Goal: Task Accomplishment & Management: Manage account settings

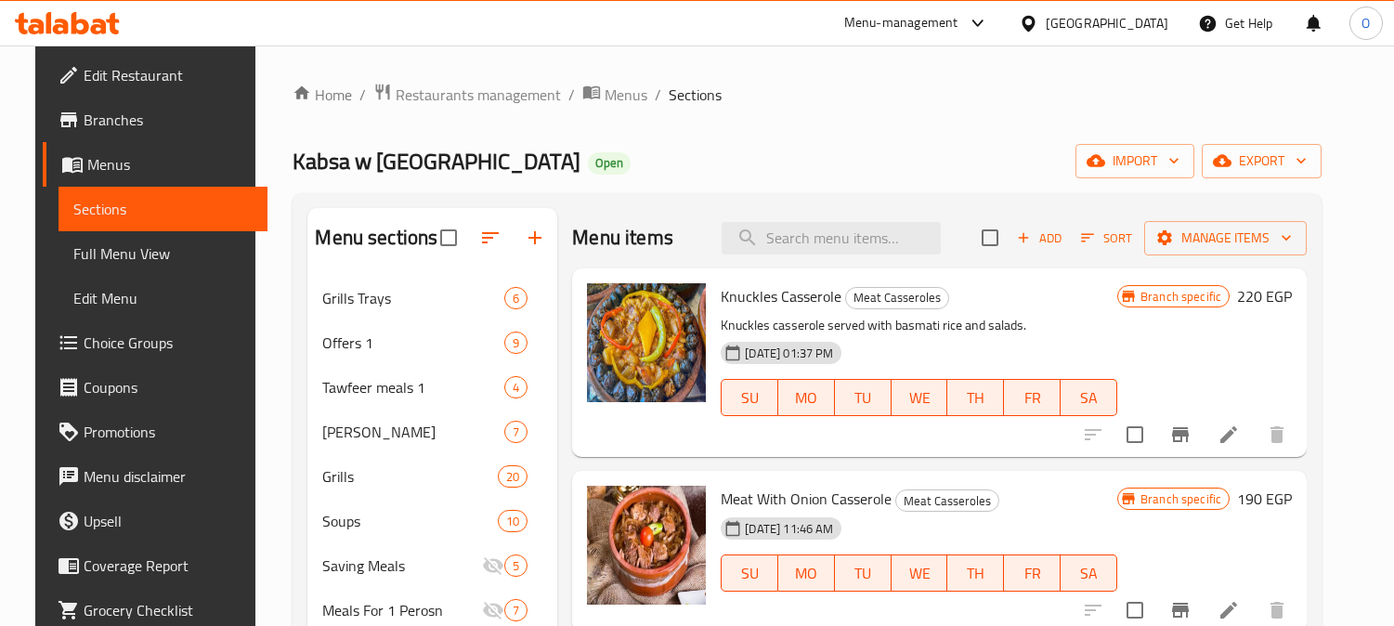
scroll to position [173, 0]
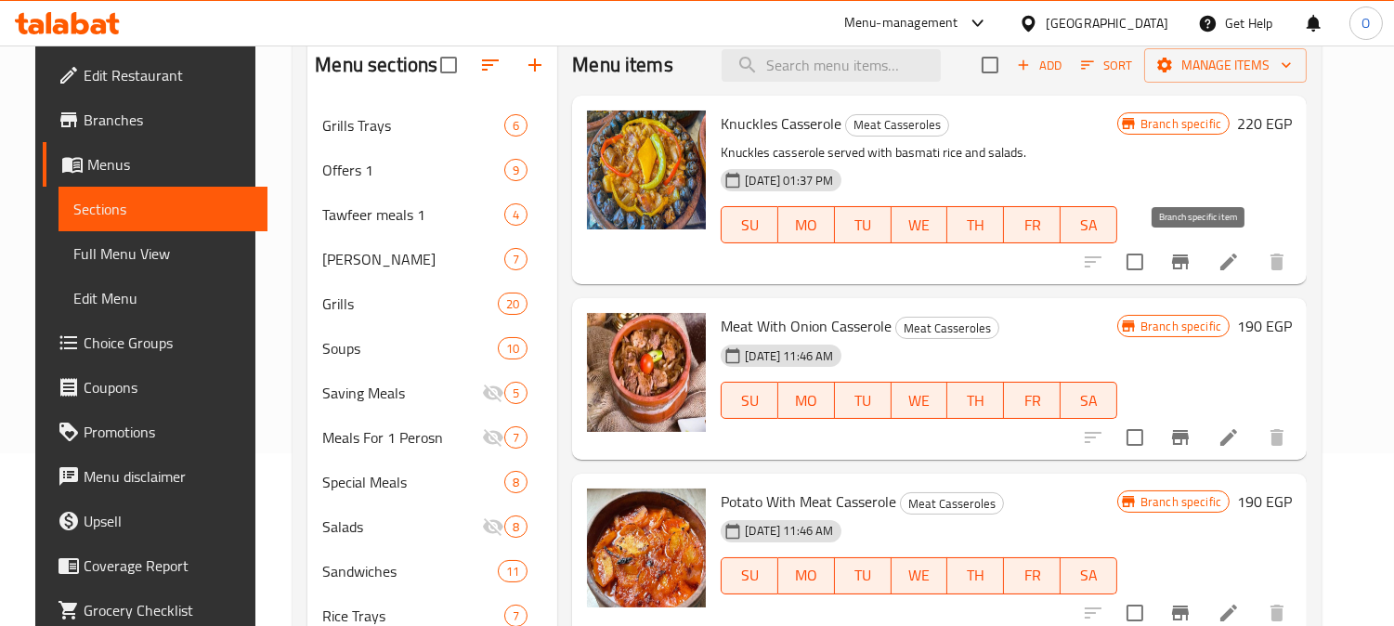
click at [1188, 263] on icon "Branch-specific-item" at bounding box center [1180, 261] width 17 height 15
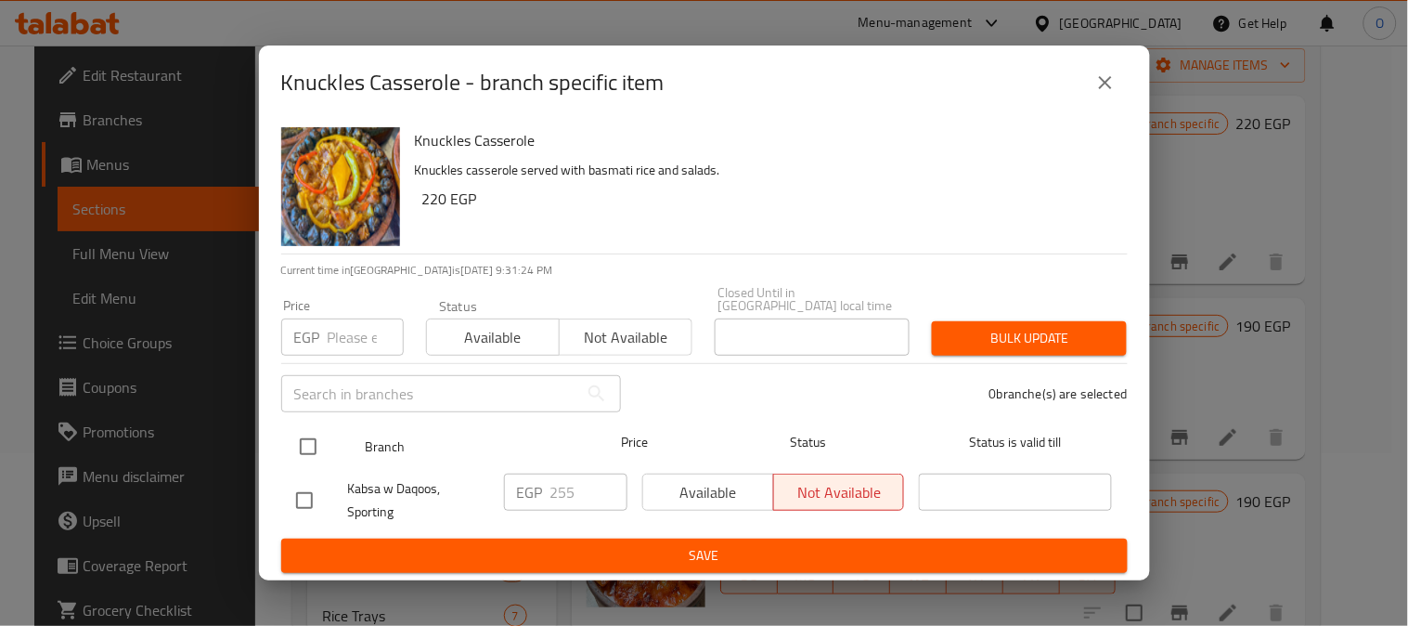
click at [306, 435] on input "checkbox" at bounding box center [308, 446] width 39 height 39
checkbox input "true"
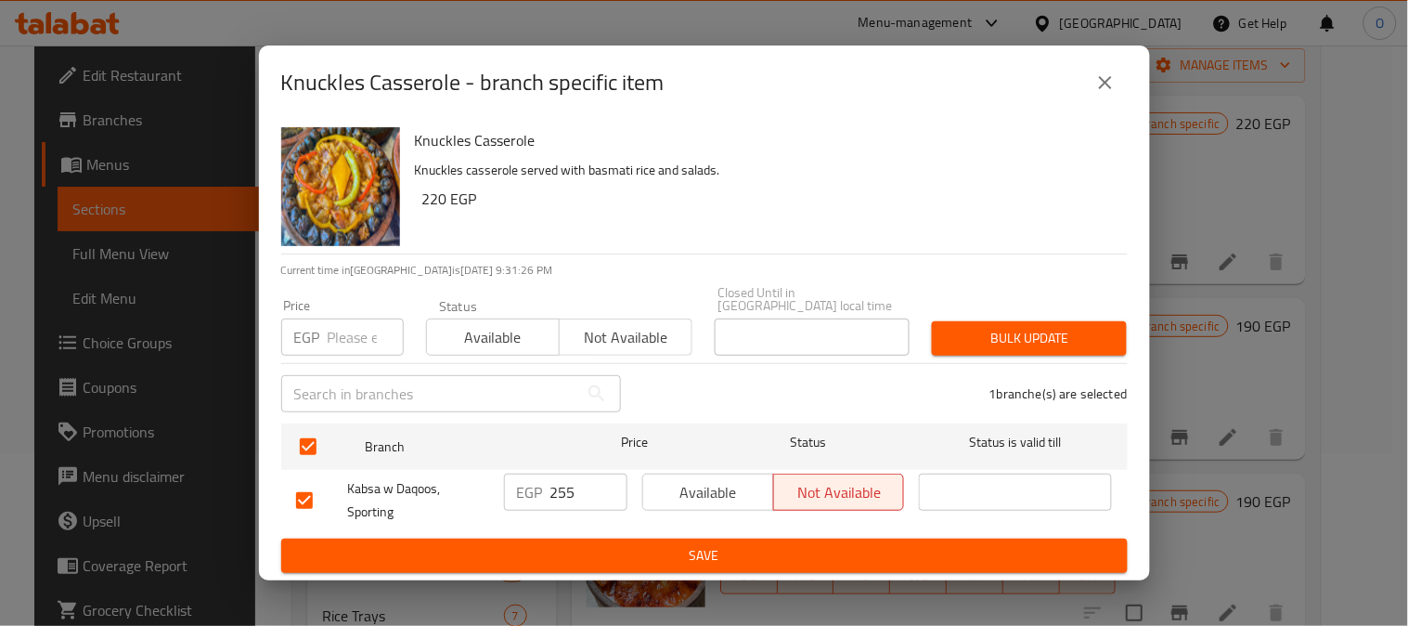
click at [347, 327] on input "number" at bounding box center [366, 336] width 76 height 37
type input "220"
click at [1009, 342] on span "Bulk update" at bounding box center [1029, 338] width 165 height 23
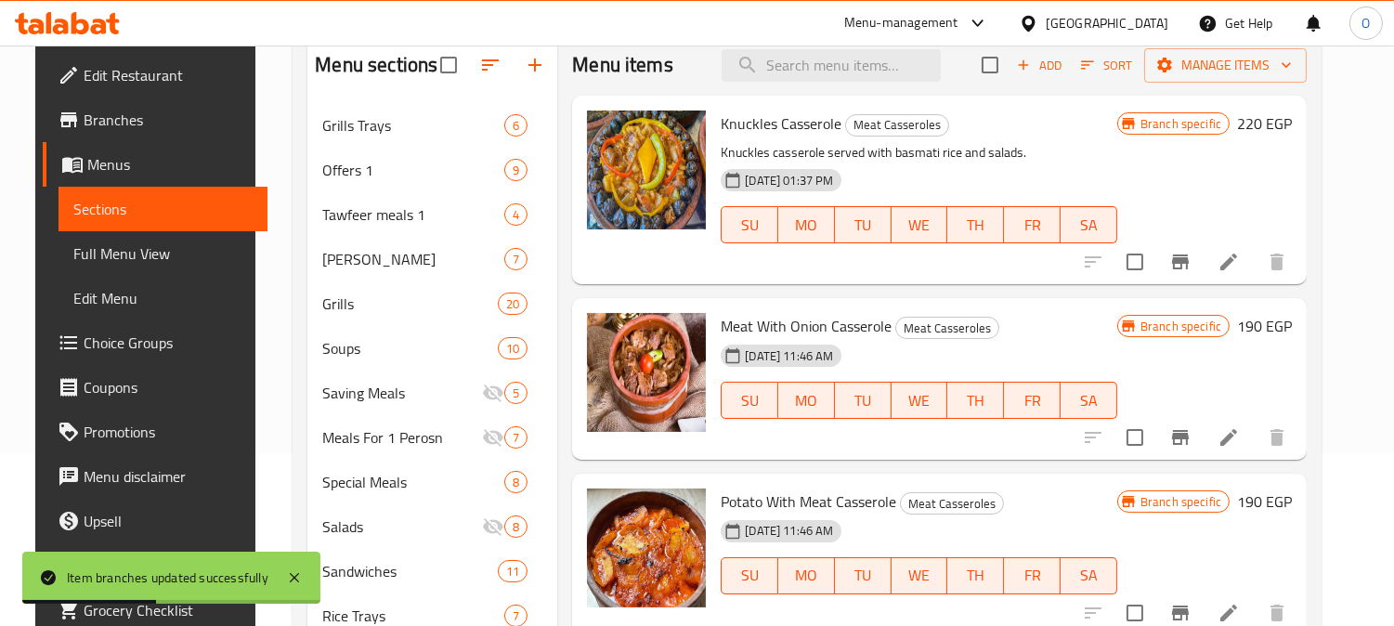
scroll to position [103, 0]
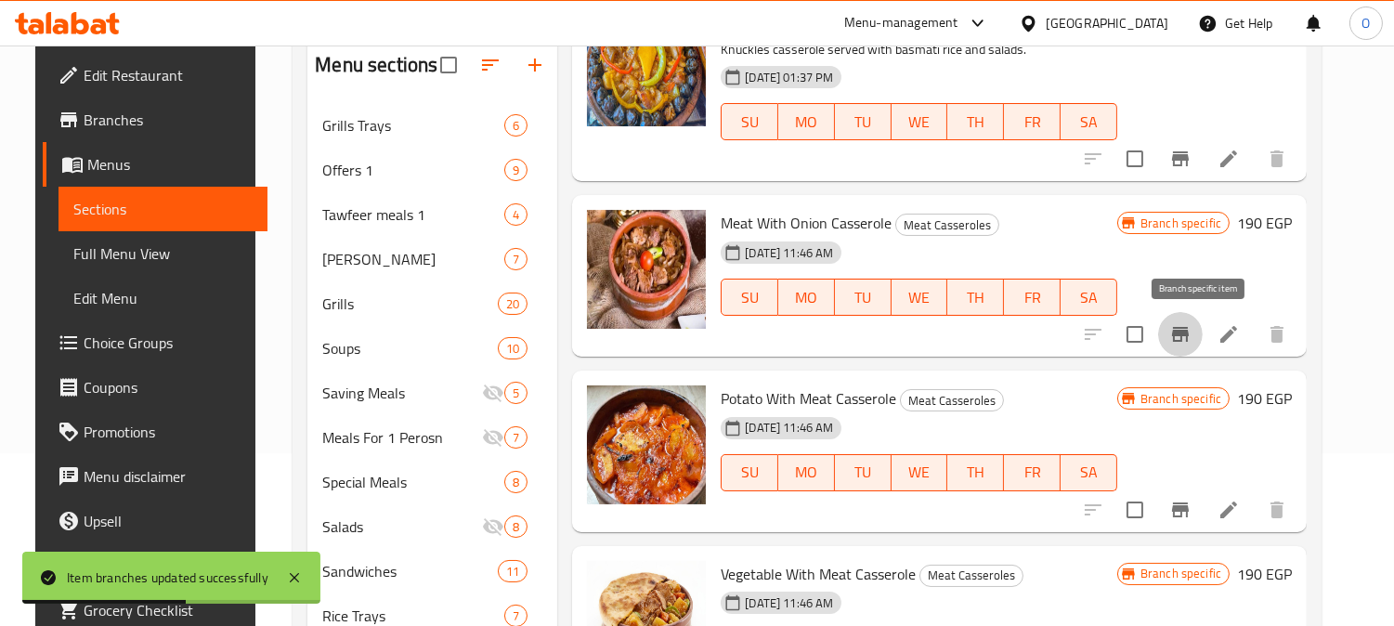
click at [1191, 326] on icon "Branch-specific-item" at bounding box center [1180, 334] width 22 height 22
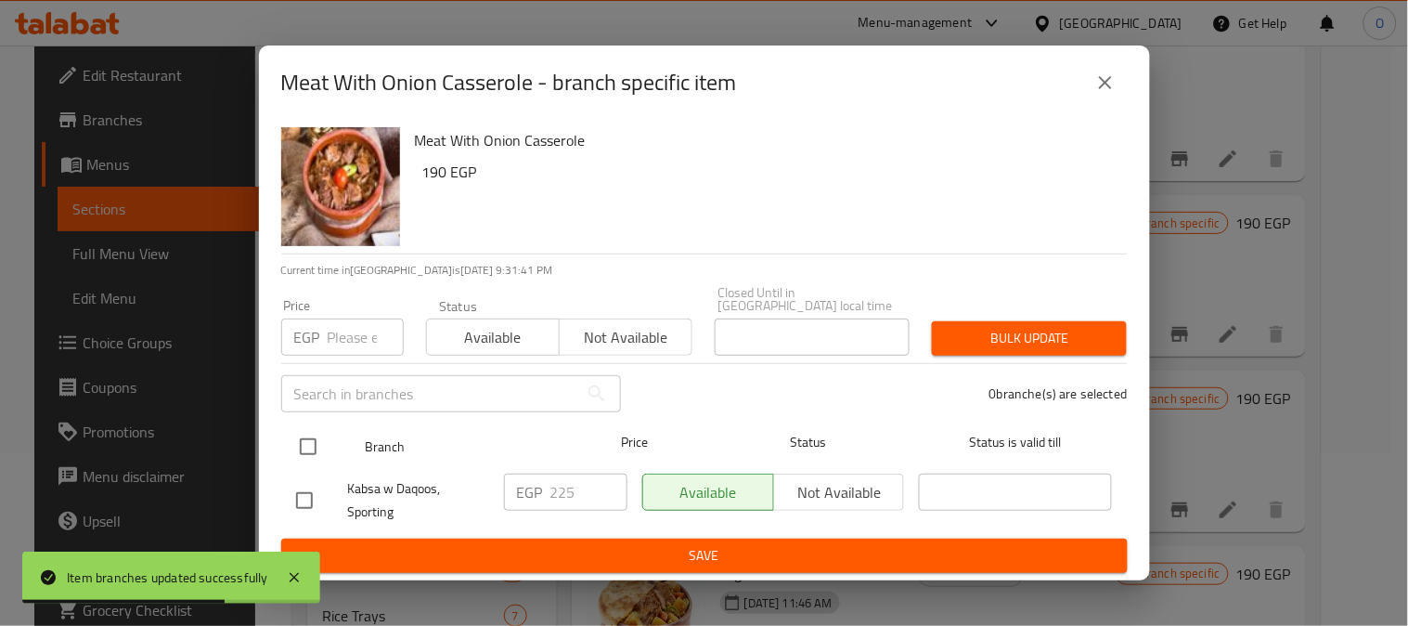
click at [303, 428] on input "checkbox" at bounding box center [308, 446] width 39 height 39
checkbox input "true"
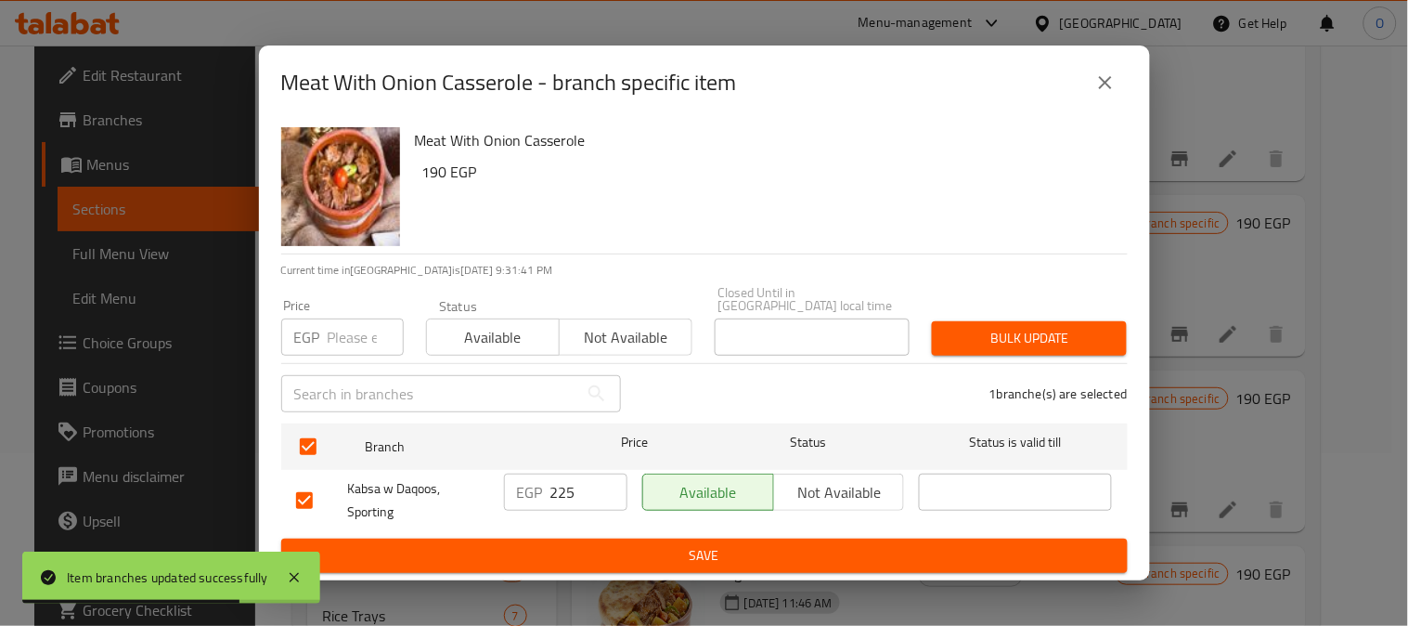
click at [355, 318] on input "number" at bounding box center [366, 336] width 76 height 37
paste input "190"
type input "190"
click at [1123, 327] on button "Bulk update" at bounding box center [1029, 338] width 195 height 34
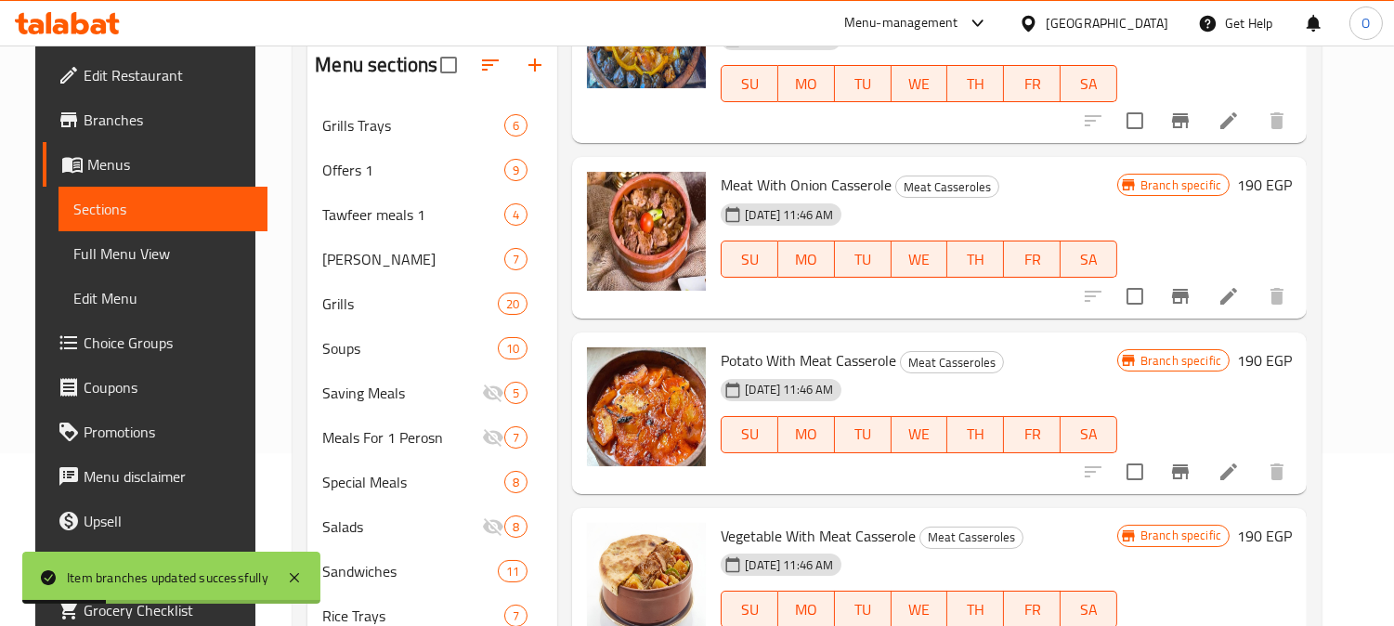
scroll to position [206, 0]
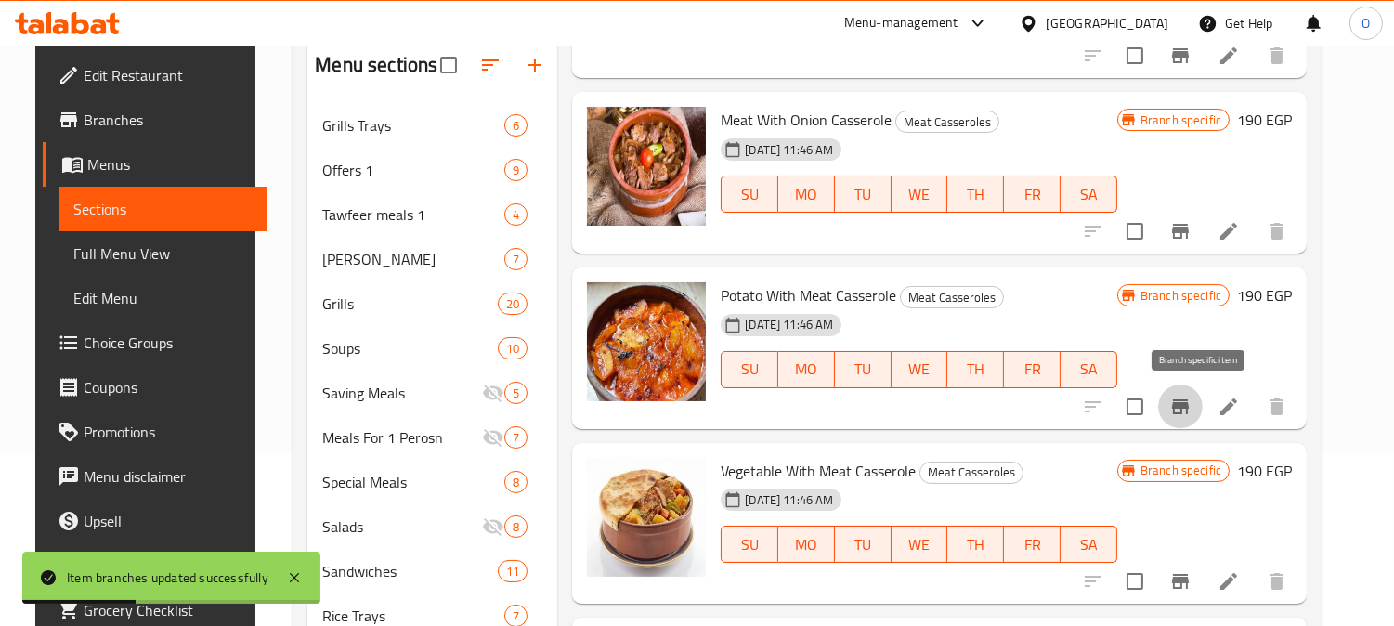
click at [1189, 397] on icon "Branch-specific-item" at bounding box center [1180, 407] width 22 height 22
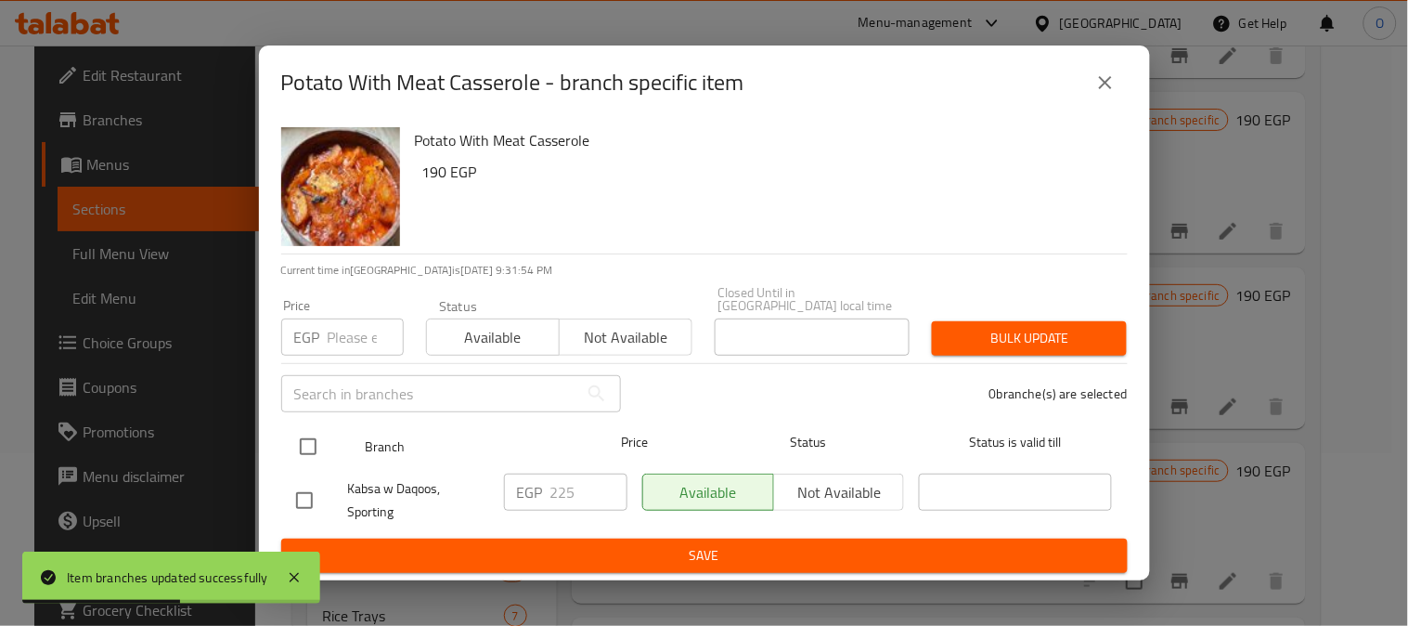
click at [298, 433] on input "checkbox" at bounding box center [308, 446] width 39 height 39
checkbox input "true"
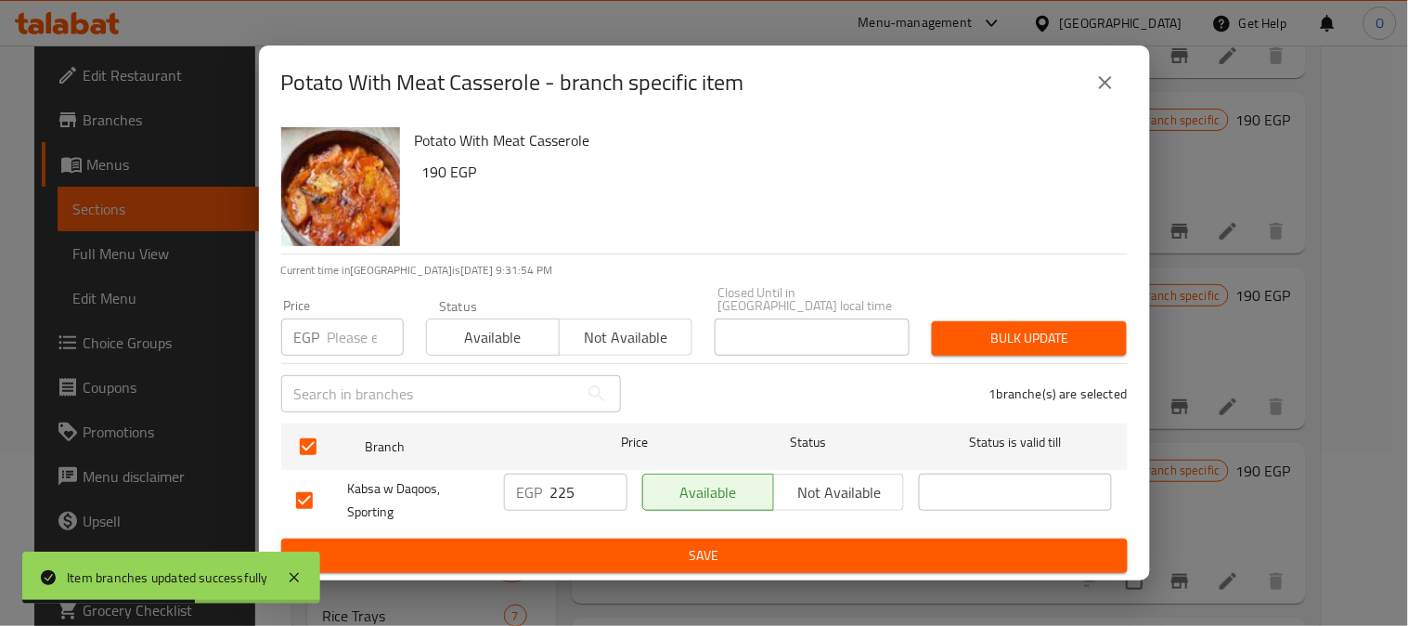
click at [353, 350] on div "Price EGP Price" at bounding box center [342, 327] width 145 height 79
click at [357, 331] on input "number" at bounding box center [366, 336] width 76 height 37
paste input "190"
type input "190"
click at [1066, 328] on span "Bulk update" at bounding box center [1029, 338] width 165 height 23
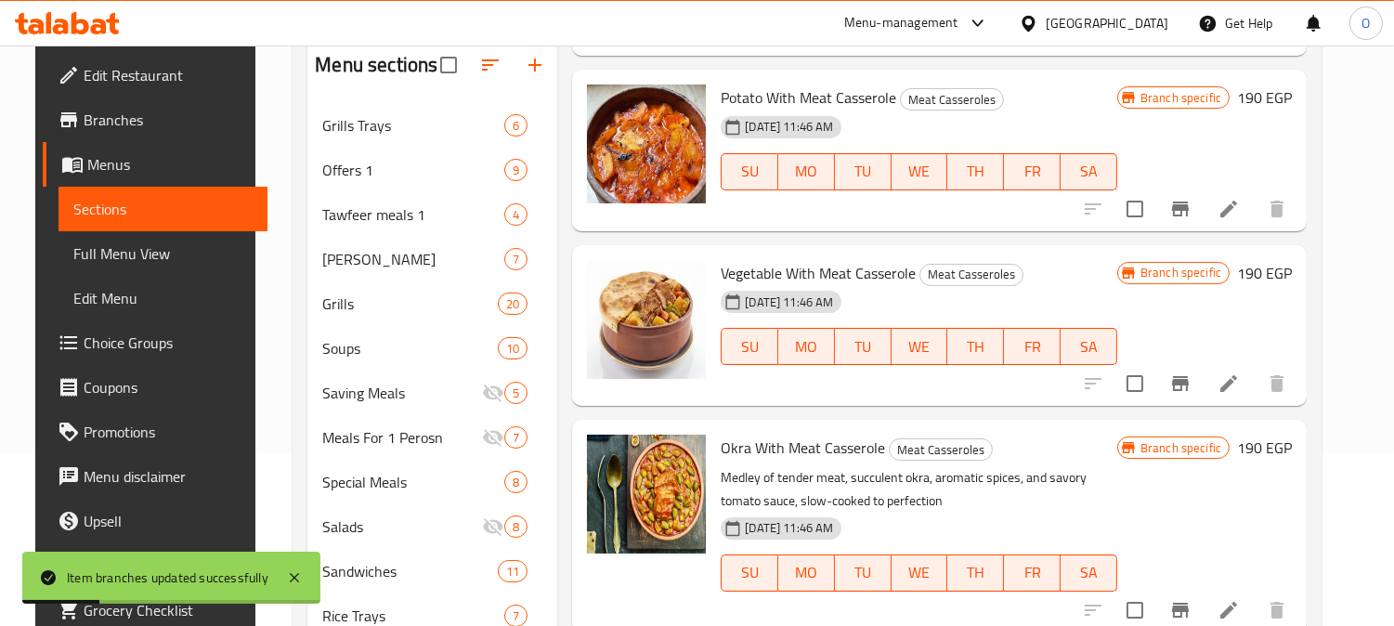
scroll to position [412, 0]
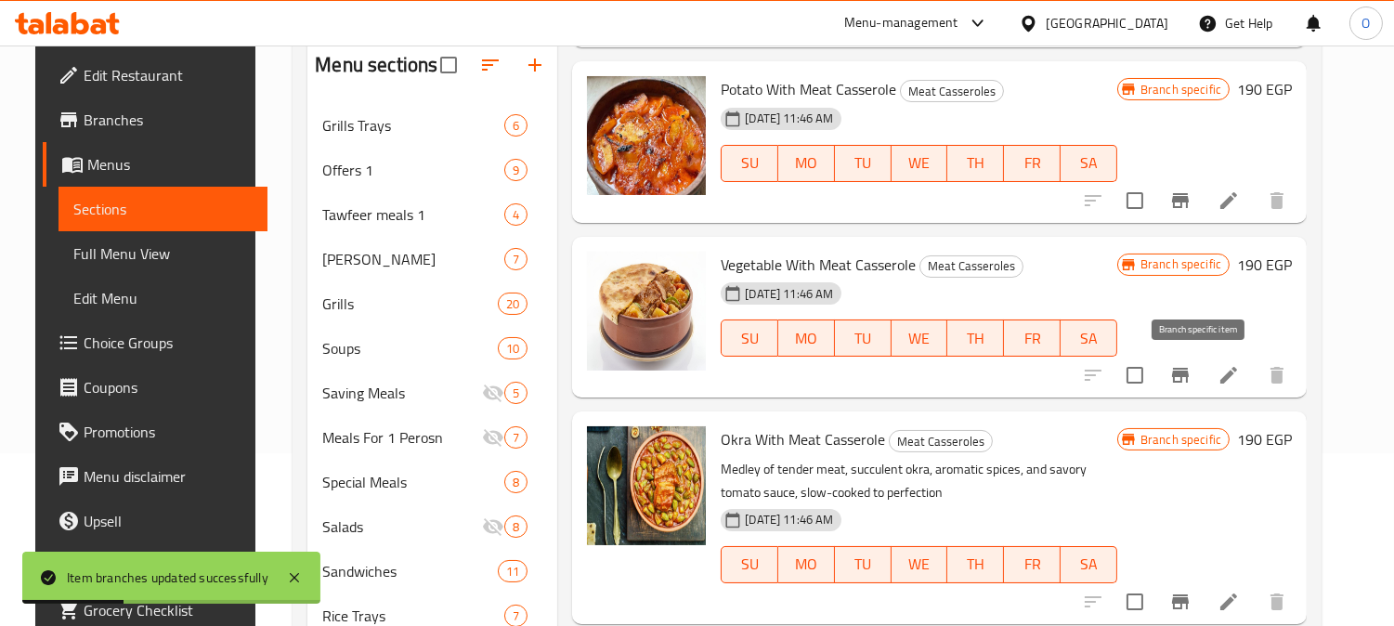
click at [1188, 372] on icon "Branch-specific-item" at bounding box center [1180, 375] width 17 height 15
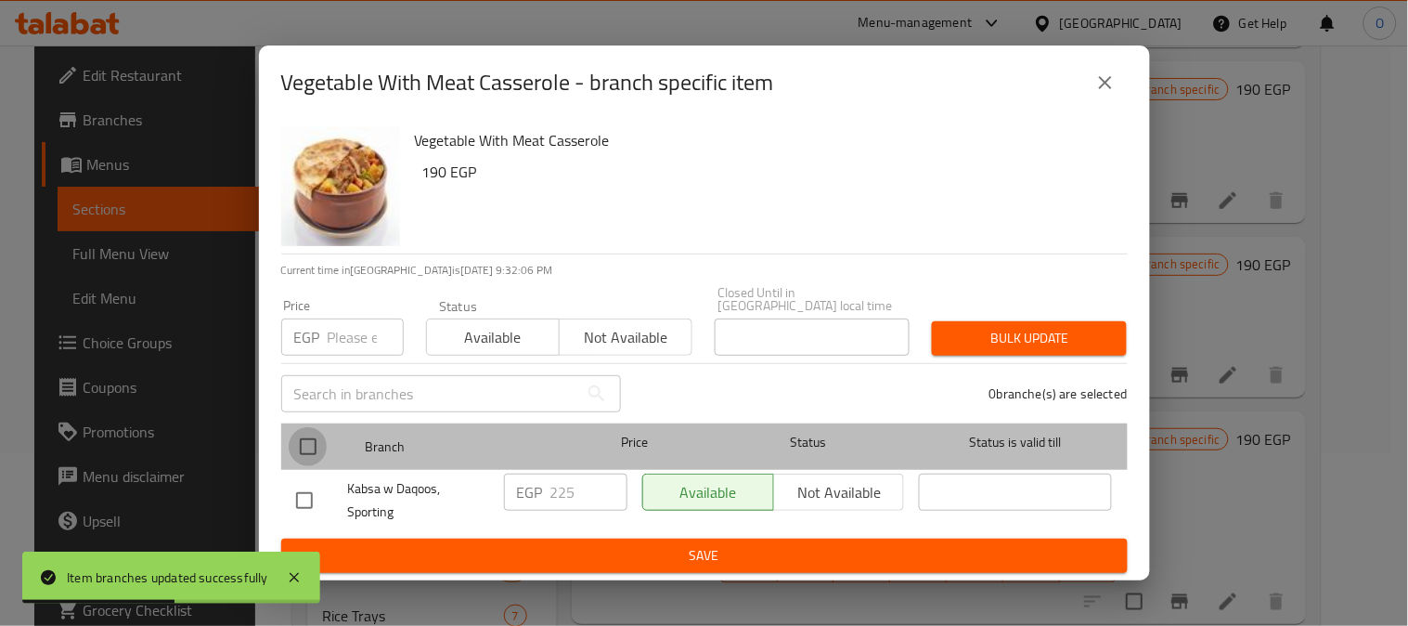
click at [322, 443] on input "checkbox" at bounding box center [308, 446] width 39 height 39
checkbox input "true"
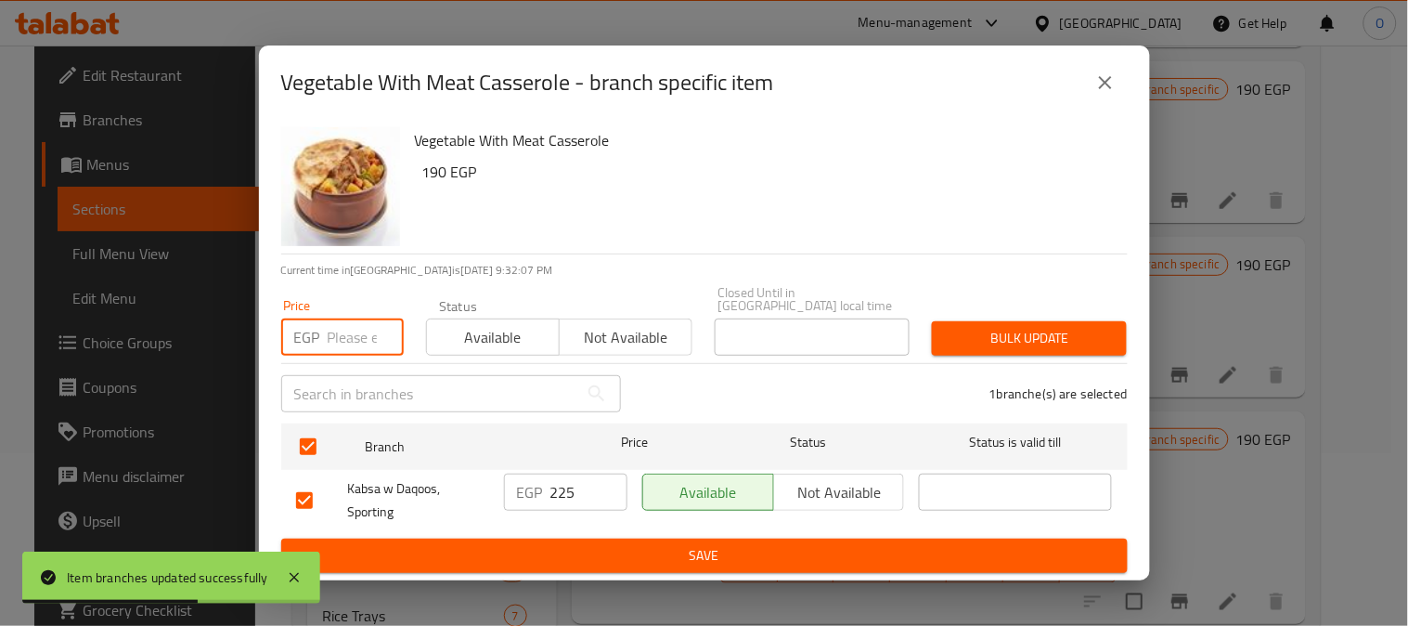
click at [338, 329] on input "number" at bounding box center [366, 336] width 76 height 37
paste input "190"
type input "190"
click at [1072, 329] on span "Bulk update" at bounding box center [1029, 338] width 165 height 23
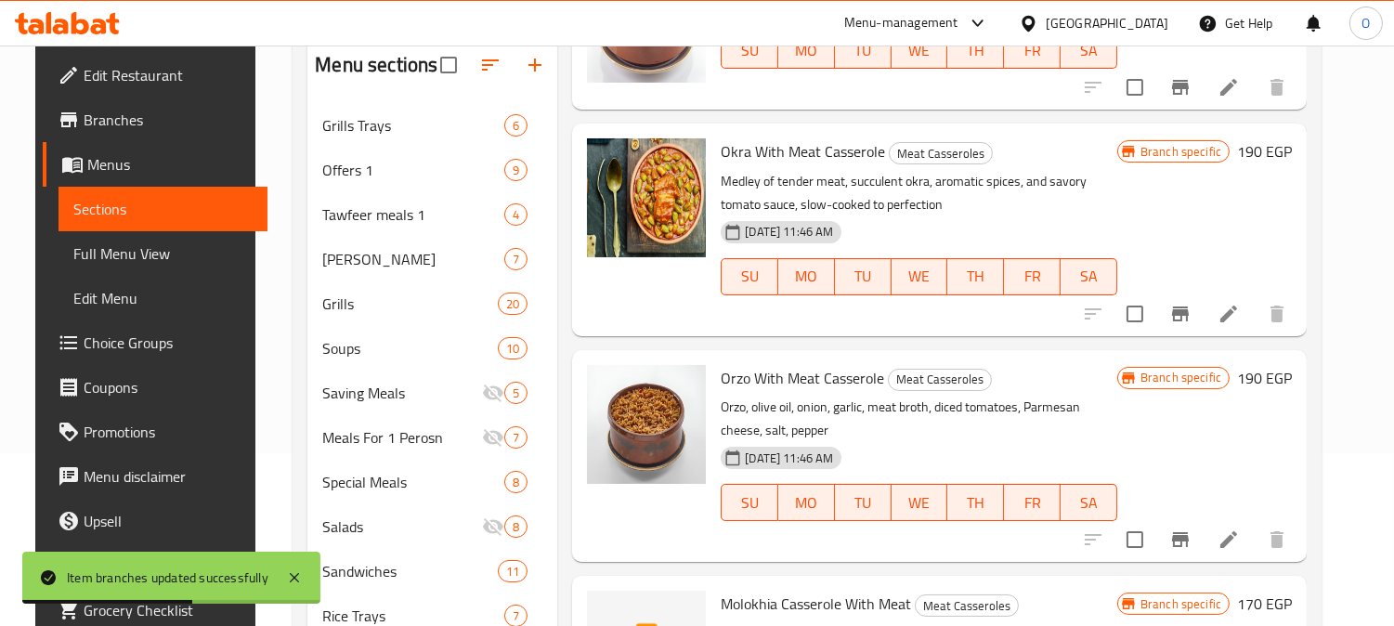
scroll to position [721, 0]
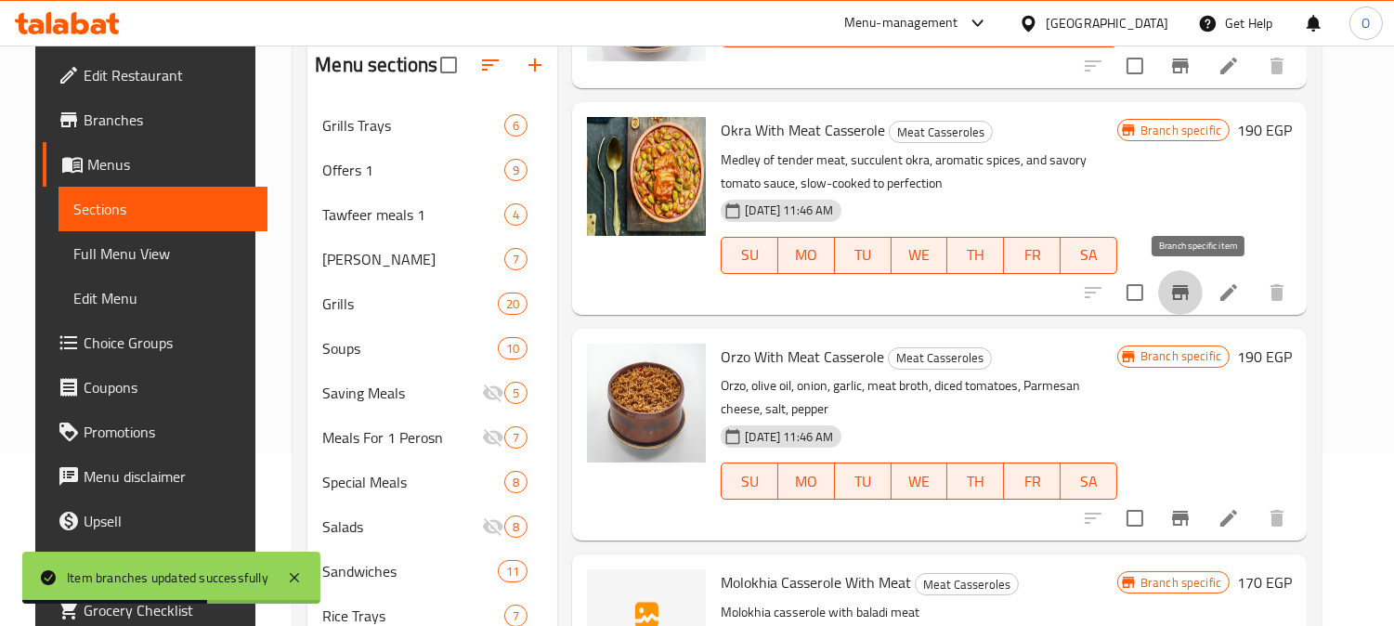
click at [1188, 293] on icon "Branch-specific-item" at bounding box center [1180, 292] width 17 height 15
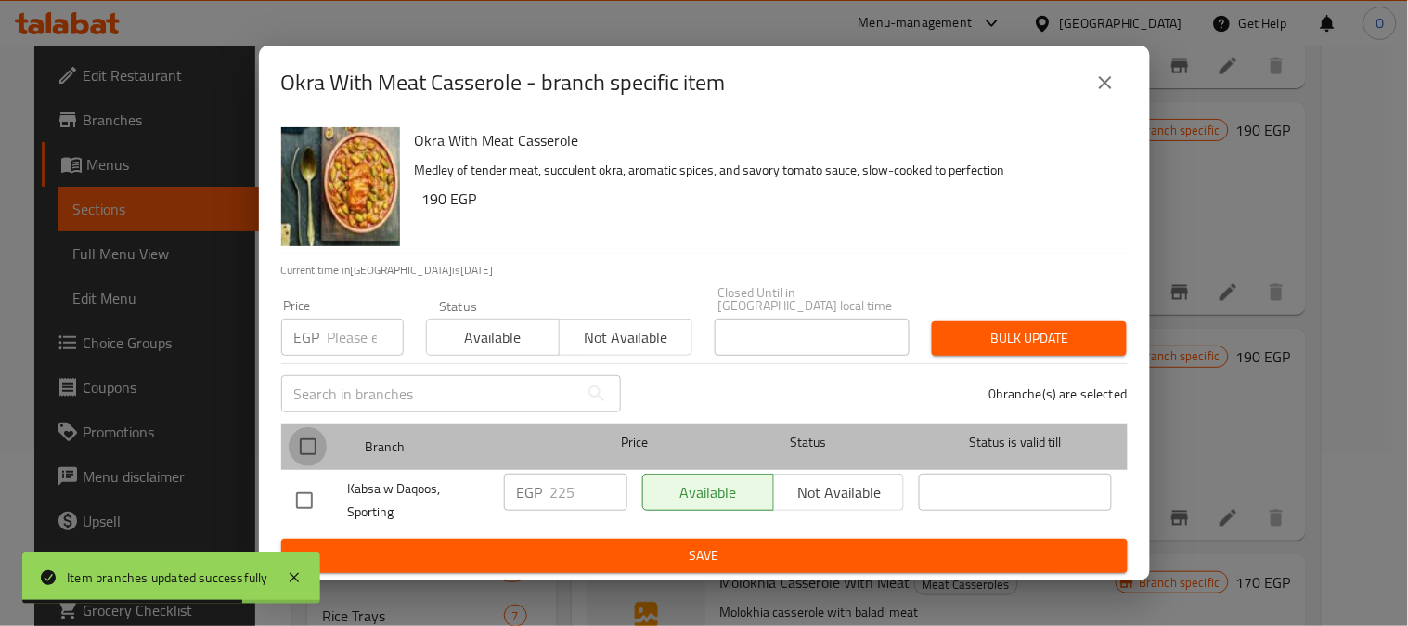
click at [301, 452] on input "checkbox" at bounding box center [308, 446] width 39 height 39
checkbox input "true"
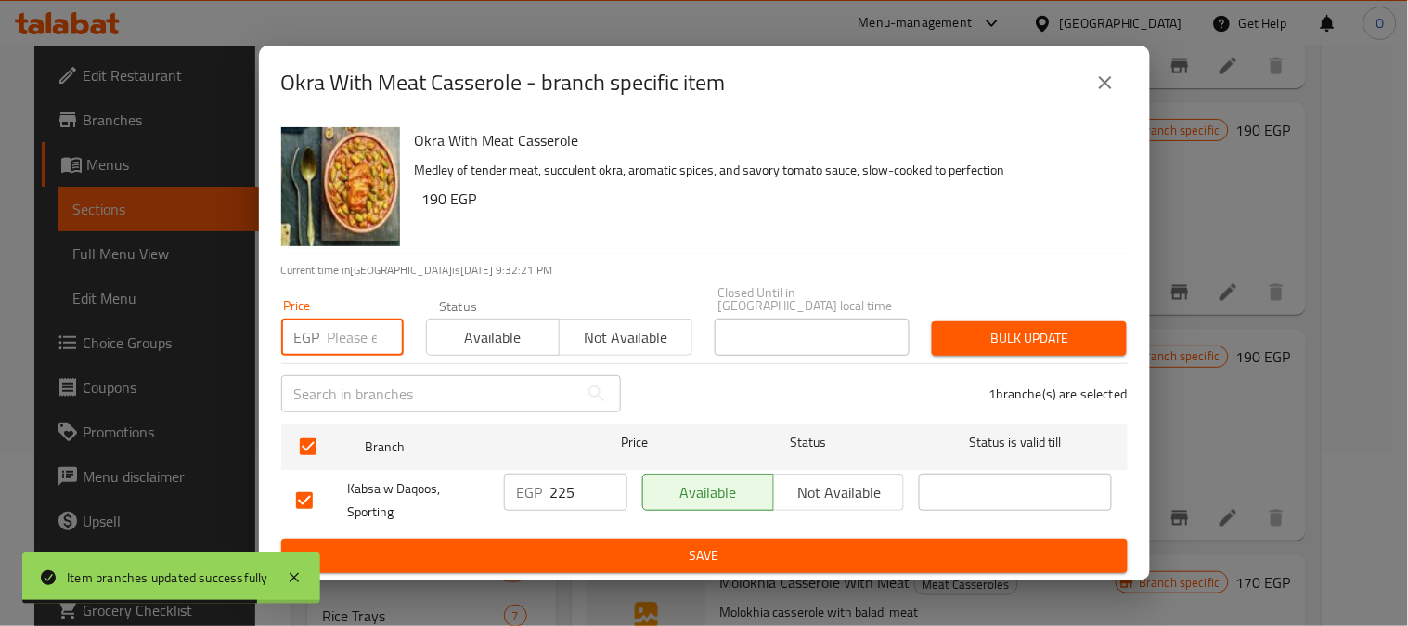
click at [357, 318] on input "number" at bounding box center [366, 336] width 76 height 37
paste input "190"
type input "190"
click at [1008, 327] on span "Bulk update" at bounding box center [1029, 338] width 165 height 23
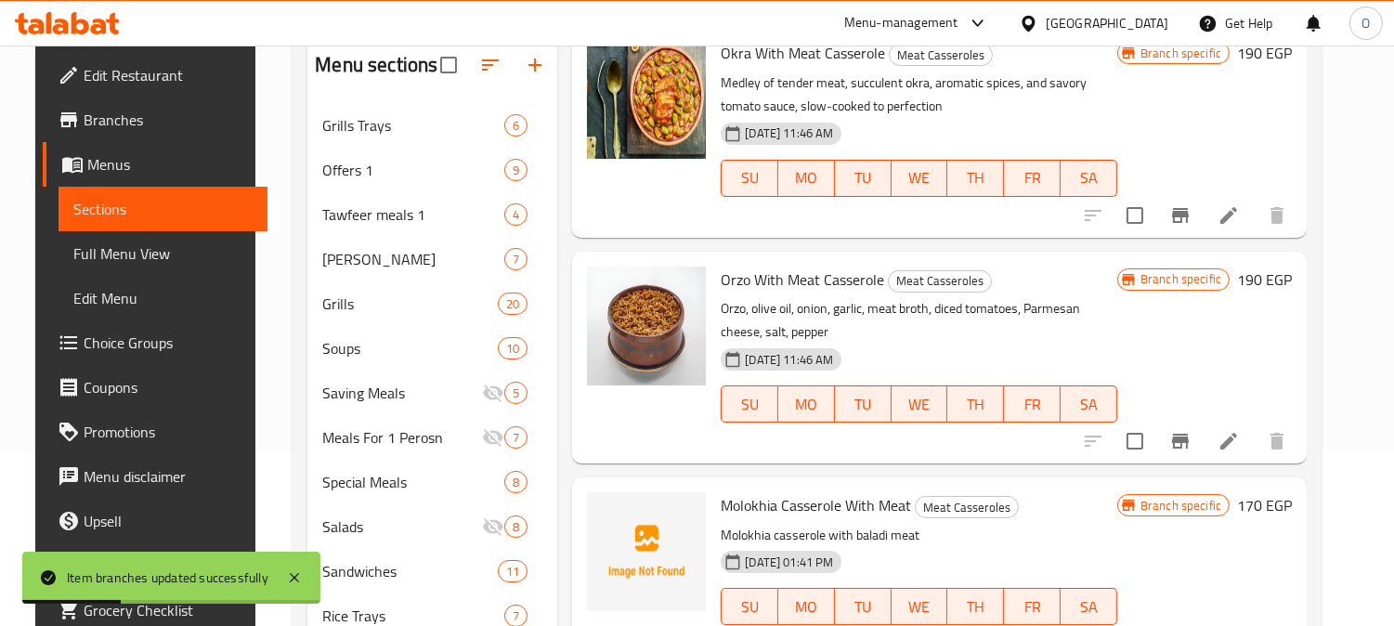
scroll to position [824, 0]
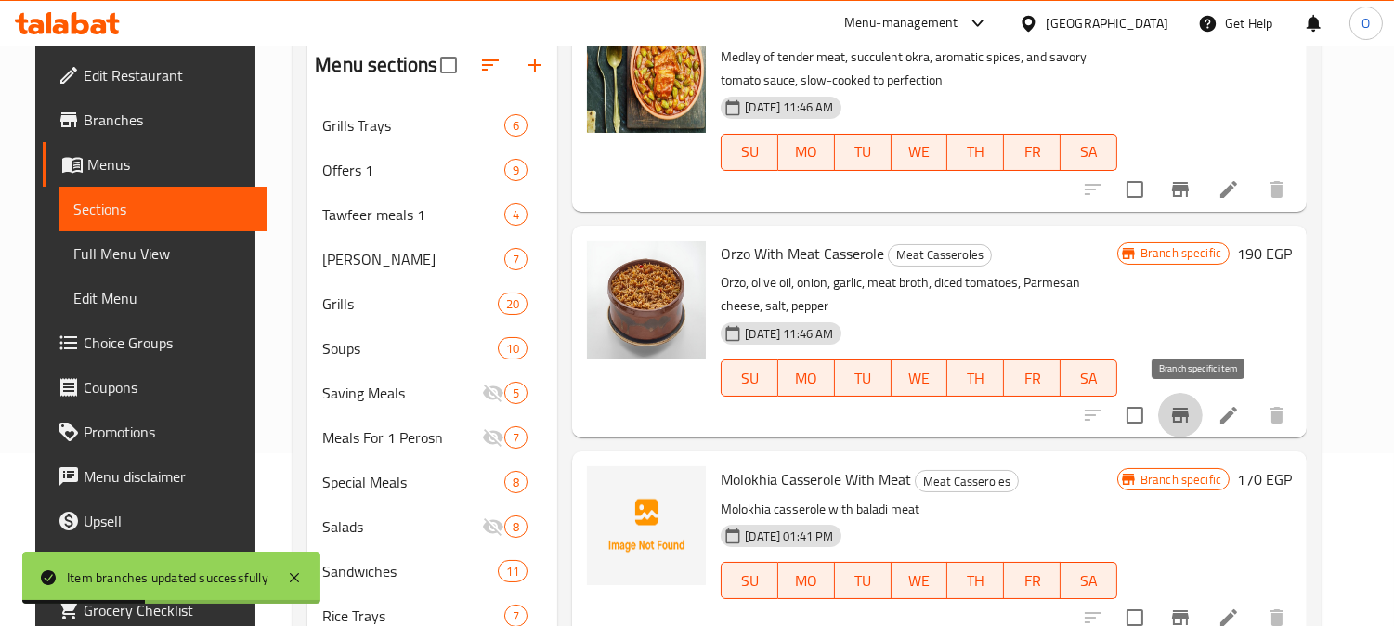
click at [1191, 422] on icon "Branch-specific-item" at bounding box center [1180, 415] width 22 height 22
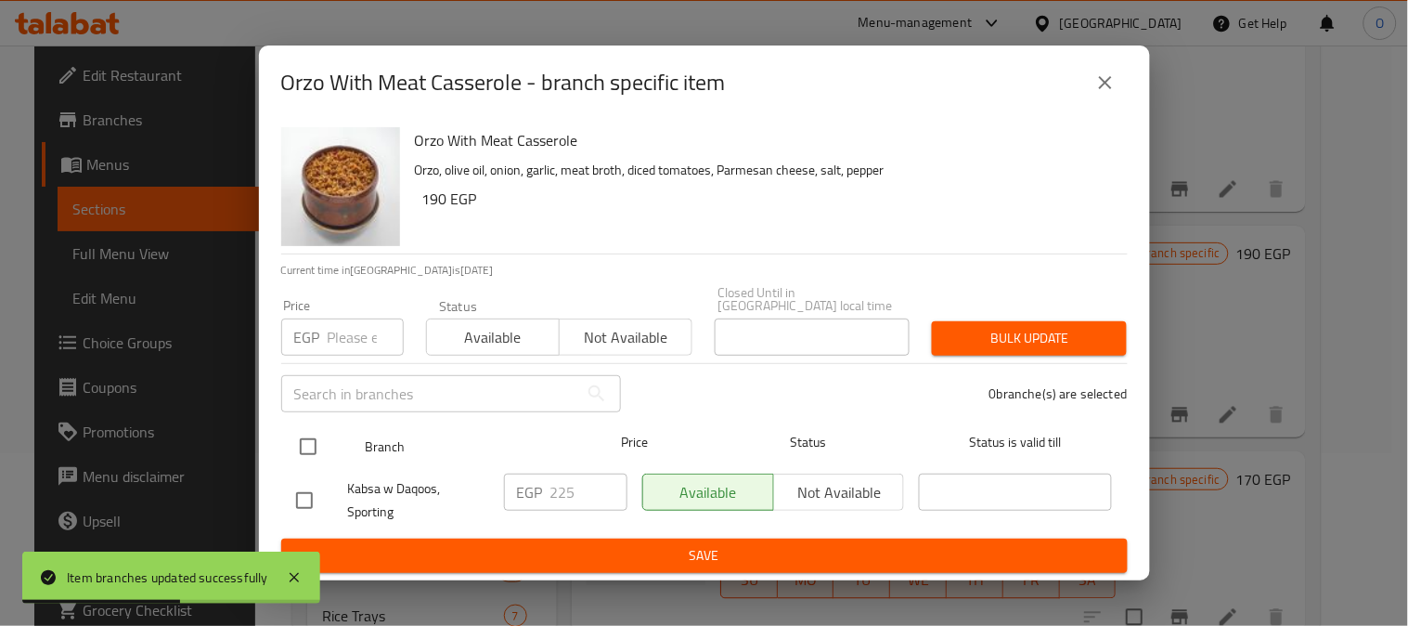
click at [327, 439] on input "checkbox" at bounding box center [308, 446] width 39 height 39
checkbox input "true"
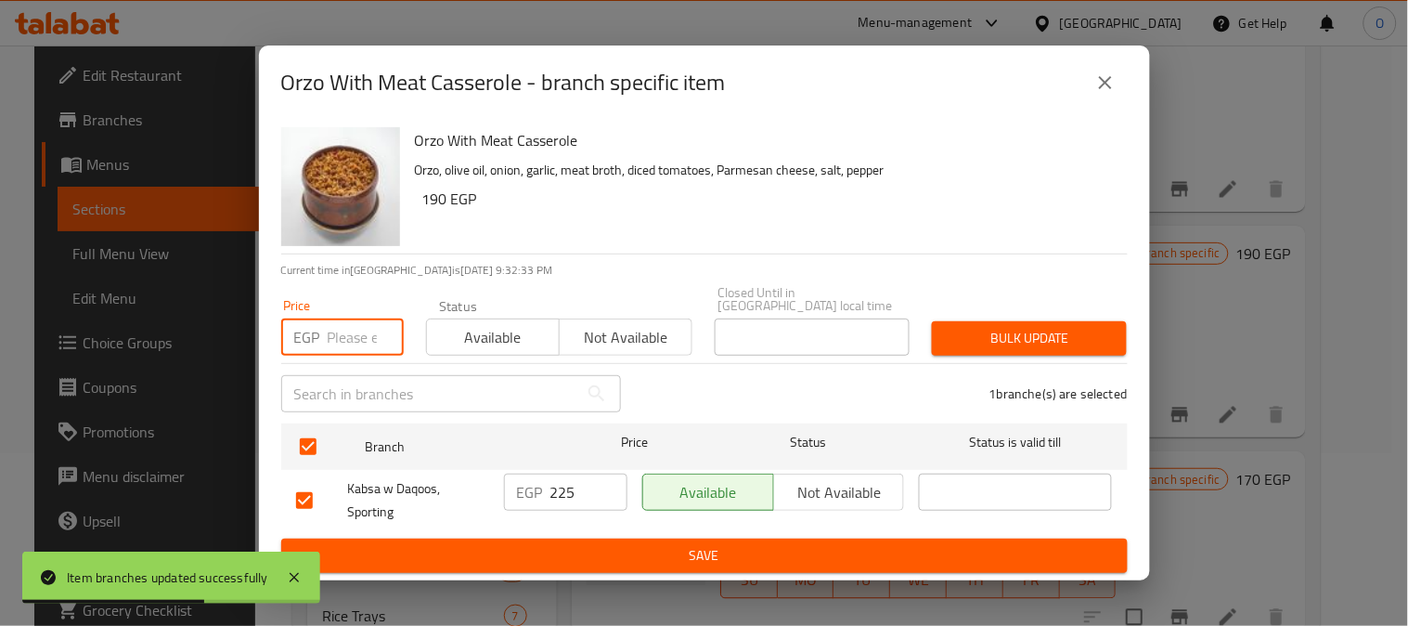
click at [357, 331] on input "number" at bounding box center [366, 336] width 76 height 37
paste input "190"
type input "190"
click at [1086, 310] on div "Bulk update" at bounding box center [1029, 338] width 217 height 57
click at [1068, 327] on span "Bulk update" at bounding box center [1029, 338] width 165 height 23
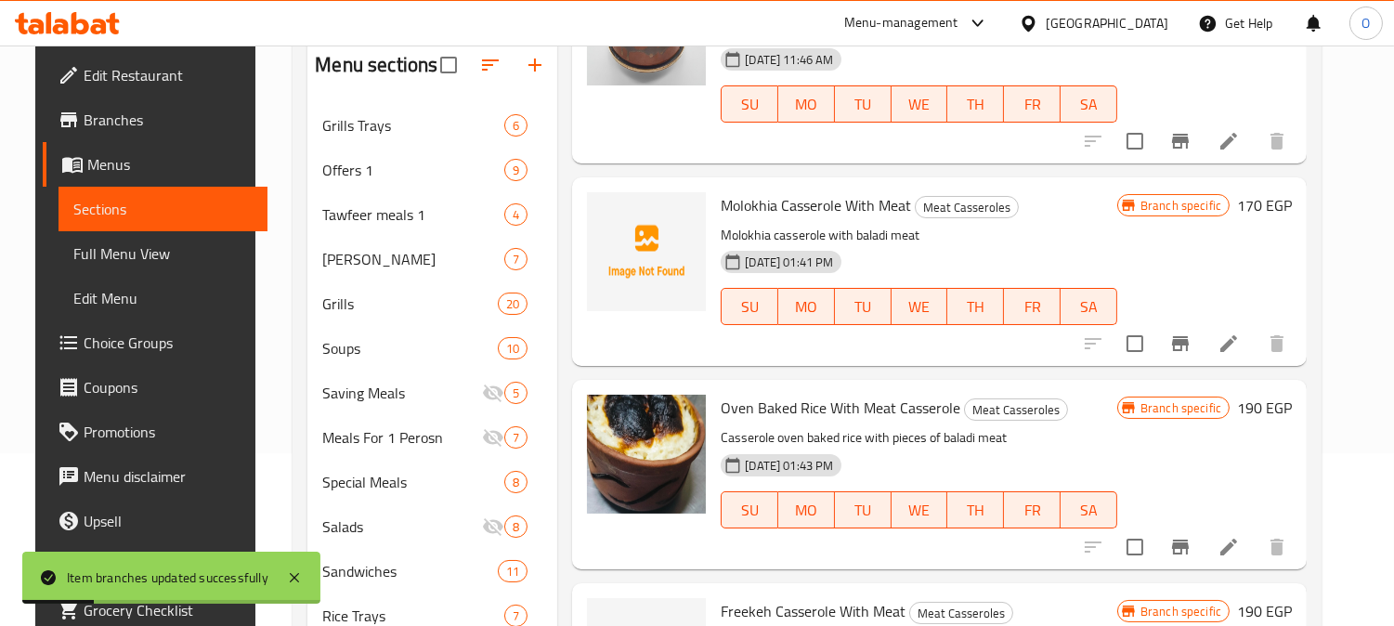
scroll to position [1135, 0]
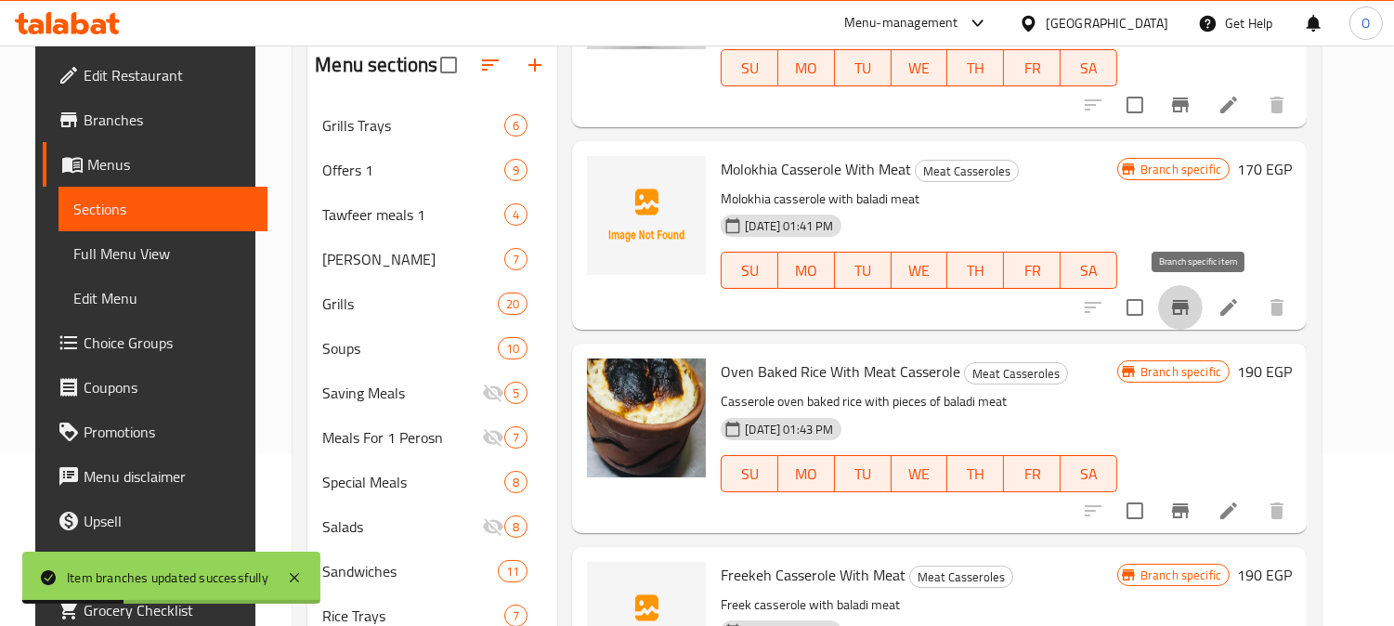
click at [1200, 292] on button "Branch-specific-item" at bounding box center [1180, 307] width 45 height 45
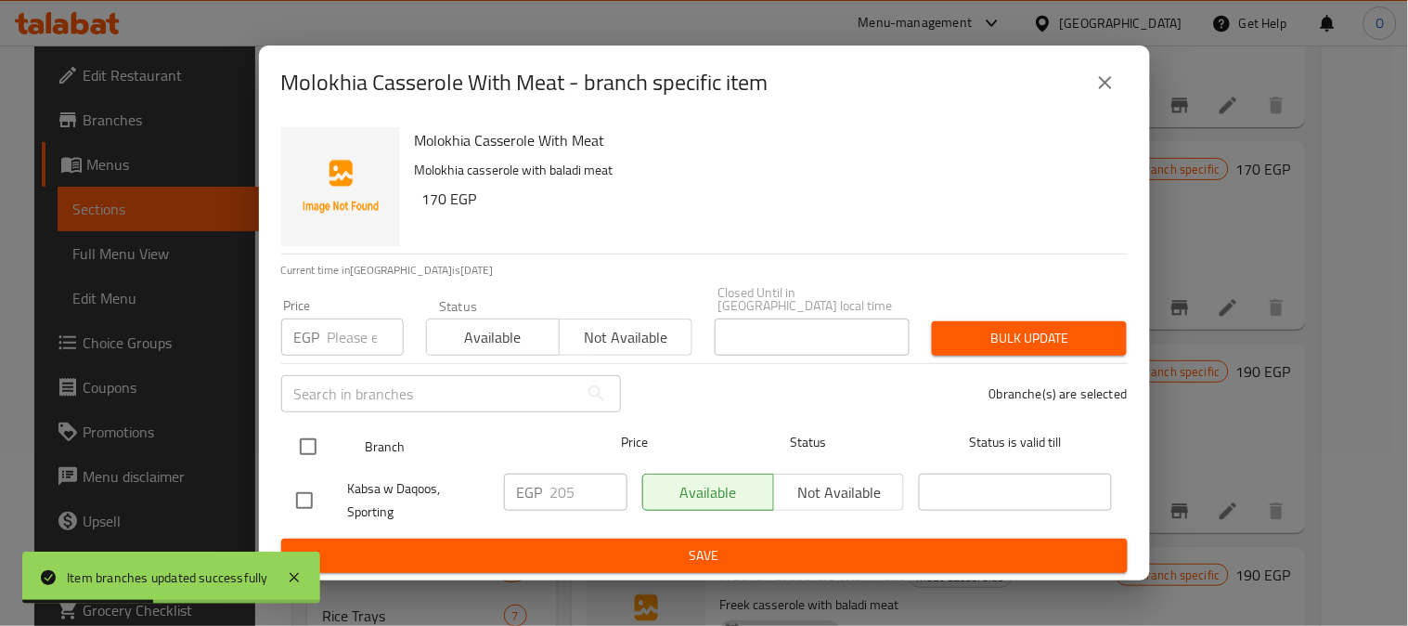
click at [314, 436] on input "checkbox" at bounding box center [308, 446] width 39 height 39
checkbox input "true"
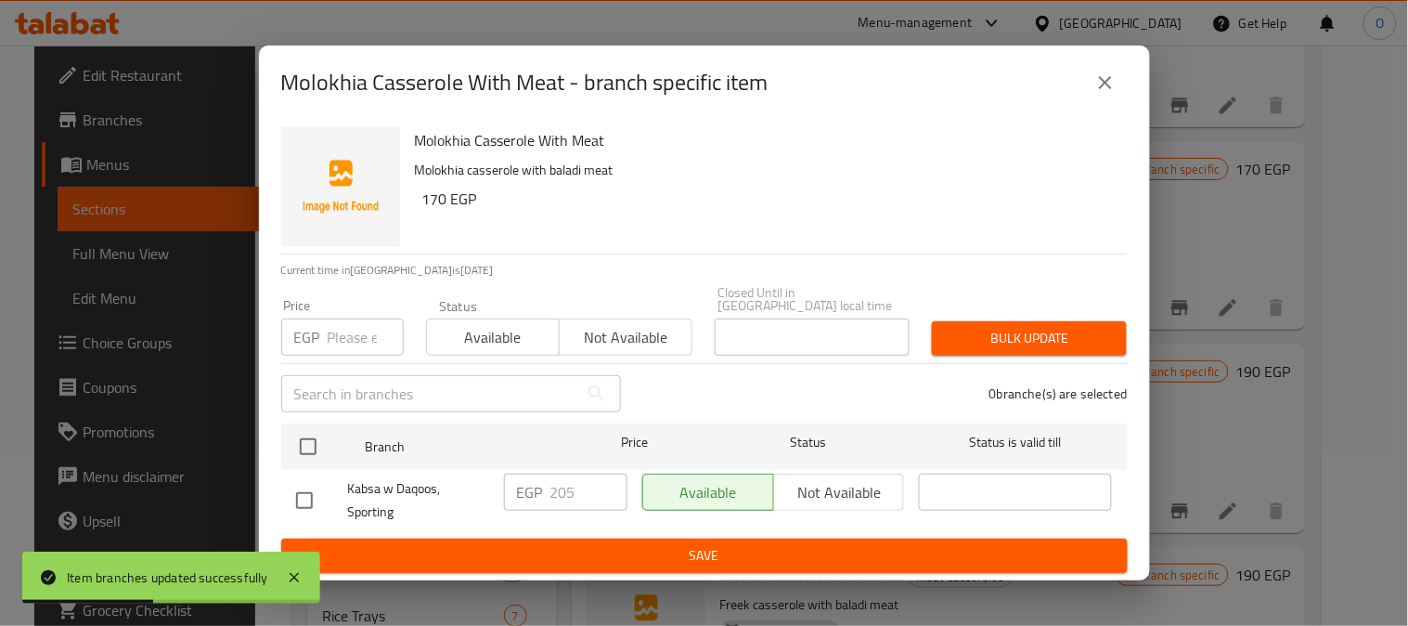
checkbox input "true"
click at [358, 322] on input "number" at bounding box center [366, 336] width 76 height 37
paste input "170"
type input "170"
click at [1124, 321] on button "Bulk update" at bounding box center [1029, 338] width 195 height 34
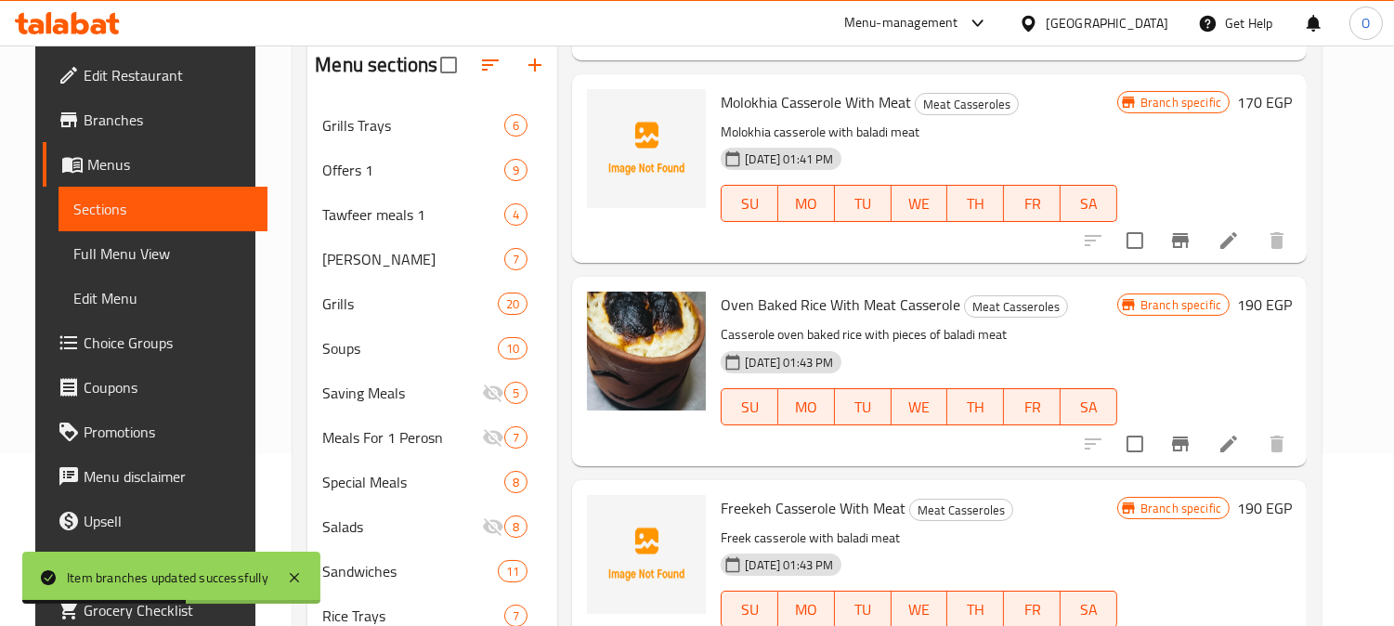
scroll to position [1238, 0]
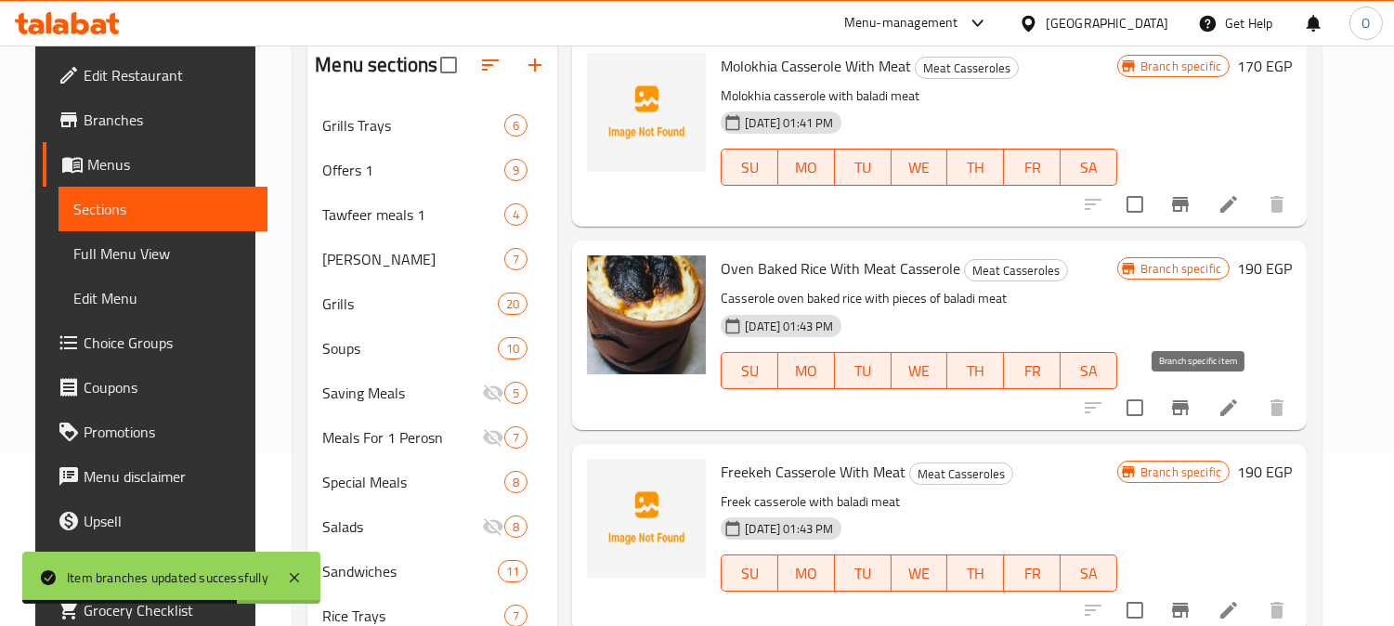
click at [1188, 402] on icon "Branch-specific-item" at bounding box center [1180, 407] width 17 height 15
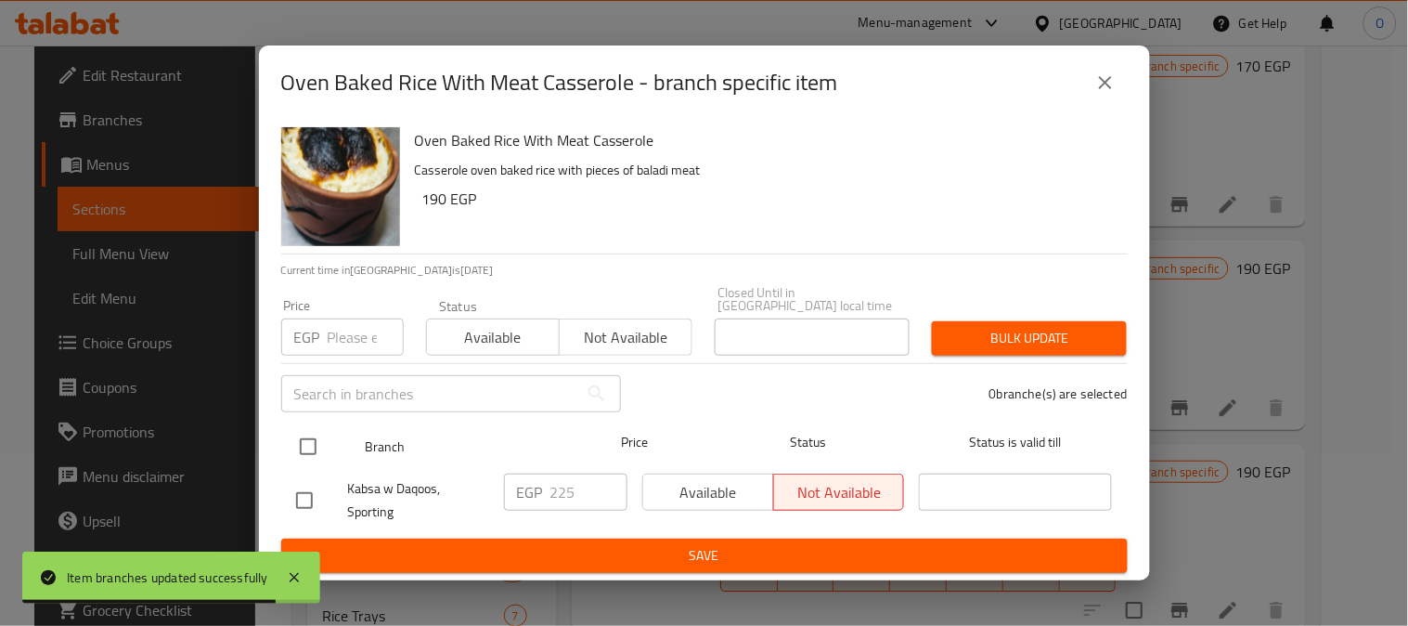
click at [298, 435] on input "checkbox" at bounding box center [308, 446] width 39 height 39
checkbox input "true"
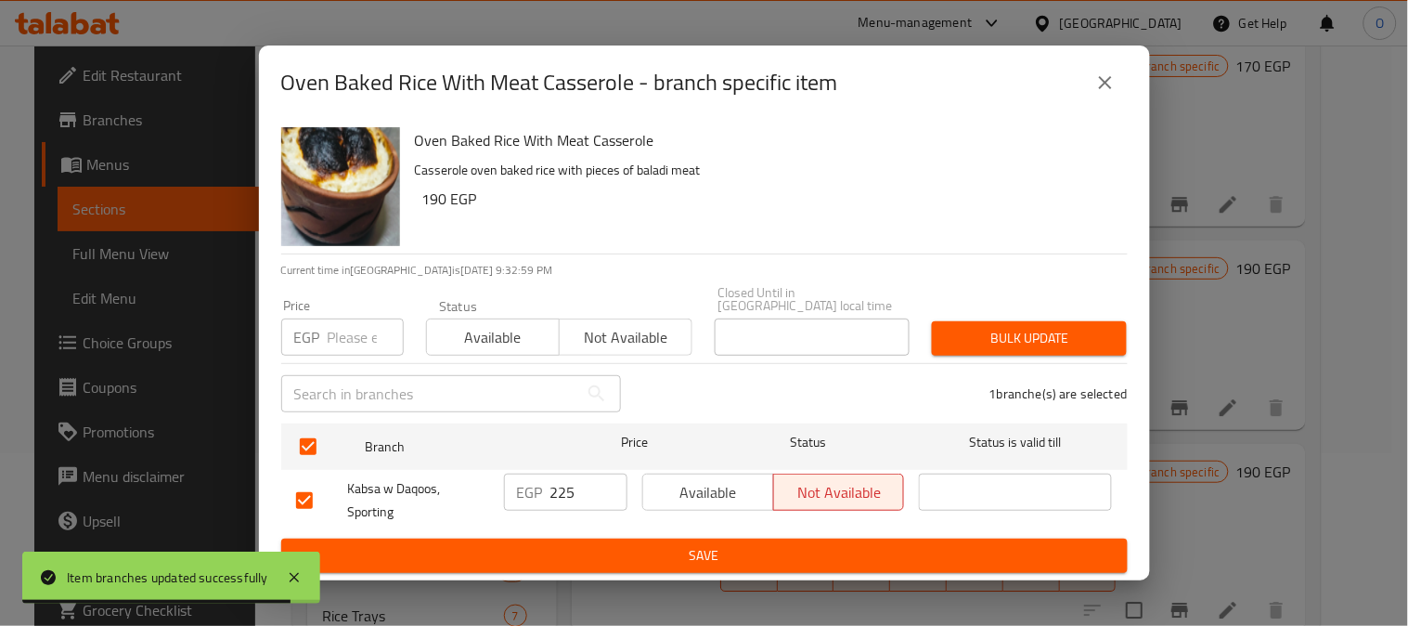
click at [335, 328] on input "number" at bounding box center [366, 336] width 76 height 37
paste input "190"
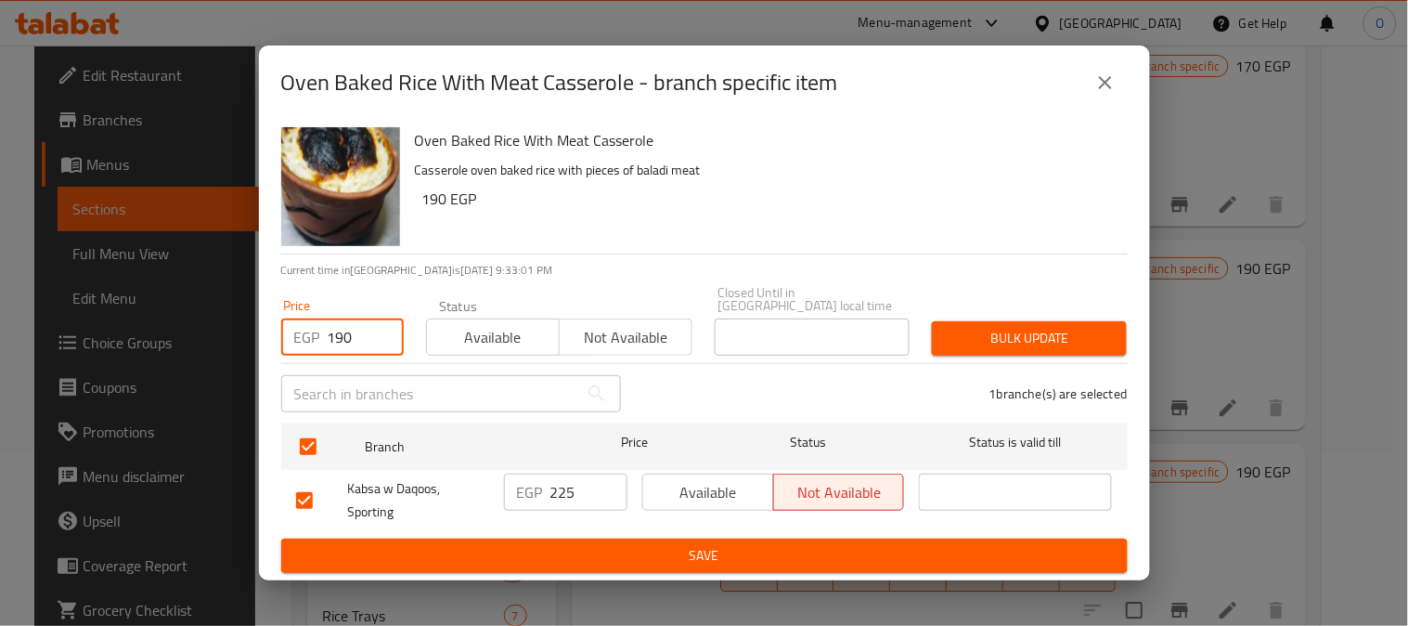
type input "190"
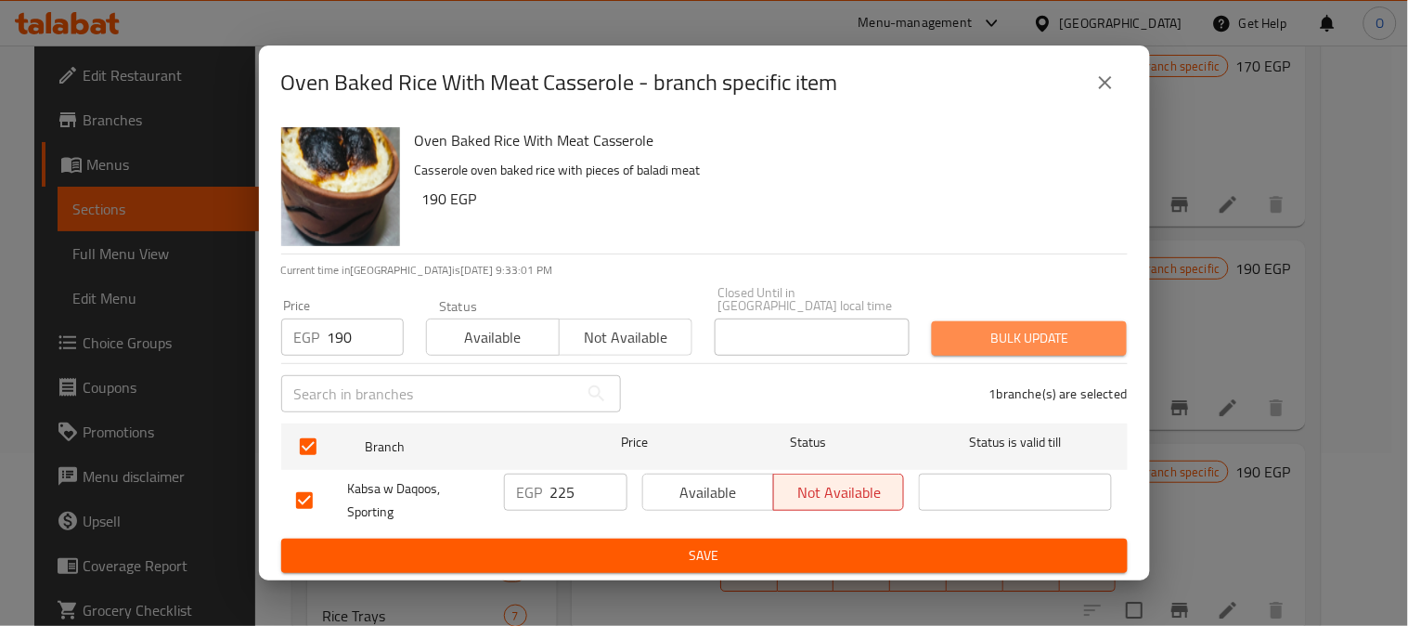
click at [967, 341] on span "Bulk update" at bounding box center [1029, 338] width 165 height 23
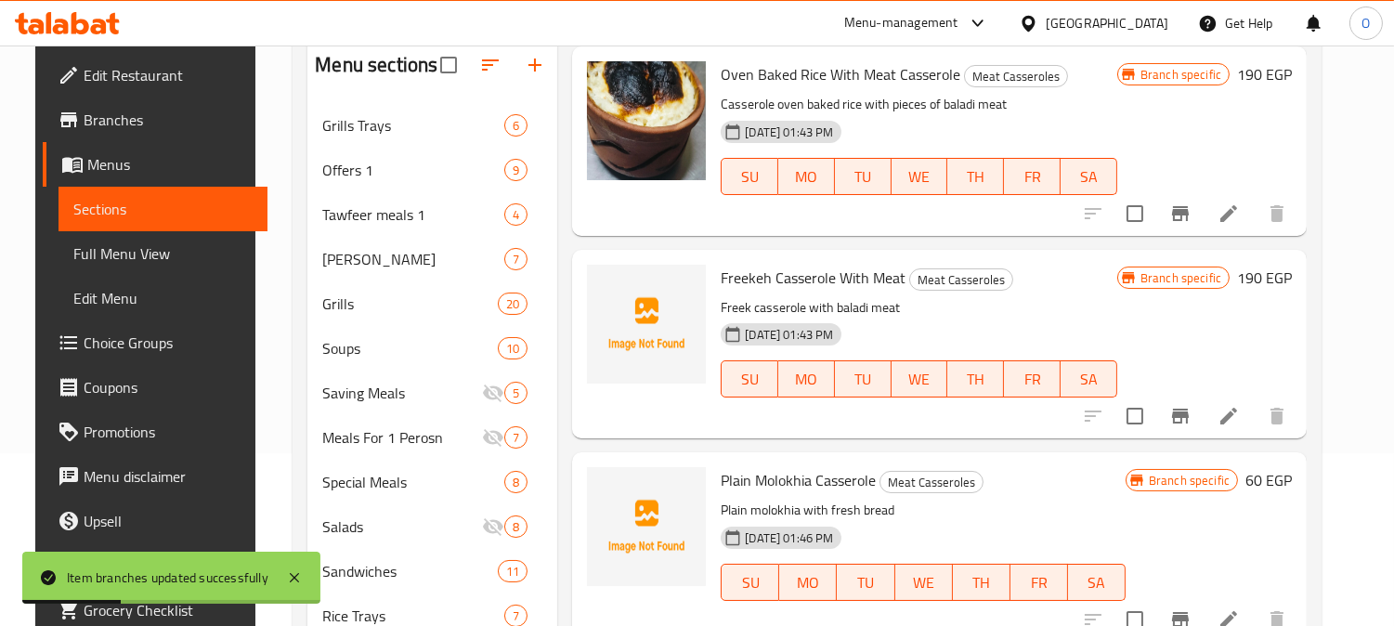
scroll to position [1547, 0]
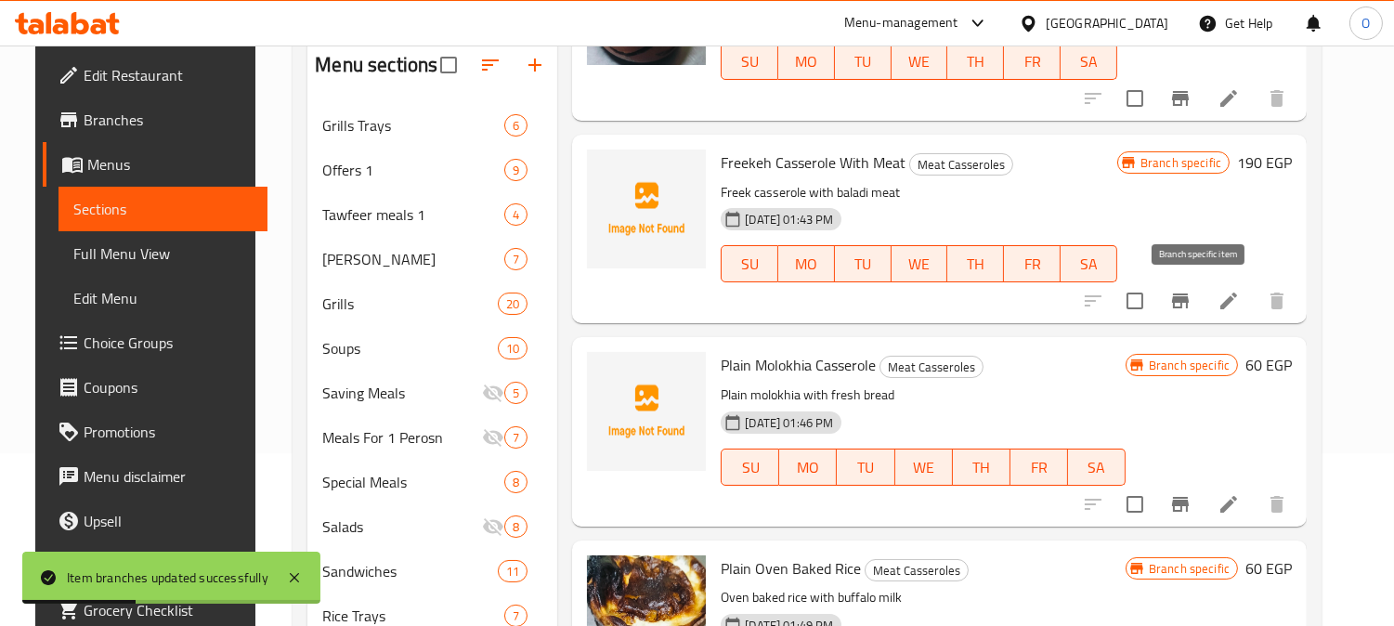
click at [1188, 298] on icon "Branch-specific-item" at bounding box center [1180, 300] width 17 height 15
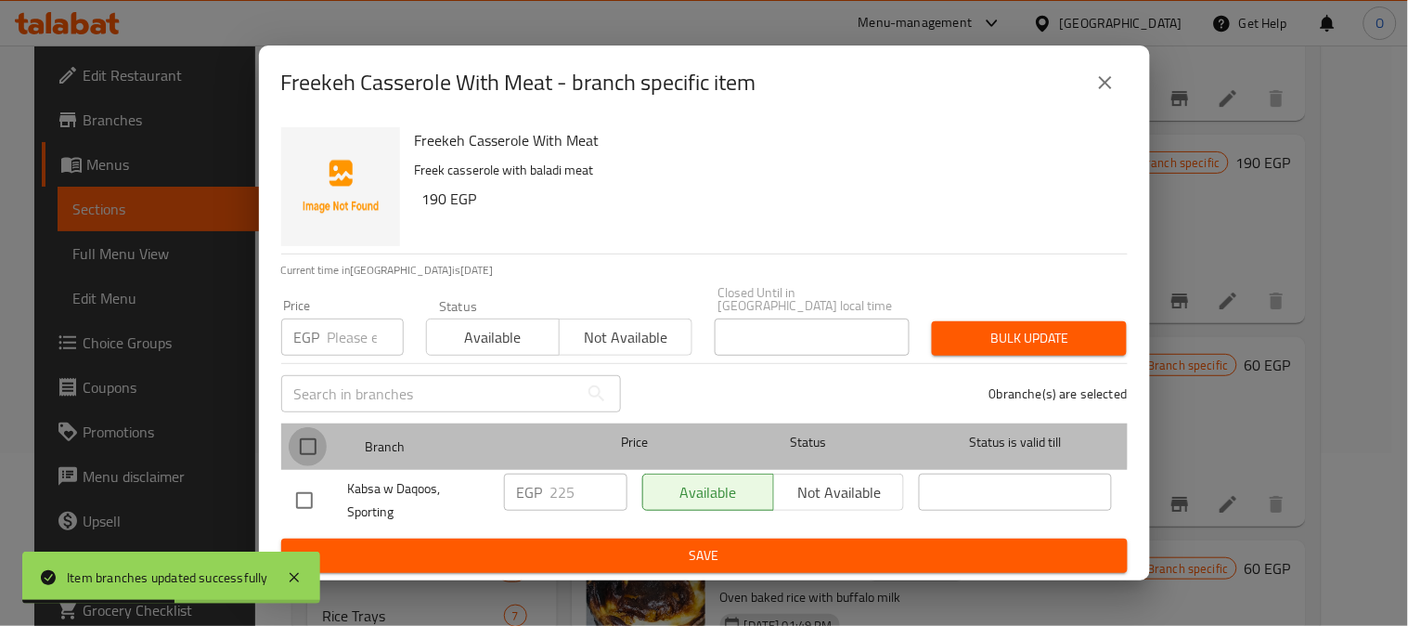
click at [311, 433] on input "checkbox" at bounding box center [308, 446] width 39 height 39
checkbox input "true"
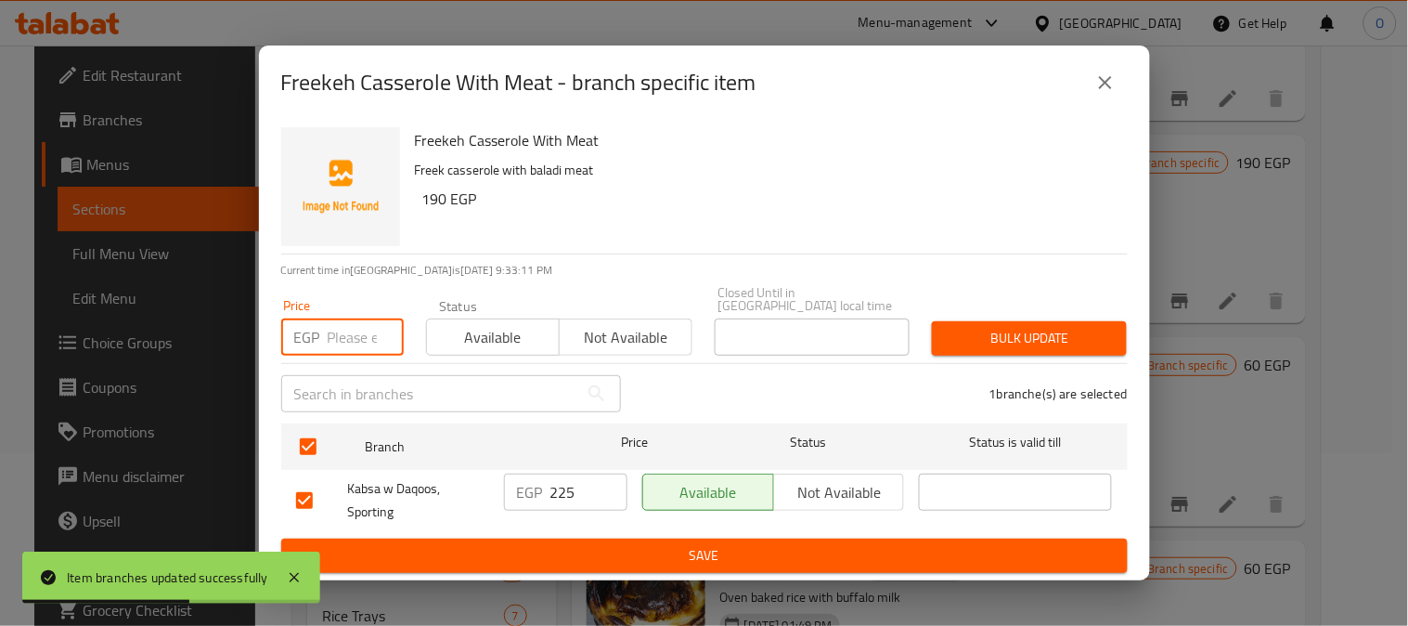
click at [367, 334] on input "number" at bounding box center [366, 336] width 76 height 37
paste input "190"
type input "190"
click at [969, 327] on span "Bulk update" at bounding box center [1029, 338] width 165 height 23
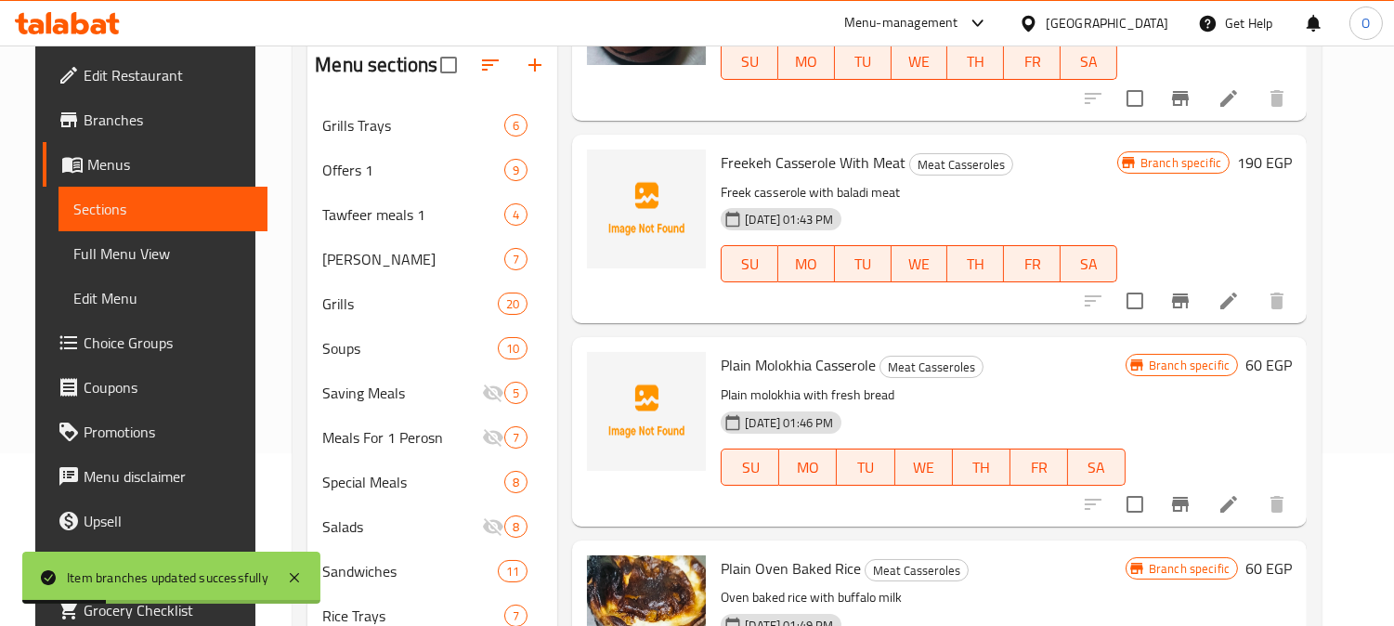
scroll to position [1589, 0]
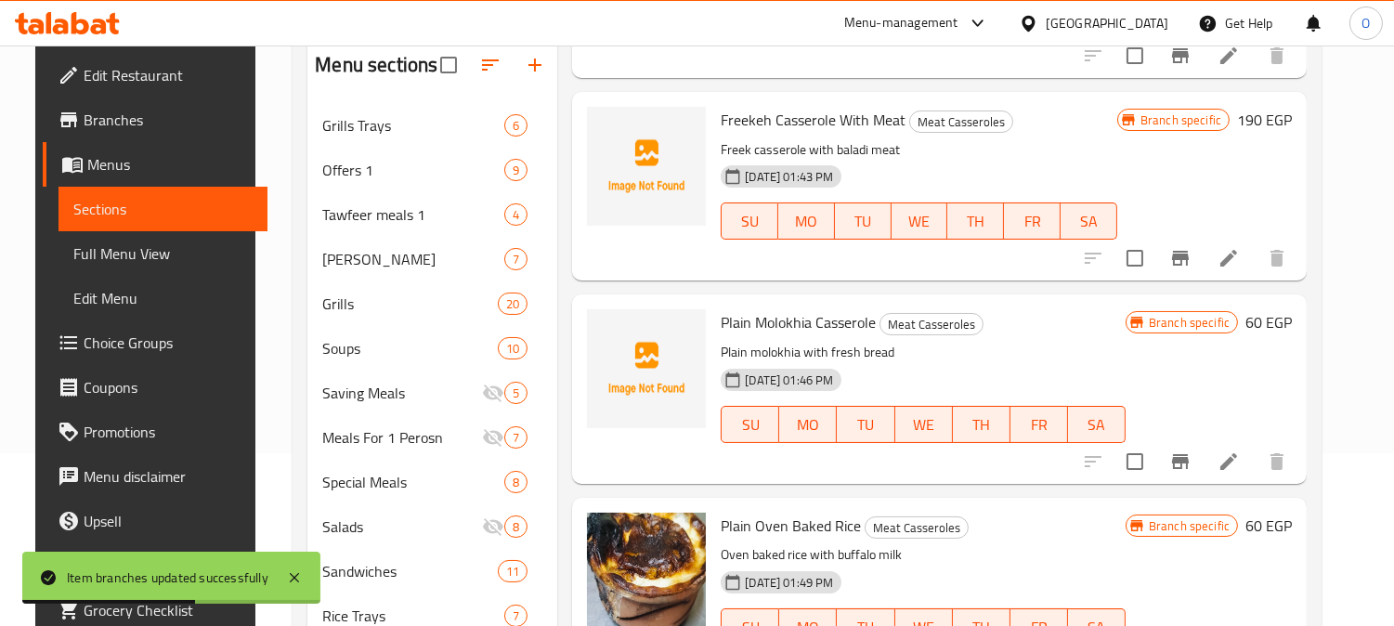
click at [1188, 456] on icon "Branch-specific-item" at bounding box center [1180, 461] width 17 height 15
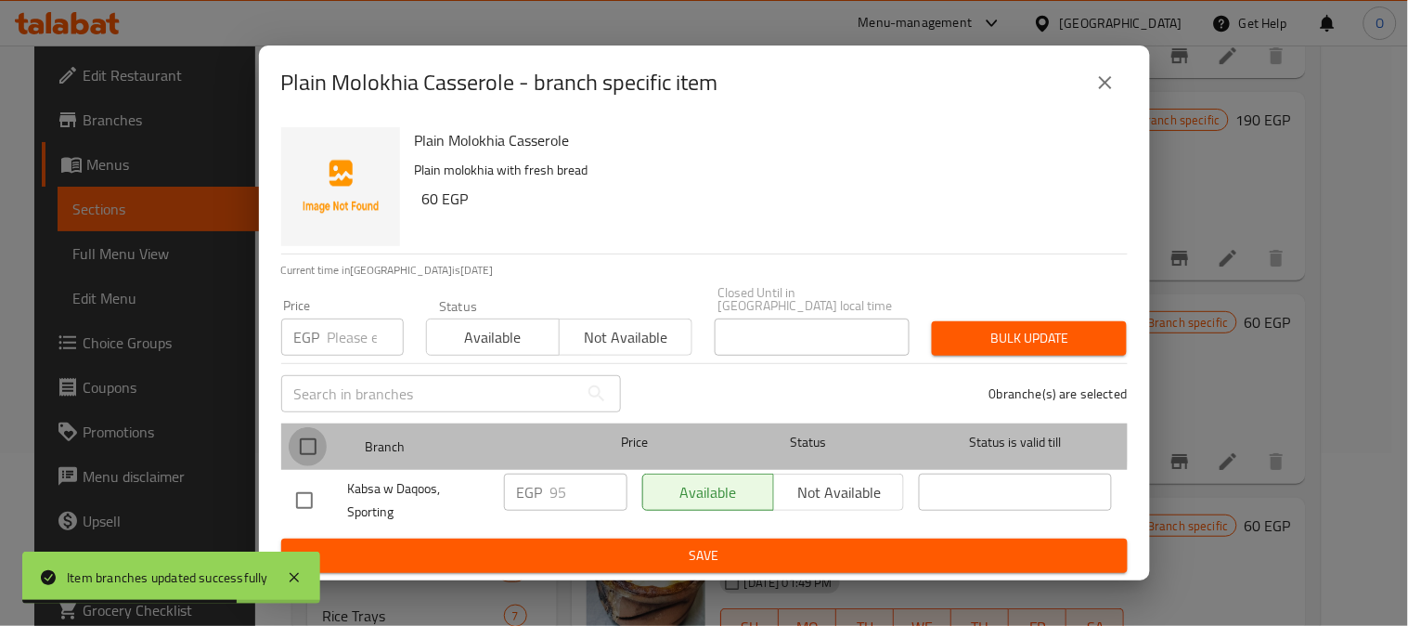
click at [323, 430] on input "checkbox" at bounding box center [308, 446] width 39 height 39
checkbox input "true"
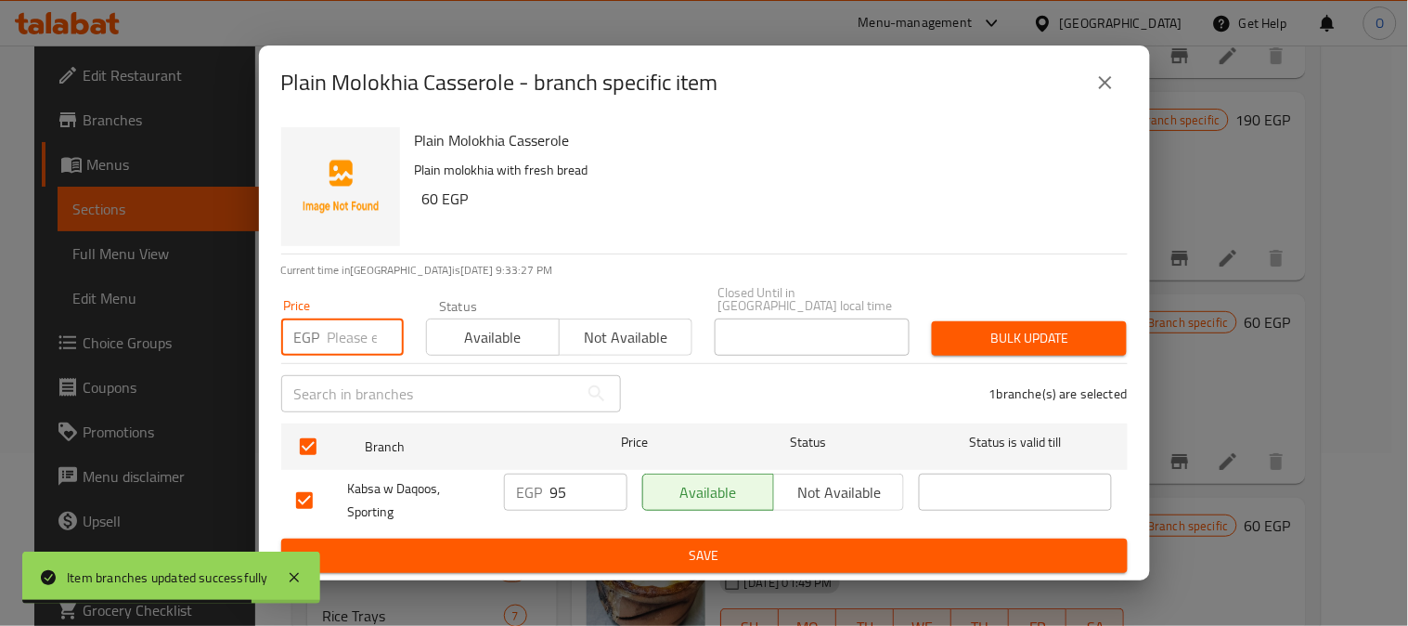
click at [359, 322] on input "number" at bounding box center [366, 336] width 76 height 37
paste input "60"
type input "60"
click at [1055, 312] on div "Bulk update" at bounding box center [1029, 338] width 217 height 57
click at [1021, 351] on div "Bulk update" at bounding box center [1029, 338] width 217 height 57
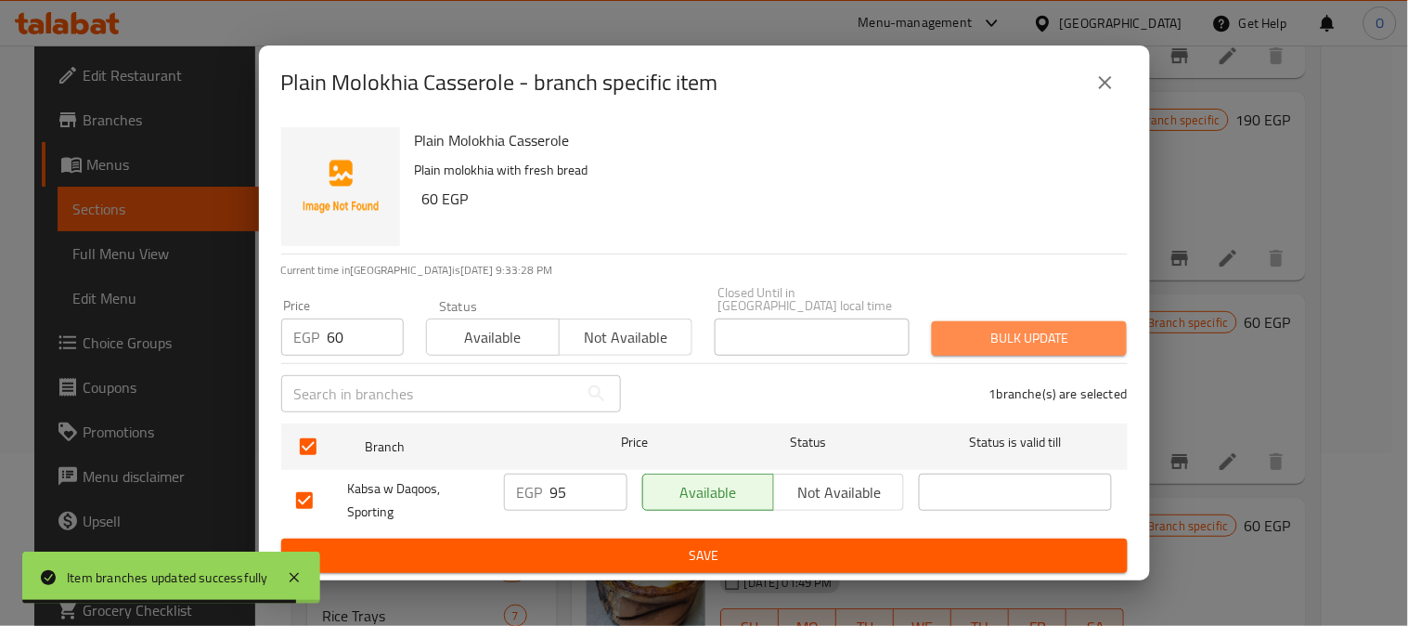
click at [1028, 331] on span "Bulk update" at bounding box center [1029, 338] width 165 height 23
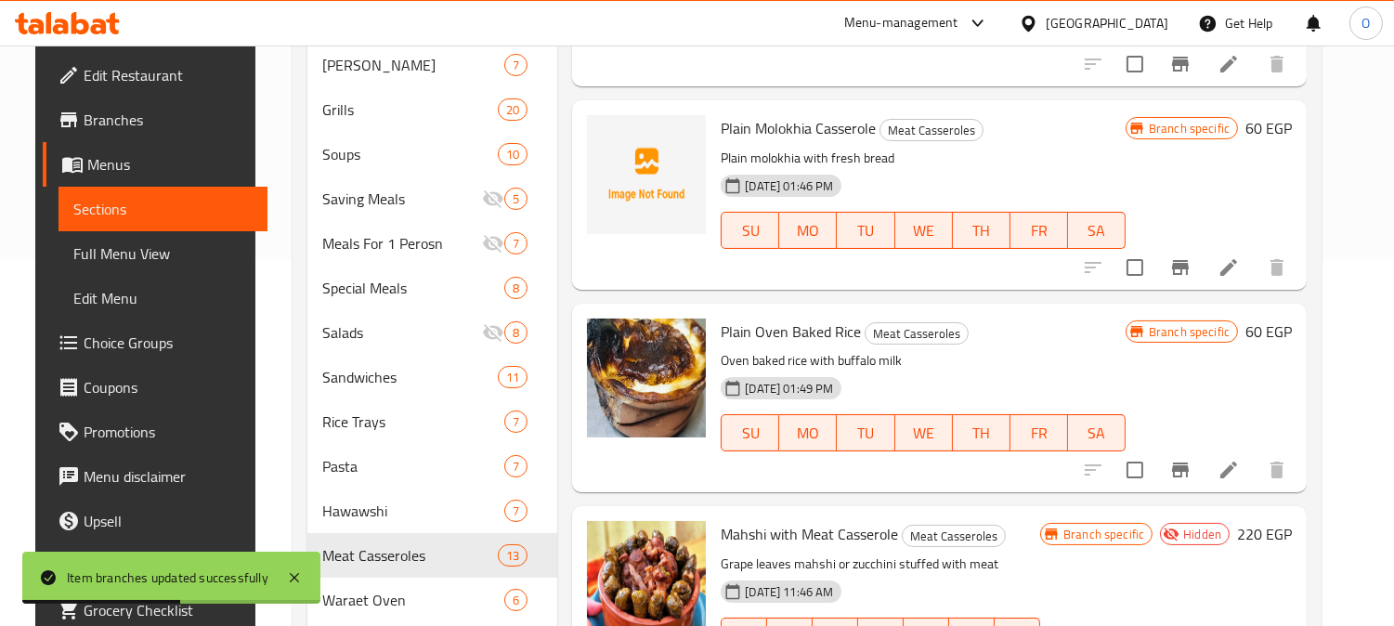
scroll to position [586, 0]
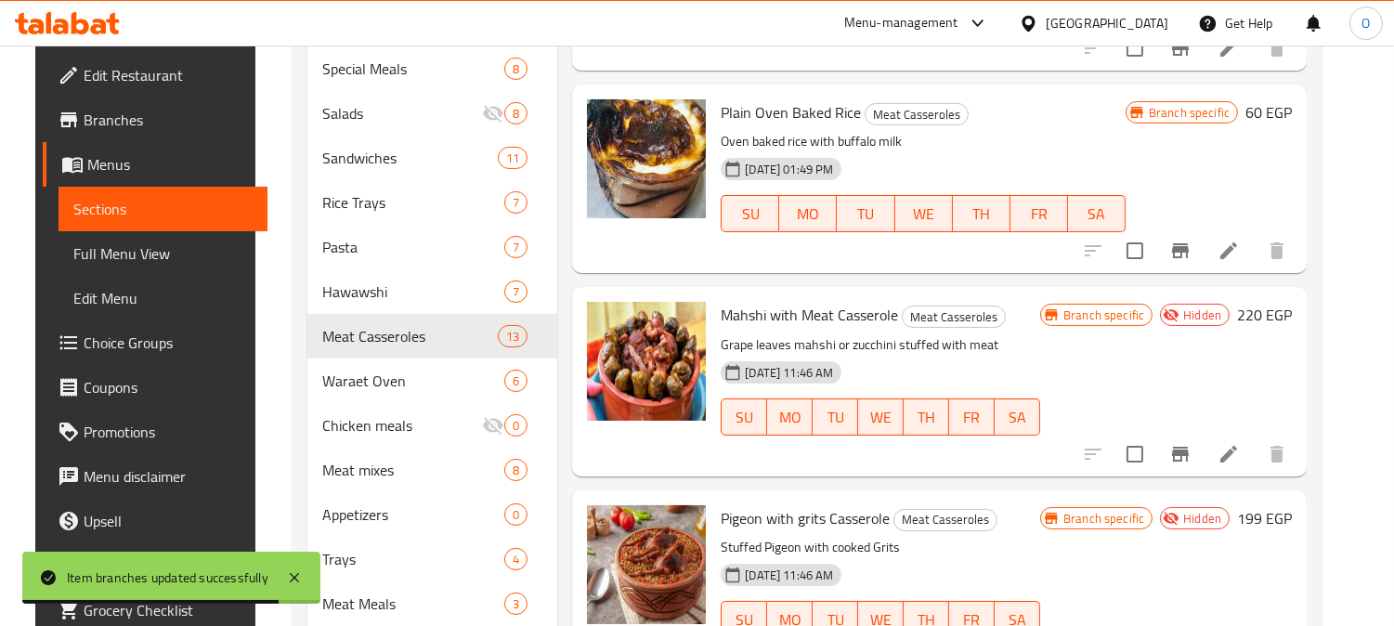
click at [1188, 252] on icon "Branch-specific-item" at bounding box center [1180, 250] width 17 height 15
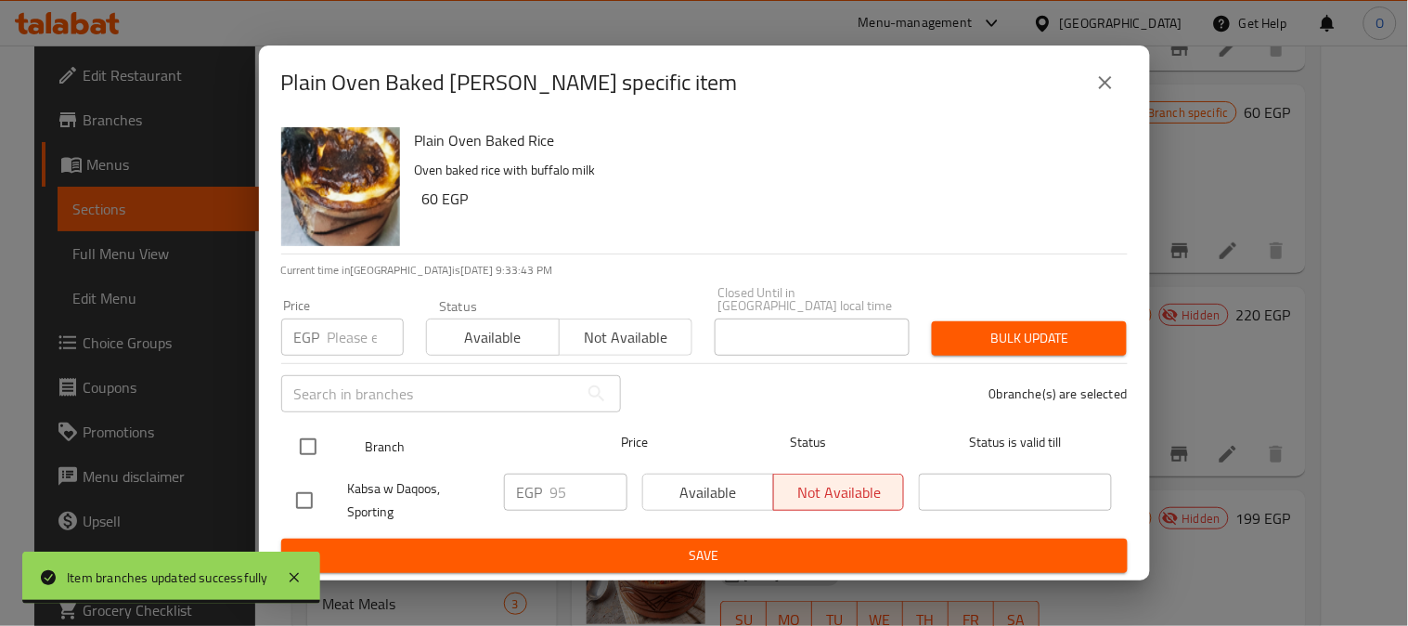
click at [312, 432] on input "checkbox" at bounding box center [308, 446] width 39 height 39
checkbox input "true"
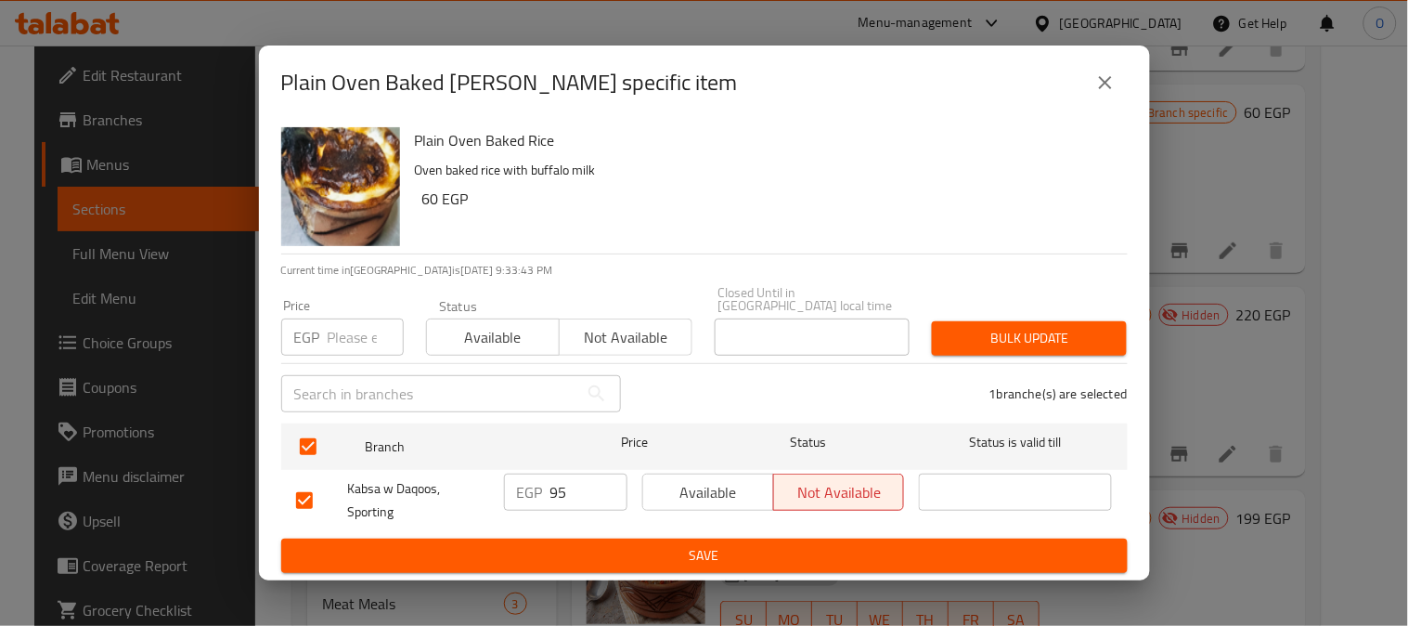
click at [358, 344] on input "number" at bounding box center [366, 336] width 76 height 37
paste input "60"
type input "60"
click at [1031, 329] on span "Bulk update" at bounding box center [1029, 338] width 165 height 23
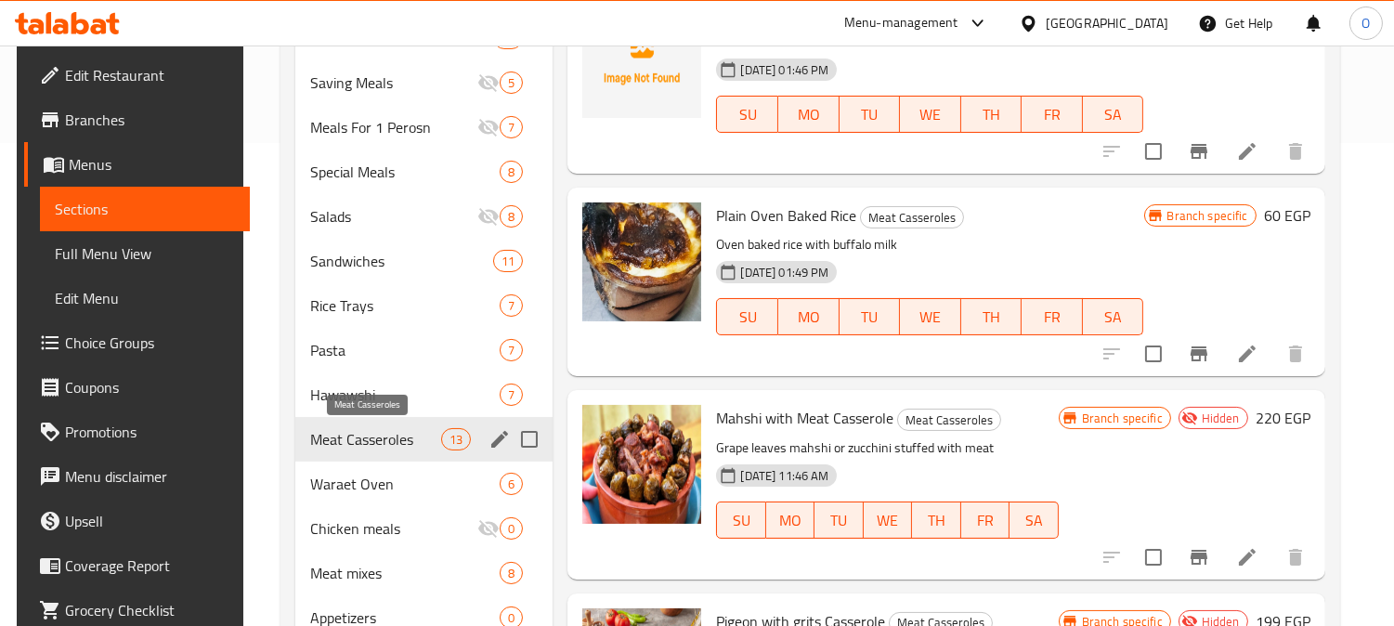
scroll to position [379, 0]
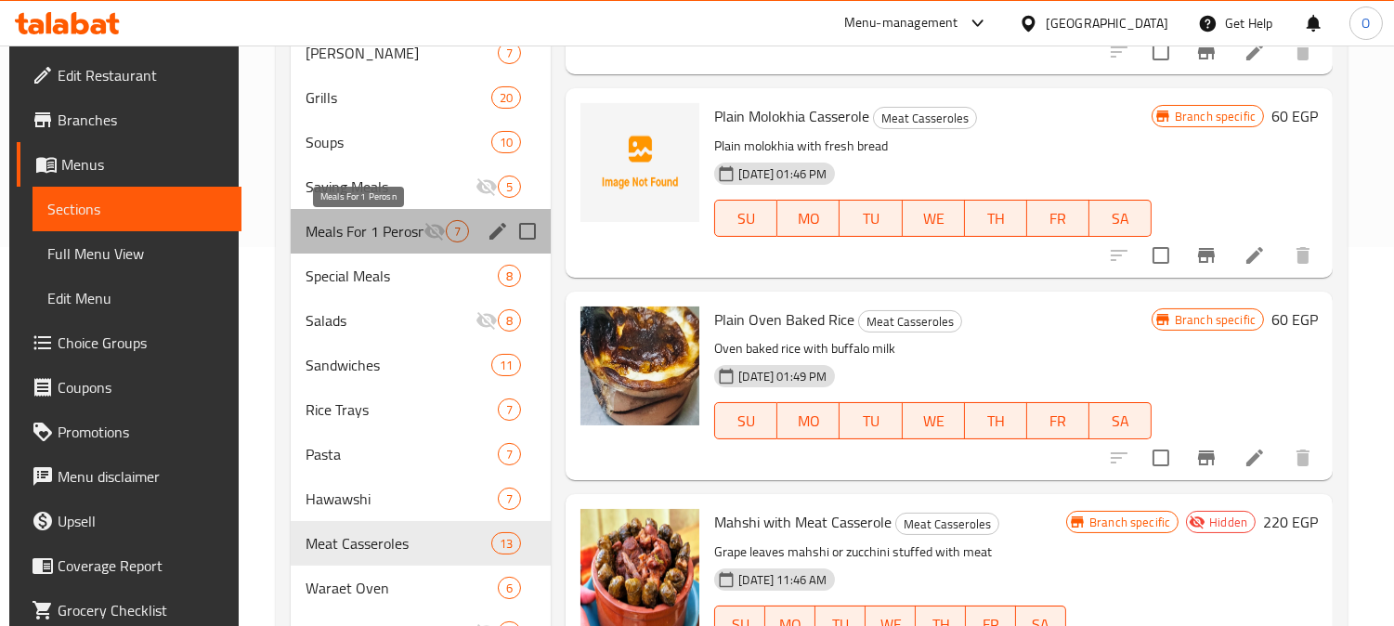
click at [358, 238] on span "Meals For 1 Perosn" at bounding box center [364, 231] width 118 height 22
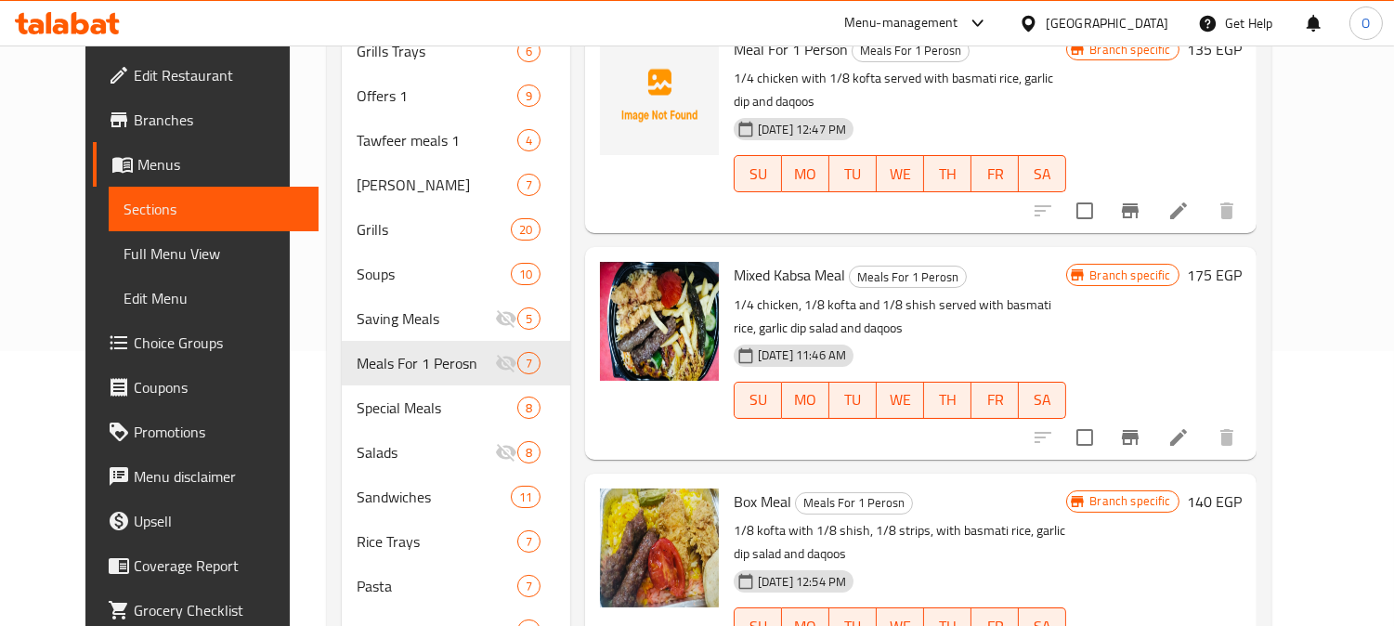
scroll to position [276, 0]
click at [1138, 202] on icon "Branch-specific-item" at bounding box center [1130, 209] width 17 height 15
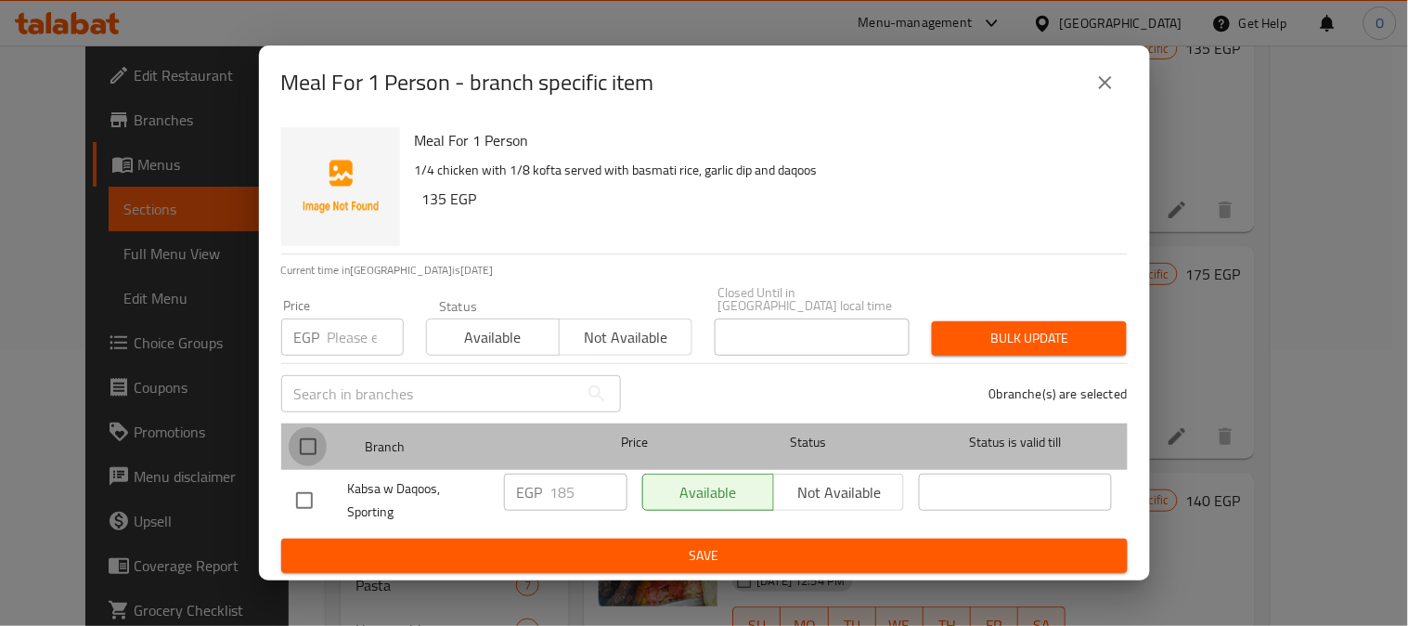
click at [314, 447] on input "checkbox" at bounding box center [308, 446] width 39 height 39
checkbox input "true"
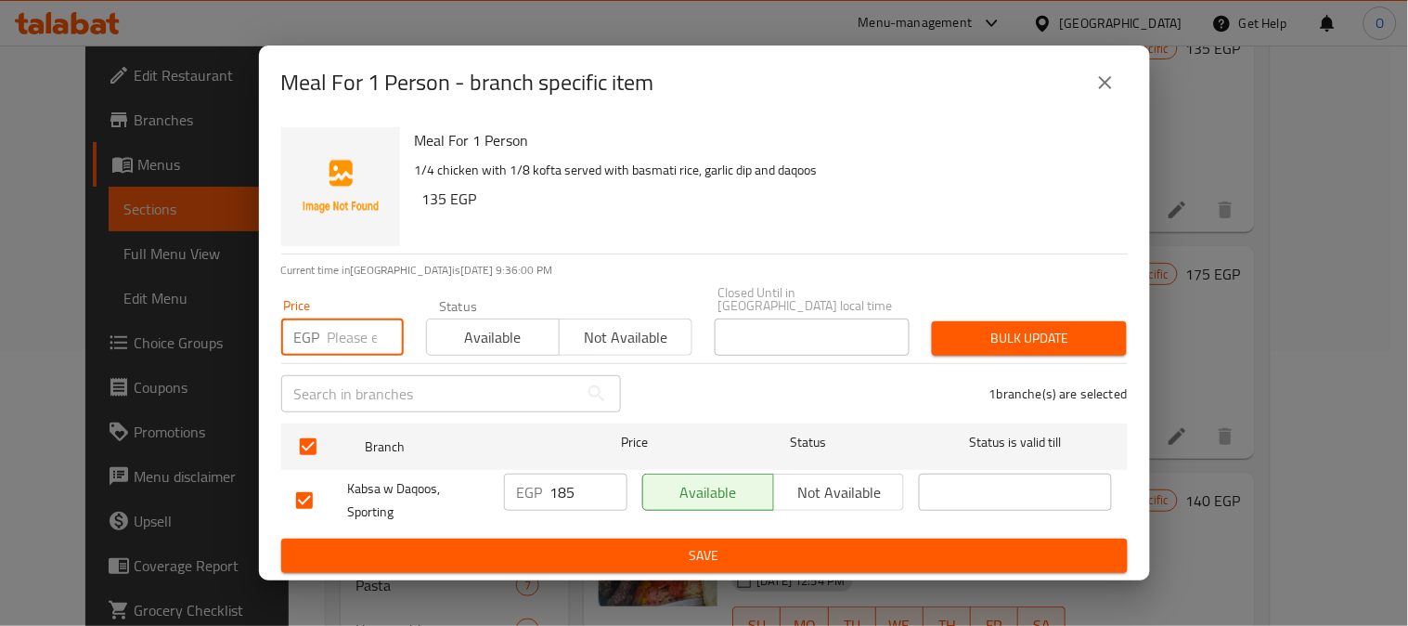
click at [344, 330] on input "number" at bounding box center [366, 336] width 76 height 37
paste input "135"
type input "135"
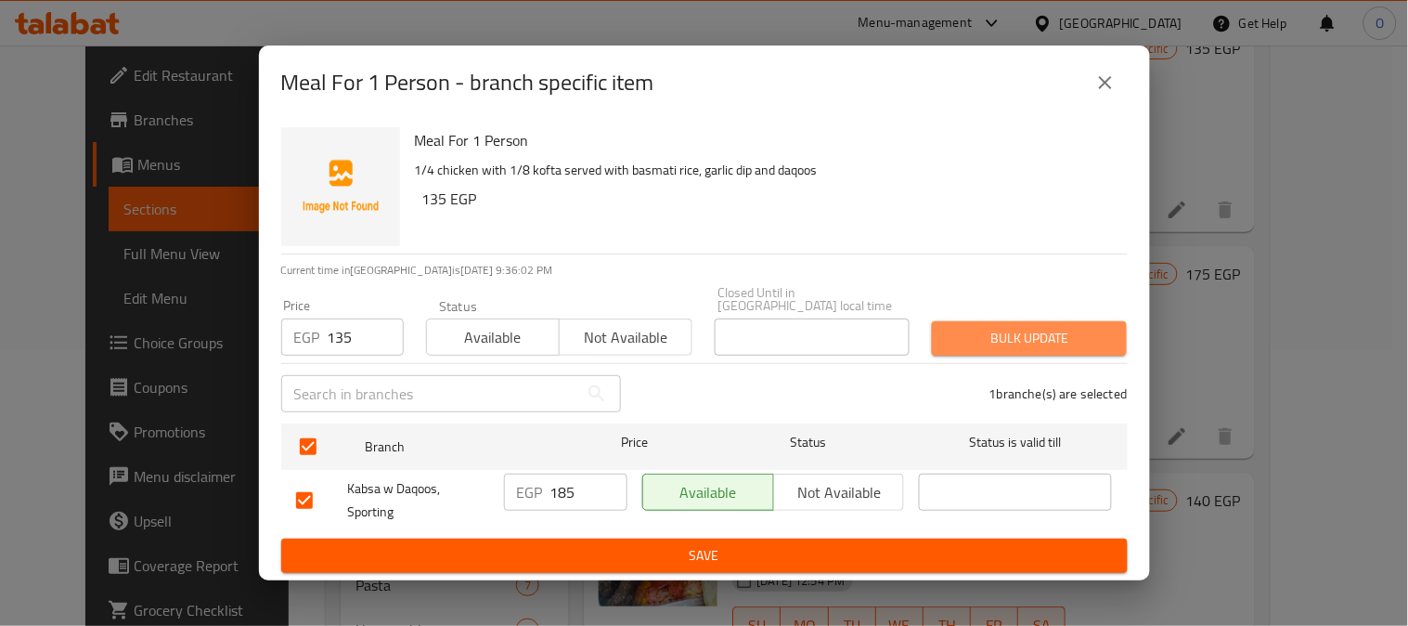
click at [1057, 344] on span "Bulk update" at bounding box center [1029, 338] width 165 height 23
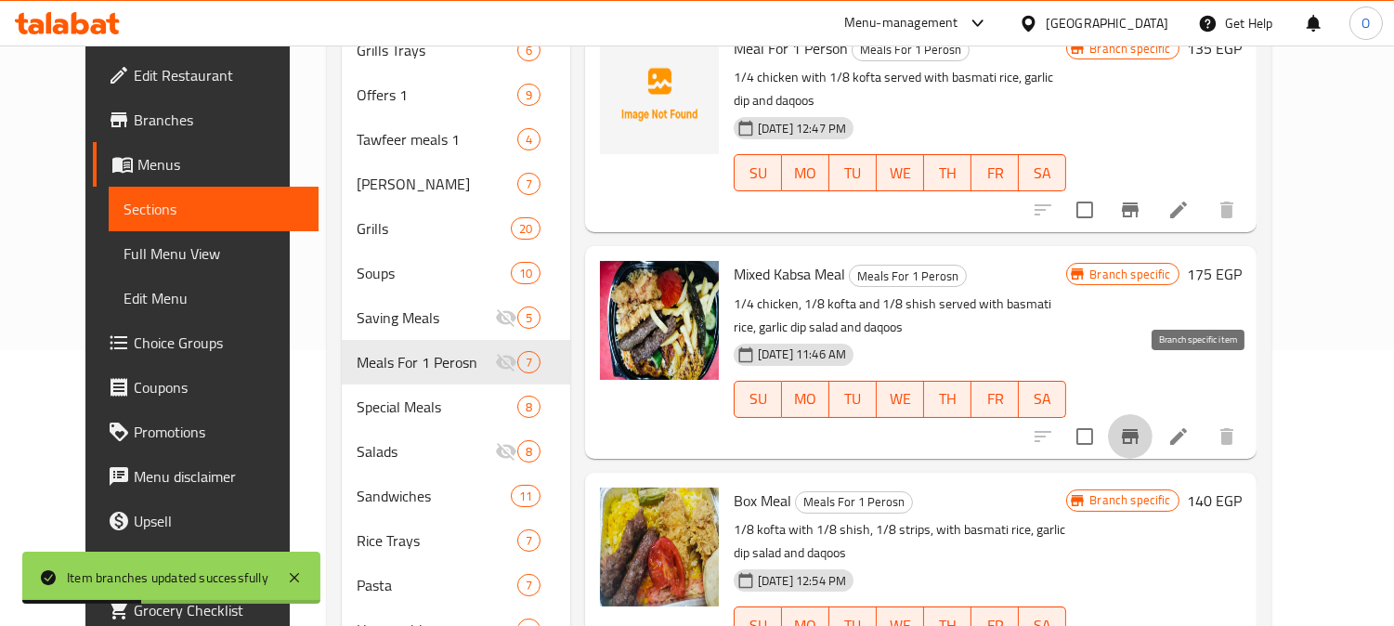
click at [1141, 425] on icon "Branch-specific-item" at bounding box center [1130, 436] width 22 height 22
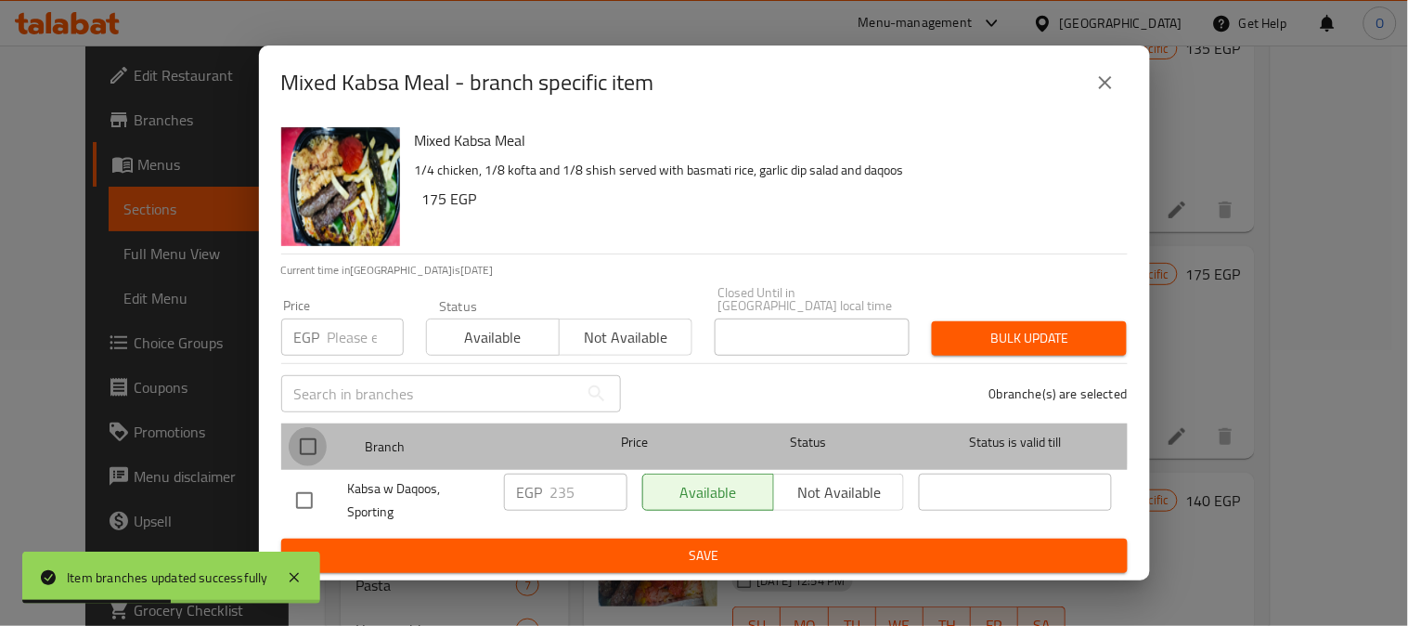
click at [318, 433] on input "checkbox" at bounding box center [308, 446] width 39 height 39
checkbox input "true"
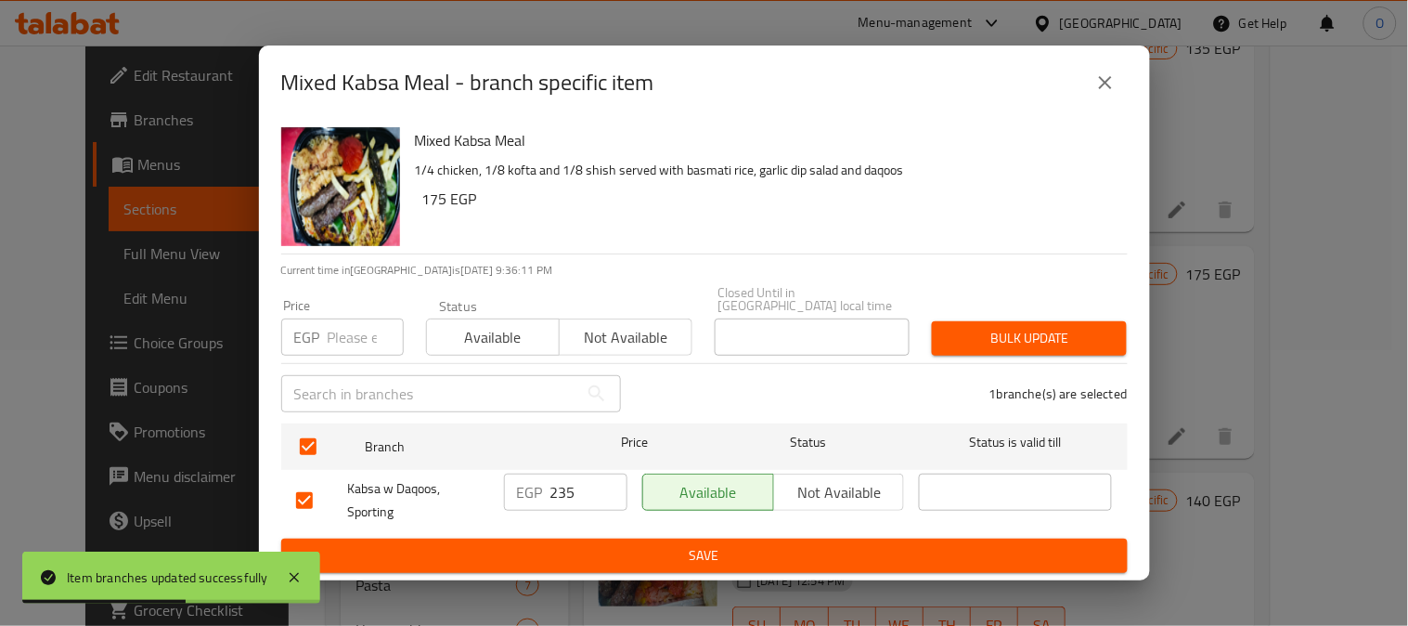
click at [353, 330] on input "number" at bounding box center [366, 336] width 76 height 37
paste input "175"
type input "175"
click at [1012, 310] on div "Bulk update" at bounding box center [1029, 338] width 217 height 57
click at [1019, 347] on button "Bulk update" at bounding box center [1029, 338] width 195 height 34
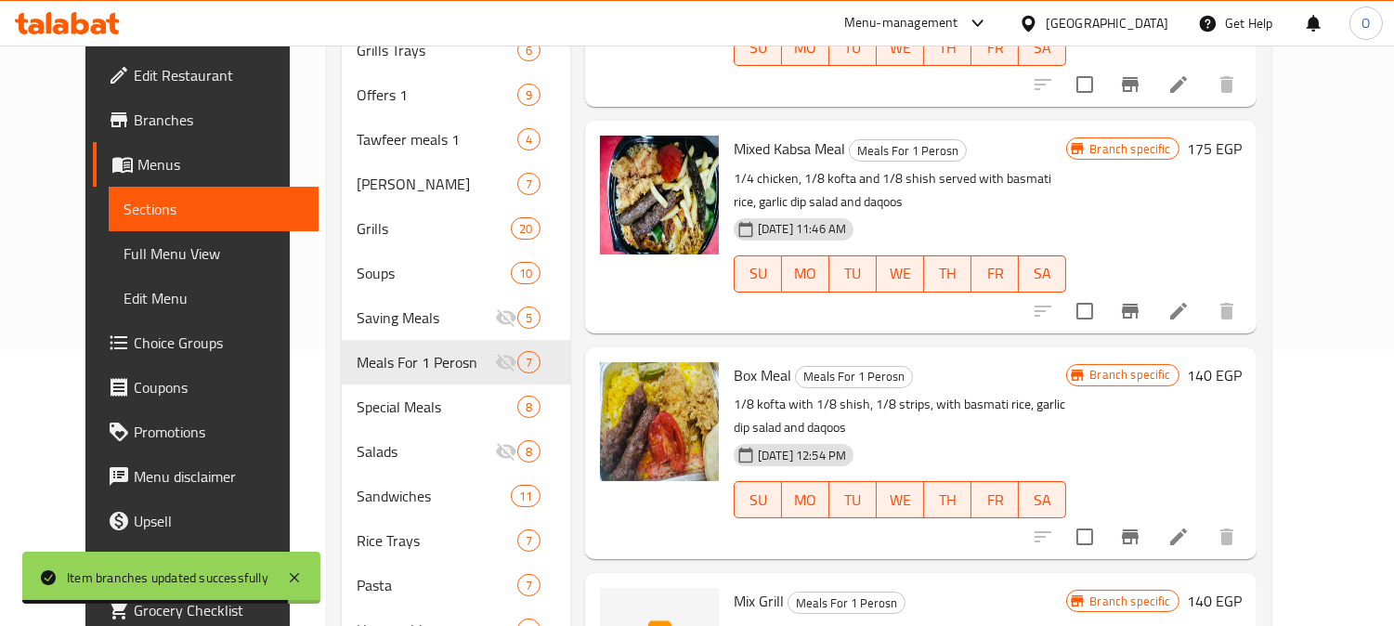
scroll to position [206, 0]
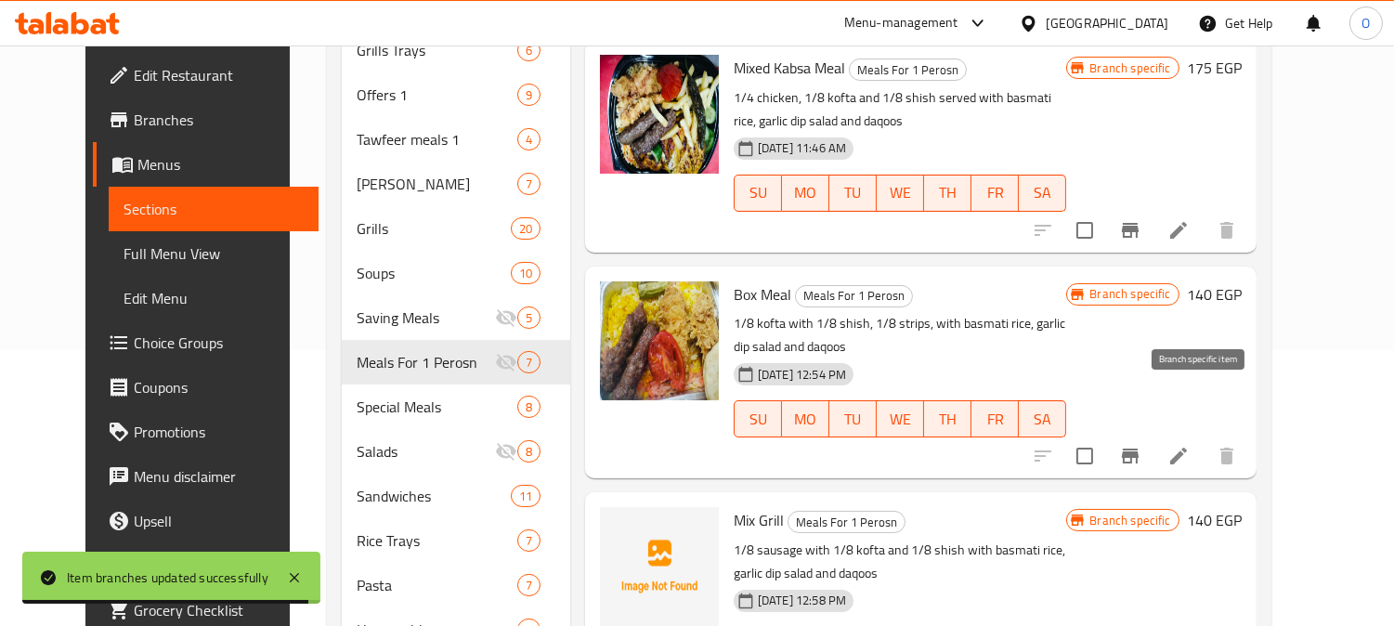
click at [1152, 434] on button "Branch-specific-item" at bounding box center [1130, 456] width 45 height 45
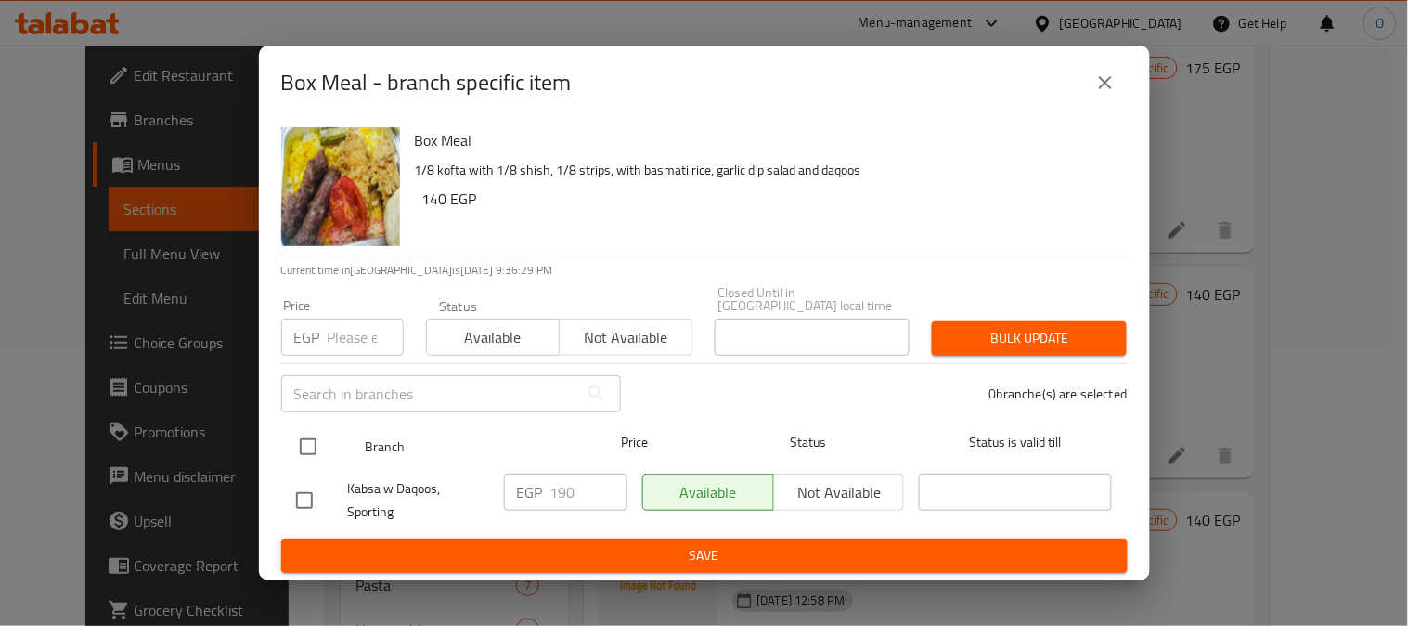
drag, startPoint x: 330, startPoint y: 435, endPoint x: 317, endPoint y: 440, distance: 14.1
click at [331, 436] on div at bounding box center [324, 447] width 70 height 54
click at [314, 441] on input "checkbox" at bounding box center [308, 446] width 39 height 39
checkbox input "true"
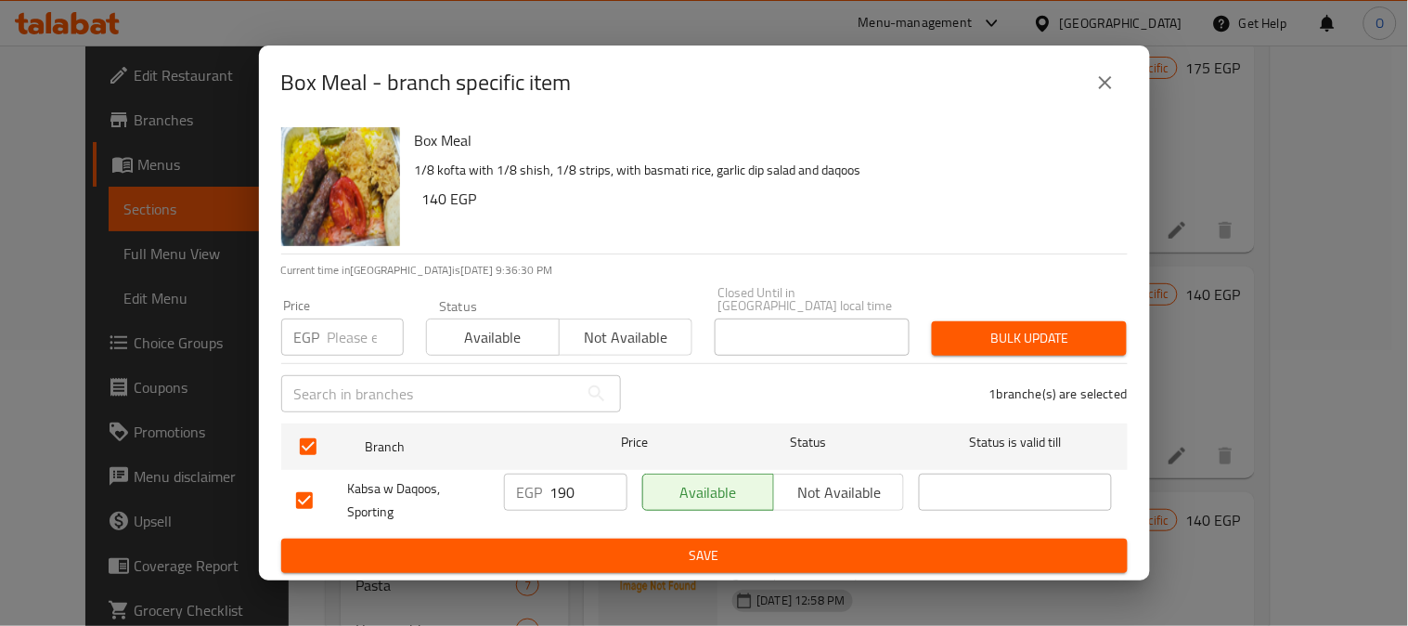
click at [357, 334] on input "number" at bounding box center [366, 336] width 76 height 37
paste input "140"
type input "140"
click at [1017, 330] on span "Bulk update" at bounding box center [1029, 338] width 165 height 23
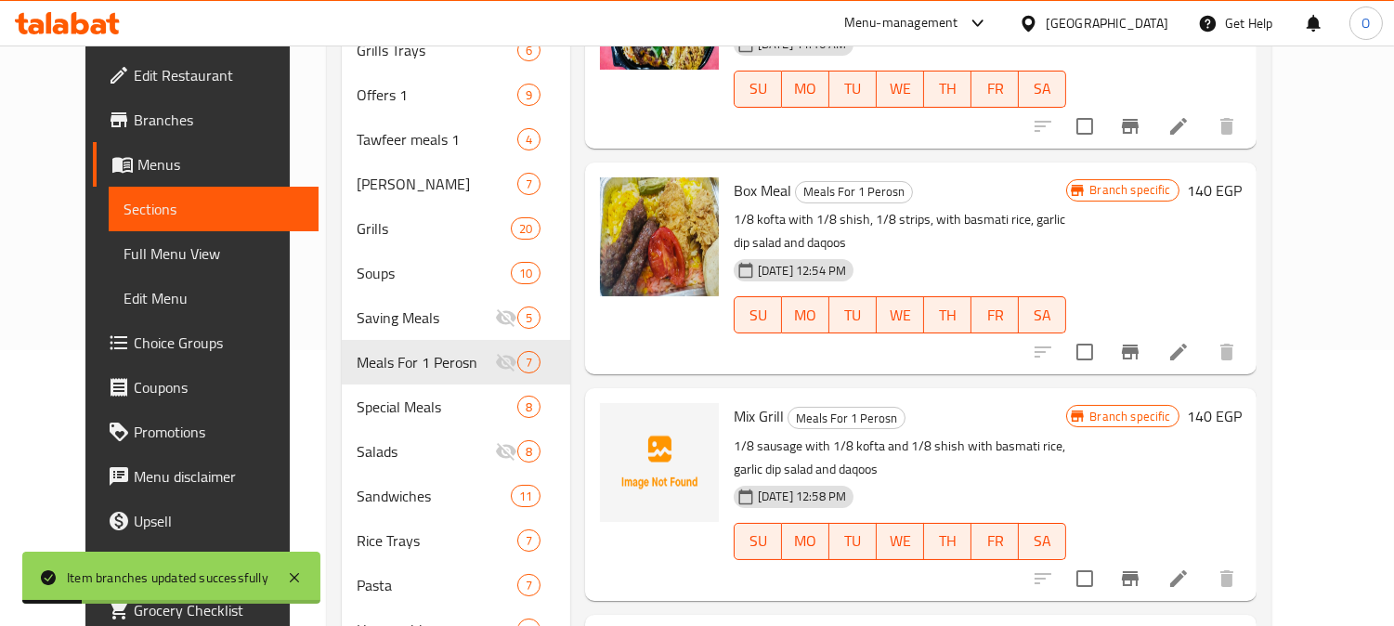
scroll to position [412, 0]
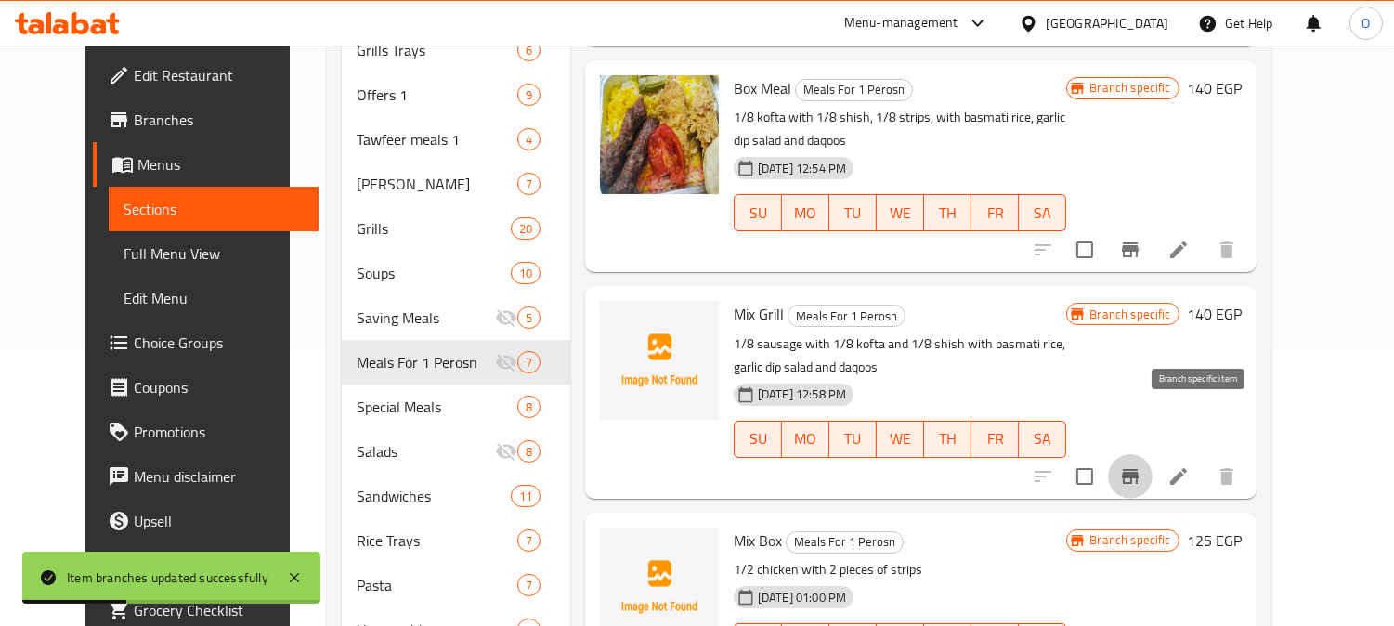
click at [1138, 469] on icon "Branch-specific-item" at bounding box center [1130, 476] width 17 height 15
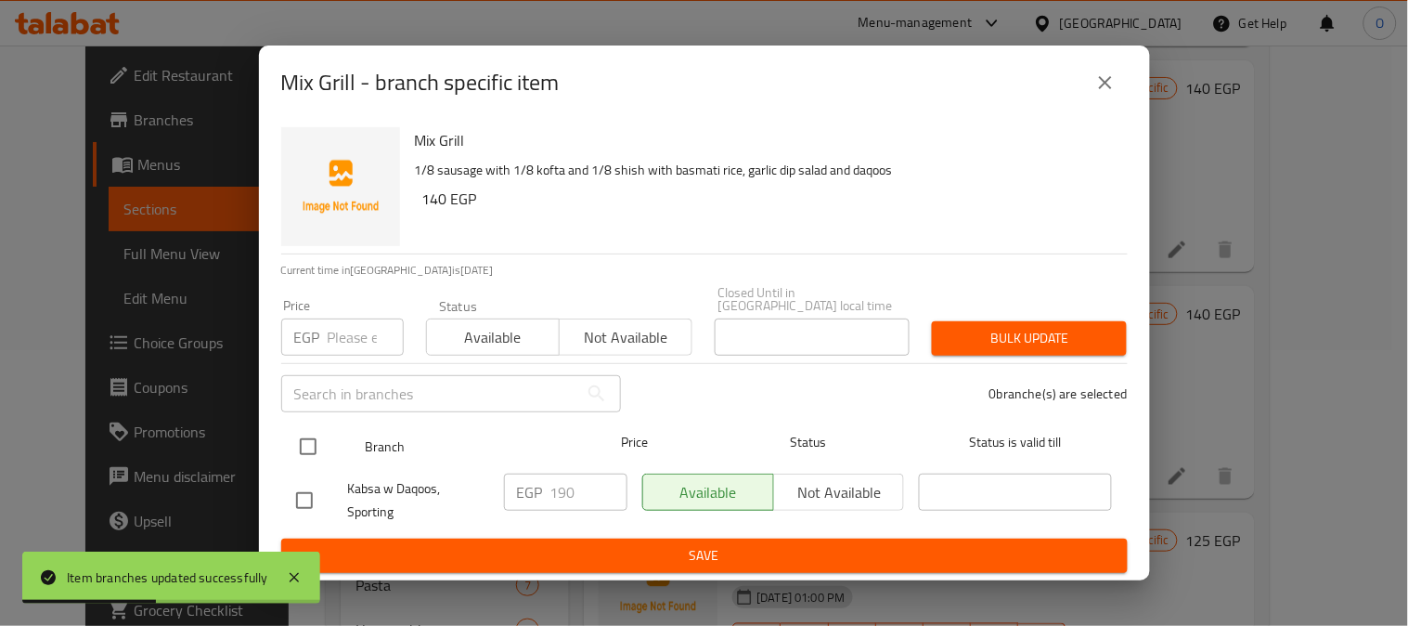
click at [311, 438] on input "checkbox" at bounding box center [308, 446] width 39 height 39
checkbox input "true"
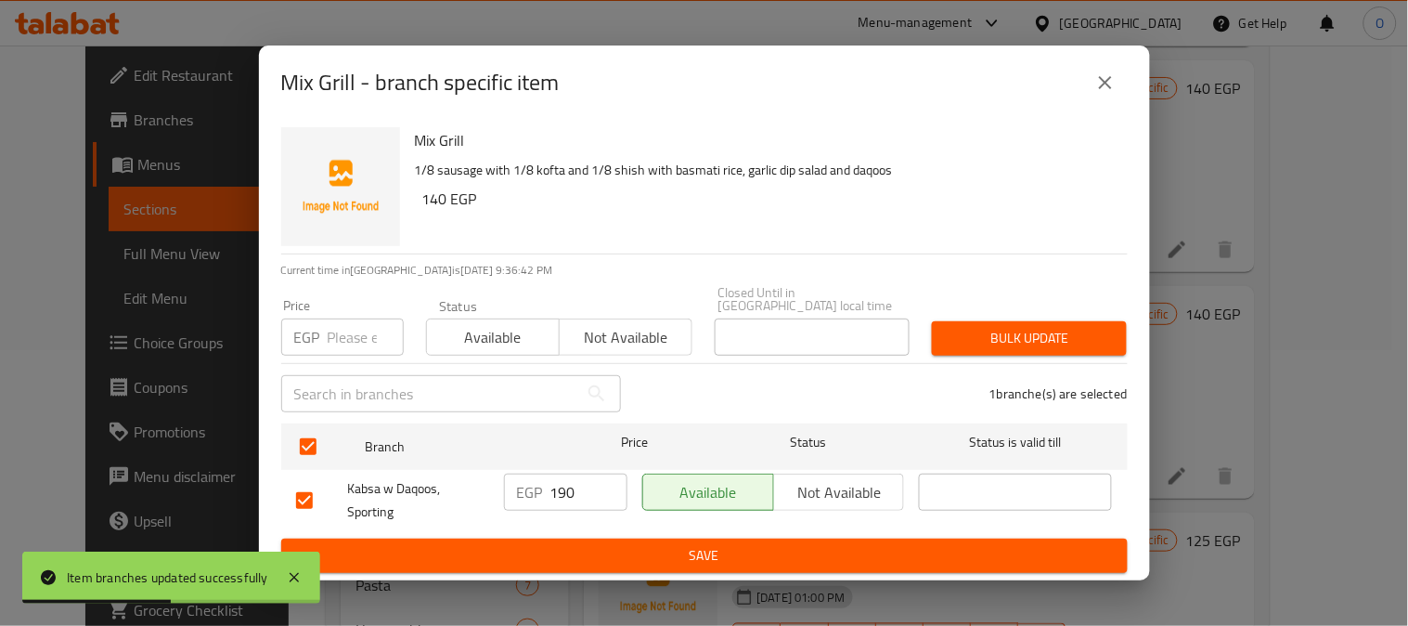
click at [346, 323] on input "number" at bounding box center [366, 336] width 76 height 37
paste input "140"
type input "140"
click at [964, 321] on button "Bulk update" at bounding box center [1029, 338] width 195 height 34
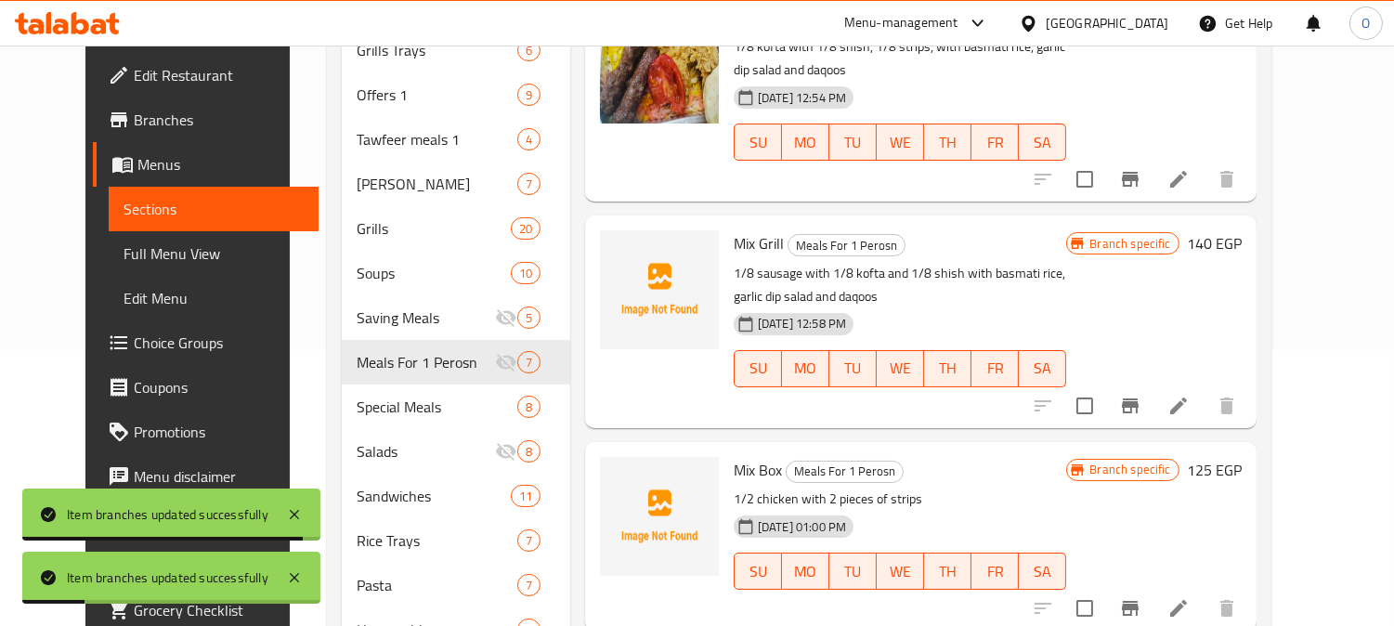
scroll to position [502, 0]
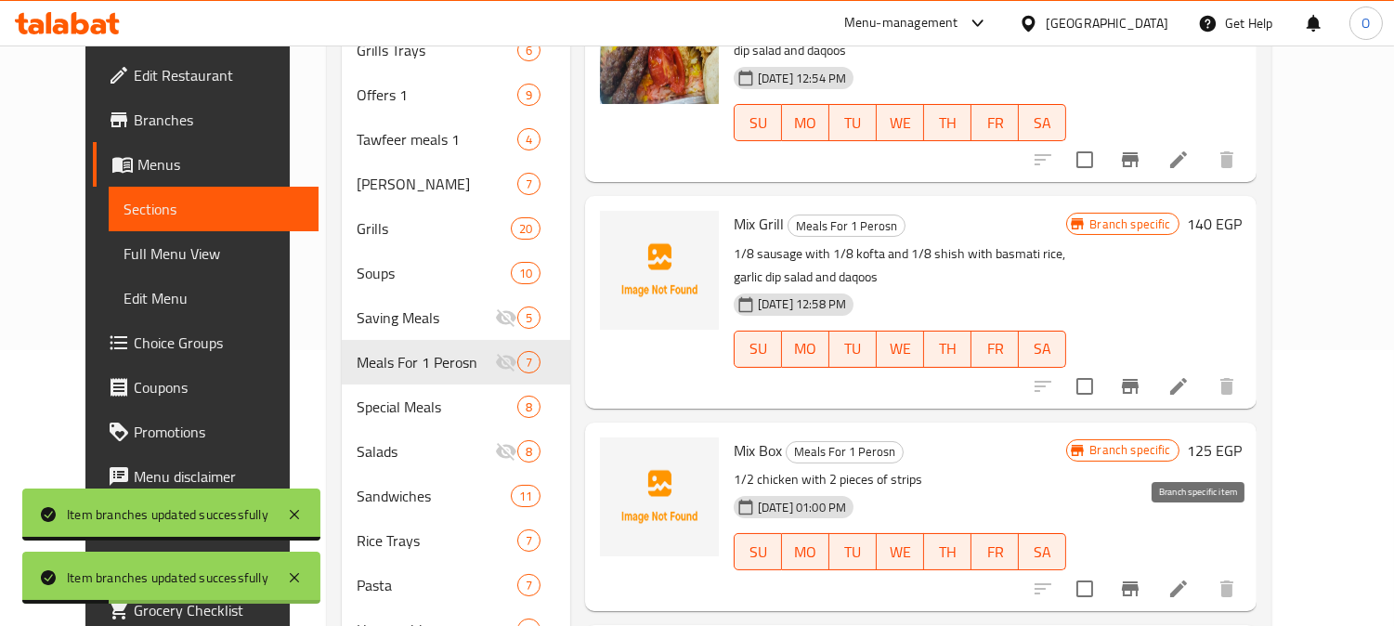
click at [1138, 581] on icon "Branch-specific-item" at bounding box center [1130, 588] width 17 height 15
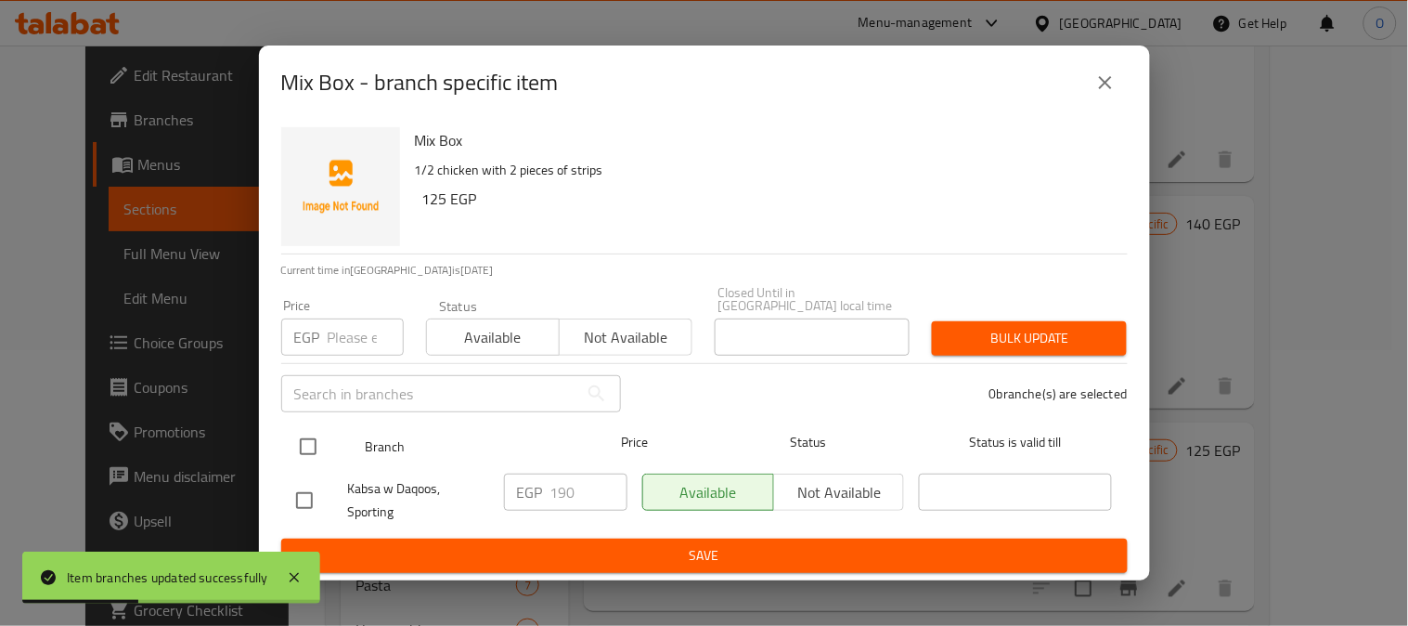
click at [302, 430] on input "checkbox" at bounding box center [308, 446] width 39 height 39
checkbox input "true"
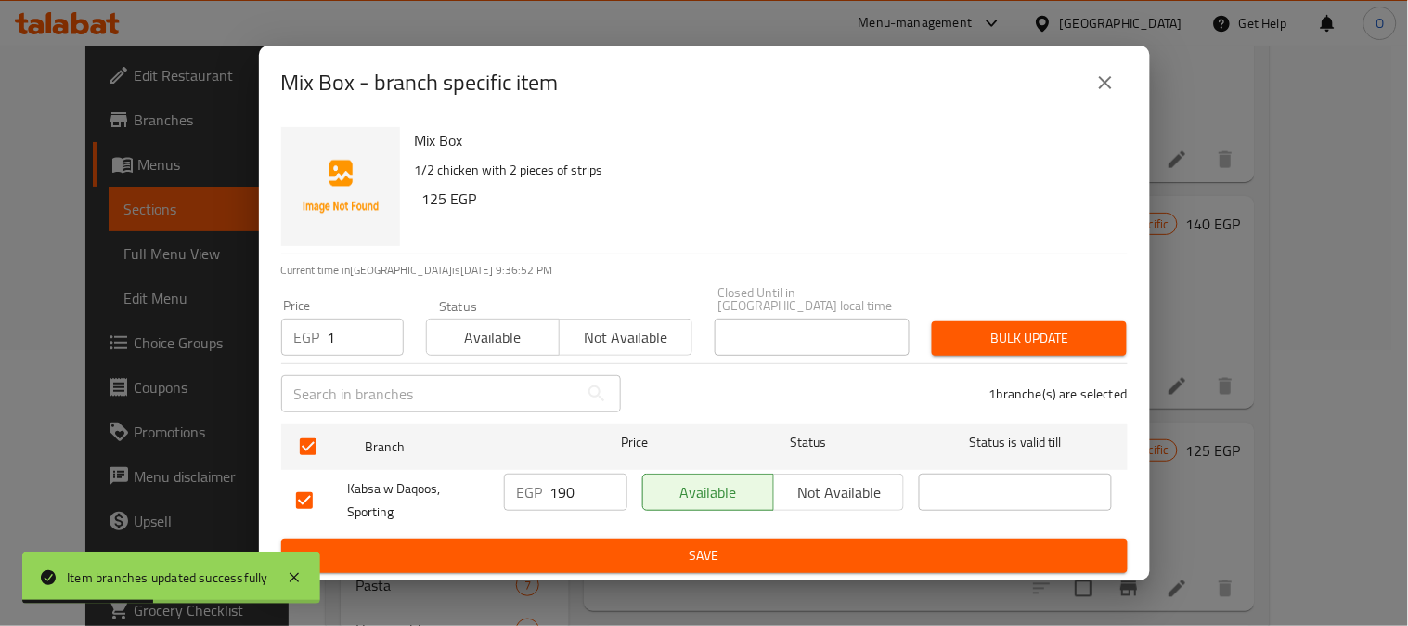
click at [383, 320] on input "1" at bounding box center [366, 336] width 76 height 37
click at [348, 334] on input "1" at bounding box center [366, 336] width 76 height 37
paste input "25"
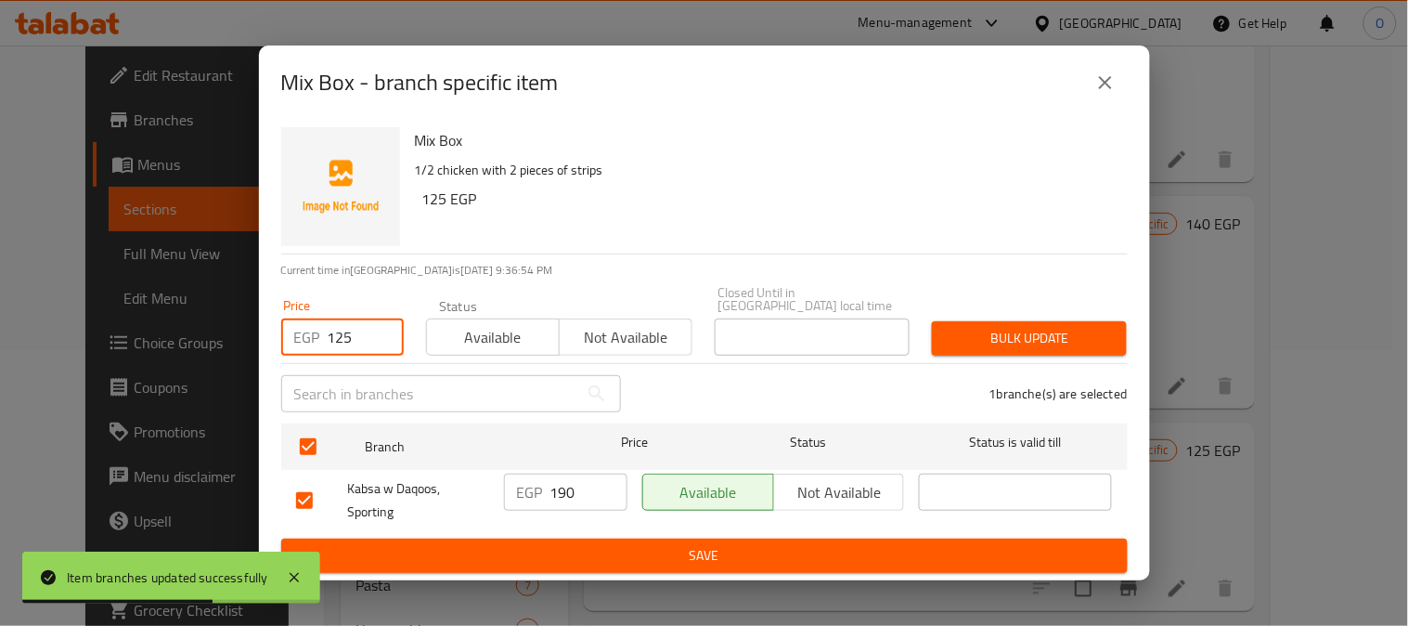
type input "125"
click at [987, 338] on span "Bulk update" at bounding box center [1029, 338] width 165 height 23
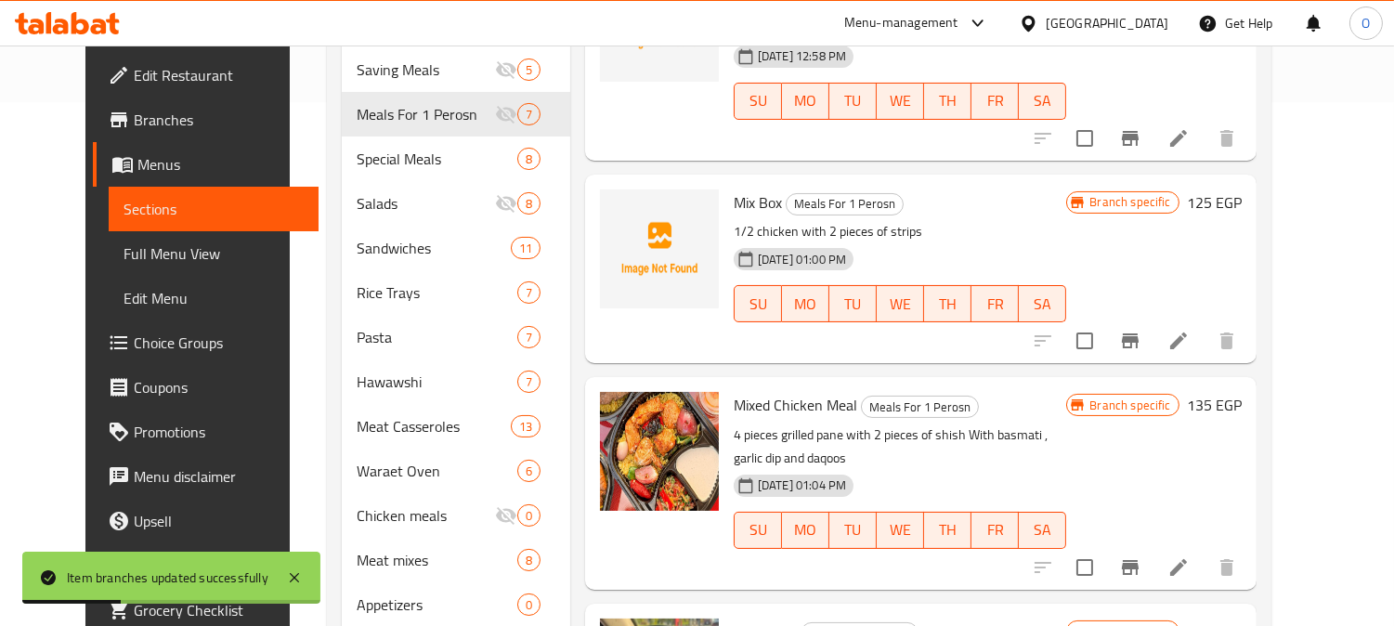
scroll to position [586, 0]
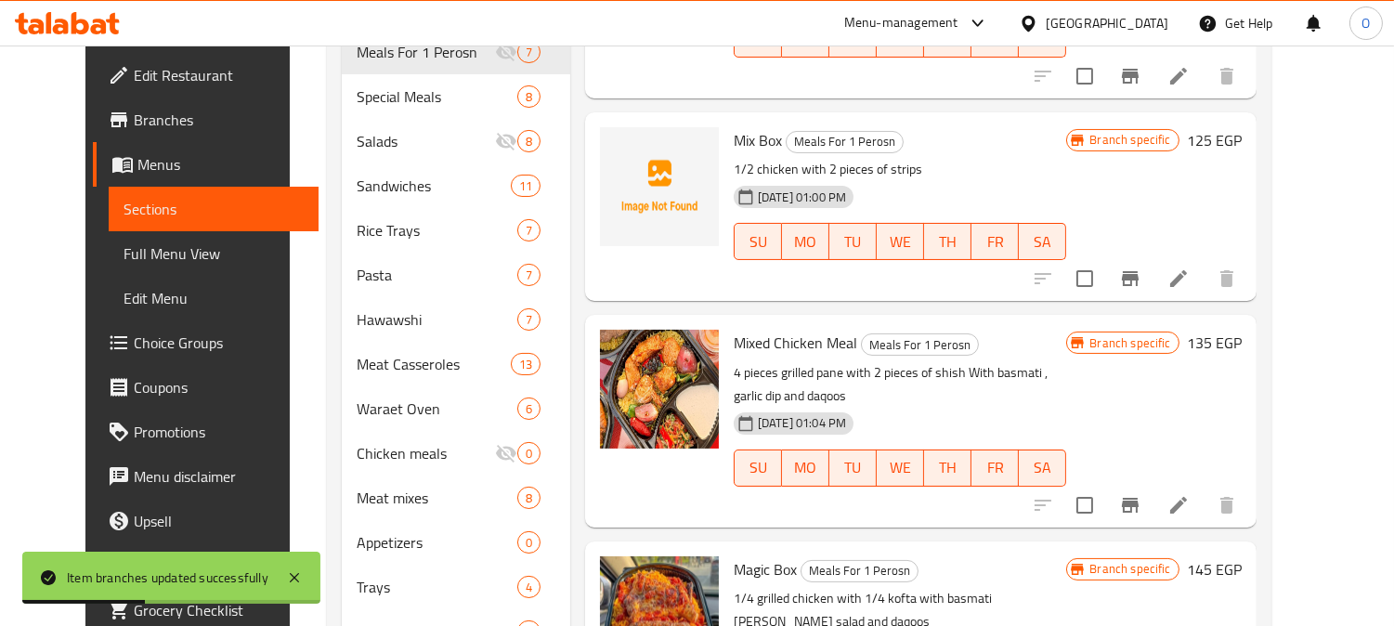
click at [1138, 498] on icon "Branch-specific-item" at bounding box center [1130, 505] width 17 height 15
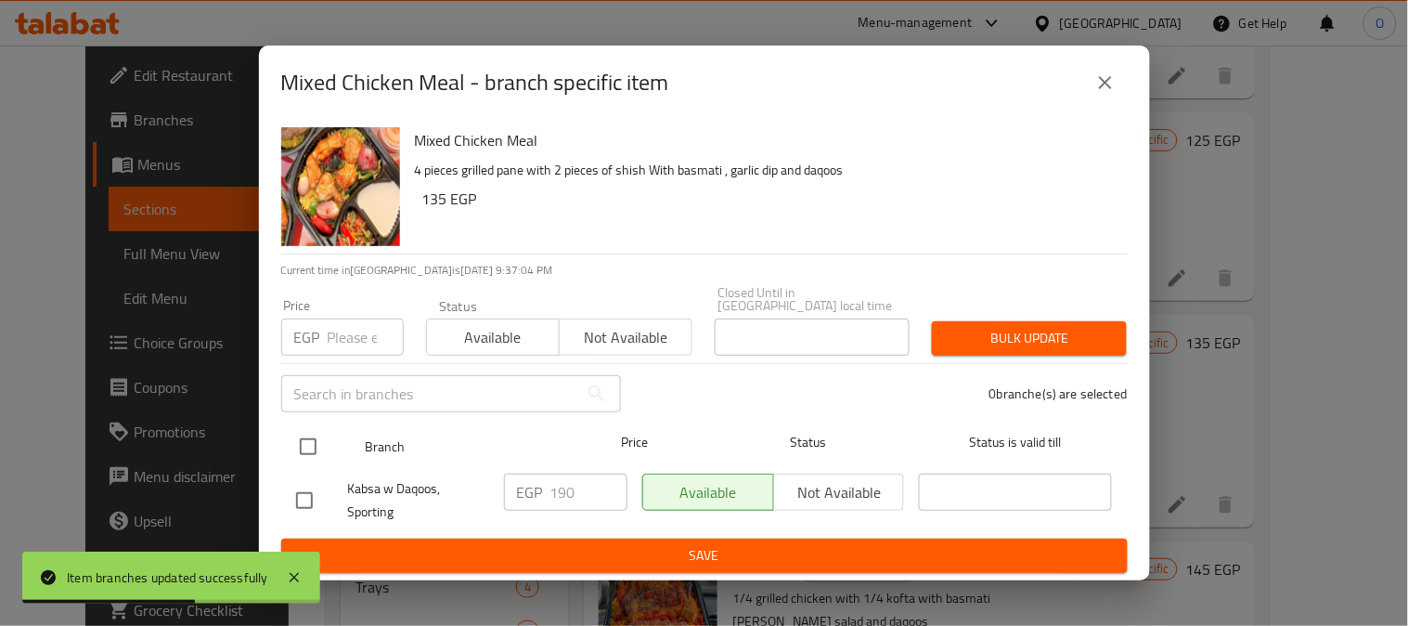
click at [300, 440] on input "checkbox" at bounding box center [308, 446] width 39 height 39
checkbox input "true"
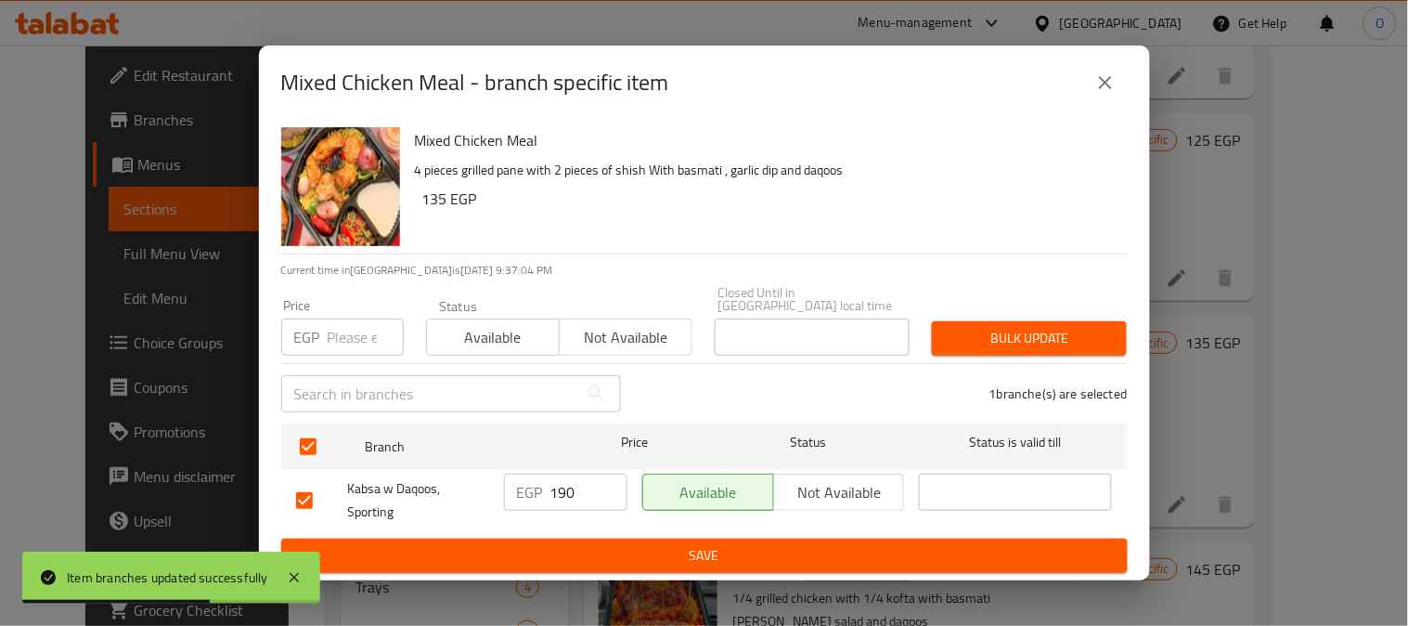
click at [358, 322] on input "number" at bounding box center [366, 336] width 76 height 37
paste input "135"
type input "135"
click at [1084, 330] on span "Bulk update" at bounding box center [1029, 338] width 165 height 23
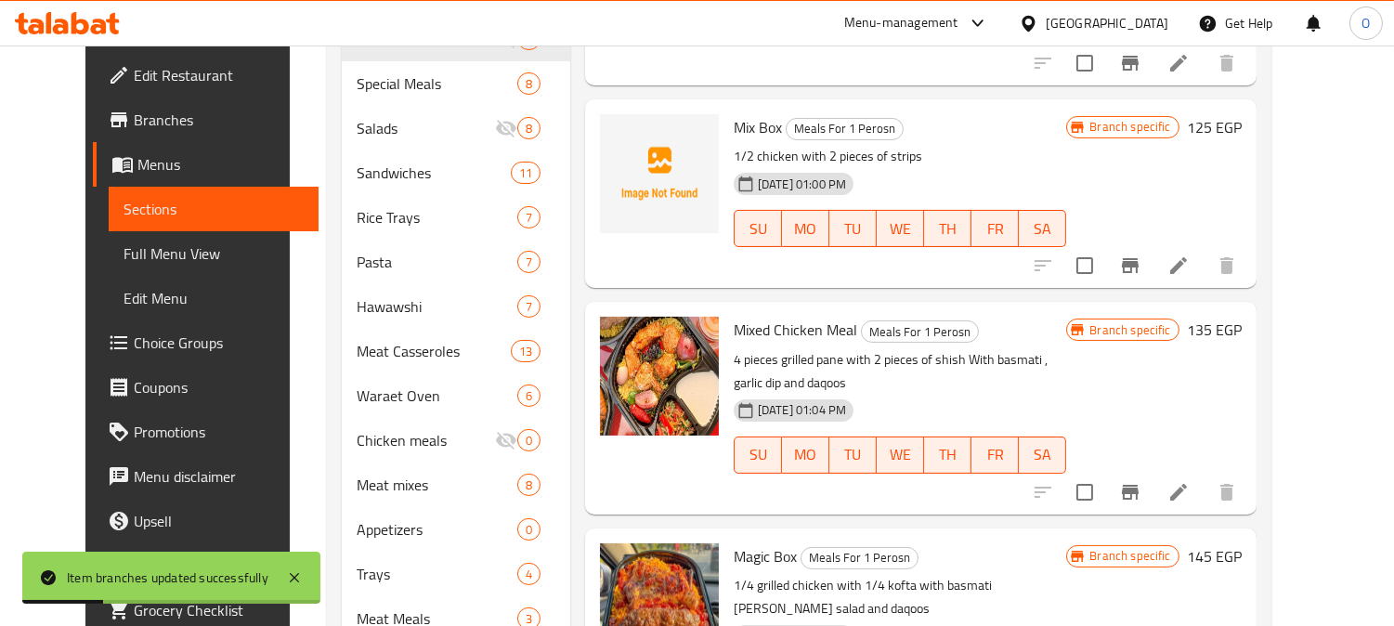
scroll to position [689, 0]
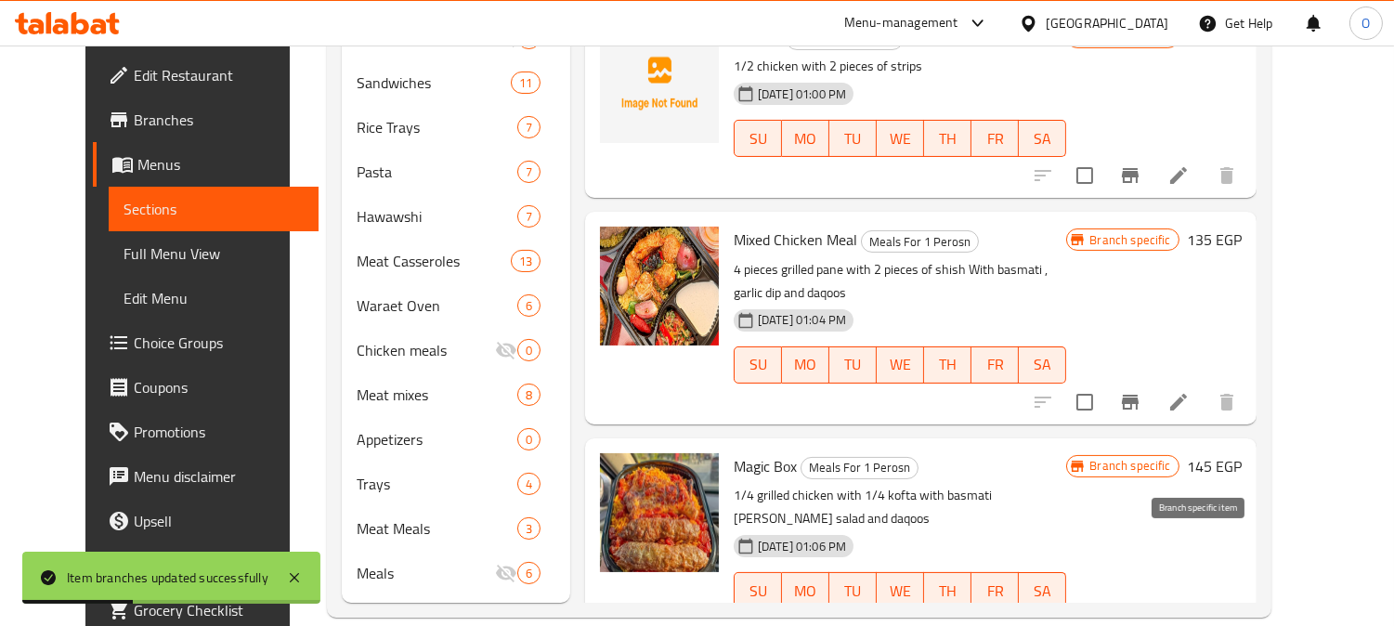
click at [1141, 616] on icon "Branch-specific-item" at bounding box center [1130, 627] width 22 height 22
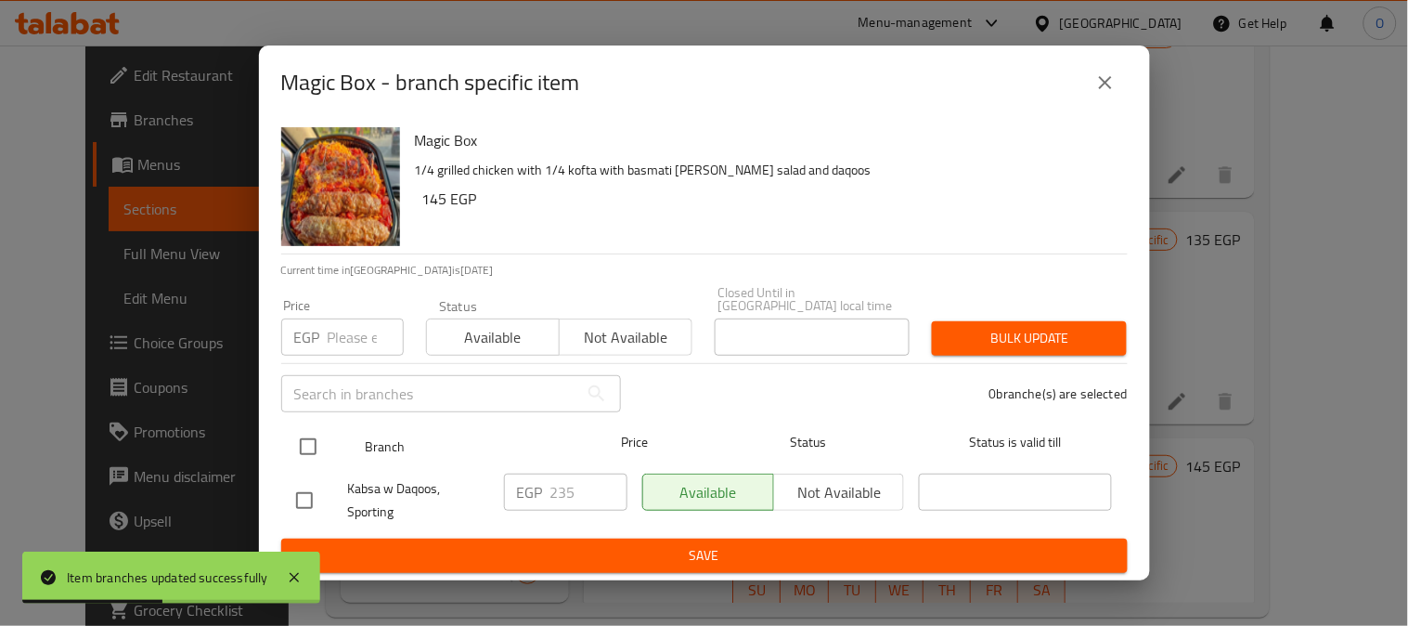
click at [302, 449] on input "checkbox" at bounding box center [308, 446] width 39 height 39
checkbox input "true"
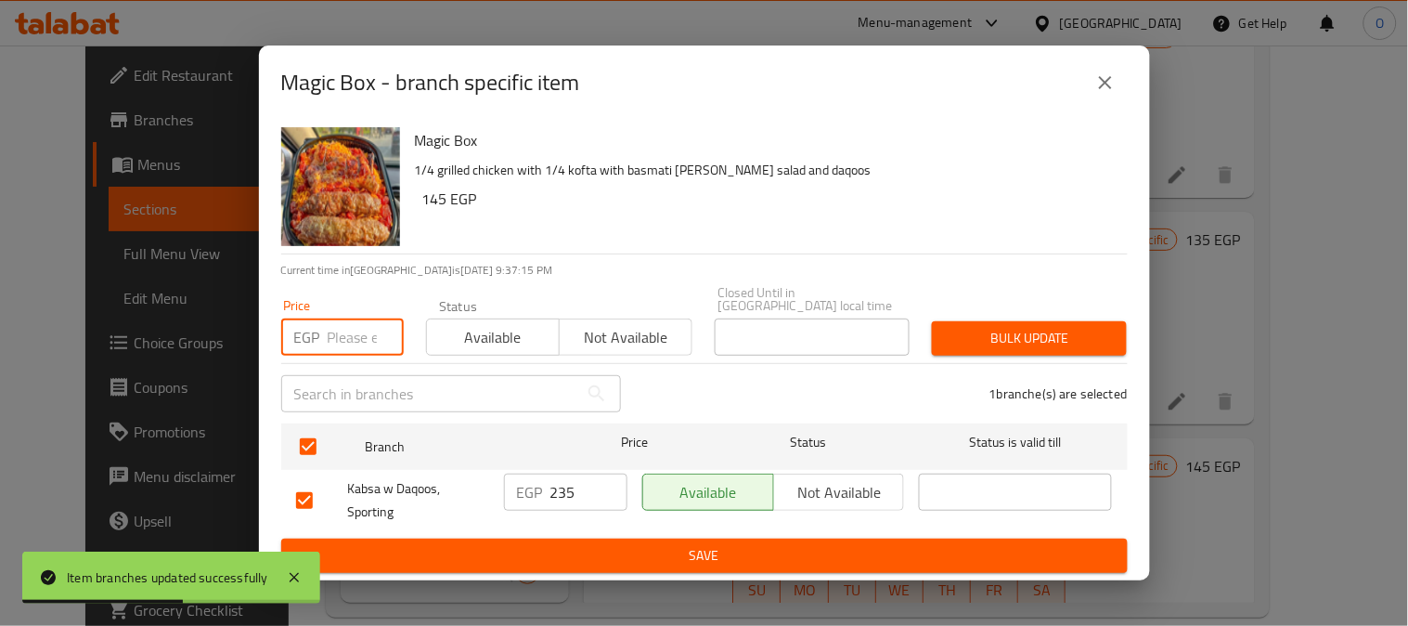
click at [350, 323] on input "number" at bounding box center [366, 336] width 76 height 37
paste input "145"
type input "145"
click at [1096, 327] on span "Bulk update" at bounding box center [1029, 338] width 165 height 23
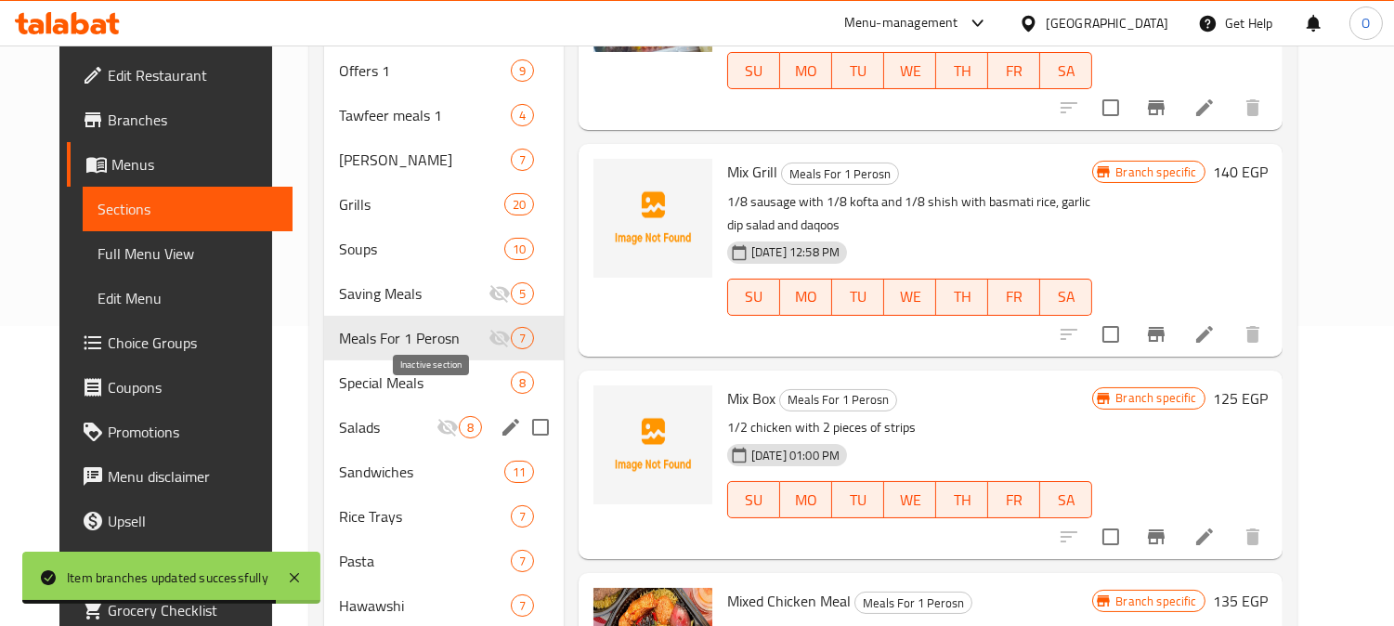
scroll to position [276, 0]
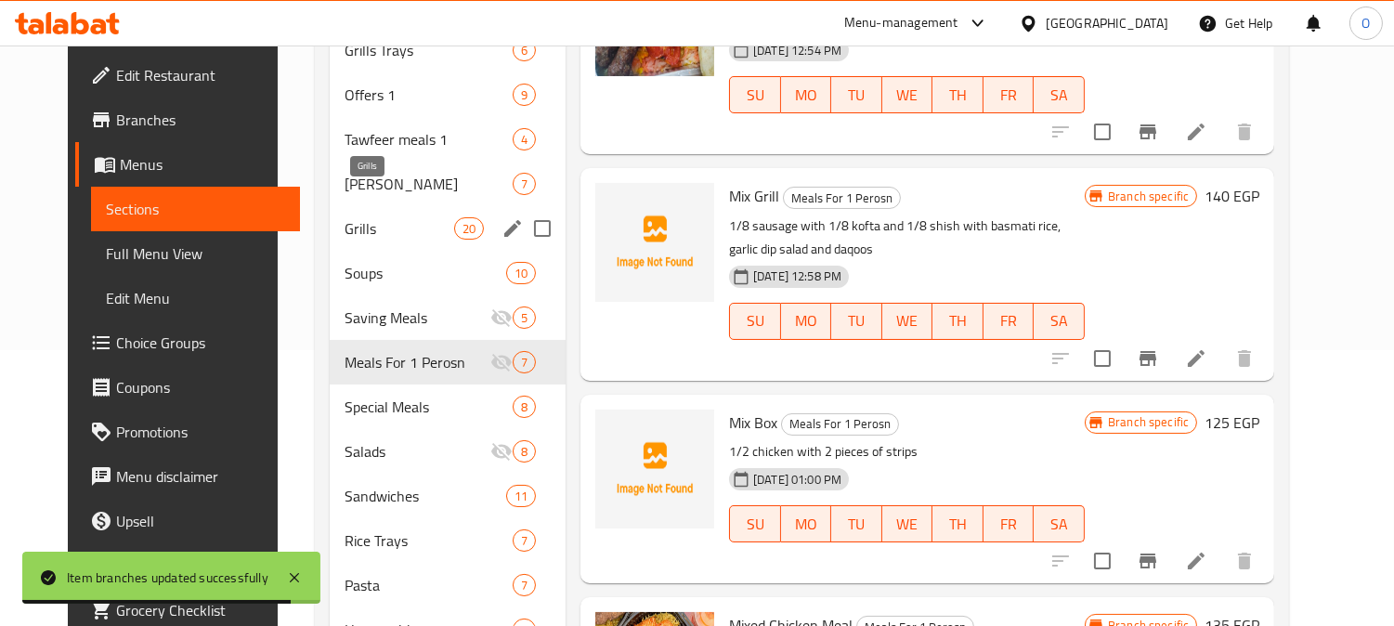
click at [396, 217] on span "Grills" at bounding box center [399, 228] width 110 height 22
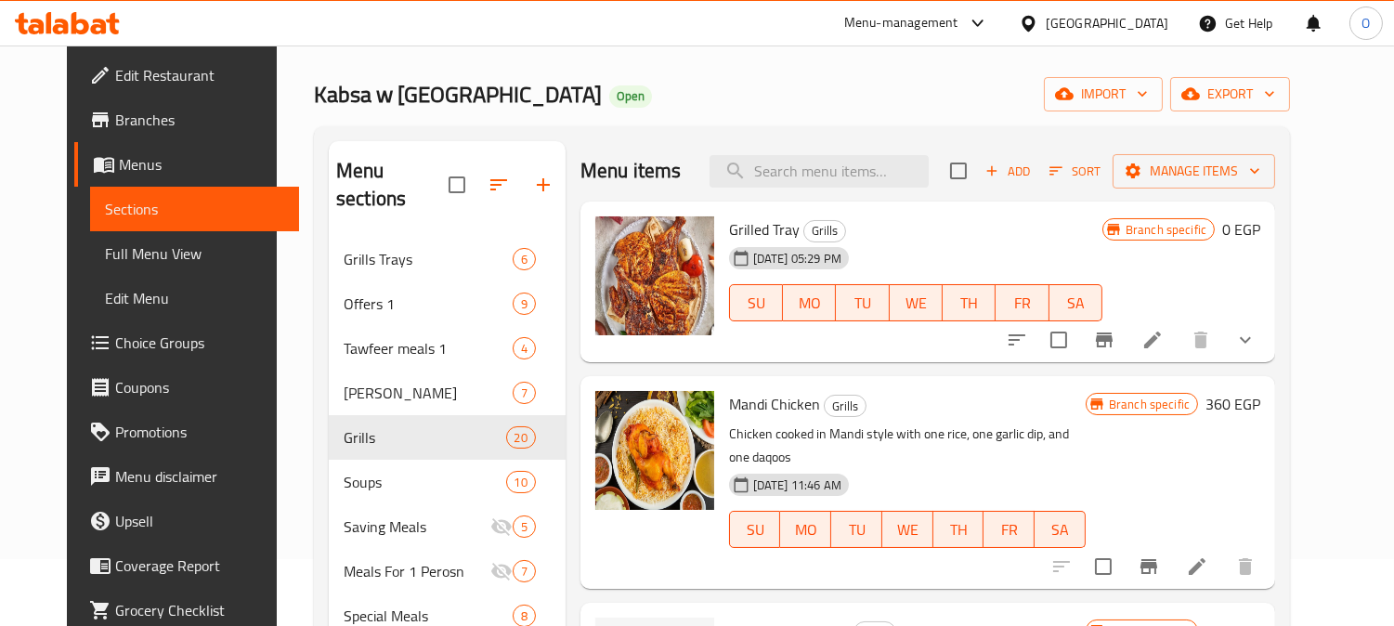
scroll to position [103, 0]
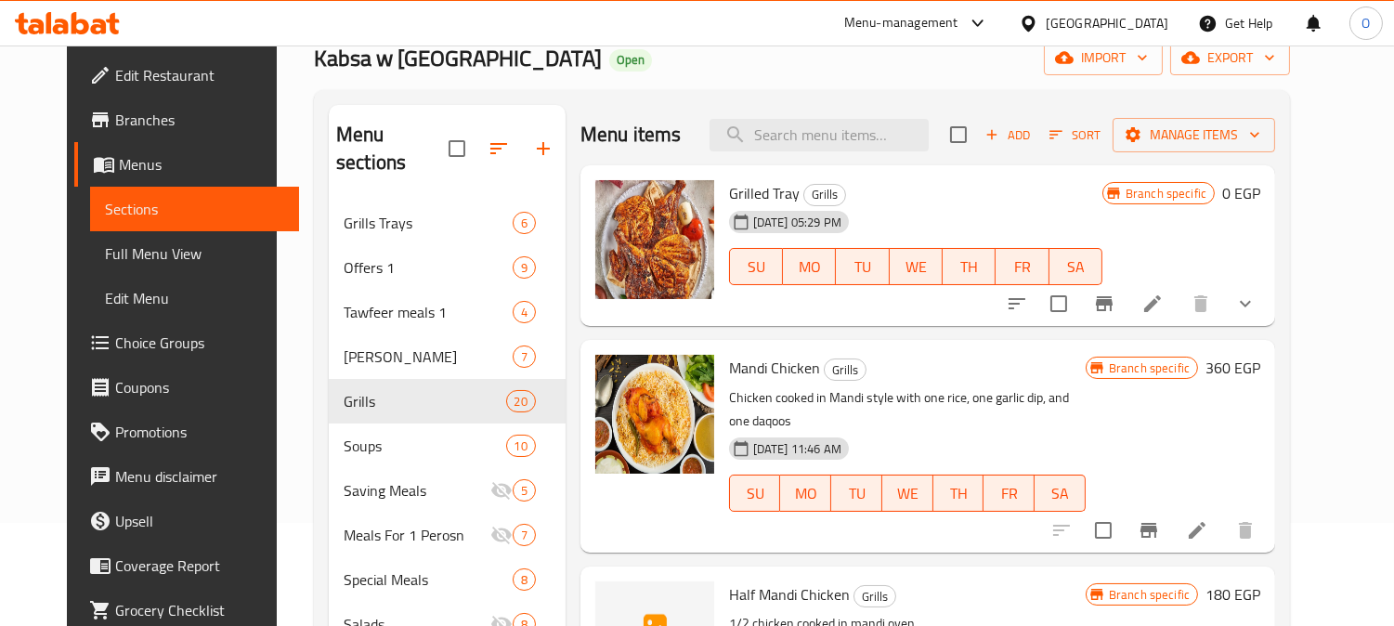
click at [1256, 308] on icon "show more" at bounding box center [1245, 303] width 22 height 22
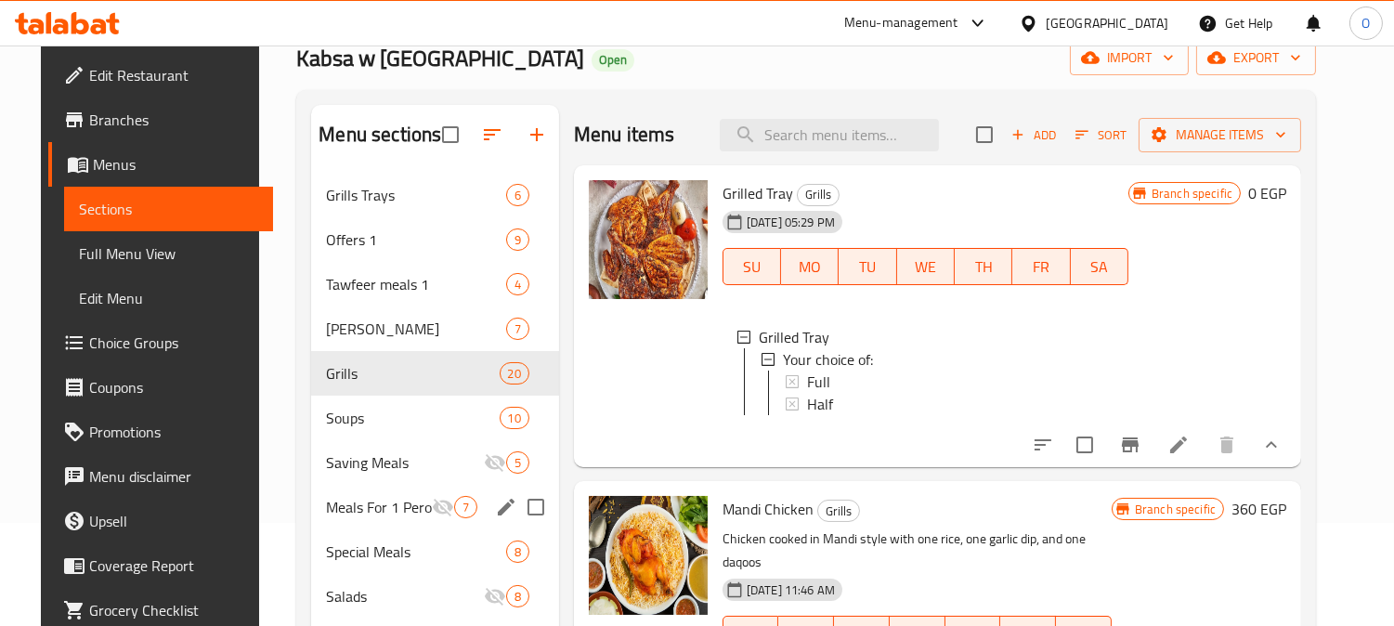
click at [527, 507] on input "Menu sections" at bounding box center [535, 506] width 39 height 39
checkbox input "true"
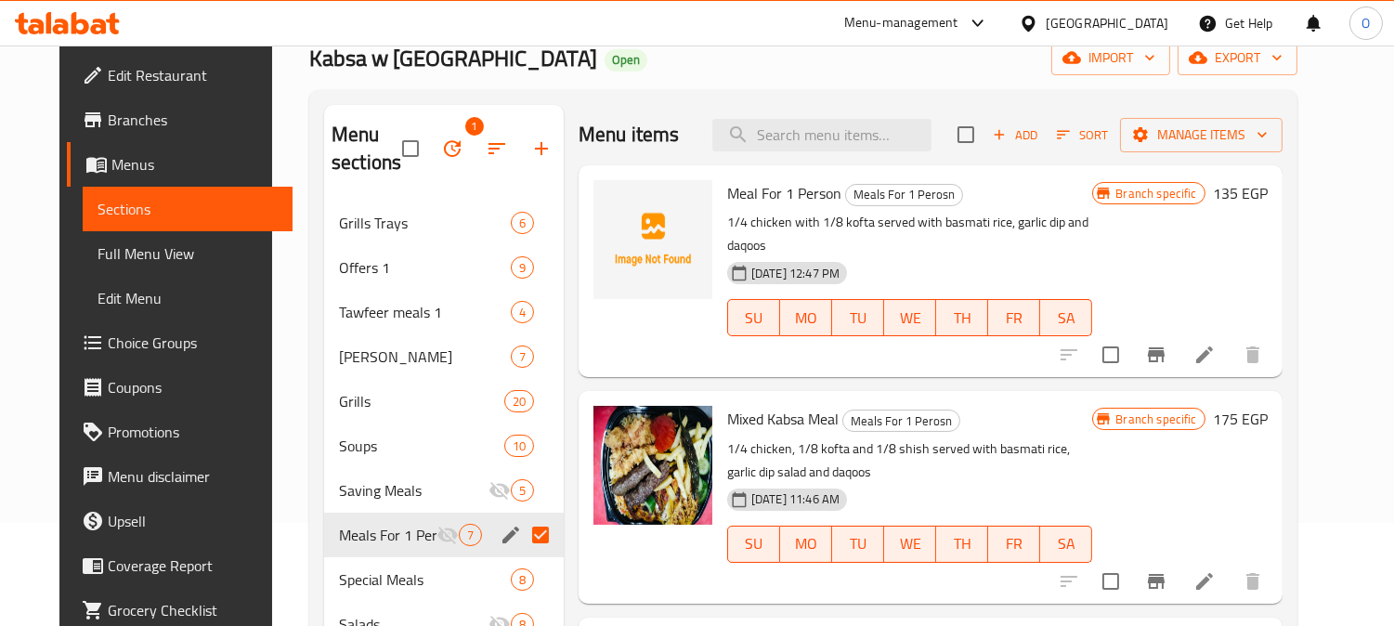
click at [447, 141] on icon "button" at bounding box center [452, 148] width 22 height 22
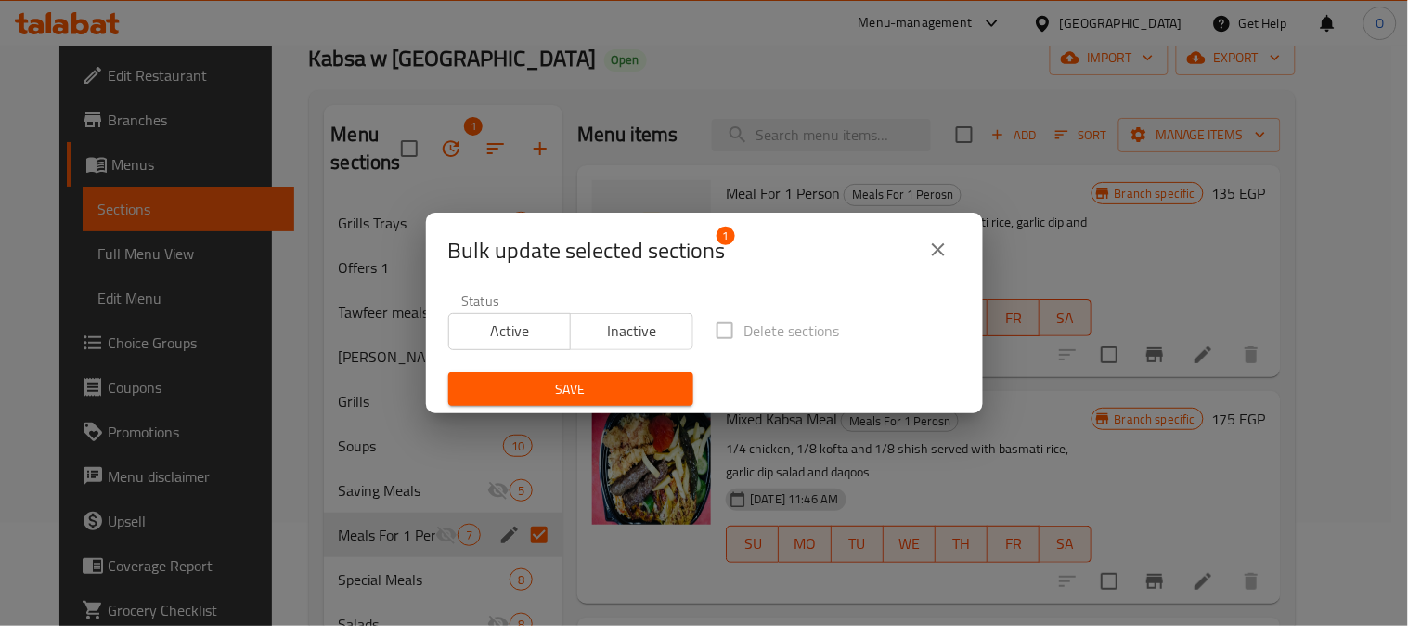
click at [617, 327] on span "Inactive" at bounding box center [632, 331] width 108 height 27
click at [548, 332] on span "Active" at bounding box center [511, 331] width 108 height 27
click at [552, 396] on span "Save" at bounding box center [570, 389] width 215 height 23
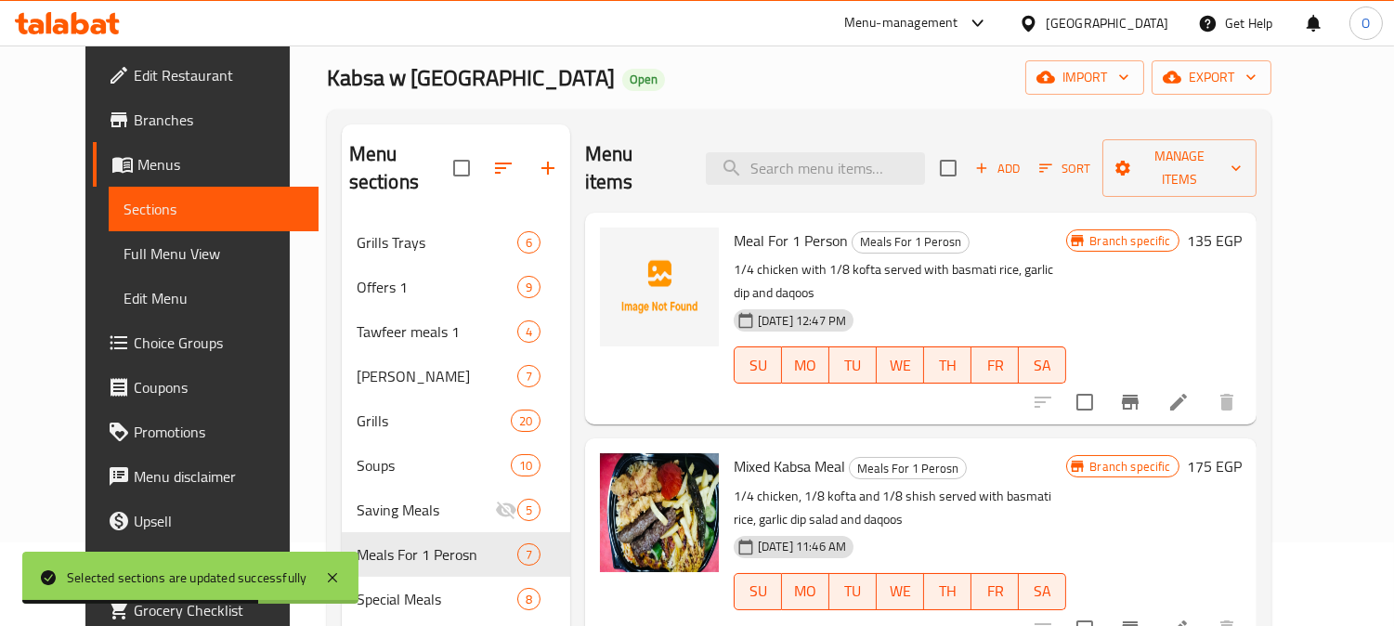
scroll to position [70, 0]
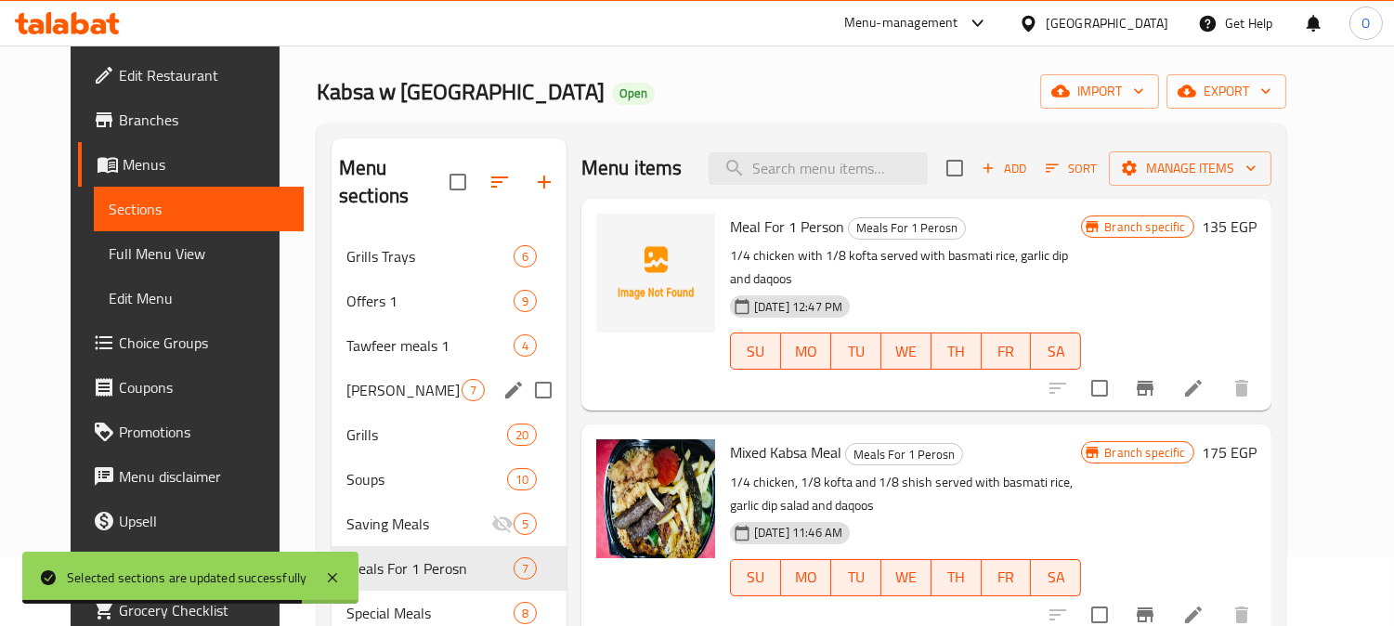
click at [412, 382] on div "Mandi Trays 7" at bounding box center [448, 390] width 235 height 45
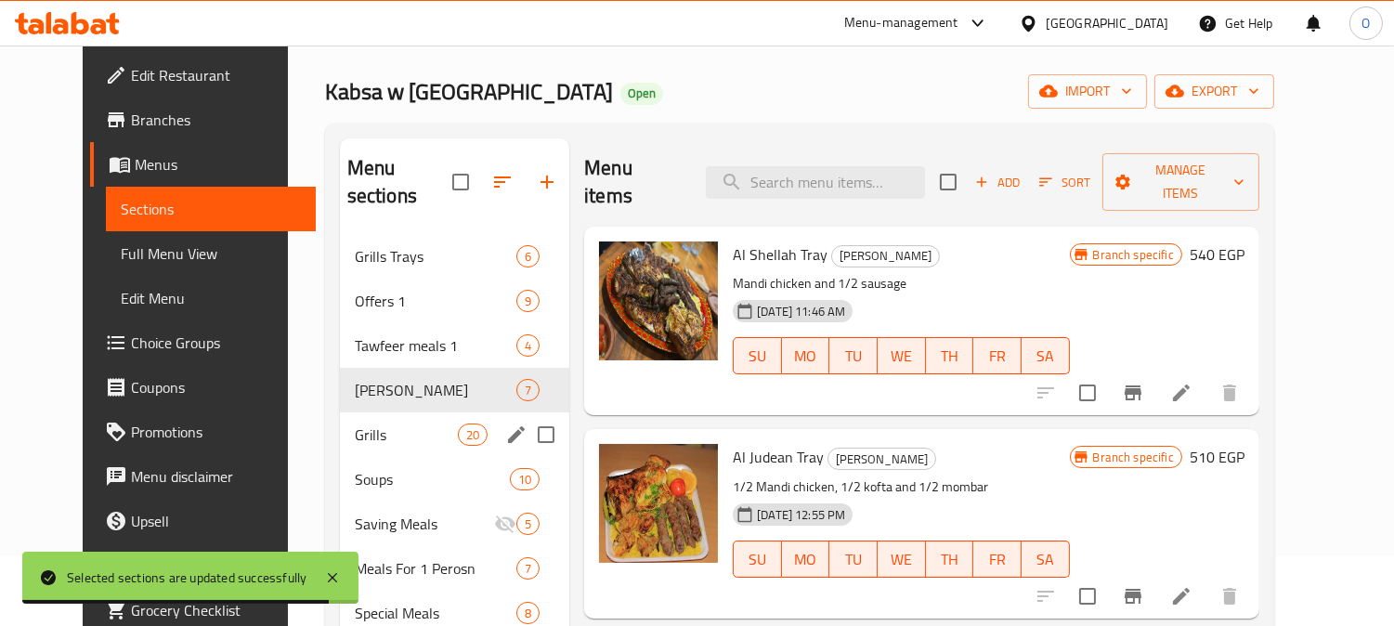
click at [355, 412] on div "Grills 20" at bounding box center [455, 434] width 230 height 45
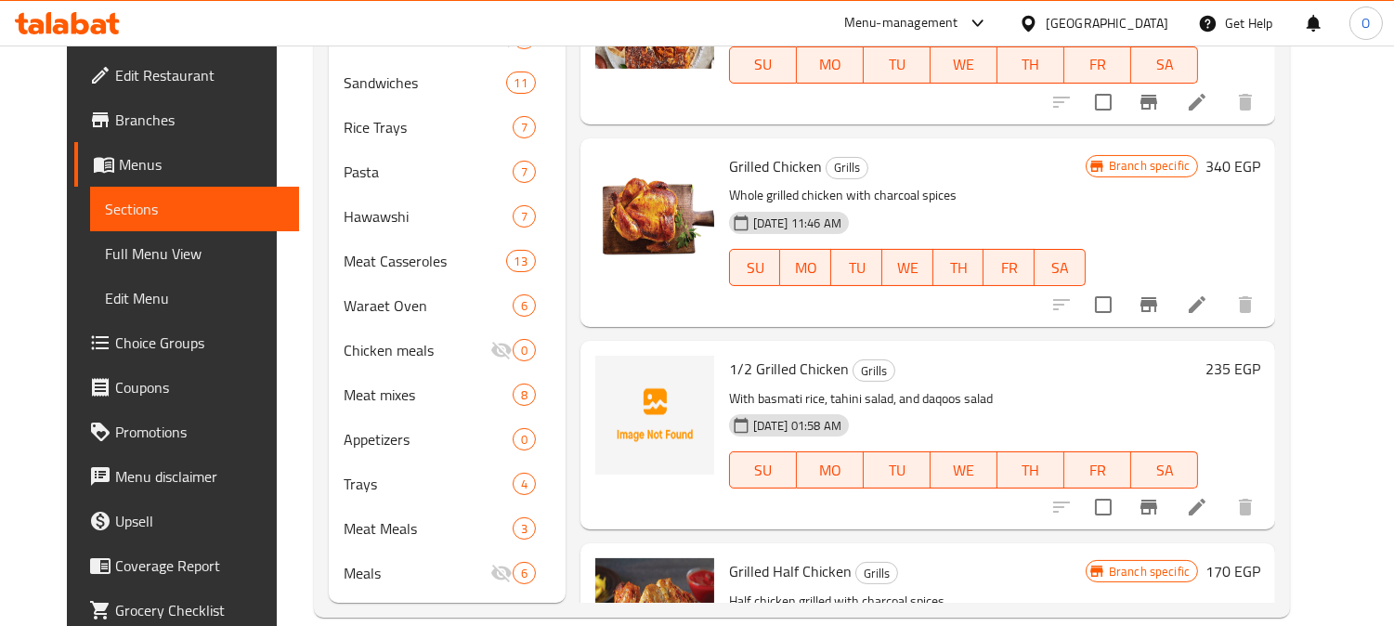
scroll to position [2677, 0]
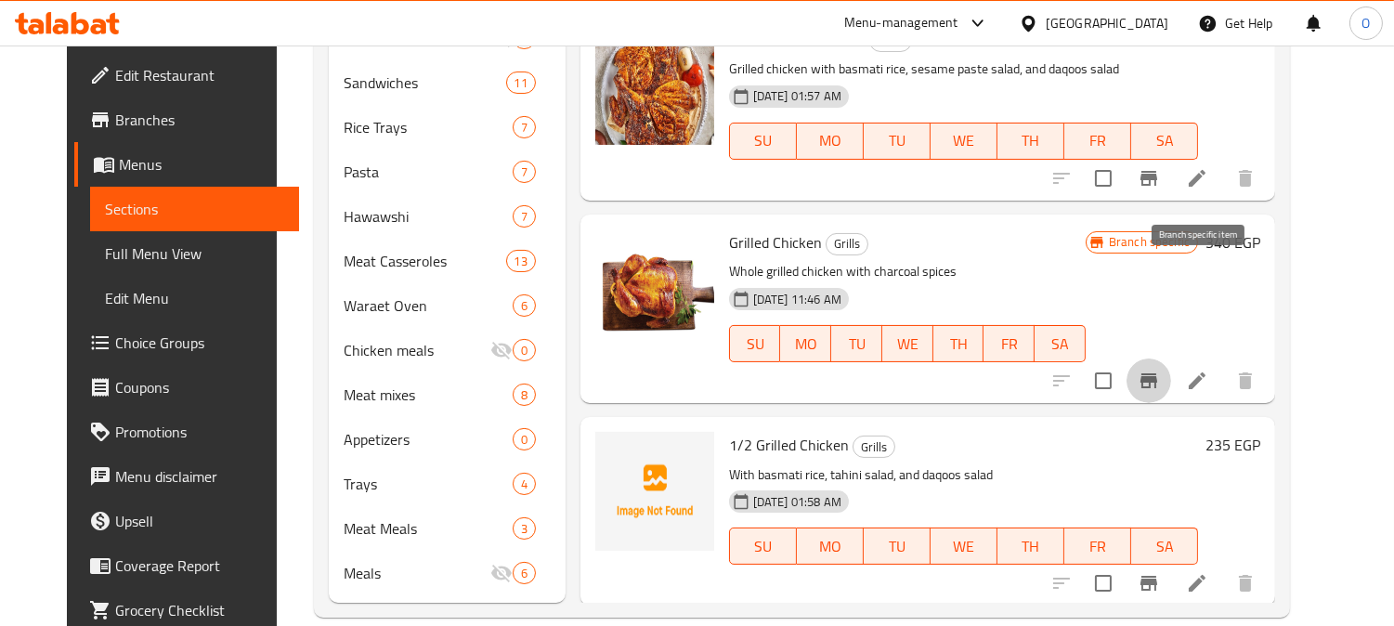
click at [1157, 373] on icon "Branch-specific-item" at bounding box center [1148, 380] width 17 height 15
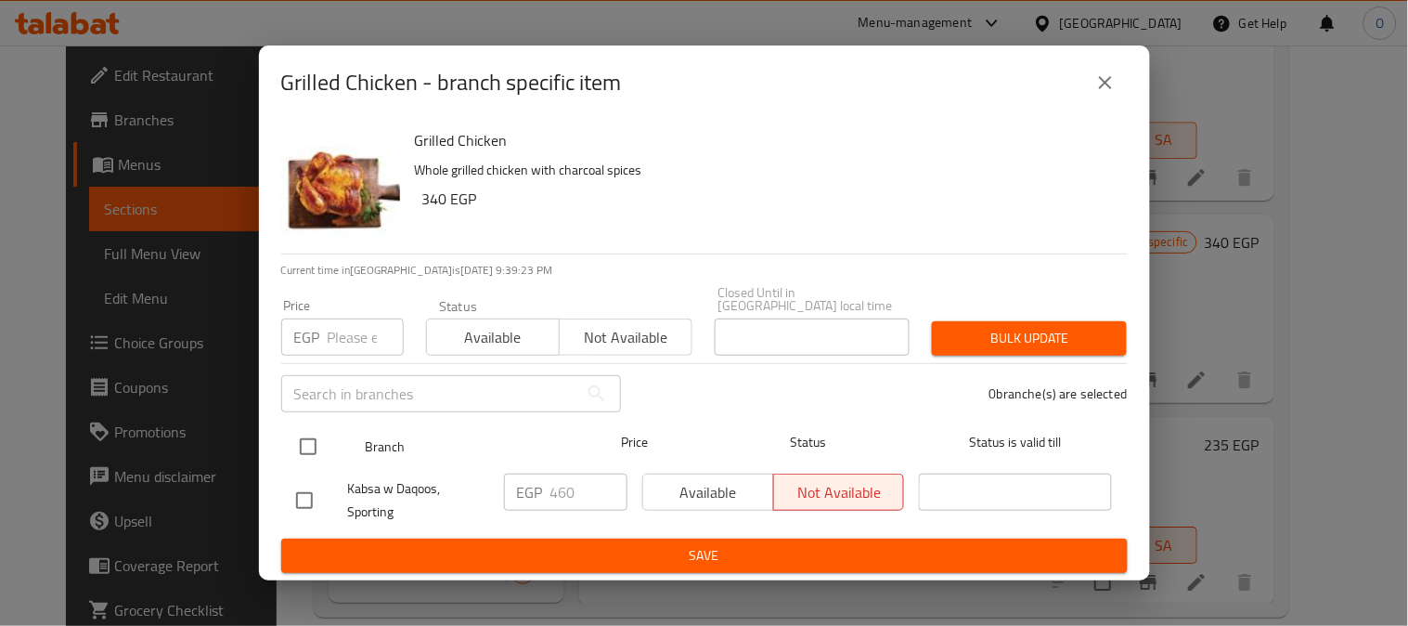
click at [305, 437] on input "checkbox" at bounding box center [308, 446] width 39 height 39
checkbox input "true"
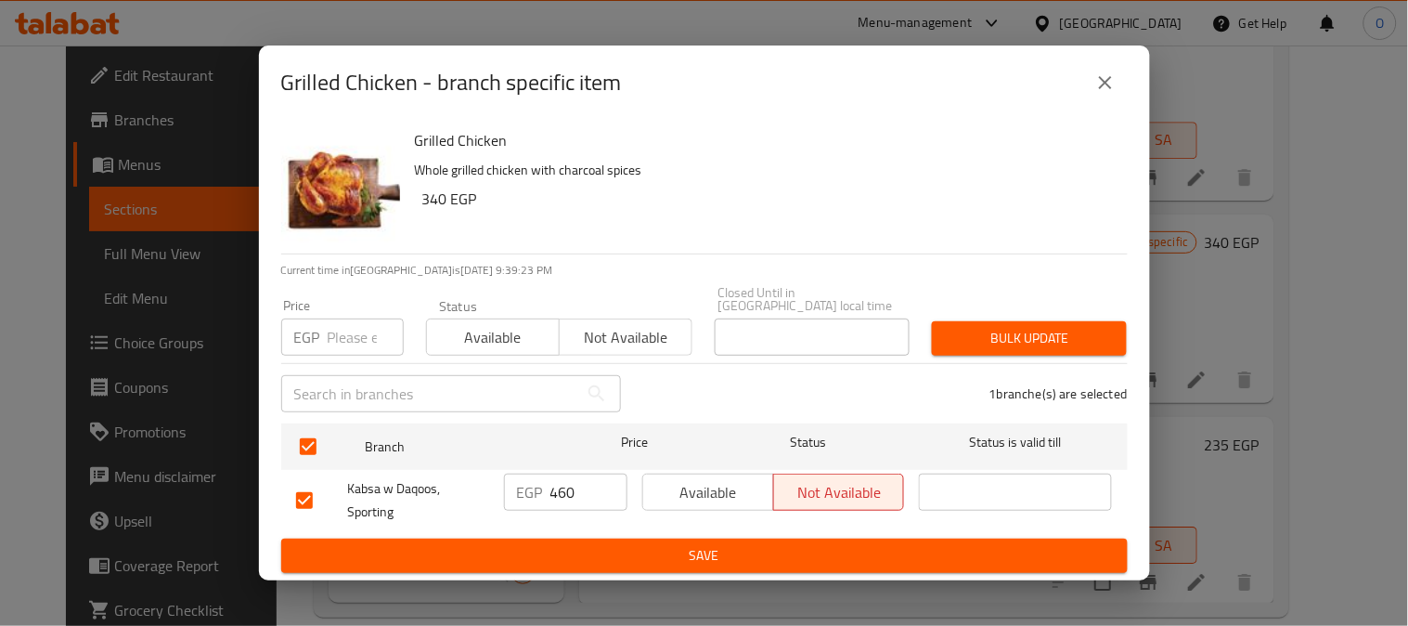
click at [349, 328] on input "number" at bounding box center [366, 336] width 76 height 37
paste input "340"
type input "340"
click at [1045, 327] on span "Bulk update" at bounding box center [1029, 338] width 165 height 23
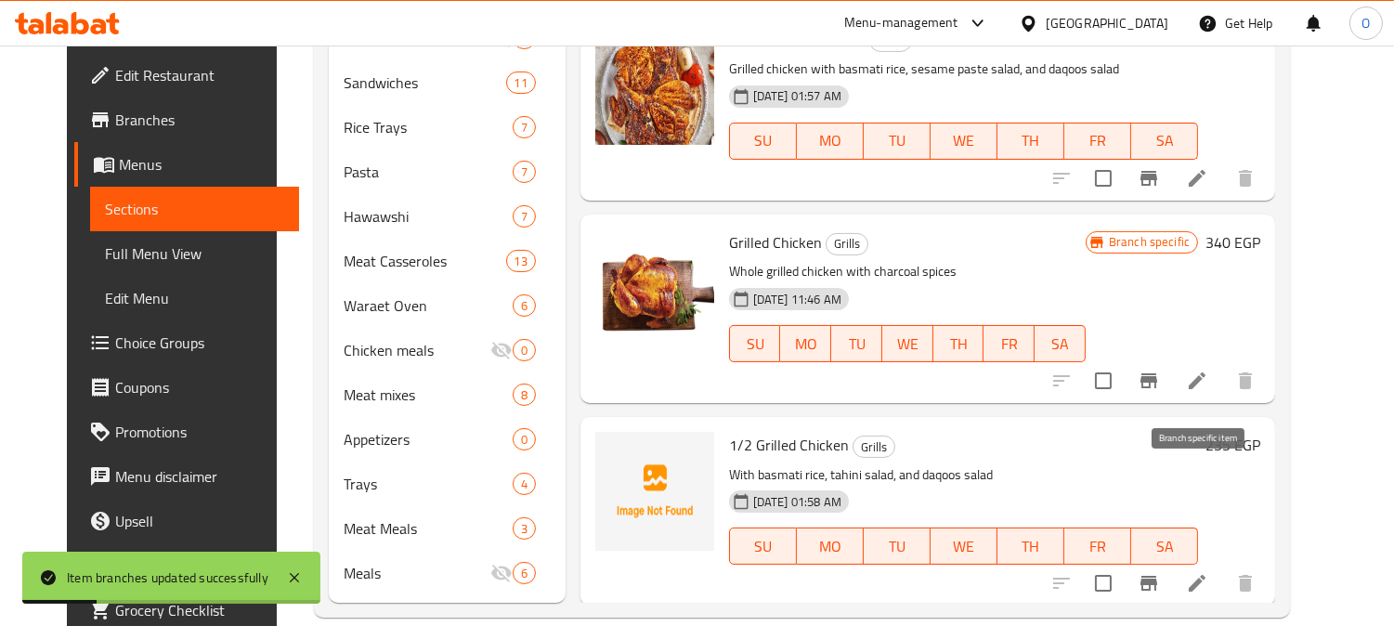
click at [1157, 576] on icon "Branch-specific-item" at bounding box center [1148, 583] width 17 height 15
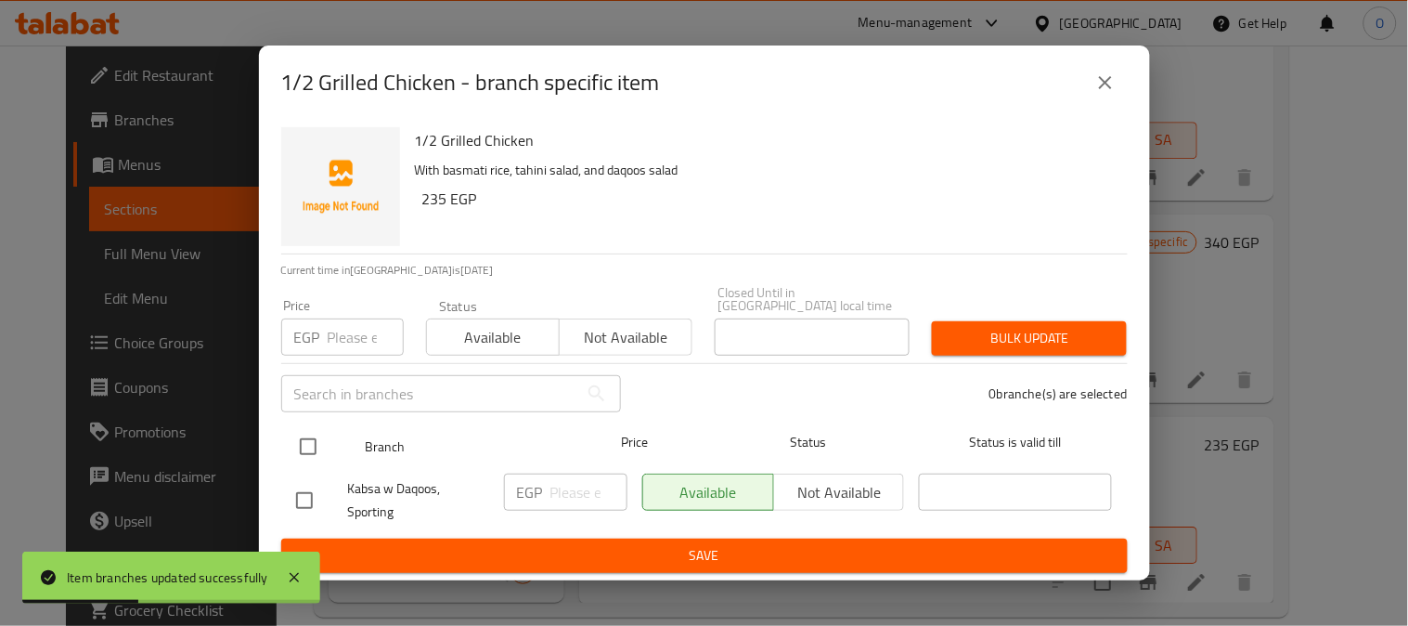
click at [307, 440] on input "checkbox" at bounding box center [308, 446] width 39 height 39
checkbox input "true"
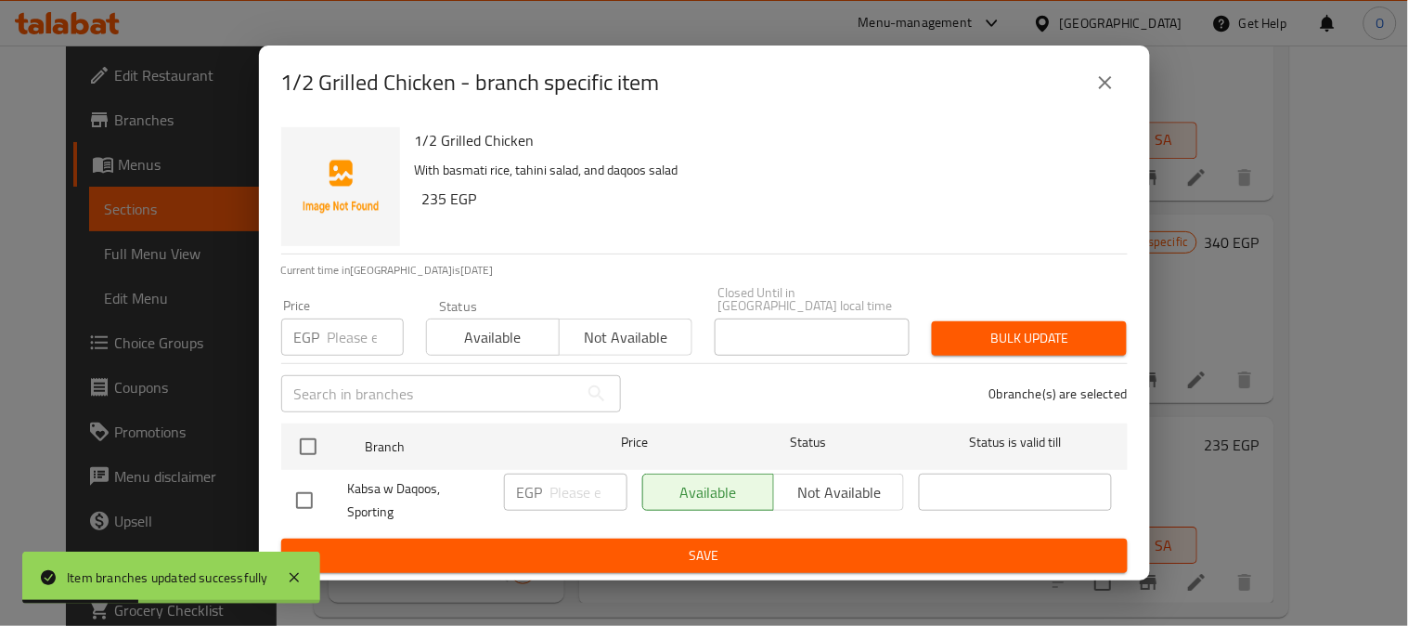
checkbox input "true"
click at [337, 334] on input "number" at bounding box center [366, 336] width 76 height 37
paste input "170"
type input "170"
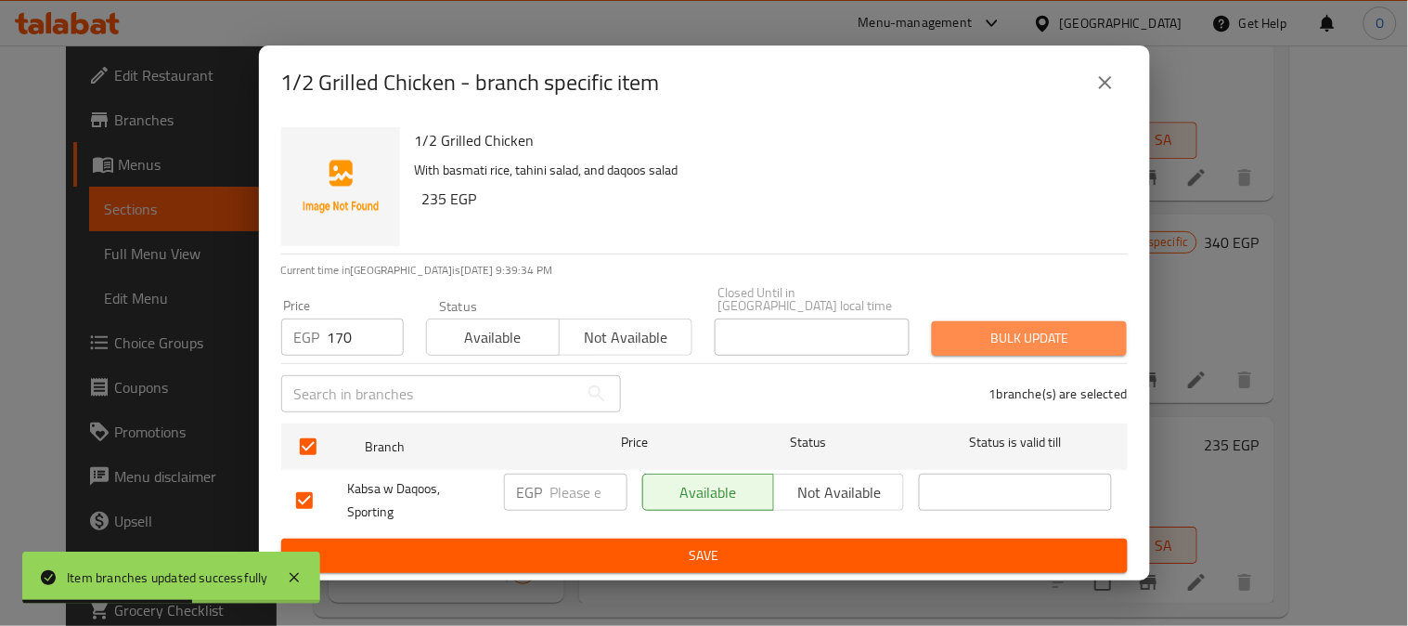
click at [1124, 325] on button "Bulk update" at bounding box center [1029, 338] width 195 height 34
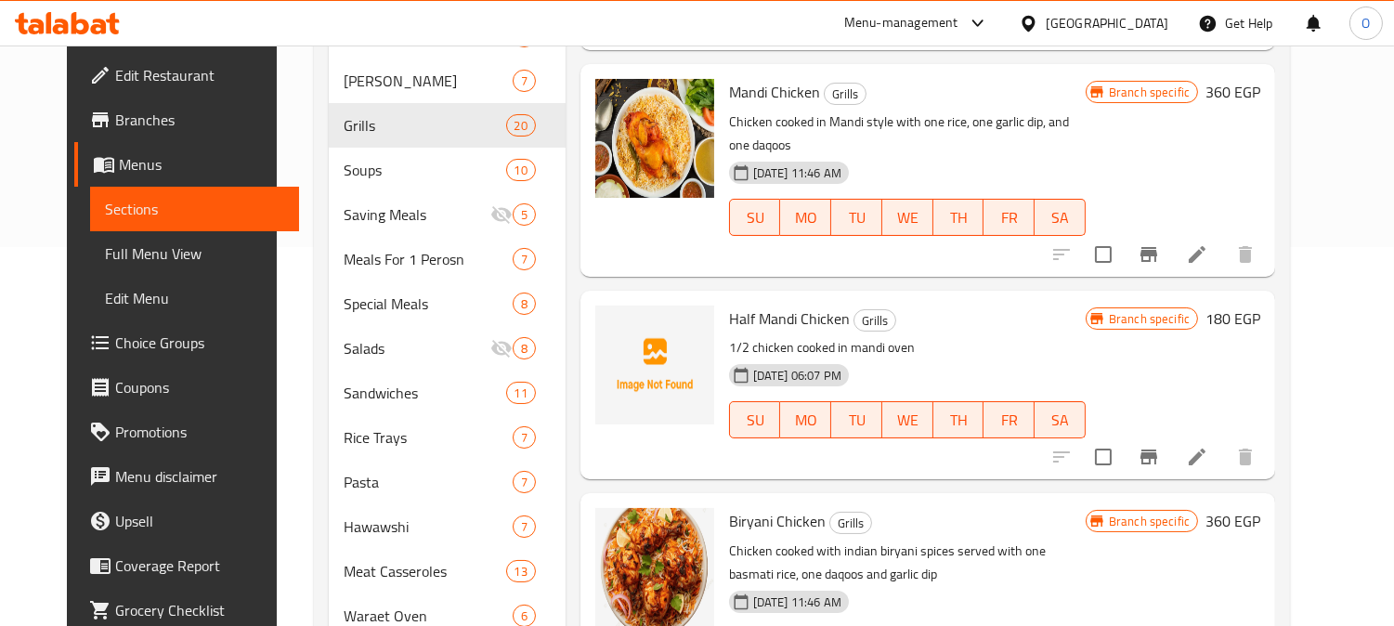
scroll to position [173, 0]
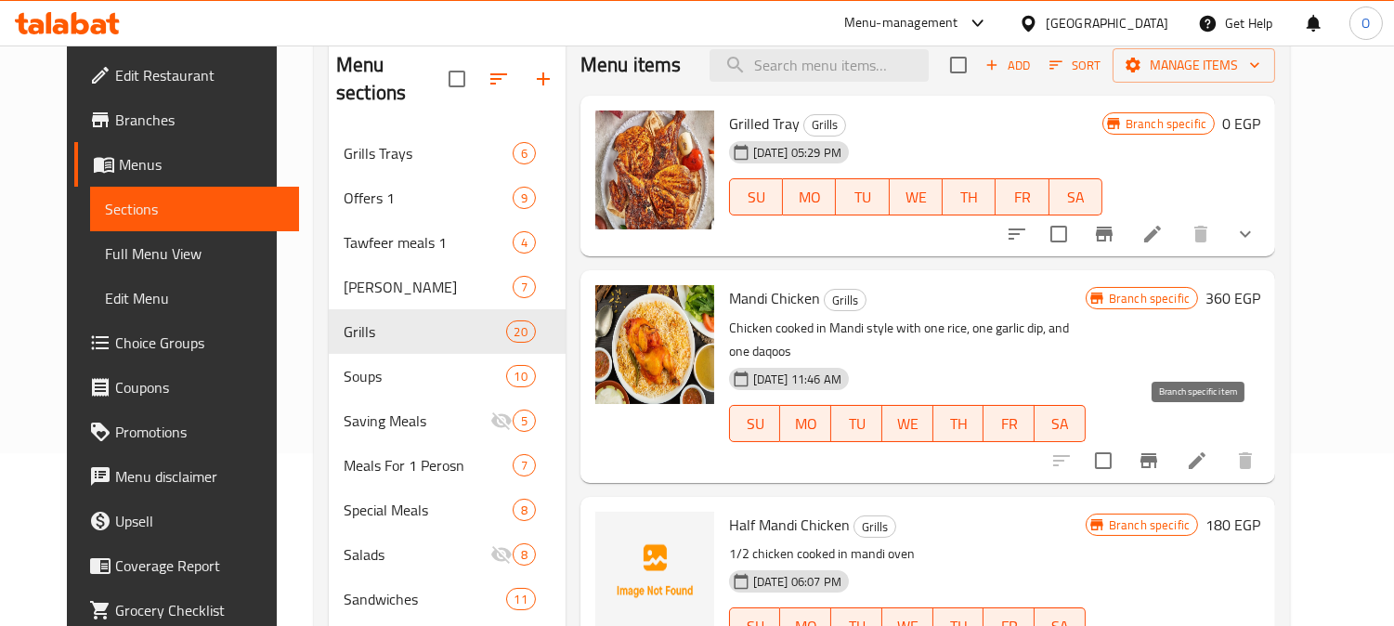
click at [1157, 453] on icon "Branch-specific-item" at bounding box center [1148, 460] width 17 height 15
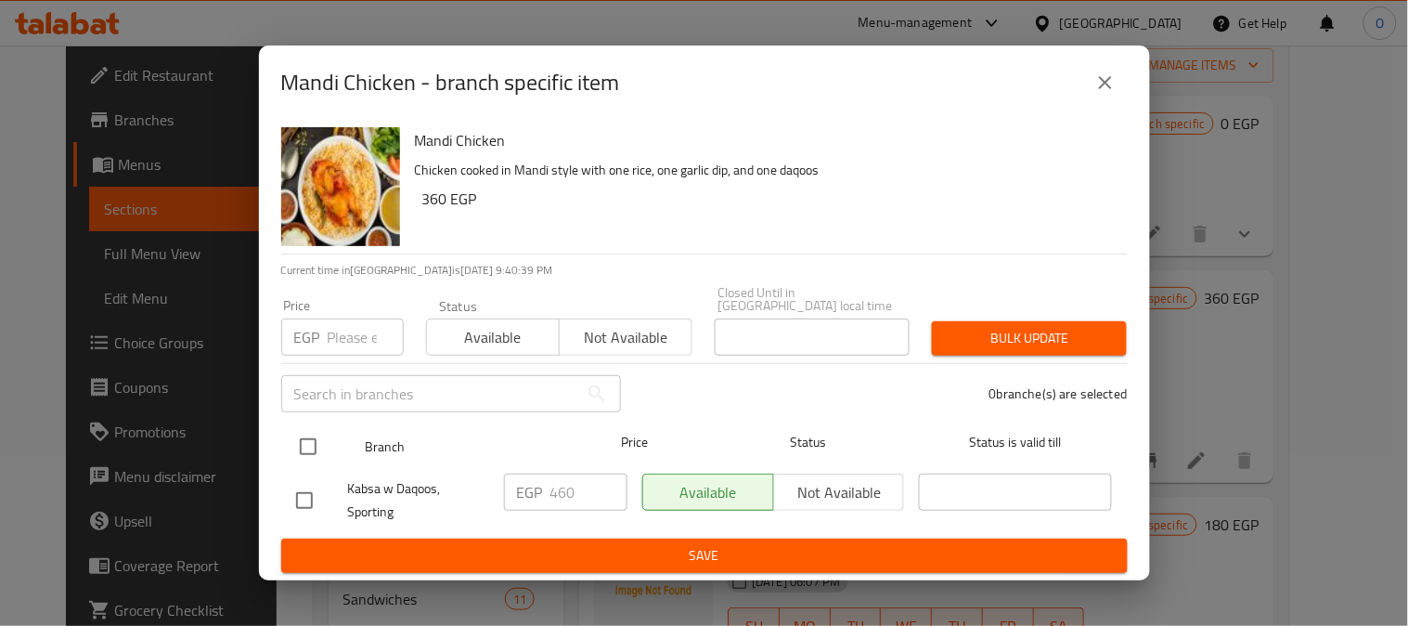
click at [327, 436] on input "checkbox" at bounding box center [308, 446] width 39 height 39
checkbox input "true"
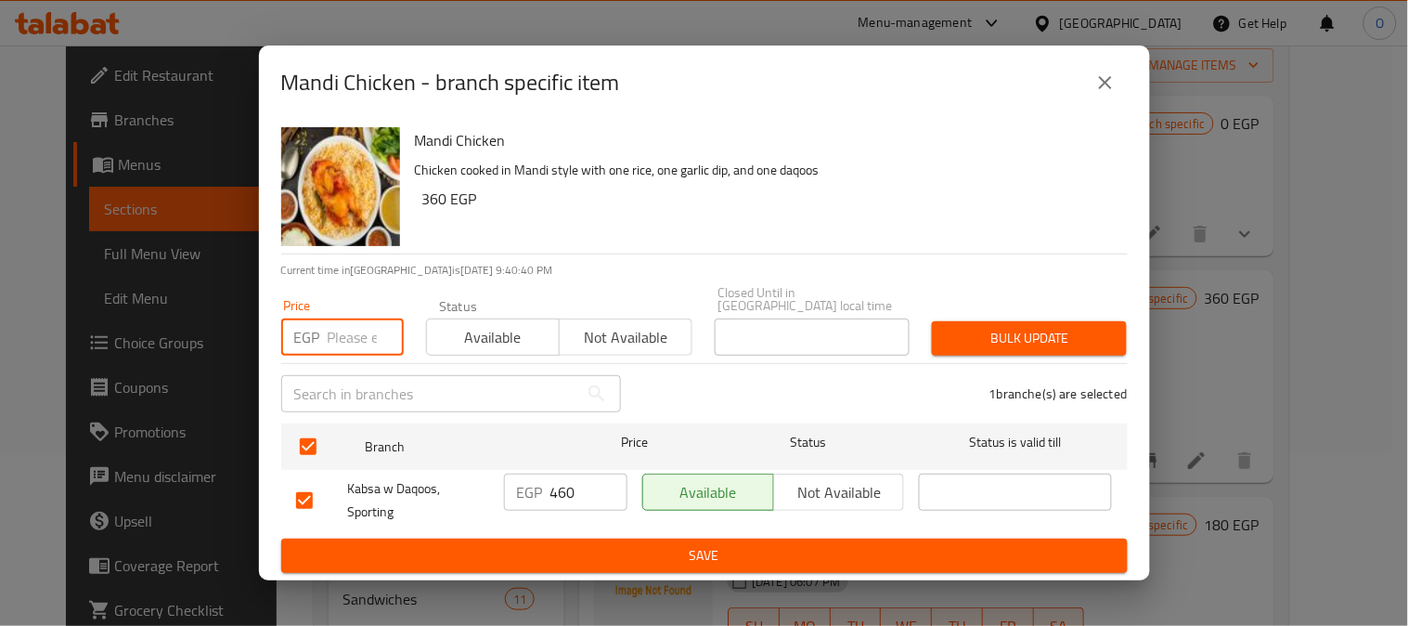
paste input "360"
type input "360"
click at [1054, 345] on button "Bulk update" at bounding box center [1029, 338] width 195 height 34
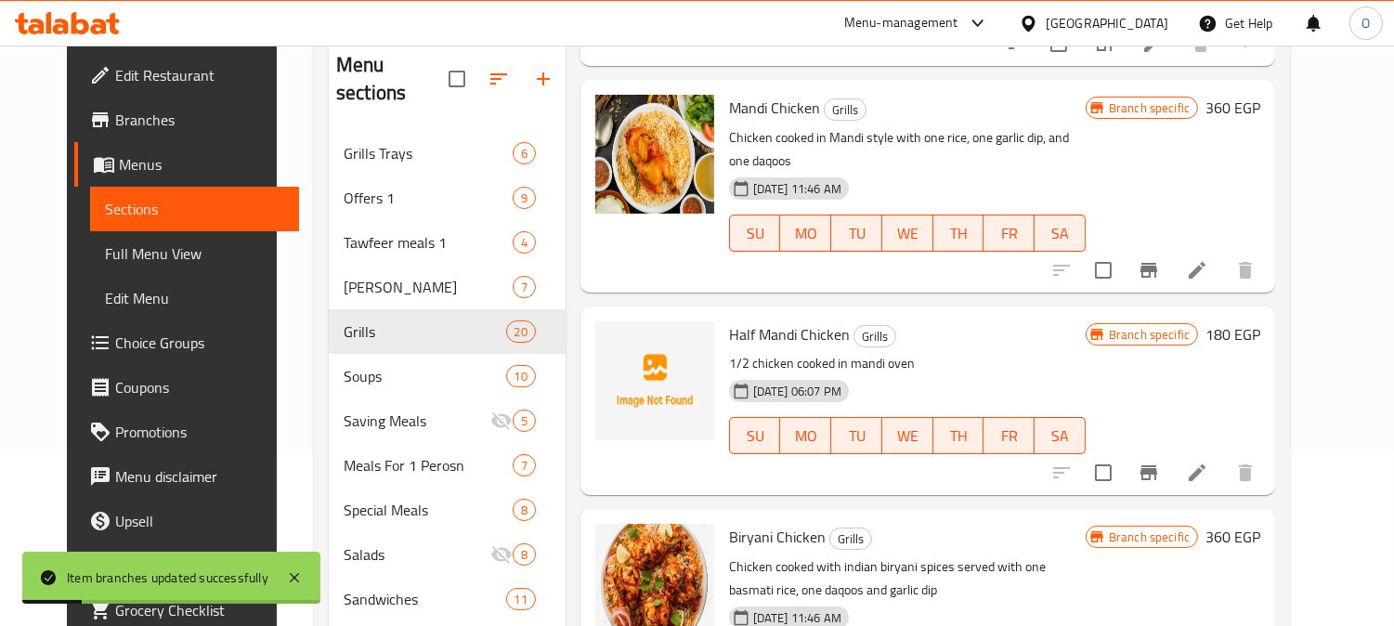
scroll to position [206, 0]
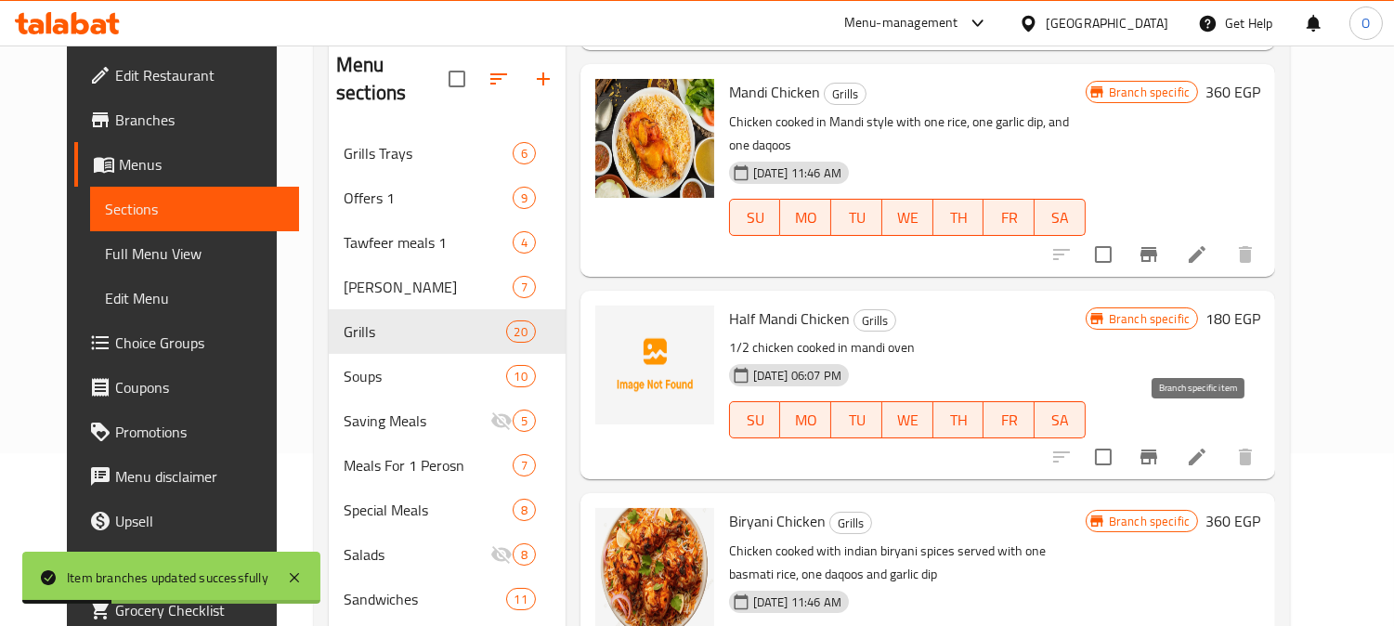
click at [1157, 449] on icon "Branch-specific-item" at bounding box center [1148, 456] width 17 height 15
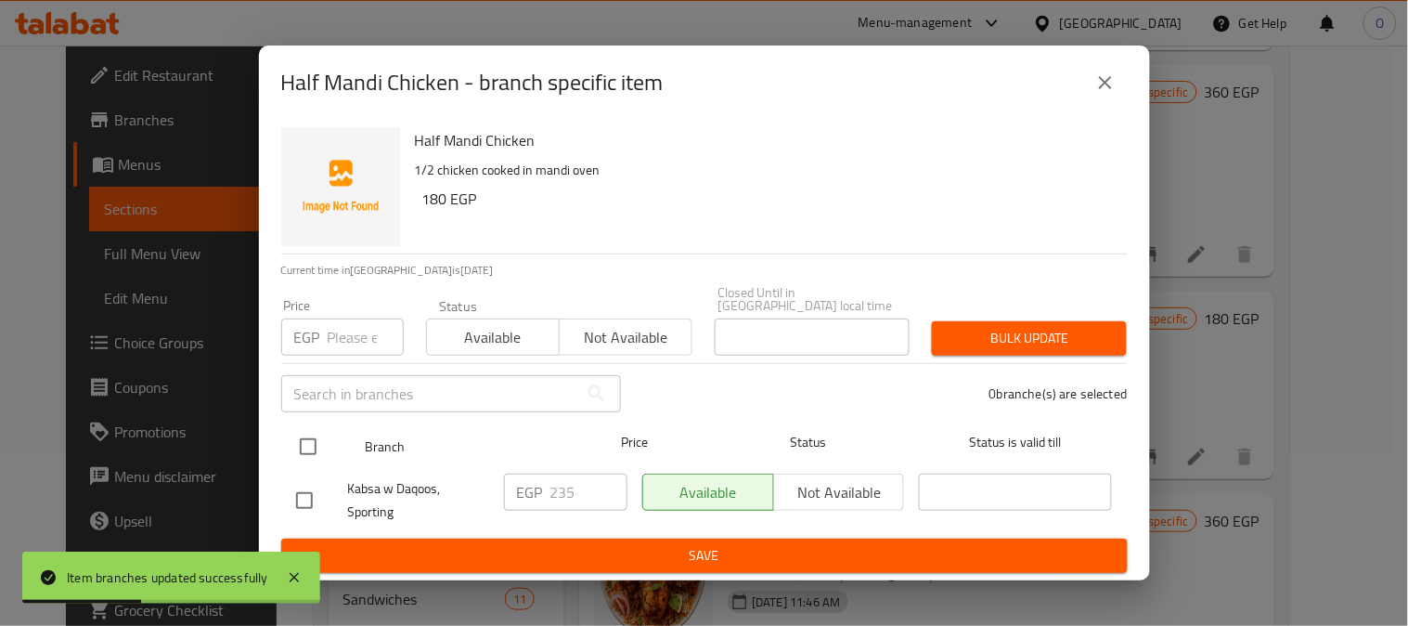
click at [326, 448] on input "checkbox" at bounding box center [308, 446] width 39 height 39
checkbox input "true"
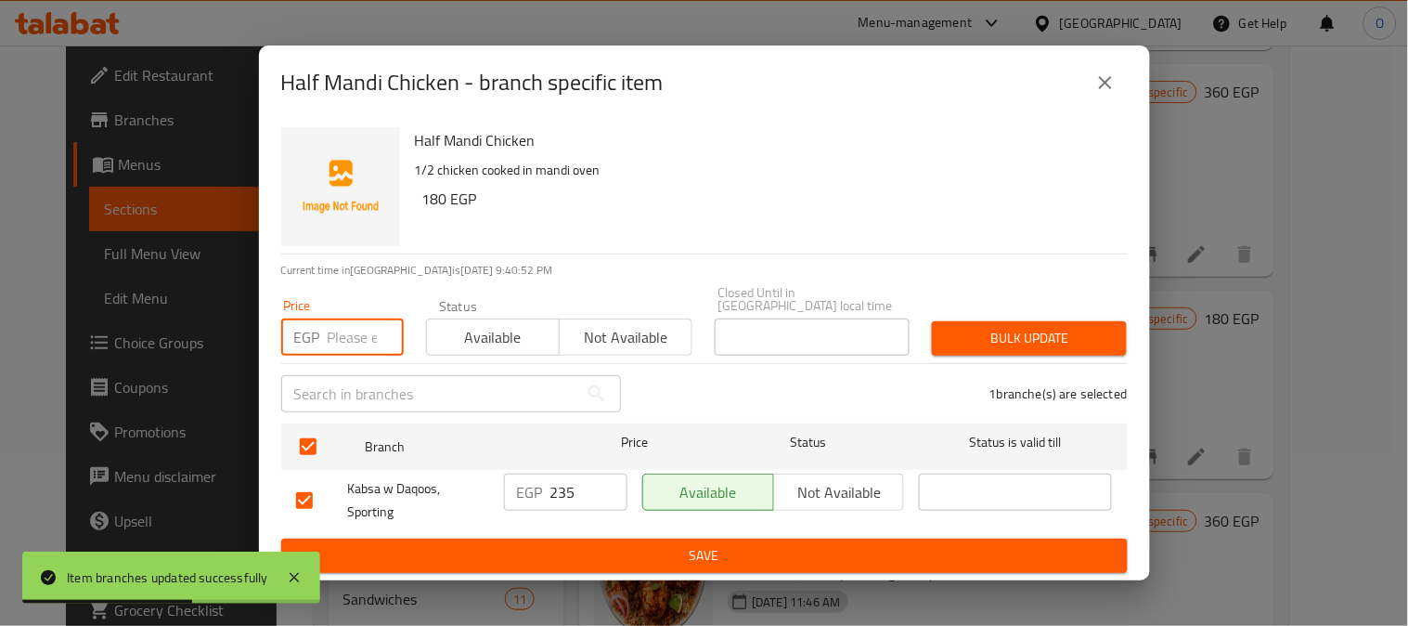
paste input "180"
type input "180"
click at [1021, 346] on button "Bulk update" at bounding box center [1029, 338] width 195 height 34
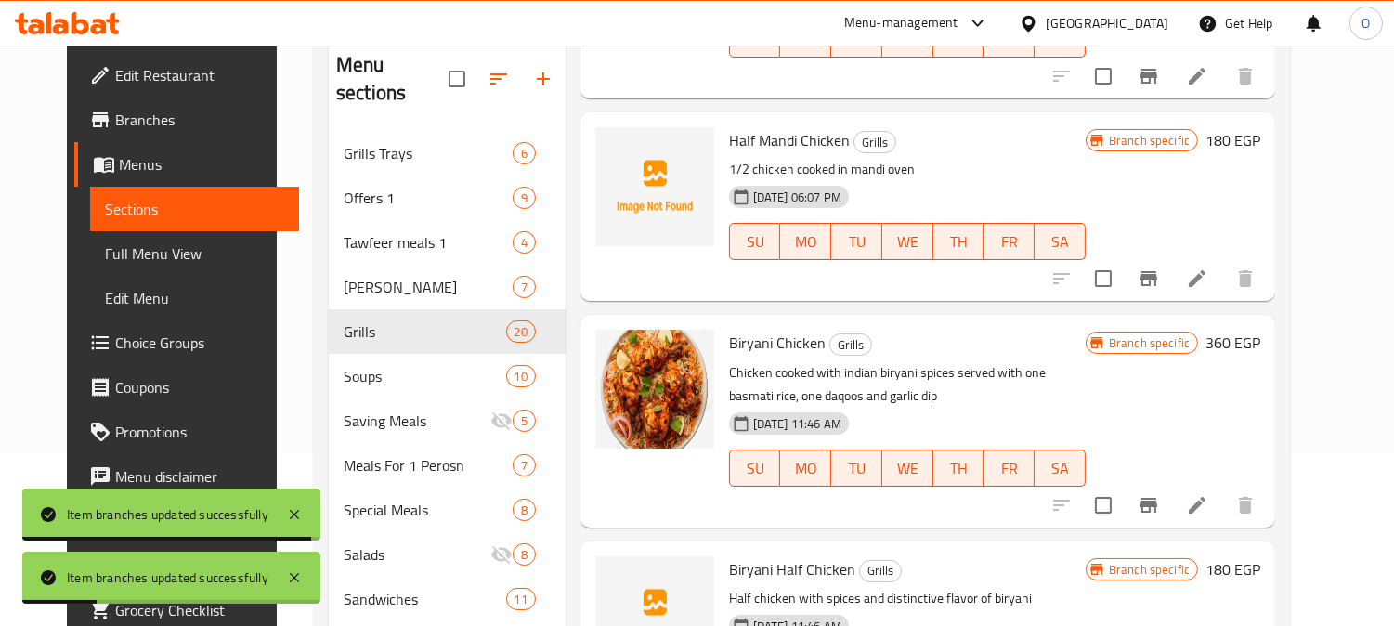
scroll to position [412, 0]
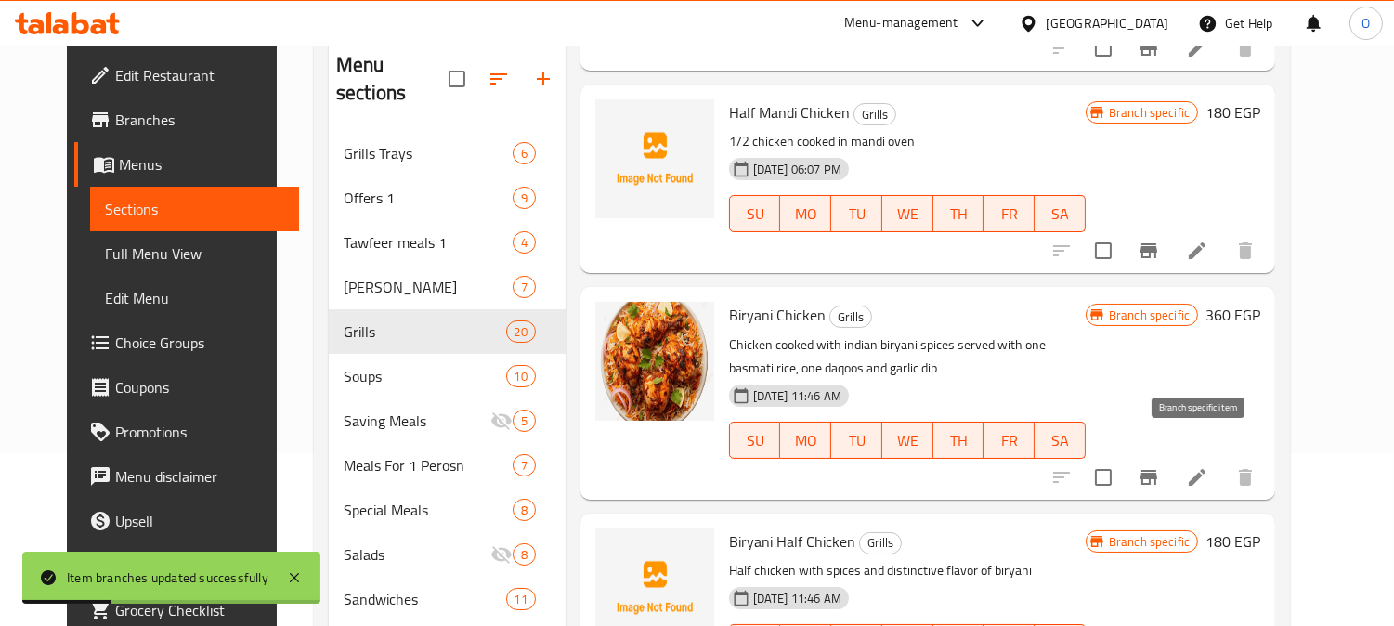
click at [1160, 466] on icon "Branch-specific-item" at bounding box center [1148, 477] width 22 height 22
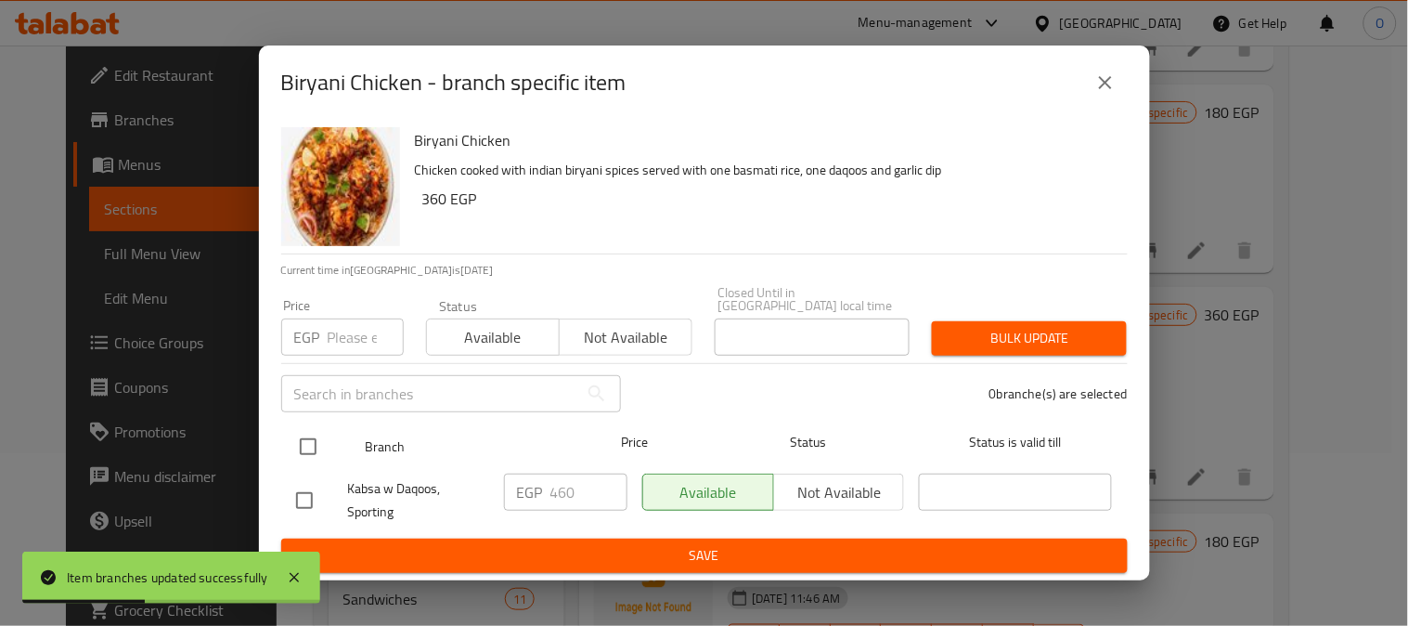
click at [292, 431] on input "checkbox" at bounding box center [308, 446] width 39 height 39
checkbox input "true"
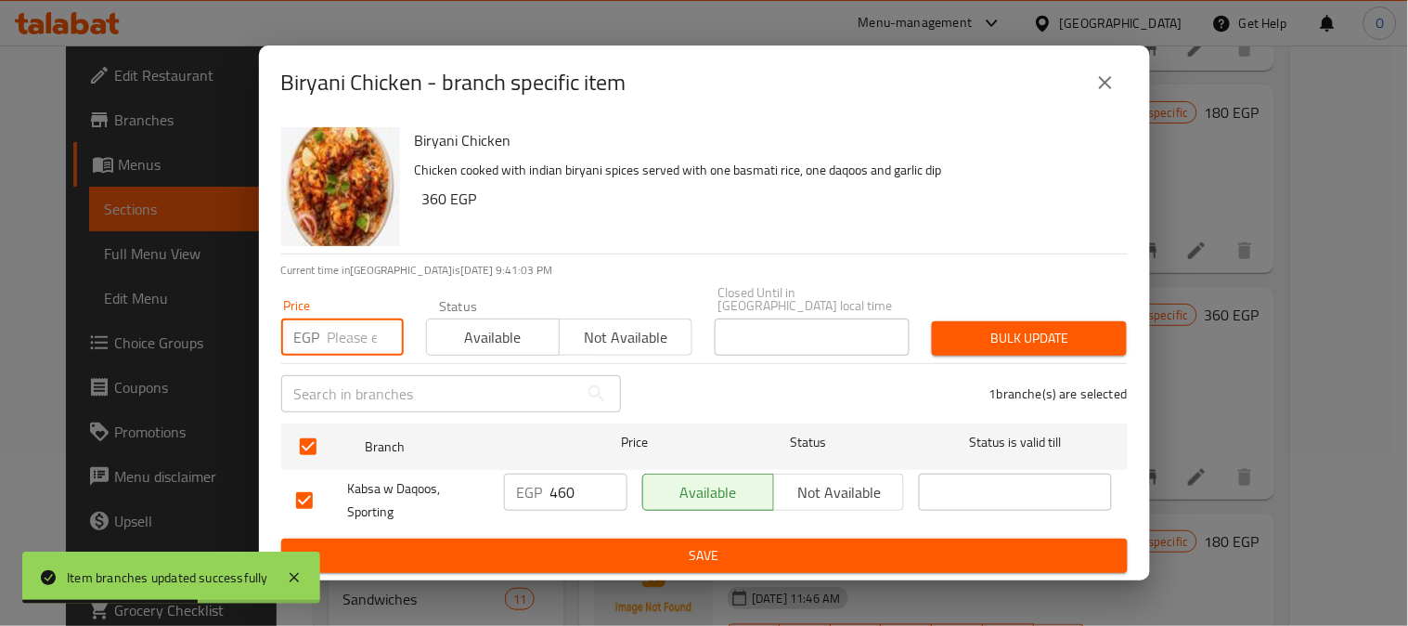
paste input "360"
type input "360"
click at [982, 337] on span "Bulk update" at bounding box center [1029, 338] width 165 height 23
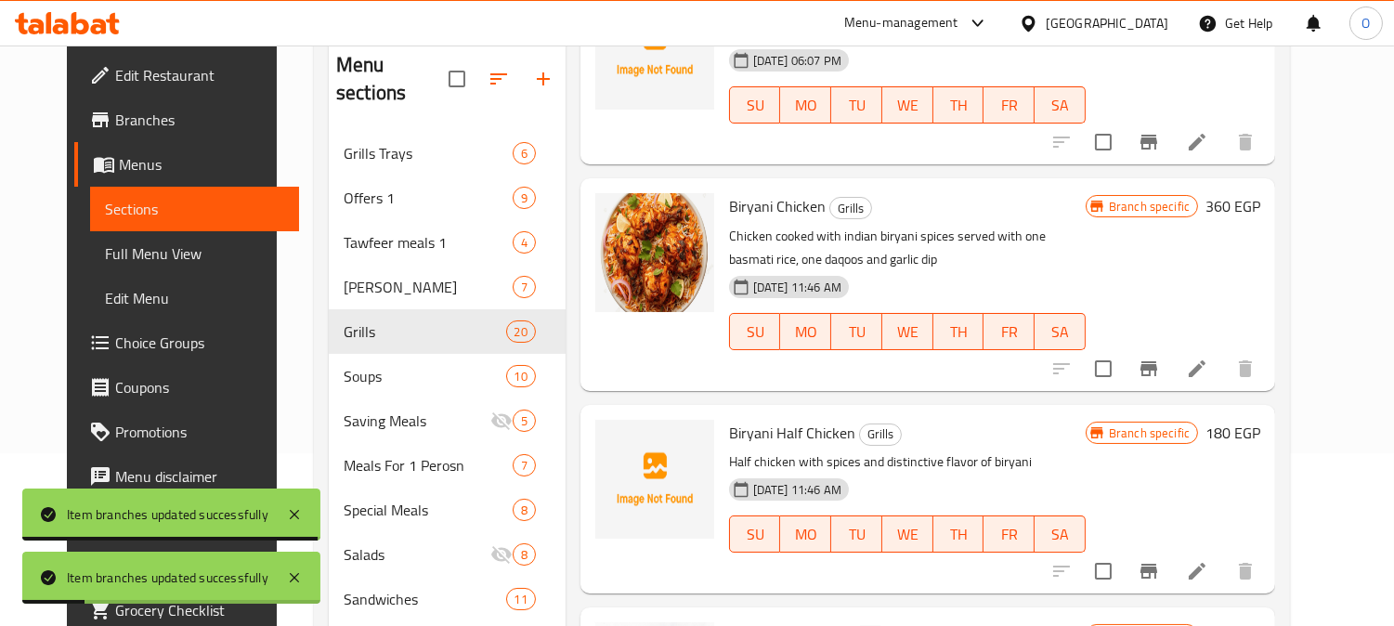
scroll to position [618, 0]
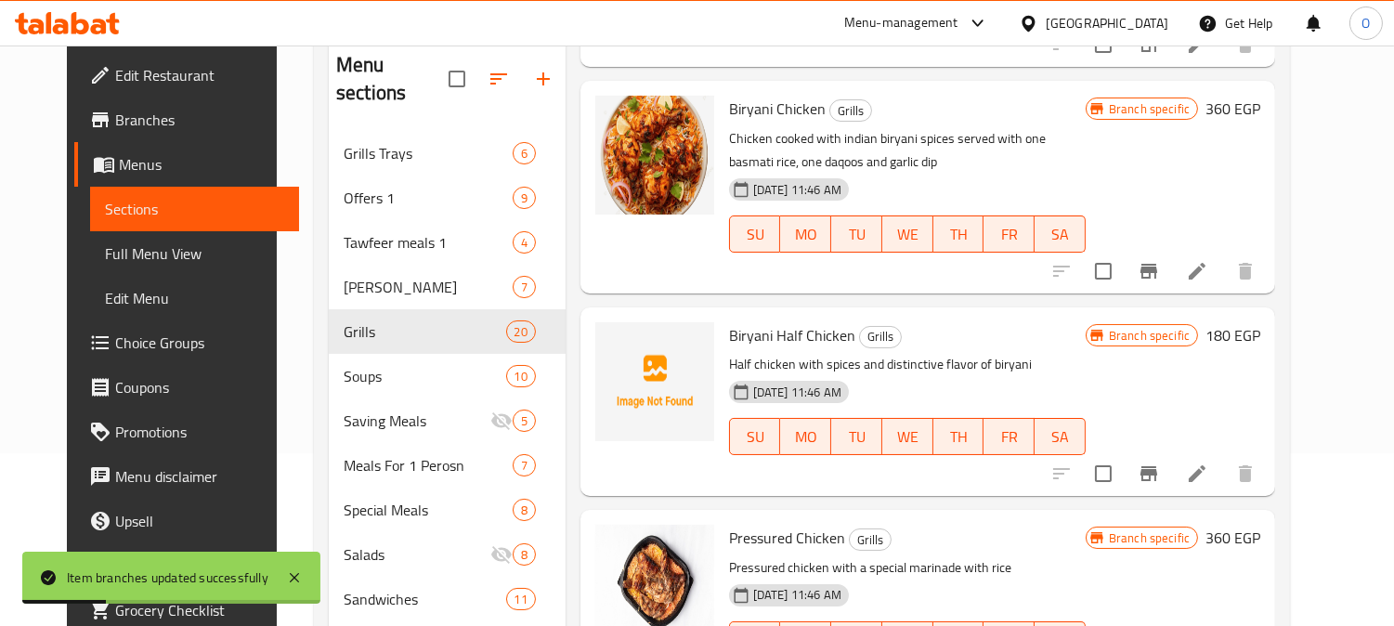
click at [1157, 466] on icon "Branch-specific-item" at bounding box center [1148, 473] width 17 height 15
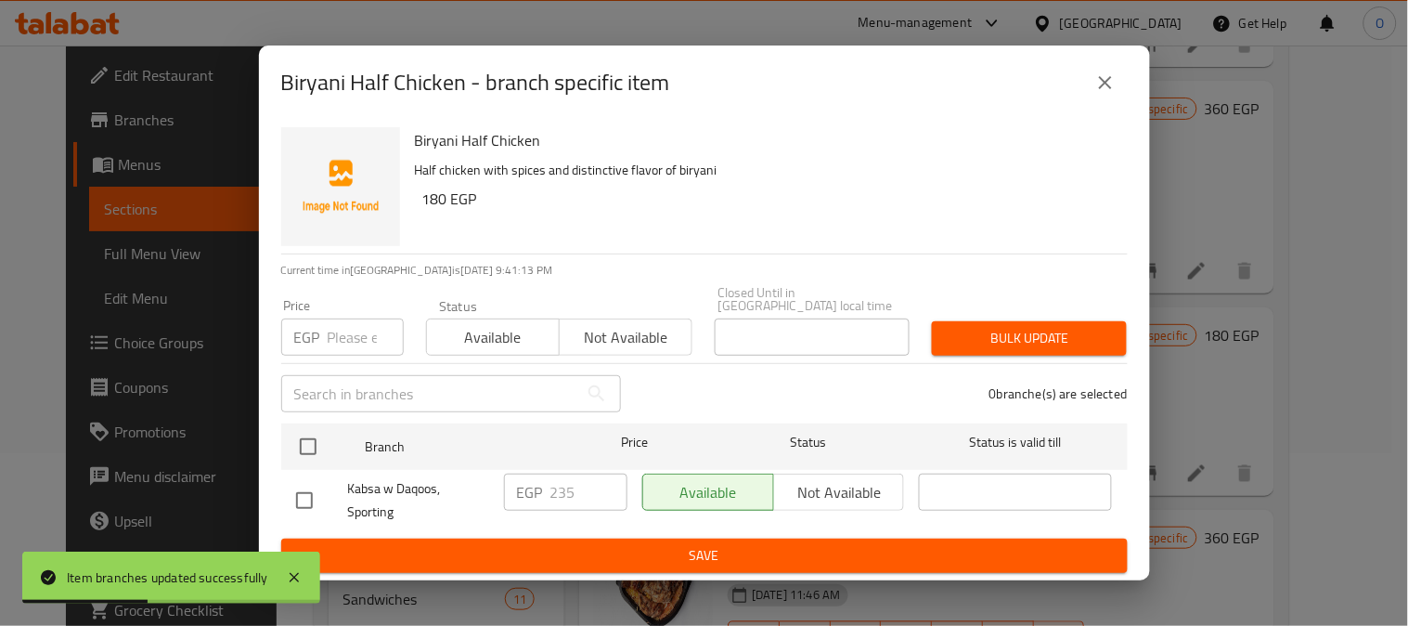
click at [279, 444] on div "Biryani Half Chicken Half chicken with spices and distinctive flavor of biryani…" at bounding box center [704, 350] width 891 height 461
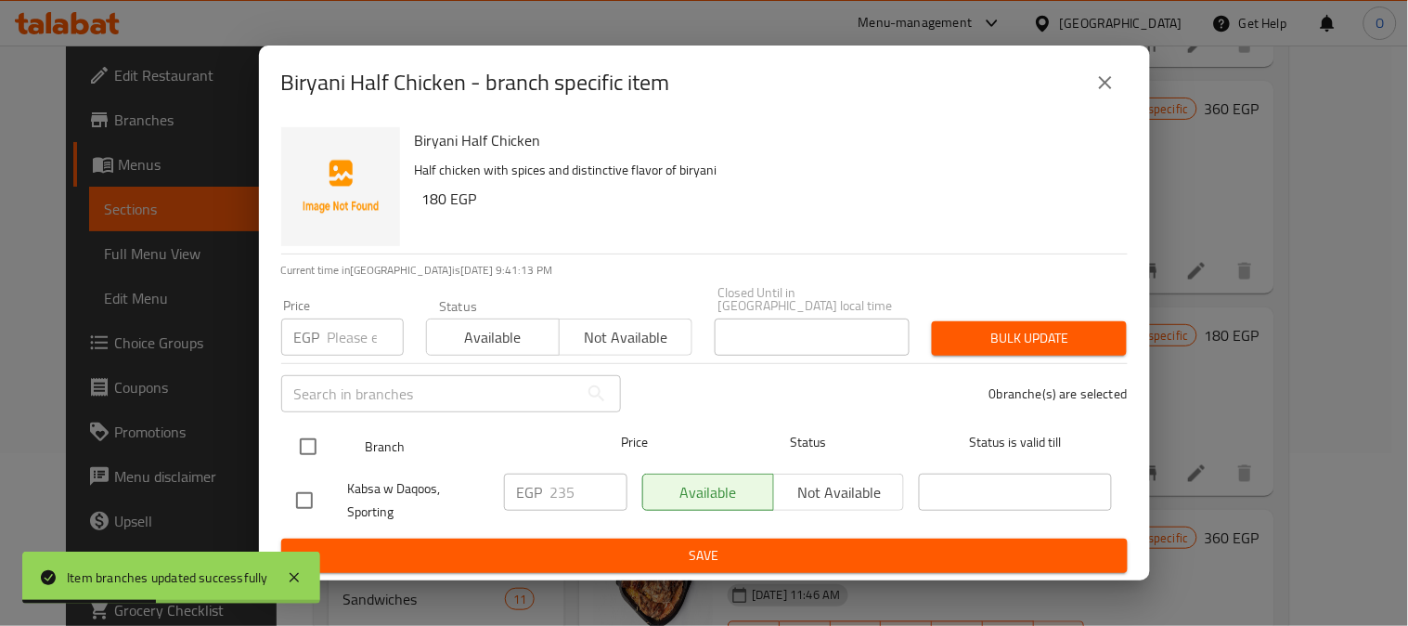
click at [300, 428] on input "checkbox" at bounding box center [308, 446] width 39 height 39
checkbox input "true"
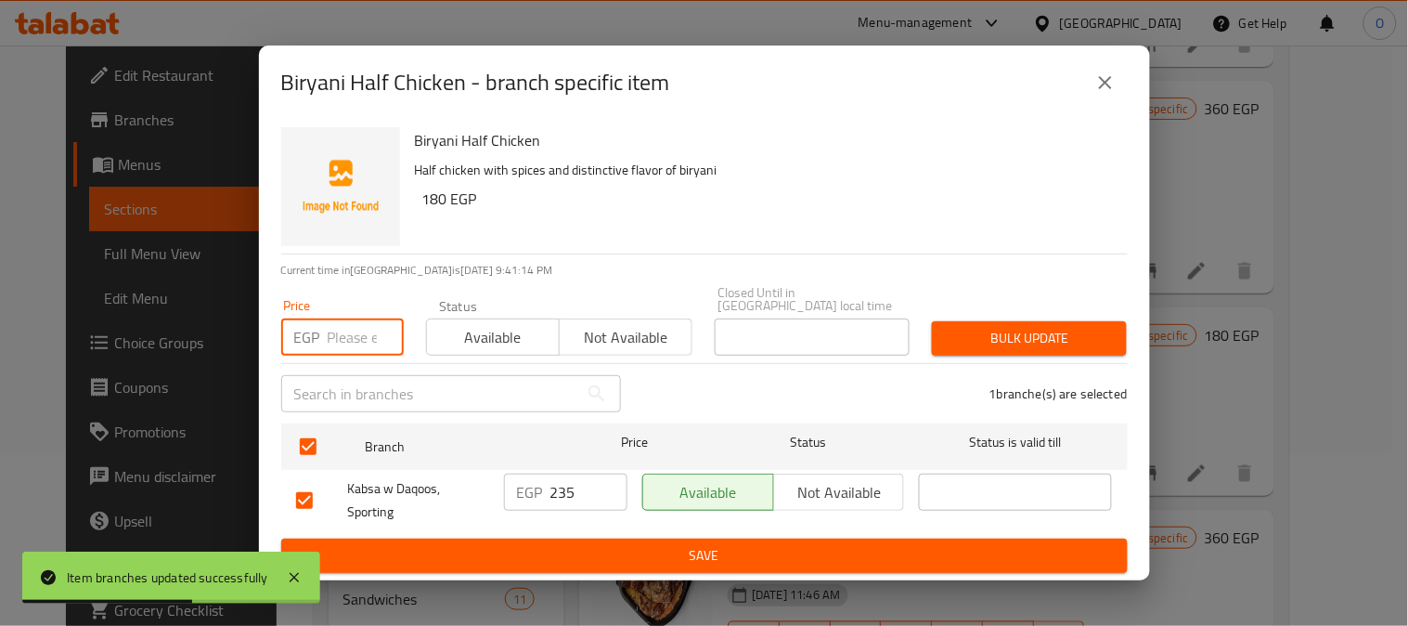
paste input "180"
type input "180"
click at [1042, 321] on button "Bulk update" at bounding box center [1029, 338] width 195 height 34
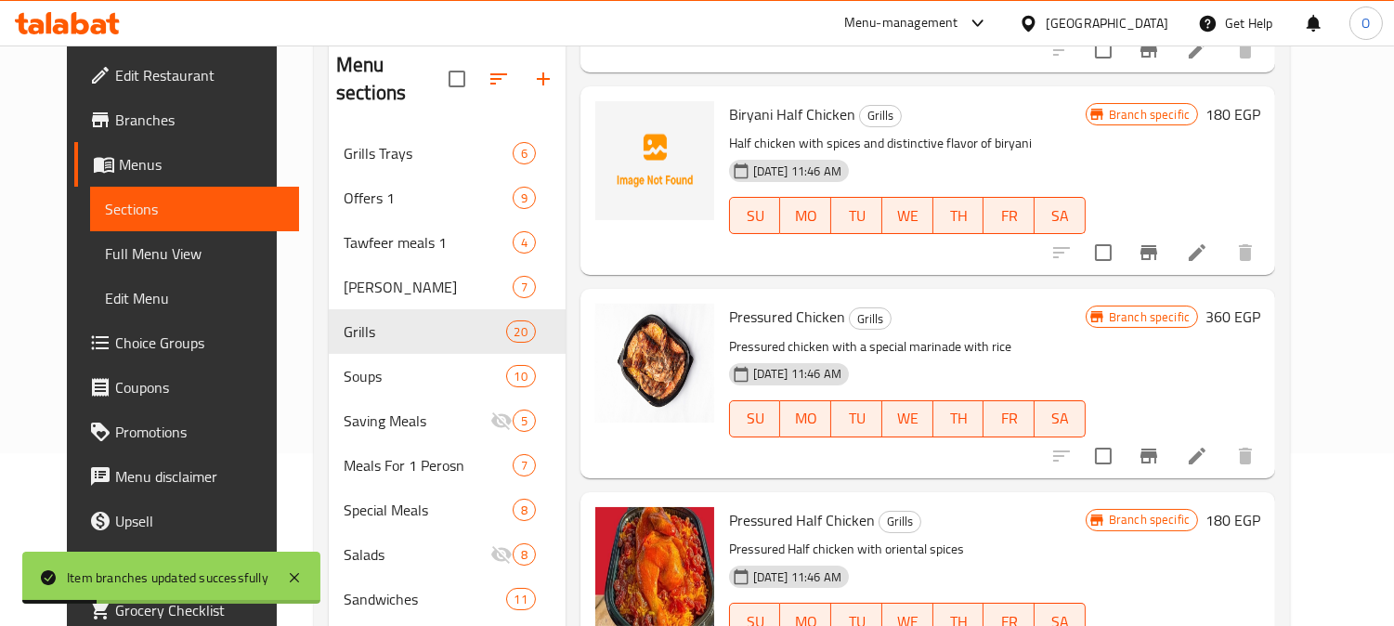
scroll to position [928, 0]
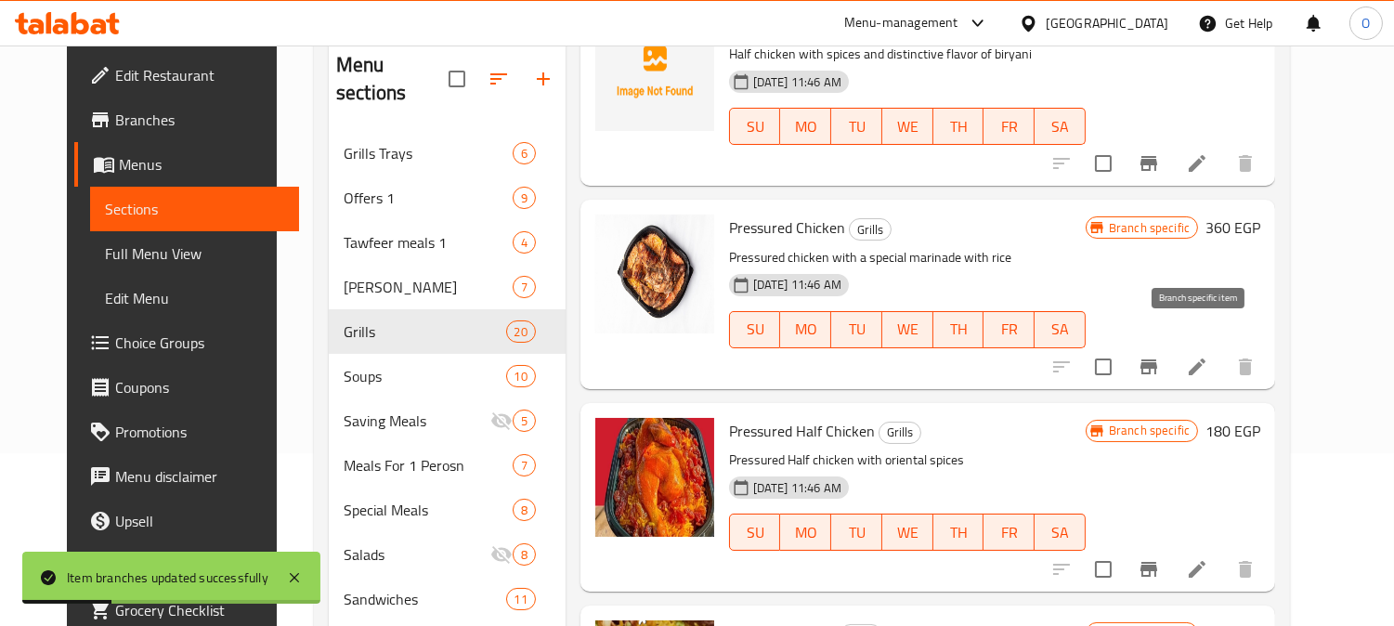
click at [1160, 356] on icon "Branch-specific-item" at bounding box center [1148, 367] width 22 height 22
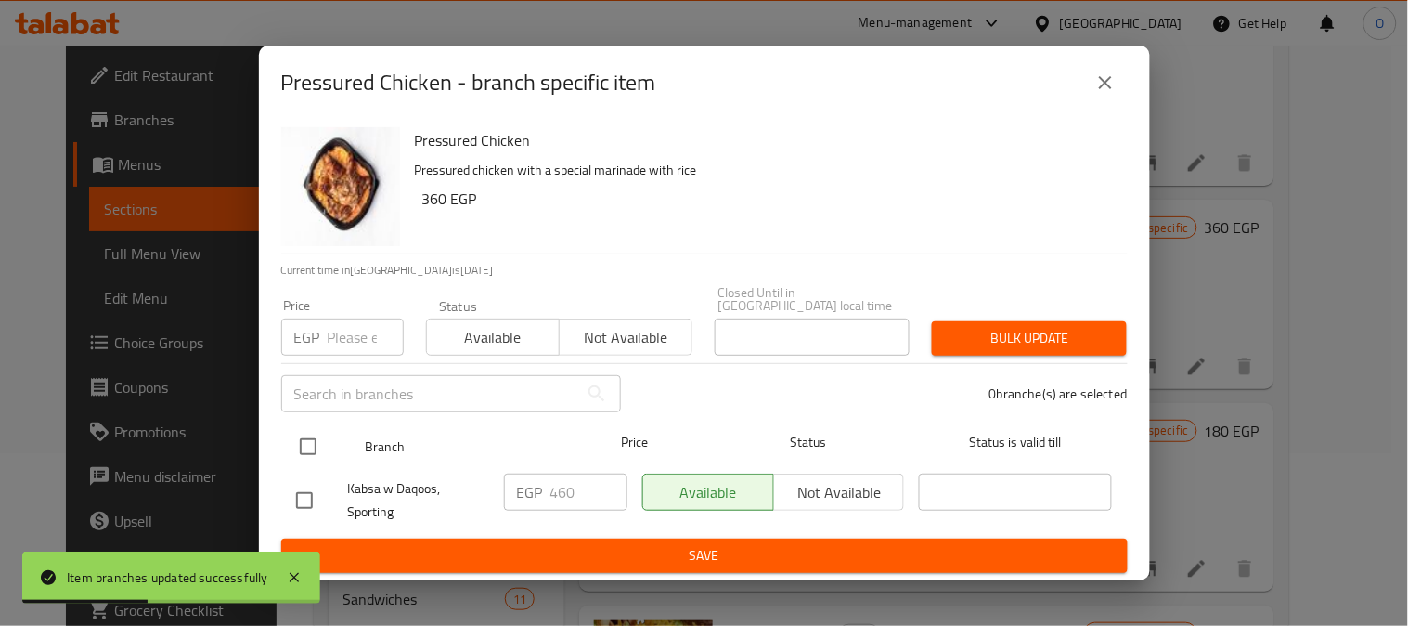
click at [313, 448] on input "checkbox" at bounding box center [308, 446] width 39 height 39
checkbox input "true"
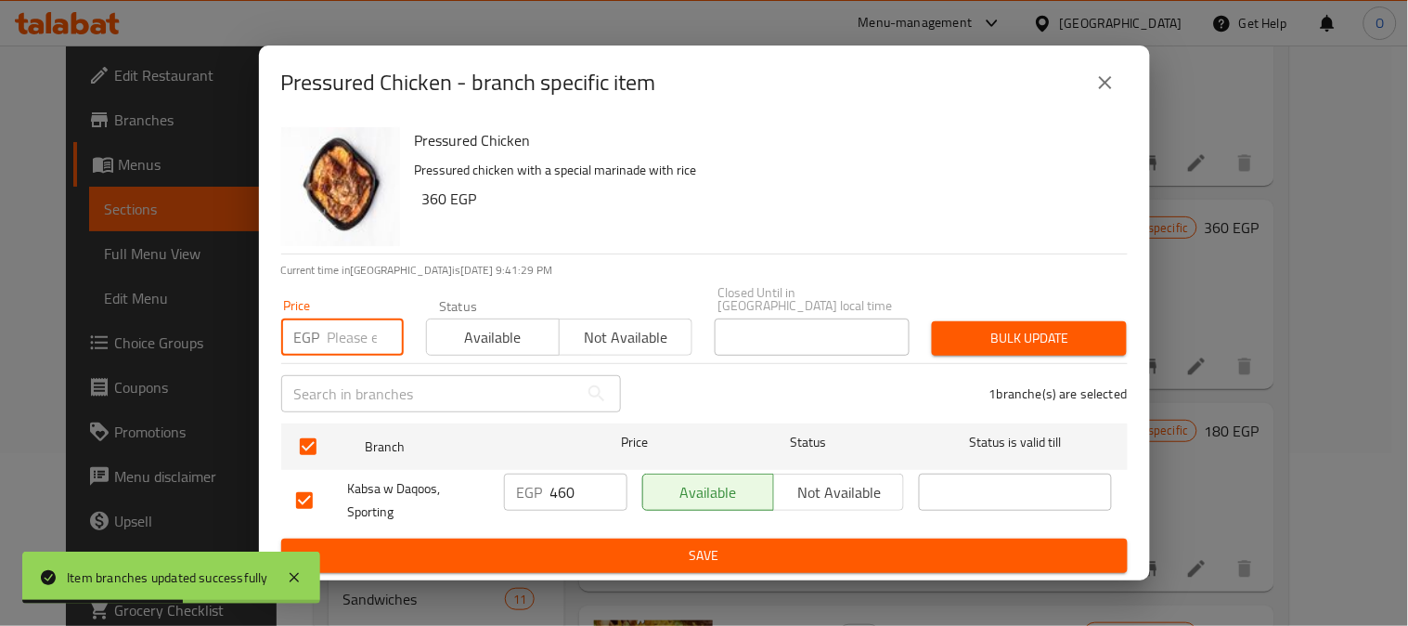
paste input "360"
type input "360"
click at [1051, 327] on span "Bulk update" at bounding box center [1029, 338] width 165 height 23
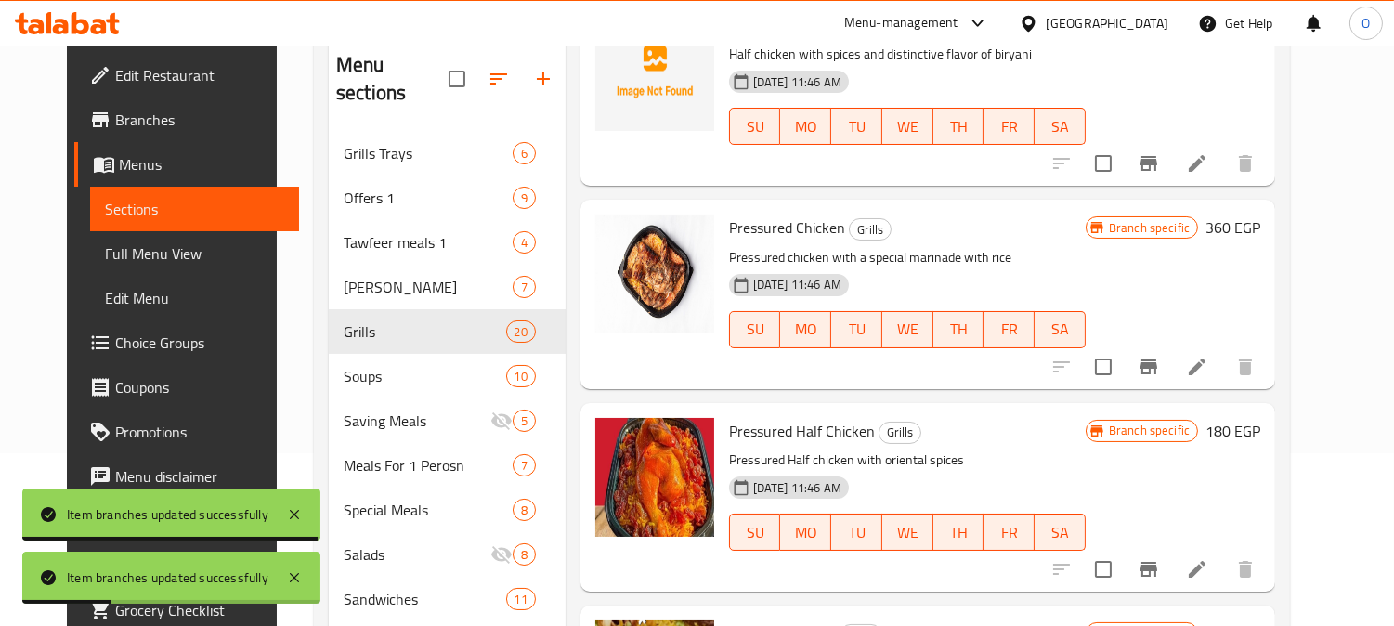
scroll to position [1032, 0]
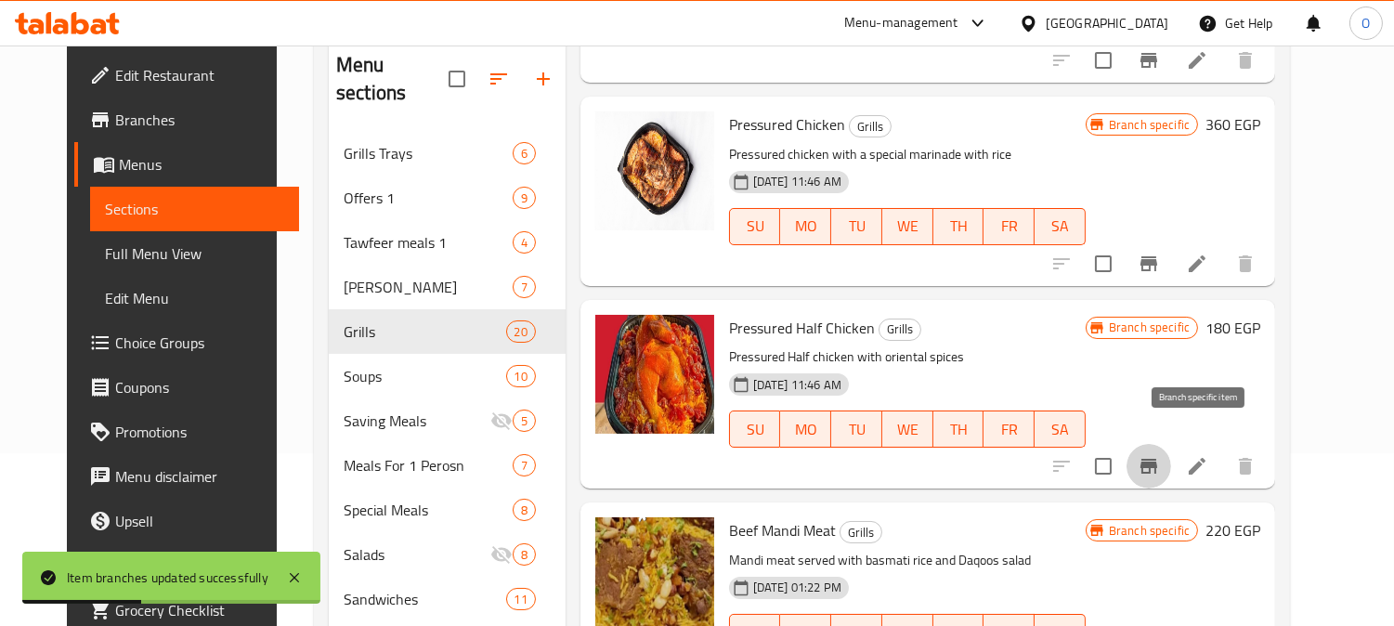
click at [1157, 459] on icon "Branch-specific-item" at bounding box center [1148, 466] width 17 height 15
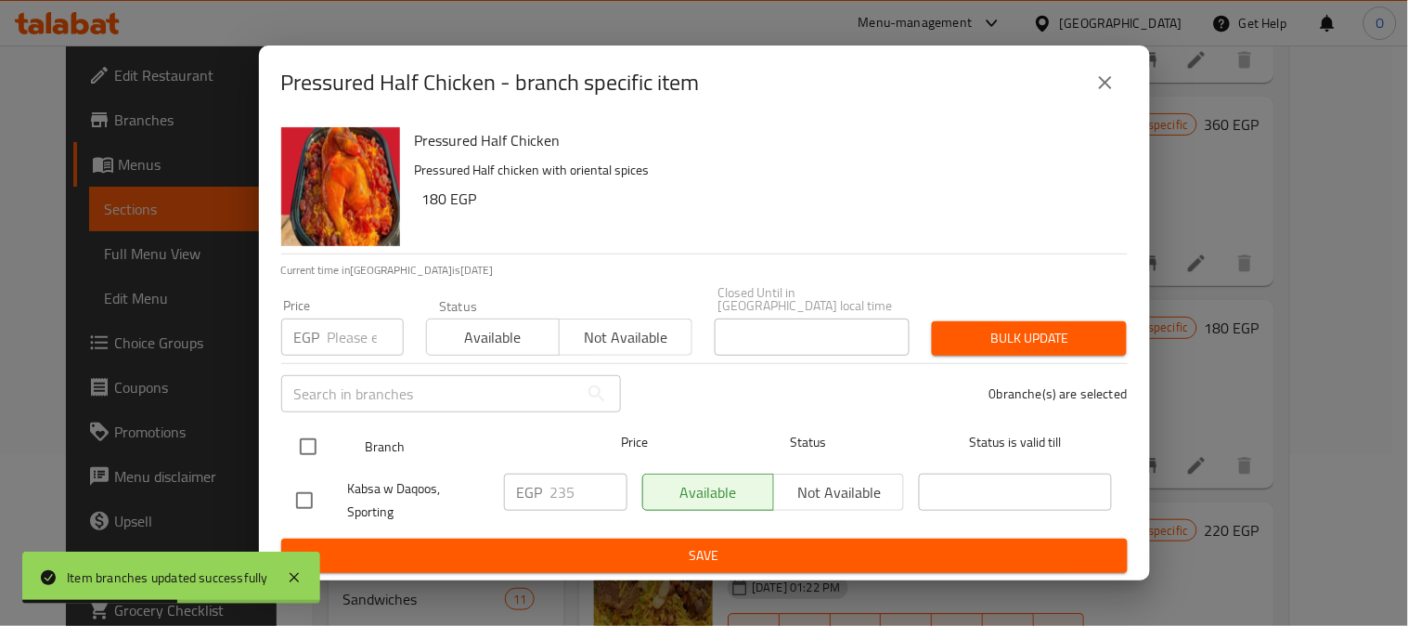
click at [297, 436] on input "checkbox" at bounding box center [308, 446] width 39 height 39
checkbox input "true"
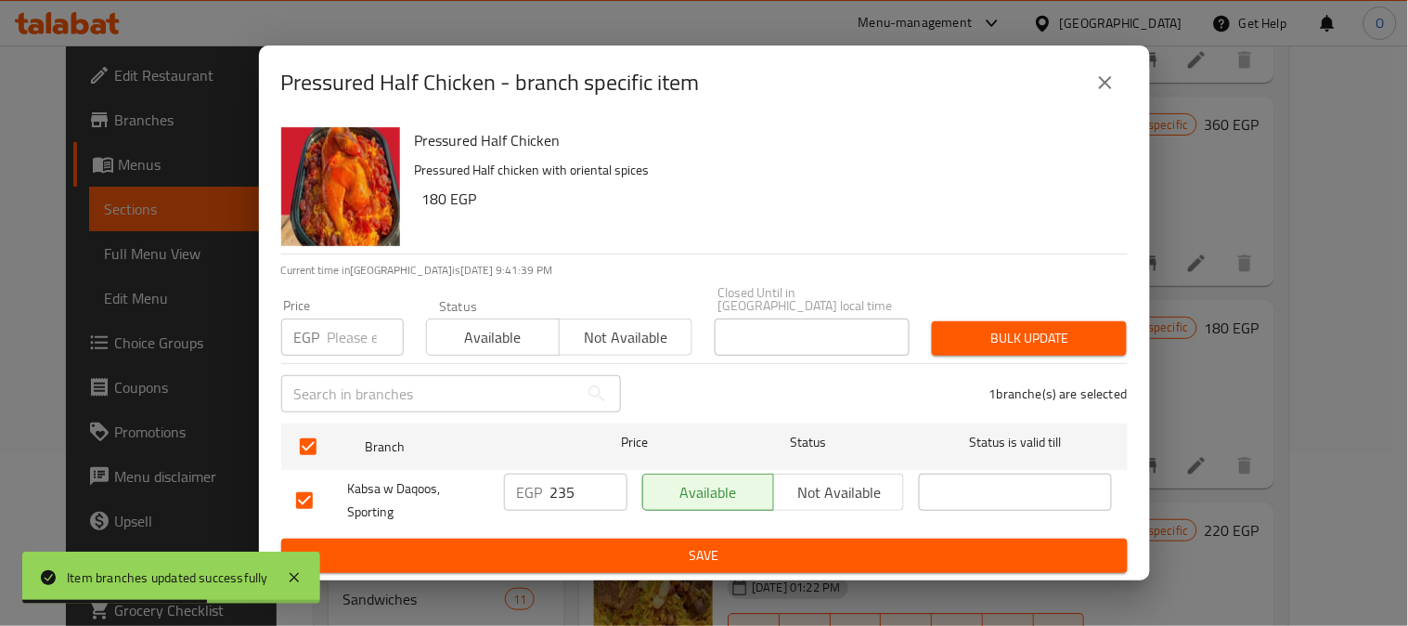
drag, startPoint x: 367, startPoint y: 310, endPoint x: 353, endPoint y: 331, distance: 24.7
click at [353, 331] on input "number" at bounding box center [366, 336] width 76 height 37
paste input "180"
type input "180"
click at [1052, 336] on span "Bulk update" at bounding box center [1029, 338] width 165 height 23
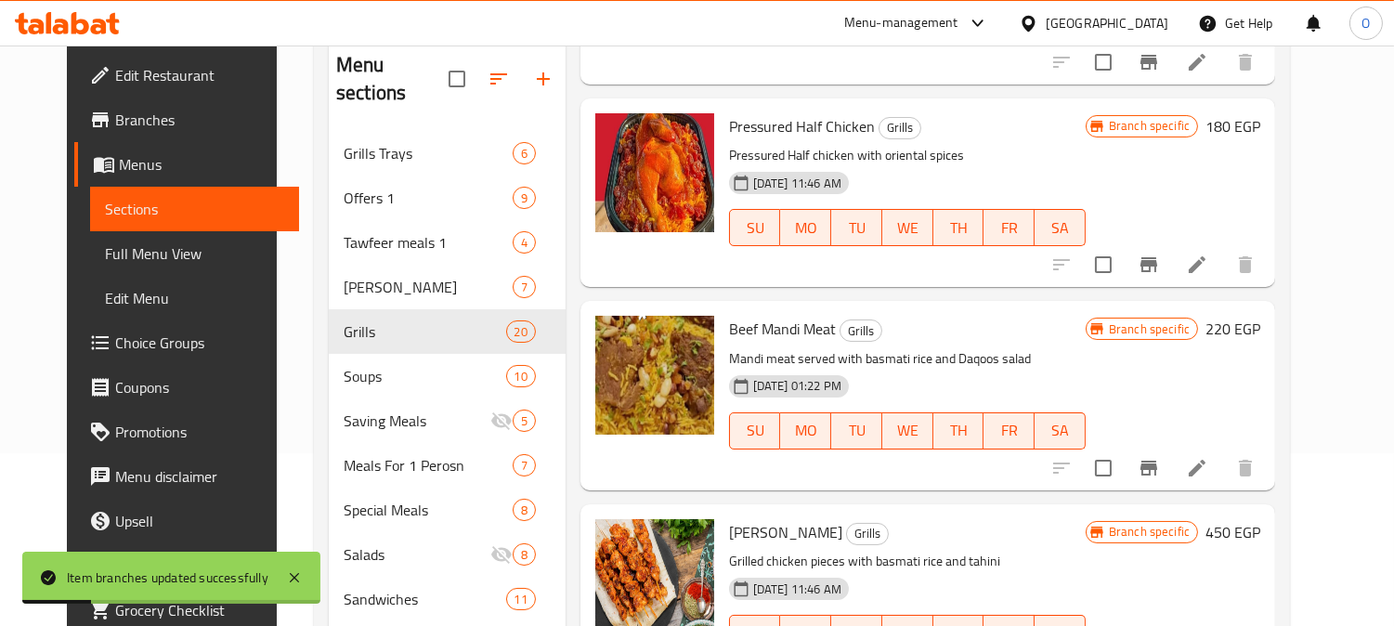
scroll to position [1238, 0]
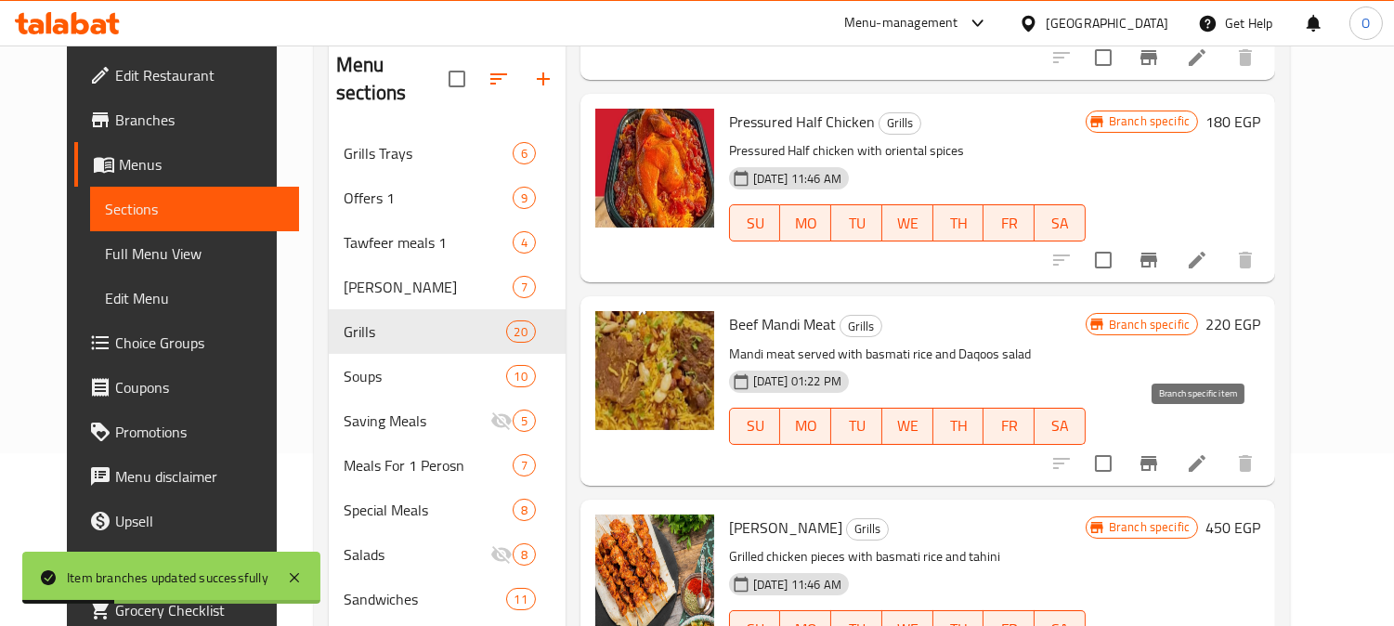
click at [1171, 449] on button "Branch-specific-item" at bounding box center [1148, 463] width 45 height 45
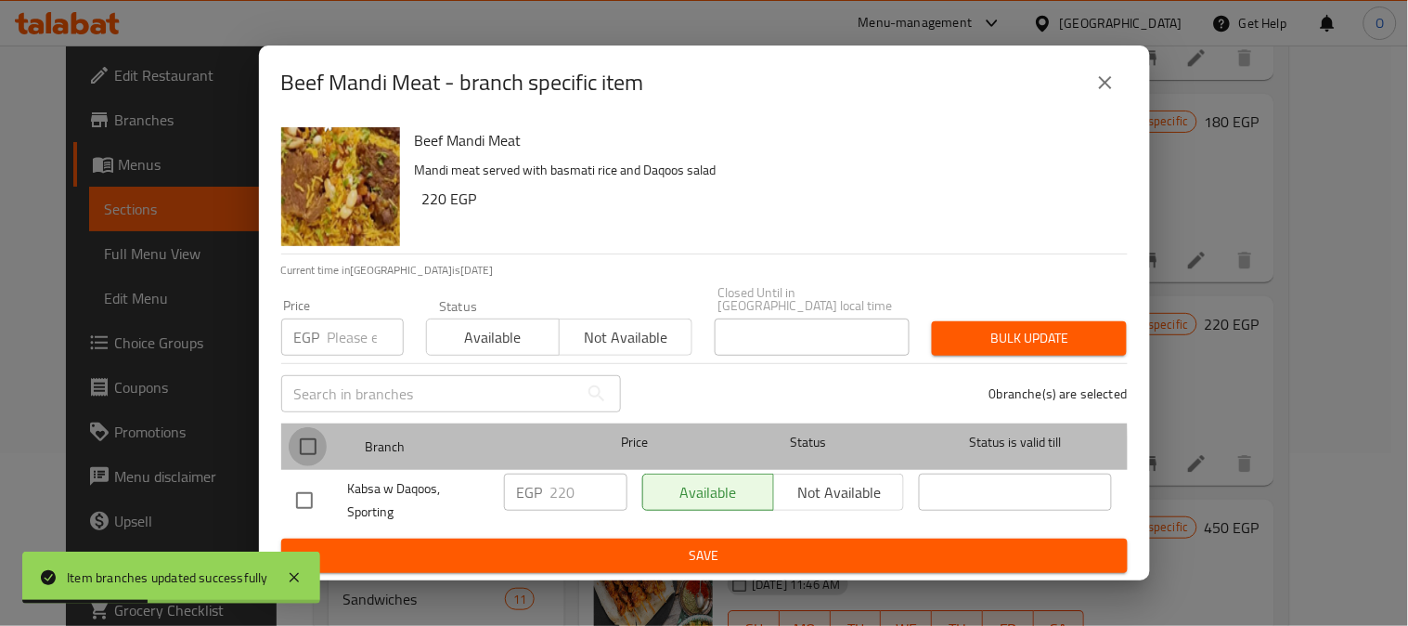
click at [292, 455] on input "checkbox" at bounding box center [308, 446] width 39 height 39
checkbox input "true"
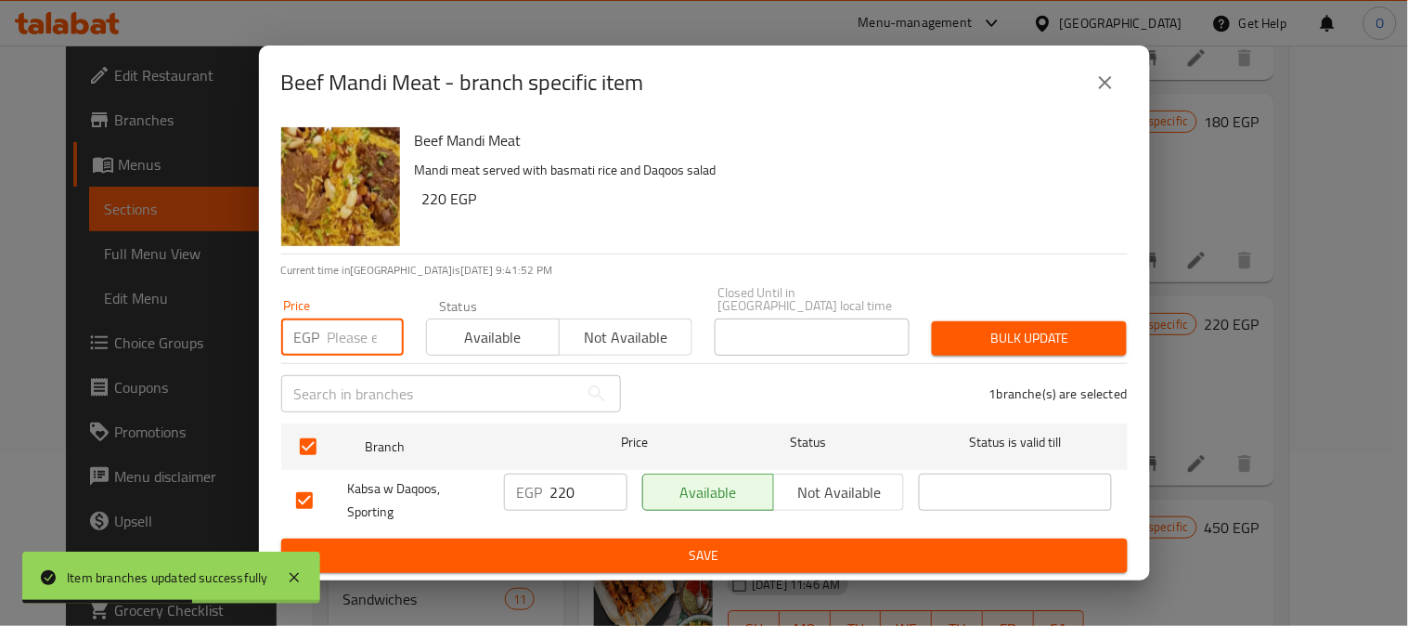
paste input "220"
type input "220"
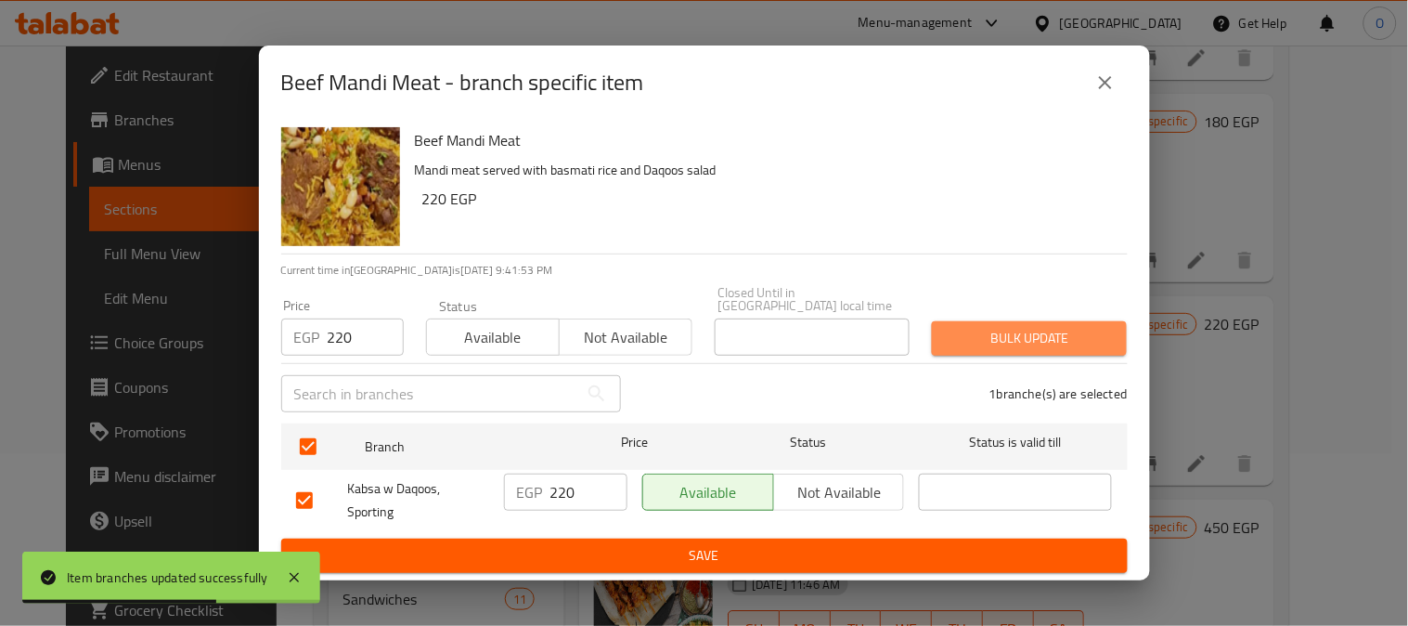
click at [1022, 327] on span "Bulk update" at bounding box center [1029, 338] width 165 height 23
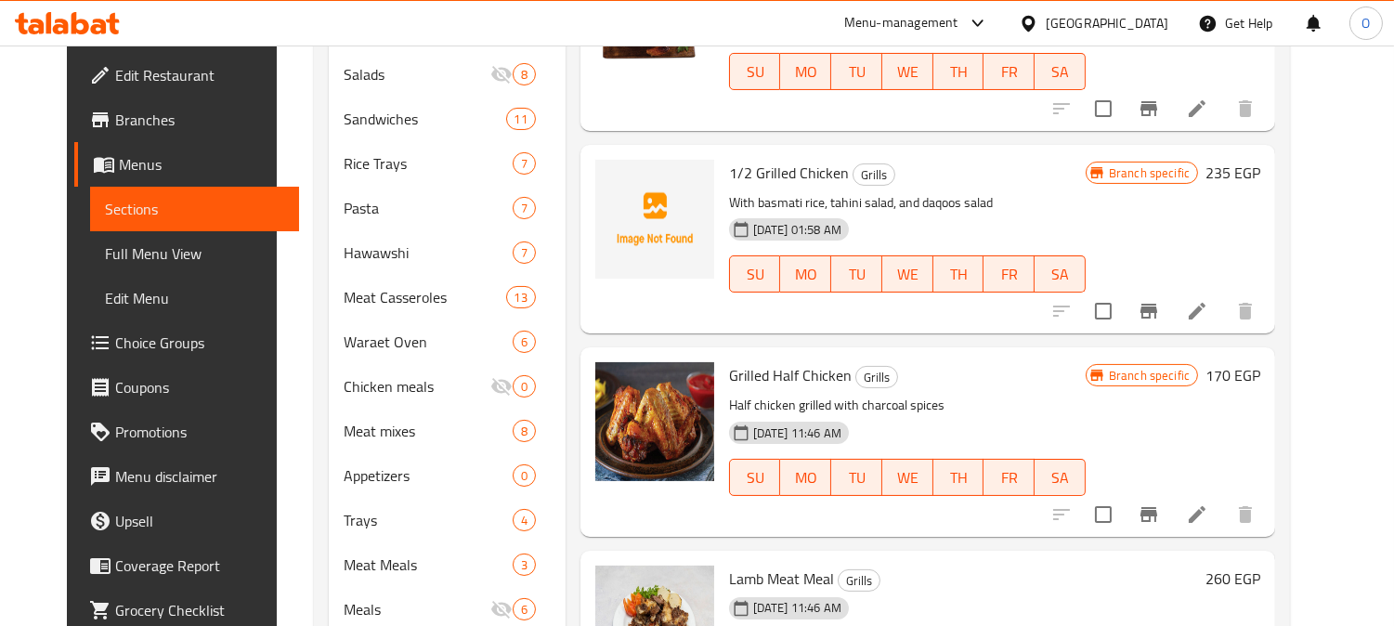
scroll to position [689, 0]
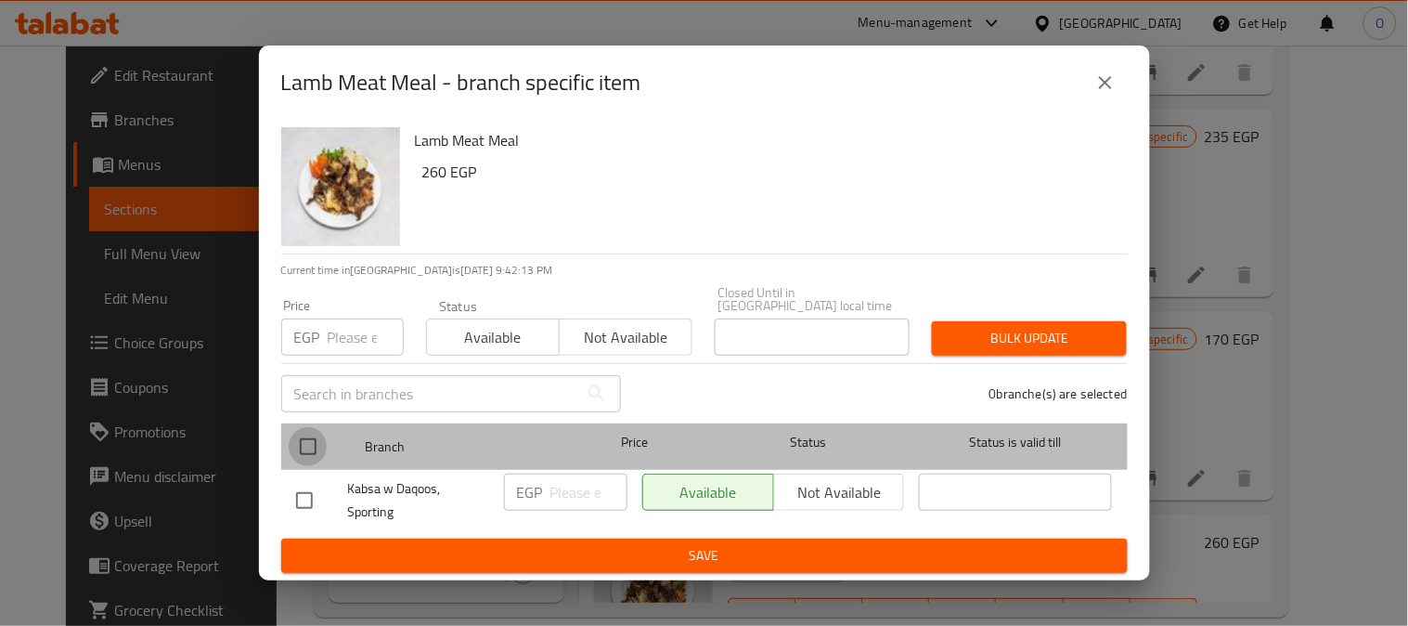
drag, startPoint x: 293, startPoint y: 432, endPoint x: 320, endPoint y: 384, distance: 54.5
click at [295, 431] on input "checkbox" at bounding box center [308, 446] width 39 height 39
checkbox input "true"
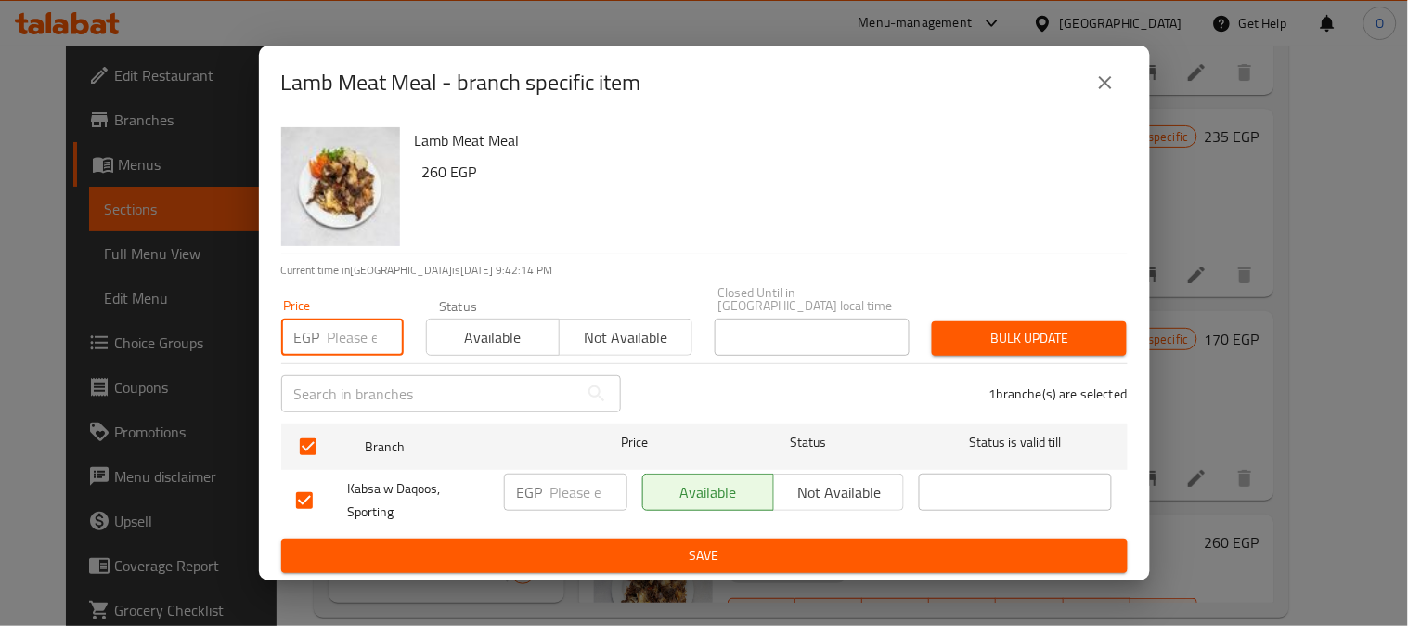
paste input "260"
type input "260"
click at [977, 351] on div "Bulk update" at bounding box center [1029, 338] width 217 height 57
click at [979, 328] on span "Bulk update" at bounding box center [1029, 338] width 165 height 23
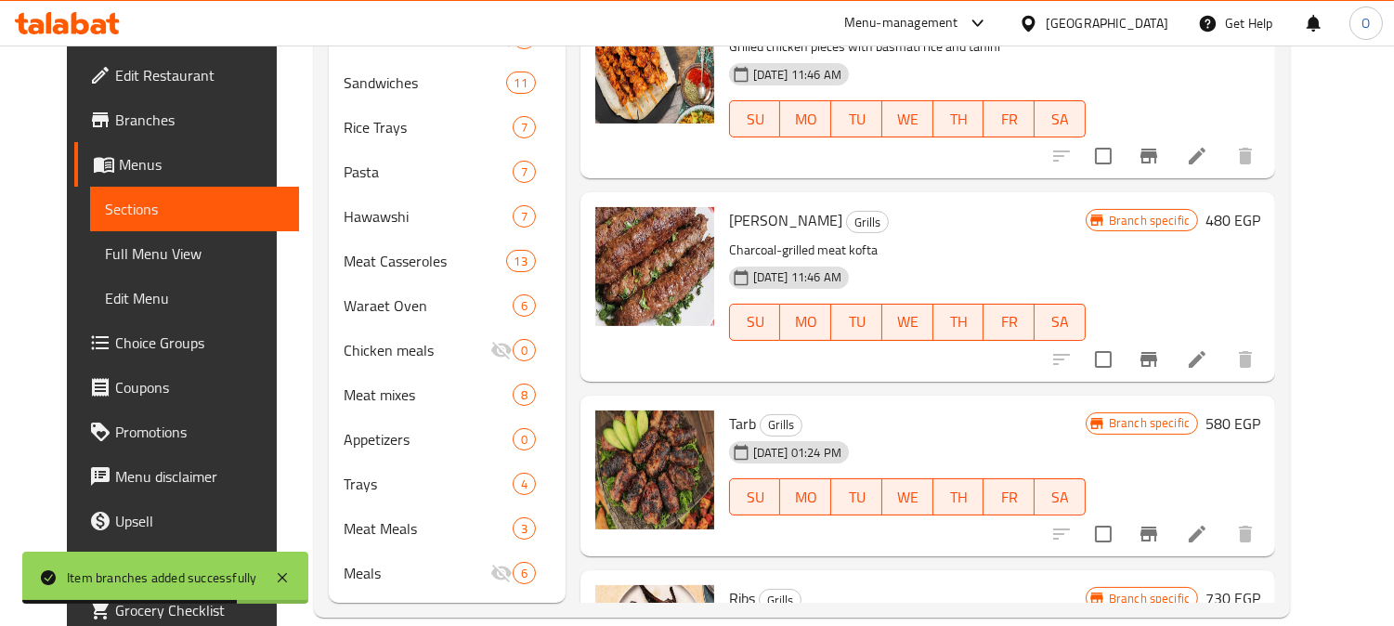
scroll to position [1025, 0]
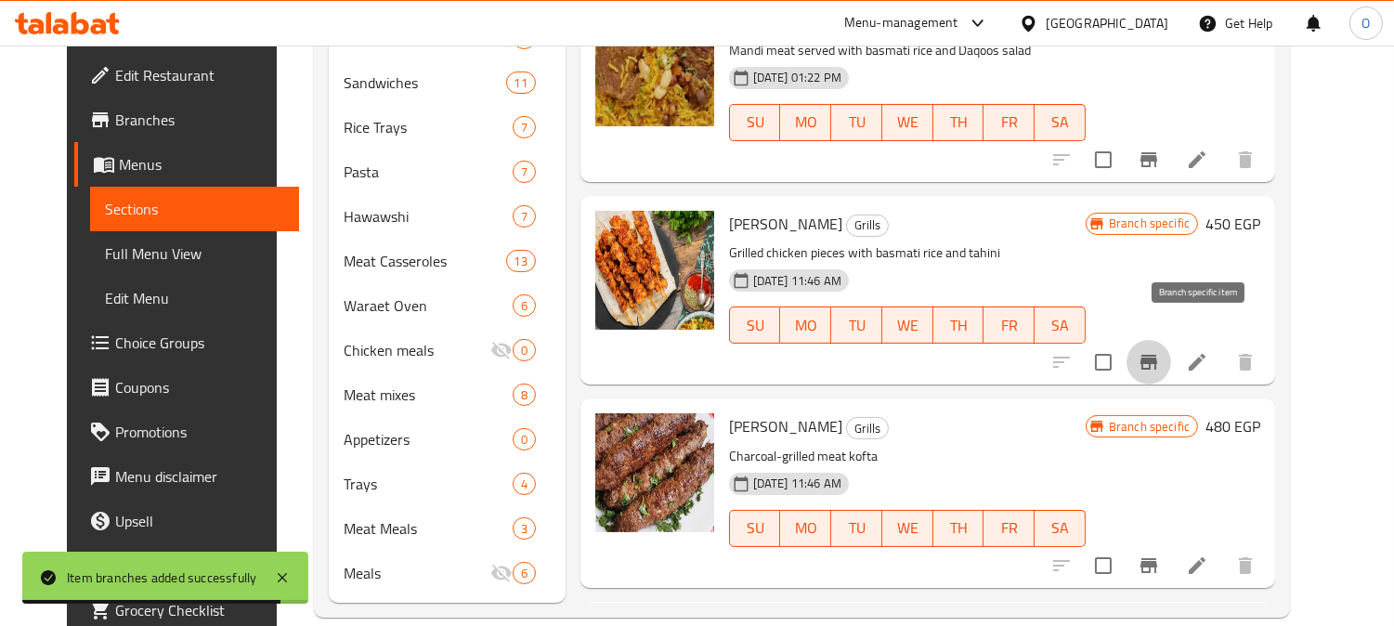
click at [1160, 351] on icon "Branch-specific-item" at bounding box center [1148, 362] width 22 height 22
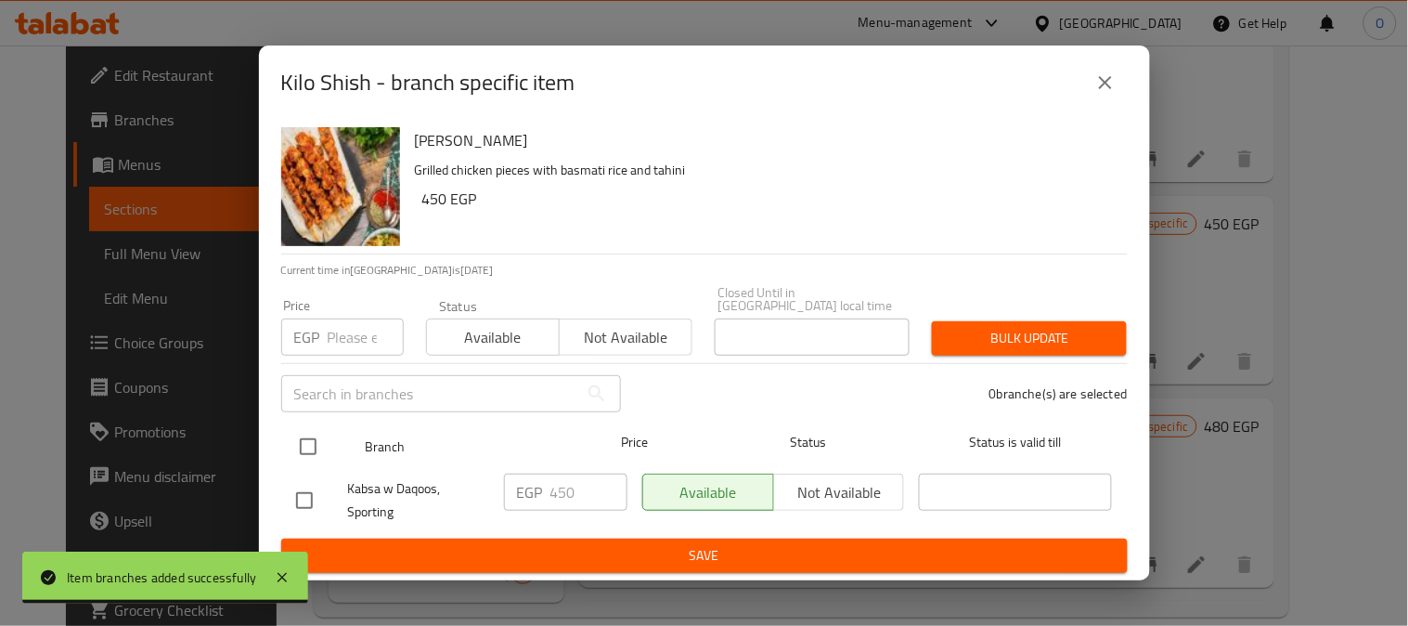
click at [320, 441] on input "checkbox" at bounding box center [308, 446] width 39 height 39
checkbox input "true"
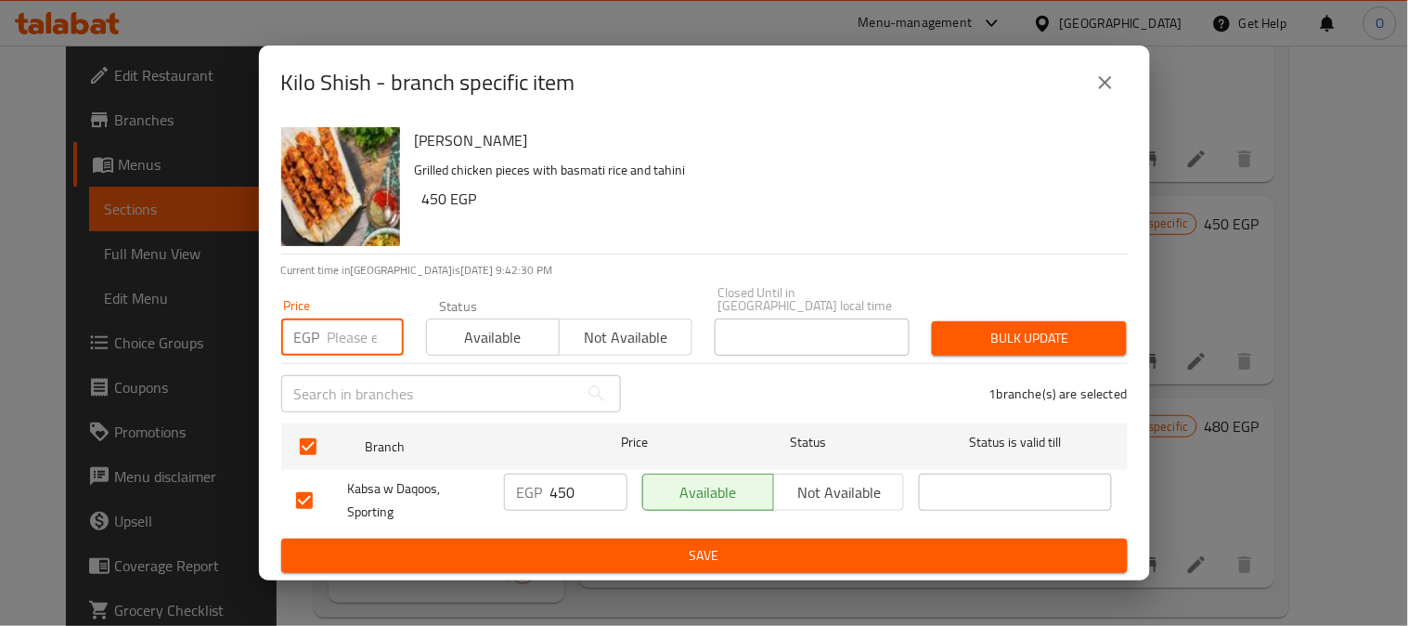
paste input "450"
type input "450"
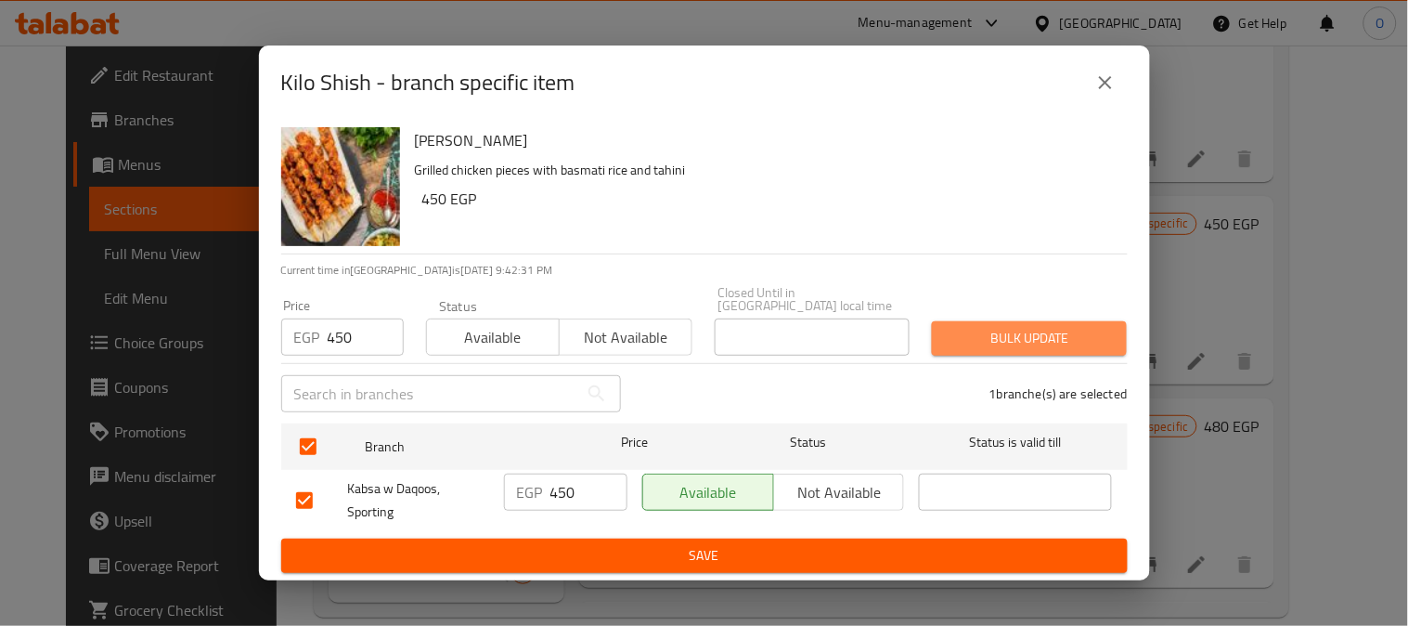
click at [1058, 331] on span "Bulk update" at bounding box center [1029, 338] width 165 height 23
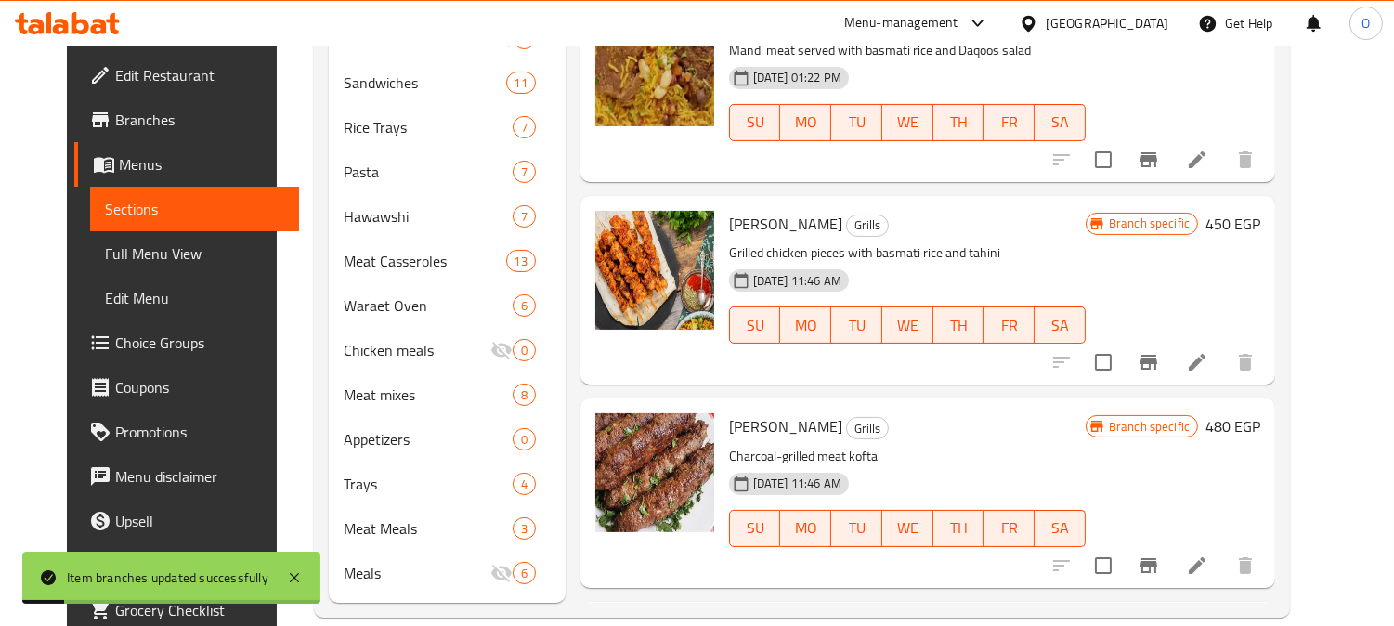
scroll to position [1128, 0]
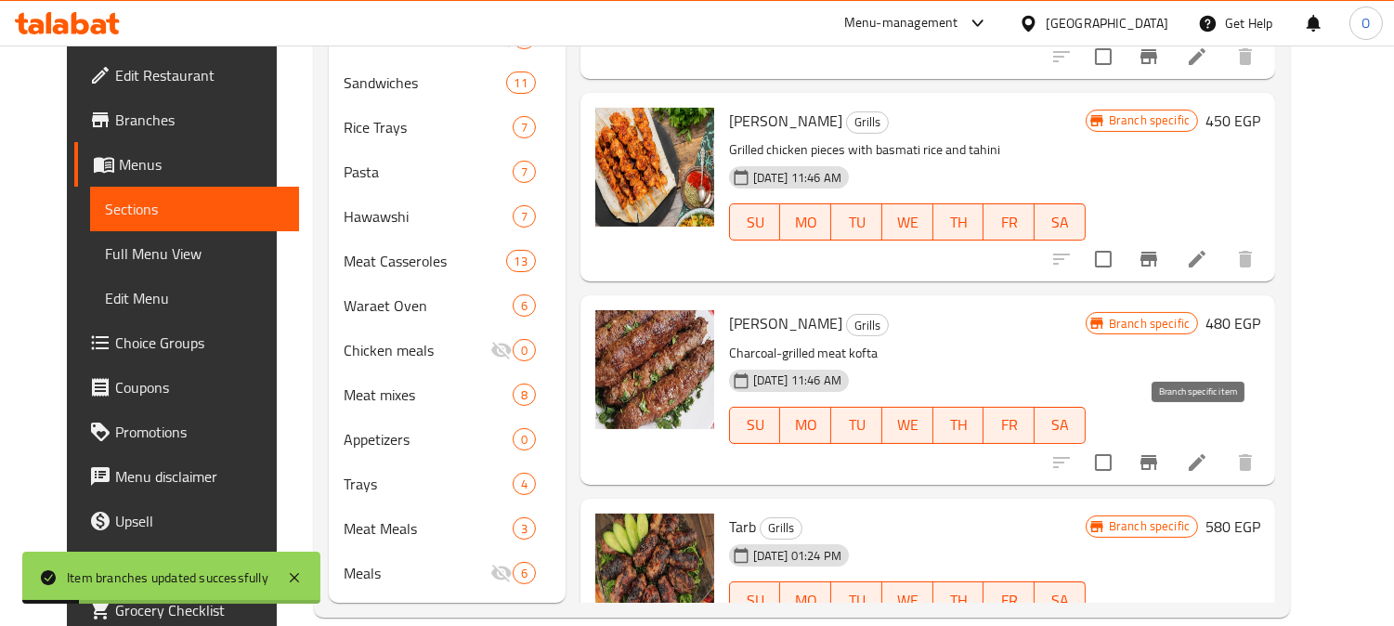
click at [1160, 451] on icon "Branch-specific-item" at bounding box center [1148, 462] width 22 height 22
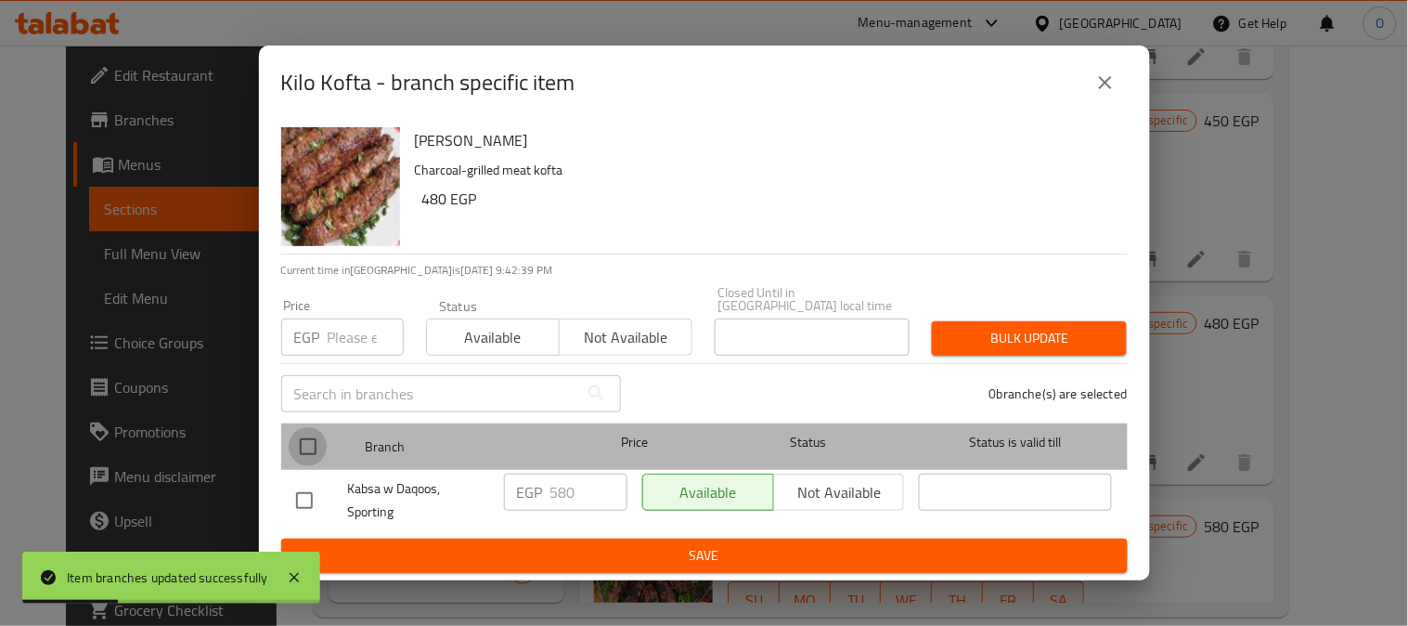
drag, startPoint x: 316, startPoint y: 438, endPoint x: 320, endPoint y: 369, distance: 69.8
click at [314, 438] on input "checkbox" at bounding box center [308, 446] width 39 height 39
checkbox input "true"
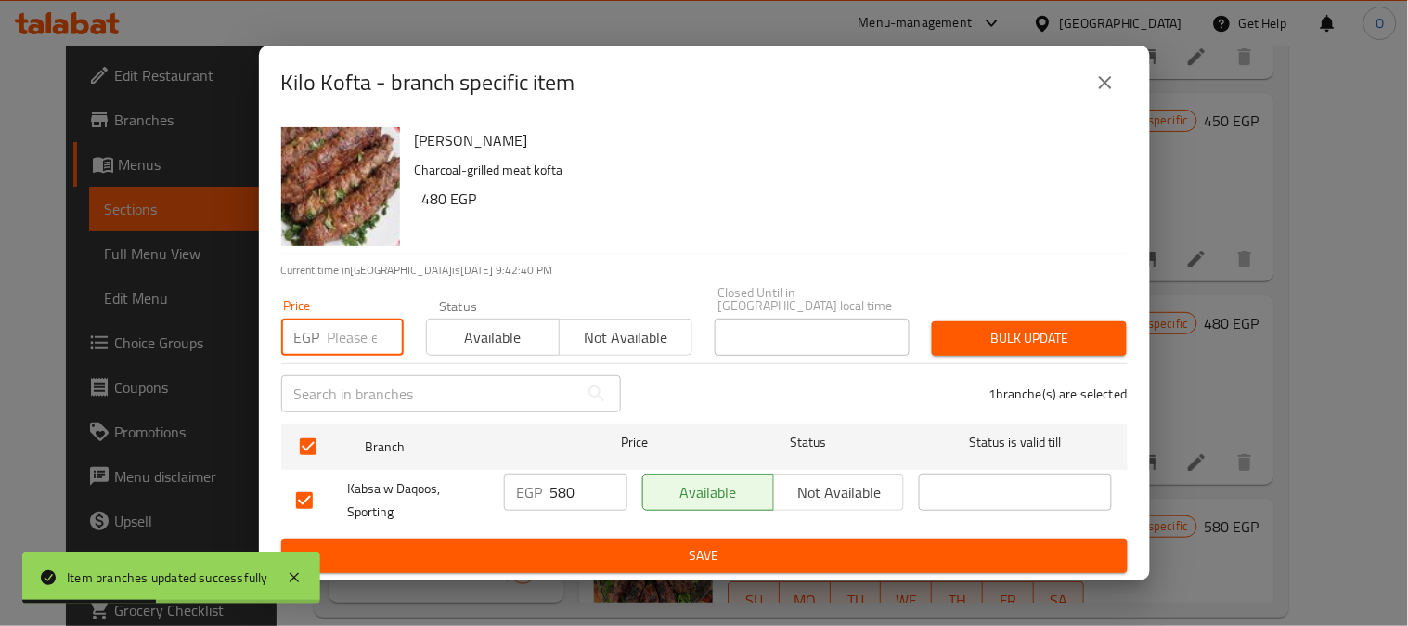
paste input "480"
type input "480"
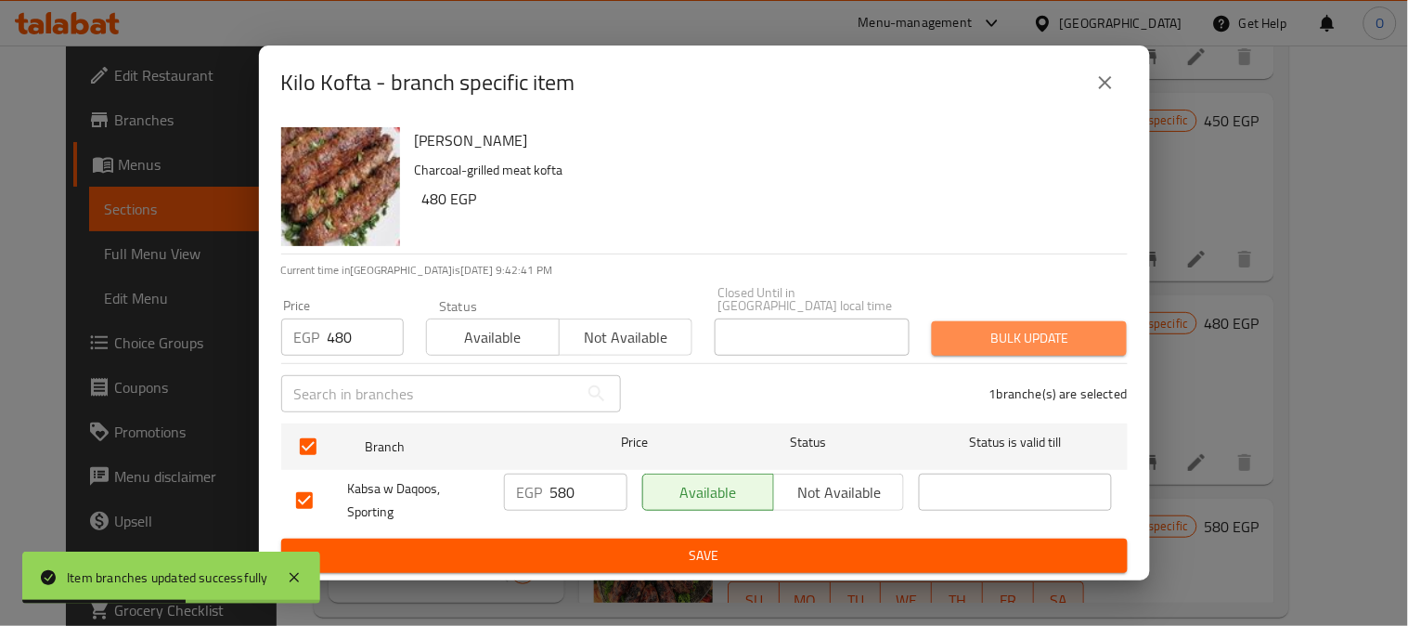
click at [1031, 329] on span "Bulk update" at bounding box center [1029, 338] width 165 height 23
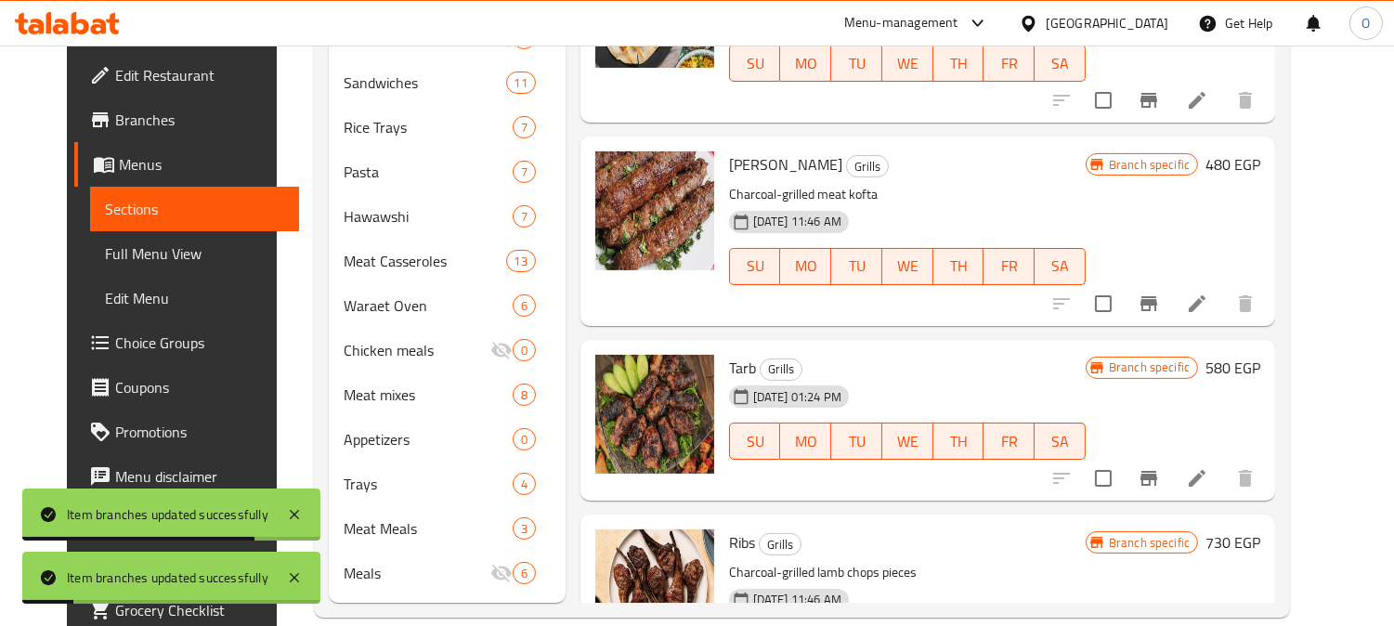
scroll to position [1334, 0]
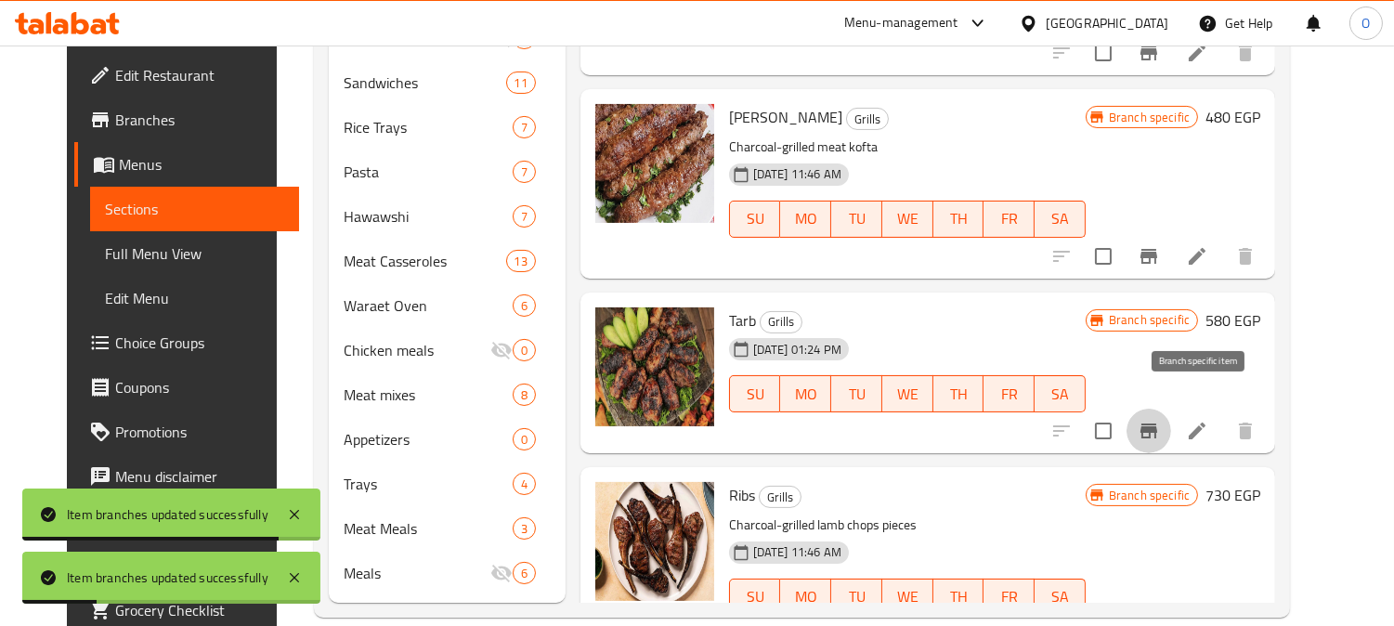
click at [1171, 409] on button "Branch-specific-item" at bounding box center [1148, 431] width 45 height 45
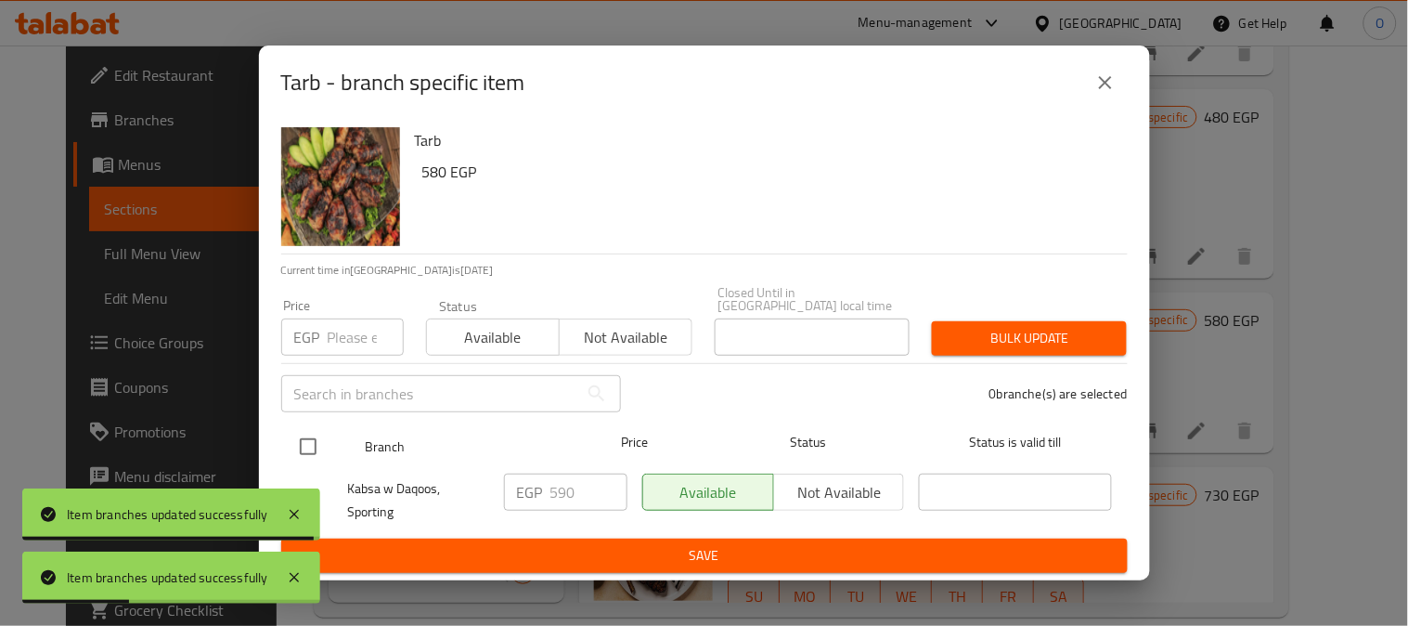
click at [323, 433] on input "checkbox" at bounding box center [308, 446] width 39 height 39
checkbox input "true"
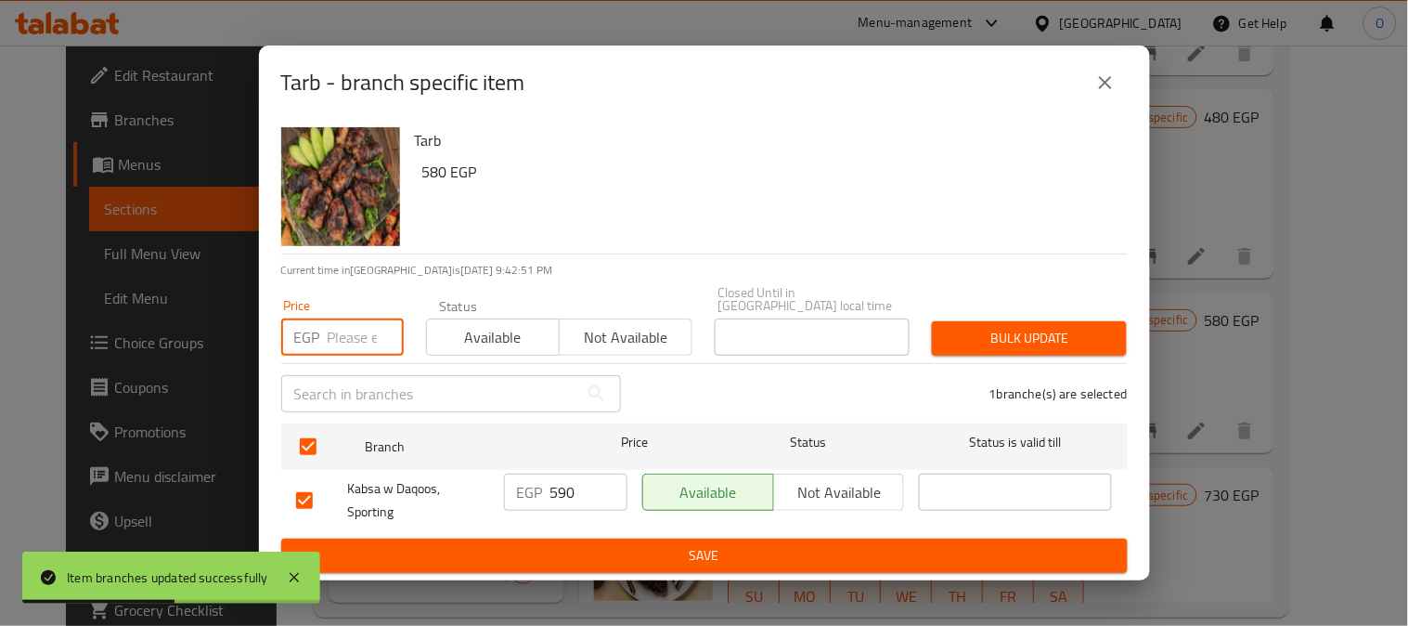
drag, startPoint x: 344, startPoint y: 348, endPoint x: 341, endPoint y: 319, distance: 29.0
click at [341, 319] on input "number" at bounding box center [366, 336] width 76 height 37
paste input "580"
type input "580"
click at [1100, 328] on span "Bulk update" at bounding box center [1029, 338] width 165 height 23
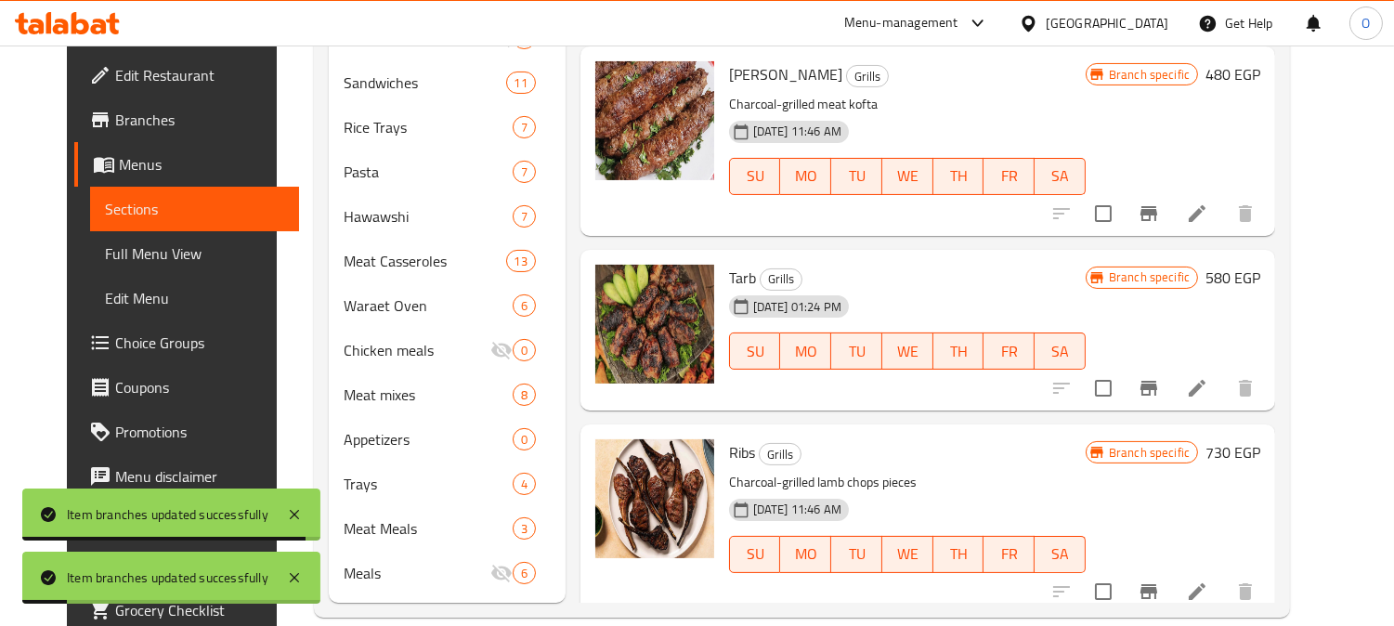
scroll to position [1541, 0]
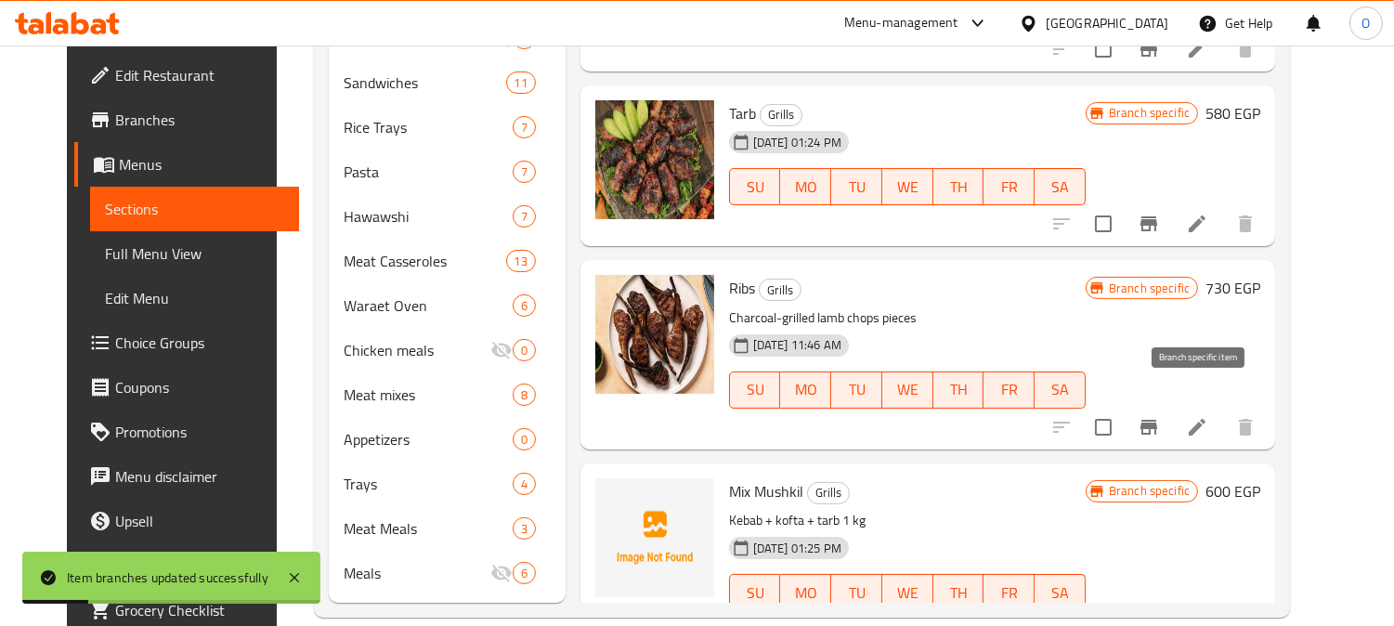
click at [1160, 416] on icon "Branch-specific-item" at bounding box center [1148, 427] width 22 height 22
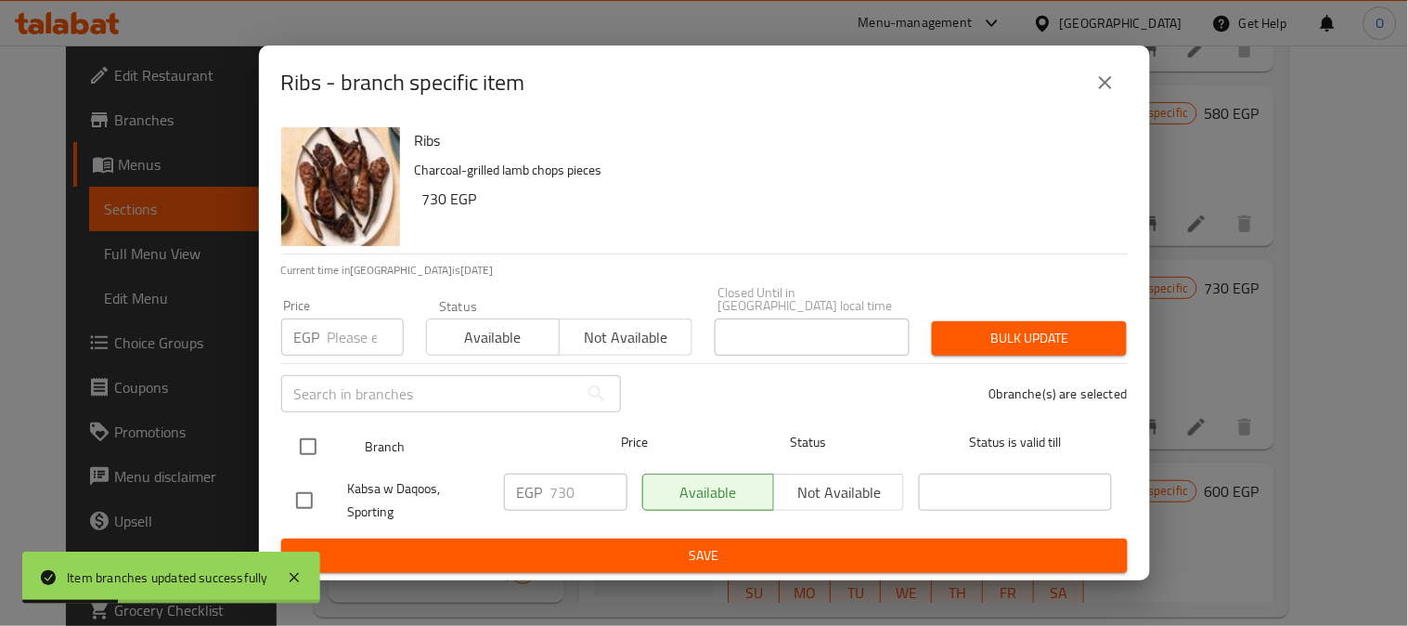
click at [303, 442] on input "checkbox" at bounding box center [308, 446] width 39 height 39
checkbox input "true"
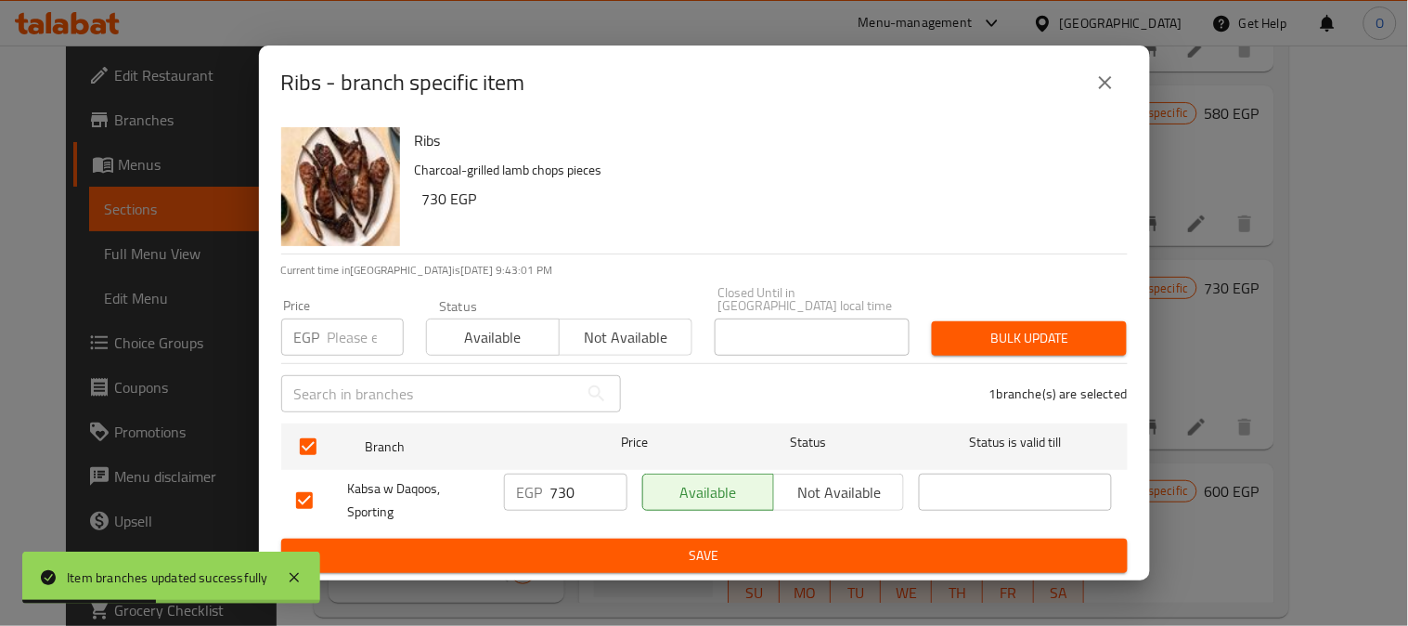
drag, startPoint x: 357, startPoint y: 305, endPoint x: 349, endPoint y: 323, distance: 20.0
click at [349, 323] on input "number" at bounding box center [366, 336] width 76 height 37
paste input "730"
type input "730"
click at [992, 334] on span "Bulk update" at bounding box center [1029, 338] width 165 height 23
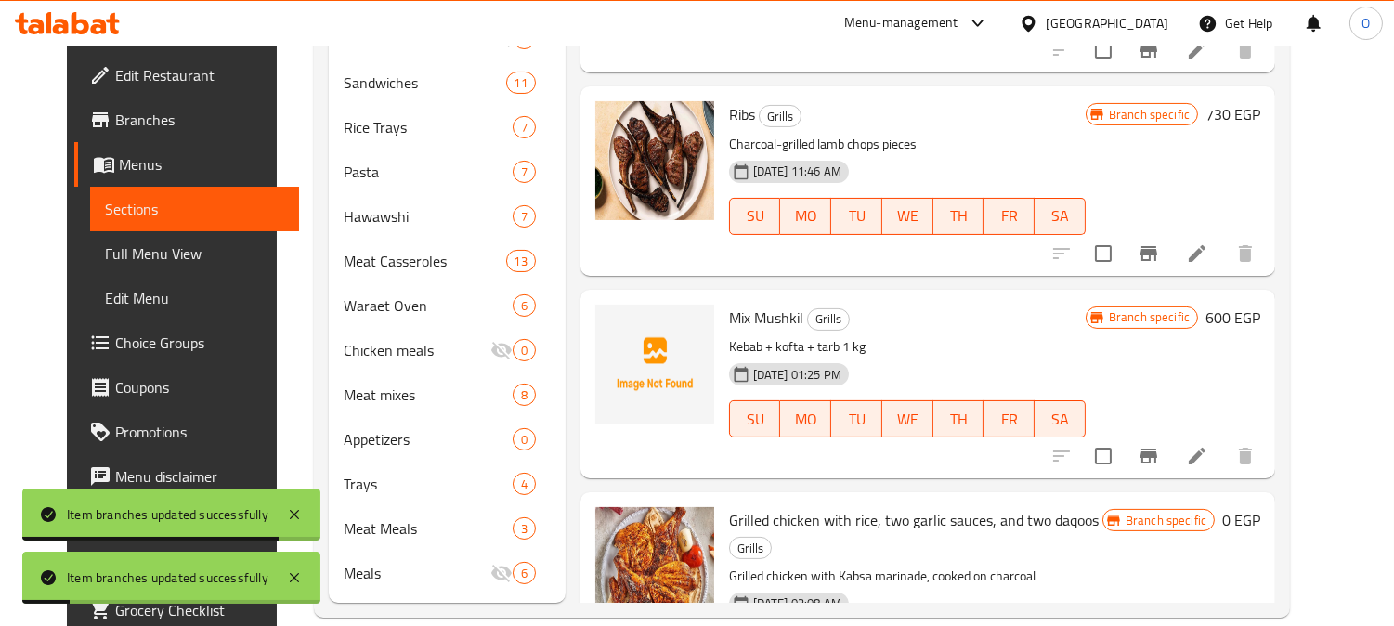
scroll to position [1747, 0]
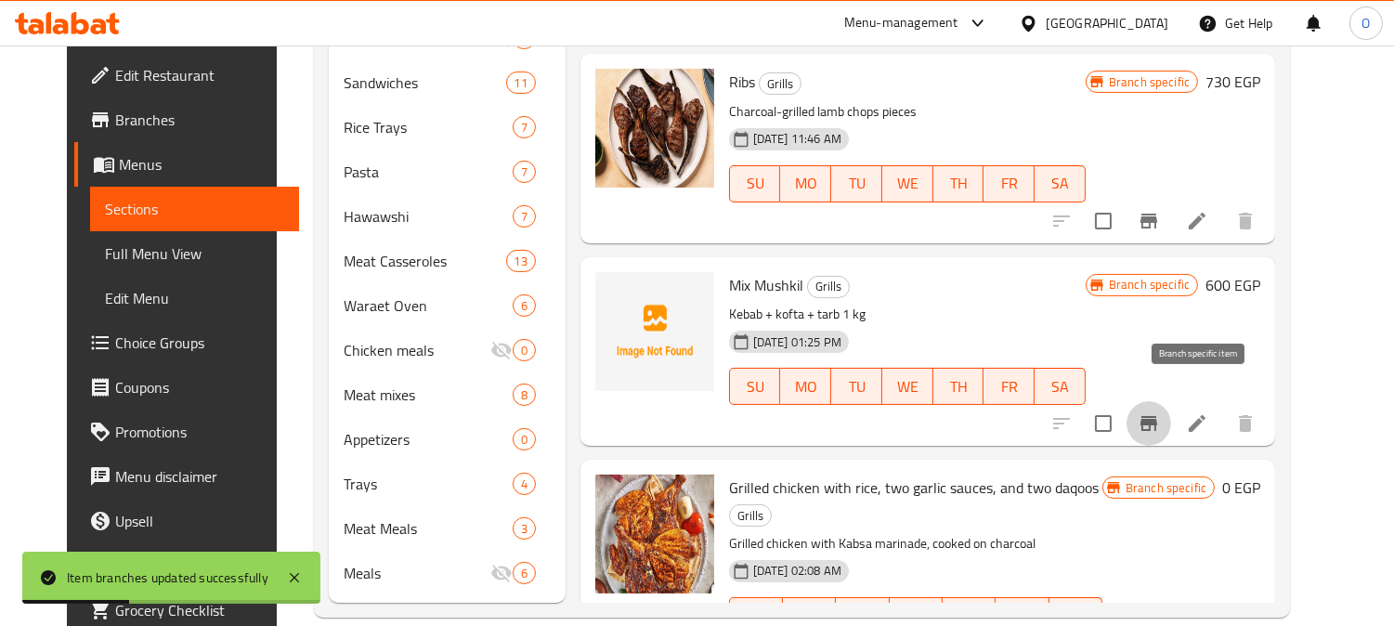
click at [1160, 412] on icon "Branch-specific-item" at bounding box center [1148, 423] width 22 height 22
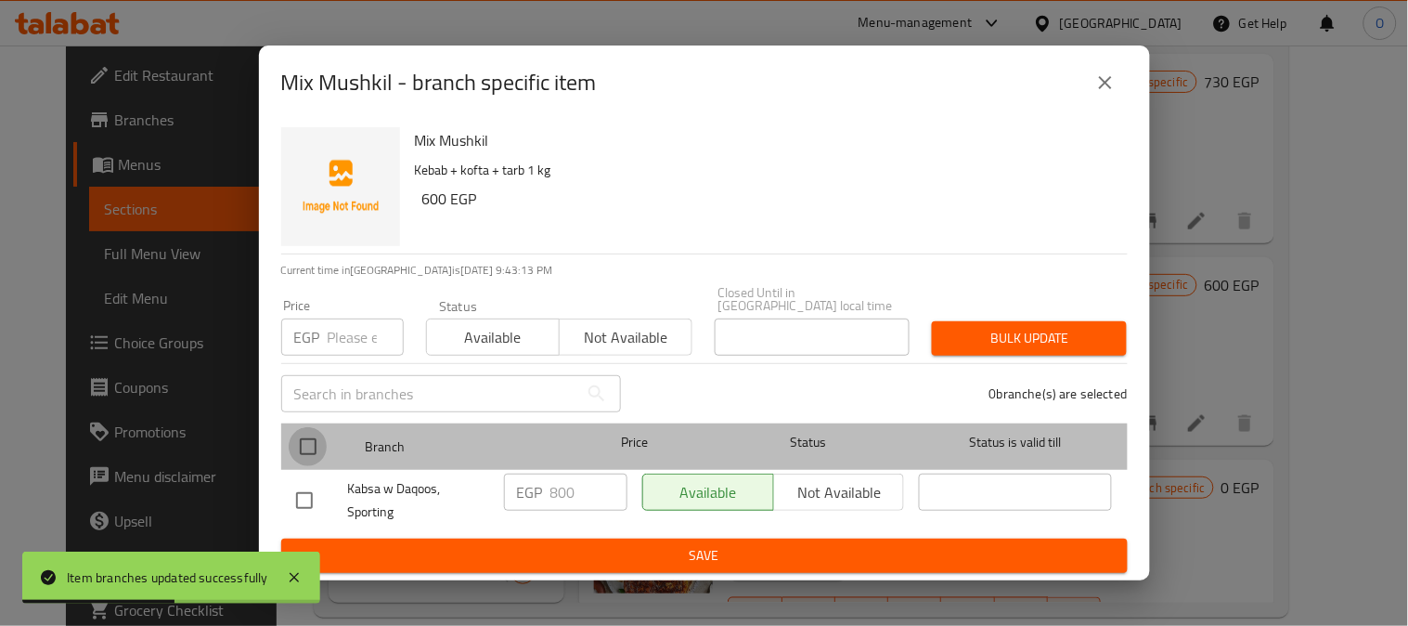
click at [290, 442] on input "checkbox" at bounding box center [308, 446] width 39 height 39
checkbox input "true"
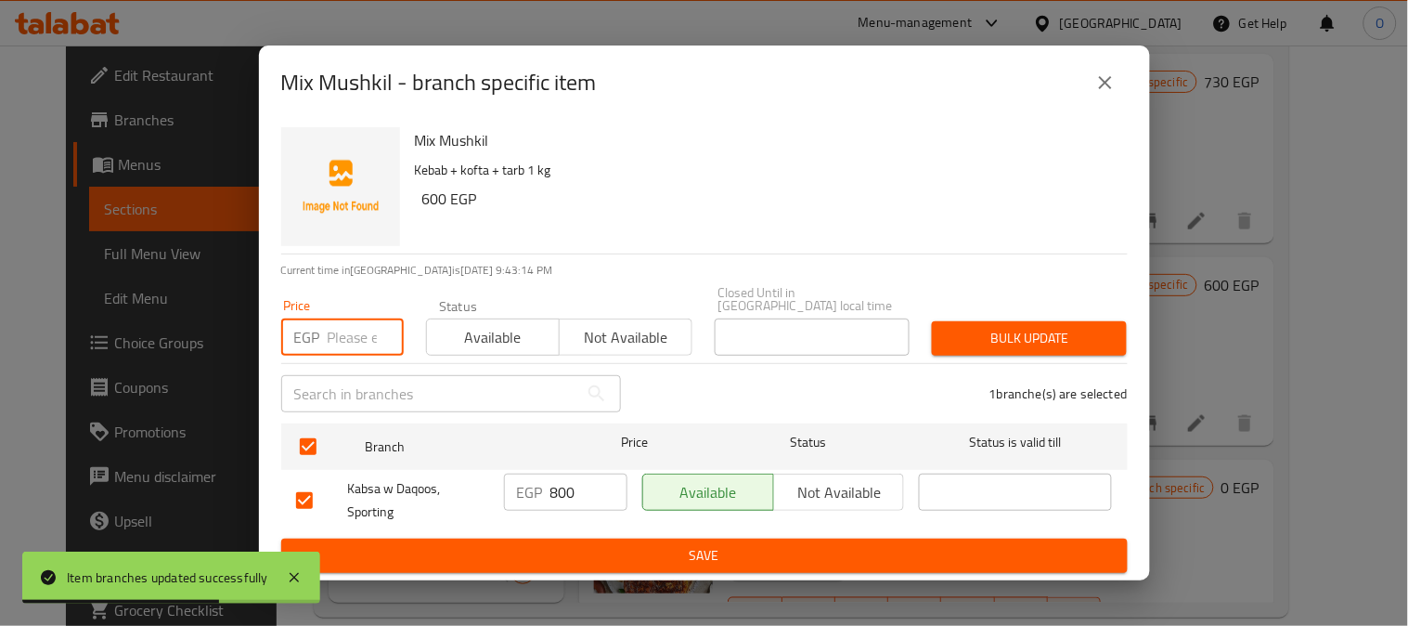
paste input "600"
type input "600"
click at [1029, 334] on span "Bulk update" at bounding box center [1029, 338] width 165 height 23
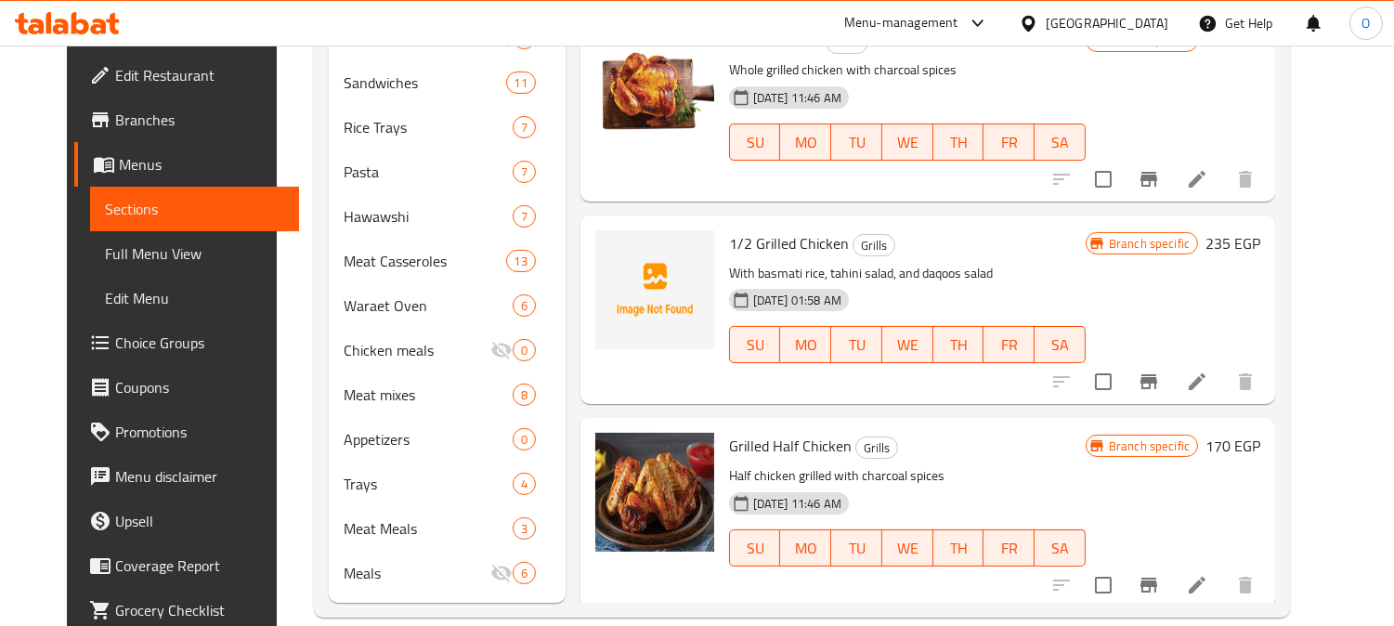
scroll to position [2882, 0]
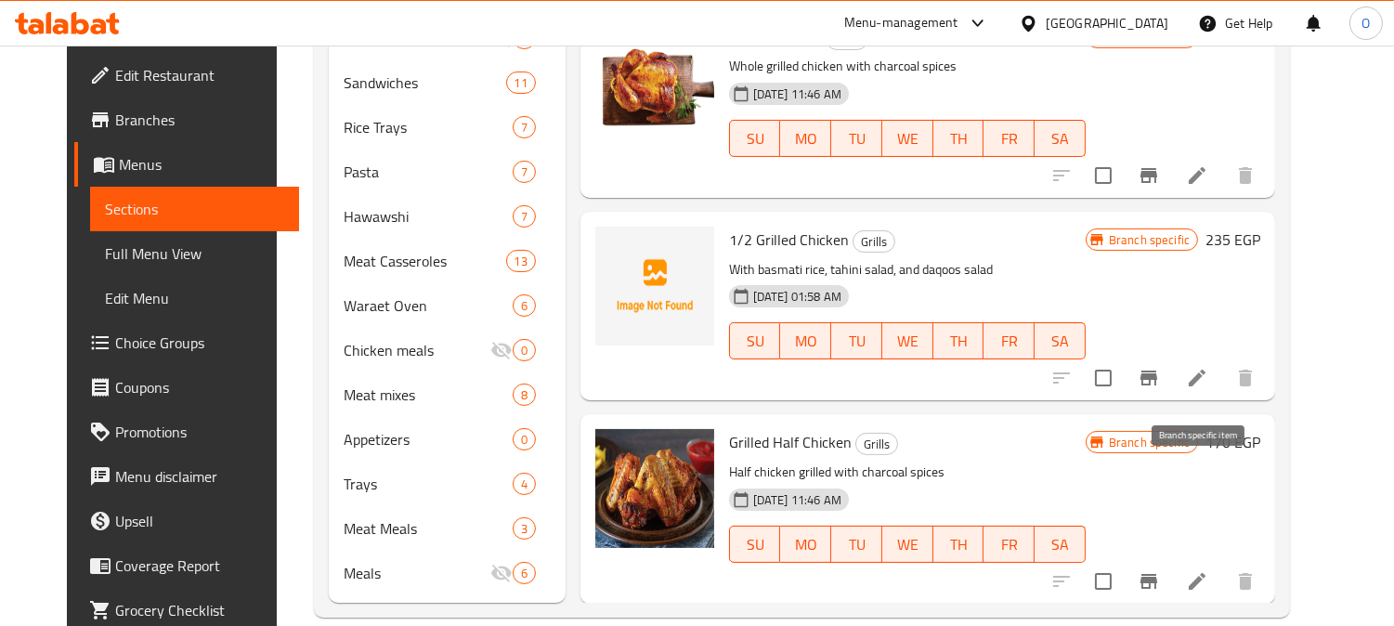
click at [1157, 574] on icon "Branch-specific-item" at bounding box center [1148, 581] width 17 height 15
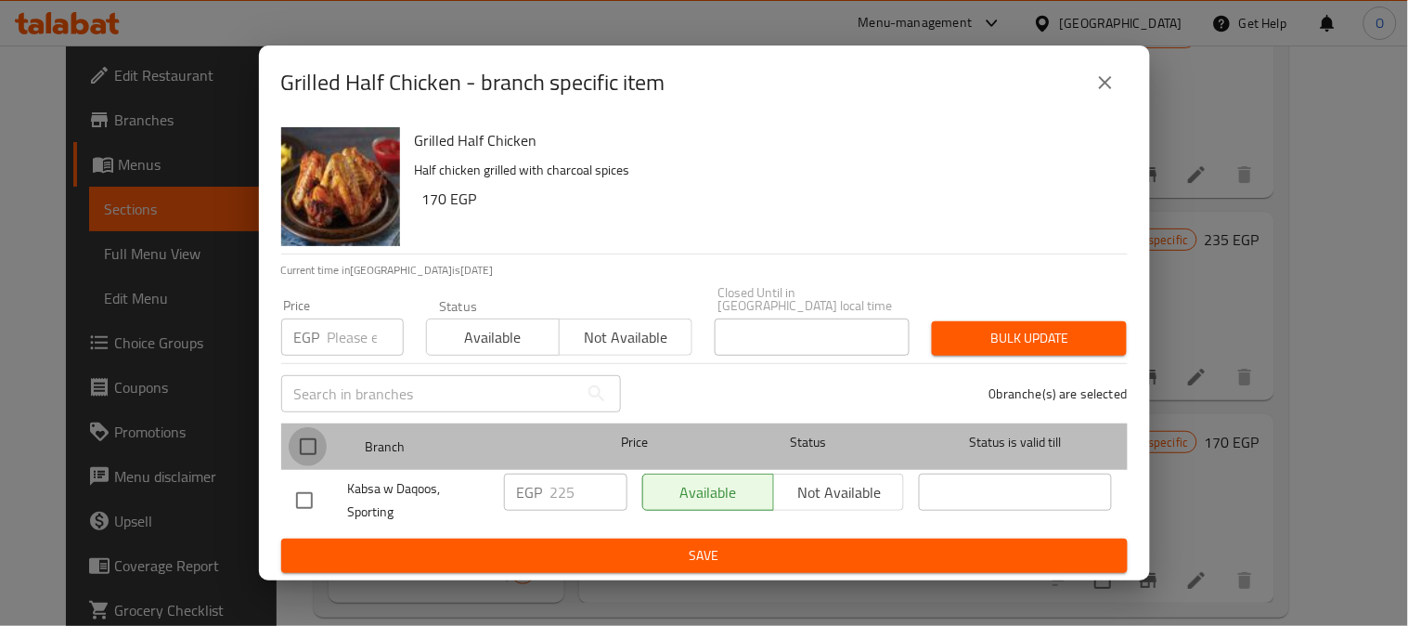
click at [298, 441] on input "checkbox" at bounding box center [308, 446] width 39 height 39
checkbox input "true"
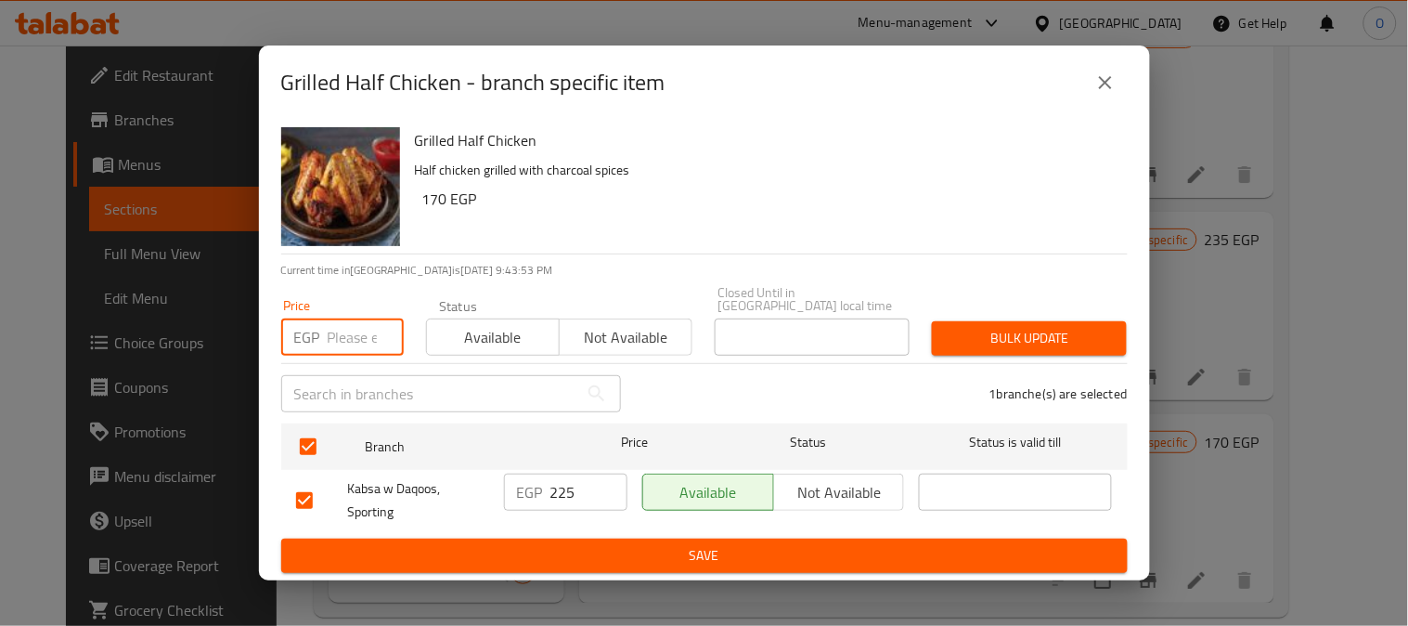
paste input "170"
type input "170"
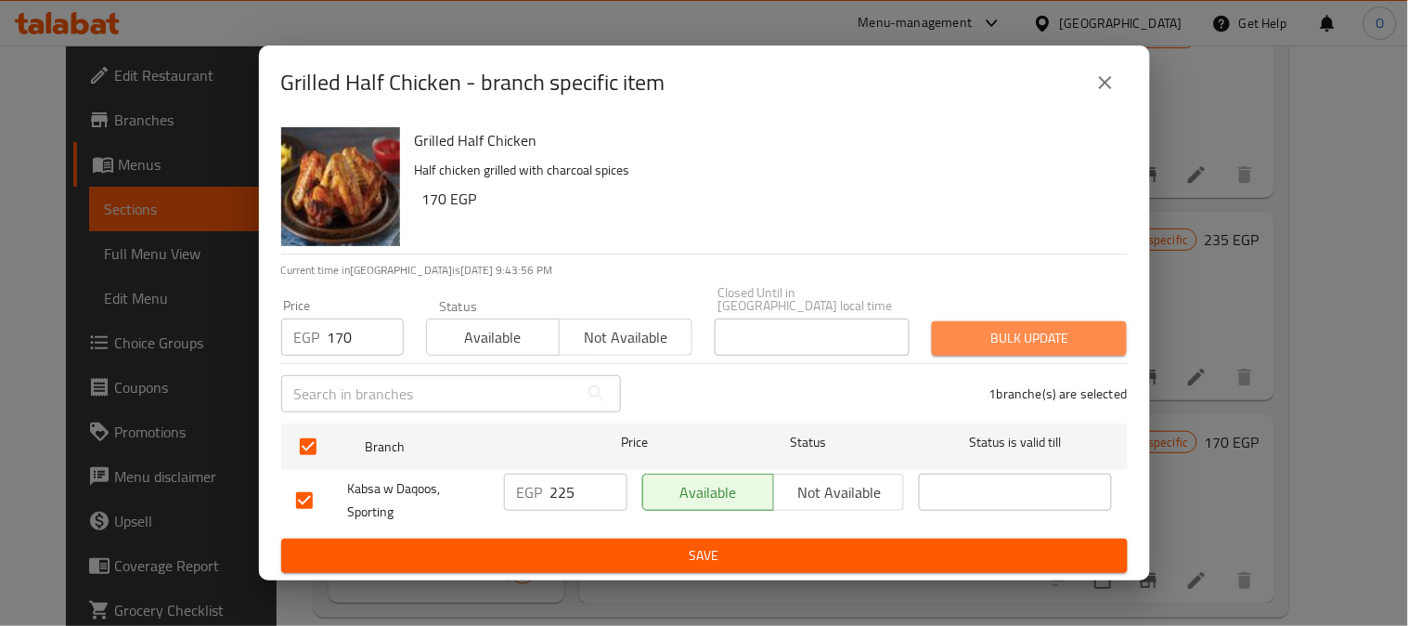
click at [1061, 321] on button "Bulk update" at bounding box center [1029, 338] width 195 height 34
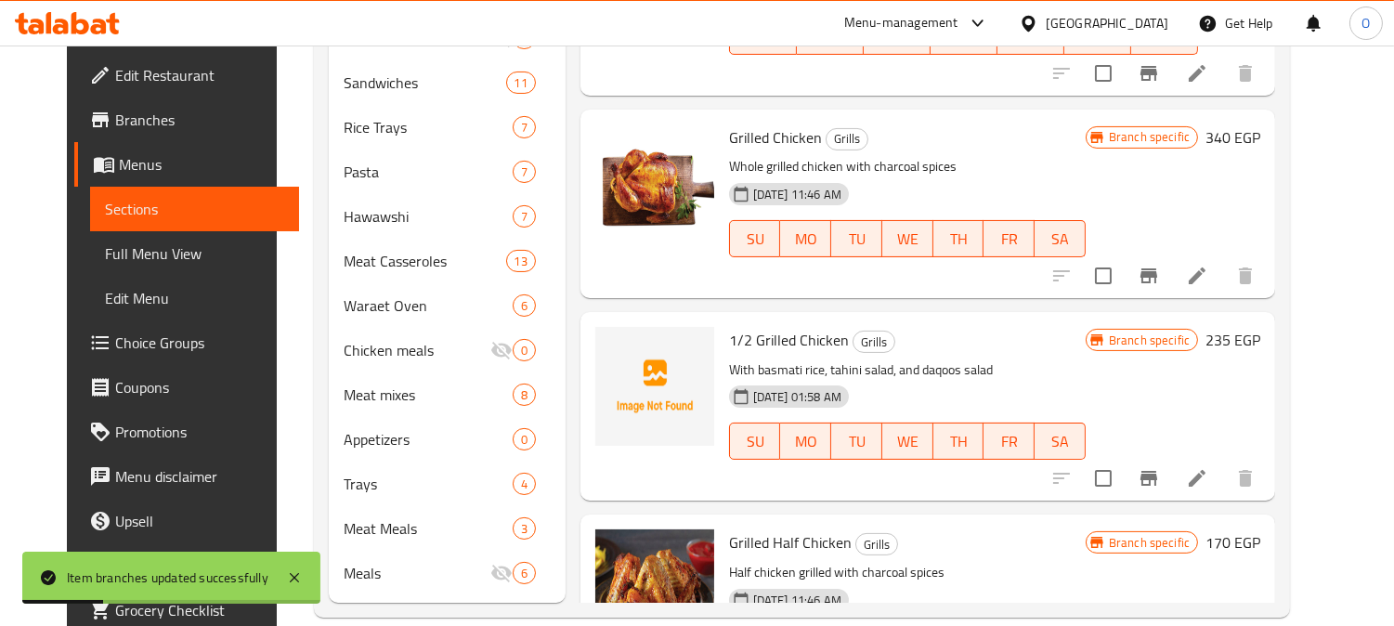
scroll to position [2676, 0]
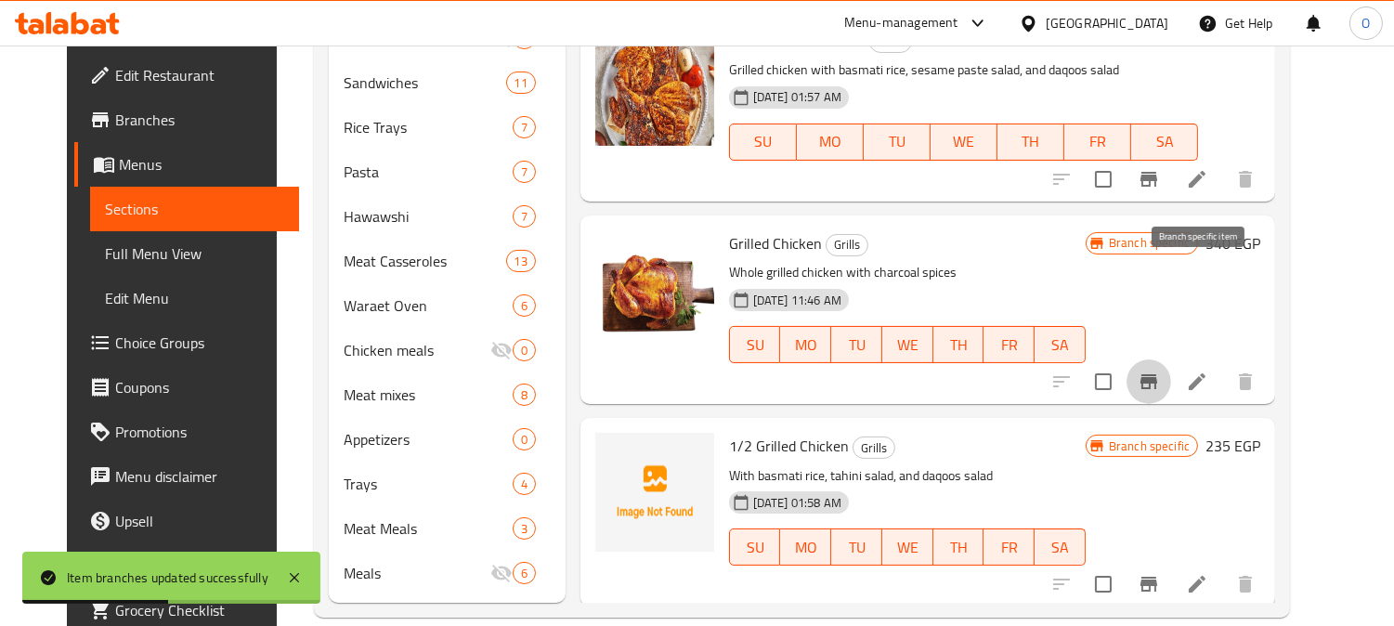
click at [1171, 359] on button "Branch-specific-item" at bounding box center [1148, 381] width 45 height 45
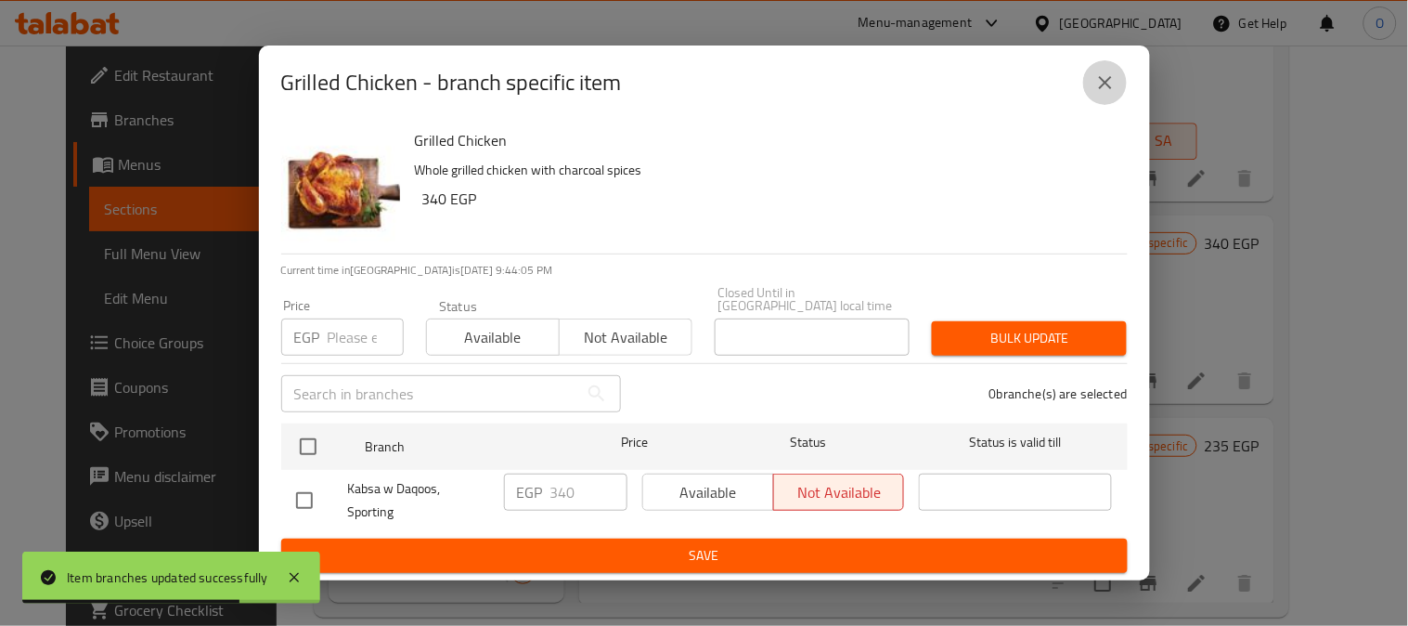
click at [1093, 97] on button "close" at bounding box center [1105, 82] width 45 height 45
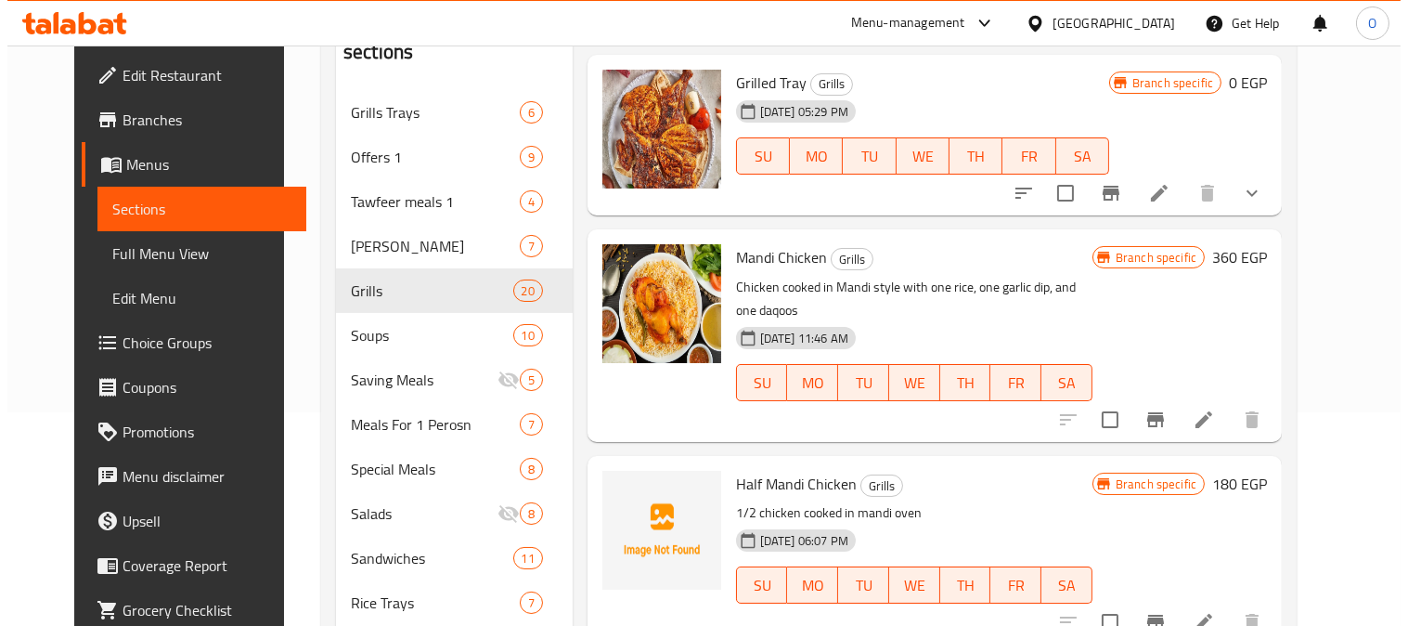
scroll to position [0, 0]
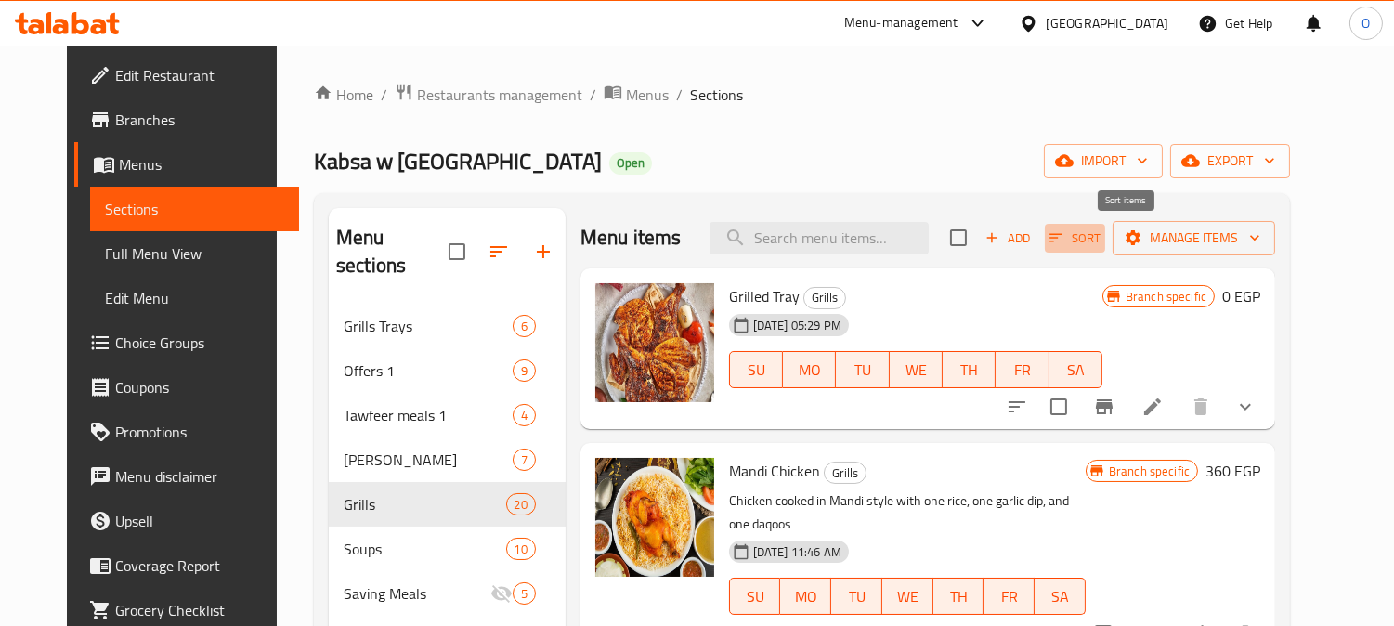
click at [1064, 246] on icon "button" at bounding box center [1055, 237] width 17 height 17
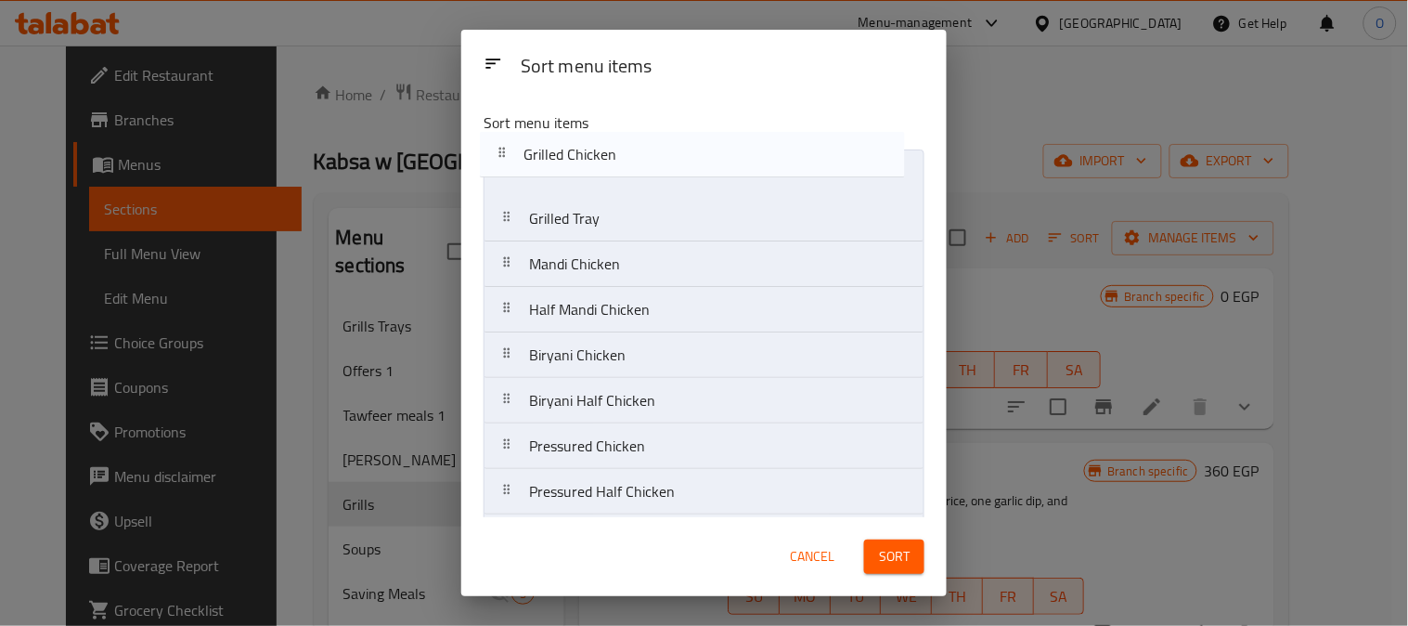
drag, startPoint x: 645, startPoint y: 357, endPoint x: 641, endPoint y: 155, distance: 201.5
click at [641, 155] on nav "Grilled Tray Mandi Chicken Half Mandi Chicken Biryani Chicken Biryani Half Chic…" at bounding box center [704, 605] width 441 height 912
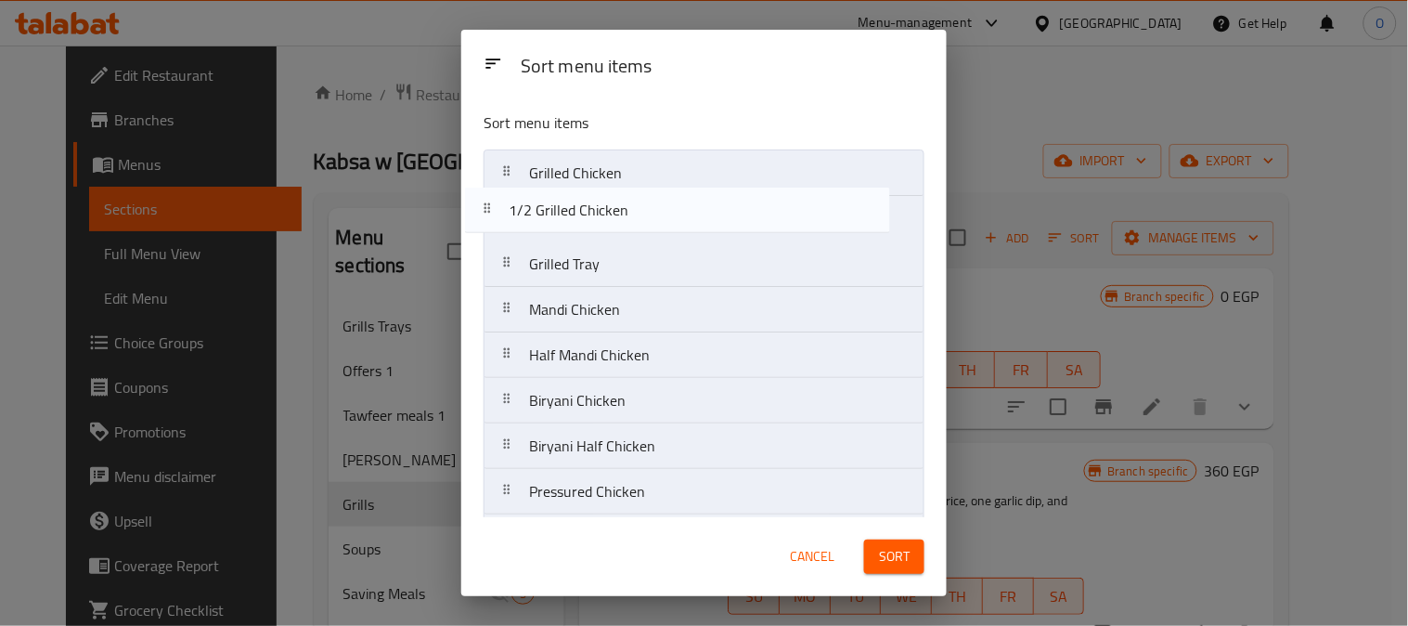
drag, startPoint x: 691, startPoint y: 402, endPoint x: 671, endPoint y: 210, distance: 193.2
click at [671, 210] on nav "Grilled Chicken Grilled Tray Mandi Chicken Half Mandi Chicken Biryani Chicken B…" at bounding box center [704, 605] width 441 height 912
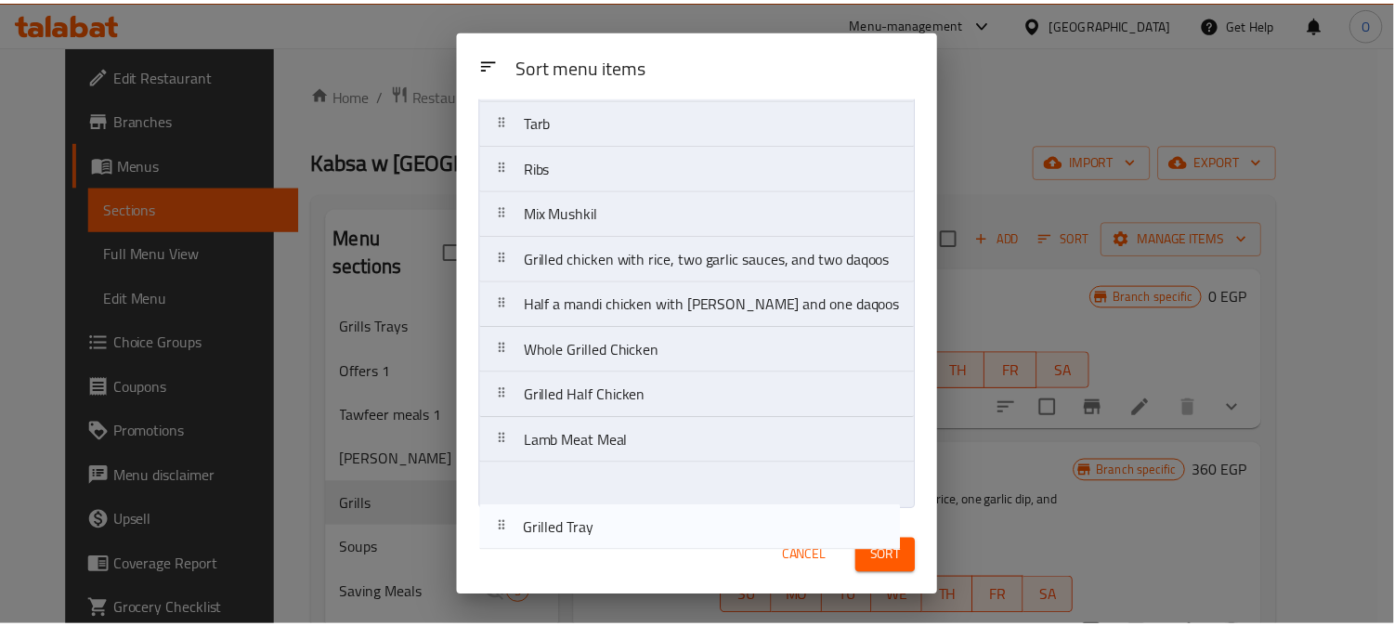
scroll to position [552, 0]
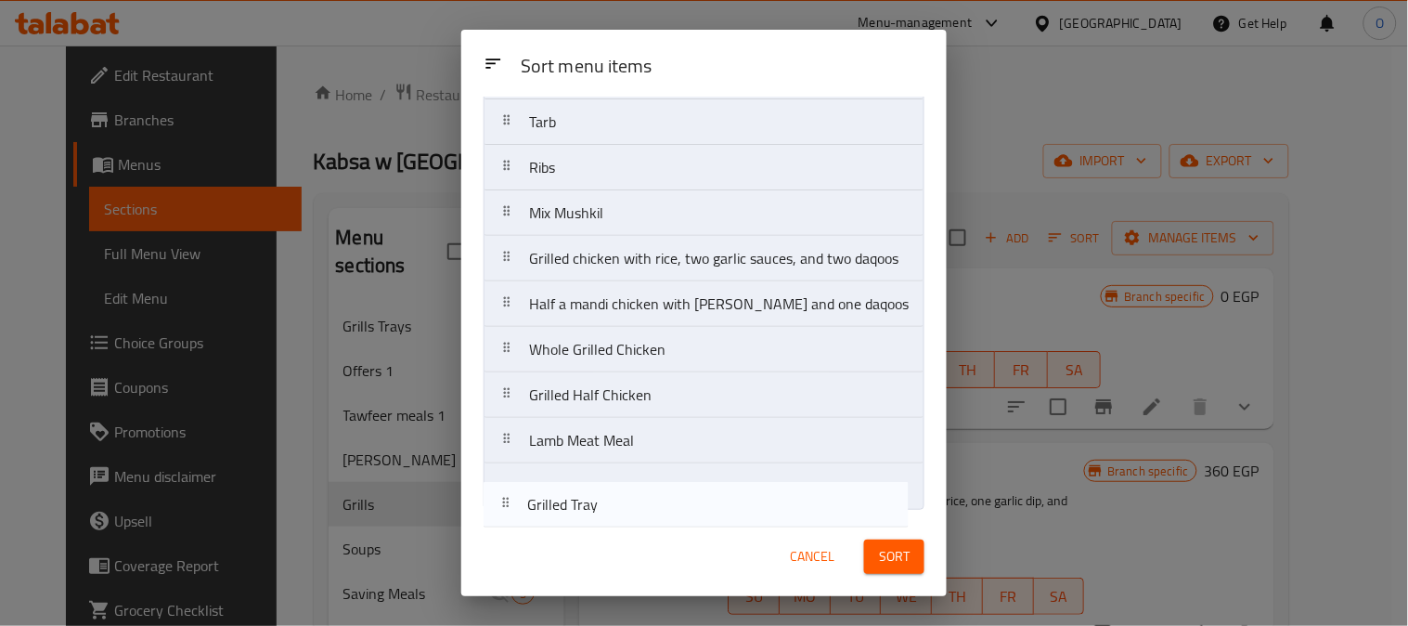
drag, startPoint x: 642, startPoint y: 269, endPoint x: 641, endPoint y: 514, distance: 245.1
click at [641, 514] on div "Sort menu items Grilled Chicken 1/2 Grilled Chicken Grilled Tray Mandi Chicken …" at bounding box center [704, 307] width 486 height 421
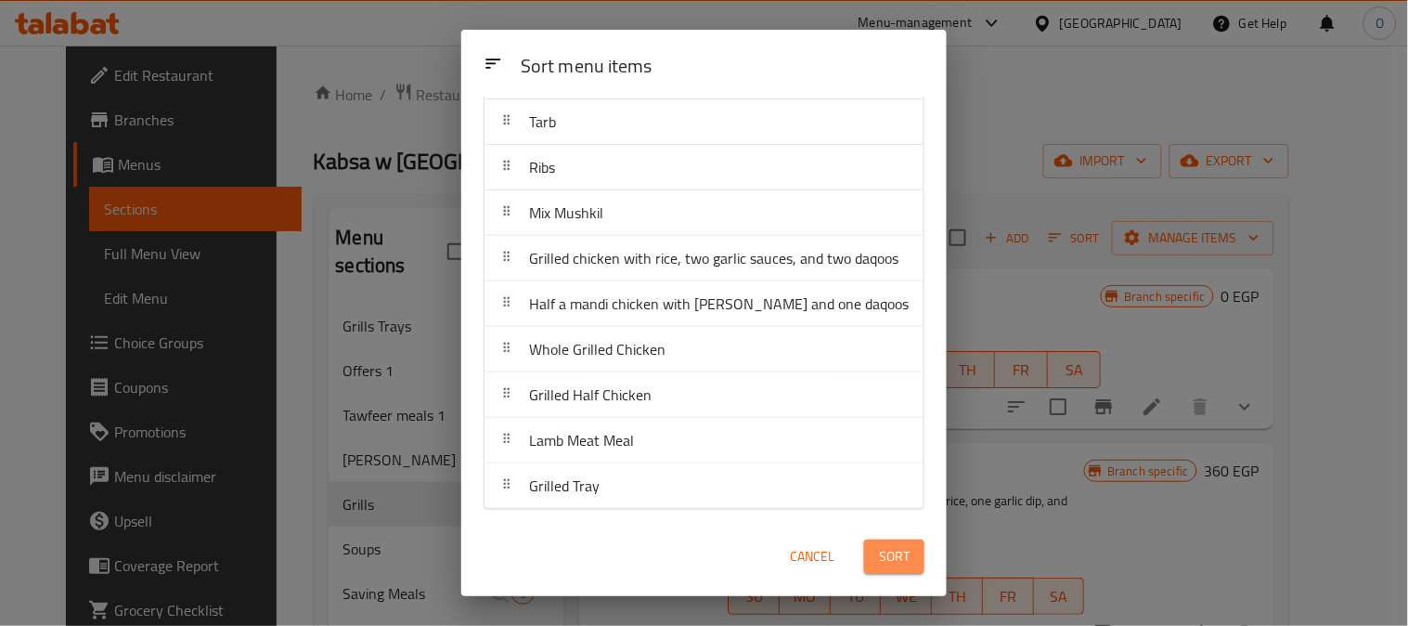
click at [919, 554] on button "Sort" at bounding box center [894, 556] width 60 height 34
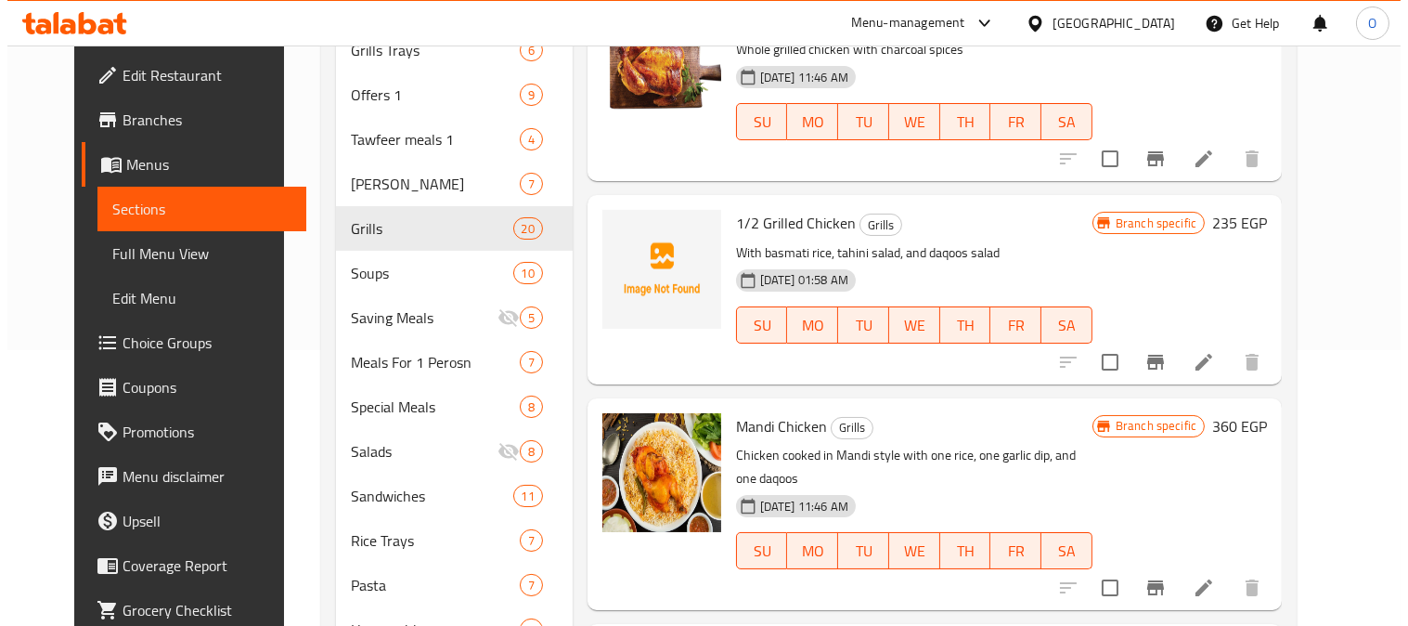
scroll to position [0, 0]
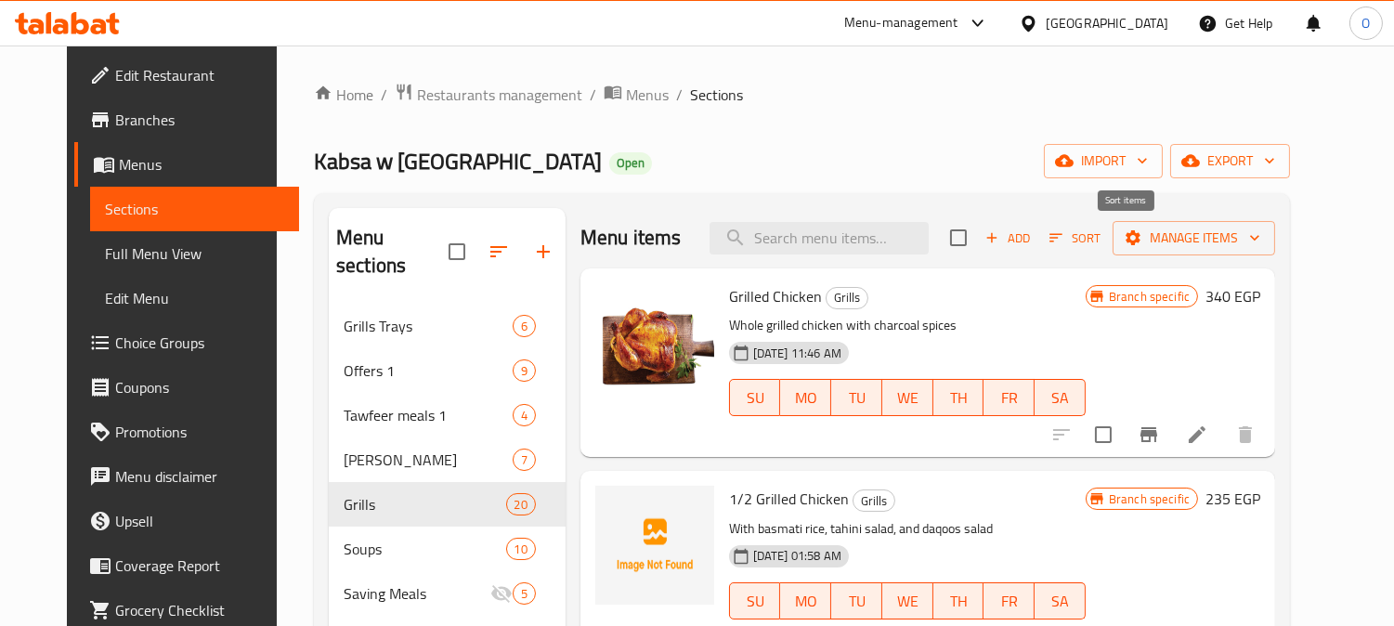
click at [1097, 246] on button "Sort" at bounding box center [1075, 238] width 60 height 29
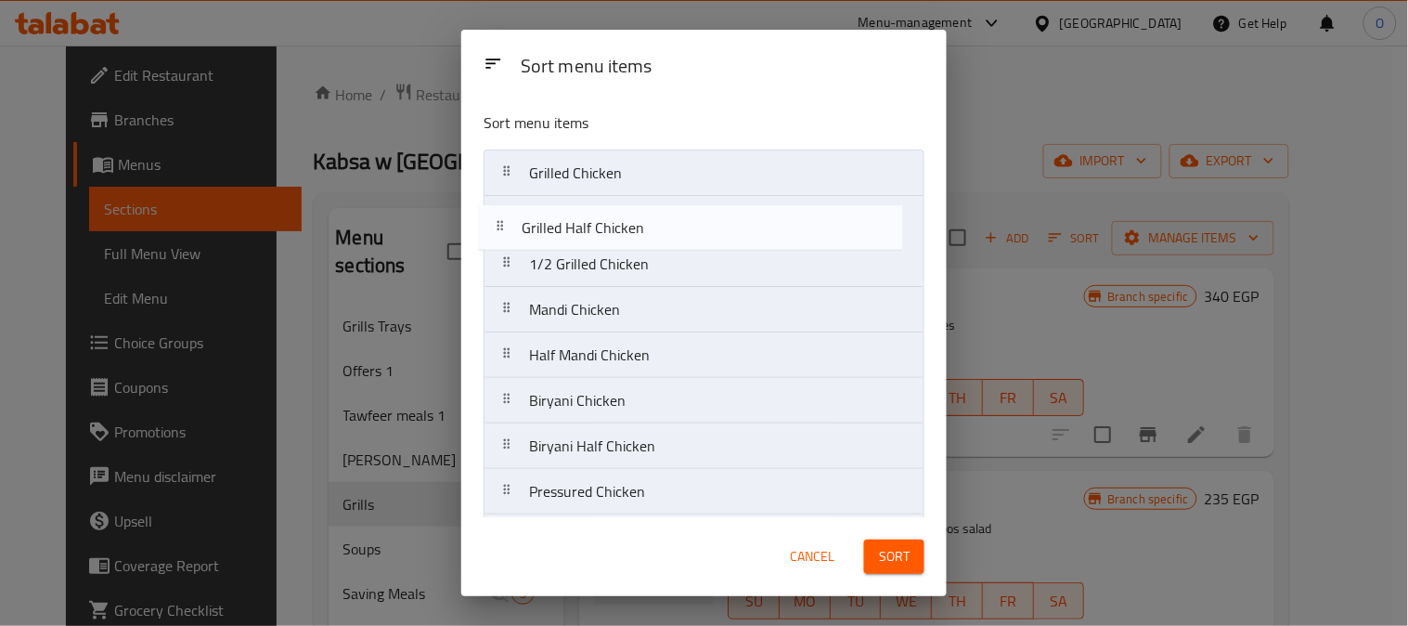
drag, startPoint x: 678, startPoint y: 404, endPoint x: 671, endPoint y: 229, distance: 174.7
click at [671, 229] on nav "Grilled Chicken 1/2 Grilled Chicken Mandi Chicken Half Mandi Chicken Biryani Ch…" at bounding box center [704, 605] width 441 height 912
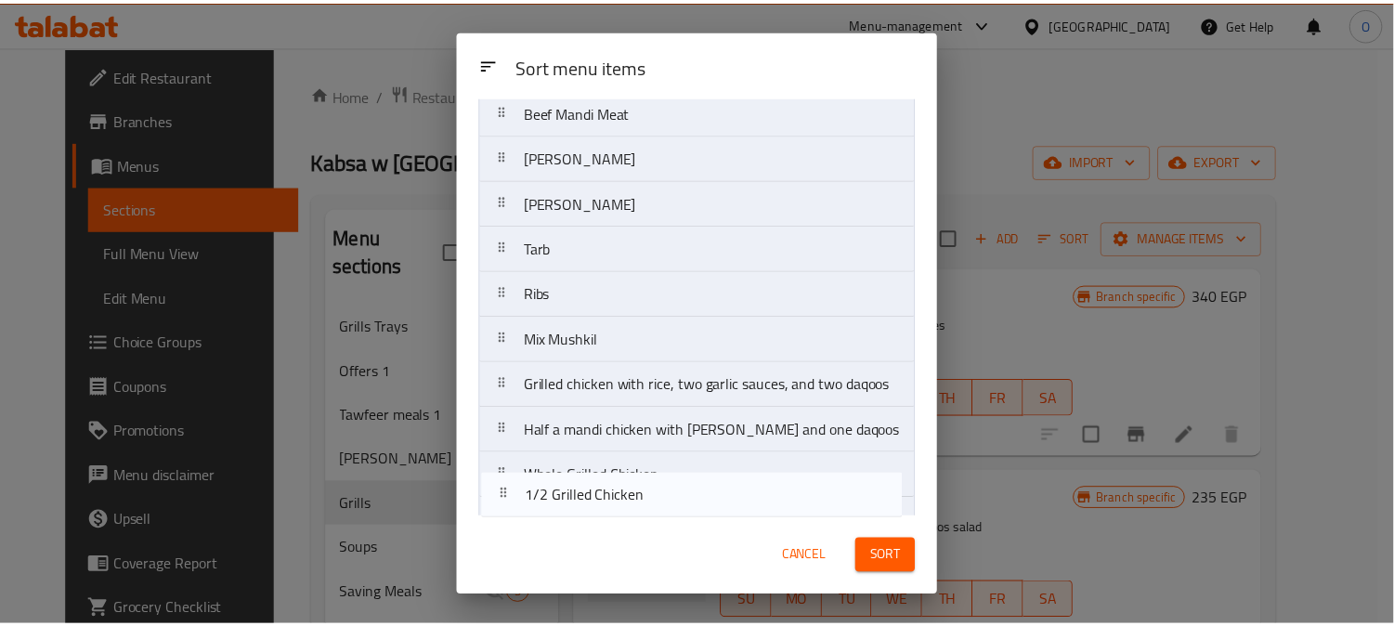
scroll to position [552, 0]
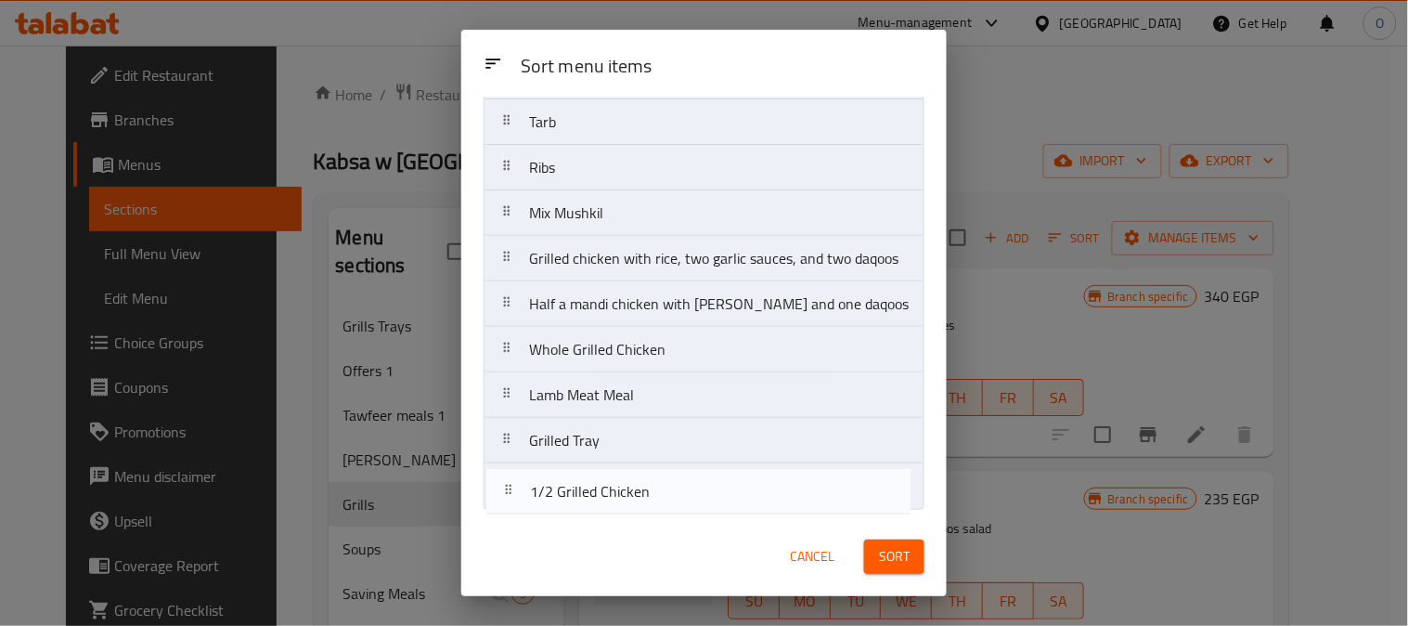
drag, startPoint x: 653, startPoint y: 269, endPoint x: 655, endPoint y: 509, distance: 239.5
click at [655, 509] on nav "Grilled Chicken Grilled Half Chicken 1/2 Grilled Chicken Mandi Chicken Half Man…" at bounding box center [704, 54] width 441 height 912
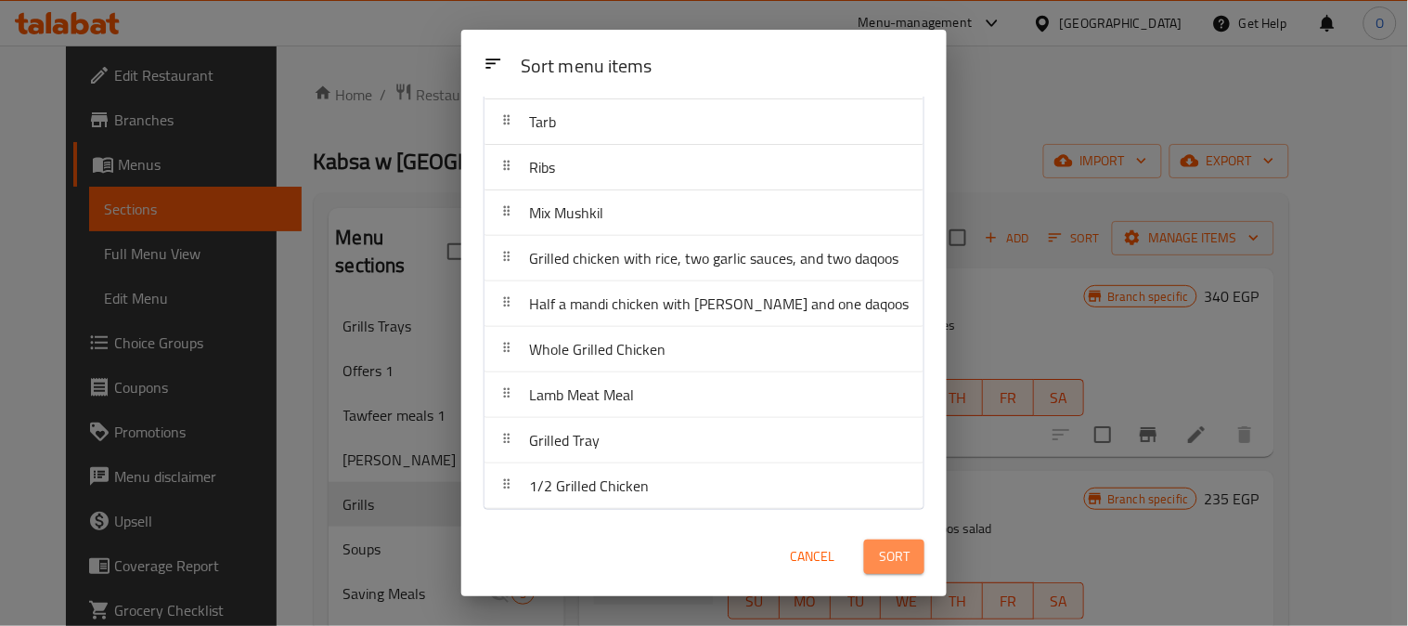
click at [915, 572] on button "Sort" at bounding box center [894, 556] width 60 height 34
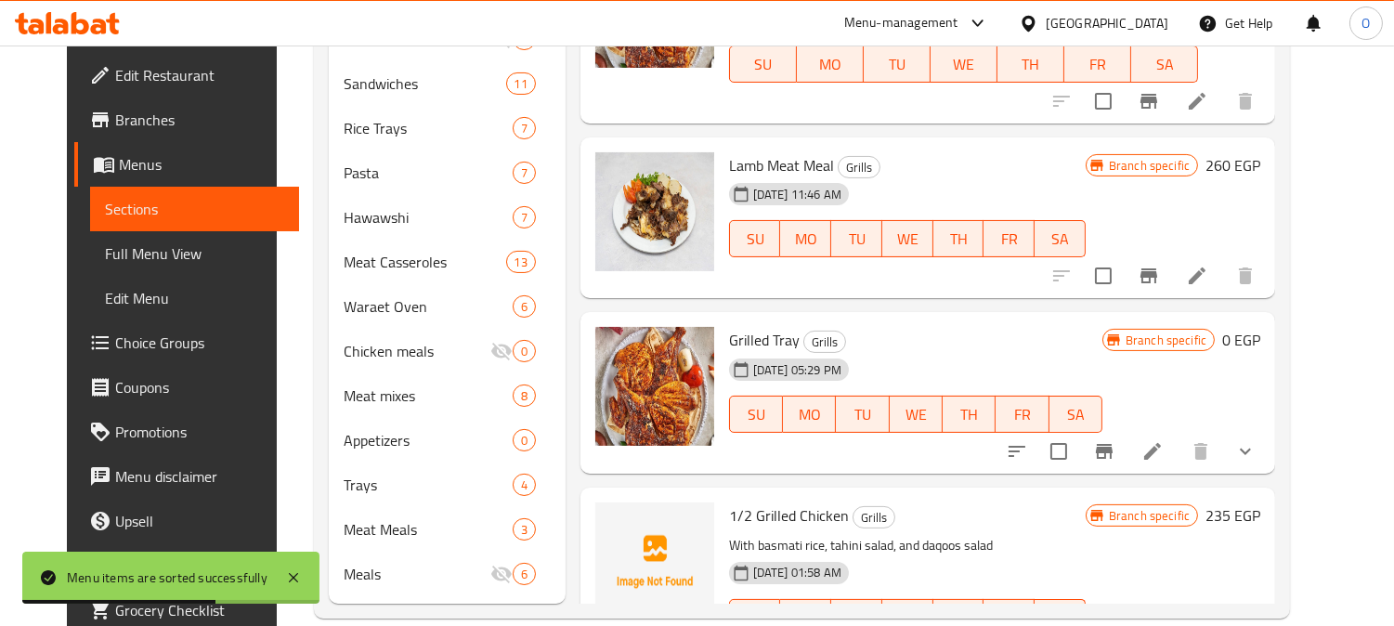
scroll to position [689, 0]
checkbox input "true"
click at [1078, 431] on input "checkbox" at bounding box center [1058, 450] width 39 height 39
checkbox input "true"
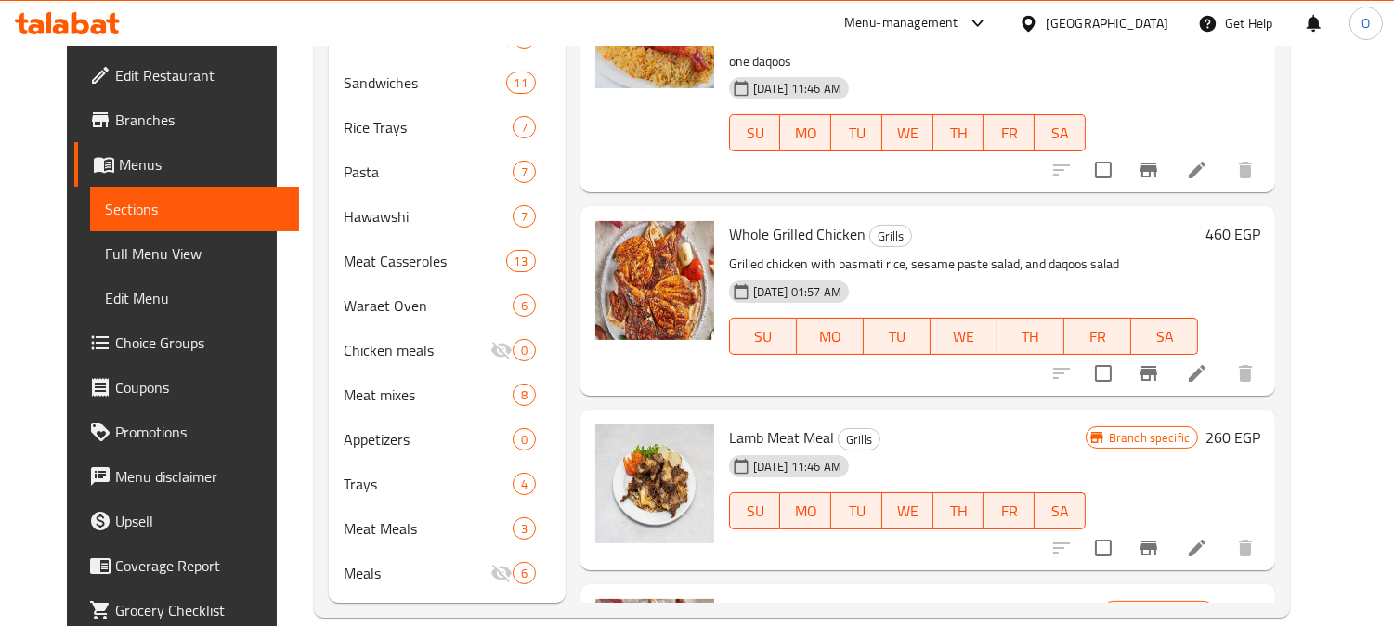
scroll to position [2676, 0]
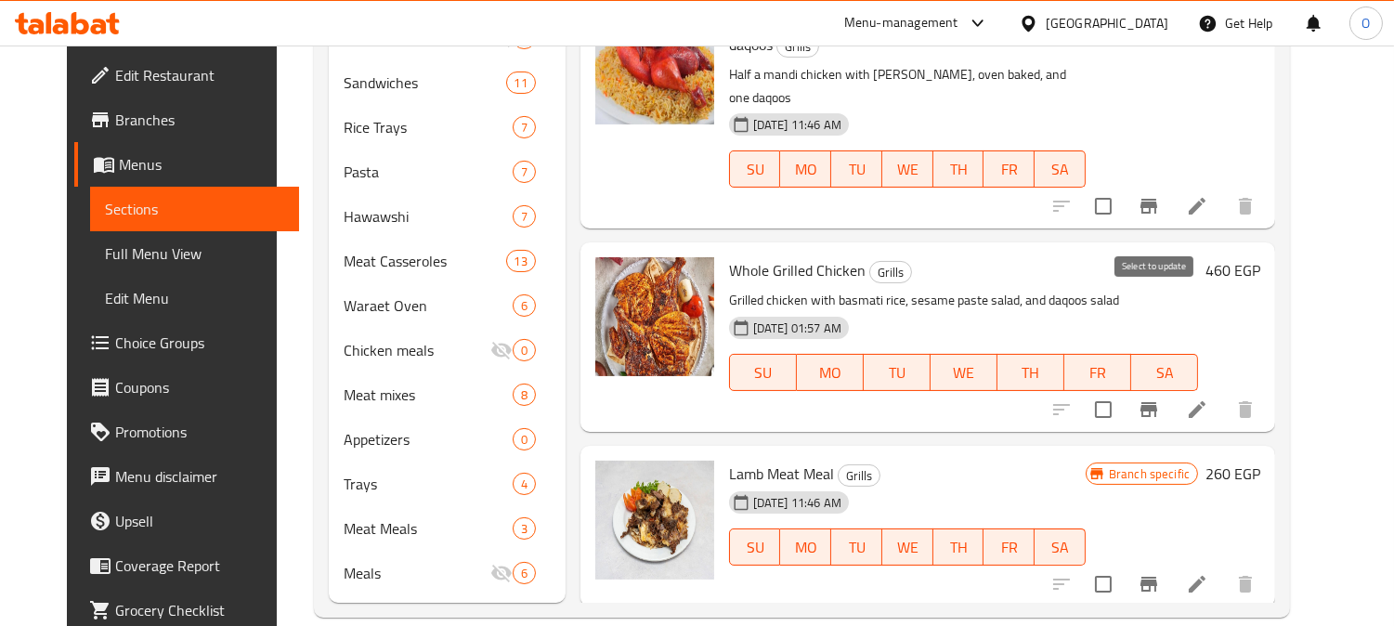
click at [1122, 390] on input "checkbox" at bounding box center [1102, 409] width 39 height 39
checkbox input "false"
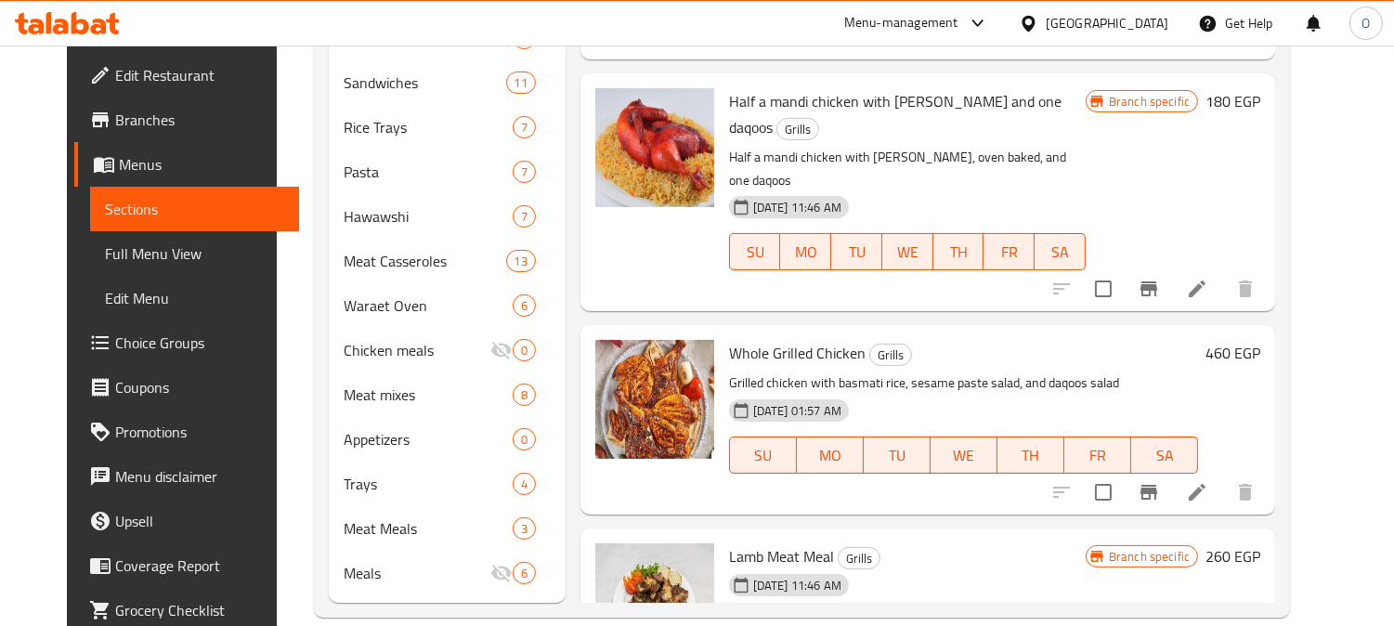
scroll to position [2470, 0]
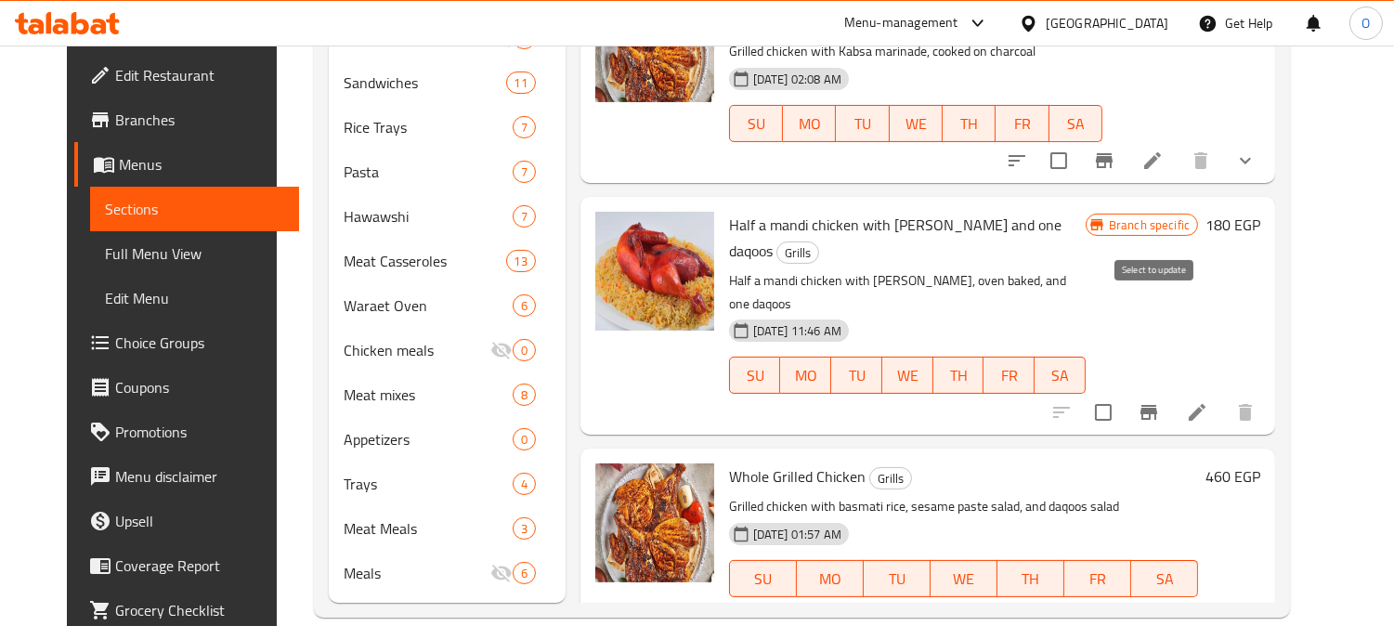
click at [1122, 393] on input "checkbox" at bounding box center [1102, 412] width 39 height 39
checkbox input "true"
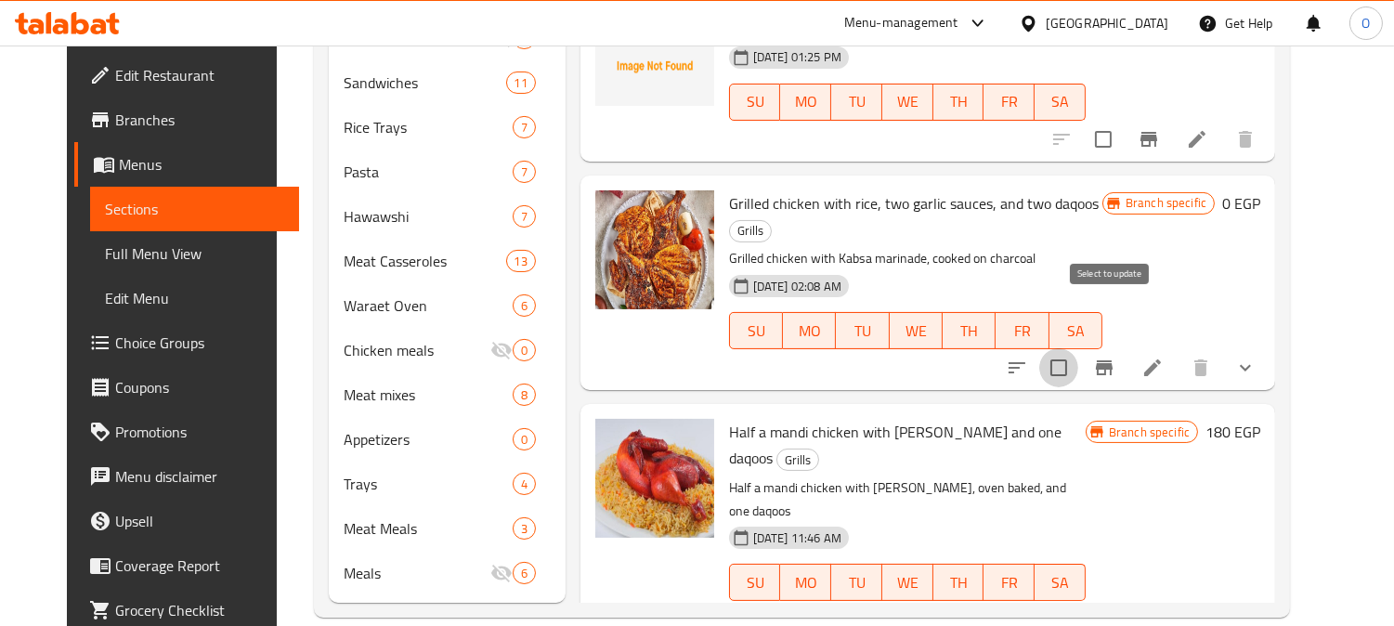
click at [1078, 348] on input "checkbox" at bounding box center [1058, 367] width 39 height 39
checkbox input "true"
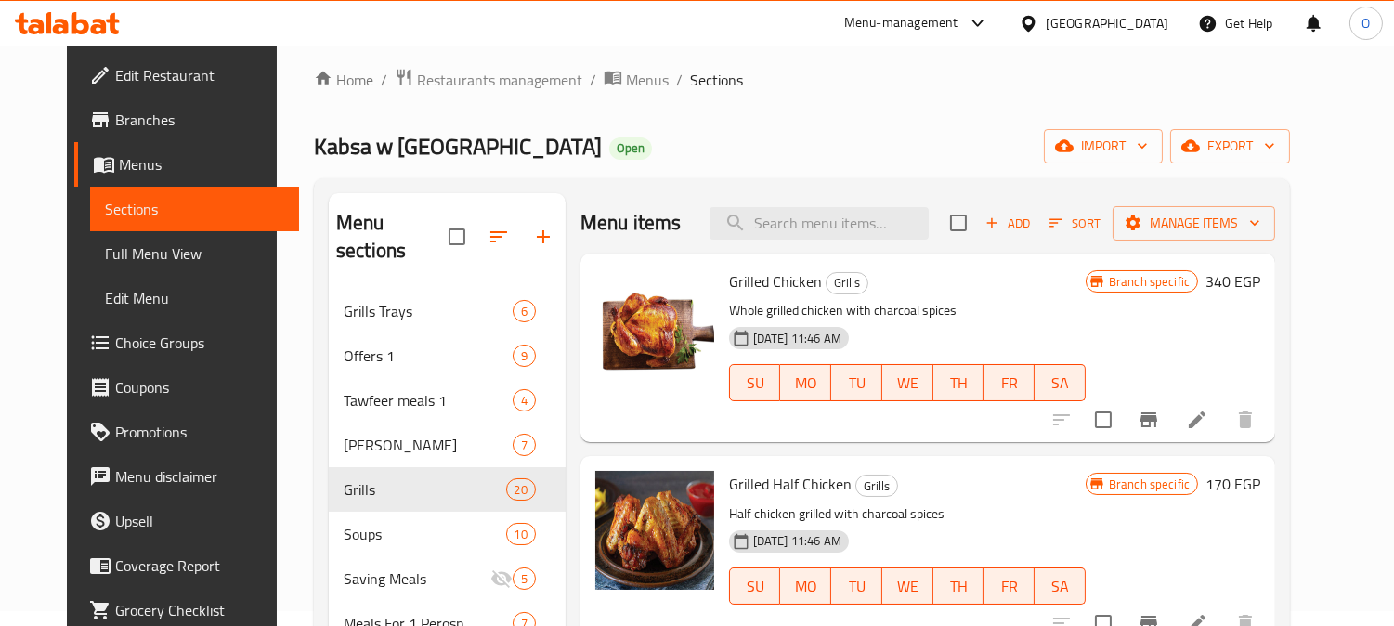
scroll to position [0, 0]
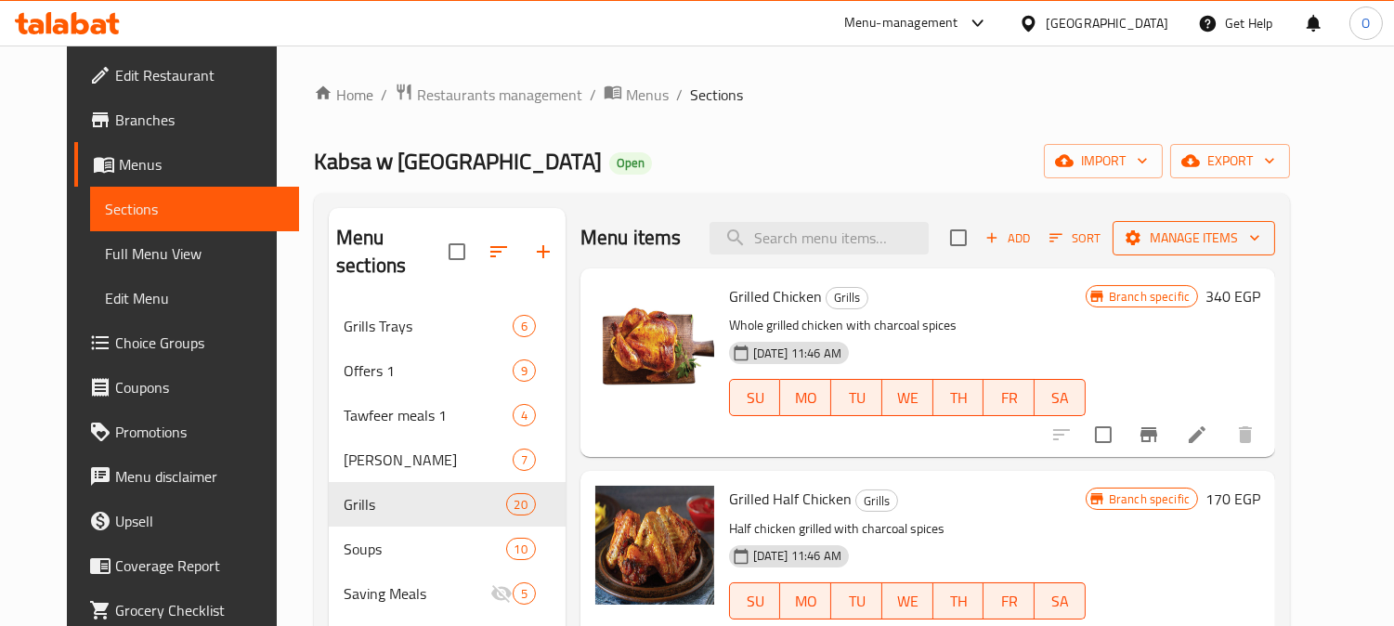
click at [1239, 240] on span "Manage items" at bounding box center [1193, 238] width 133 height 23
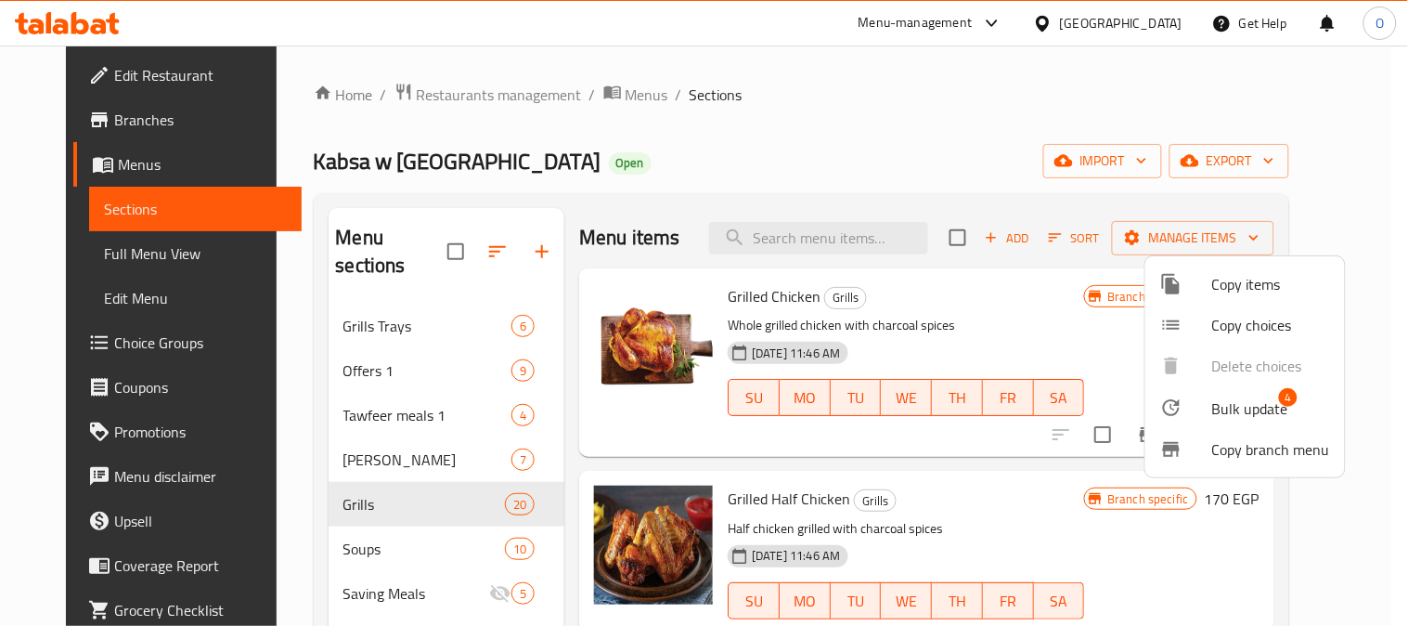
click at [1260, 407] on span "Bulk update" at bounding box center [1251, 408] width 76 height 22
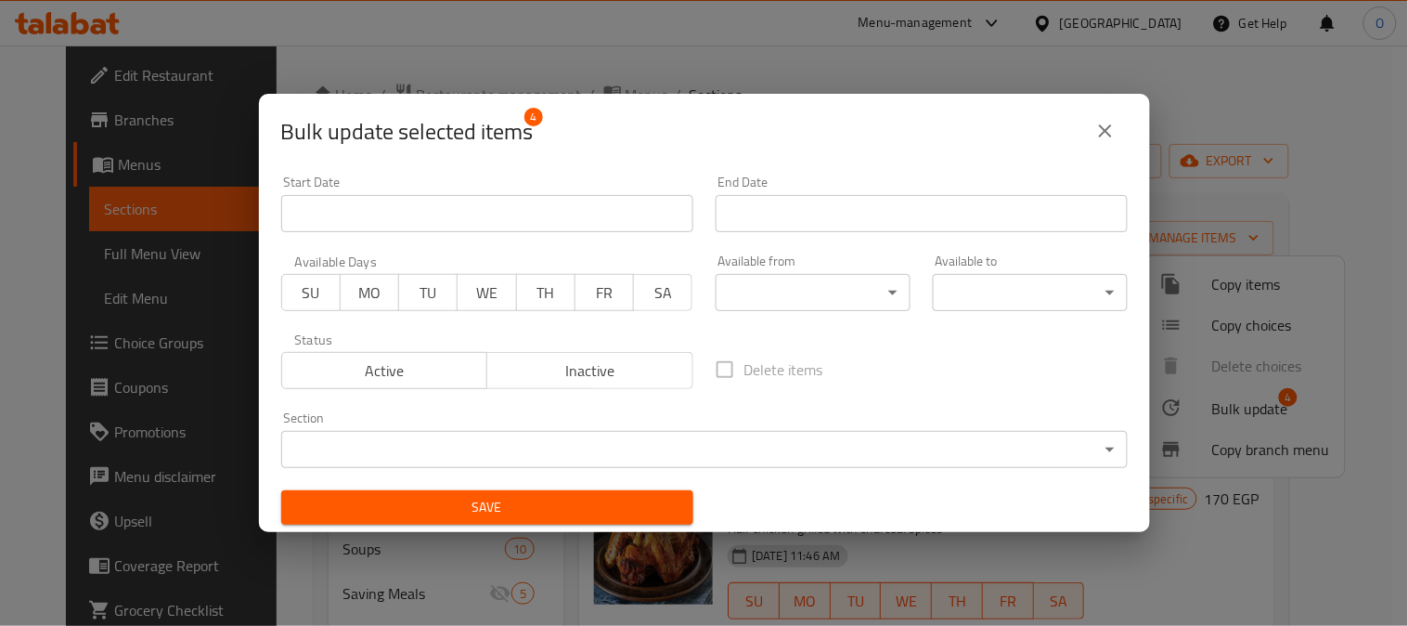
click at [588, 381] on span "Inactive" at bounding box center [590, 370] width 191 height 27
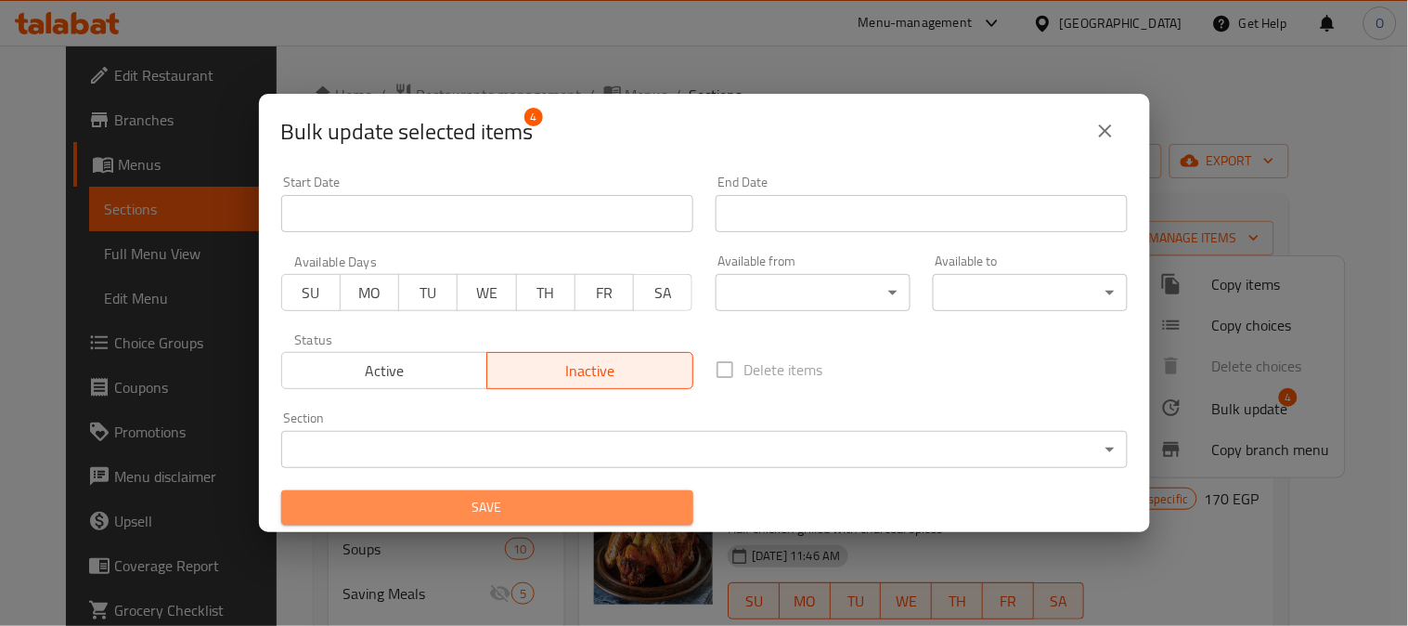
click at [546, 509] on span "Save" at bounding box center [487, 507] width 383 height 23
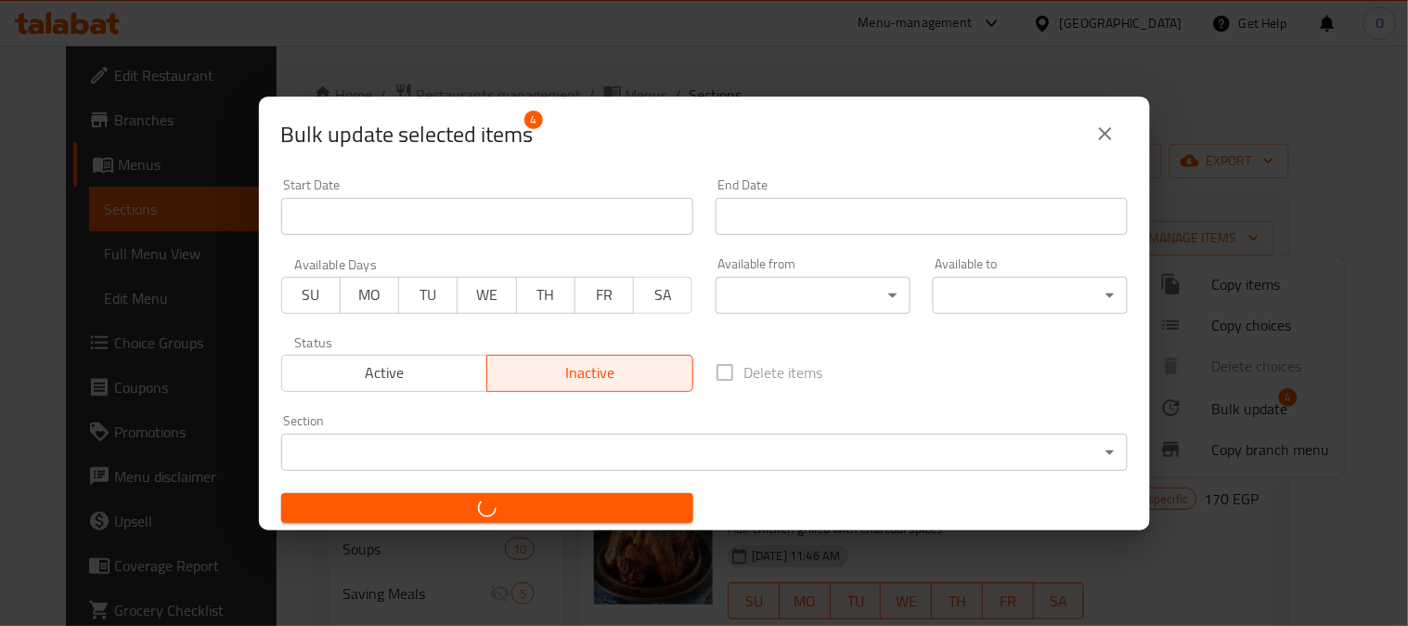
checkbox input "false"
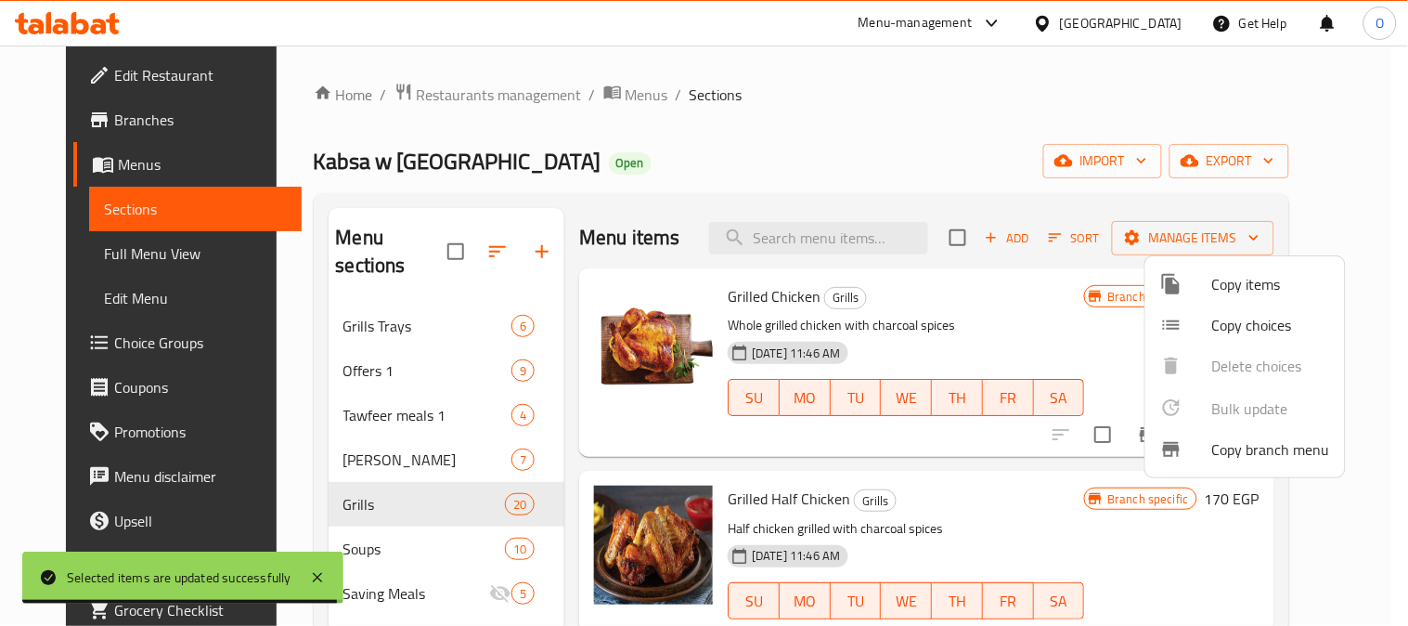
click at [725, 137] on div at bounding box center [704, 313] width 1408 height 626
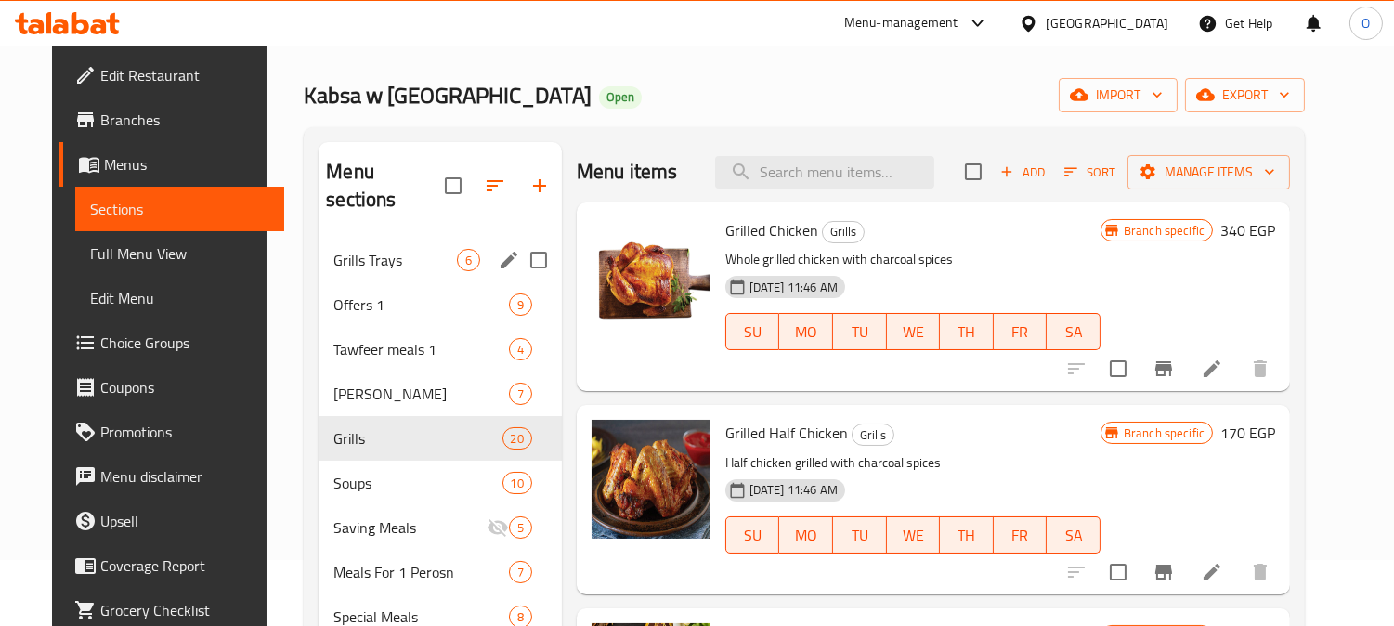
scroll to position [103, 0]
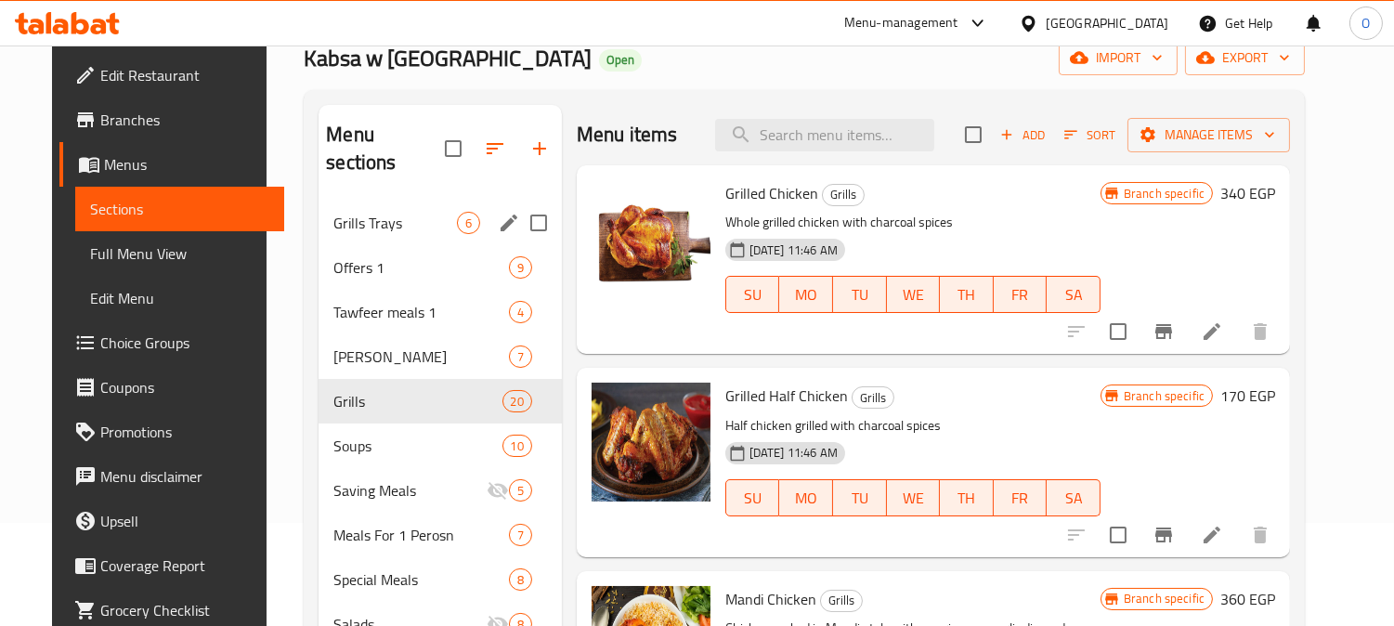
click at [418, 201] on div "Grills Trays 6" at bounding box center [439, 223] width 242 height 45
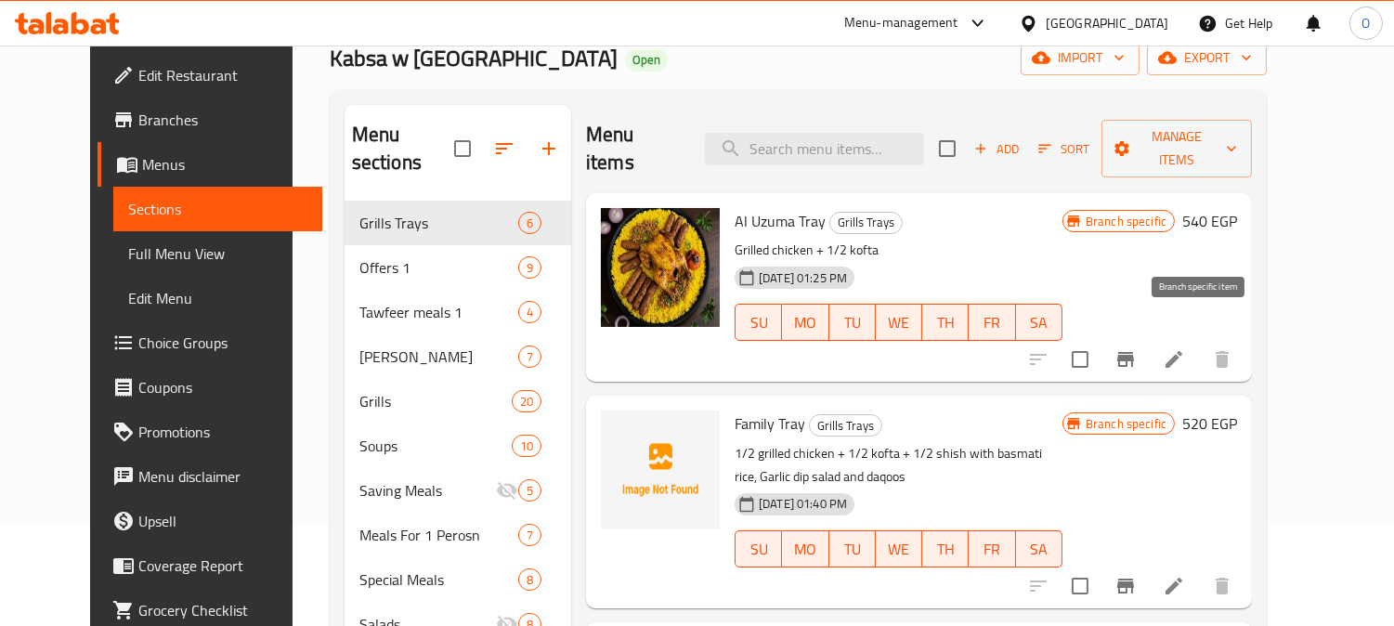
click at [1136, 348] on icon "Branch-specific-item" at bounding box center [1125, 359] width 22 height 22
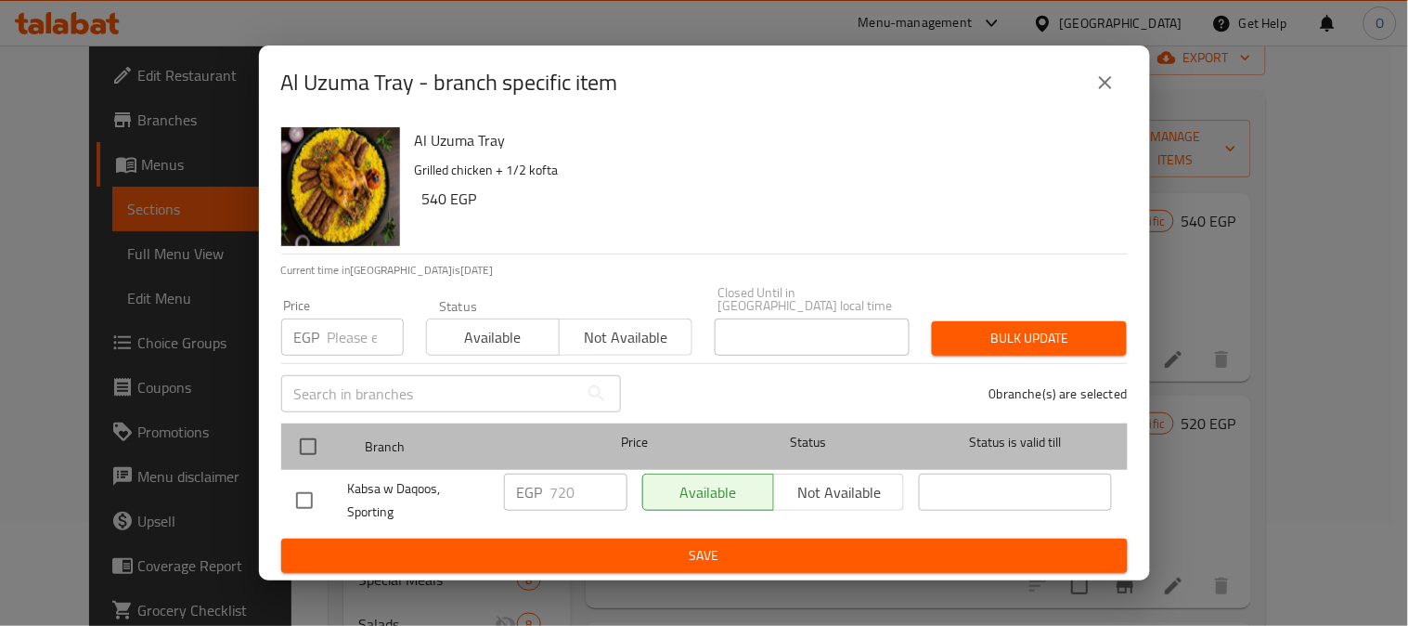
click at [286, 432] on div "Branch Price Status Status is valid till" at bounding box center [704, 446] width 847 height 46
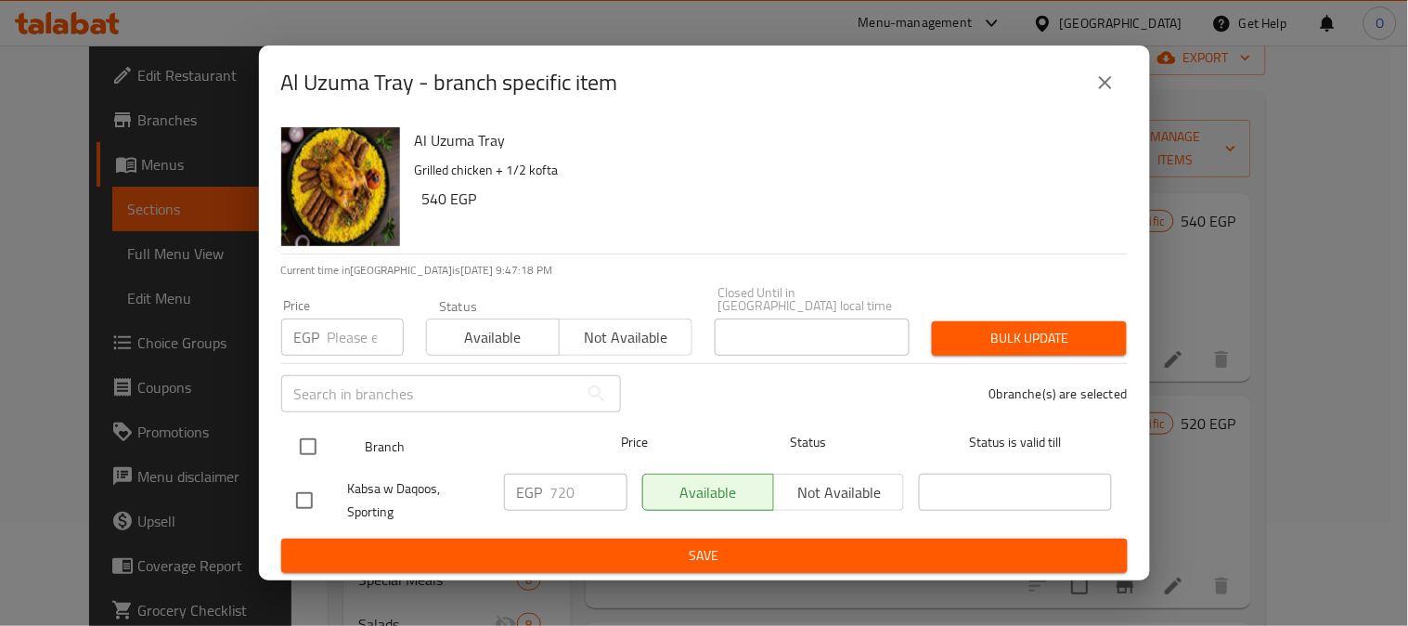
click at [313, 435] on input "checkbox" at bounding box center [308, 446] width 39 height 39
checkbox input "true"
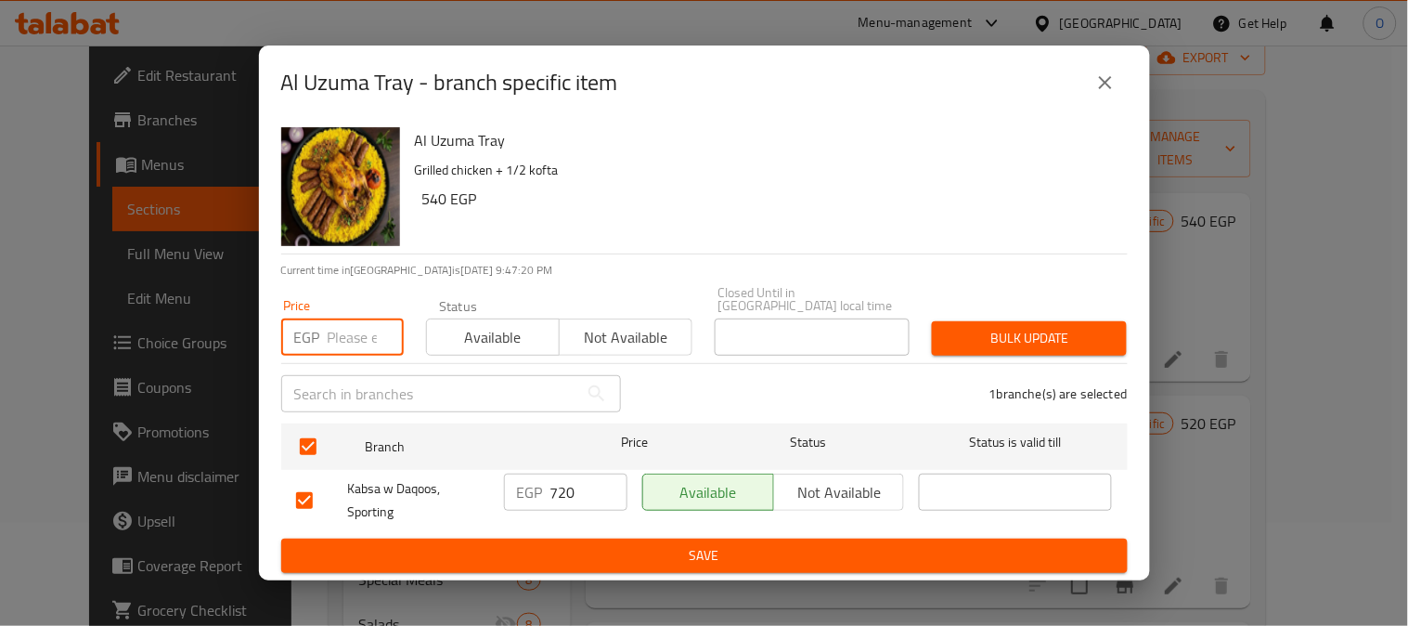
paste input "540"
type input "540"
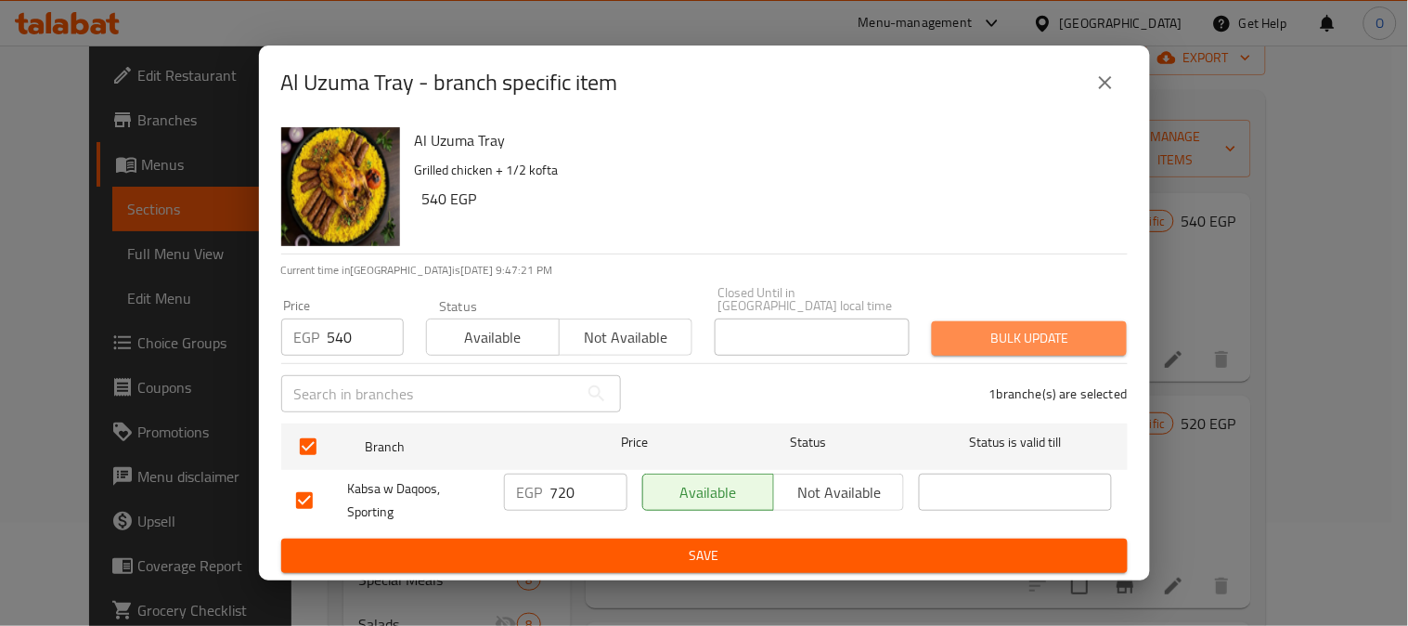
click at [1084, 337] on span "Bulk update" at bounding box center [1029, 338] width 165 height 23
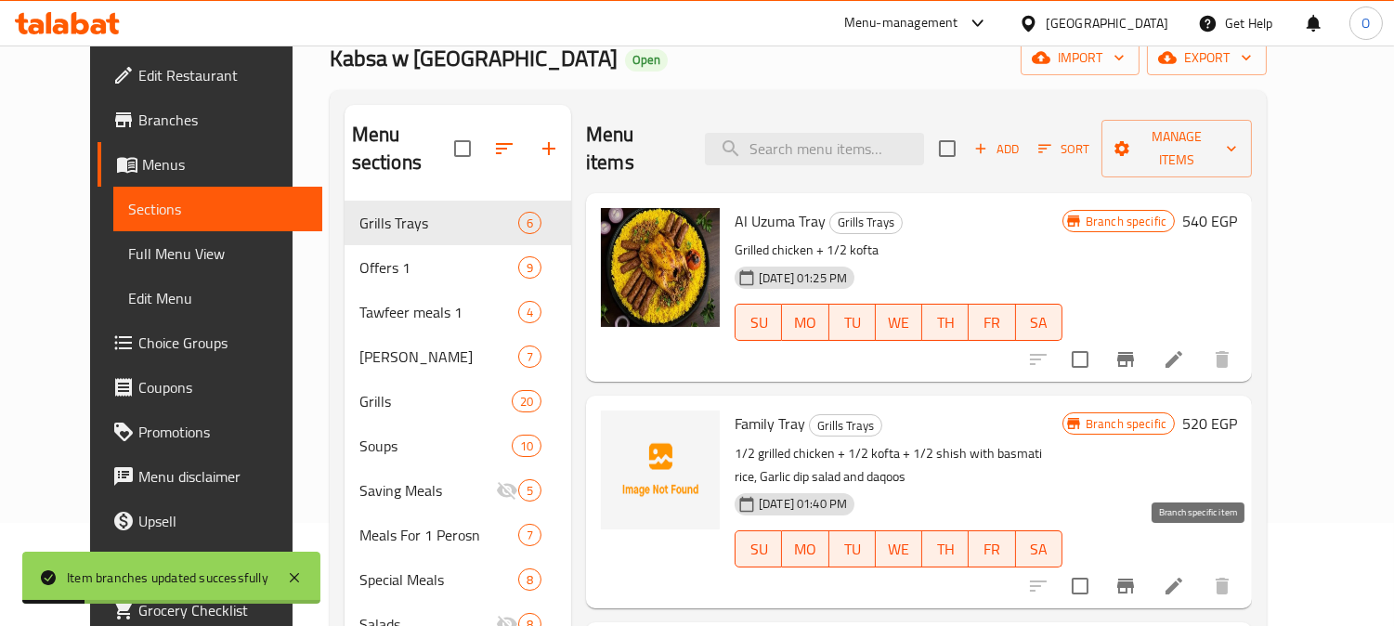
click at [1134, 578] on icon "Branch-specific-item" at bounding box center [1125, 585] width 17 height 15
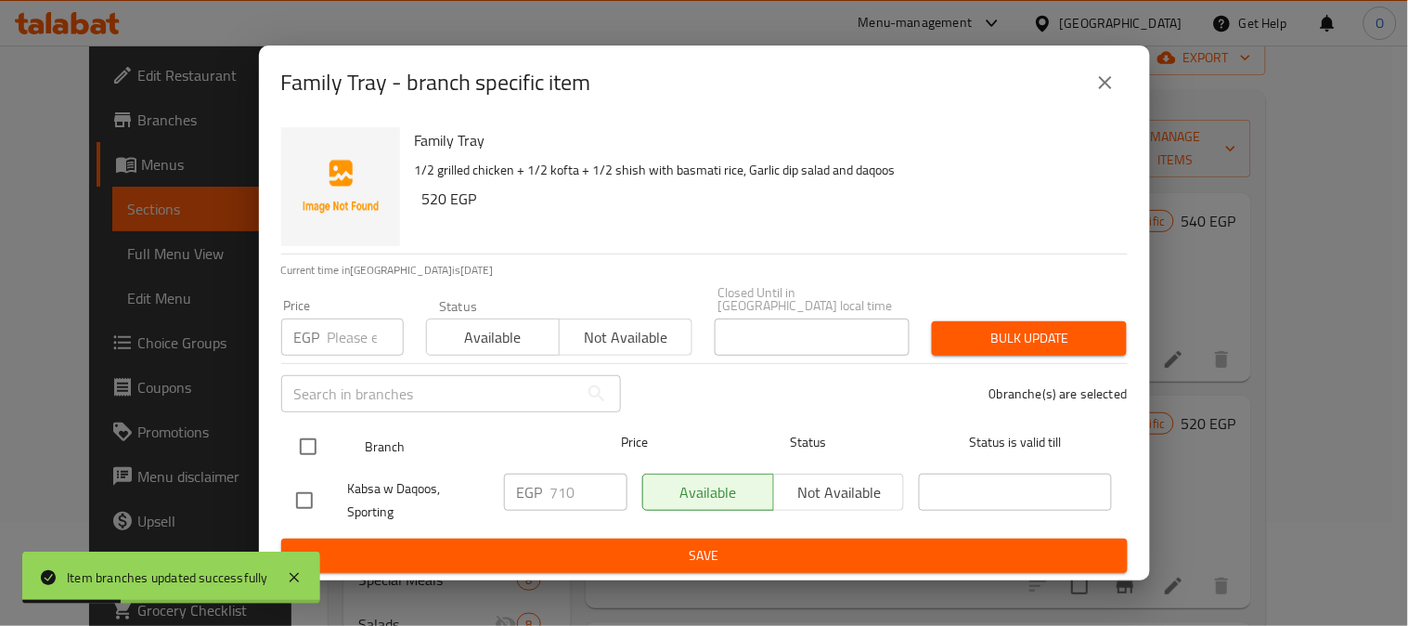
click at [305, 441] on input "checkbox" at bounding box center [308, 446] width 39 height 39
checkbox input "true"
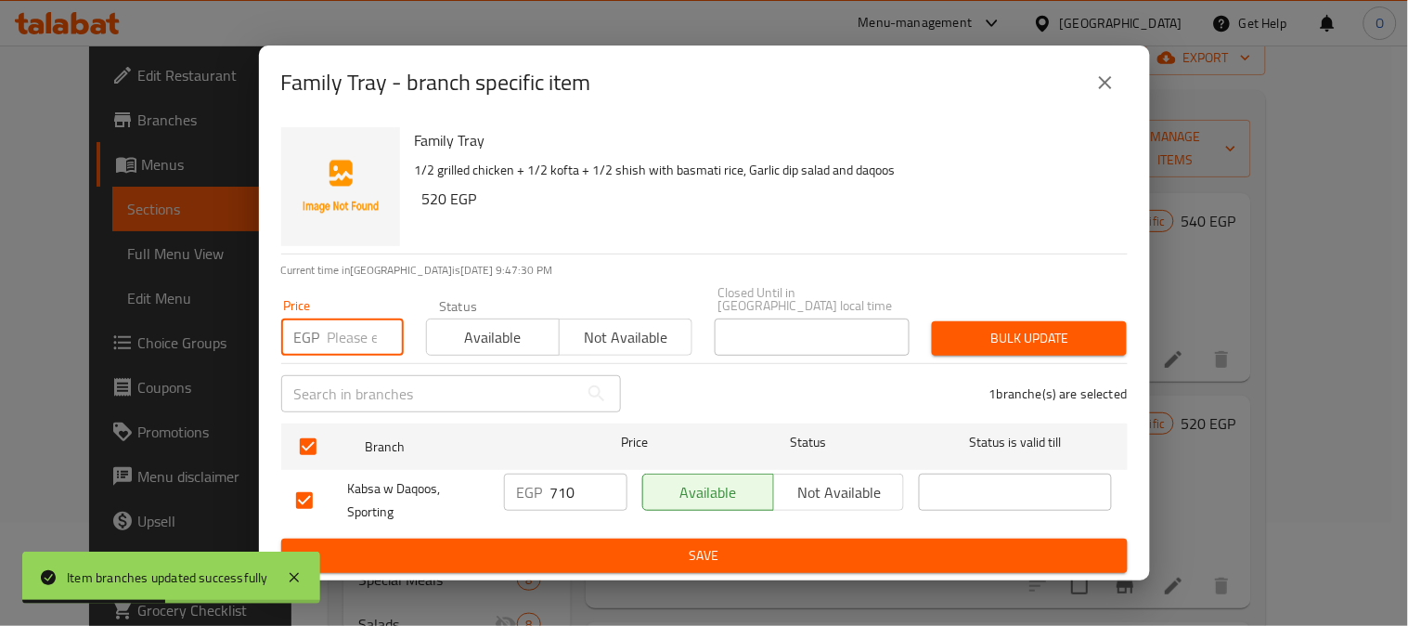
paste input "520"
type input "520"
click at [1044, 327] on span "Bulk update" at bounding box center [1029, 338] width 165 height 23
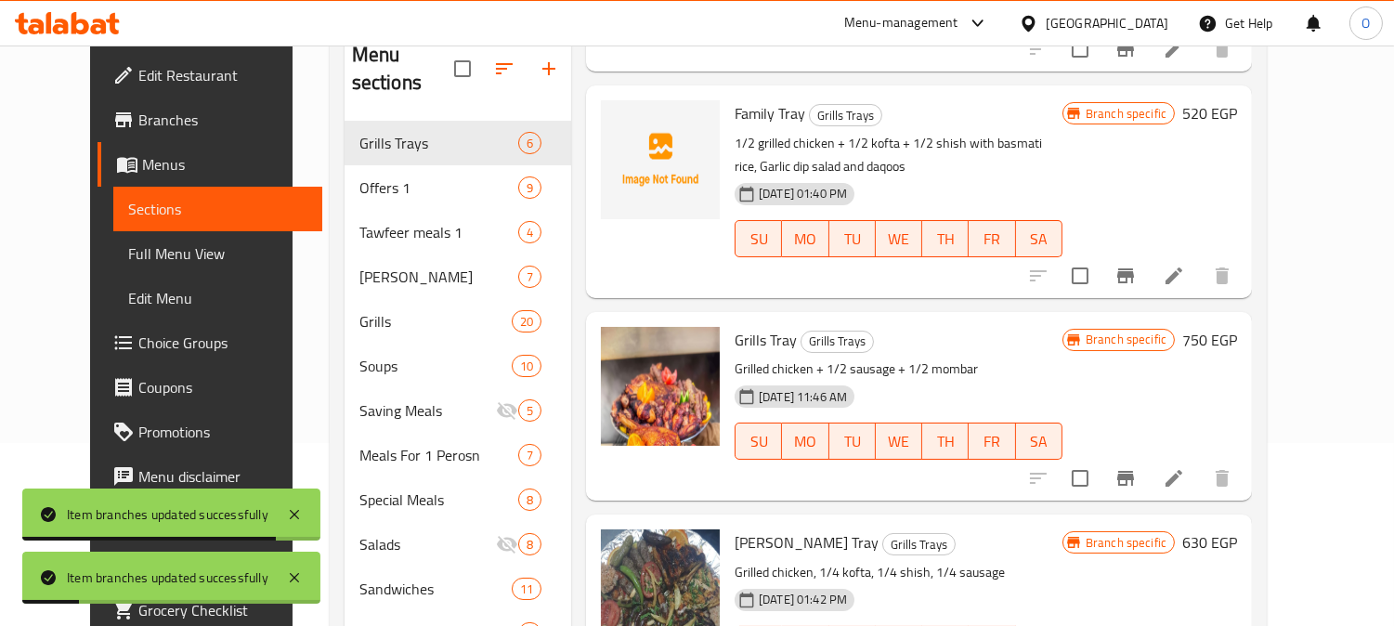
scroll to position [206, 0]
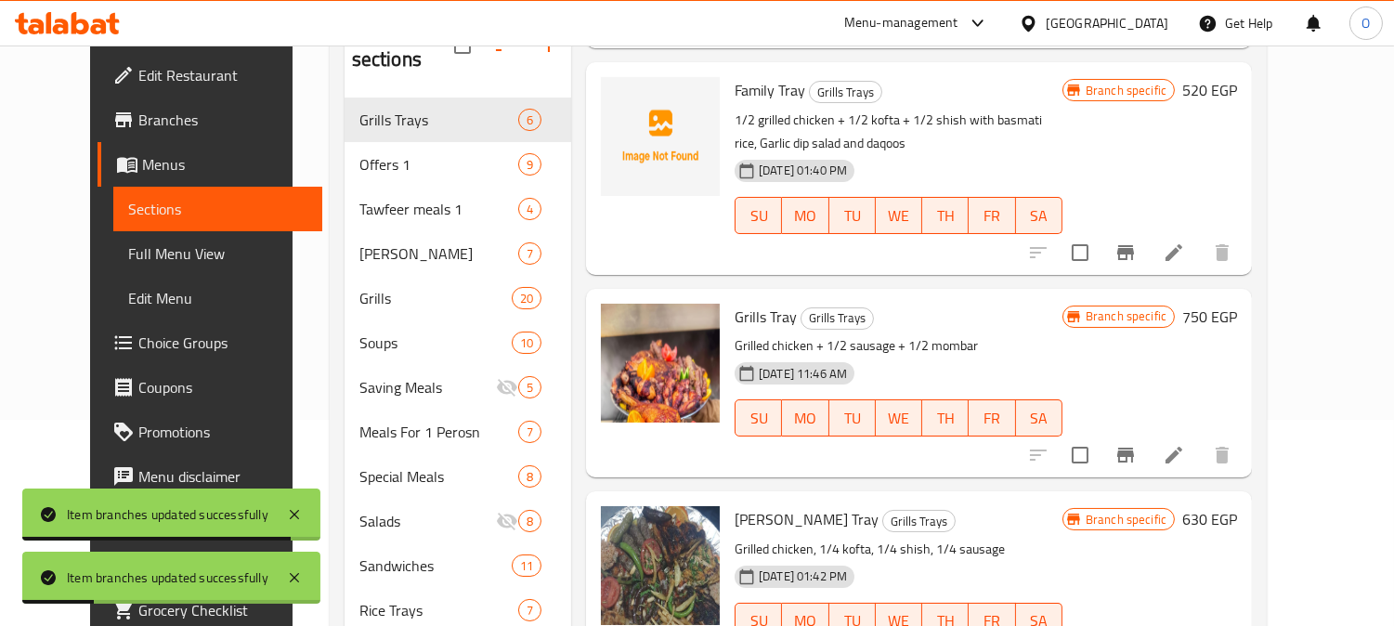
click at [1136, 444] on icon "Branch-specific-item" at bounding box center [1125, 455] width 22 height 22
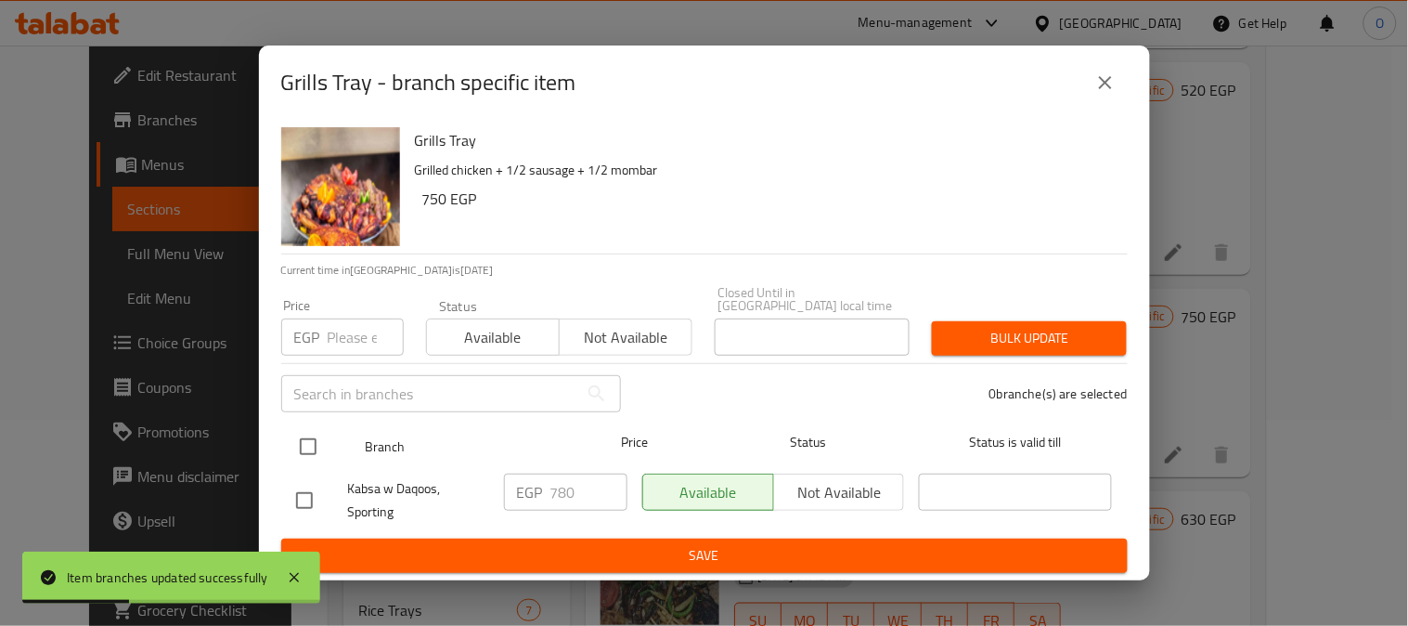
click at [304, 427] on input "checkbox" at bounding box center [308, 446] width 39 height 39
checkbox input "true"
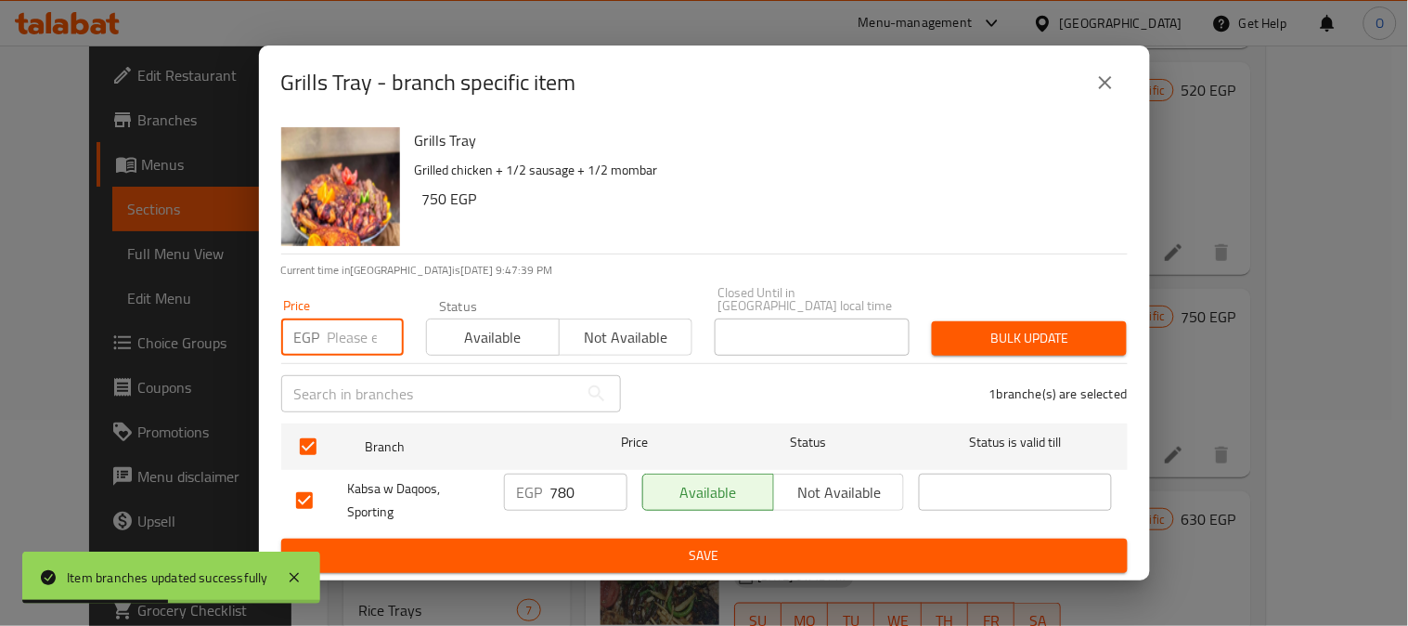
paste input "700"
type input "700"
click at [1045, 341] on span "Bulk update" at bounding box center [1029, 338] width 165 height 23
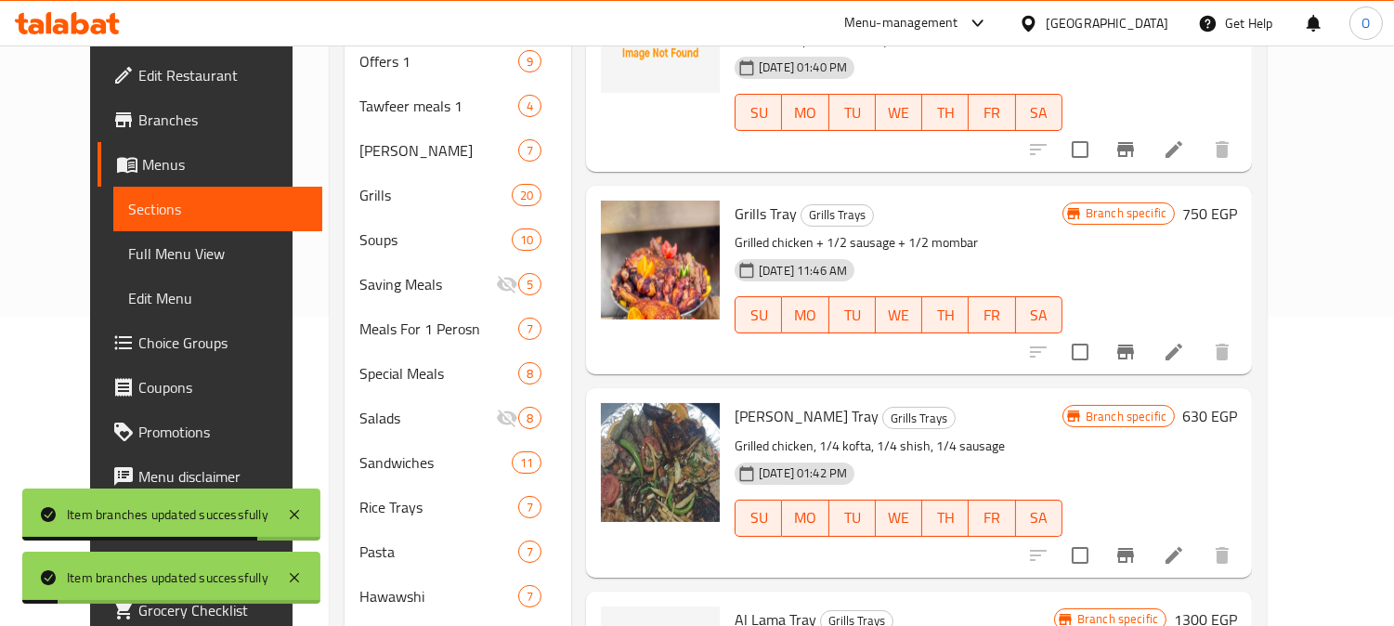
scroll to position [412, 0]
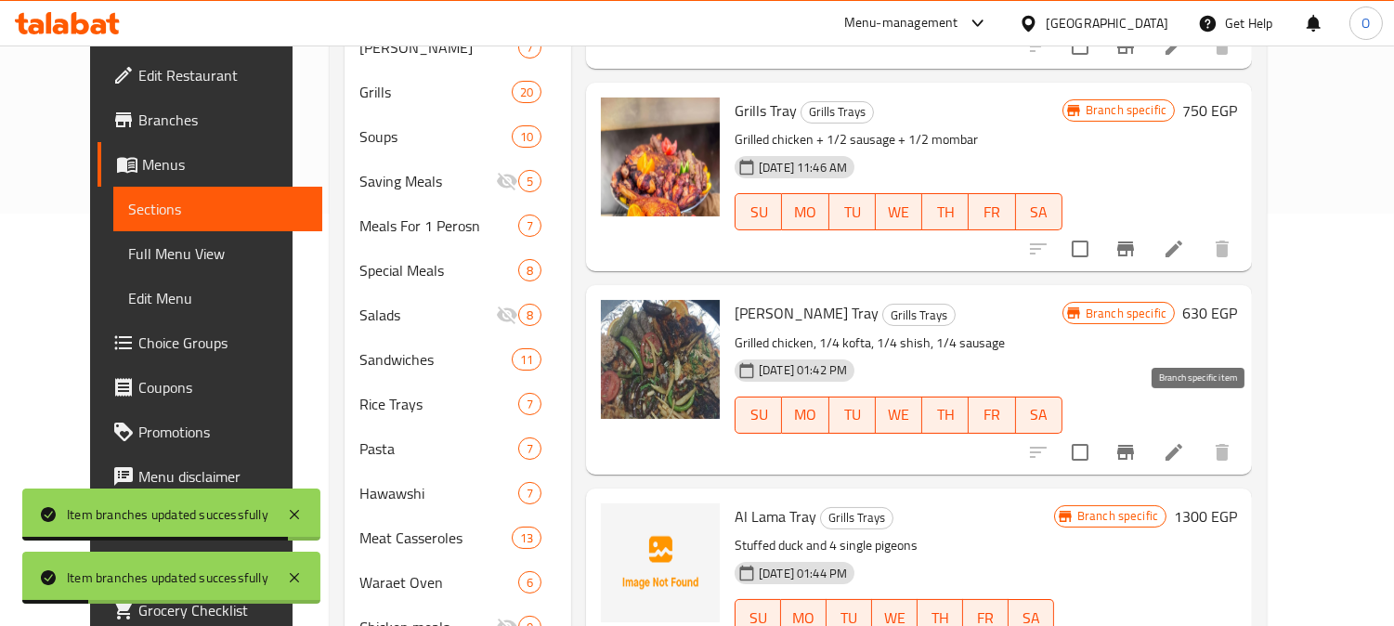
click at [1136, 441] on icon "Branch-specific-item" at bounding box center [1125, 452] width 22 height 22
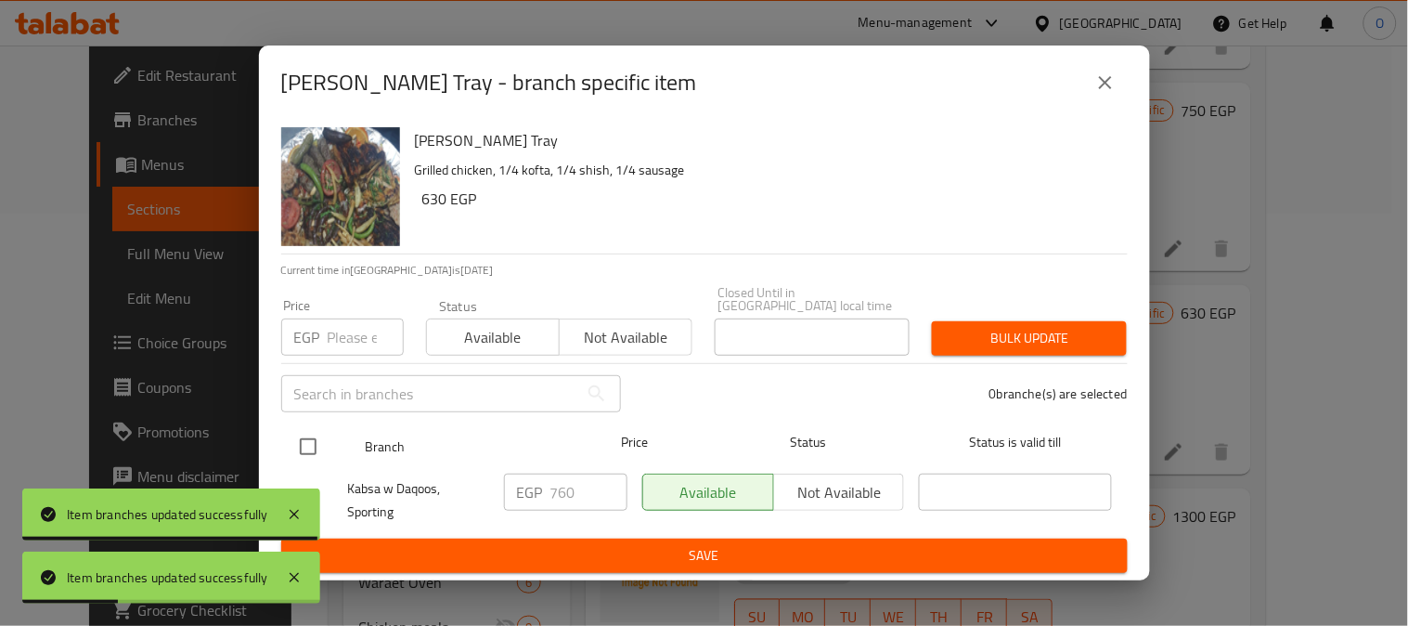
click at [294, 432] on input "checkbox" at bounding box center [308, 446] width 39 height 39
checkbox input "true"
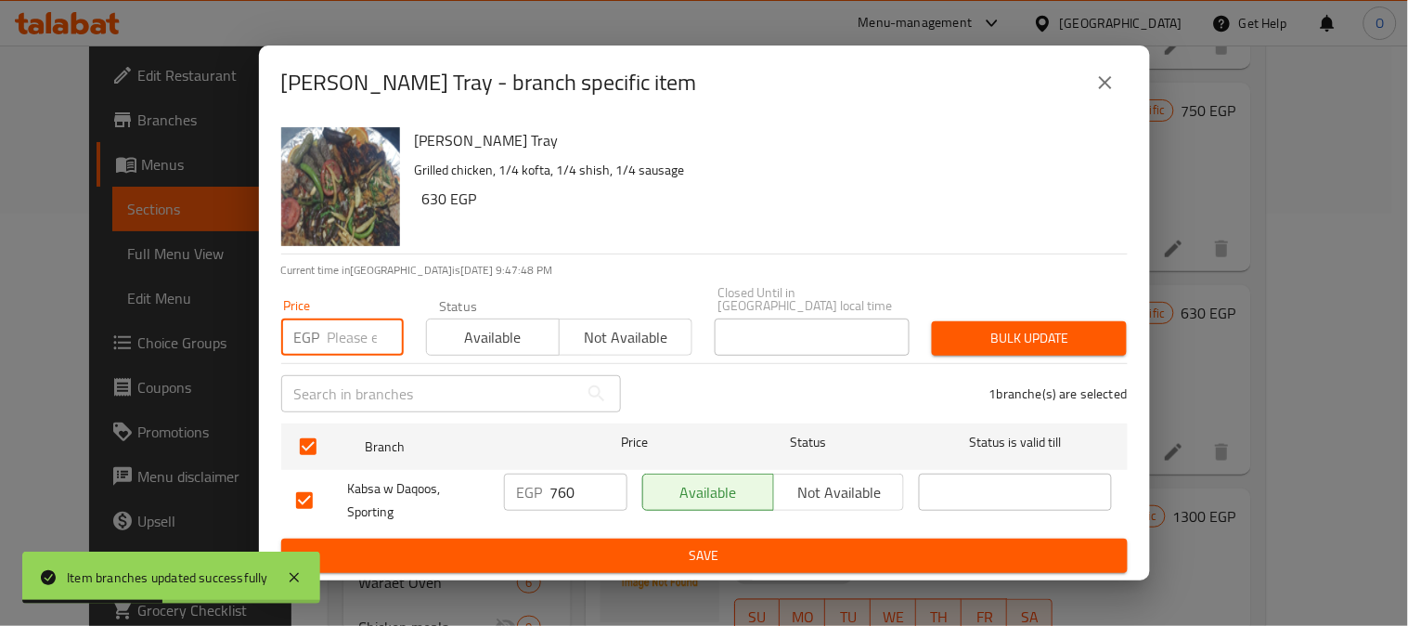
paste input "630"
type input "630"
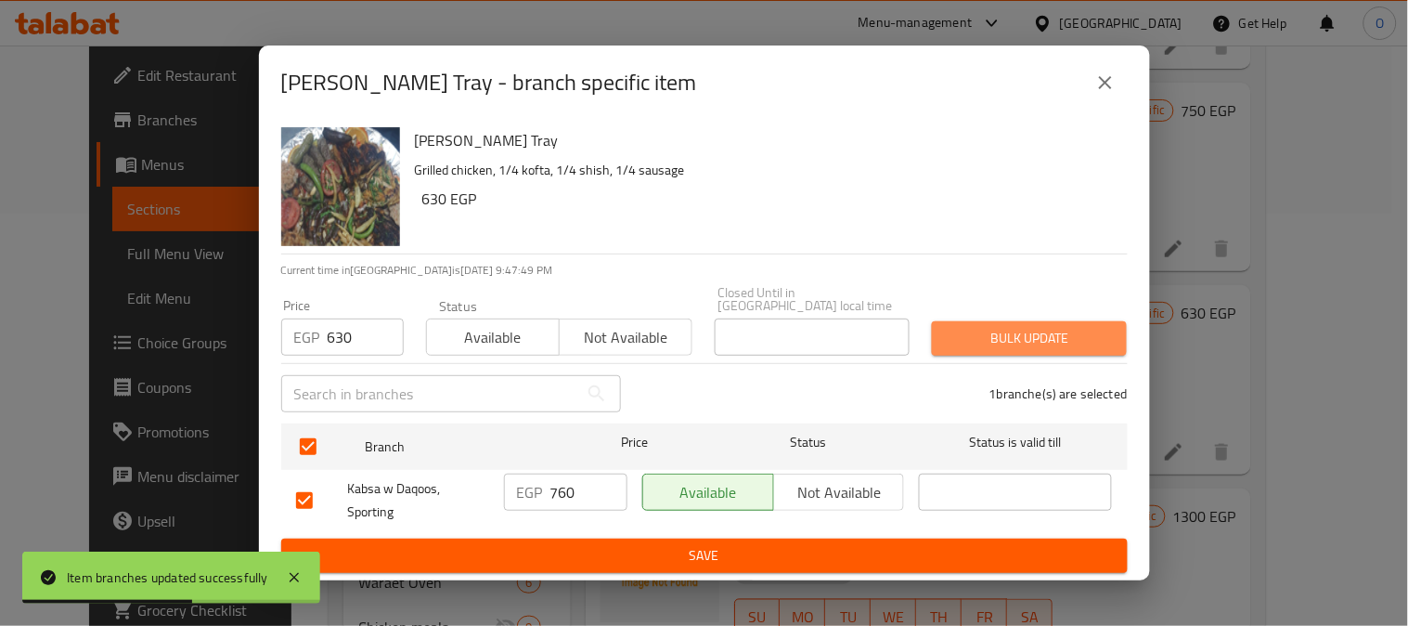
click at [1078, 334] on span "Bulk update" at bounding box center [1029, 338] width 165 height 23
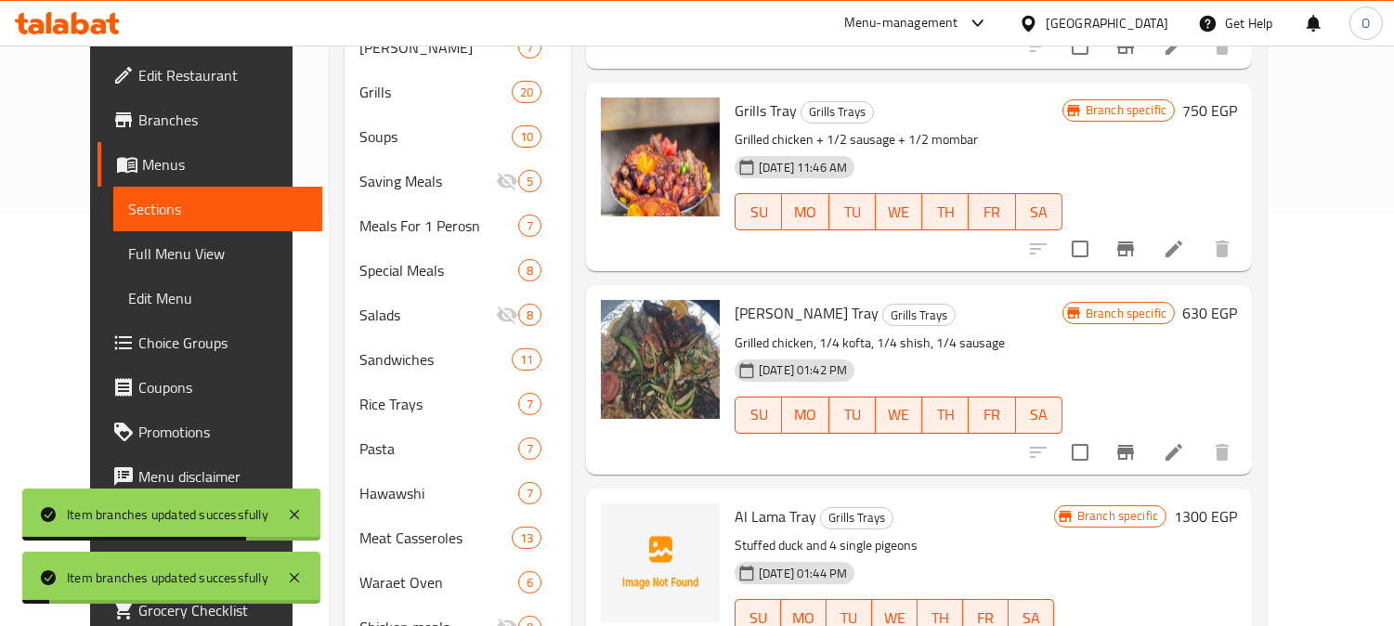
scroll to position [618, 0]
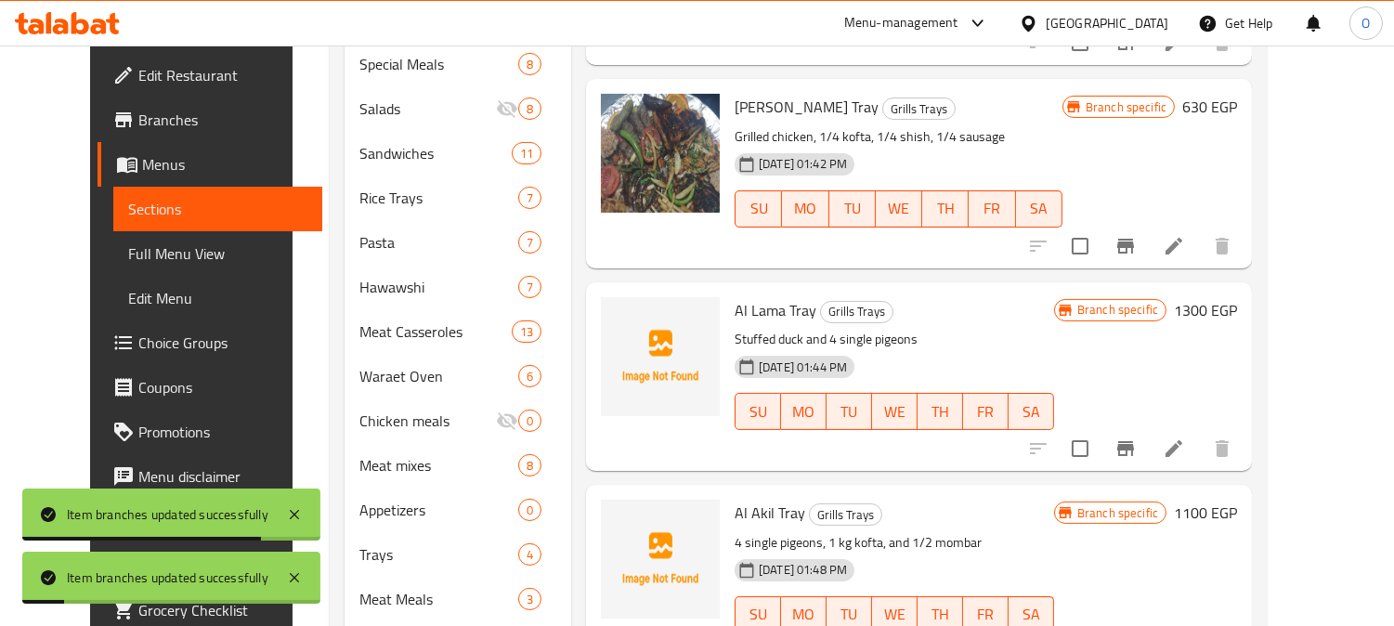
click at [1136, 437] on icon "Branch-specific-item" at bounding box center [1125, 448] width 22 height 22
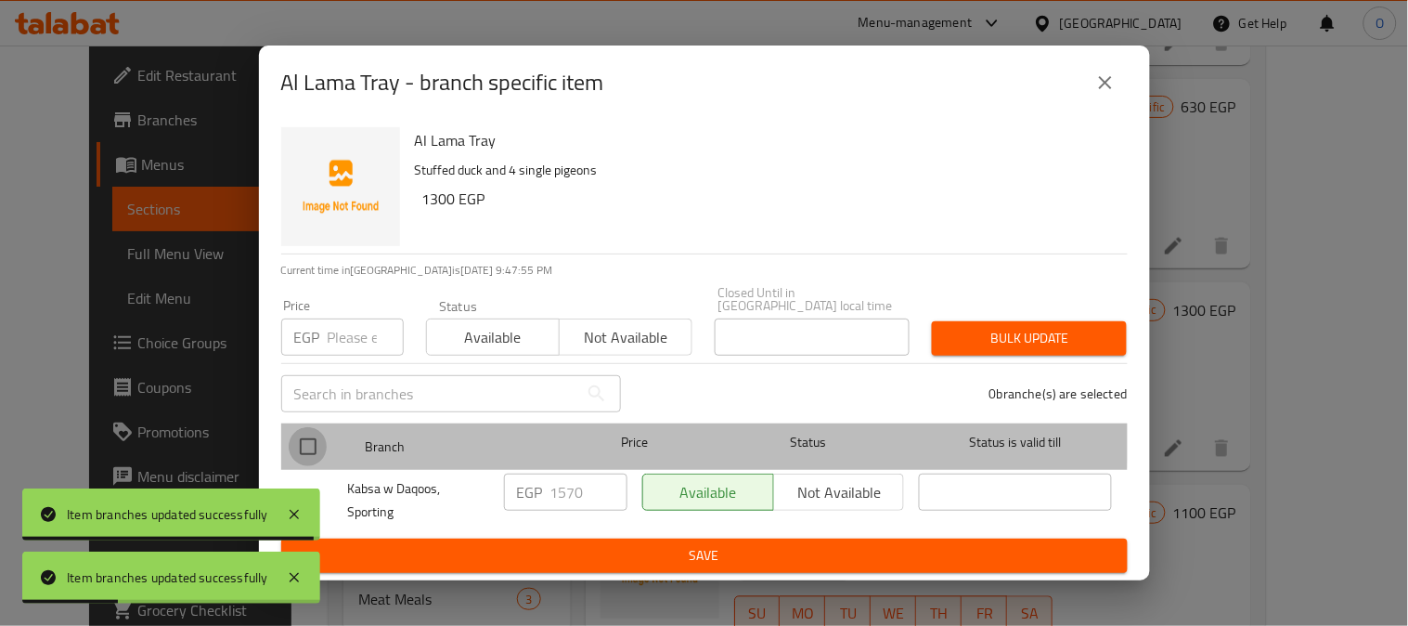
click at [316, 429] on input "checkbox" at bounding box center [308, 446] width 39 height 39
checkbox input "true"
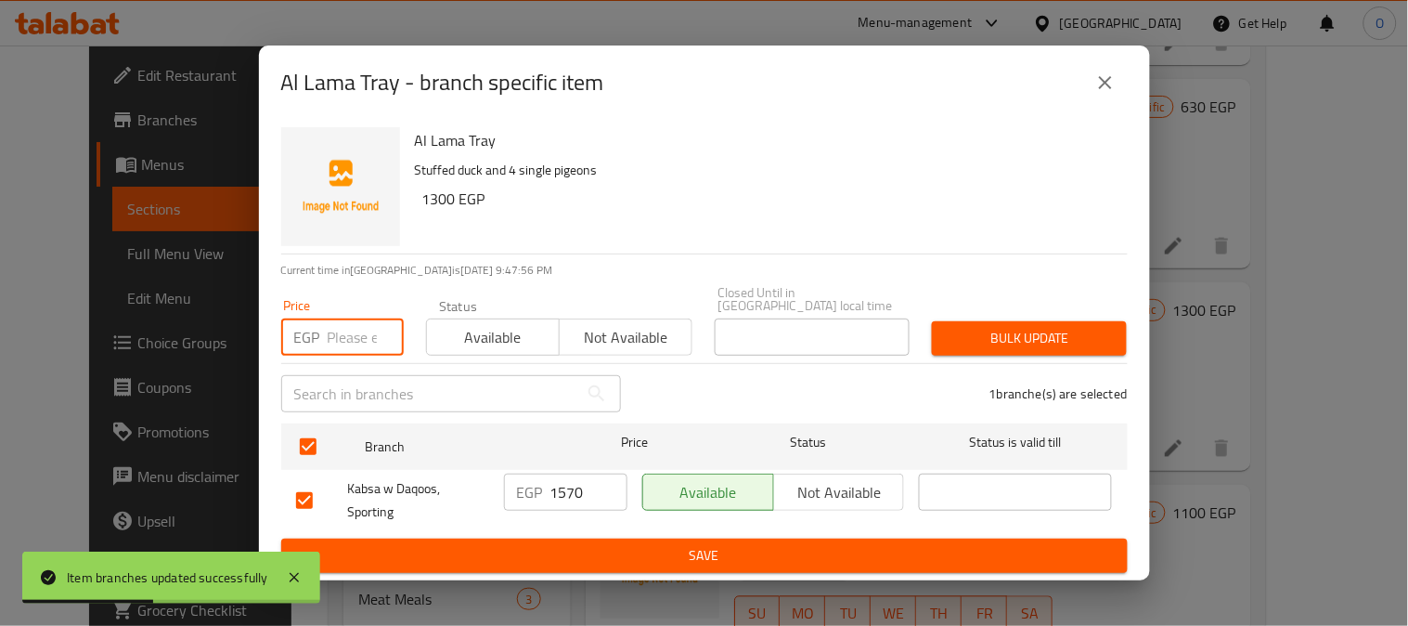
paste input "1300"
type input "1300"
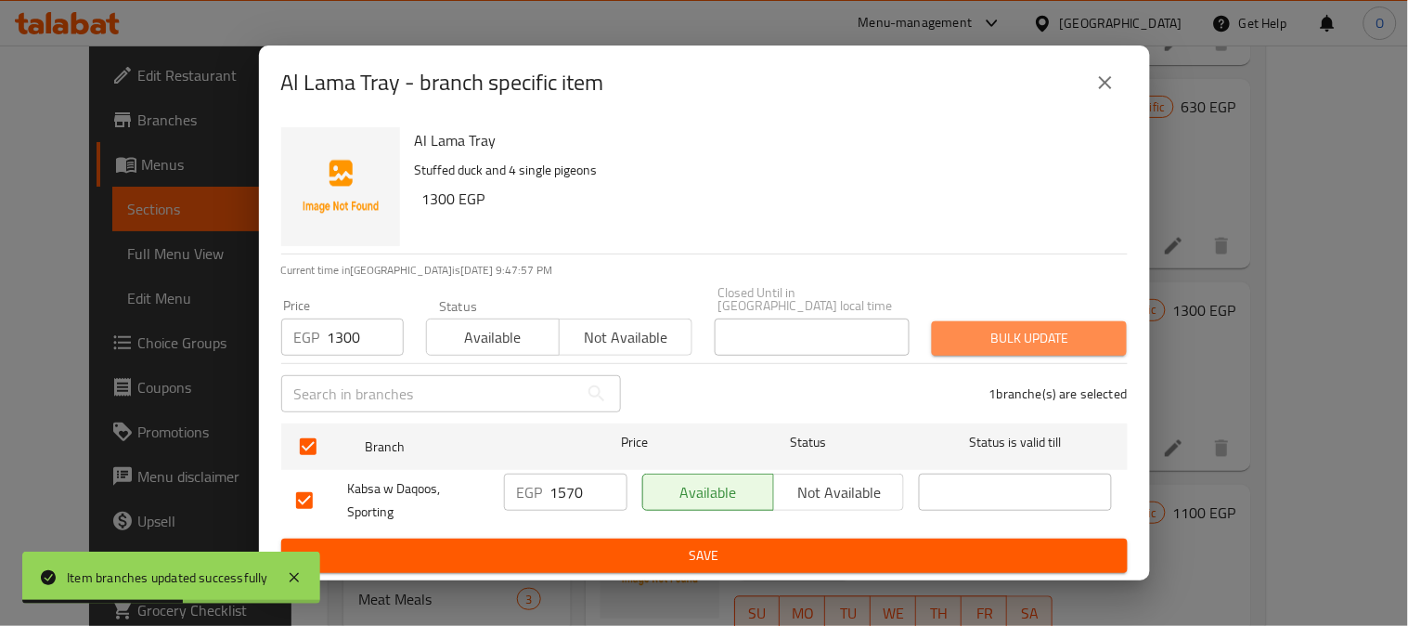
click at [994, 334] on span "Bulk update" at bounding box center [1029, 338] width 165 height 23
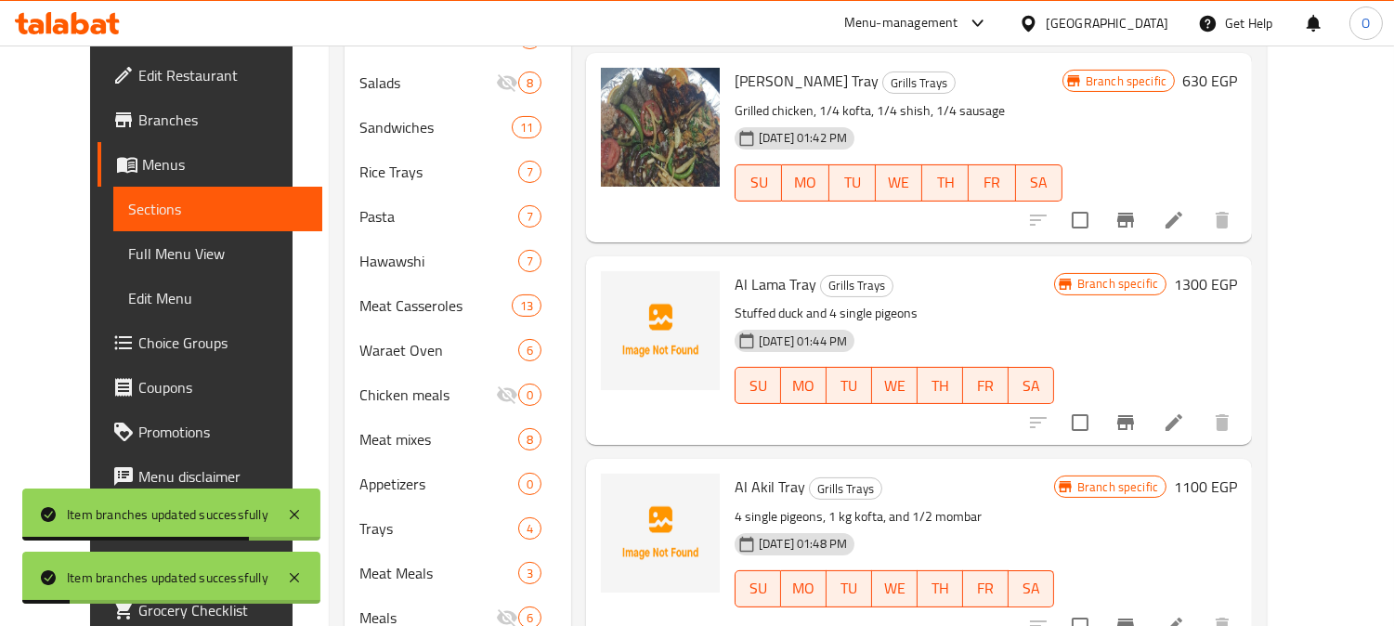
scroll to position [689, 0]
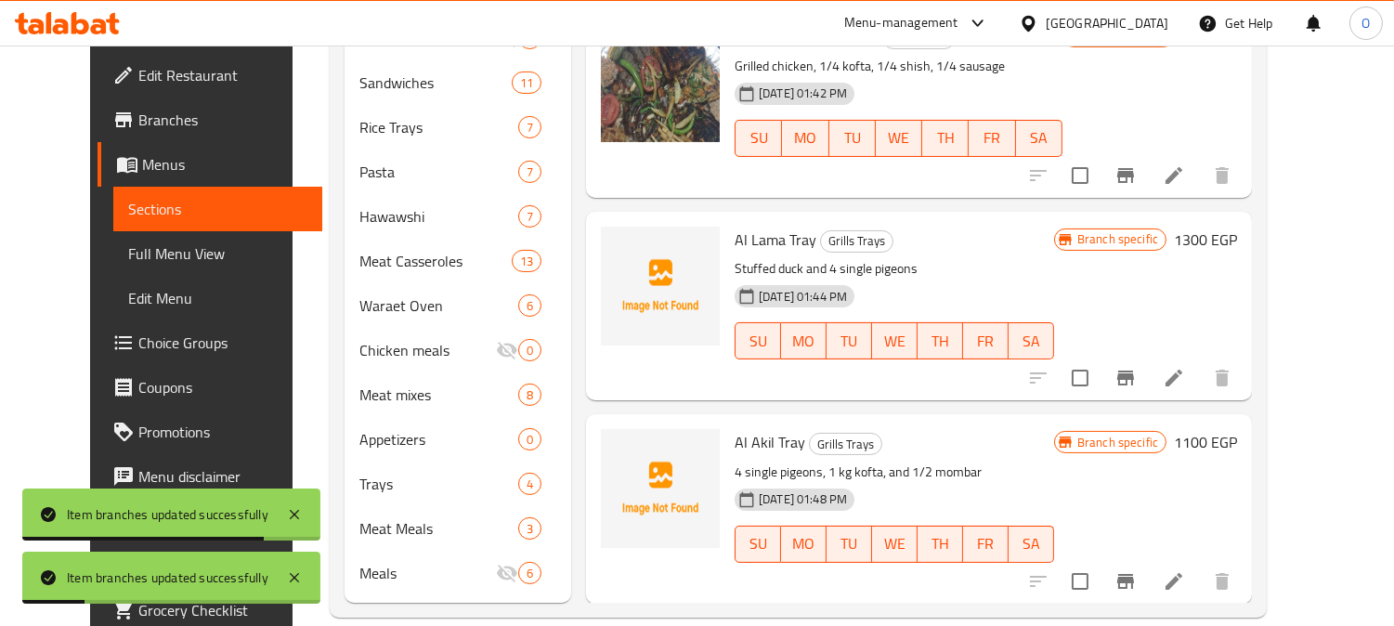
click at [1134, 574] on icon "Branch-specific-item" at bounding box center [1125, 581] width 17 height 15
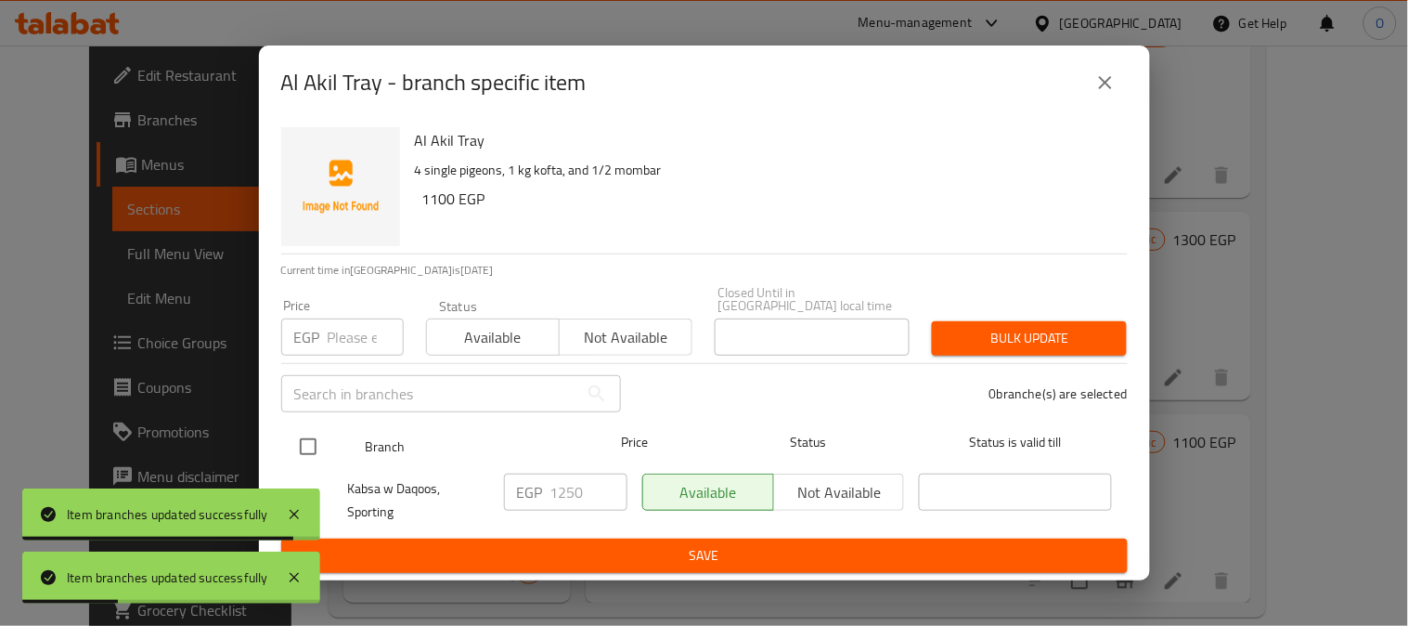
click at [295, 441] on input "checkbox" at bounding box center [308, 446] width 39 height 39
checkbox input "true"
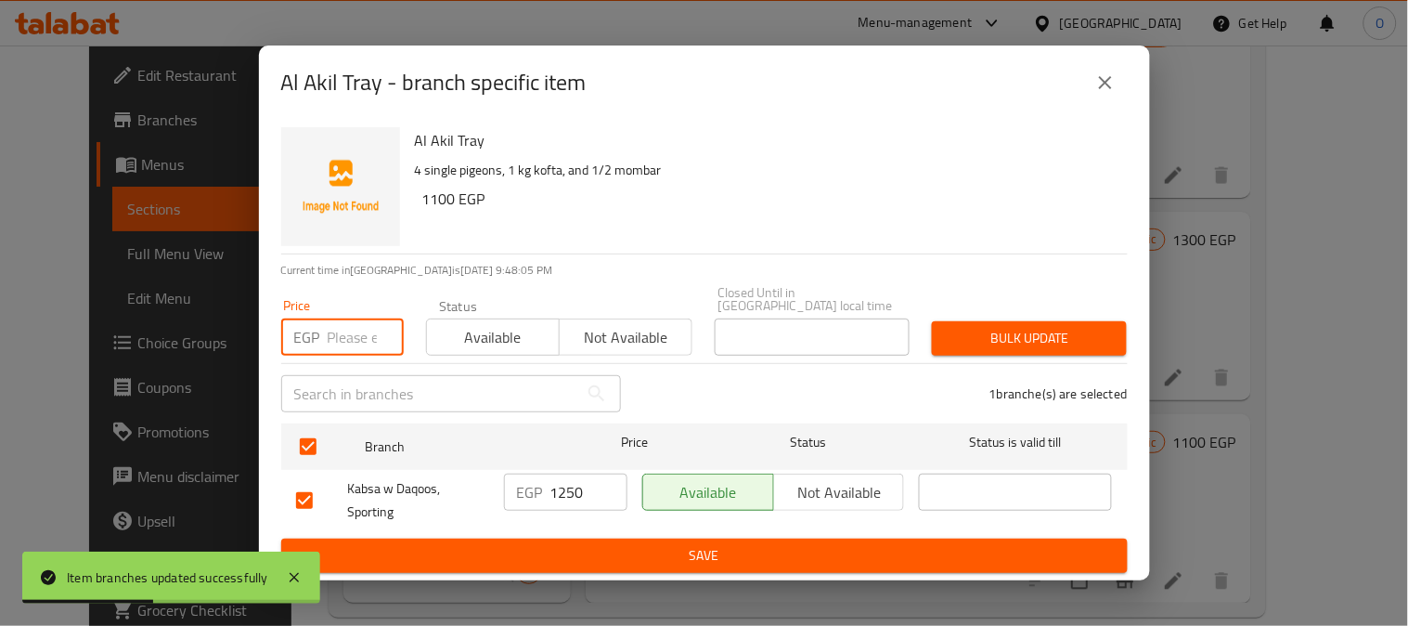
paste input "1100"
type input "1100"
click at [1073, 341] on span "Bulk update" at bounding box center [1029, 338] width 165 height 23
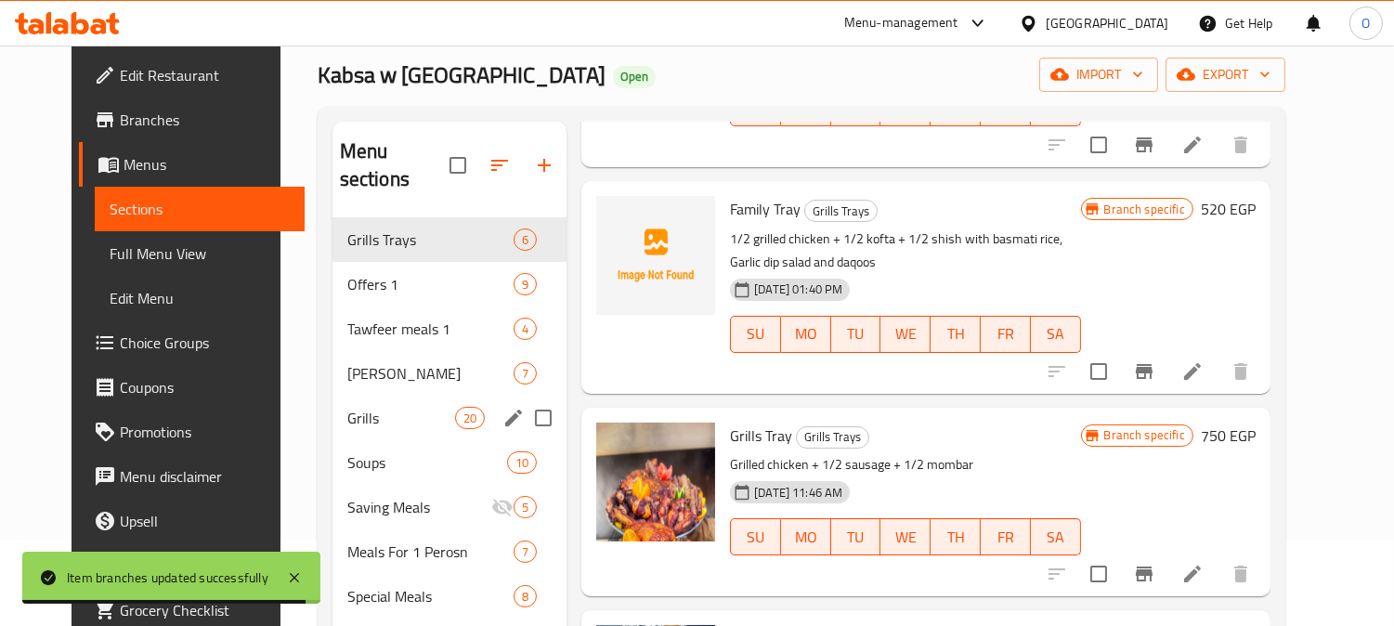
scroll to position [70, 0]
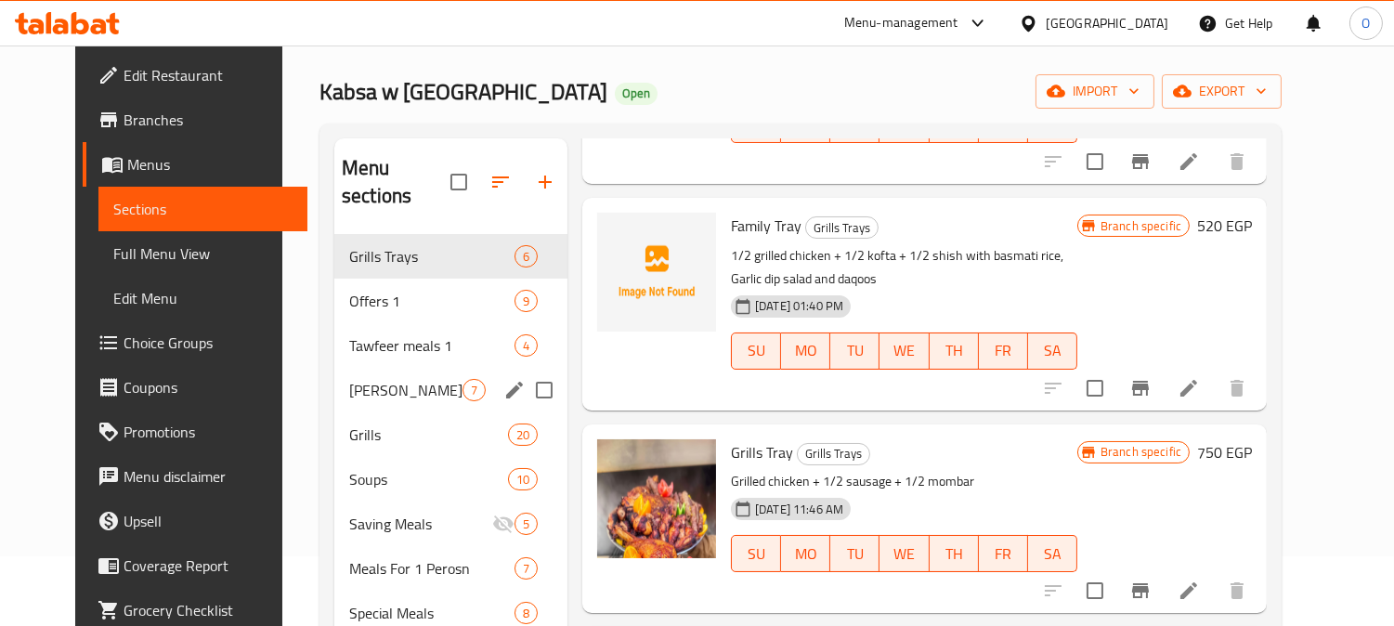
click at [433, 368] on div "Mandi Trays 7" at bounding box center [450, 390] width 233 height 45
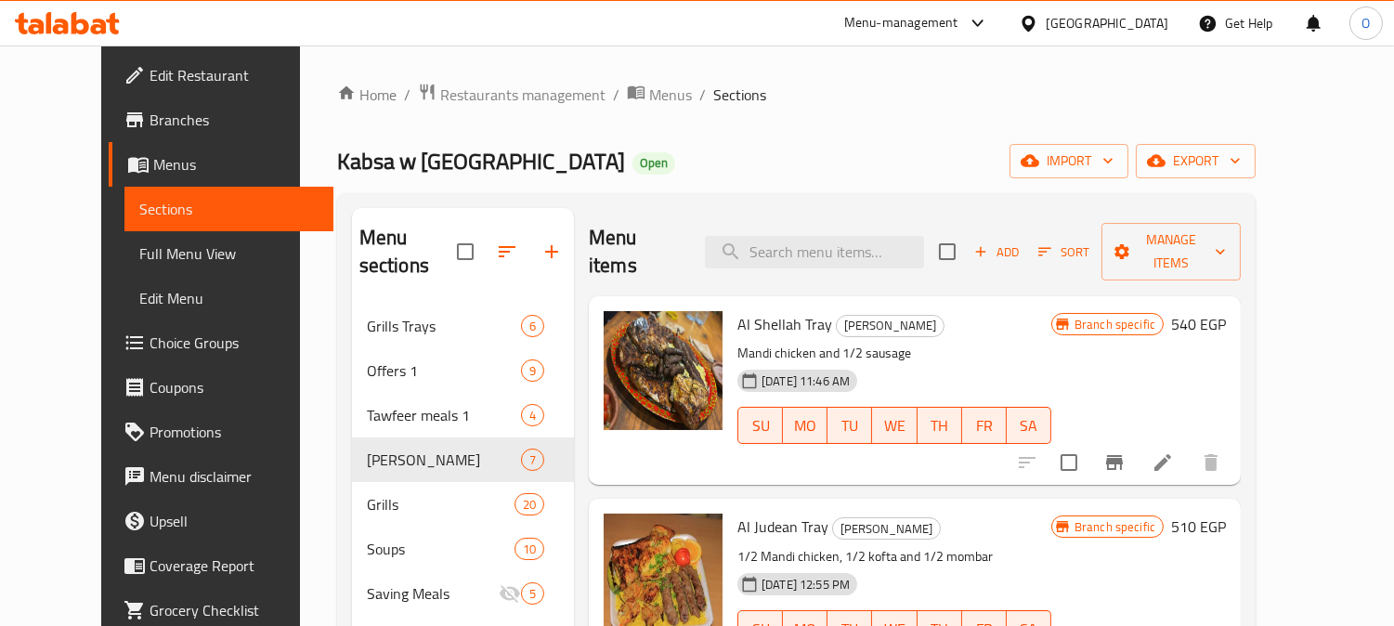
click at [1122, 455] on icon "Branch-specific-item" at bounding box center [1114, 462] width 17 height 15
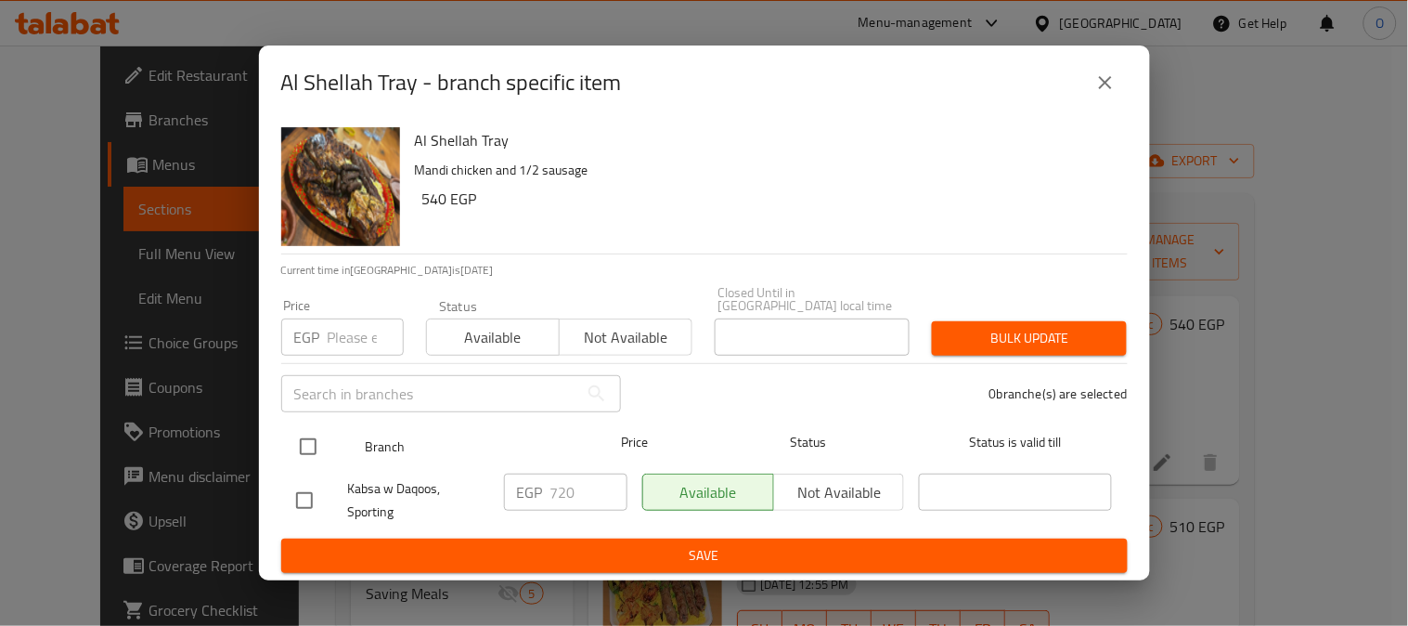
click at [293, 442] on input "checkbox" at bounding box center [308, 446] width 39 height 39
checkbox input "true"
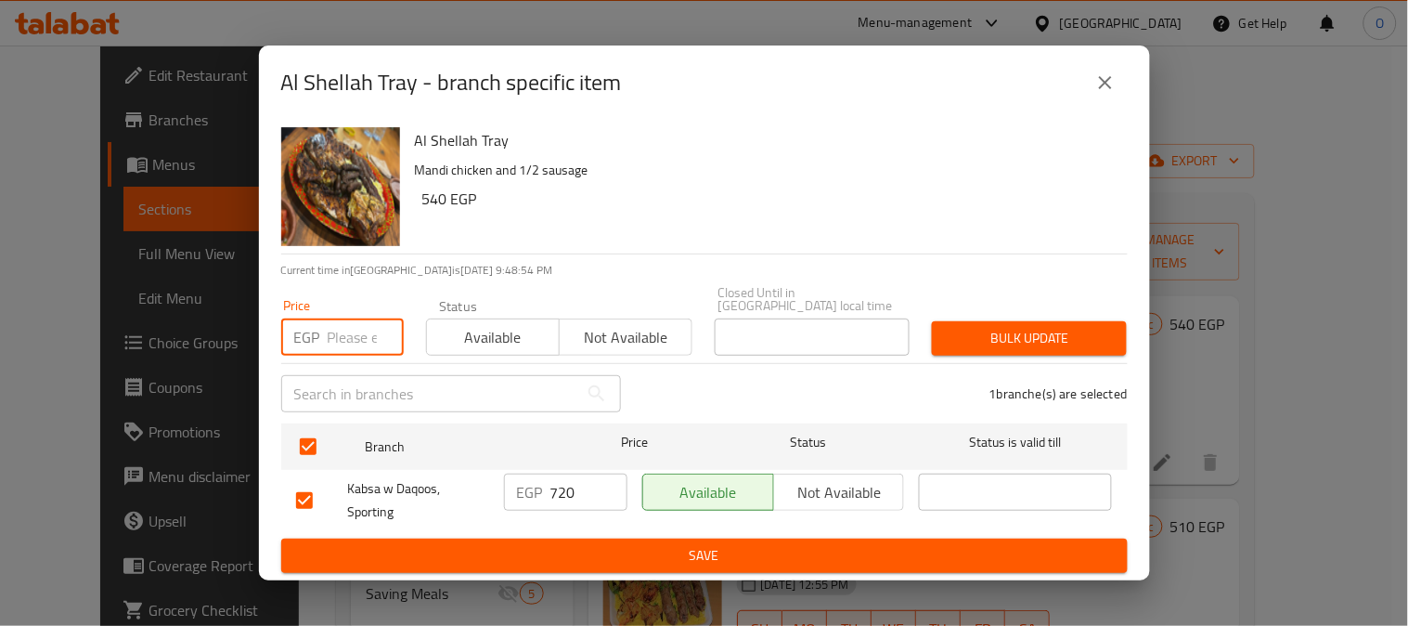
paste input "540"
type input "540"
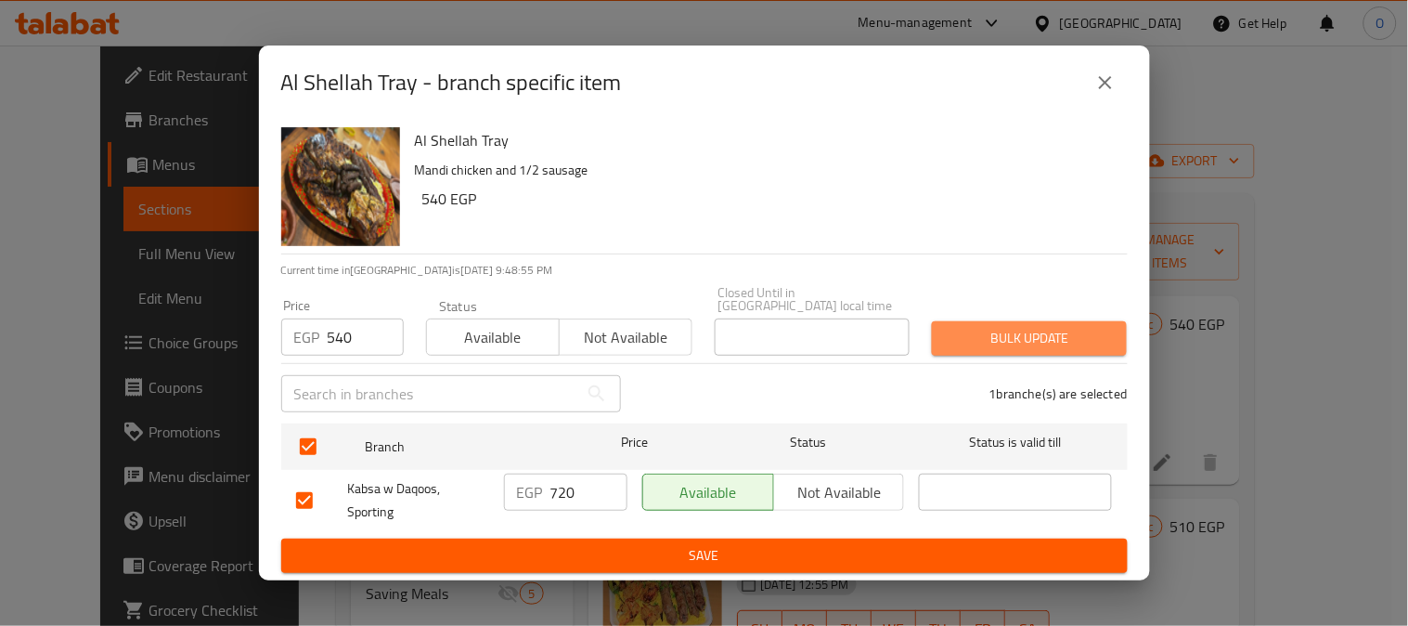
click at [1023, 334] on span "Bulk update" at bounding box center [1029, 338] width 165 height 23
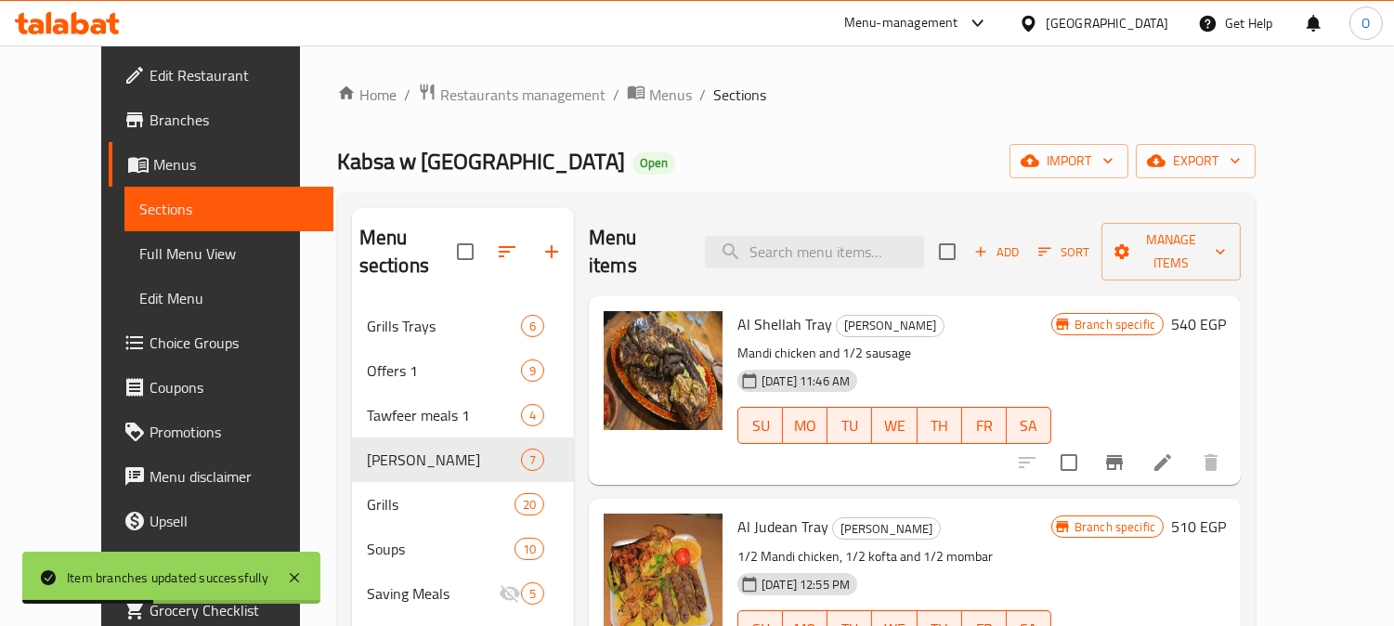
scroll to position [206, 0]
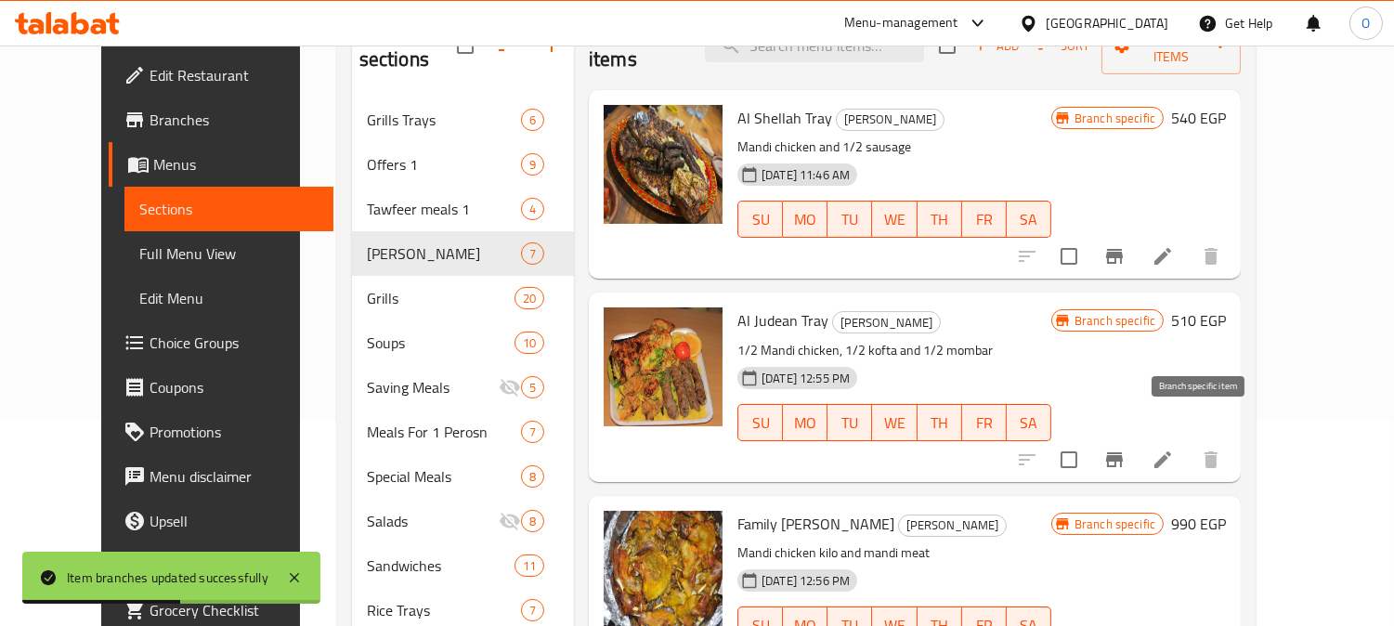
click at [1122, 452] on icon "Branch-specific-item" at bounding box center [1114, 459] width 17 height 15
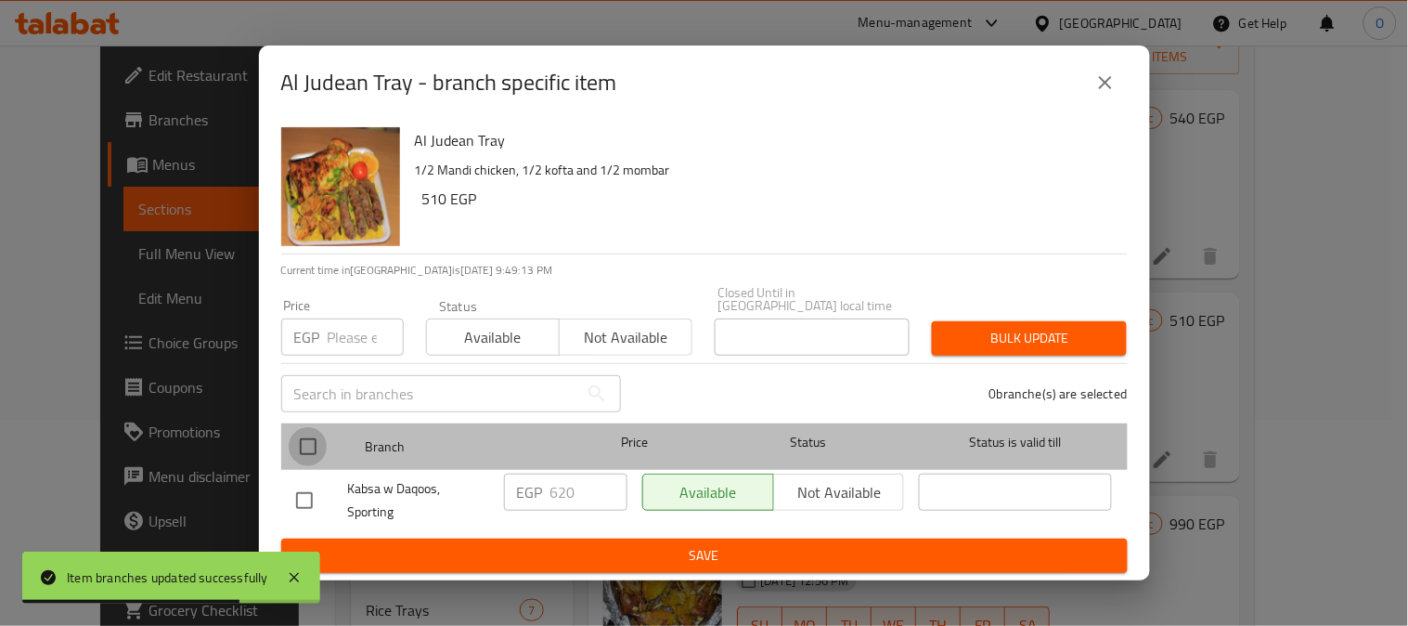
click at [318, 427] on input "checkbox" at bounding box center [308, 446] width 39 height 39
checkbox input "true"
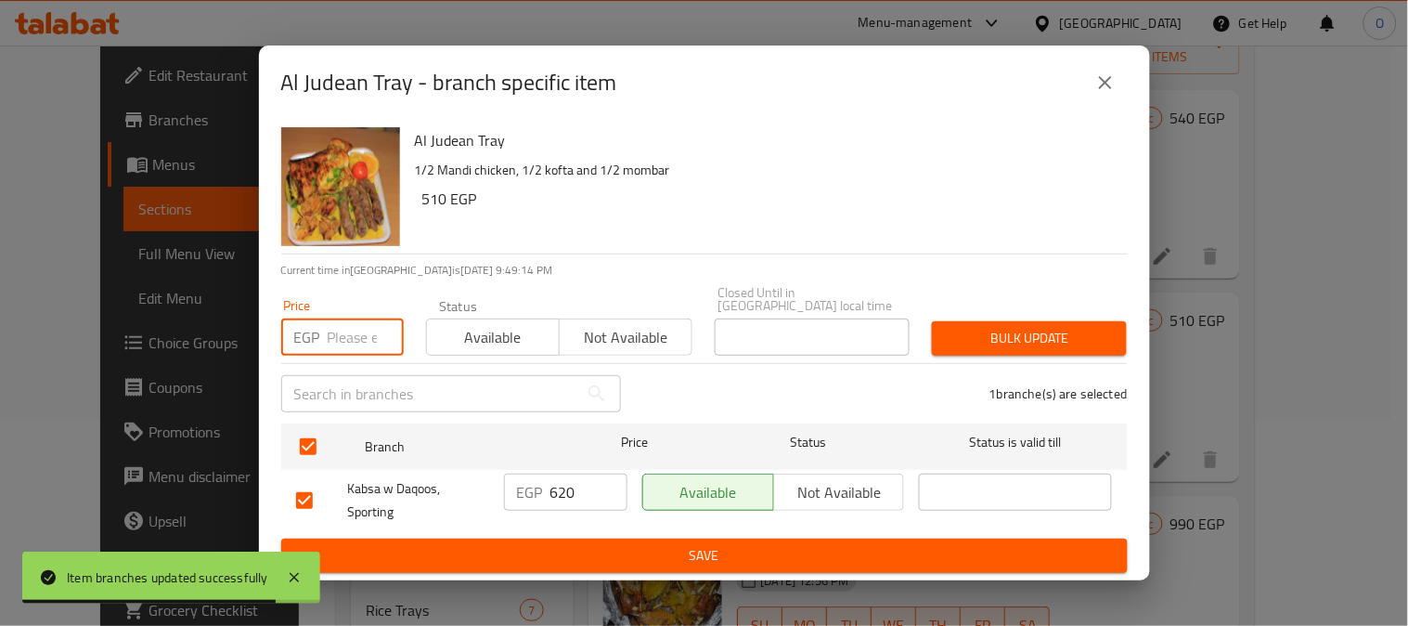
paste input "510"
type input "510"
click at [992, 329] on span "Bulk update" at bounding box center [1029, 338] width 165 height 23
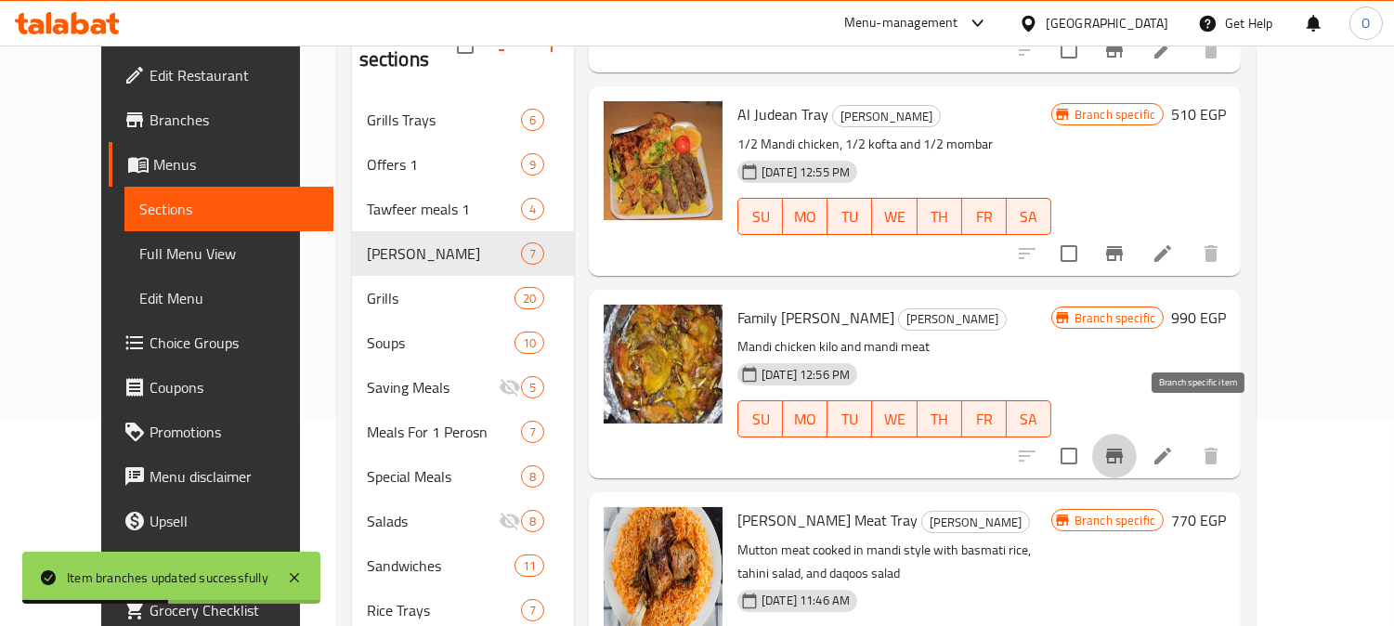
click at [1125, 445] on icon "Branch-specific-item" at bounding box center [1114, 456] width 22 height 22
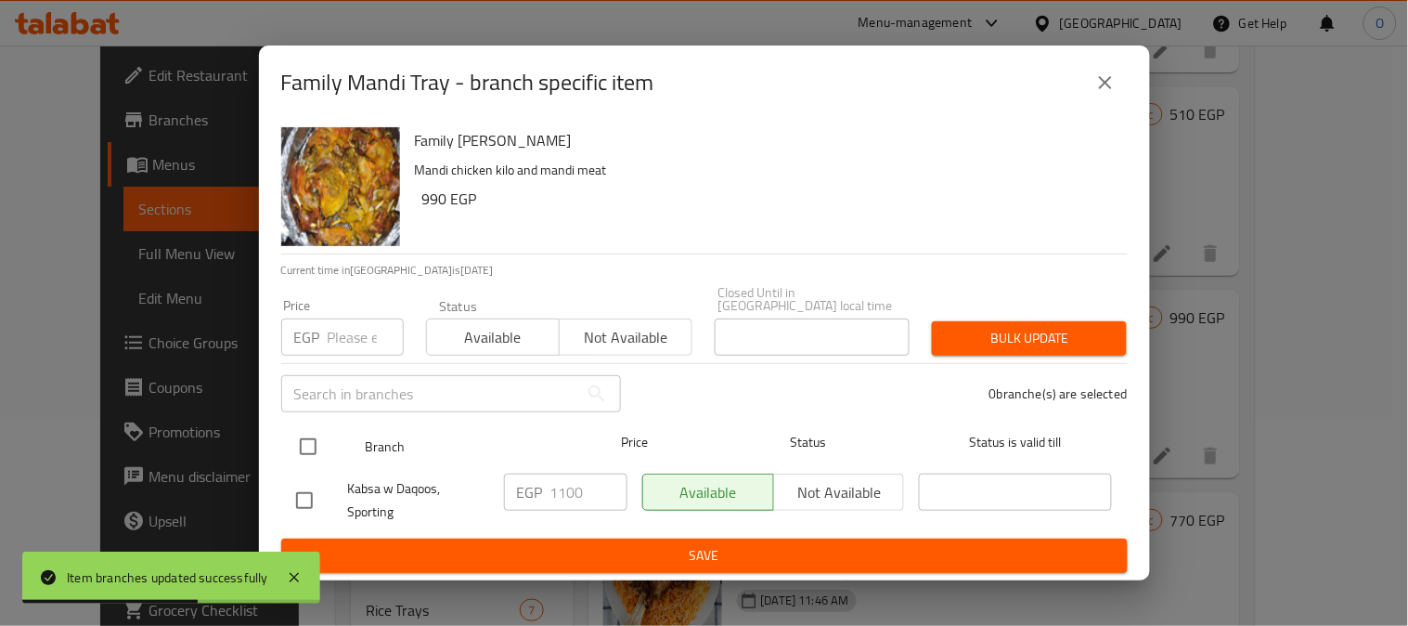
click at [311, 439] on input "checkbox" at bounding box center [308, 446] width 39 height 39
checkbox input "true"
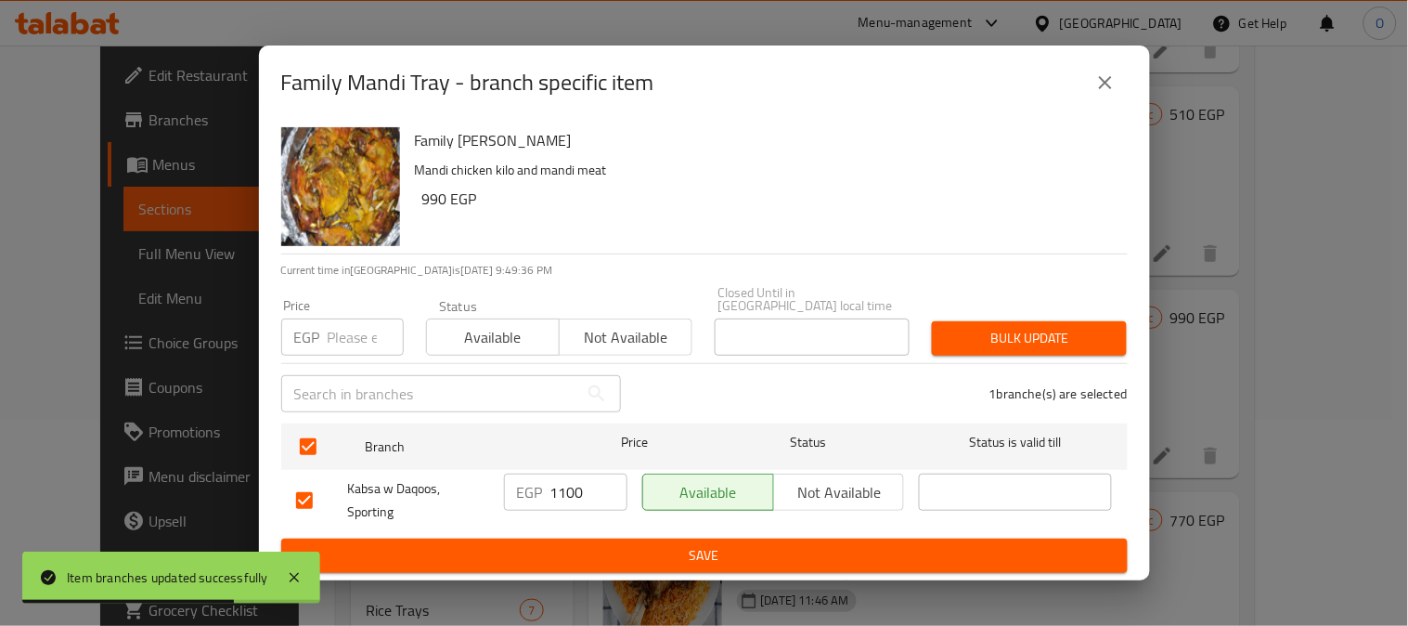
drag, startPoint x: 330, startPoint y: 309, endPoint x: 314, endPoint y: 335, distance: 30.4
click at [306, 335] on p "EGP" at bounding box center [307, 337] width 26 height 22
paste input "990"
type input "990"
click at [1025, 346] on button "Bulk update" at bounding box center [1029, 338] width 195 height 34
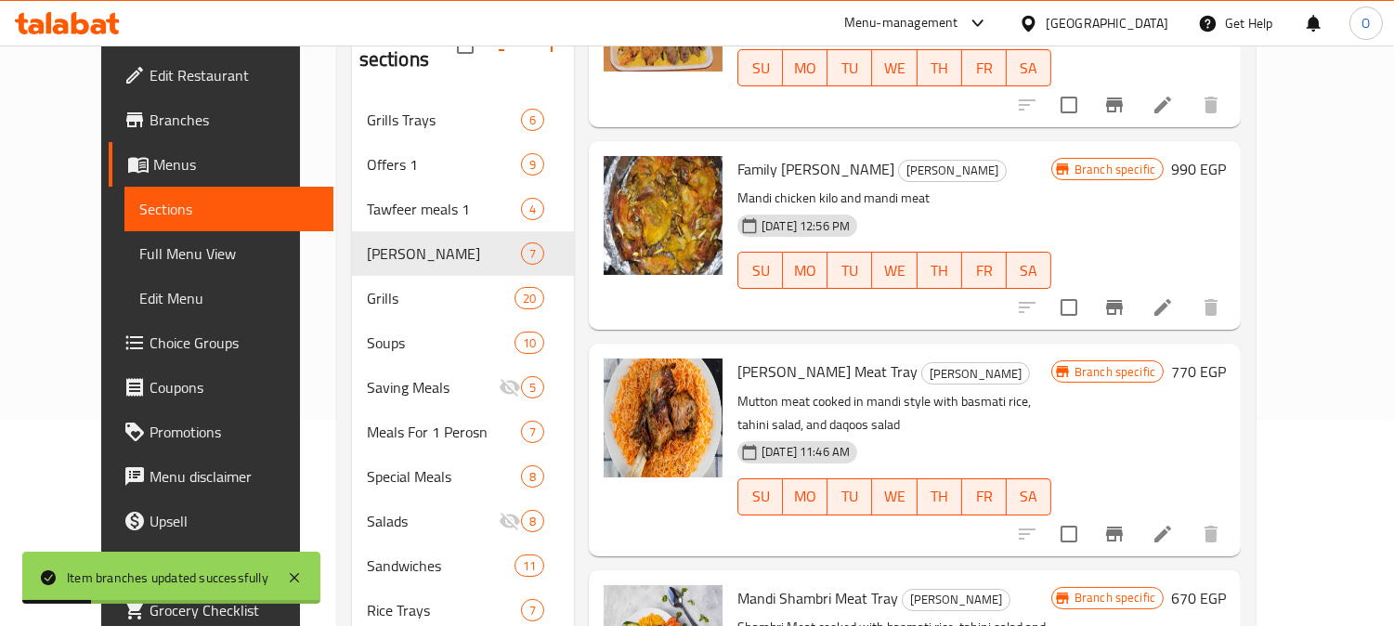
scroll to position [377, 0]
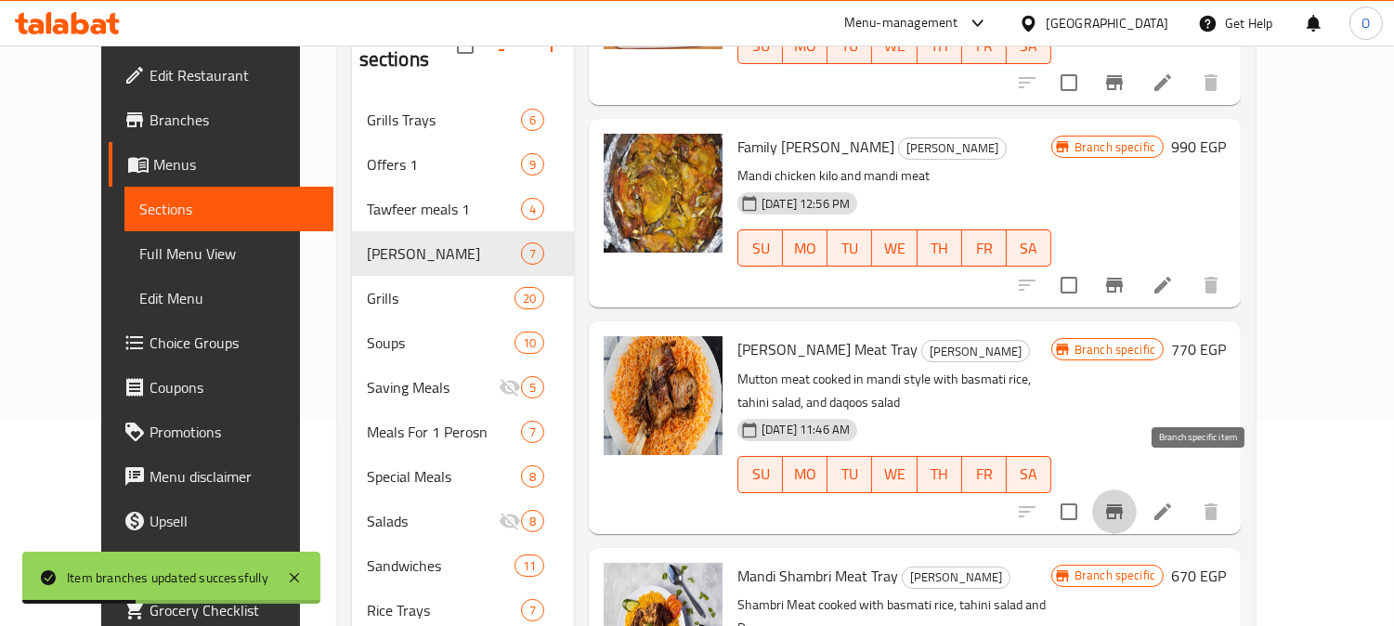
click at [1136, 489] on button "Branch-specific-item" at bounding box center [1114, 511] width 45 height 45
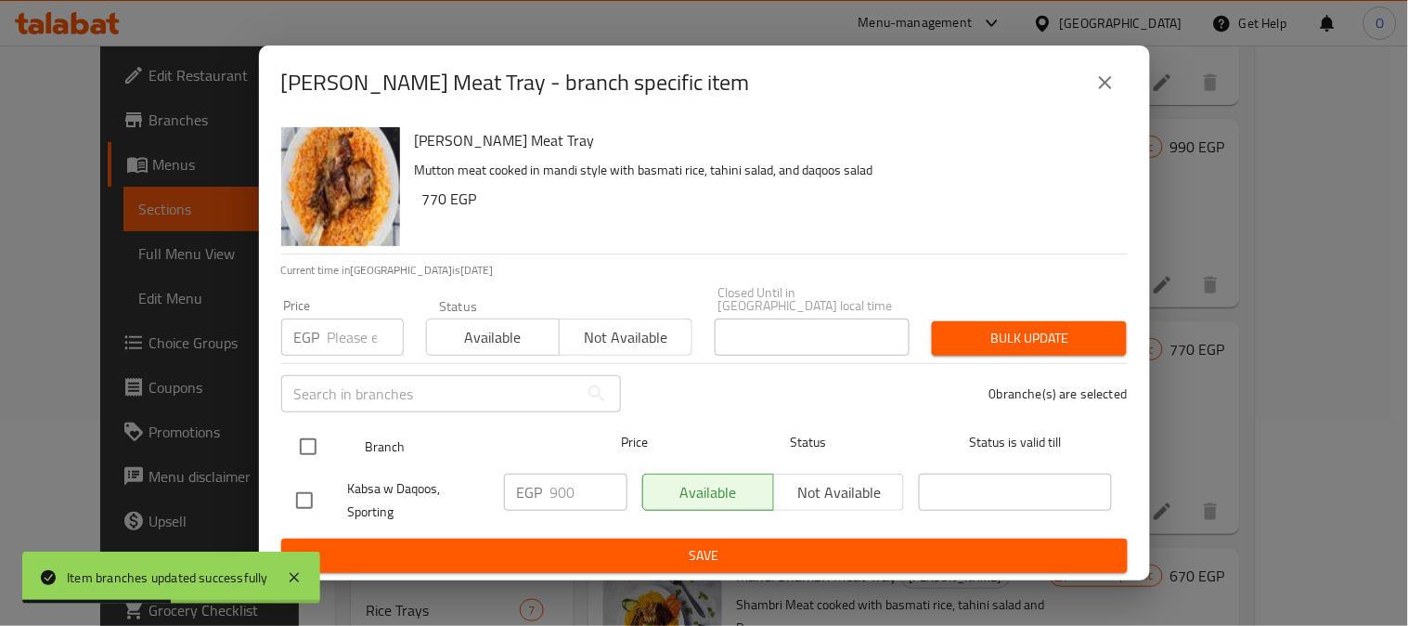
click at [299, 439] on input "checkbox" at bounding box center [308, 446] width 39 height 39
checkbox input "true"
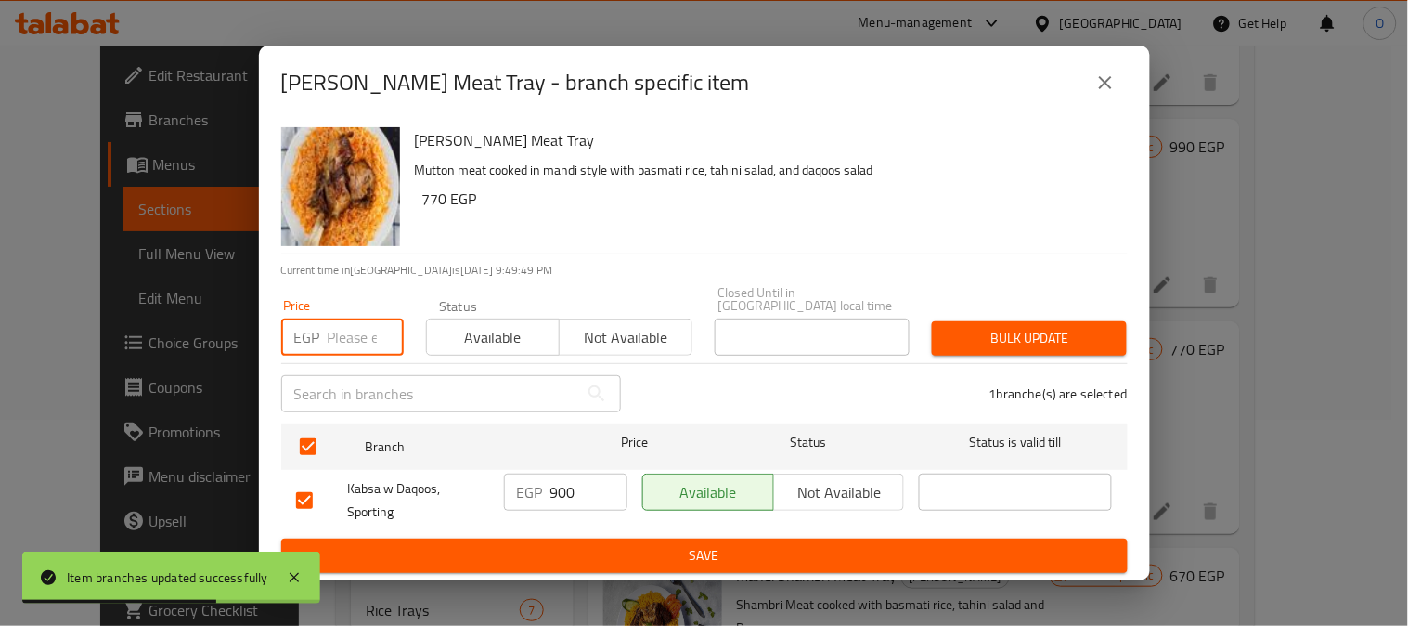
paste input "770"
type input "770"
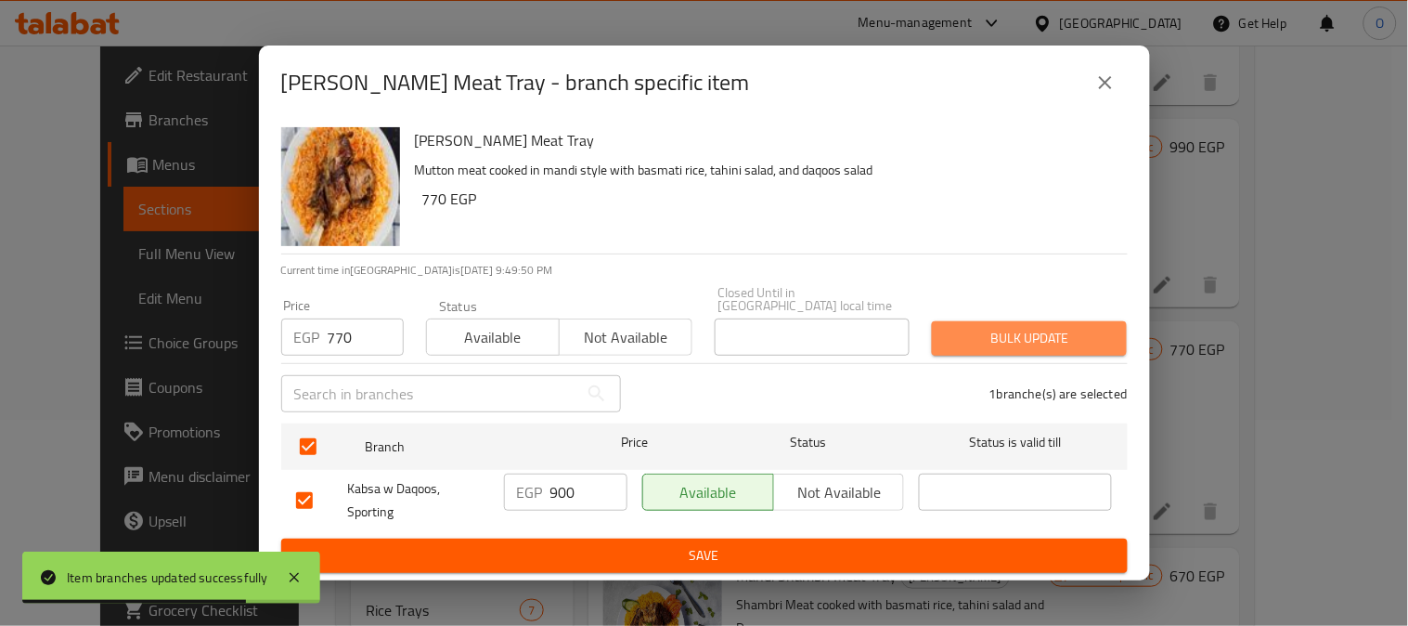
click at [970, 327] on span "Bulk update" at bounding box center [1029, 338] width 165 height 23
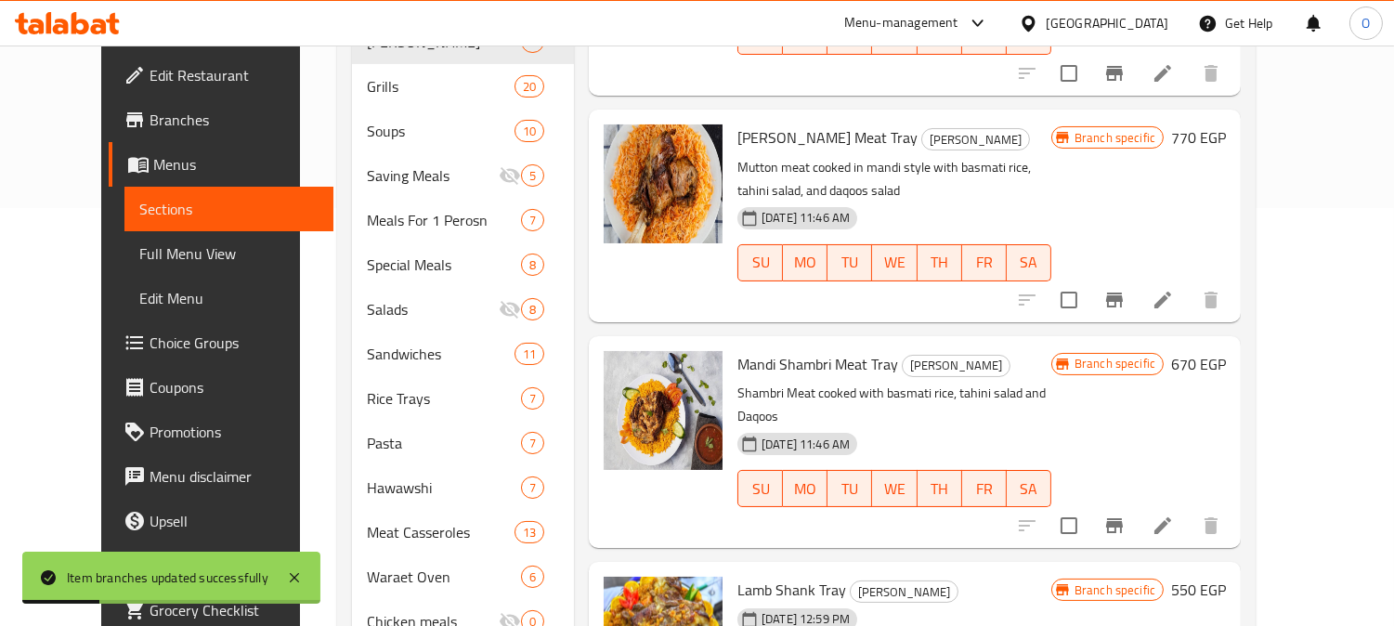
scroll to position [515, 0]
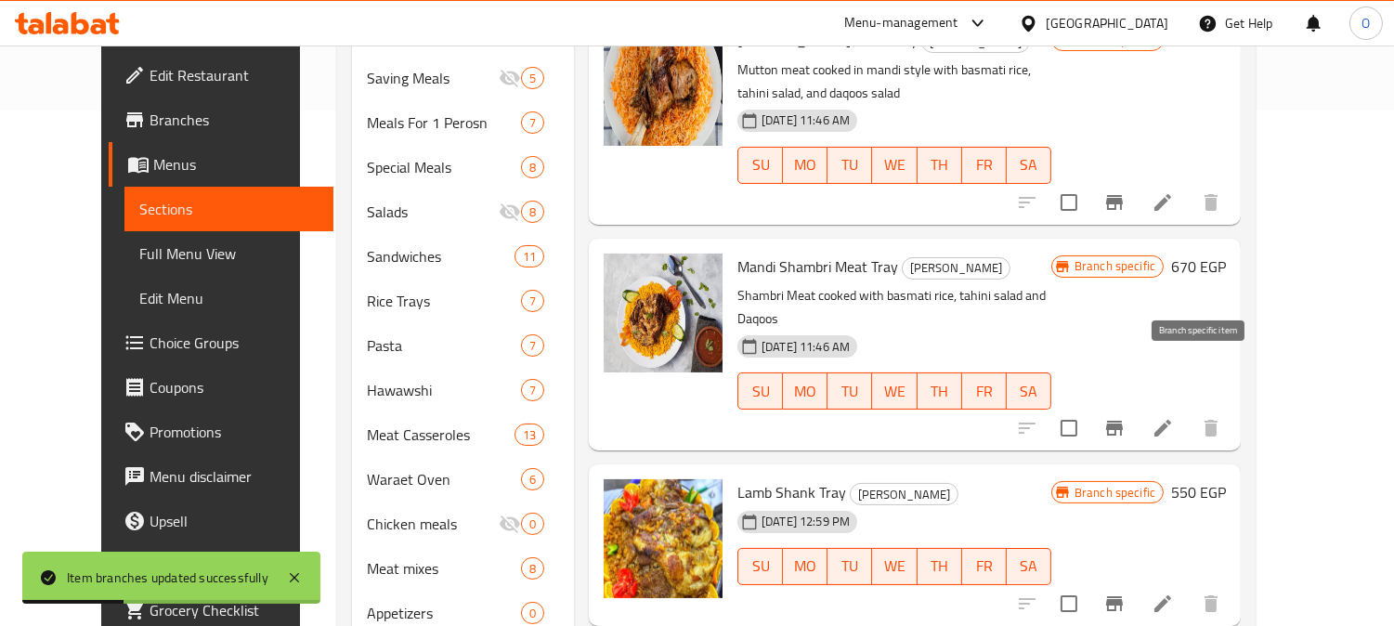
click at [1125, 417] on icon "Branch-specific-item" at bounding box center [1114, 428] width 22 height 22
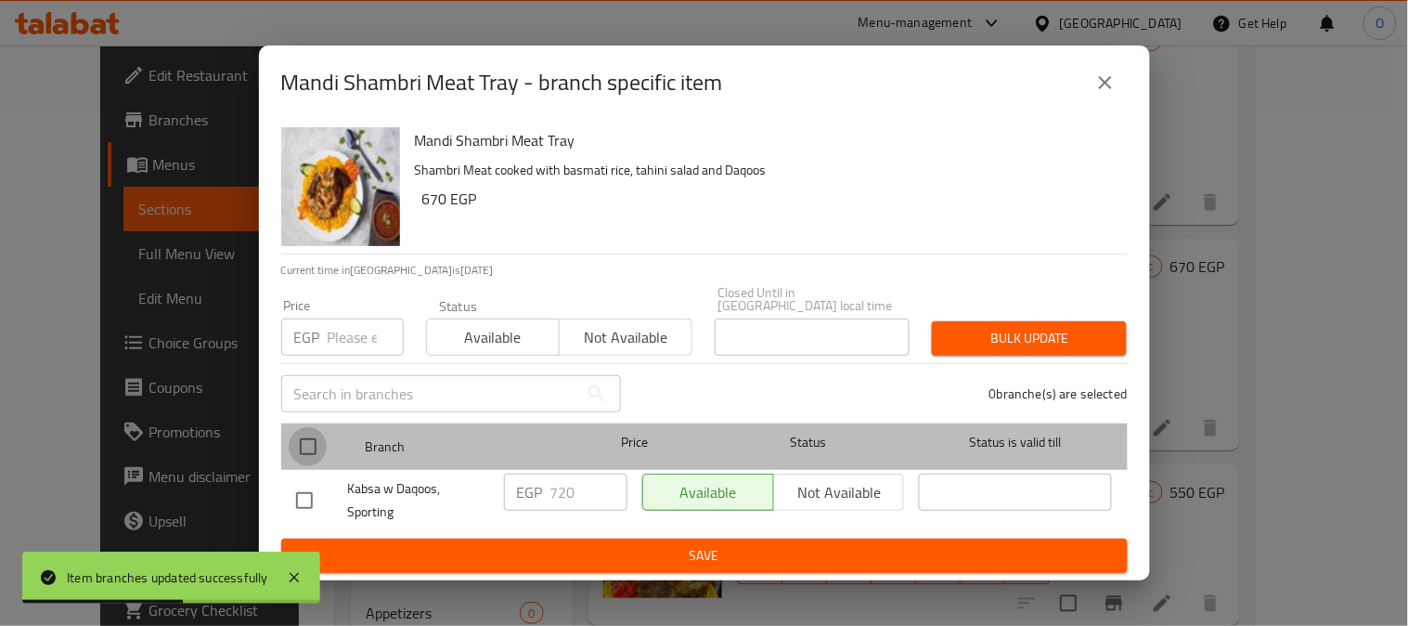
click at [298, 436] on input "checkbox" at bounding box center [308, 446] width 39 height 39
checkbox input "true"
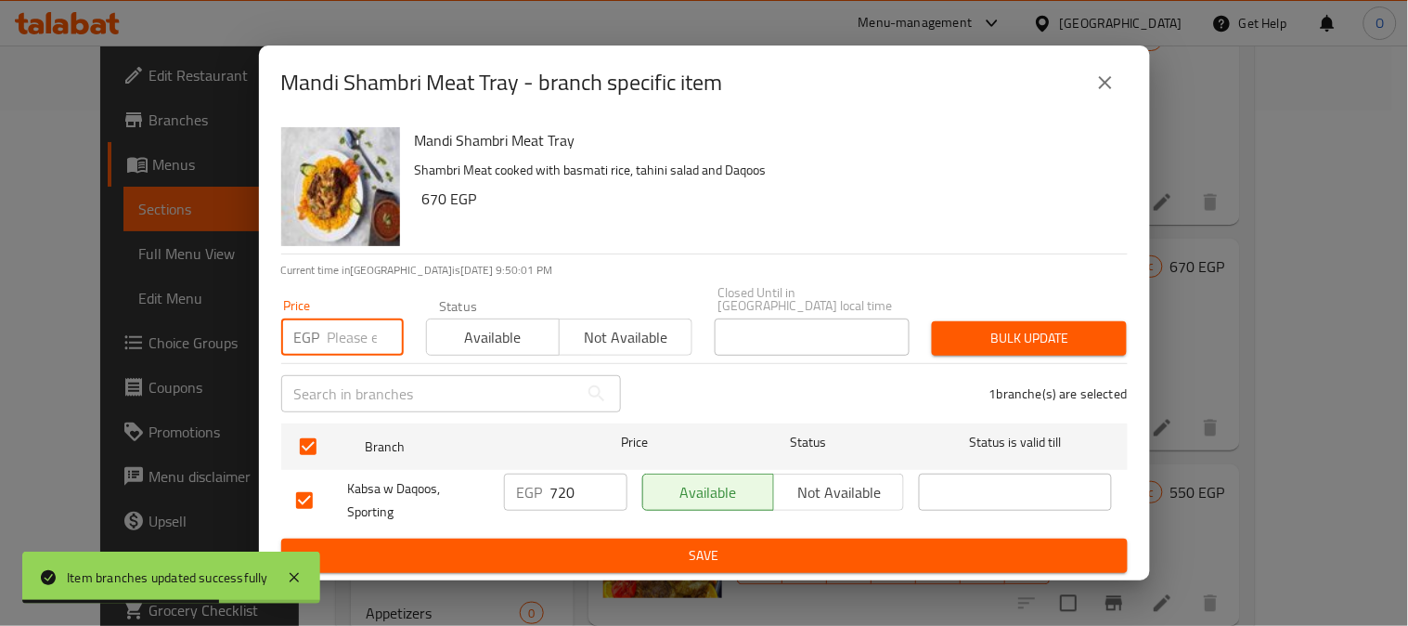
paste input "670"
type input "670"
click at [1108, 327] on span "Bulk update" at bounding box center [1029, 338] width 165 height 23
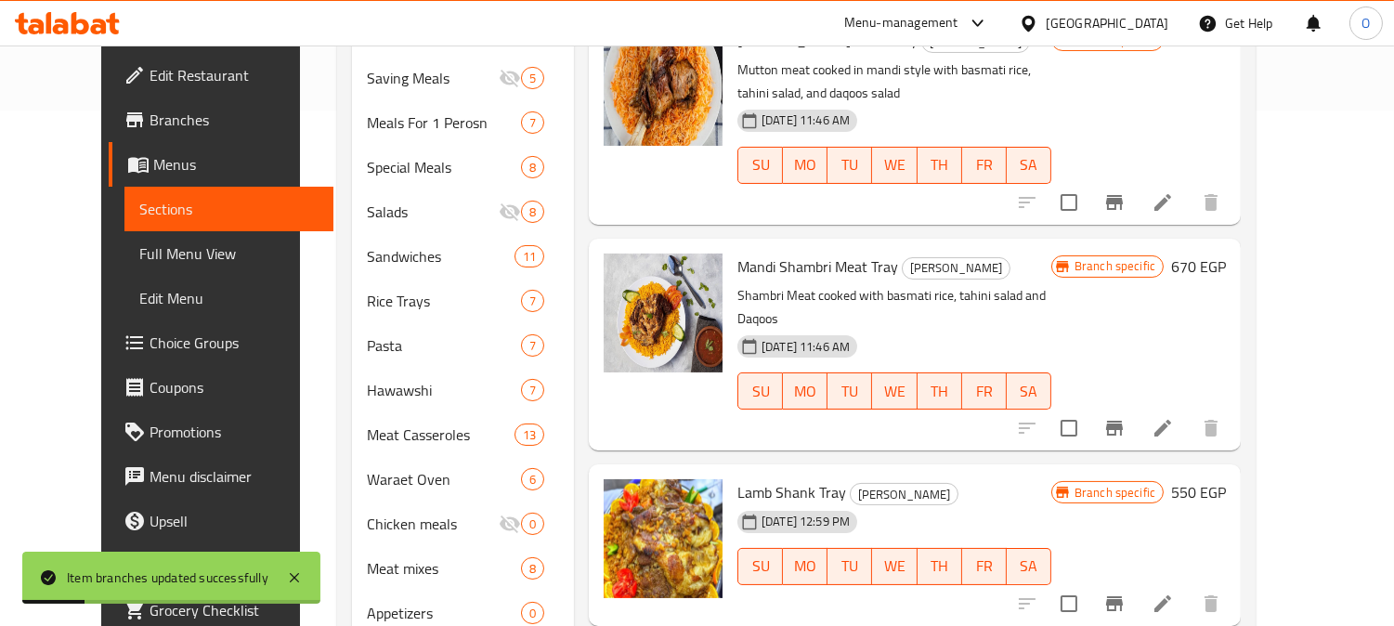
click at [1122, 596] on icon "Branch-specific-item" at bounding box center [1114, 603] width 17 height 15
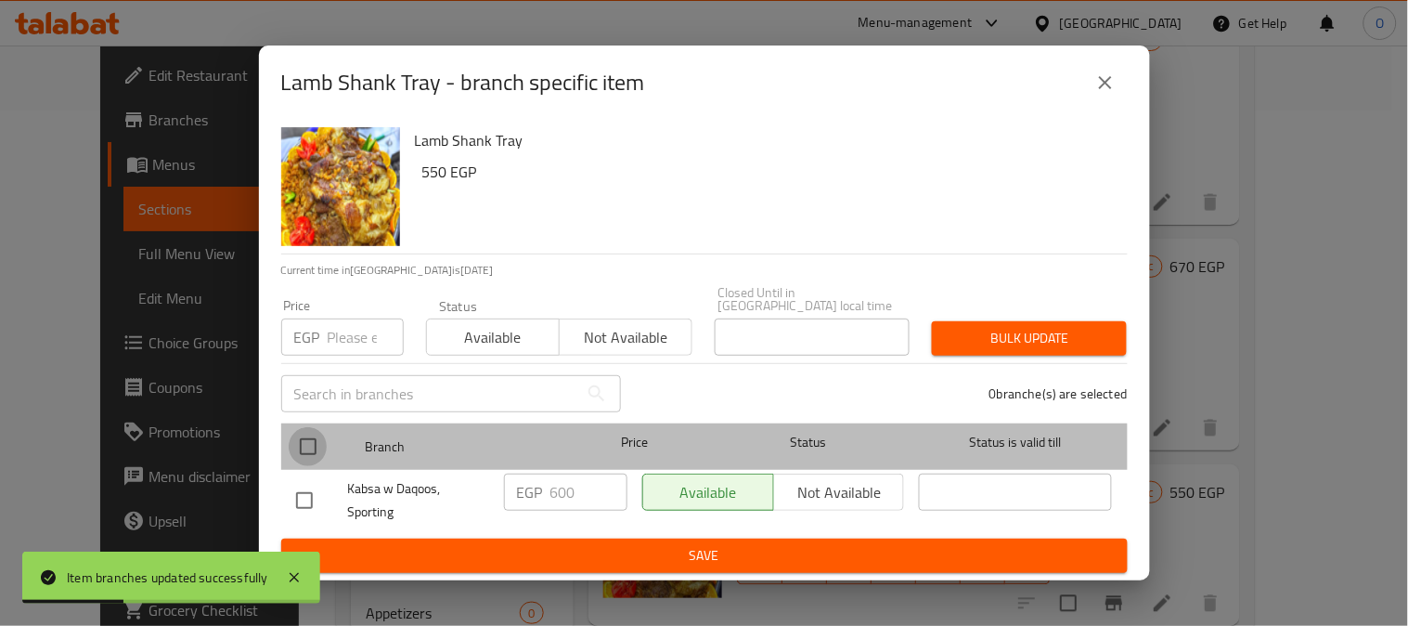
click at [292, 440] on input "checkbox" at bounding box center [308, 446] width 39 height 39
checkbox input "true"
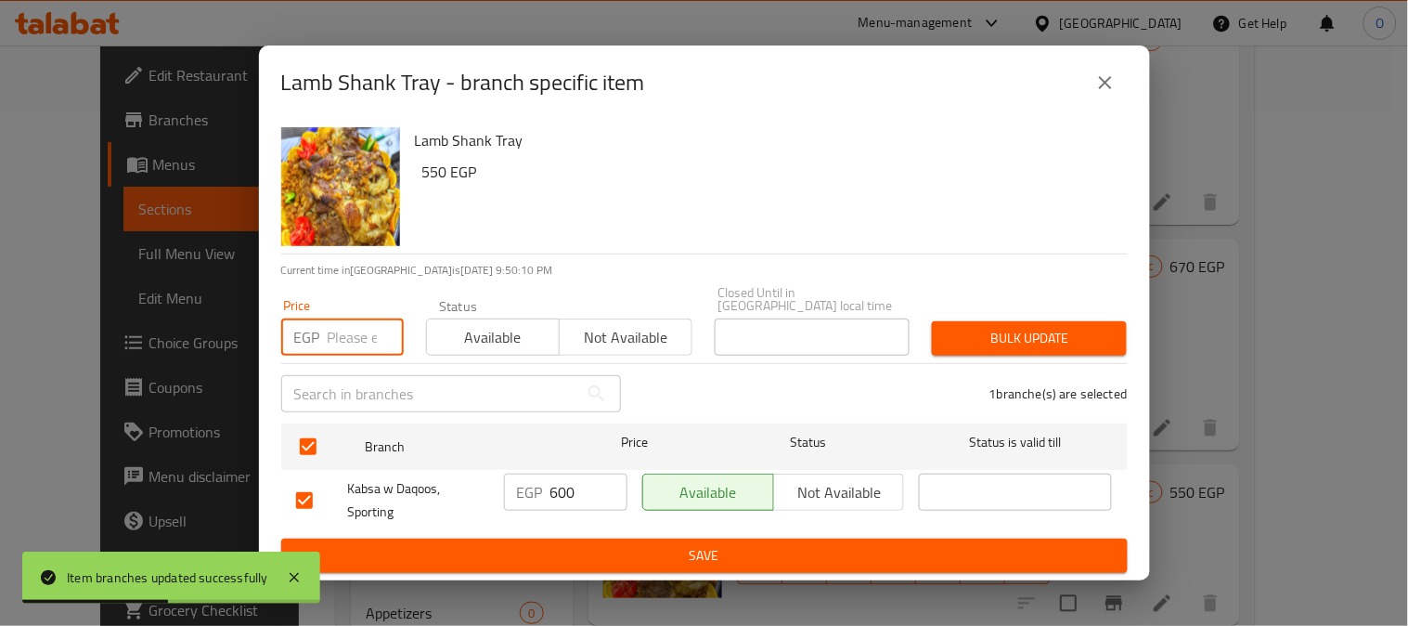
paste input "550"
type input "550"
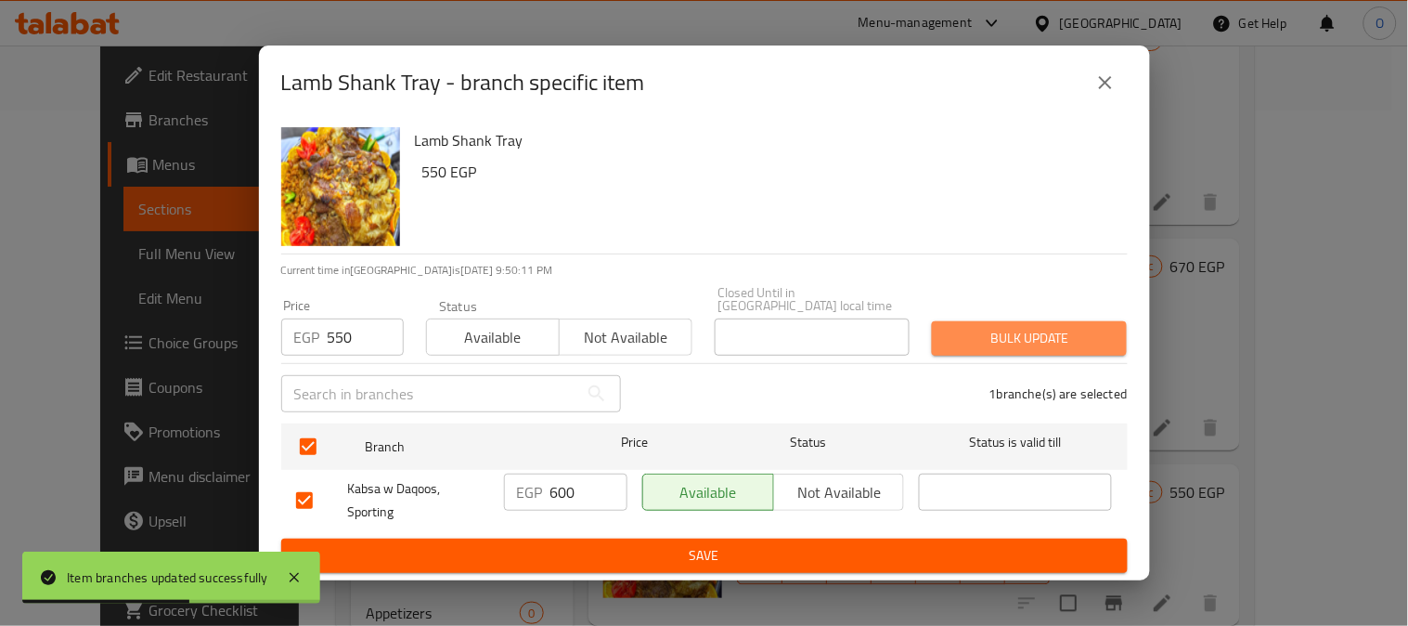
click at [1032, 338] on span "Bulk update" at bounding box center [1029, 338] width 165 height 23
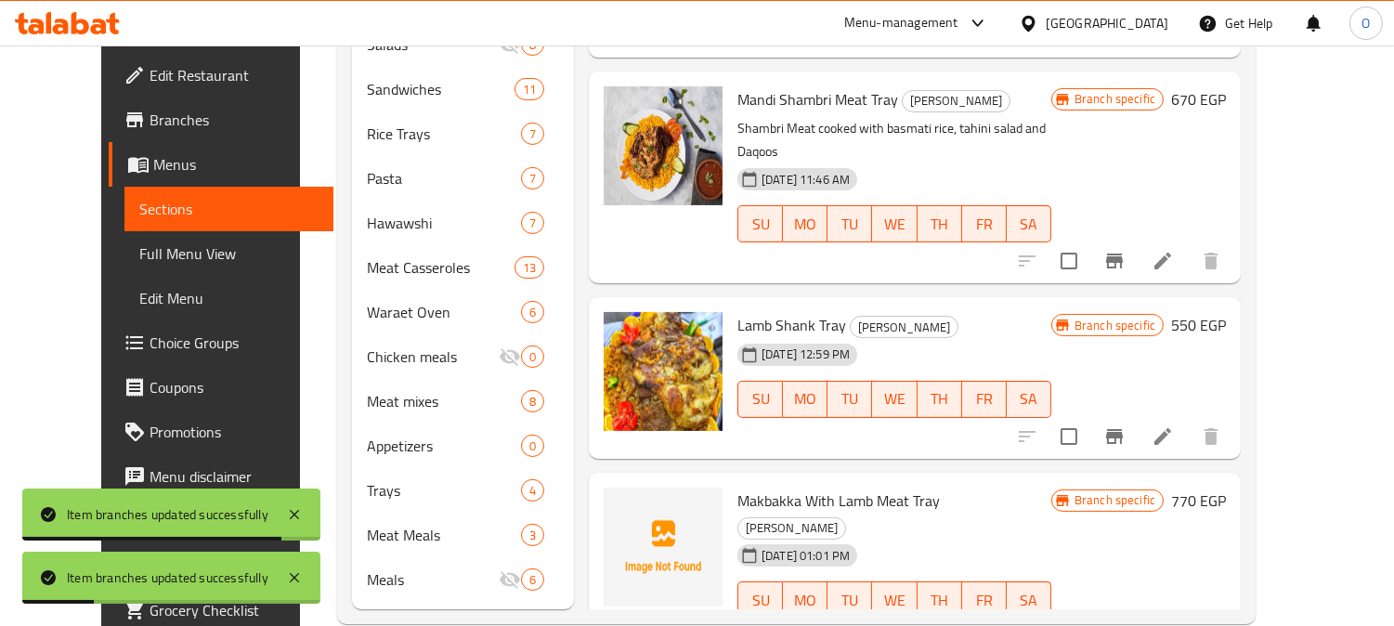
scroll to position [689, 0]
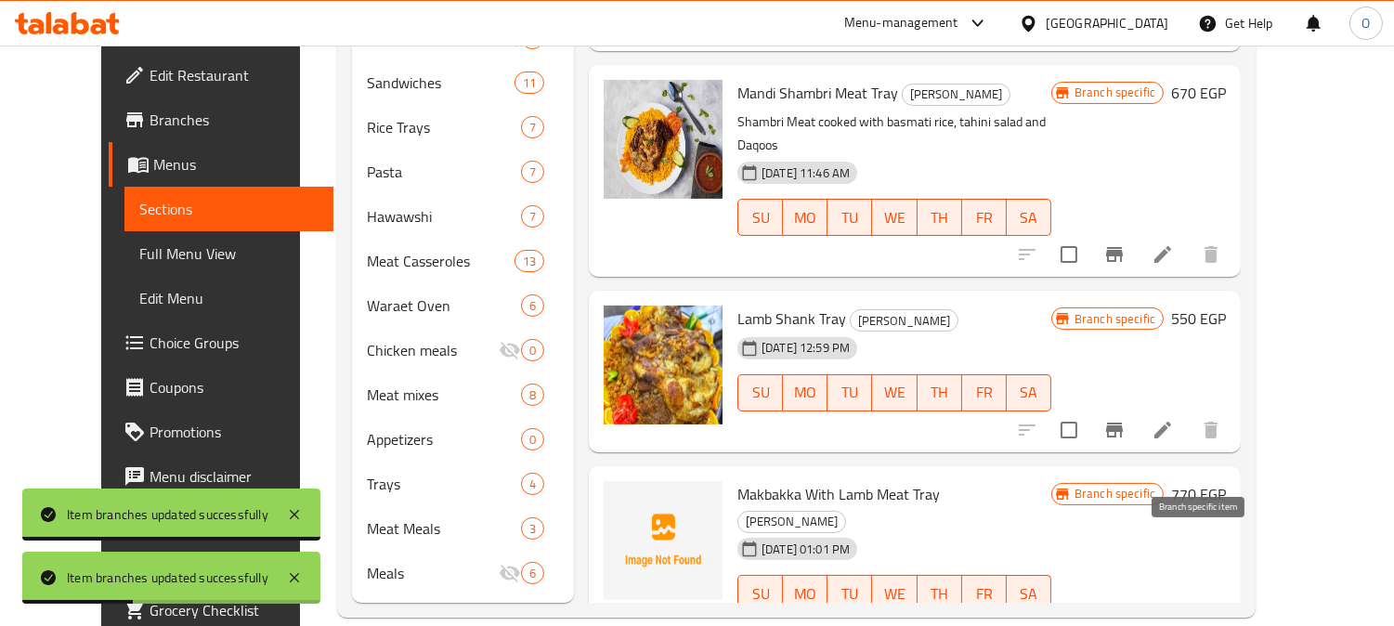
click at [1122, 623] on icon "Branch-specific-item" at bounding box center [1114, 630] width 17 height 15
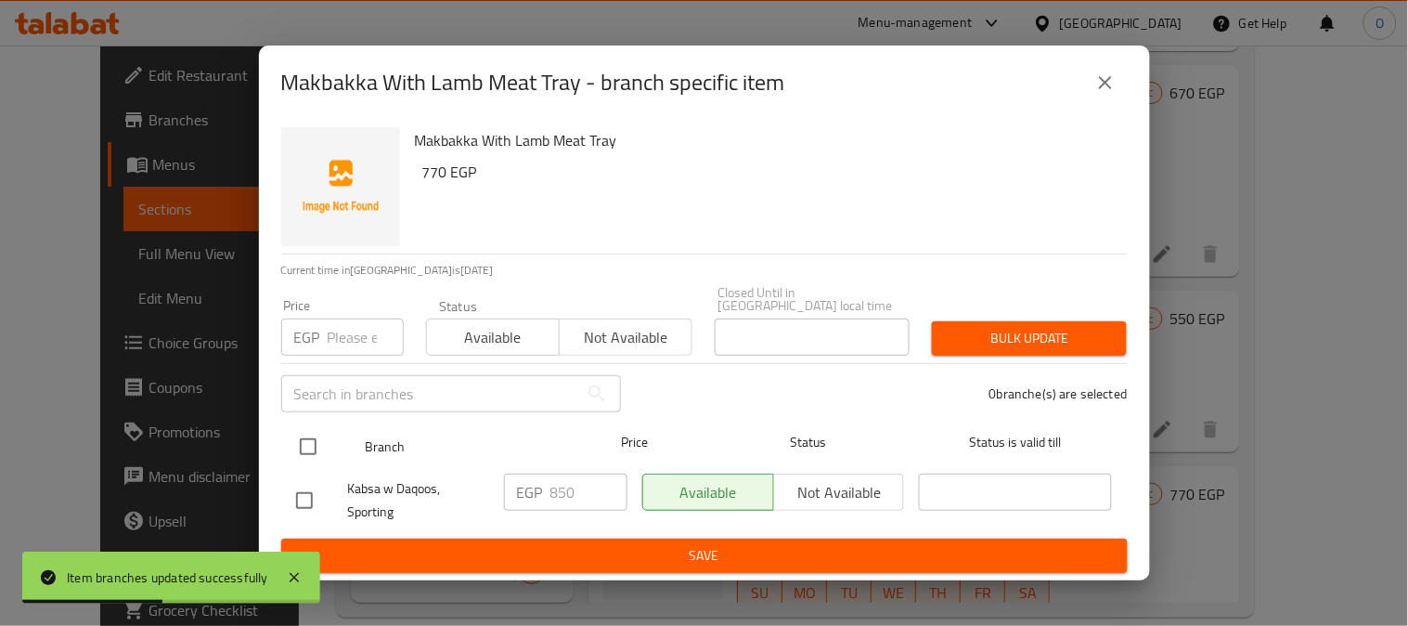
drag, startPoint x: 311, startPoint y: 434, endPoint x: 313, endPoint y: 419, distance: 15.0
click at [311, 432] on input "checkbox" at bounding box center [308, 446] width 39 height 39
checkbox input "true"
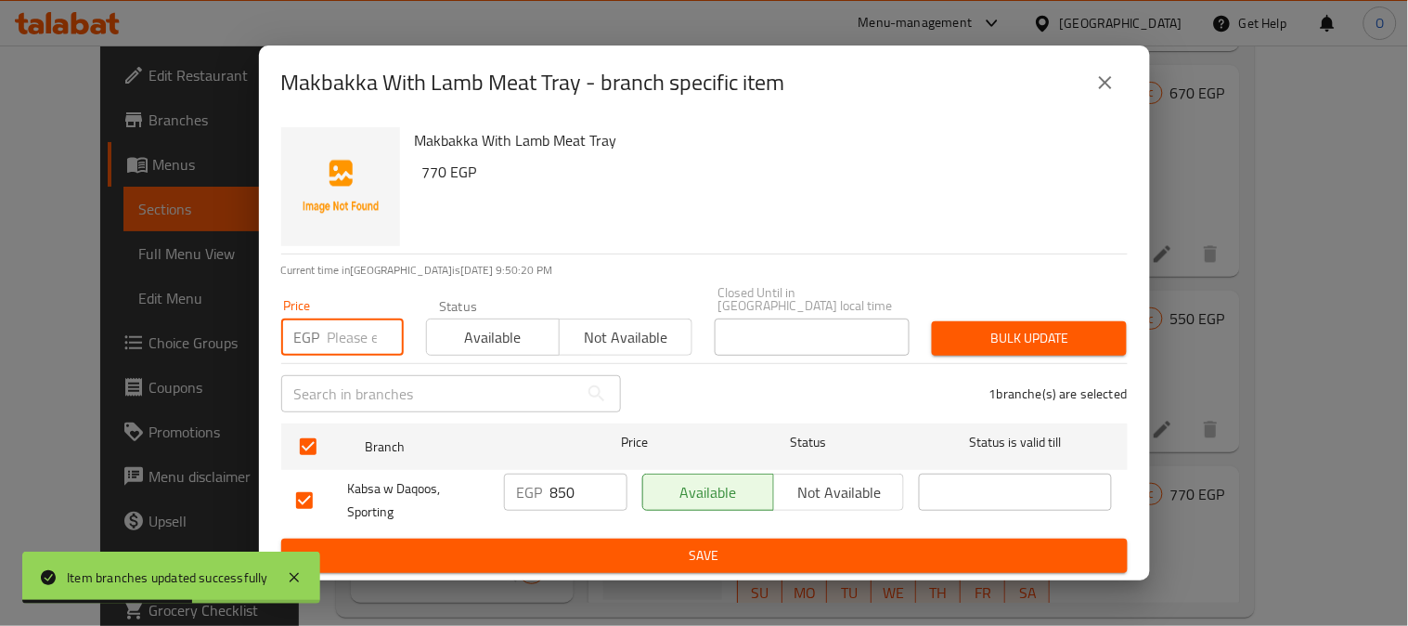
drag, startPoint x: 362, startPoint y: 309, endPoint x: 349, endPoint y: 336, distance: 29.9
click at [349, 336] on input "number" at bounding box center [366, 336] width 76 height 37
paste input "770"
type input "770"
click at [1094, 337] on span "Bulk update" at bounding box center [1029, 338] width 165 height 23
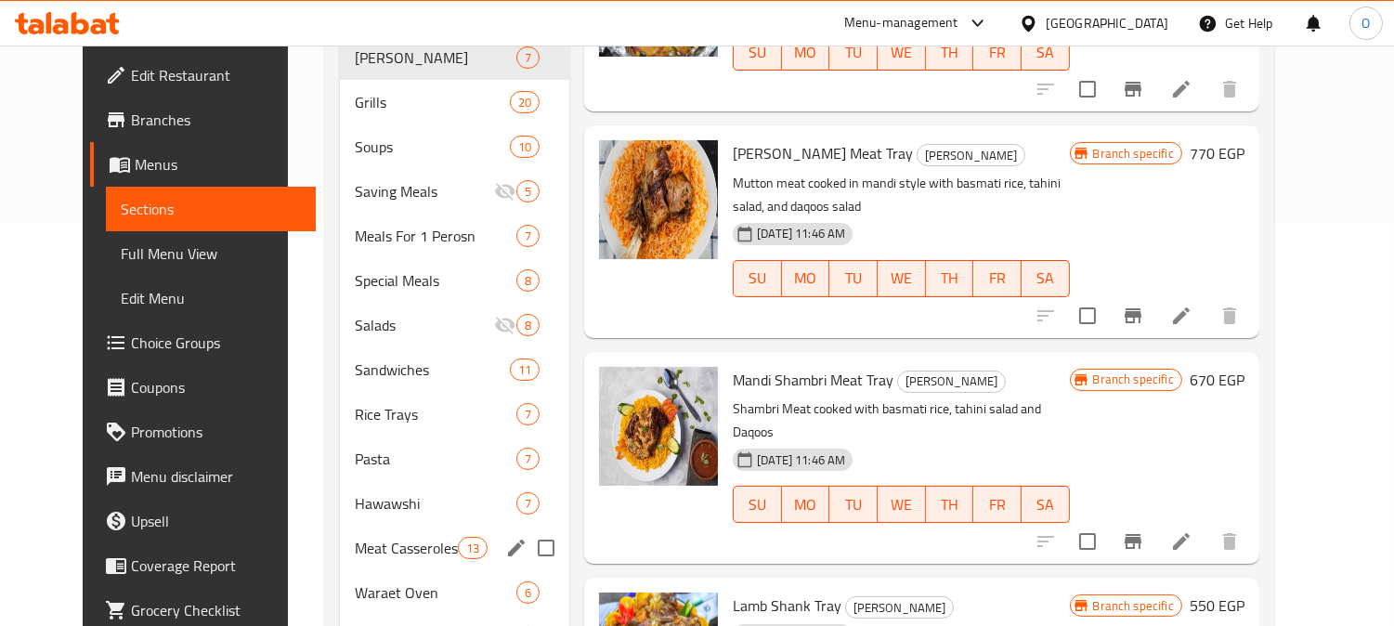
scroll to position [379, 0]
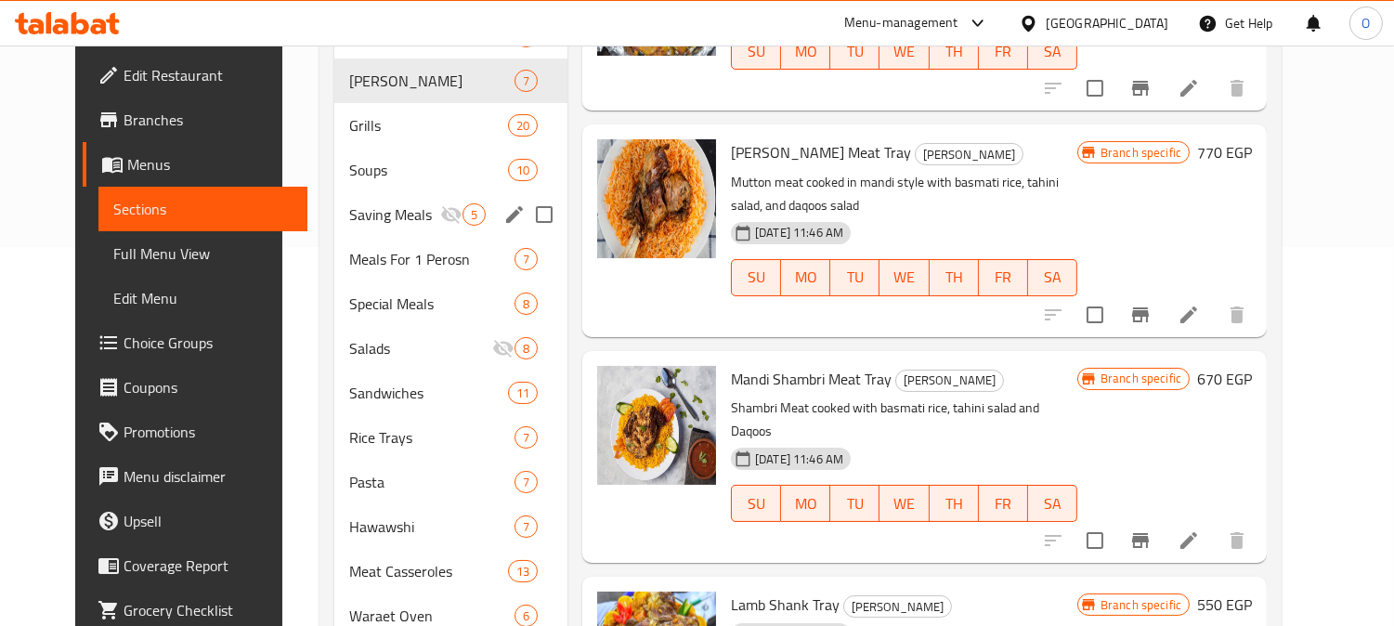
click at [359, 192] on div "Saving Meals 5" at bounding box center [450, 214] width 233 height 45
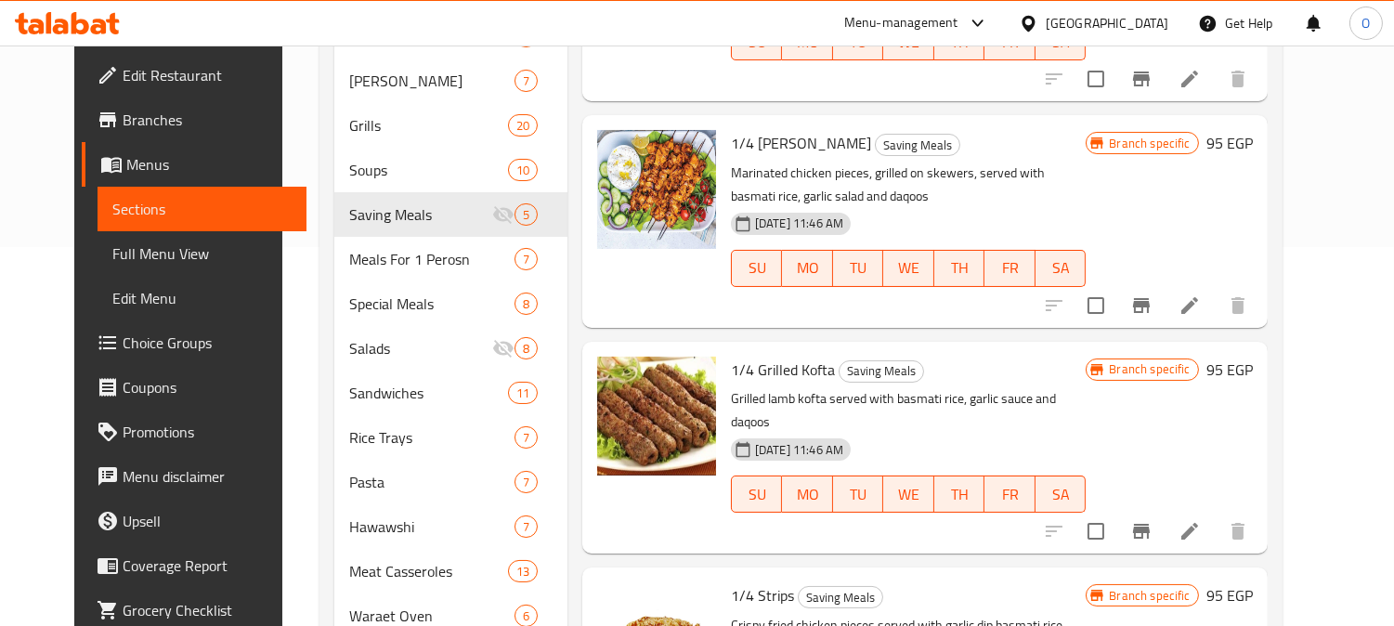
scroll to position [173, 0]
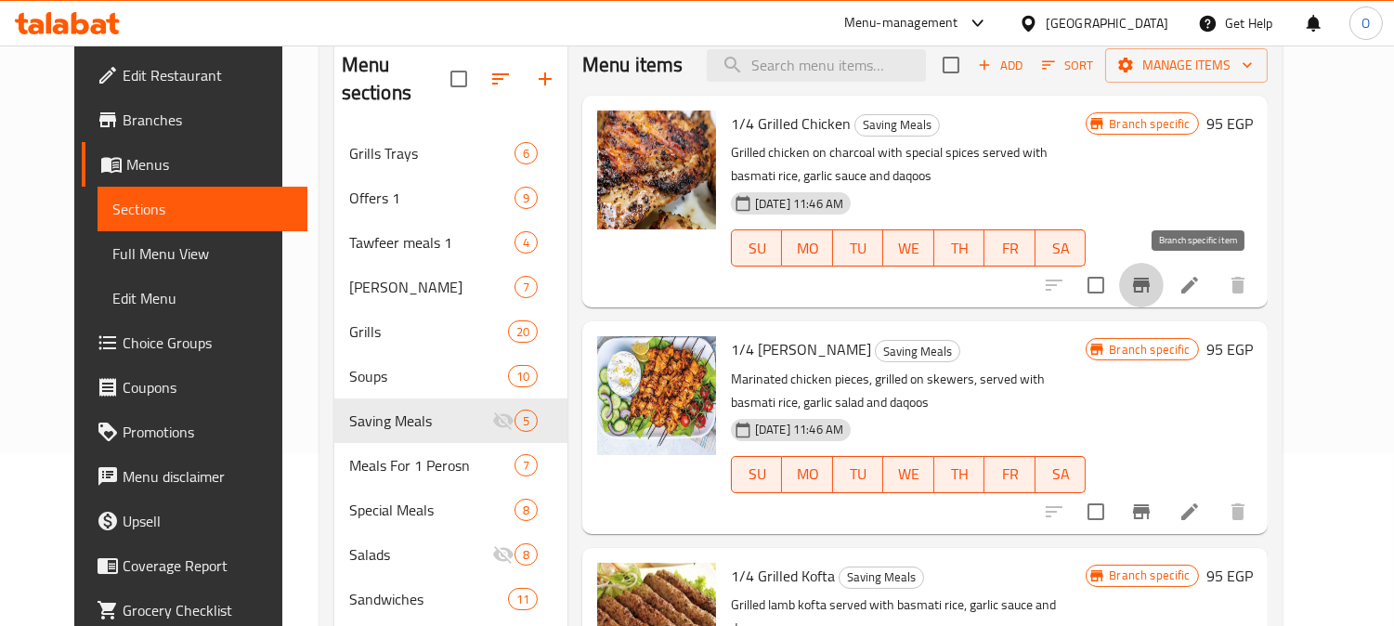
click at [1152, 279] on icon "Branch-specific-item" at bounding box center [1141, 285] width 22 height 22
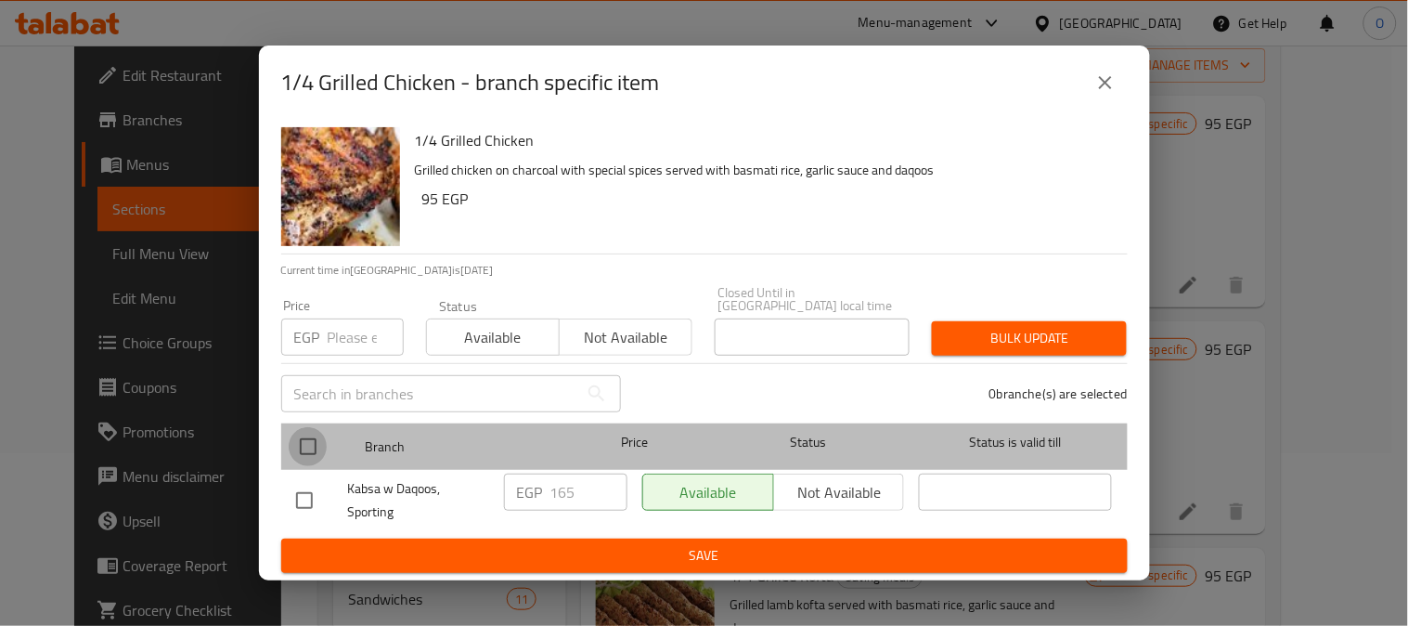
click at [303, 443] on input "checkbox" at bounding box center [308, 446] width 39 height 39
checkbox input "true"
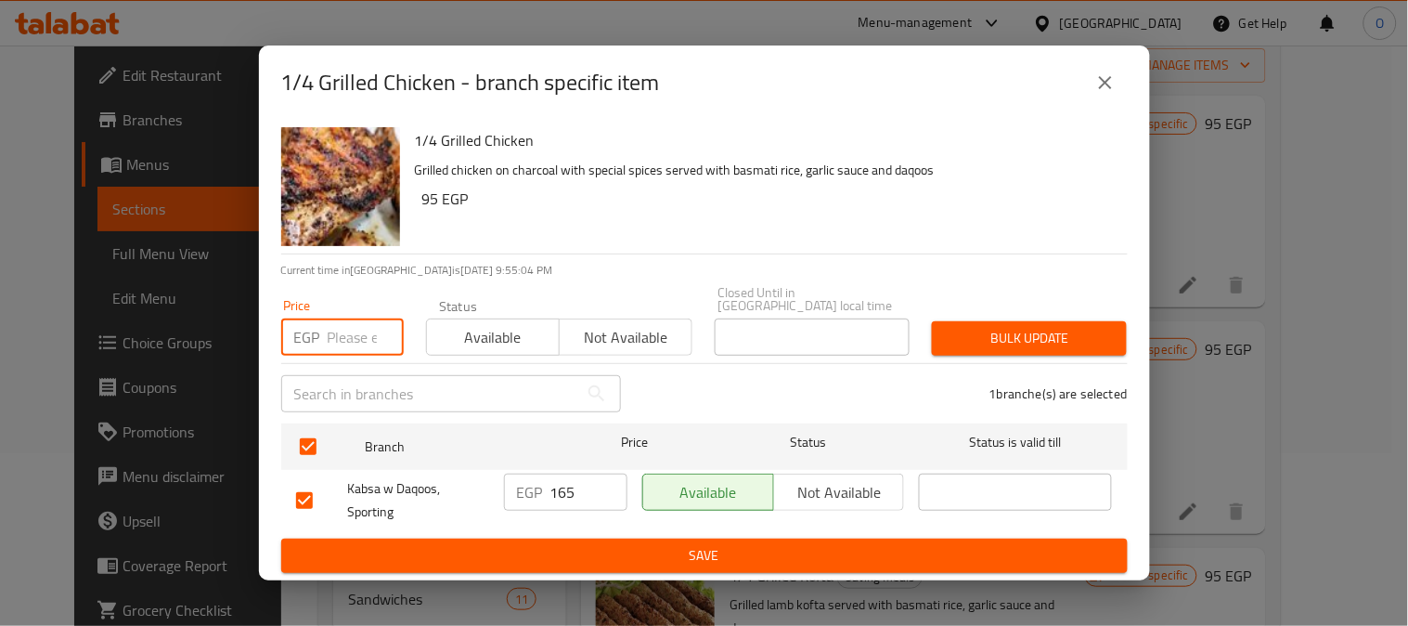
paste input "95"
type input "95"
click at [1022, 339] on span "Bulk update" at bounding box center [1029, 338] width 165 height 23
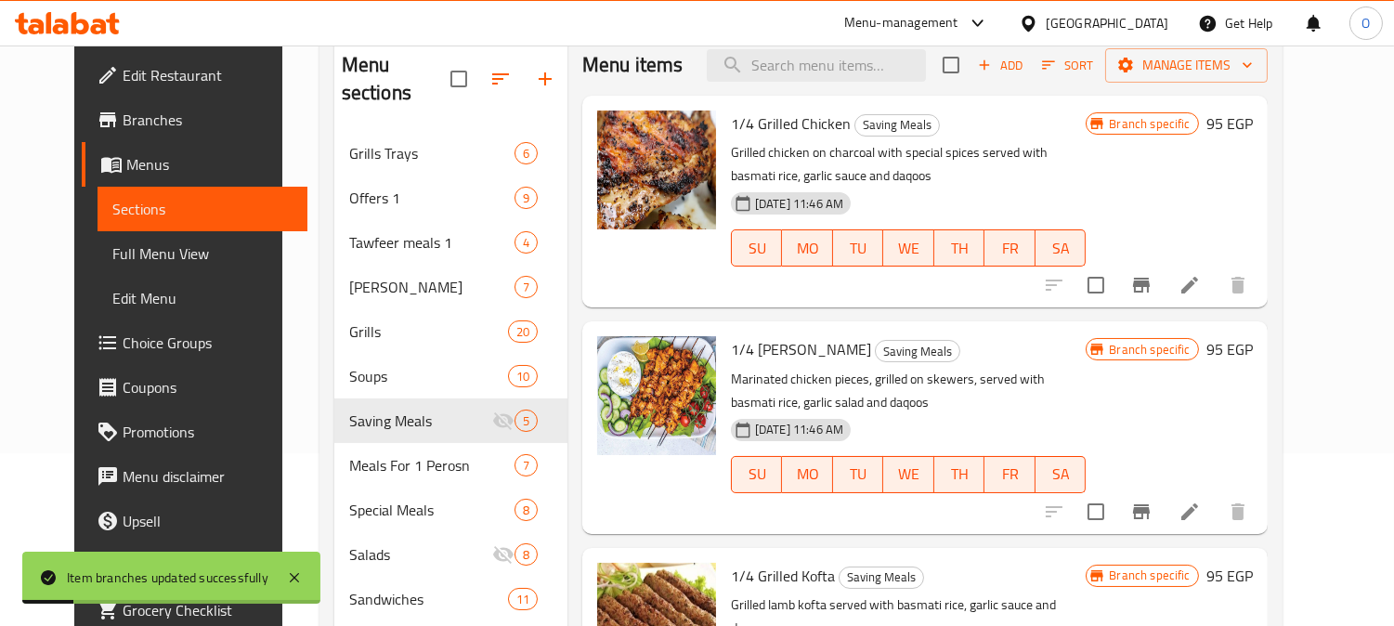
click at [1149, 513] on icon "Branch-specific-item" at bounding box center [1141, 511] width 17 height 15
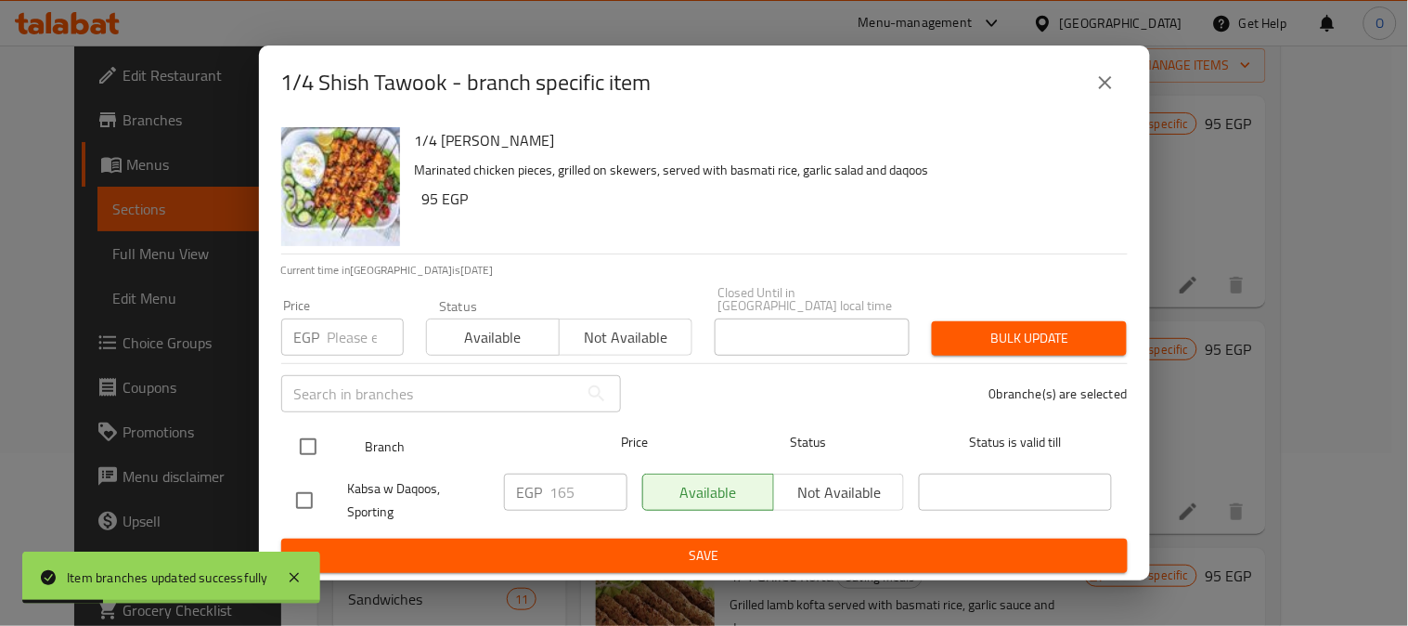
click at [329, 432] on div at bounding box center [324, 447] width 70 height 54
click at [319, 437] on input "checkbox" at bounding box center [308, 446] width 39 height 39
checkbox input "true"
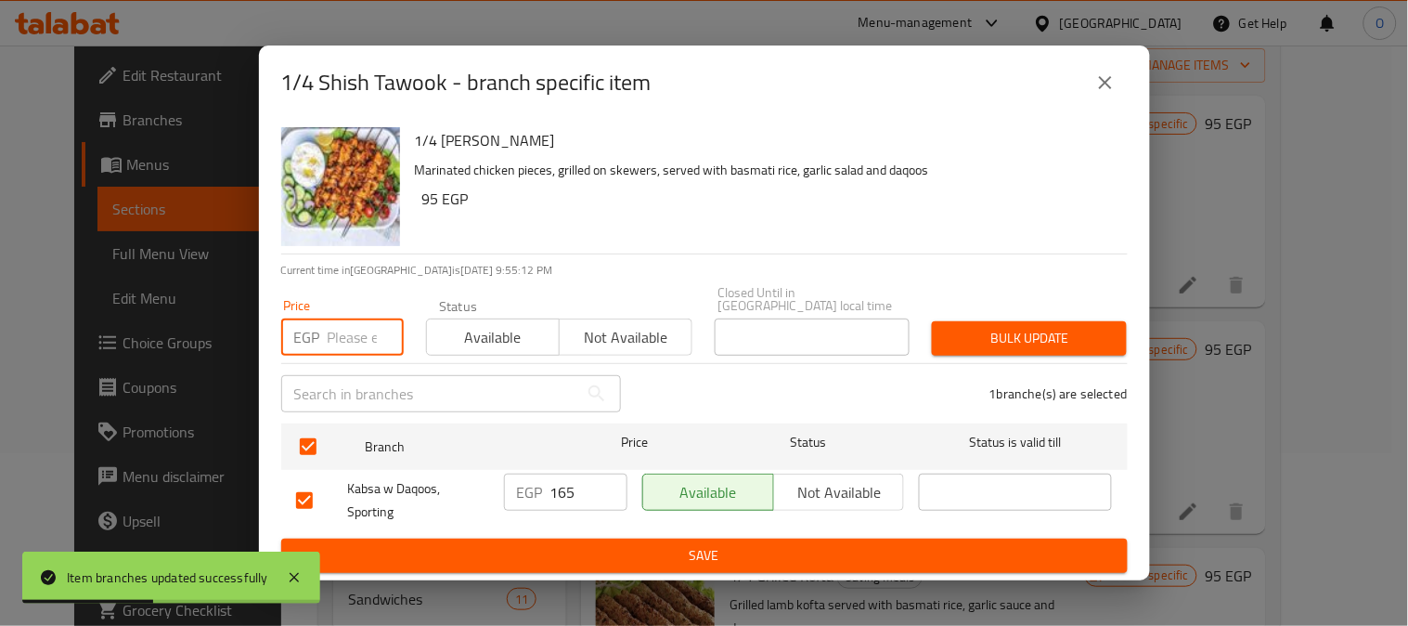
paste input "95"
type input "95"
click at [980, 347] on button "Bulk update" at bounding box center [1029, 338] width 195 height 34
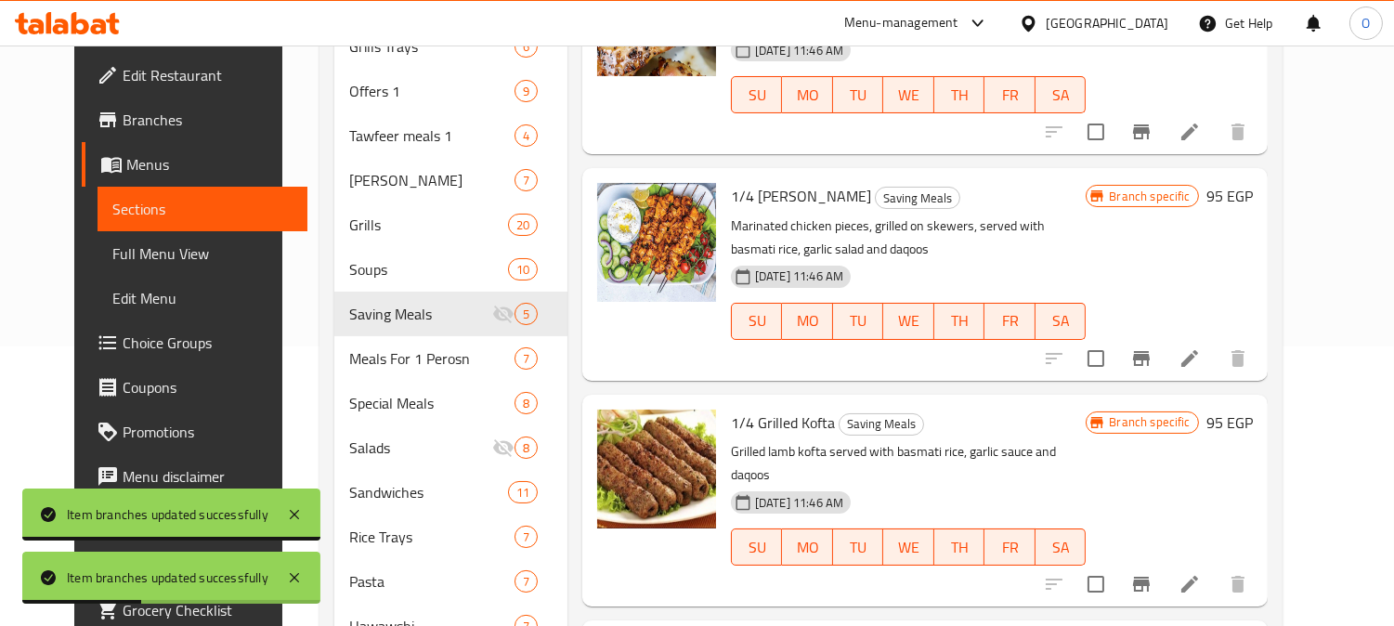
scroll to position [483, 0]
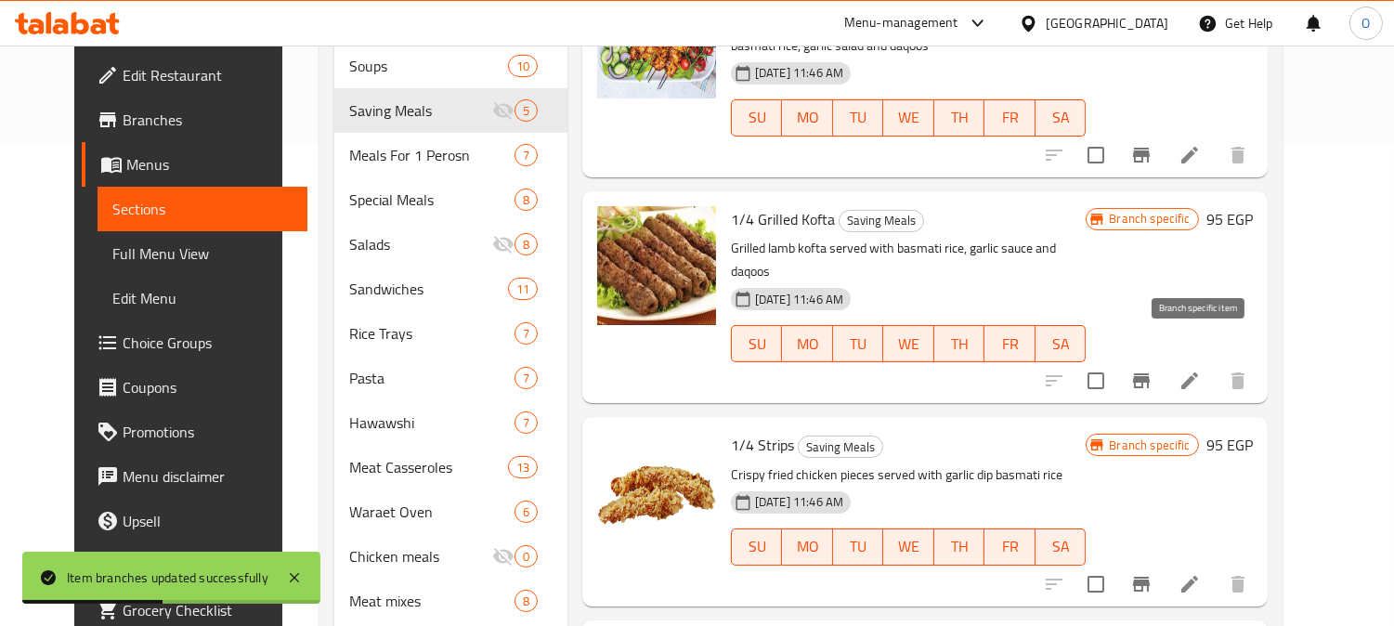
click at [1152, 370] on icon "Branch-specific-item" at bounding box center [1141, 381] width 22 height 22
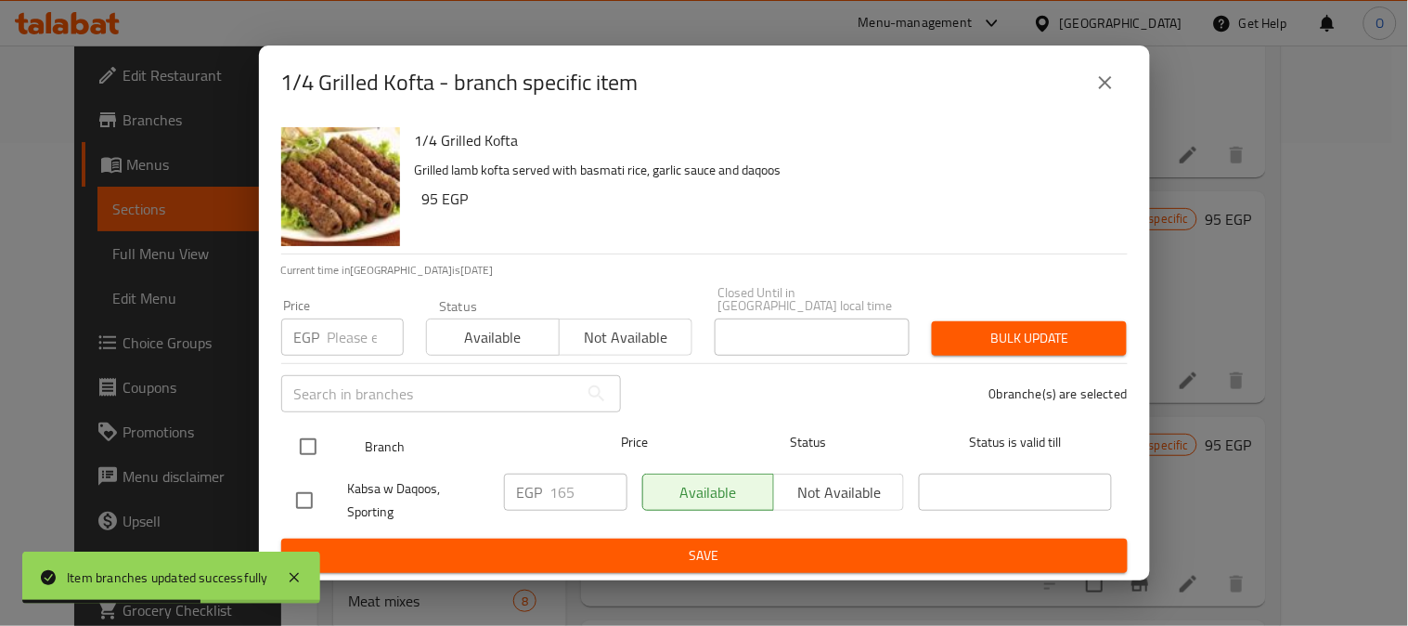
click at [318, 436] on input "checkbox" at bounding box center [308, 446] width 39 height 39
checkbox input "true"
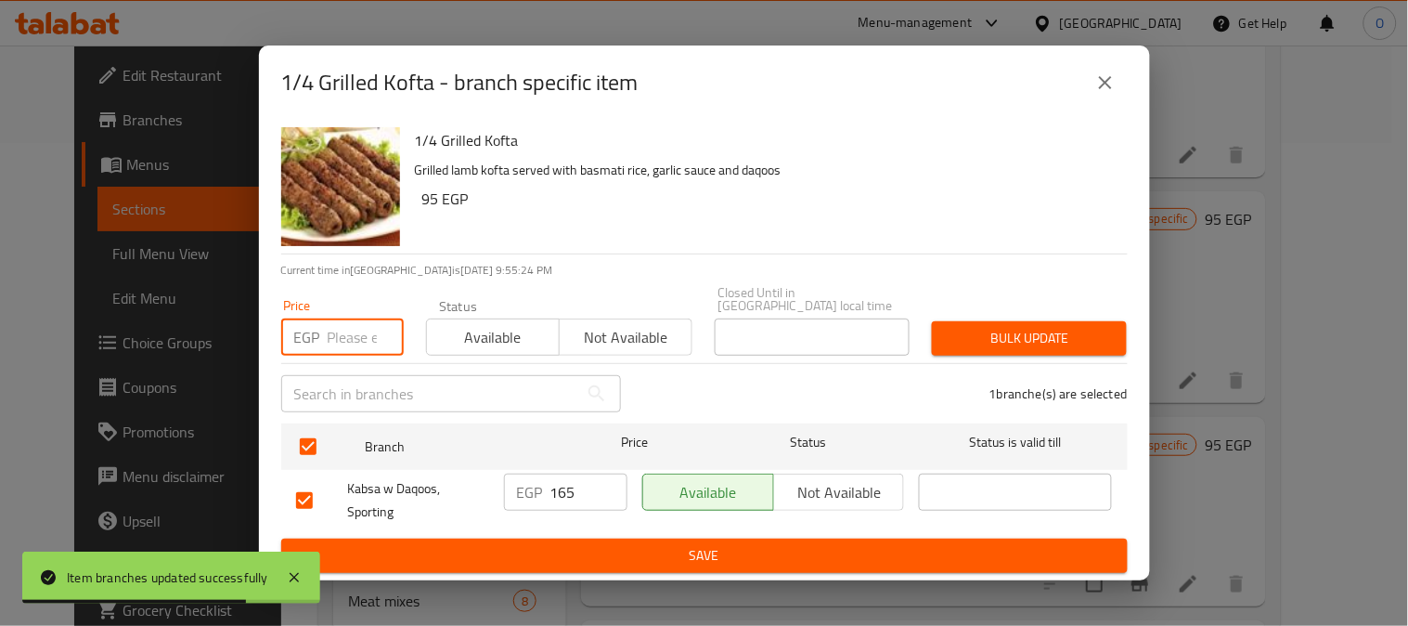
paste input "95"
type input "95"
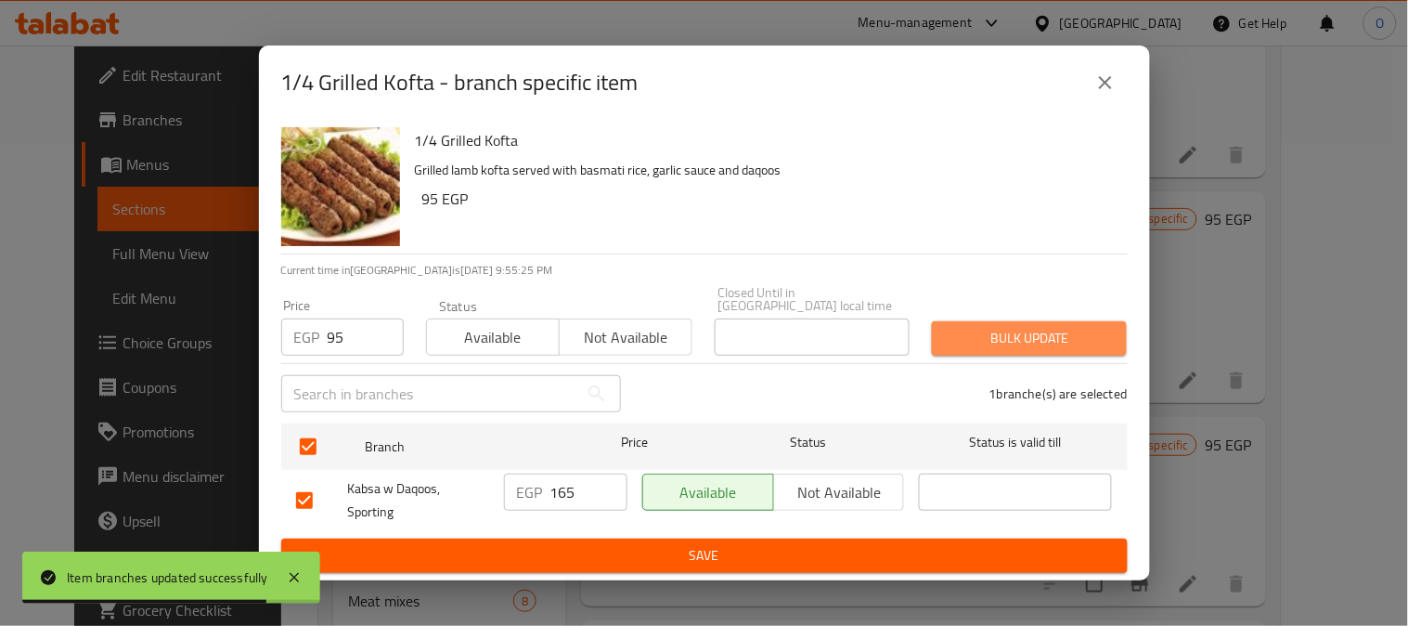
click at [1079, 344] on span "Bulk update" at bounding box center [1029, 338] width 165 height 23
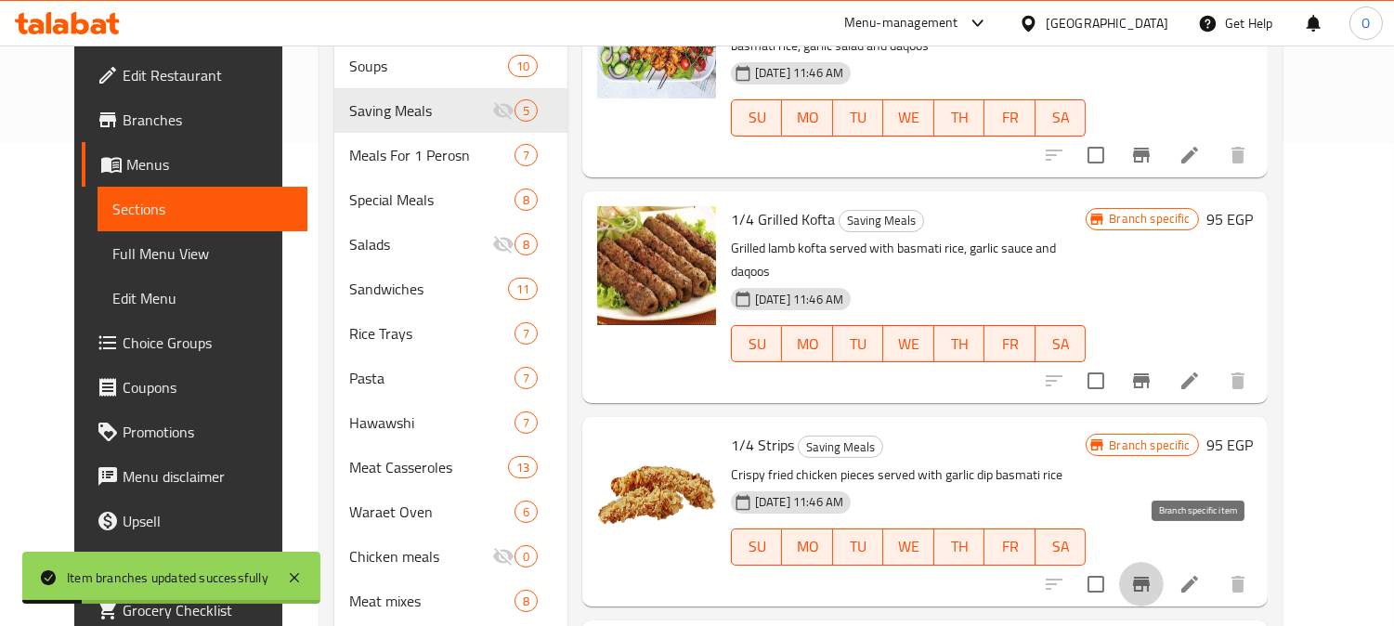
click at [1149, 577] on icon "Branch-specific-item" at bounding box center [1141, 584] width 17 height 15
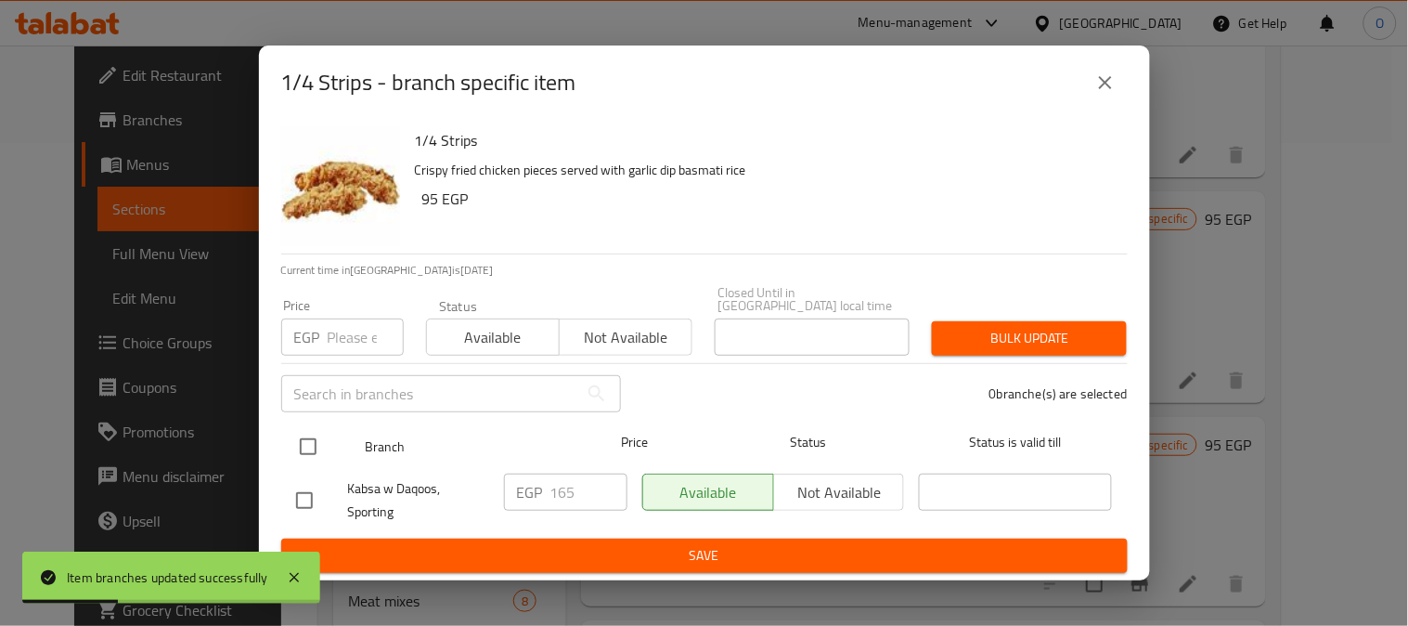
click at [313, 441] on input "checkbox" at bounding box center [308, 446] width 39 height 39
checkbox input "true"
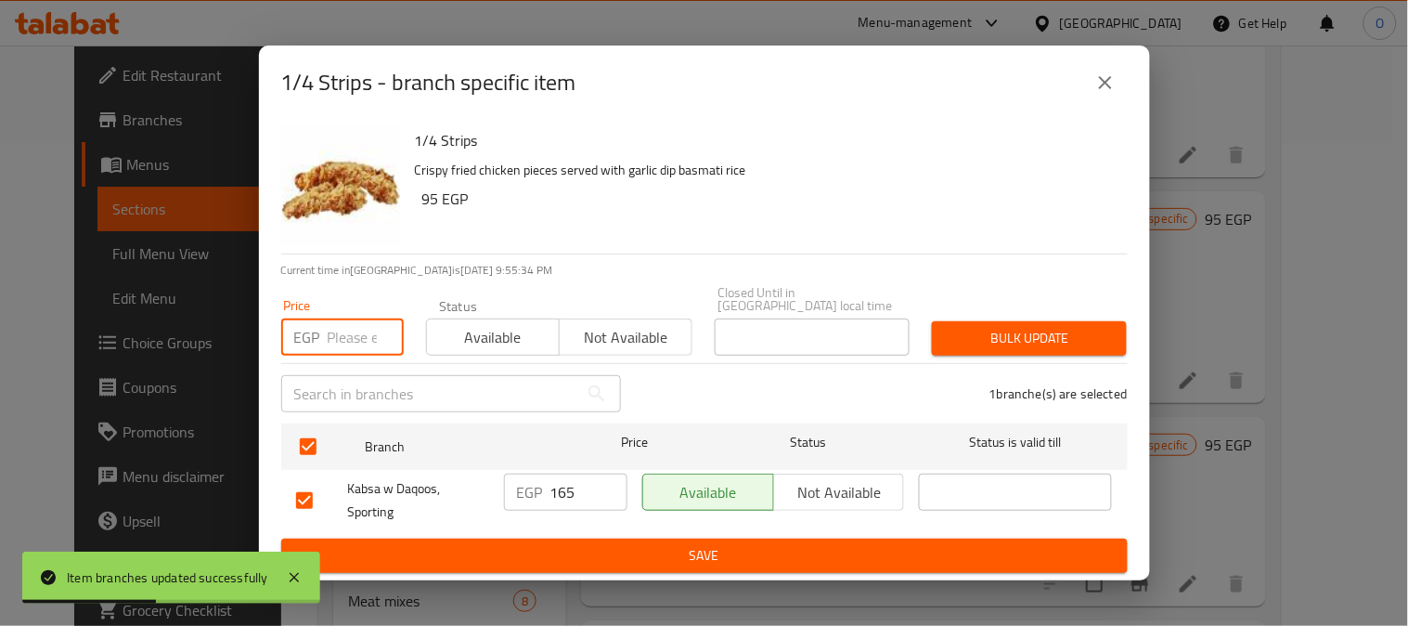
paste input "95"
type input "95"
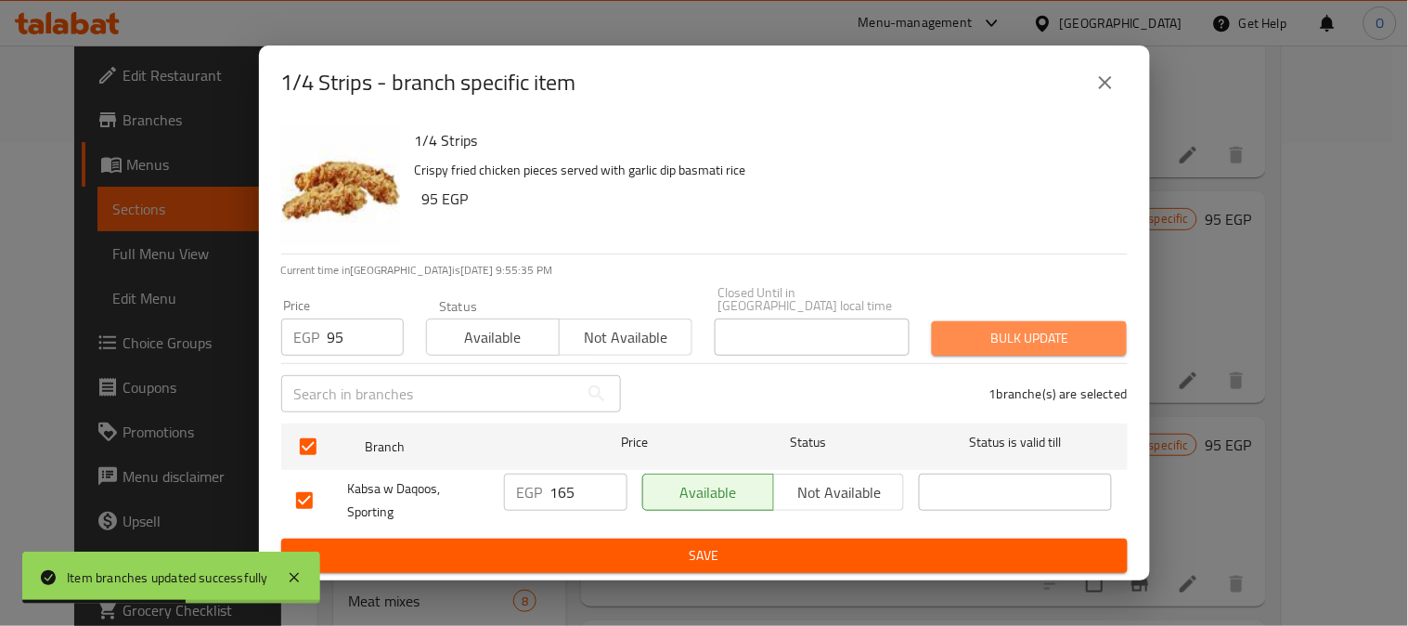
click at [998, 330] on span "Bulk update" at bounding box center [1029, 338] width 165 height 23
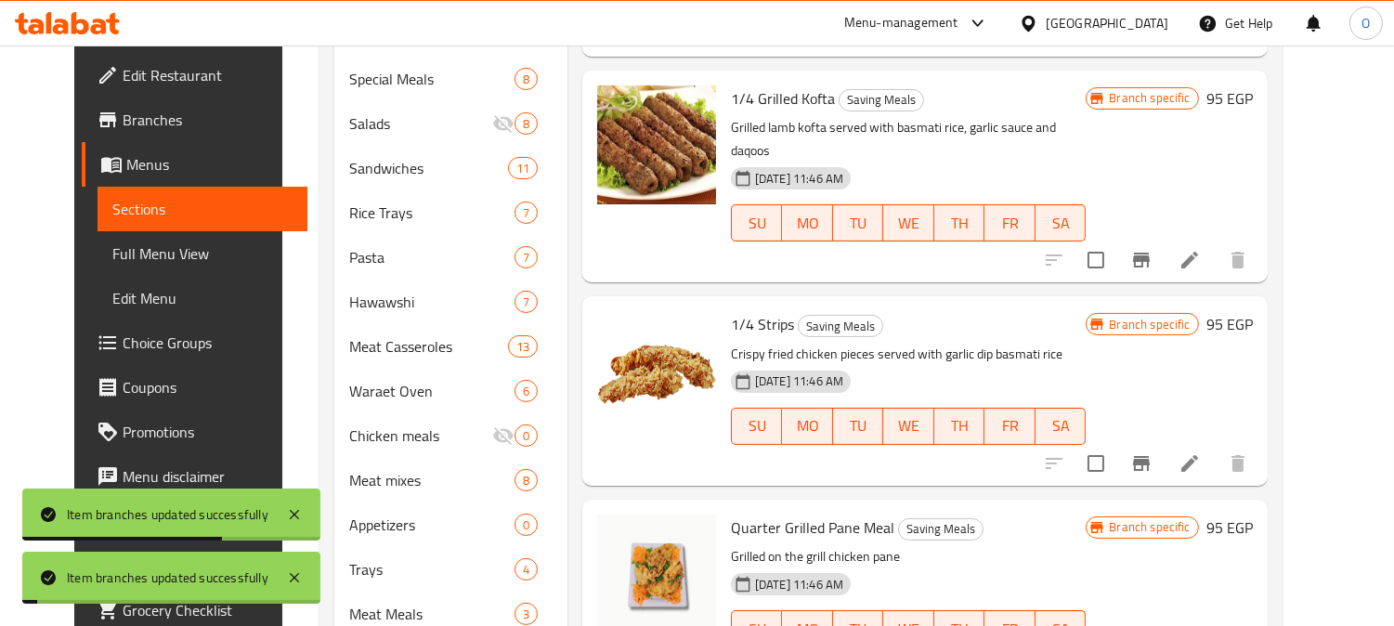
scroll to position [689, 0]
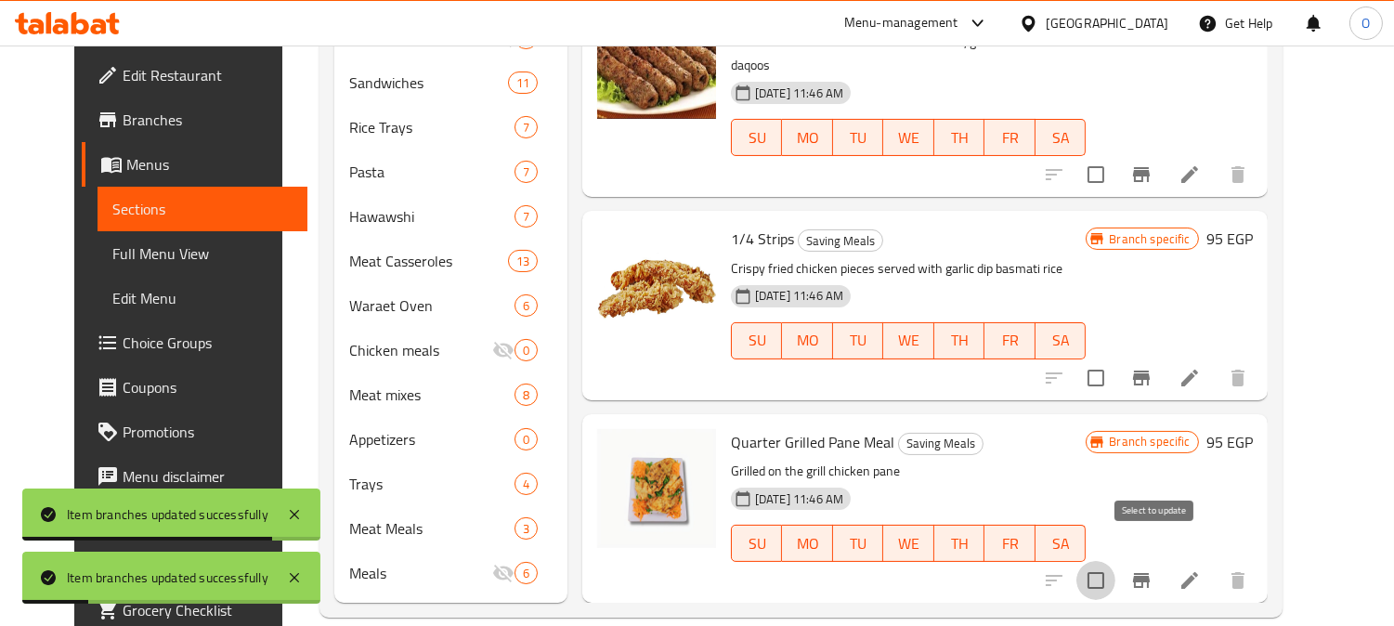
click at [1115, 561] on input "checkbox" at bounding box center [1095, 580] width 39 height 39
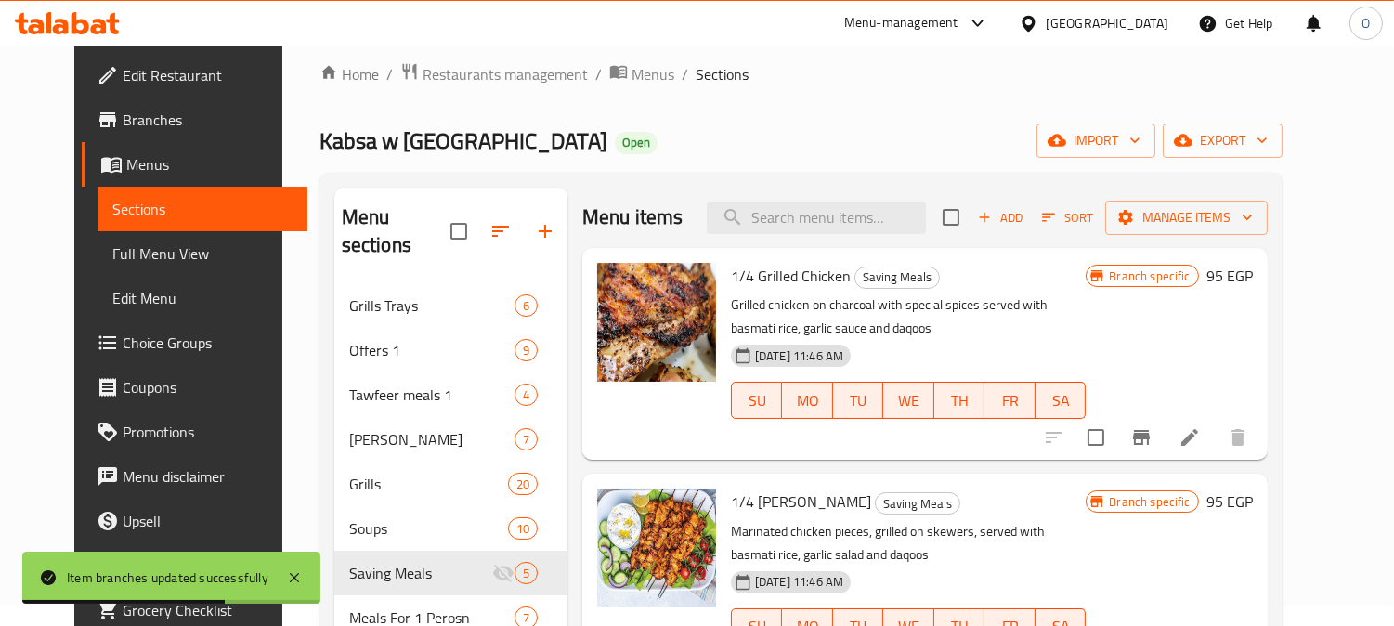
scroll to position [0, 0]
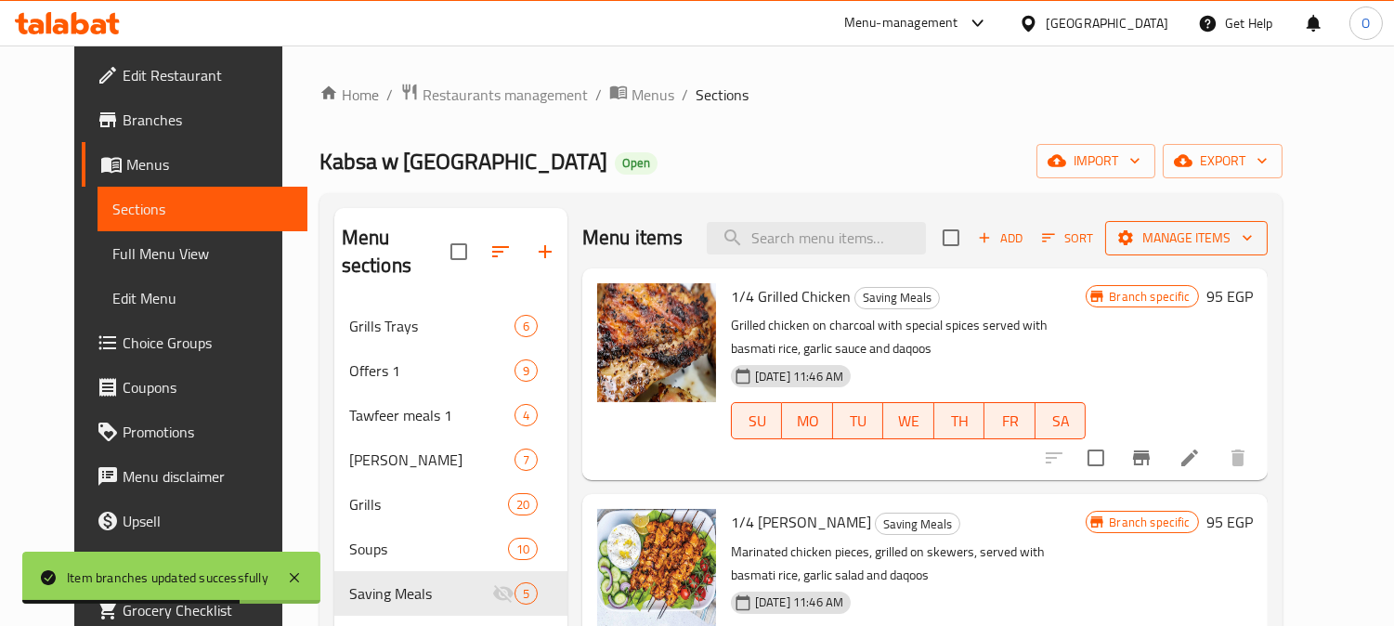
click at [1221, 239] on span "Manage items" at bounding box center [1186, 238] width 133 height 23
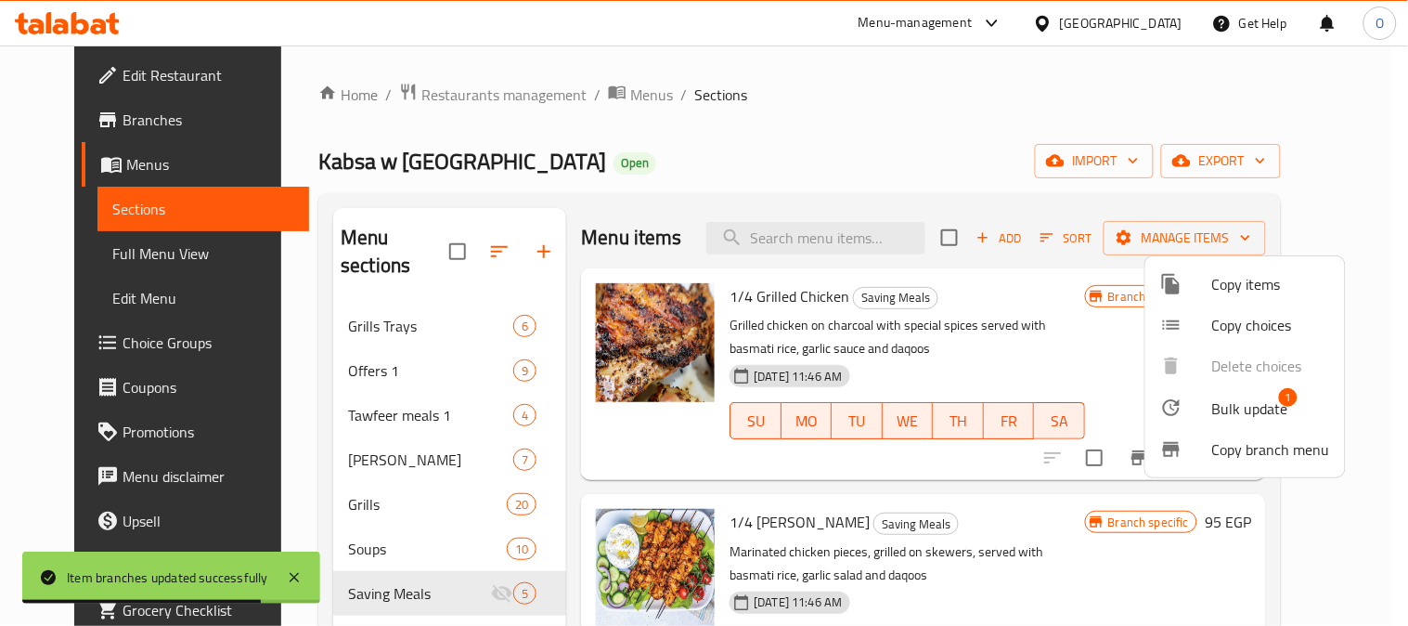
click at [1220, 411] on span "Bulk update" at bounding box center [1251, 408] width 76 height 22
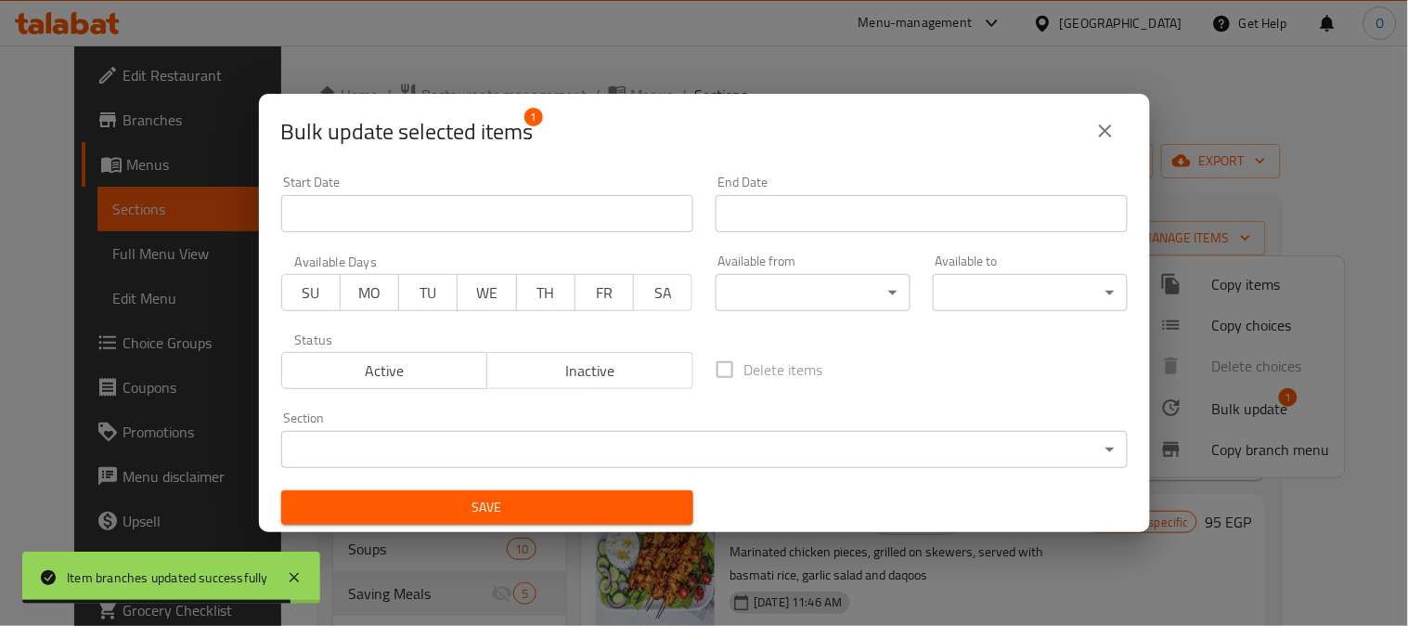
click at [512, 351] on div "Active Inactive" at bounding box center [487, 361] width 412 height 56
drag, startPoint x: 515, startPoint y: 357, endPoint x: 517, endPoint y: 396, distance: 39.0
click at [515, 358] on span "Inactive" at bounding box center [590, 370] width 191 height 27
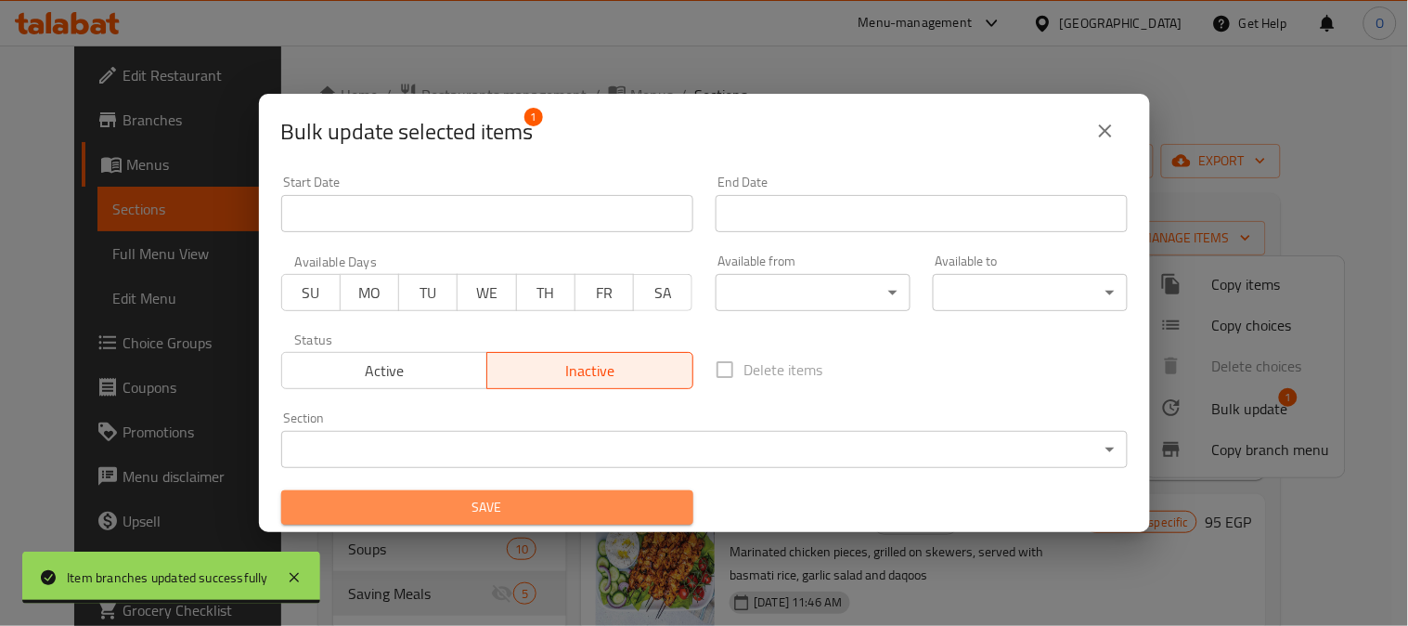
click at [527, 505] on span "Save" at bounding box center [487, 507] width 383 height 23
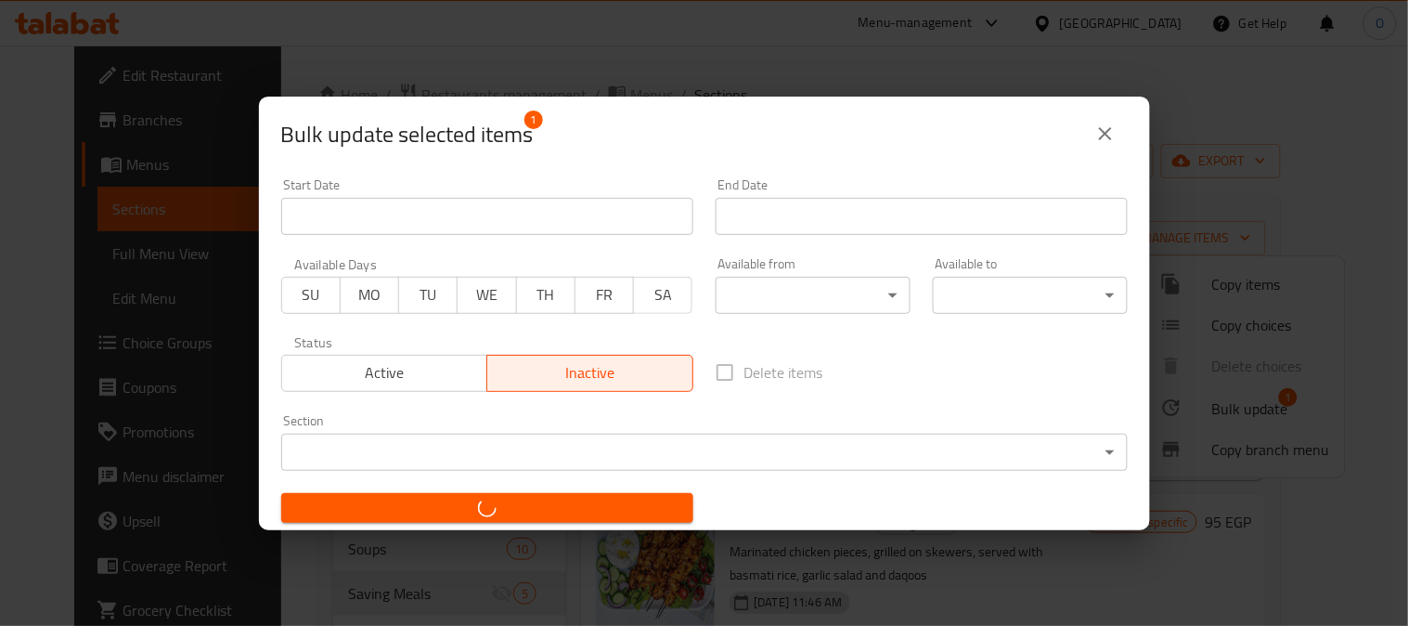
checkbox input "false"
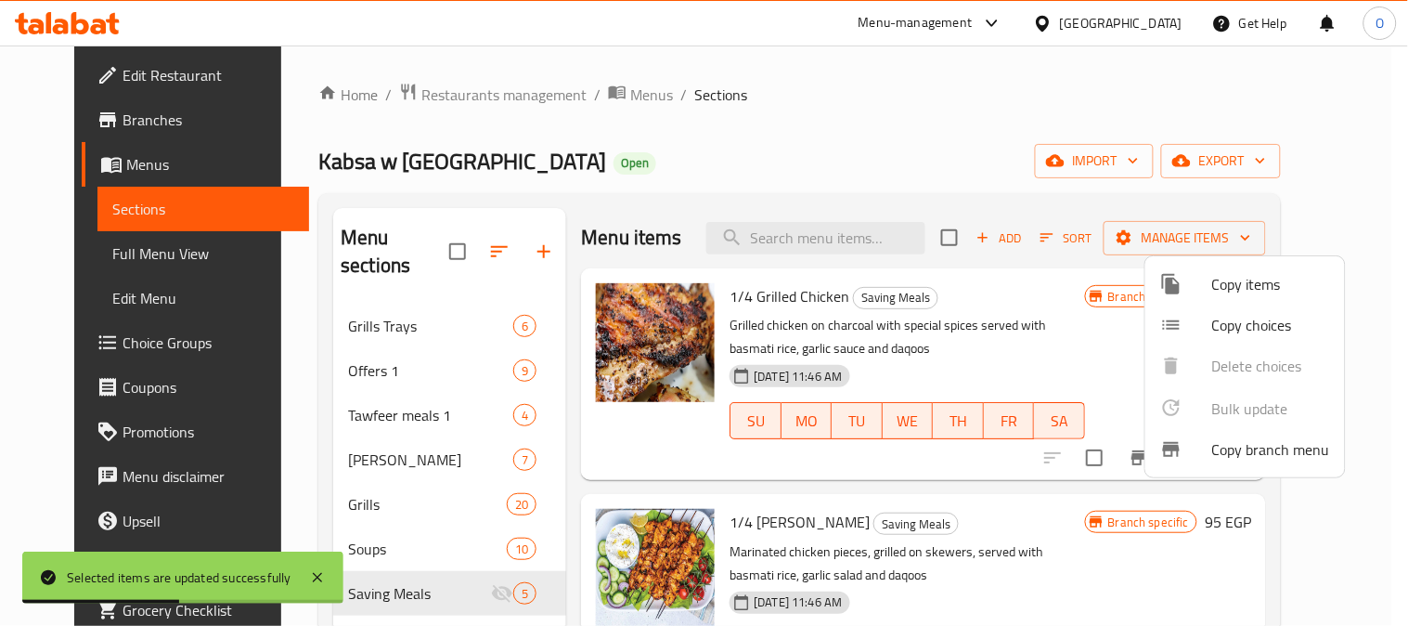
click at [641, 137] on div at bounding box center [704, 313] width 1408 height 626
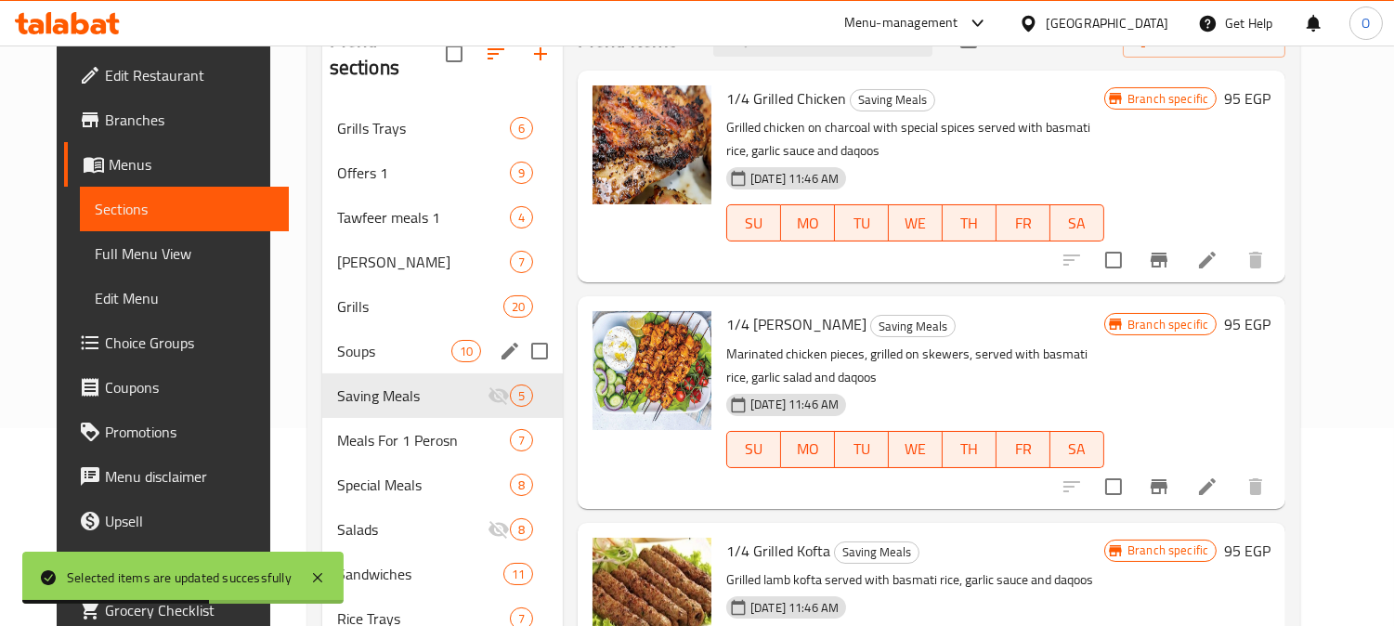
scroll to position [206, 0]
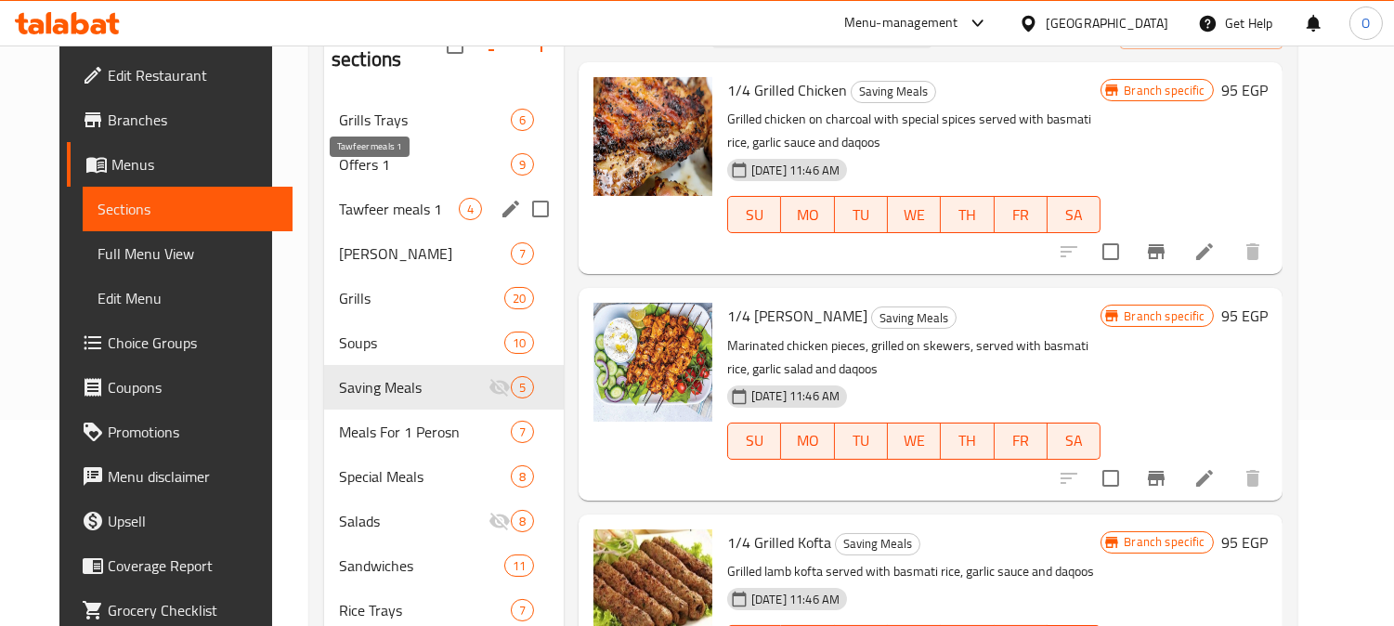
click at [400, 198] on span "Tawfeer meals 1" at bounding box center [399, 209] width 120 height 22
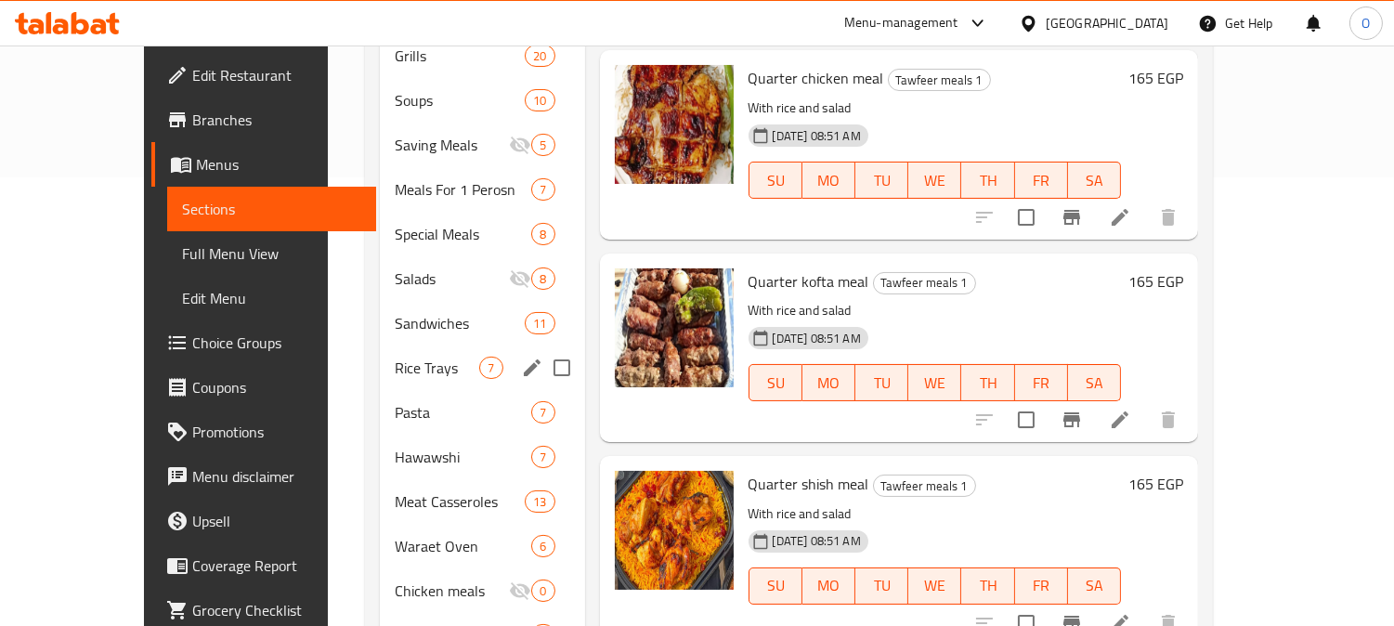
scroll to position [412, 0]
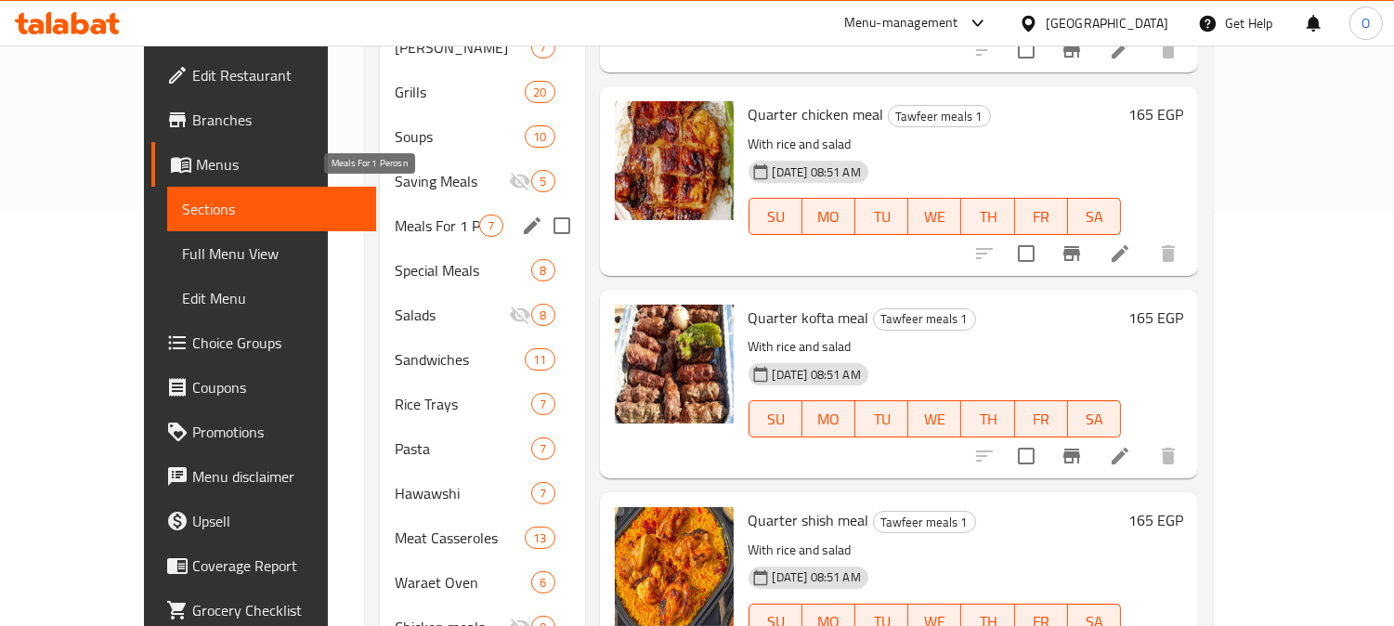
click at [395, 214] on span "Meals For 1 Perosn" at bounding box center [437, 225] width 84 height 22
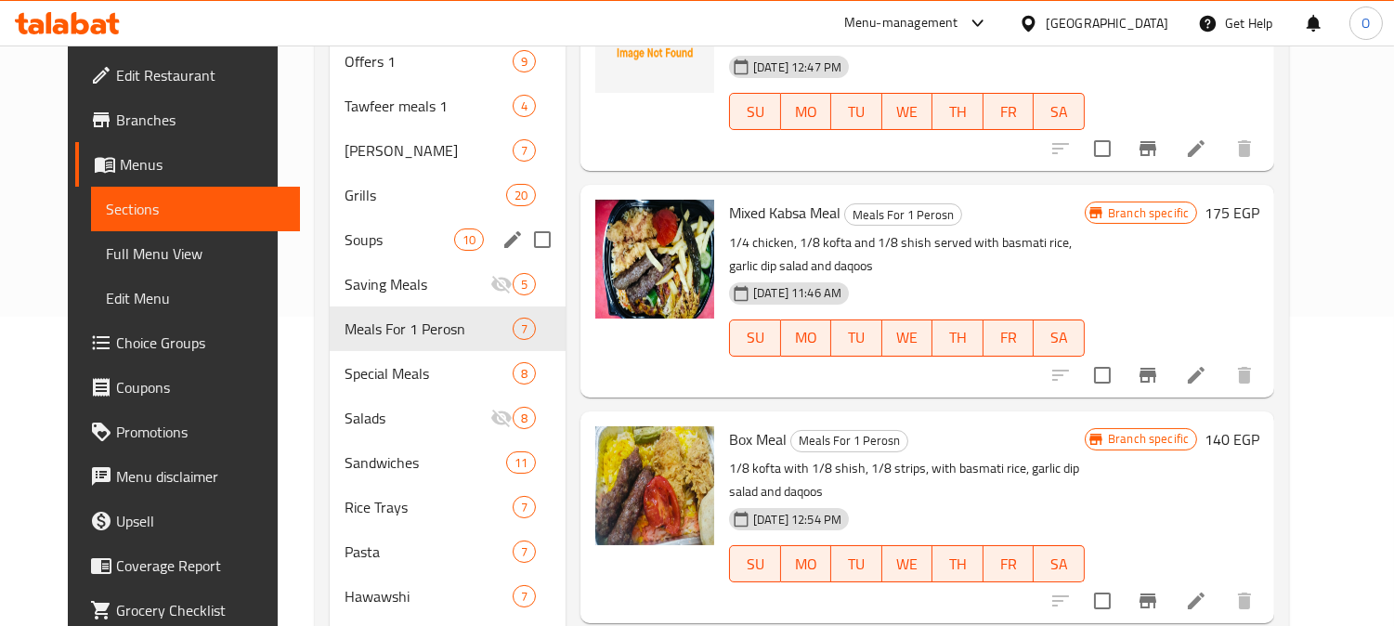
scroll to position [206, 0]
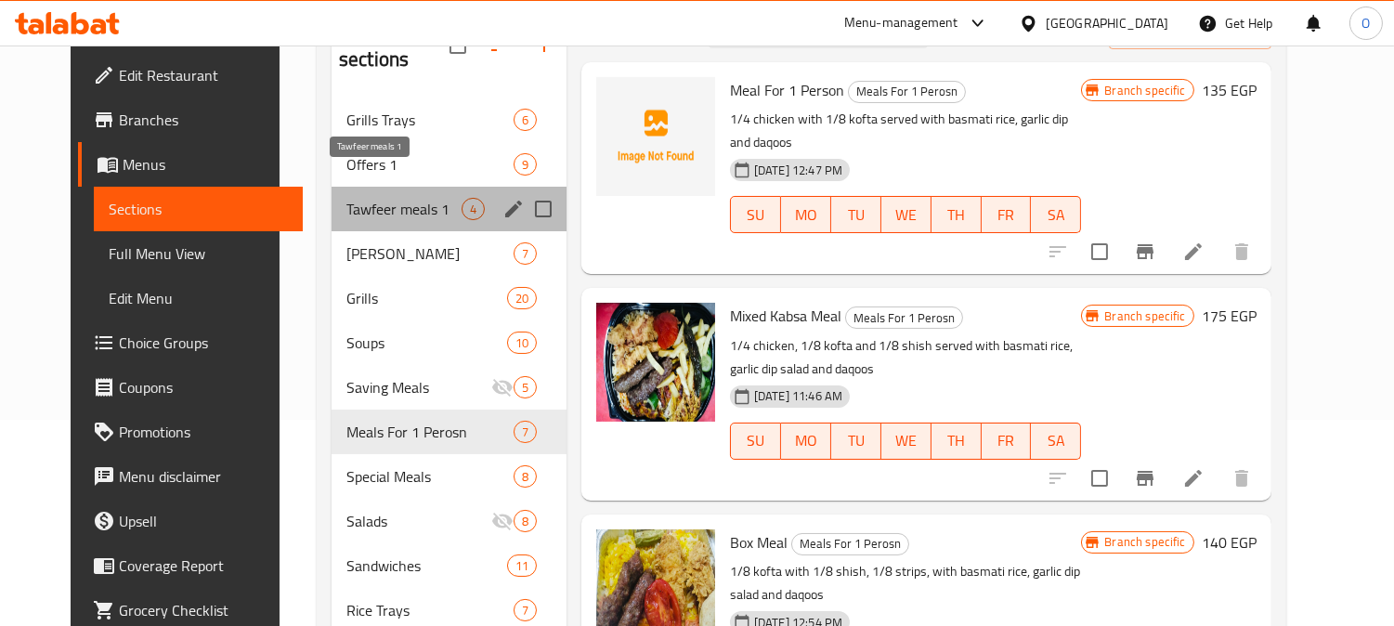
click at [427, 198] on span "Tawfeer meals 1" at bounding box center [403, 209] width 115 height 22
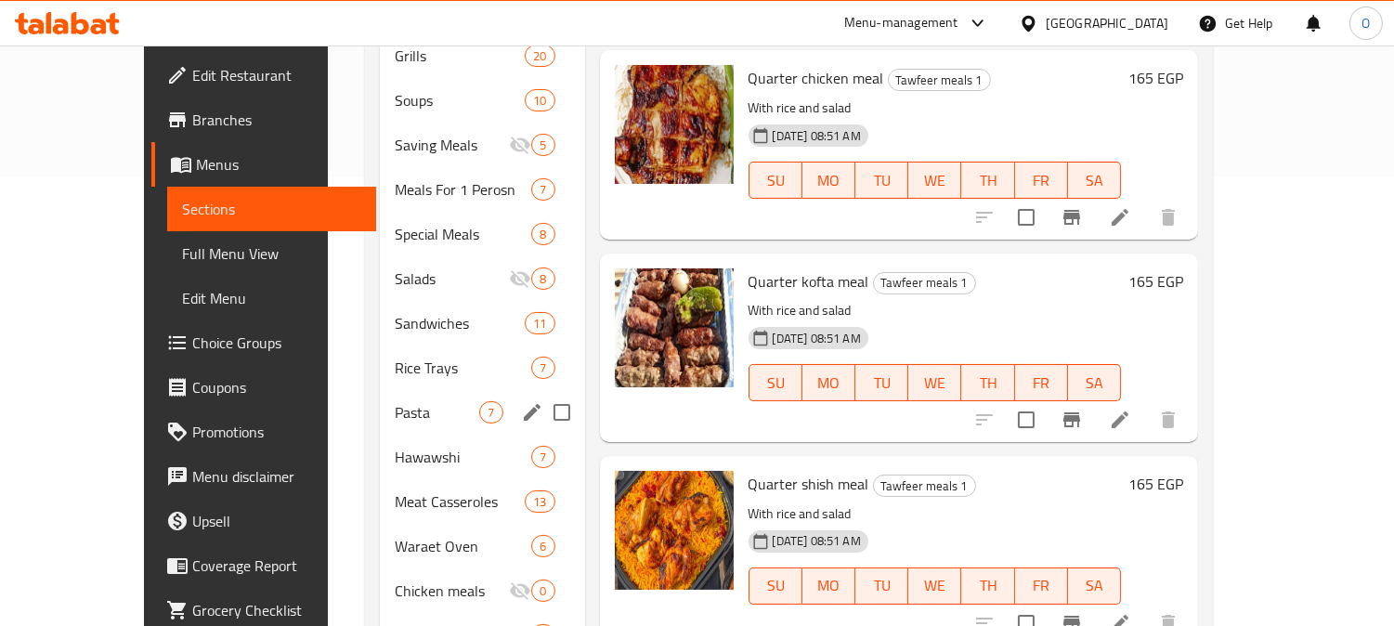
scroll to position [412, 0]
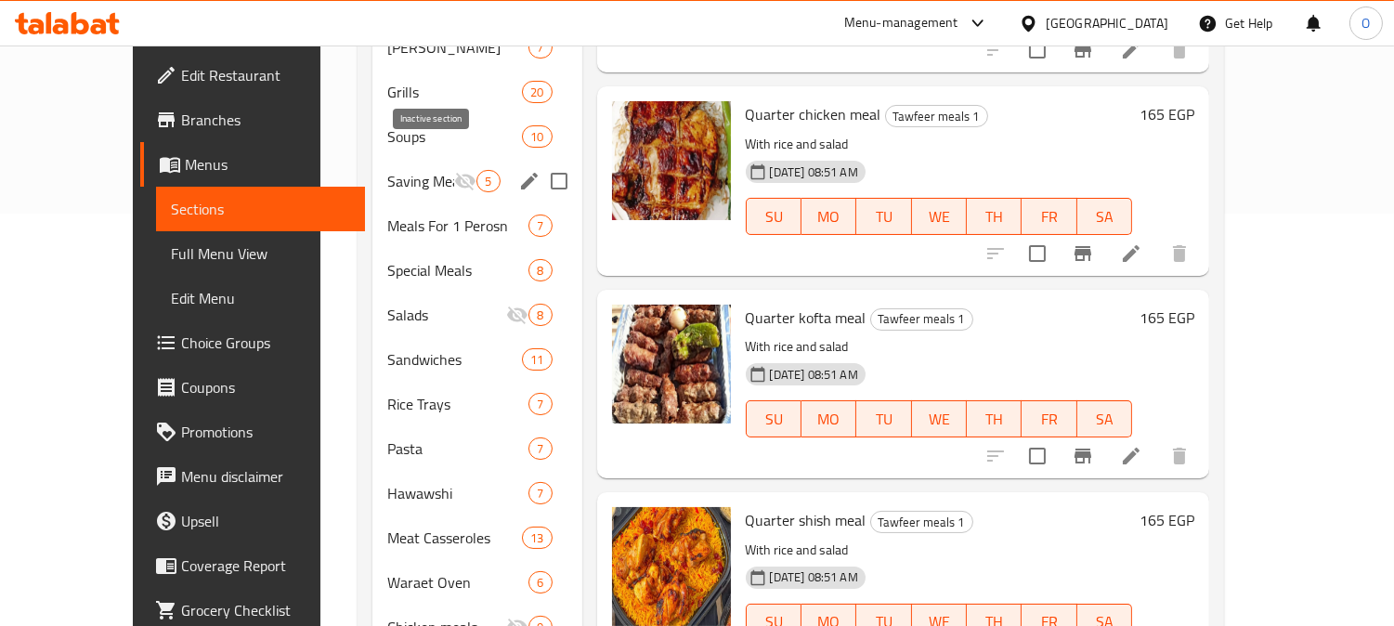
click at [454, 170] on icon "Menu sections" at bounding box center [465, 181] width 22 height 22
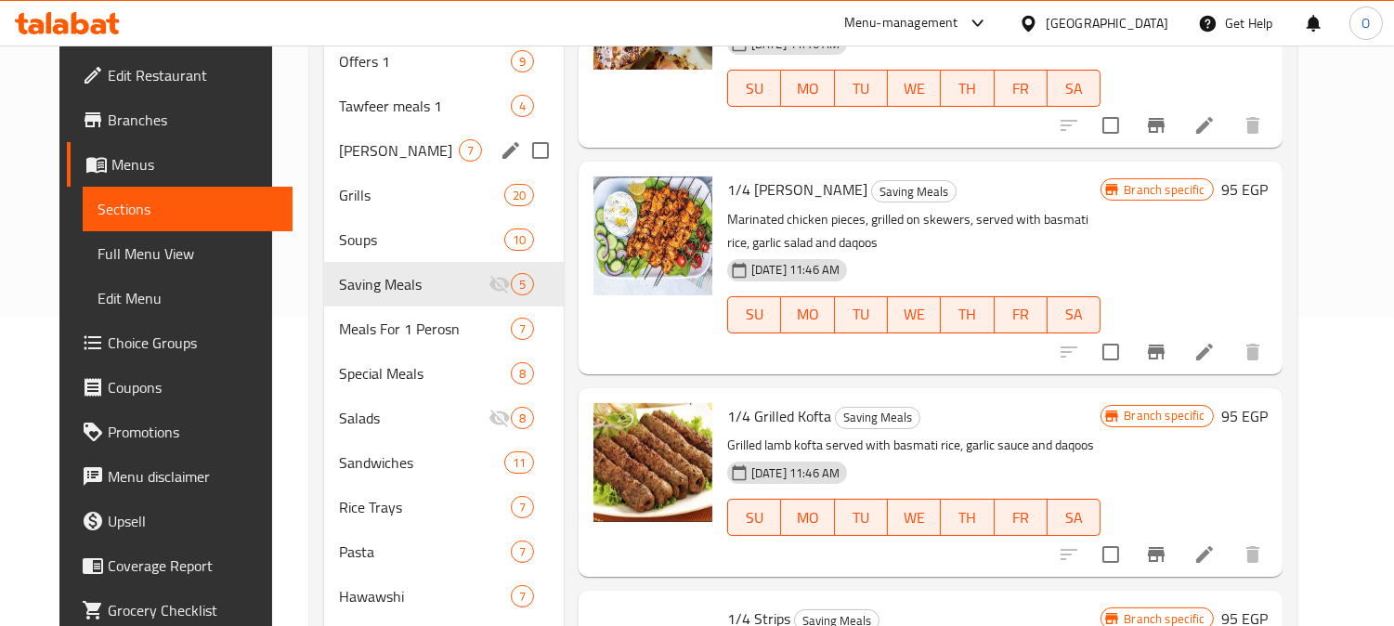
scroll to position [206, 0]
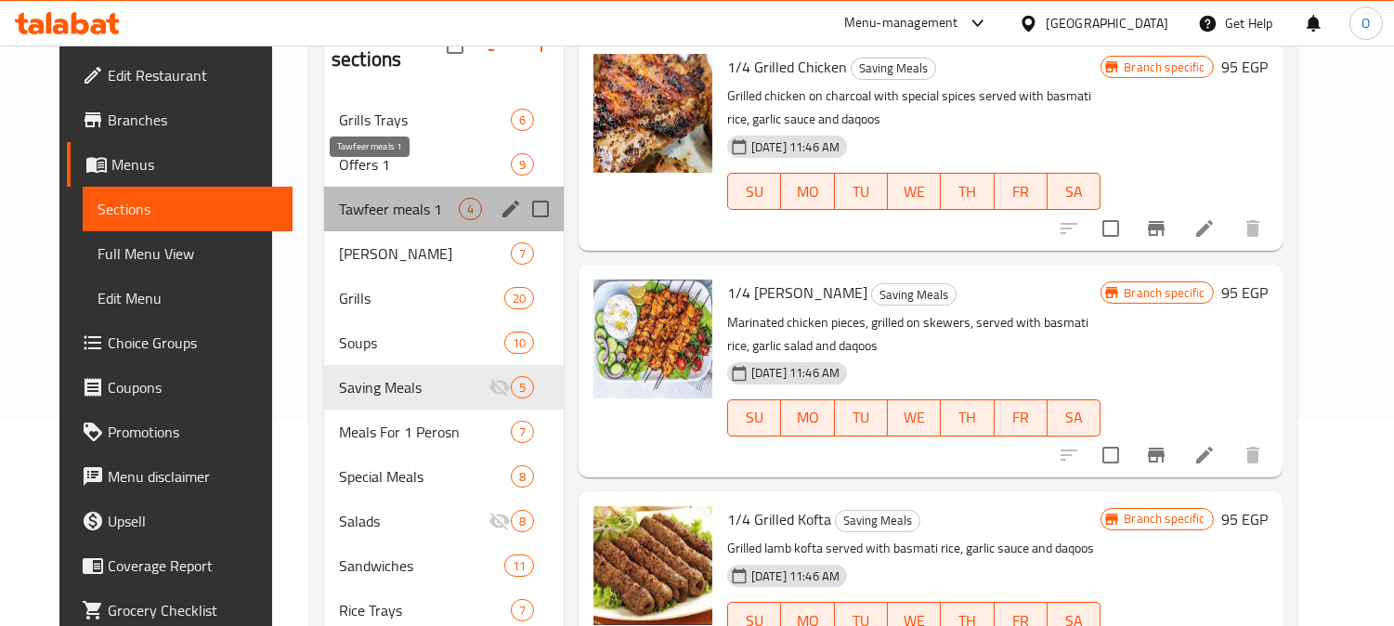
click at [413, 198] on span "Tawfeer meals 1" at bounding box center [399, 209] width 120 height 22
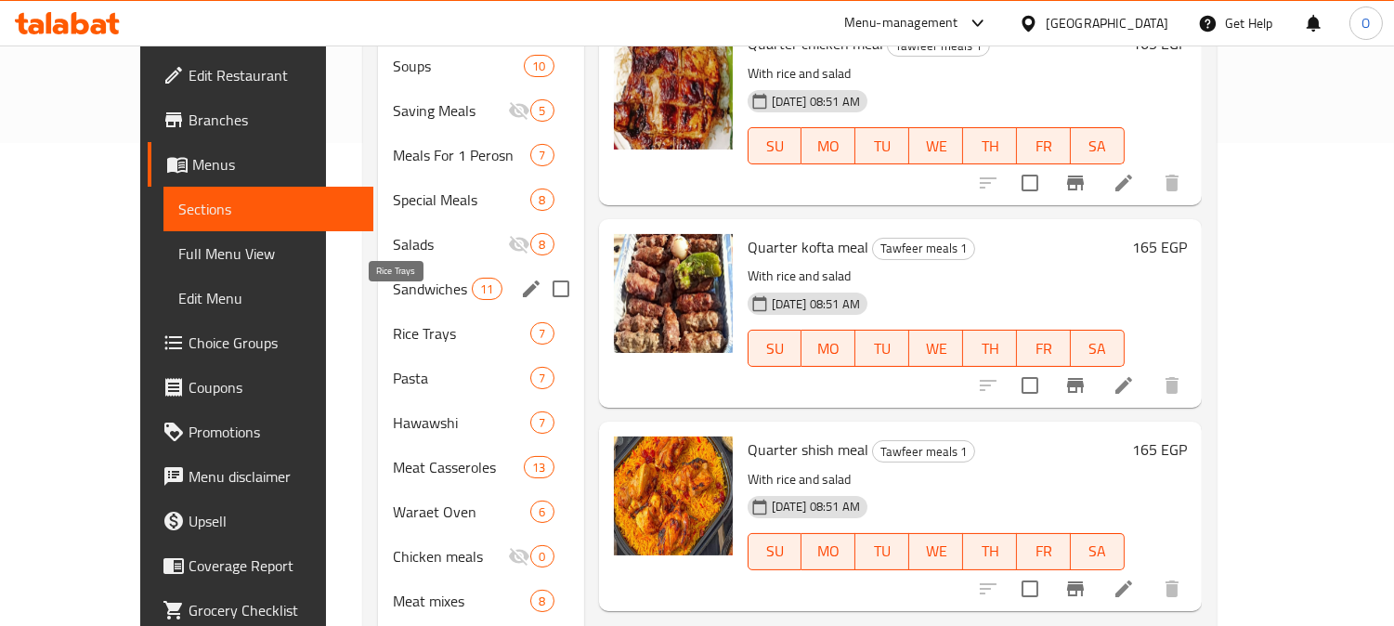
scroll to position [379, 0]
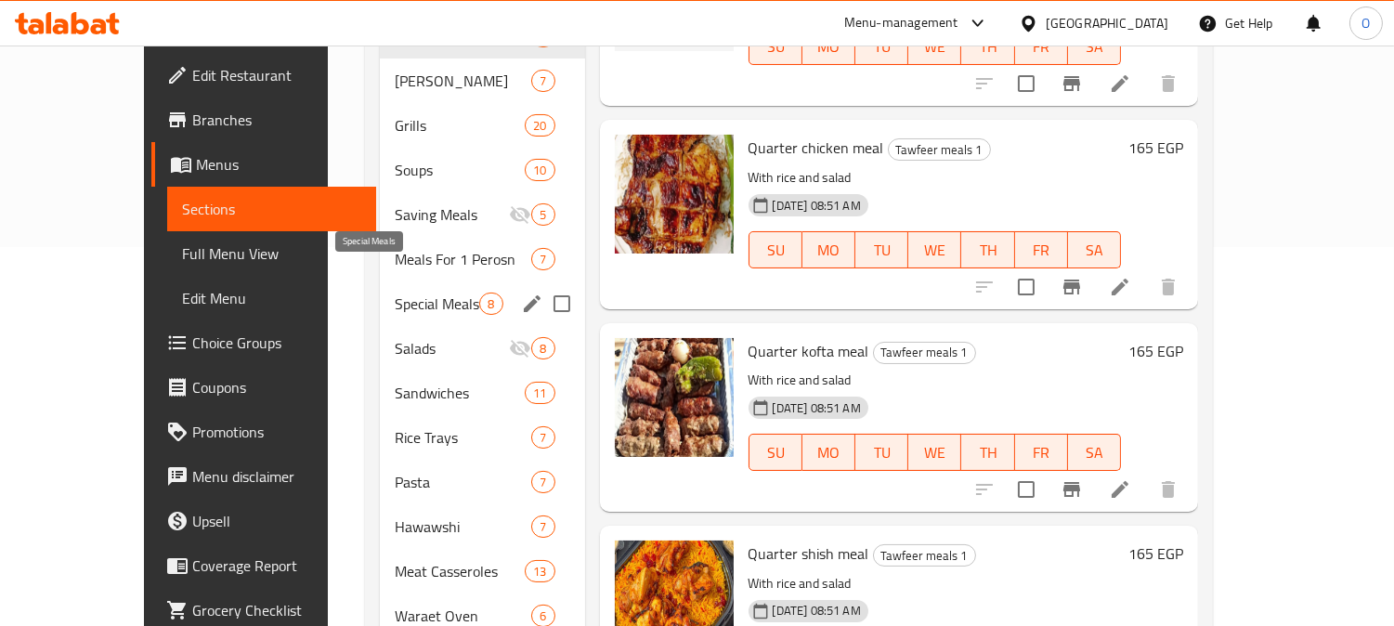
click at [406, 292] on span "Special Meals" at bounding box center [437, 303] width 84 height 22
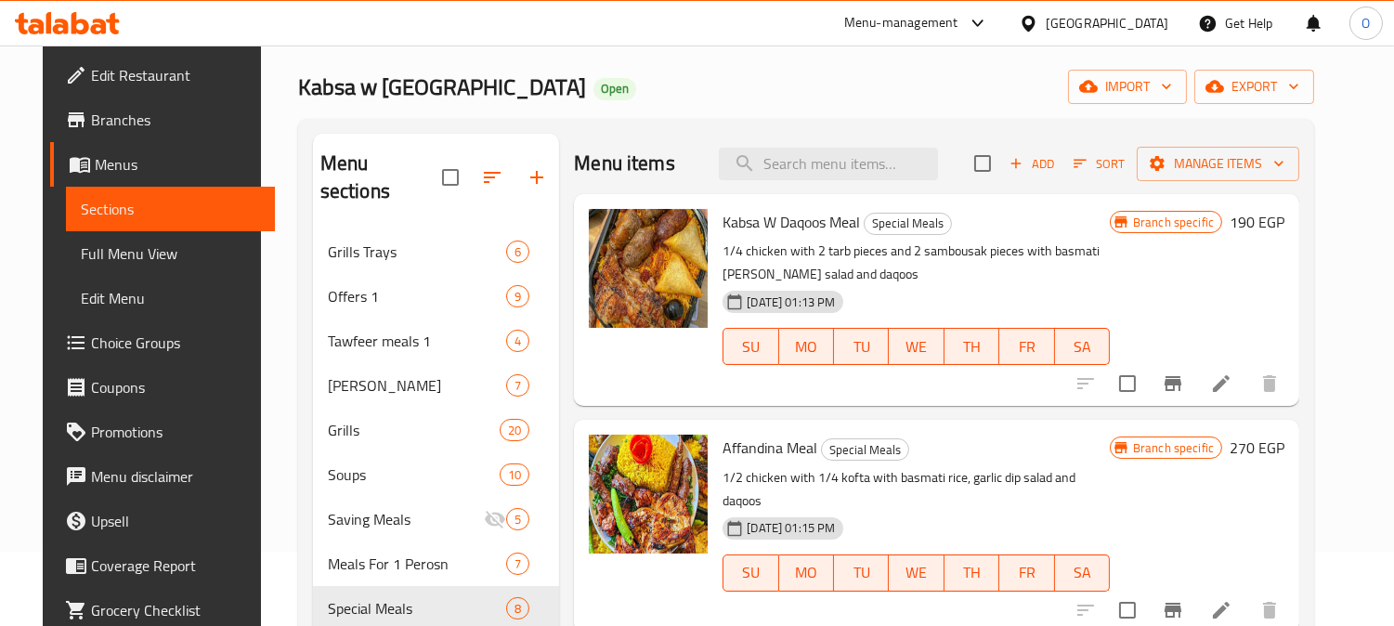
scroll to position [70, 0]
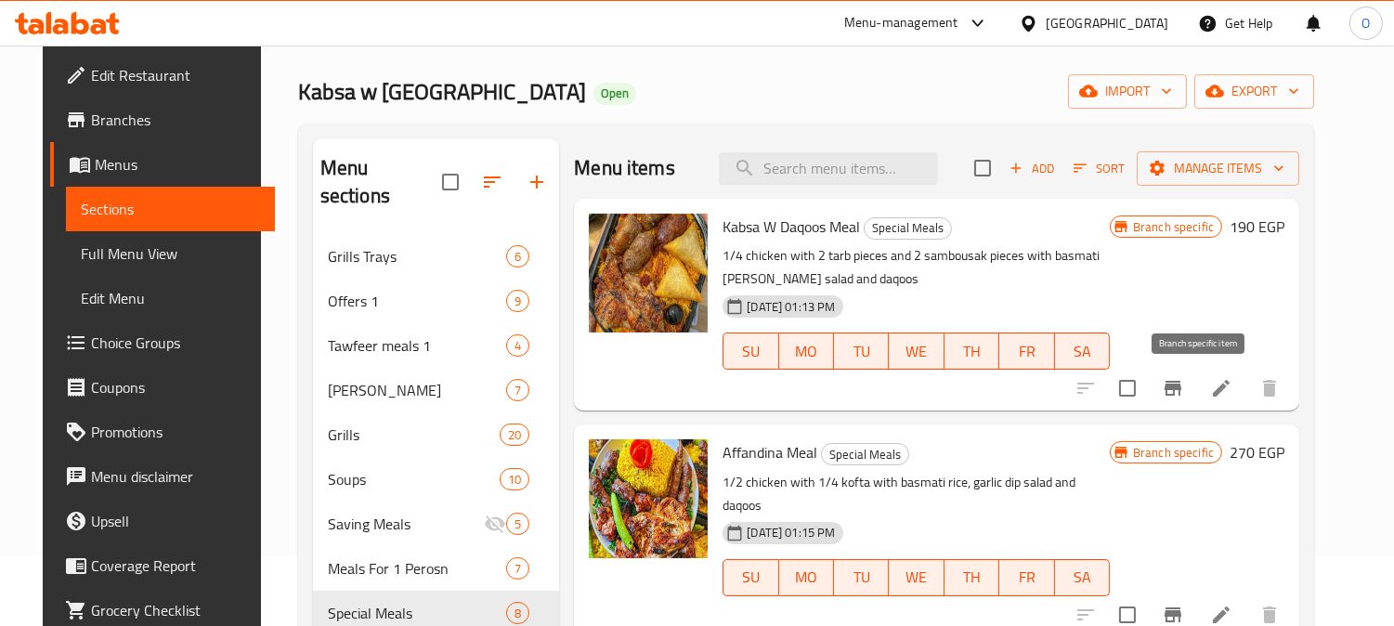
click at [1187, 384] on button "Branch-specific-item" at bounding box center [1172, 388] width 45 height 45
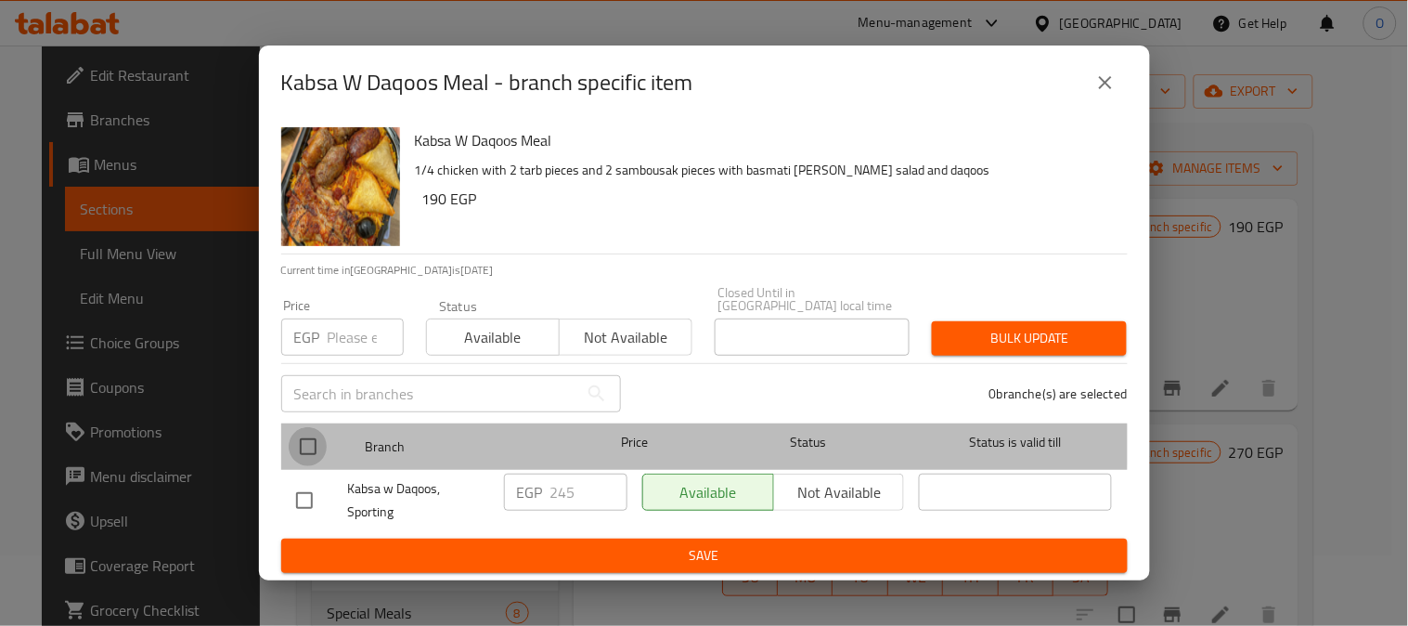
click at [316, 434] on input "checkbox" at bounding box center [308, 446] width 39 height 39
checkbox input "true"
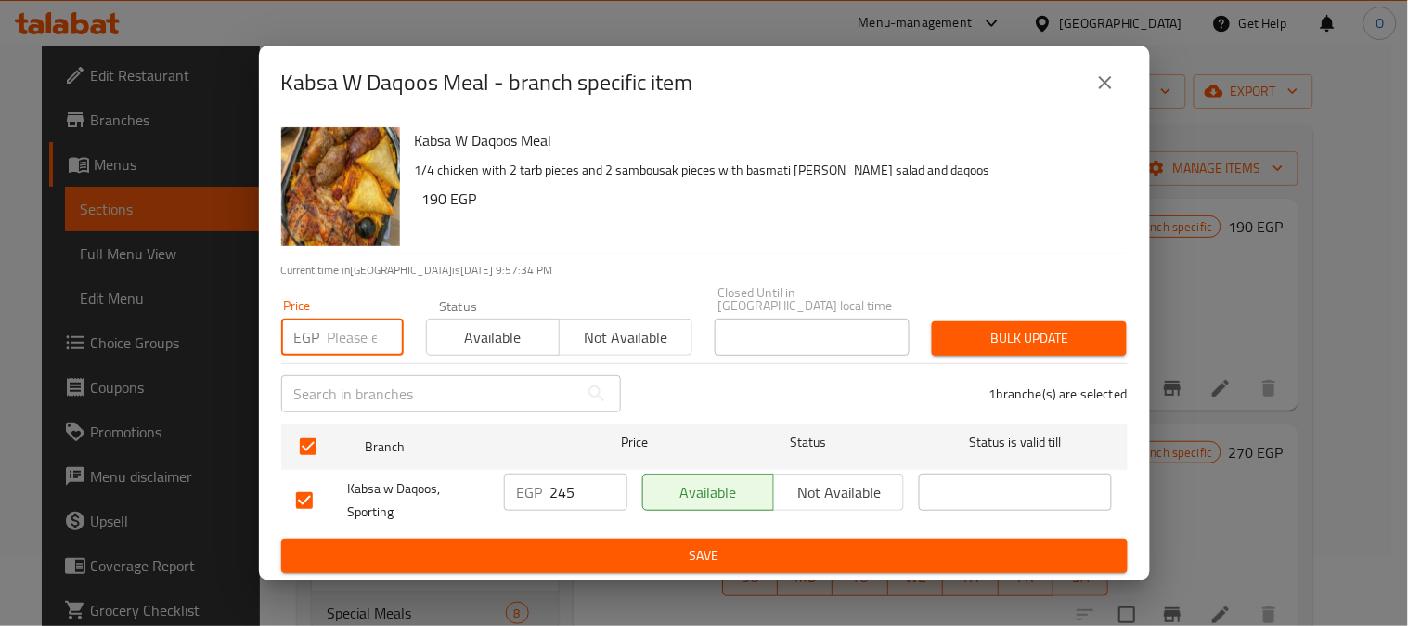
paste input "190"
type input "190"
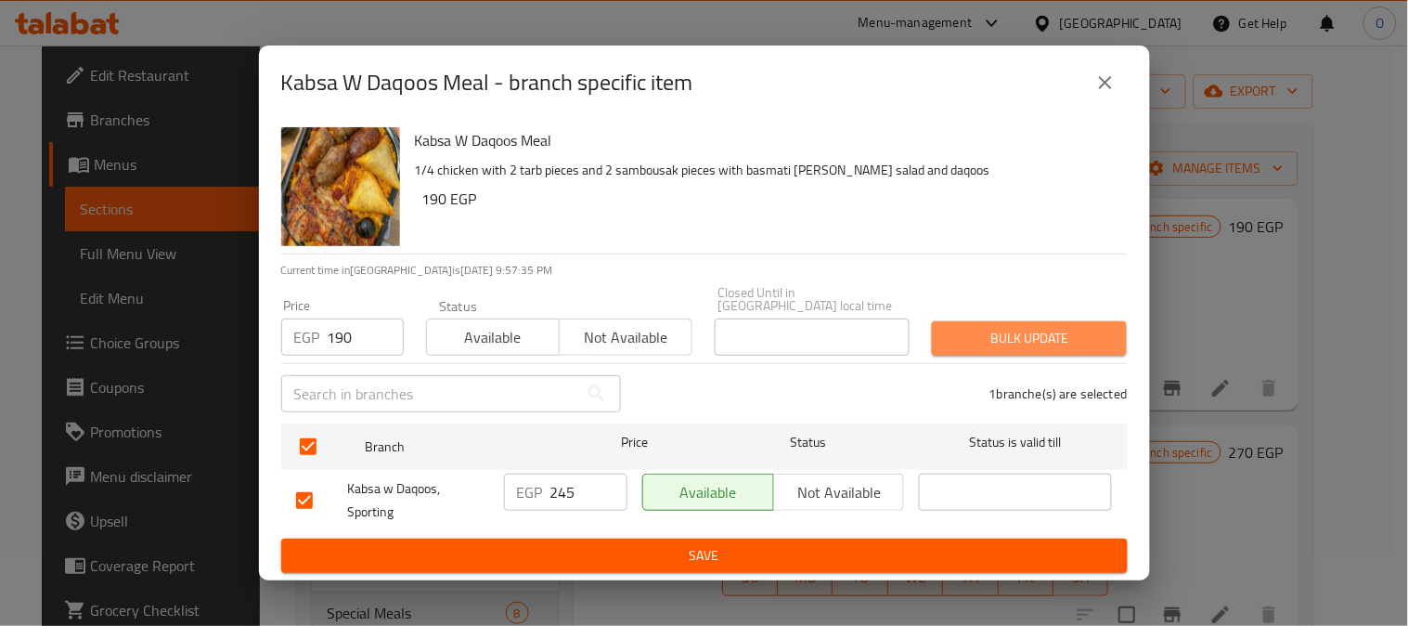
click at [1058, 327] on span "Bulk update" at bounding box center [1029, 338] width 165 height 23
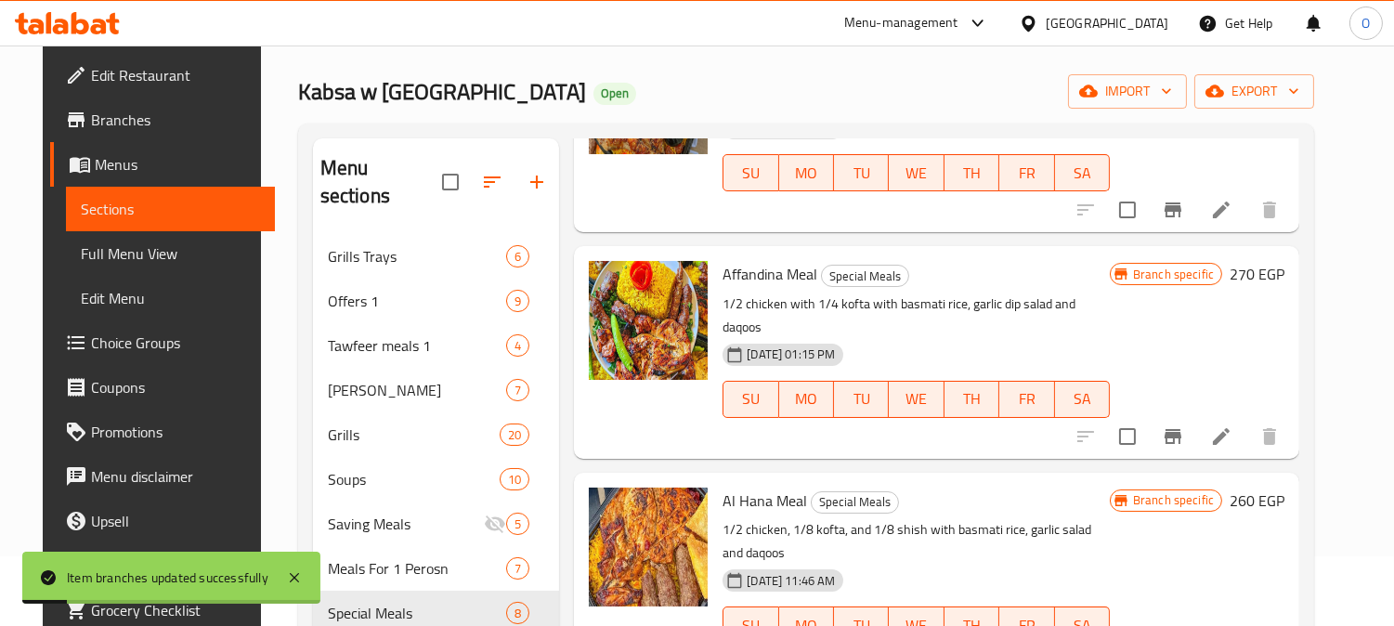
scroll to position [206, 0]
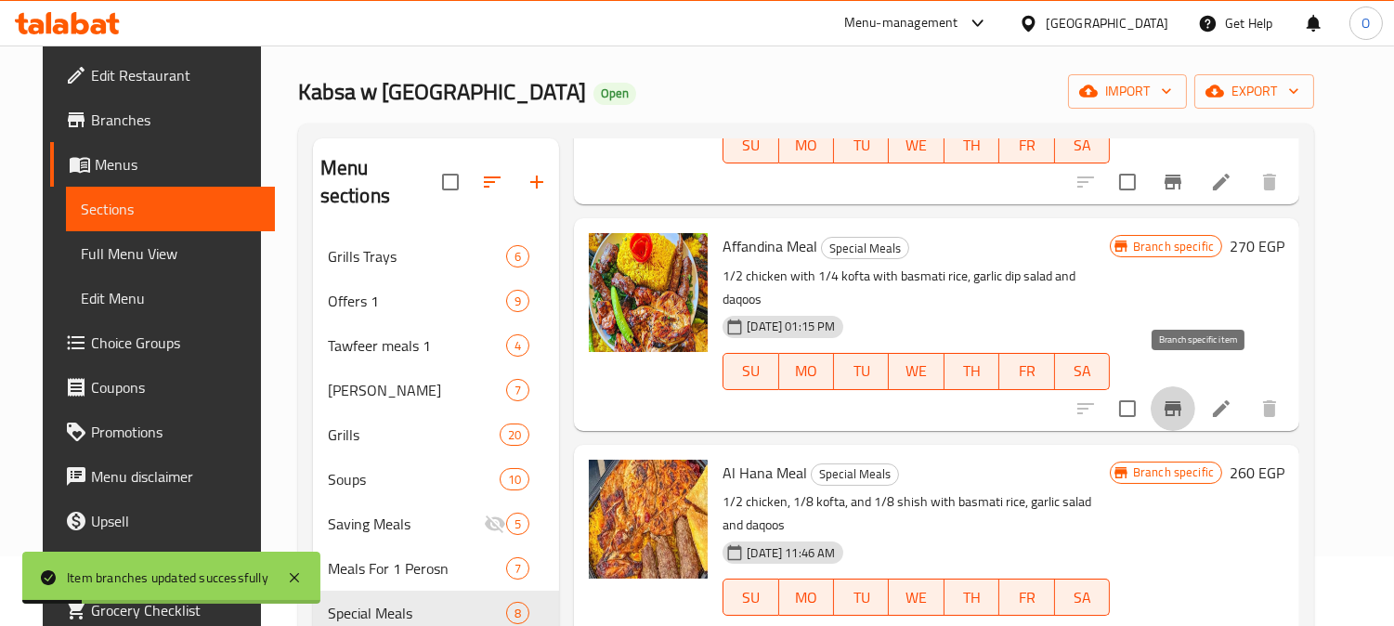
click at [1181, 401] on icon "Branch-specific-item" at bounding box center [1172, 408] width 17 height 15
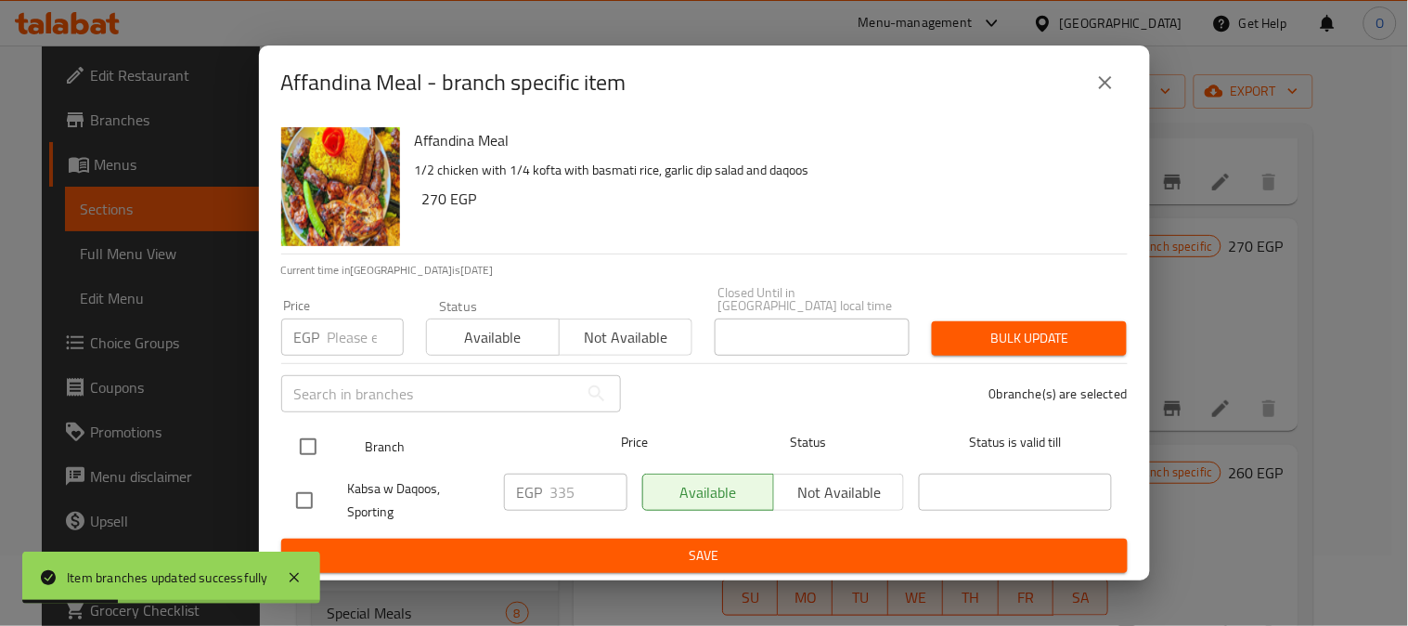
click at [314, 437] on input "checkbox" at bounding box center [308, 446] width 39 height 39
checkbox input "true"
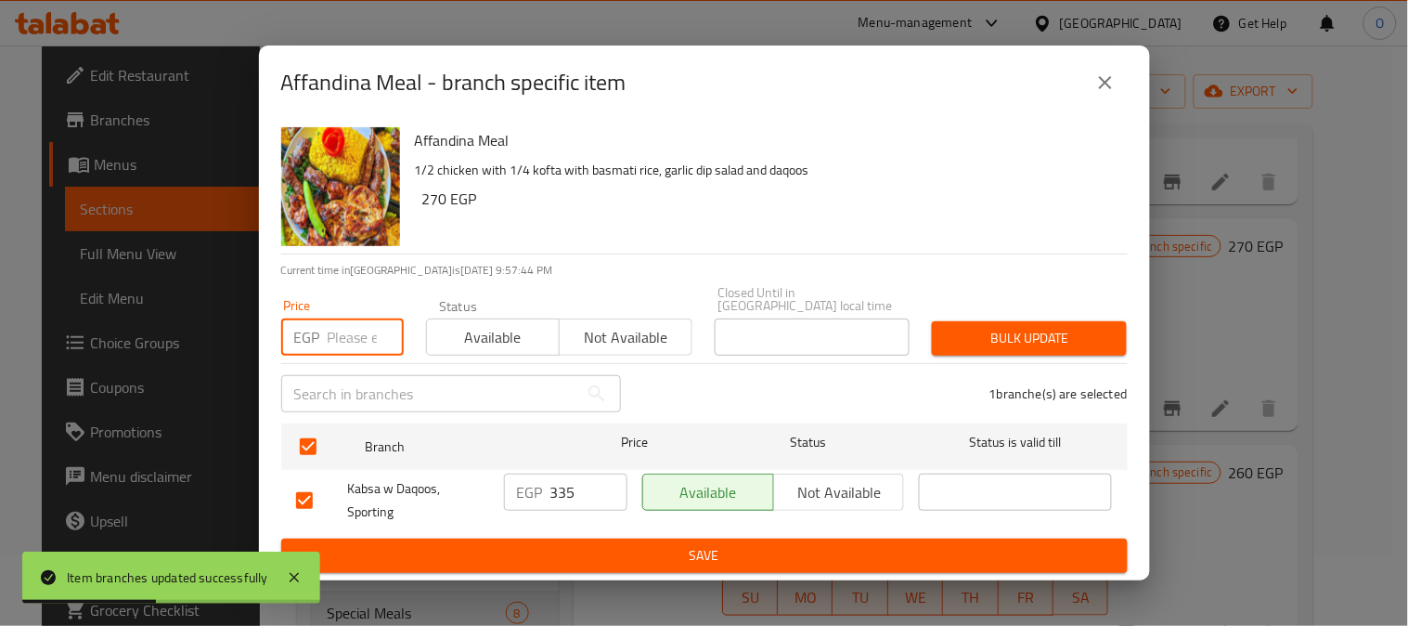
paste input "270"
type input "270"
click at [1084, 327] on span "Bulk update" at bounding box center [1029, 338] width 165 height 23
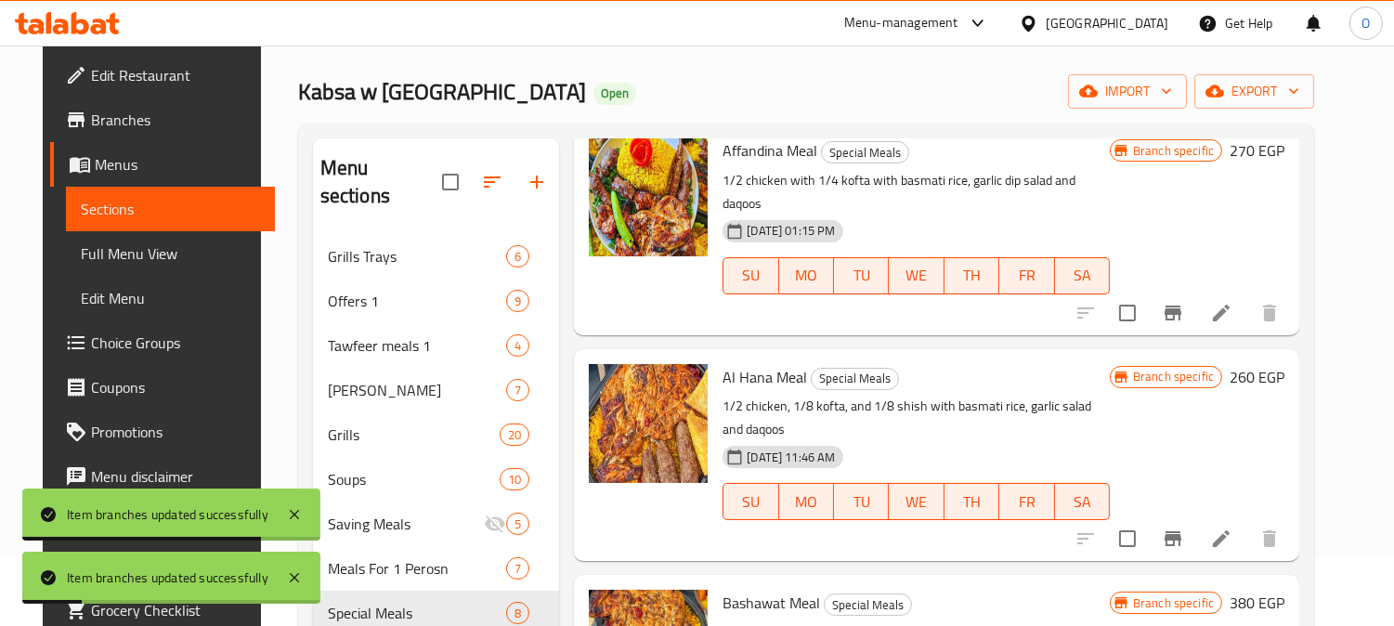
scroll to position [412, 0]
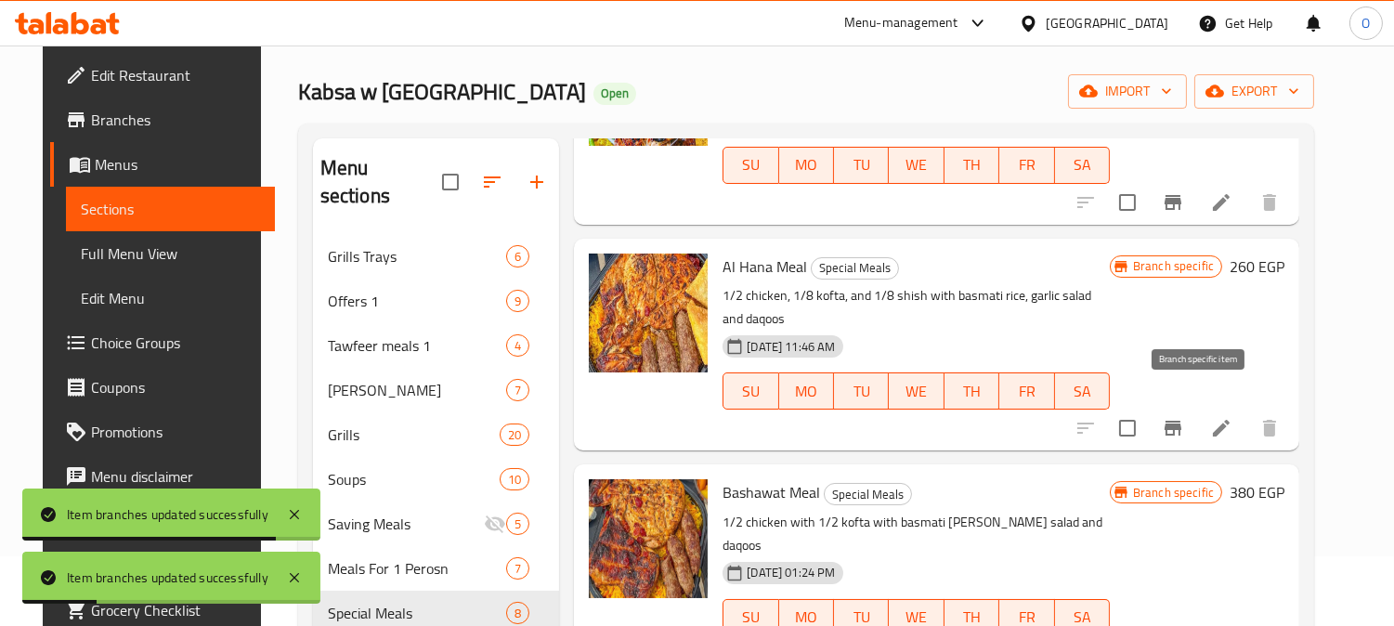
click at [1184, 417] on icon "Branch-specific-item" at bounding box center [1172, 428] width 22 height 22
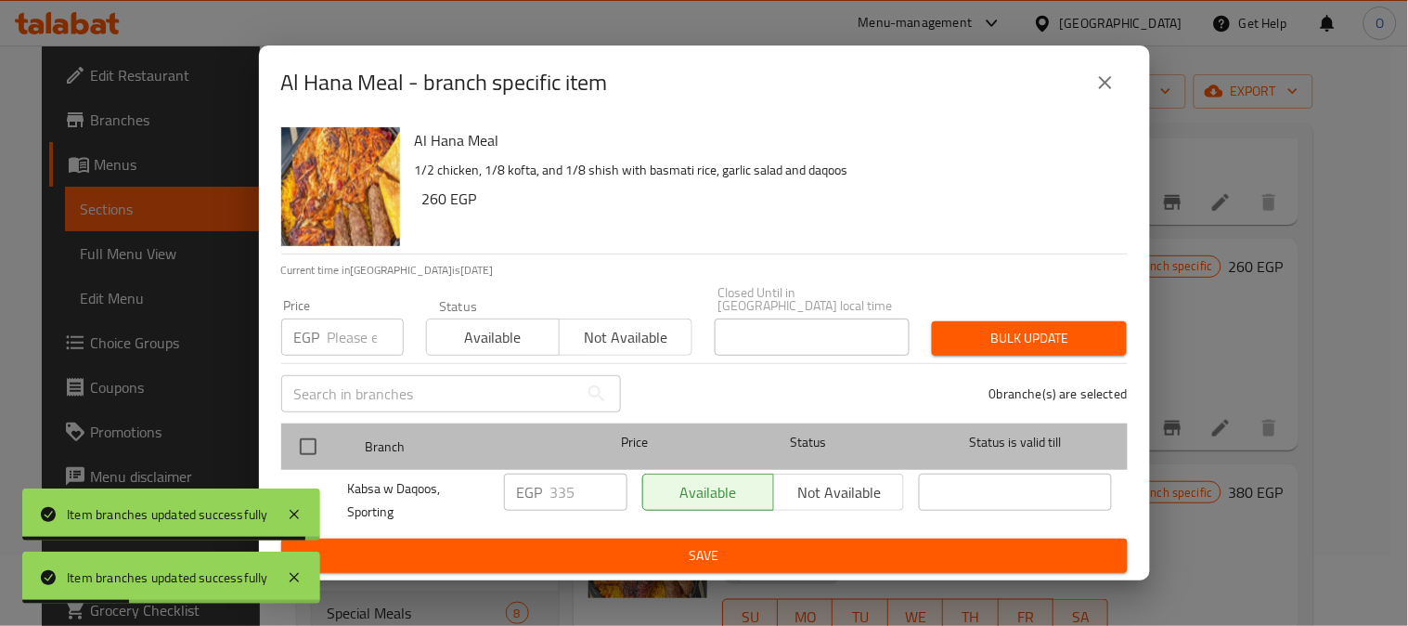
click at [286, 437] on div "Branch Price Status Status is valid till" at bounding box center [704, 446] width 847 height 46
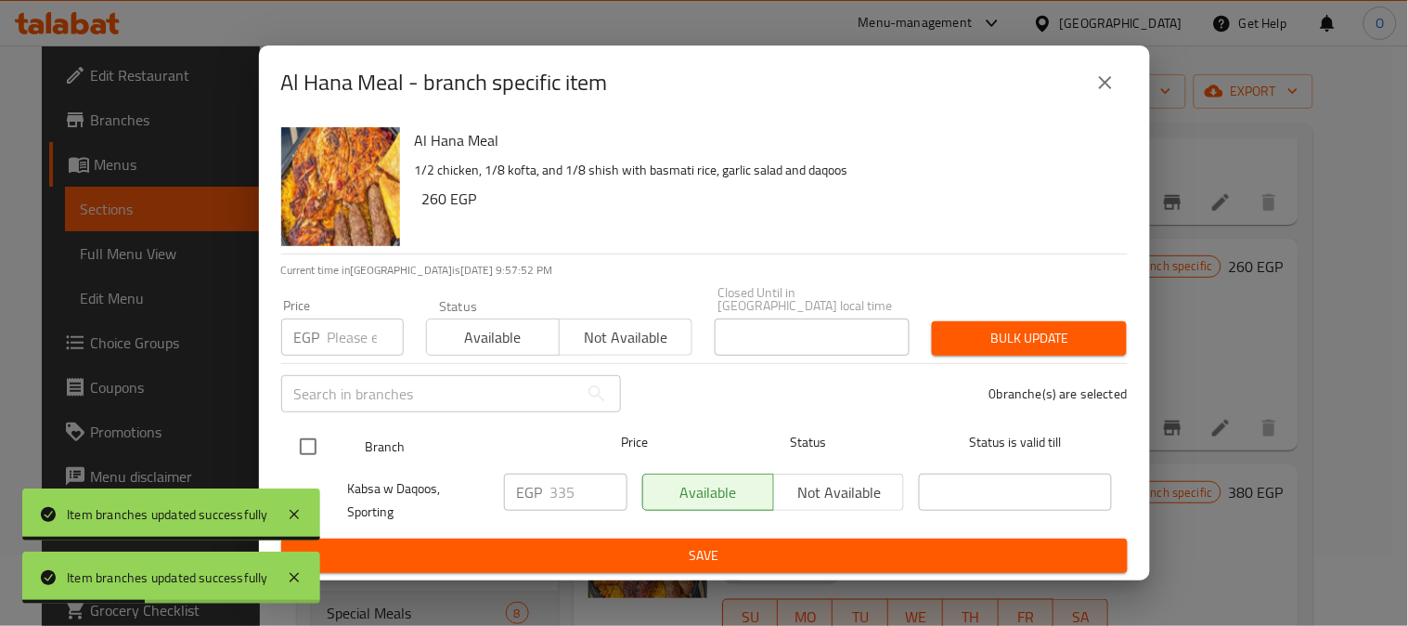
click at [305, 439] on input "checkbox" at bounding box center [308, 446] width 39 height 39
checkbox input "true"
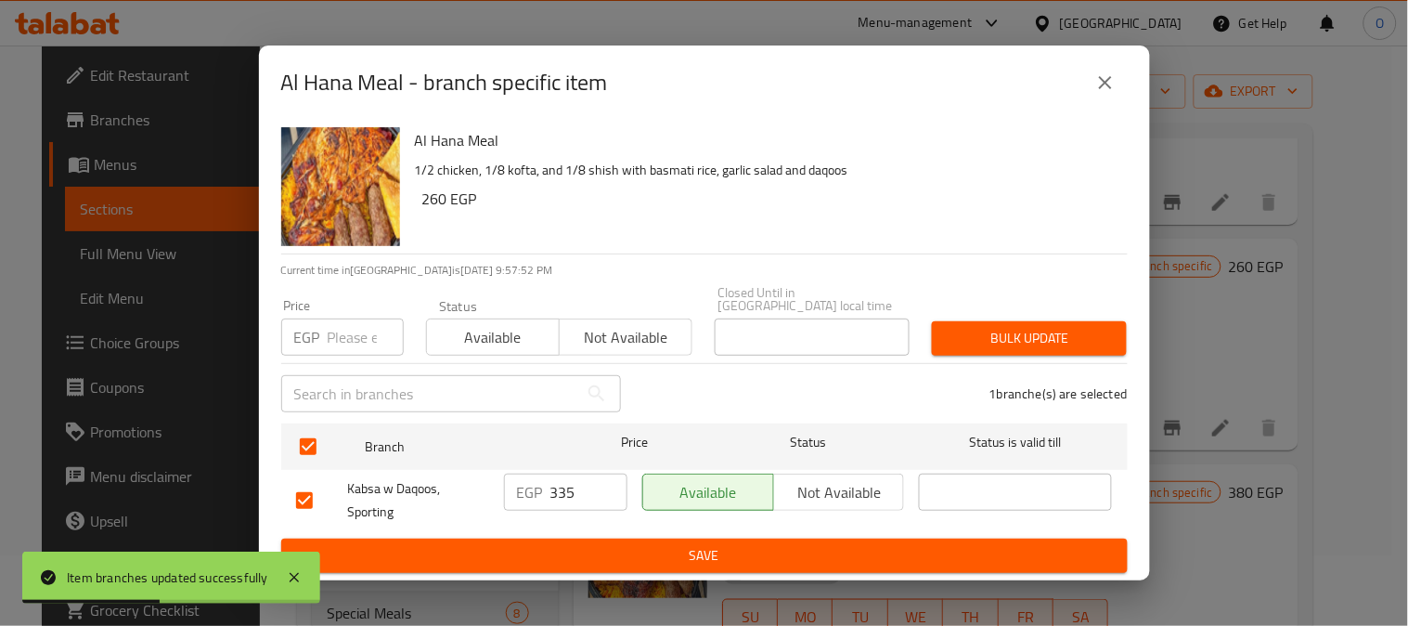
click at [346, 348] on input "number" at bounding box center [366, 336] width 76 height 37
paste input "270"
type input "270"
click at [1083, 331] on span "Bulk update" at bounding box center [1029, 338] width 165 height 23
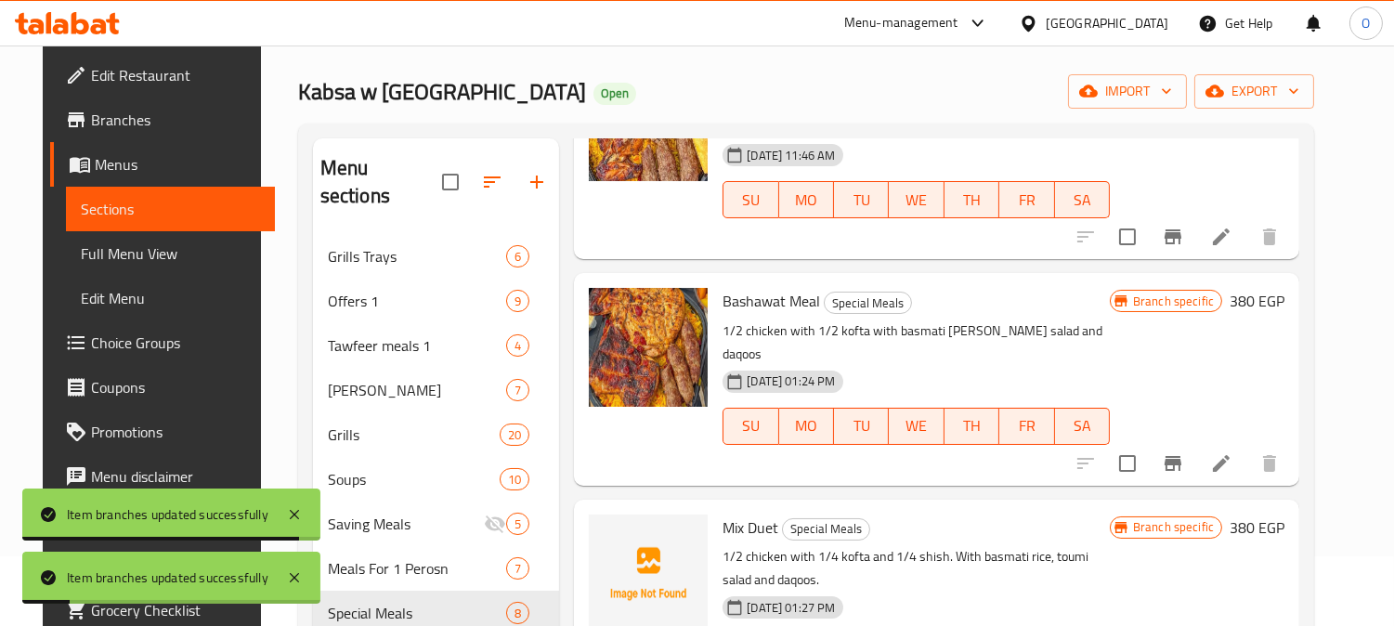
scroll to position [618, 0]
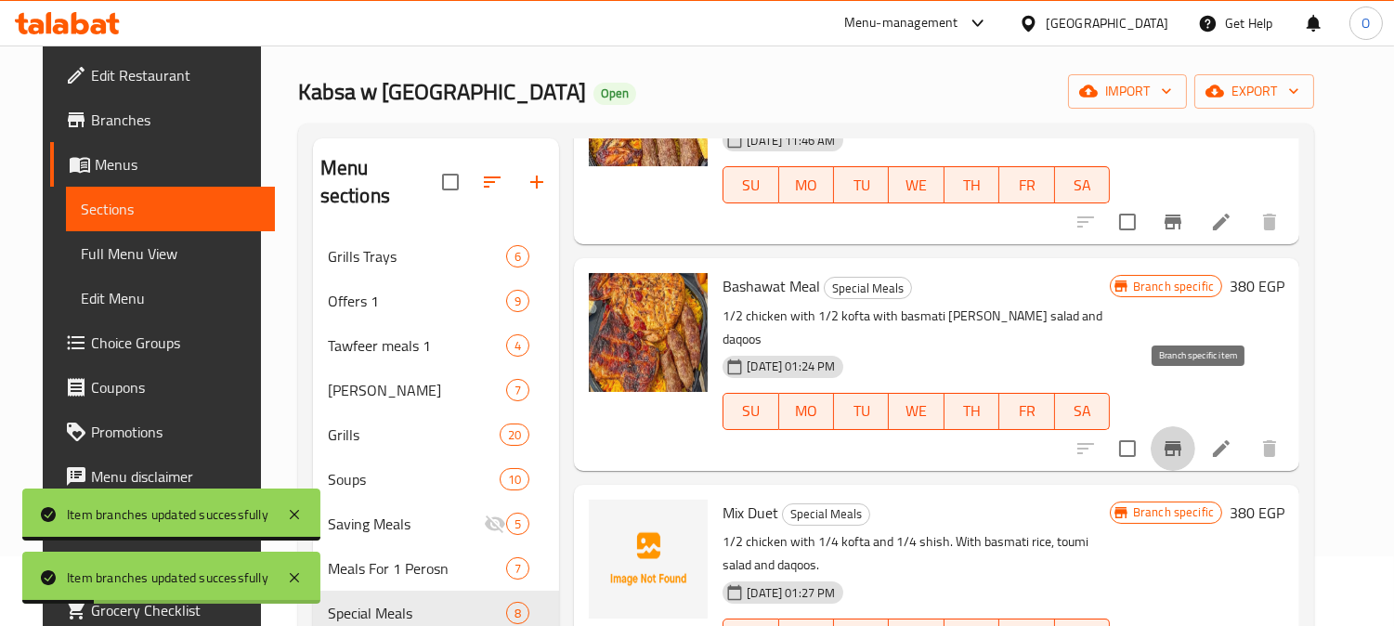
click at [1184, 437] on icon "Branch-specific-item" at bounding box center [1172, 448] width 22 height 22
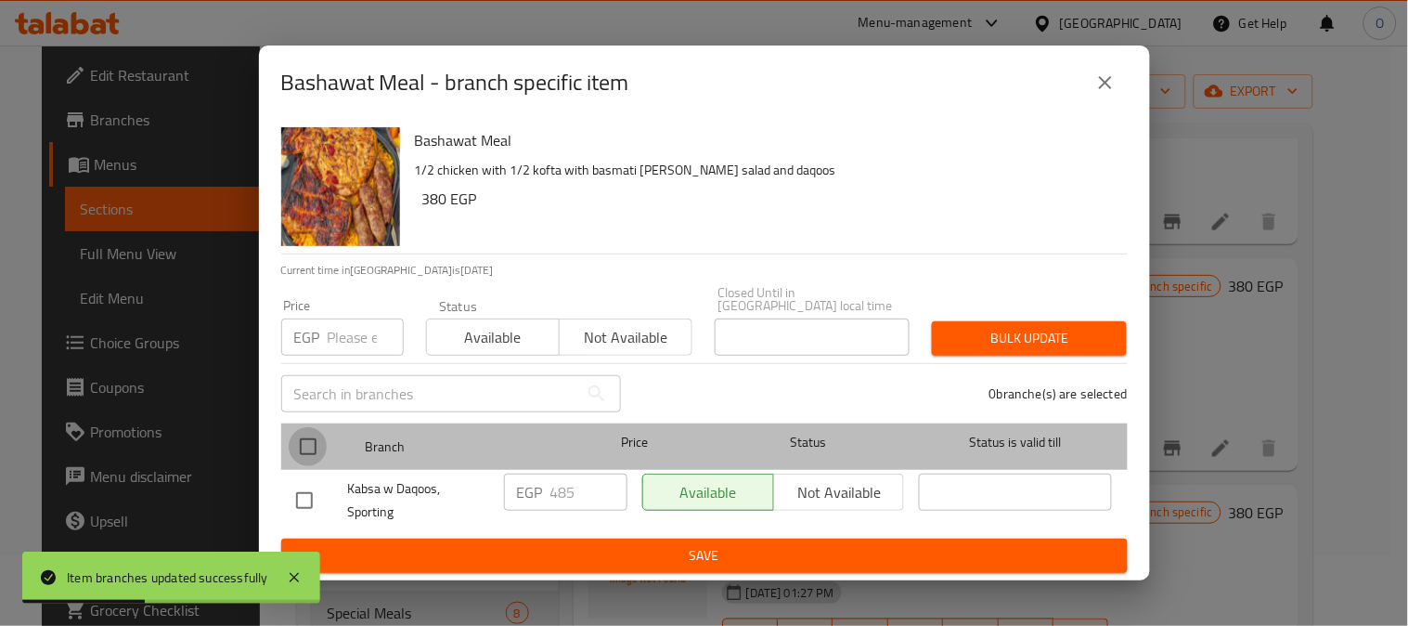
click at [311, 435] on input "checkbox" at bounding box center [308, 446] width 39 height 39
checkbox input "true"
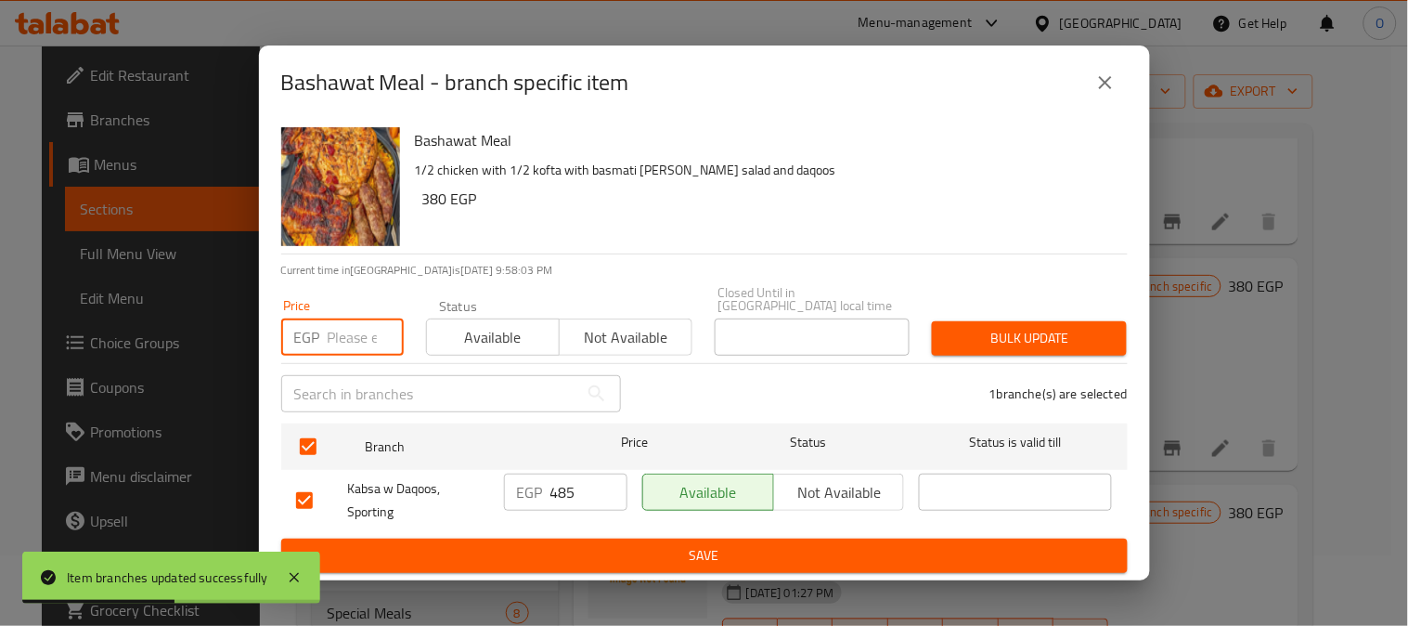
click at [354, 336] on input "number" at bounding box center [366, 336] width 76 height 37
paste input "380"
type input "380"
click at [1012, 331] on span "Bulk update" at bounding box center [1029, 338] width 165 height 23
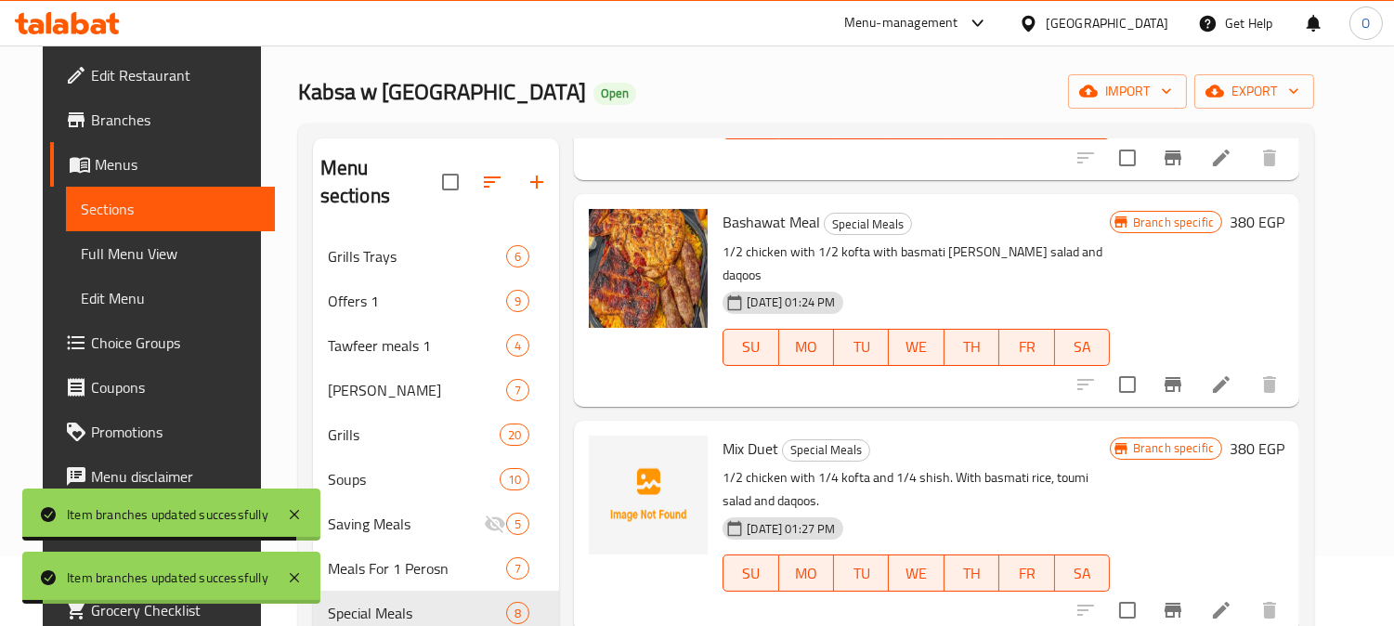
scroll to position [728, 0]
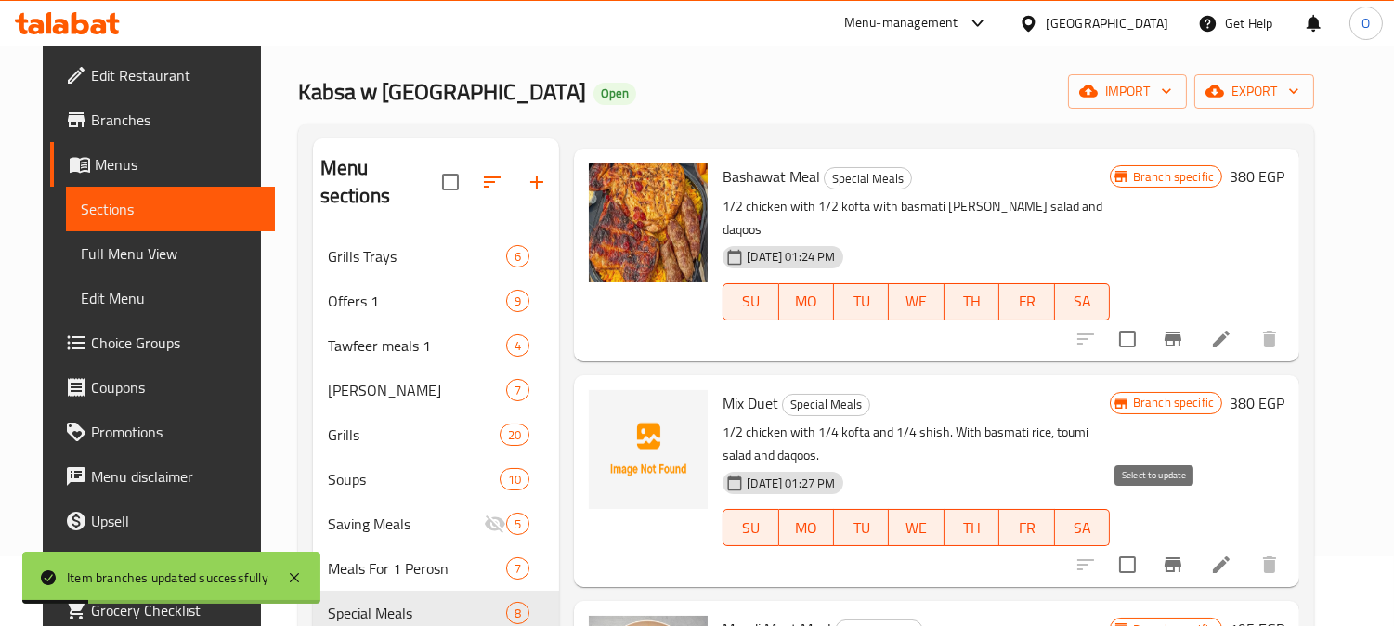
click at [1147, 545] on input "checkbox" at bounding box center [1127, 564] width 39 height 39
checkbox input "false"
click at [1184, 553] on icon "Branch-specific-item" at bounding box center [1172, 564] width 22 height 22
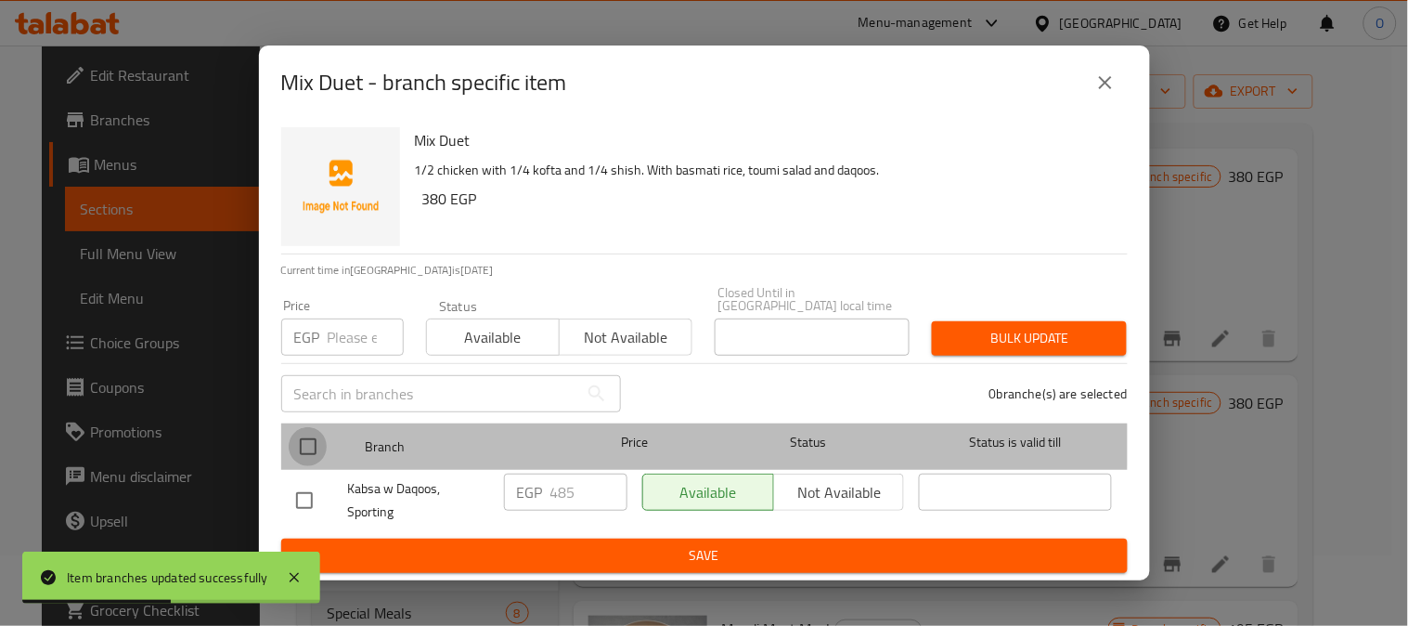
click at [313, 435] on input "checkbox" at bounding box center [308, 446] width 39 height 39
checkbox input "true"
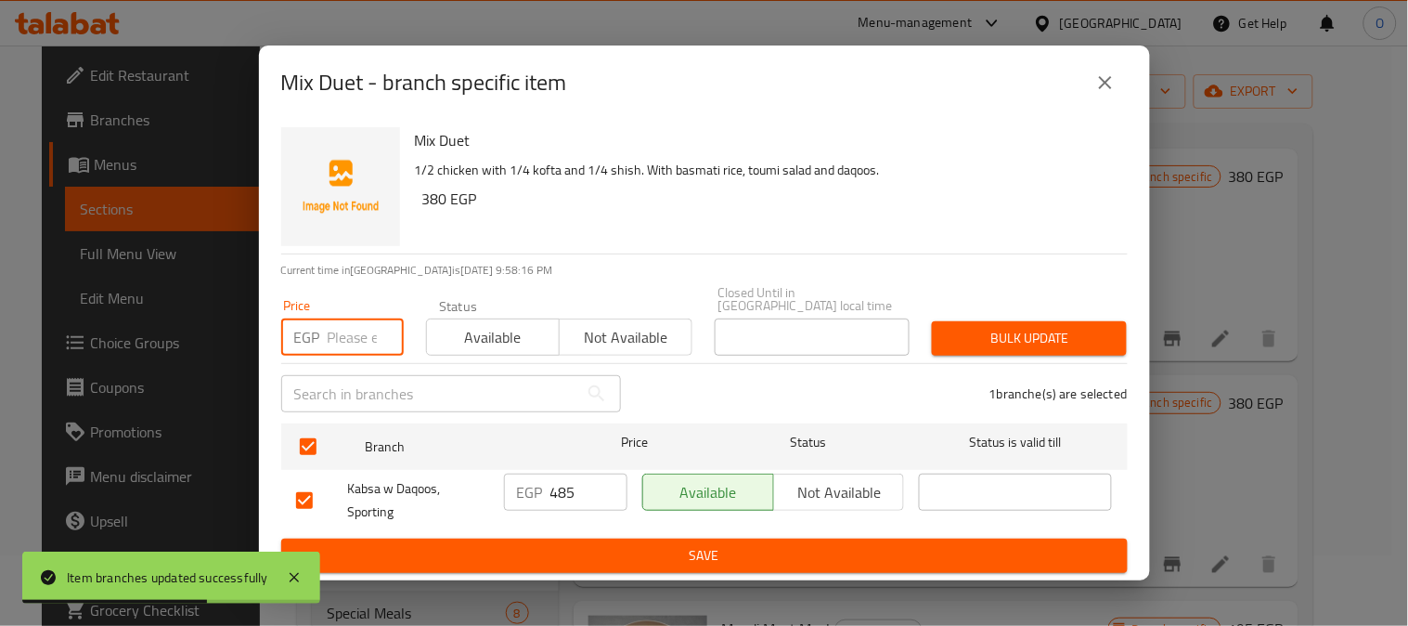
paste input "380"
type input "380"
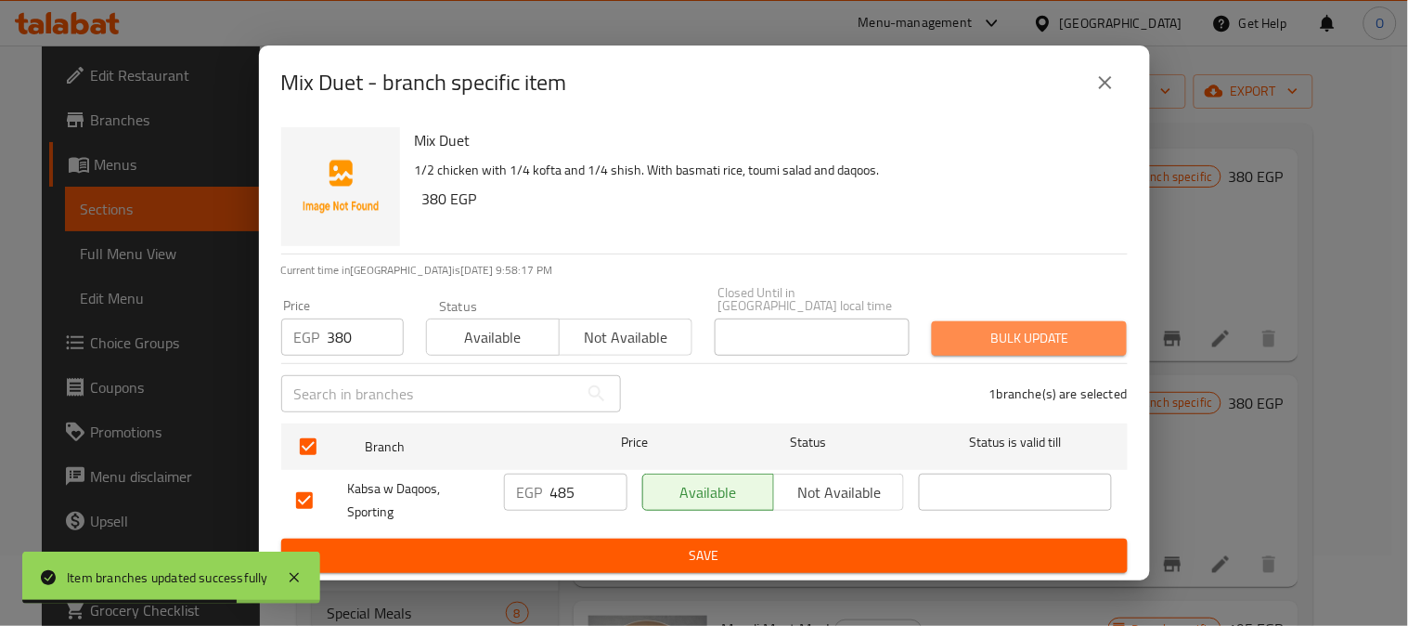
click at [1098, 344] on span "Bulk update" at bounding box center [1029, 338] width 165 height 23
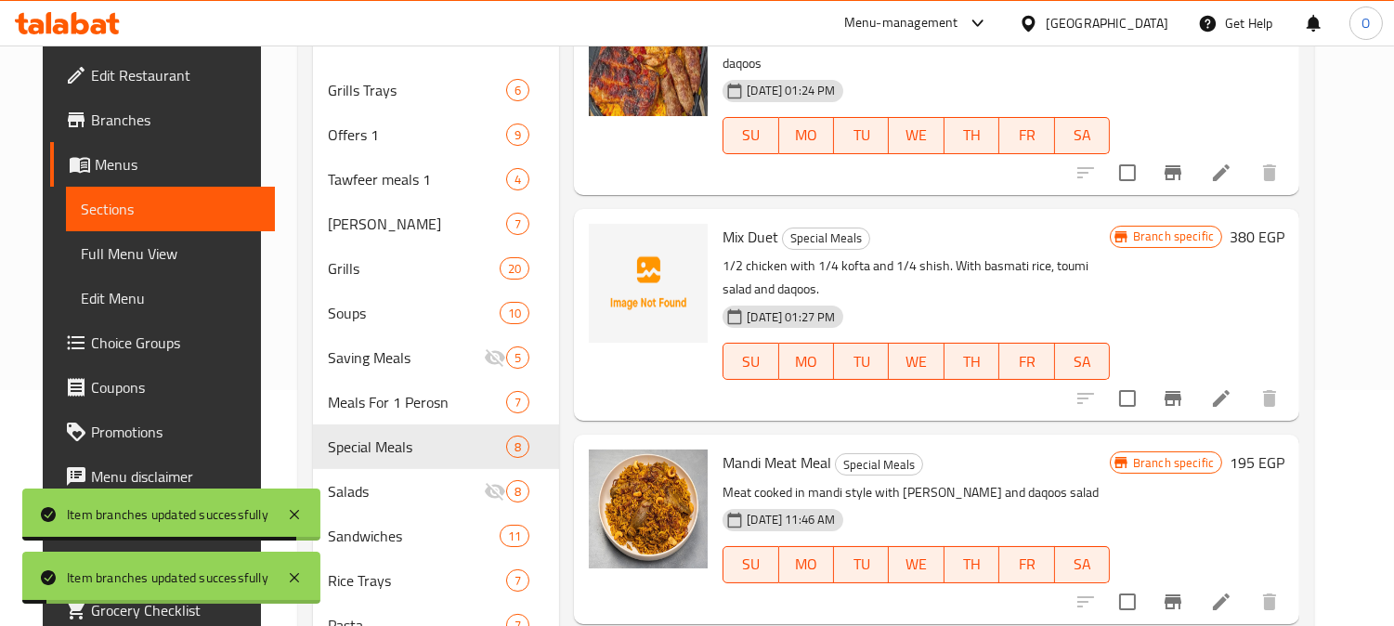
scroll to position [276, 0]
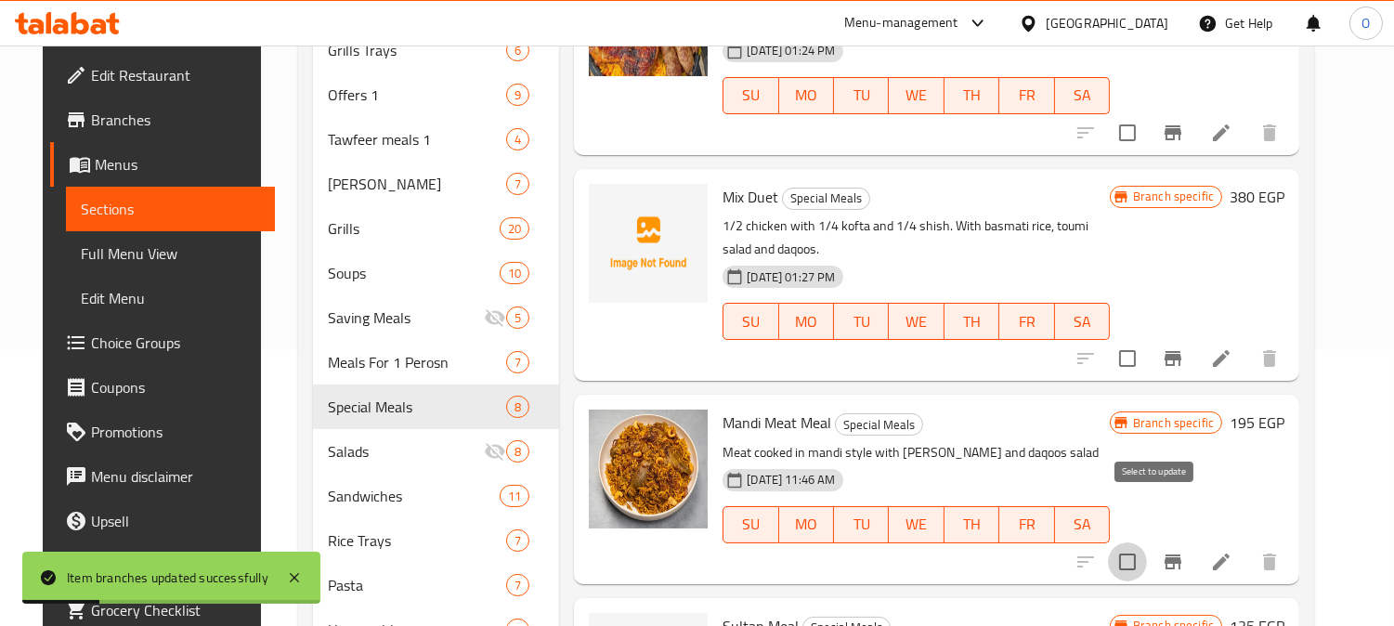
click at [1147, 542] on input "checkbox" at bounding box center [1127, 561] width 39 height 39
checkbox input "true"
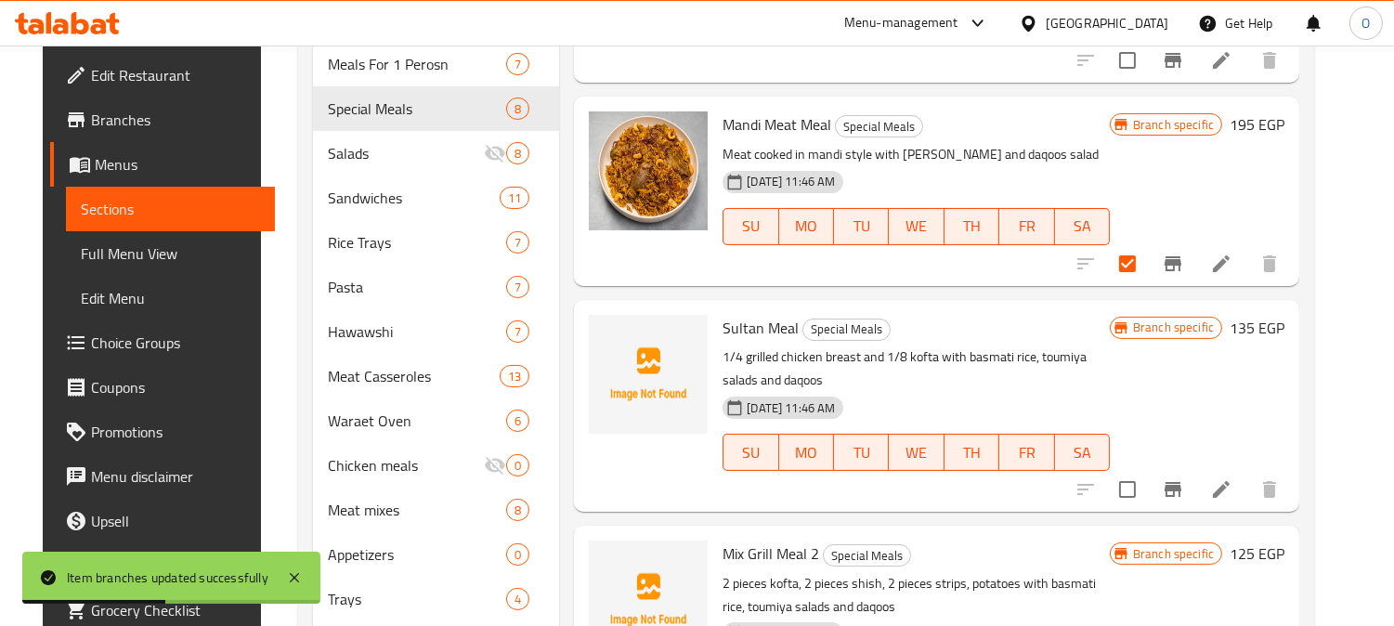
scroll to position [586, 0]
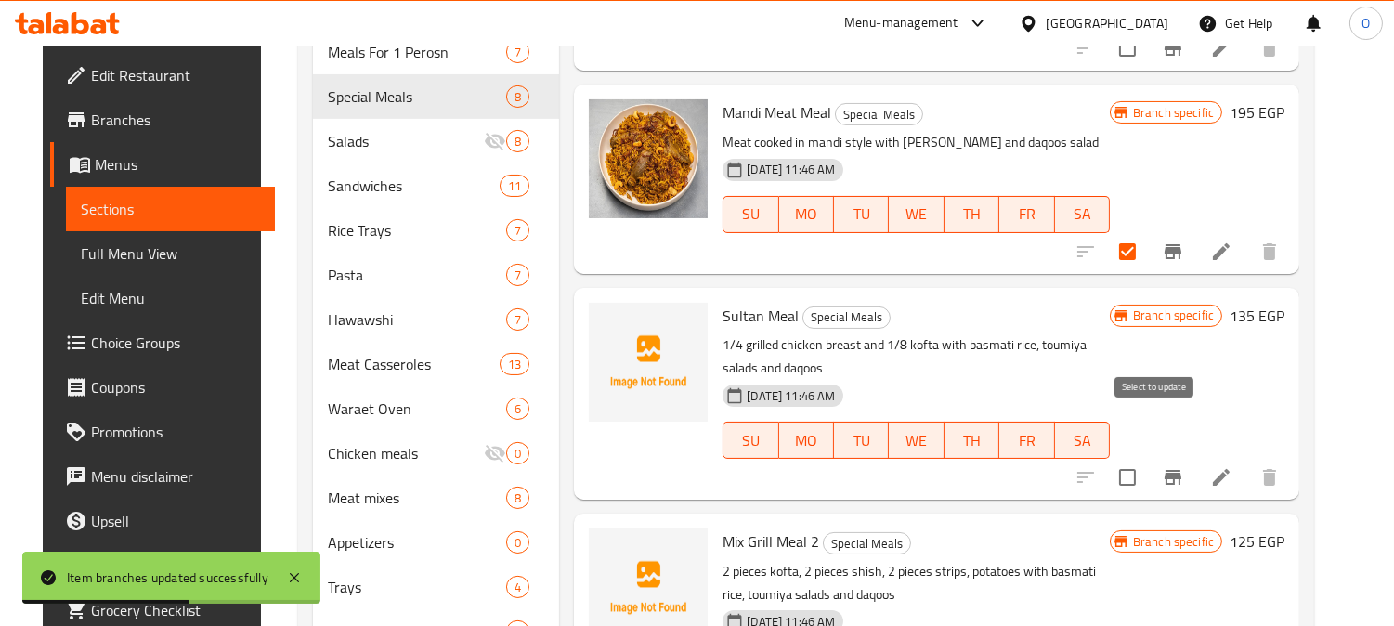
click at [1147, 458] on input "checkbox" at bounding box center [1127, 477] width 39 height 39
checkbox input "true"
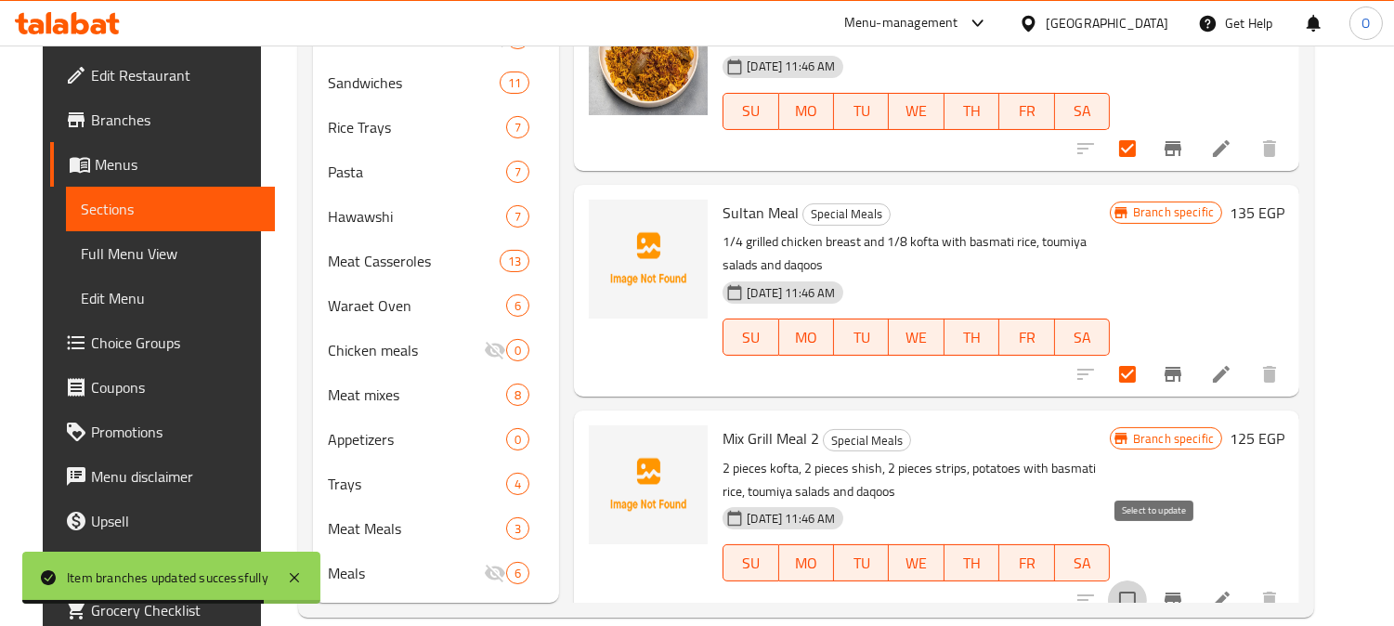
click at [1147, 580] on input "checkbox" at bounding box center [1127, 599] width 39 height 39
checkbox input "true"
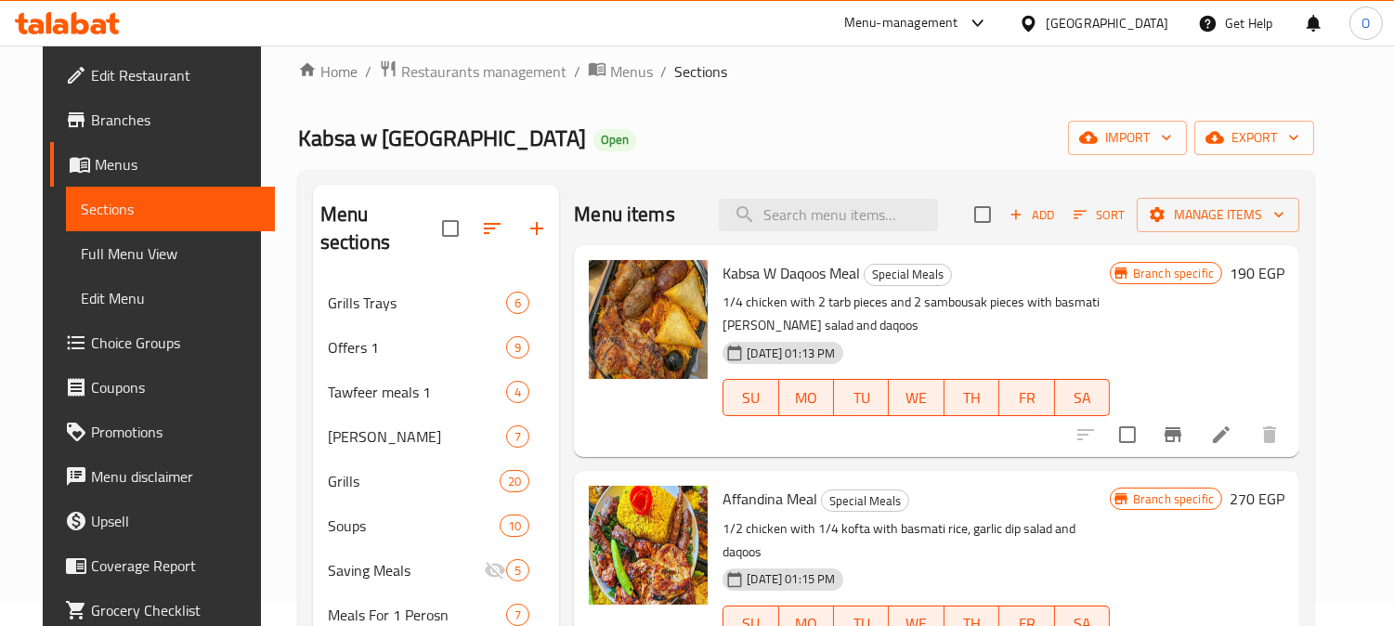
scroll to position [0, 0]
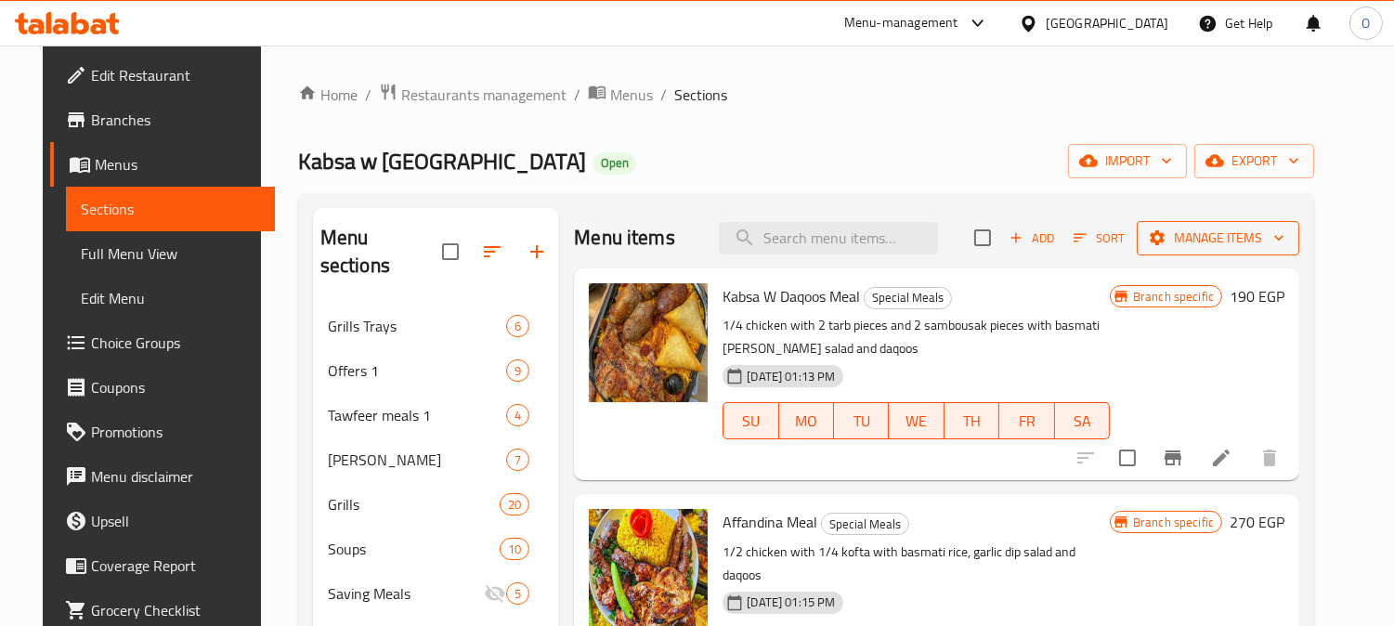
click at [1260, 243] on span "Manage items" at bounding box center [1217, 238] width 133 height 23
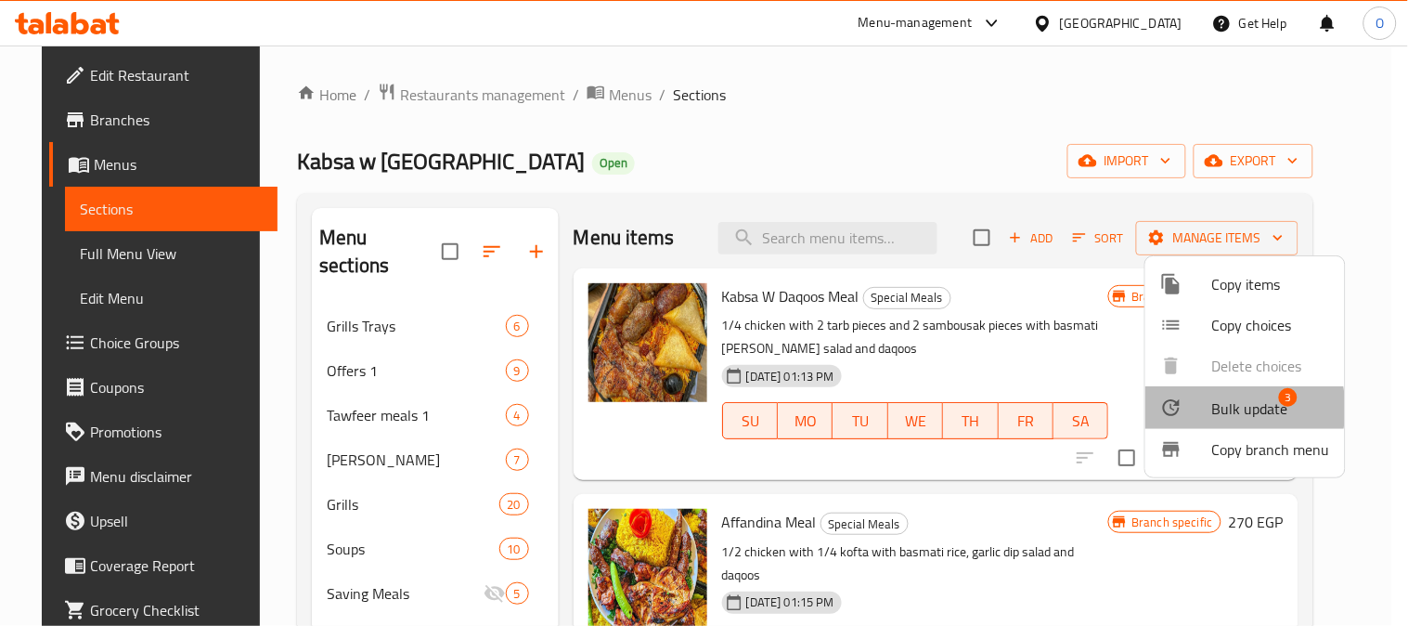
click at [1208, 409] on div at bounding box center [1187, 407] width 52 height 22
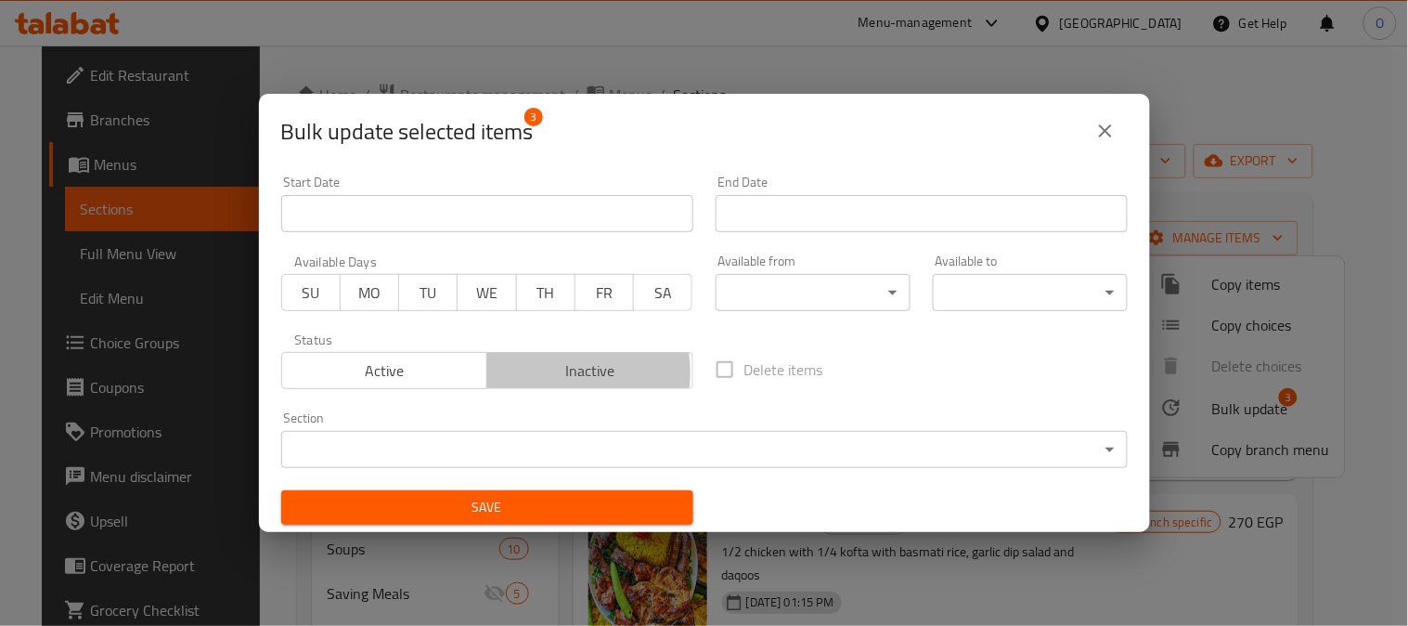
click at [543, 372] on span "Inactive" at bounding box center [590, 370] width 191 height 27
click at [535, 507] on span "Save" at bounding box center [487, 507] width 383 height 23
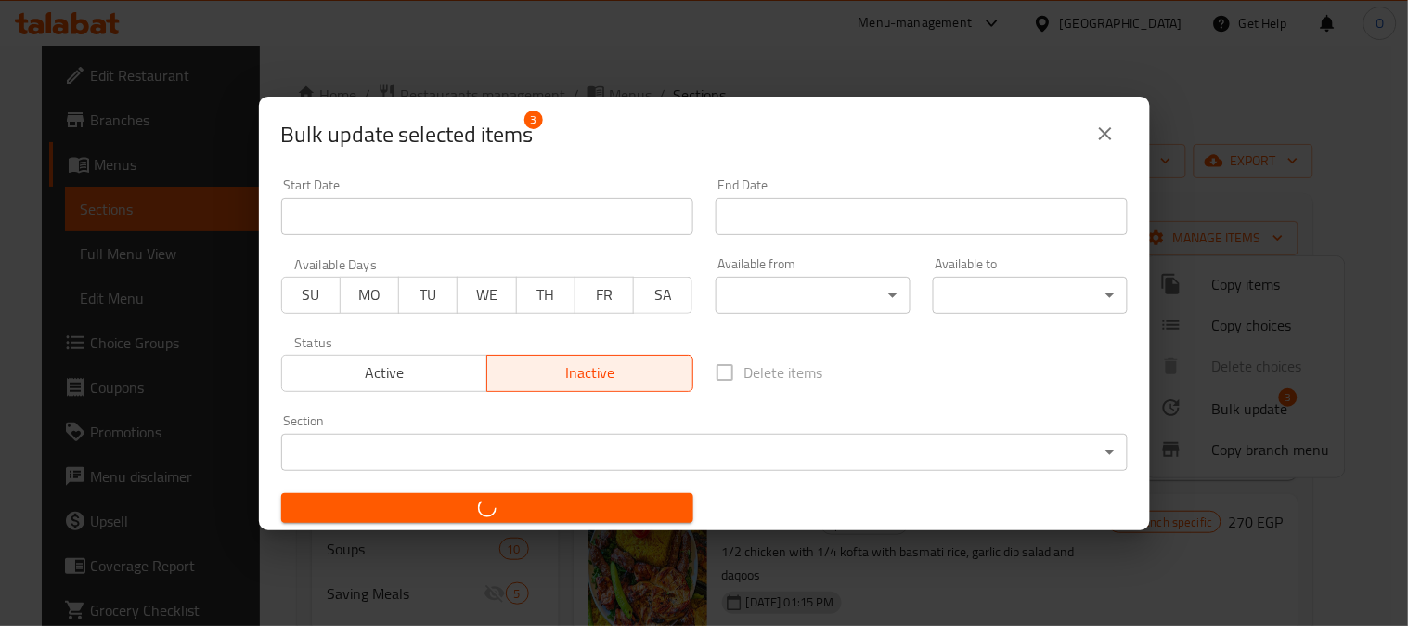
checkbox input "false"
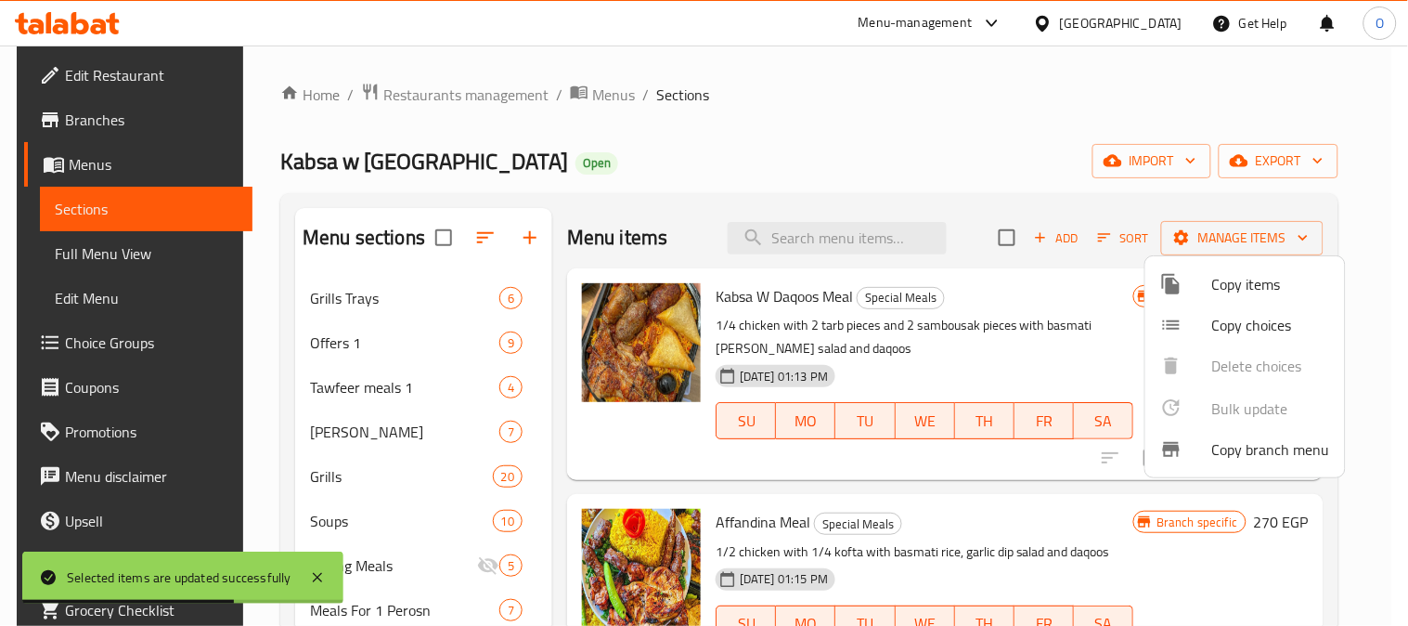
click at [616, 167] on div at bounding box center [704, 313] width 1408 height 626
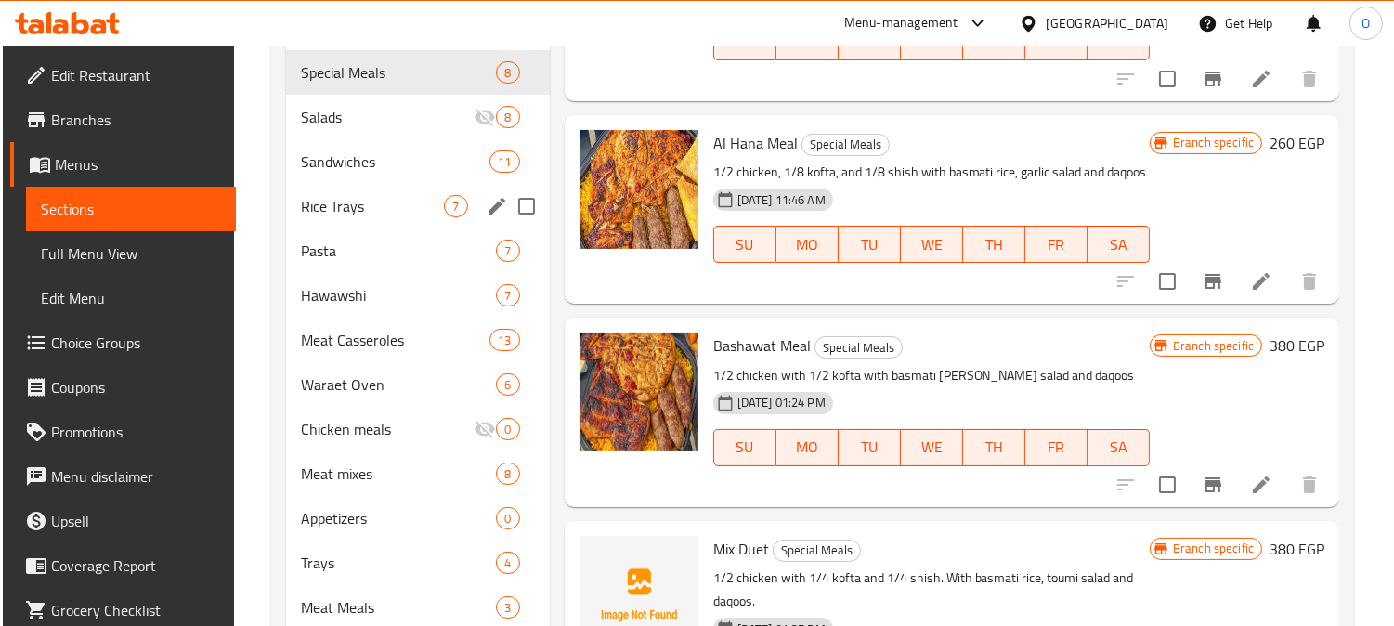
scroll to position [618, 0]
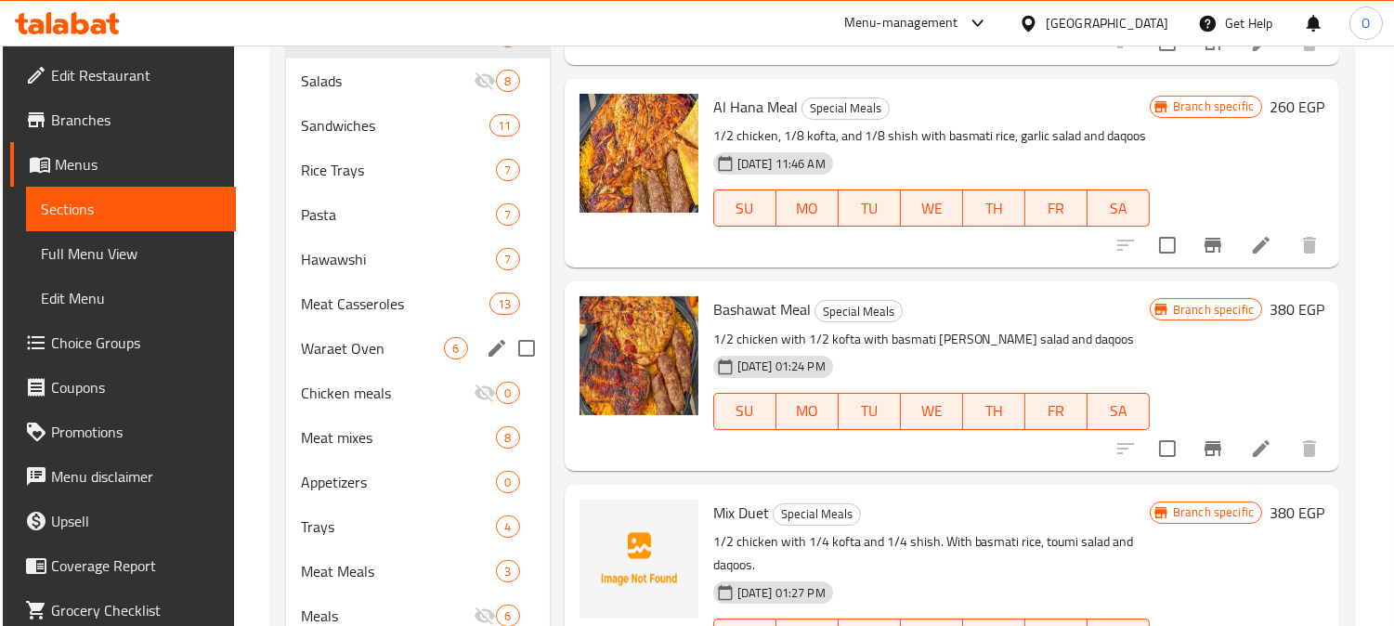
click at [357, 360] on div "Waraet Oven 6" at bounding box center [418, 348] width 264 height 45
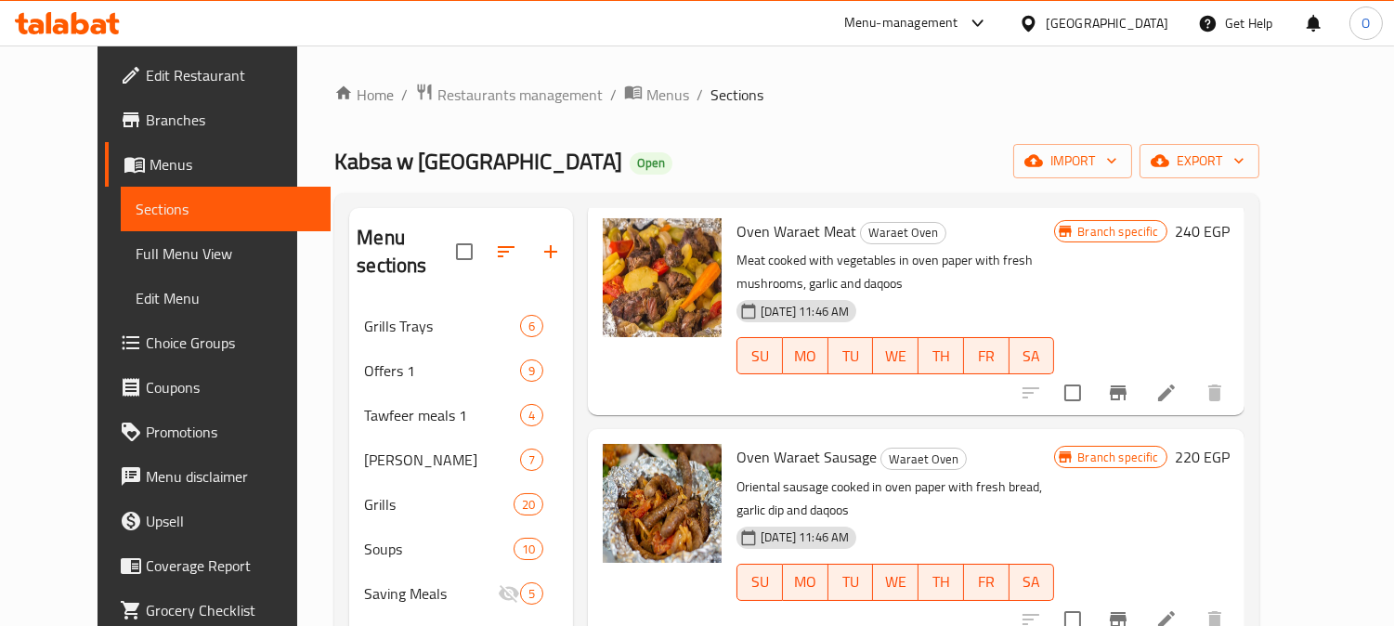
scroll to position [103, 0]
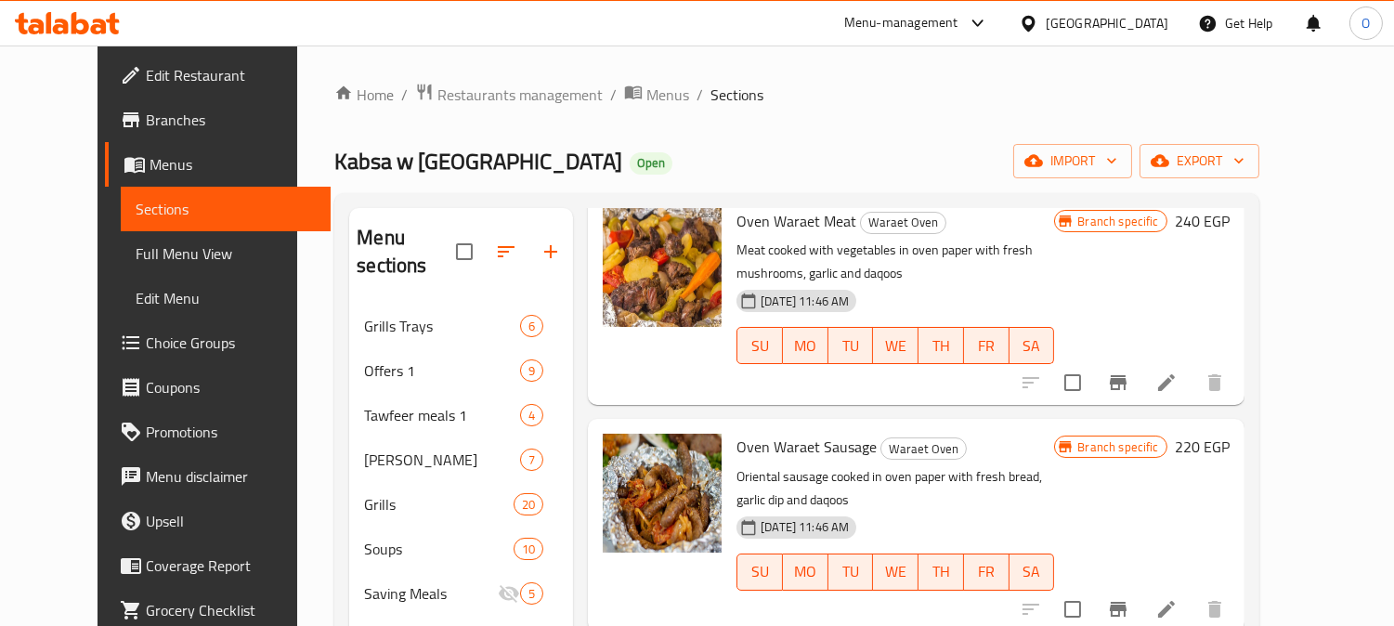
click at [1140, 360] on button "Branch-specific-item" at bounding box center [1118, 382] width 45 height 45
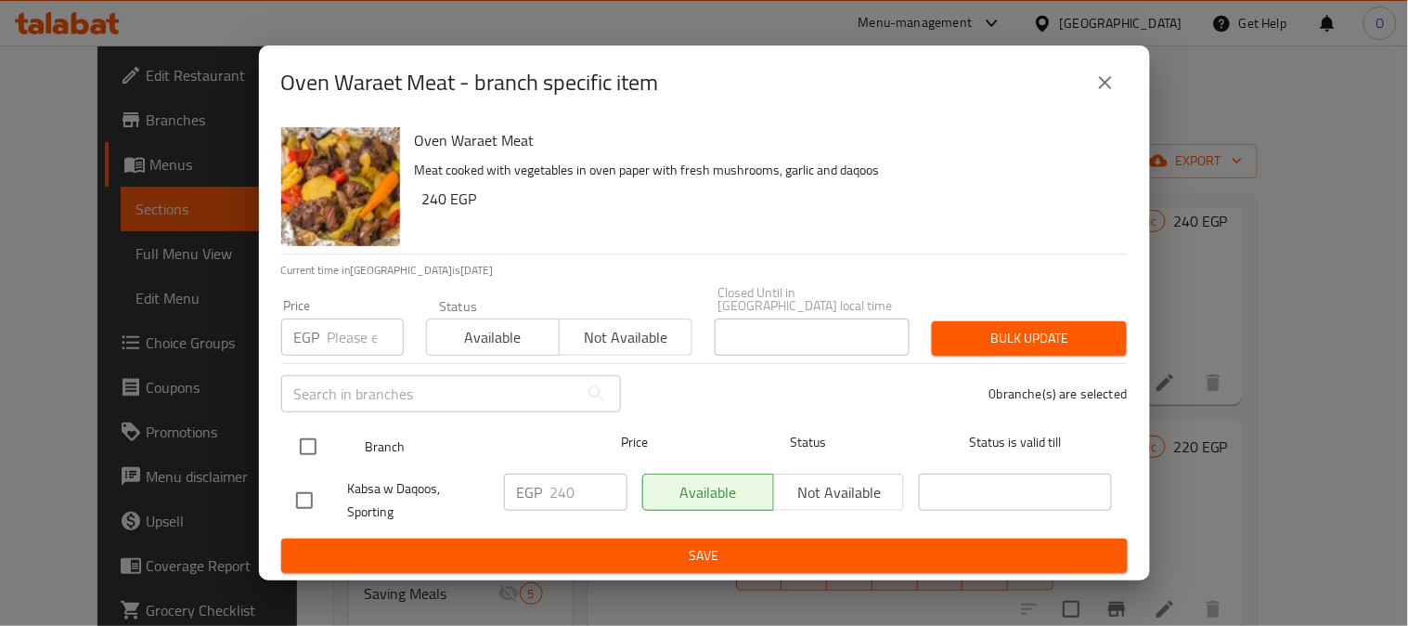
click at [318, 435] on input "checkbox" at bounding box center [308, 446] width 39 height 39
checkbox input "true"
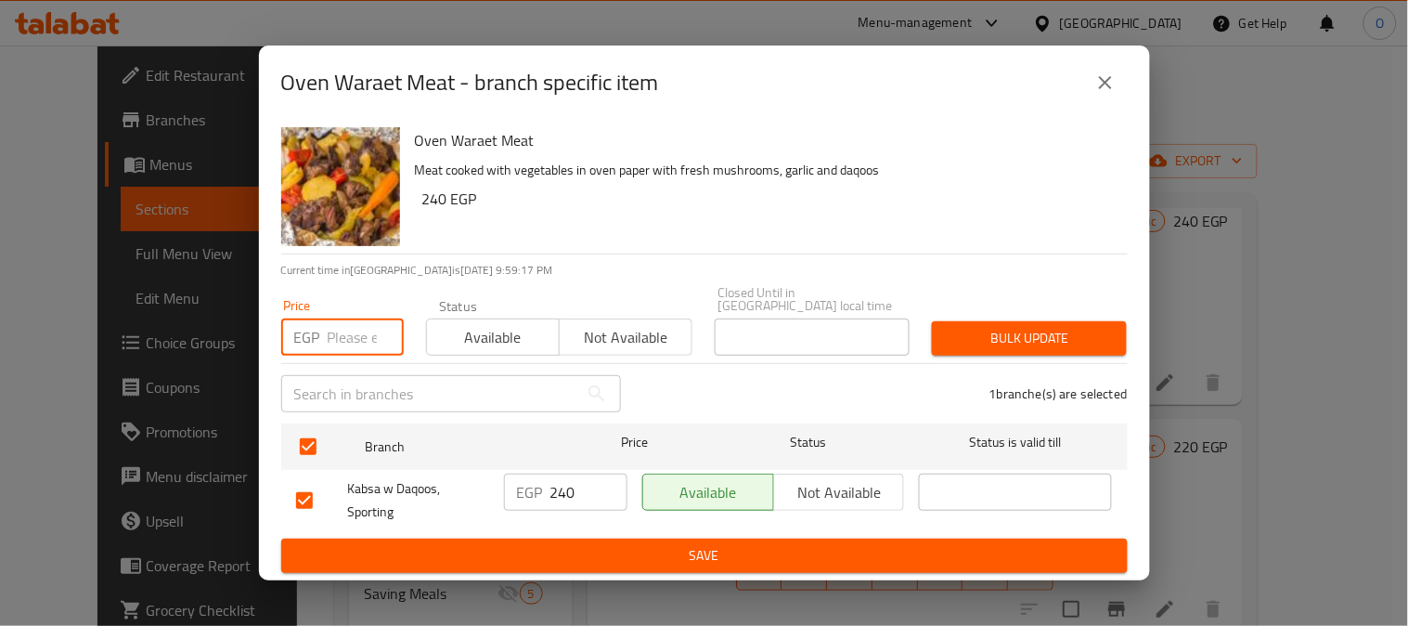
paste input "240"
type input "240"
click at [941, 337] on button "Bulk update" at bounding box center [1029, 338] width 195 height 34
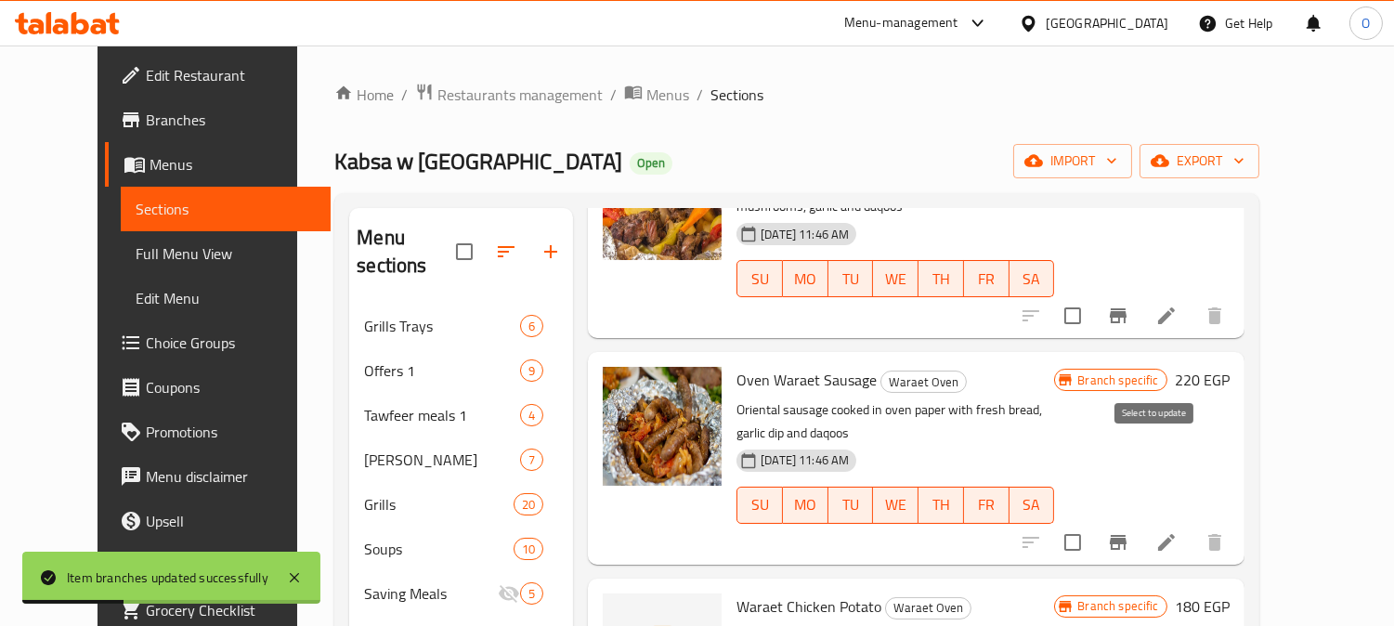
scroll to position [206, 0]
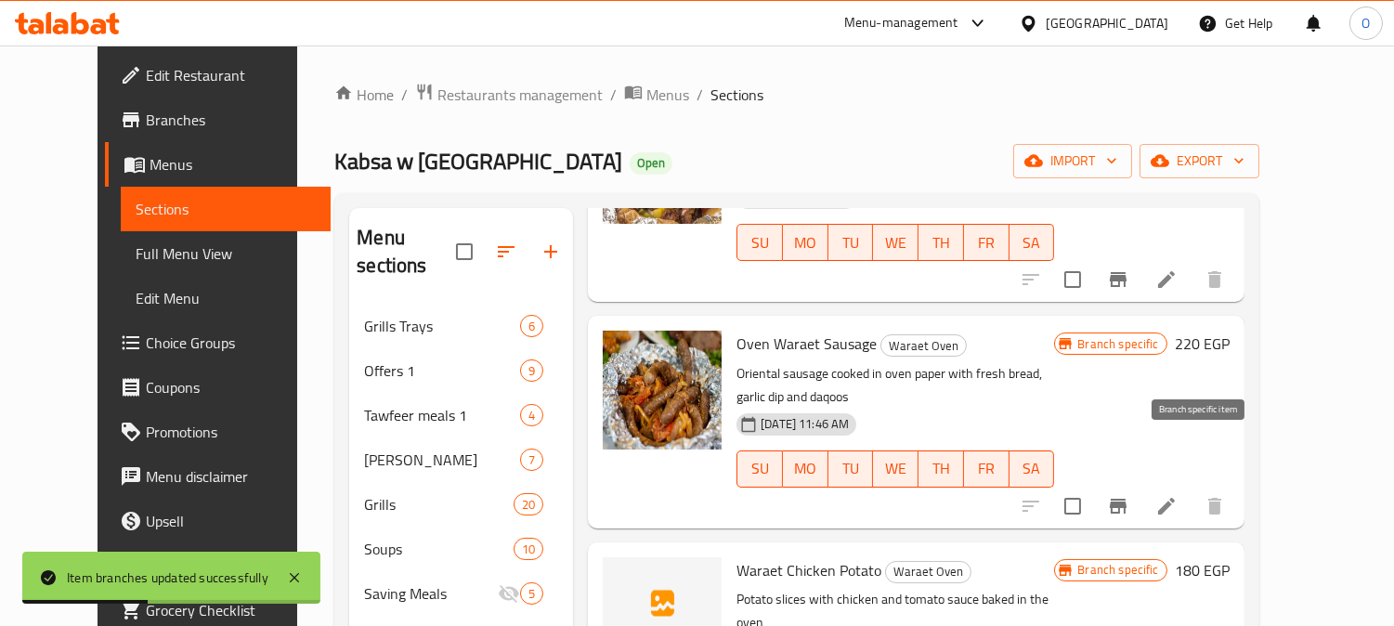
click at [1129, 495] on icon "Branch-specific-item" at bounding box center [1118, 506] width 22 height 22
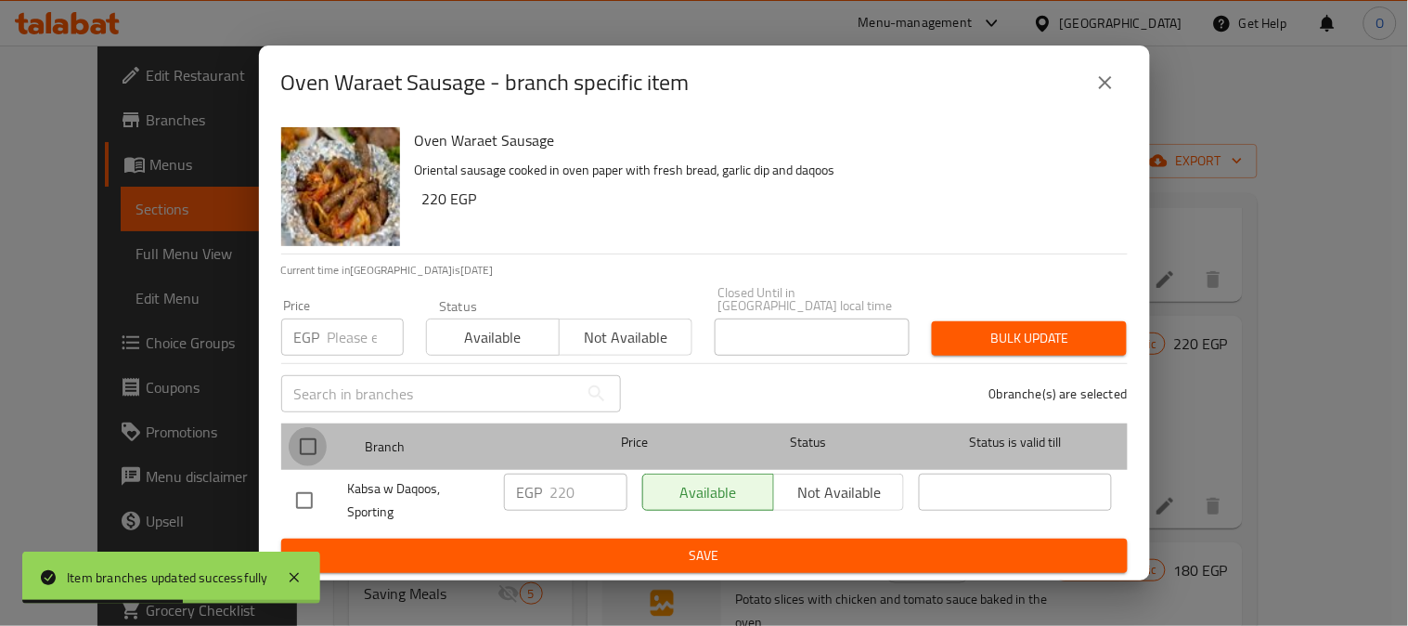
click at [289, 439] on input "checkbox" at bounding box center [308, 446] width 39 height 39
checkbox input "true"
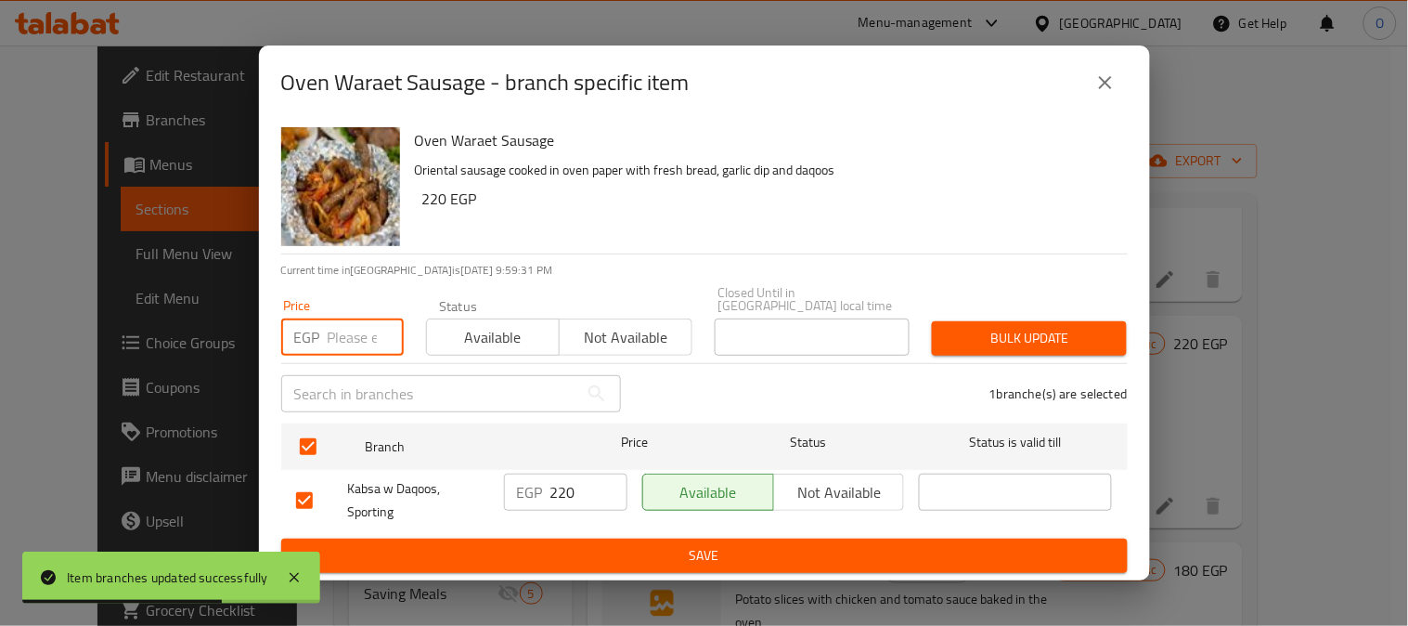
paste input "220"
type input "220"
click at [1056, 339] on span "Bulk update" at bounding box center [1029, 338] width 165 height 23
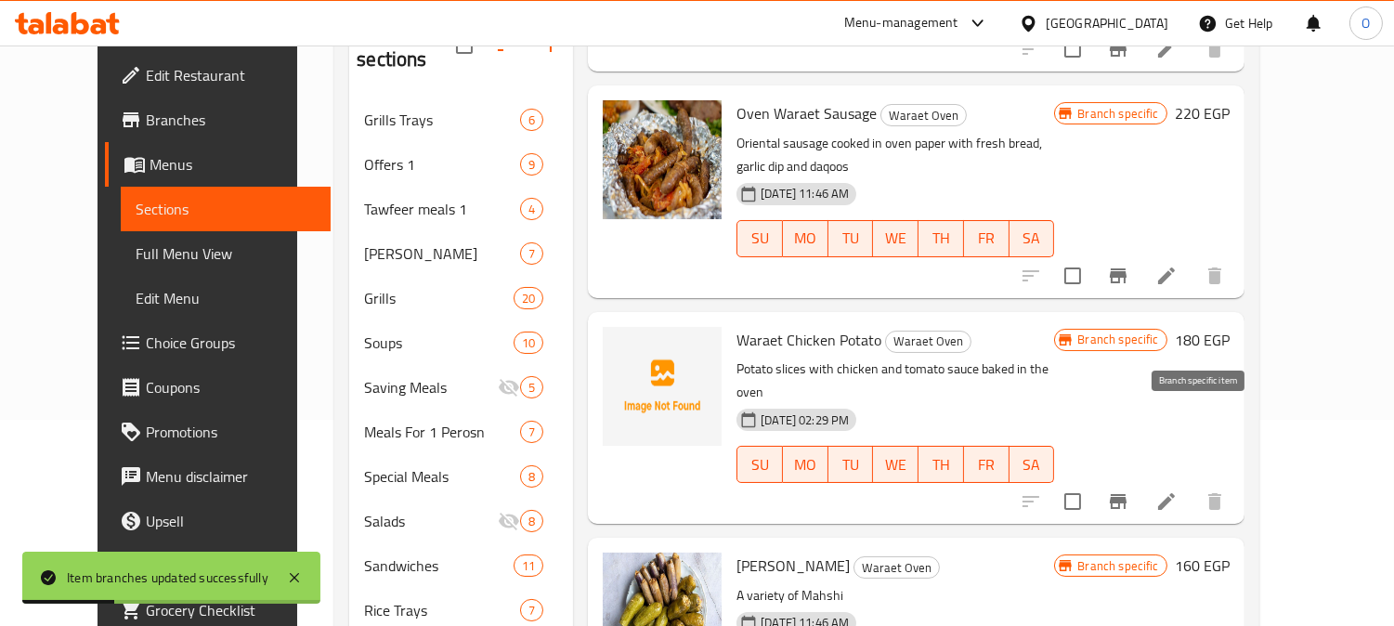
click at [1126, 494] on icon "Branch-specific-item" at bounding box center [1117, 501] width 17 height 15
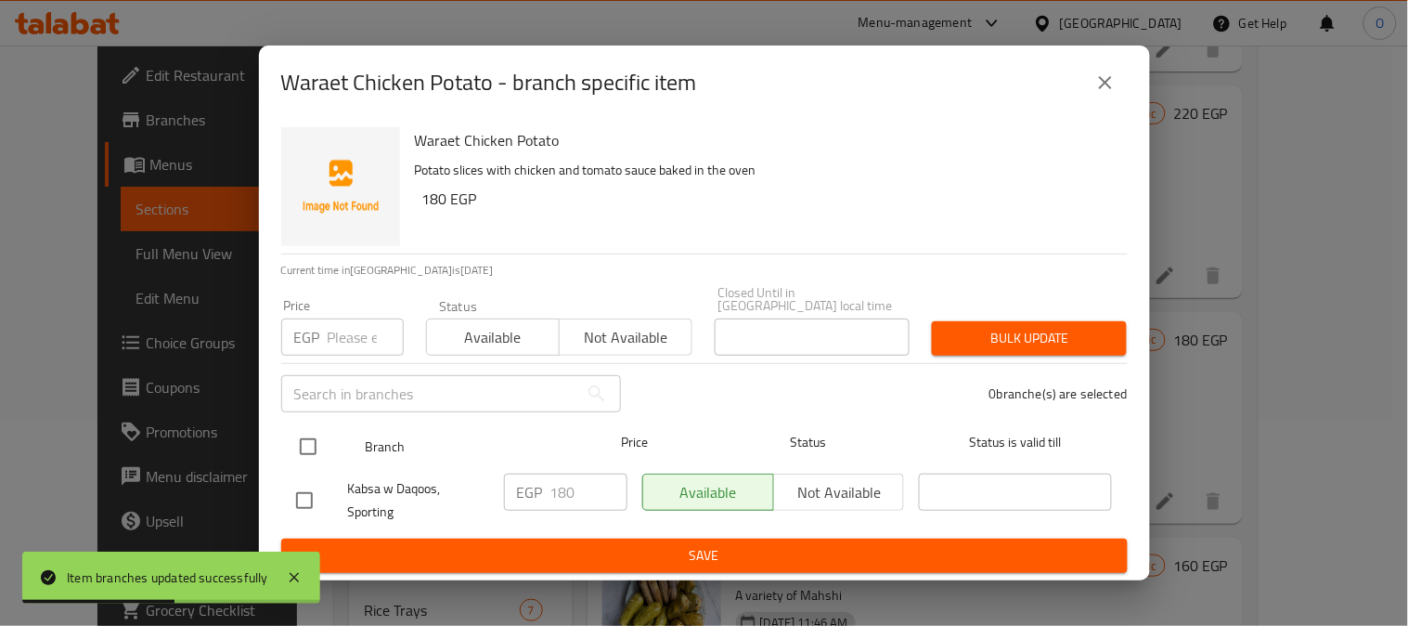
click at [298, 446] on input "checkbox" at bounding box center [308, 446] width 39 height 39
checkbox input "true"
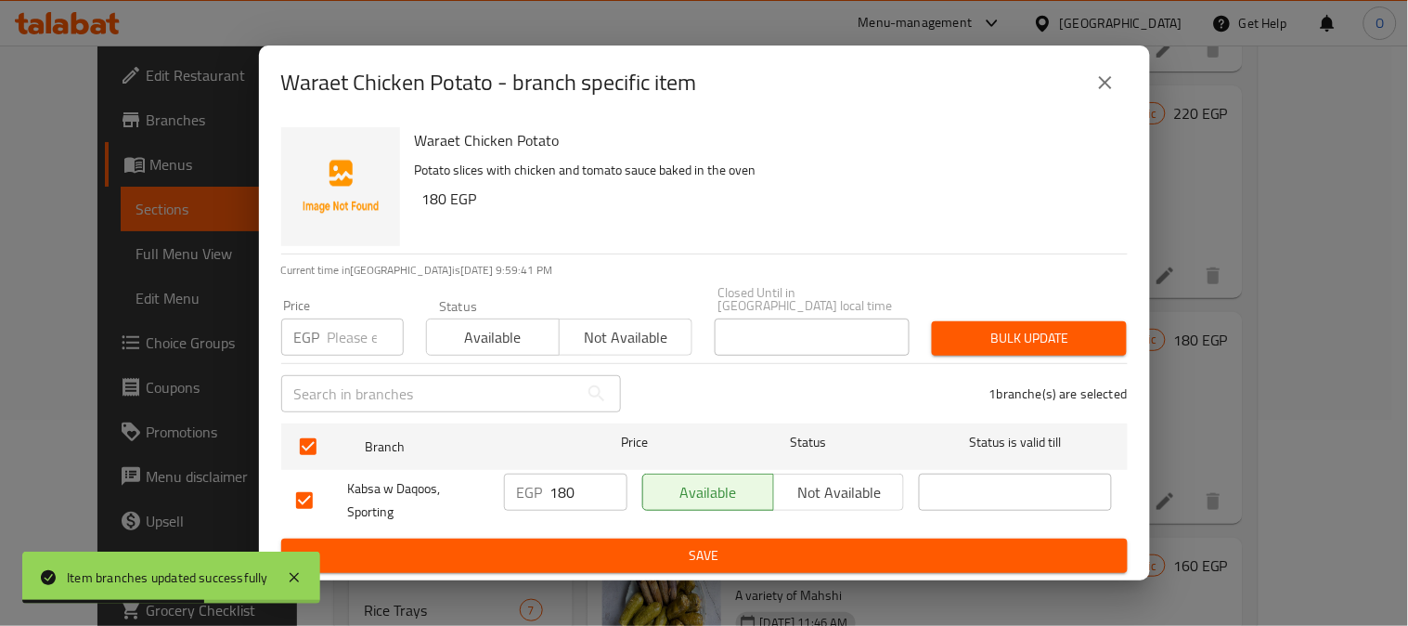
drag, startPoint x: 345, startPoint y: 305, endPoint x: 336, endPoint y: 340, distance: 36.5
click at [336, 340] on input "number" at bounding box center [366, 336] width 76 height 37
paste input "180"
type input "180"
click at [1047, 327] on span "Bulk update" at bounding box center [1029, 338] width 165 height 23
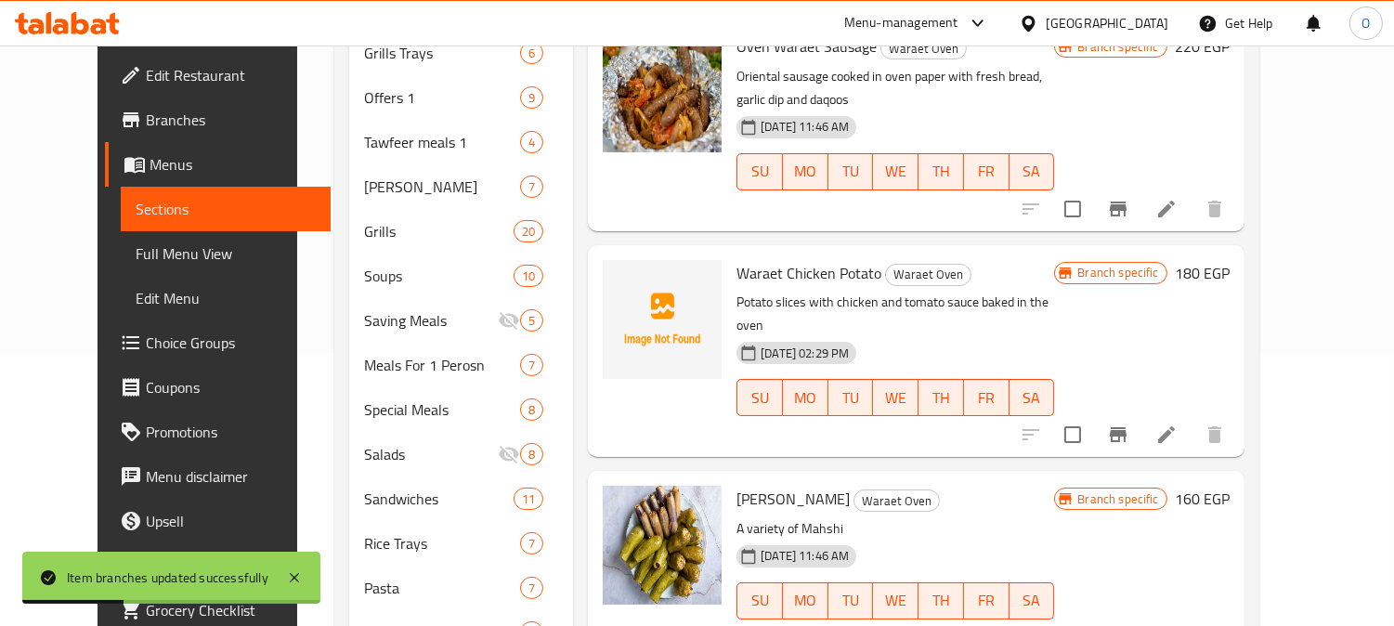
scroll to position [309, 0]
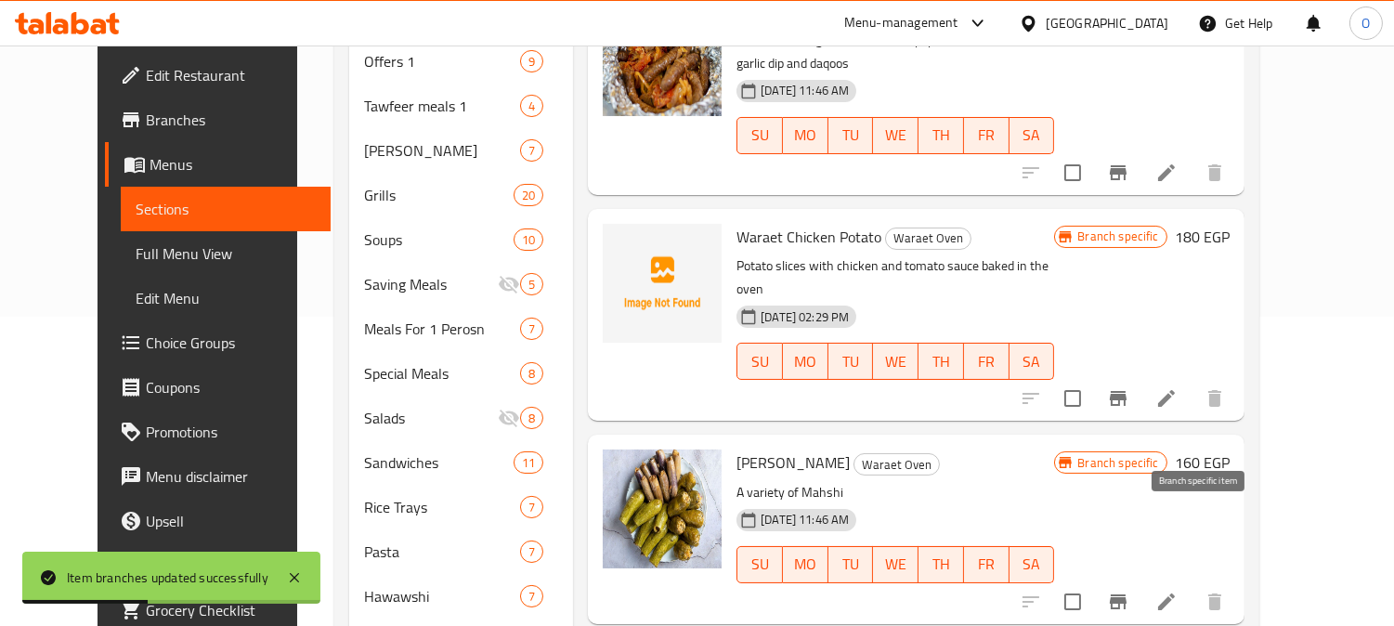
click at [1126, 594] on icon "Branch-specific-item" at bounding box center [1117, 601] width 17 height 15
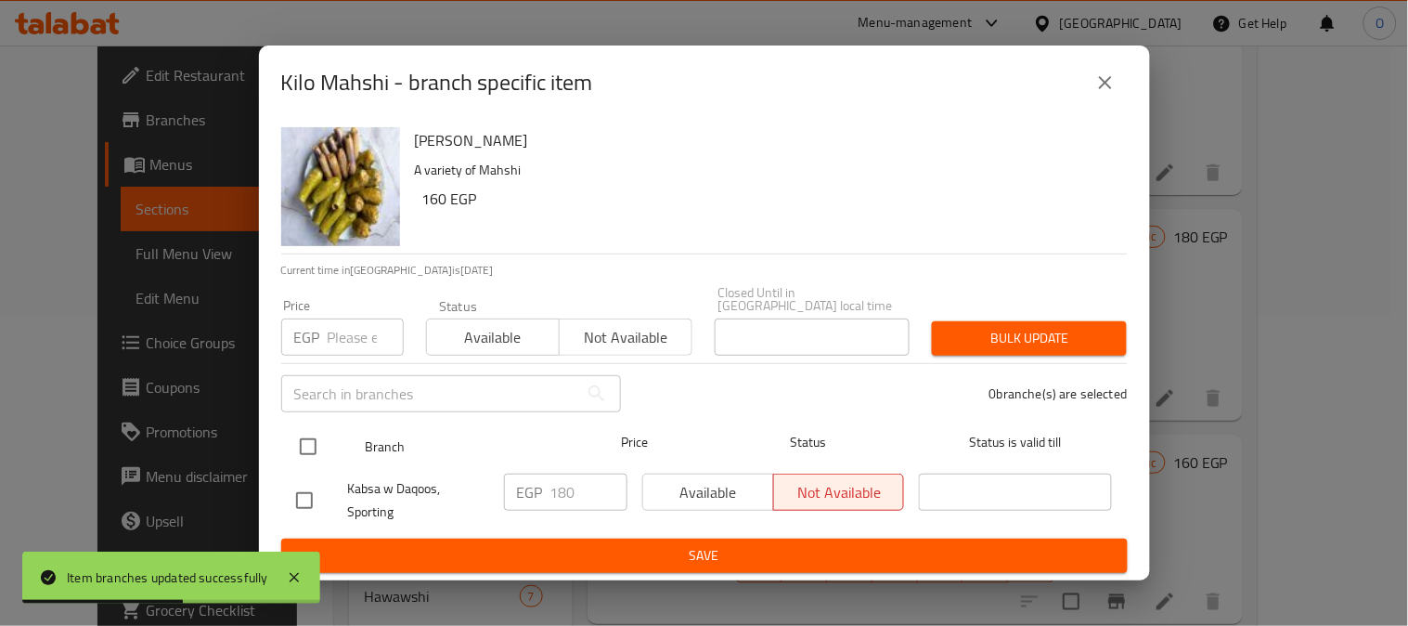
click at [310, 434] on input "checkbox" at bounding box center [308, 446] width 39 height 39
checkbox input "true"
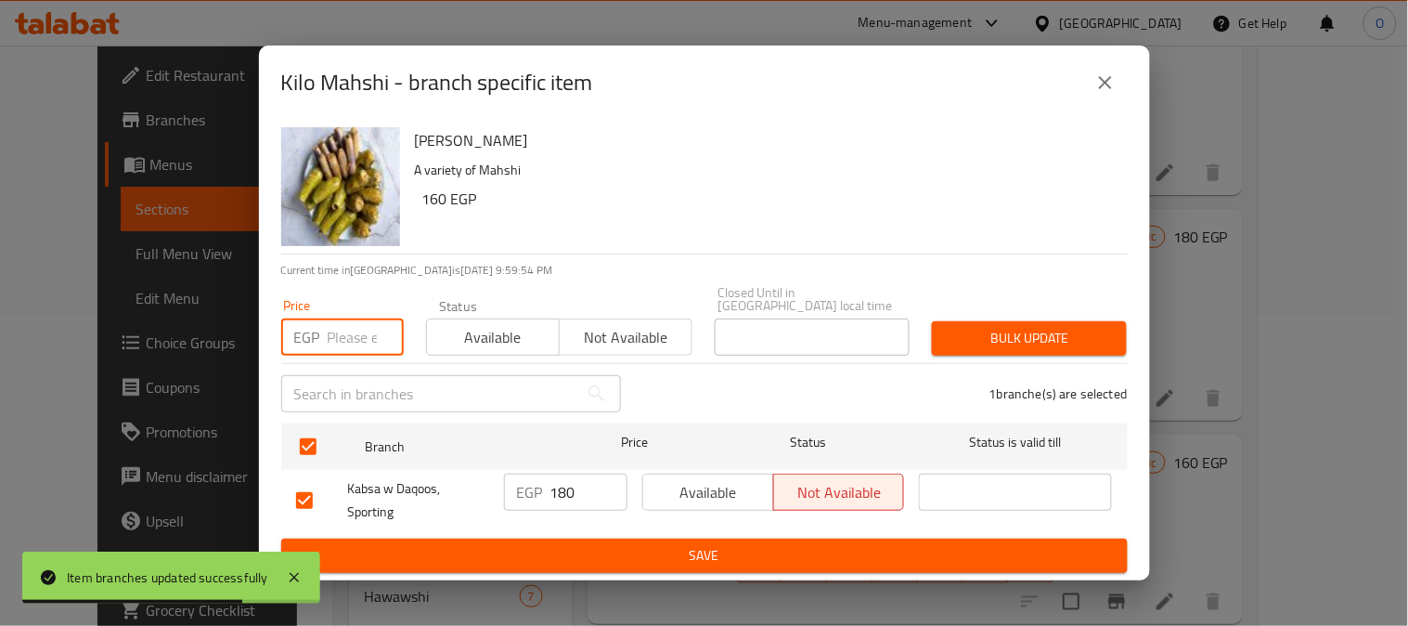
paste input "180"
type input "180"
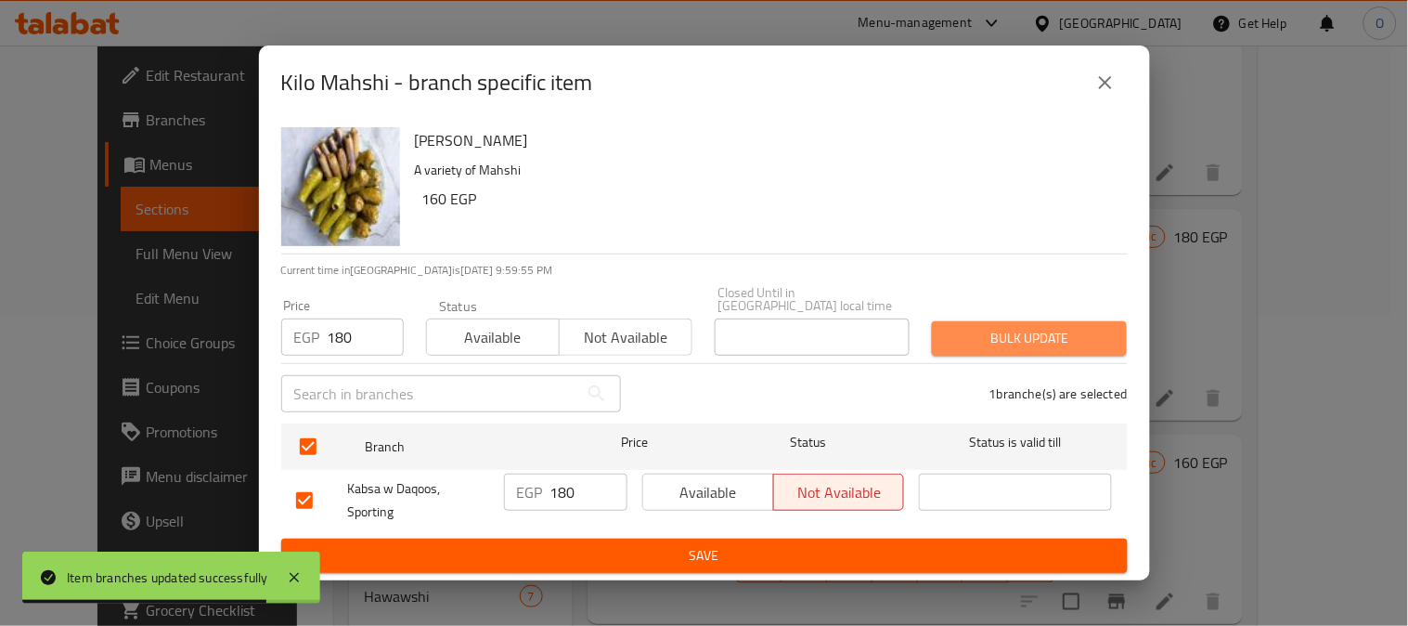
click at [1064, 340] on span "Bulk update" at bounding box center [1029, 338] width 165 height 23
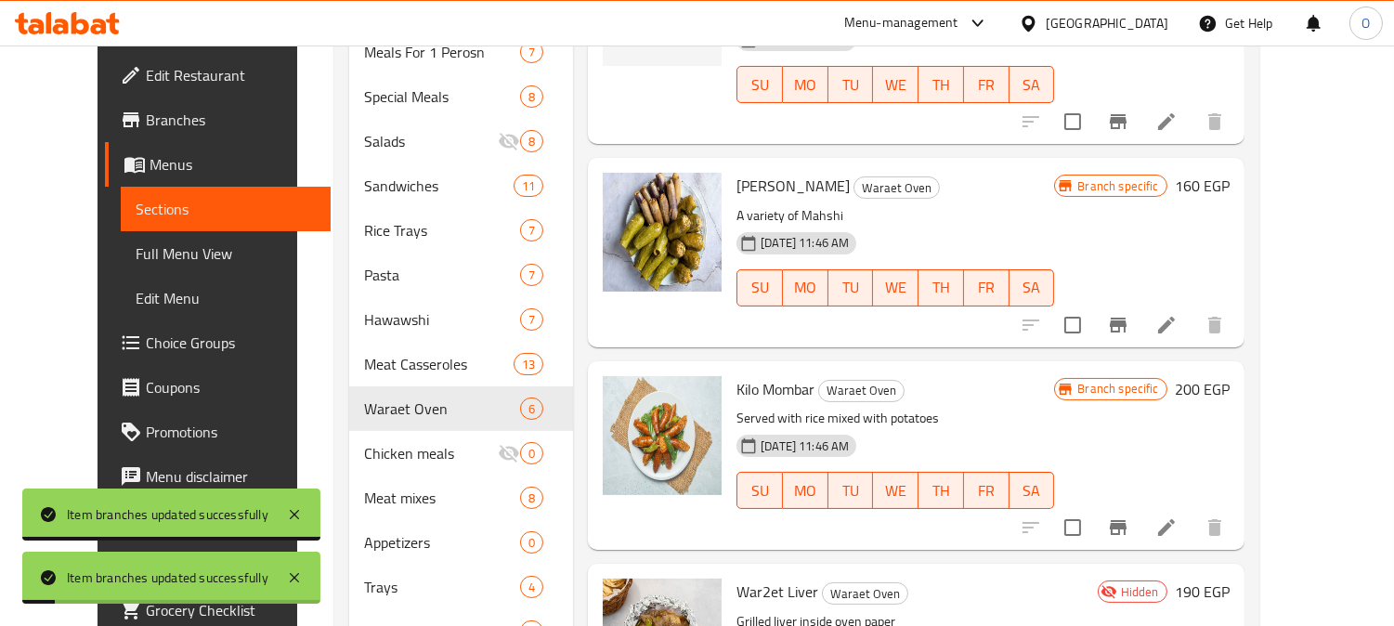
scroll to position [618, 0]
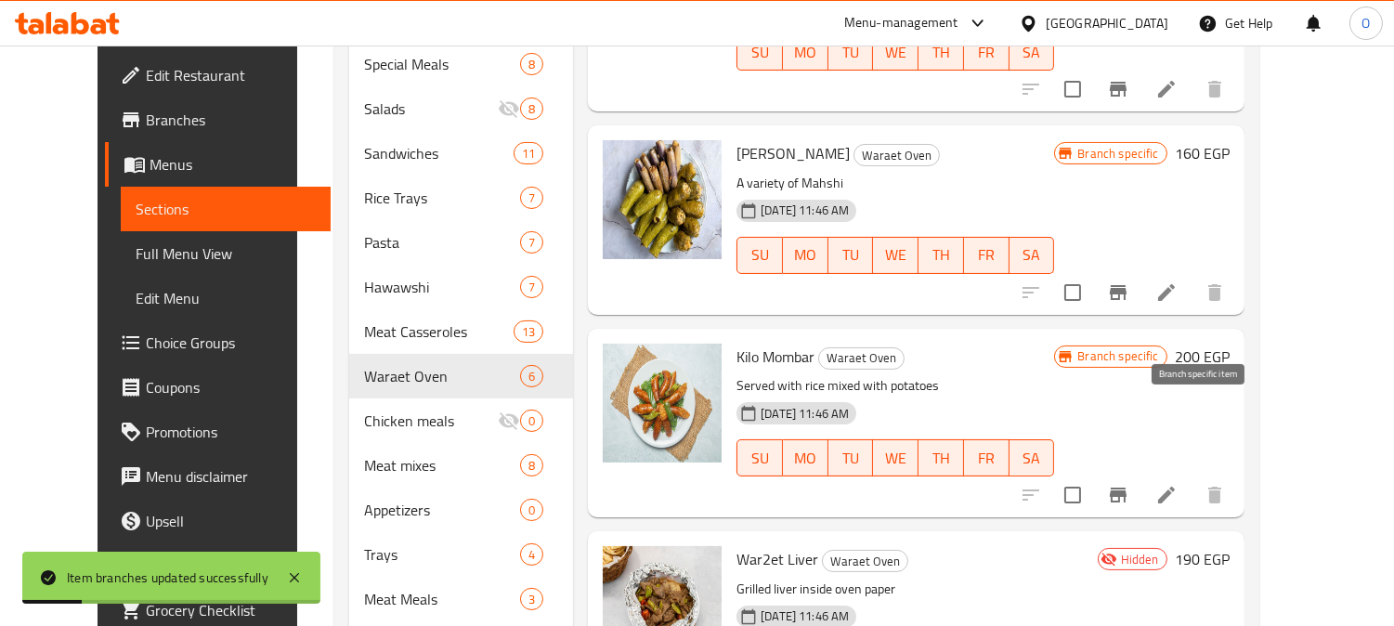
click at [1129, 484] on icon "Branch-specific-item" at bounding box center [1118, 495] width 22 height 22
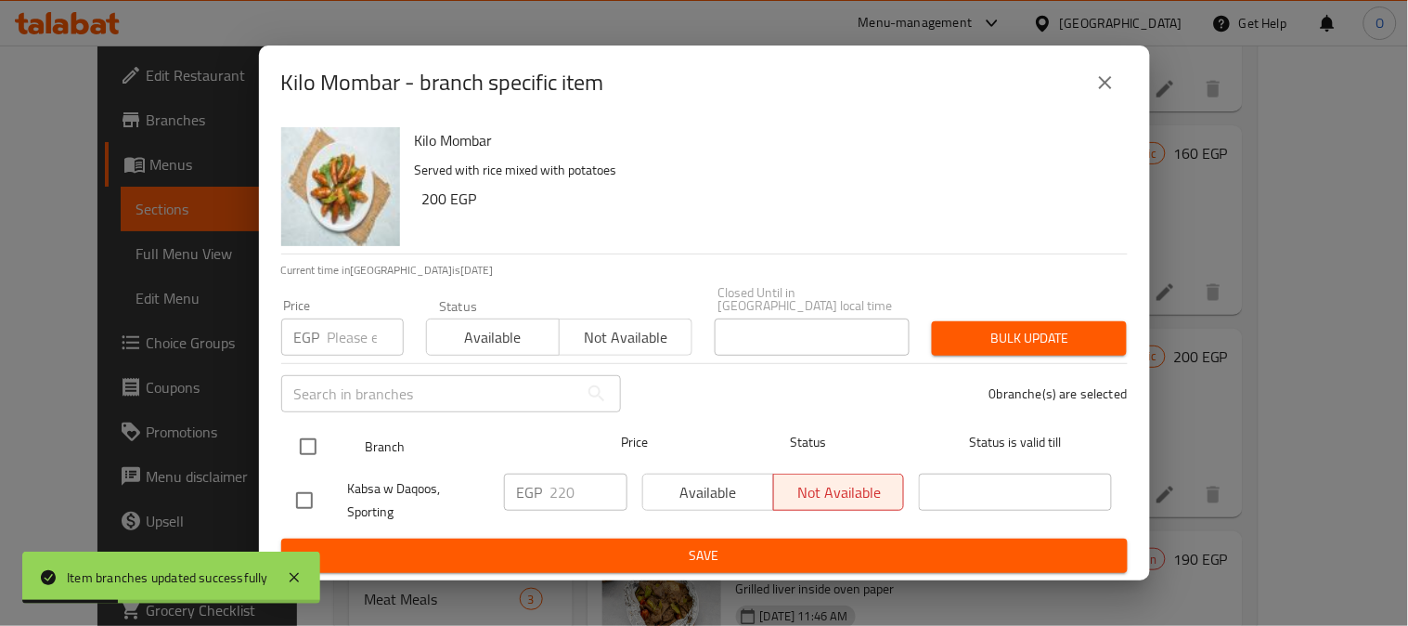
click at [294, 440] on input "checkbox" at bounding box center [308, 446] width 39 height 39
checkbox input "true"
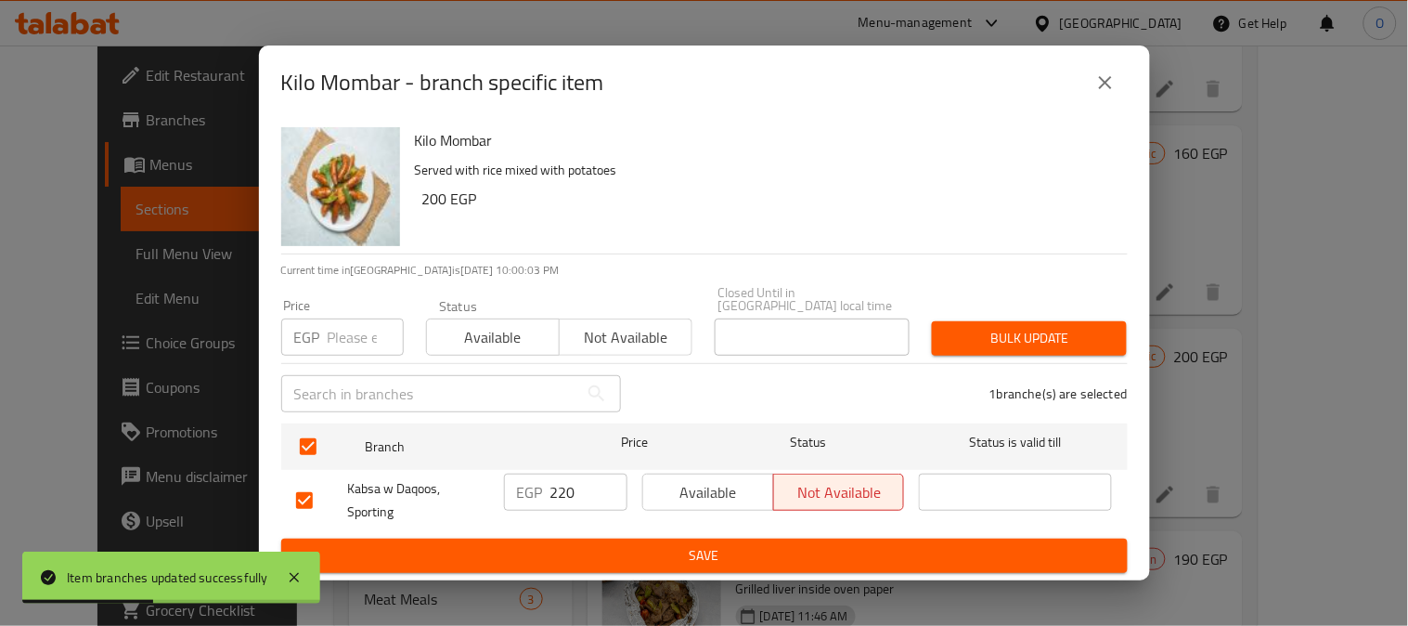
drag, startPoint x: 335, startPoint y: 349, endPoint x: 323, endPoint y: 319, distance: 32.1
click at [323, 319] on div "EGP Price" at bounding box center [342, 336] width 123 height 37
paste input "220"
click at [1091, 331] on span "Bulk update" at bounding box center [1029, 338] width 165 height 23
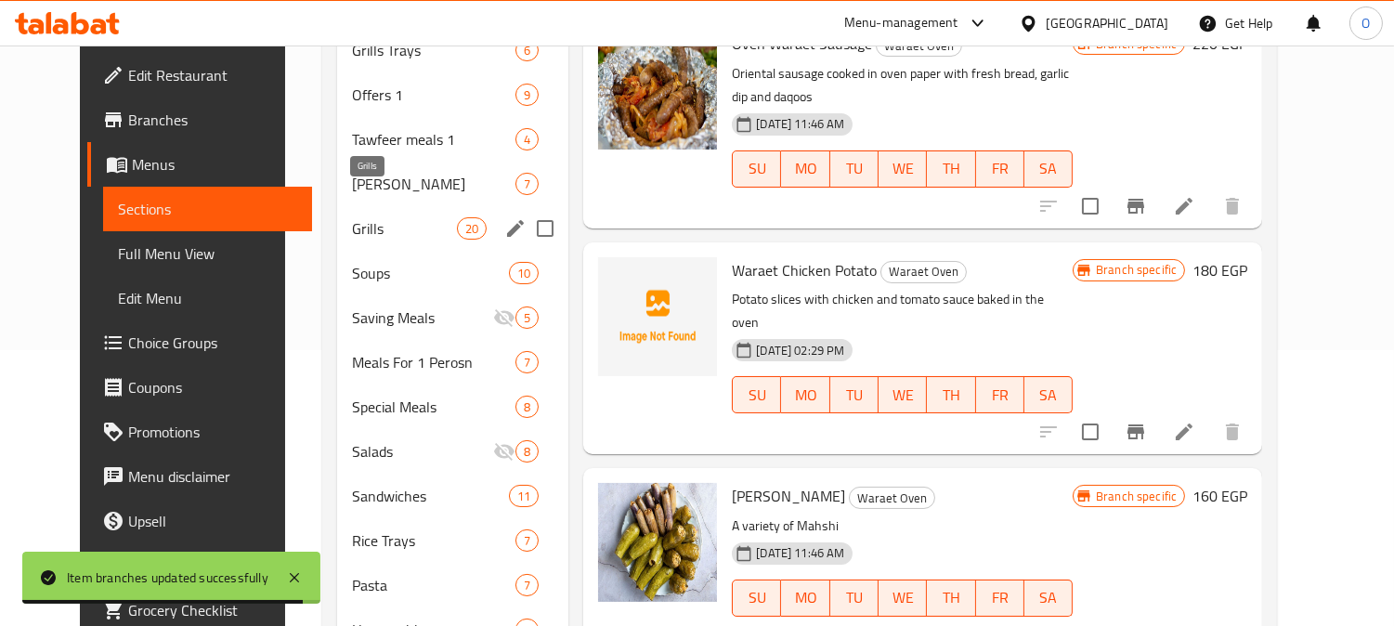
scroll to position [173, 0]
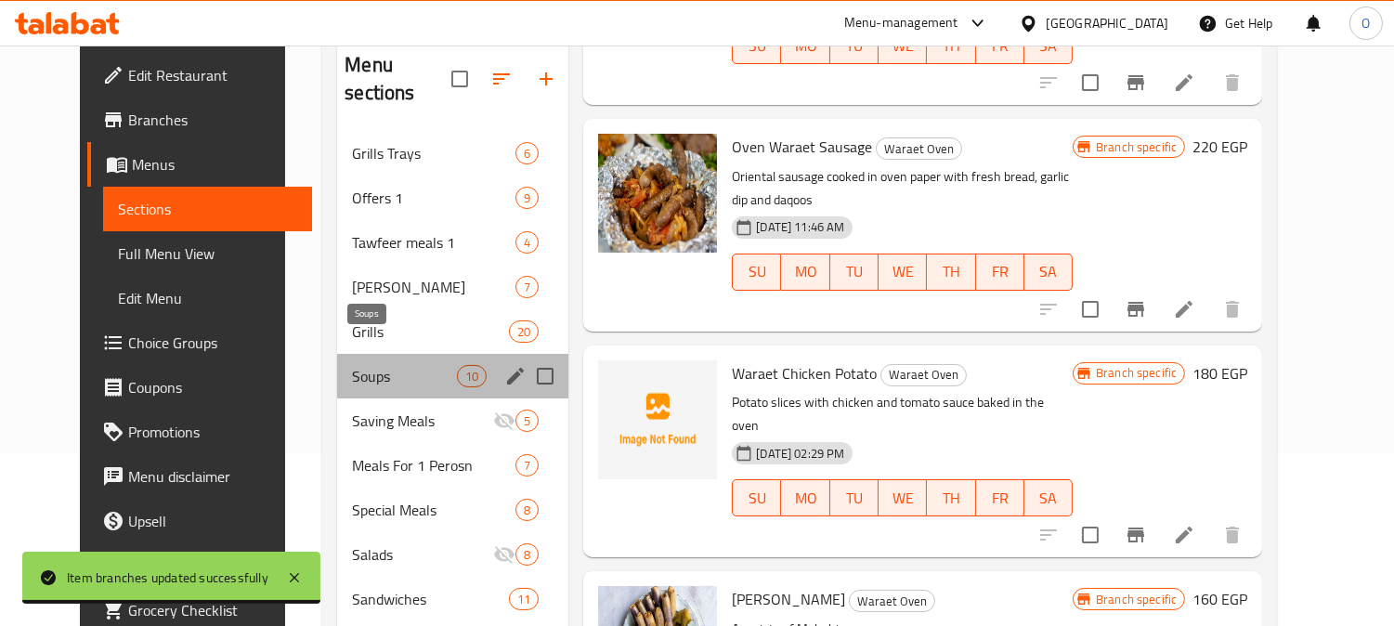
click at [375, 365] on span "Soups" at bounding box center [404, 376] width 105 height 22
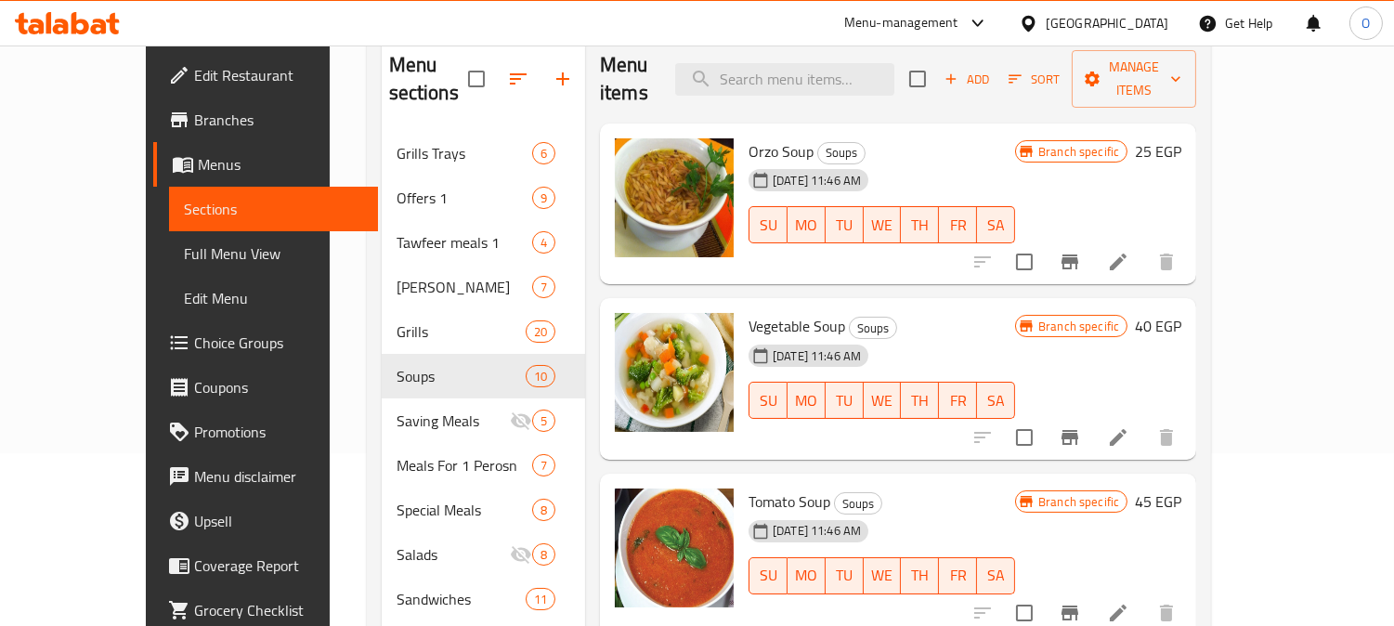
click at [1081, 251] on icon "Branch-specific-item" at bounding box center [1069, 262] width 22 height 22
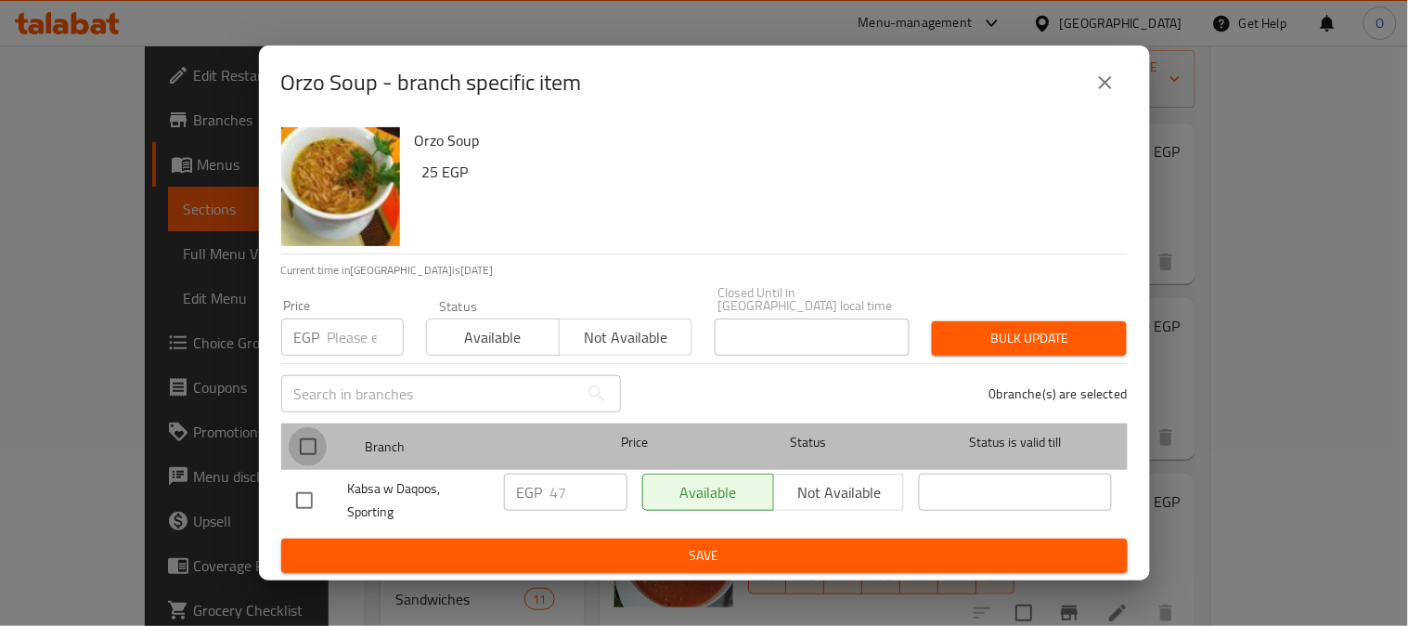
click at [309, 435] on input "checkbox" at bounding box center [308, 446] width 39 height 39
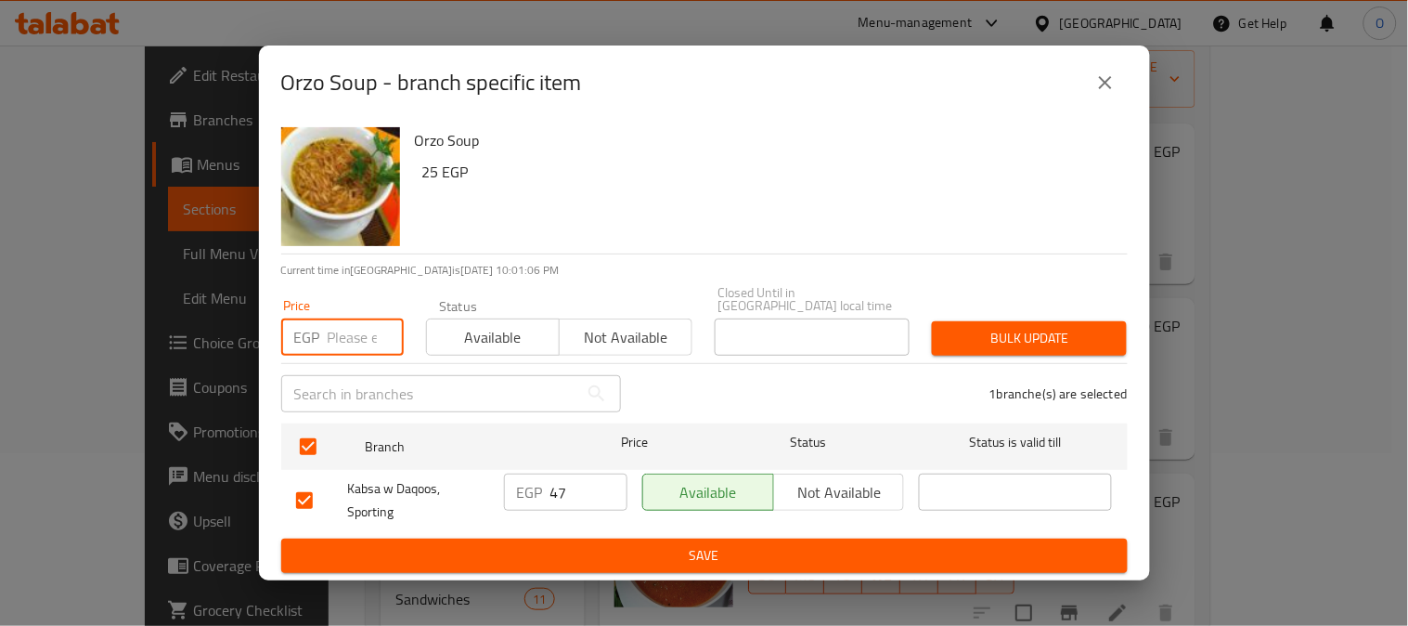
paste input "35"
click at [985, 336] on span "Bulk update" at bounding box center [1029, 338] width 165 height 23
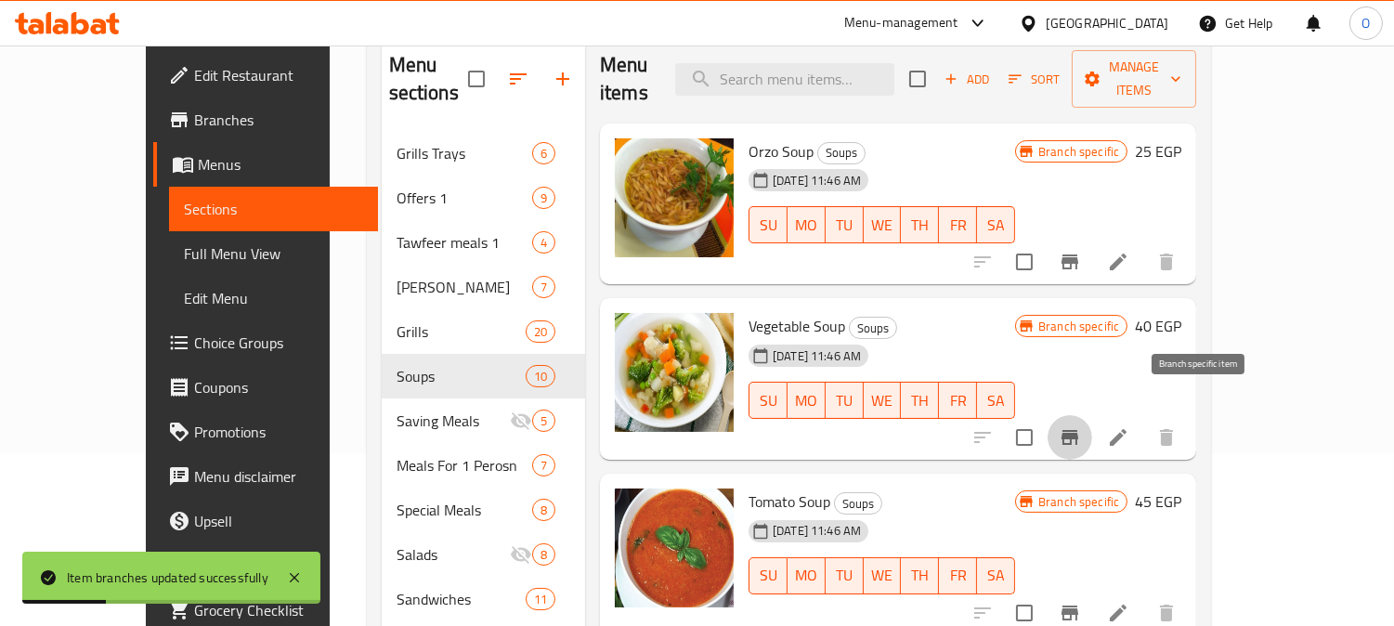
click at [1081, 426] on icon "Branch-specific-item" at bounding box center [1069, 437] width 22 height 22
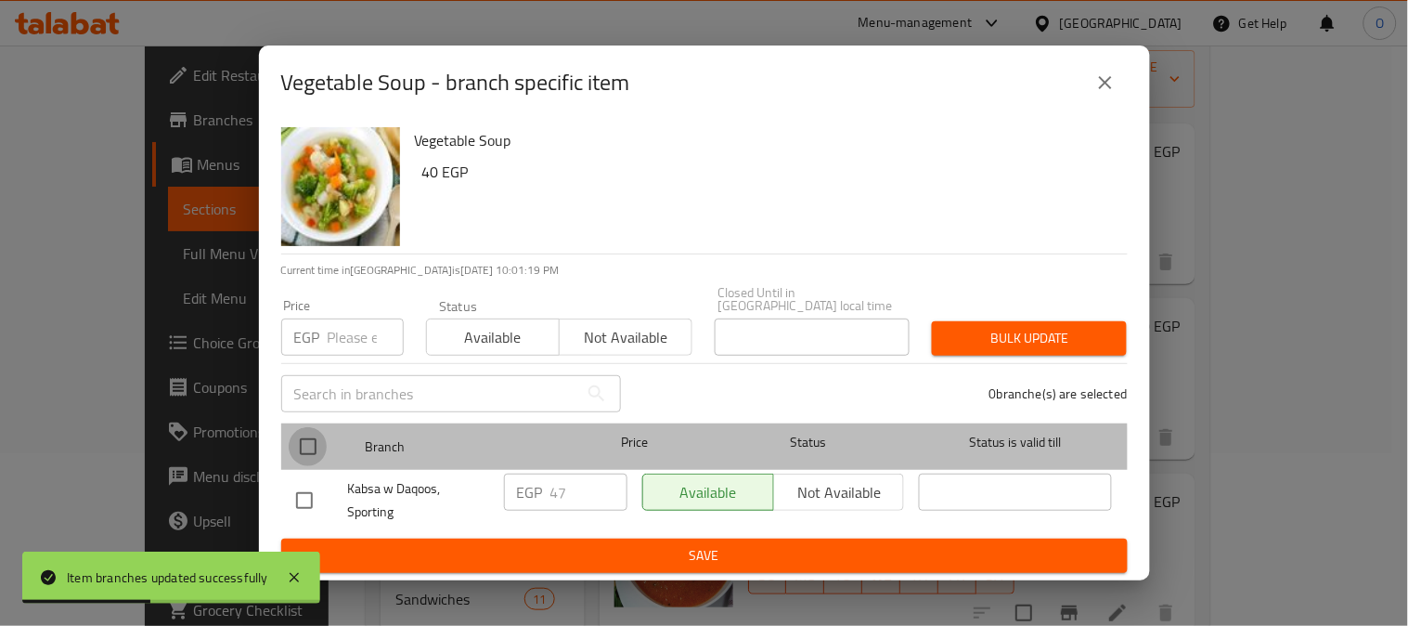
click at [305, 447] on input "checkbox" at bounding box center [308, 446] width 39 height 39
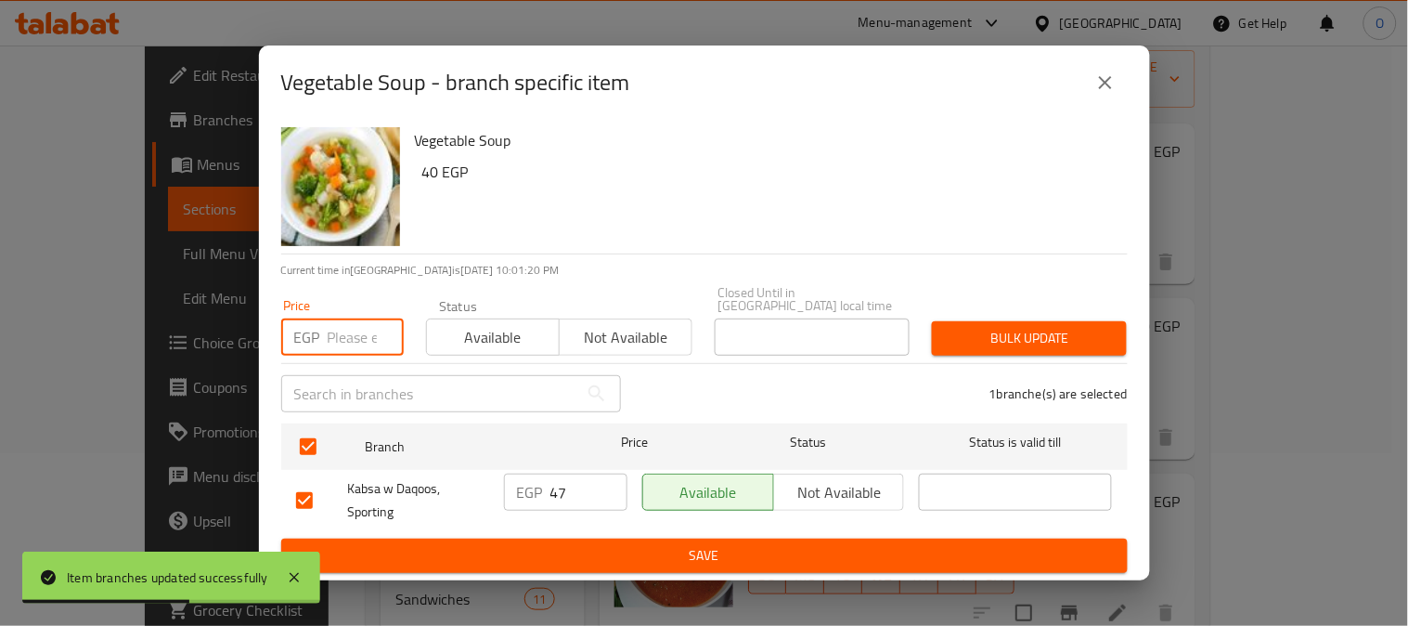
paste input "45"
click at [1019, 321] on button "Bulk update" at bounding box center [1029, 338] width 195 height 34
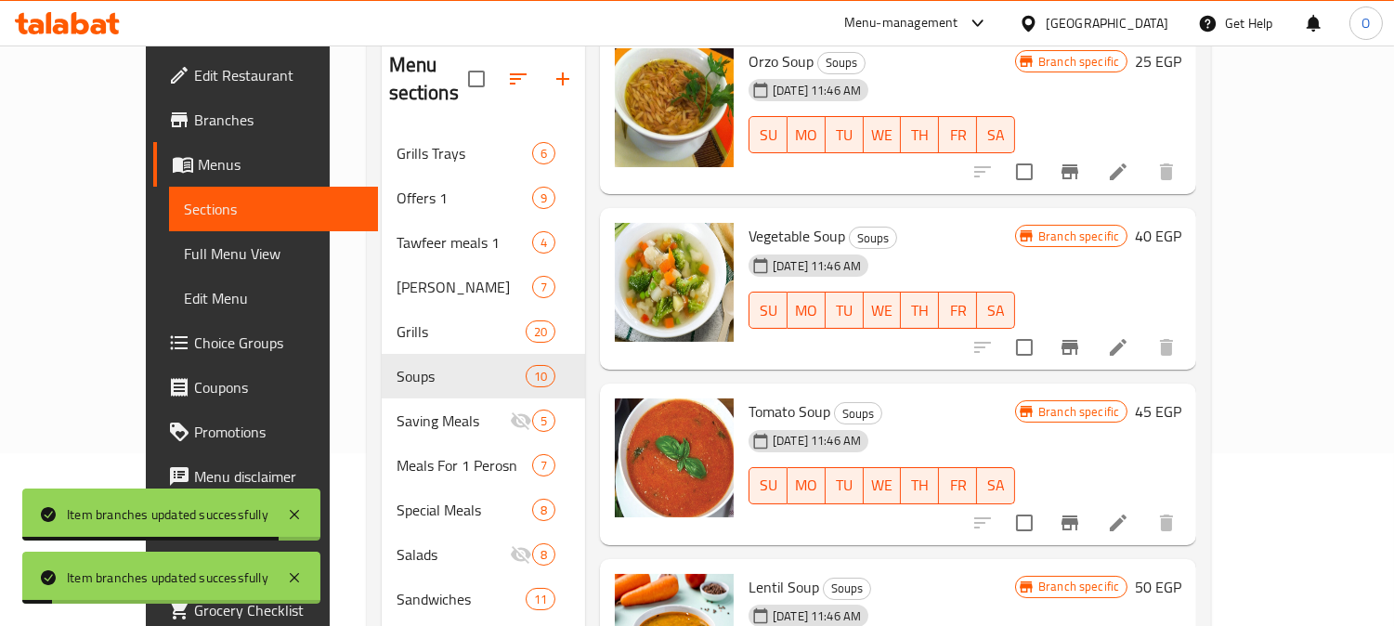
scroll to position [206, 0]
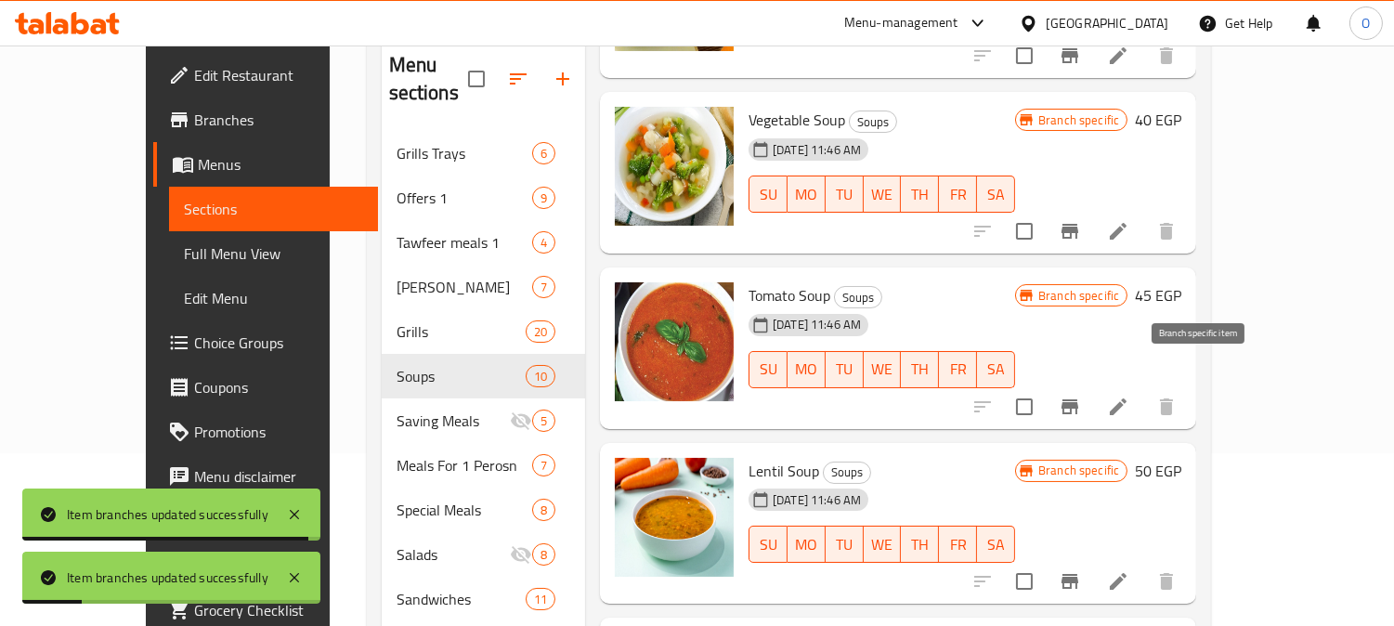
click at [1092, 390] on button "Branch-specific-item" at bounding box center [1069, 406] width 45 height 45
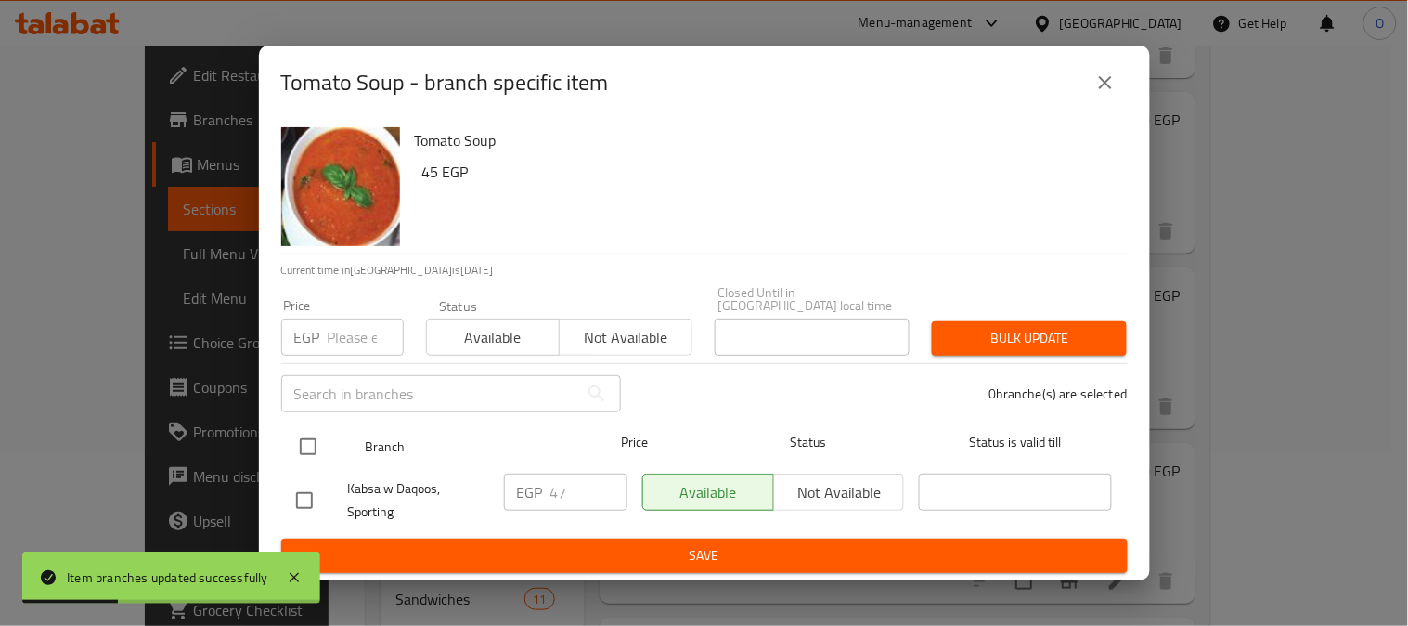
click at [311, 427] on input "checkbox" at bounding box center [308, 446] width 39 height 39
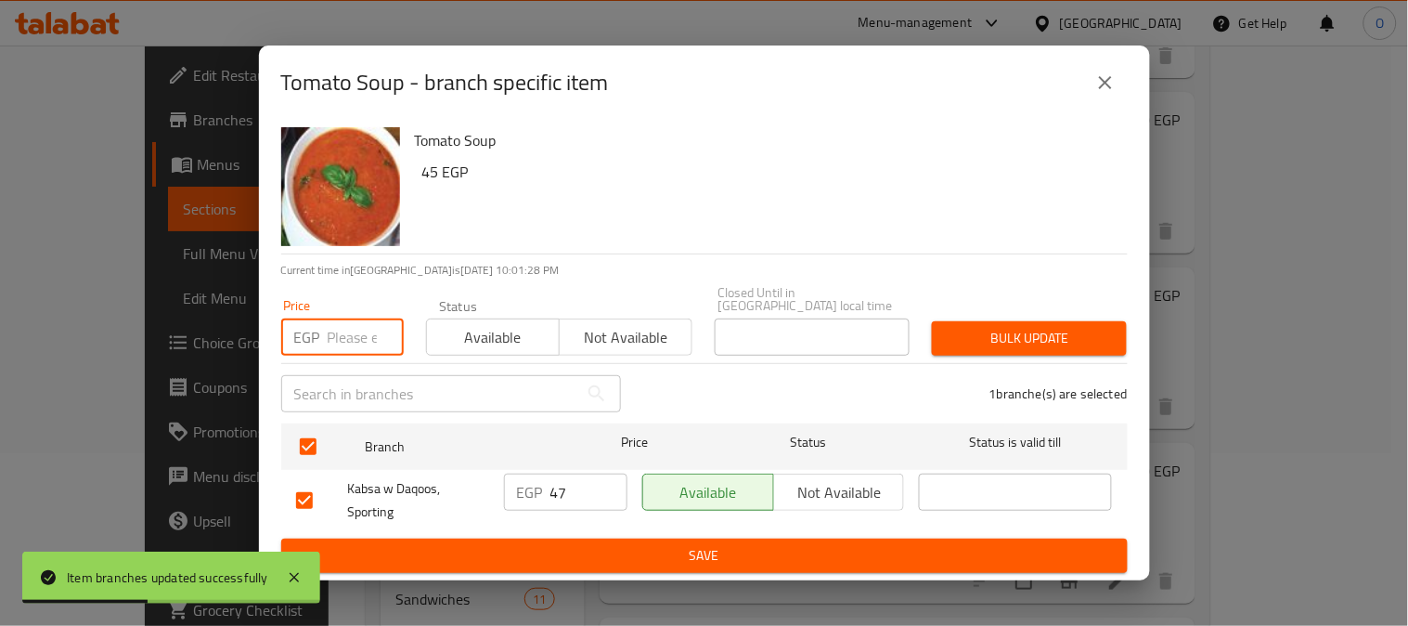
paste input "45"
click at [1079, 344] on button "Bulk update" at bounding box center [1029, 338] width 195 height 34
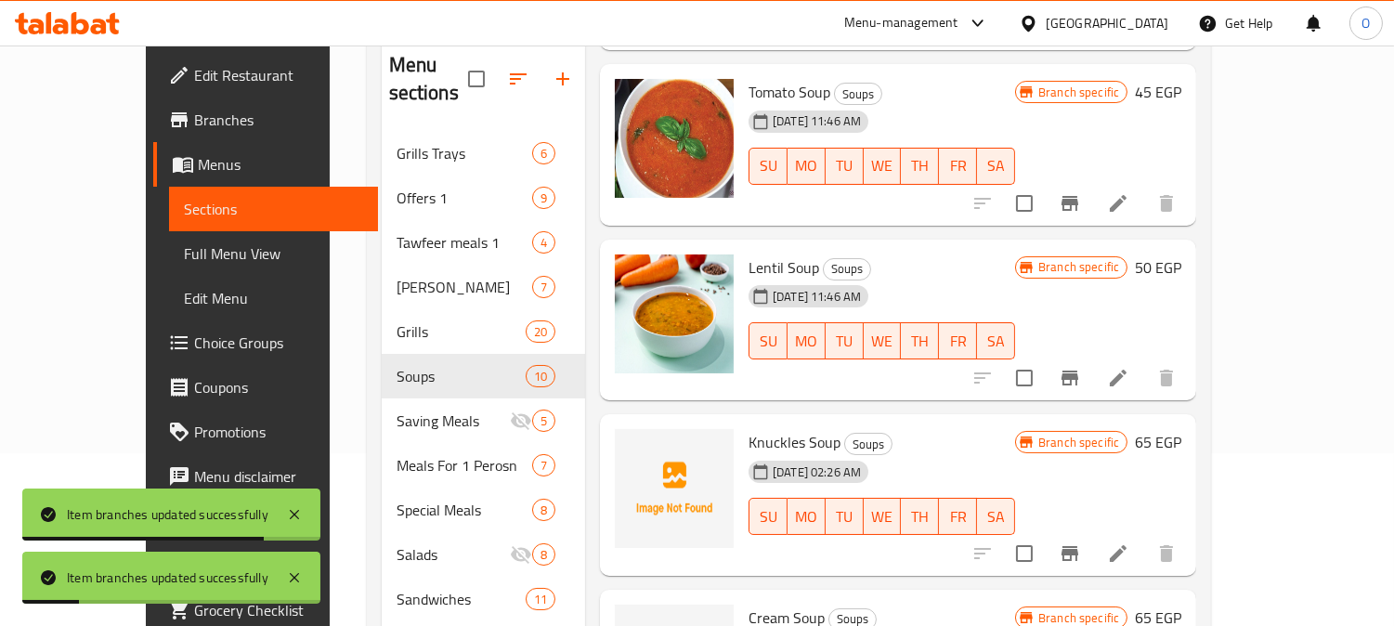
scroll to position [412, 0]
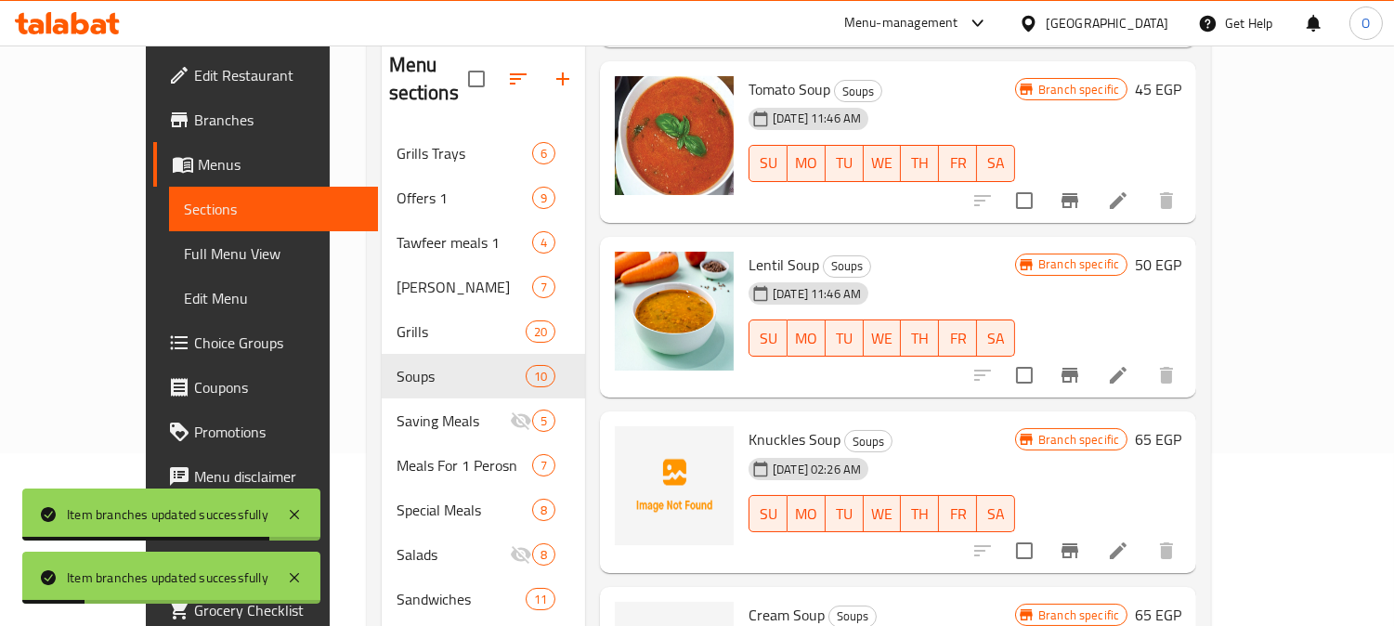
click at [1081, 364] on icon "Branch-specific-item" at bounding box center [1069, 375] width 22 height 22
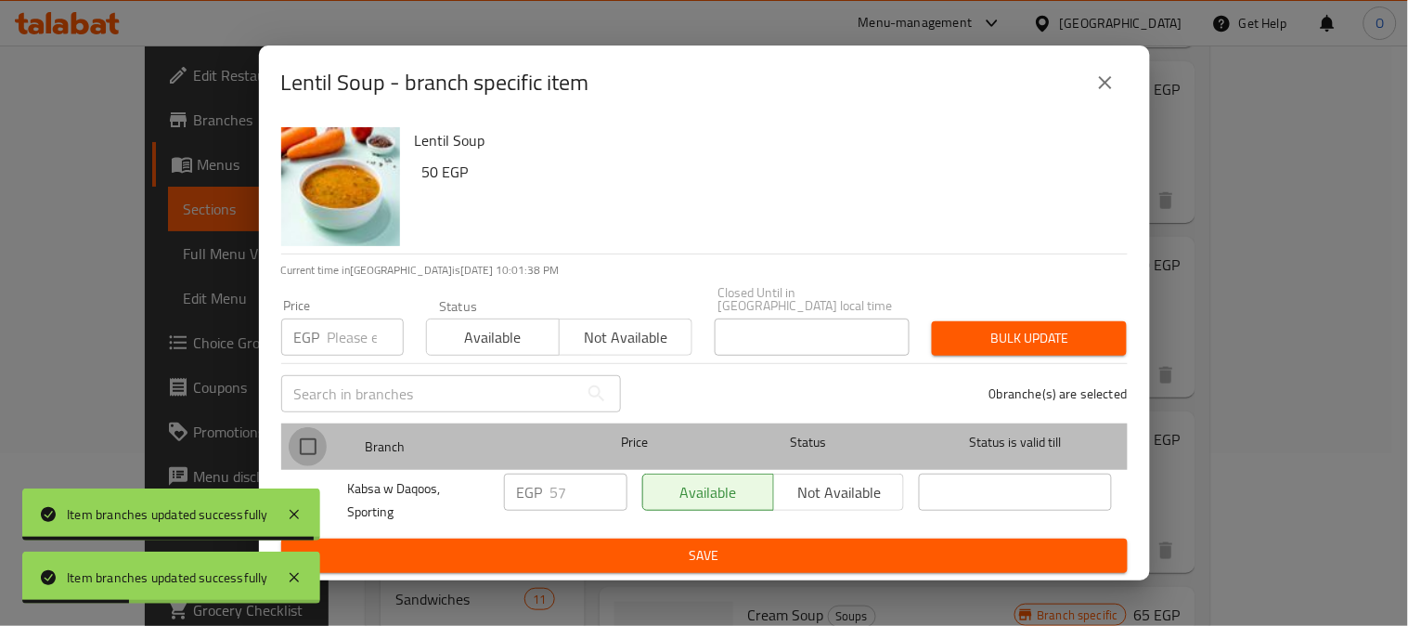
click at [307, 436] on input "checkbox" at bounding box center [308, 446] width 39 height 39
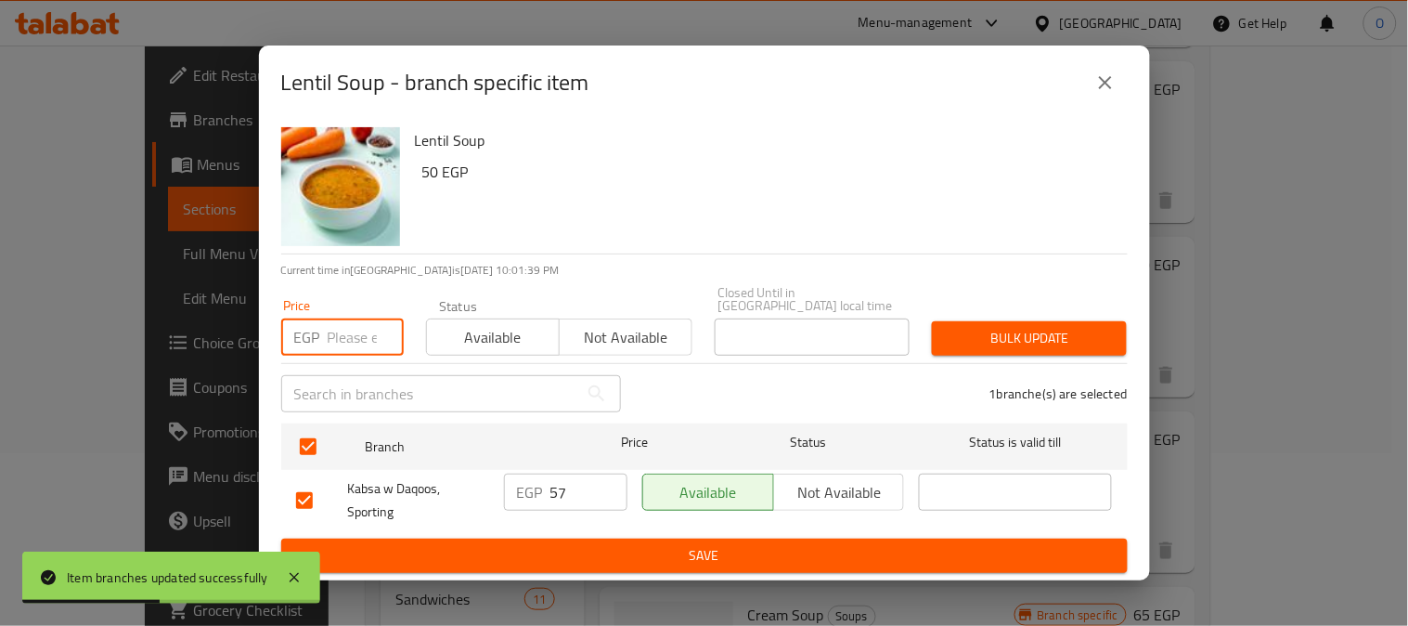
paste input "55"
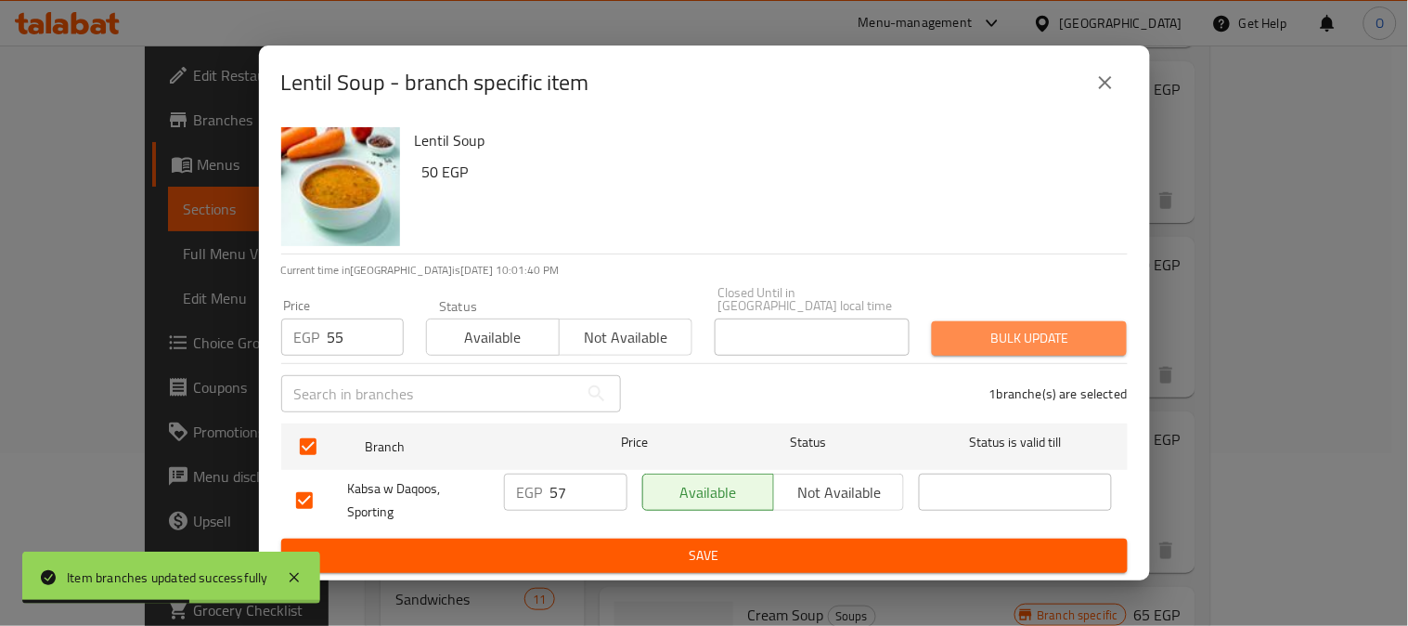
click at [1027, 328] on span "Bulk update" at bounding box center [1029, 338] width 165 height 23
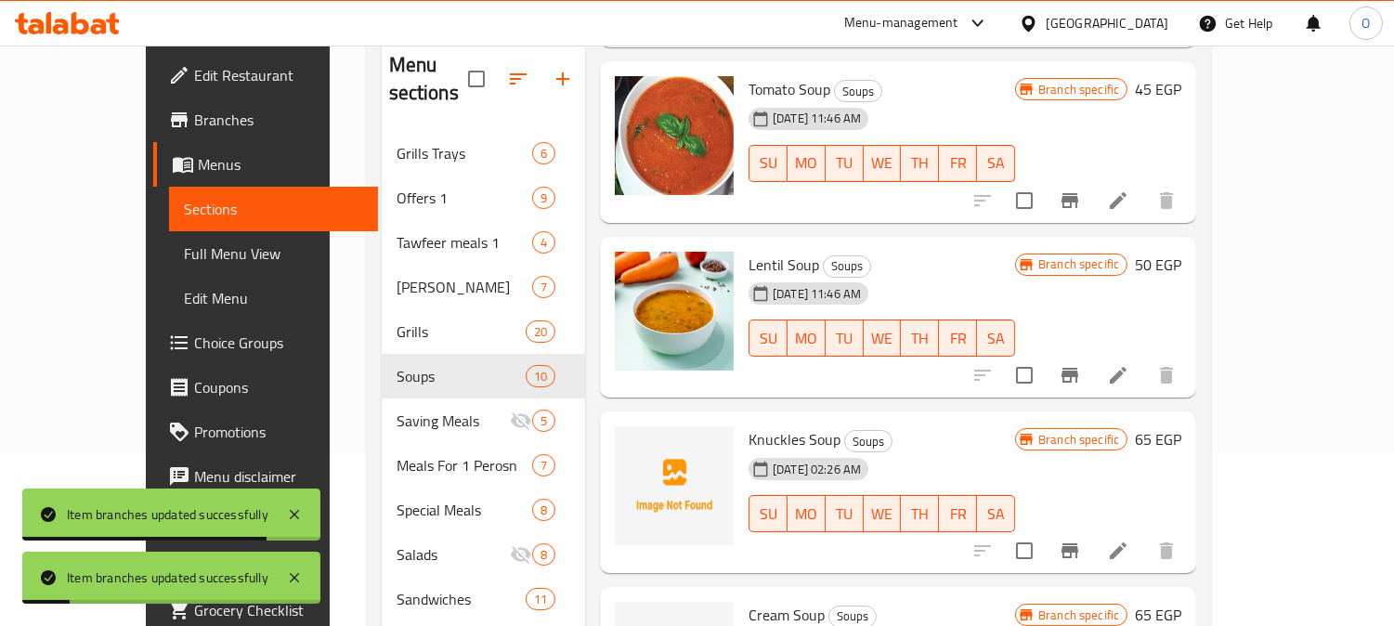
scroll to position [515, 0]
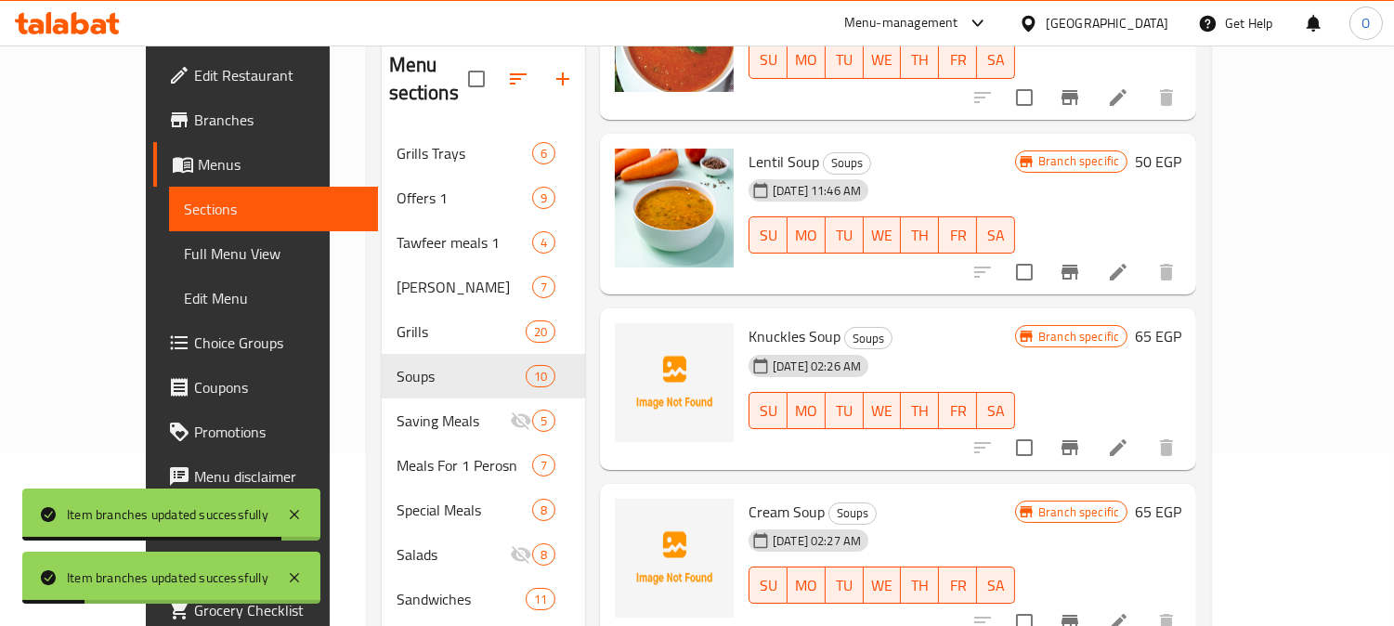
click at [1188, 425] on div at bounding box center [1074, 447] width 228 height 45
click at [1081, 436] on icon "Branch-specific-item" at bounding box center [1069, 447] width 22 height 22
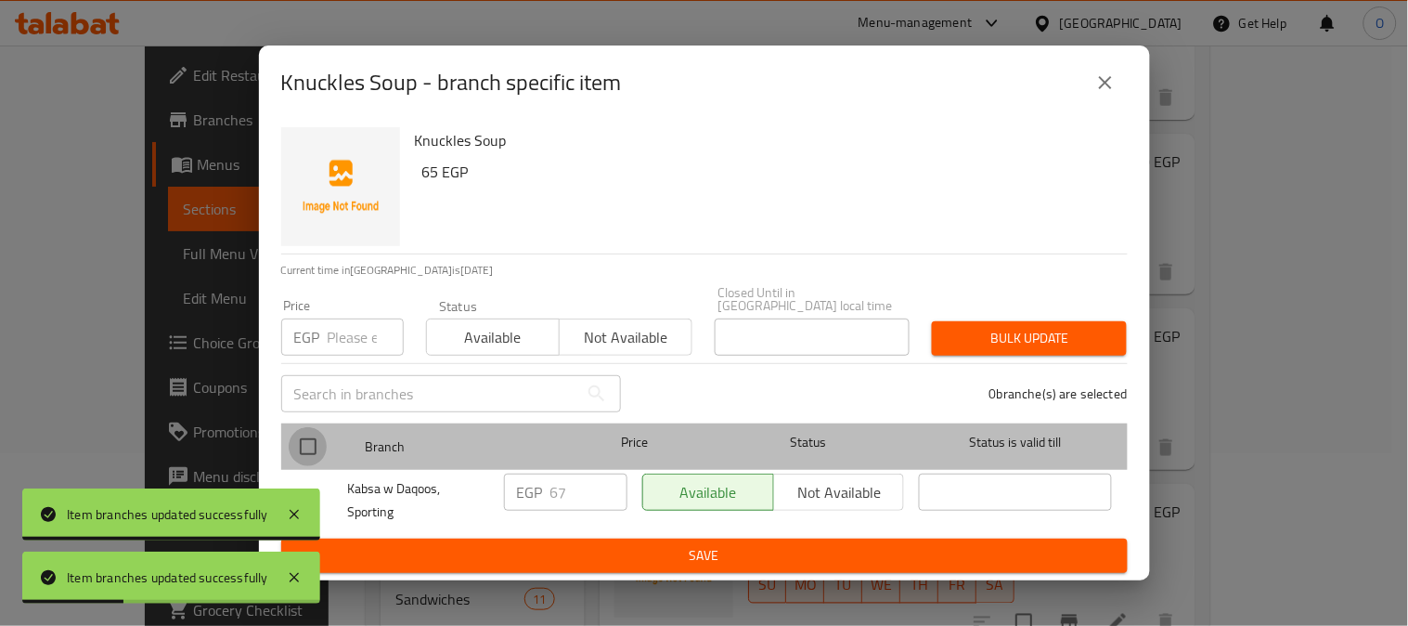
click at [317, 438] on input "checkbox" at bounding box center [308, 446] width 39 height 39
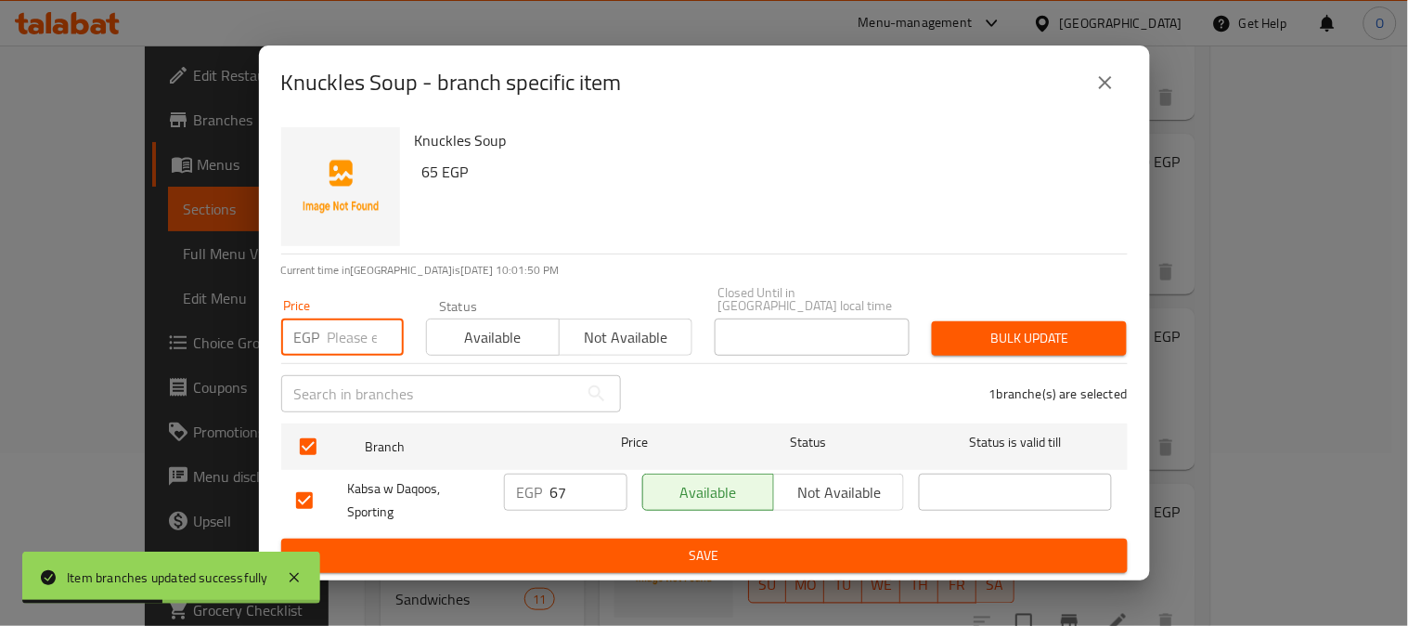
paste input "65"
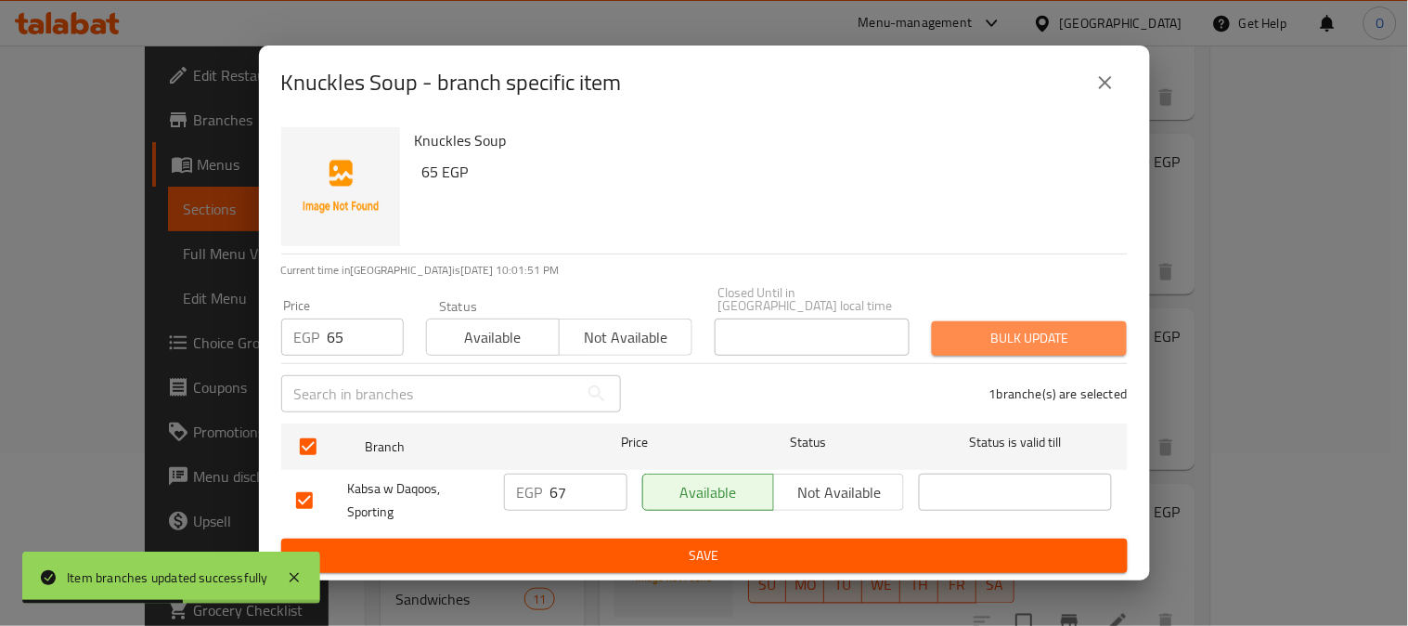
click at [990, 327] on span "Bulk update" at bounding box center [1029, 338] width 165 height 23
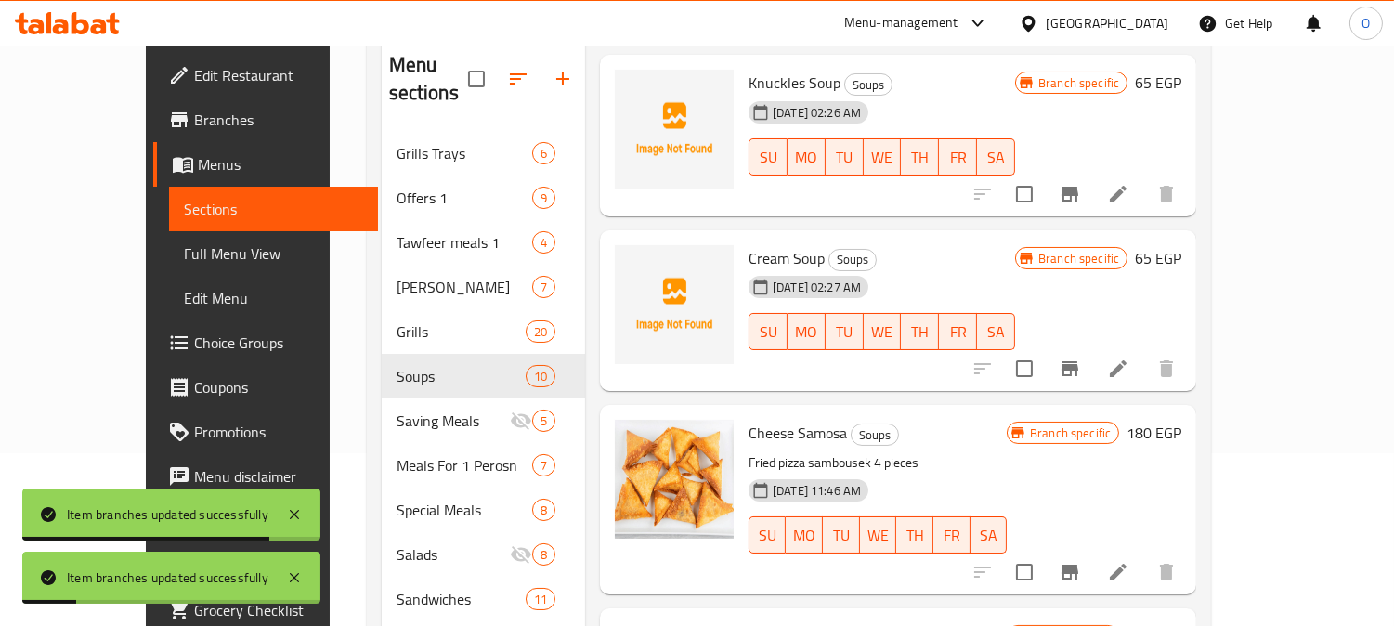
scroll to position [796, 0]
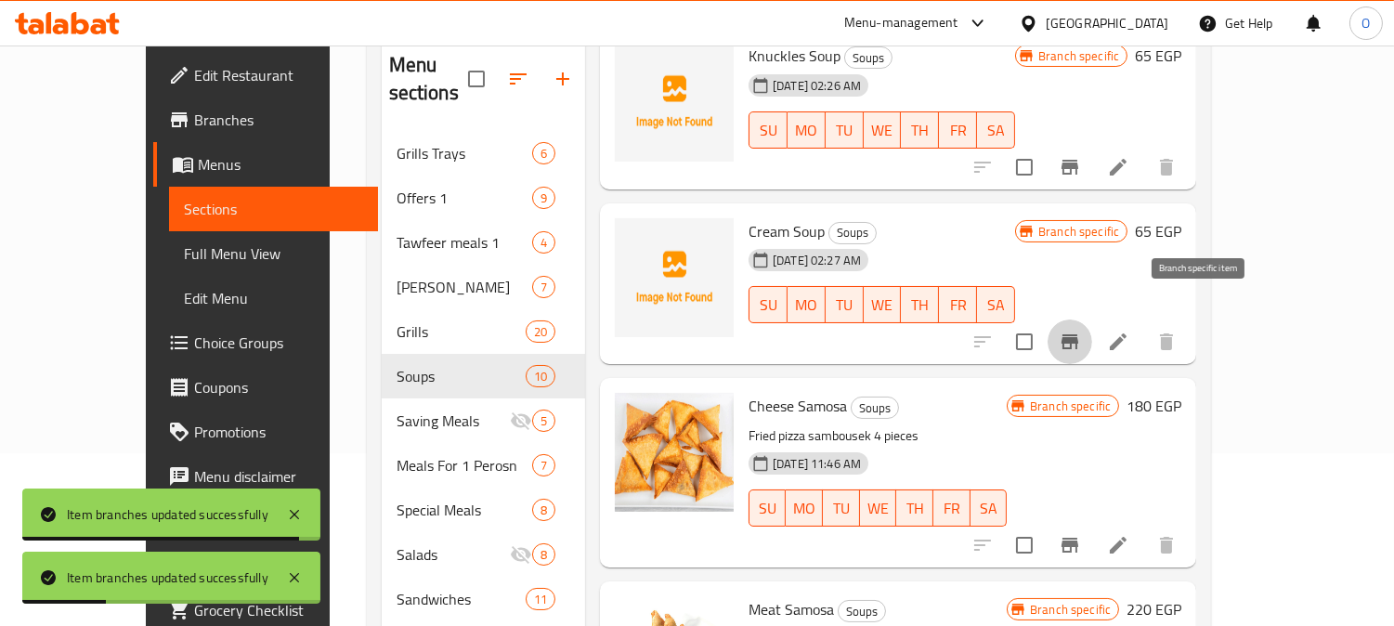
click at [1092, 319] on button "Branch-specific-item" at bounding box center [1069, 341] width 45 height 45
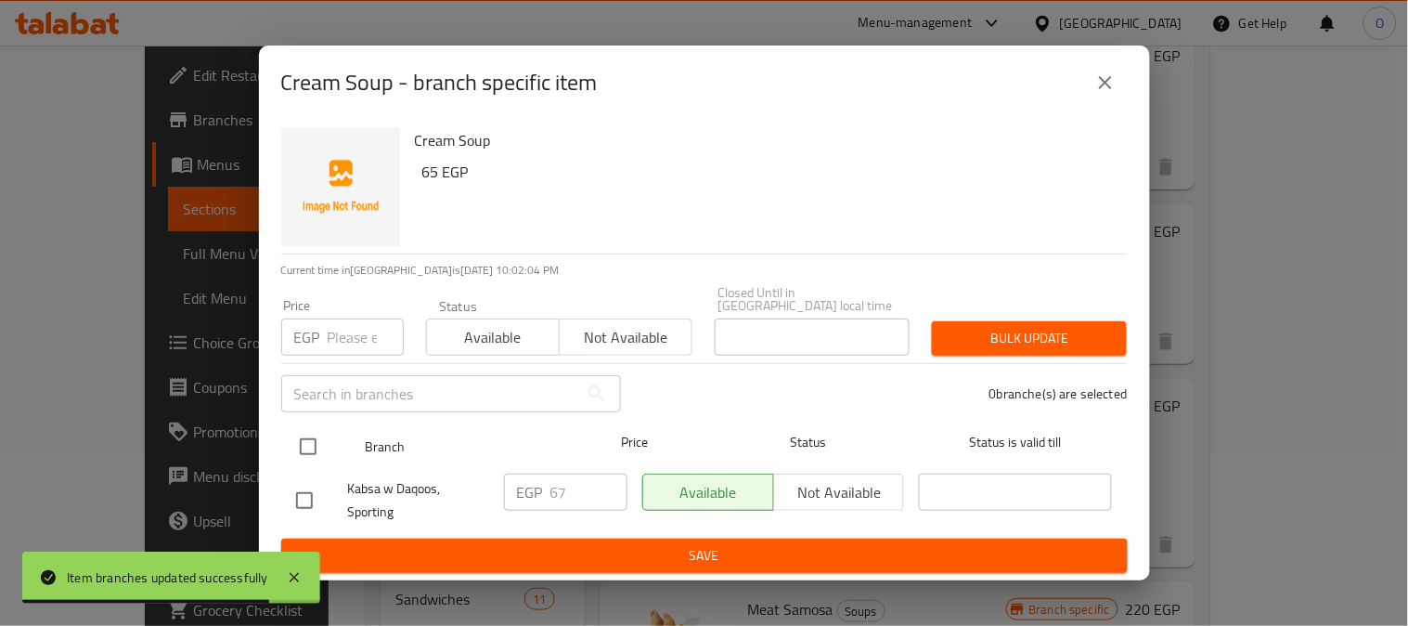
click at [307, 439] on input "checkbox" at bounding box center [308, 446] width 39 height 39
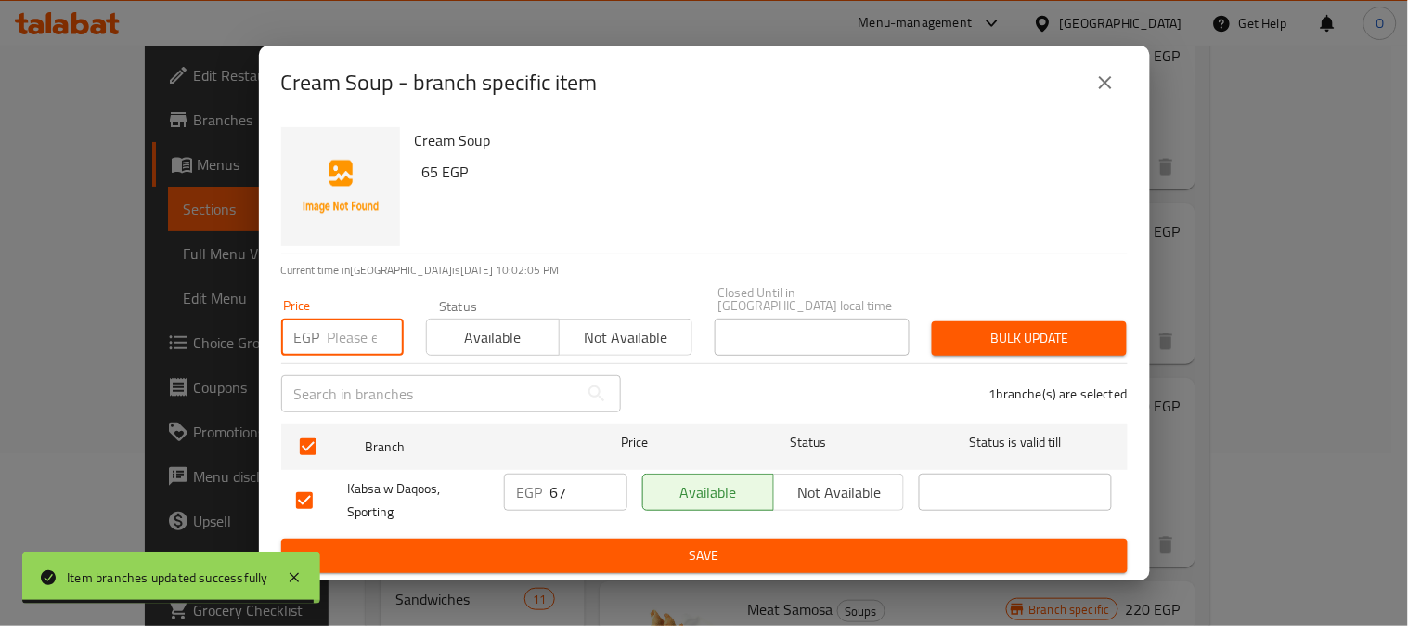
paste input "65"
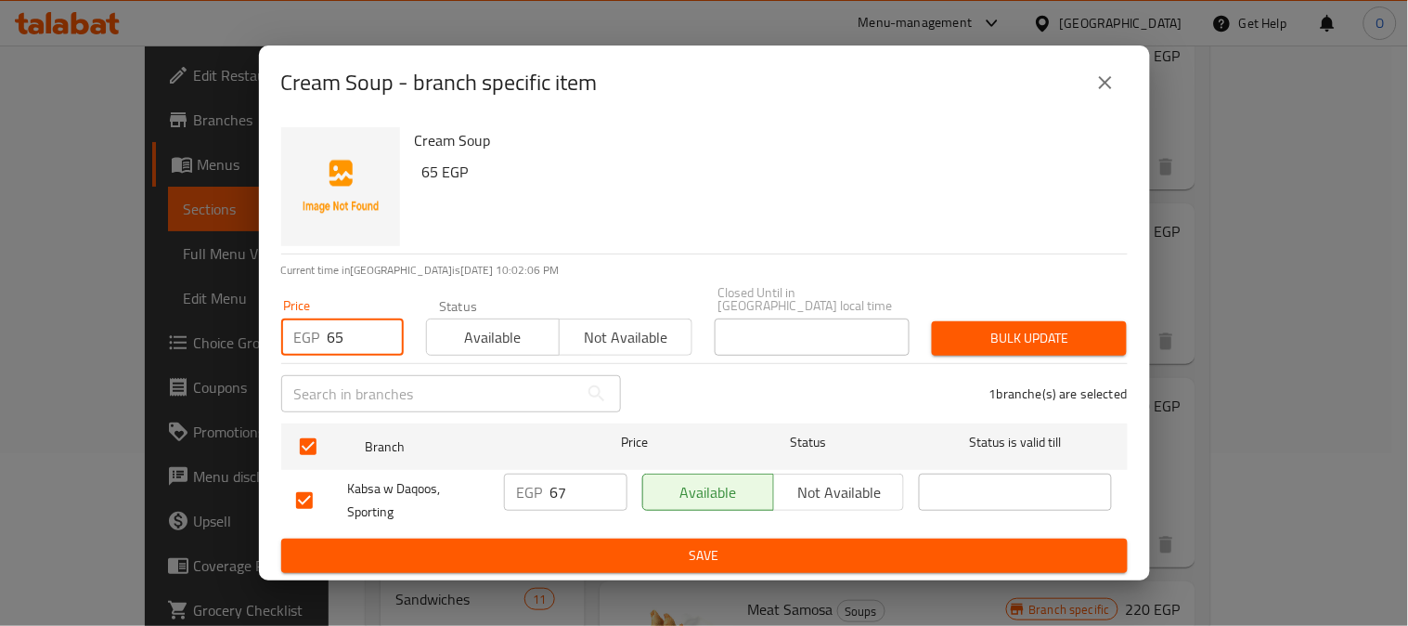
click at [1080, 330] on span "Bulk update" at bounding box center [1029, 338] width 165 height 23
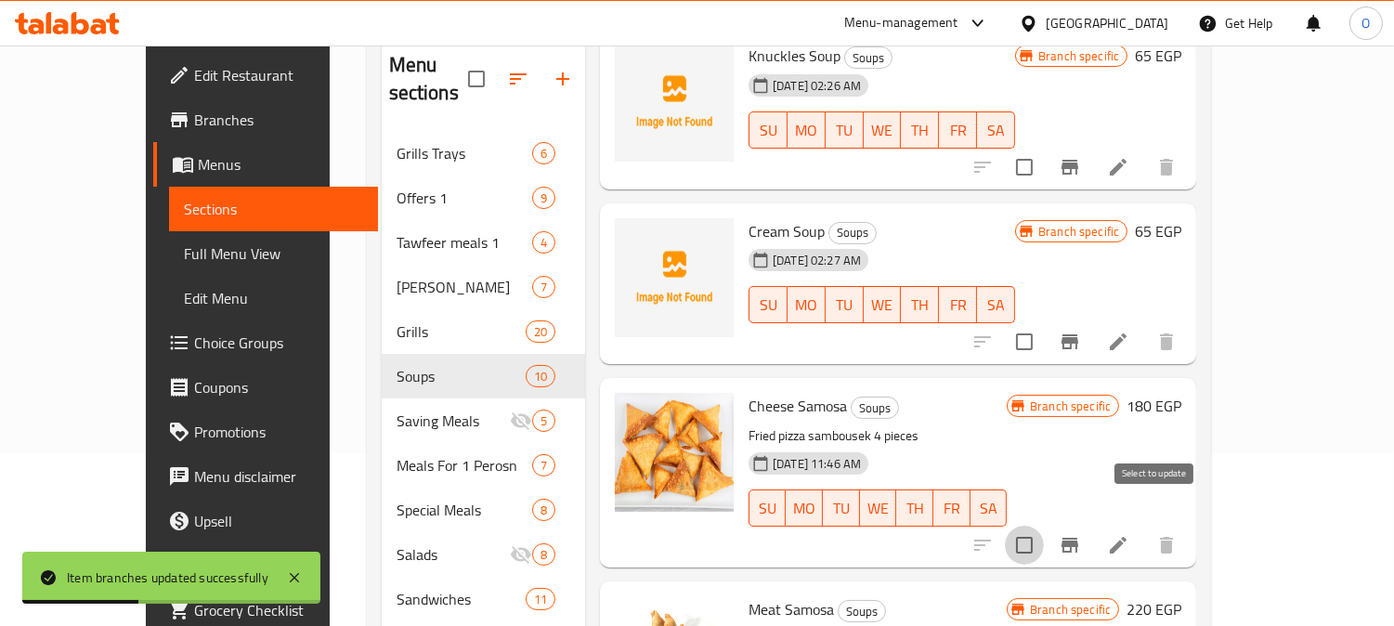
click at [1044, 525] on input "checkbox" at bounding box center [1024, 544] width 39 height 39
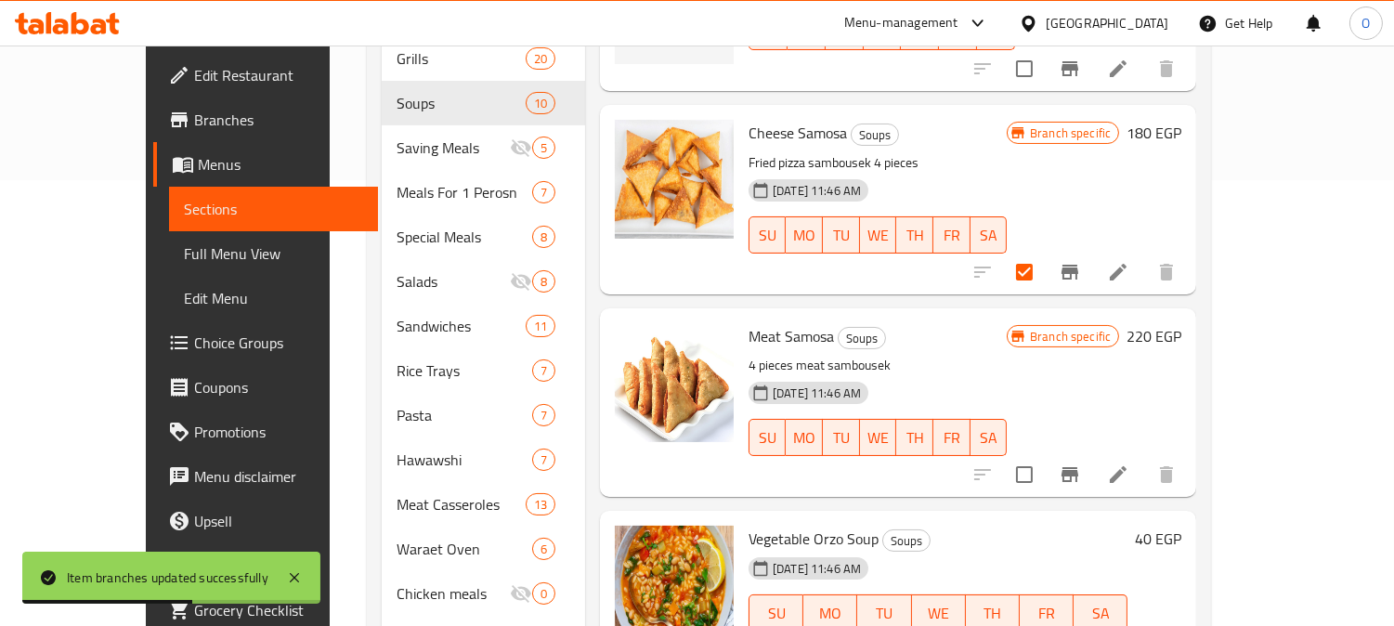
scroll to position [483, 0]
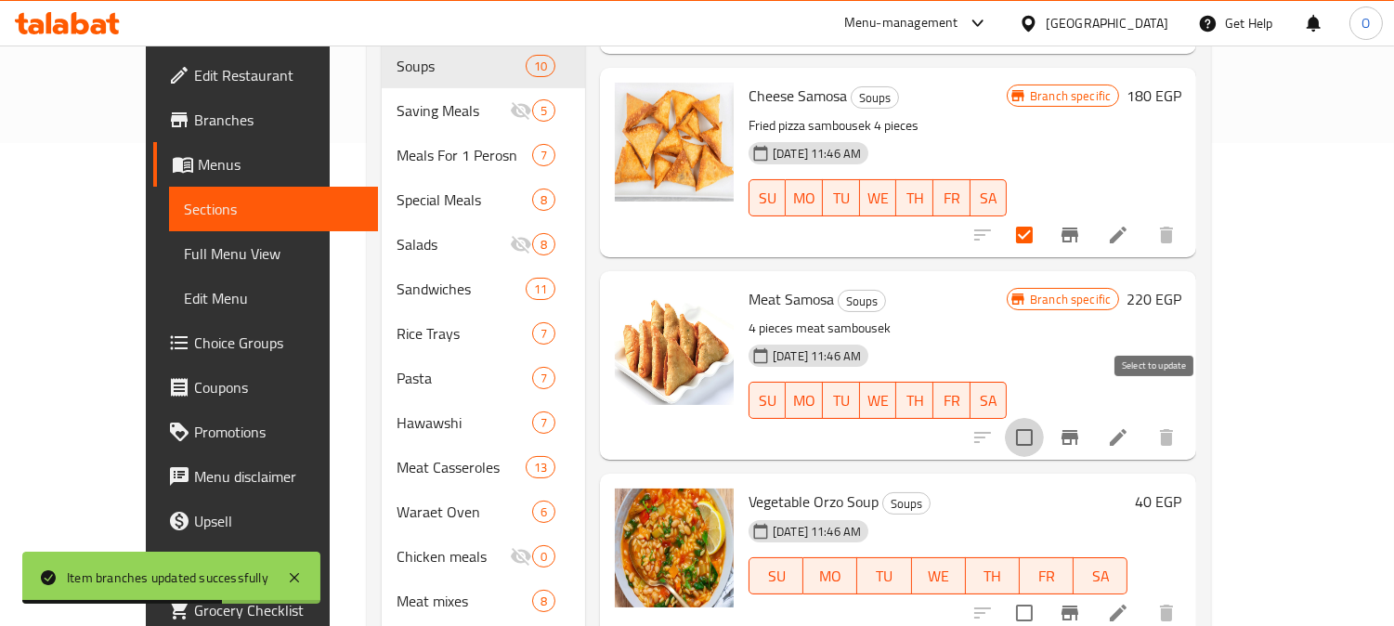
click at [1044, 424] on input "checkbox" at bounding box center [1024, 437] width 39 height 39
click at [1044, 593] on input "checkbox" at bounding box center [1024, 612] width 39 height 39
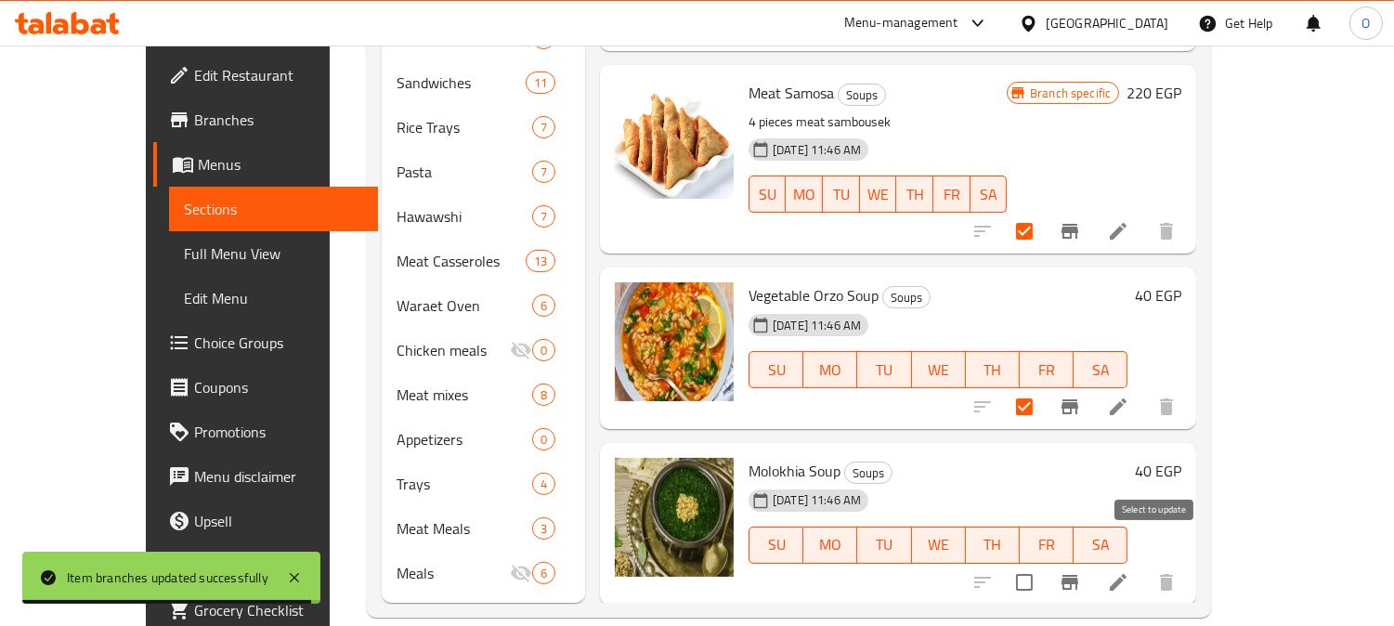
click at [1044, 563] on input "checkbox" at bounding box center [1024, 582] width 39 height 39
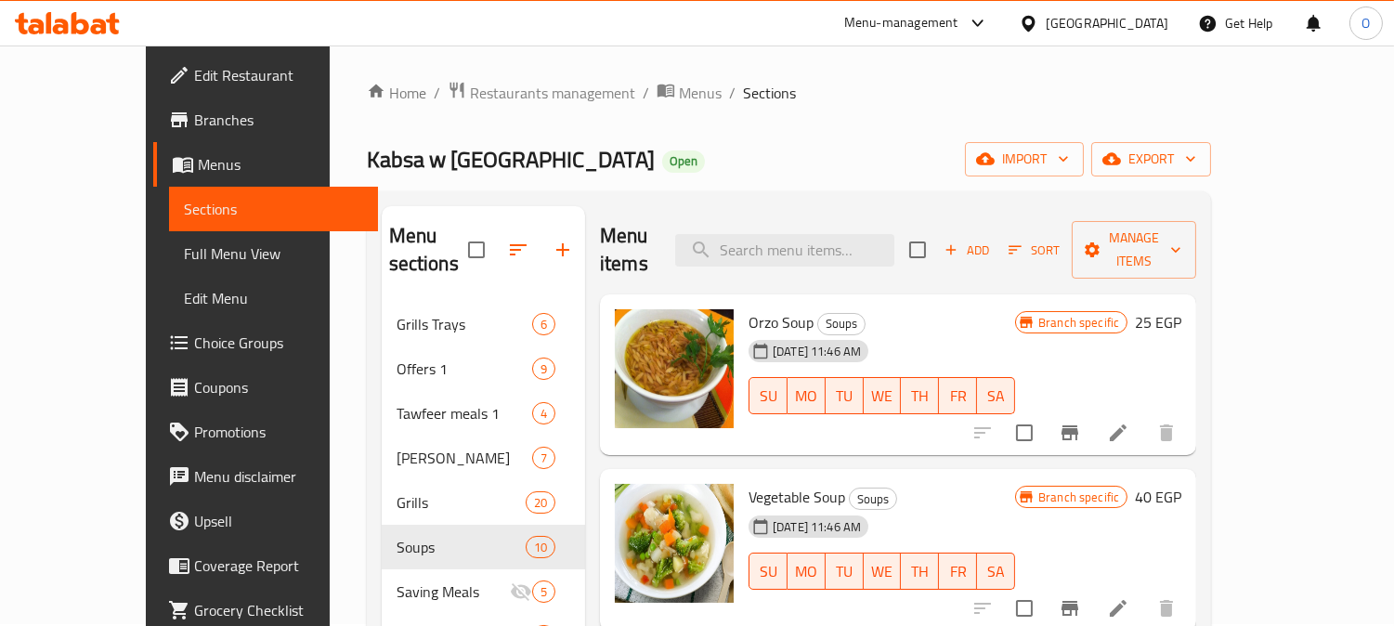
scroll to position [0, 0]
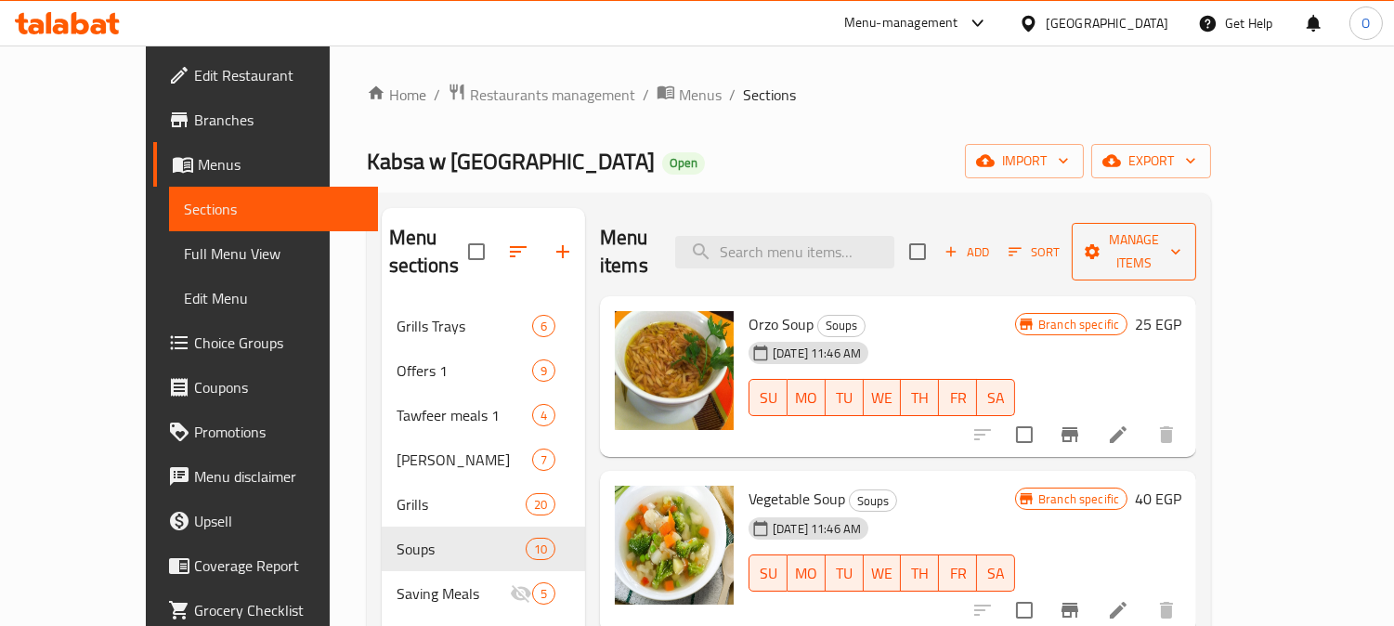
click at [1181, 237] on span "Manage items" at bounding box center [1133, 251] width 95 height 46
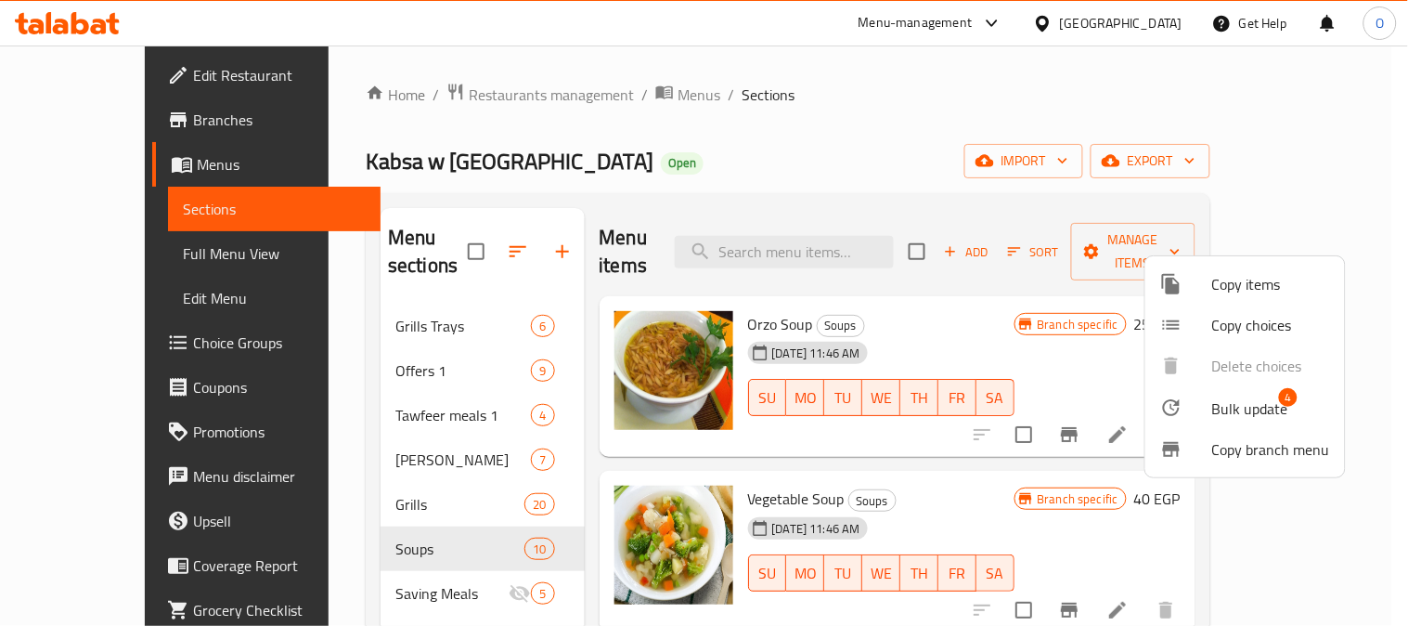
click at [1213, 409] on span "Bulk update" at bounding box center [1251, 408] width 76 height 22
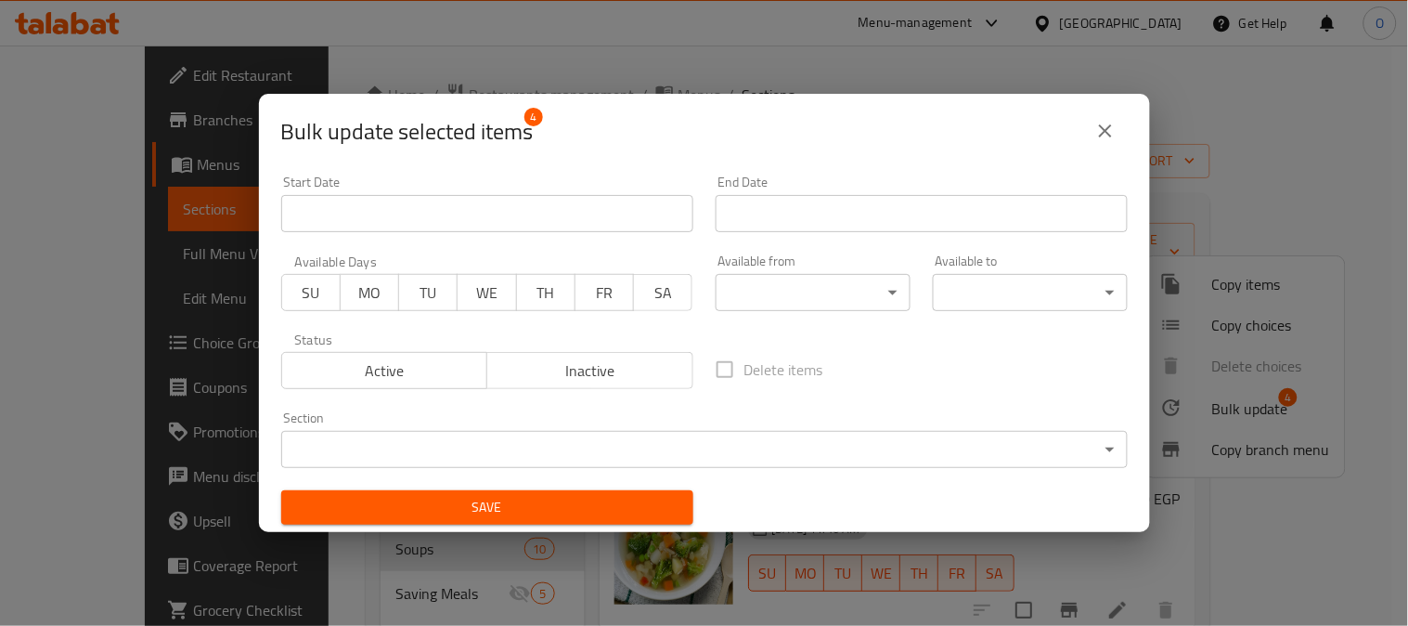
click at [379, 366] on span "Active" at bounding box center [385, 370] width 191 height 27
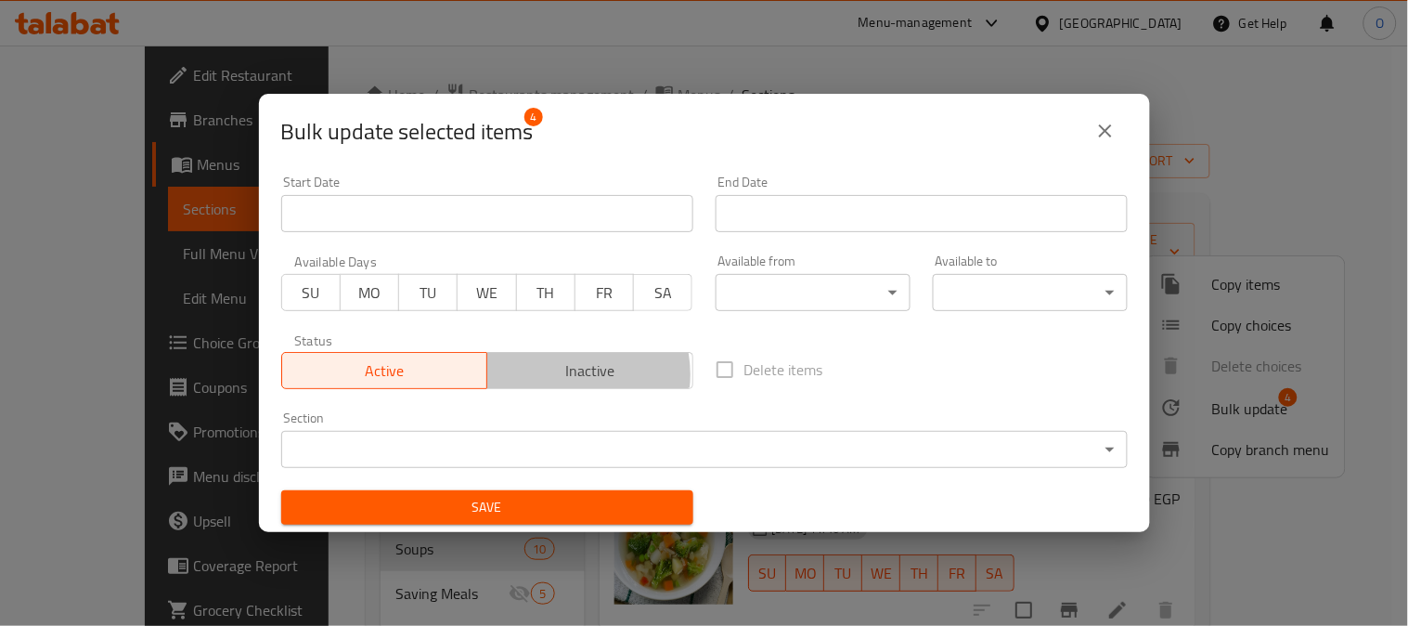
click at [563, 374] on span "Inactive" at bounding box center [590, 370] width 191 height 27
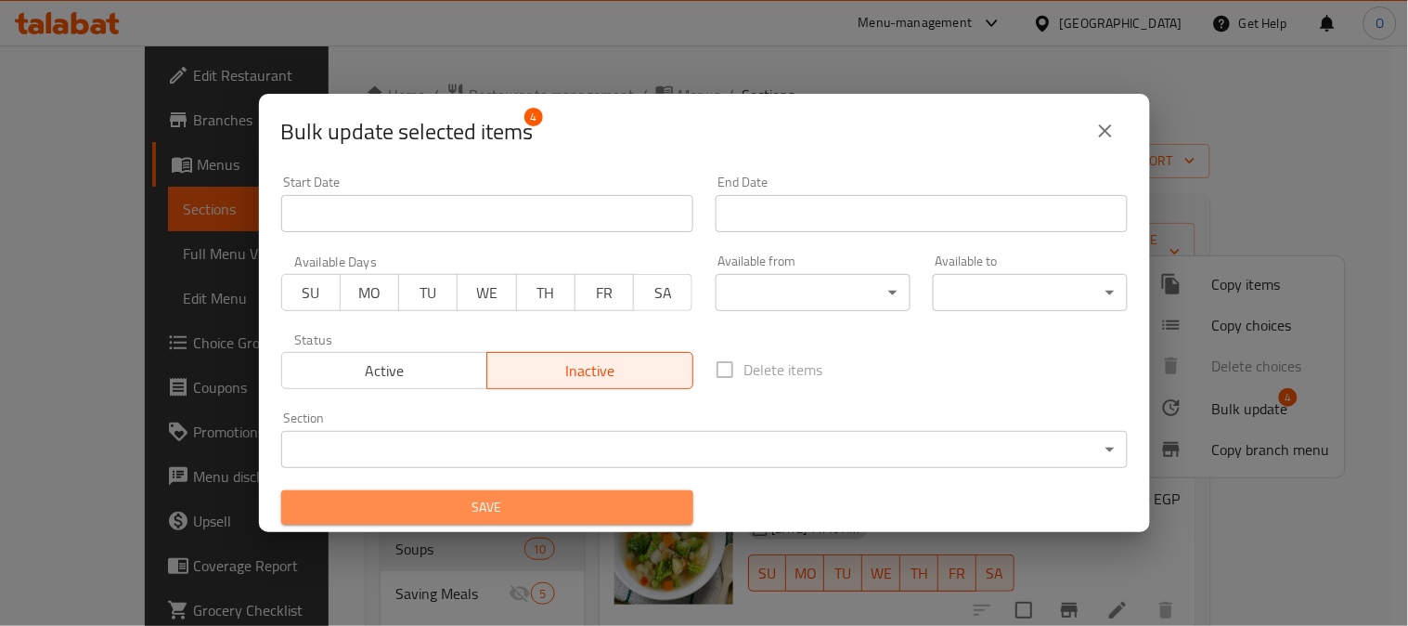
click at [513, 502] on span "Save" at bounding box center [487, 507] width 383 height 23
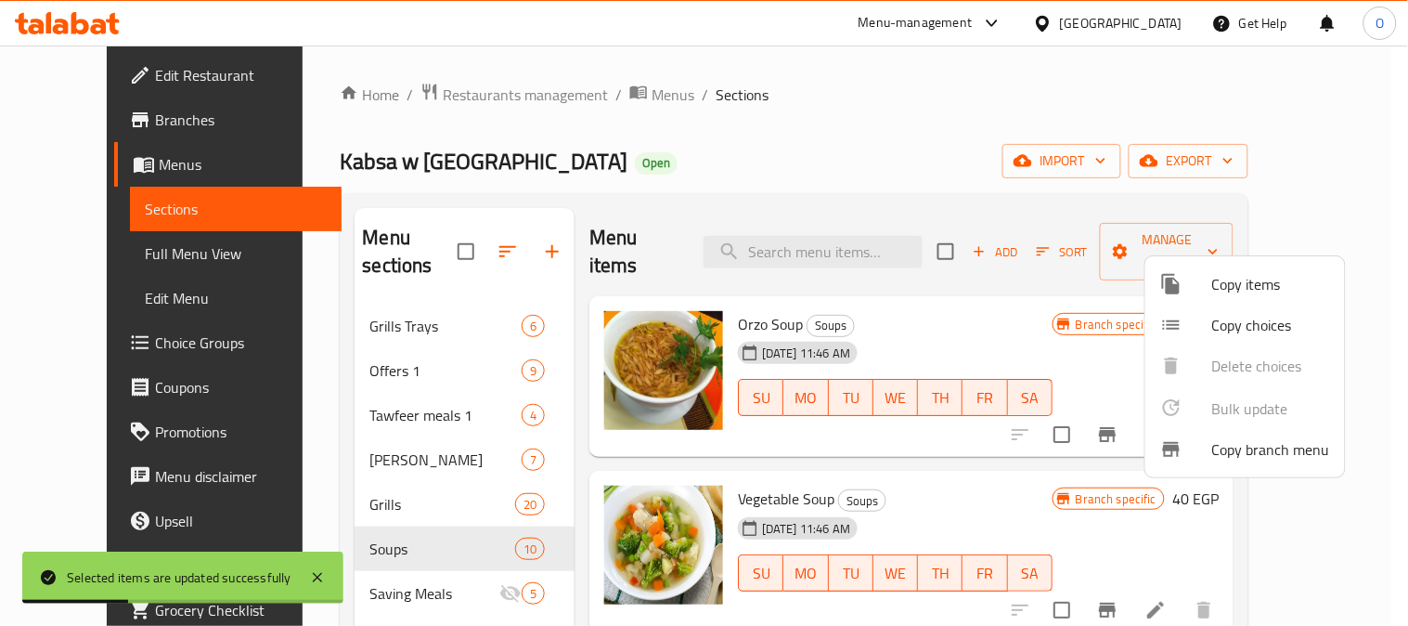
click at [622, 135] on div at bounding box center [704, 313] width 1408 height 626
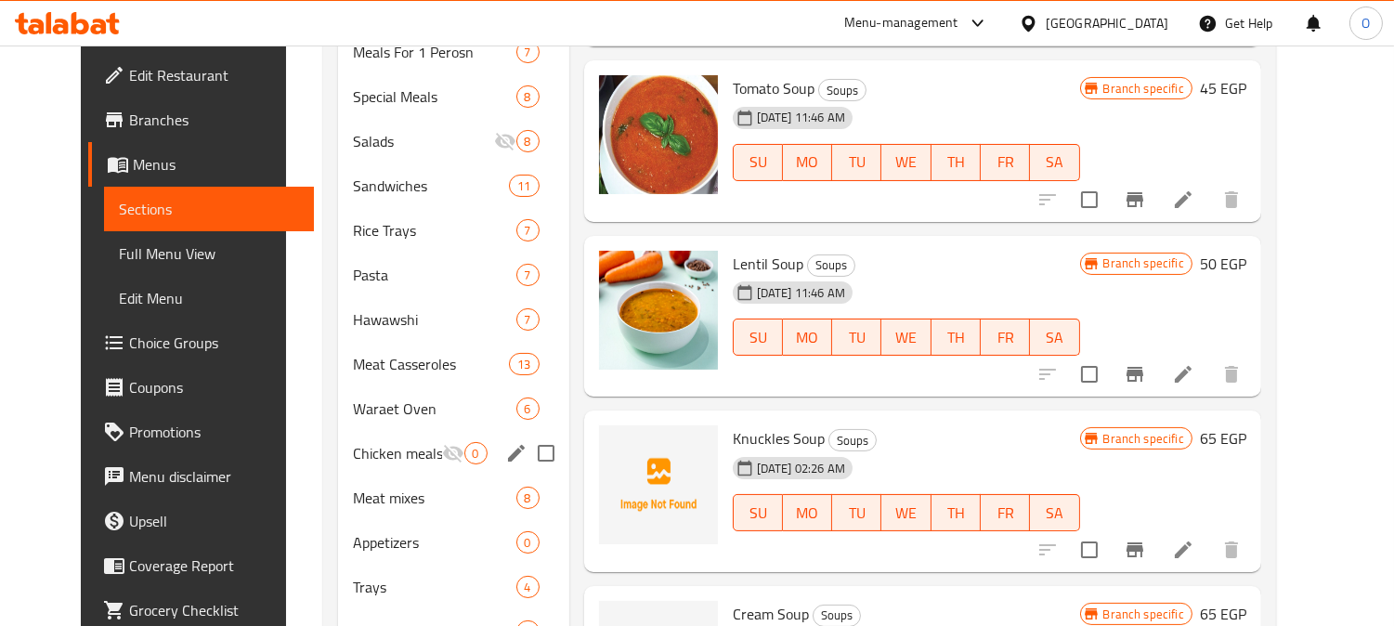
scroll to position [483, 0]
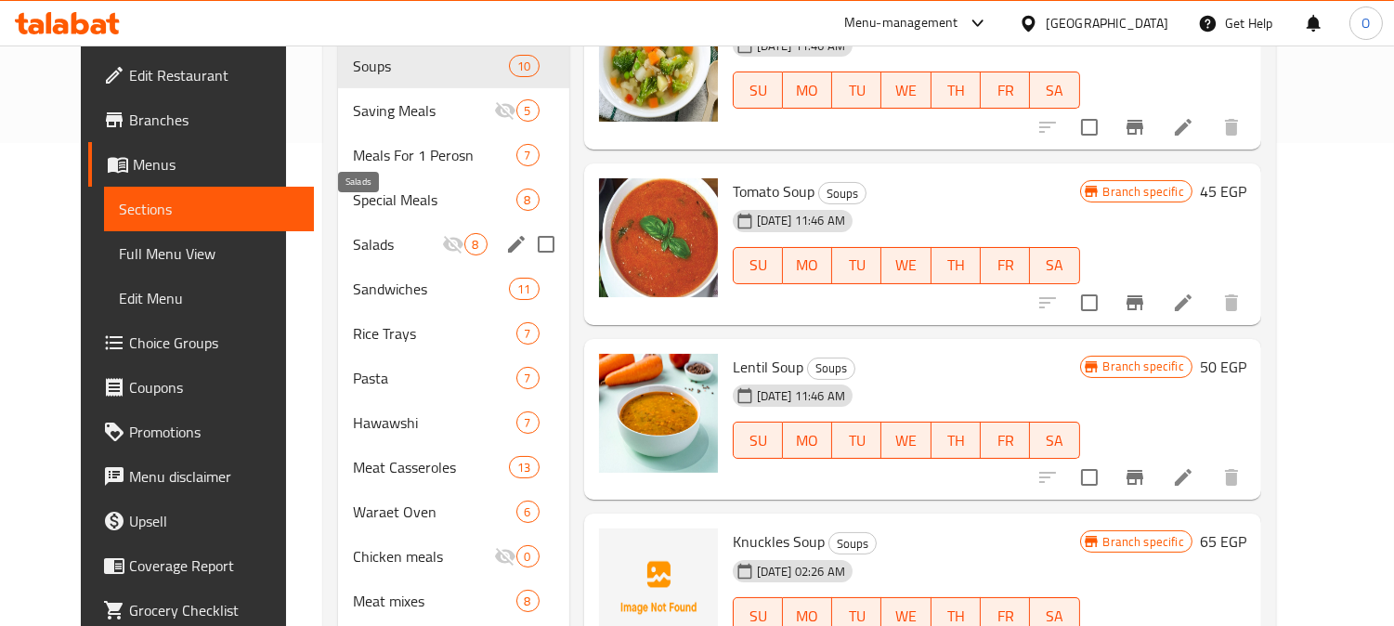
click at [387, 233] on span "Salads" at bounding box center [397, 244] width 88 height 22
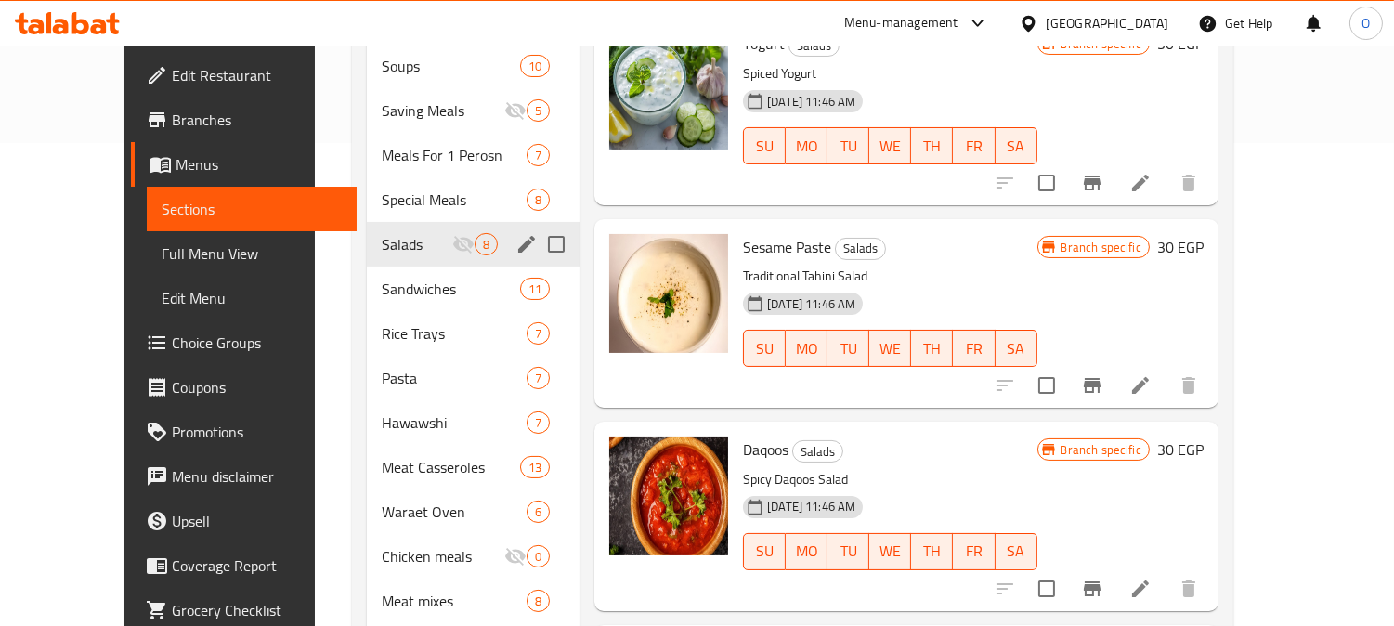
click at [537, 225] on input "Menu sections" at bounding box center [556, 244] width 39 height 39
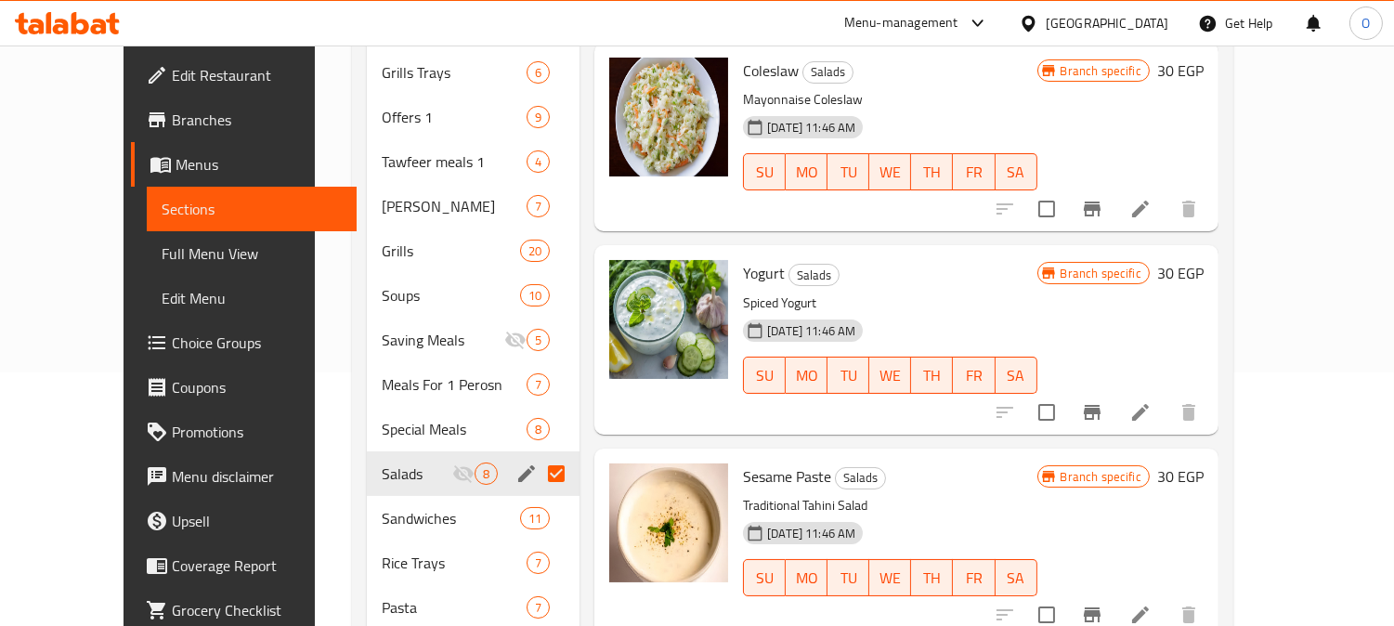
scroll to position [173, 0]
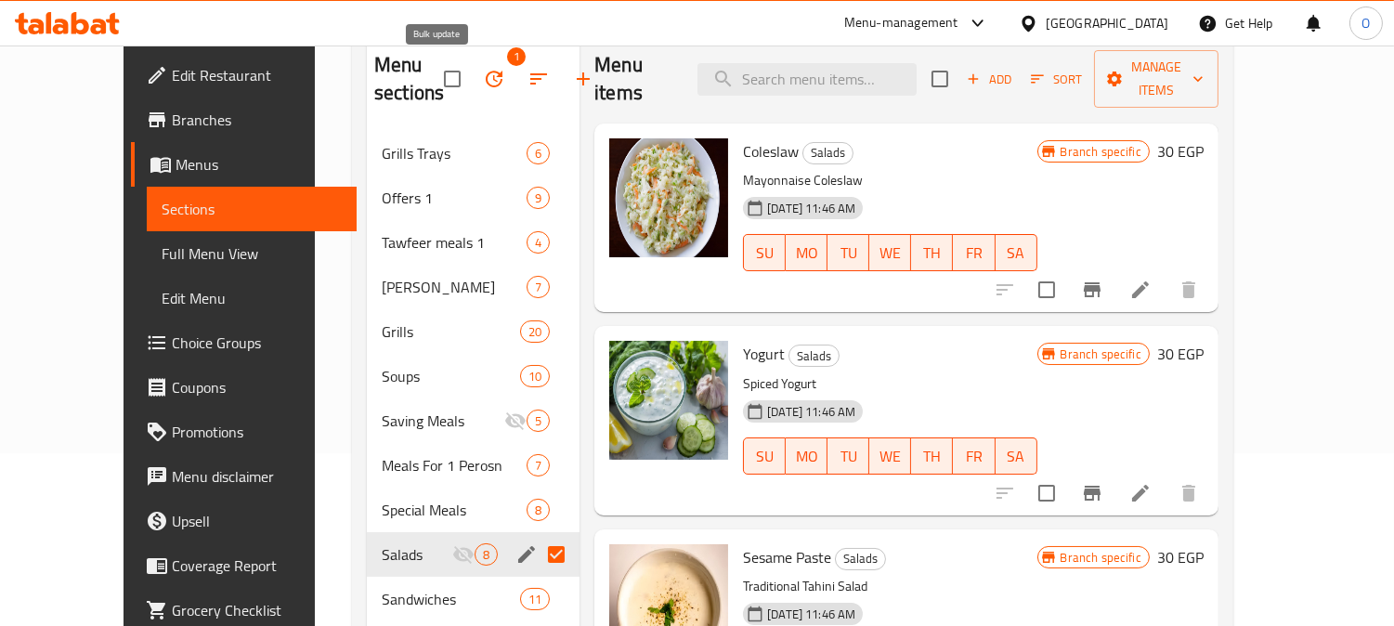
click at [472, 71] on button "button" at bounding box center [494, 79] width 45 height 45
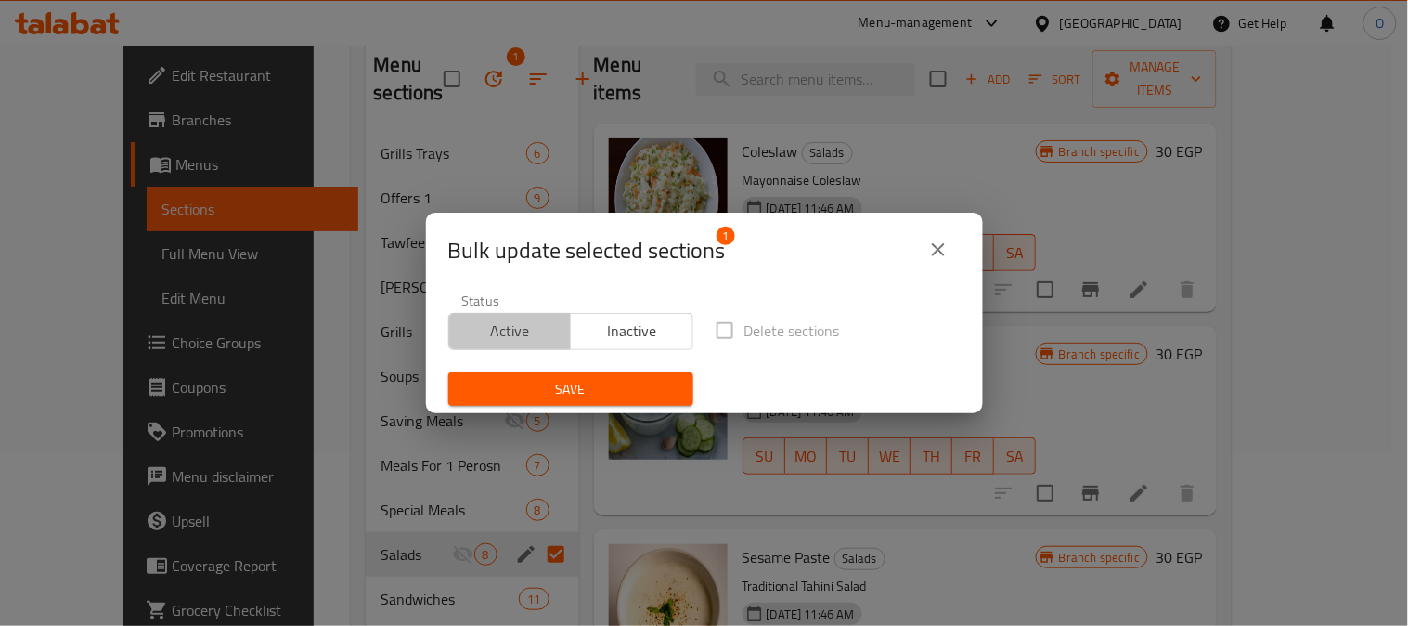
click at [516, 328] on span "Active" at bounding box center [511, 331] width 108 height 27
click at [502, 396] on span "Save" at bounding box center [570, 389] width 215 height 23
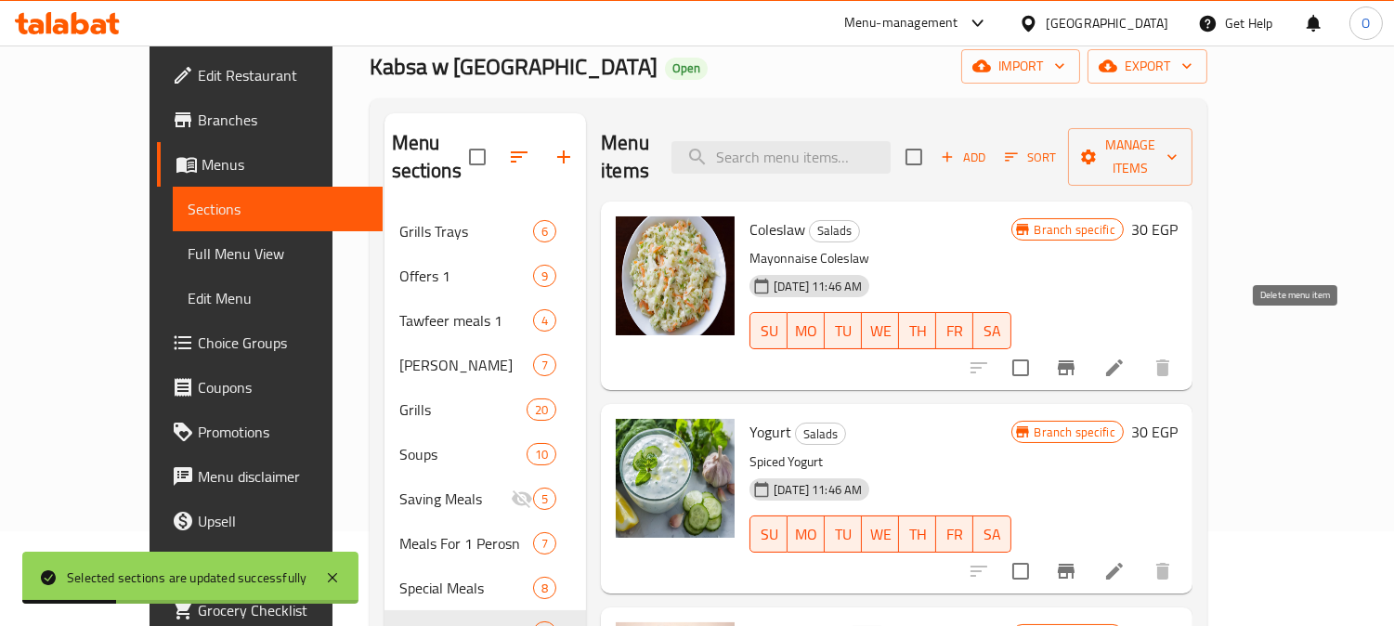
scroll to position [0, 0]
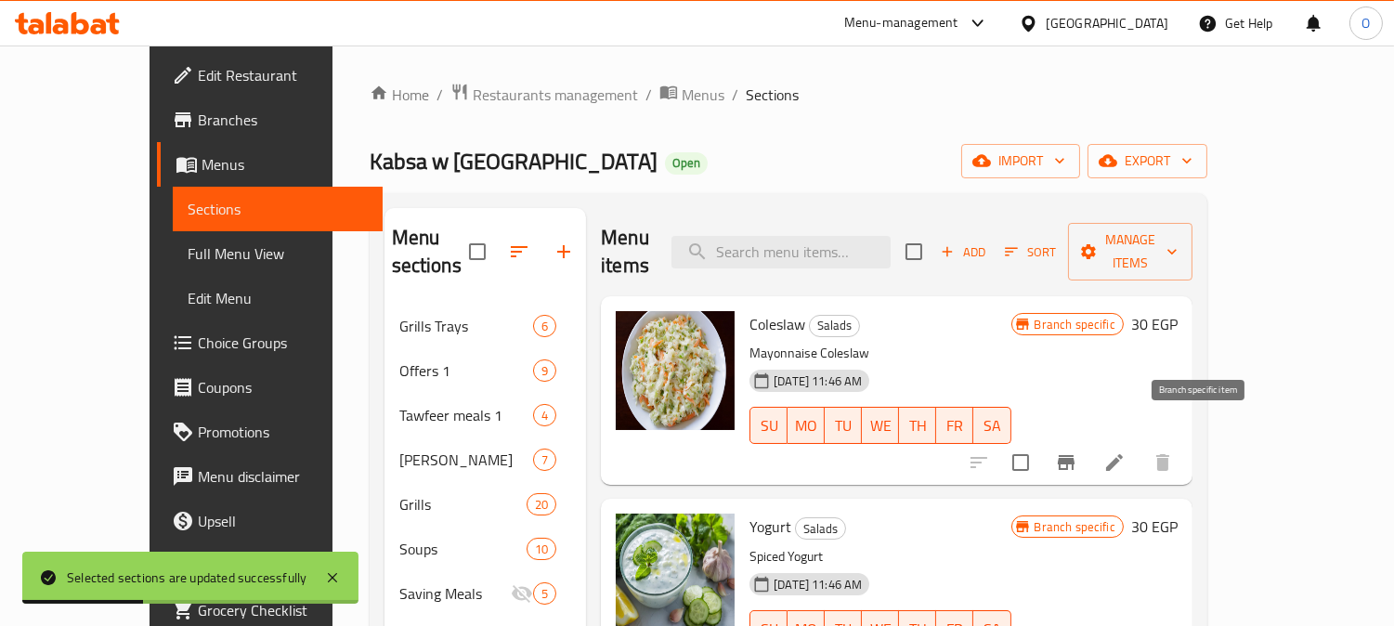
click at [1074, 455] on icon "Branch-specific-item" at bounding box center [1065, 462] width 17 height 15
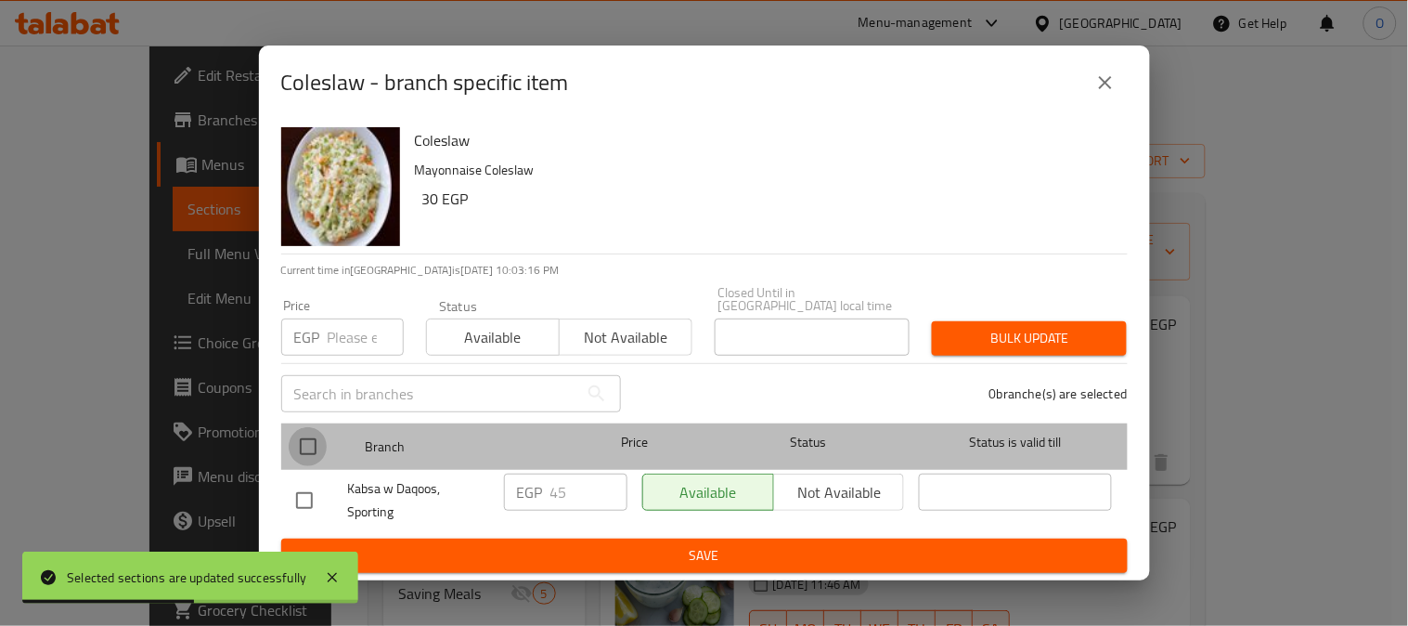
click at [317, 444] on input "checkbox" at bounding box center [308, 446] width 39 height 39
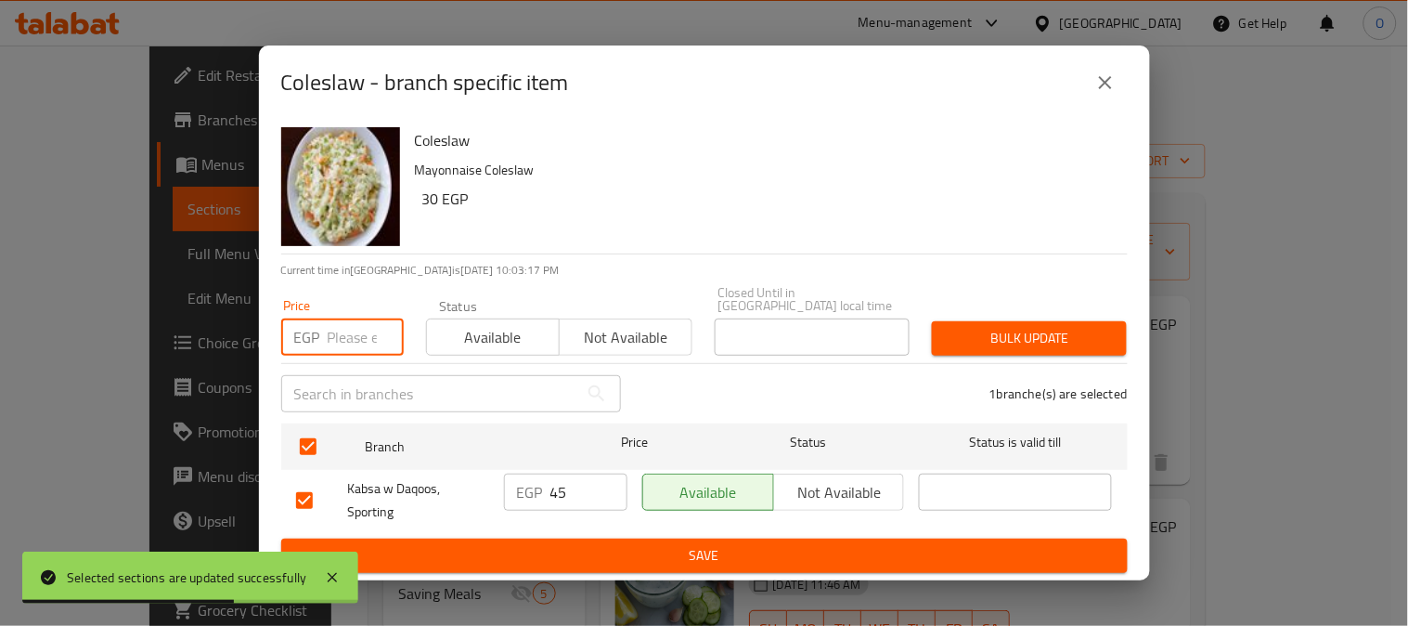
paste input "35"
click at [1001, 331] on span "Bulk update" at bounding box center [1029, 338] width 165 height 23
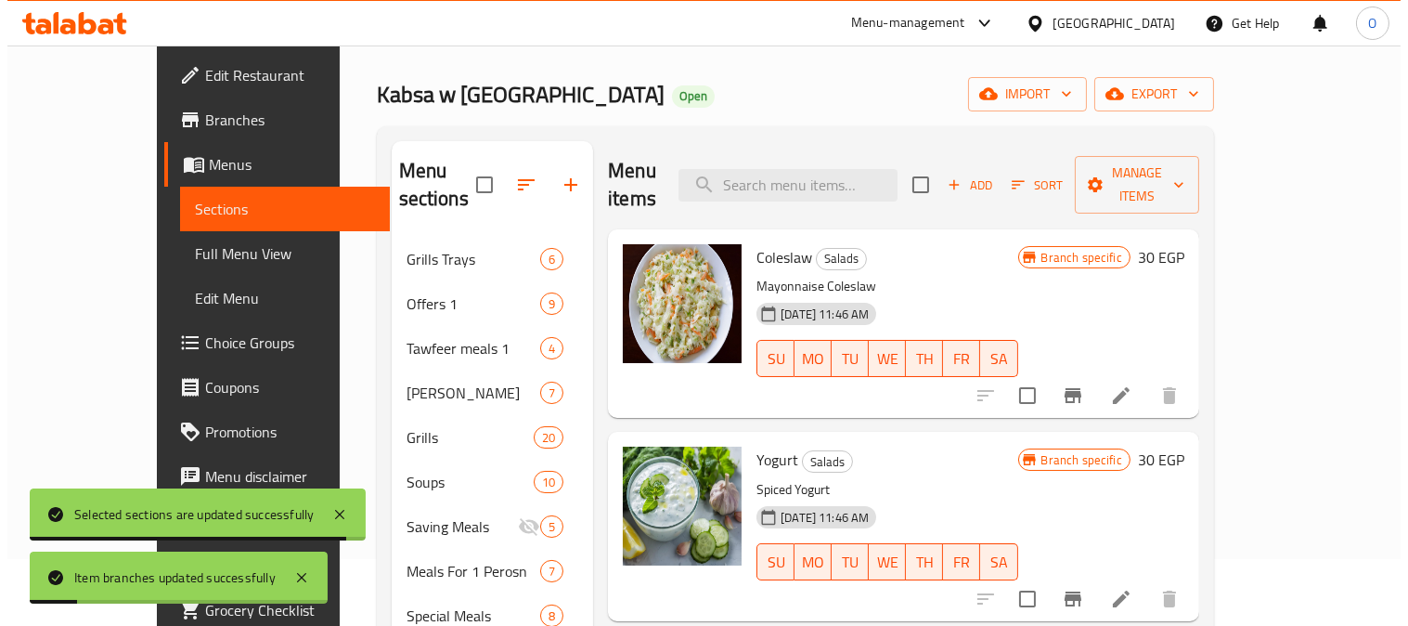
scroll to position [103, 0]
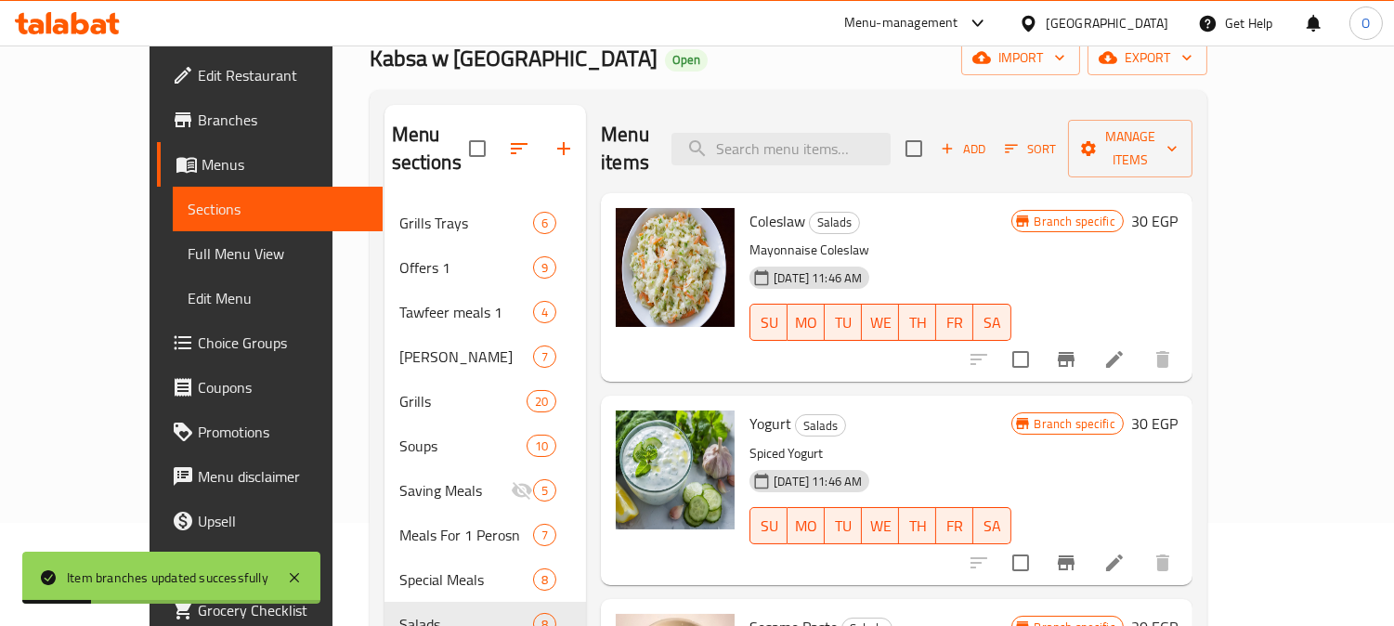
click at [1074, 555] on icon "Branch-specific-item" at bounding box center [1065, 562] width 17 height 15
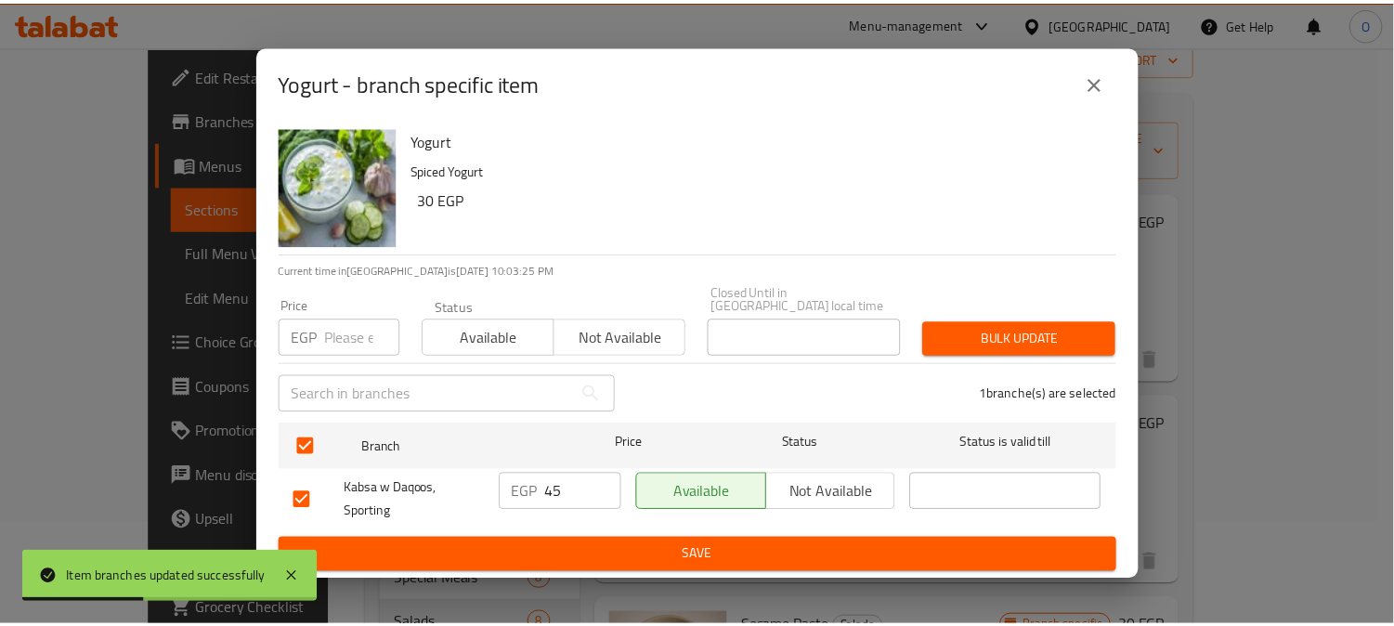
scroll to position [103, 0]
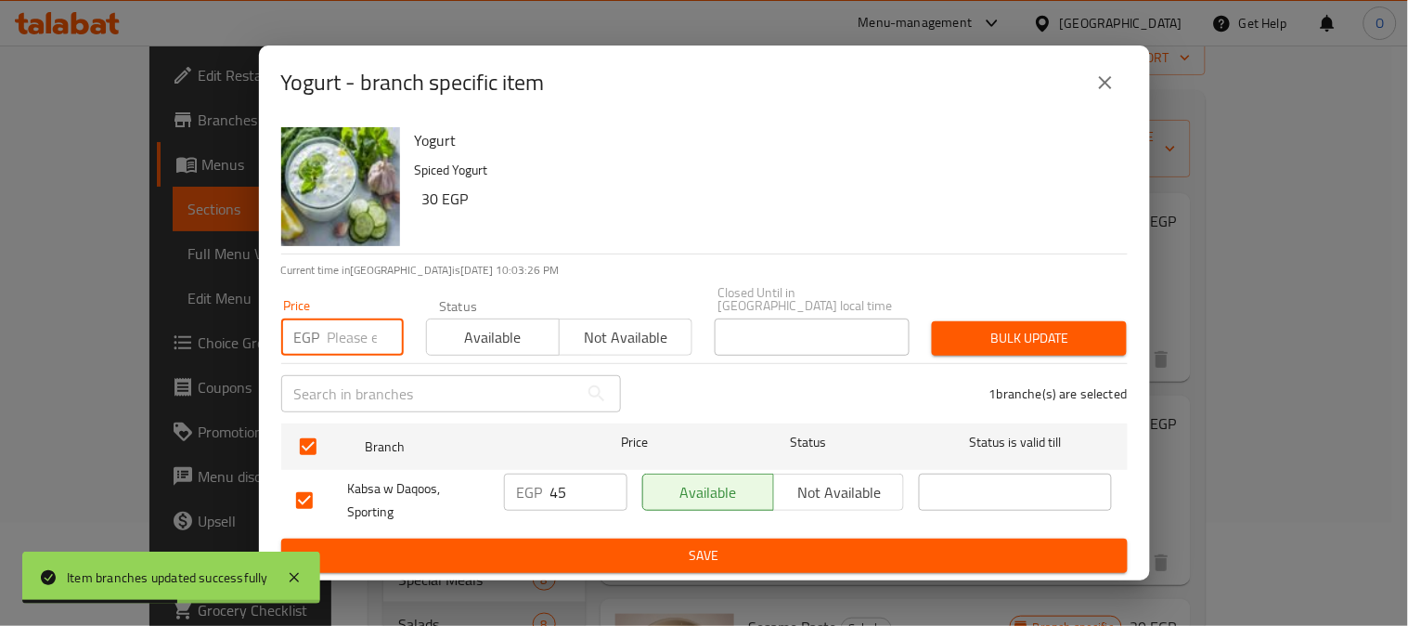
paste input "35"
type input "35"
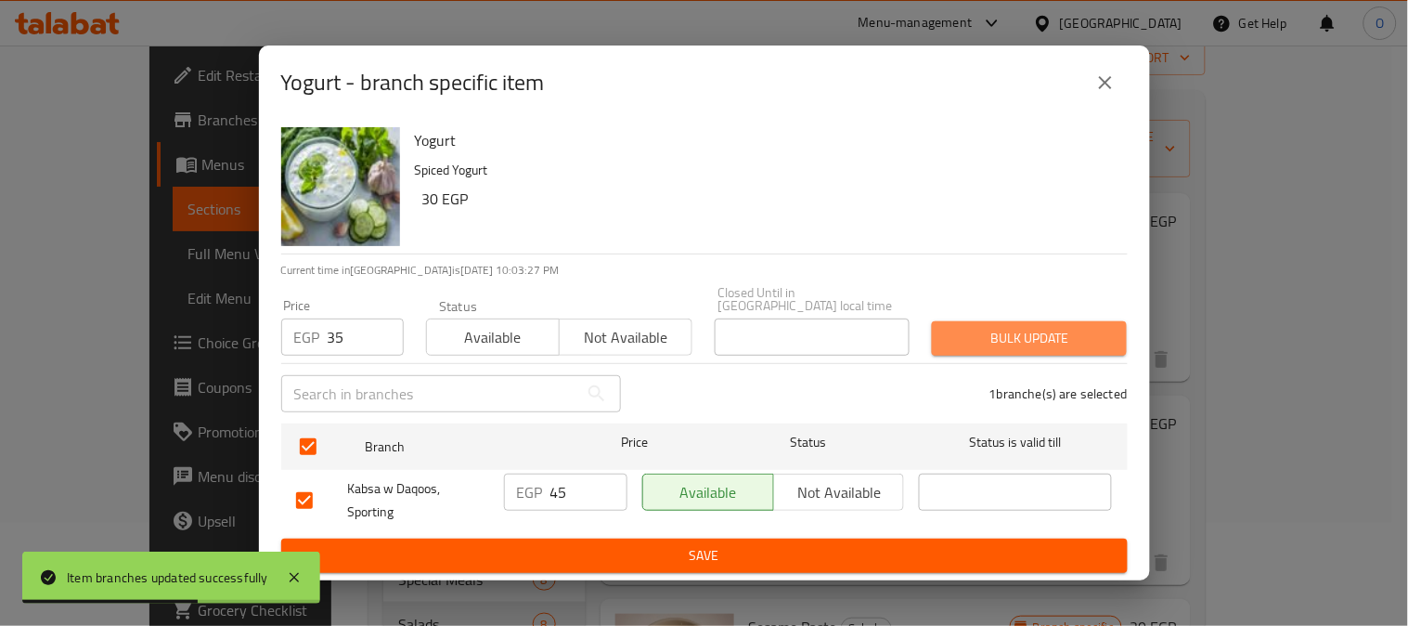
click at [960, 338] on span "Bulk update" at bounding box center [1029, 338] width 165 height 23
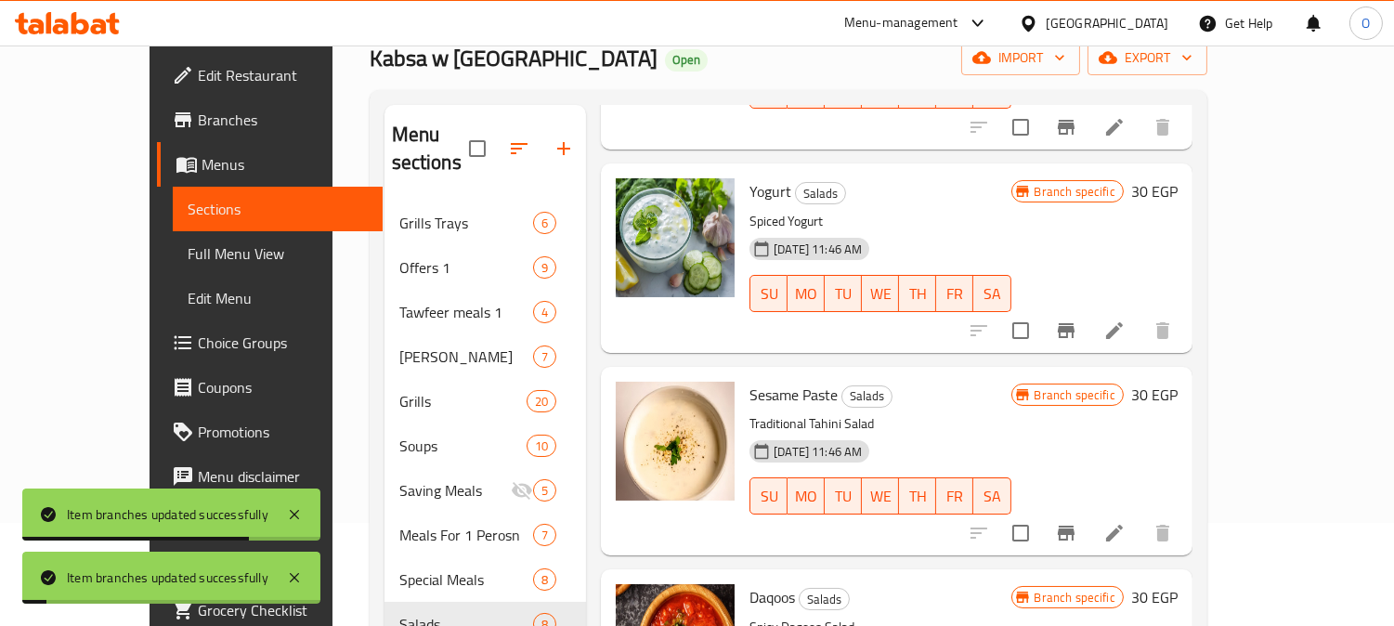
scroll to position [309, 0]
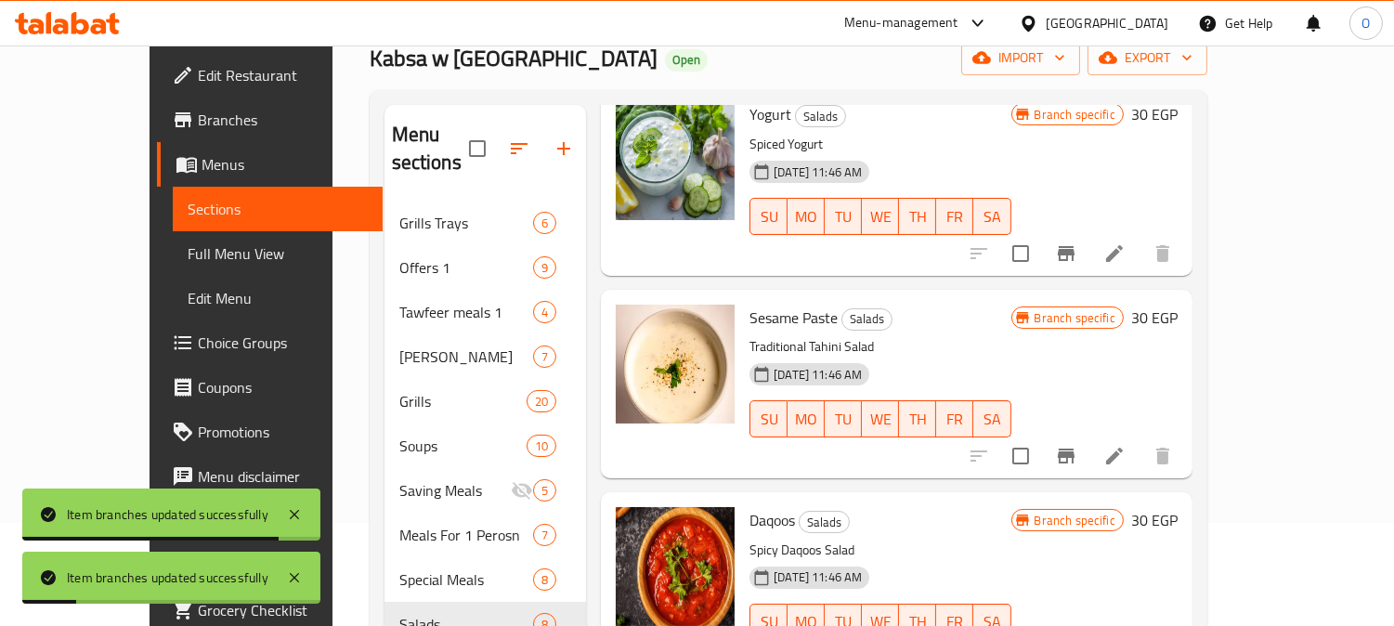
click at [1074, 448] on icon "Branch-specific-item" at bounding box center [1065, 455] width 17 height 15
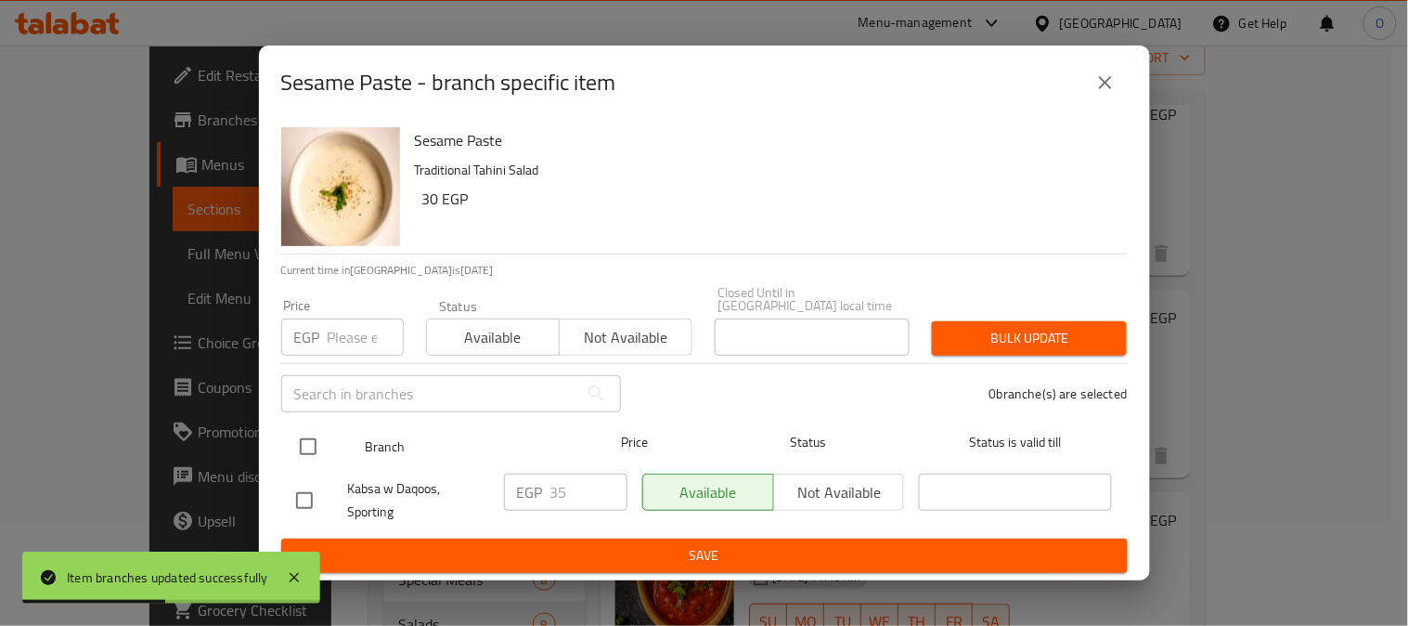
click at [300, 433] on input "checkbox" at bounding box center [308, 446] width 39 height 39
checkbox input "true"
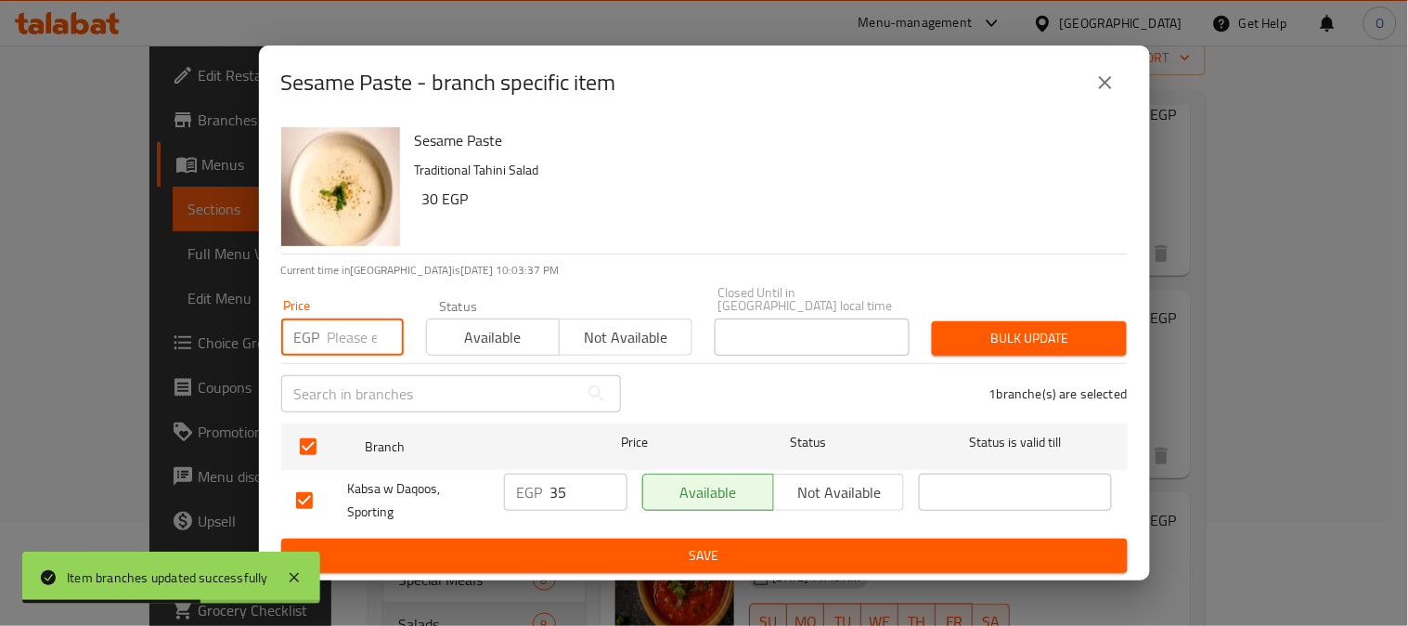
paste input "20"
type input "20"
click at [1106, 347] on button "Bulk update" at bounding box center [1029, 338] width 195 height 34
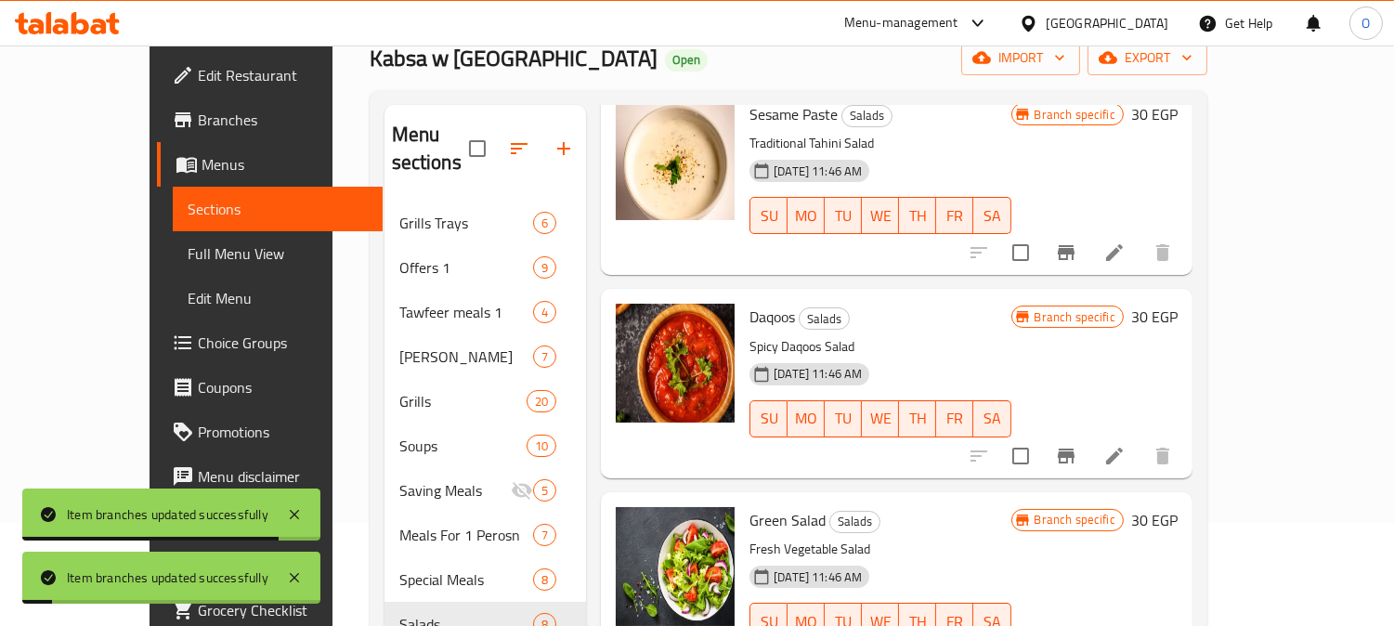
scroll to position [515, 0]
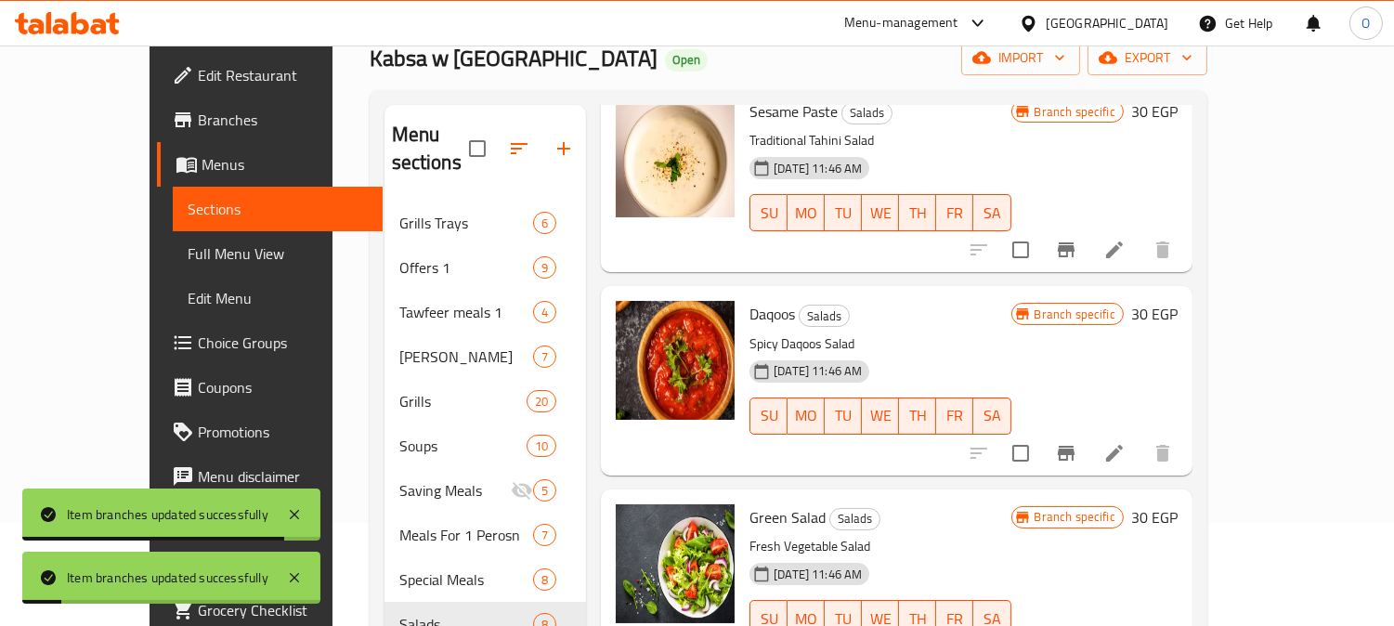
click at [1077, 442] on icon "Branch-specific-item" at bounding box center [1066, 453] width 22 height 22
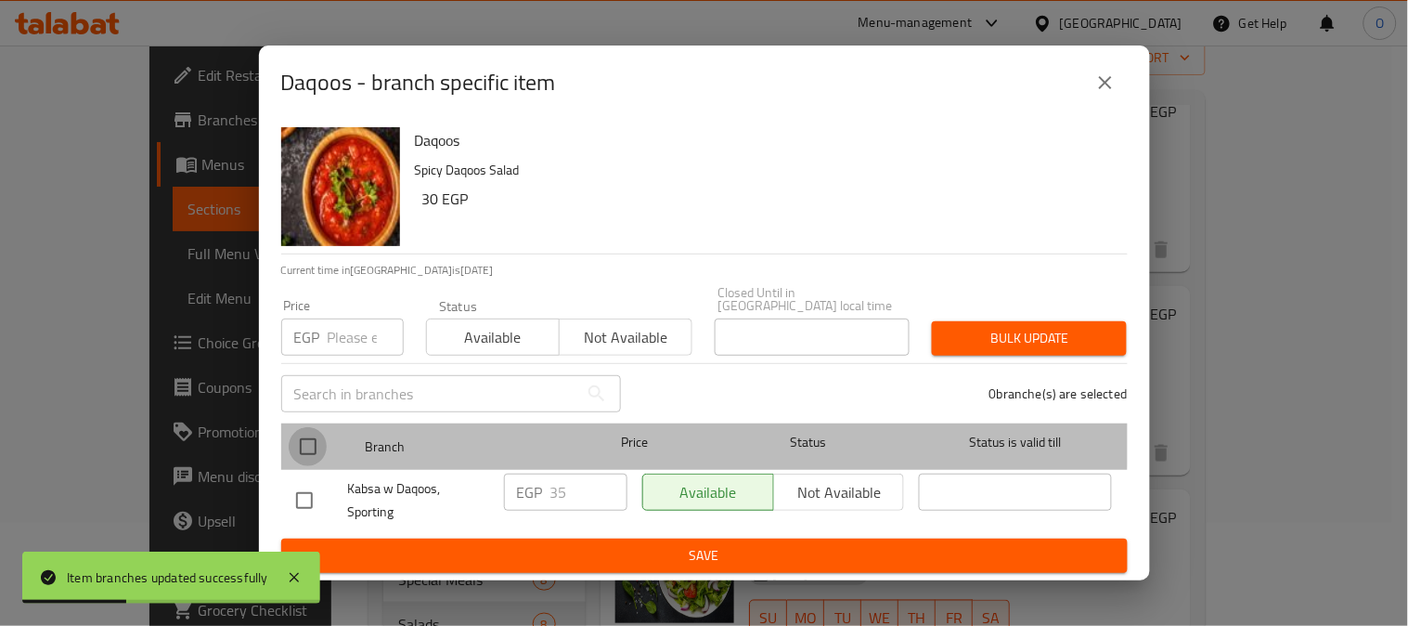
click at [306, 433] on input "checkbox" at bounding box center [308, 446] width 39 height 39
checkbox input "true"
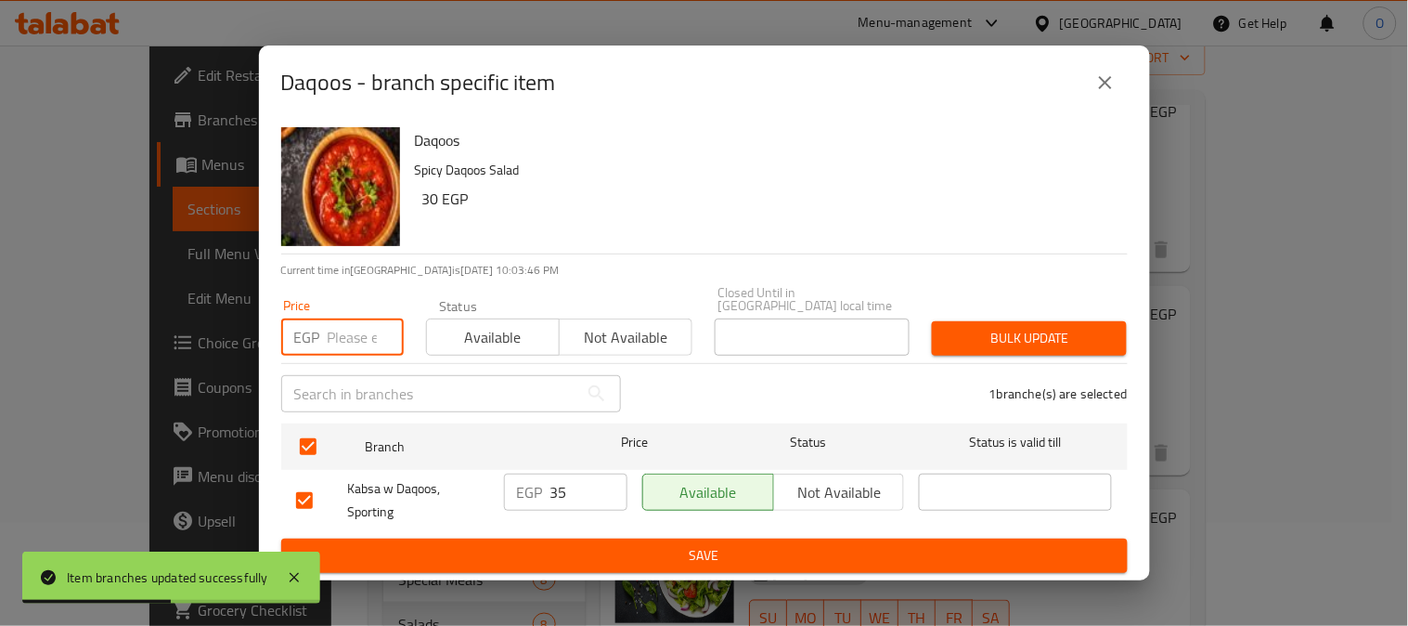
paste input "20"
type input "20"
click at [1045, 342] on span "Bulk update" at bounding box center [1029, 338] width 165 height 23
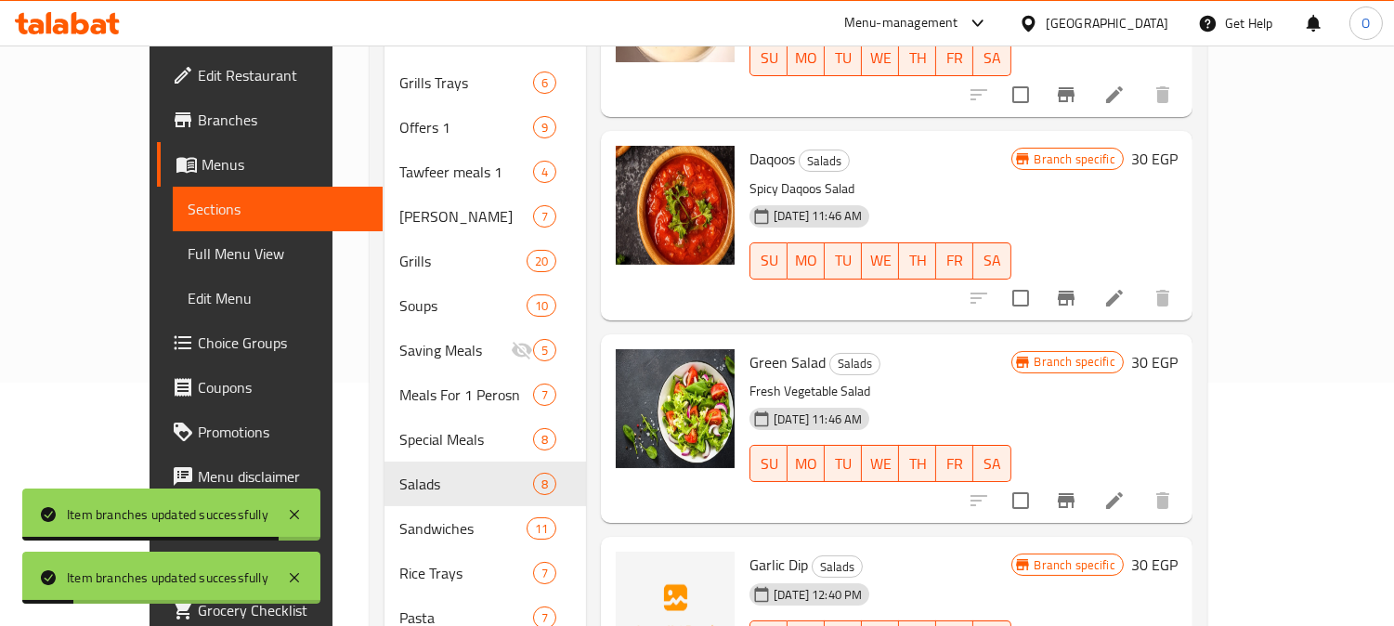
scroll to position [309, 0]
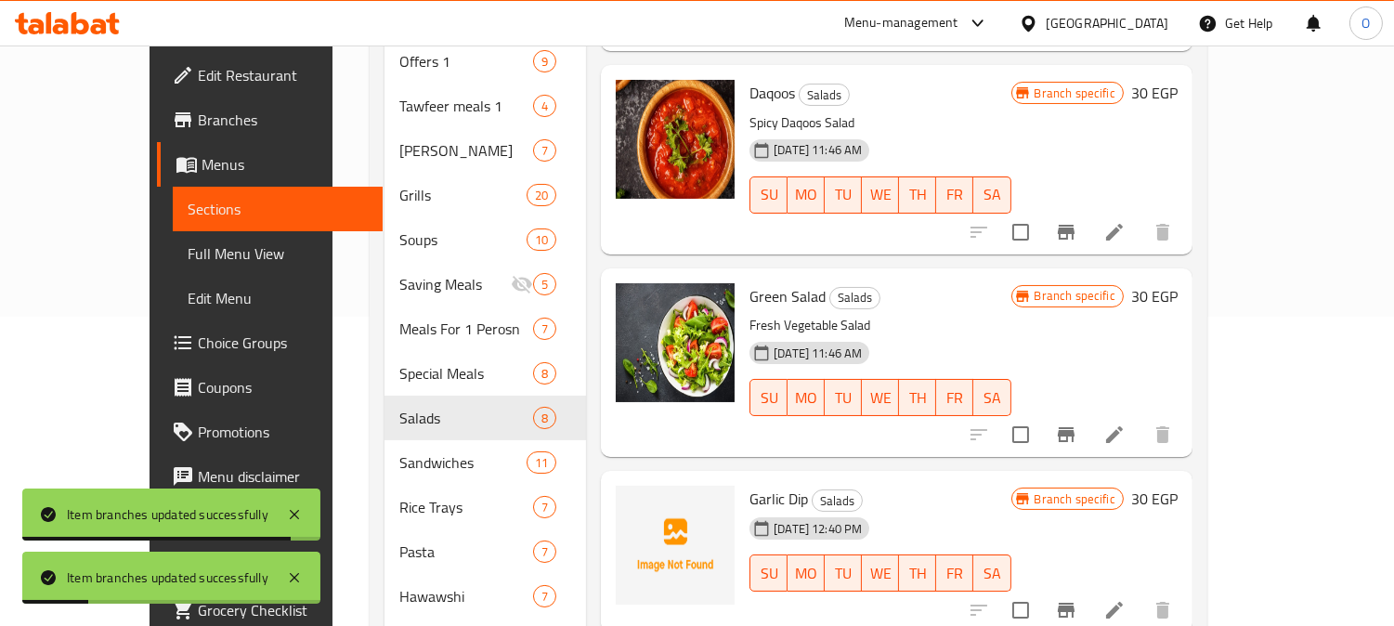
click at [1074, 427] on icon "Branch-specific-item" at bounding box center [1065, 434] width 17 height 15
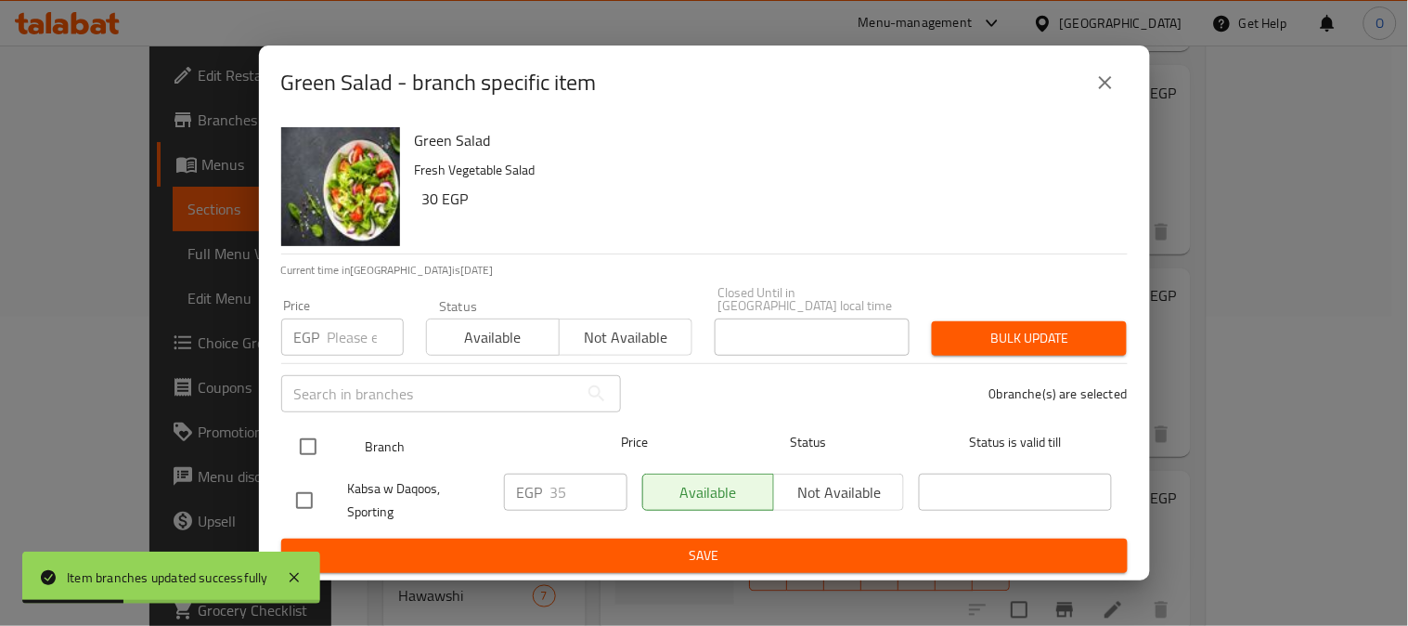
click at [317, 435] on input "checkbox" at bounding box center [308, 446] width 39 height 39
checkbox input "true"
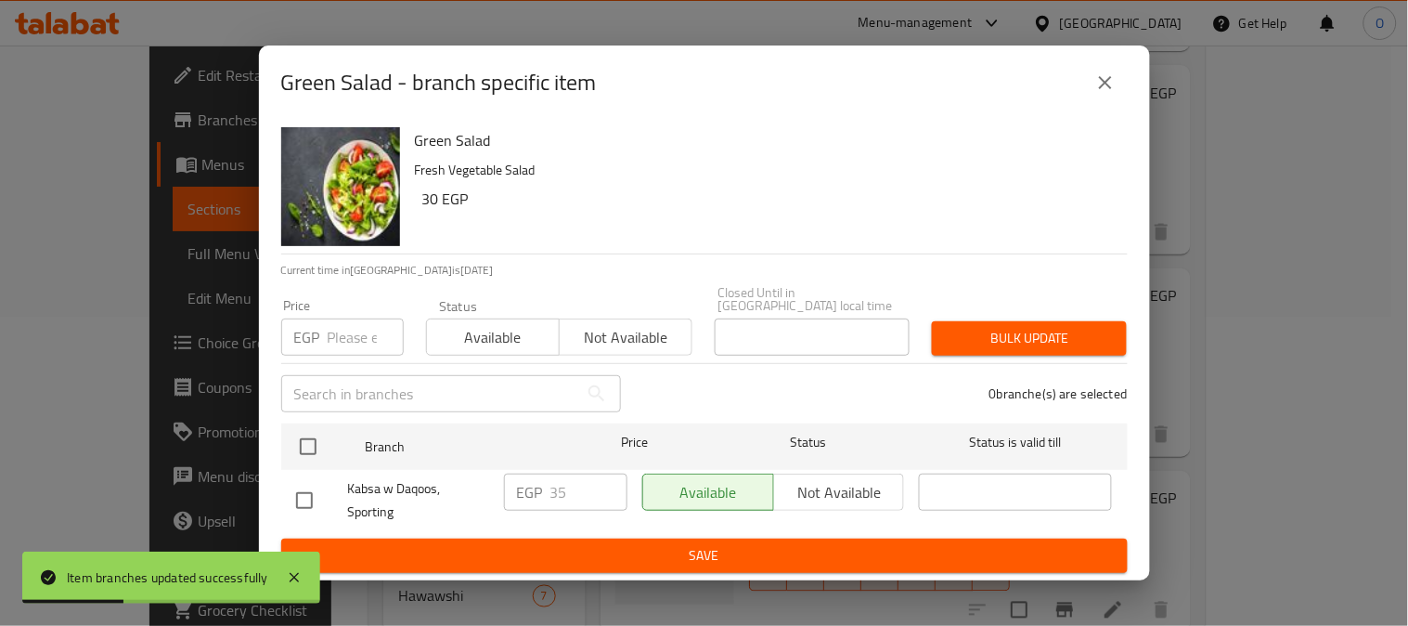
checkbox input "true"
paste input "20"
type input "20"
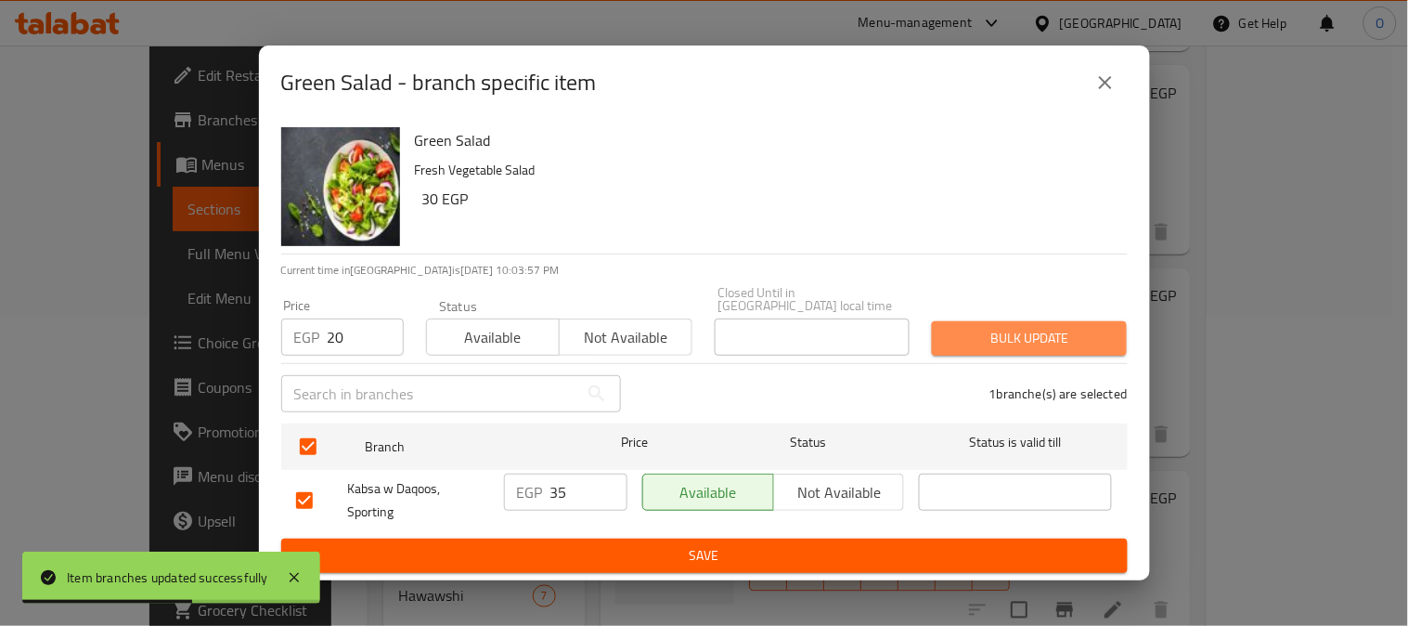
click at [1045, 329] on span "Bulk update" at bounding box center [1029, 338] width 165 height 23
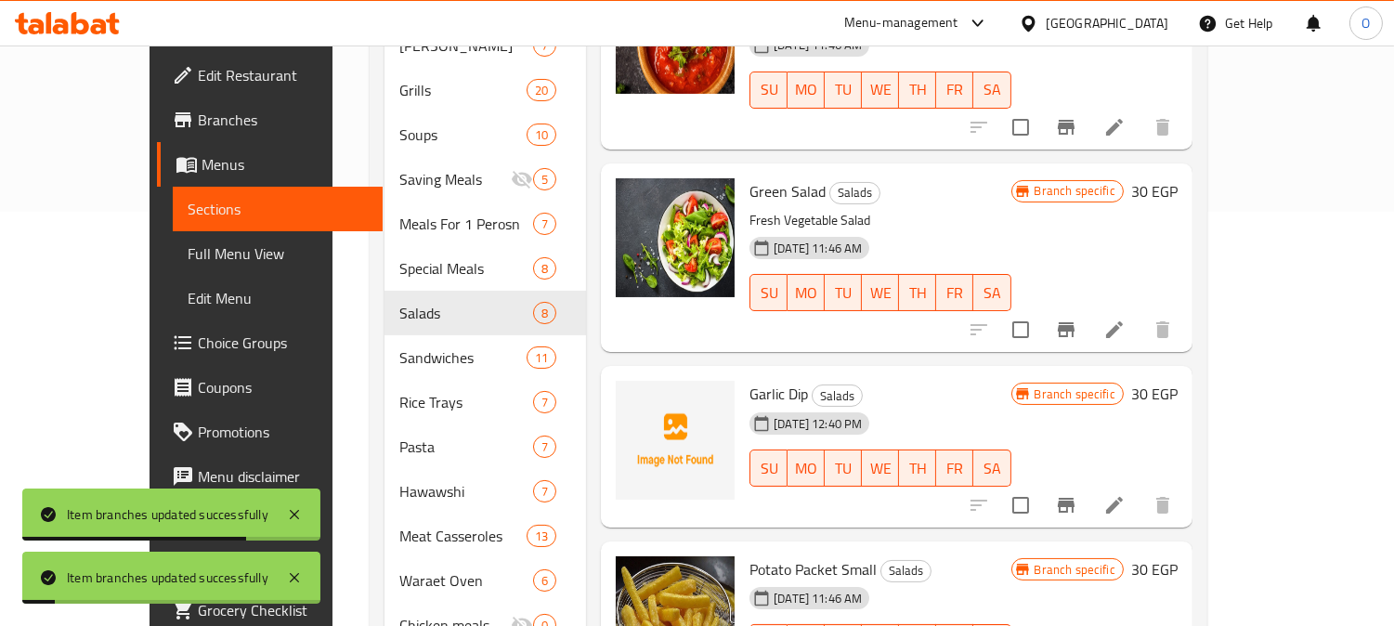
scroll to position [515, 0]
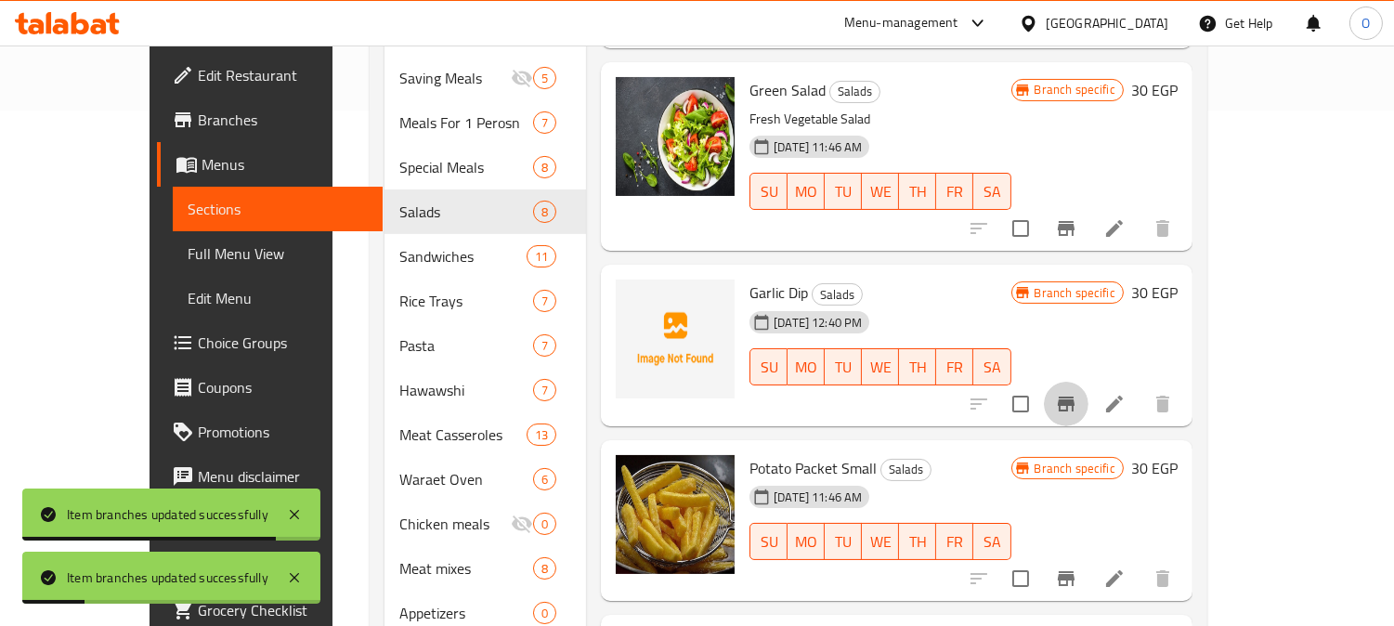
click at [1074, 396] on icon "Branch-specific-item" at bounding box center [1065, 403] width 17 height 15
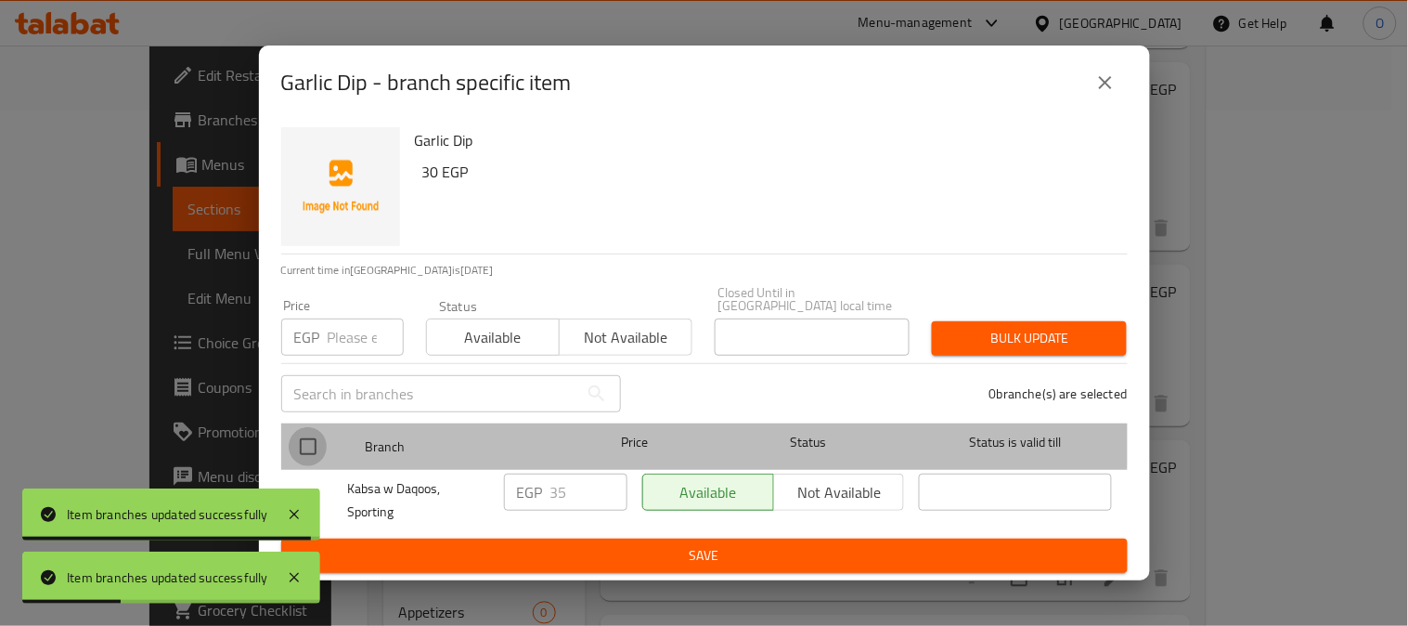
click at [313, 434] on input "checkbox" at bounding box center [308, 446] width 39 height 39
checkbox input "true"
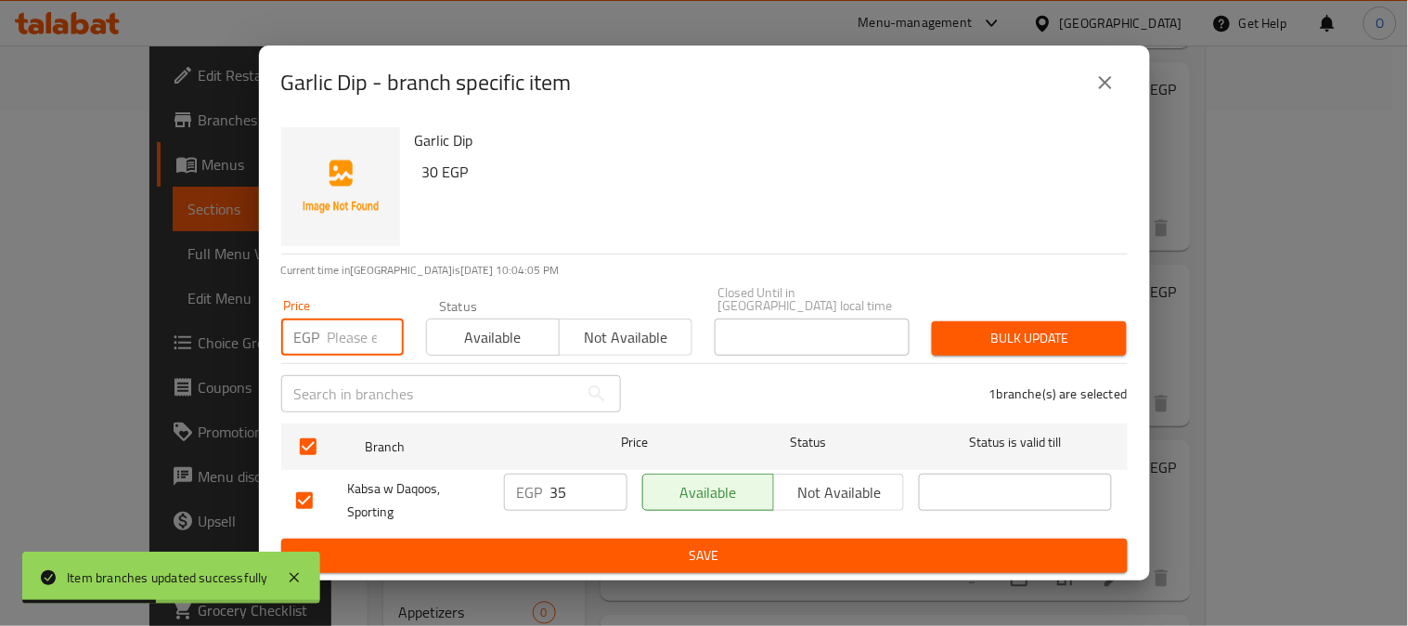
paste input "30"
type input "30"
click at [1050, 341] on span "Bulk update" at bounding box center [1029, 338] width 165 height 23
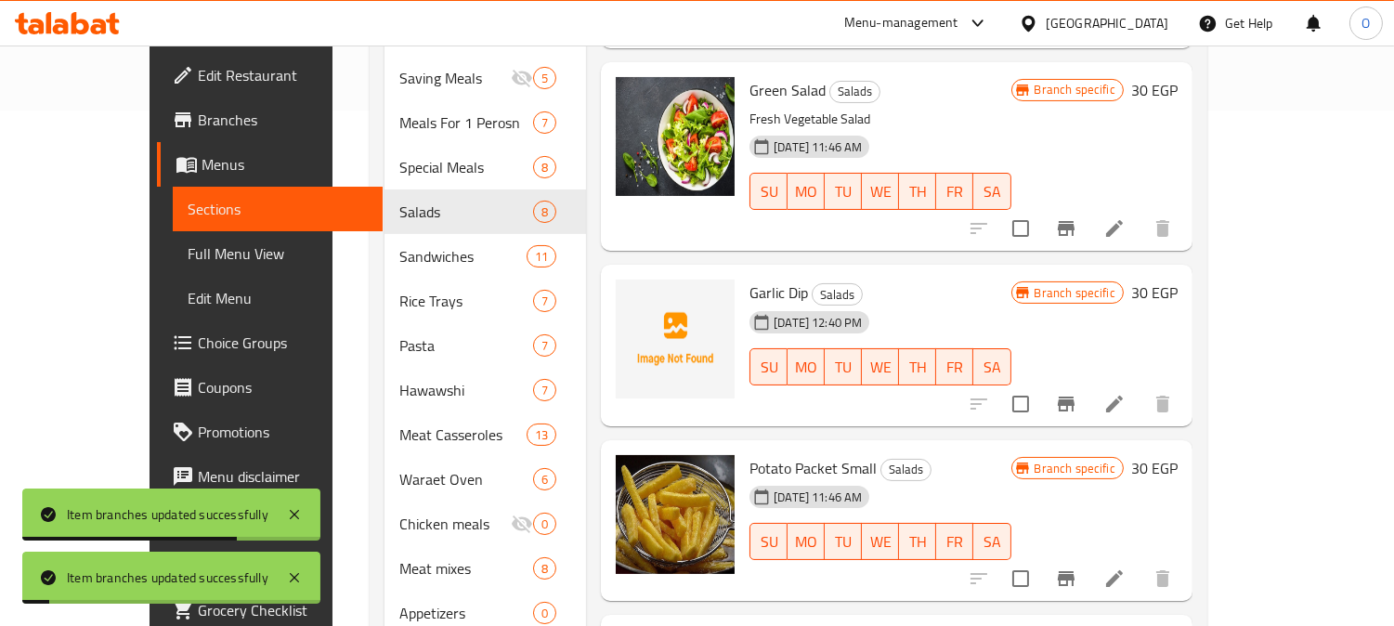
scroll to position [689, 0]
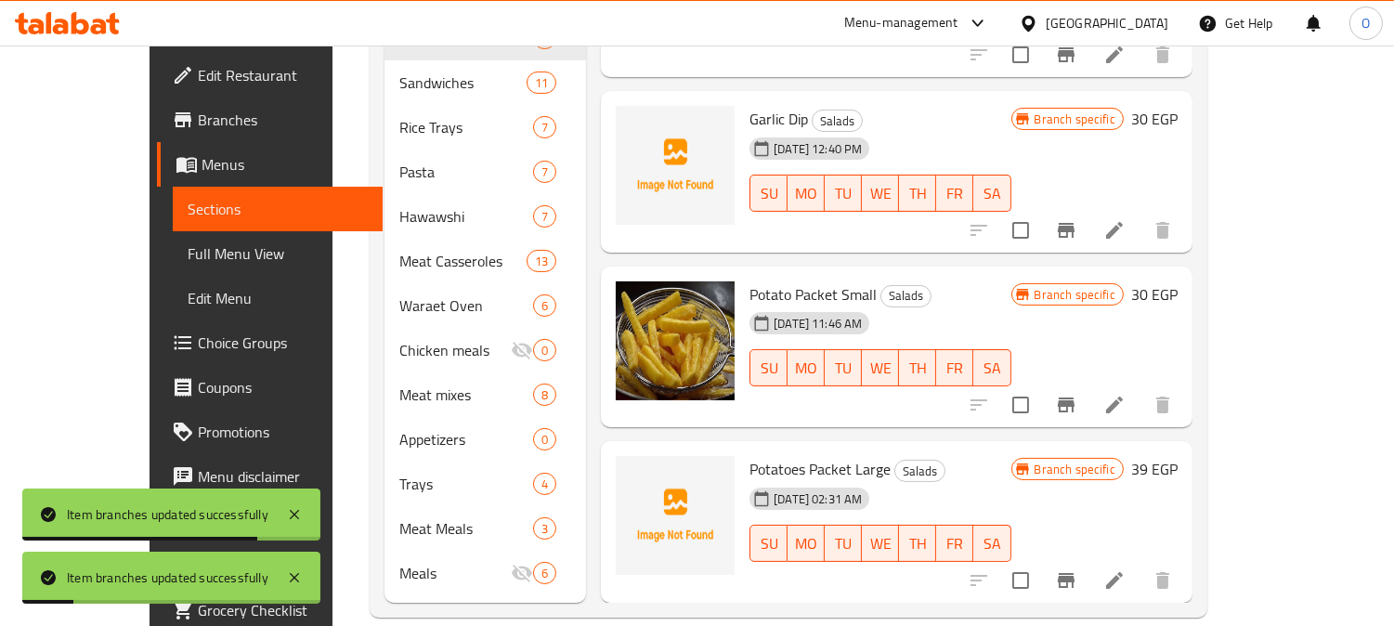
click at [1185, 383] on div at bounding box center [1070, 405] width 228 height 45
click at [1077, 394] on icon "Branch-specific-item" at bounding box center [1066, 405] width 22 height 22
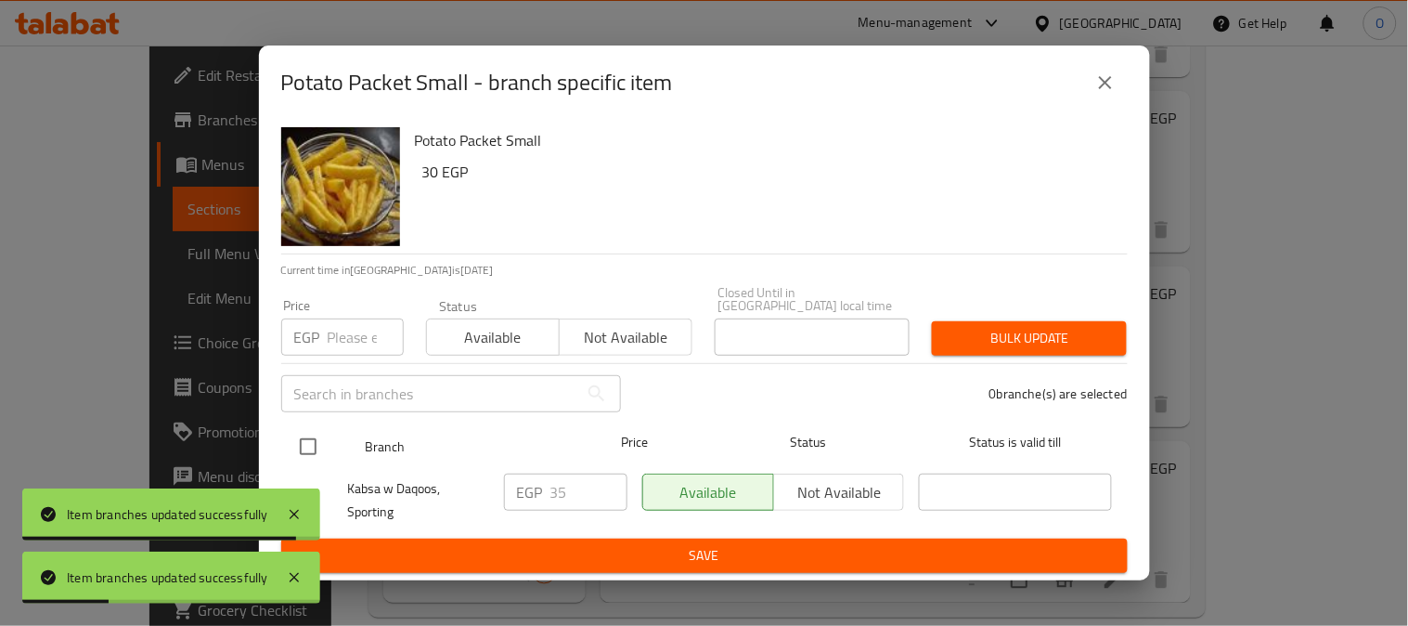
click at [313, 439] on input "checkbox" at bounding box center [308, 446] width 39 height 39
checkbox input "true"
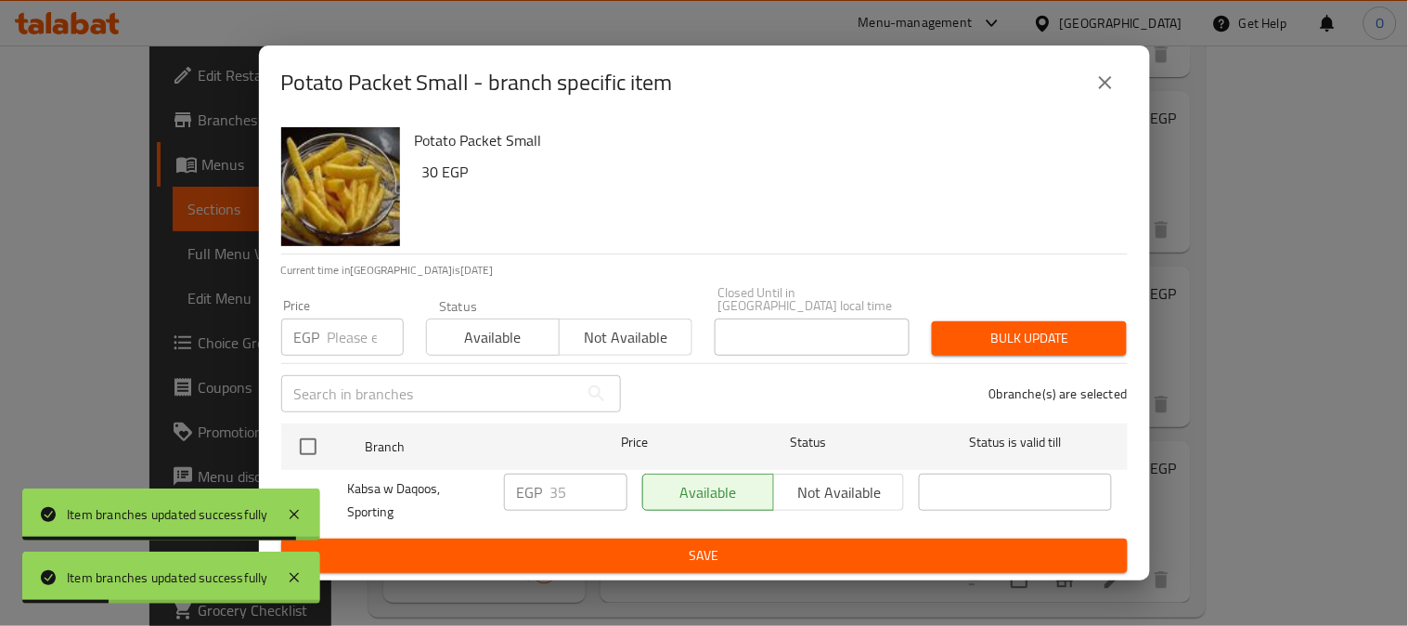
checkbox input "true"
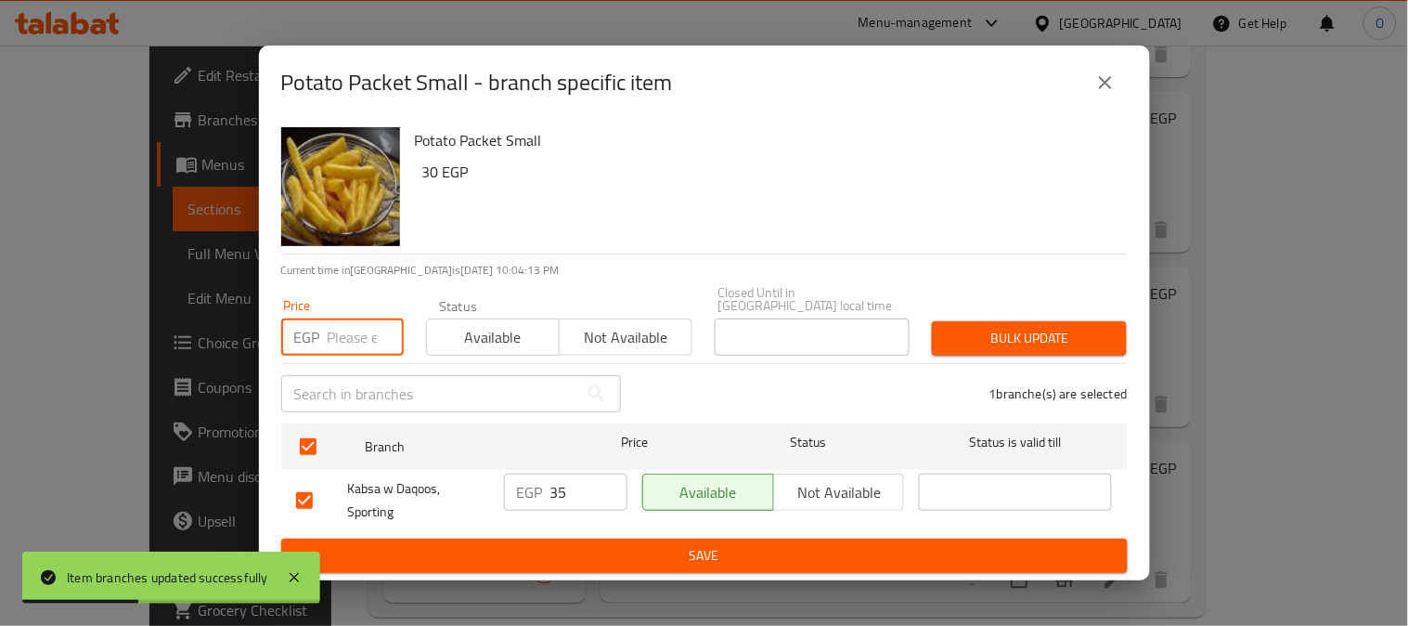
paste input "25"
type input "25"
click at [979, 337] on span "Bulk update" at bounding box center [1029, 338] width 165 height 23
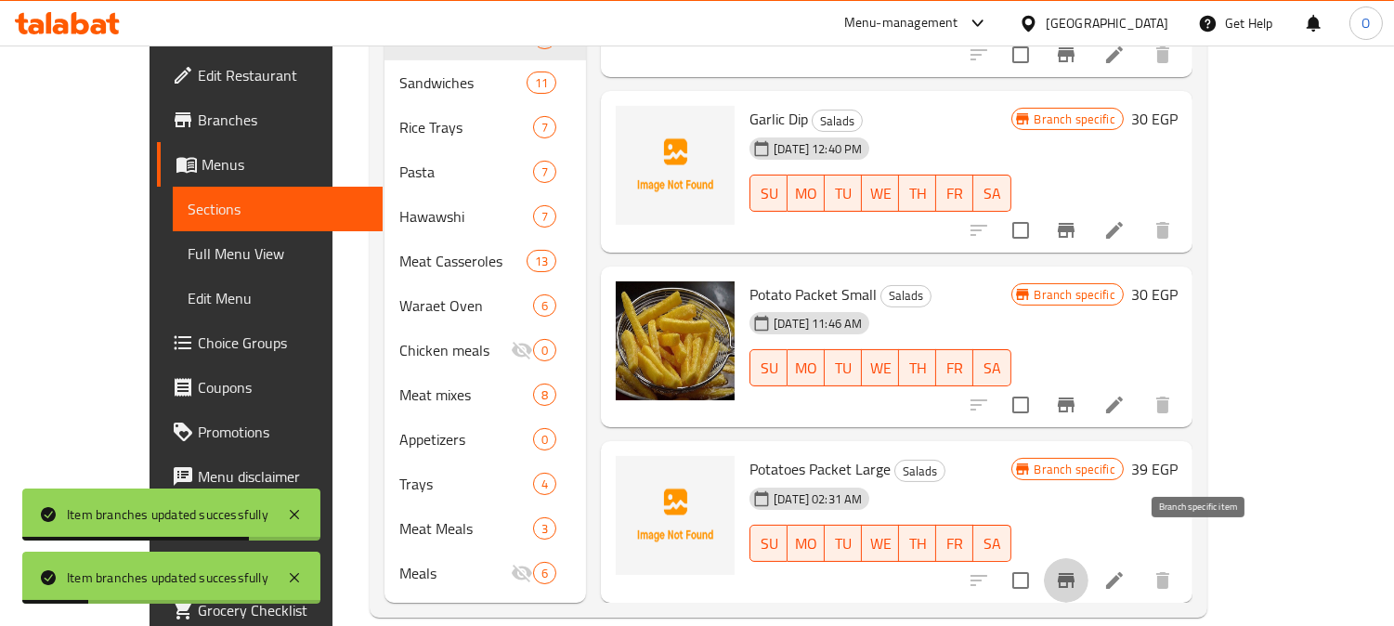
click at [1074, 573] on icon "Branch-specific-item" at bounding box center [1065, 580] width 17 height 15
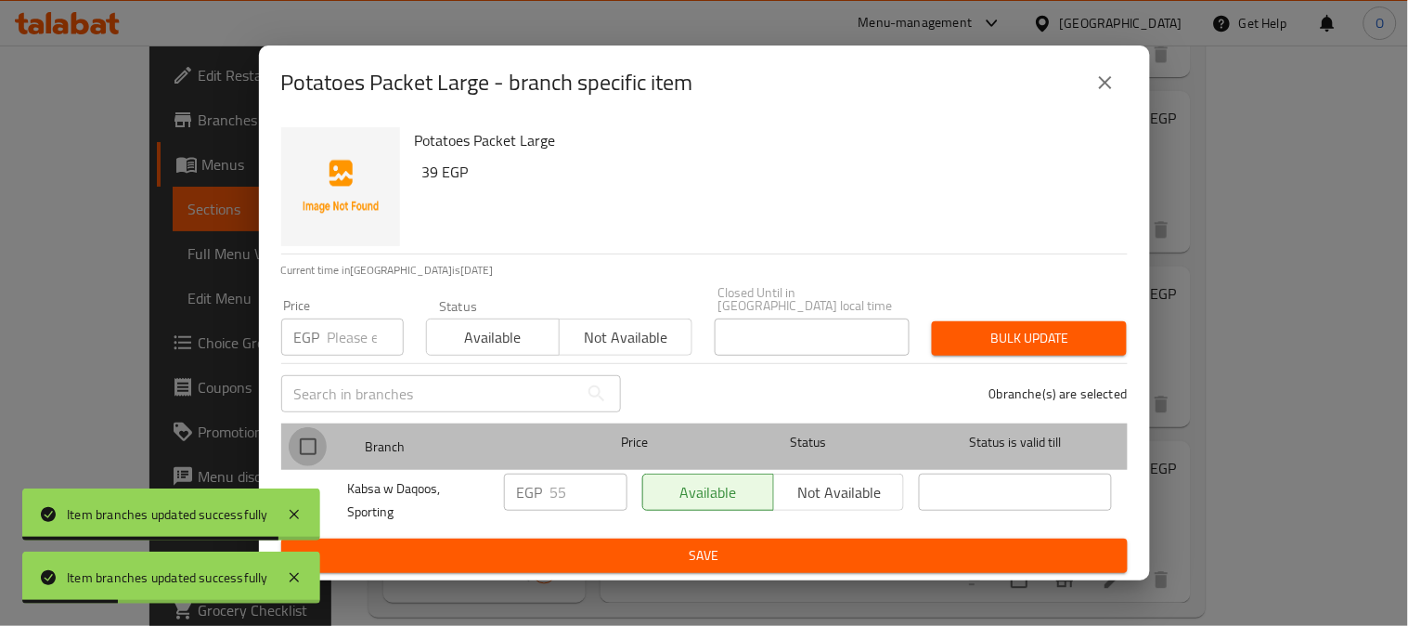
drag, startPoint x: 313, startPoint y: 436, endPoint x: 332, endPoint y: 357, distance: 81.3
click at [312, 435] on input "checkbox" at bounding box center [308, 446] width 39 height 39
checkbox input "true"
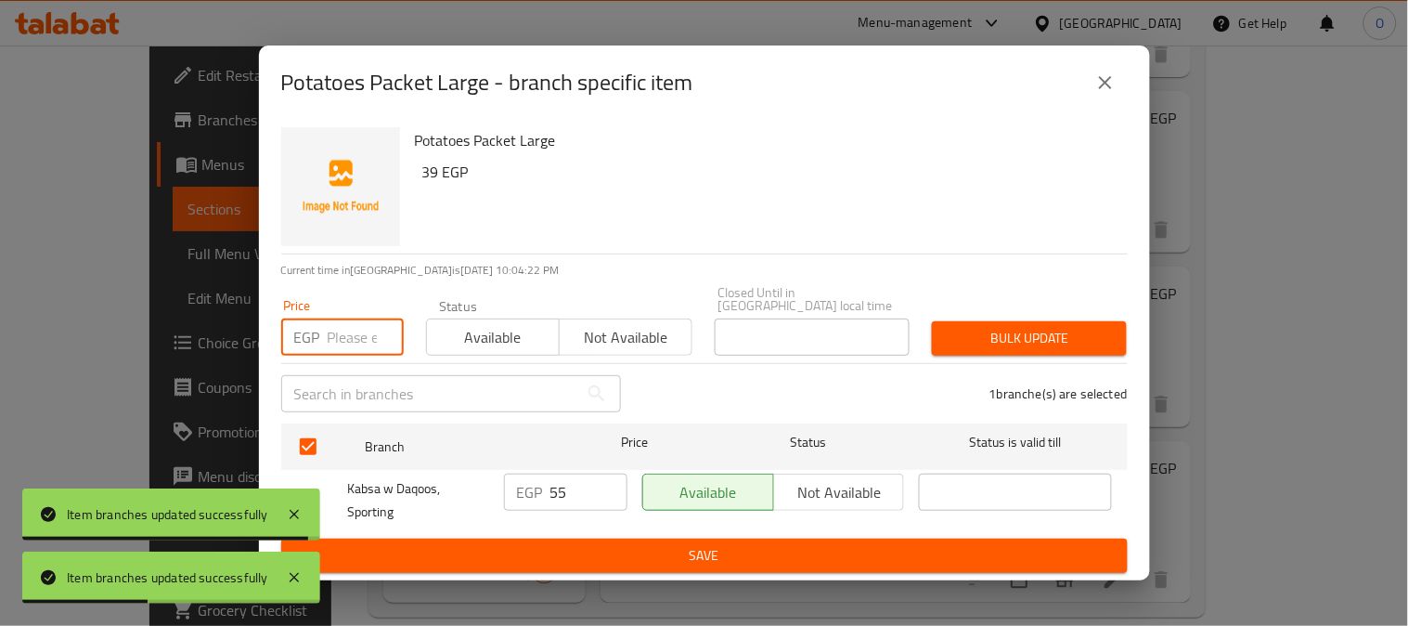
paste input "40"
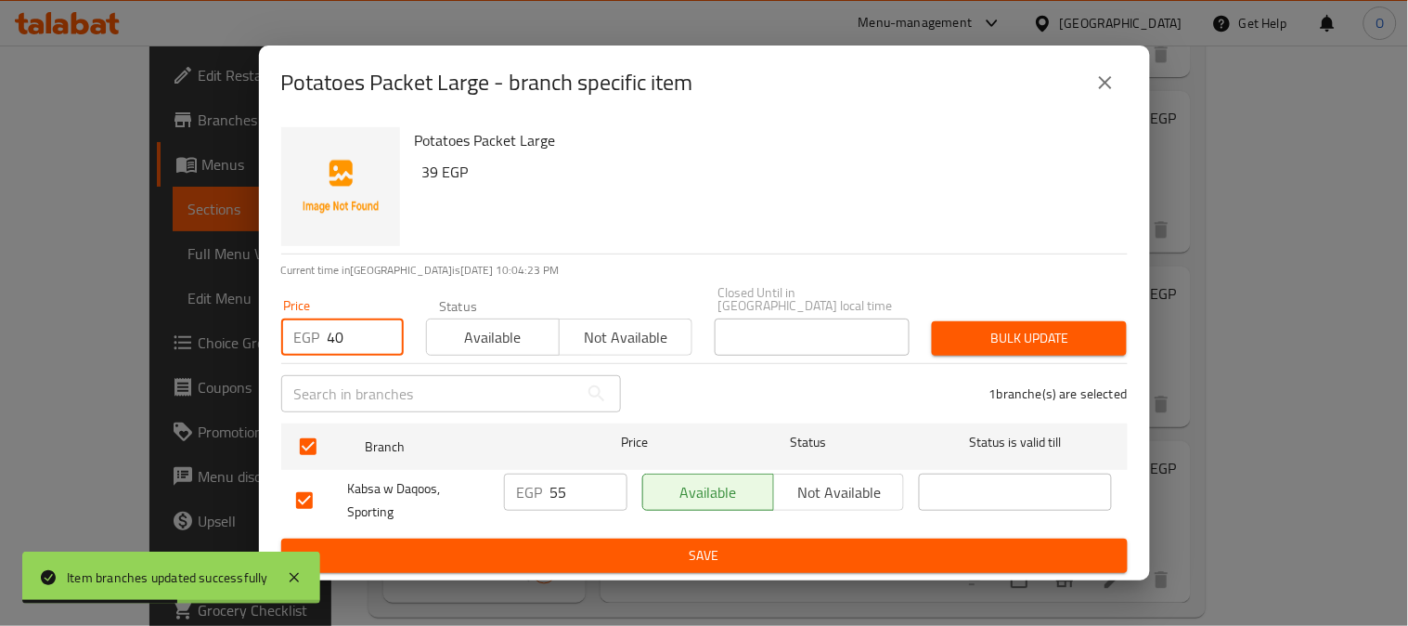
type input "40"
click at [997, 342] on span "Bulk update" at bounding box center [1029, 338] width 165 height 23
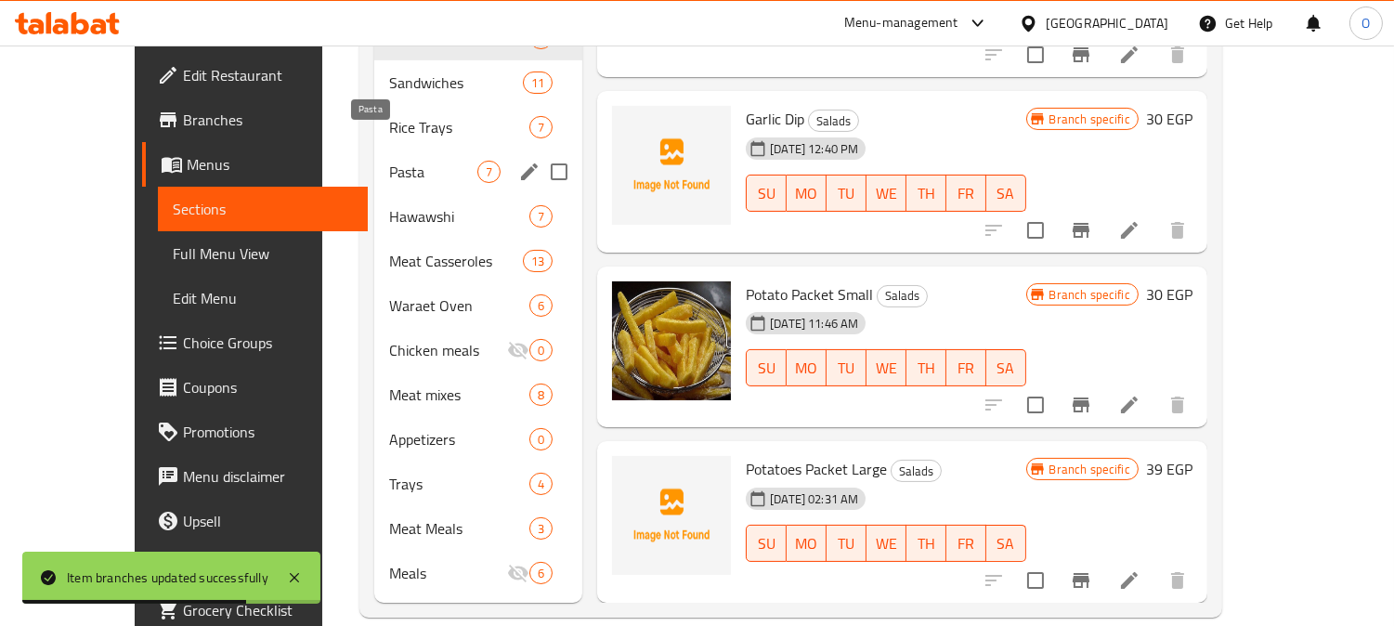
click at [382, 149] on div "Pasta 7" at bounding box center [478, 171] width 208 height 45
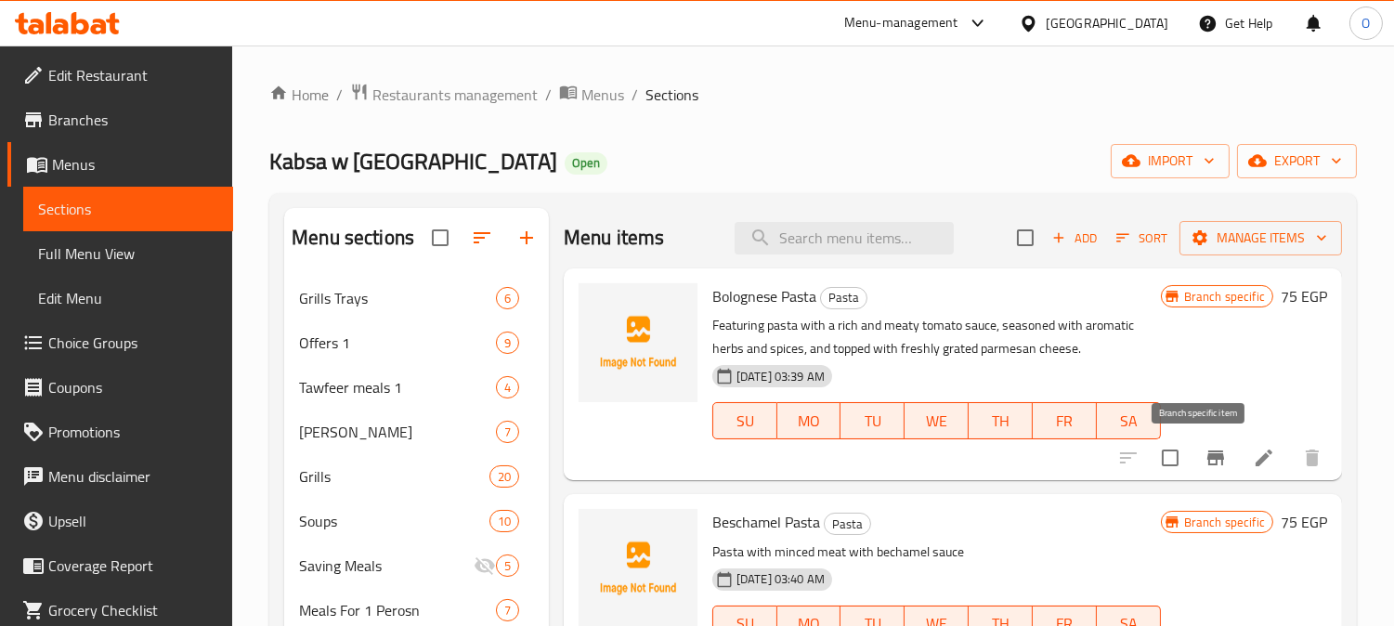
click at [1204, 458] on icon "Branch-specific-item" at bounding box center [1215, 458] width 22 height 22
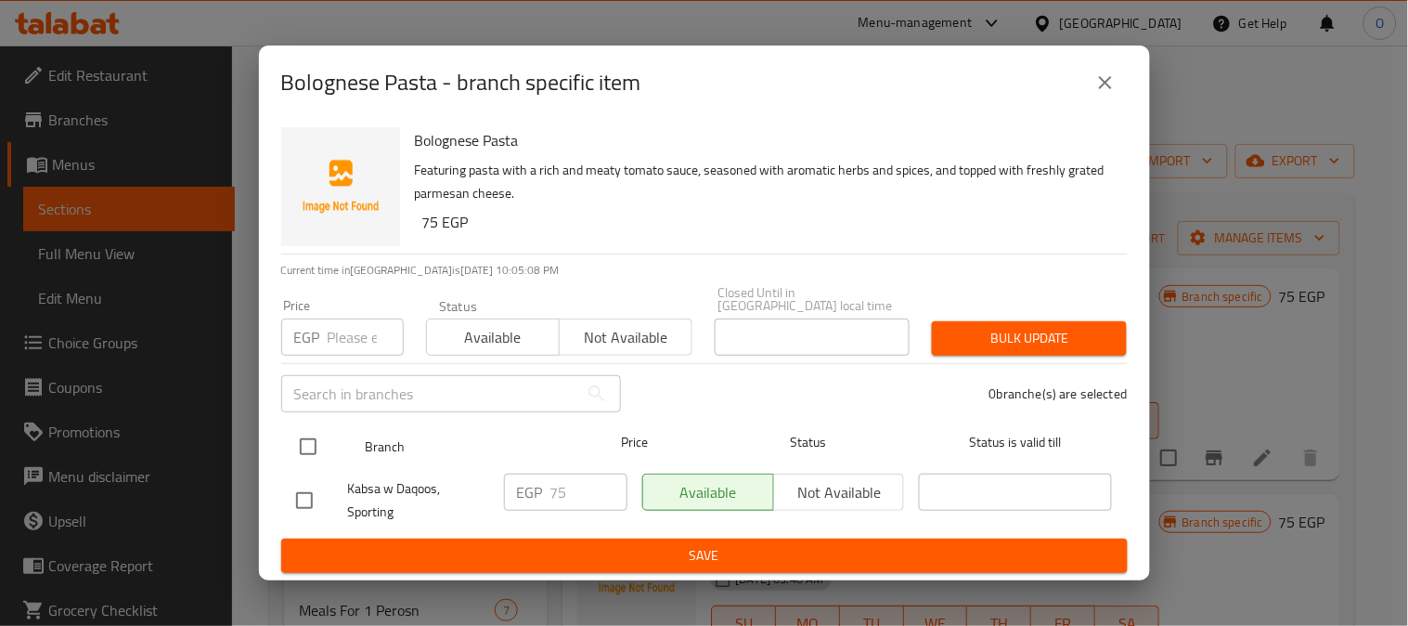
click at [300, 441] on input "checkbox" at bounding box center [308, 446] width 39 height 39
checkbox input "true"
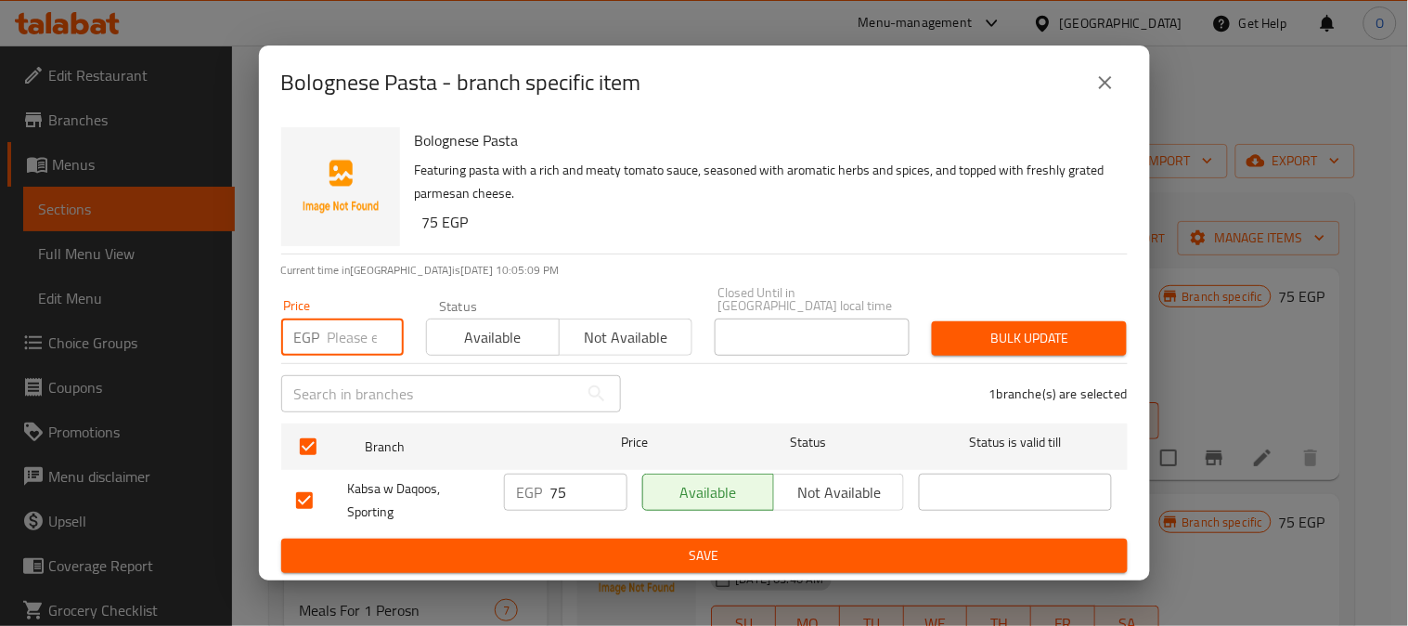
paste input "75"
type input "75"
click at [1050, 340] on span "Bulk update" at bounding box center [1029, 338] width 165 height 23
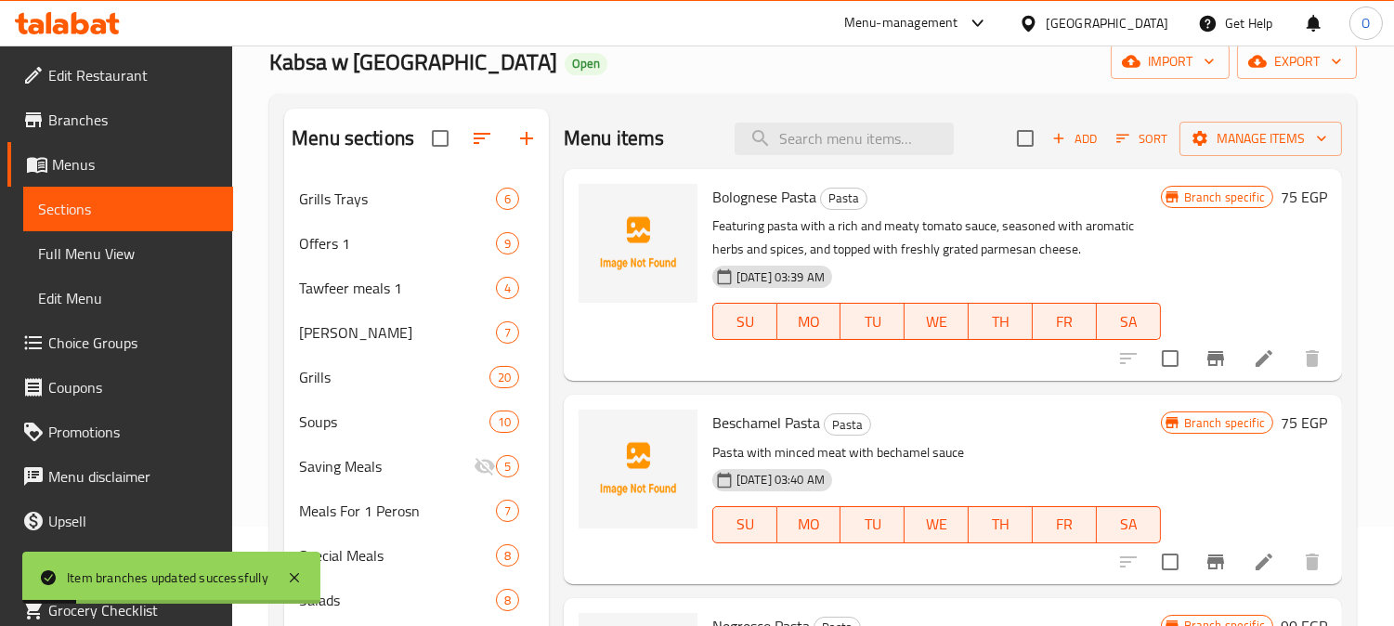
scroll to position [309, 0]
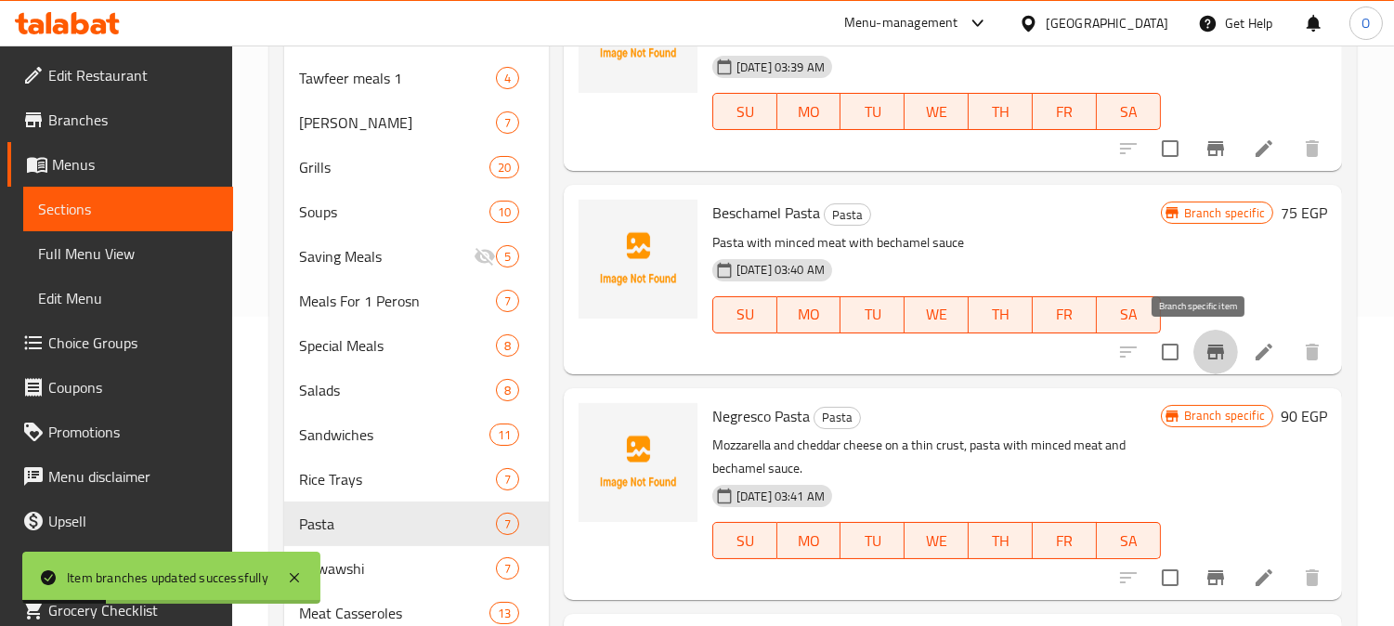
click at [1207, 348] on icon "Branch-specific-item" at bounding box center [1215, 351] width 17 height 15
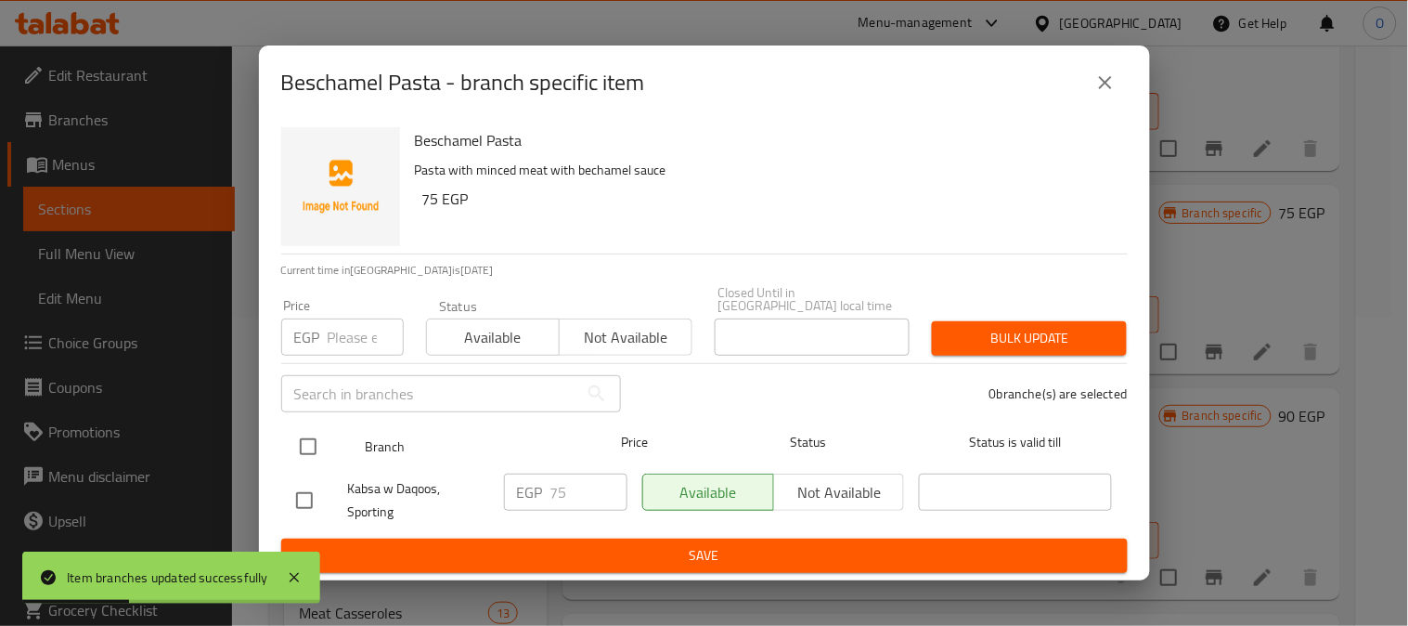
click at [295, 450] on input "checkbox" at bounding box center [308, 446] width 39 height 39
checkbox input "true"
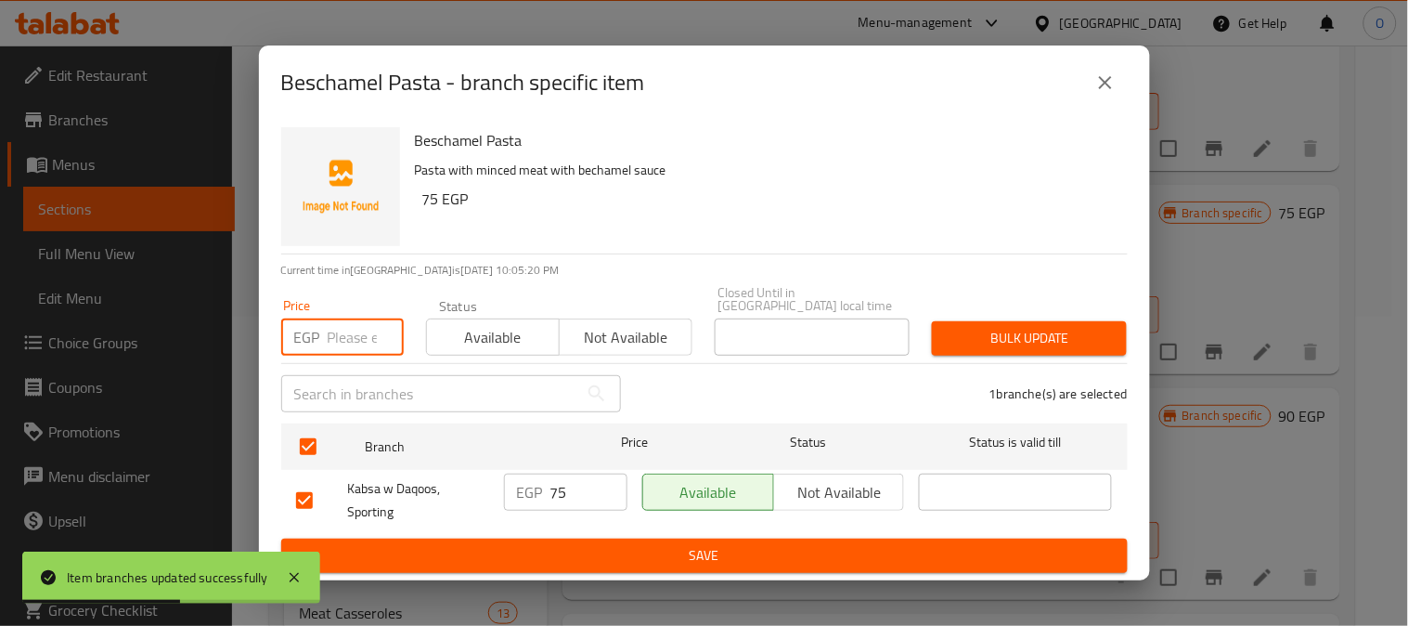
paste input "75"
type input "75"
click at [1001, 334] on span "Bulk update" at bounding box center [1029, 338] width 165 height 23
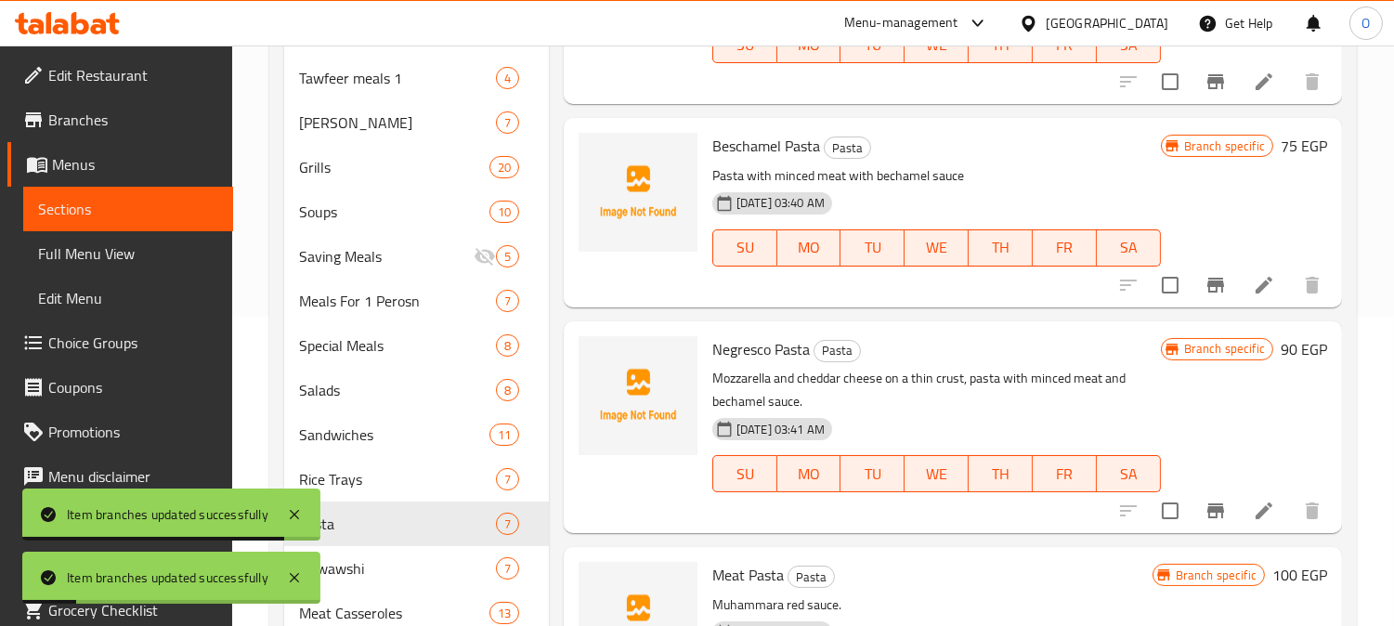
scroll to position [103, 0]
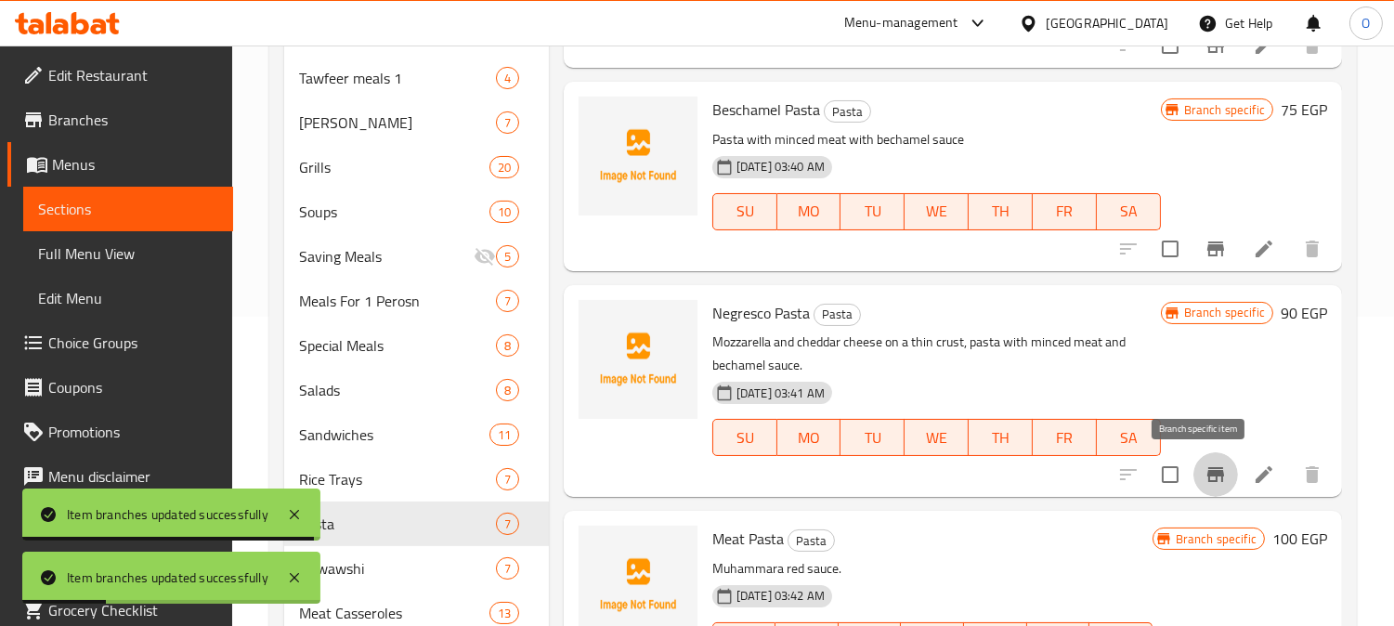
click at [1204, 476] on icon "Branch-specific-item" at bounding box center [1215, 474] width 22 height 22
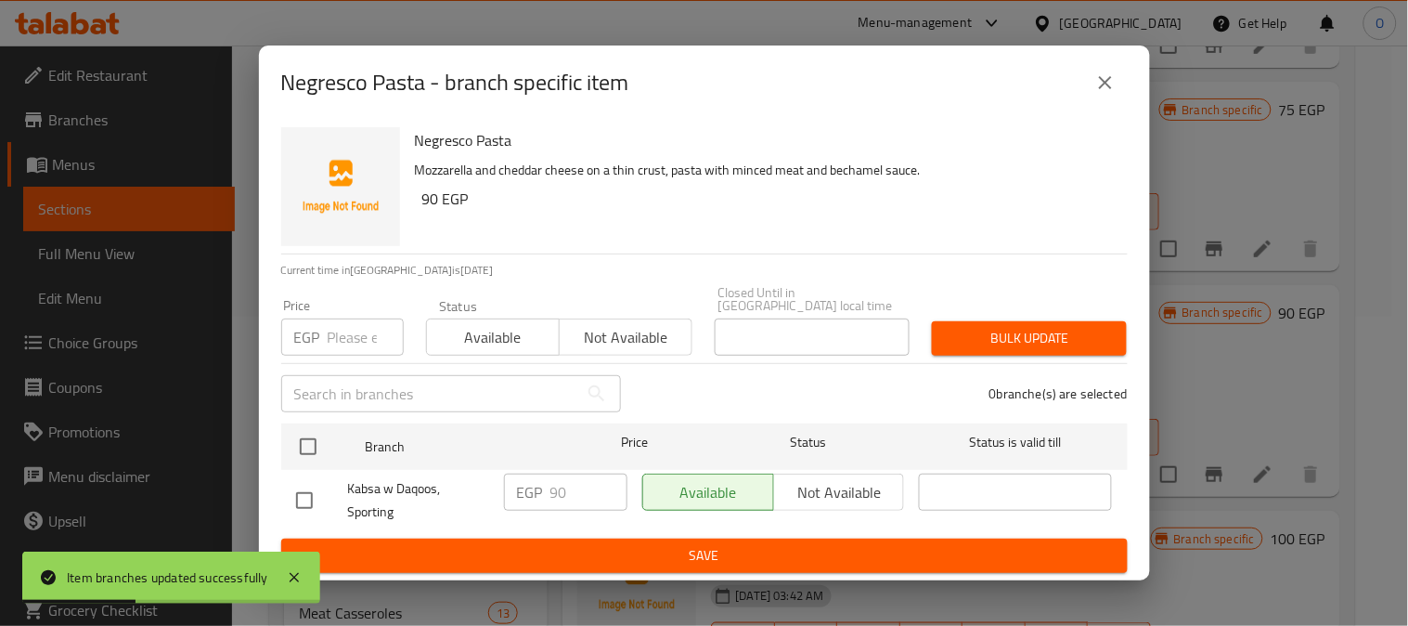
click at [306, 466] on div "Kabsa w Daqoos, Sporting" at bounding box center [393, 500] width 208 height 69
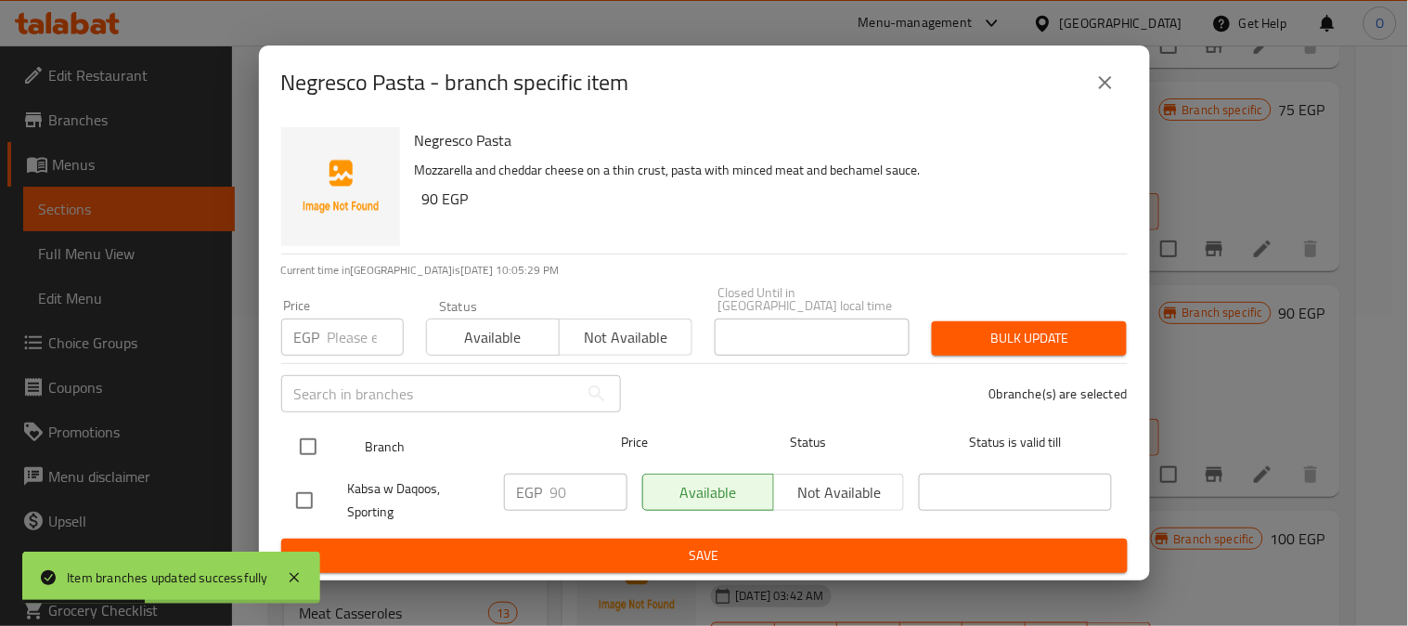
click at [311, 431] on input "checkbox" at bounding box center [308, 446] width 39 height 39
checkbox input "true"
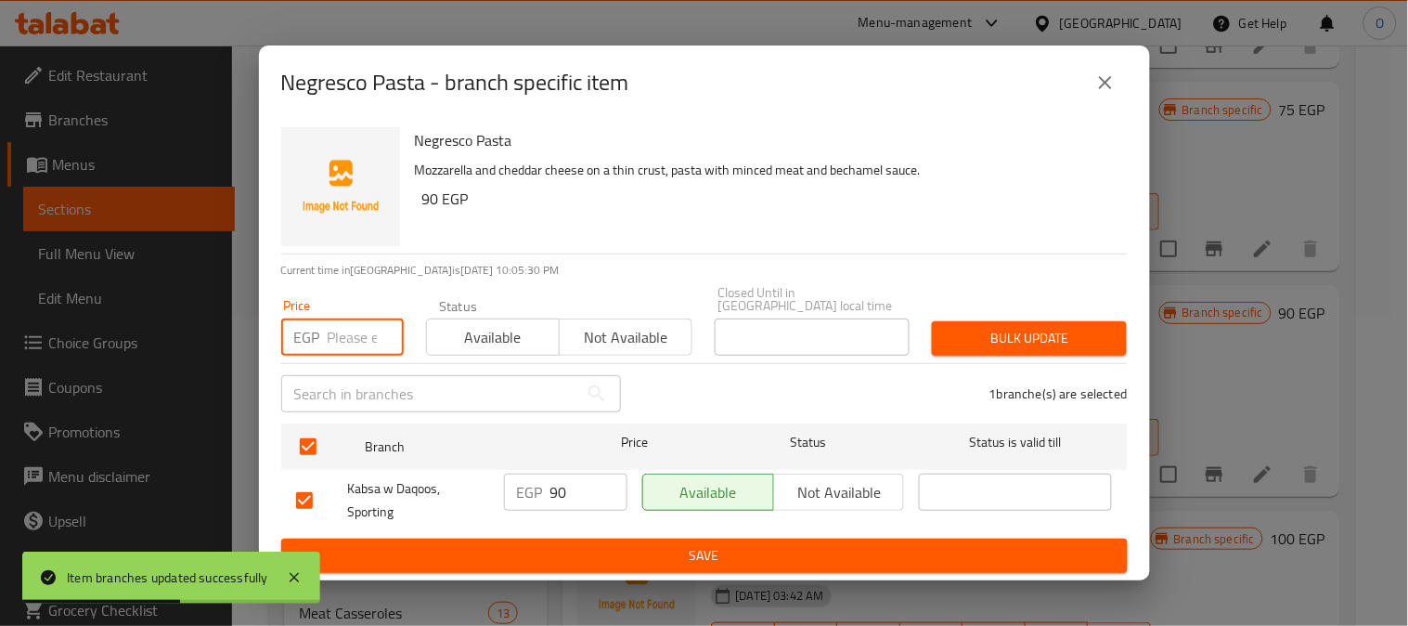
paste input "90"
type input "90"
click at [1114, 329] on button "Bulk update" at bounding box center [1029, 338] width 195 height 34
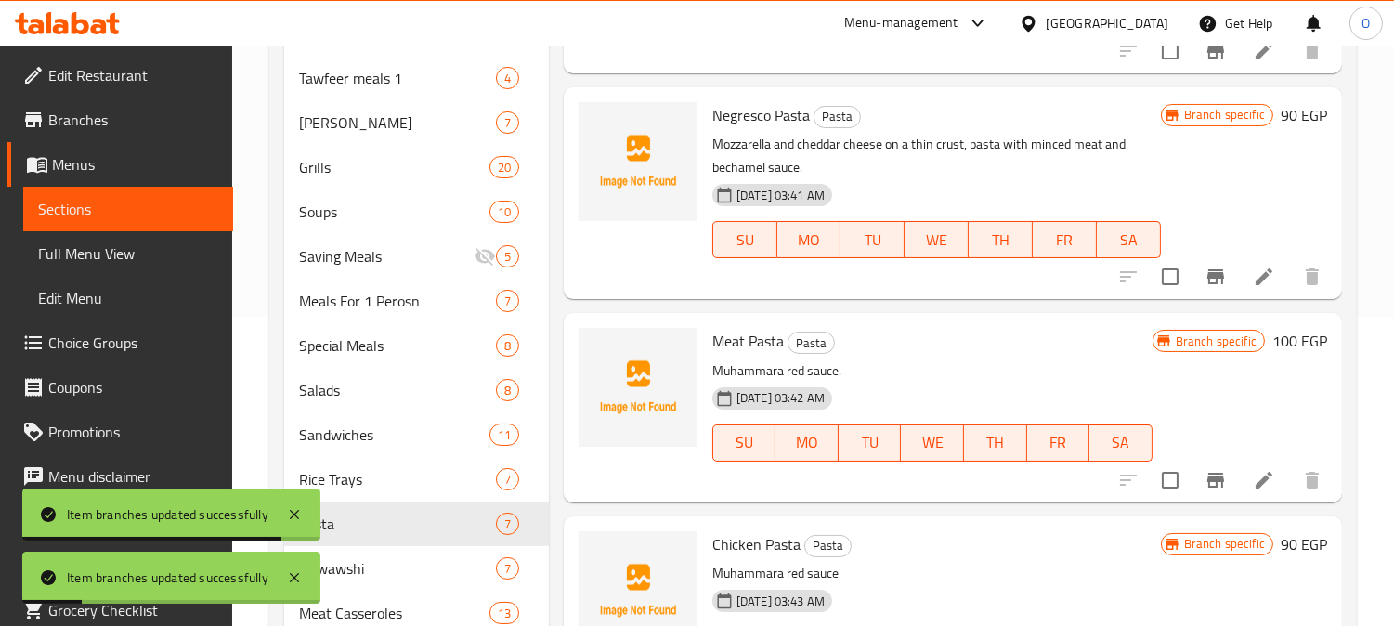
scroll to position [309, 0]
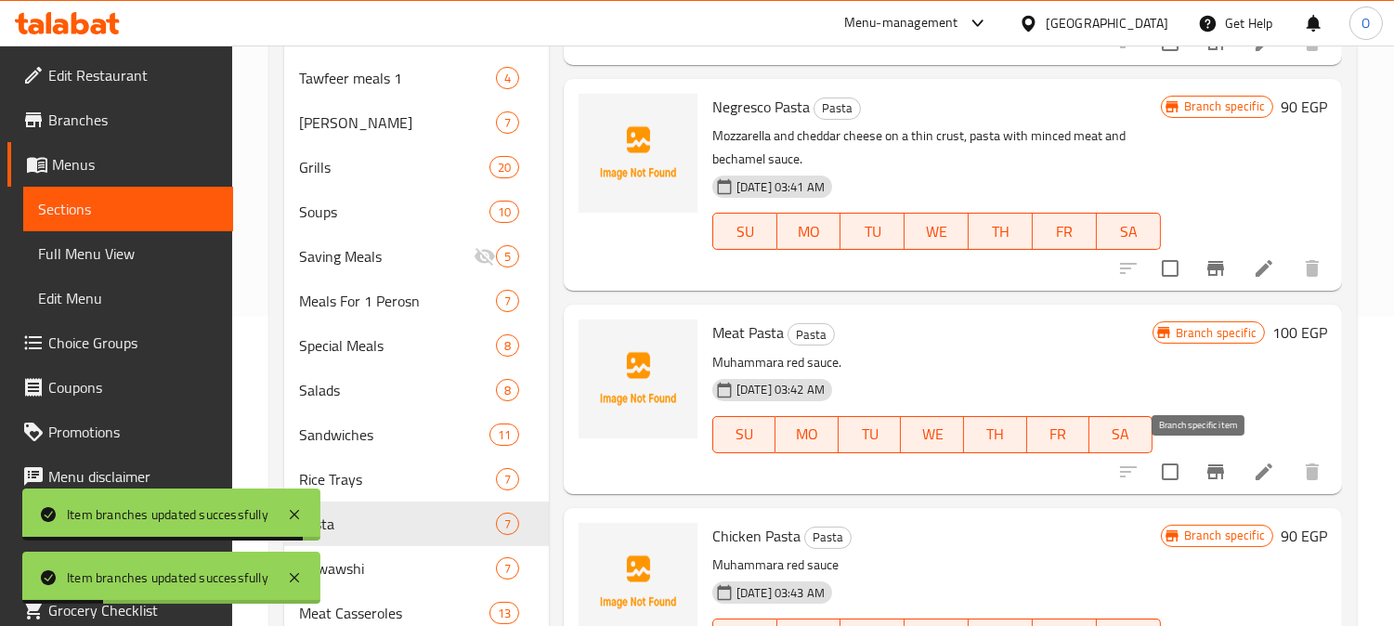
click at [1204, 462] on icon "Branch-specific-item" at bounding box center [1215, 472] width 22 height 22
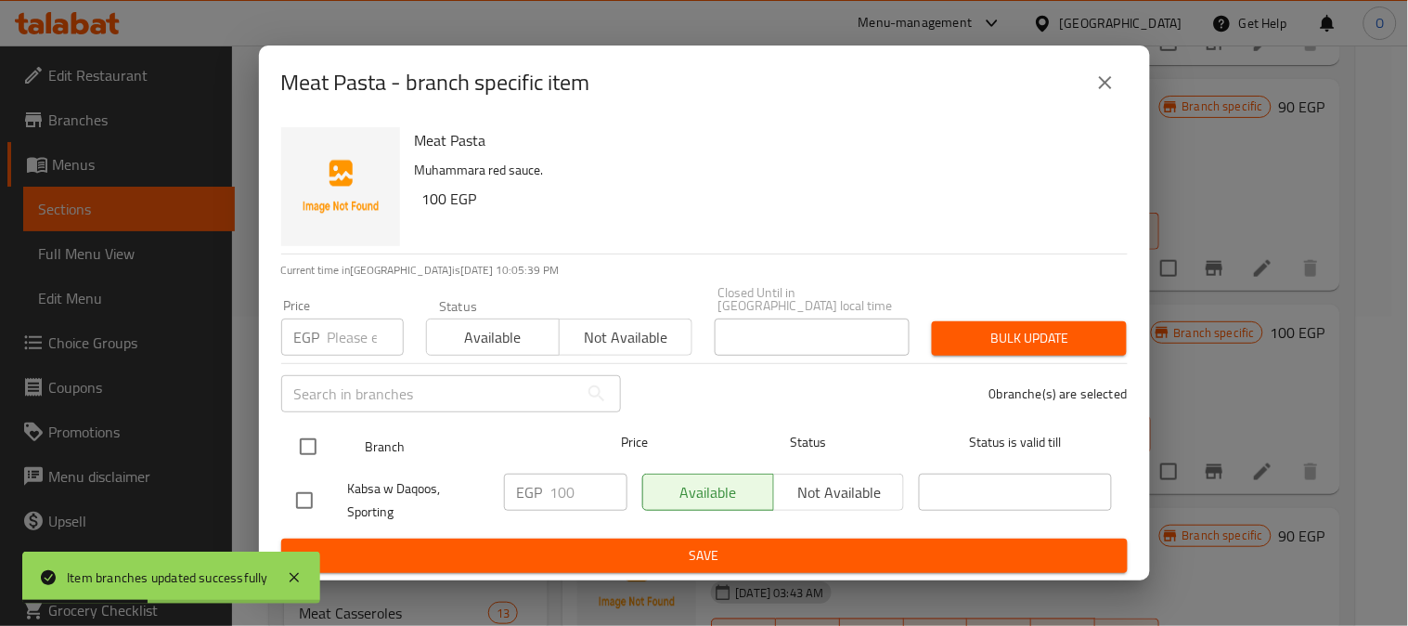
click at [319, 439] on input "checkbox" at bounding box center [308, 446] width 39 height 39
checkbox input "true"
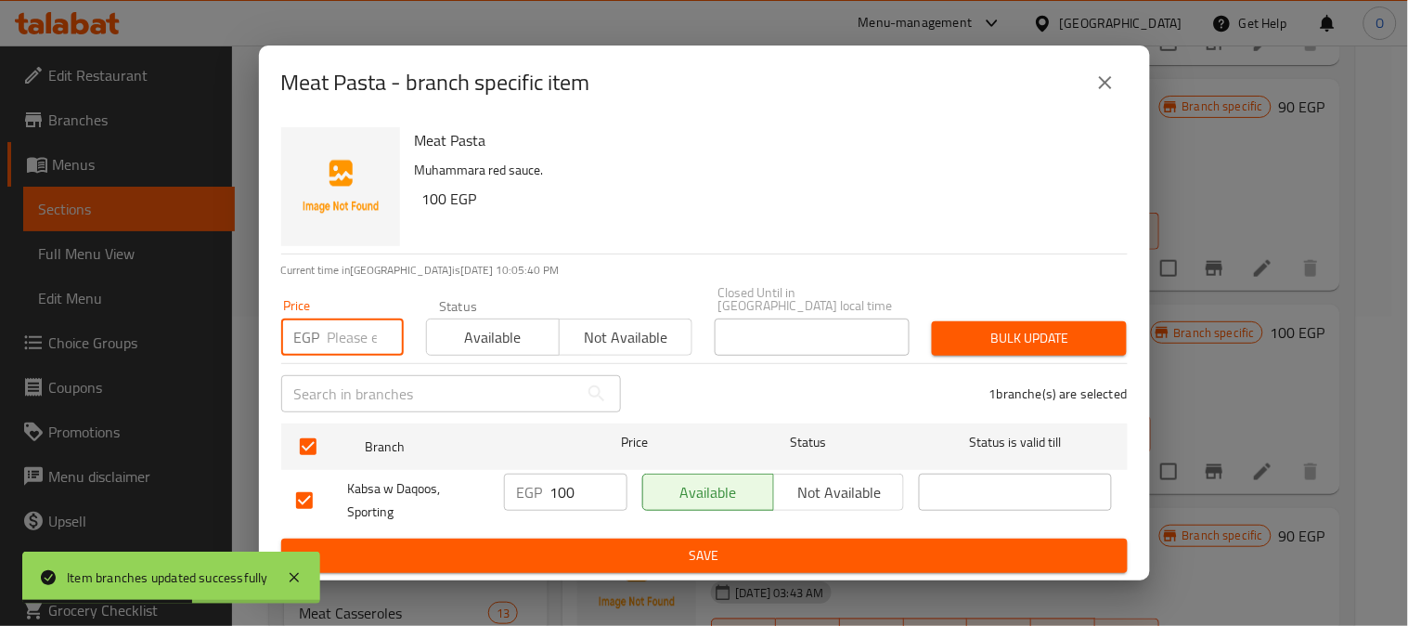
paste input "100"
type input "100"
click at [1089, 360] on div "1 branche(s) are selected" at bounding box center [885, 393] width 507 height 67
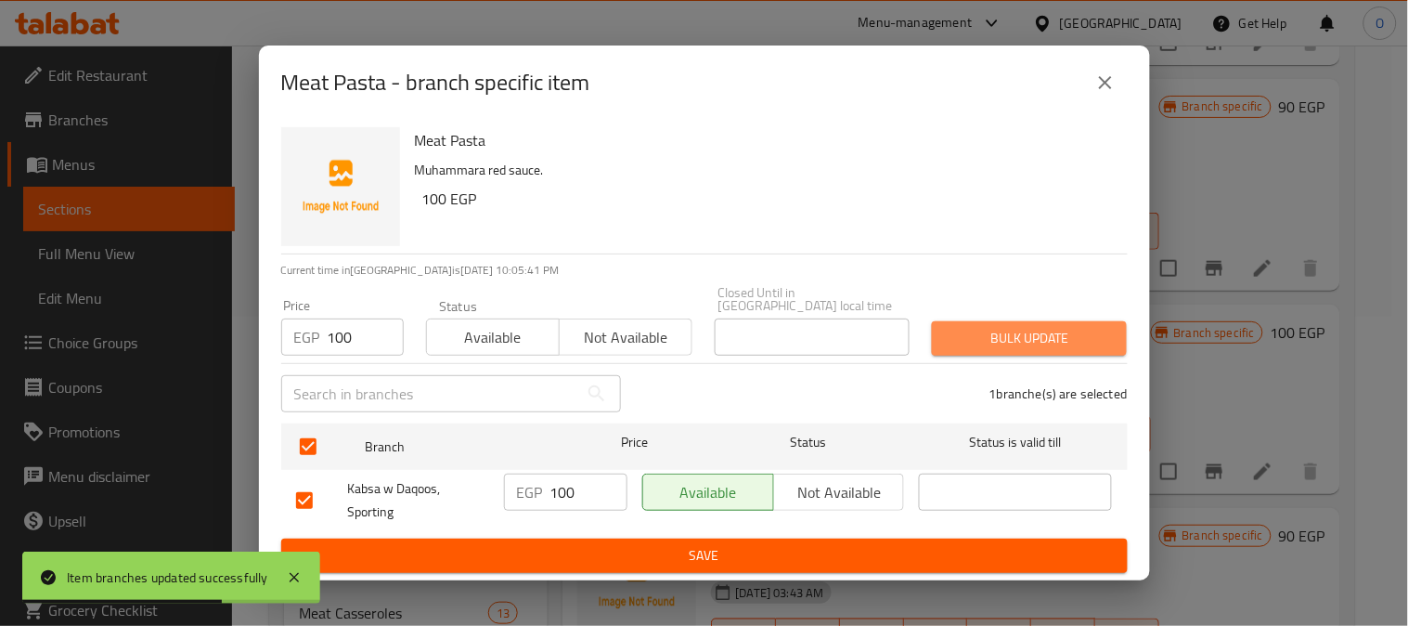
click at [1084, 327] on span "Bulk update" at bounding box center [1029, 338] width 165 height 23
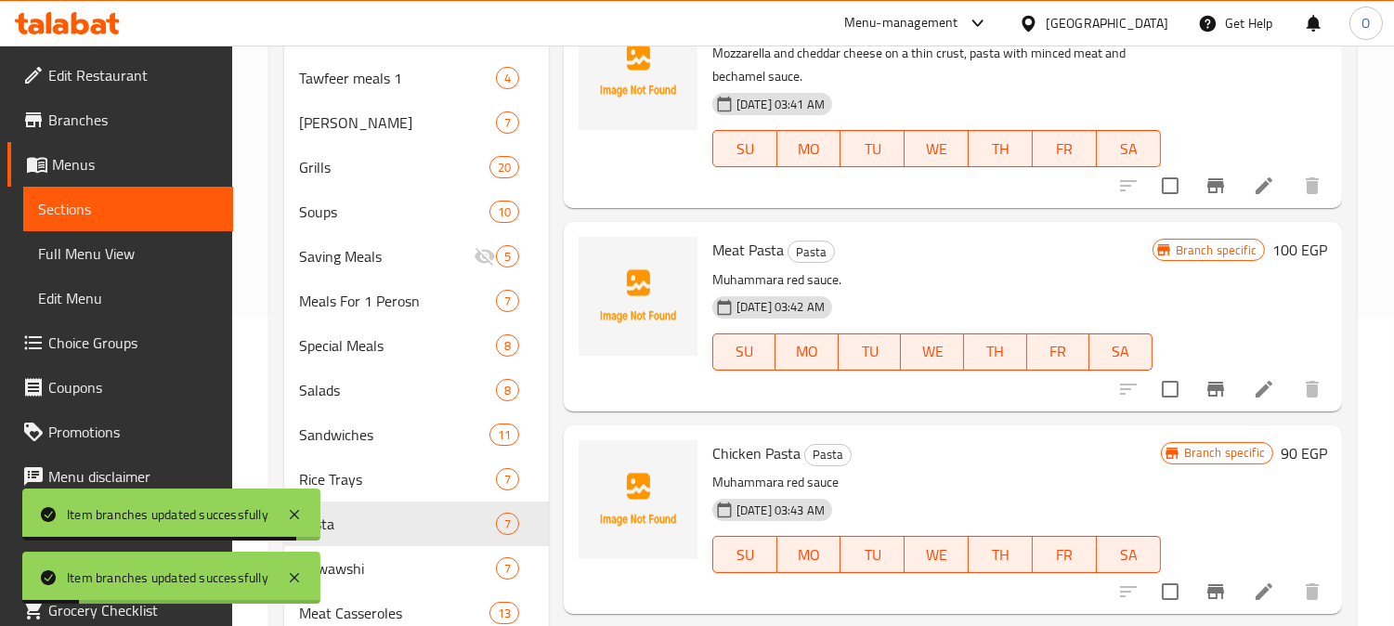
scroll to position [401, 0]
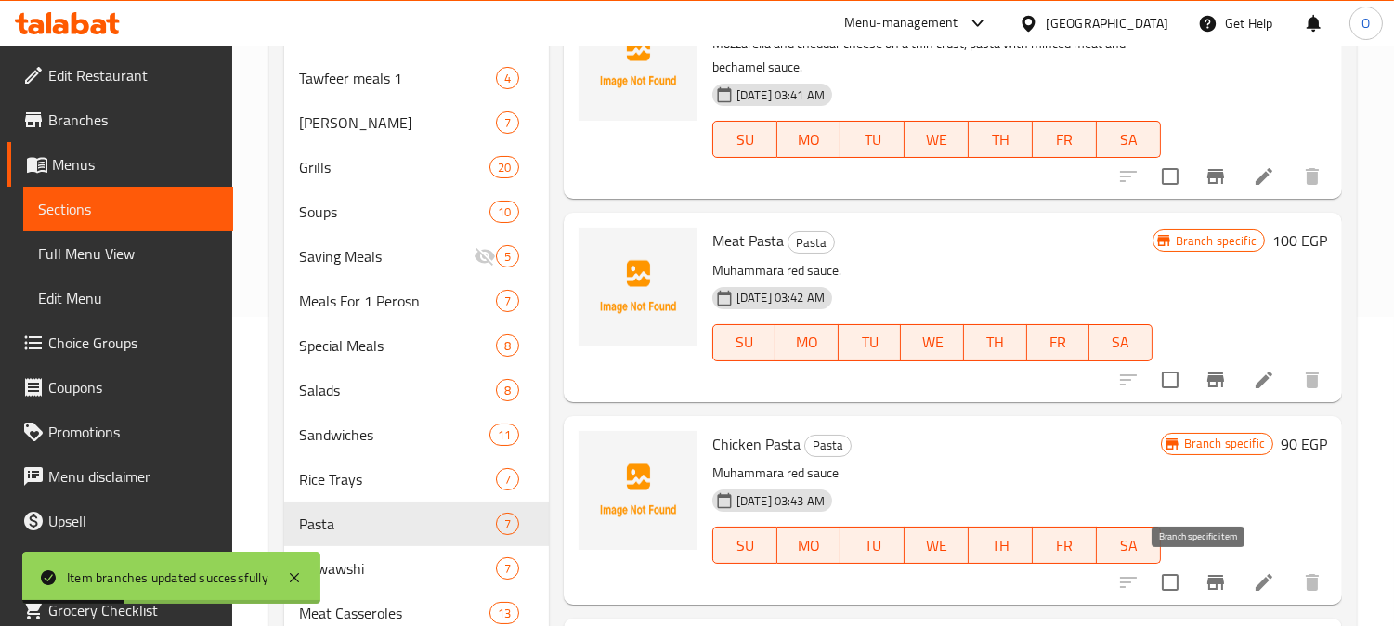
click at [1207, 585] on icon "Branch-specific-item" at bounding box center [1215, 582] width 17 height 15
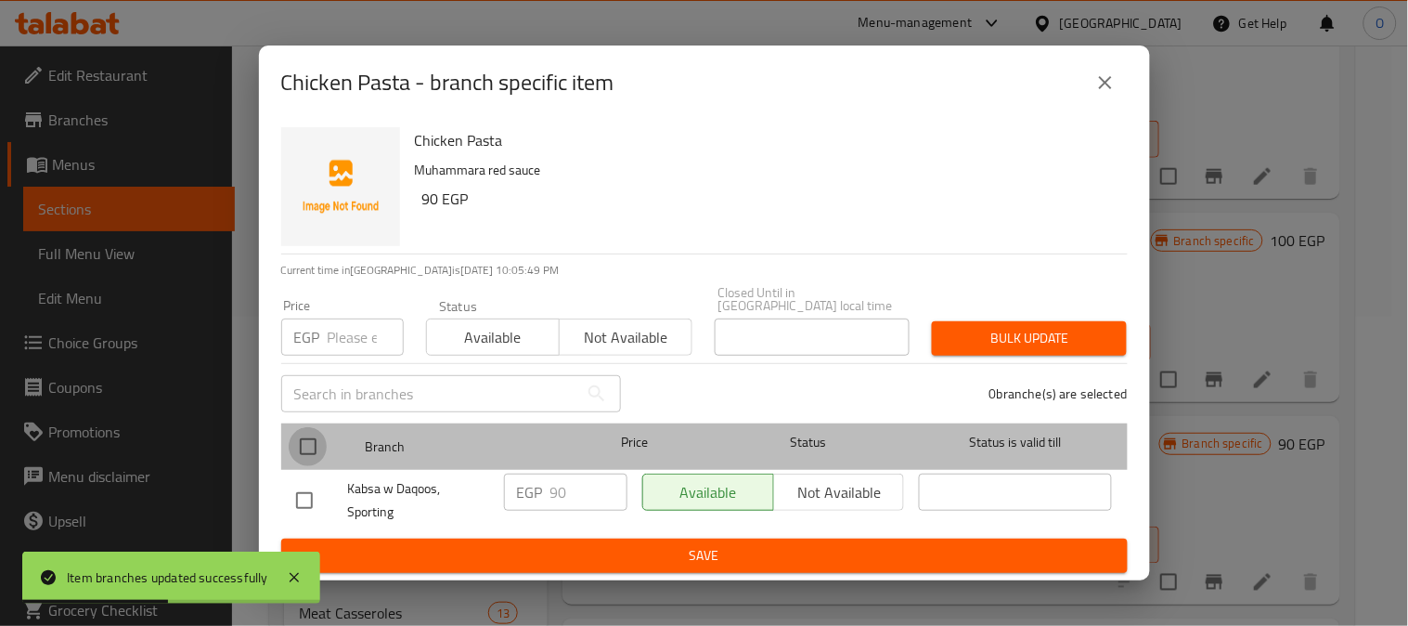
click at [300, 439] on input "checkbox" at bounding box center [308, 446] width 39 height 39
checkbox input "true"
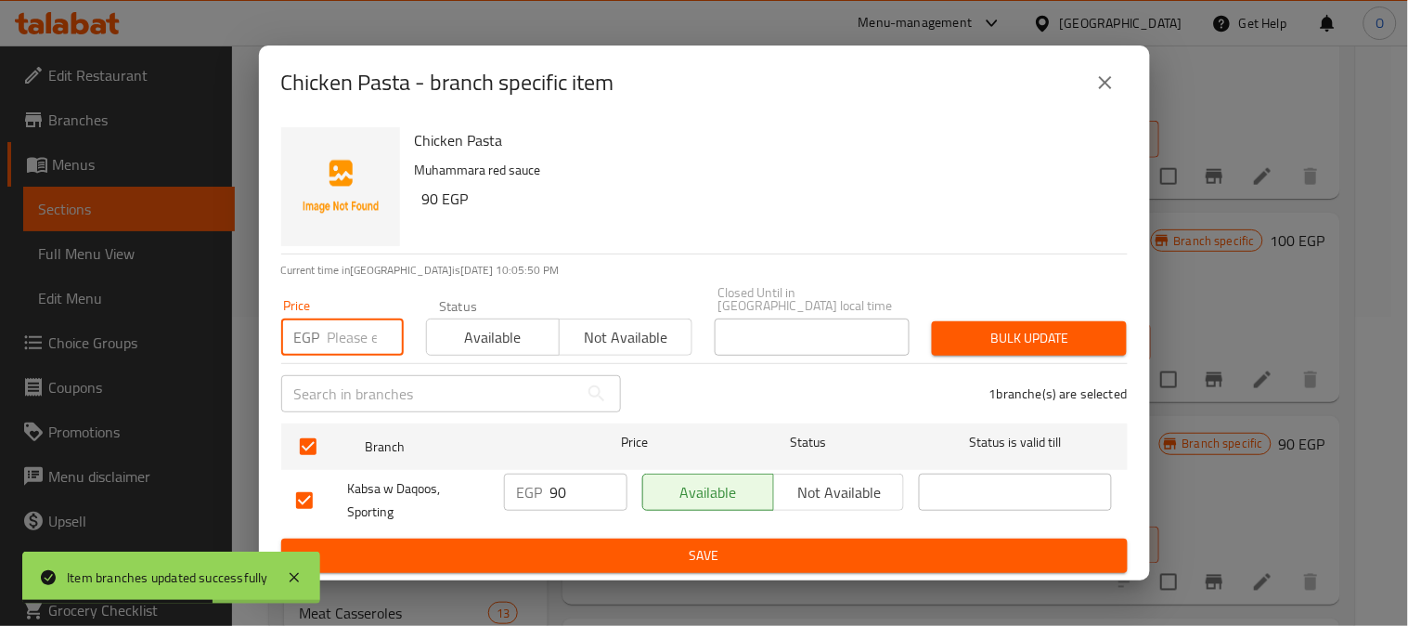
paste input "90"
type input "90"
click at [1019, 344] on span "Bulk update" at bounding box center [1029, 338] width 165 height 23
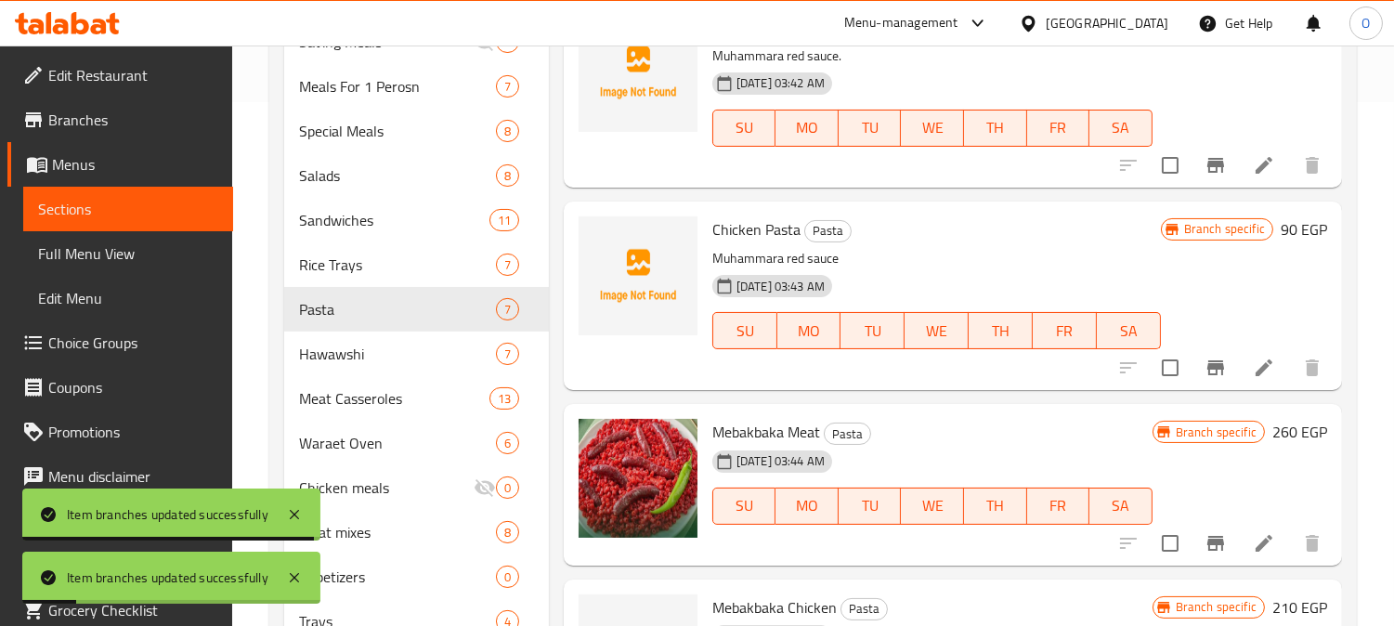
scroll to position [618, 0]
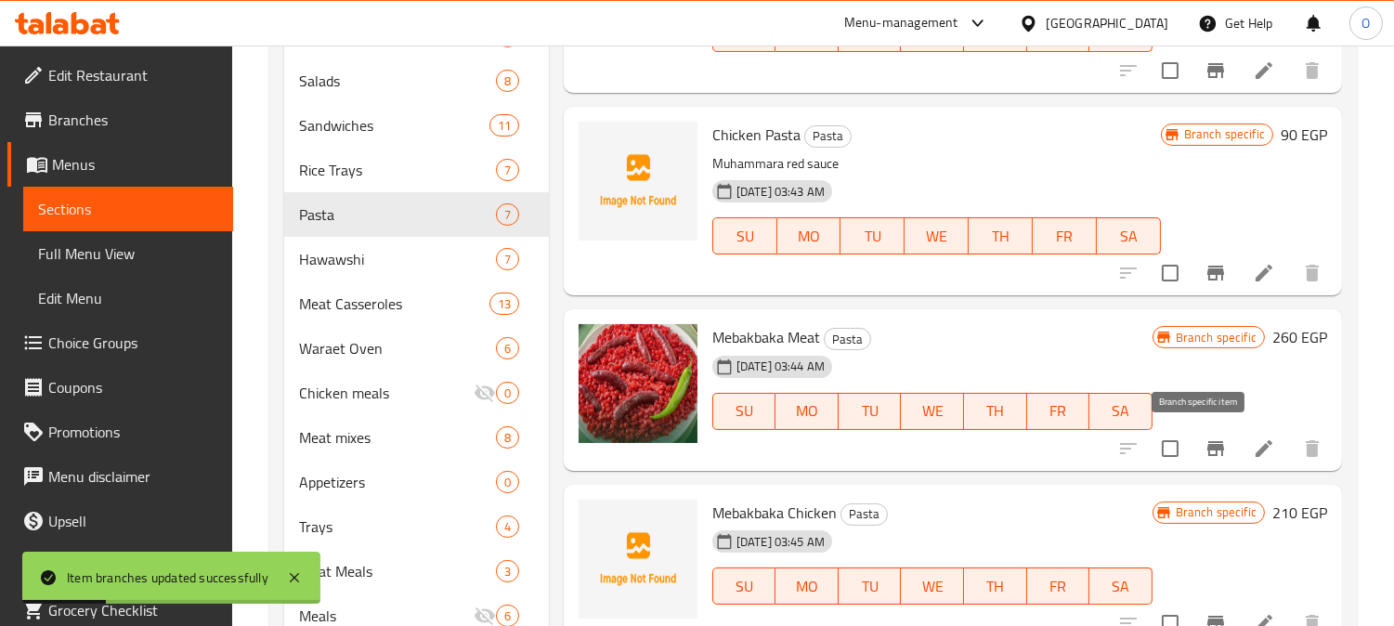
click at [1204, 449] on icon "Branch-specific-item" at bounding box center [1215, 448] width 22 height 22
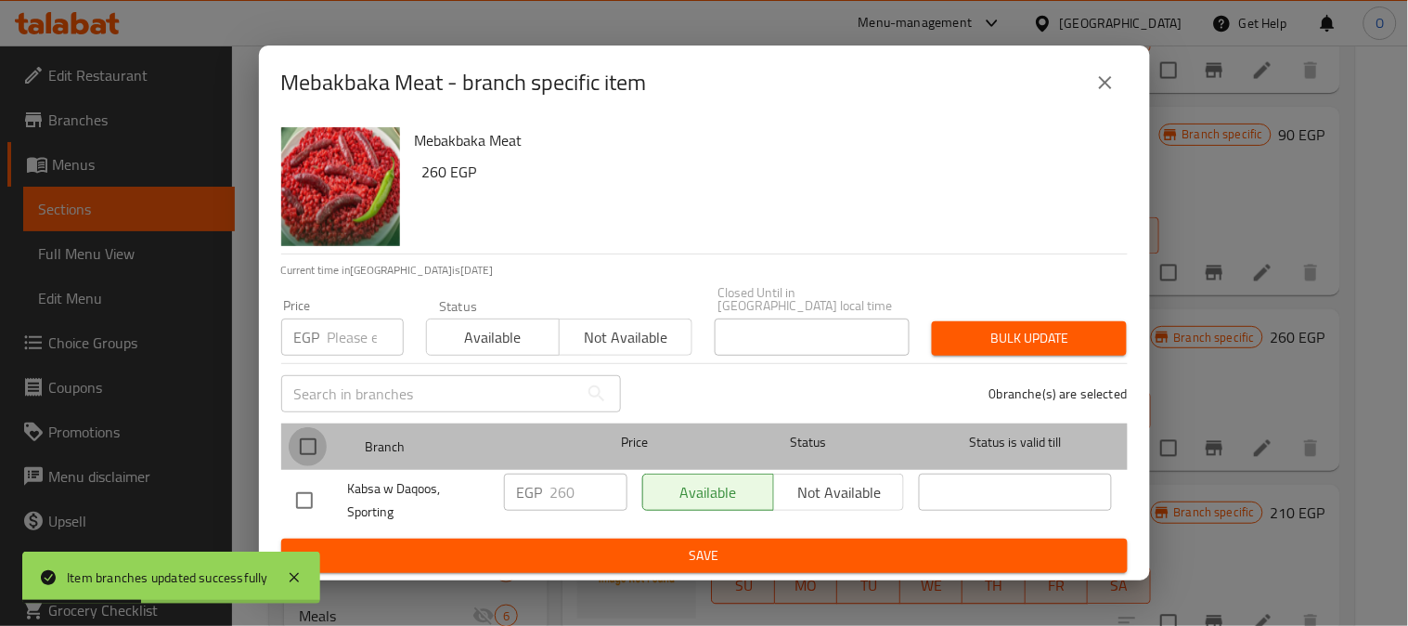
click at [305, 446] on input "checkbox" at bounding box center [308, 446] width 39 height 39
checkbox input "true"
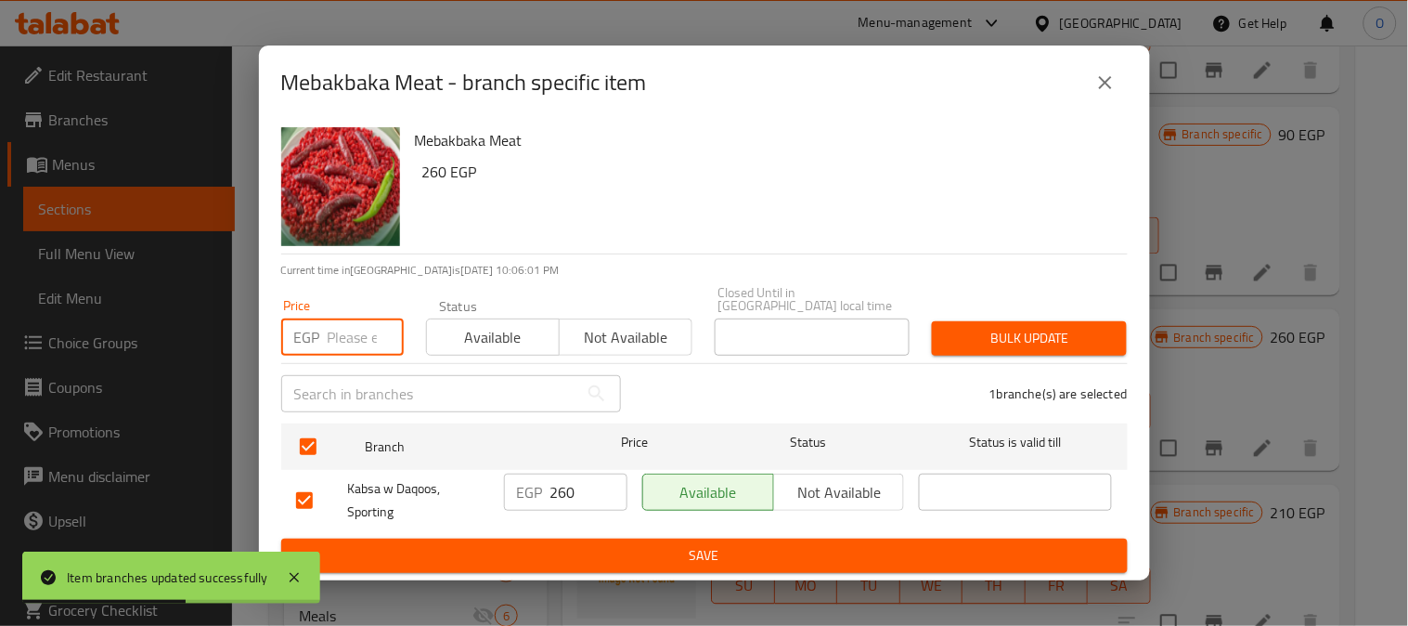
paste input "260"
type input "260"
click at [1068, 340] on span "Bulk update" at bounding box center [1029, 338] width 165 height 23
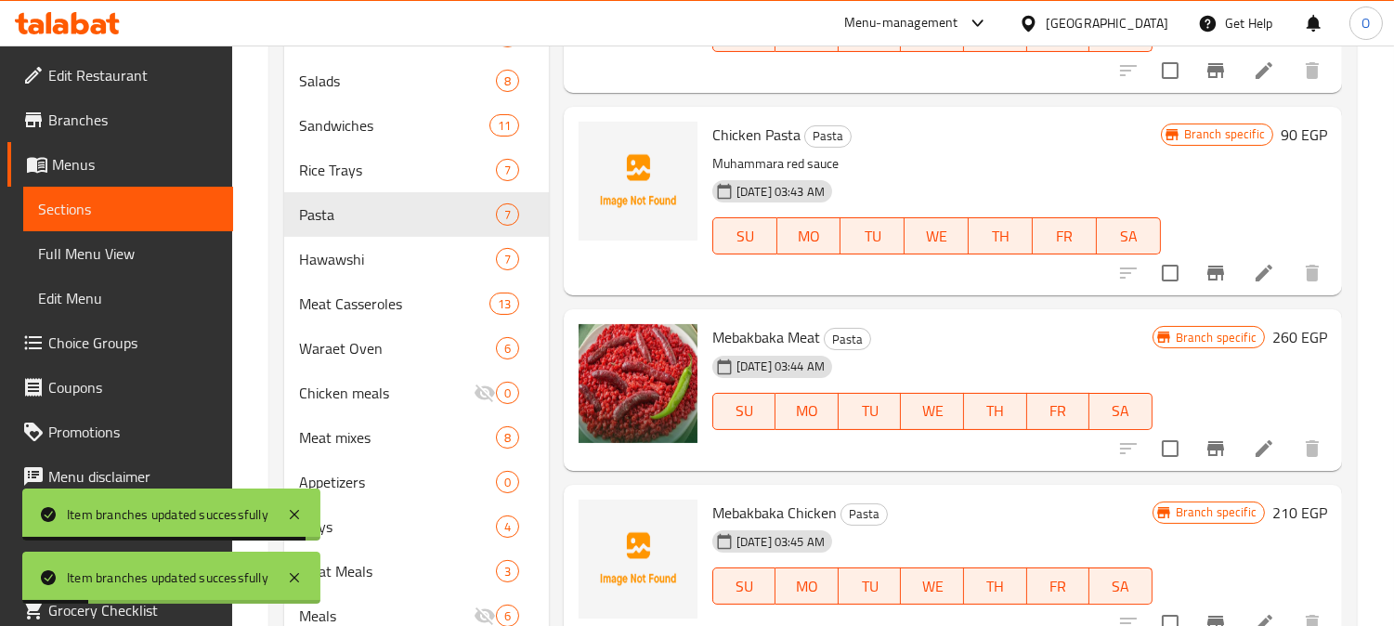
scroll to position [689, 0]
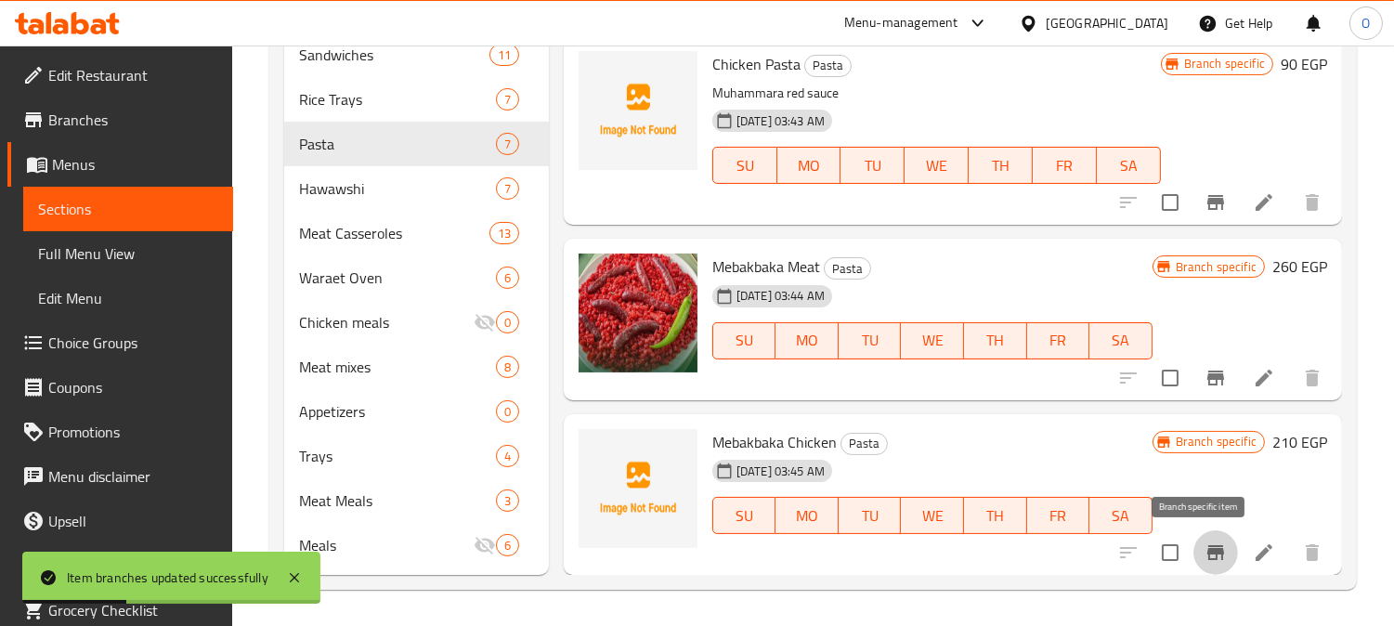
click at [1207, 549] on icon "Branch-specific-item" at bounding box center [1215, 552] width 17 height 15
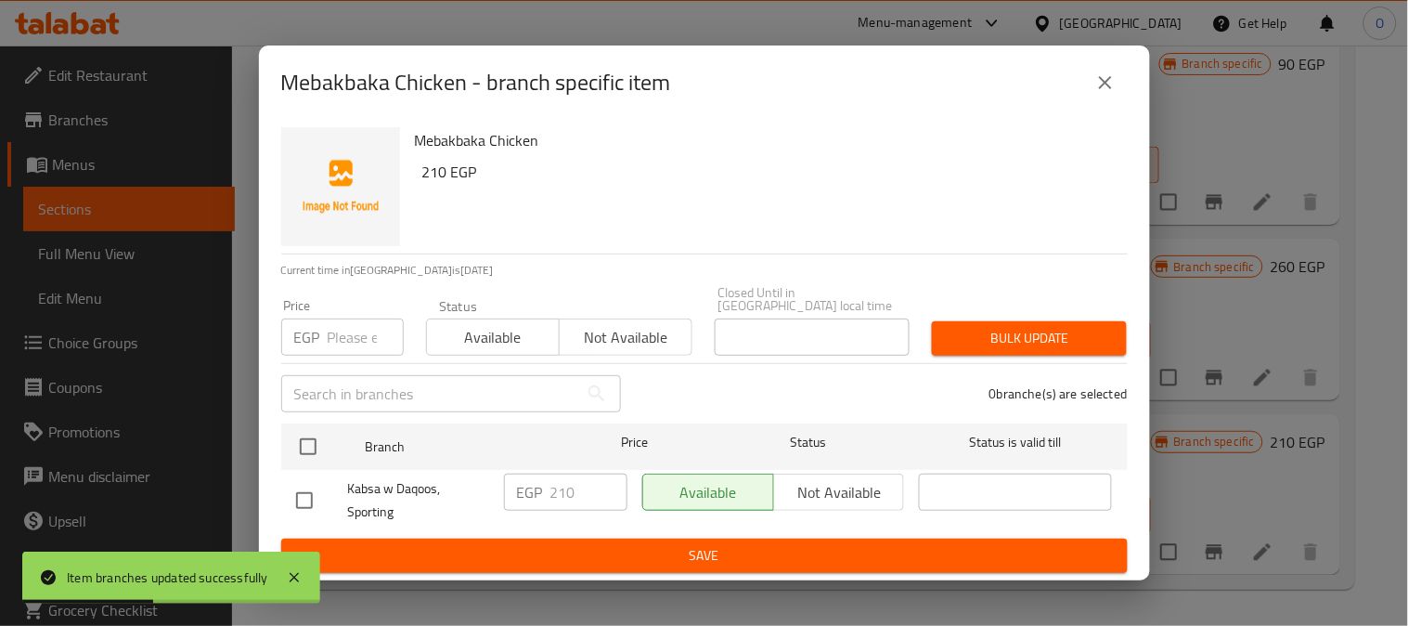
click at [345, 466] on div "Kabsa w Daqoos, Sporting" at bounding box center [393, 500] width 208 height 69
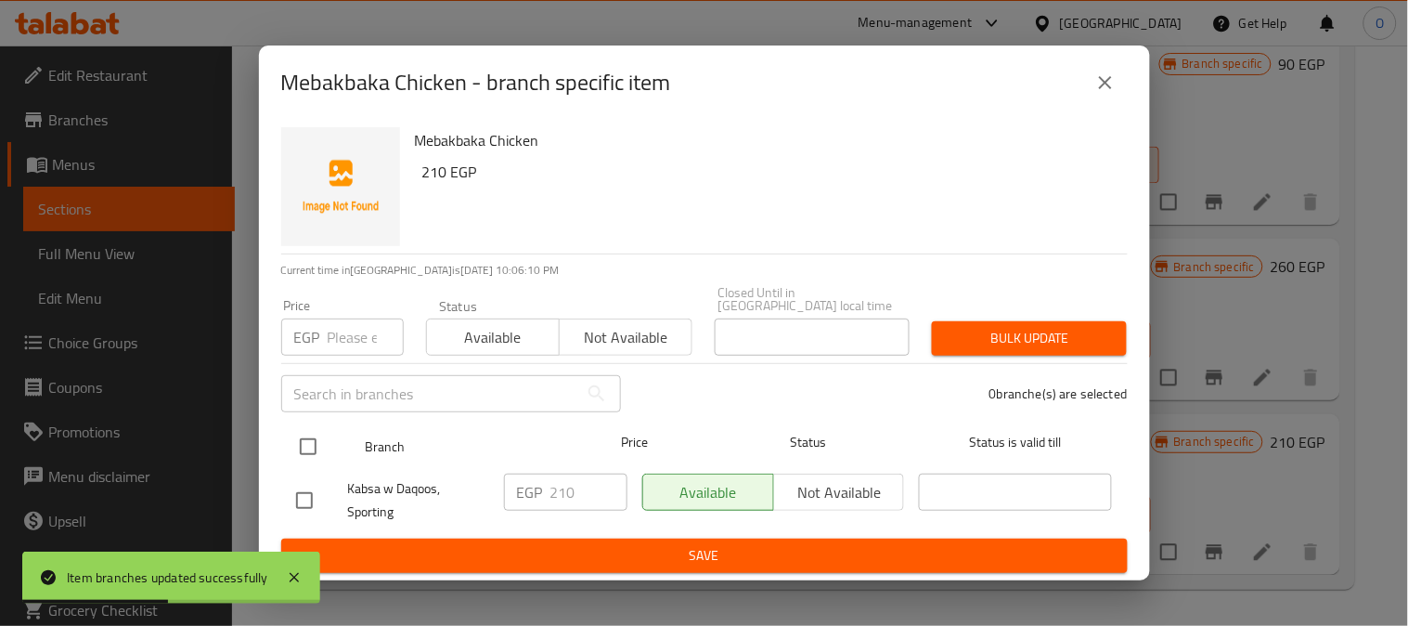
click at [303, 444] on input "checkbox" at bounding box center [308, 446] width 39 height 39
checkbox input "false"
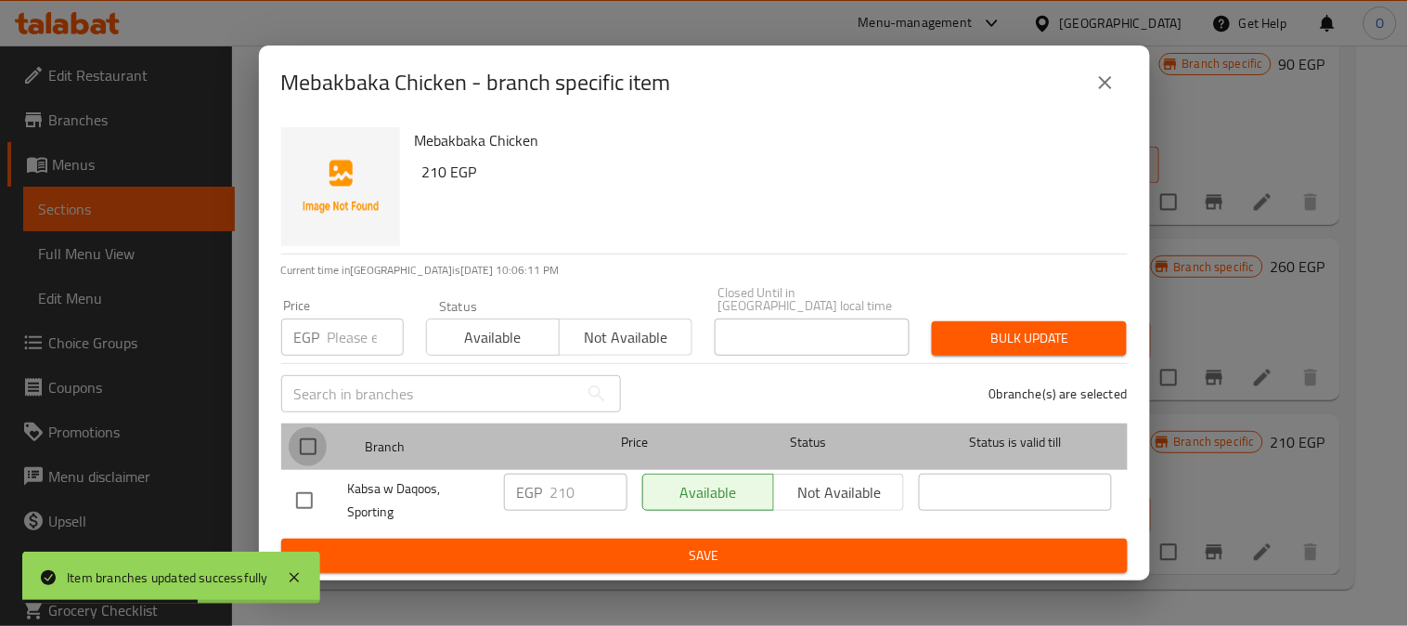
click at [319, 442] on input "checkbox" at bounding box center [308, 446] width 39 height 39
checkbox input "true"
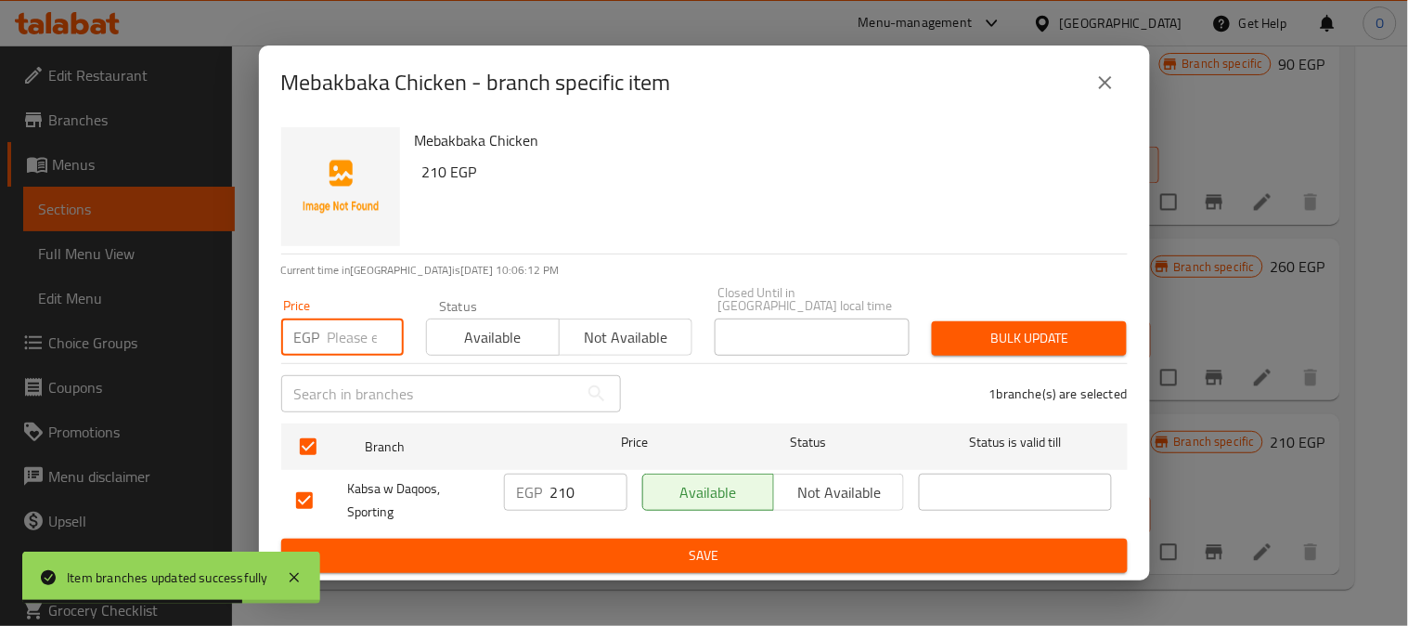
paste input "210"
type input "210"
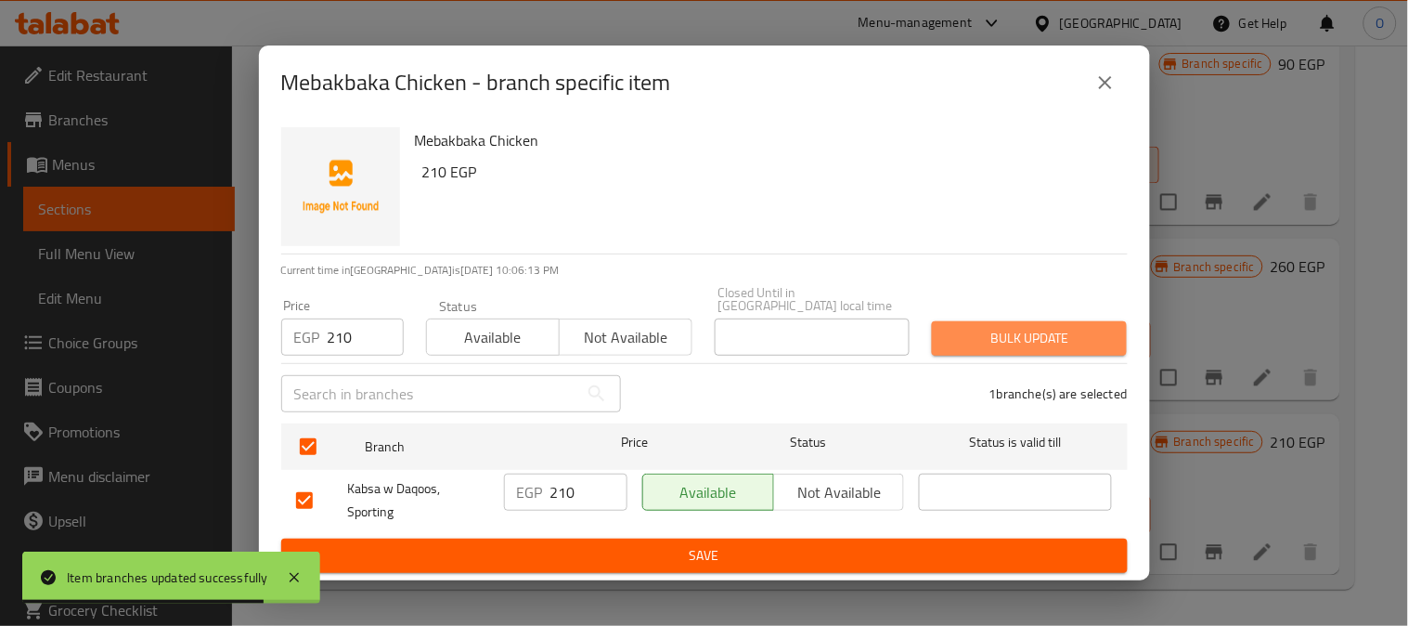
click at [1016, 347] on button "Bulk update" at bounding box center [1029, 338] width 195 height 34
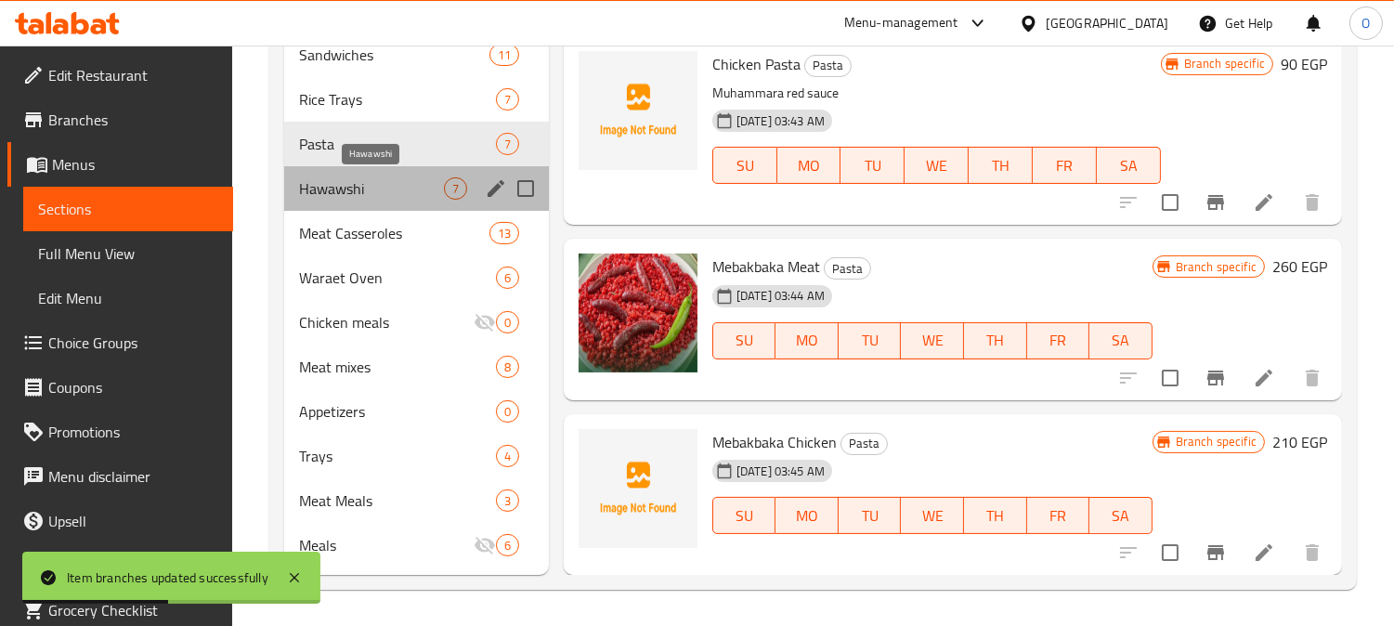
click at [383, 179] on span "Hawawshi" at bounding box center [371, 188] width 145 height 22
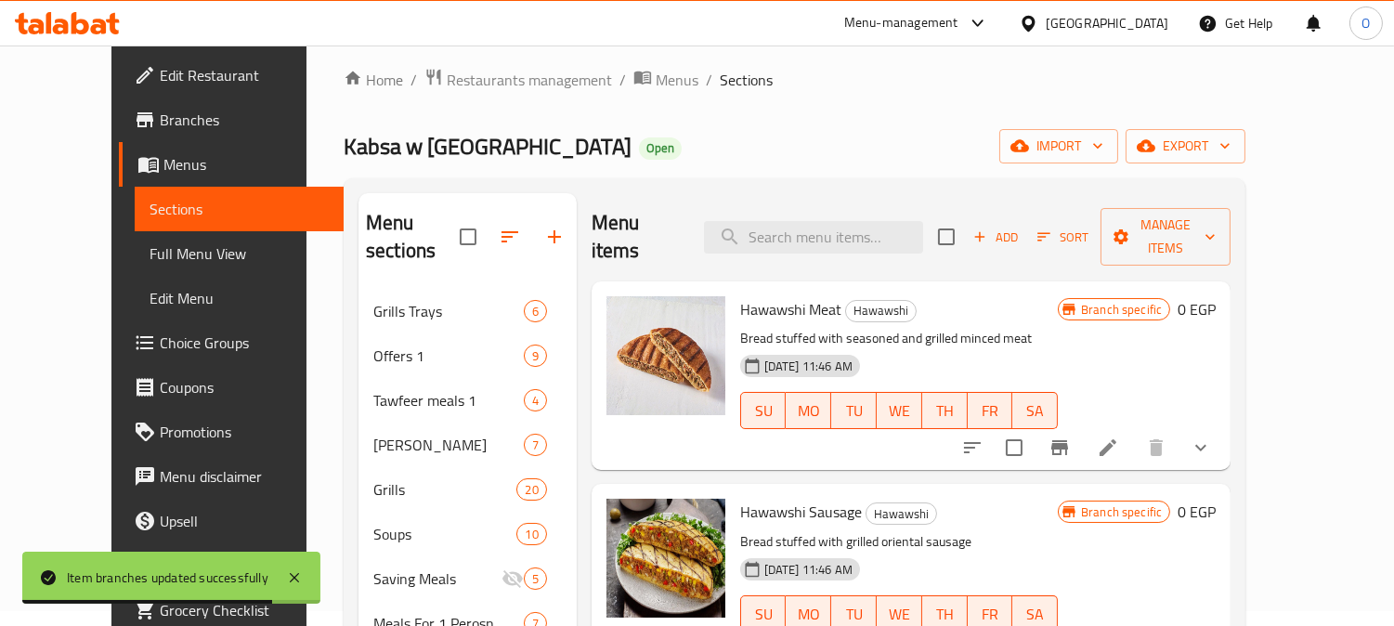
scroll to position [103, 0]
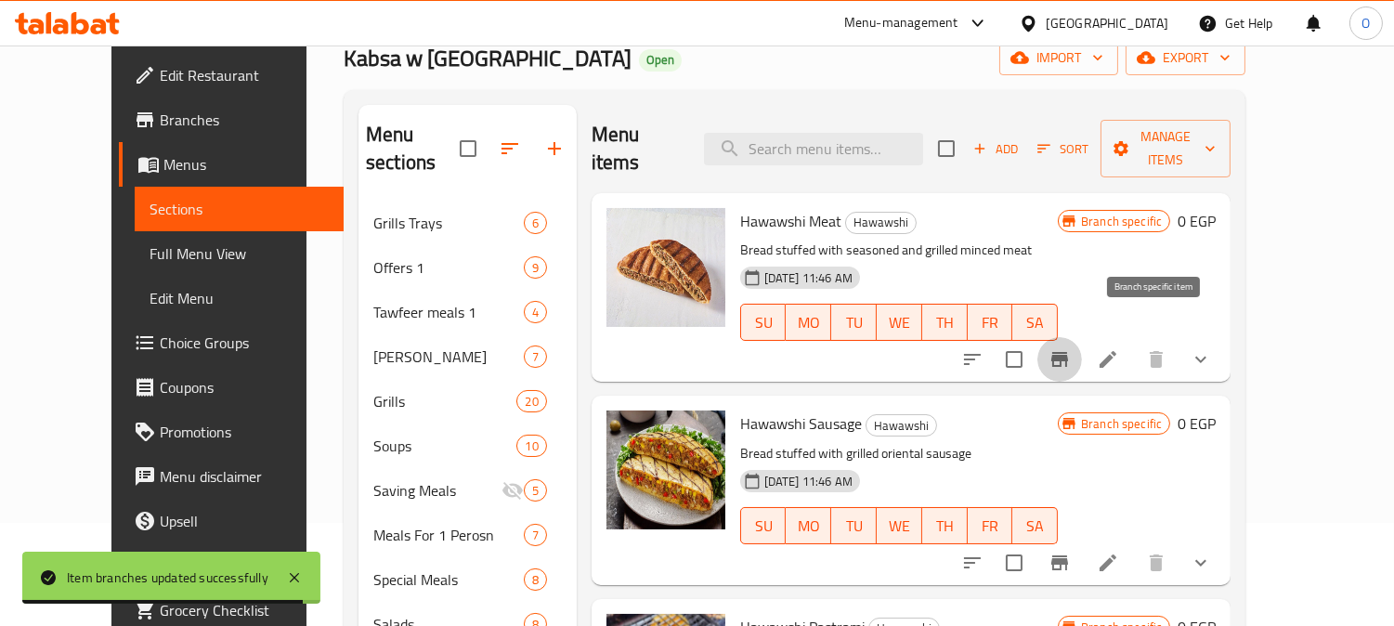
click at [1082, 337] on button "Branch-specific-item" at bounding box center [1059, 359] width 45 height 45
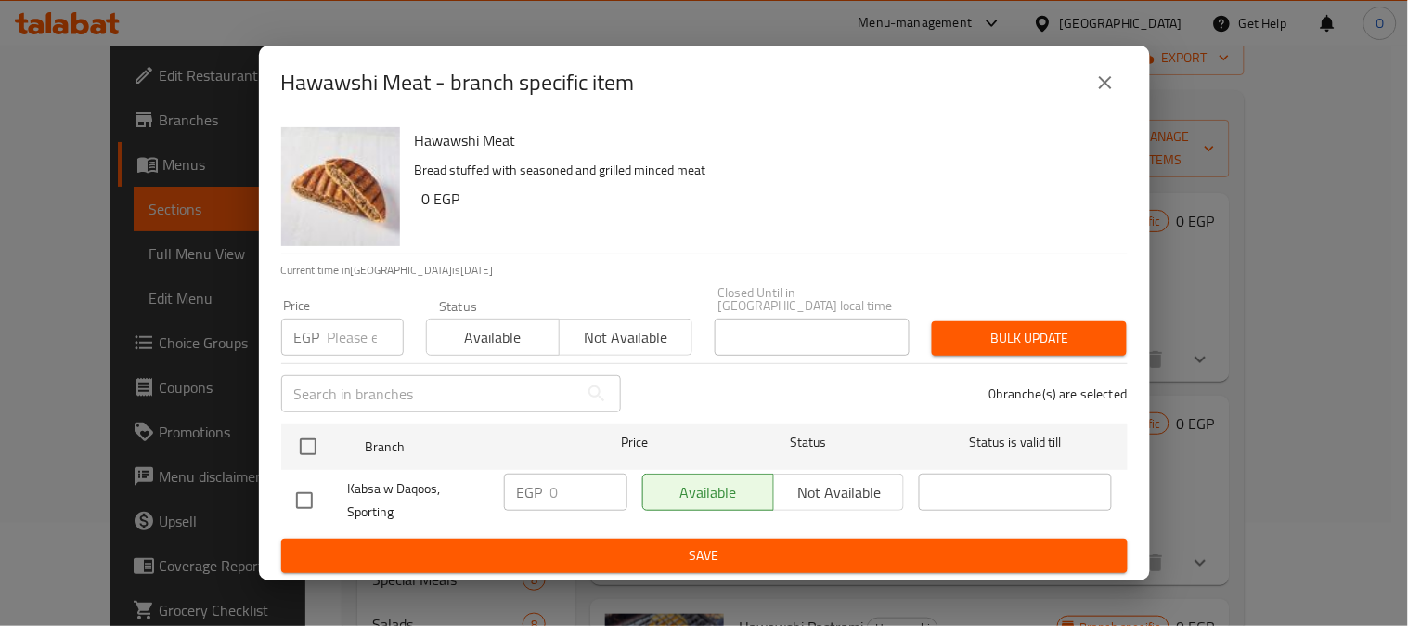
click at [1110, 68] on button "close" at bounding box center [1105, 82] width 45 height 45
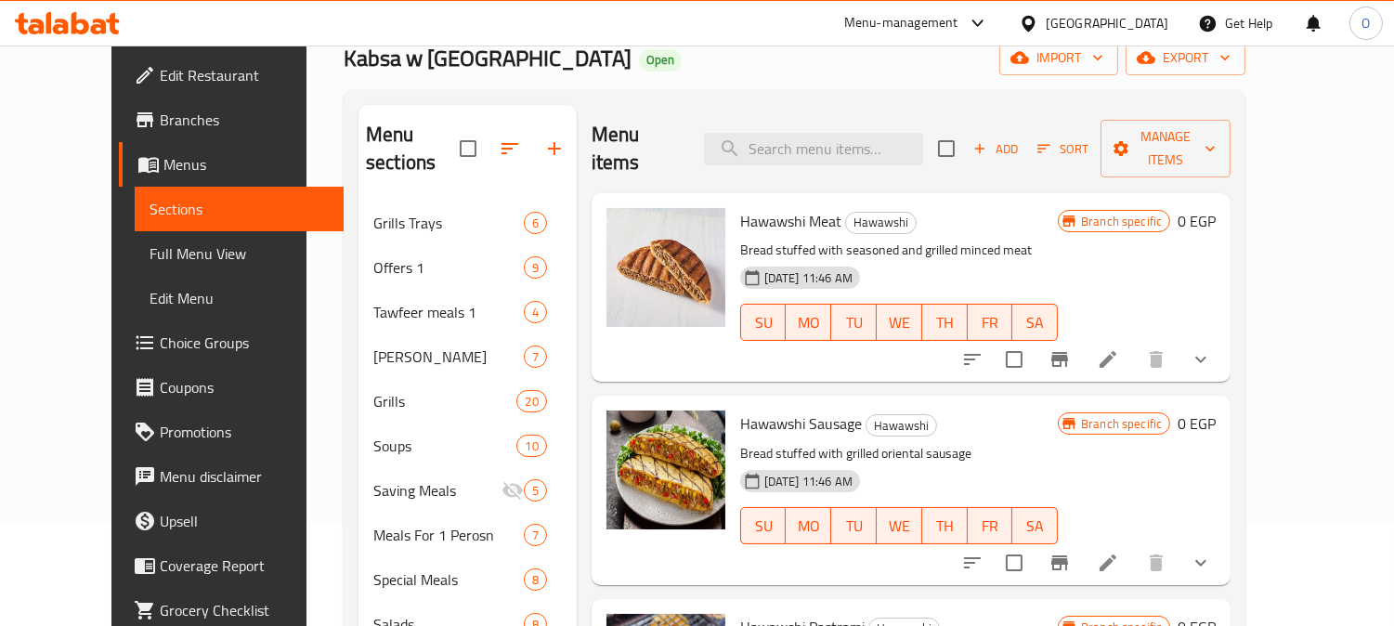
click at [1212, 348] on icon "show more" at bounding box center [1200, 359] width 22 height 22
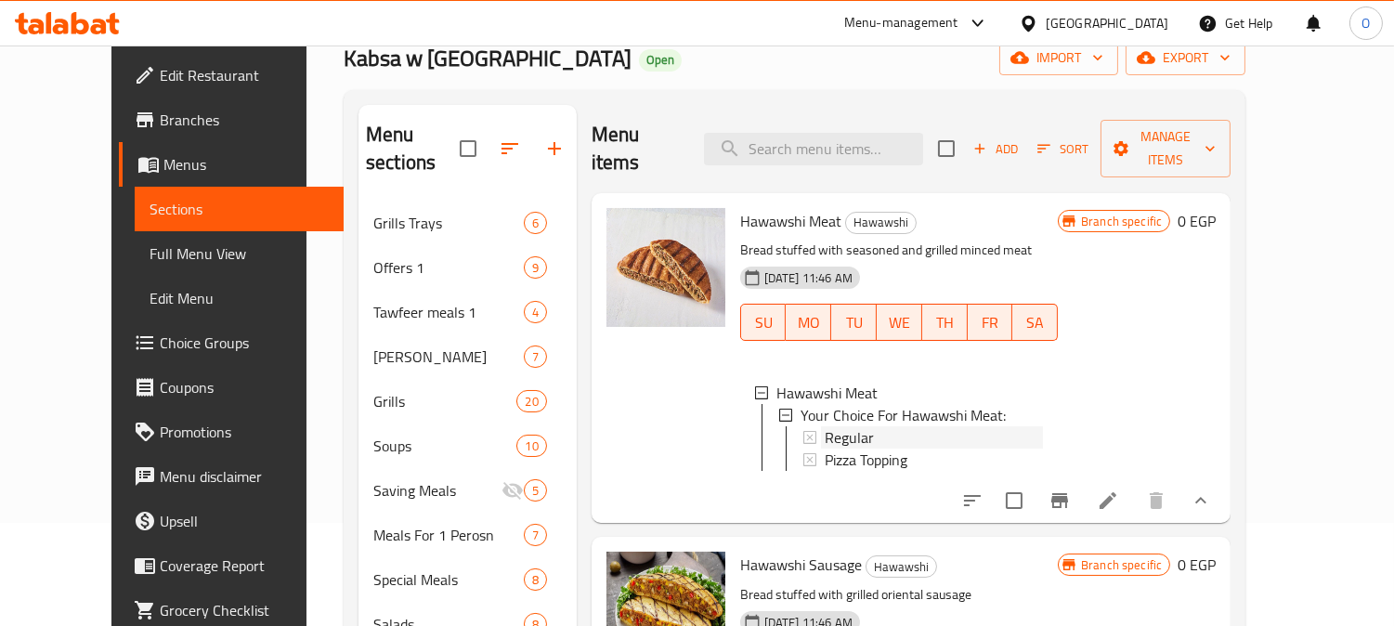
click at [862, 426] on div "Regular" at bounding box center [933, 437] width 218 height 22
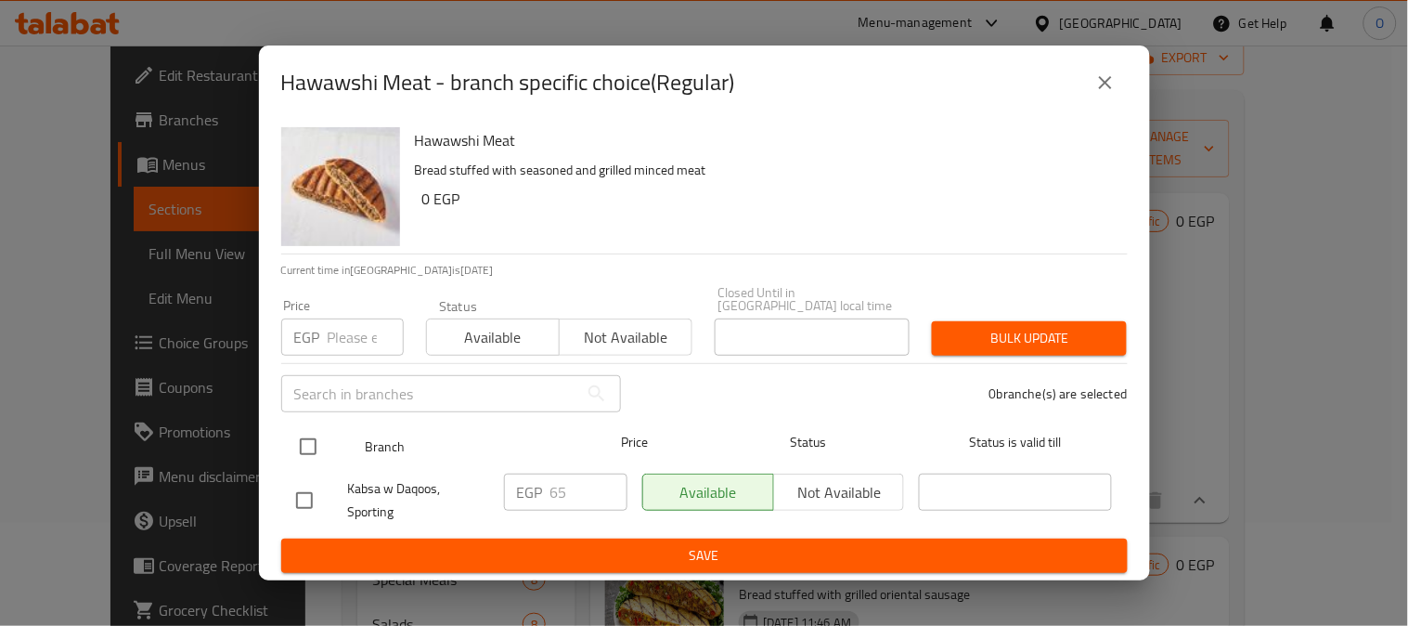
click at [317, 431] on input "checkbox" at bounding box center [308, 446] width 39 height 39
checkbox input "true"
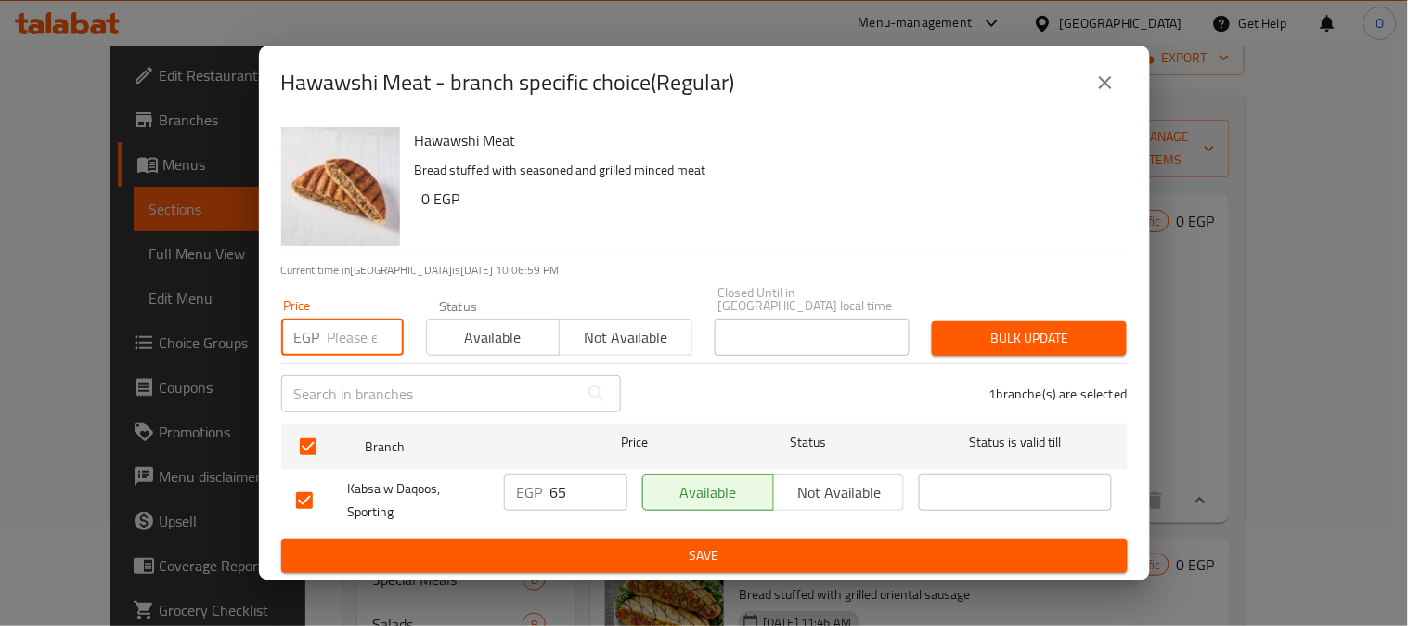
click at [335, 322] on input "number" at bounding box center [366, 336] width 76 height 37
paste input "65"
type input "65"
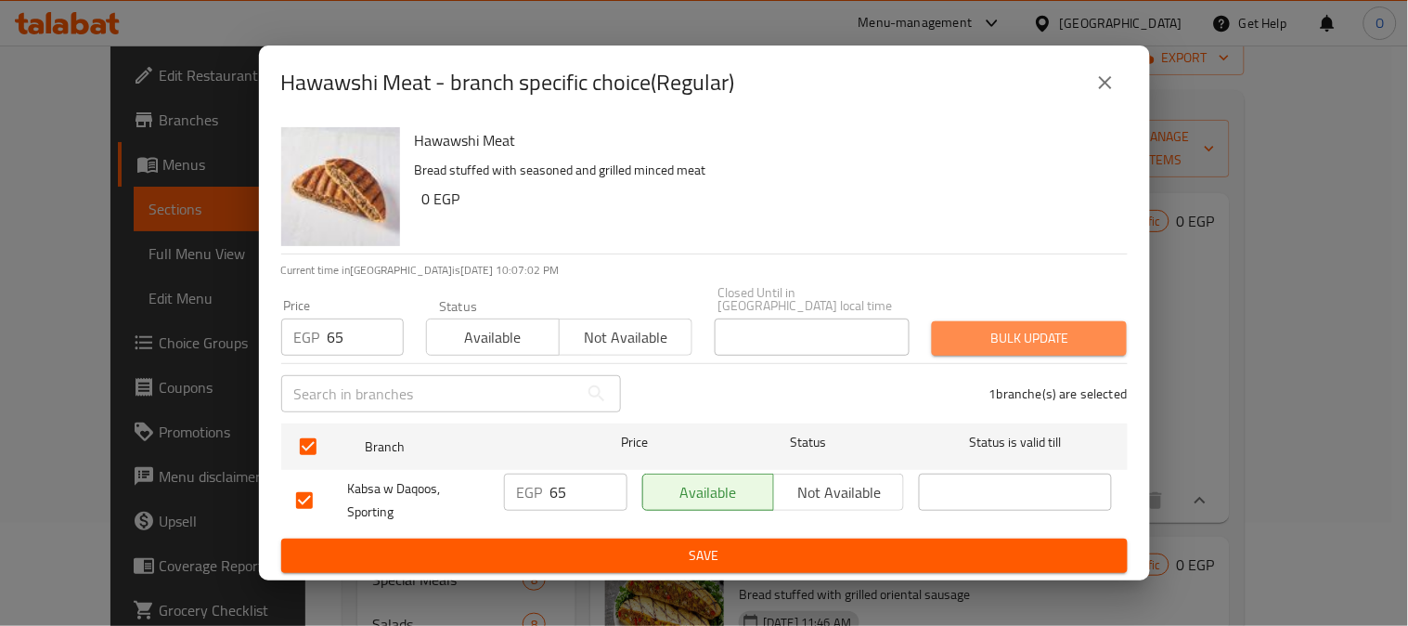
click at [1035, 331] on span "Bulk update" at bounding box center [1029, 338] width 165 height 23
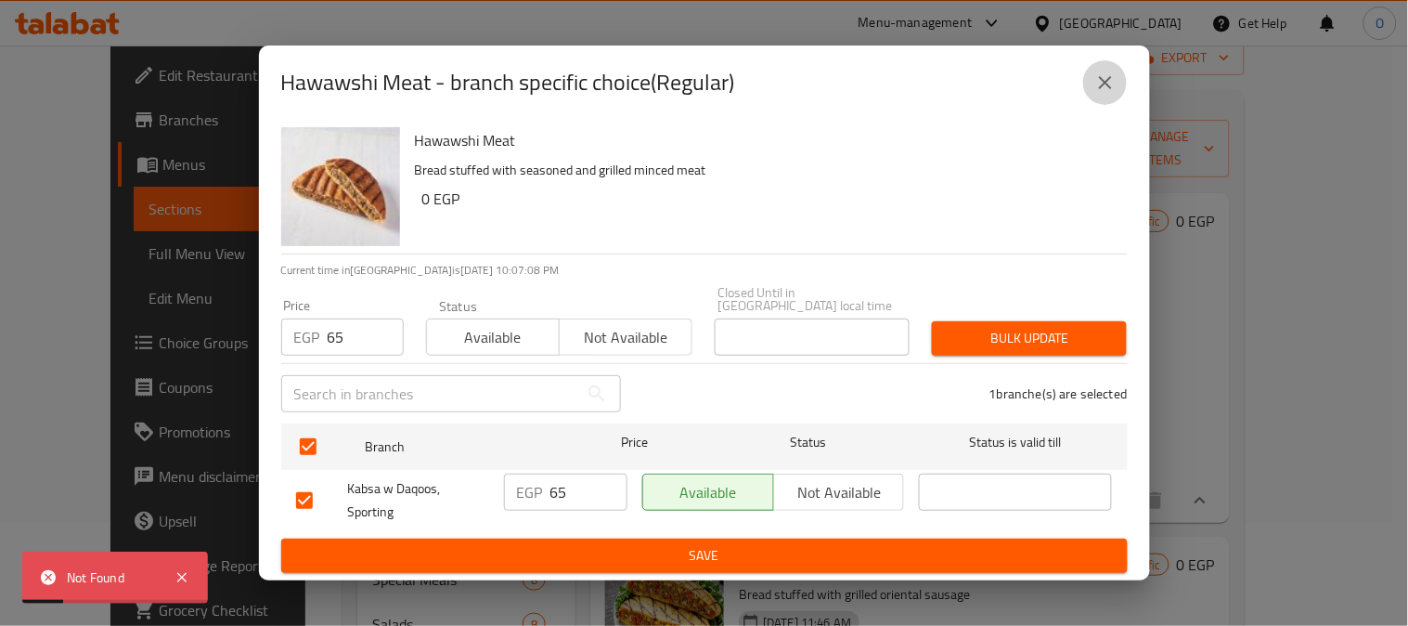
click at [1098, 94] on icon "close" at bounding box center [1106, 82] width 22 height 22
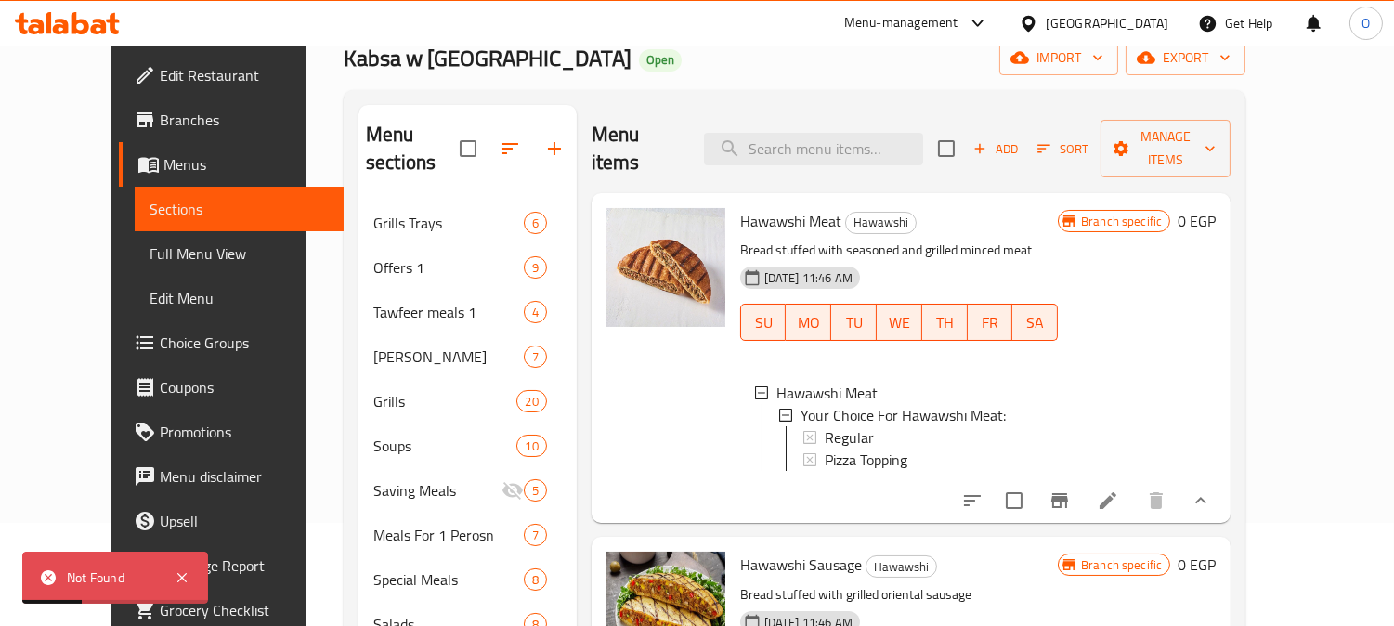
click at [843, 426] on span "Regular" at bounding box center [848, 437] width 49 height 22
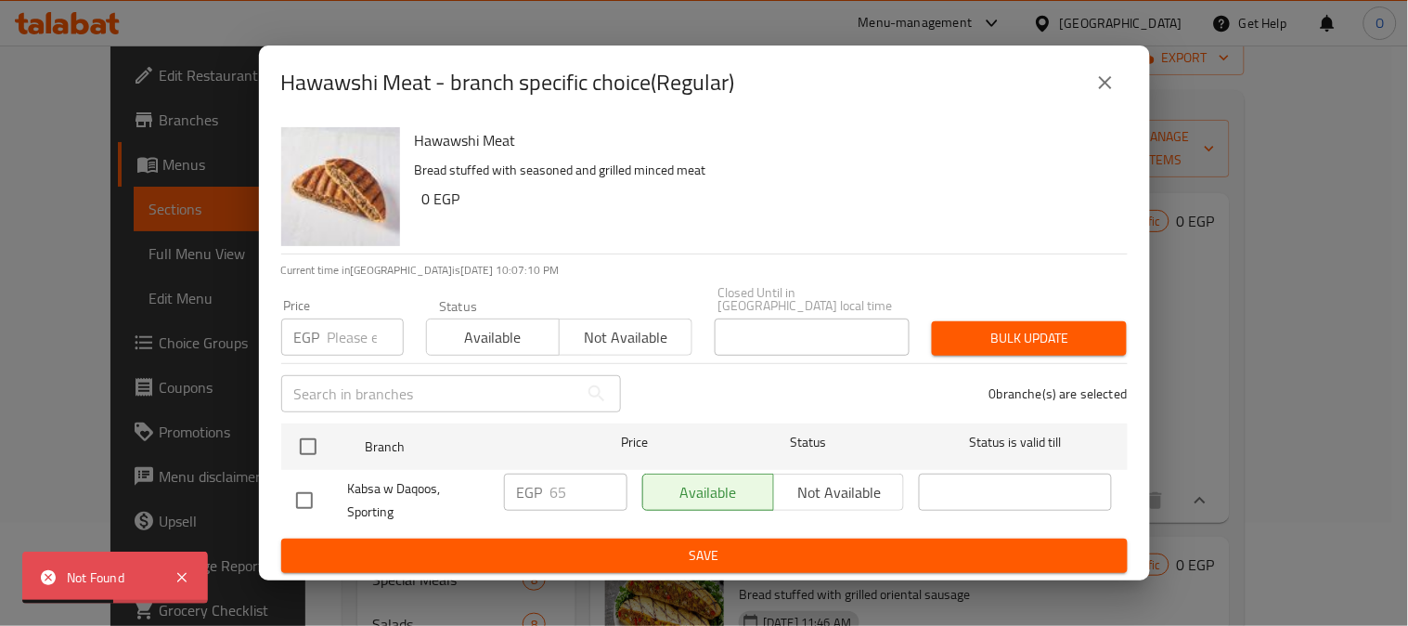
click at [1109, 94] on icon "close" at bounding box center [1106, 82] width 22 height 22
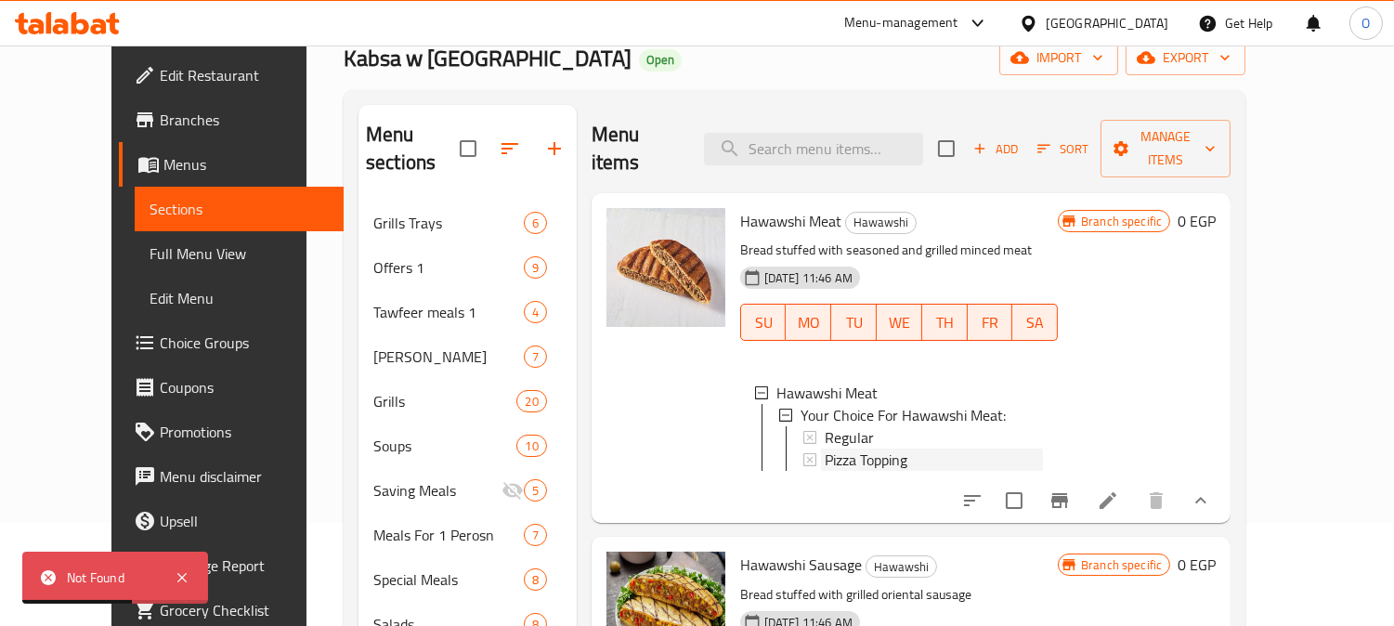
click at [858, 448] on span "Pizza Topping" at bounding box center [865, 459] width 83 height 22
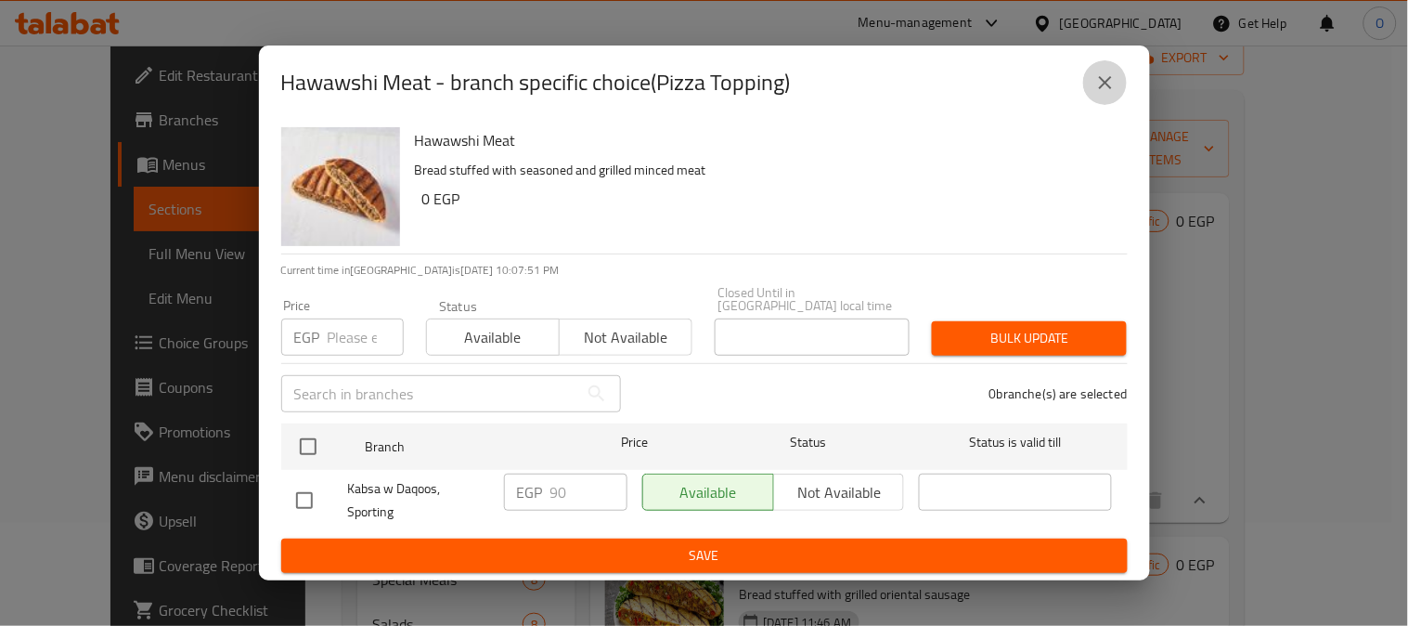
click at [1112, 86] on icon "close" at bounding box center [1106, 82] width 22 height 22
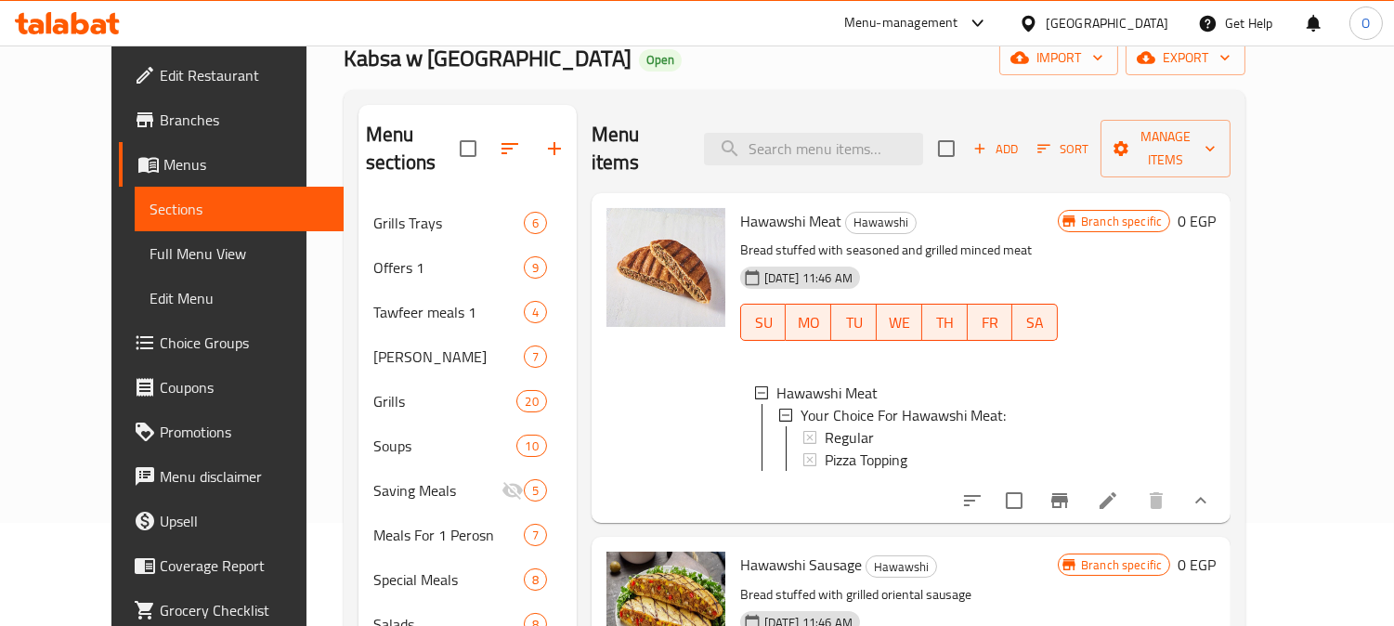
click at [870, 448] on span "Pizza Topping" at bounding box center [865, 459] width 83 height 22
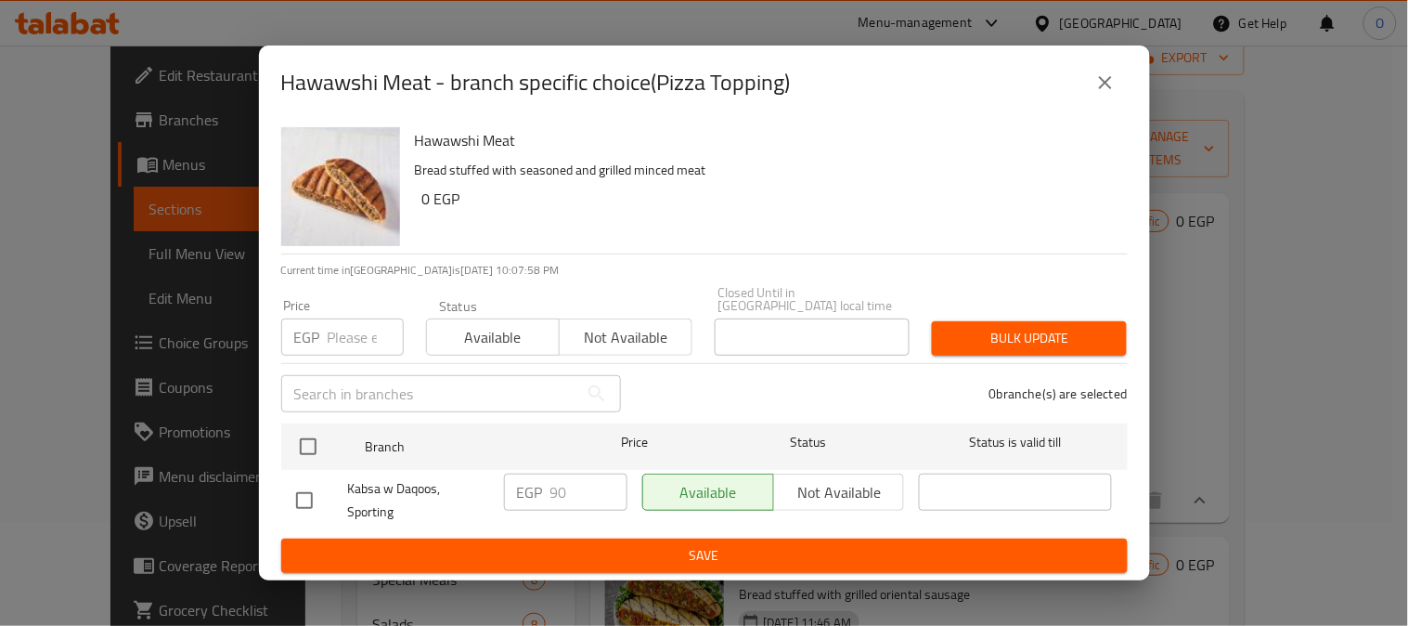
click at [1101, 72] on button "close" at bounding box center [1105, 82] width 45 height 45
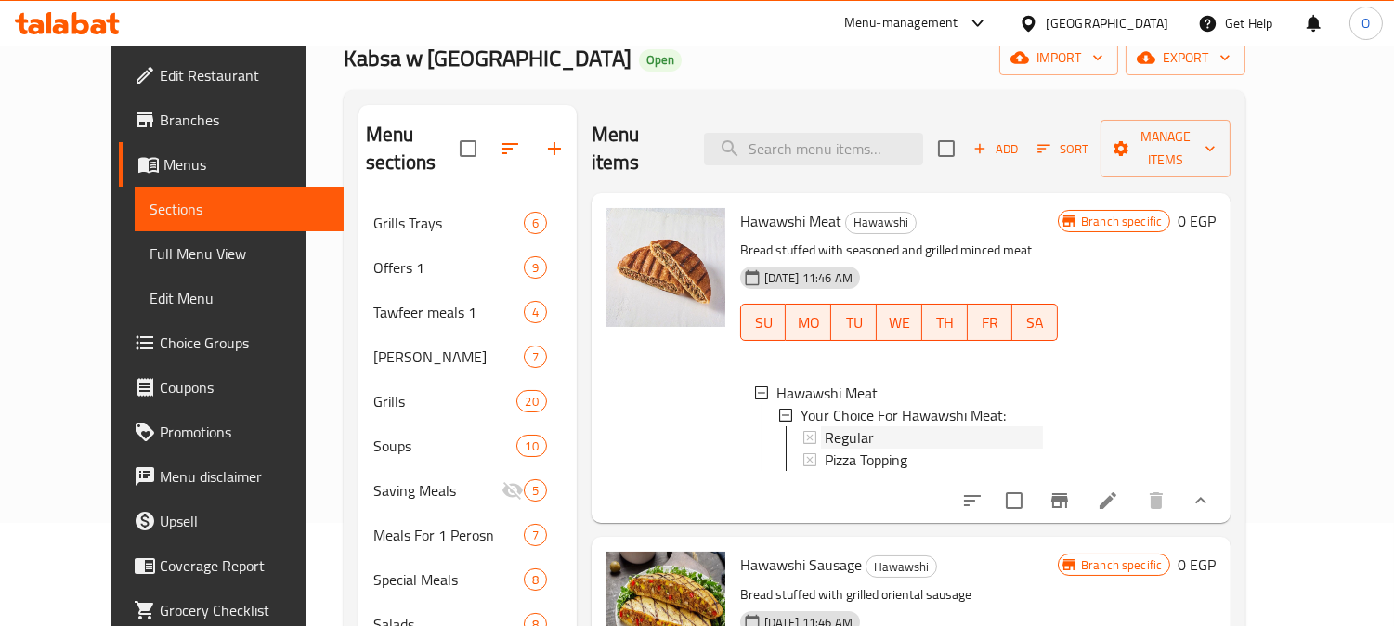
click at [850, 426] on div "Regular" at bounding box center [933, 437] width 218 height 22
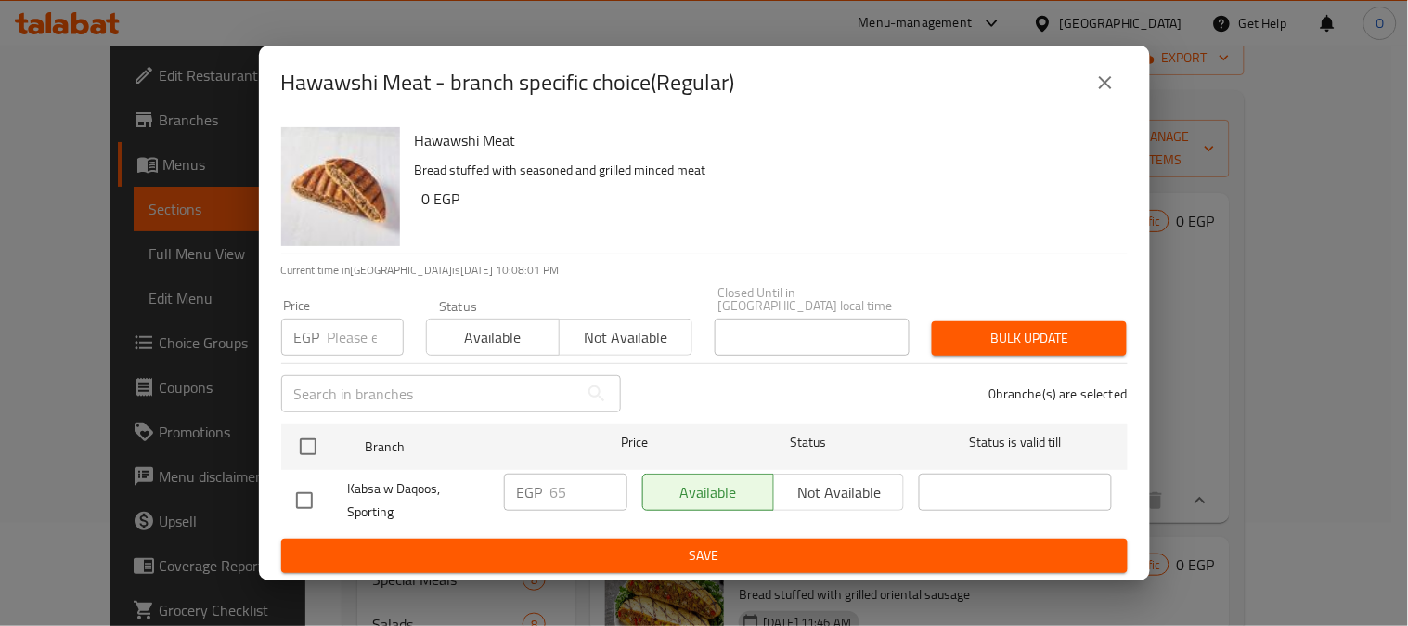
click at [1109, 89] on icon "close" at bounding box center [1105, 82] width 13 height 13
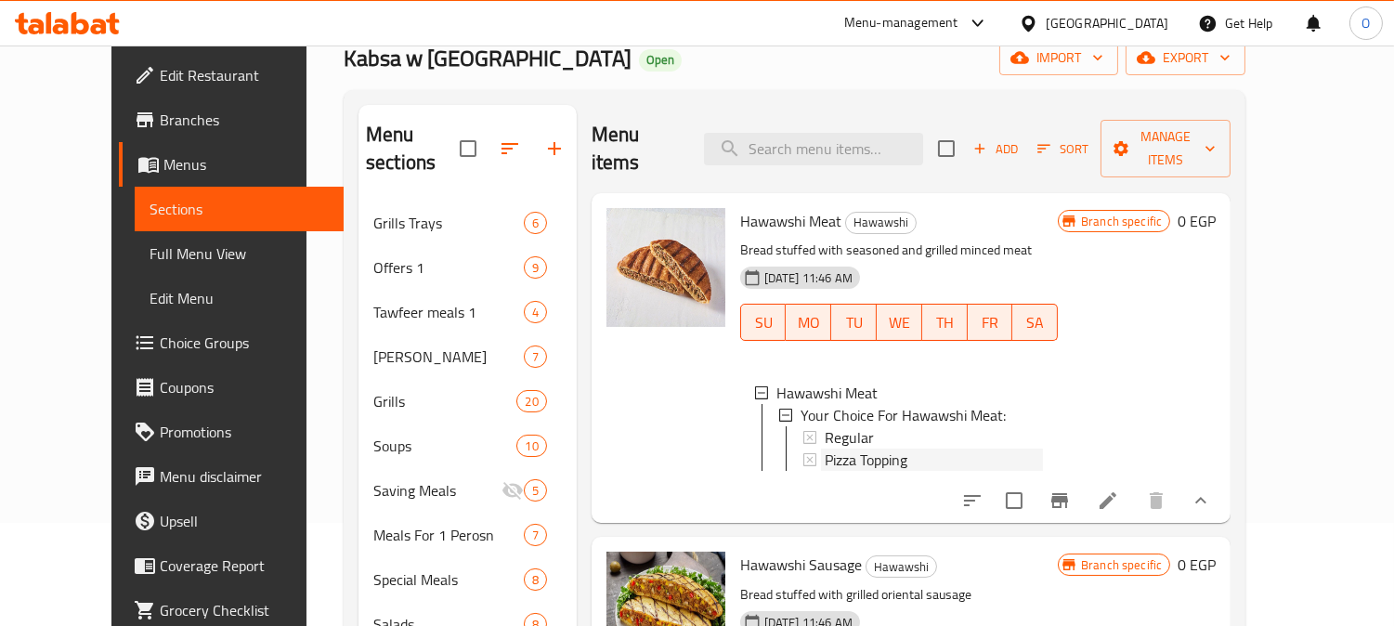
click at [882, 448] on span "Pizza Topping" at bounding box center [865, 459] width 83 height 22
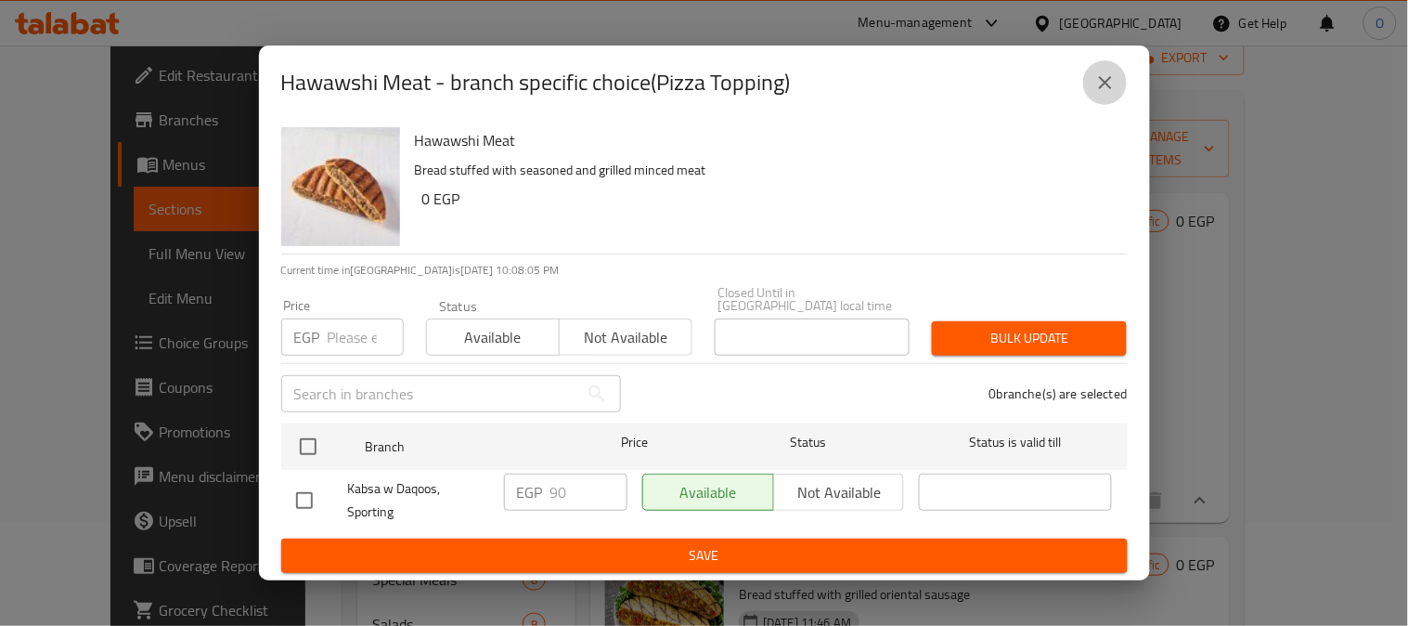
click at [1099, 104] on button "close" at bounding box center [1105, 82] width 45 height 45
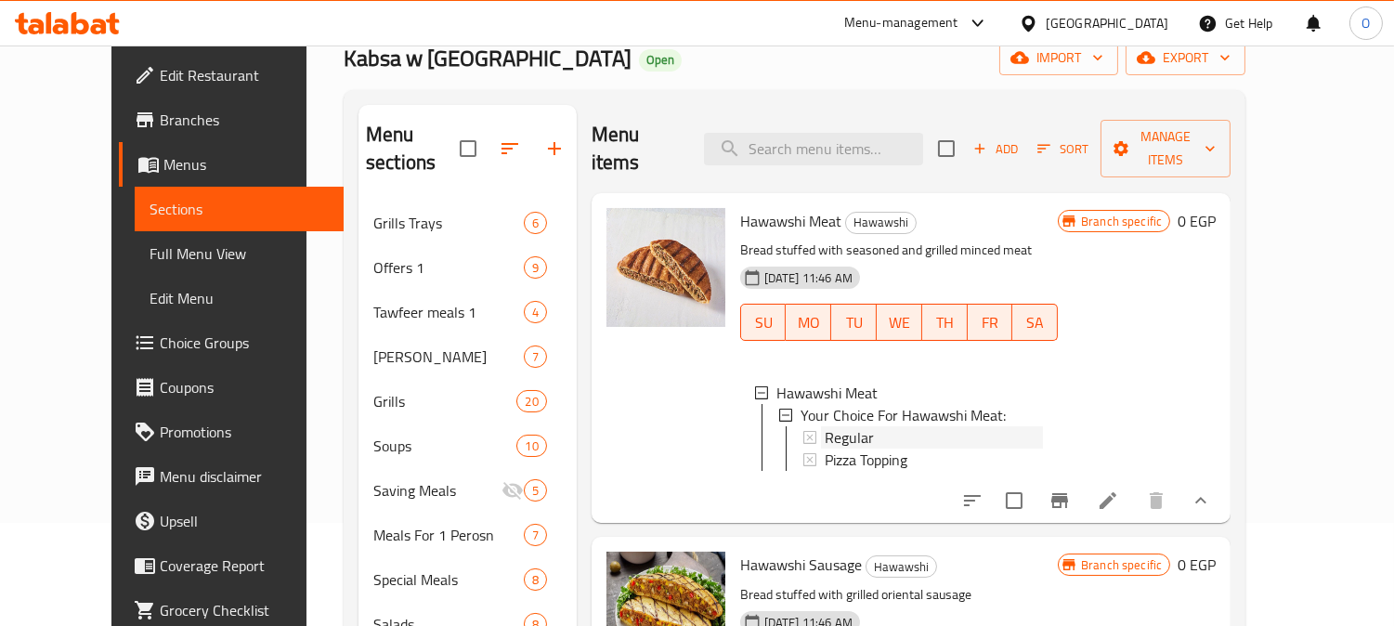
click at [845, 426] on span "Regular" at bounding box center [848, 437] width 49 height 22
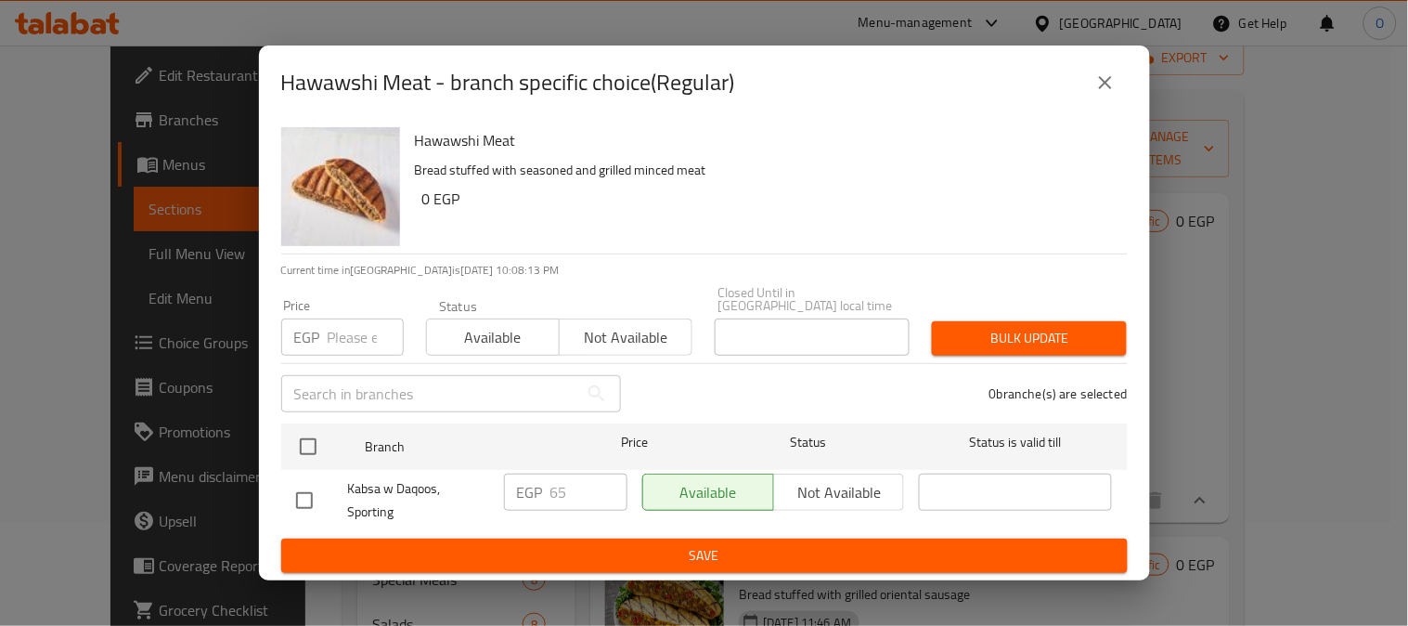
click at [1095, 77] on icon "close" at bounding box center [1106, 82] width 22 height 22
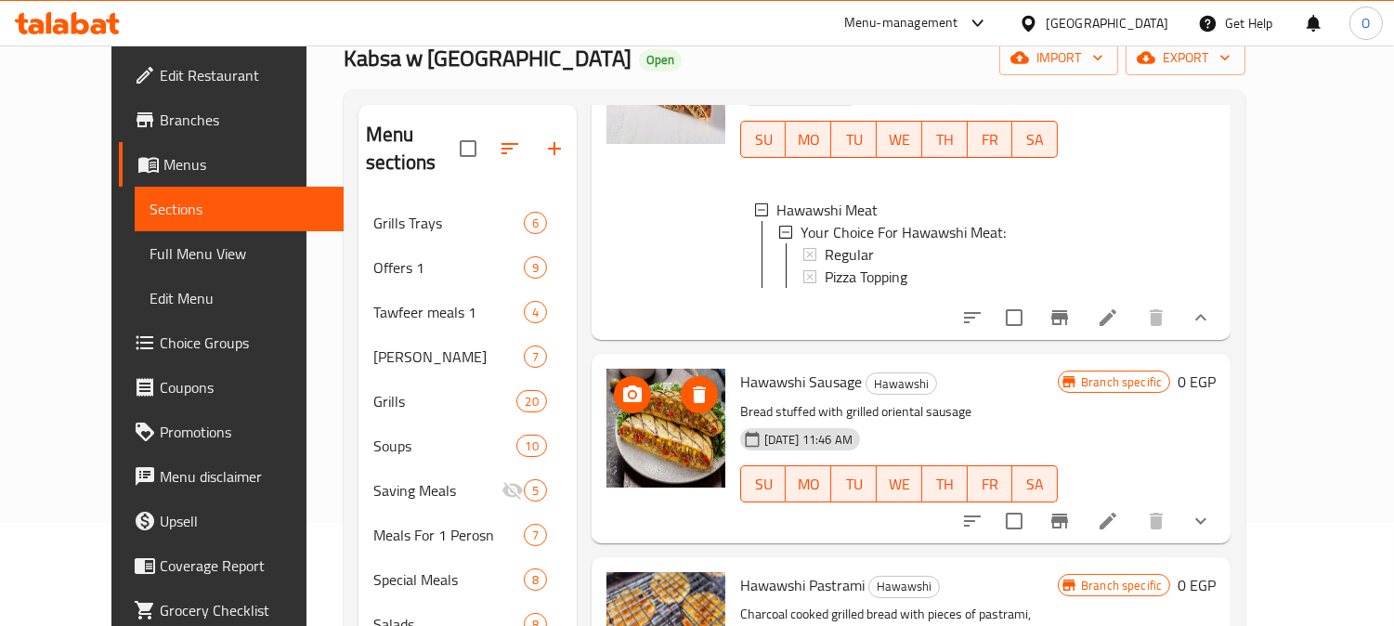
scroll to position [206, 0]
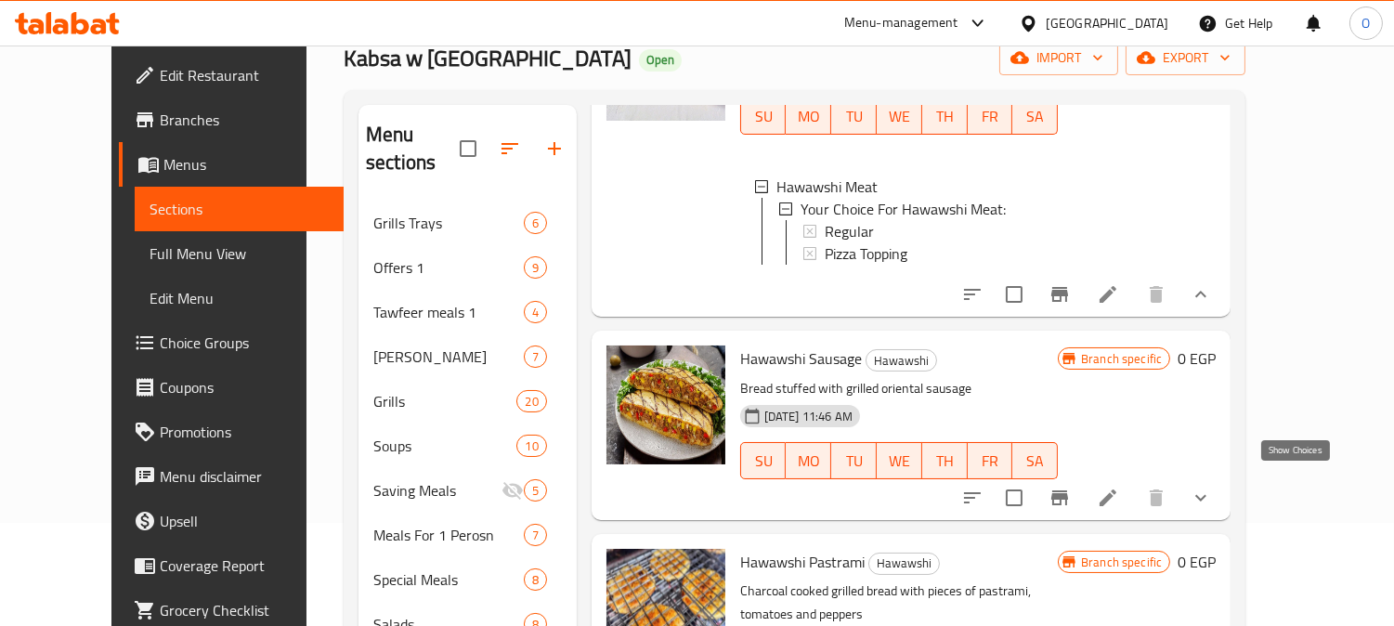
click at [1212, 487] on icon "show more" at bounding box center [1200, 498] width 22 height 22
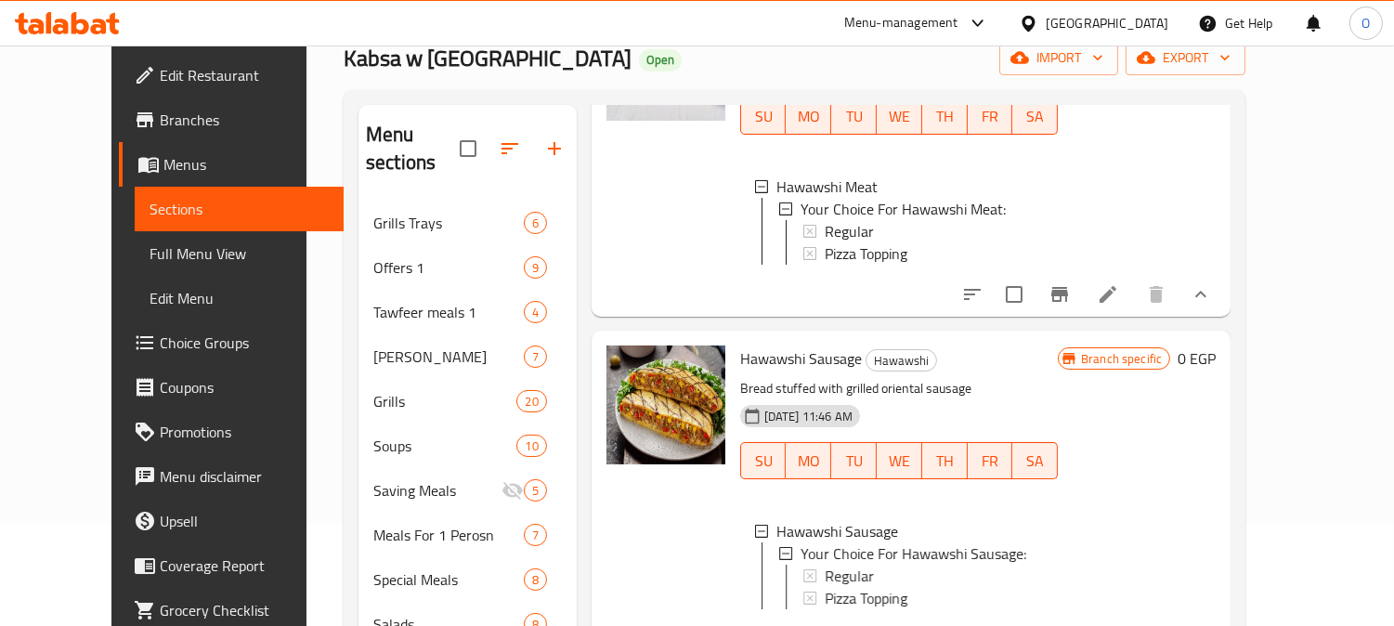
scroll to position [412, 0]
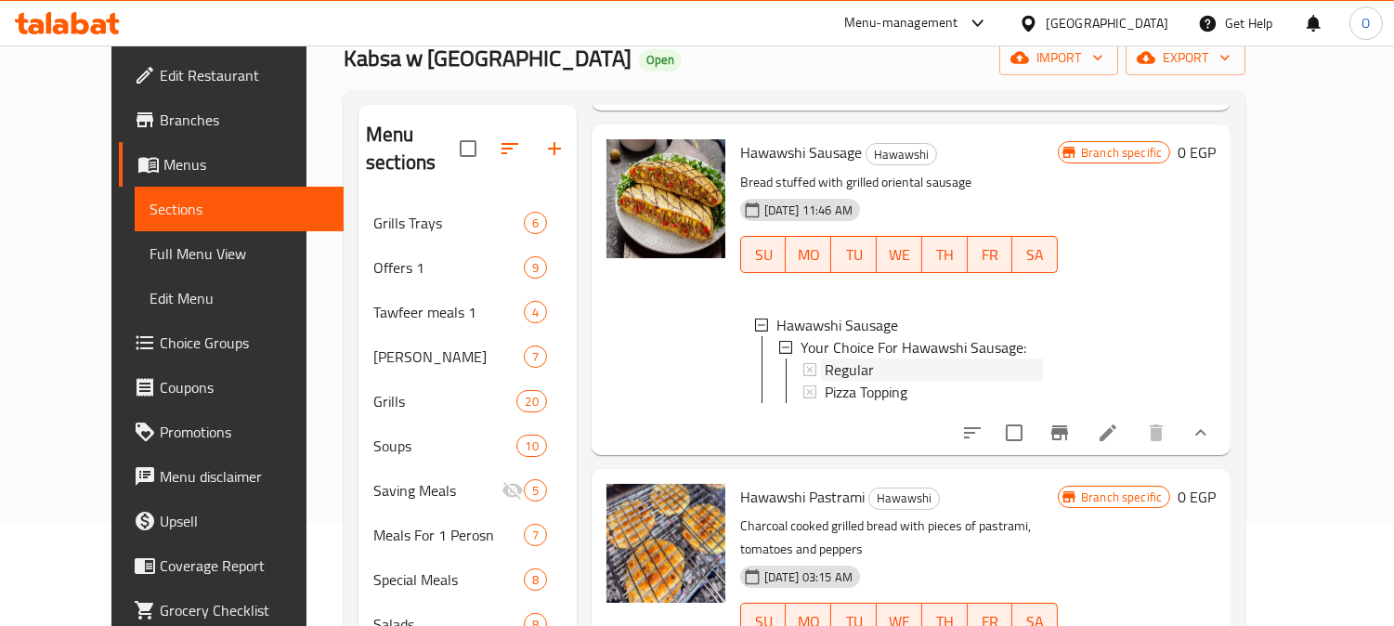
click at [832, 358] on span "Regular" at bounding box center [848, 369] width 49 height 22
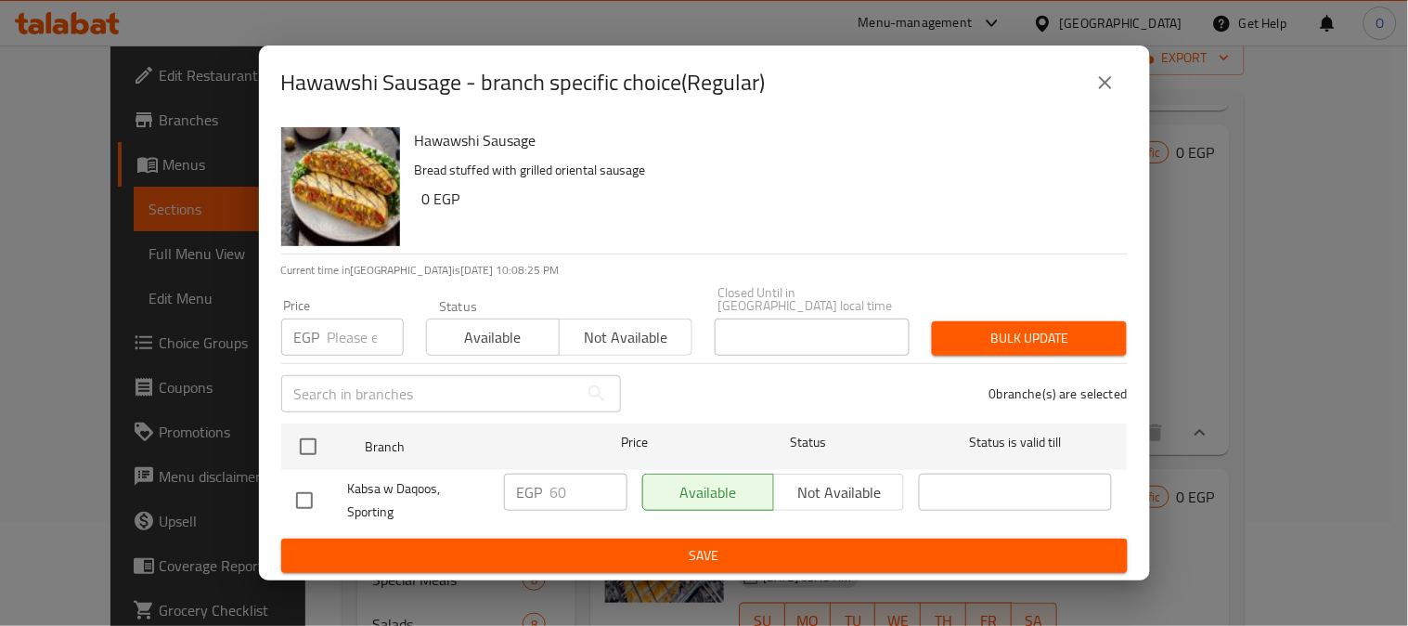
click at [1107, 88] on icon "close" at bounding box center [1105, 82] width 13 height 13
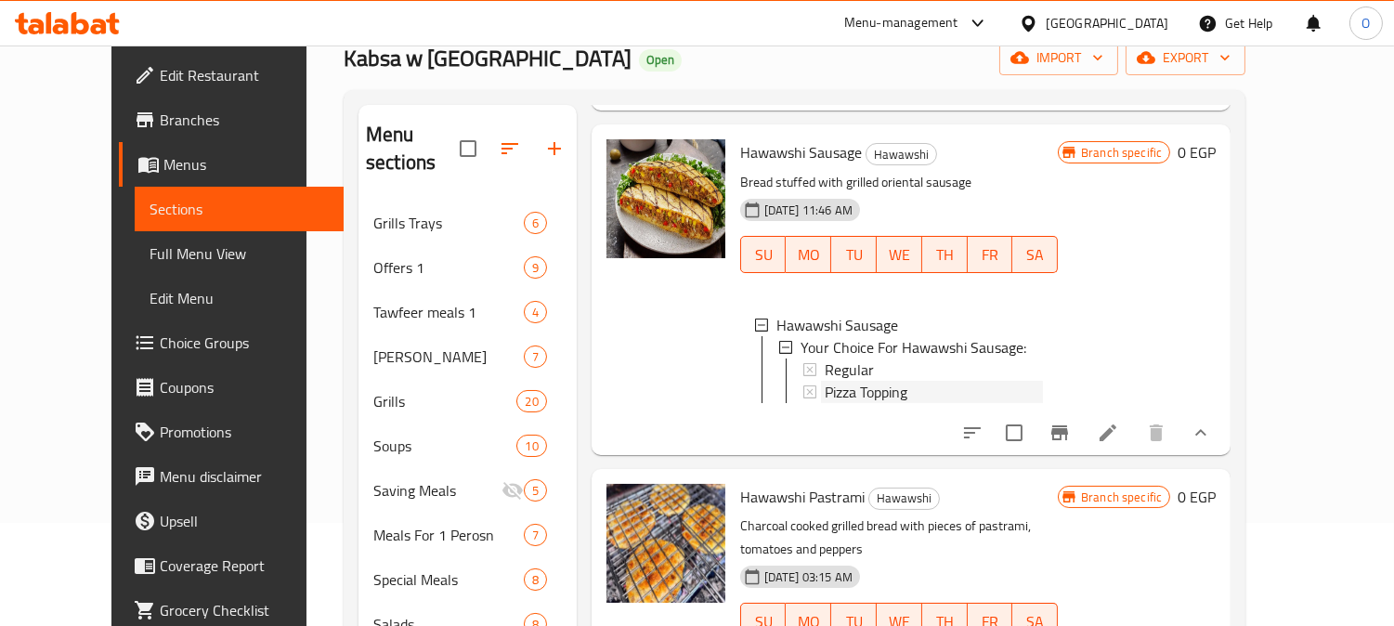
click at [879, 383] on span "Pizza Topping" at bounding box center [865, 392] width 83 height 22
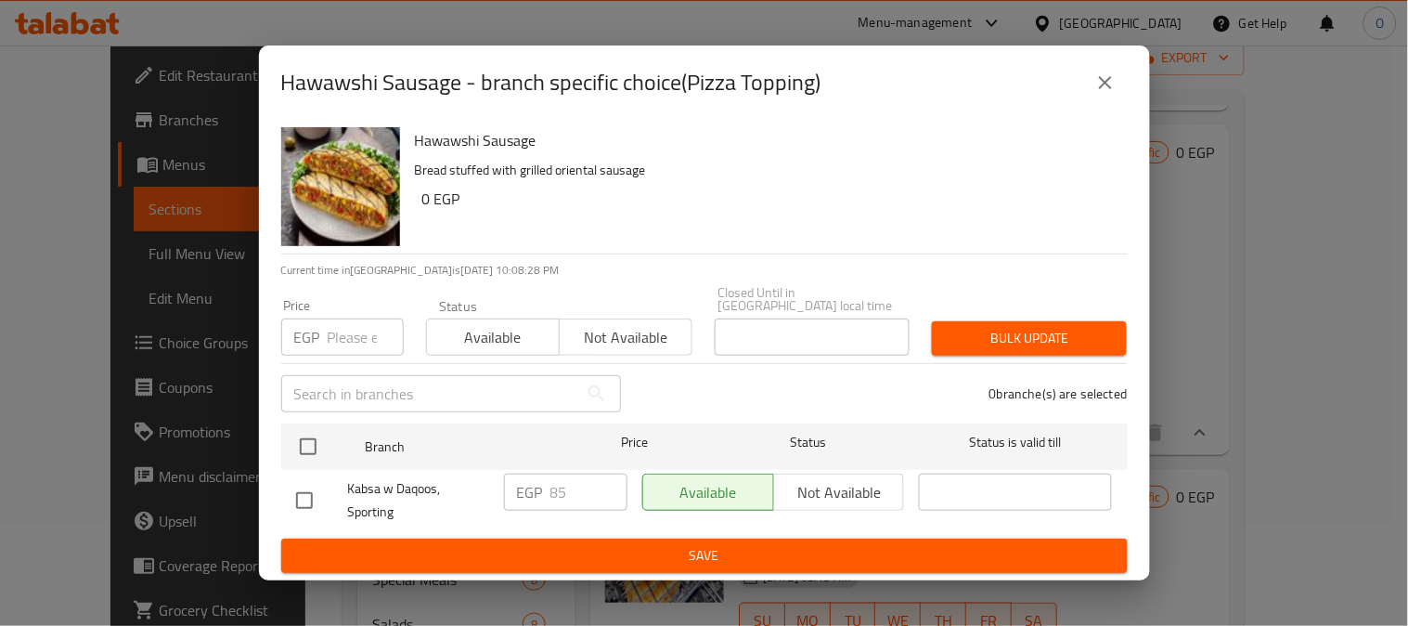
click at [1109, 66] on div "Hawawshi Sausage - branch specific choice(Pizza Topping)" at bounding box center [704, 82] width 891 height 74
click at [1096, 94] on icon "close" at bounding box center [1106, 82] width 22 height 22
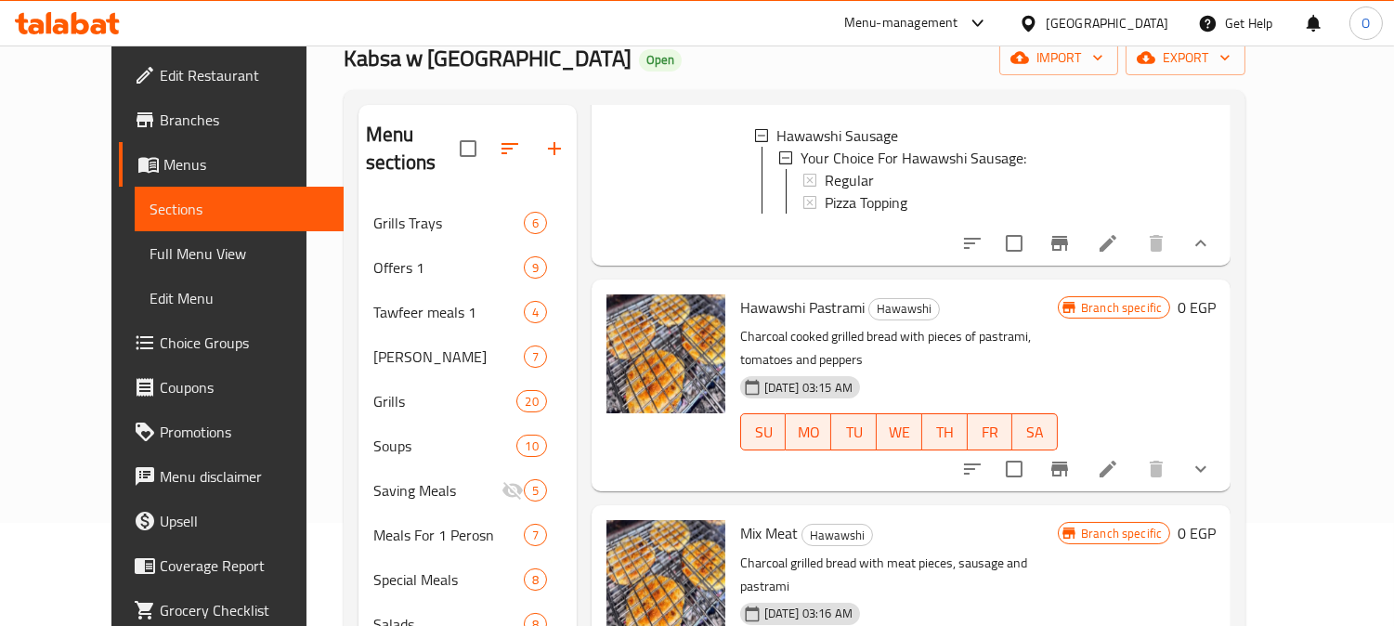
scroll to position [618, 0]
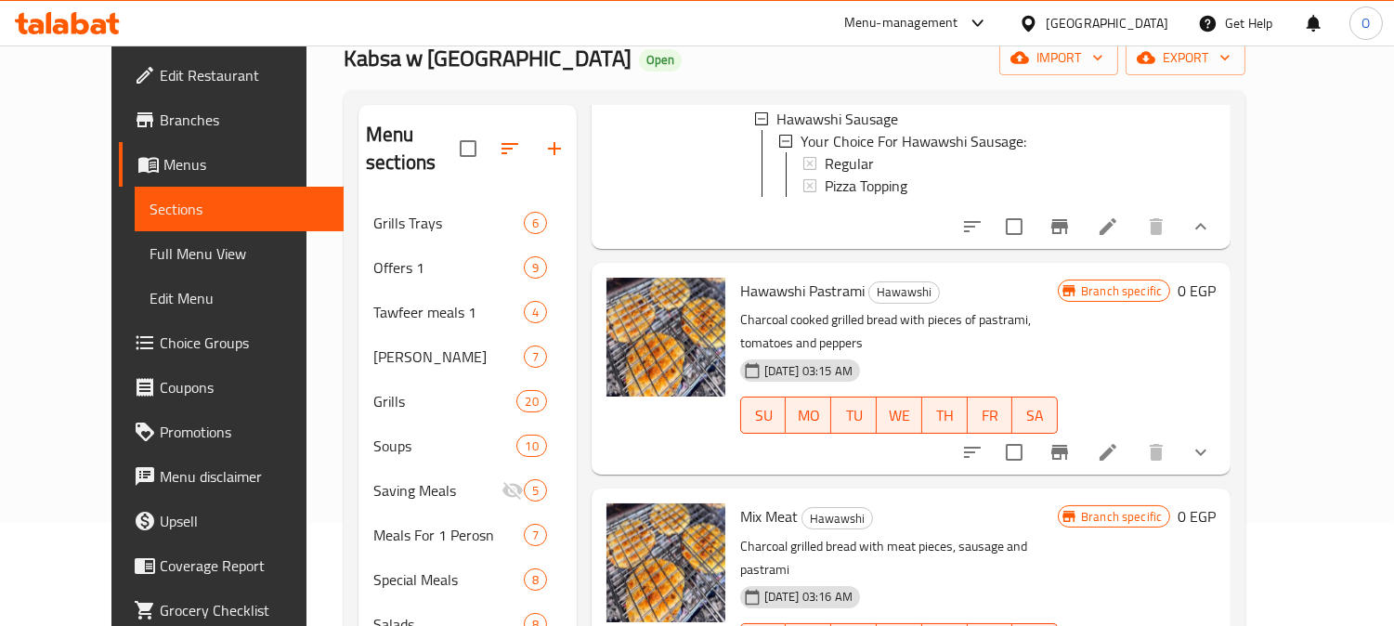
click at [1223, 431] on button "show more" at bounding box center [1200, 452] width 45 height 45
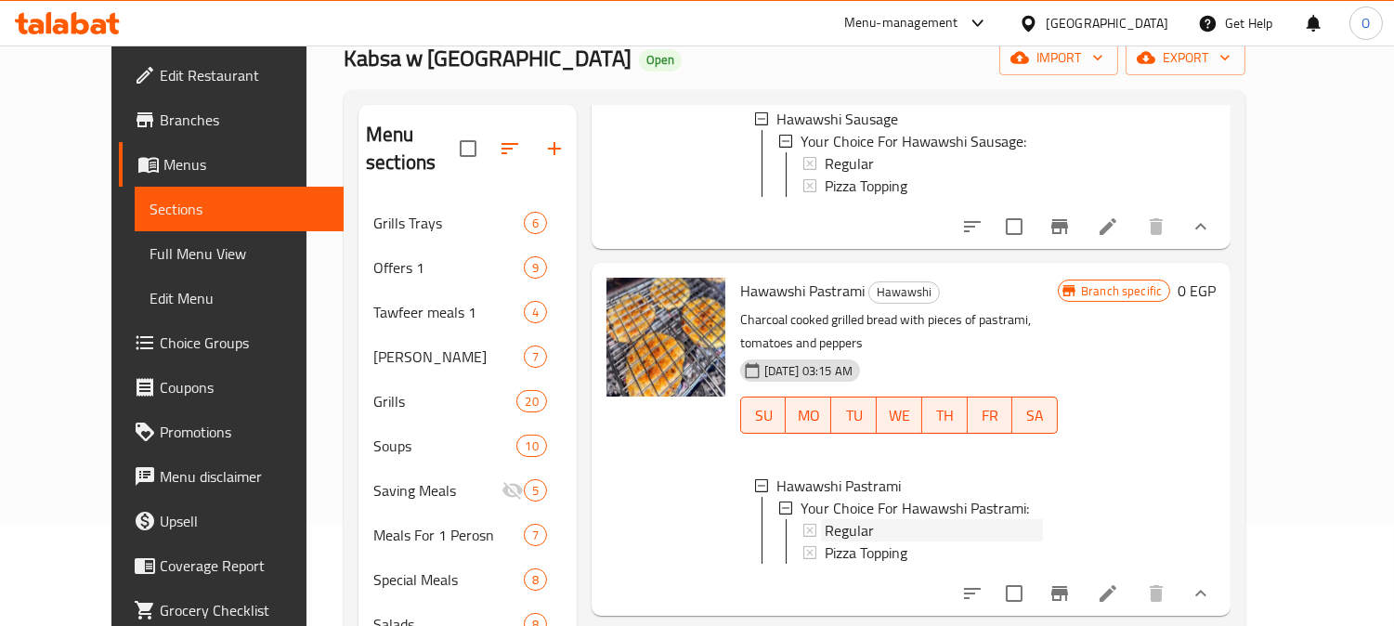
click at [847, 519] on div "Regular" at bounding box center [933, 530] width 218 height 22
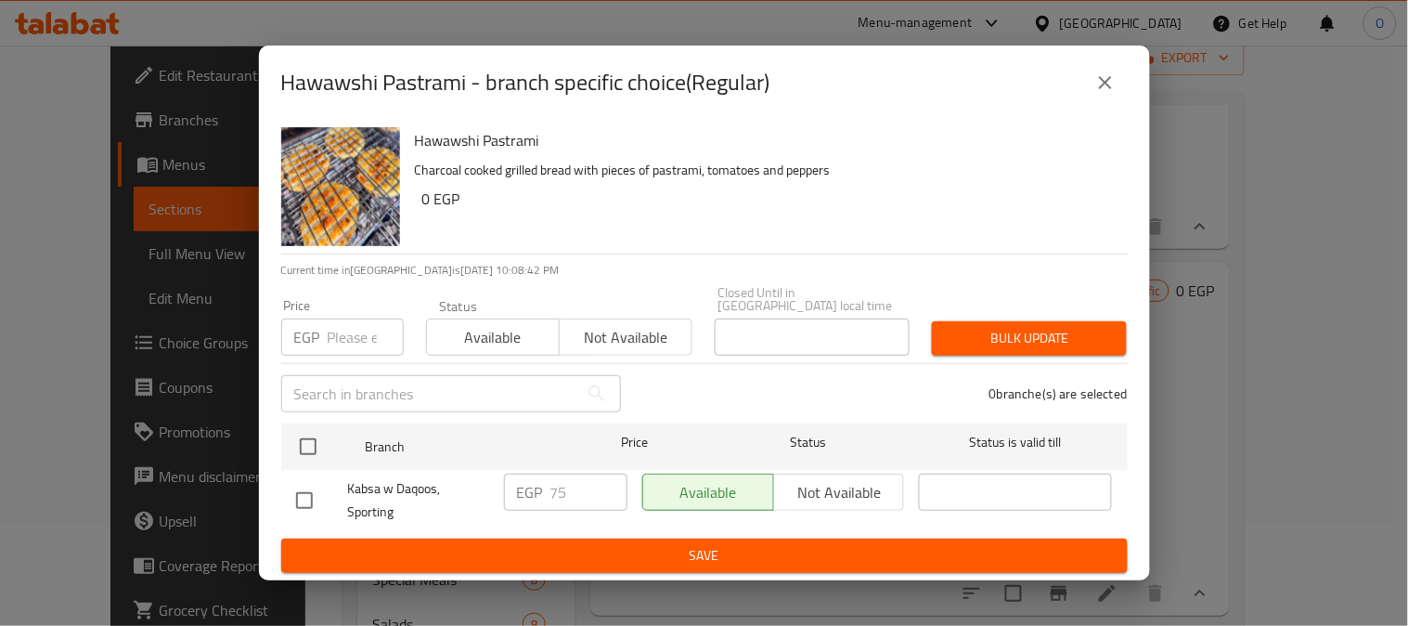
click at [1096, 82] on icon "close" at bounding box center [1106, 82] width 22 height 22
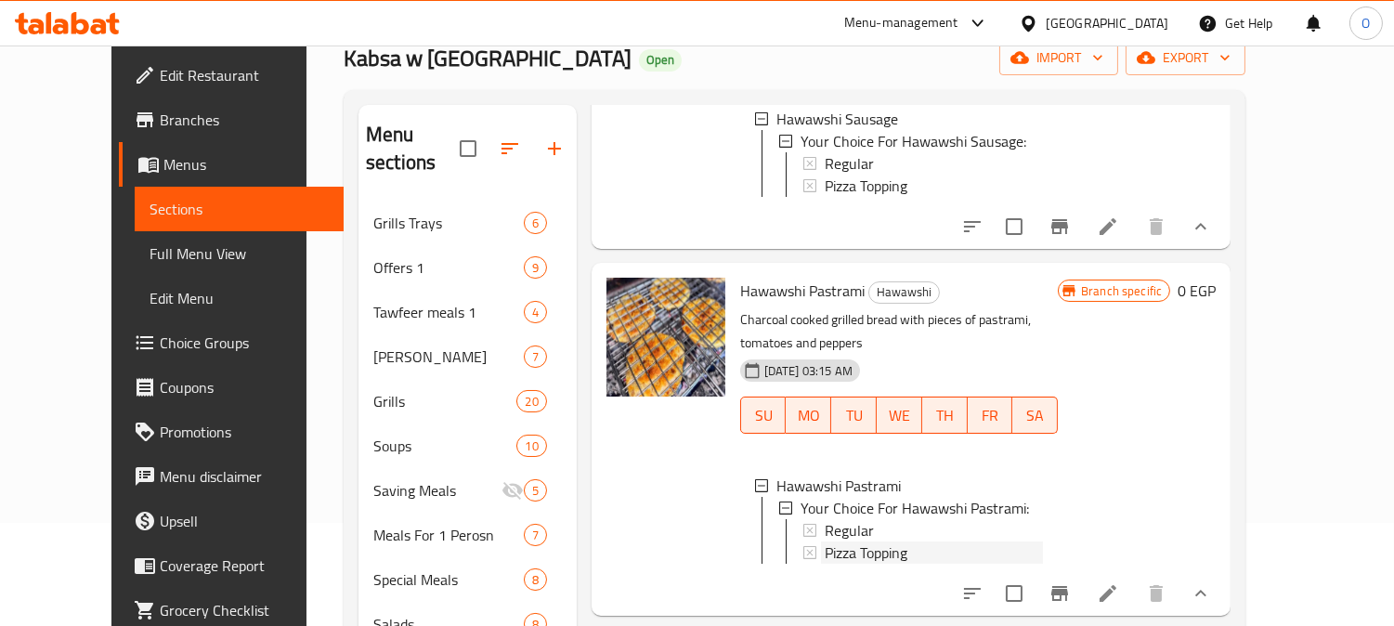
click at [824, 541] on span "Pizza Topping" at bounding box center [865, 552] width 83 height 22
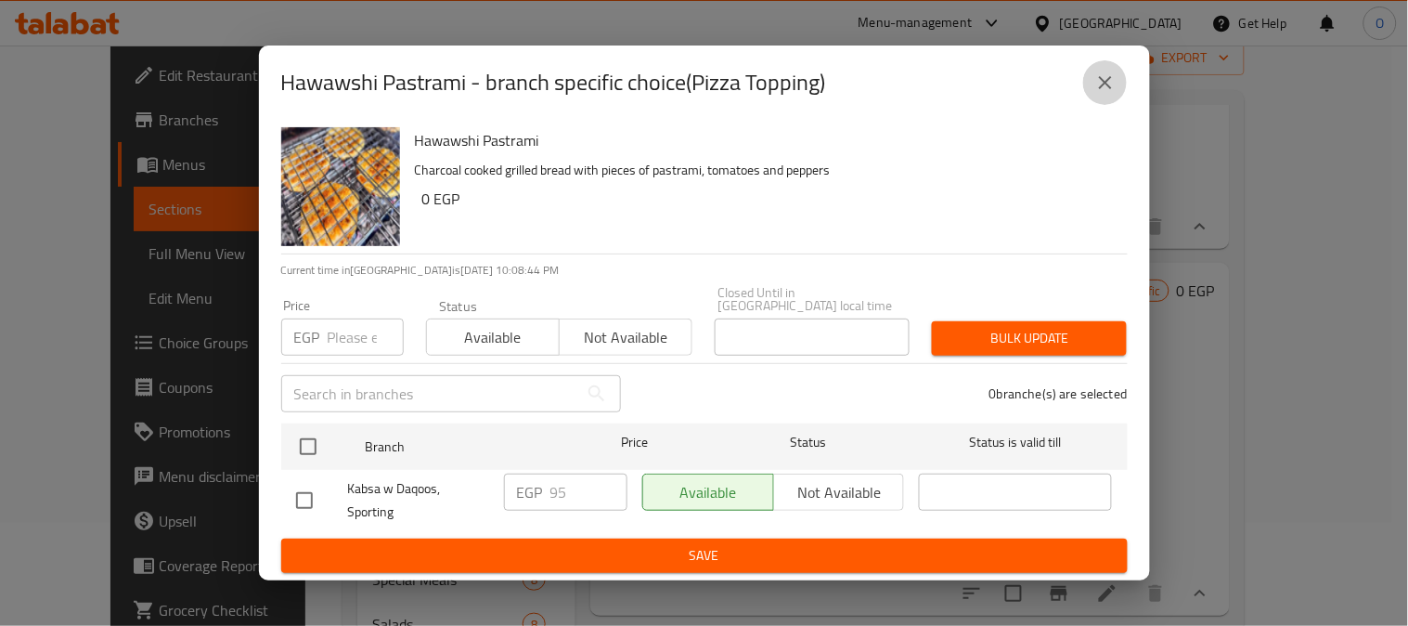
click at [1115, 86] on icon "close" at bounding box center [1106, 82] width 22 height 22
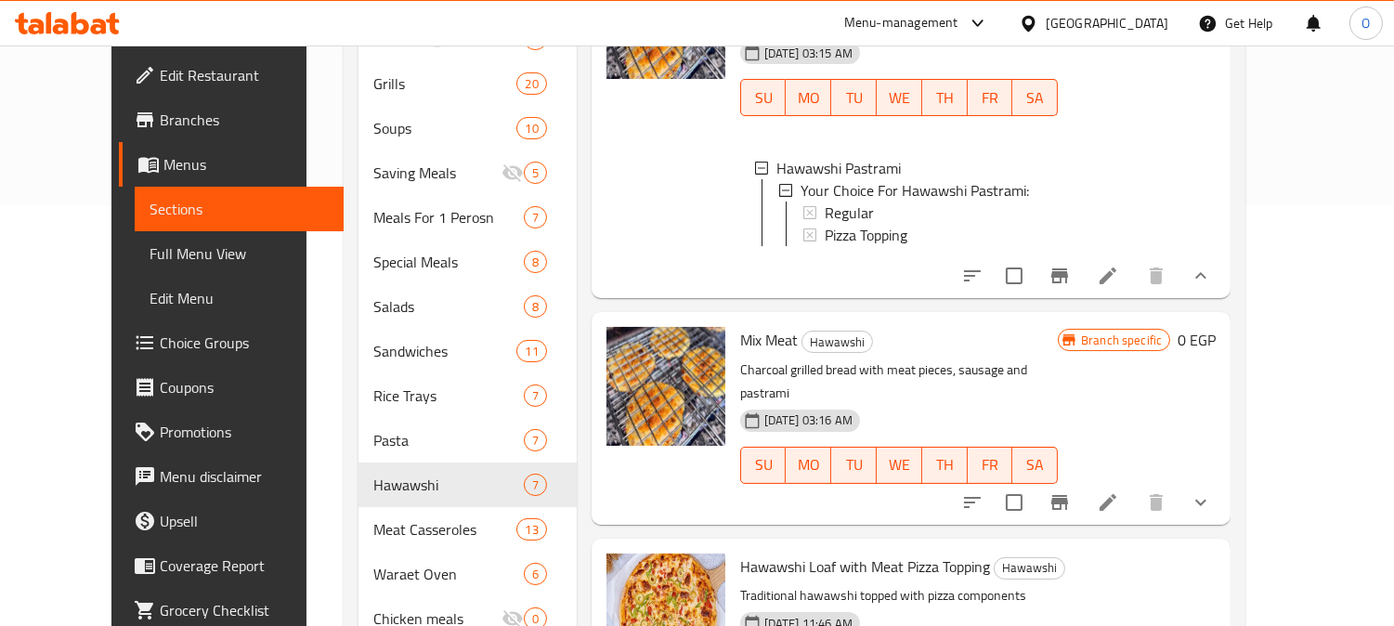
scroll to position [515, 0]
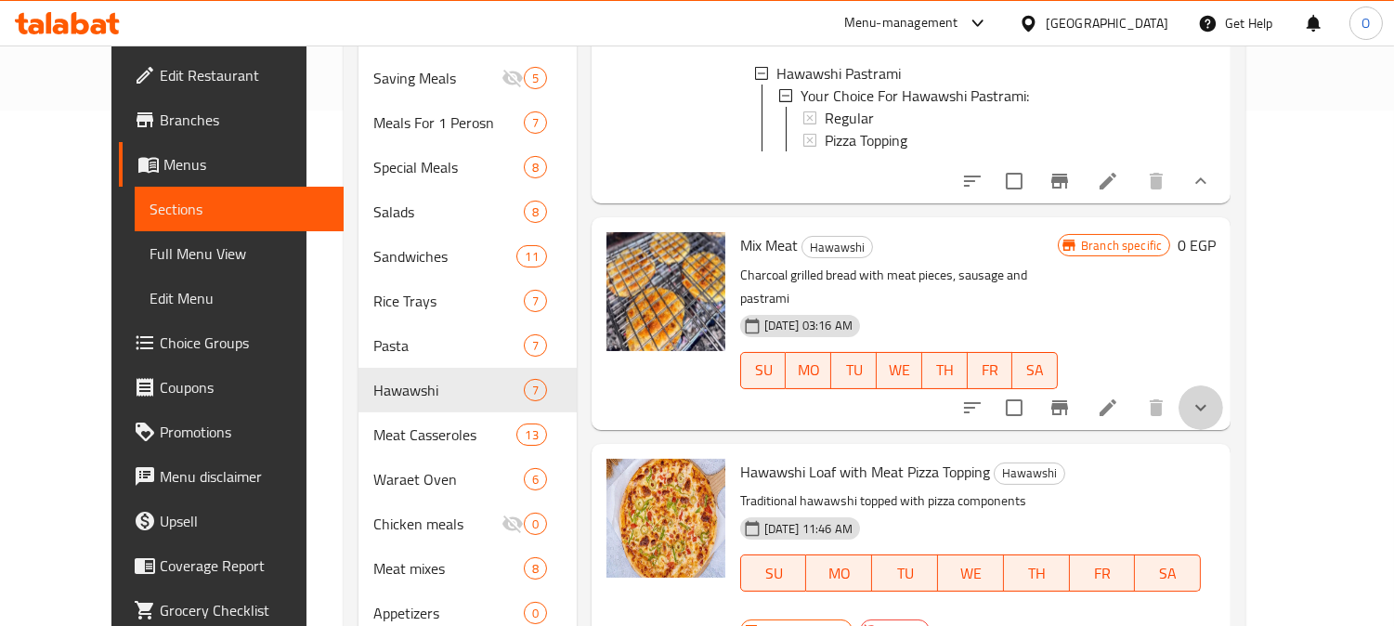
click at [1223, 385] on button "show more" at bounding box center [1200, 407] width 45 height 45
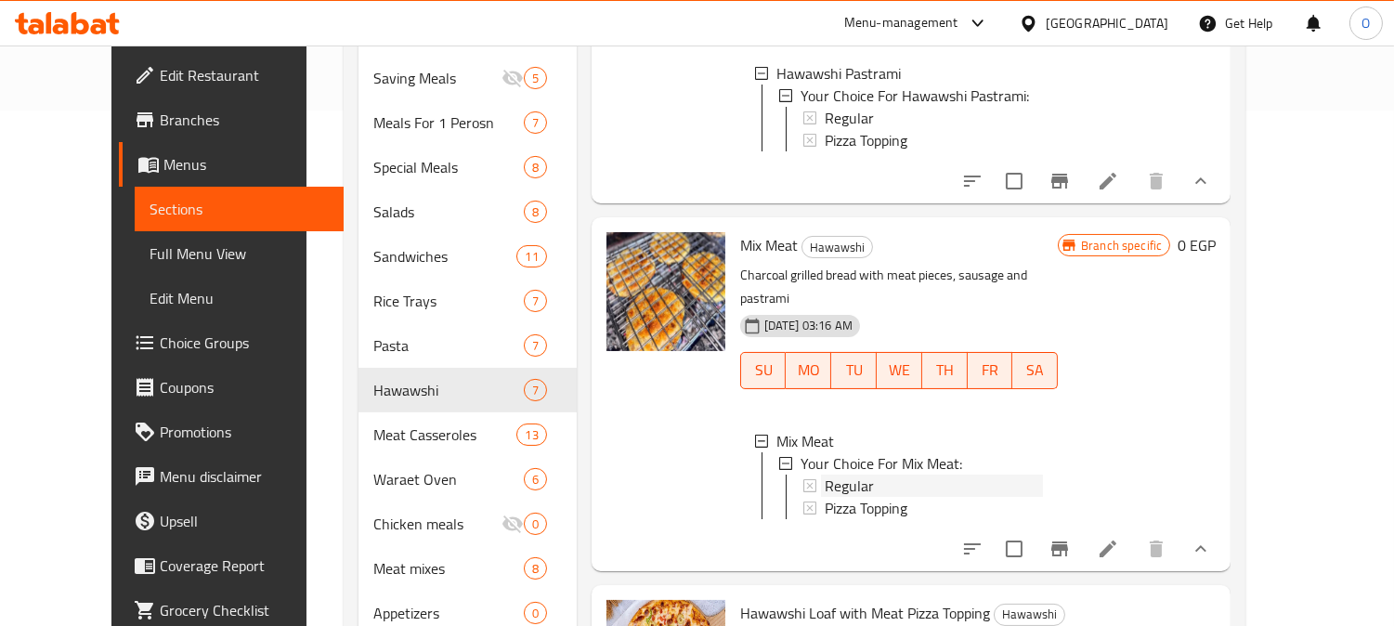
click at [839, 474] on span "Regular" at bounding box center [848, 485] width 49 height 22
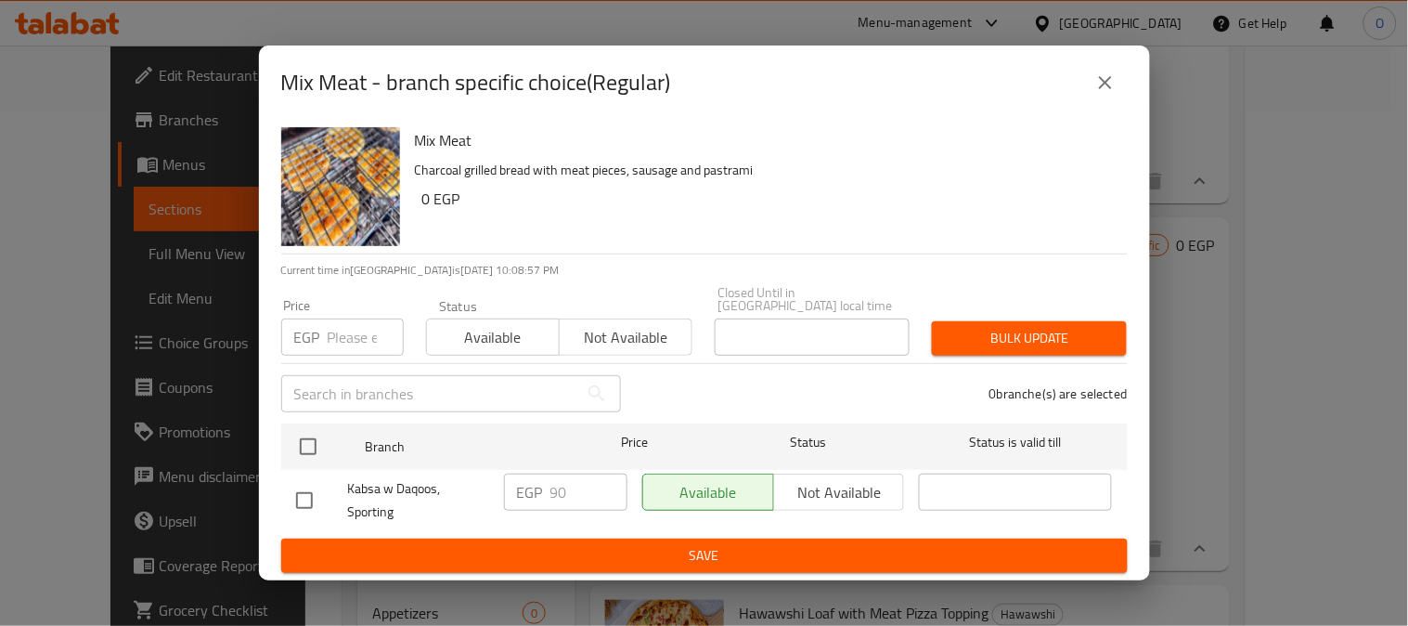
click at [1107, 94] on icon "close" at bounding box center [1106, 82] width 22 height 22
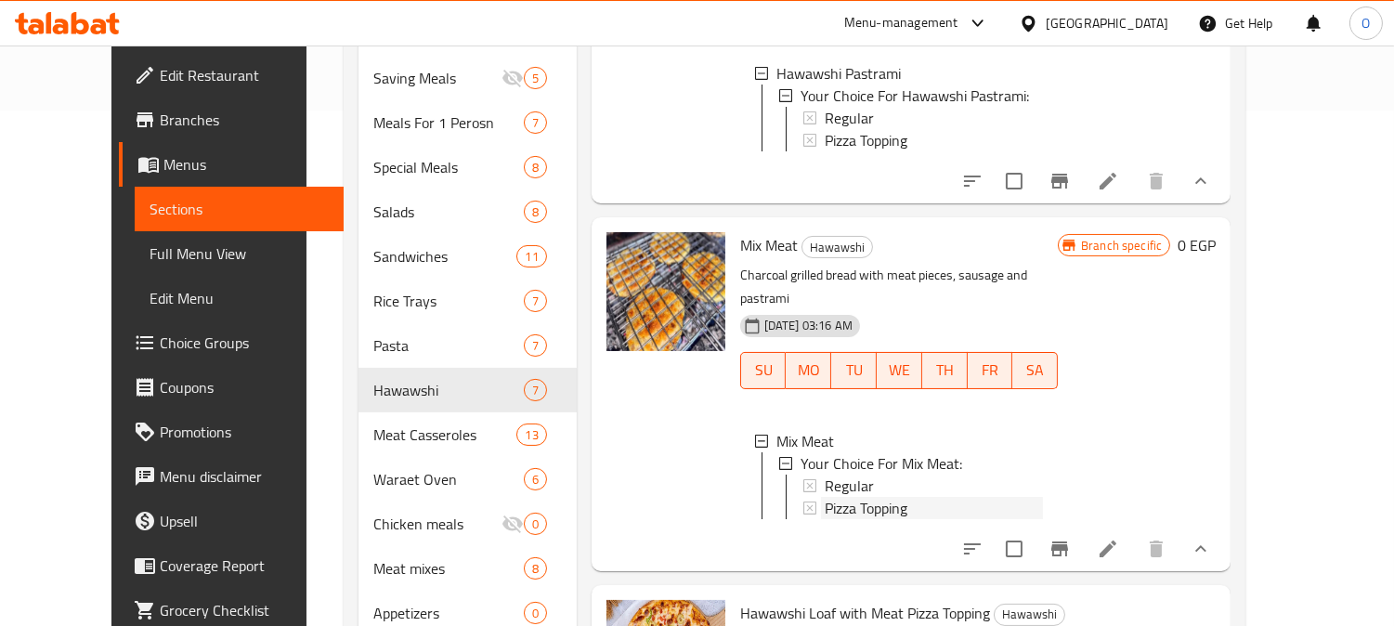
click at [871, 497] on span "Pizza Topping" at bounding box center [865, 508] width 83 height 22
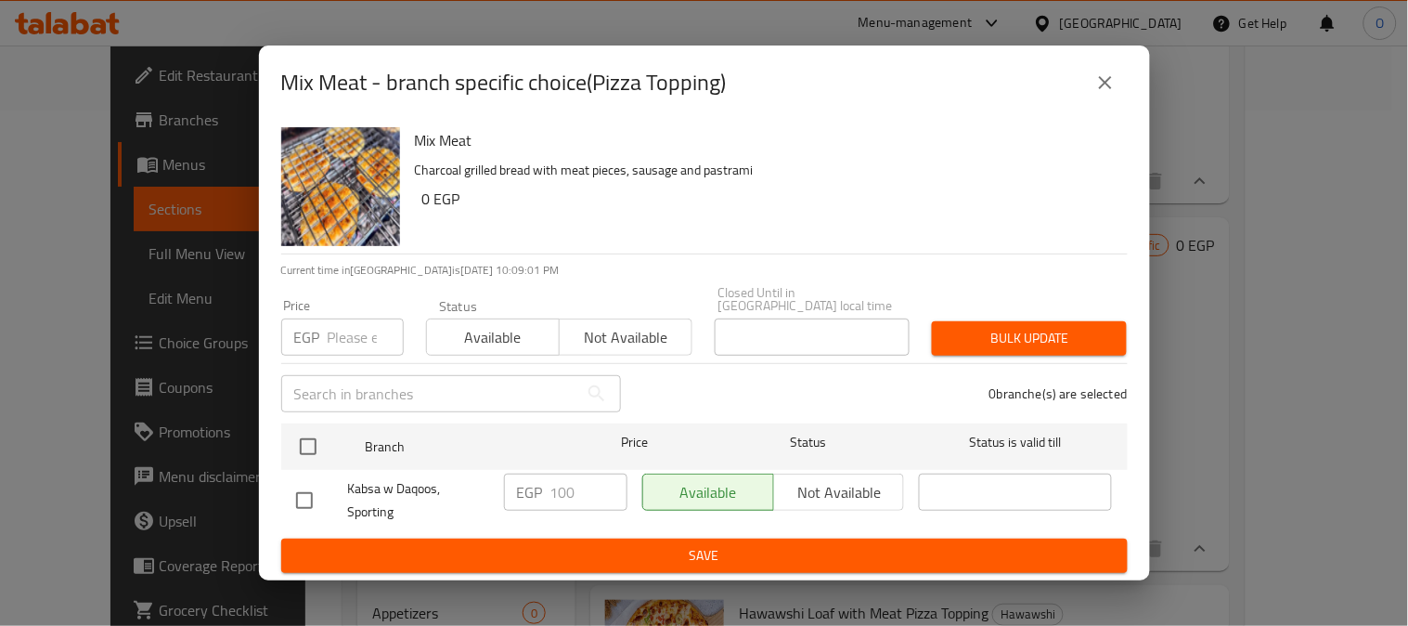
click at [1103, 72] on button "close" at bounding box center [1105, 82] width 45 height 45
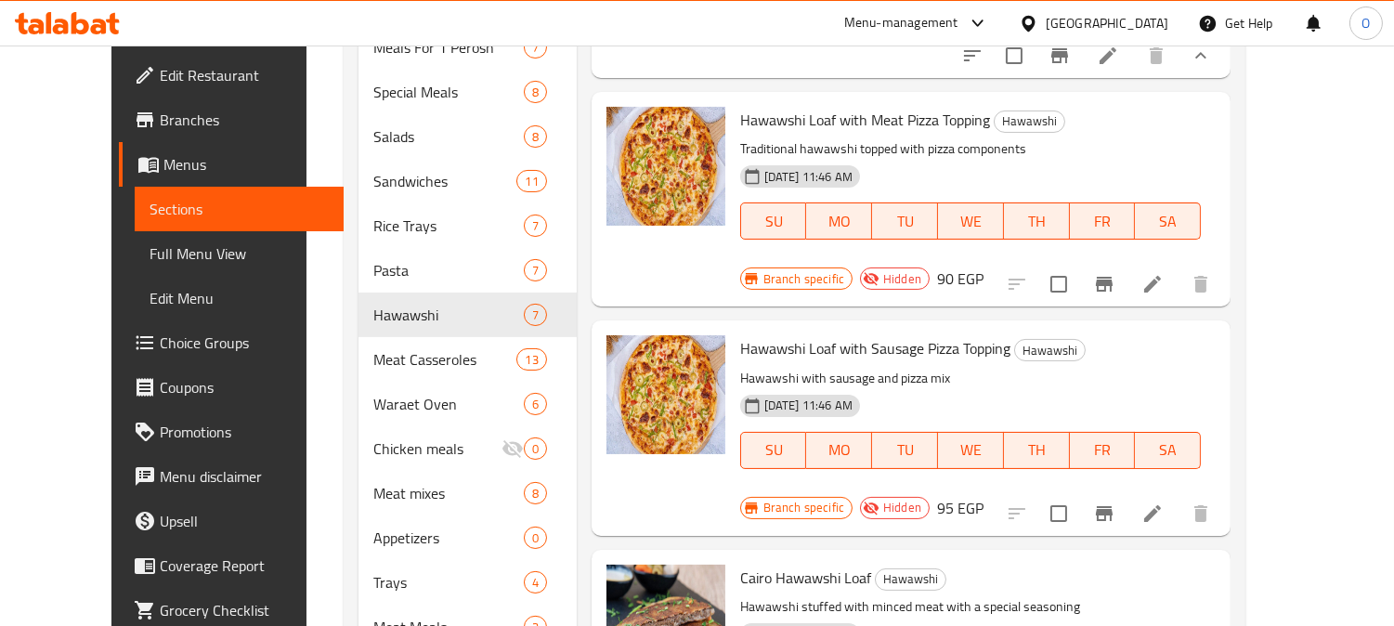
scroll to position [689, 0]
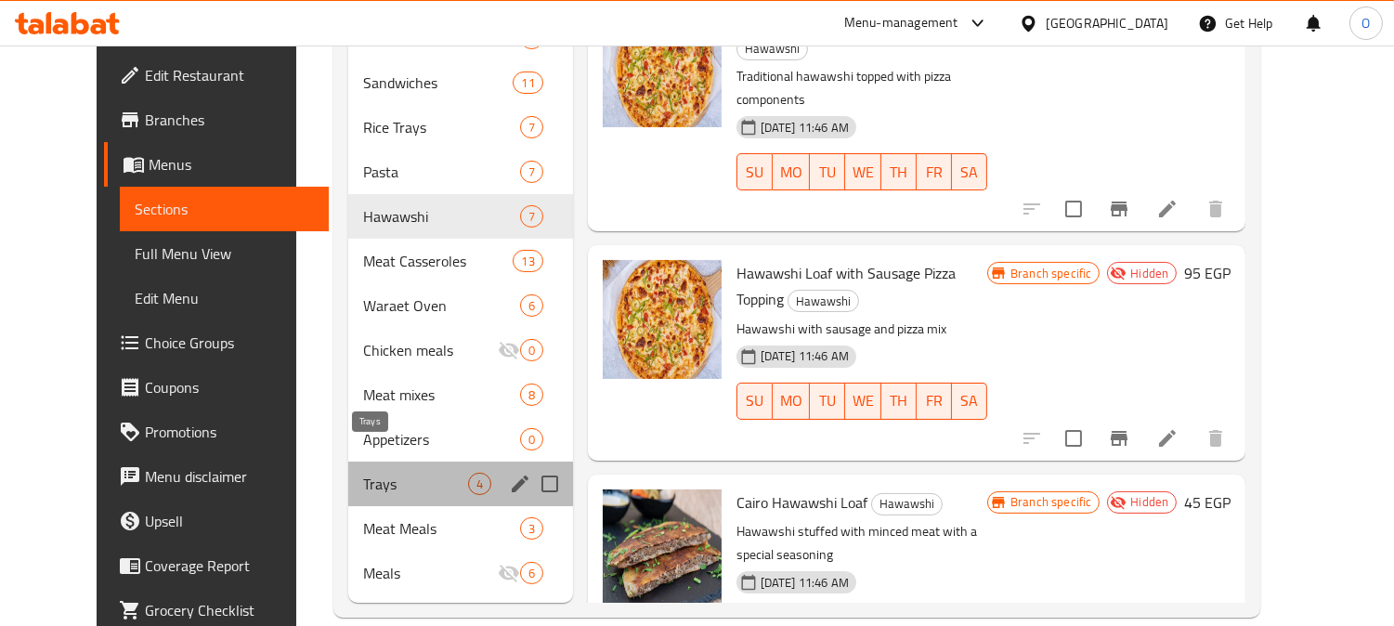
click at [363, 473] on span "Trays" at bounding box center [415, 484] width 104 height 22
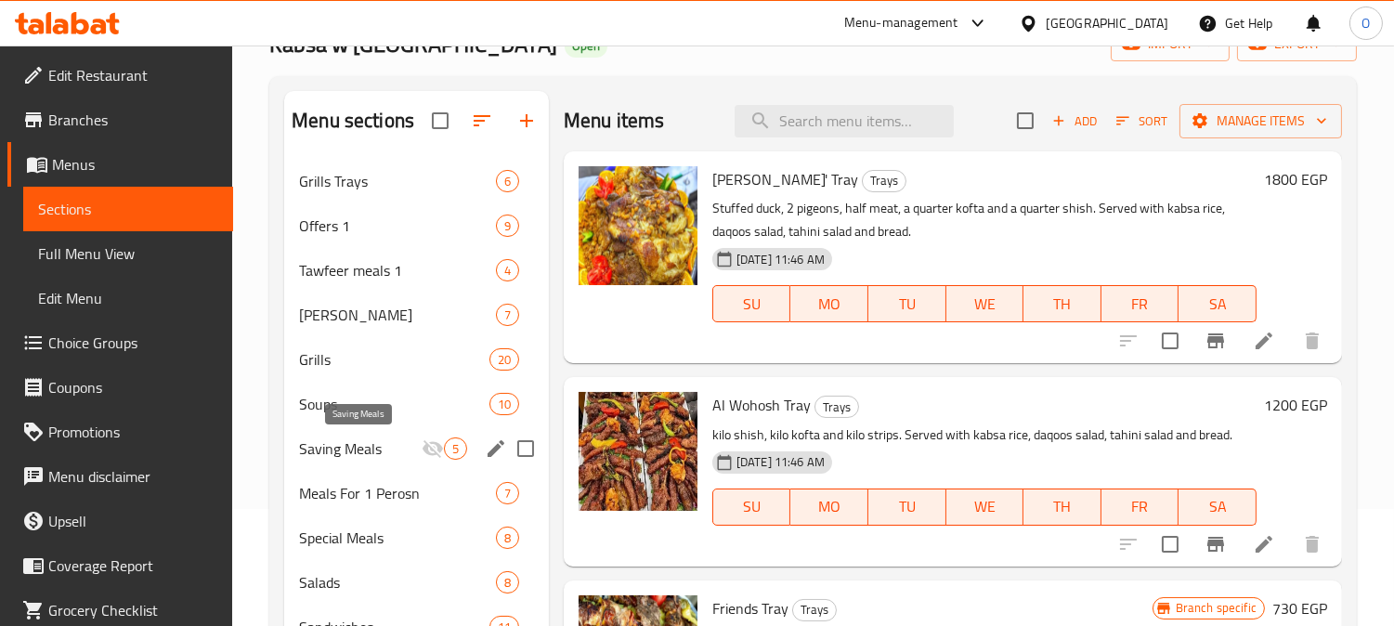
scroll to position [70, 0]
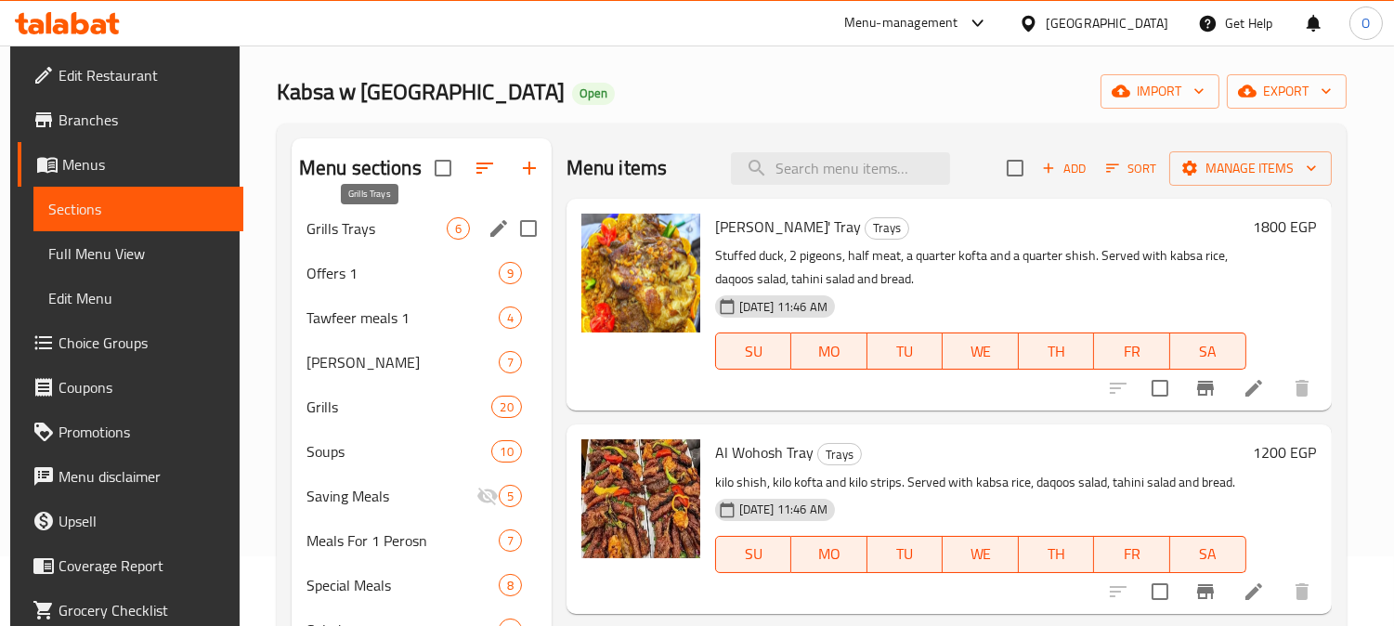
click at [378, 226] on span "Grills Trays" at bounding box center [376, 228] width 140 height 22
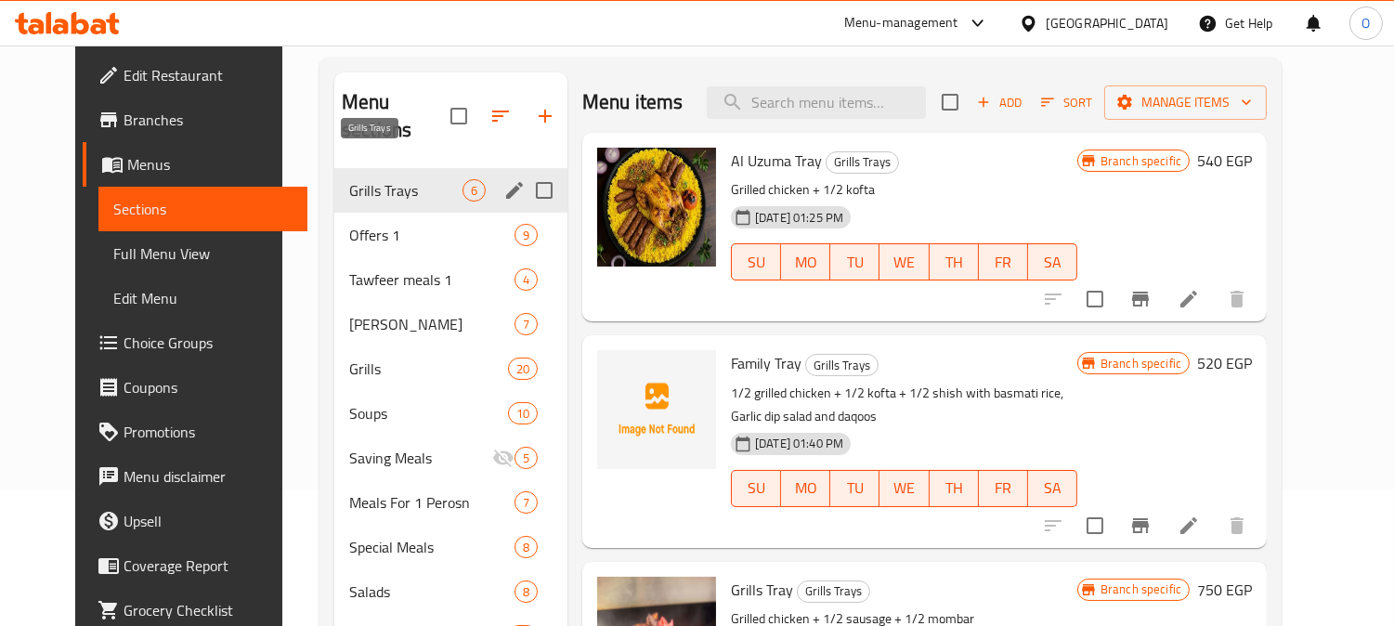
scroll to position [173, 0]
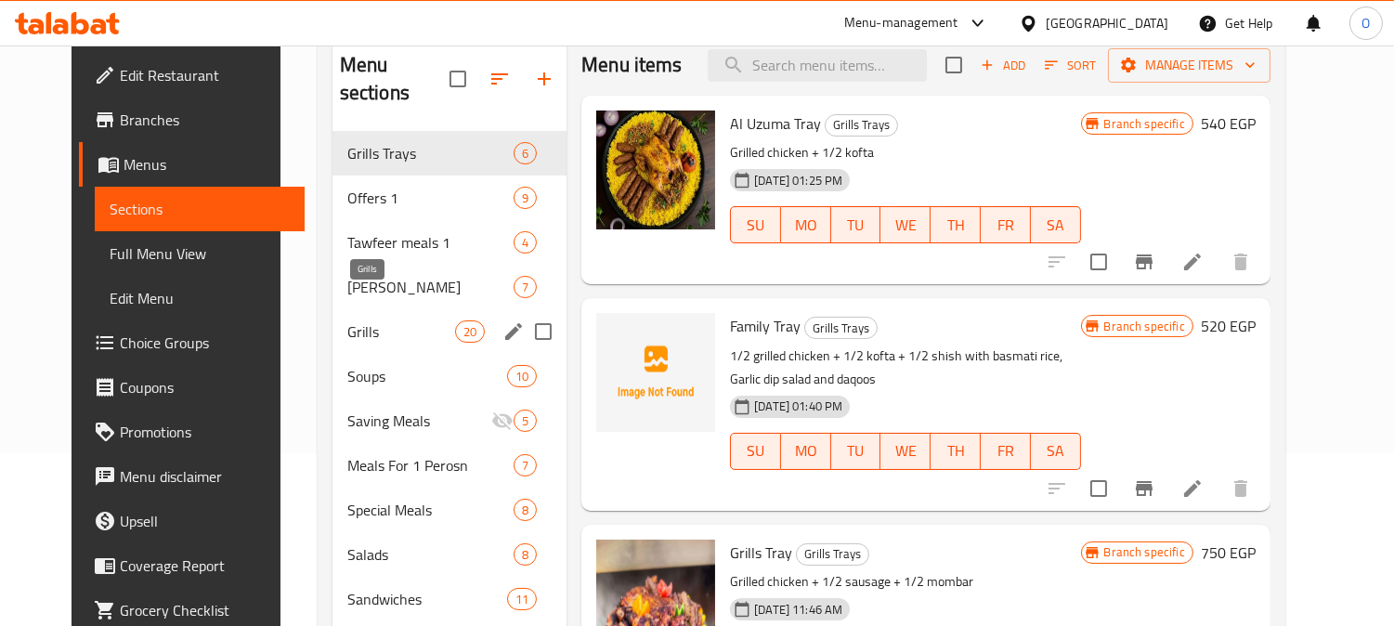
click at [386, 320] on span "Grills" at bounding box center [401, 331] width 108 height 22
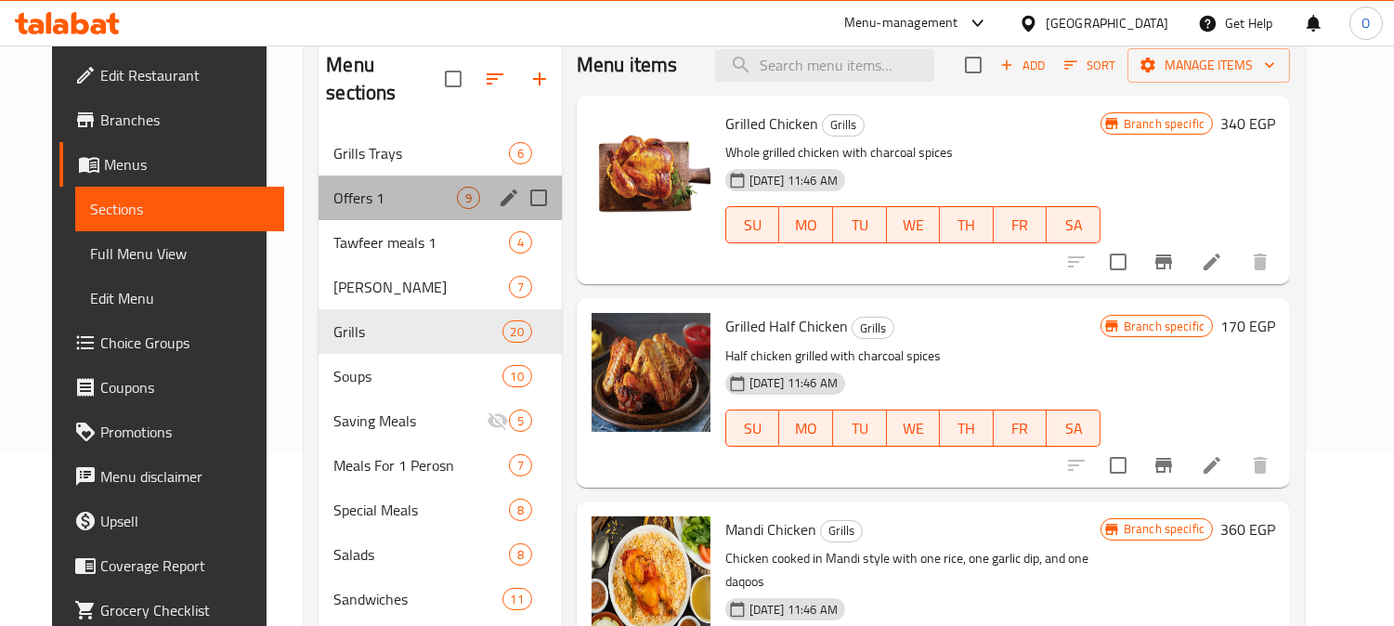
click at [397, 188] on div "Offers 1 9" at bounding box center [439, 197] width 242 height 45
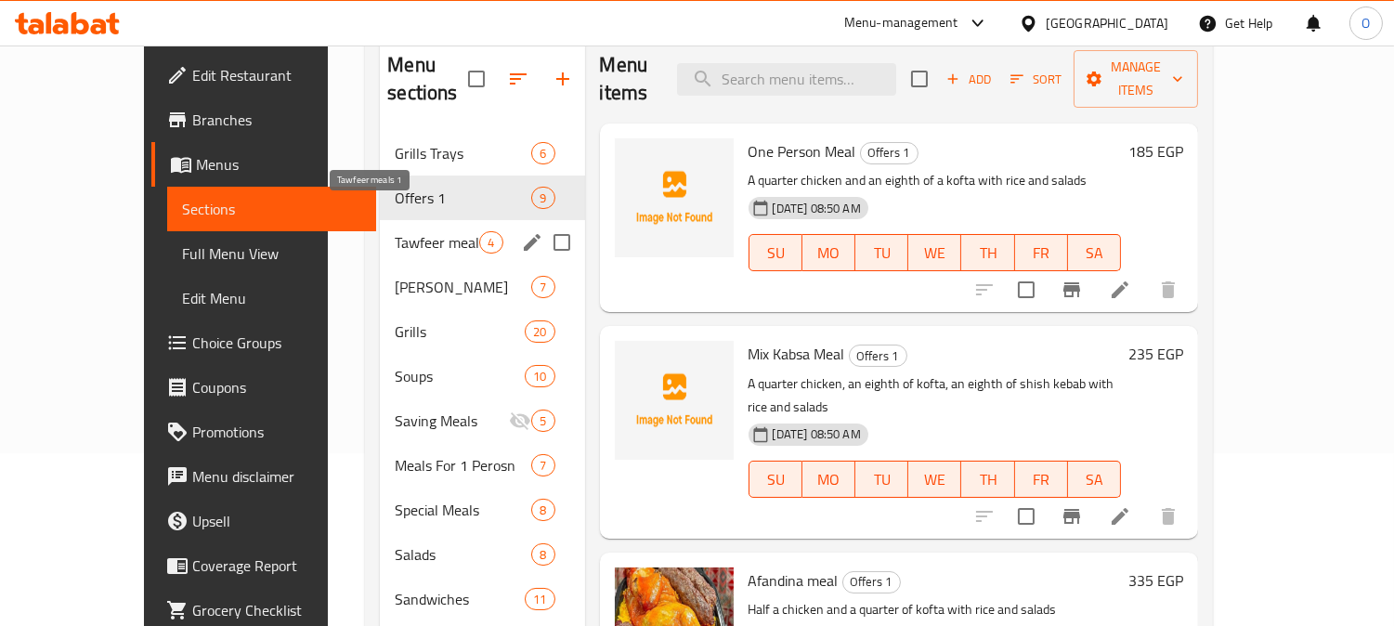
click at [395, 231] on span "Tawfeer meals 1" at bounding box center [437, 242] width 84 height 22
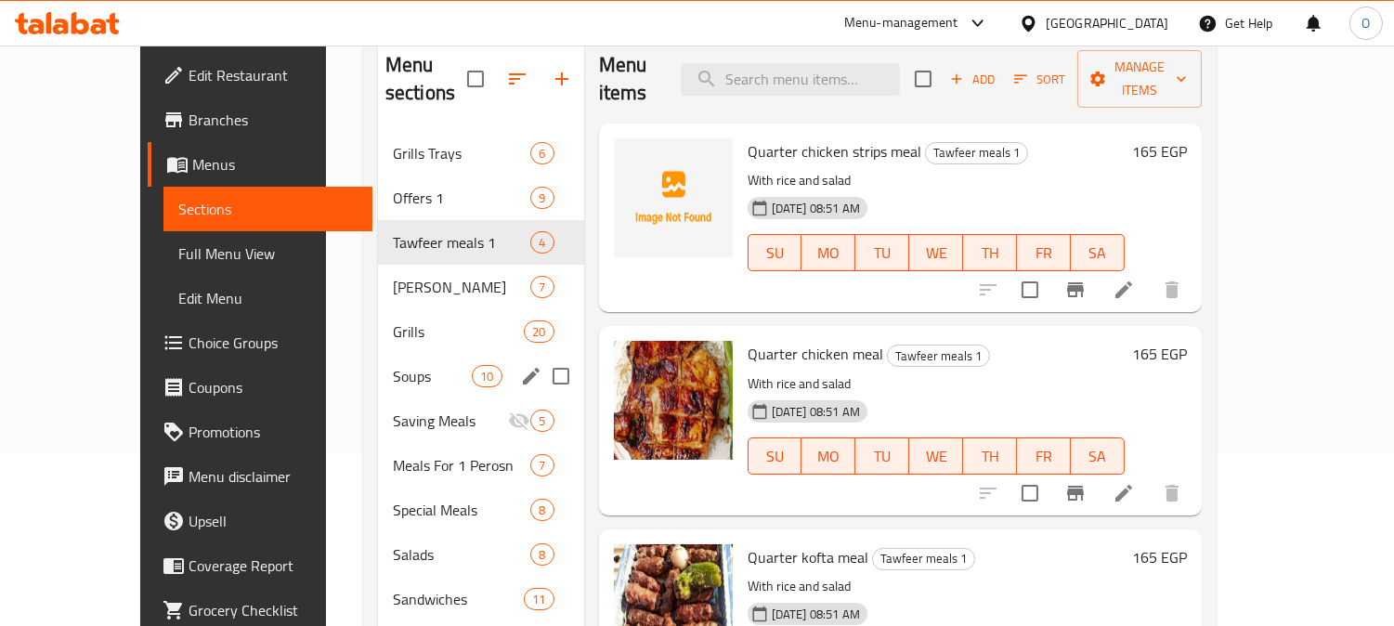
click at [378, 354] on div "Soups 10" at bounding box center [481, 376] width 206 height 45
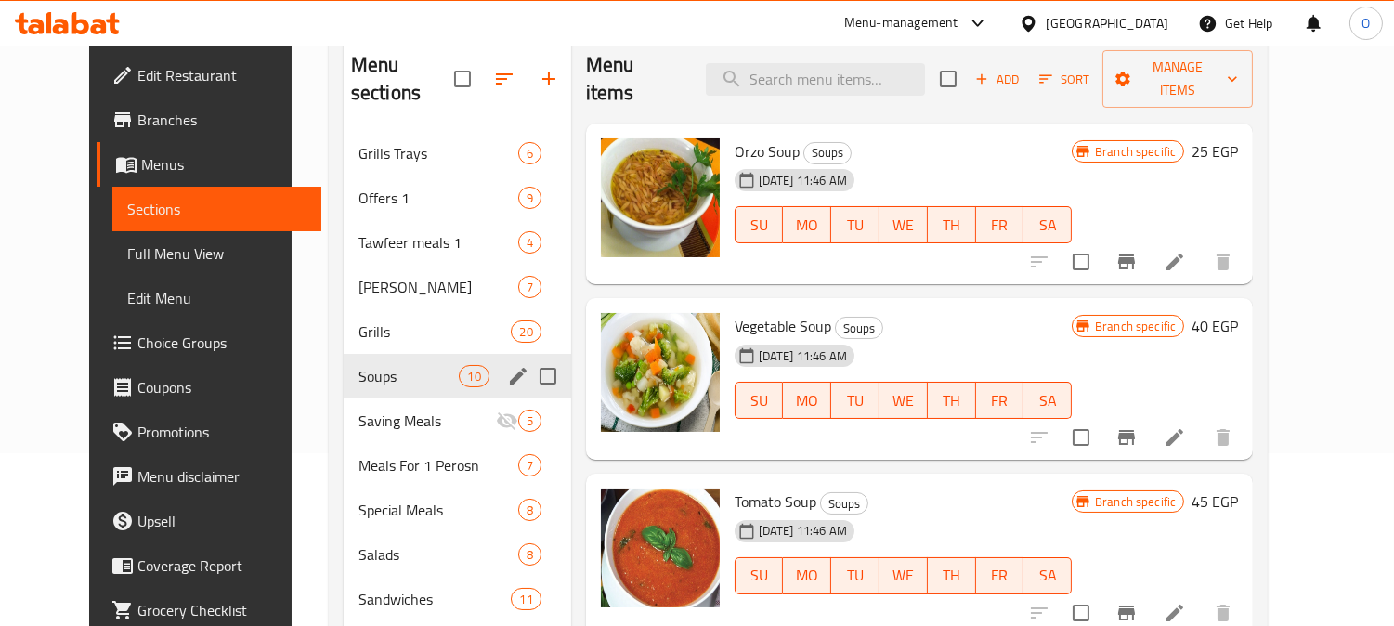
scroll to position [276, 0]
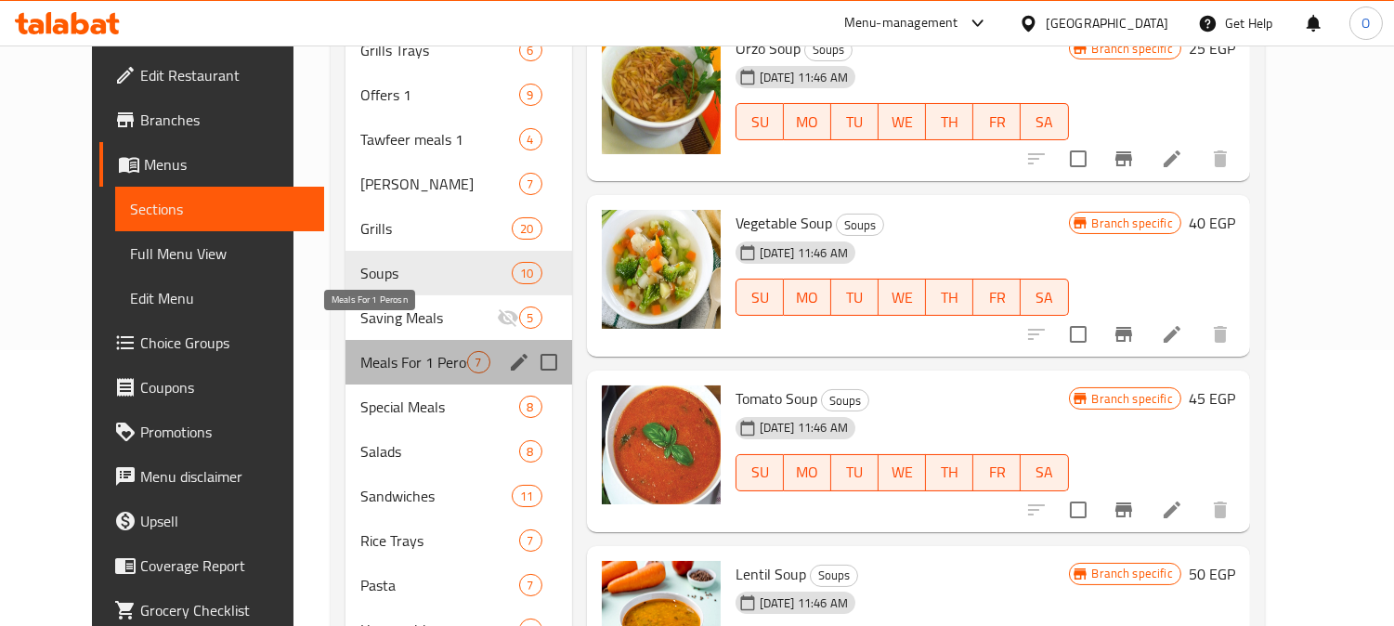
click at [377, 351] on span "Meals For 1 Perosn" at bounding box center [413, 362] width 106 height 22
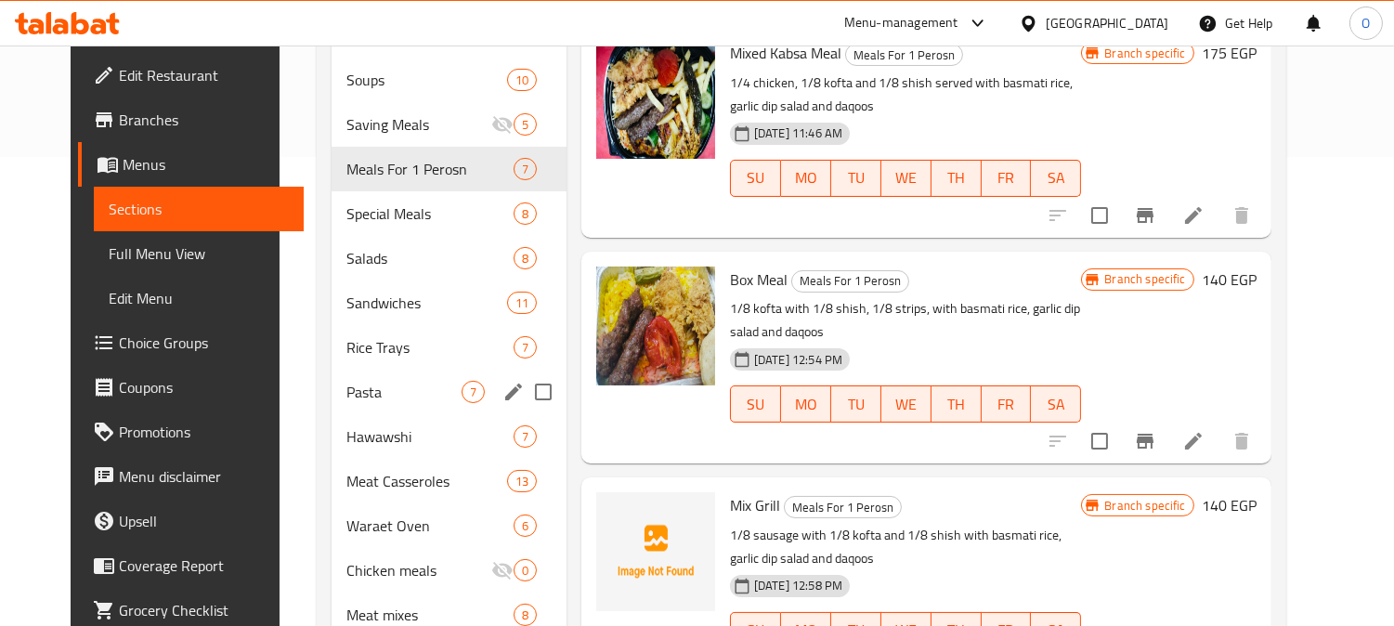
scroll to position [483, 0]
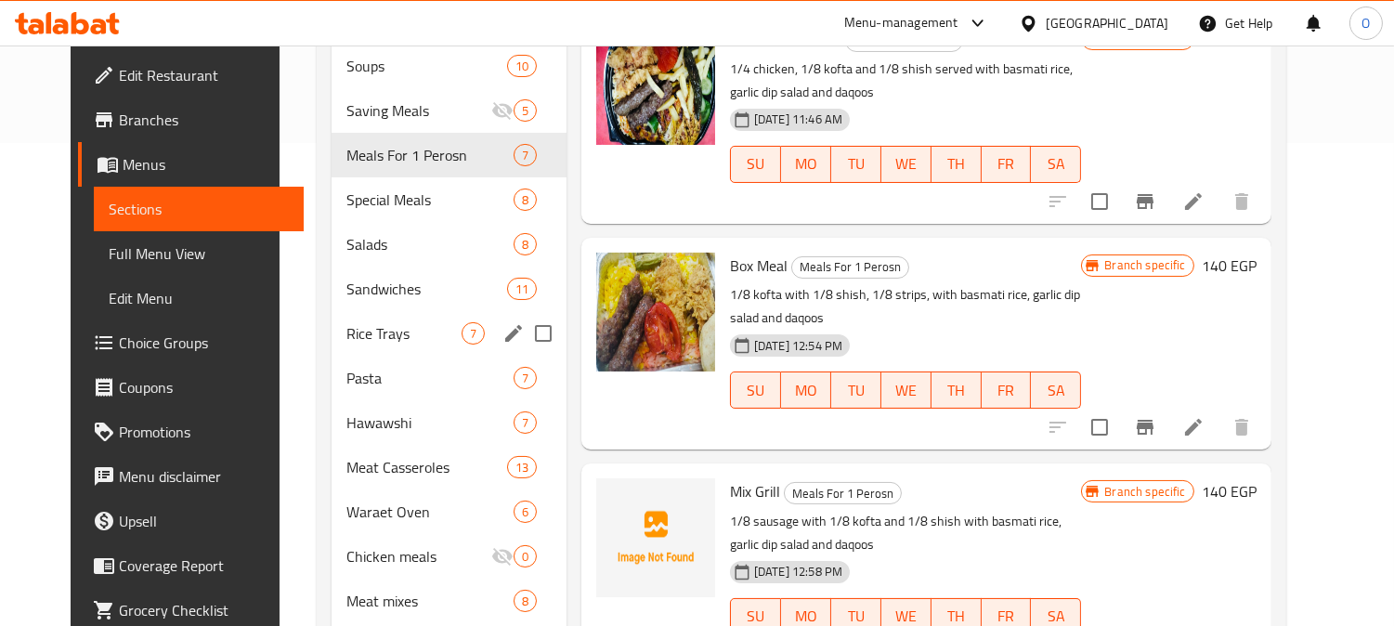
click at [384, 322] on span "Rice Trays" at bounding box center [403, 333] width 115 height 22
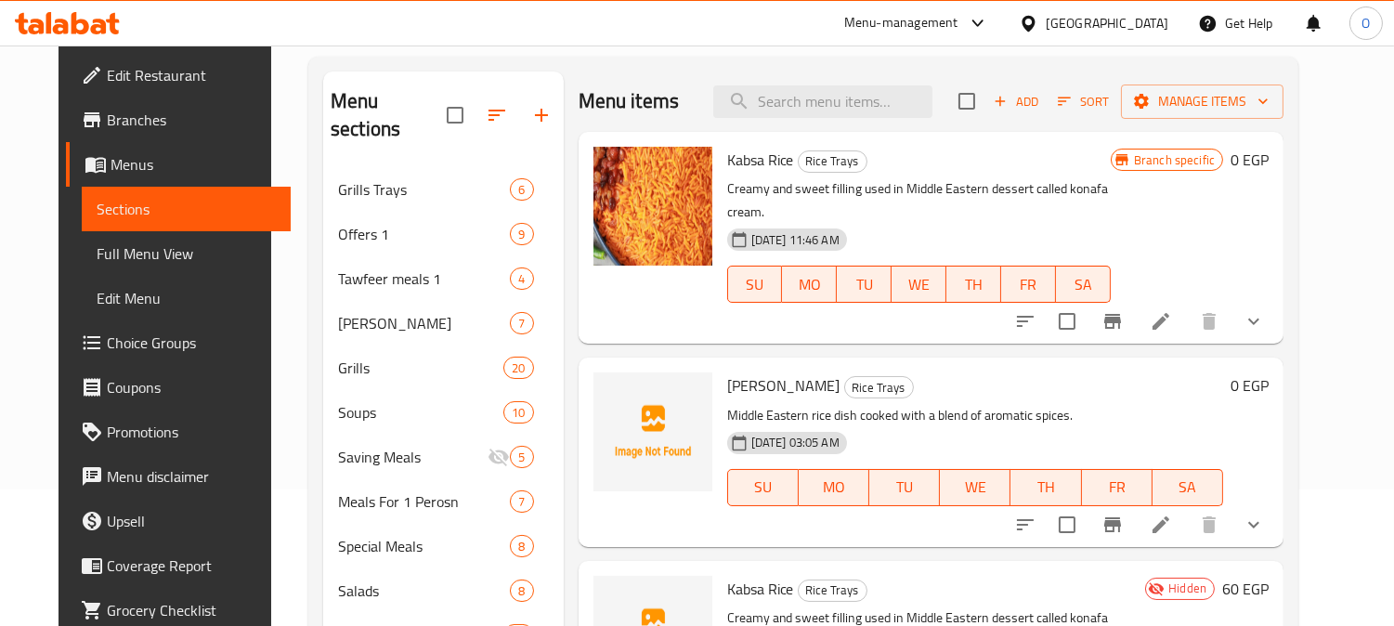
scroll to position [173, 0]
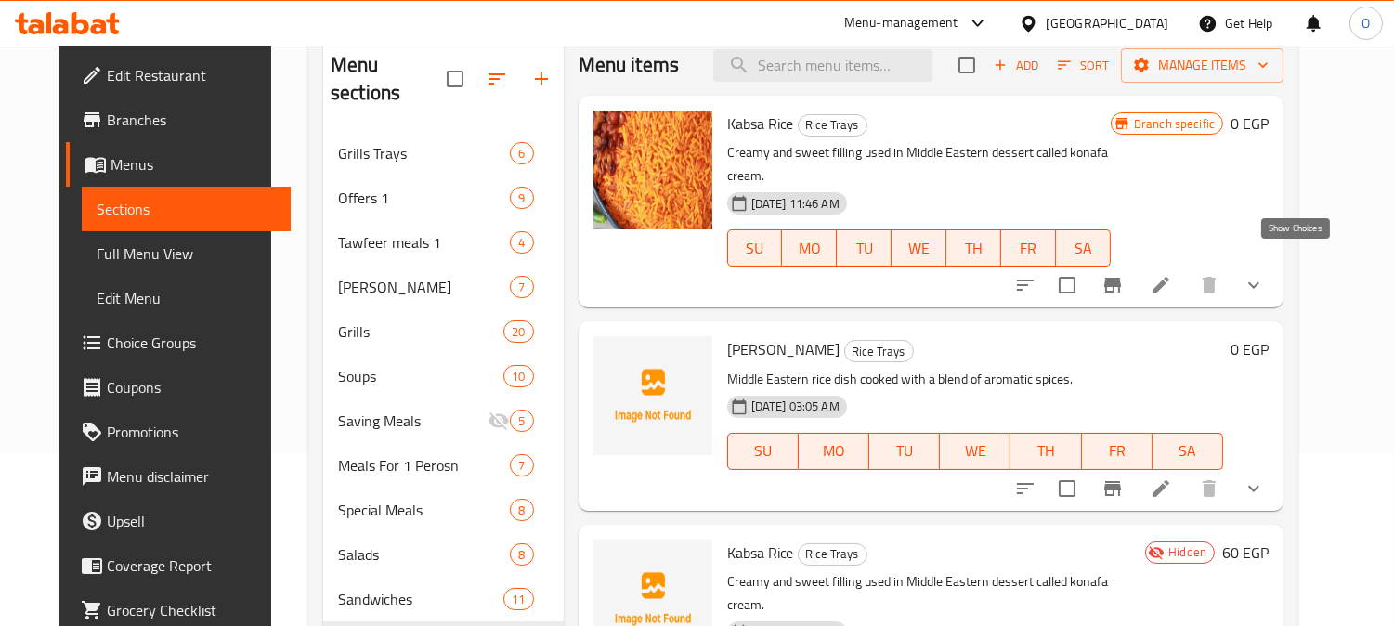
click at [1265, 274] on icon "show more" at bounding box center [1253, 285] width 22 height 22
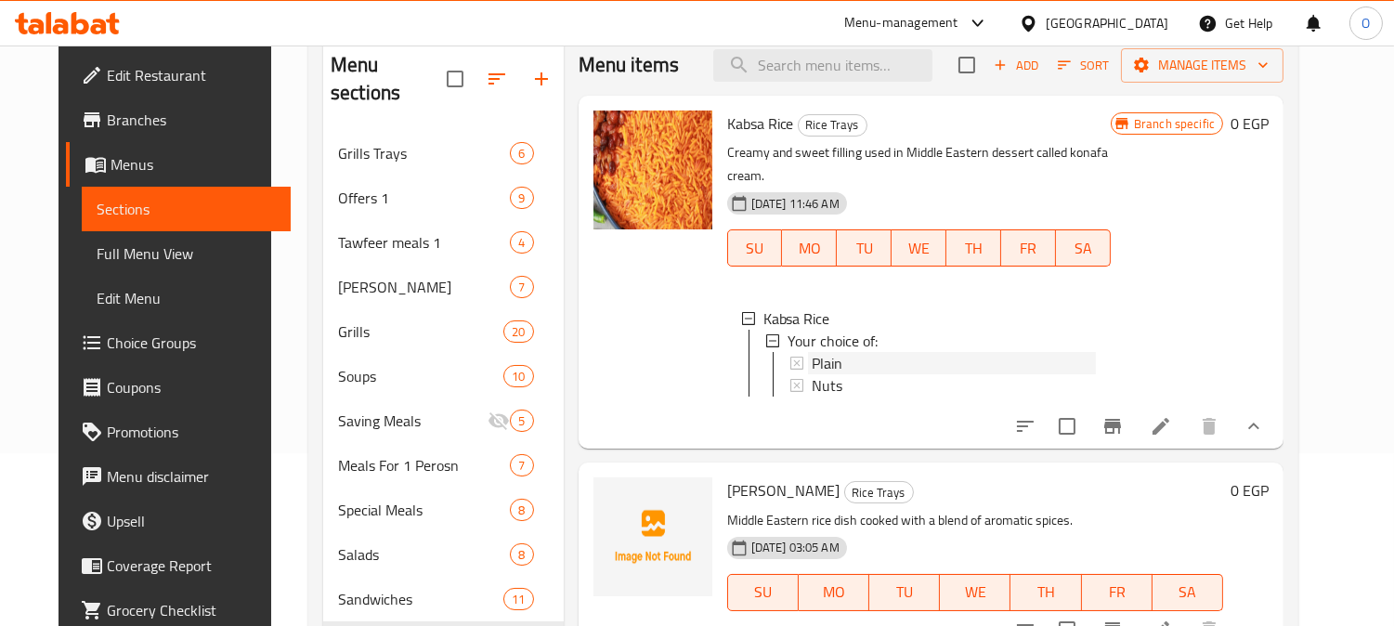
click at [811, 352] on span "Plain" at bounding box center [826, 363] width 31 height 22
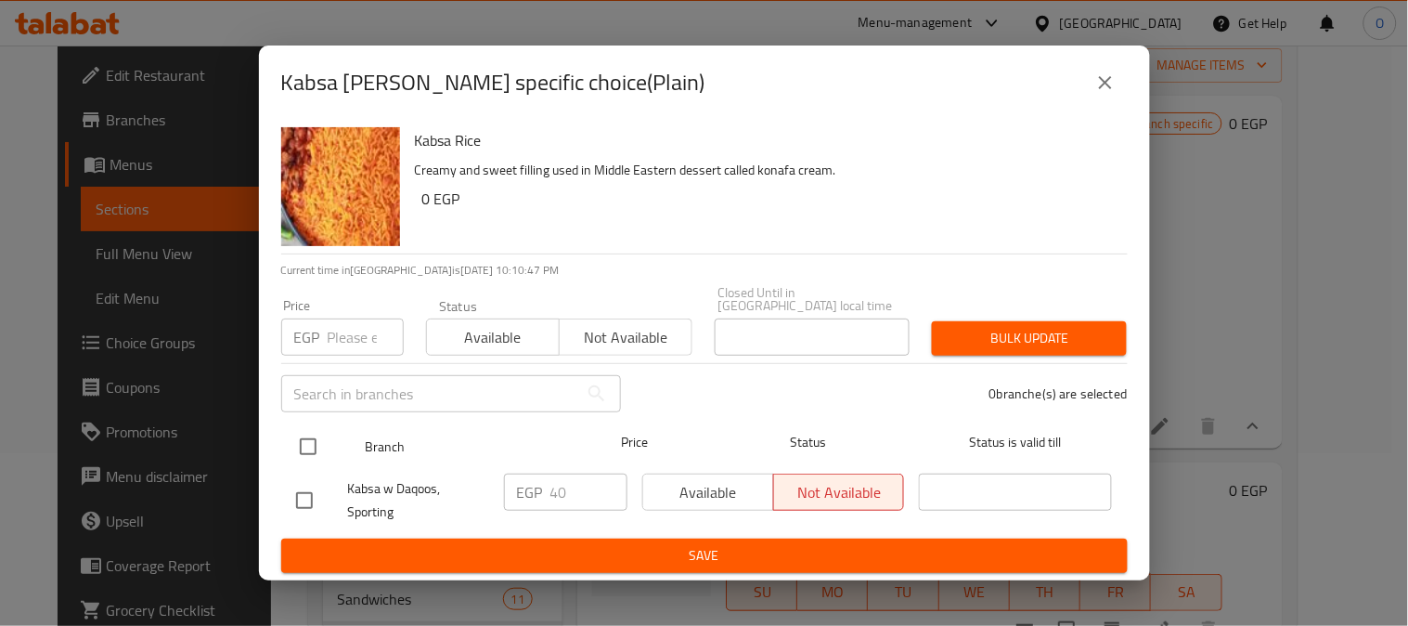
click at [319, 440] on input "checkbox" at bounding box center [308, 446] width 39 height 39
checkbox input "true"
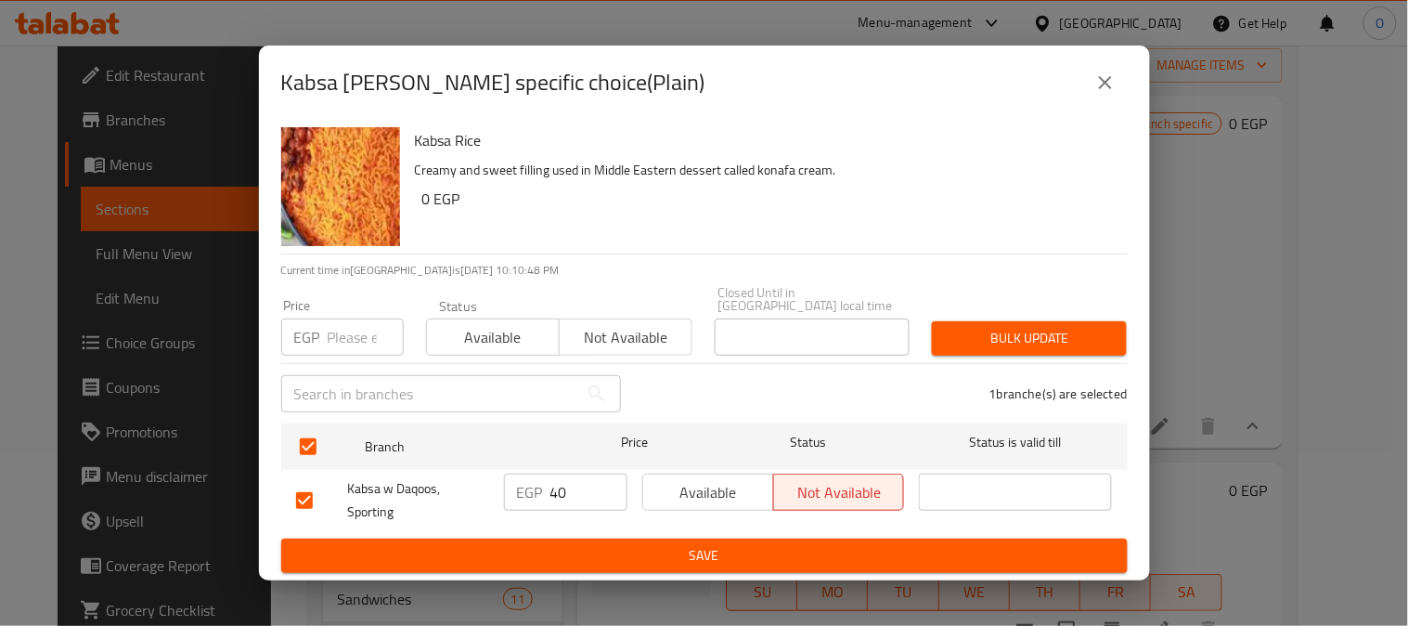
click at [328, 332] on input "number" at bounding box center [366, 336] width 76 height 37
paste input "40"
type input "40"
click at [1000, 340] on span "Bulk update" at bounding box center [1029, 338] width 165 height 23
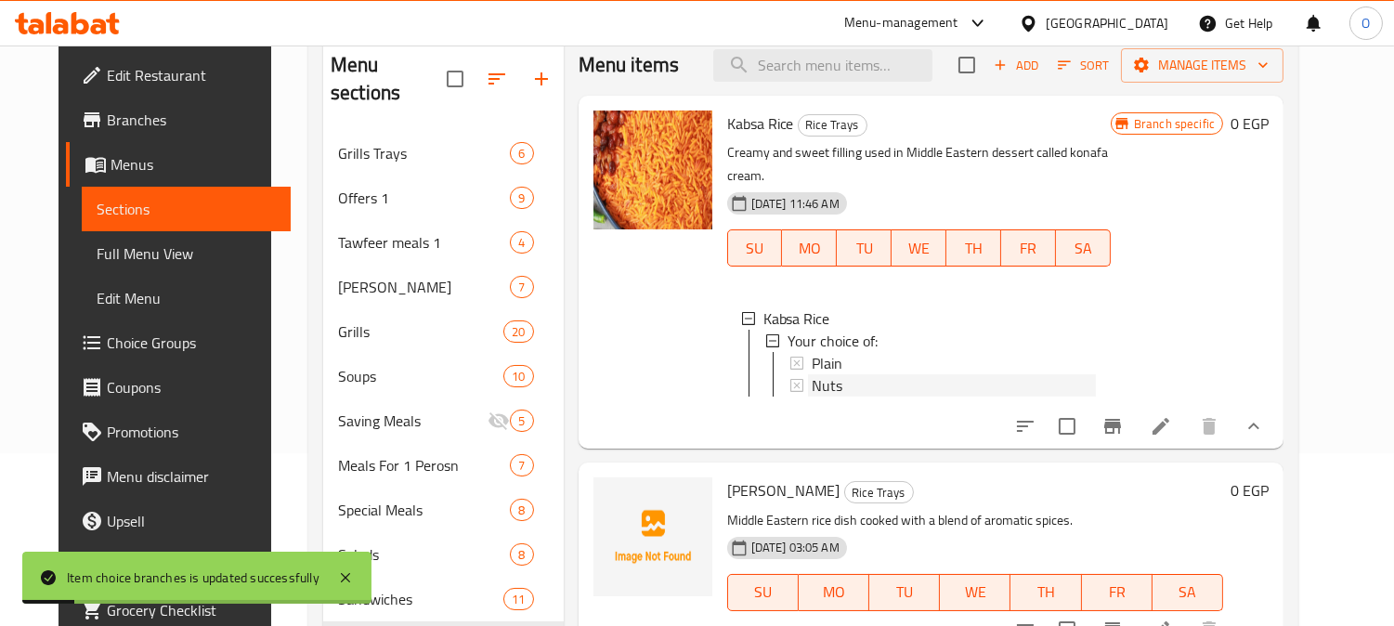
click at [823, 374] on span "Nuts" at bounding box center [826, 385] width 31 height 22
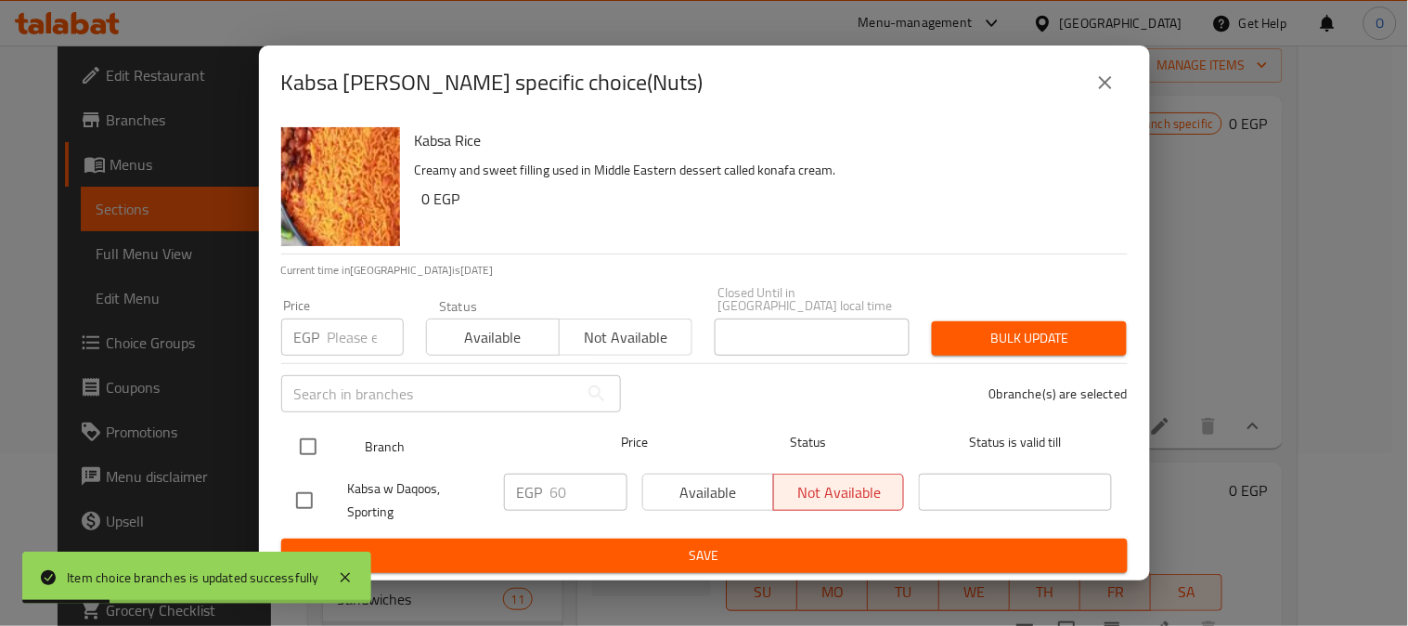
click at [283, 436] on div "Branch Price Status Status is valid till" at bounding box center [704, 446] width 847 height 46
click at [299, 439] on input "checkbox" at bounding box center [308, 446] width 39 height 39
checkbox input "true"
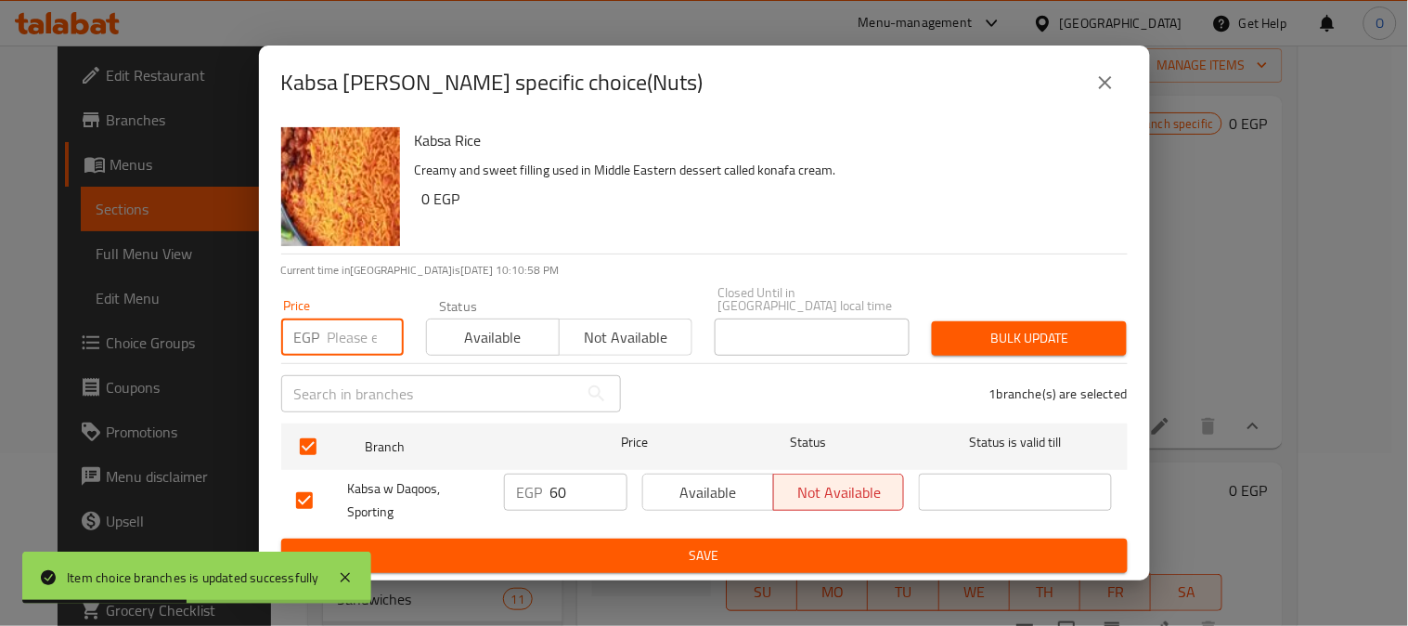
paste input "60"
type input "60"
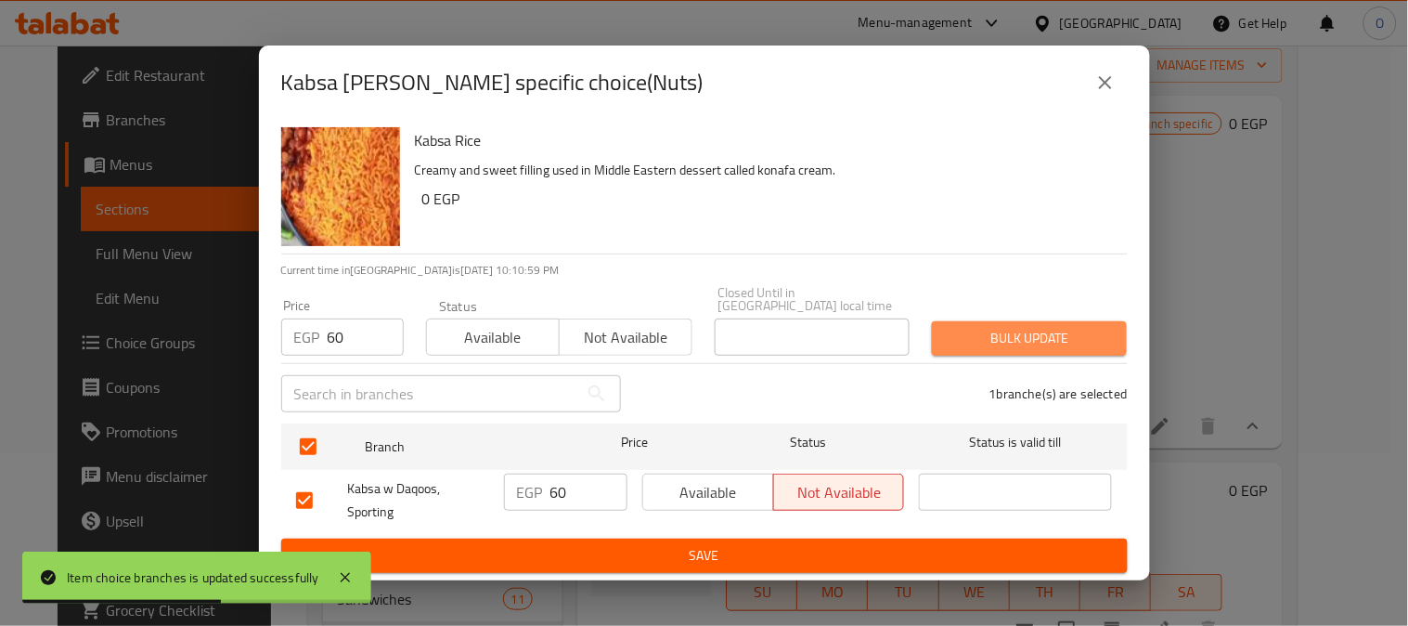
click at [1109, 327] on span "Bulk update" at bounding box center [1029, 338] width 165 height 23
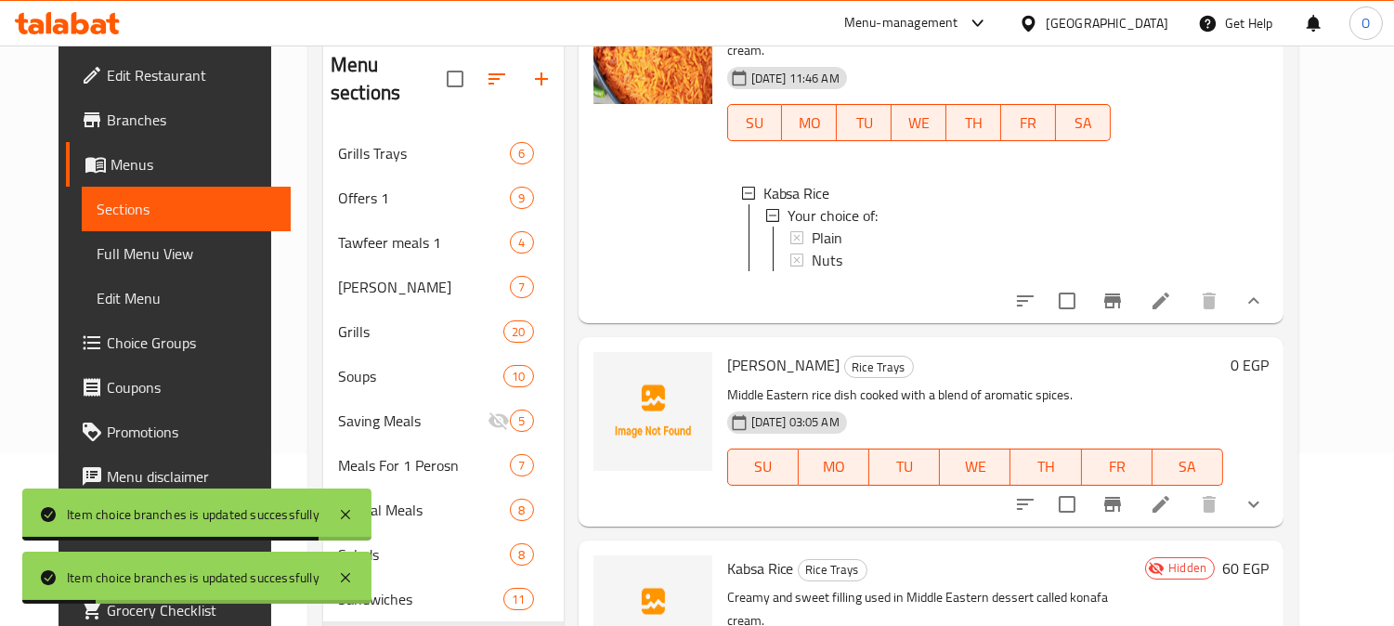
scroll to position [206, 0]
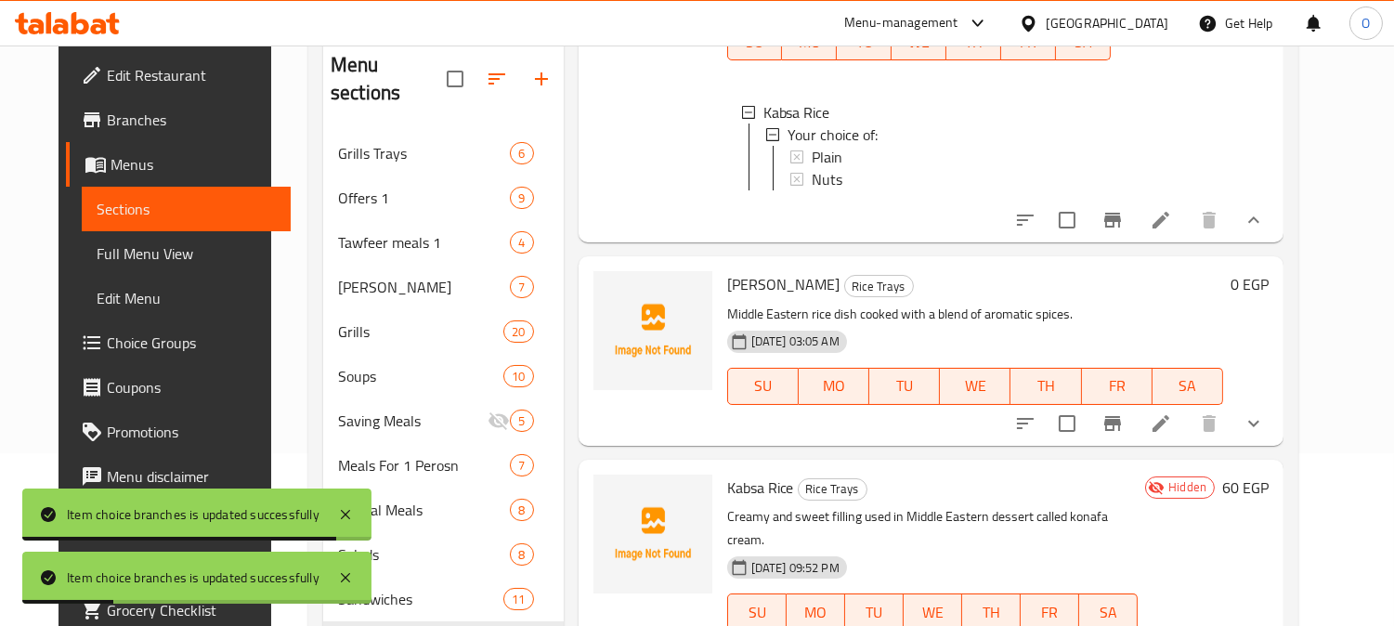
click at [1265, 412] on icon "show more" at bounding box center [1253, 423] width 22 height 22
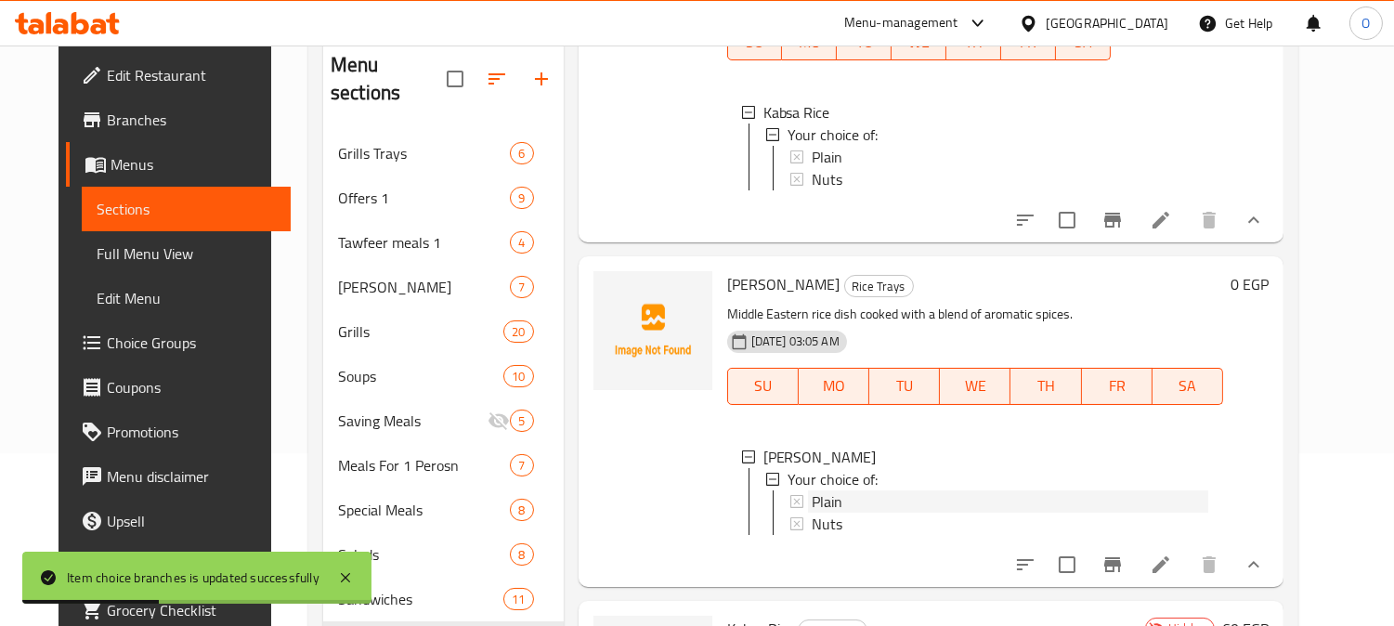
click at [836, 490] on div "Plain" at bounding box center [1009, 501] width 397 height 22
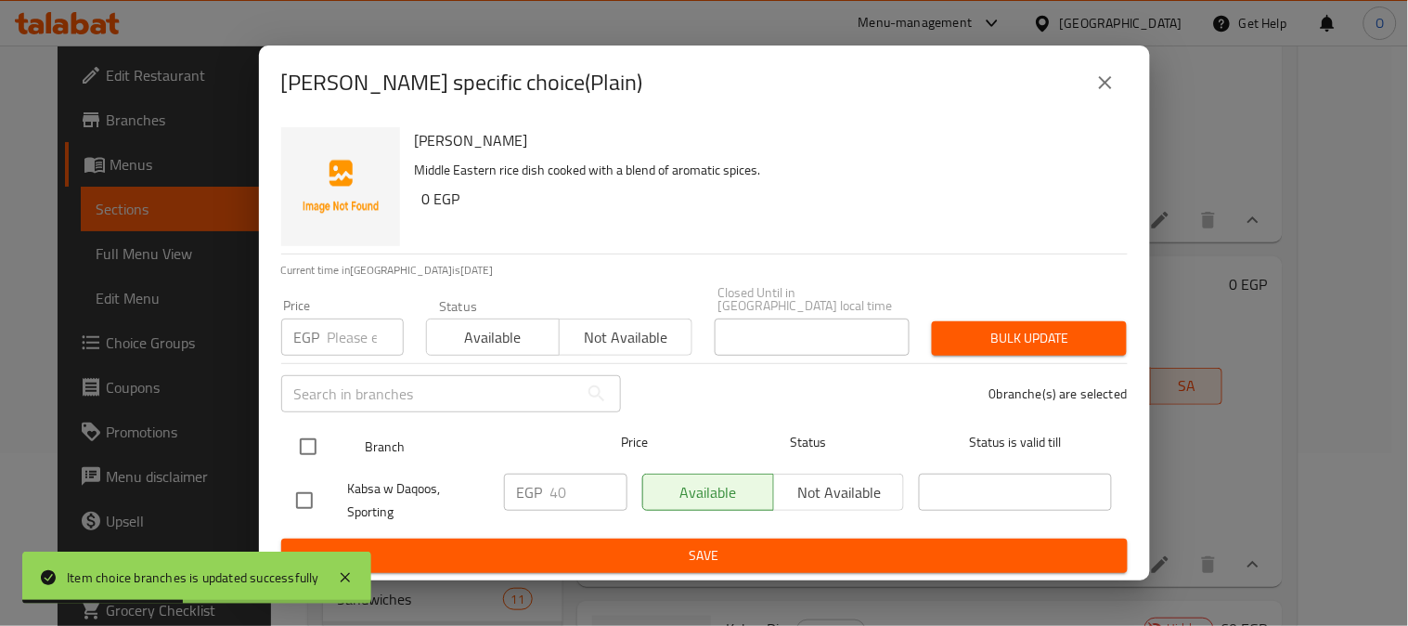
click at [308, 442] on input "checkbox" at bounding box center [308, 446] width 39 height 39
checkbox input "true"
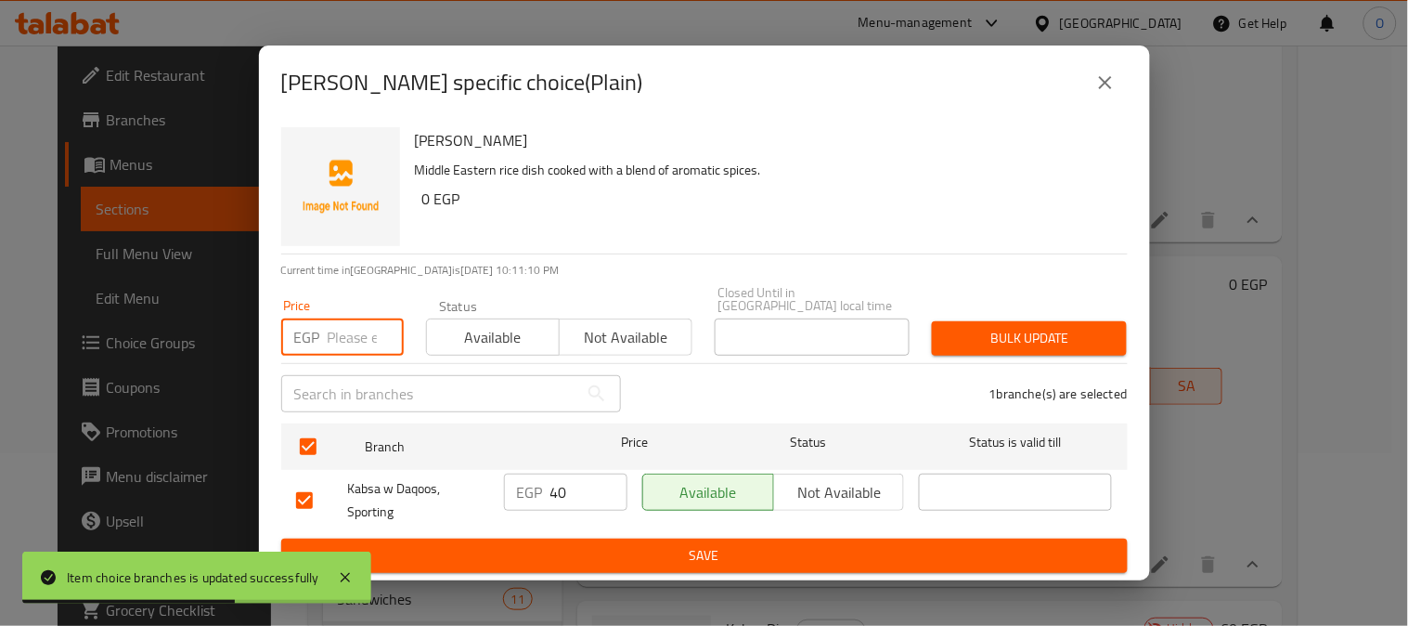
paste input "40"
type input "40"
click at [1097, 341] on span "Bulk update" at bounding box center [1029, 338] width 165 height 23
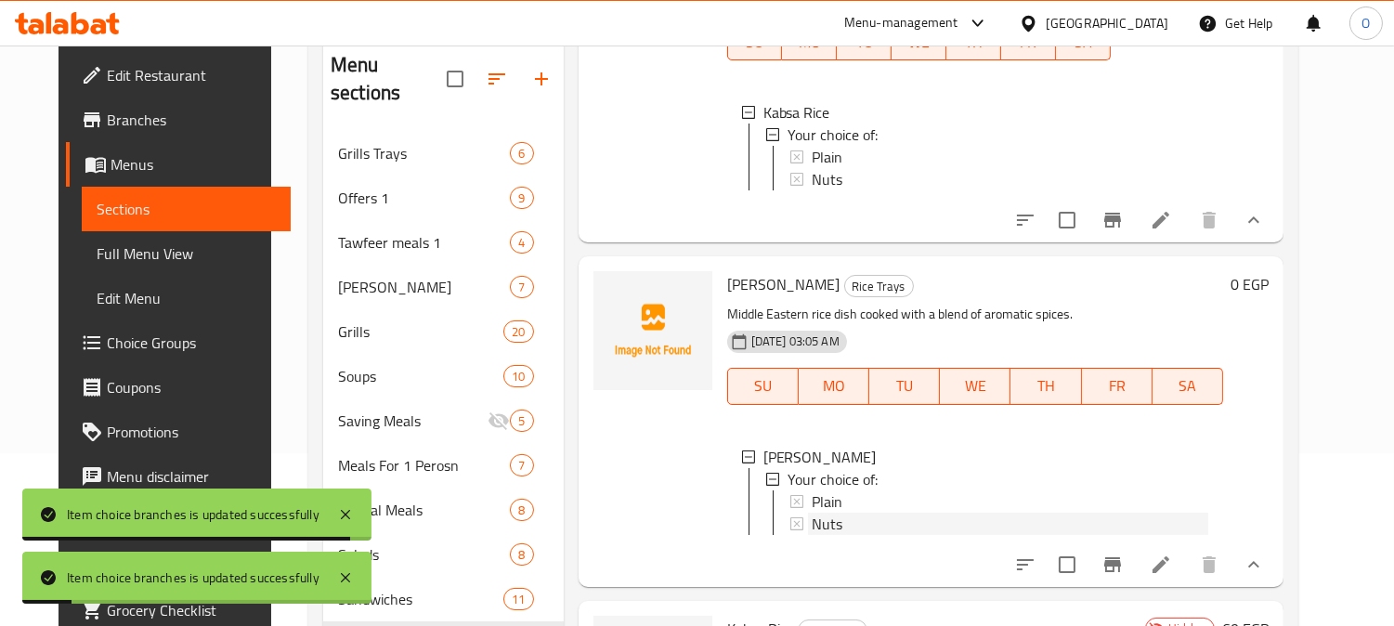
click at [811, 515] on span "Nuts" at bounding box center [826, 524] width 31 height 22
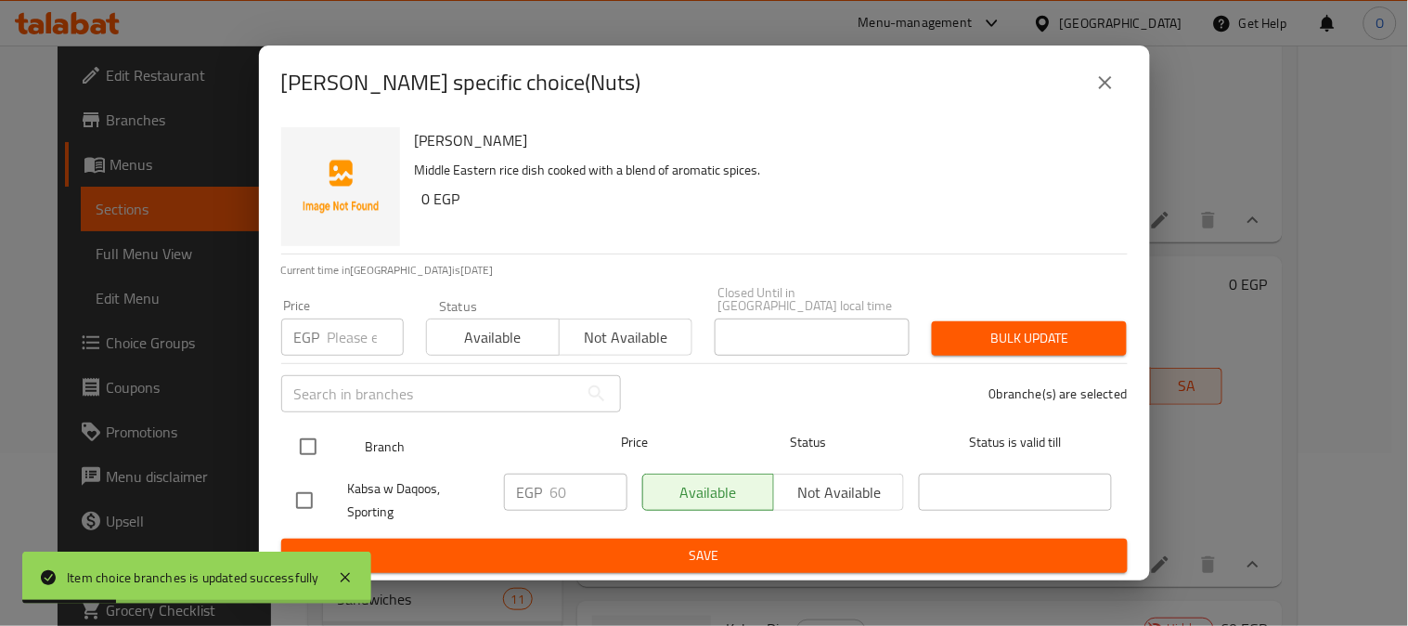
click at [294, 449] on input "checkbox" at bounding box center [308, 446] width 39 height 39
checkbox input "true"
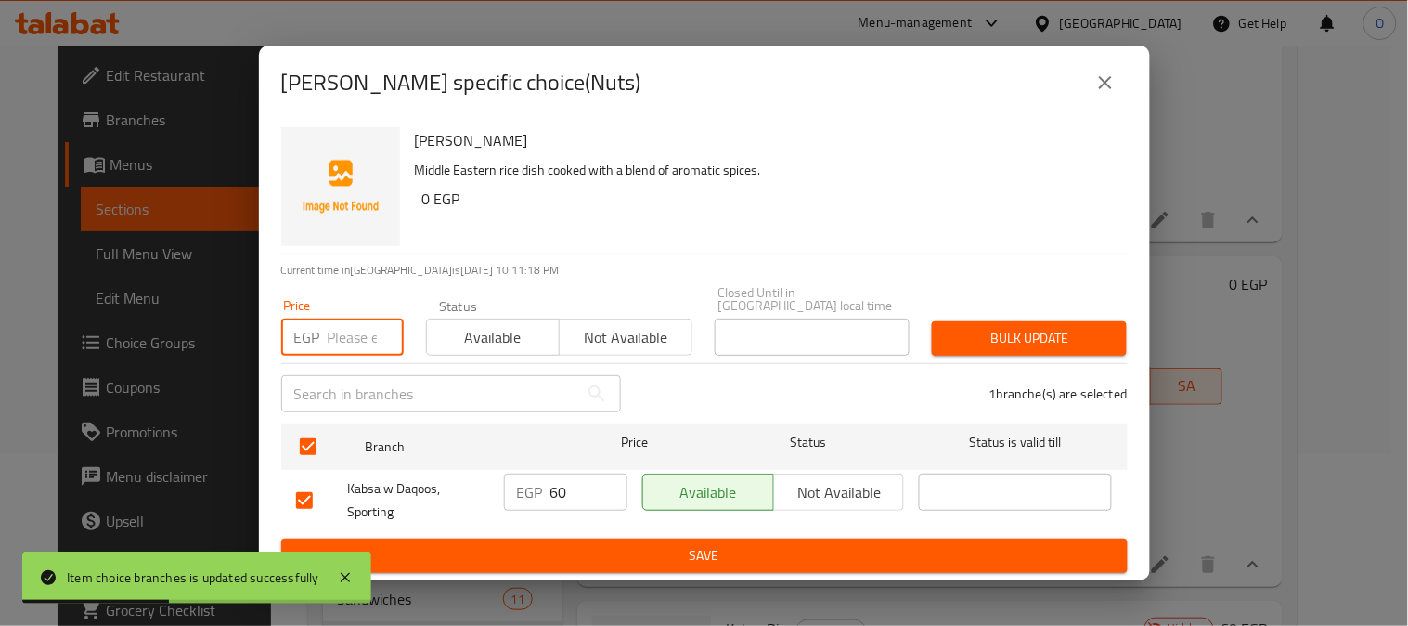
paste input "60"
type input "60"
click at [1060, 321] on button "Bulk update" at bounding box center [1029, 338] width 195 height 34
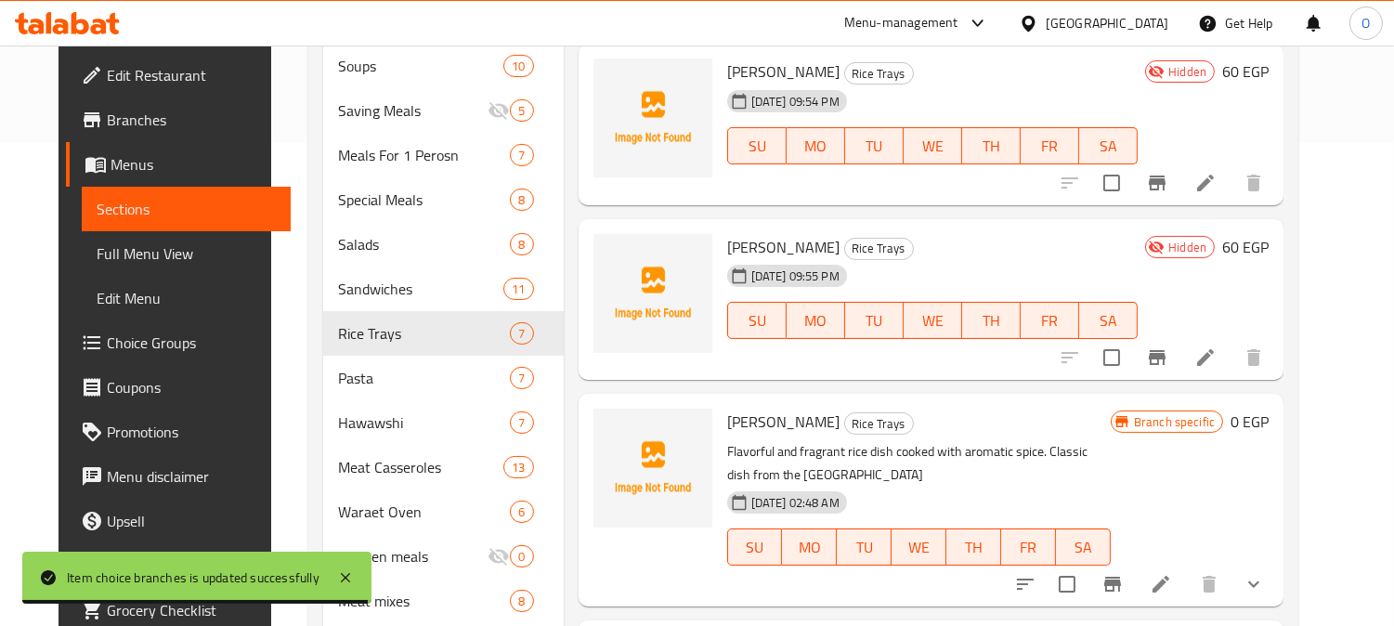
scroll to position [586, 0]
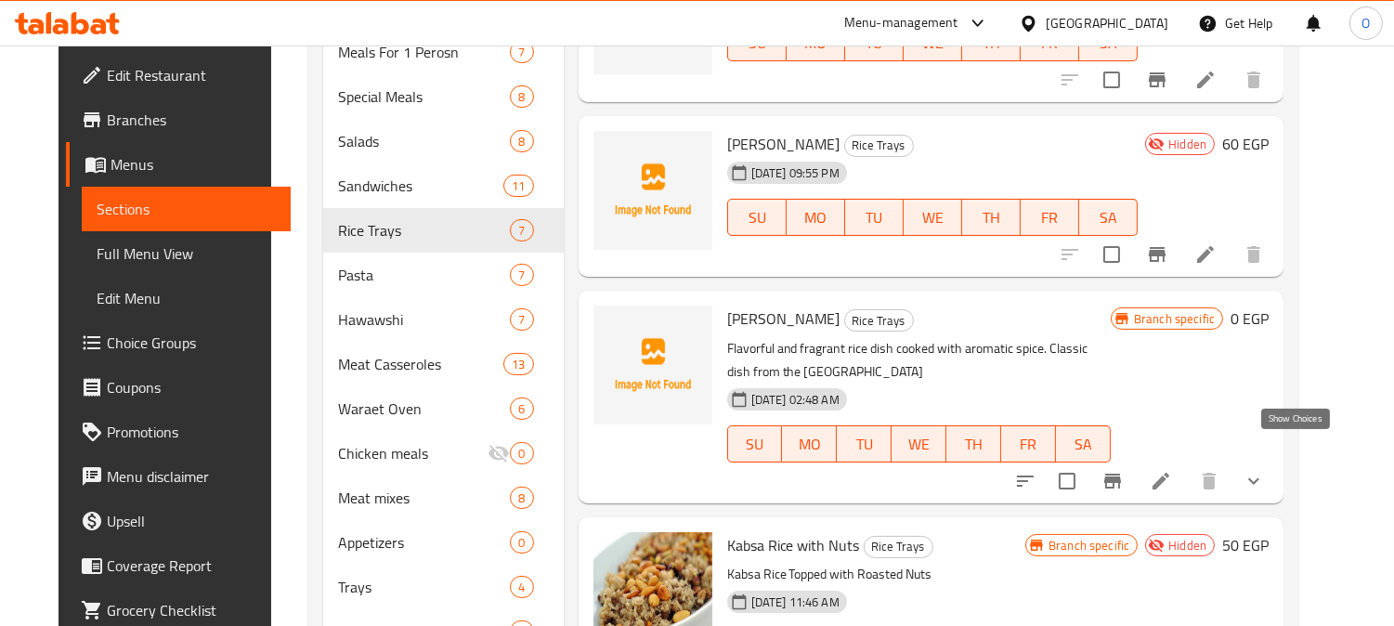
click at [1265, 470] on icon "show more" at bounding box center [1253, 481] width 22 height 22
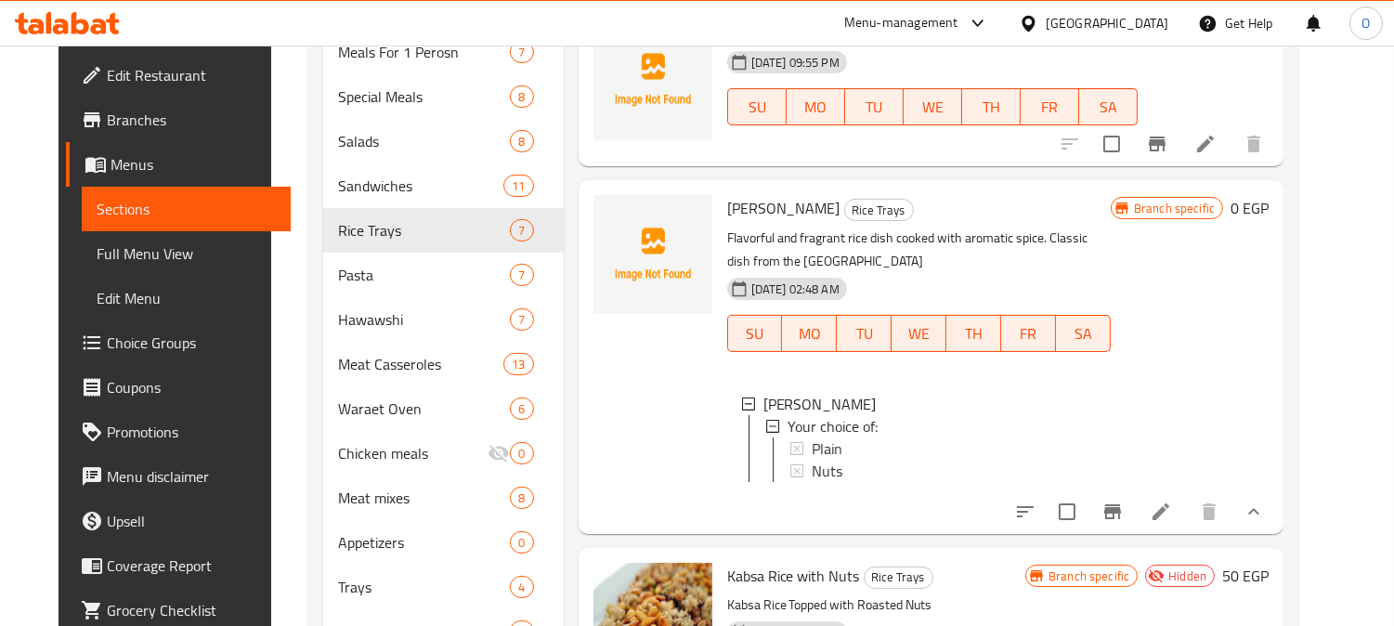
scroll to position [794, 0]
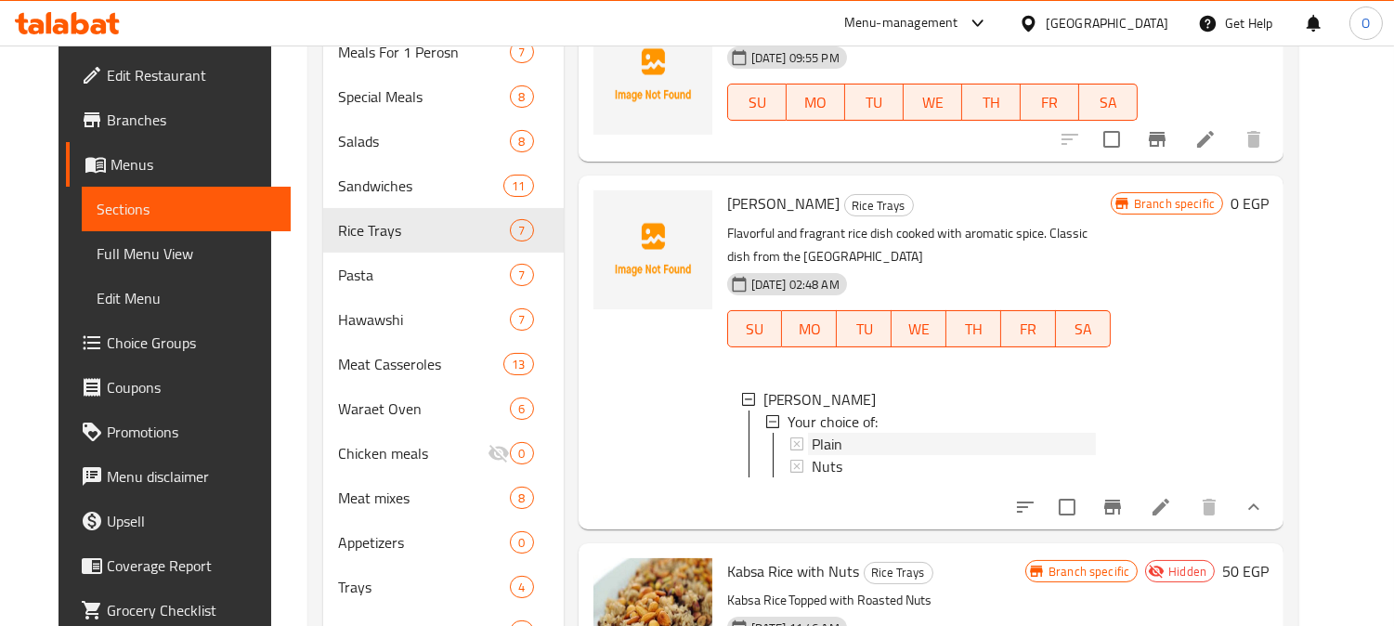
click at [842, 433] on div "Plain" at bounding box center [953, 444] width 284 height 22
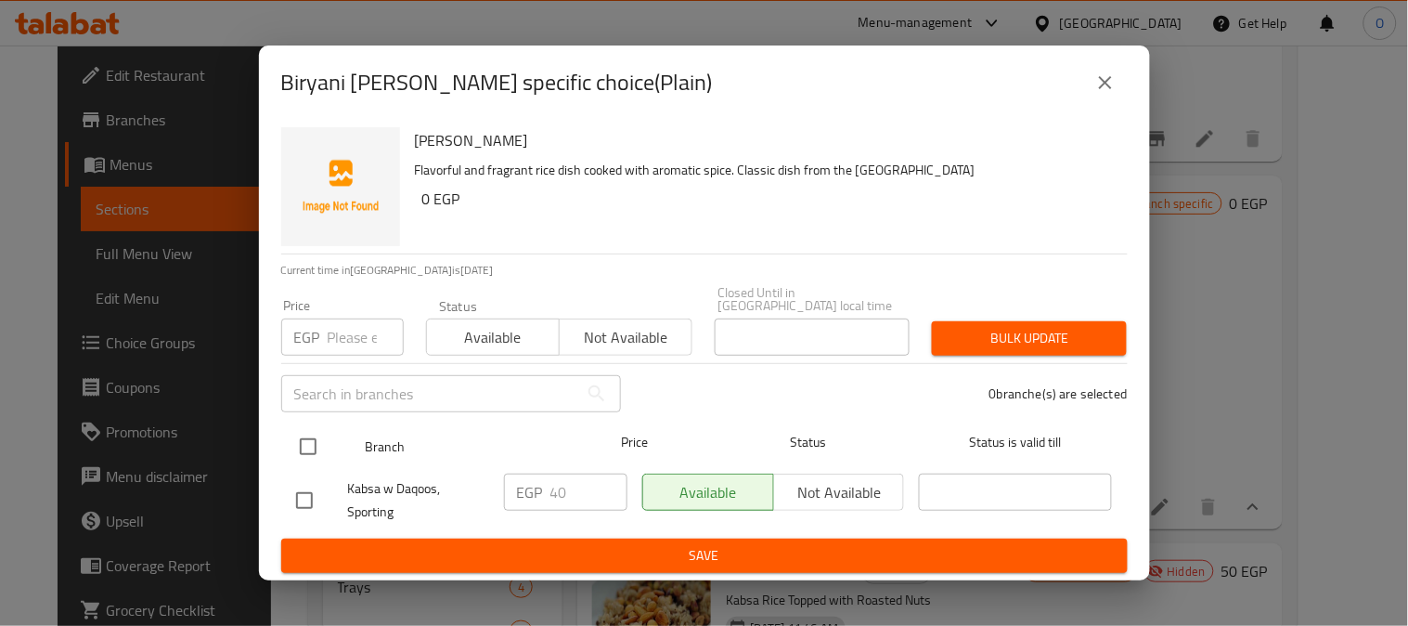
click at [319, 436] on input "checkbox" at bounding box center [308, 446] width 39 height 39
checkbox input "true"
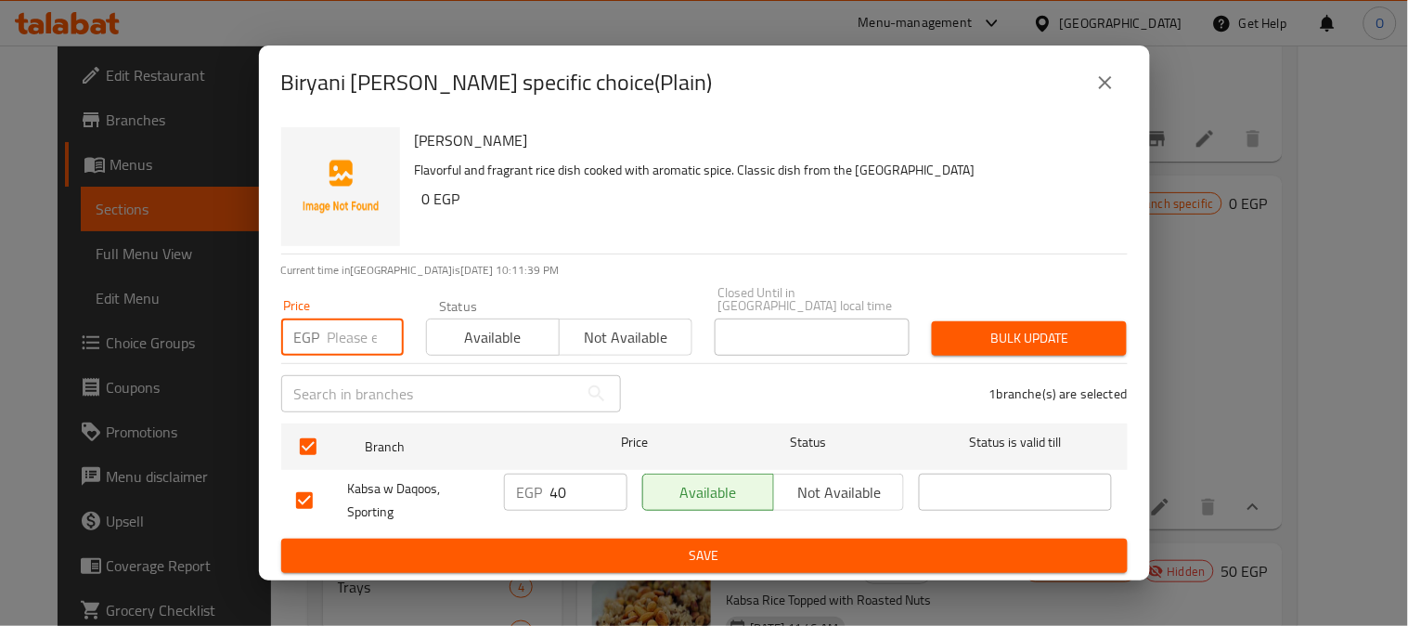
paste input "40"
type input "40"
click at [1034, 327] on span "Bulk update" at bounding box center [1029, 338] width 165 height 23
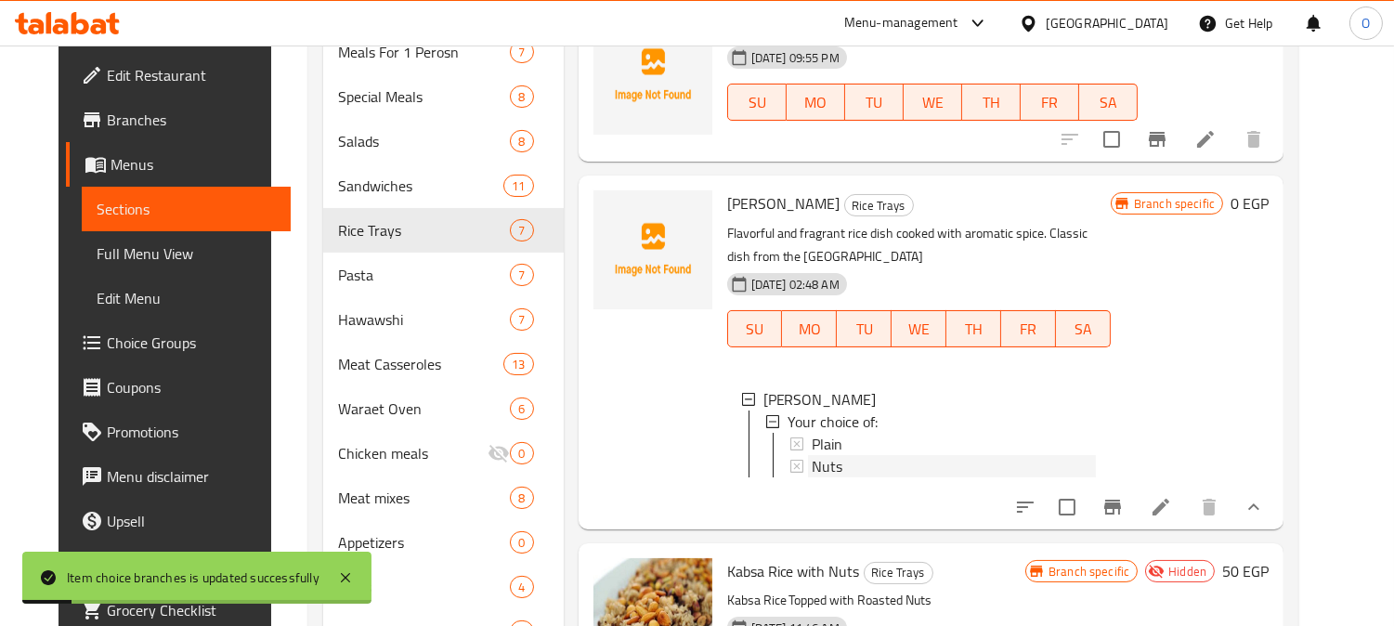
click at [851, 455] on div "Nuts" at bounding box center [953, 466] width 284 height 22
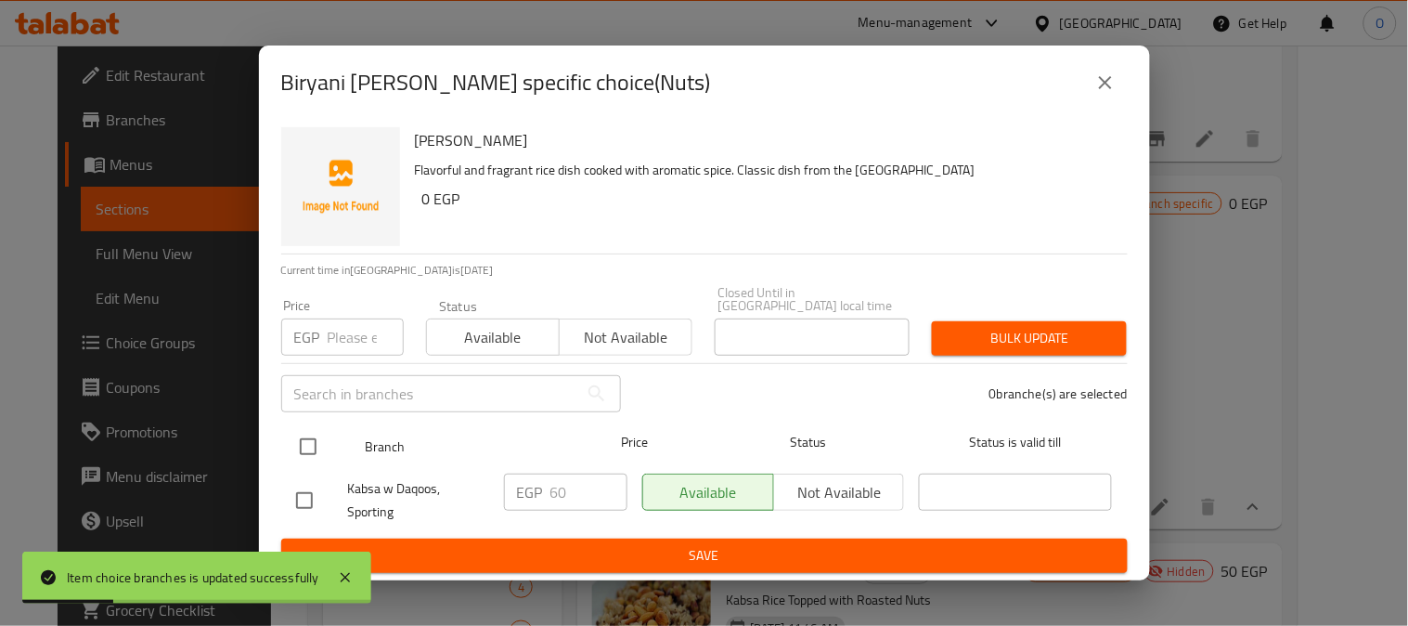
click at [308, 448] on input "checkbox" at bounding box center [308, 446] width 39 height 39
checkbox input "true"
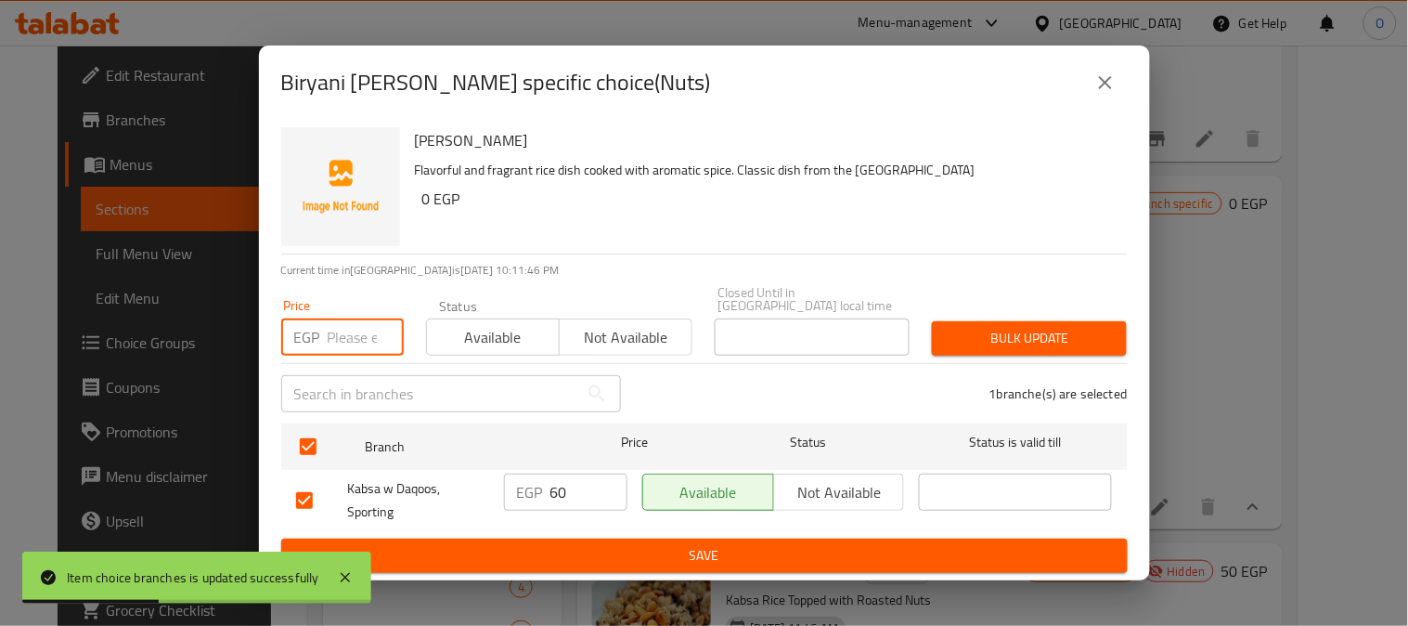
paste input "60"
type input "60"
click at [1043, 340] on span "Bulk update" at bounding box center [1029, 338] width 165 height 23
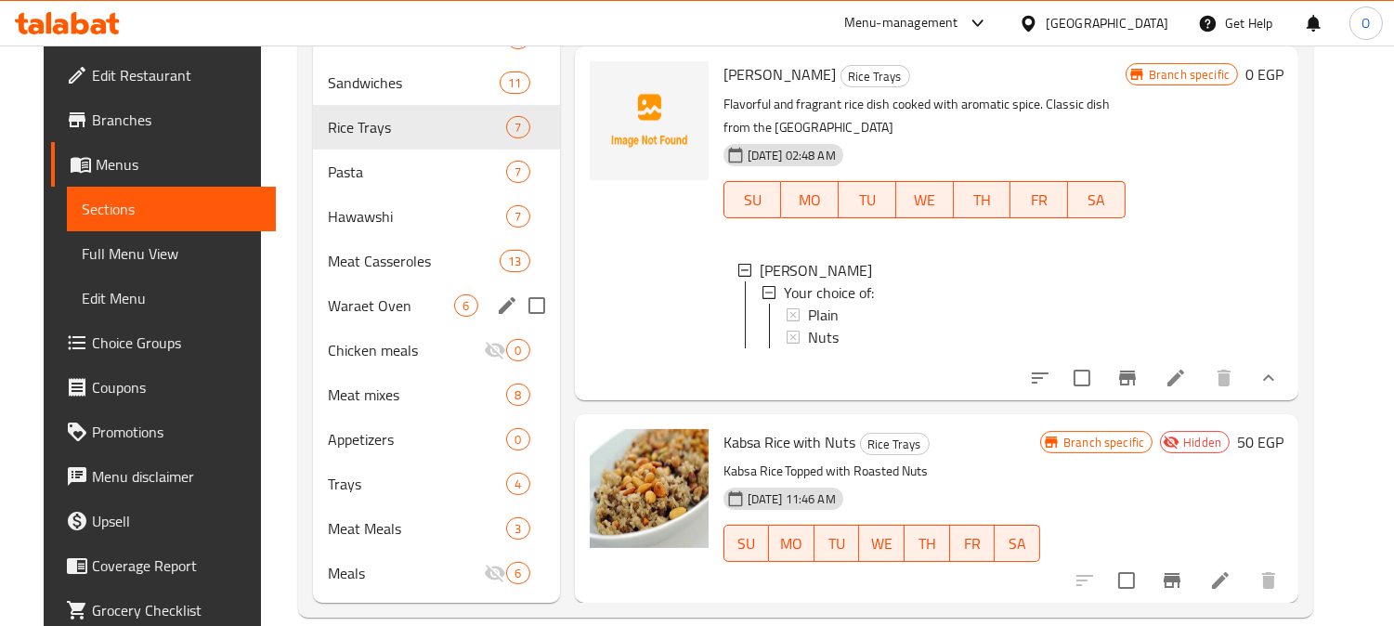
scroll to position [586, 0]
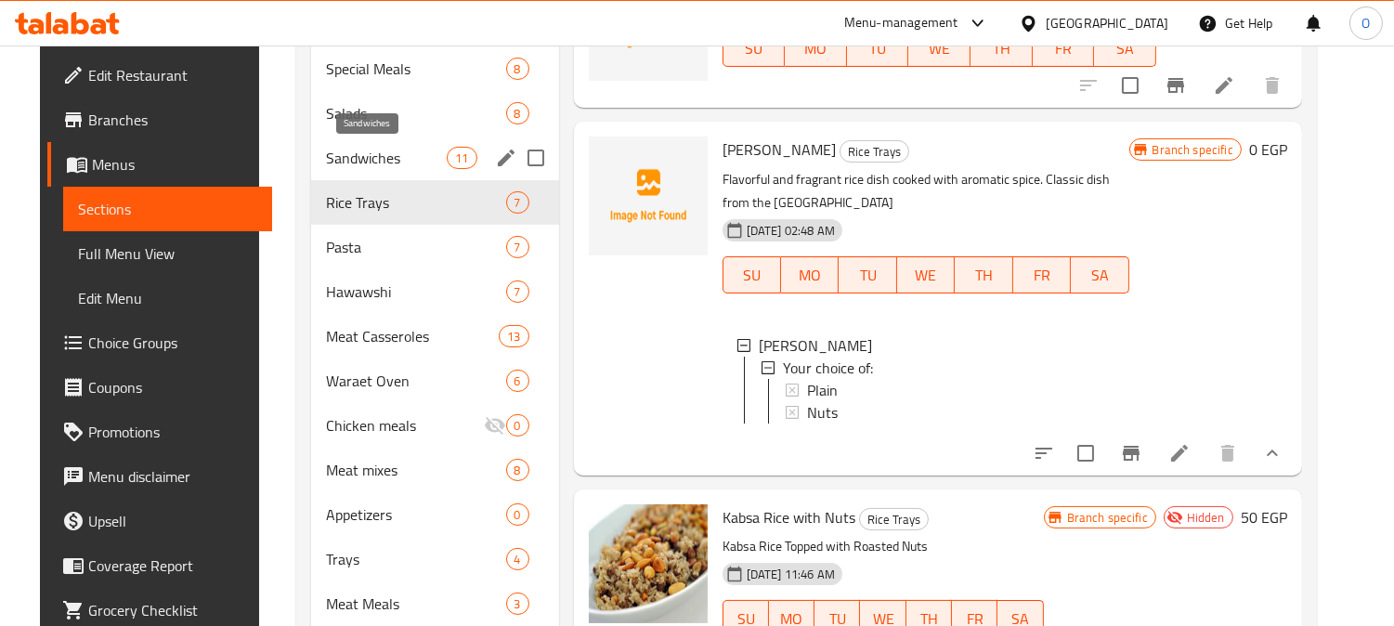
click at [390, 147] on span "Sandwiches" at bounding box center [386, 158] width 121 height 22
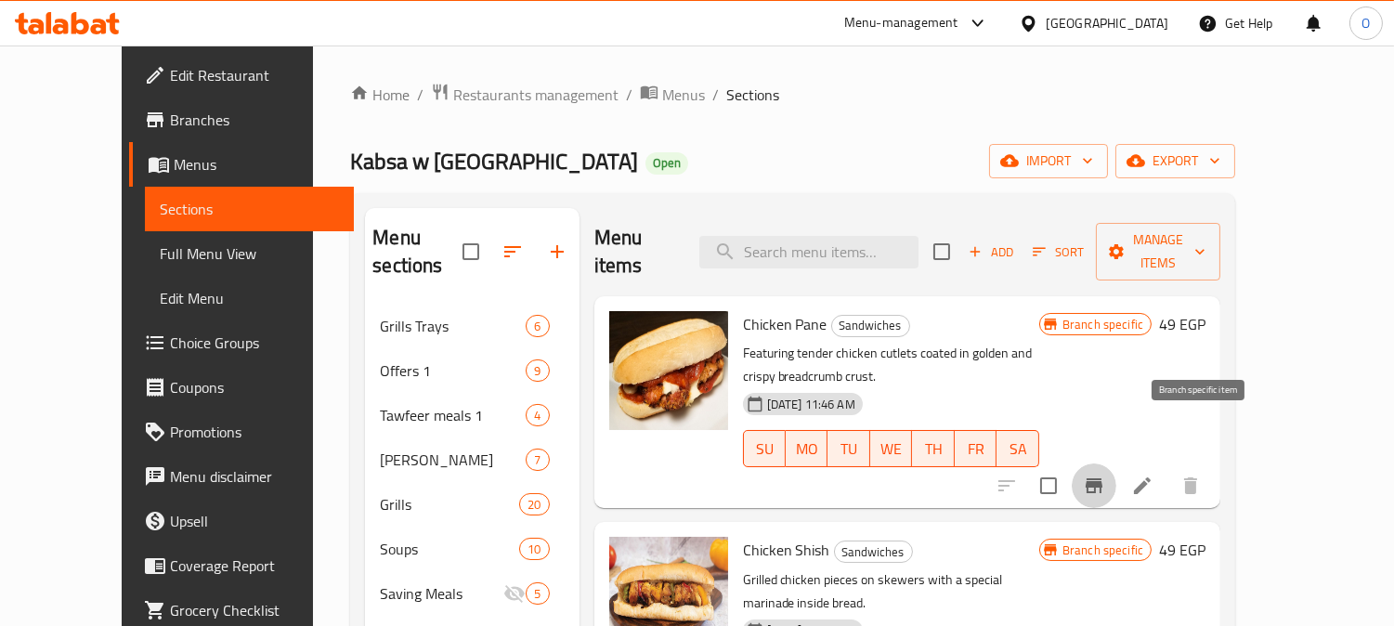
click at [1116, 463] on button "Branch-specific-item" at bounding box center [1093, 485] width 45 height 45
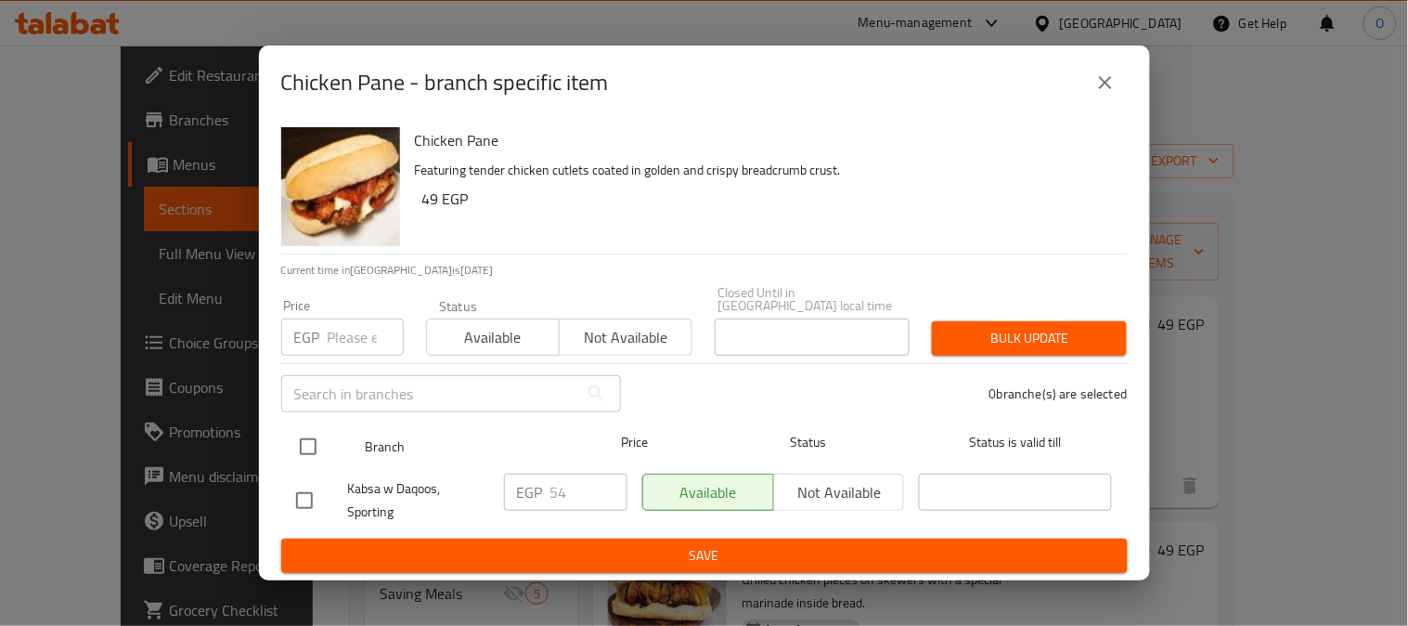
click at [312, 438] on input "checkbox" at bounding box center [308, 446] width 39 height 39
checkbox input "true"
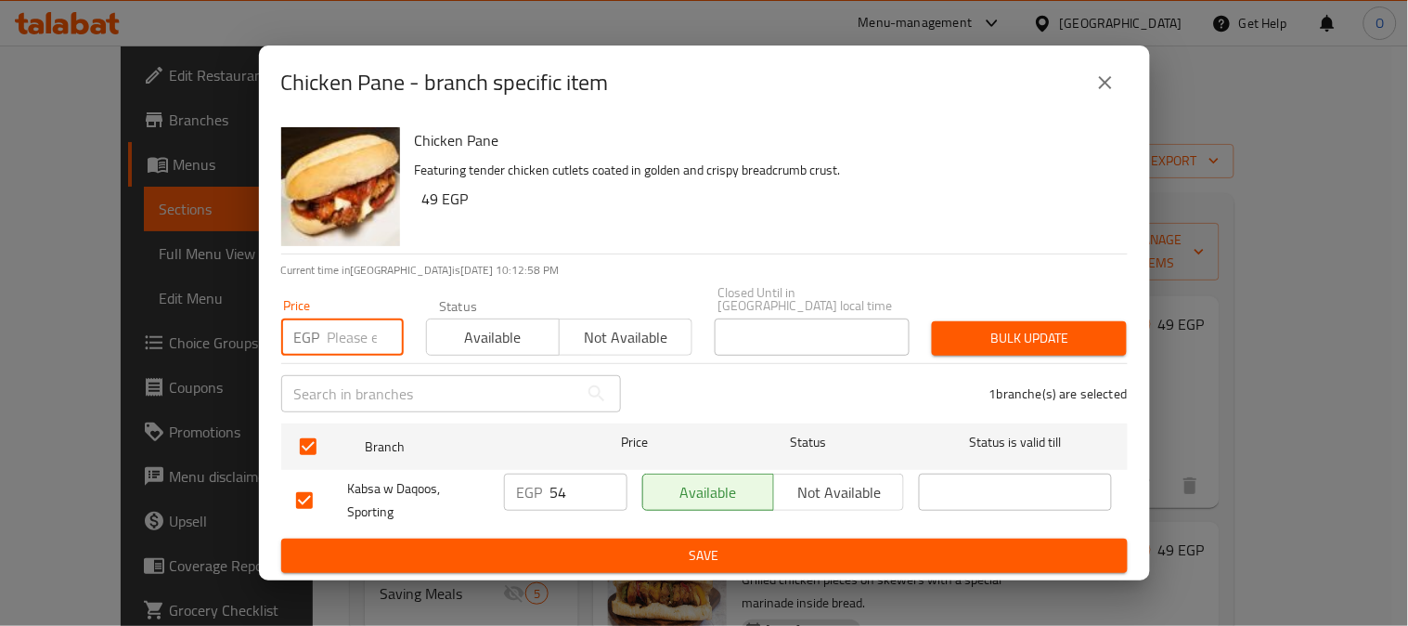
paste input "39"
type input "39"
click at [1018, 327] on span "Bulk update" at bounding box center [1029, 338] width 165 height 23
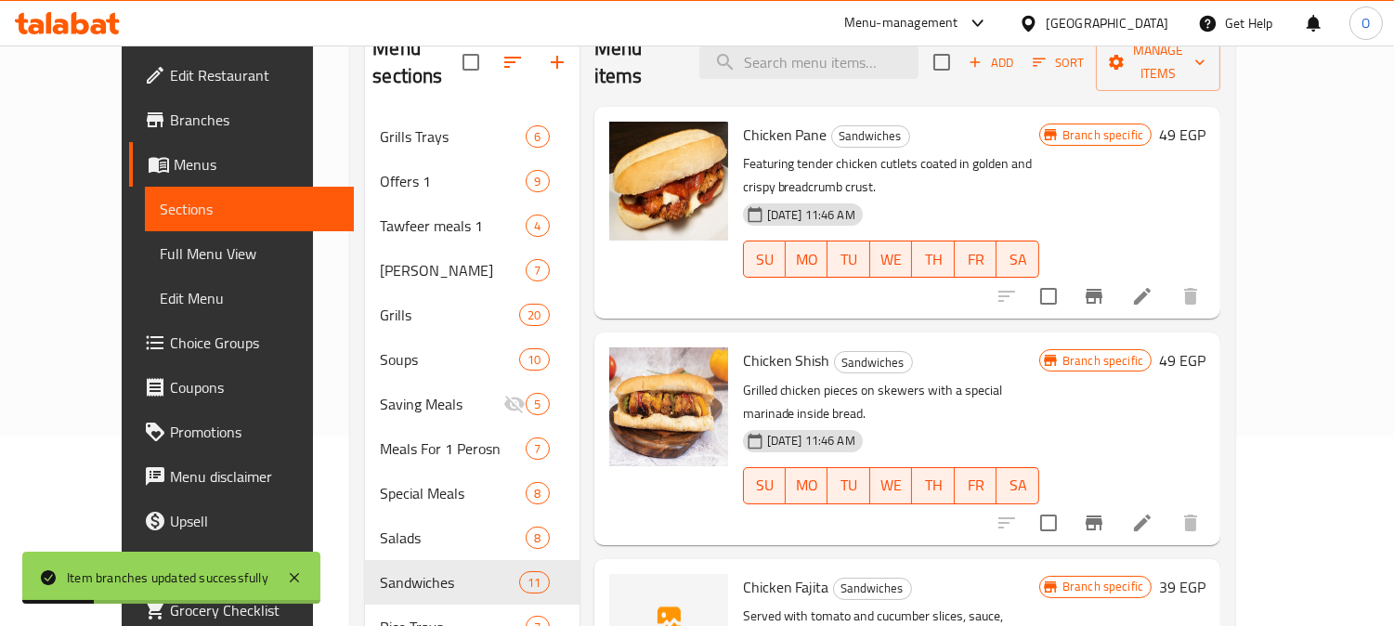
scroll to position [206, 0]
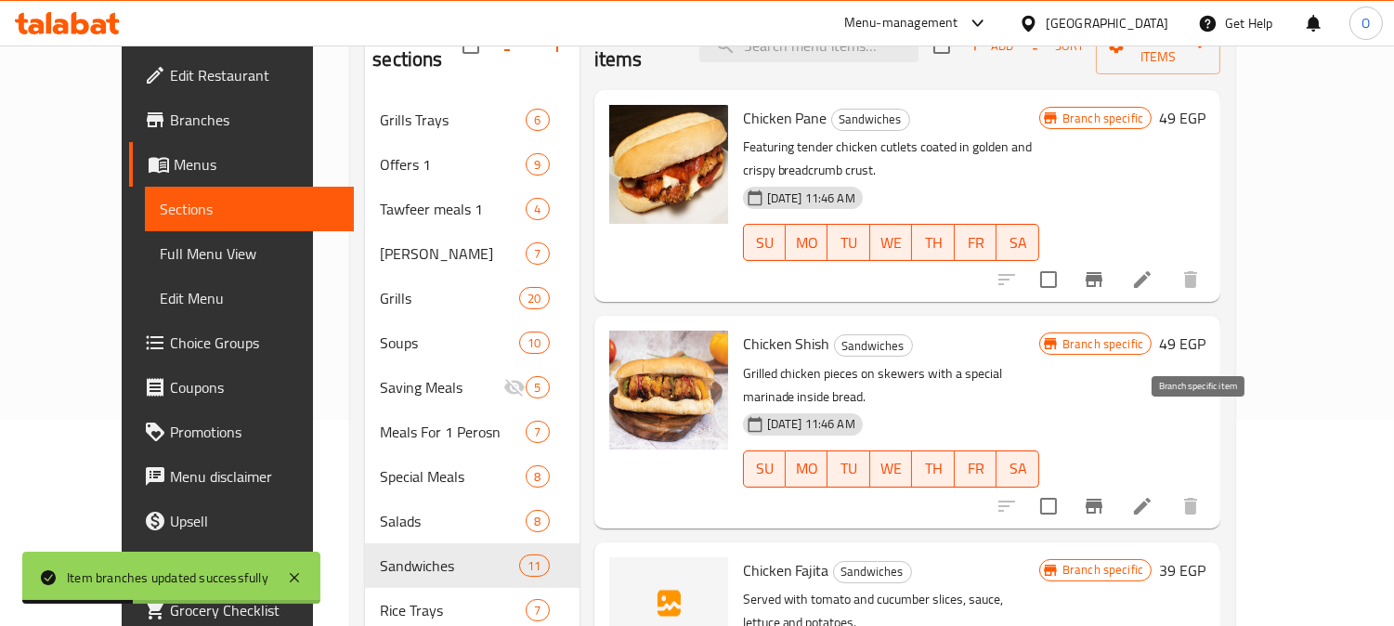
click at [1116, 484] on button "Branch-specific-item" at bounding box center [1093, 506] width 45 height 45
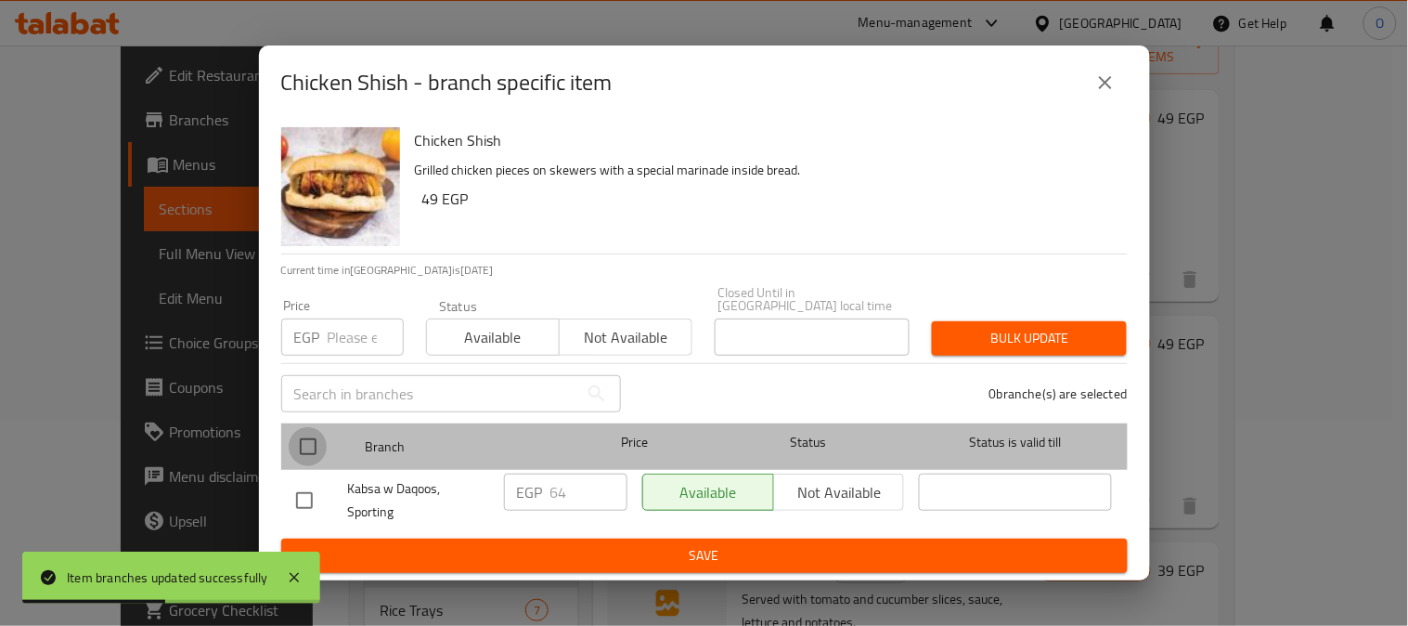
drag, startPoint x: 314, startPoint y: 435, endPoint x: 329, endPoint y: 357, distance: 79.4
click at [314, 434] on input "checkbox" at bounding box center [308, 446] width 39 height 39
checkbox input "true"
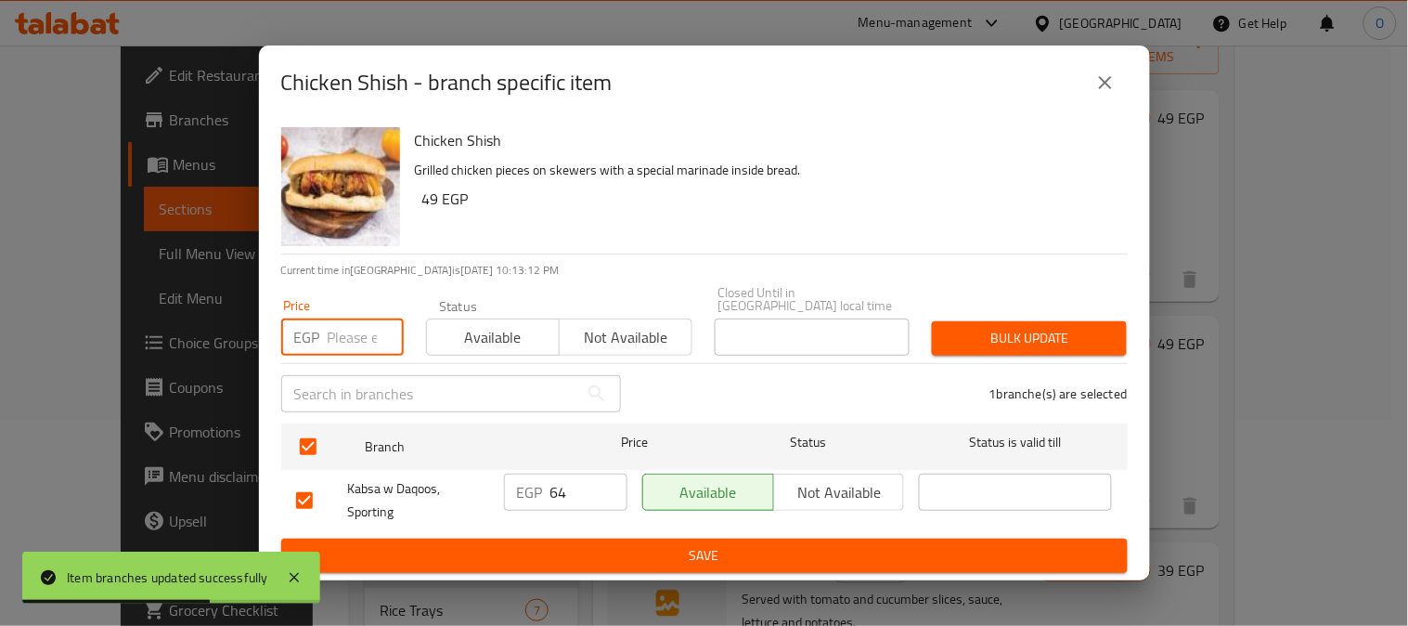
paste input "49"
type input "49"
click at [978, 332] on span "Bulk update" at bounding box center [1029, 338] width 165 height 23
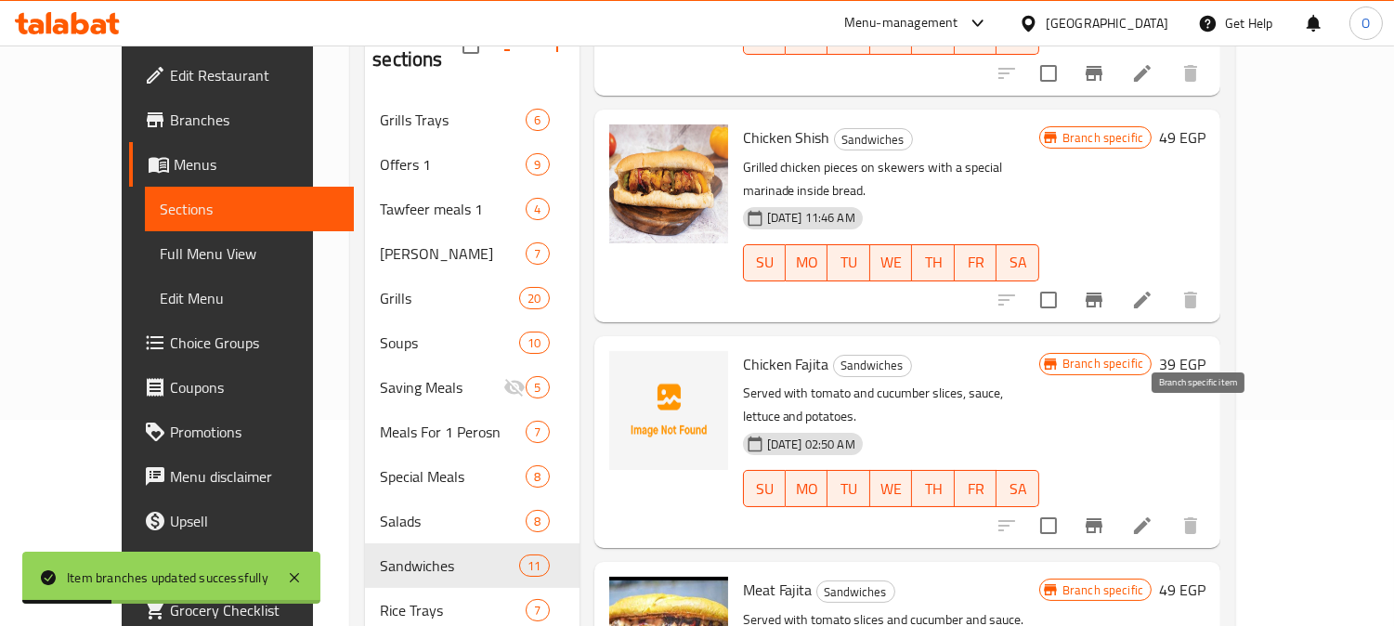
click at [1105, 514] on icon "Branch-specific-item" at bounding box center [1094, 525] width 22 height 22
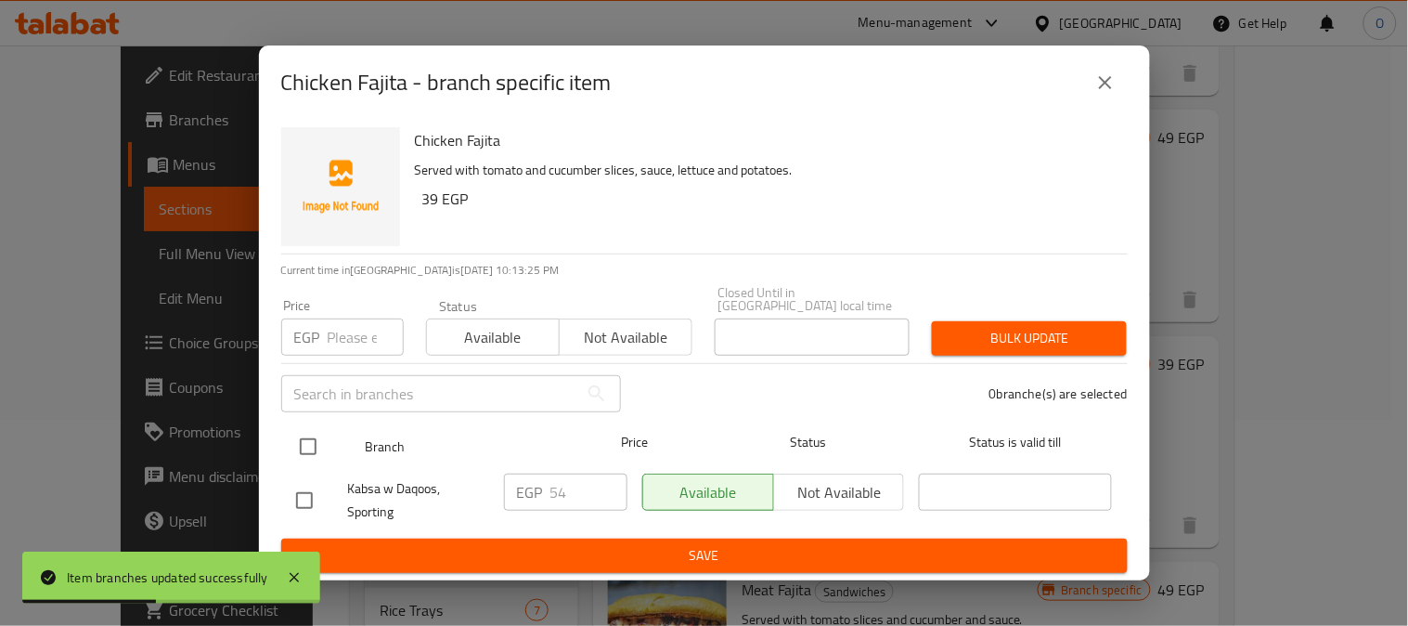
click at [306, 431] on input "checkbox" at bounding box center [308, 446] width 39 height 39
checkbox input "true"
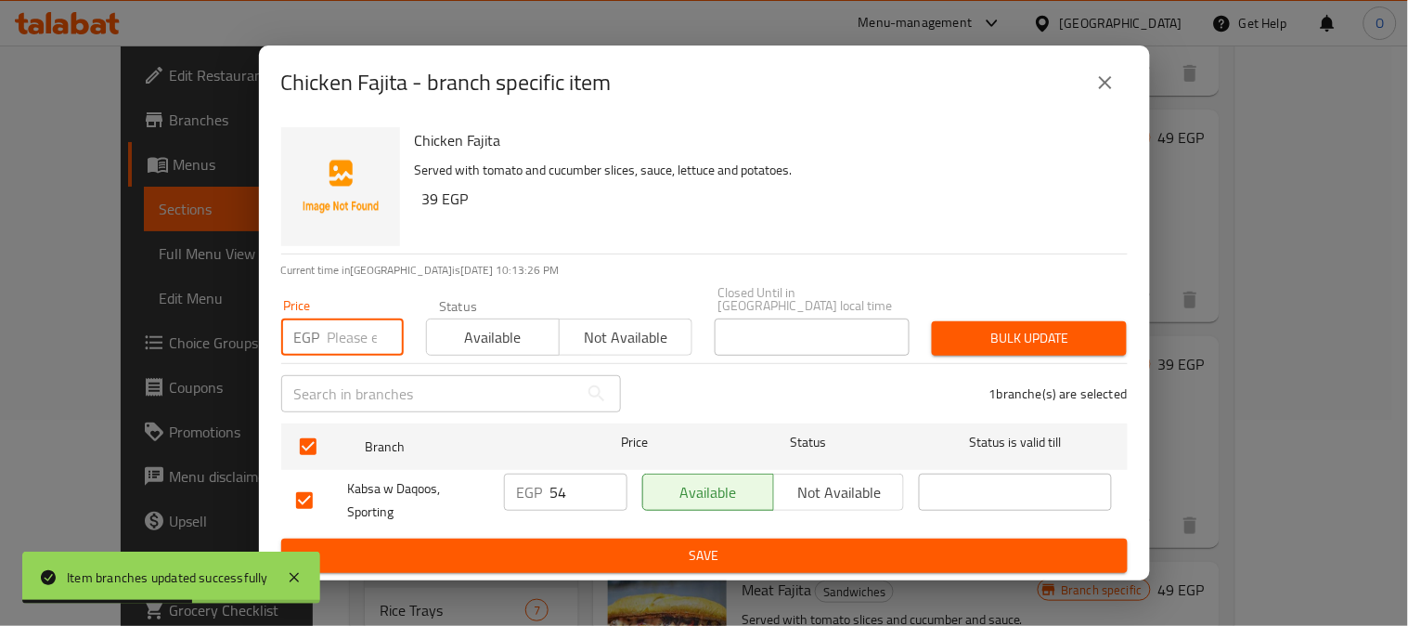
paste input "39"
type input "39"
click at [958, 329] on span "Bulk update" at bounding box center [1029, 338] width 165 height 23
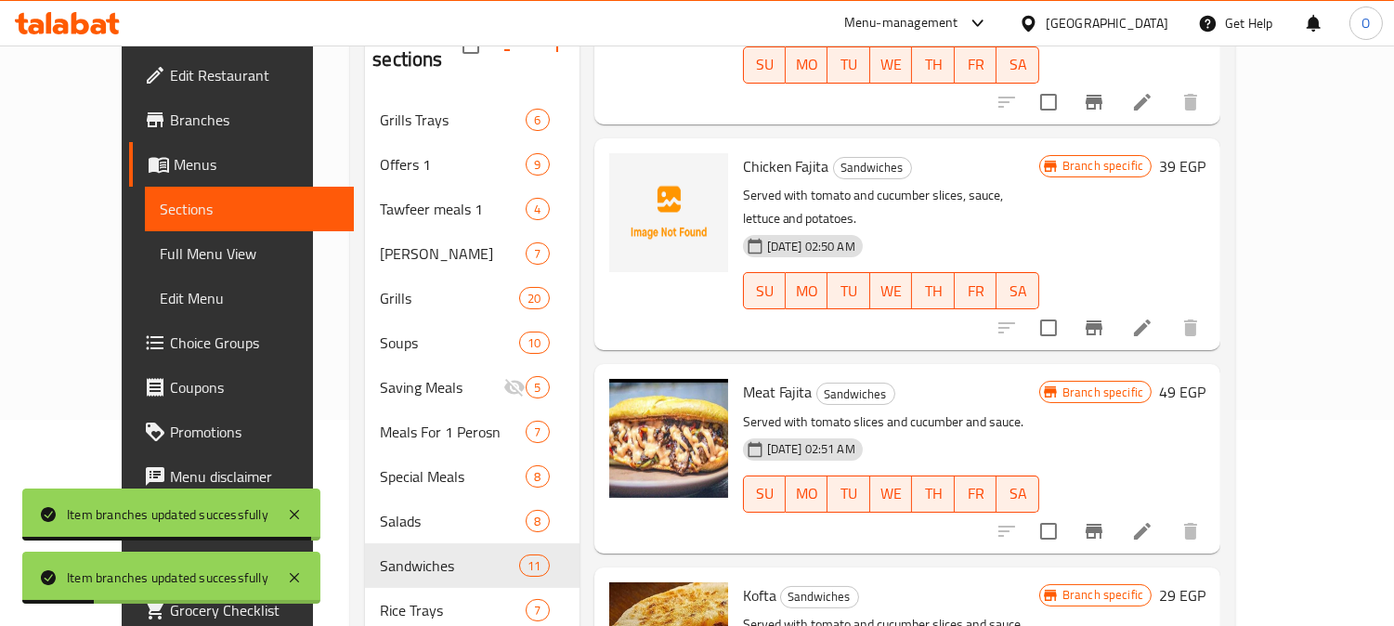
scroll to position [412, 0]
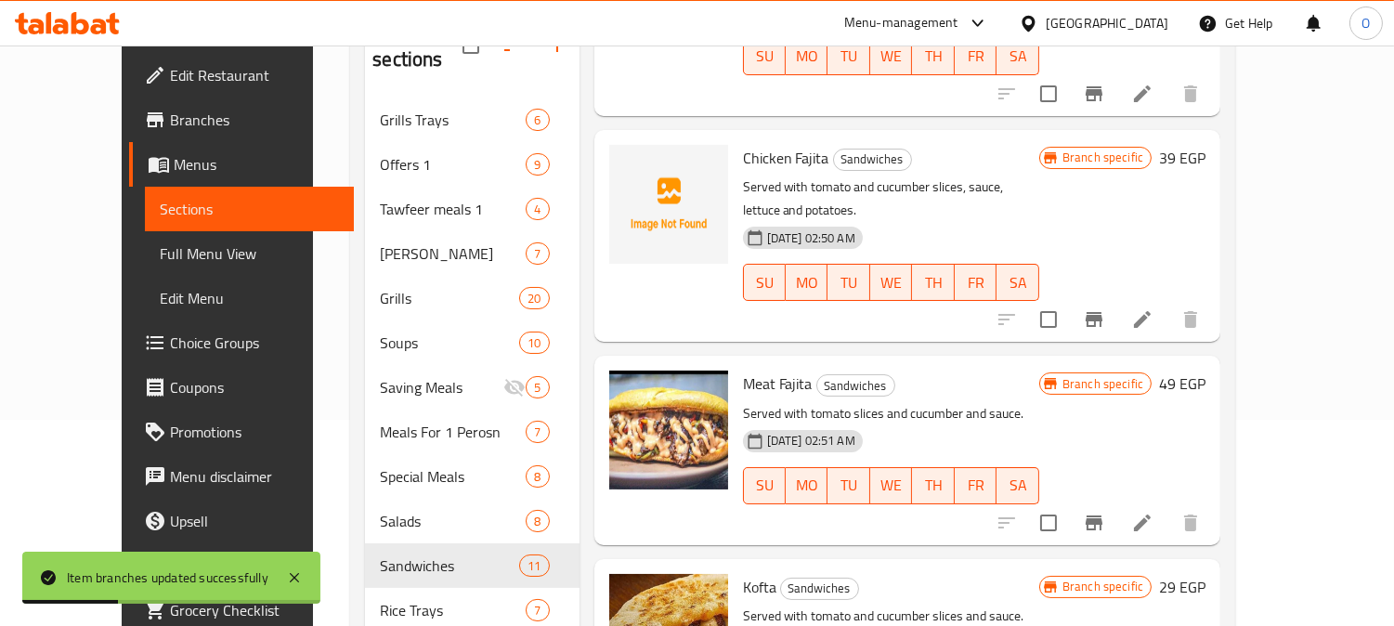
click at [1105, 512] on icon "Branch-specific-item" at bounding box center [1094, 523] width 22 height 22
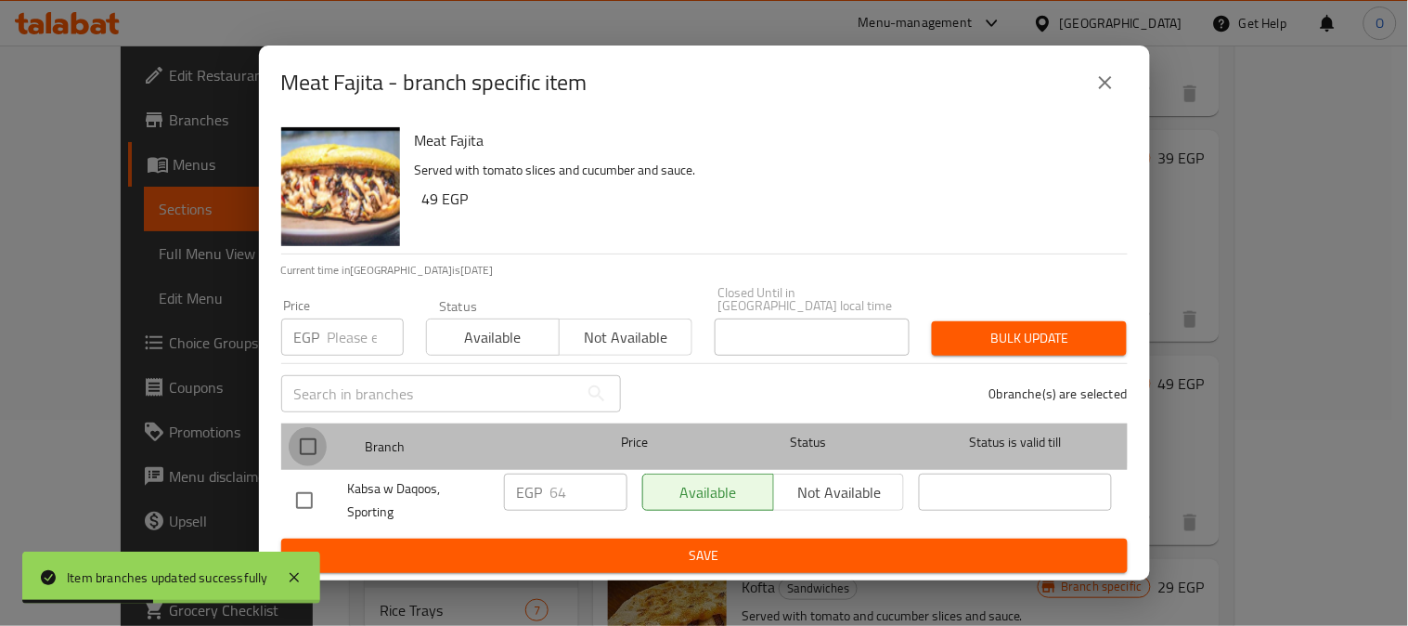
click at [298, 431] on input "checkbox" at bounding box center [308, 446] width 39 height 39
checkbox input "true"
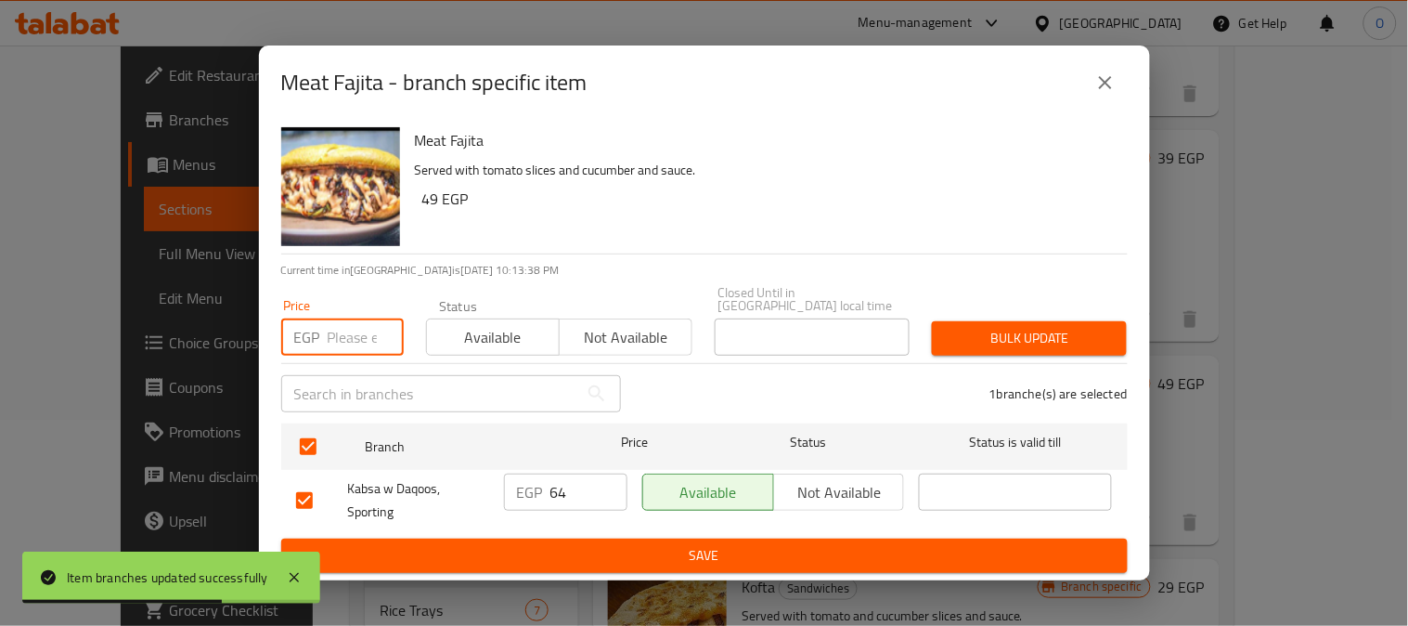
paste input "49"
type input "49"
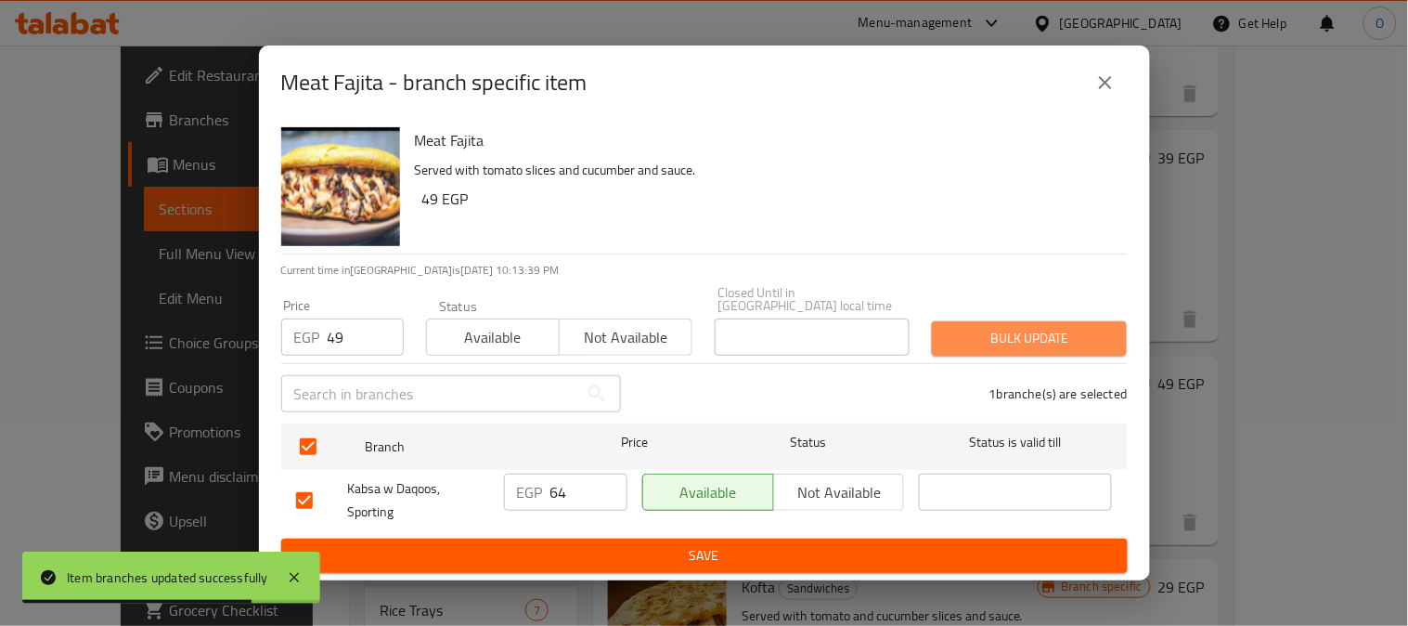
click at [942, 336] on button "Bulk update" at bounding box center [1029, 338] width 195 height 34
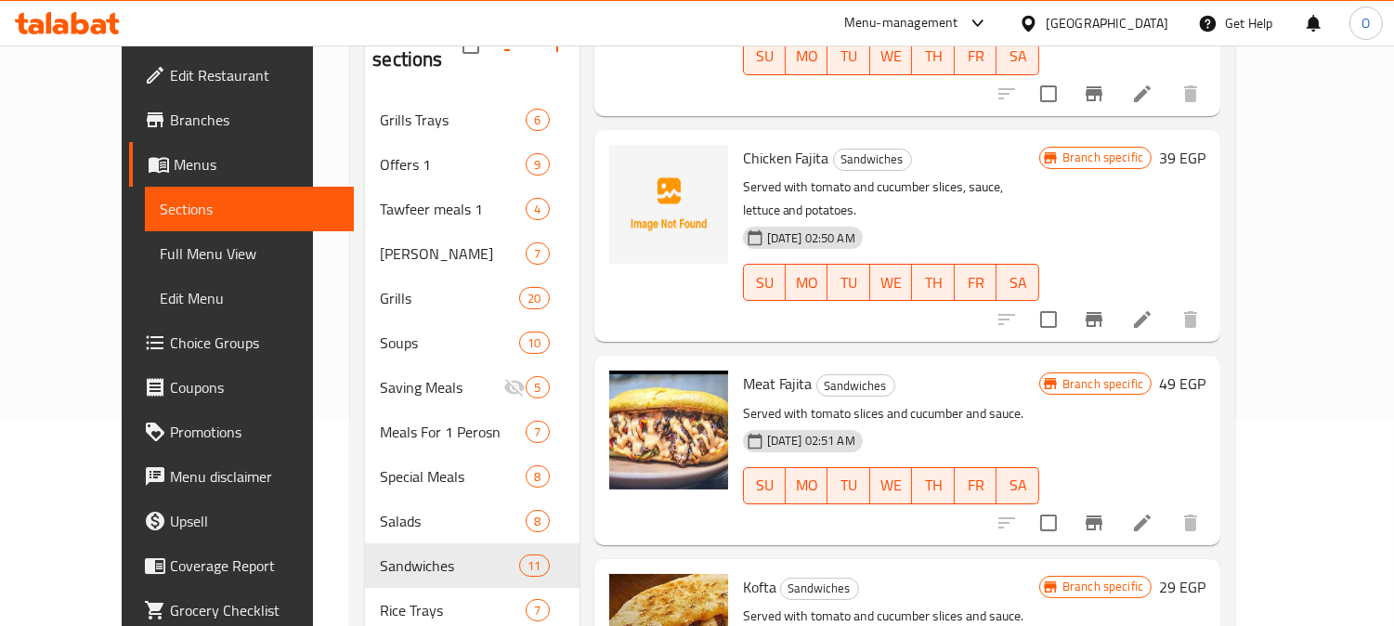
click at [1105, 512] on icon "Branch-specific-item" at bounding box center [1094, 523] width 22 height 22
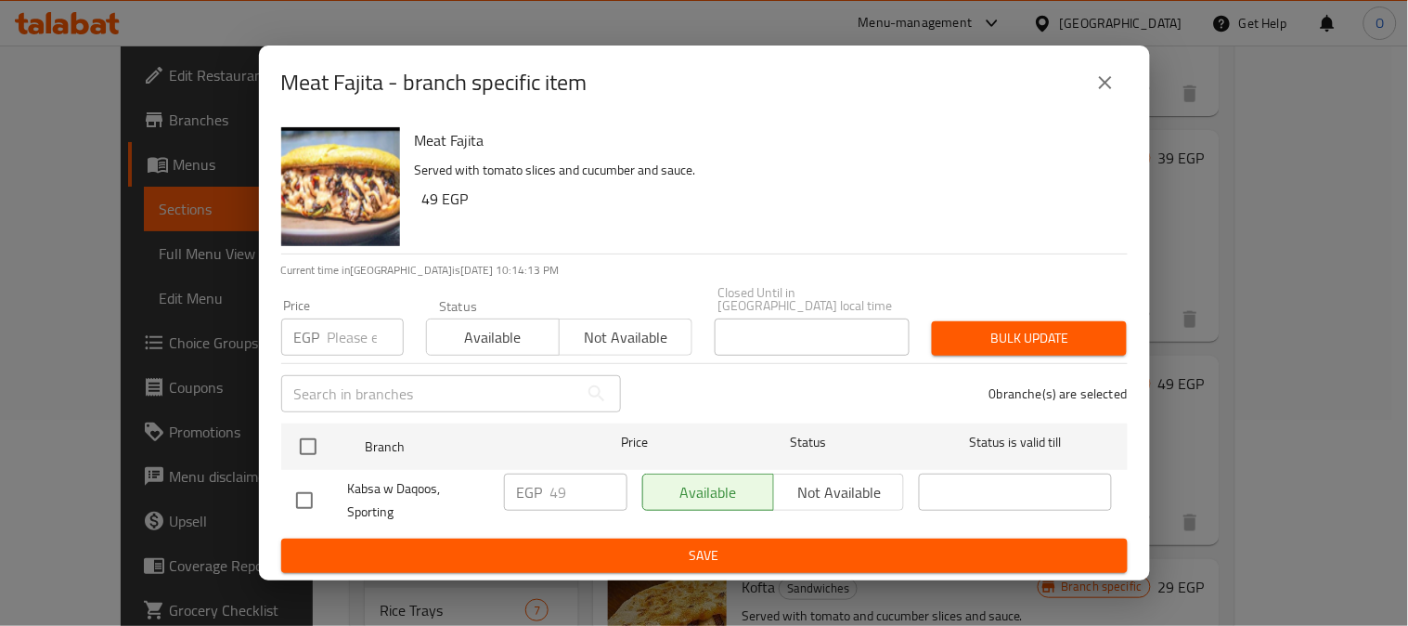
click at [1084, 91] on button "close" at bounding box center [1105, 82] width 45 height 45
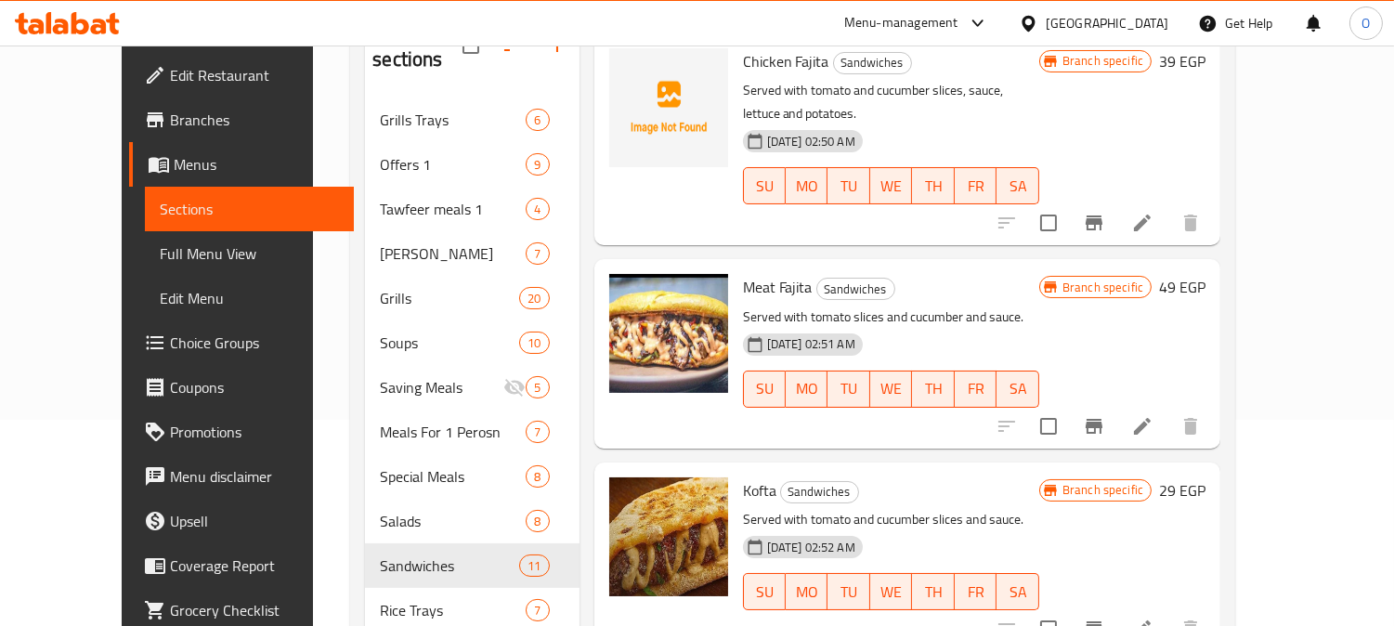
scroll to position [618, 0]
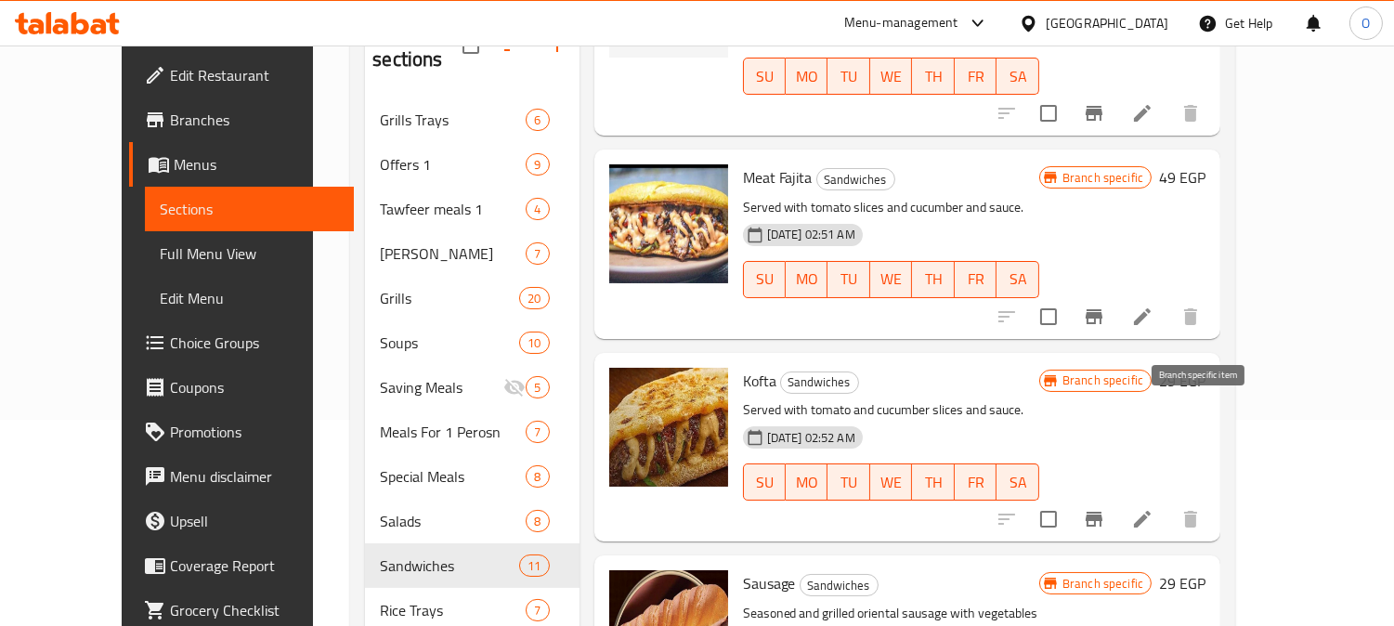
click at [1105, 508] on icon "Branch-specific-item" at bounding box center [1094, 519] width 22 height 22
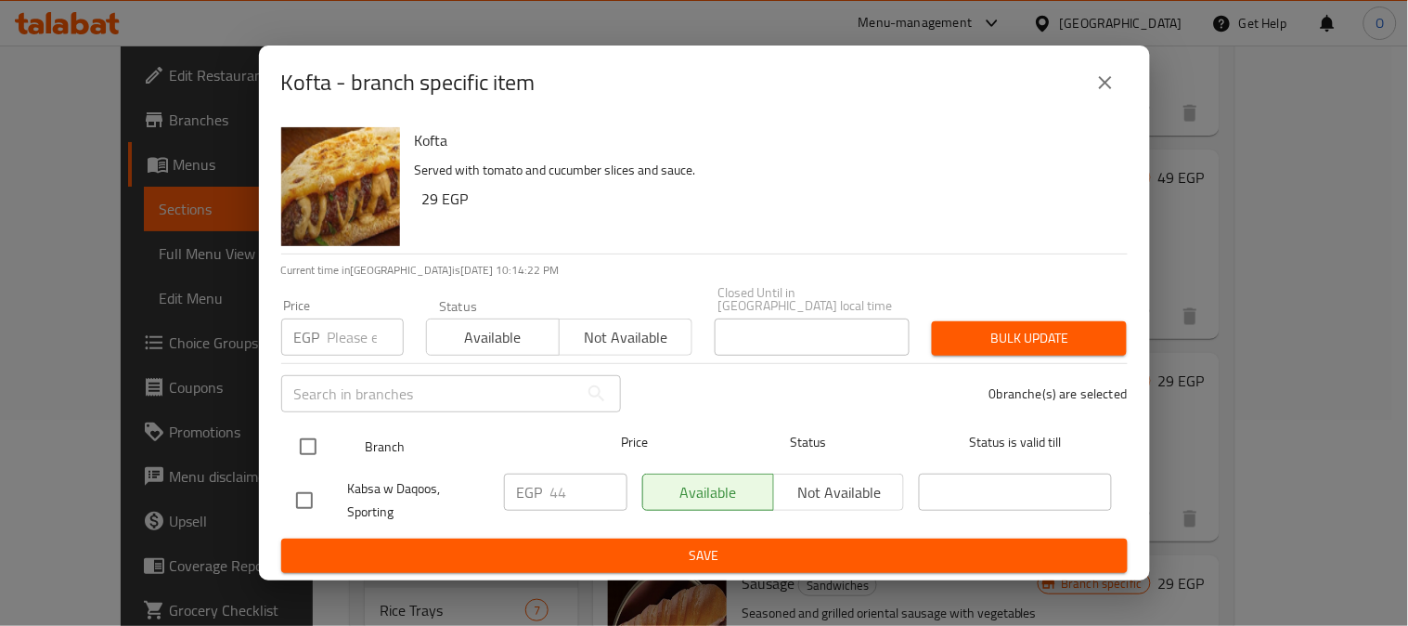
click at [308, 436] on input "checkbox" at bounding box center [308, 446] width 39 height 39
checkbox input "true"
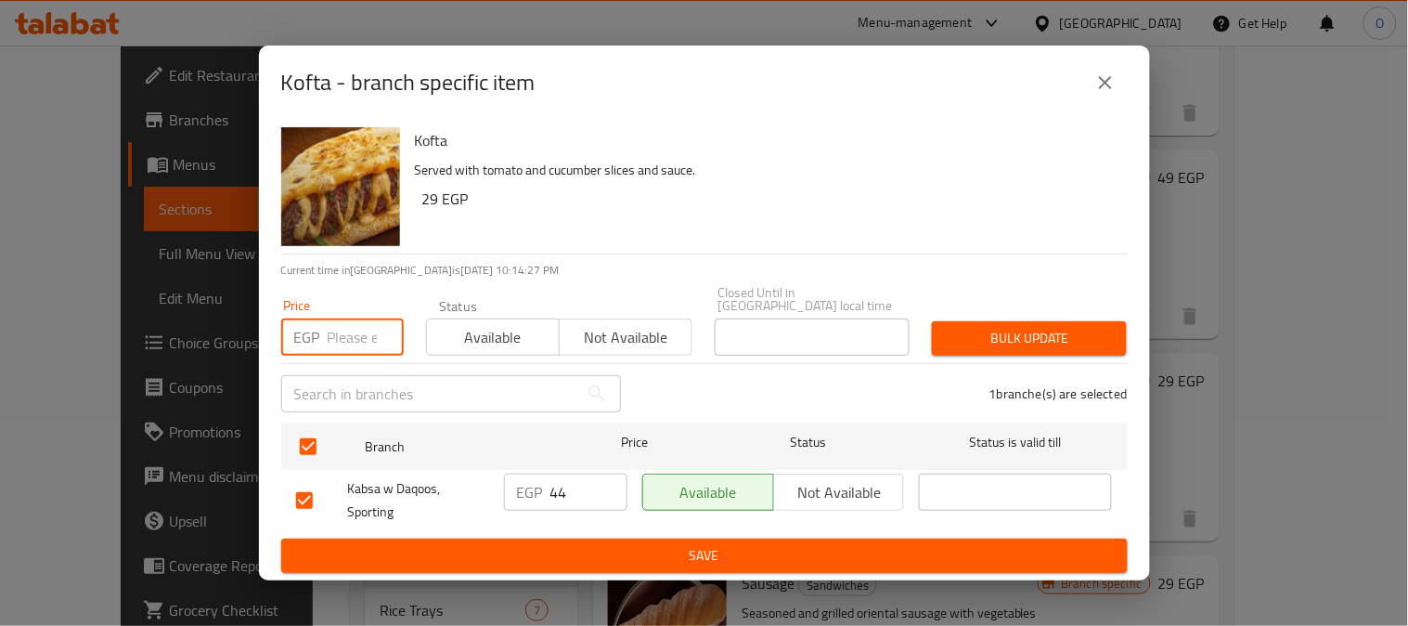
click at [354, 318] on input "number" at bounding box center [366, 336] width 76 height 37
type input "29"
click at [1045, 327] on span "Bulk update" at bounding box center [1029, 338] width 165 height 23
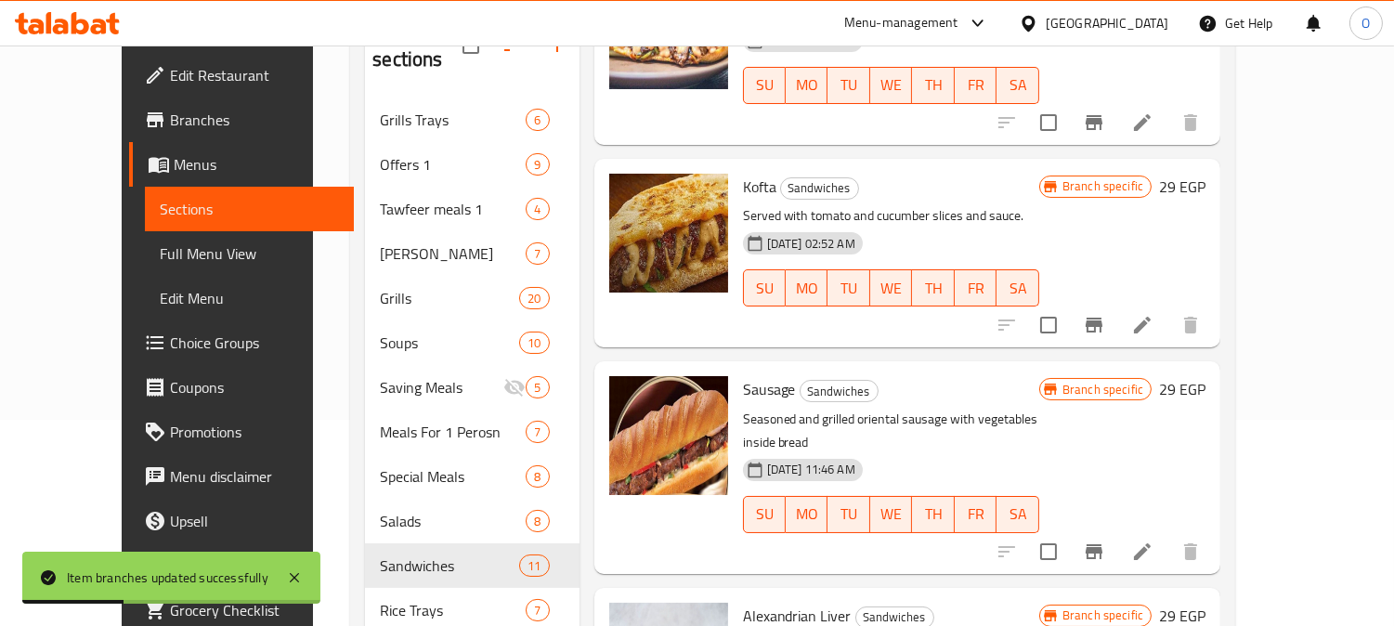
scroll to position [824, 0]
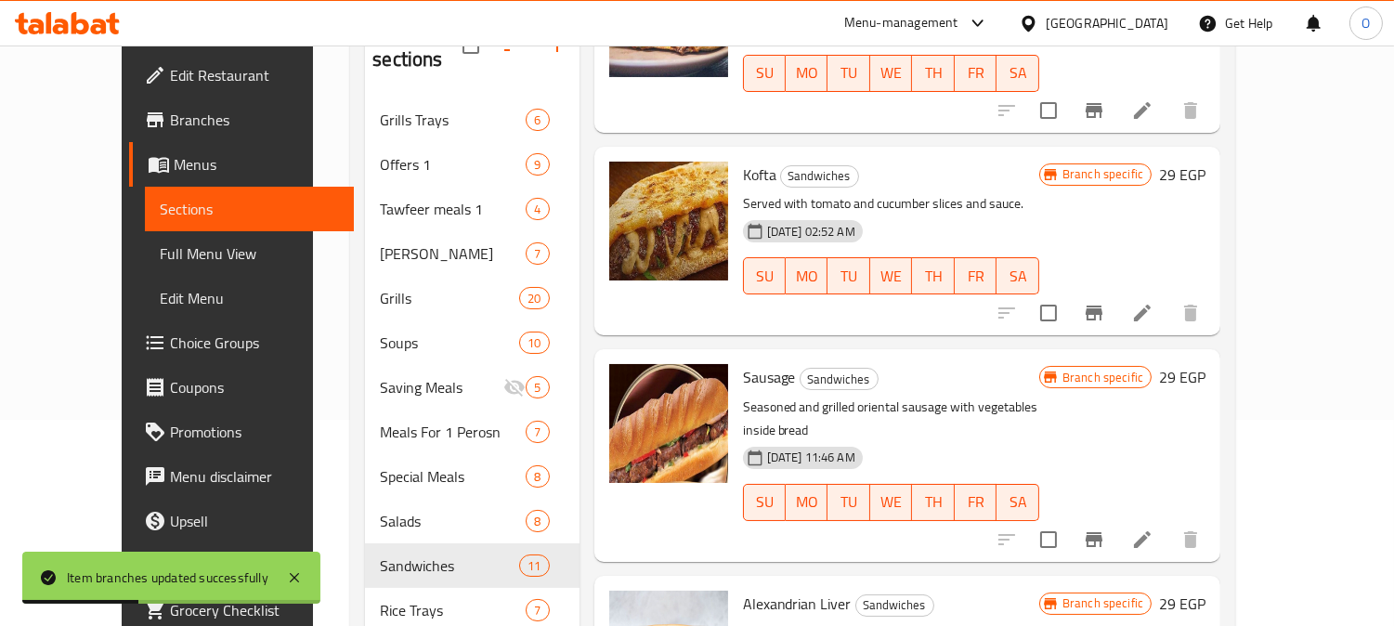
click at [1105, 528] on icon "Branch-specific-item" at bounding box center [1094, 539] width 22 height 22
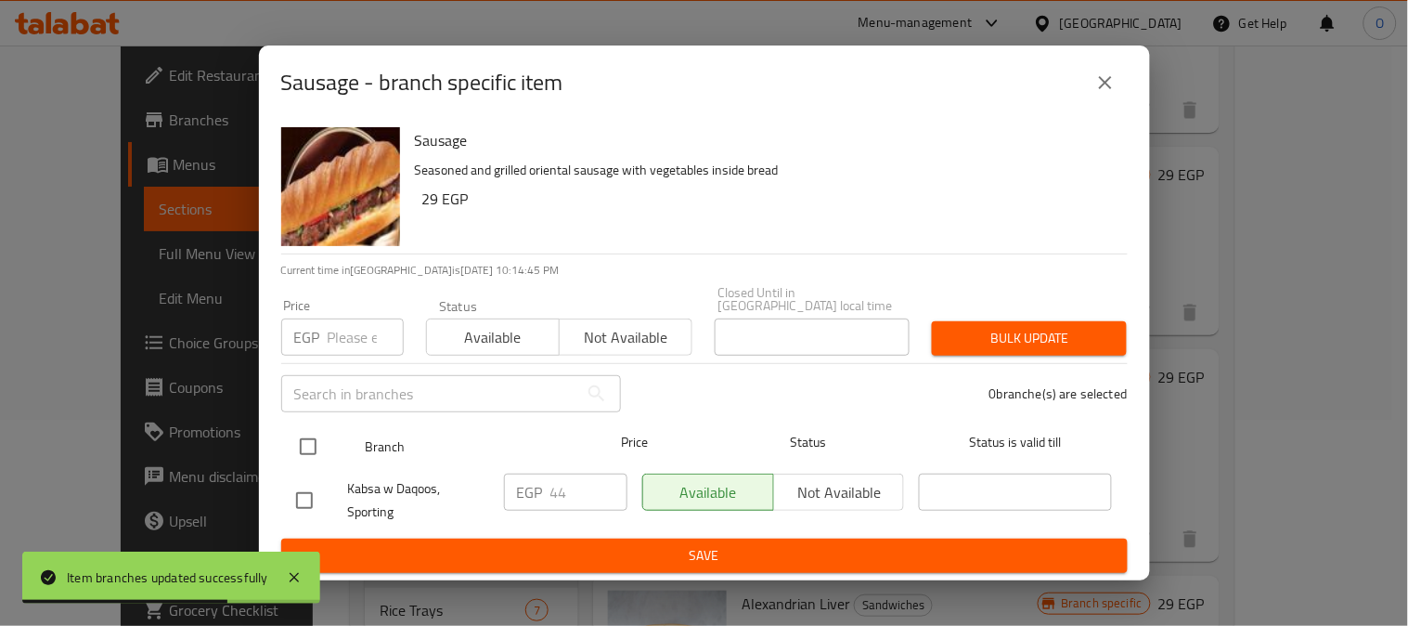
click at [306, 438] on input "checkbox" at bounding box center [308, 446] width 39 height 39
checkbox input "true"
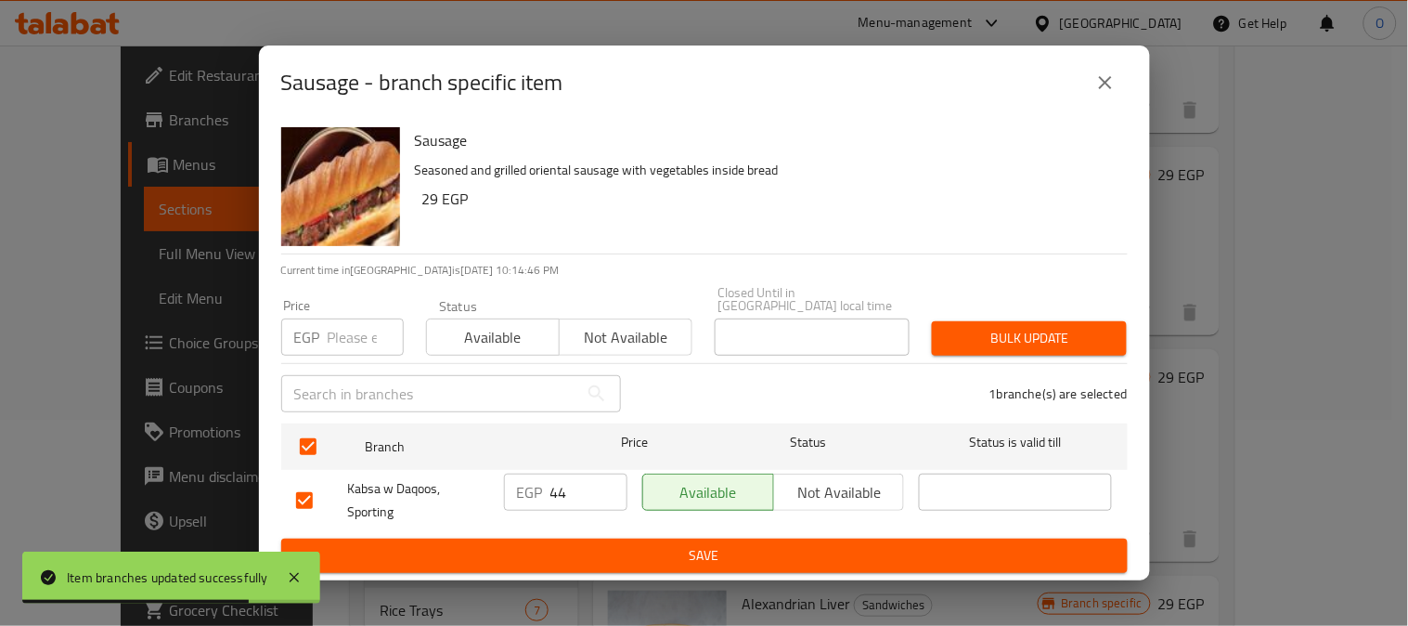
click at [341, 354] on div "Price EGP Price" at bounding box center [342, 327] width 145 height 79
click at [359, 318] on input "number" at bounding box center [366, 336] width 76 height 37
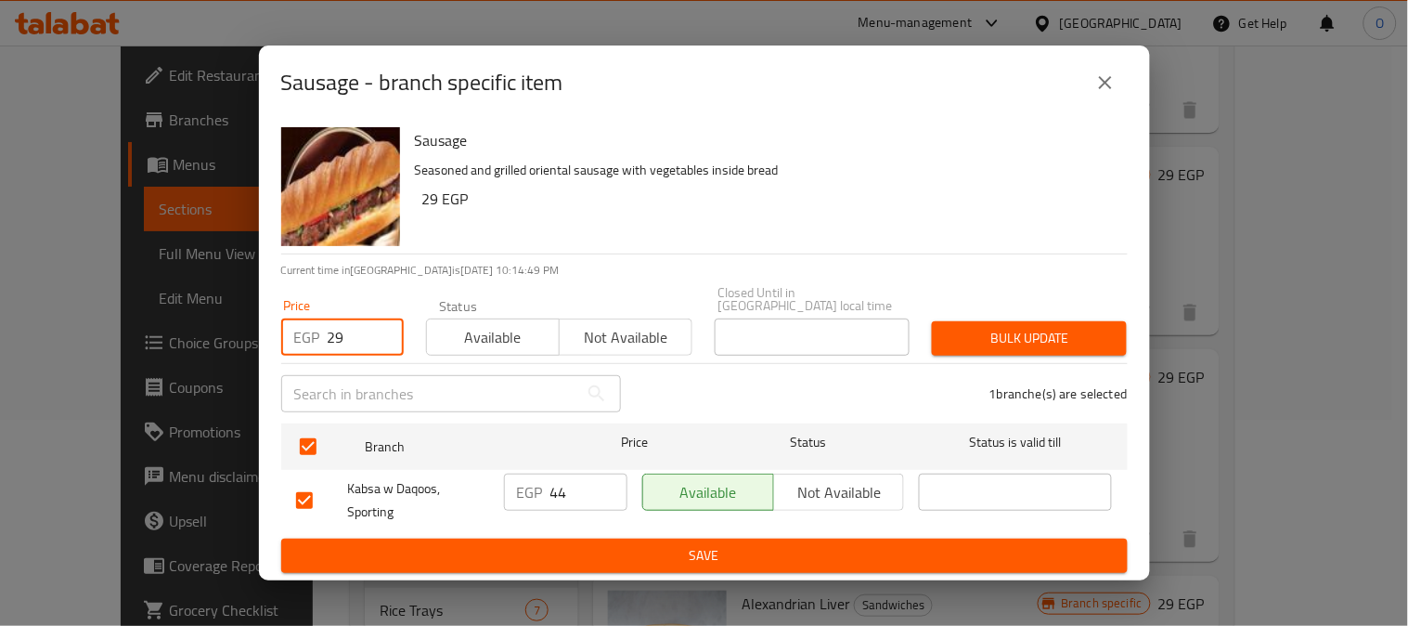
type input "29"
click at [969, 360] on div "1 branche(s) are selected" at bounding box center [885, 393] width 507 height 67
click at [976, 312] on div "Bulk update" at bounding box center [1029, 338] width 217 height 57
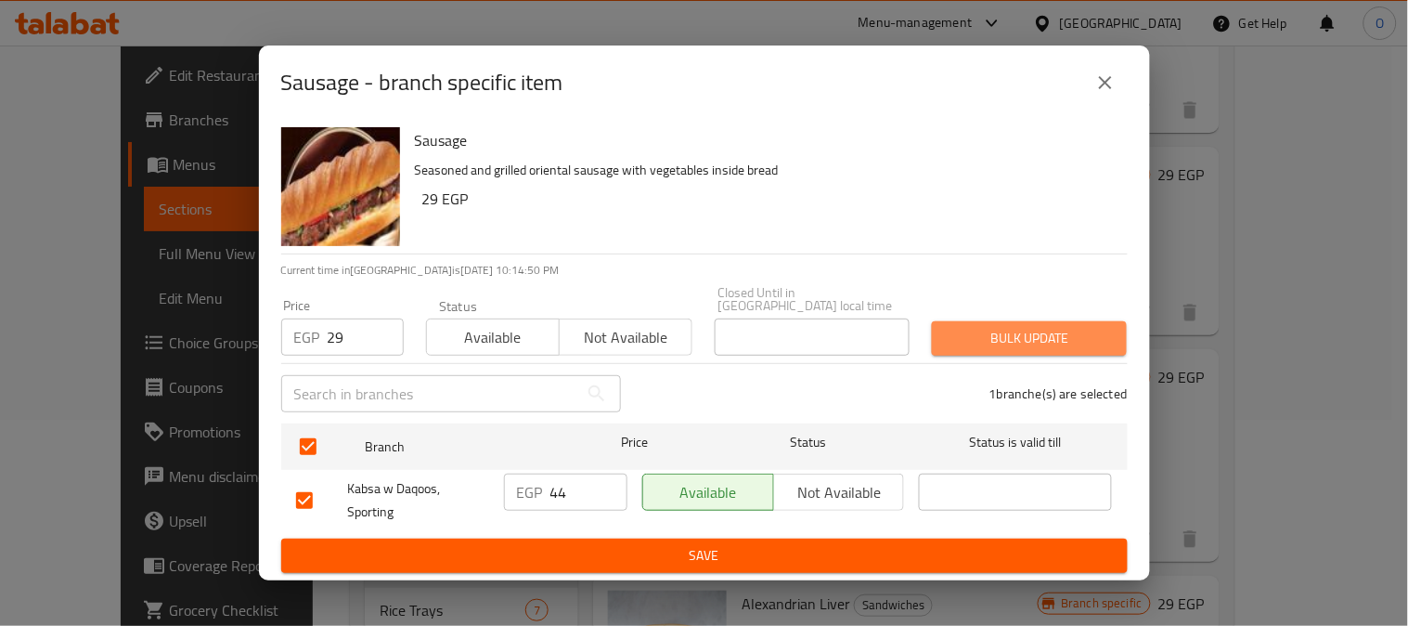
click at [970, 346] on button "Bulk update" at bounding box center [1029, 338] width 195 height 34
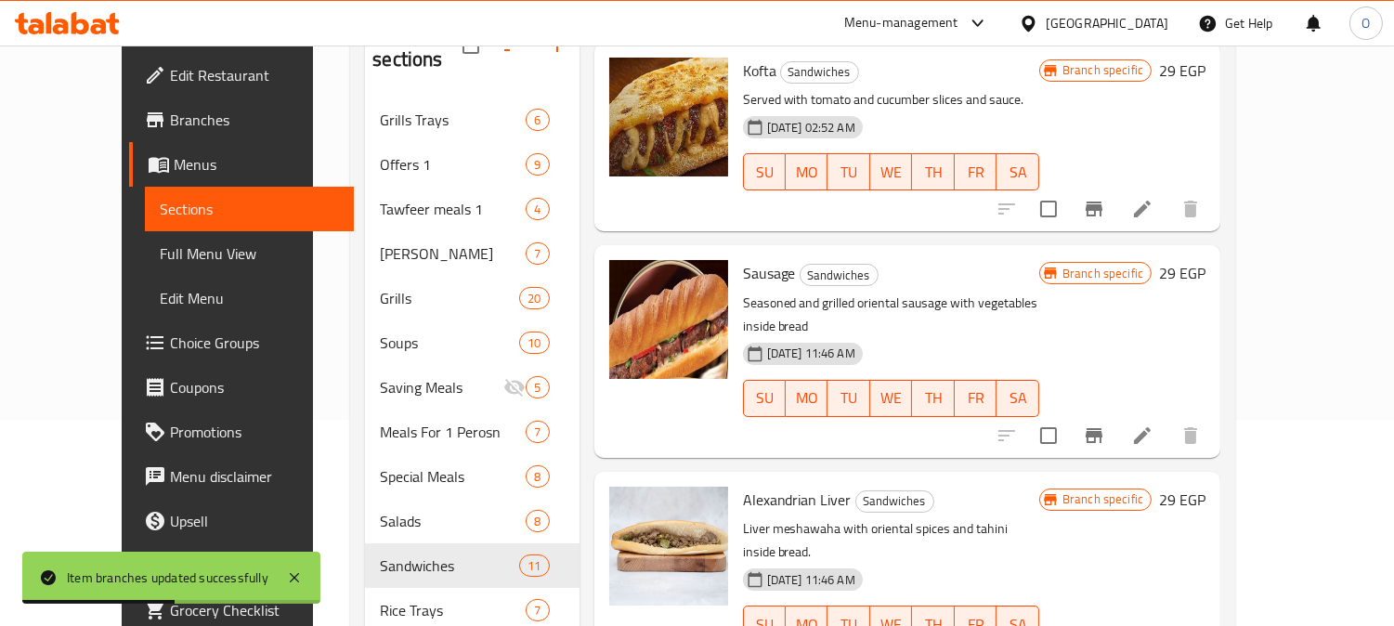
scroll to position [1032, 0]
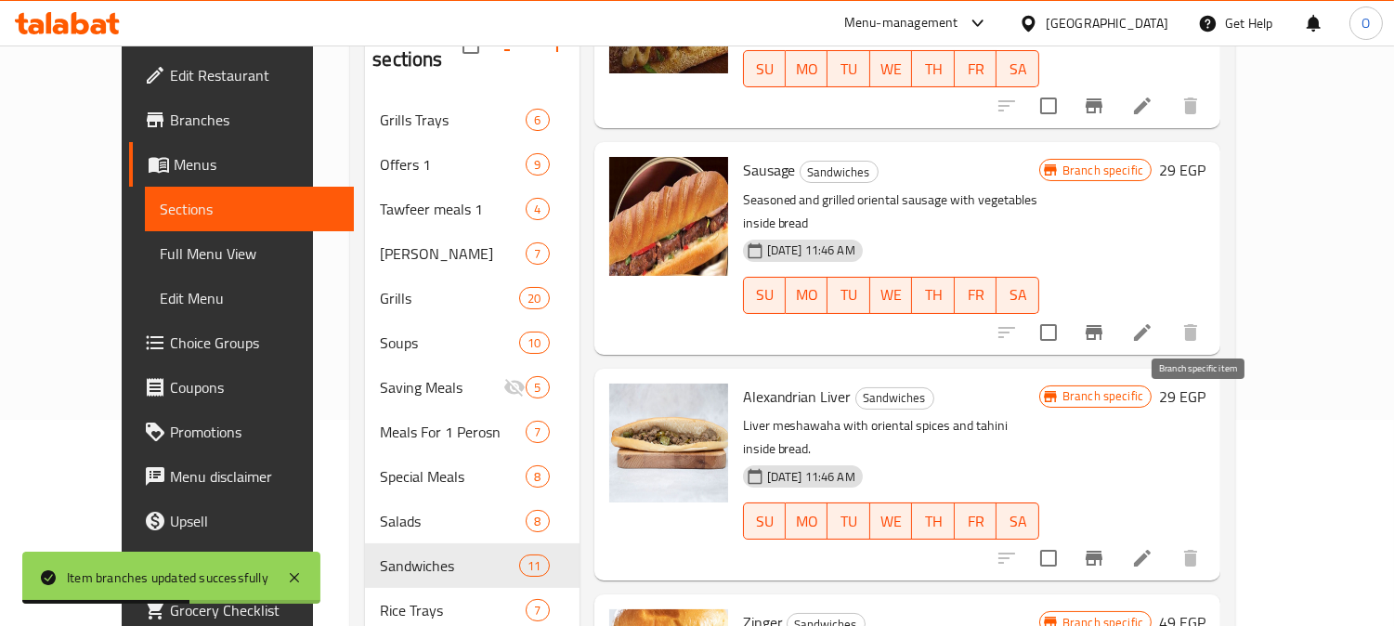
click at [1116, 536] on button "Branch-specific-item" at bounding box center [1093, 558] width 45 height 45
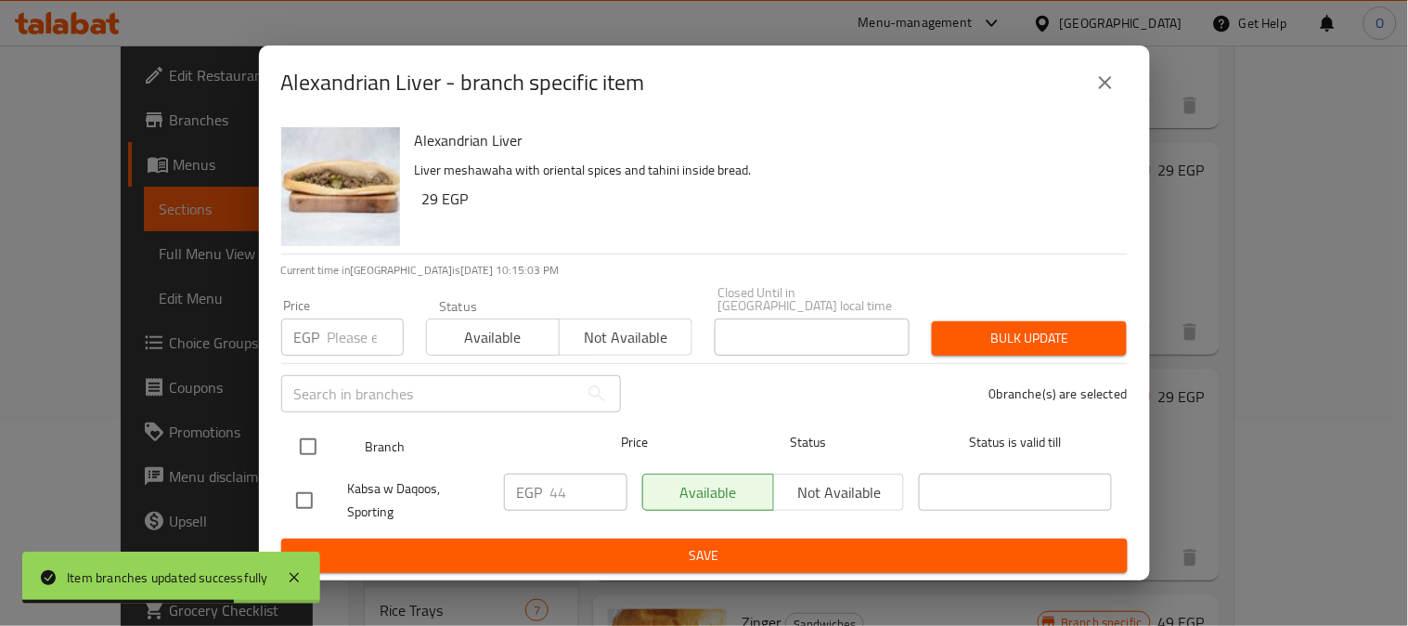
click at [306, 430] on input "checkbox" at bounding box center [308, 446] width 39 height 39
checkbox input "true"
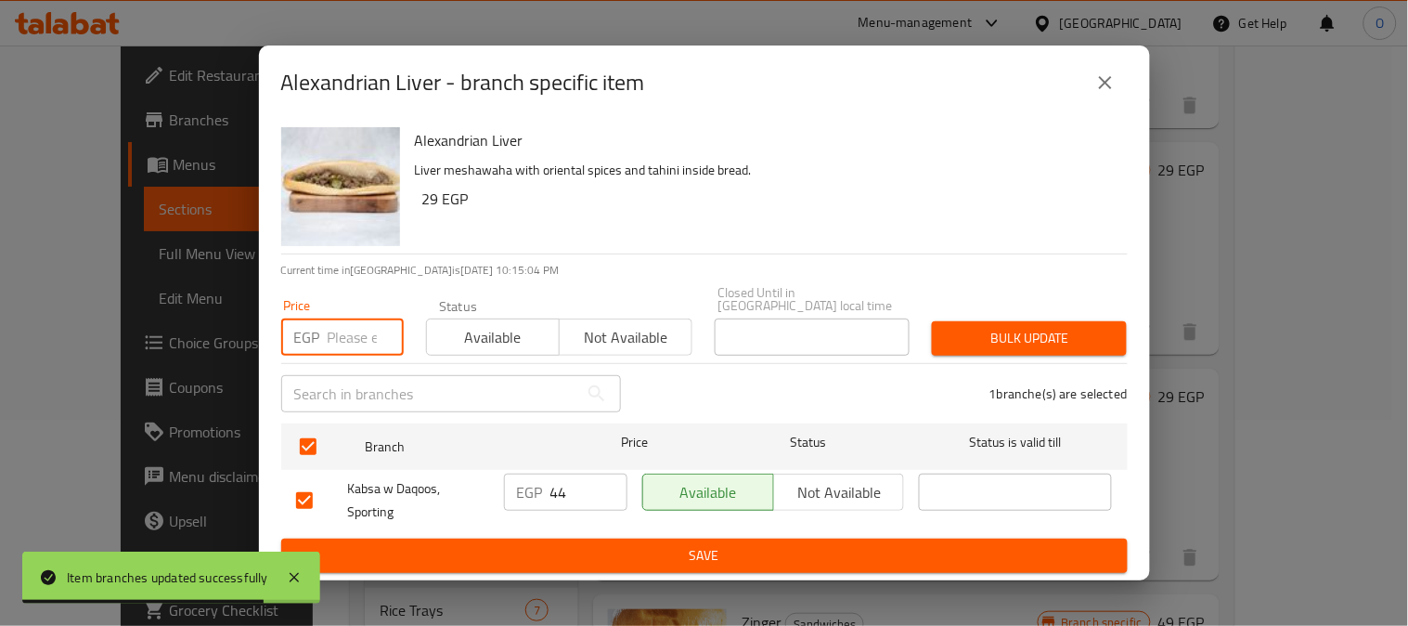
paste input "29"
type input "29"
click at [984, 331] on span "Bulk update" at bounding box center [1029, 338] width 165 height 23
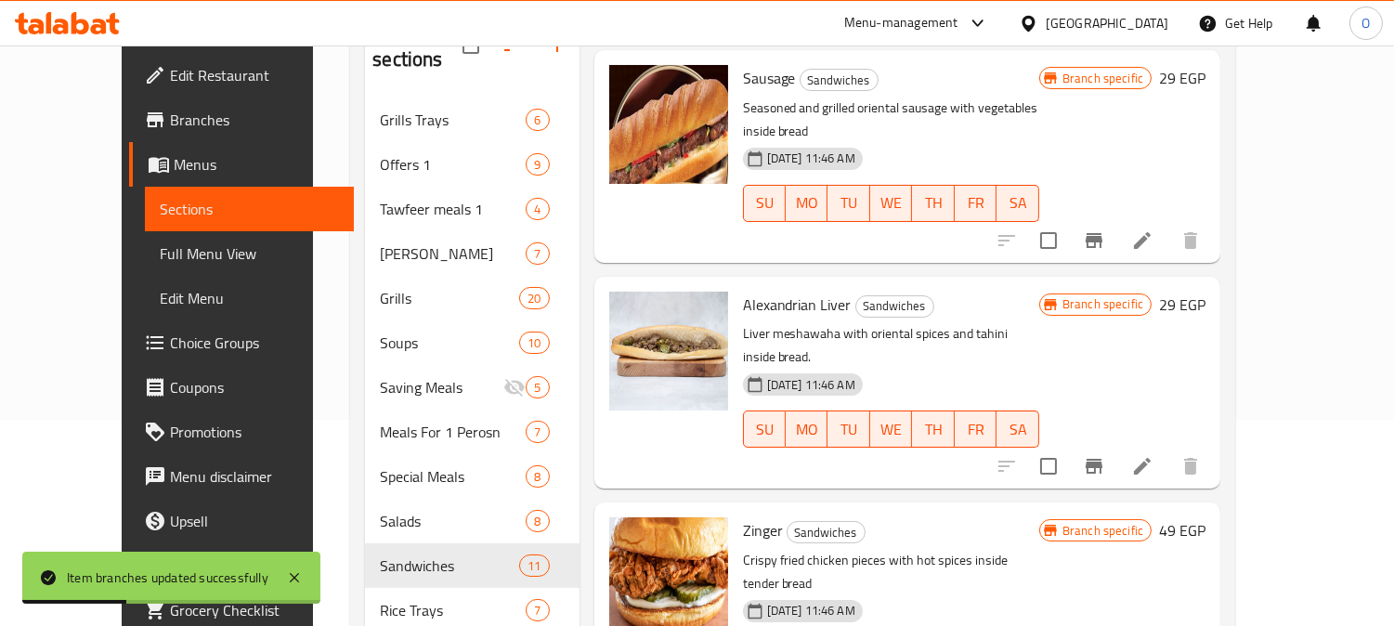
scroll to position [1135, 0]
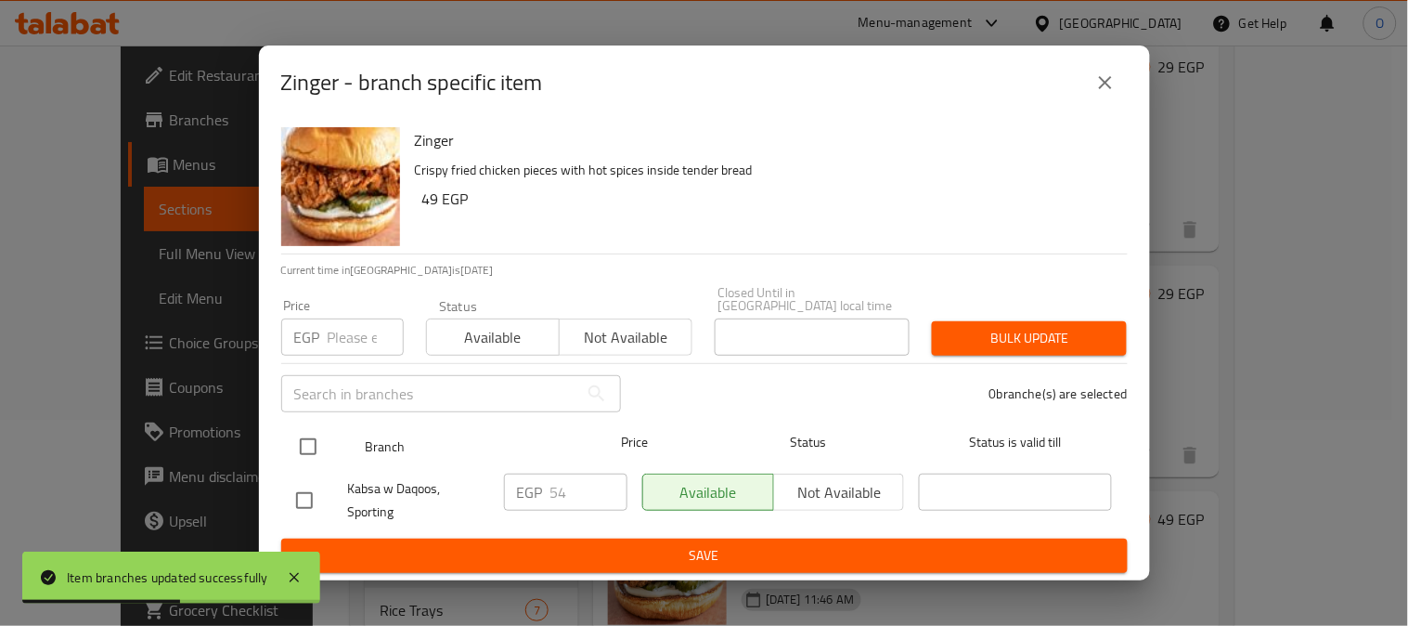
click at [295, 459] on input "checkbox" at bounding box center [308, 446] width 39 height 39
checkbox input "true"
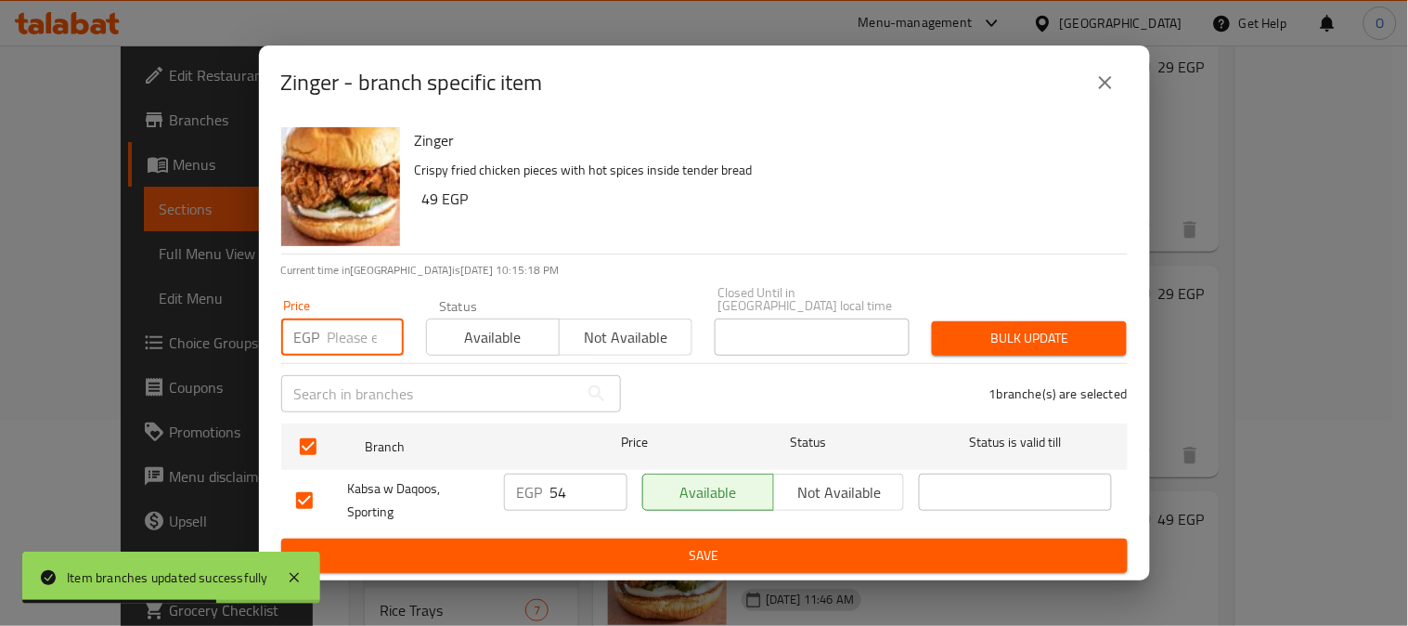
paste input "39"
type input "39"
click at [1071, 334] on span "Bulk update" at bounding box center [1029, 338] width 165 height 23
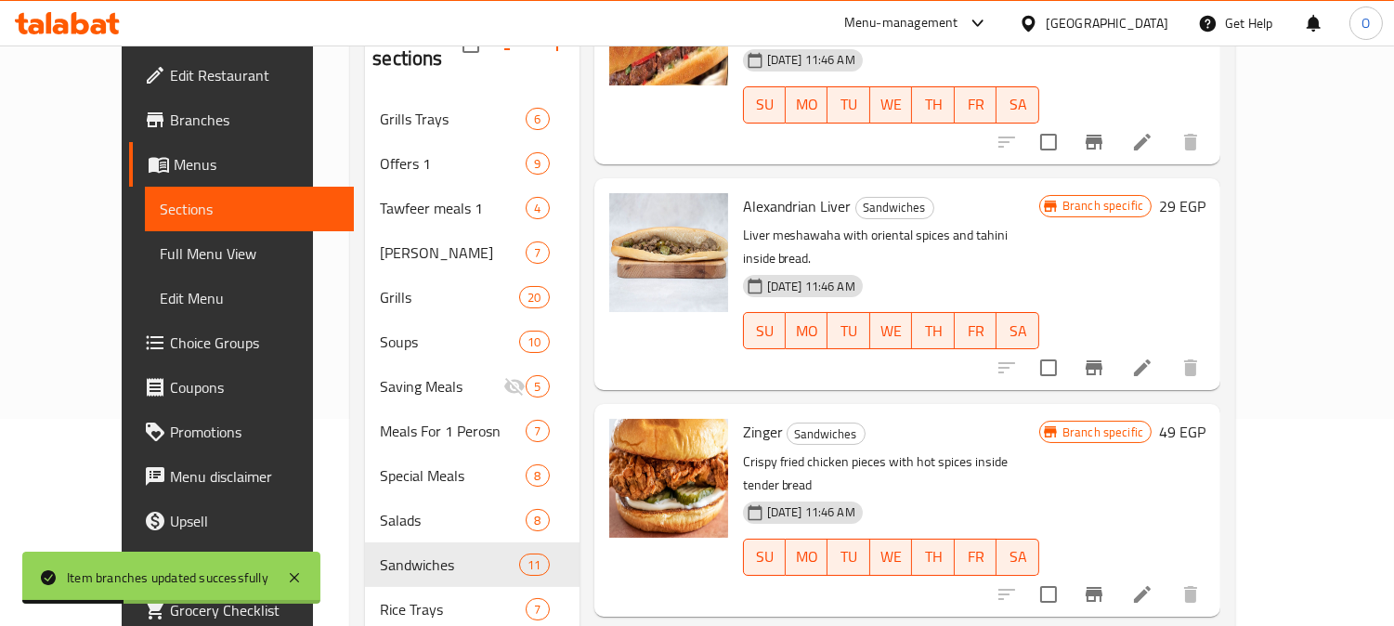
scroll to position [412, 0]
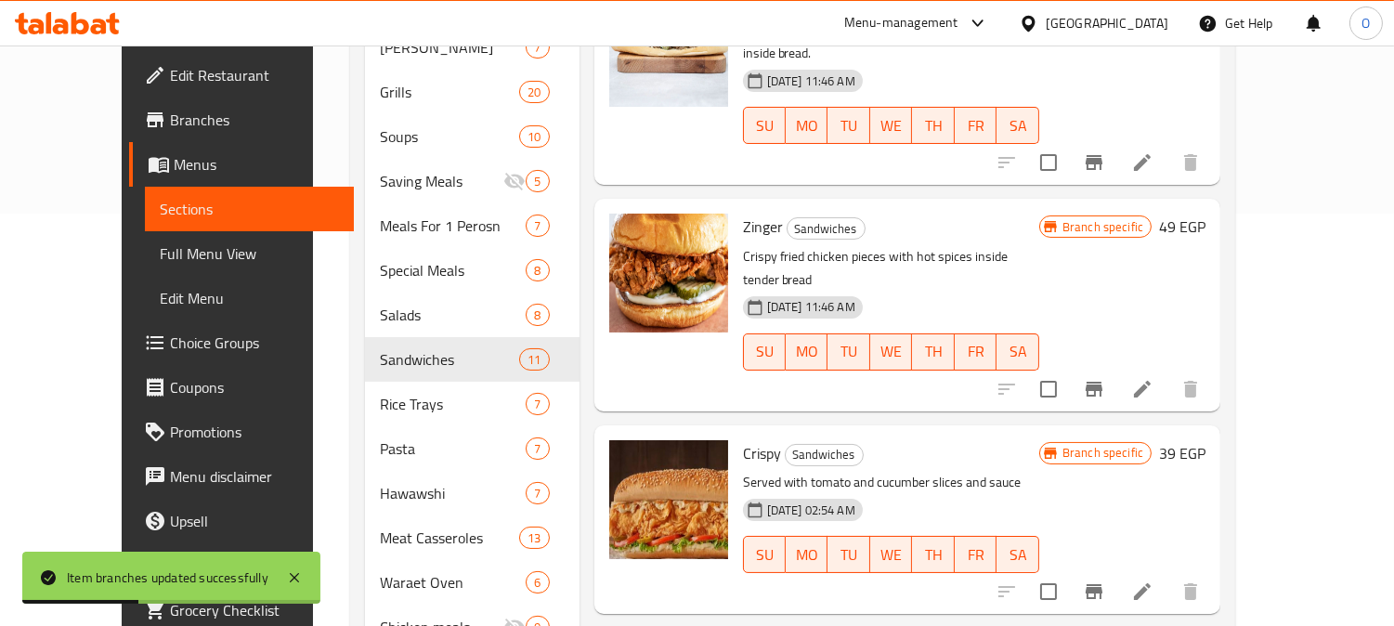
click at [1102, 584] on icon "Branch-specific-item" at bounding box center [1093, 591] width 17 height 15
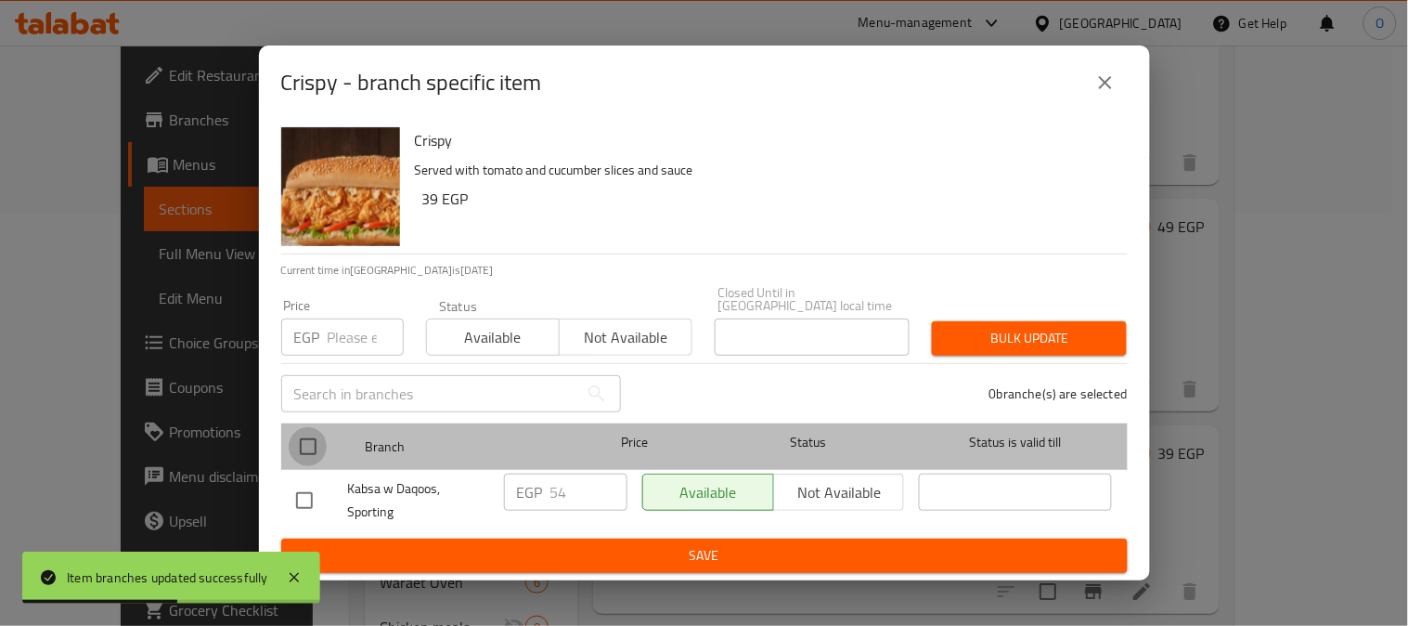
click at [289, 438] on input "checkbox" at bounding box center [308, 446] width 39 height 39
checkbox input "true"
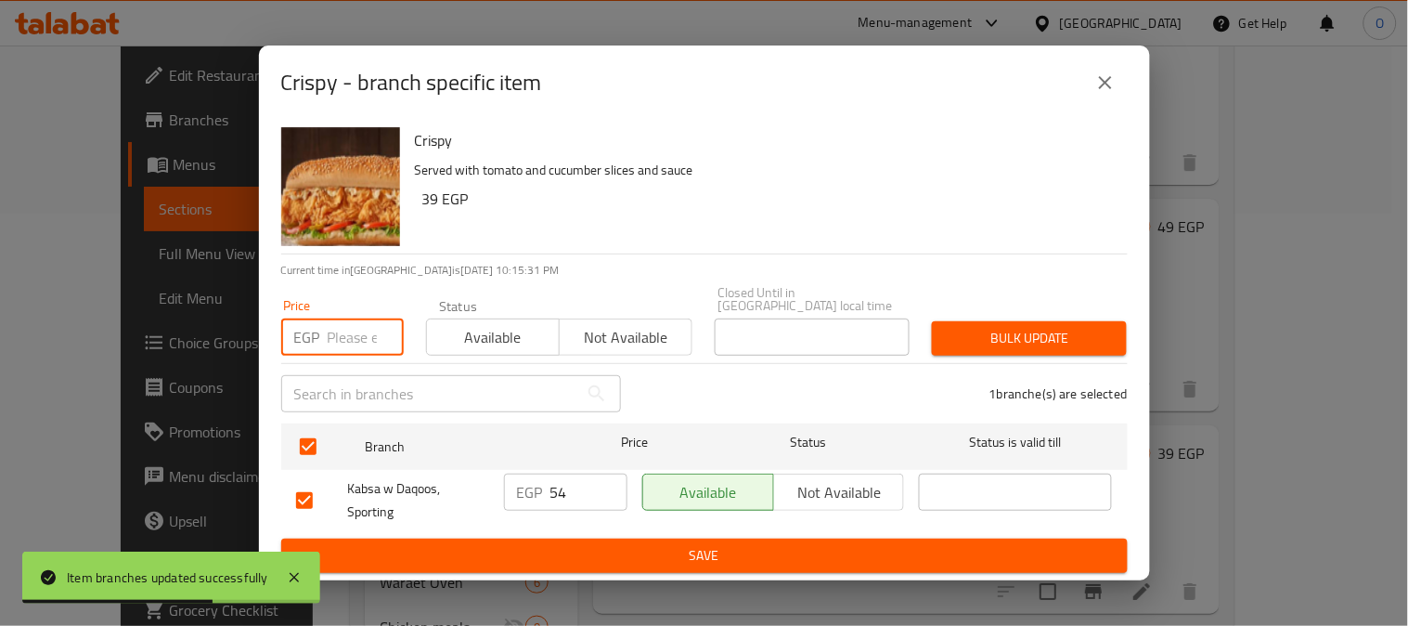
paste input "39"
type input "39"
click at [1082, 341] on span "Bulk update" at bounding box center [1029, 338] width 165 height 23
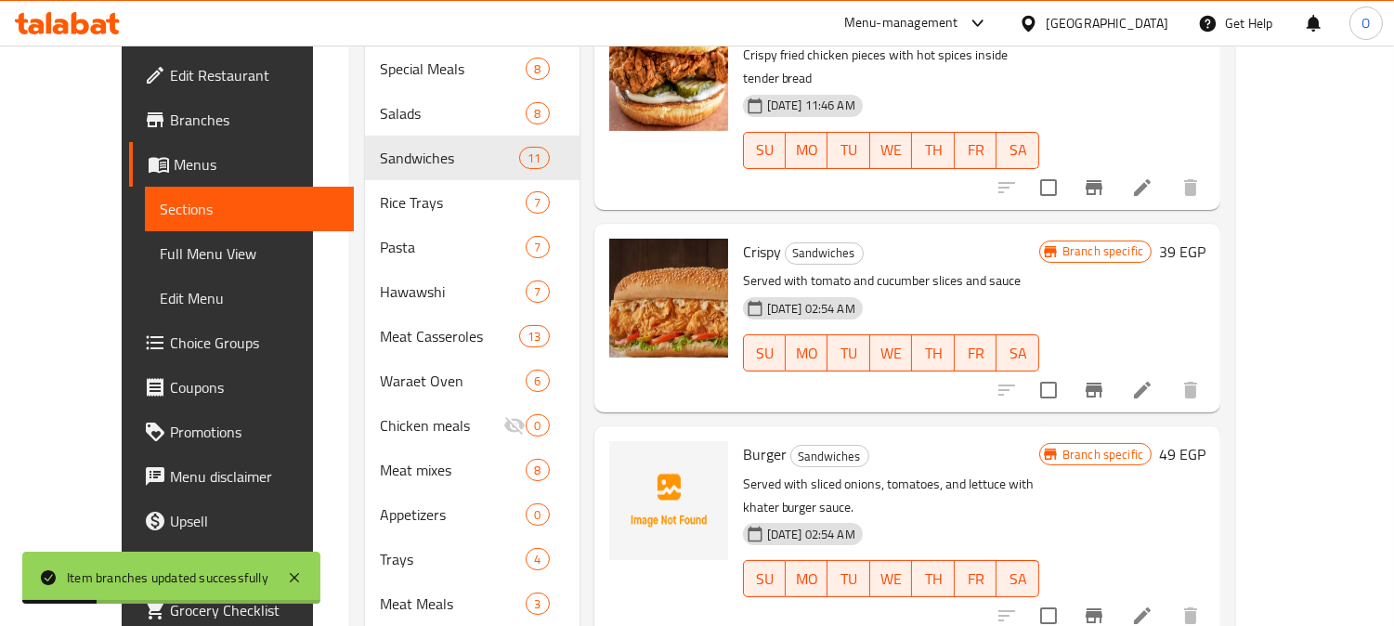
scroll to position [618, 0]
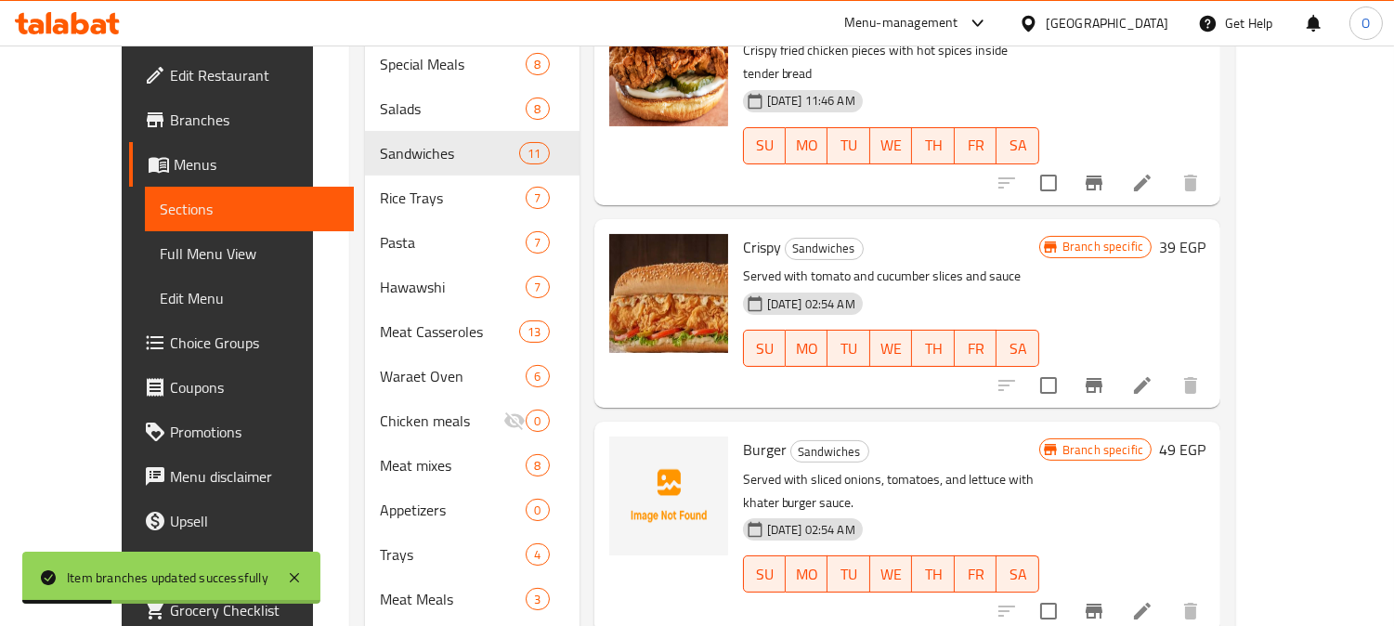
click at [1105, 600] on icon "Branch-specific-item" at bounding box center [1094, 611] width 22 height 22
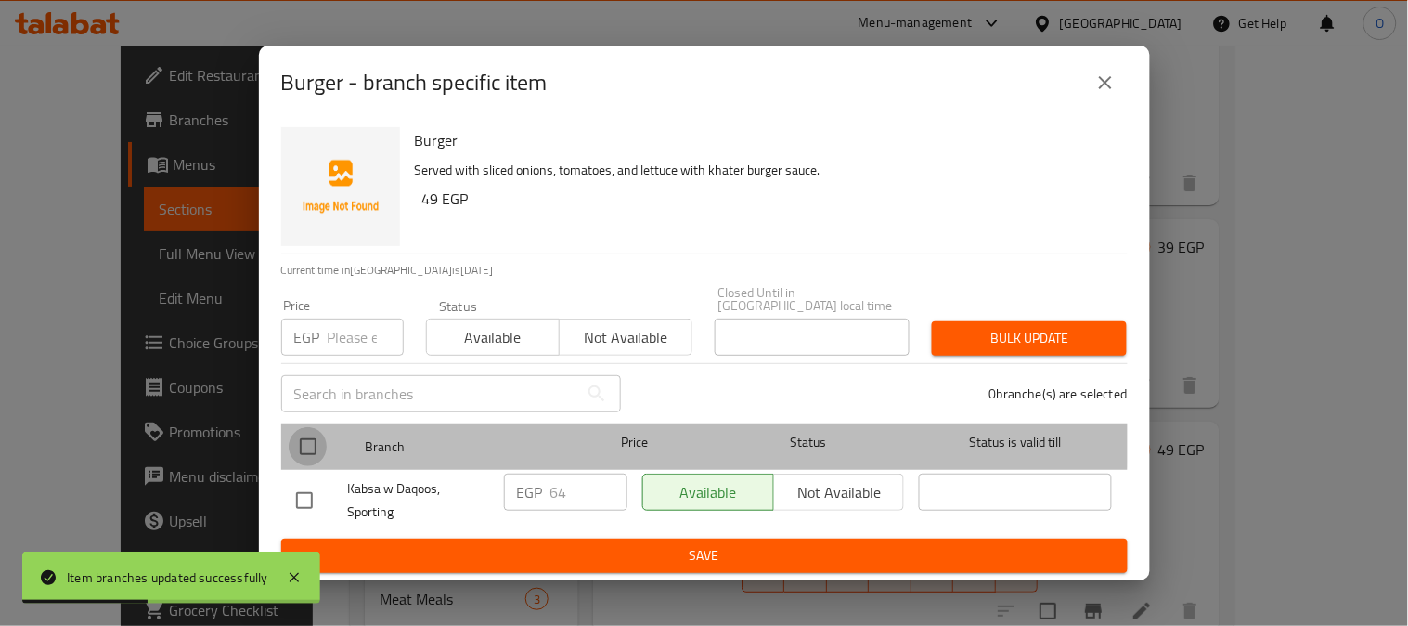
drag, startPoint x: 309, startPoint y: 433, endPoint x: 364, endPoint y: 334, distance: 112.6
click at [309, 432] on input "checkbox" at bounding box center [308, 446] width 39 height 39
checkbox input "true"
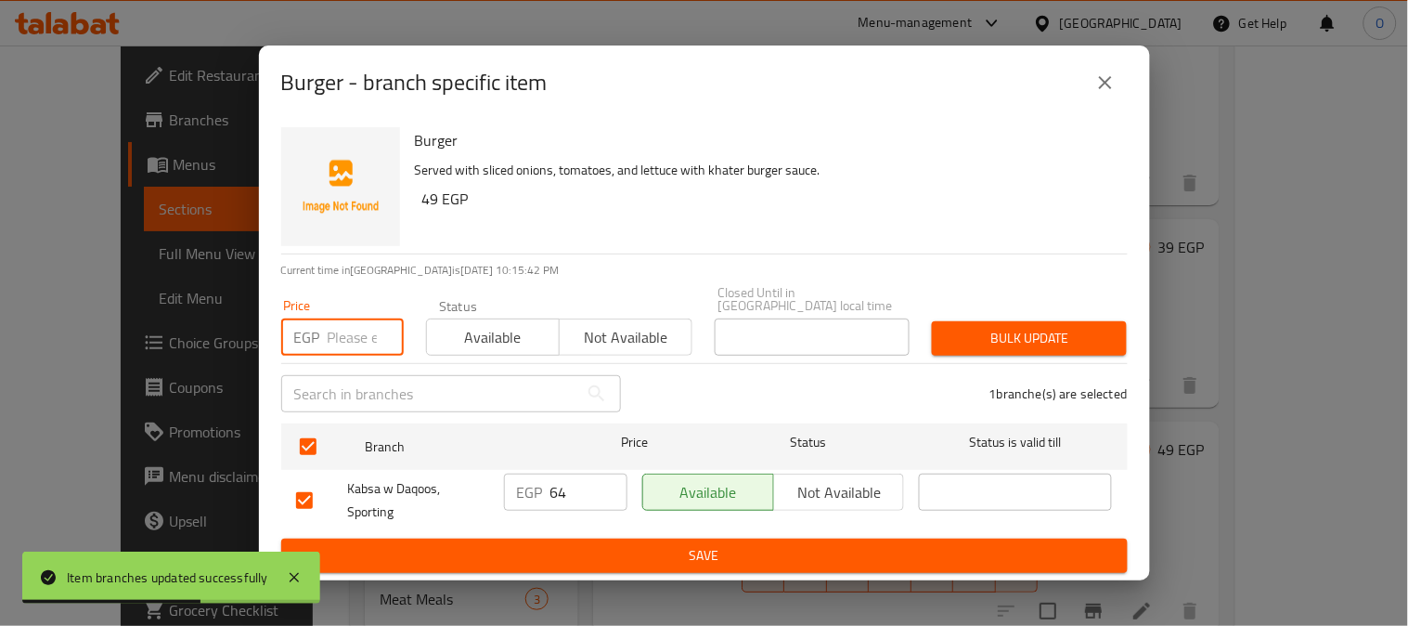
paste input "49"
type input "49"
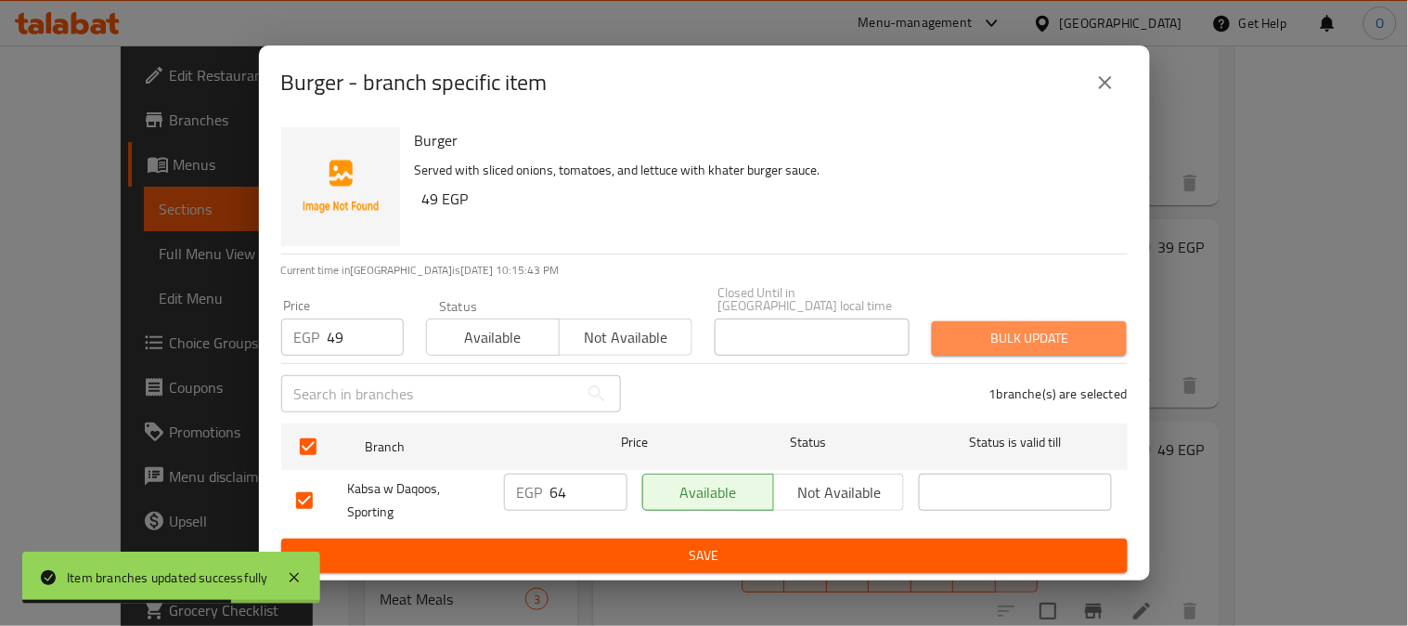
click at [972, 327] on span "Bulk update" at bounding box center [1029, 338] width 165 height 23
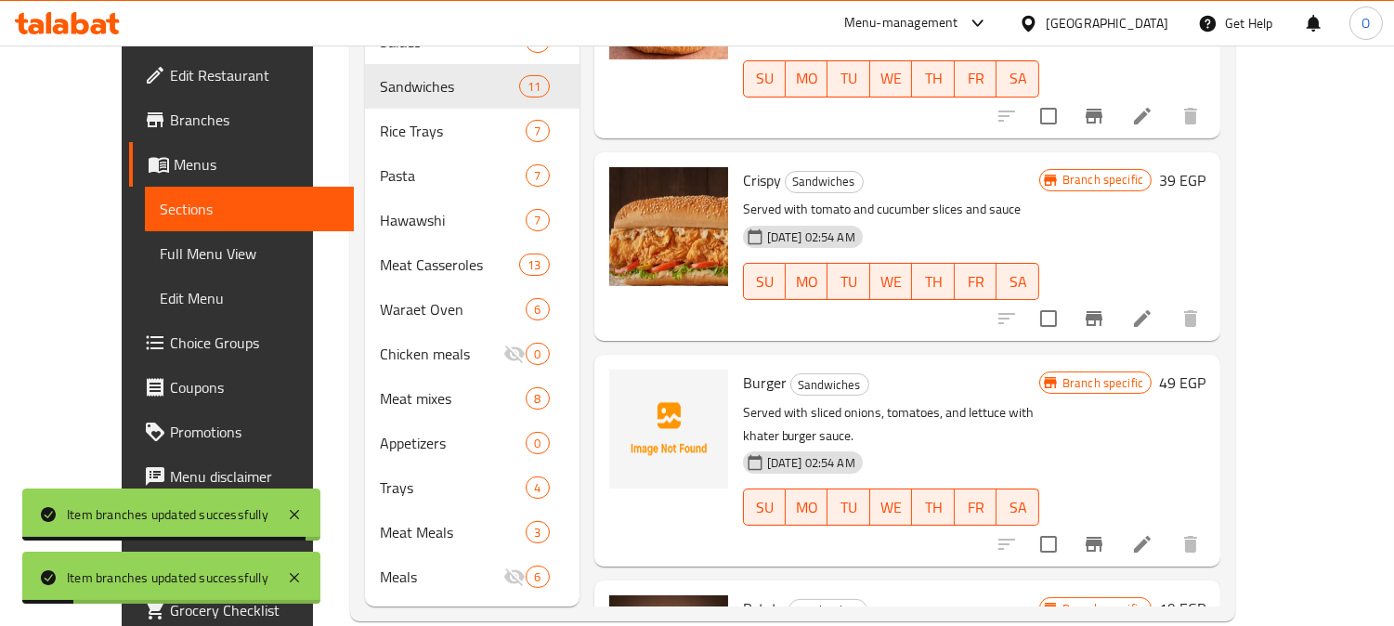
scroll to position [689, 0]
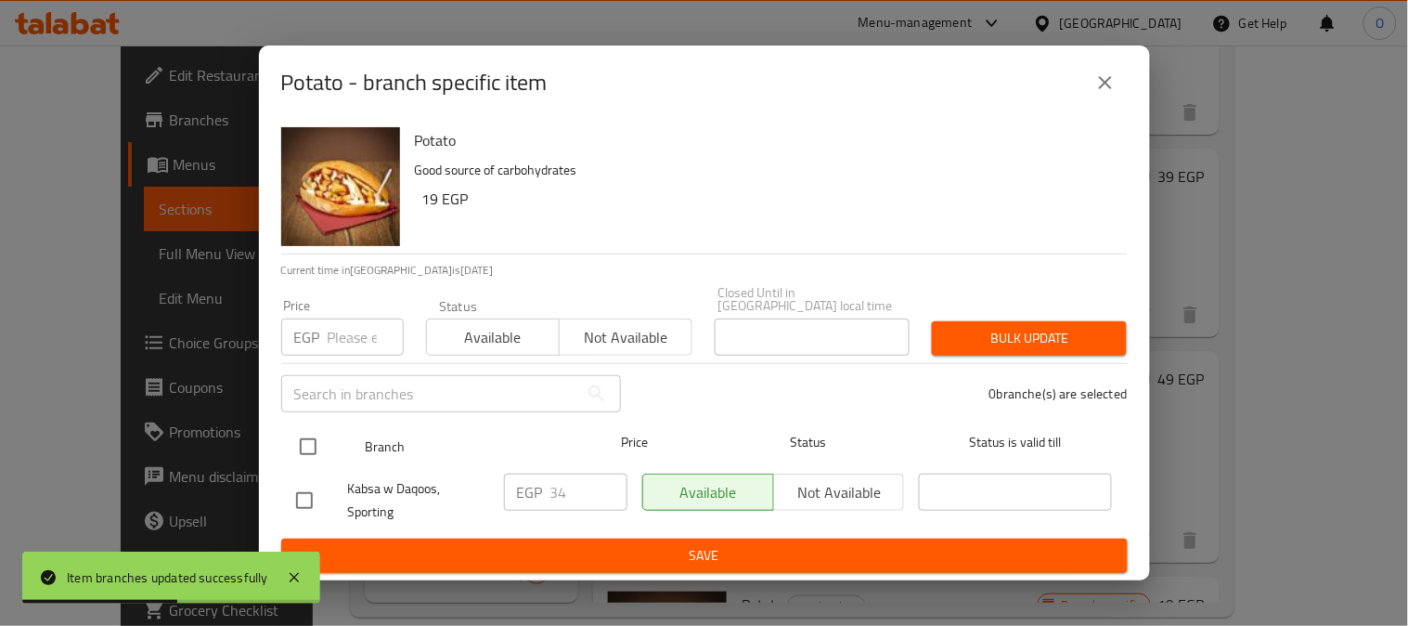
click at [302, 434] on input "checkbox" at bounding box center [308, 446] width 39 height 39
checkbox input "true"
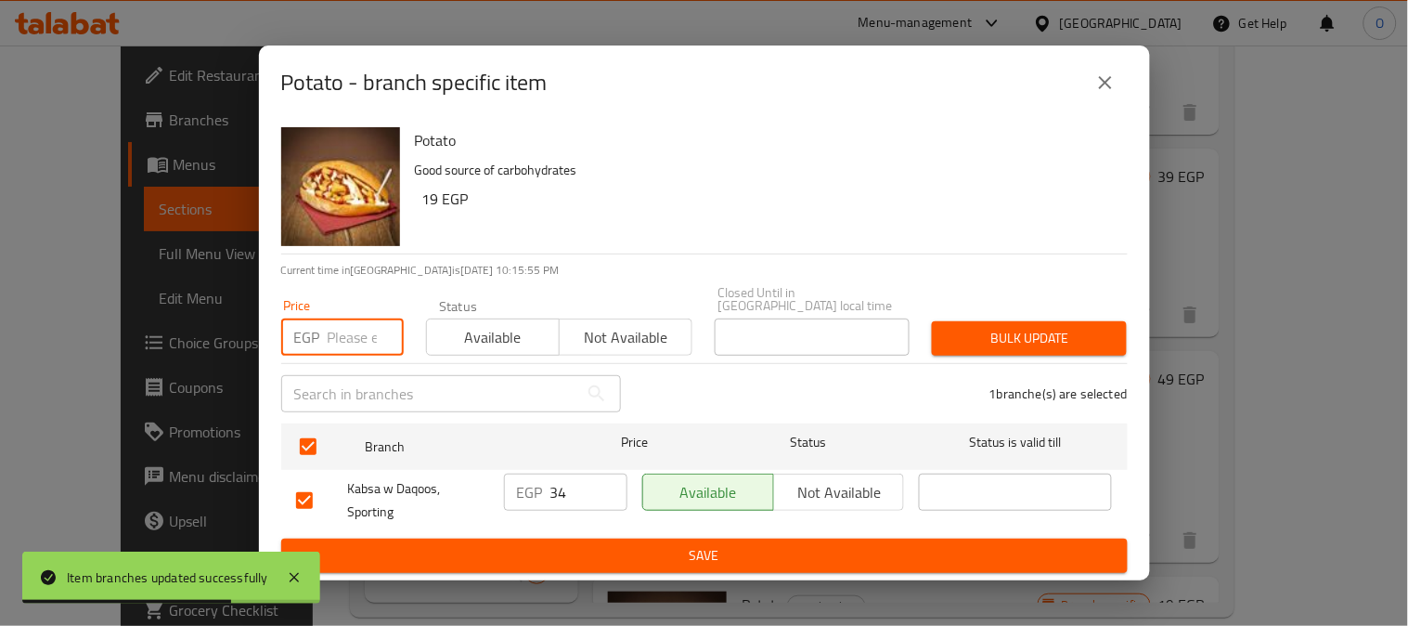
paste input "19"
type input "19"
click at [1053, 344] on button "Bulk update" at bounding box center [1029, 338] width 195 height 34
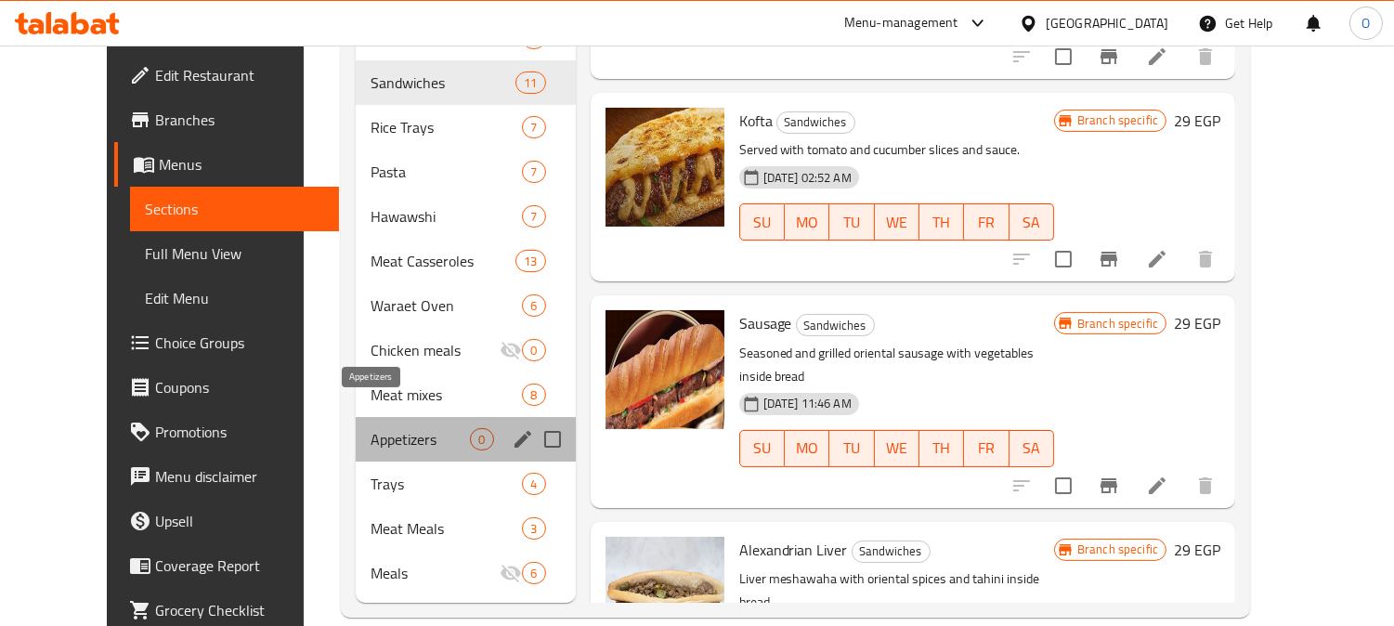
click at [438, 428] on span "Appetizers" at bounding box center [420, 439] width 100 height 22
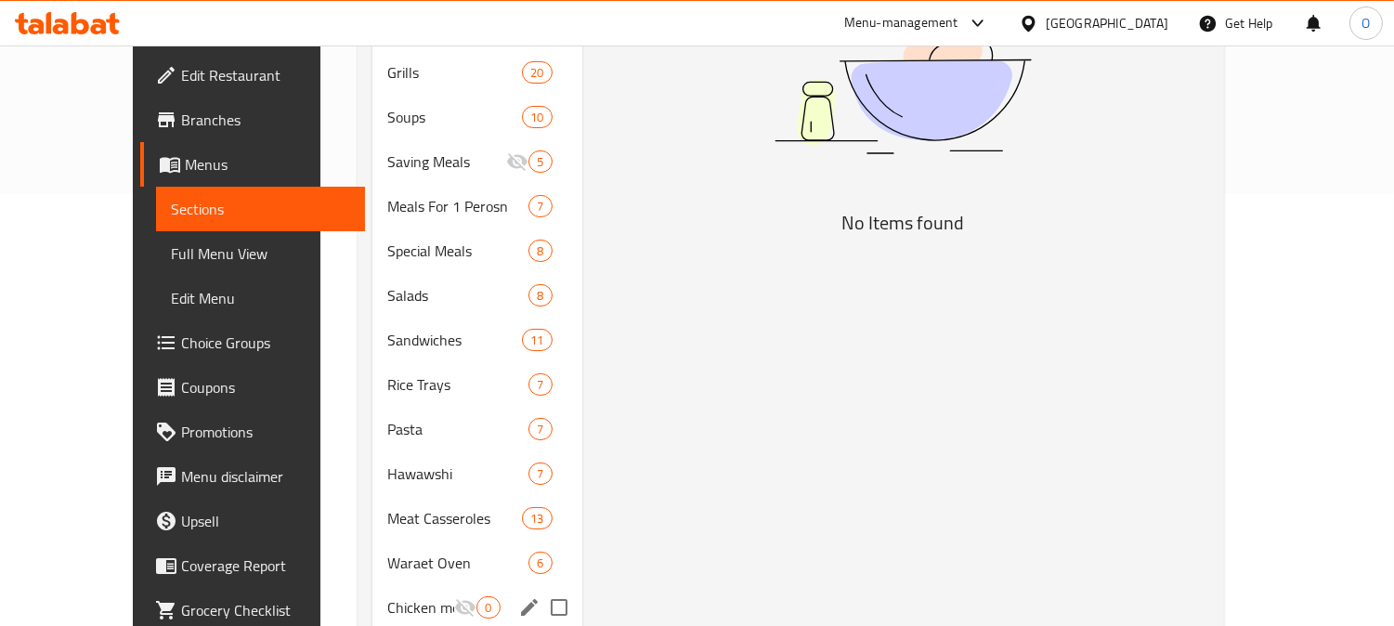
scroll to position [618, 0]
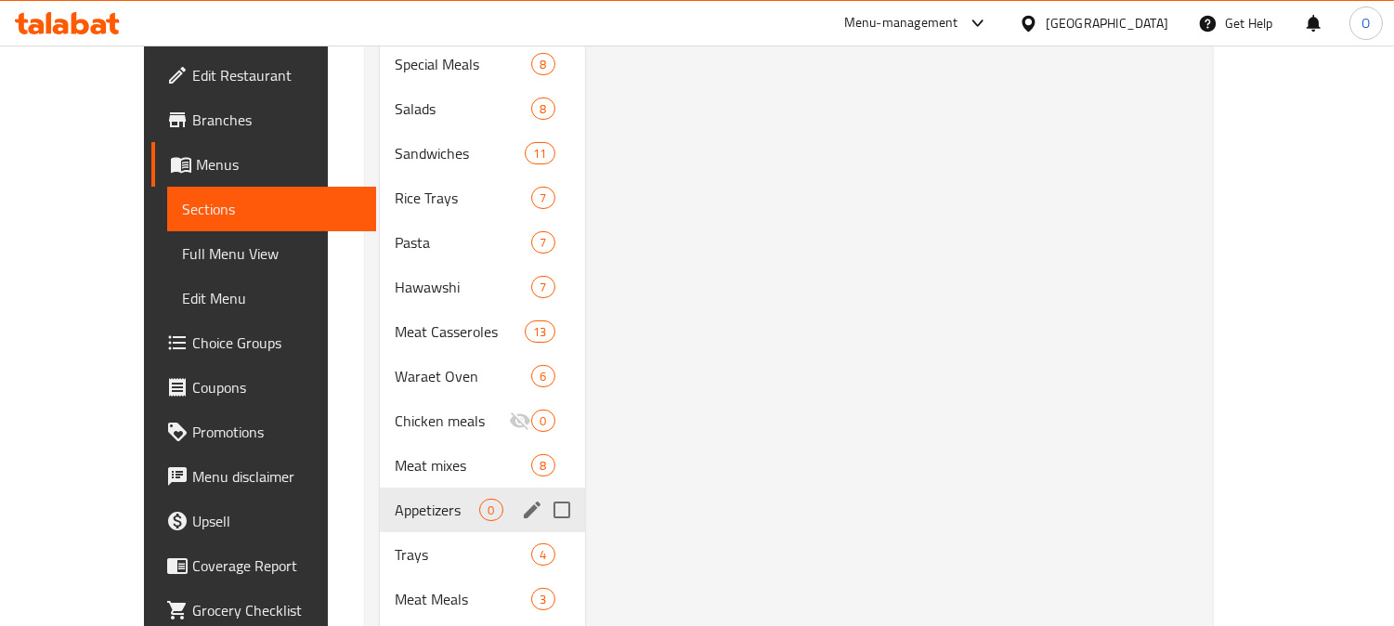
click at [542, 490] on input "Menu sections" at bounding box center [561, 509] width 39 height 39
checkbox input "true"
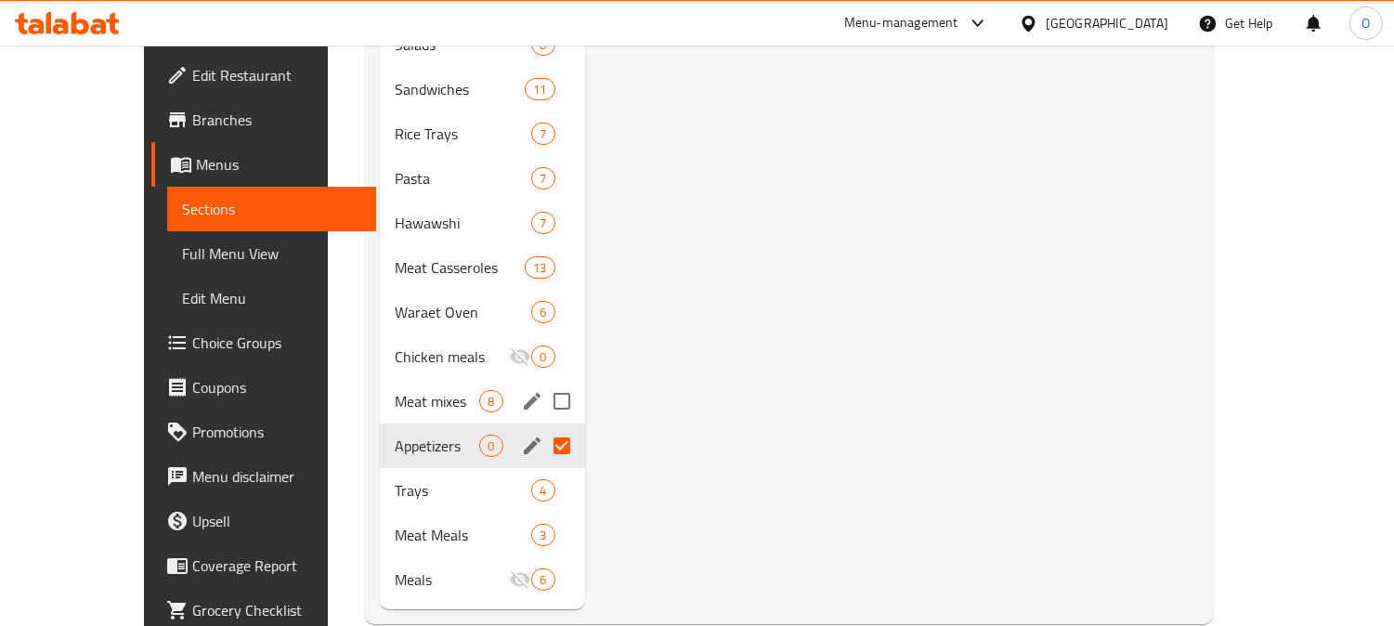
scroll to position [717, 0]
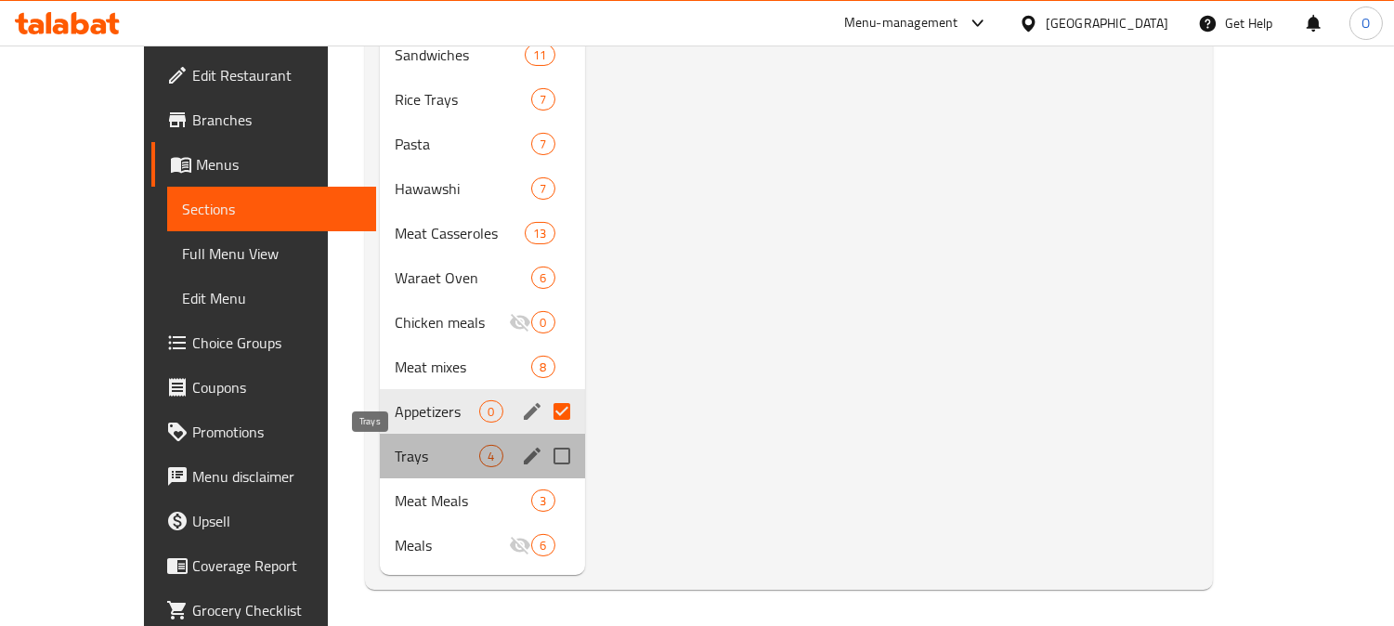
click at [395, 455] on span "Trays" at bounding box center [437, 456] width 84 height 22
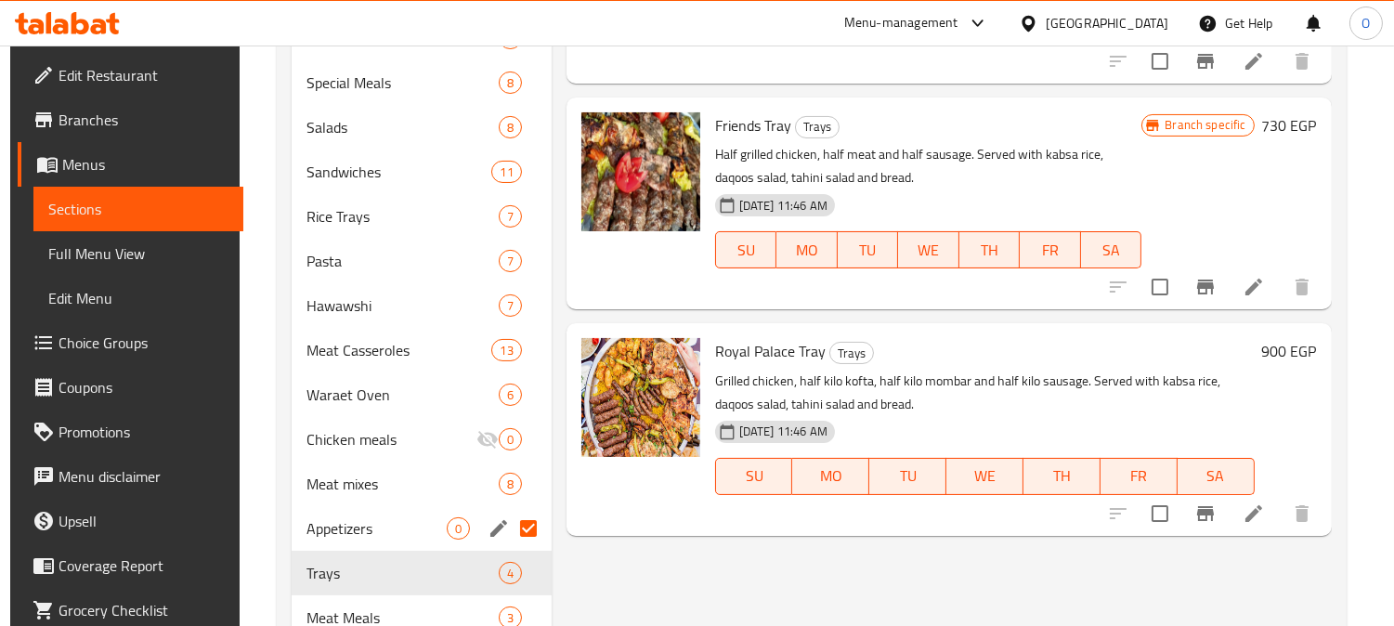
scroll to position [618, 0]
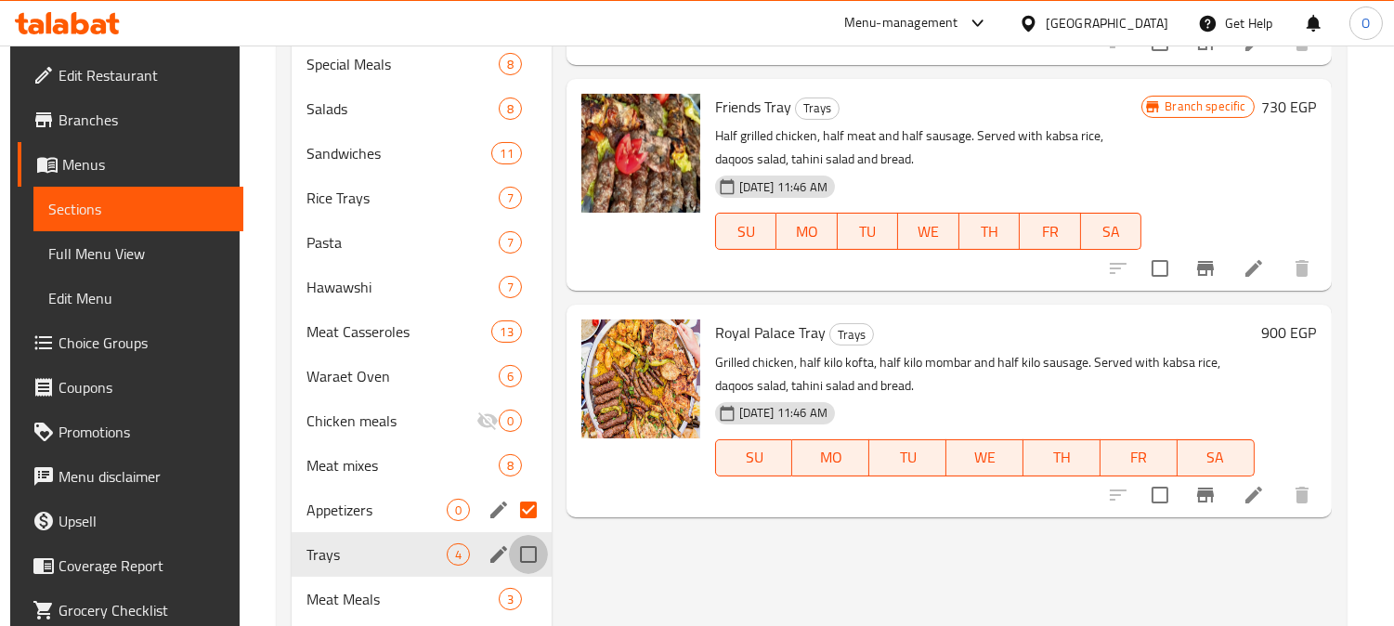
click at [517, 553] on input "Menu sections" at bounding box center [528, 554] width 39 height 39
checkbox input "true"
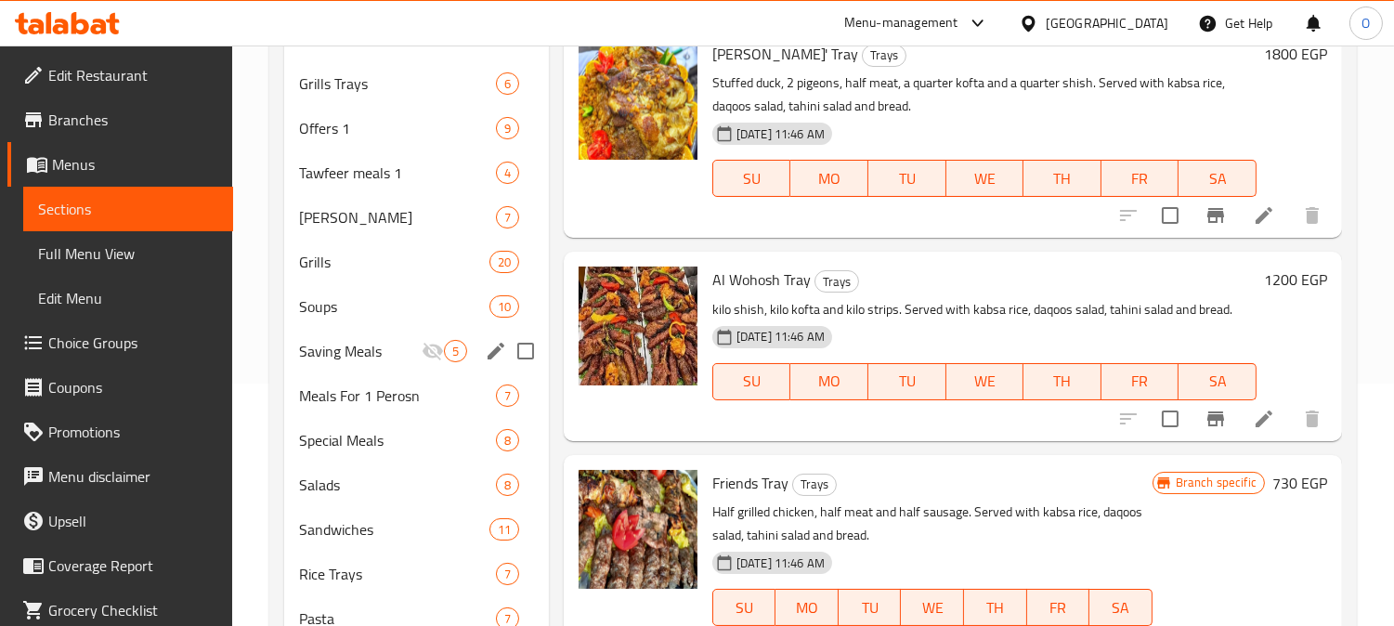
scroll to position [206, 0]
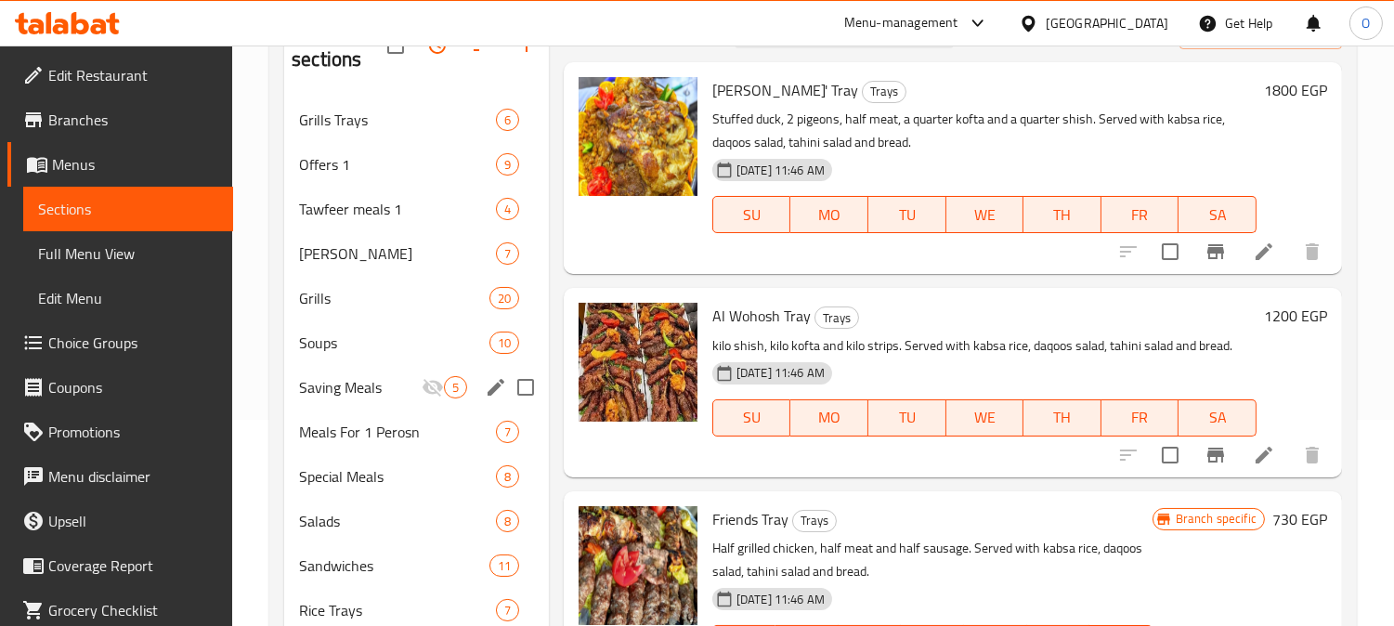
click at [446, 399] on div "Saving Meals 5" at bounding box center [416, 387] width 265 height 45
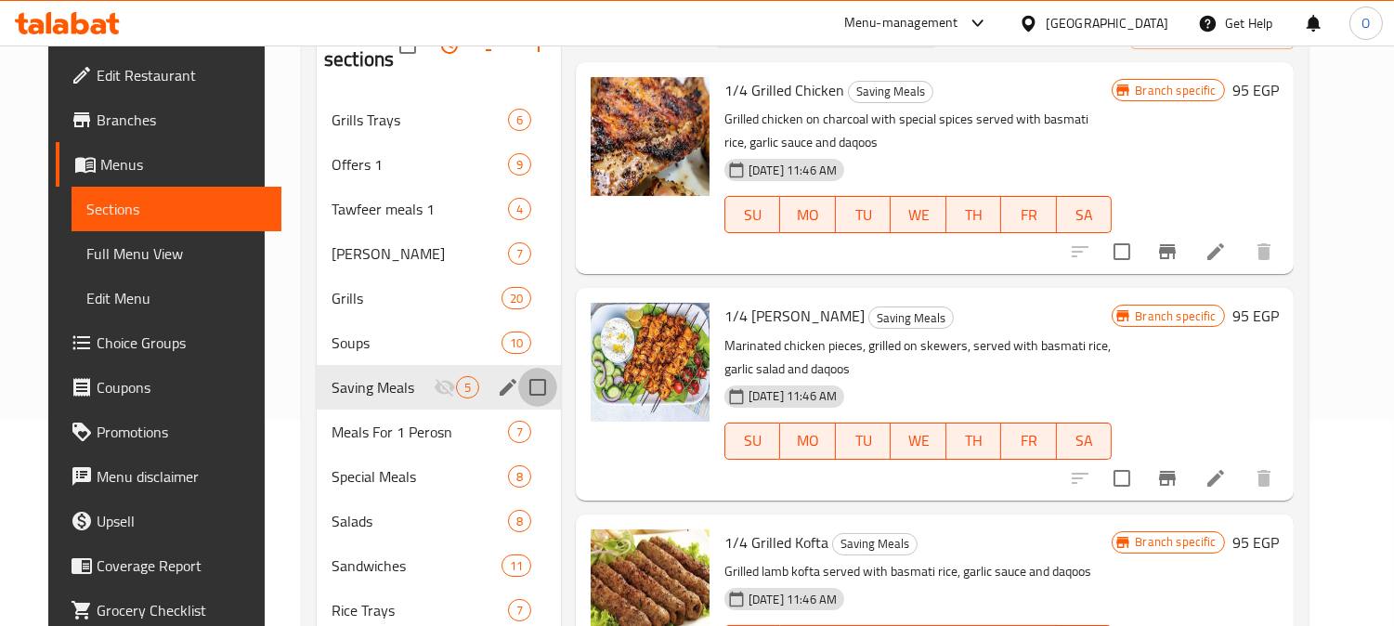
click at [524, 388] on input "Menu sections" at bounding box center [537, 387] width 39 height 39
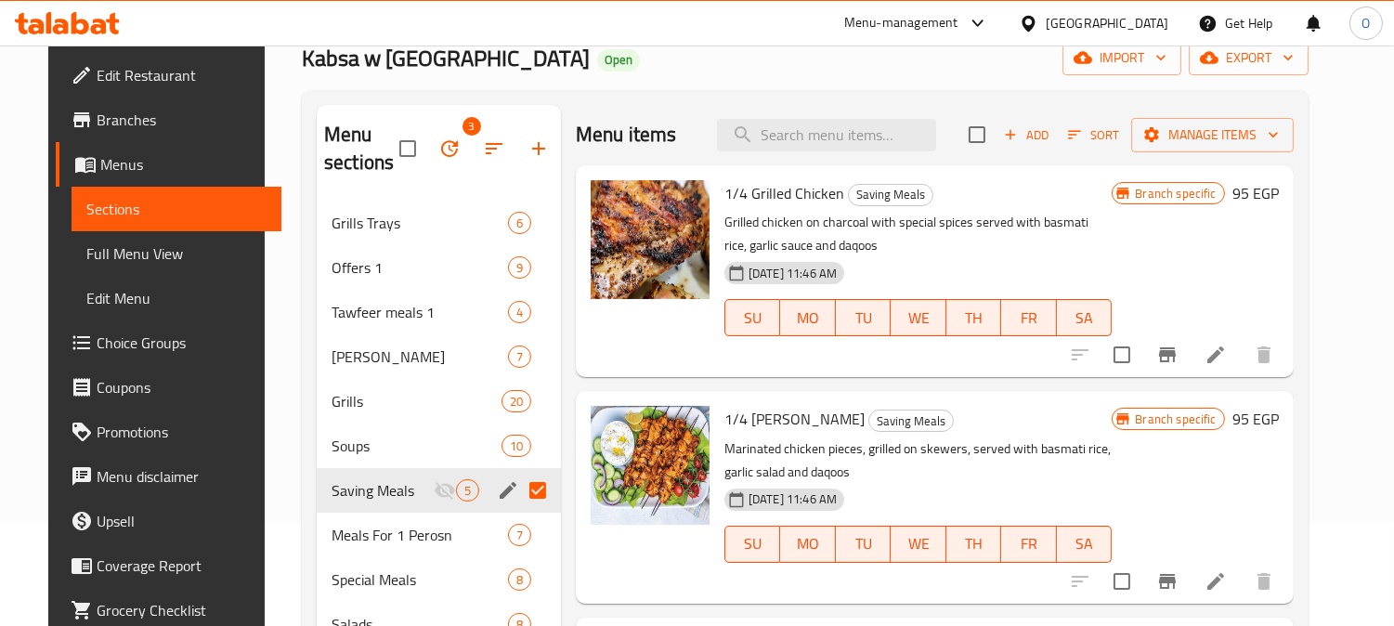
click at [526, 493] on input "Menu sections" at bounding box center [537, 490] width 39 height 39
checkbox input "false"
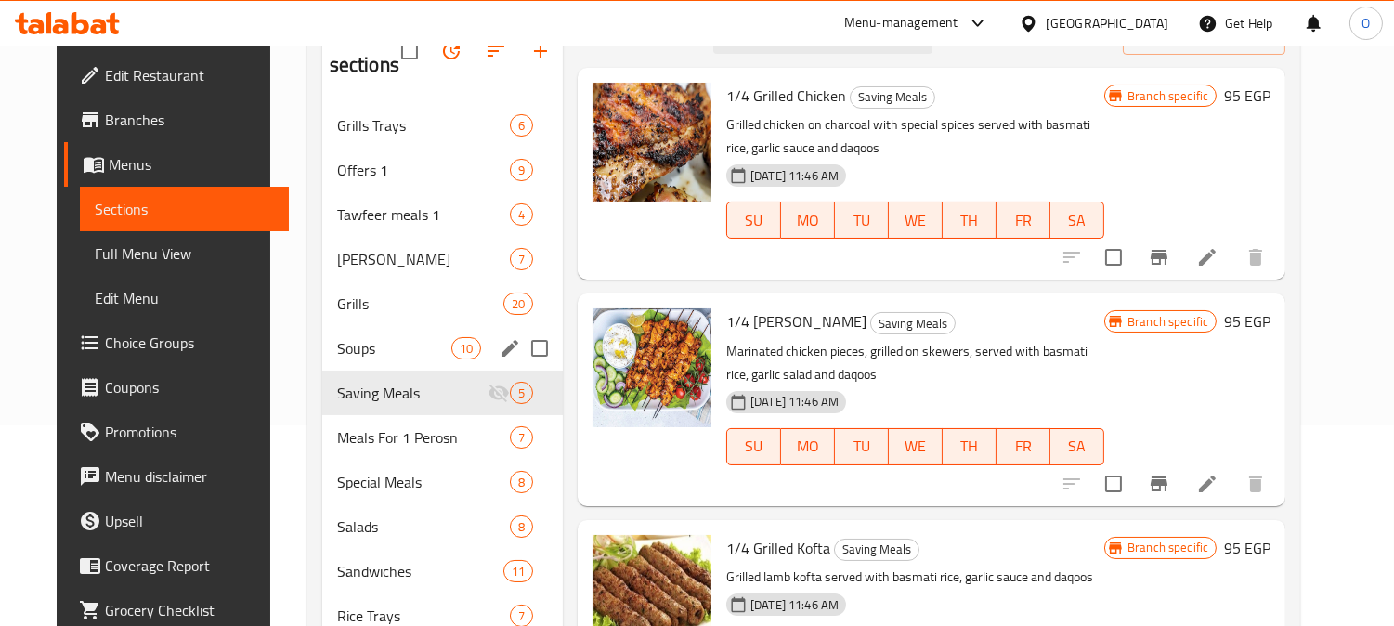
scroll to position [97, 0]
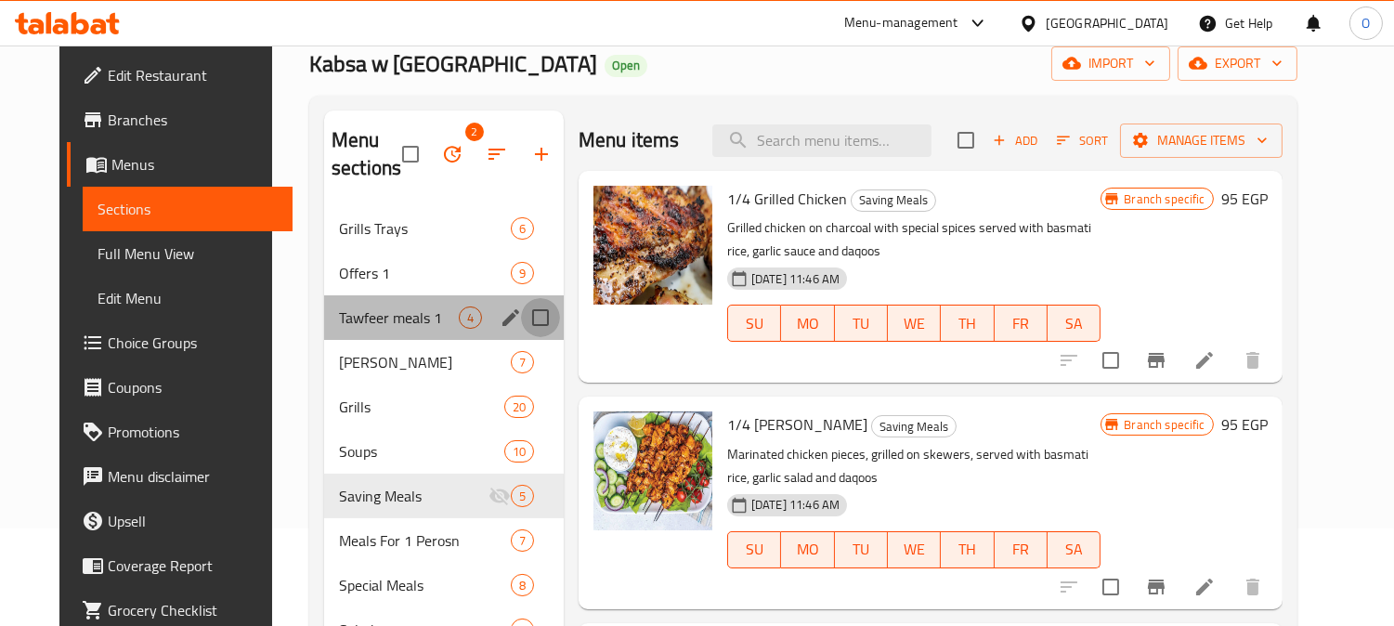
click at [530, 329] on input "Menu sections" at bounding box center [540, 317] width 39 height 39
checkbox input "true"
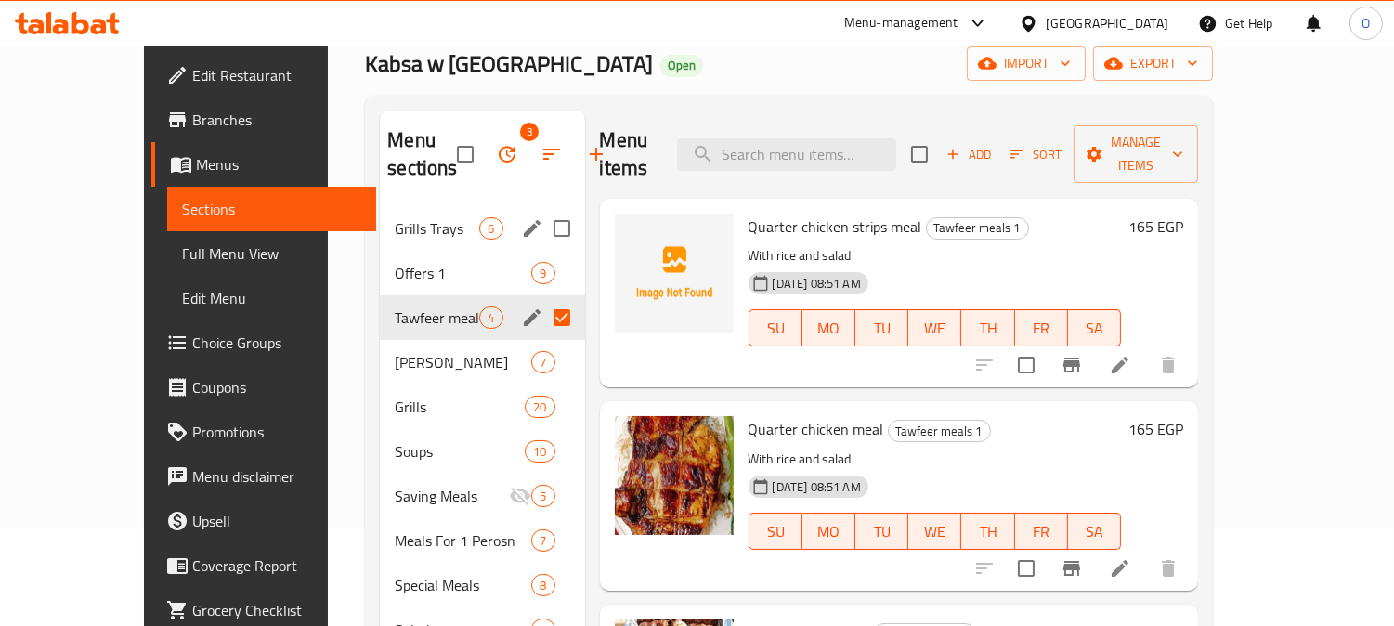
click at [453, 214] on div "Grills Trays 6" at bounding box center [482, 228] width 204 height 45
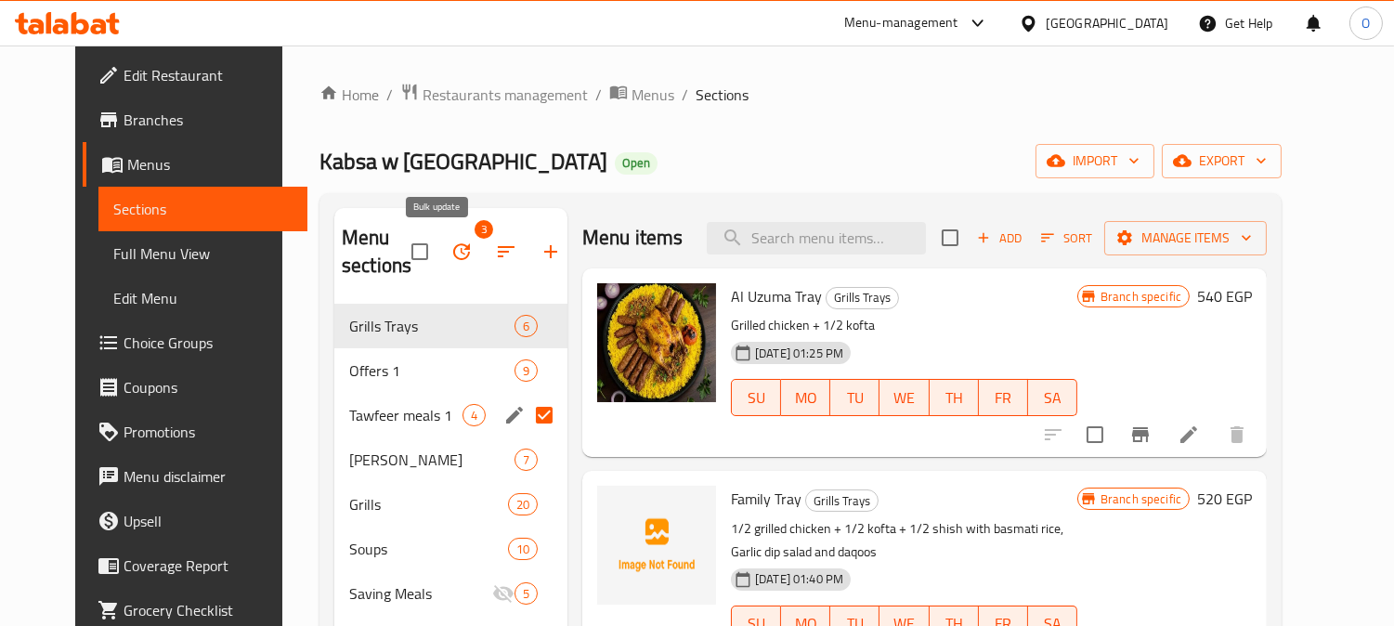
click at [450, 246] on icon "button" at bounding box center [461, 251] width 22 height 22
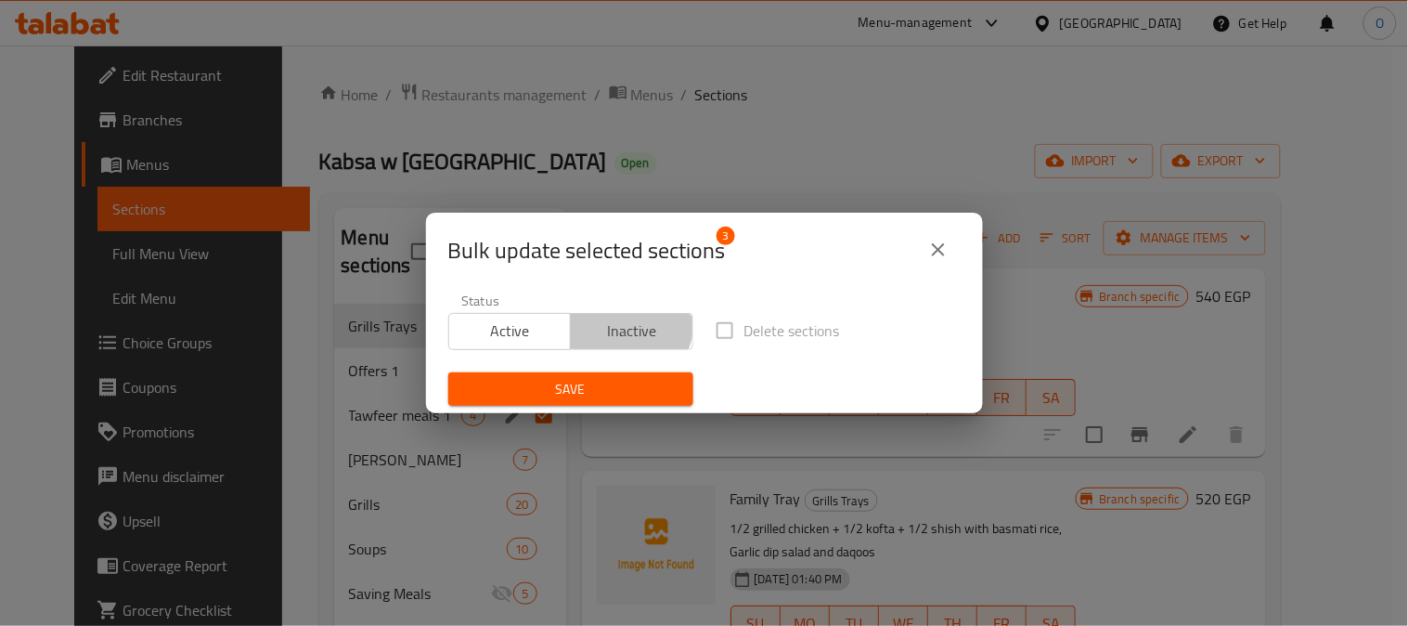
click at [609, 320] on span "Inactive" at bounding box center [632, 331] width 108 height 27
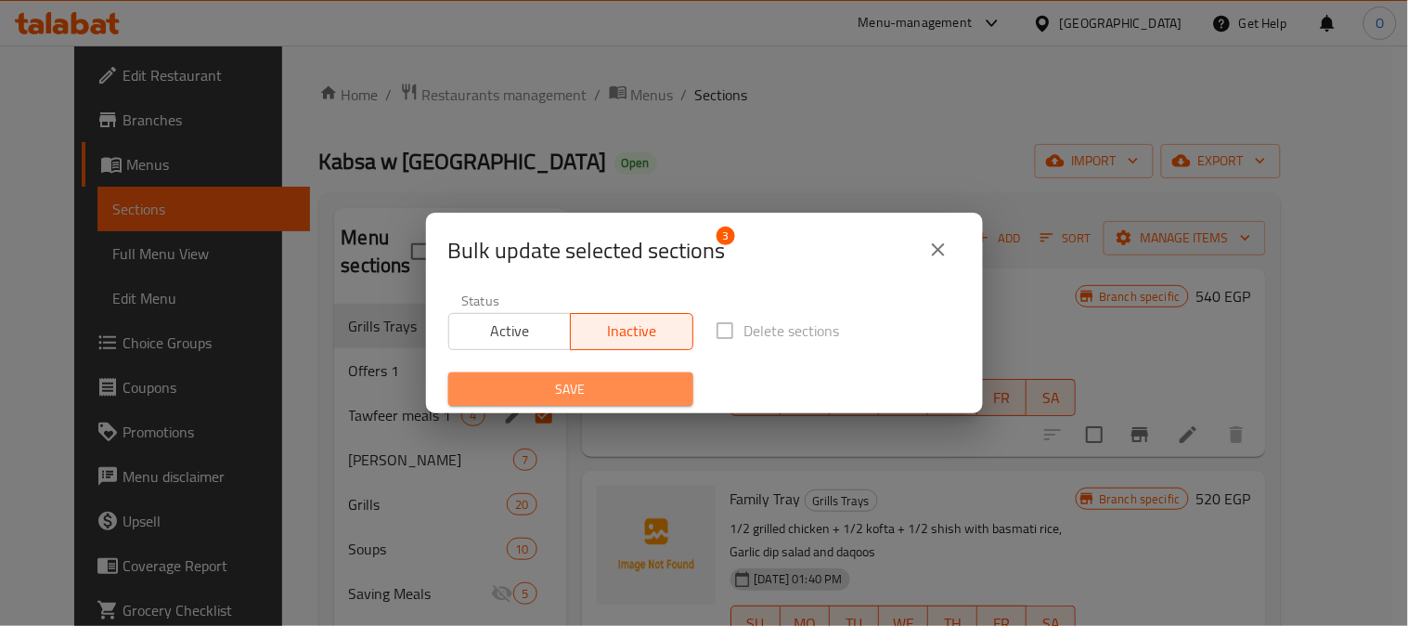
click at [592, 379] on span "Save" at bounding box center [570, 389] width 215 height 23
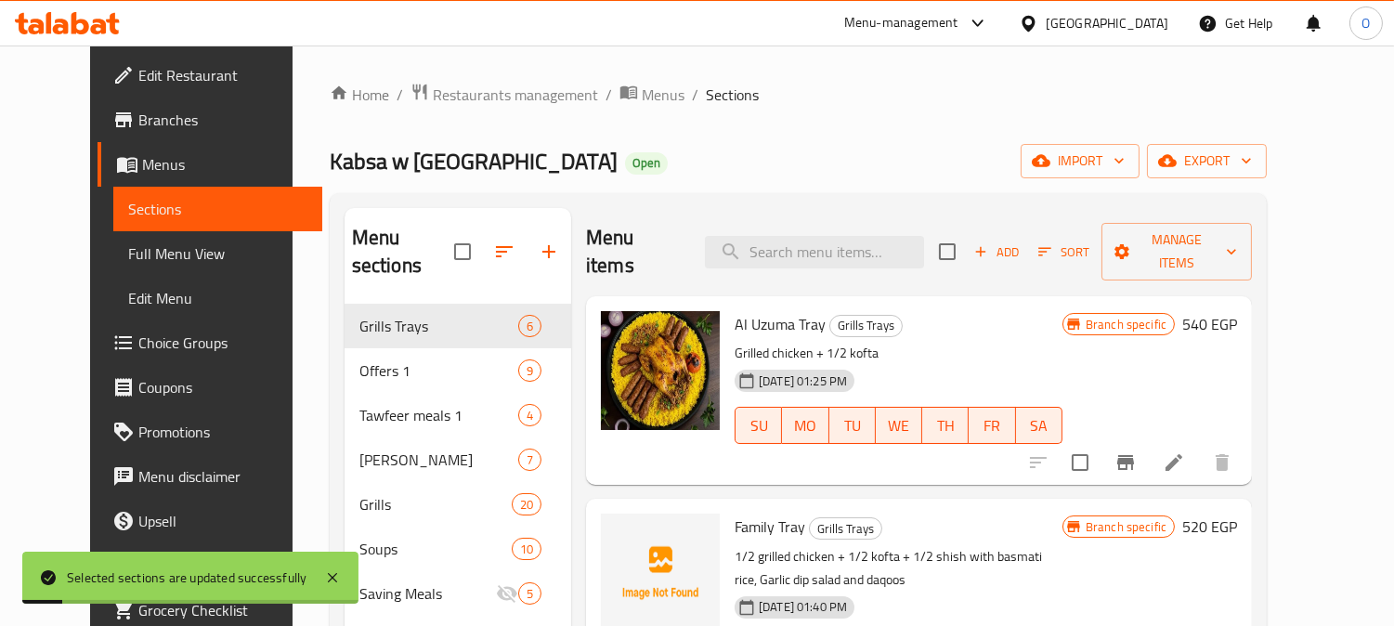
click at [537, 163] on div "Kabsa w Daqoos Open import export" at bounding box center [799, 161] width 938 height 34
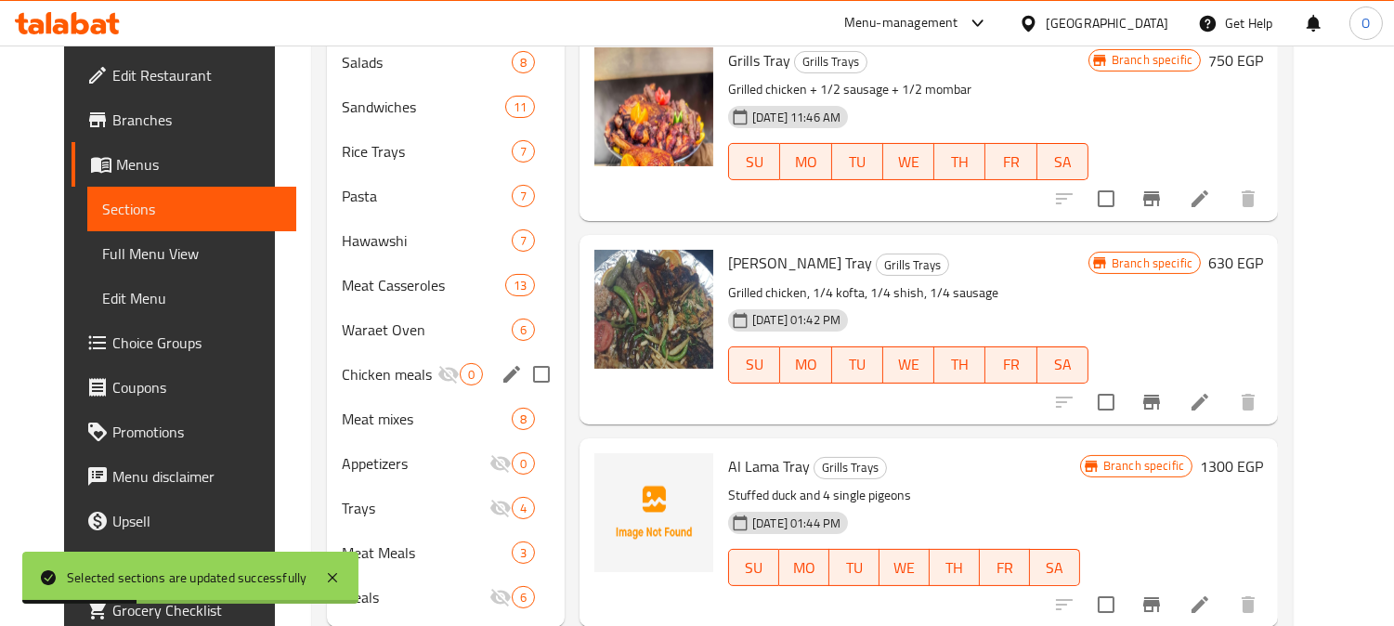
scroll to position [689, 0]
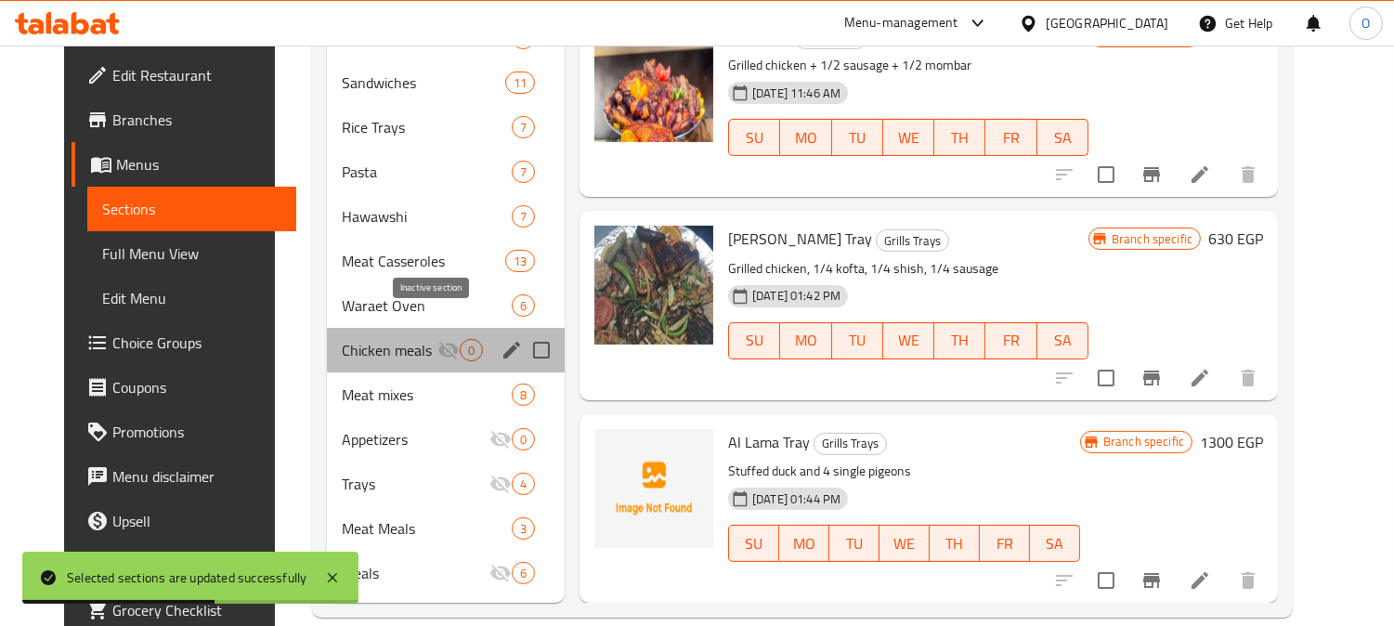
click at [439, 342] on icon "Menu sections" at bounding box center [448, 351] width 20 height 18
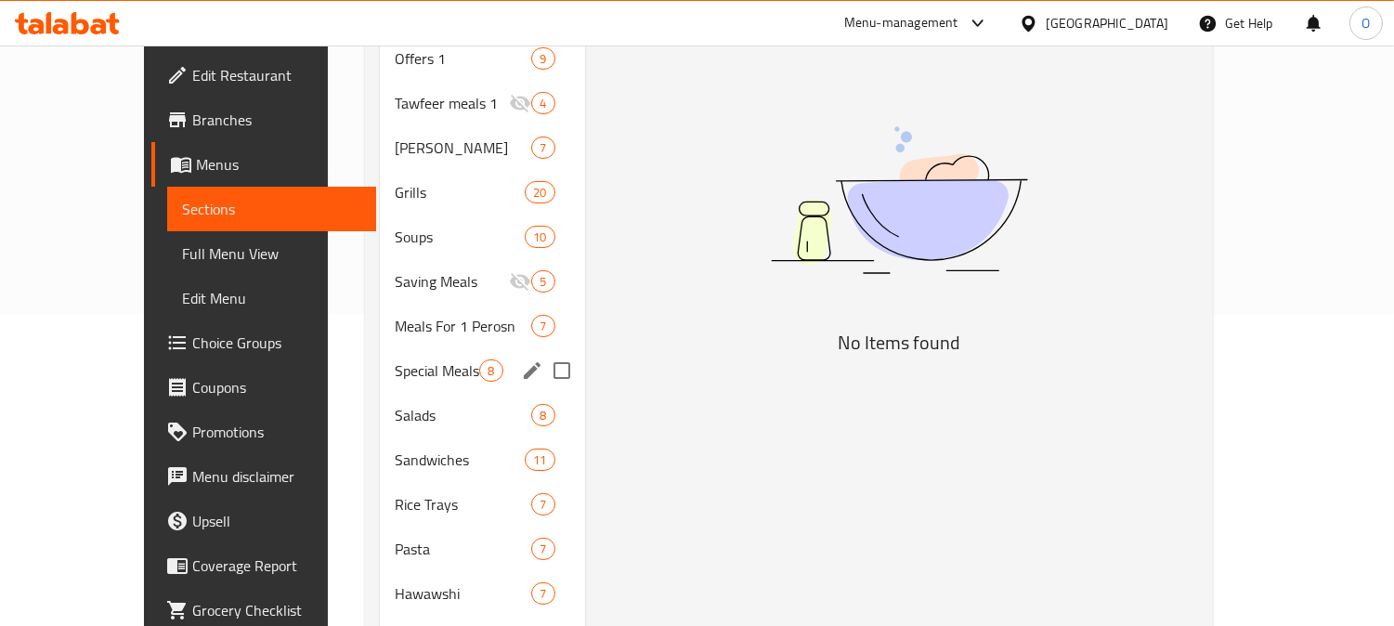
scroll to position [276, 0]
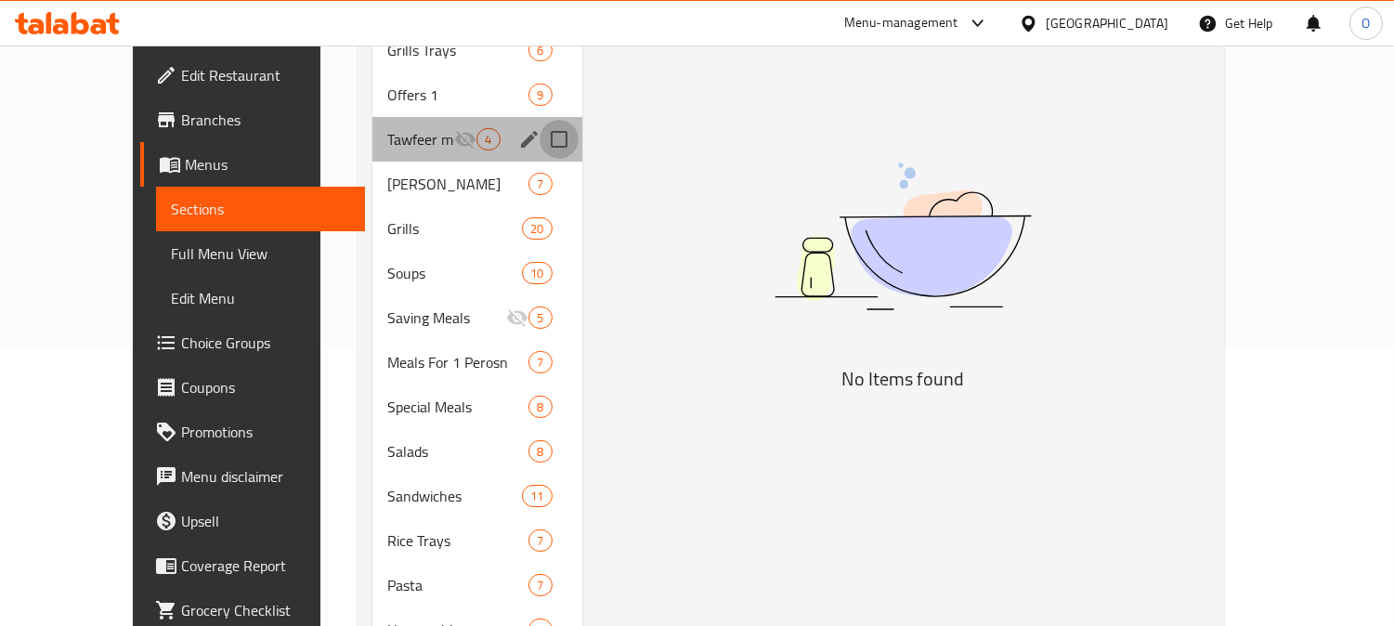
click at [539, 120] on input "Menu sections" at bounding box center [558, 139] width 39 height 39
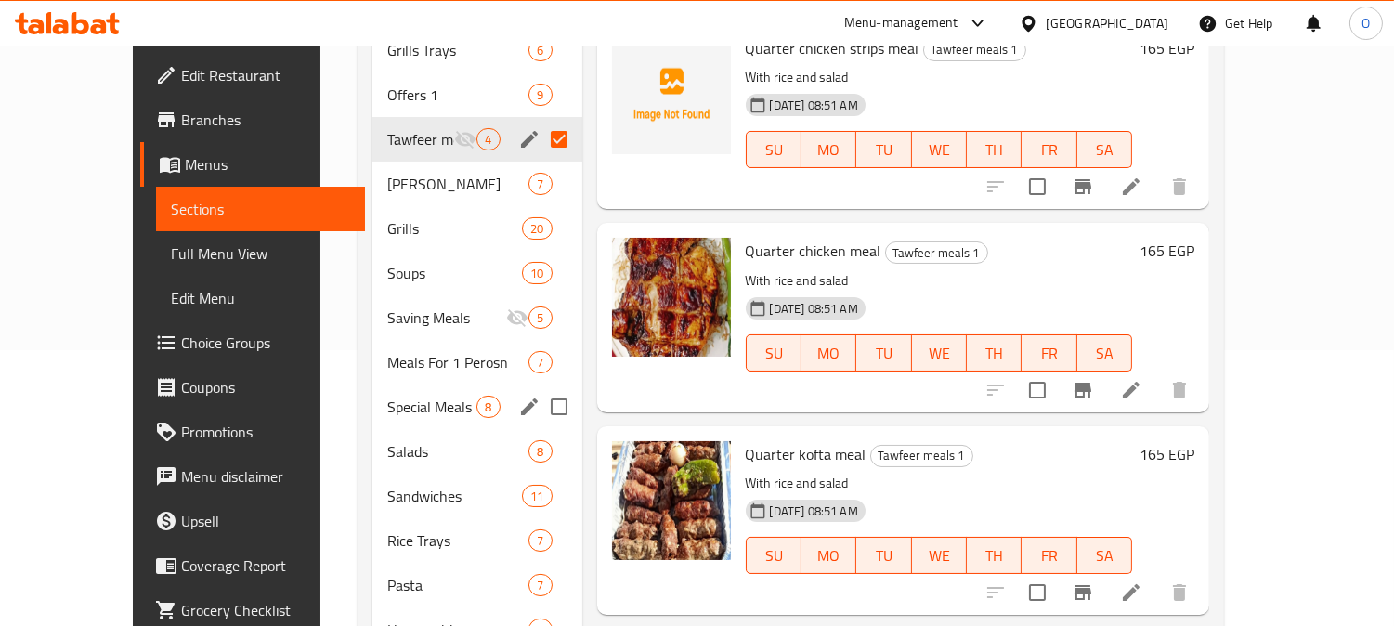
scroll to position [173, 0]
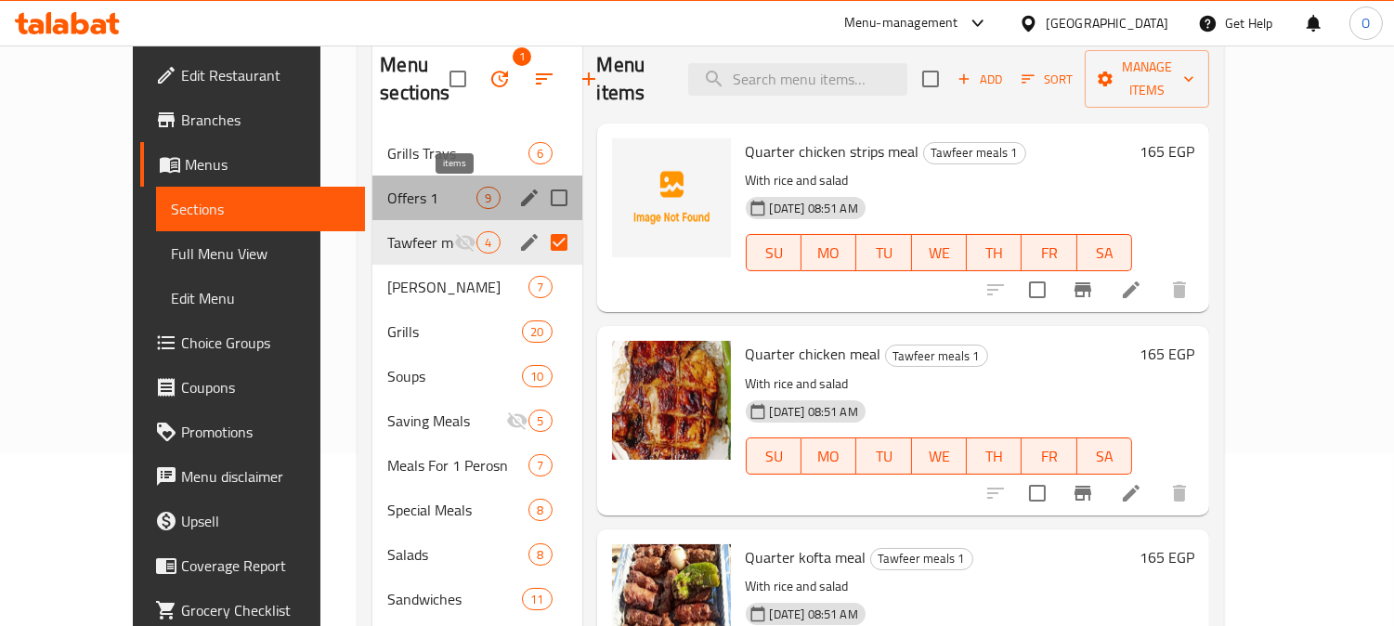
click at [477, 199] on span "9" at bounding box center [487, 198] width 21 height 18
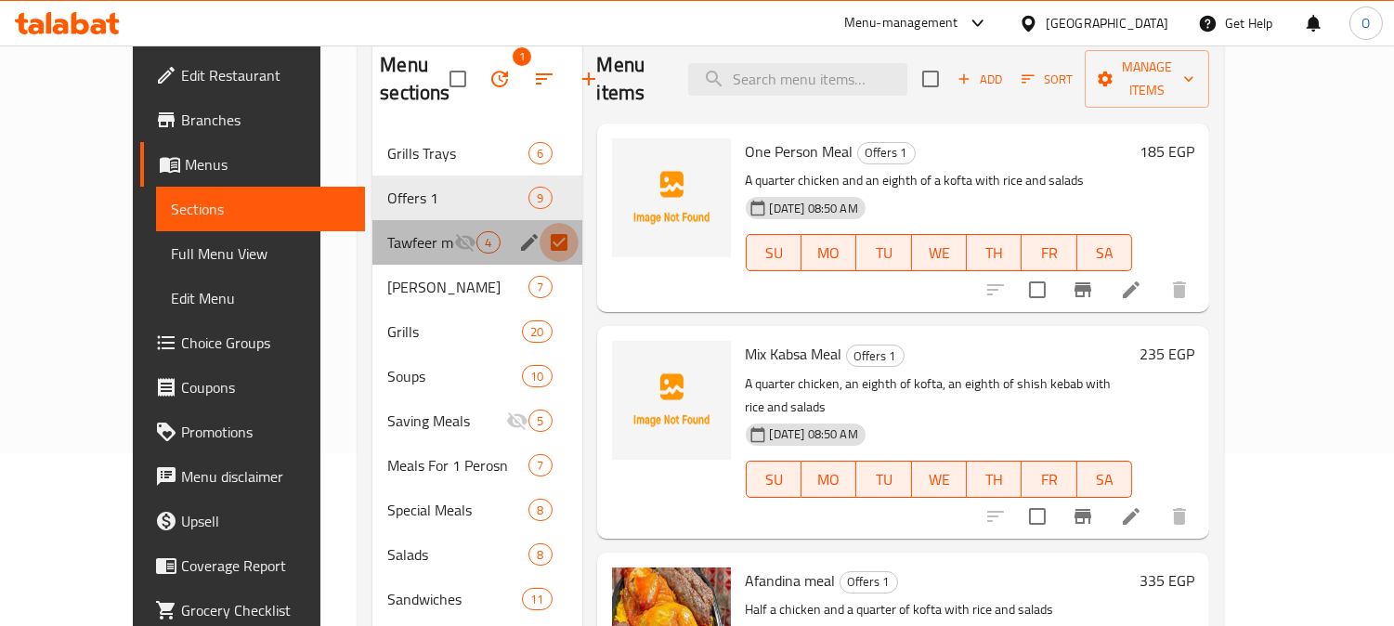
click at [539, 232] on input "Menu sections" at bounding box center [558, 242] width 39 height 39
checkbox input "false"
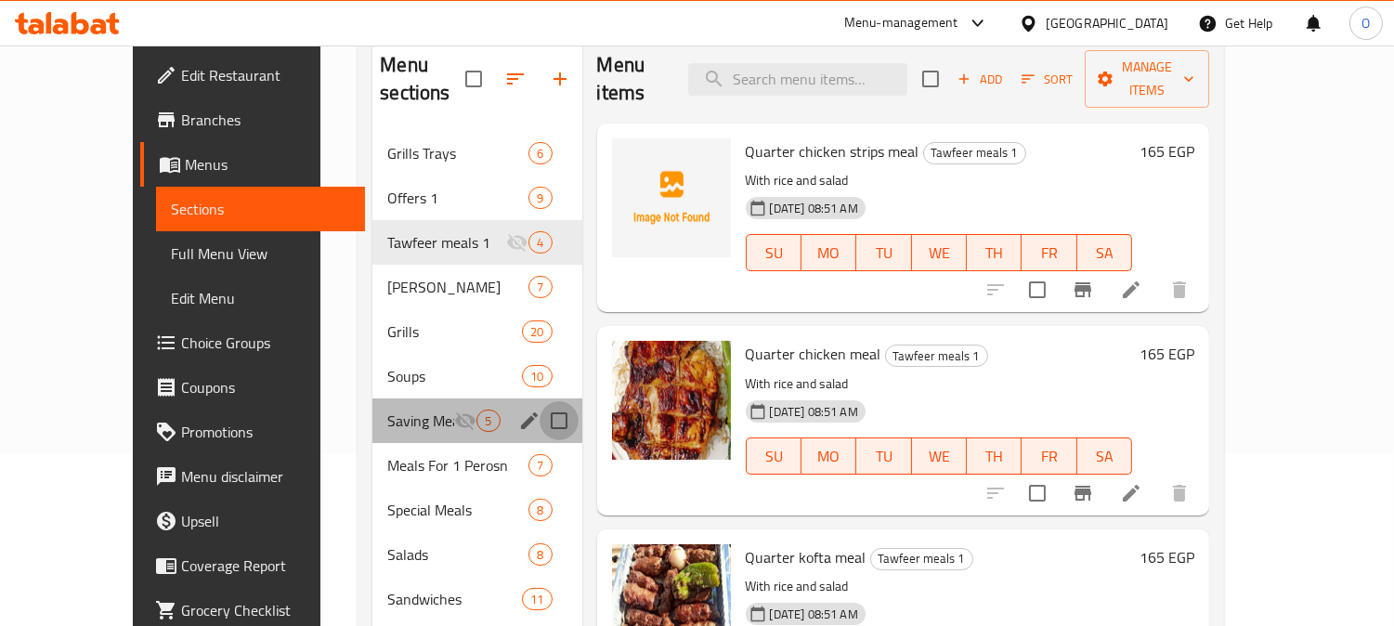
click at [539, 401] on input "Menu sections" at bounding box center [558, 420] width 39 height 39
checkbox input "true"
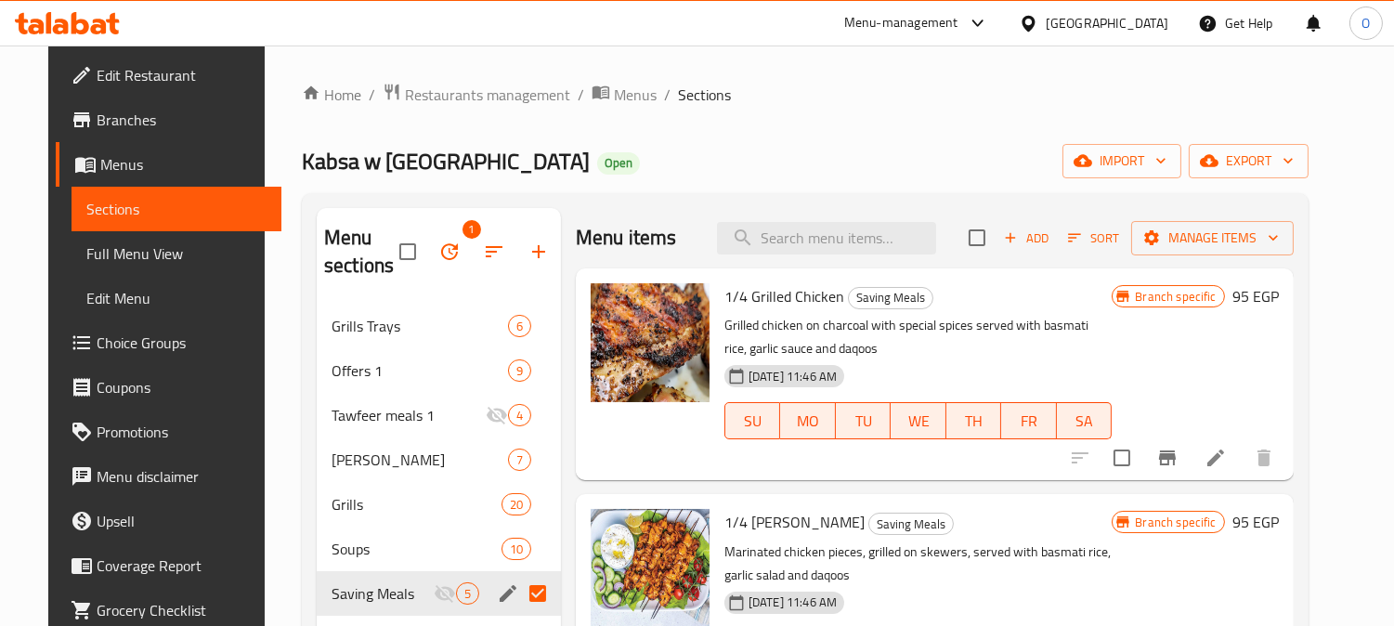
click at [438, 255] on icon "button" at bounding box center [449, 251] width 22 height 22
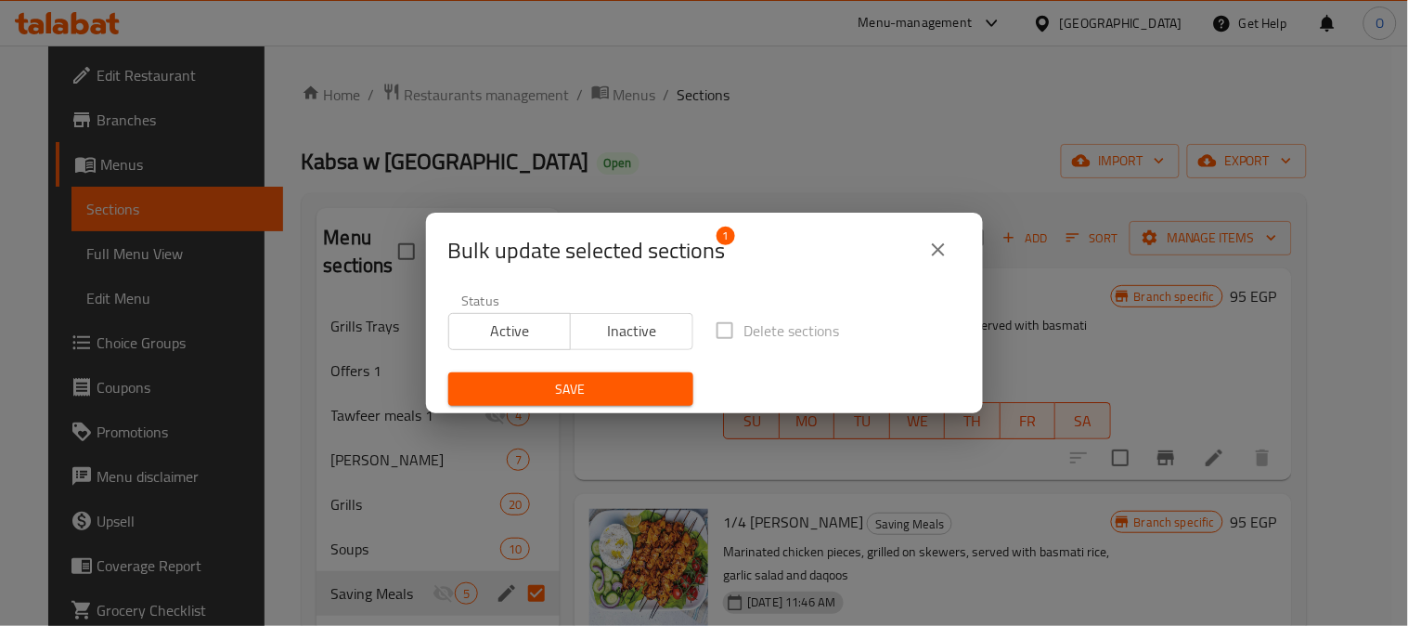
click at [518, 341] on span "Active" at bounding box center [511, 331] width 108 height 27
click at [512, 403] on button "Save" at bounding box center [570, 389] width 245 height 34
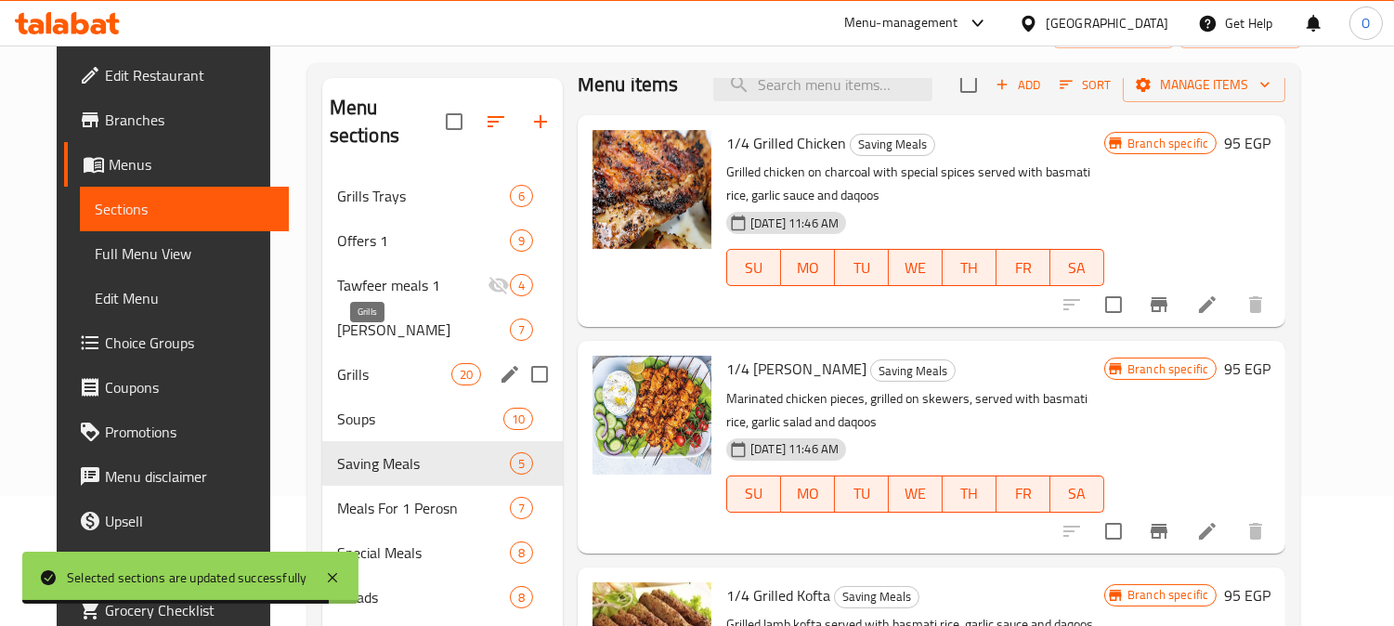
scroll to position [103, 0]
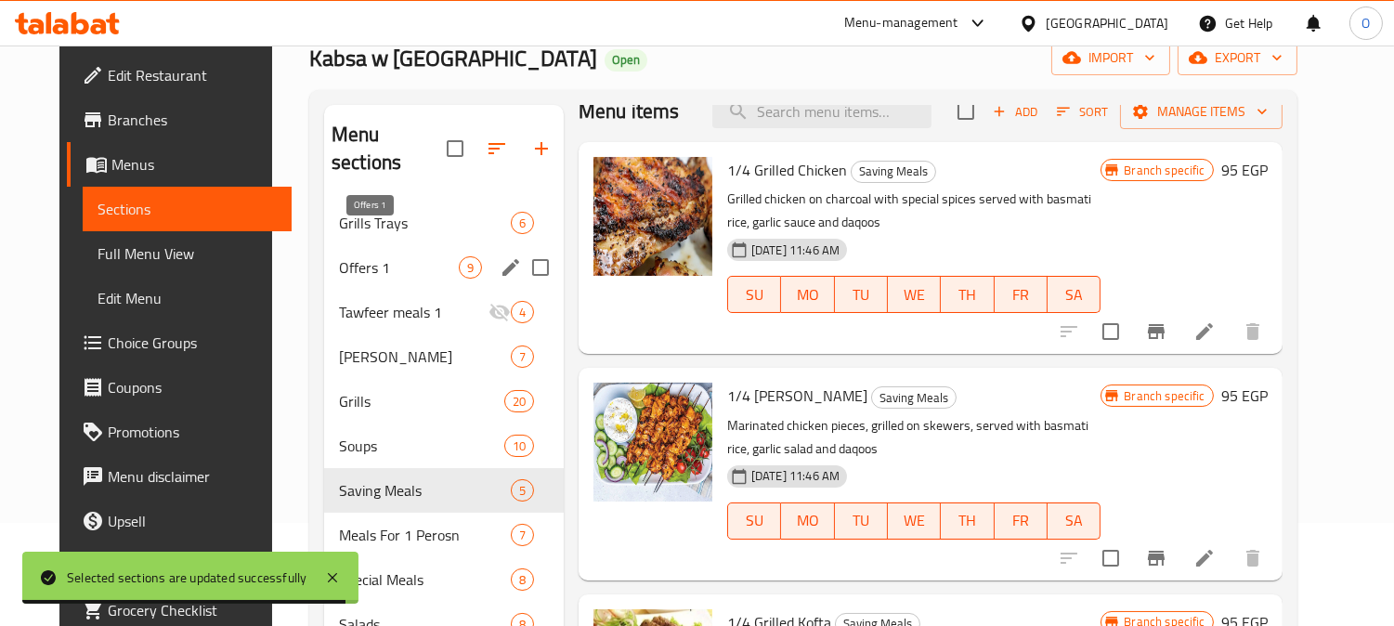
click at [407, 256] on span "Offers 1" at bounding box center [399, 267] width 120 height 22
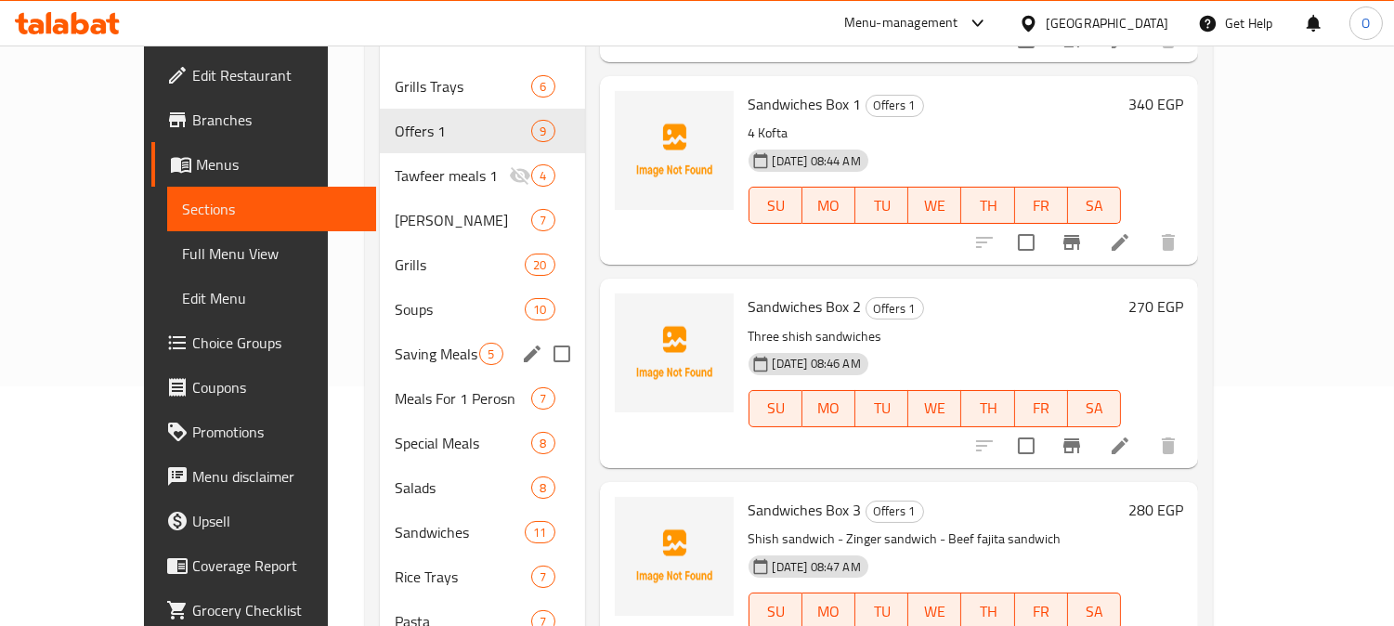
scroll to position [276, 0]
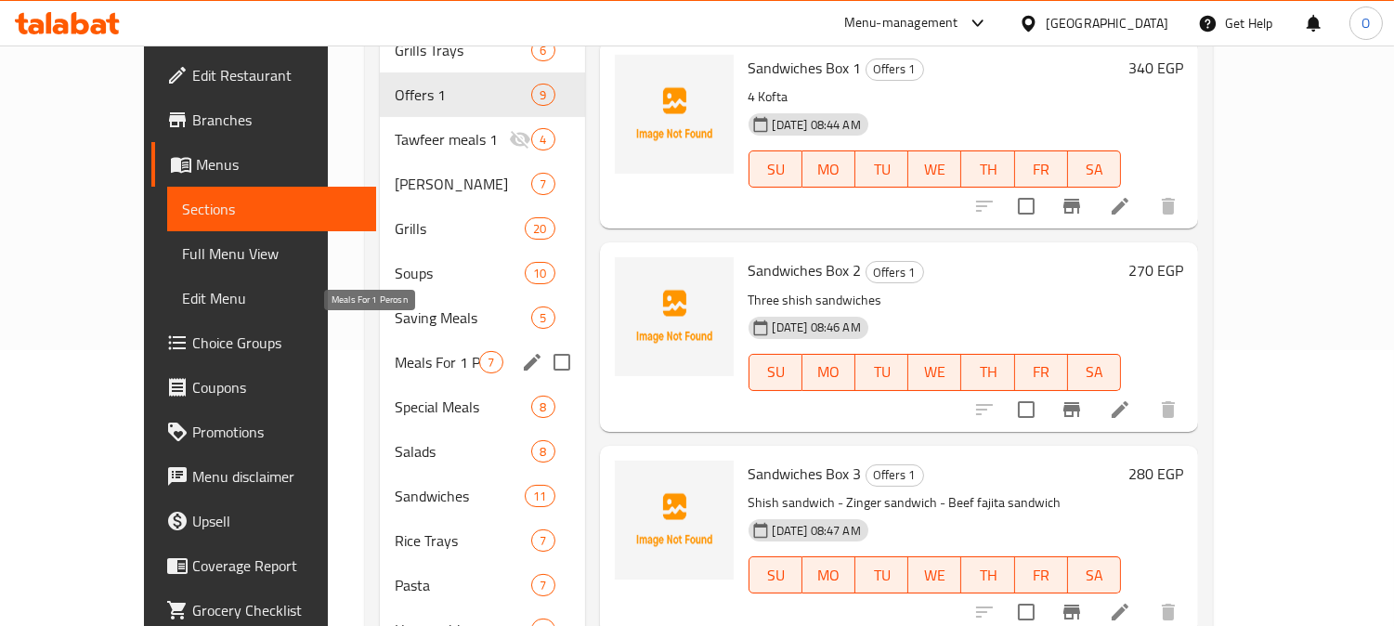
click at [437, 351] on span "Meals For 1 Perosn" at bounding box center [437, 362] width 84 height 22
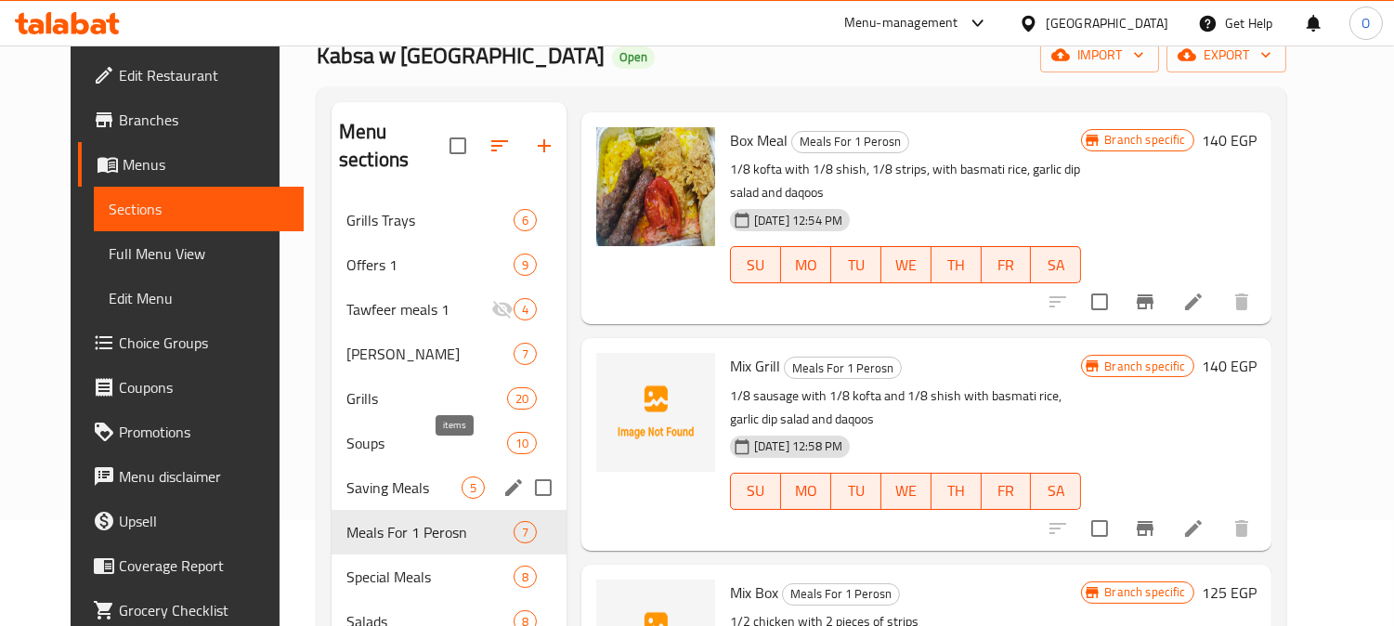
scroll to position [70, 0]
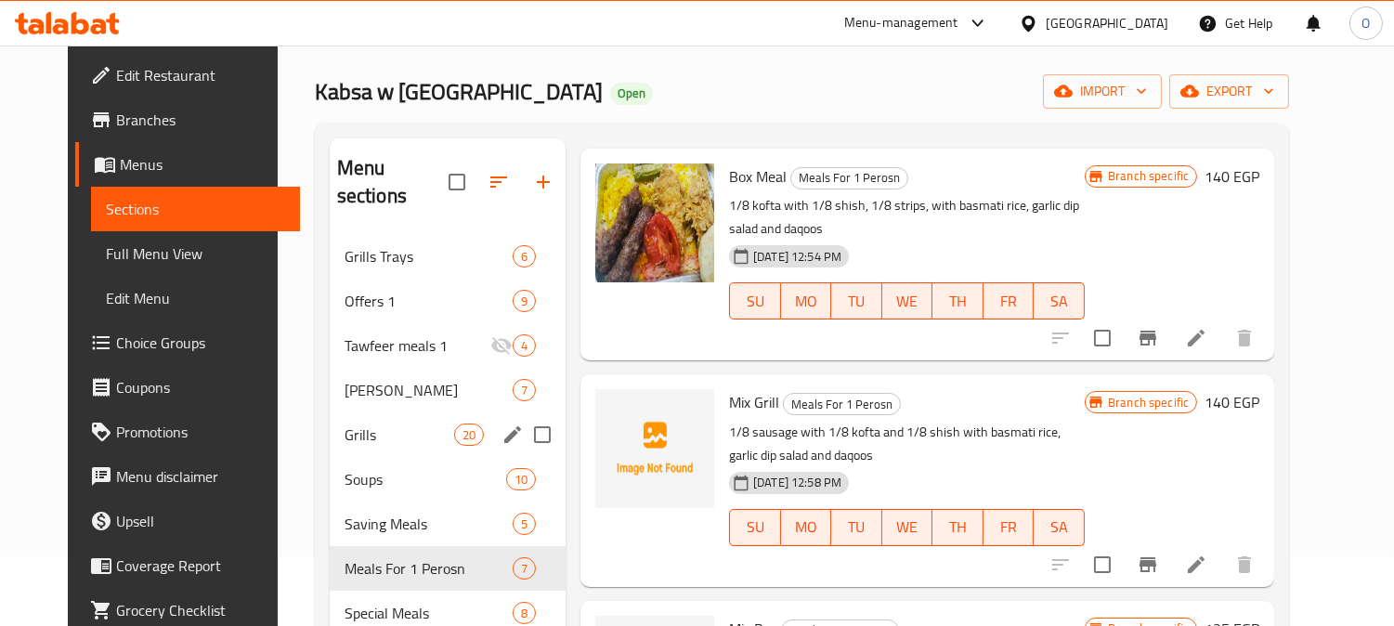
click at [419, 421] on div "Grills 20" at bounding box center [448, 434] width 236 height 45
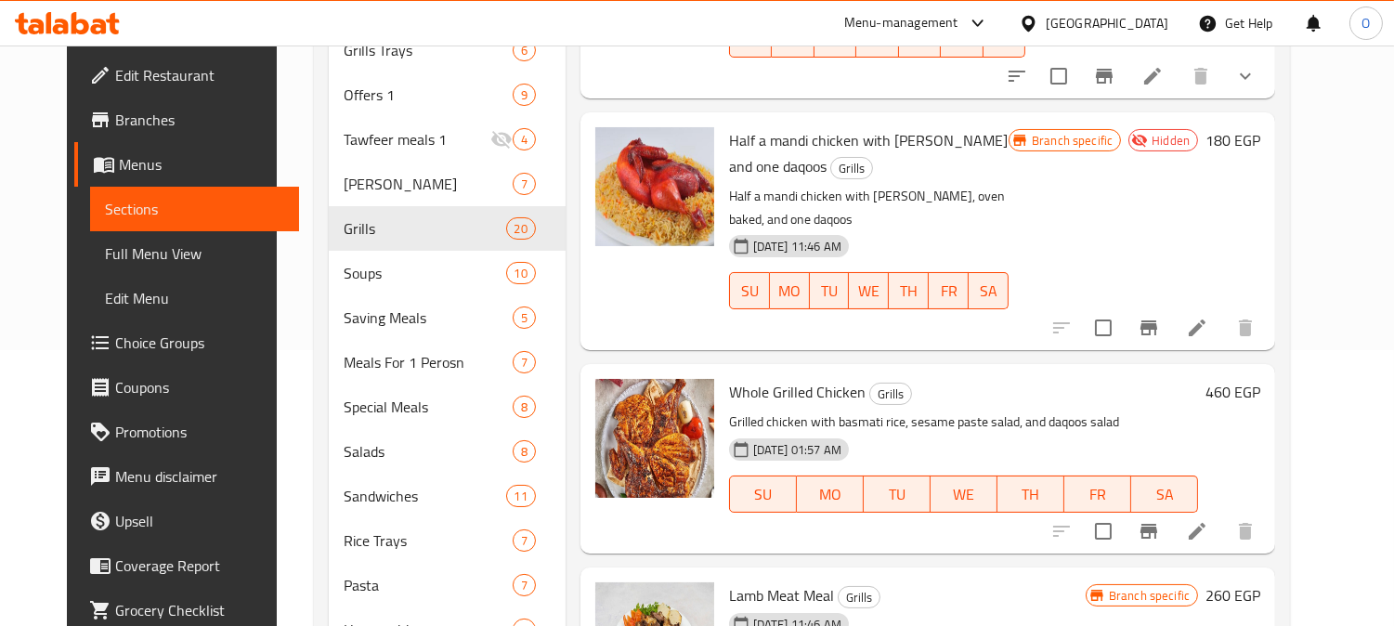
scroll to position [2958, 0]
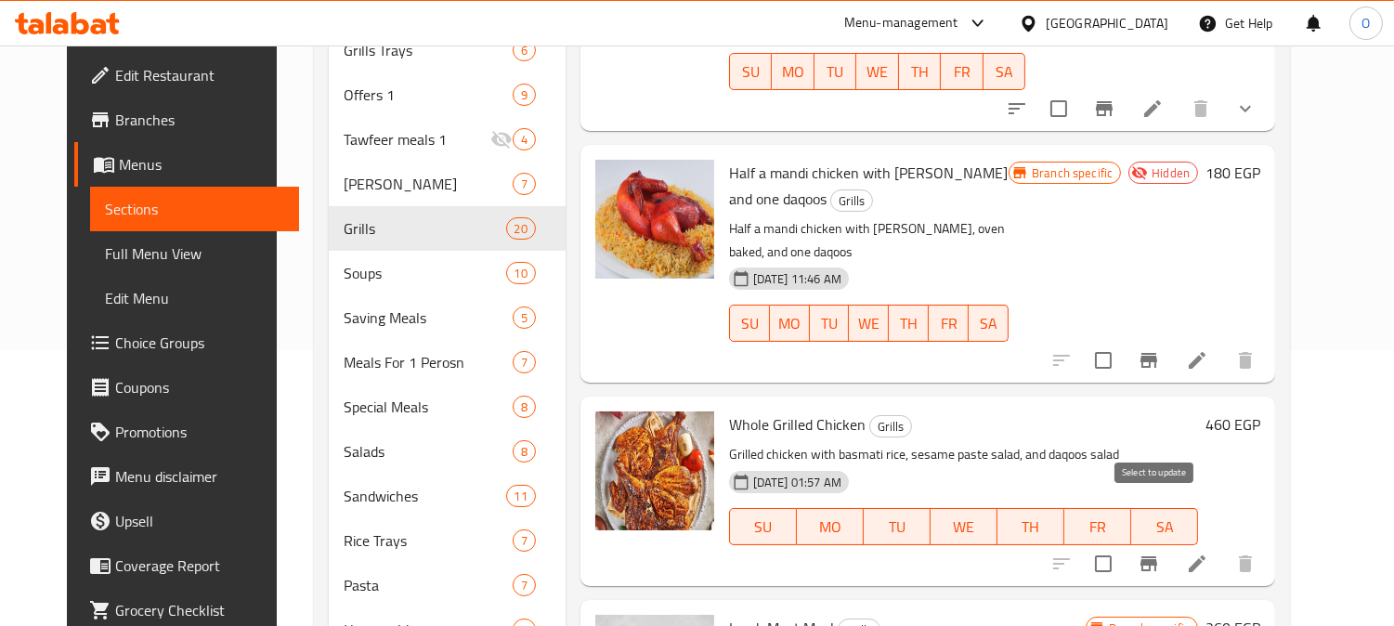
click at [1122, 544] on input "checkbox" at bounding box center [1102, 563] width 39 height 39
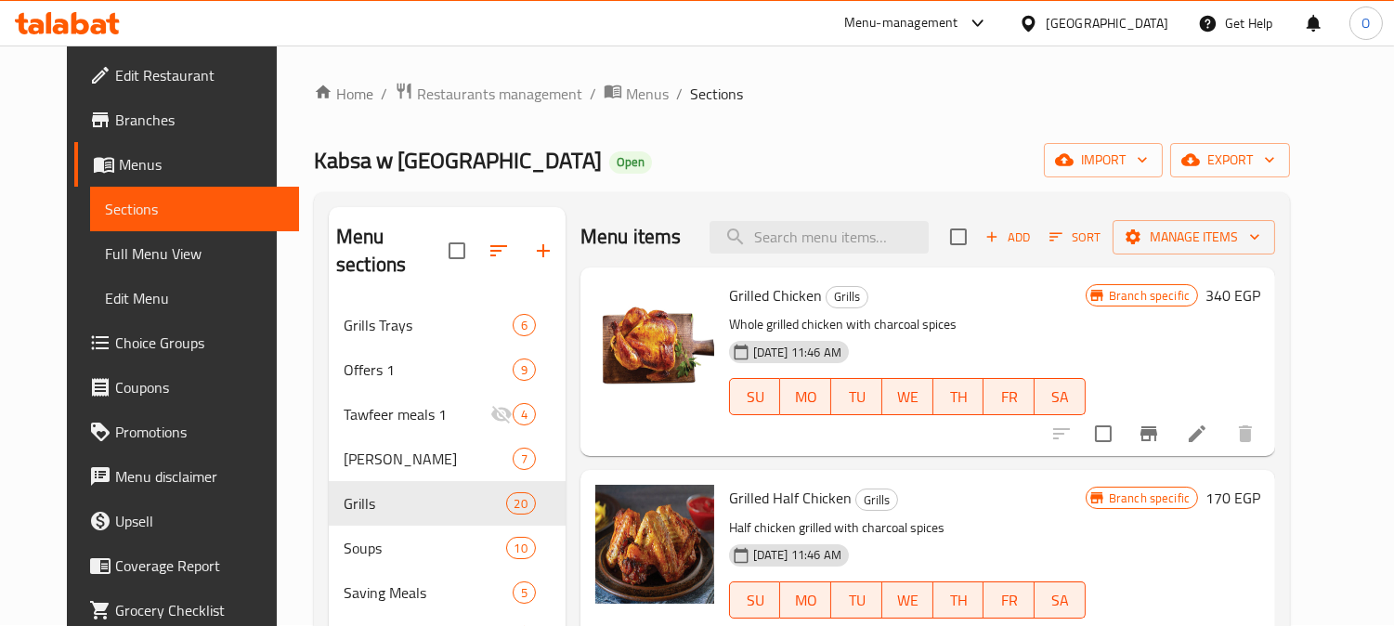
scroll to position [0, 0]
click at [1220, 225] on button "Manage items" at bounding box center [1193, 238] width 162 height 34
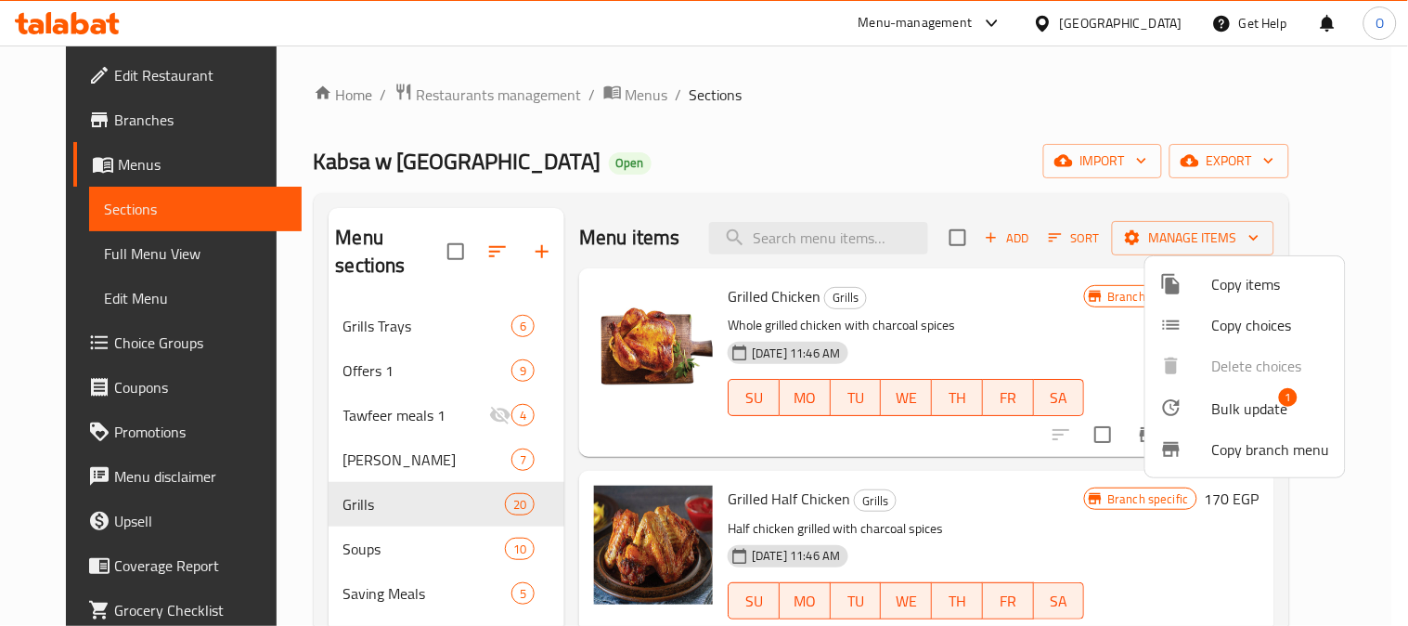
click at [1237, 403] on span "Bulk update" at bounding box center [1251, 408] width 76 height 22
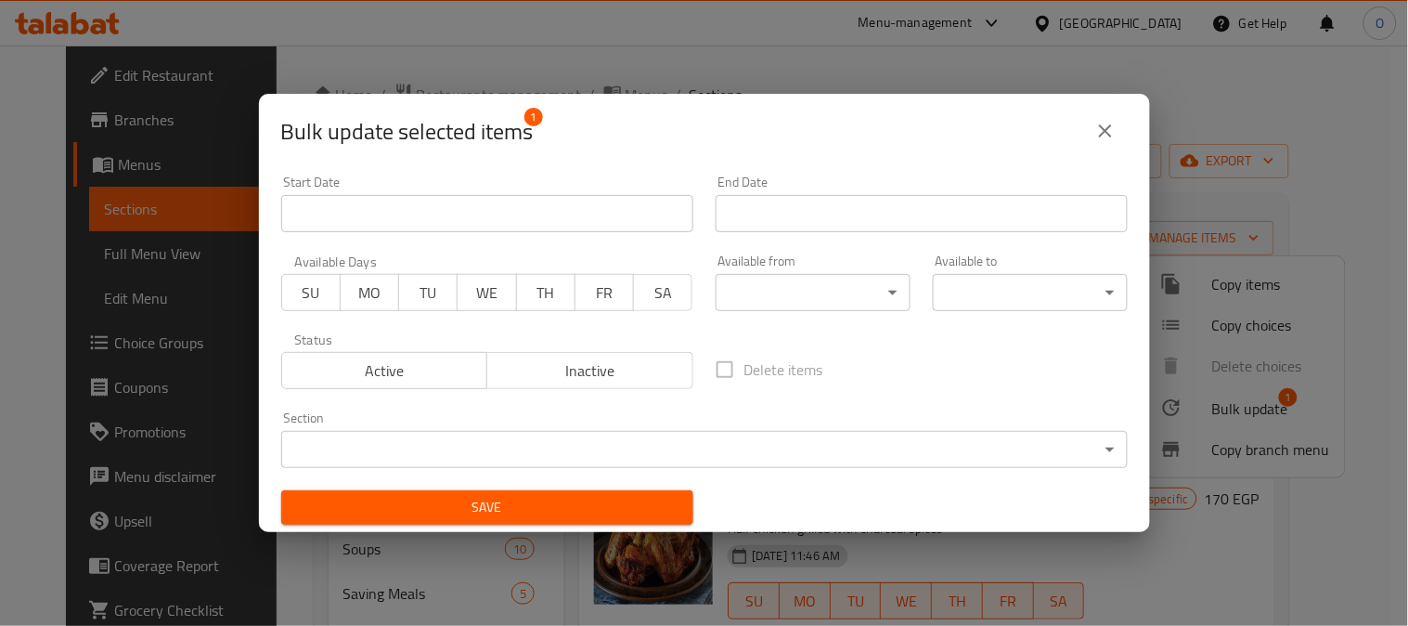
click at [601, 372] on span "Inactive" at bounding box center [590, 370] width 191 height 27
click at [553, 502] on span "Save" at bounding box center [487, 507] width 383 height 23
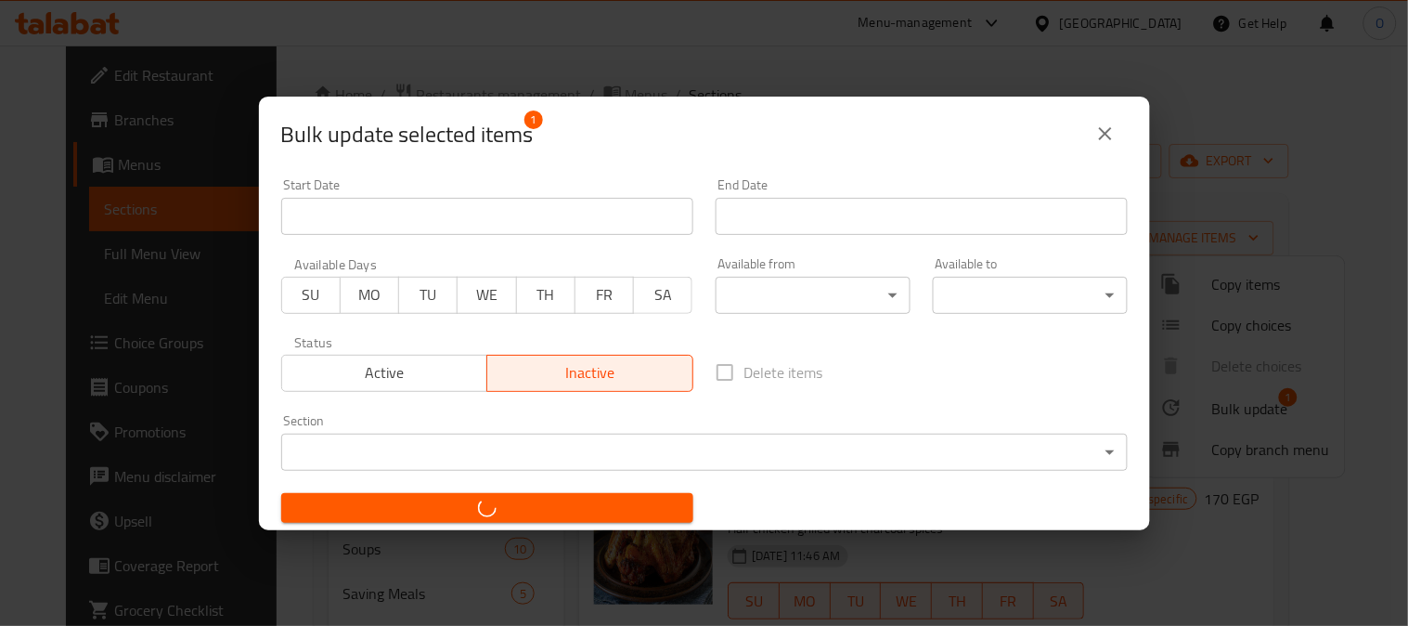
checkbox input "false"
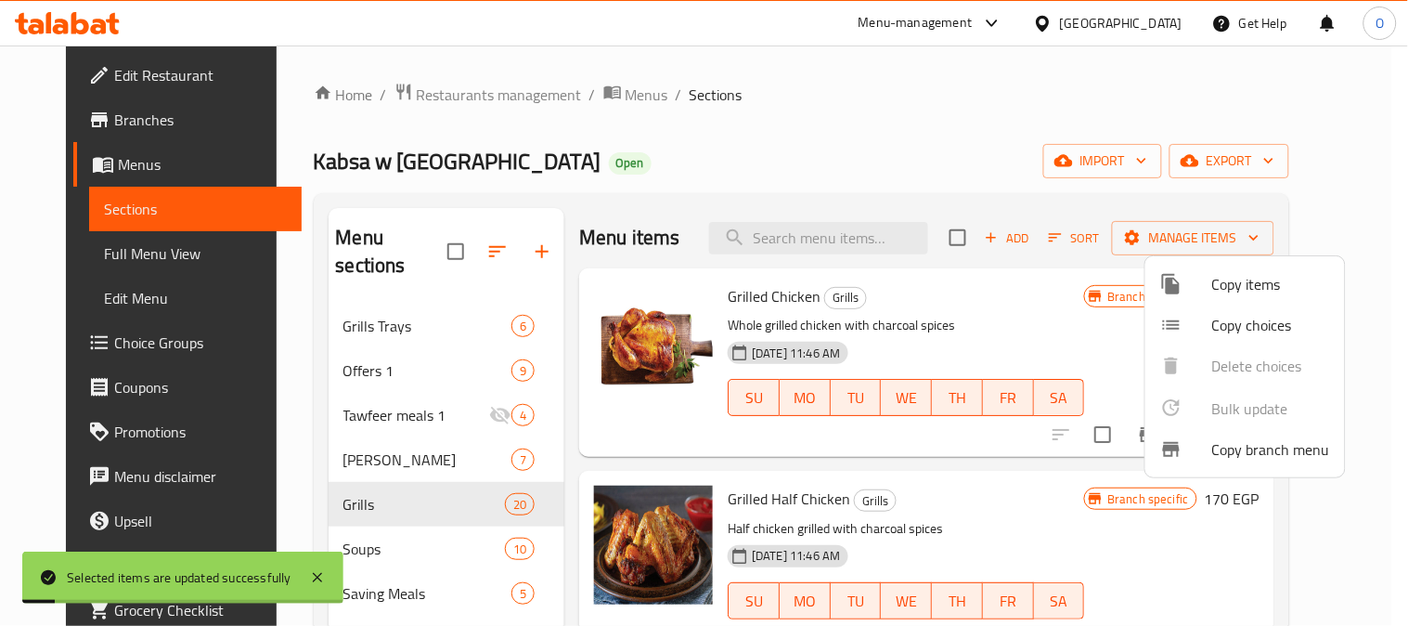
click at [785, 145] on div at bounding box center [704, 313] width 1408 height 626
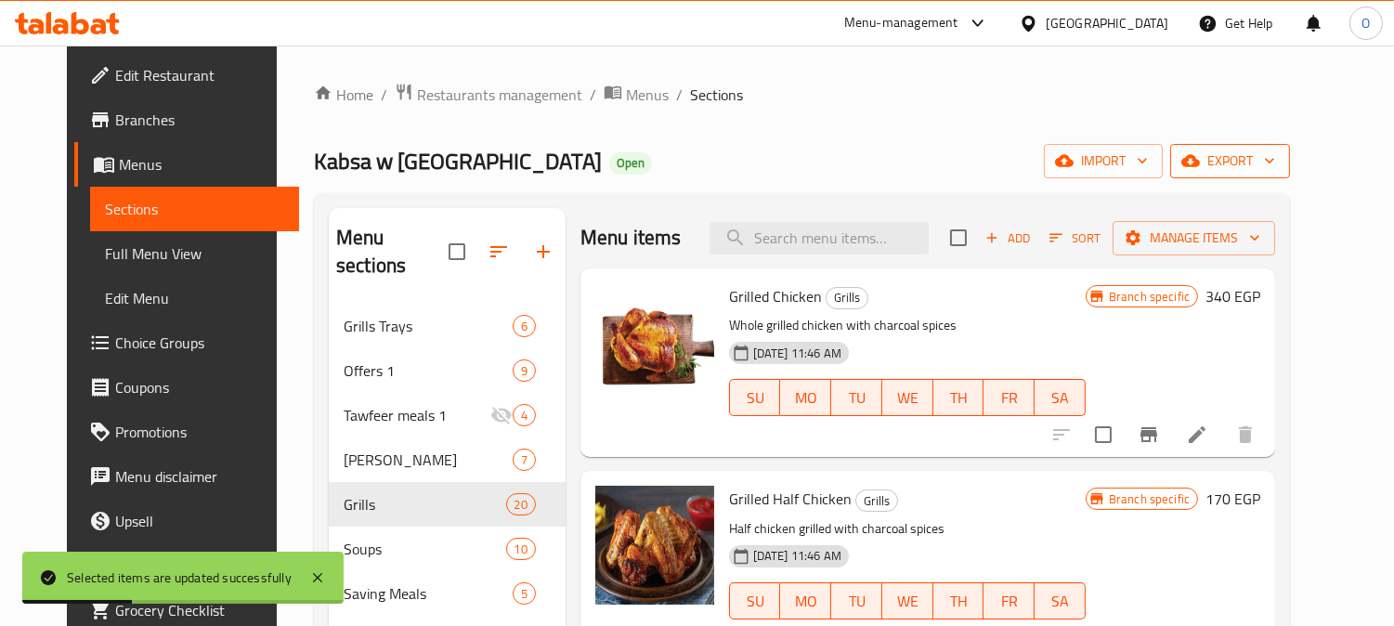
click at [1275, 164] on span "export" at bounding box center [1230, 160] width 90 height 23
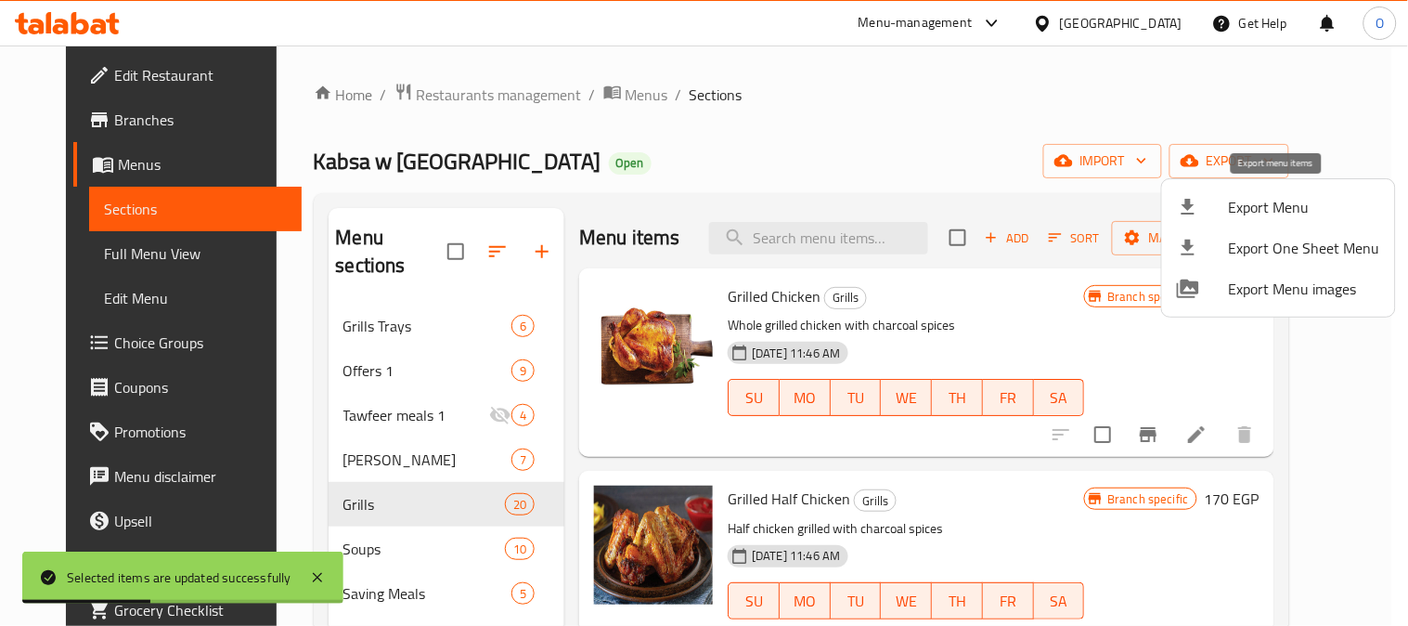
click at [1283, 217] on span "Export Menu" at bounding box center [1304, 207] width 151 height 22
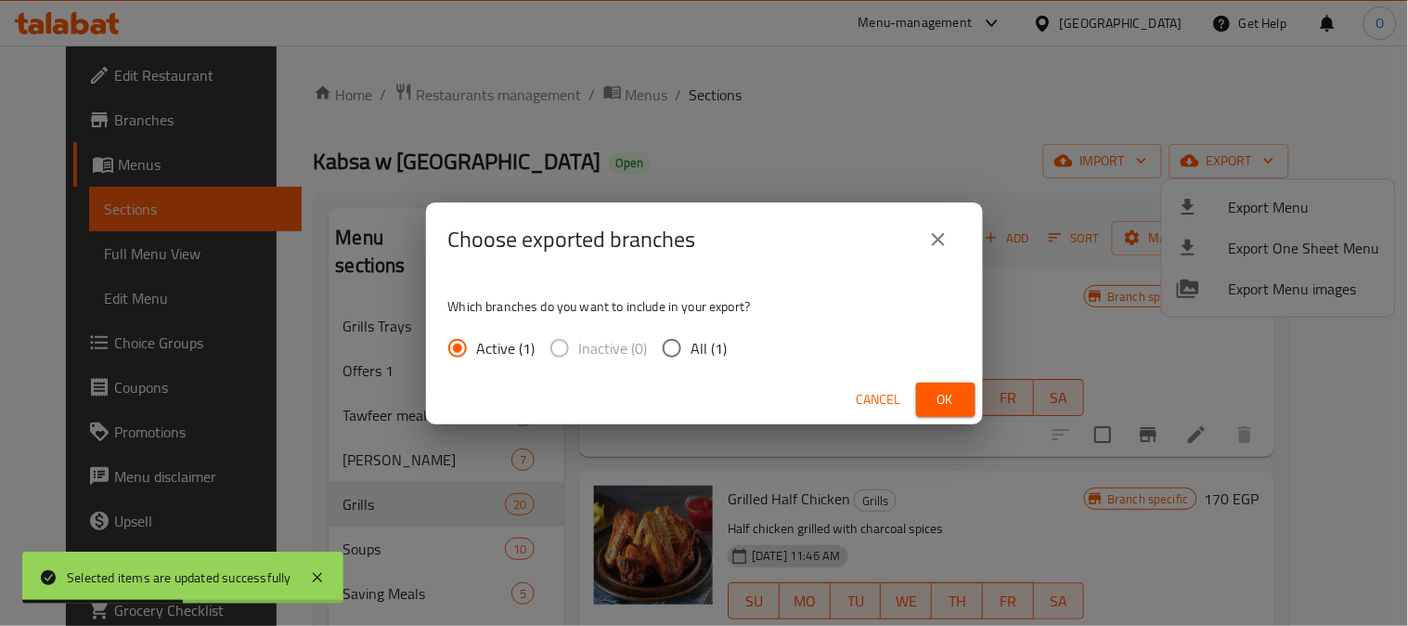
click at [968, 397] on button "Ok" at bounding box center [945, 400] width 59 height 34
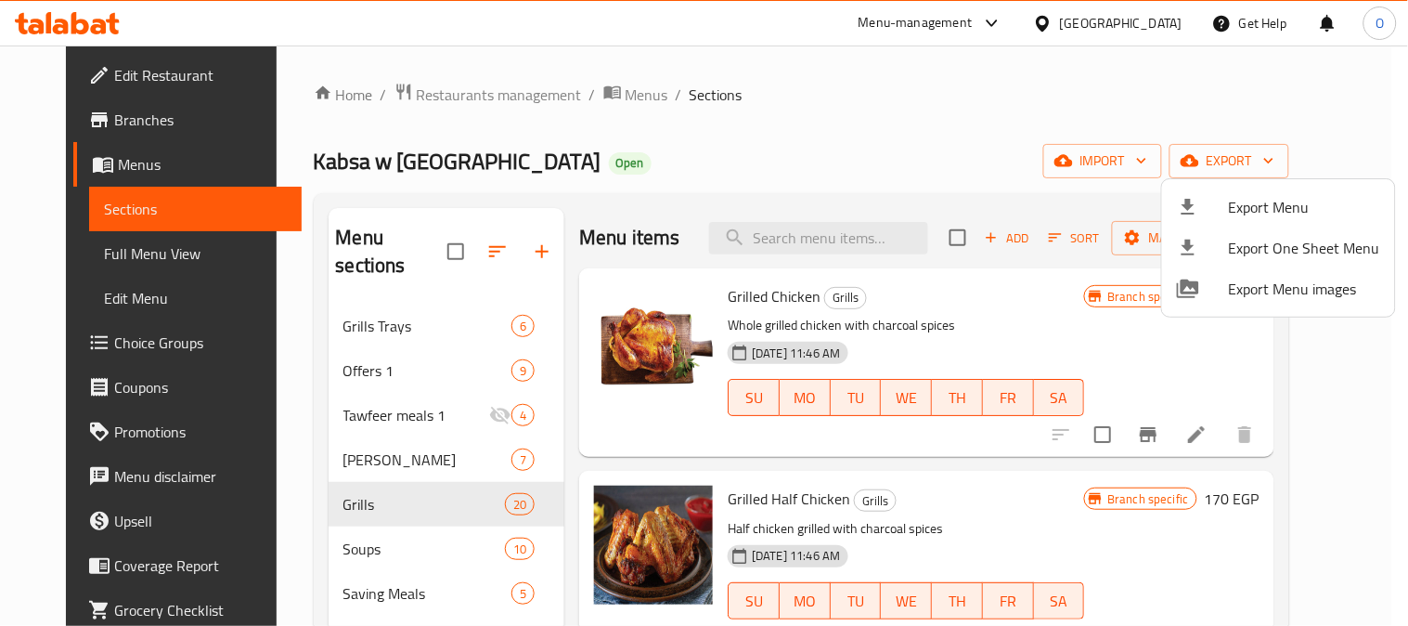
click at [982, 152] on div at bounding box center [704, 313] width 1408 height 626
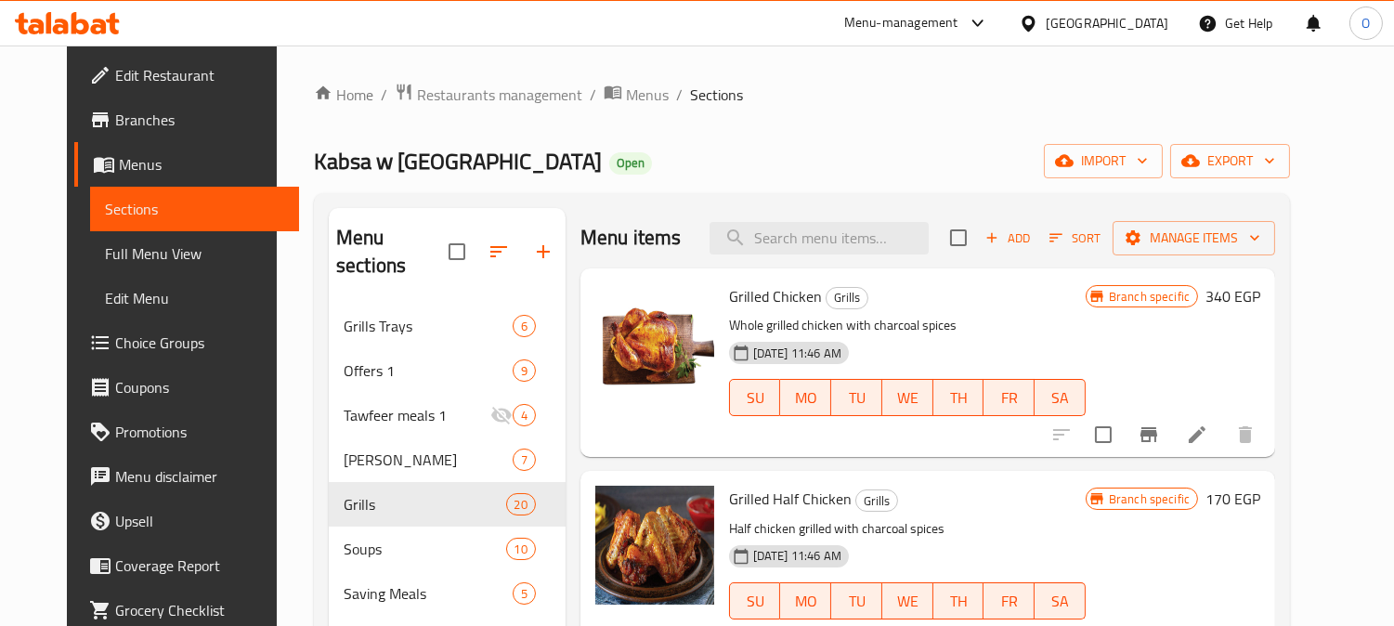
click at [818, 328] on p "Whole grilled chicken with charcoal spices" at bounding box center [907, 325] width 357 height 23
copy div "Whole grilled chicken with charcoal spices"
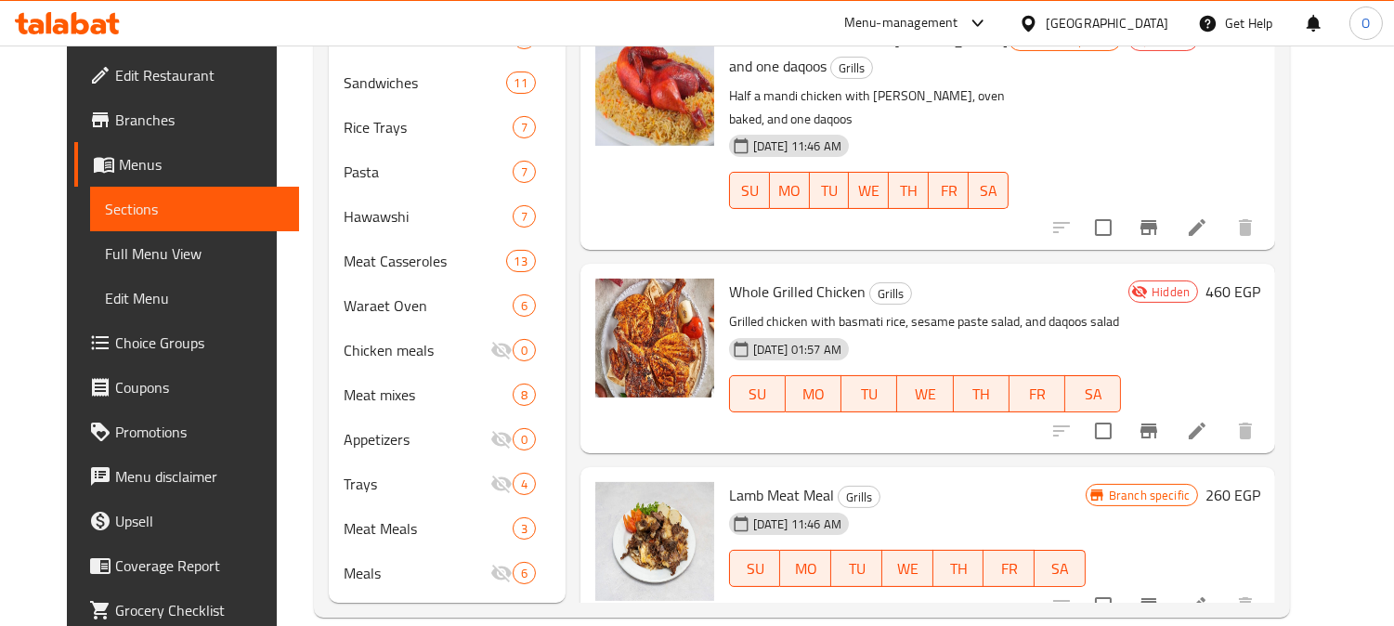
scroll to position [2649, 0]
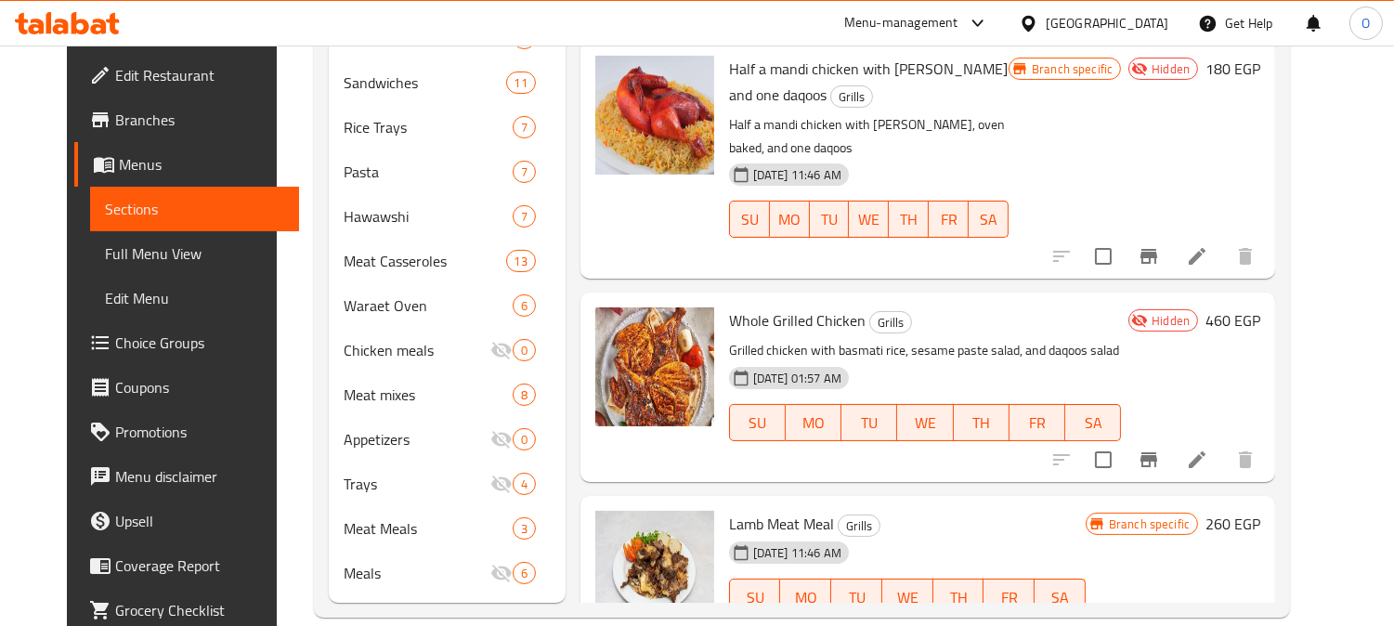
click at [914, 339] on p "Grilled chicken with basmati rice, sesame paste salad, and daqoos salad" at bounding box center [925, 350] width 392 height 23
click at [913, 339] on p "Grilled chicken with basmati rice, sesame paste salad, and daqoos salad" at bounding box center [925, 350] width 392 height 23
copy div "Grilled chicken with basmati rice, sesame paste salad, and daqoos salad"
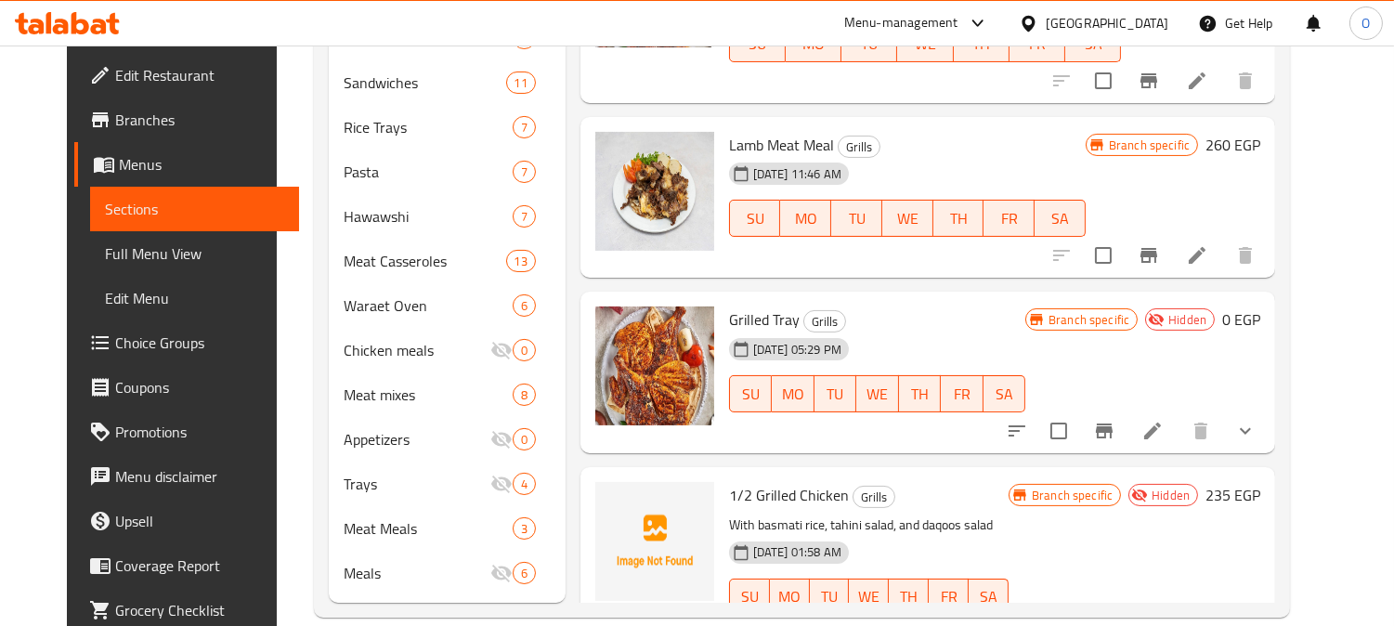
scroll to position [3060, 0]
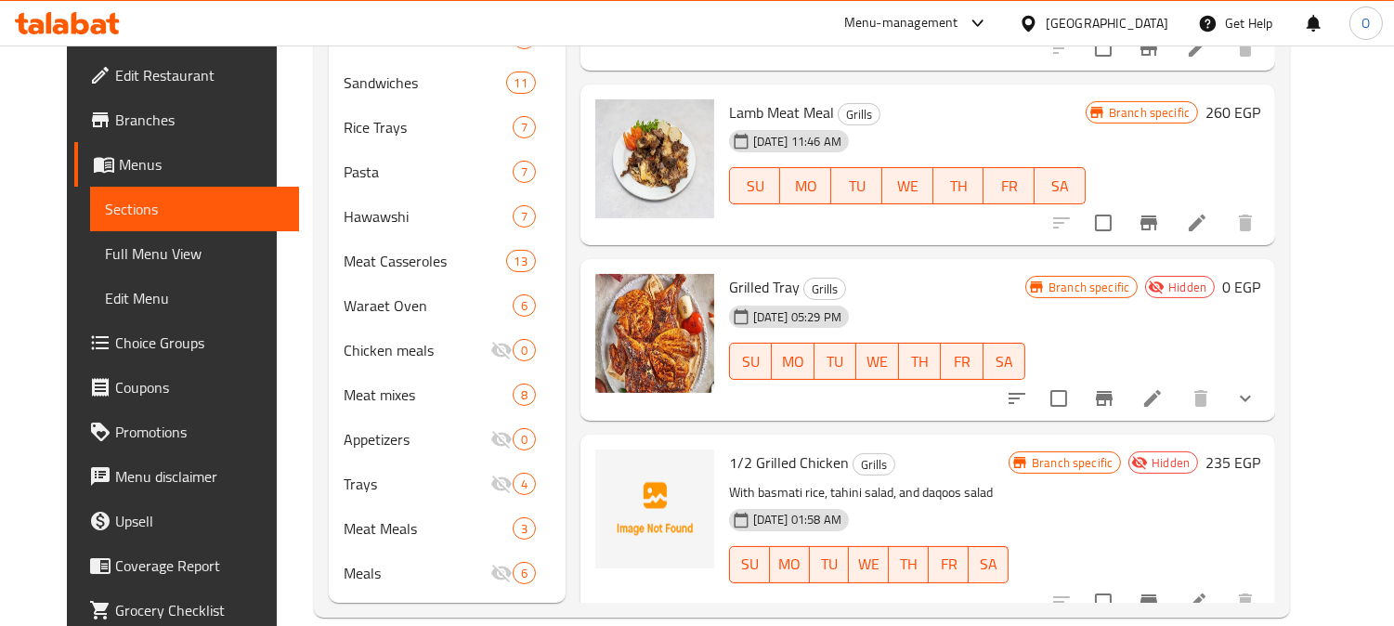
drag, startPoint x: 729, startPoint y: 441, endPoint x: 763, endPoint y: 441, distance: 34.4
click at [741, 481] on p "With basmati rice, tahini salad, and daqoos salad" at bounding box center [868, 492] width 279 height 23
drag, startPoint x: 829, startPoint y: 441, endPoint x: 891, endPoint y: 441, distance: 62.2
click at [886, 481] on p "With basmati rice, tahini salad, and daqoos salad" at bounding box center [868, 492] width 279 height 23
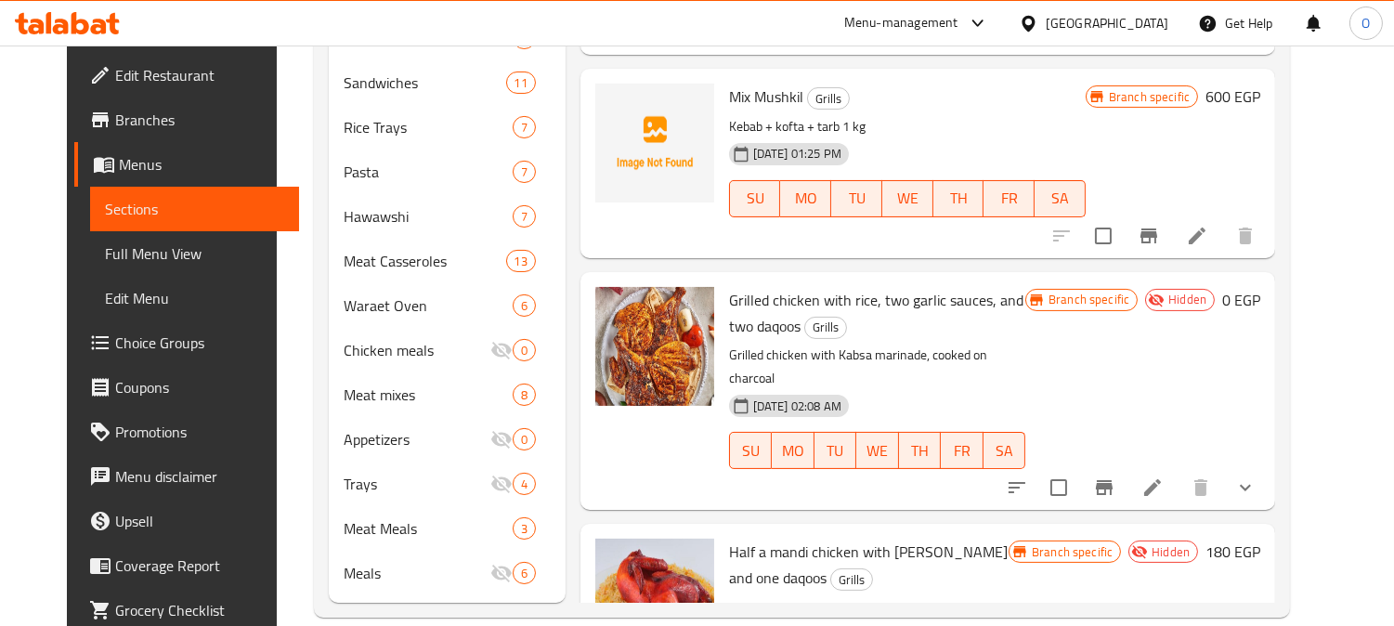
scroll to position [2132, 0]
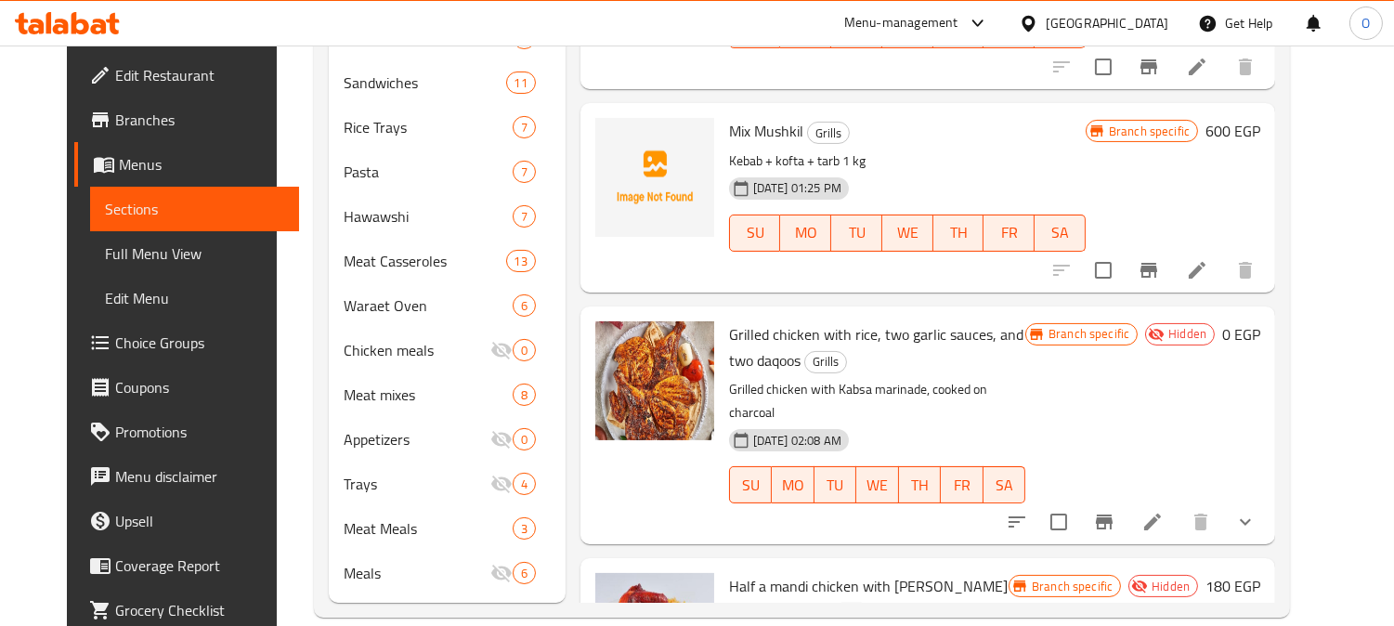
click at [1171, 16] on div "Egypt" at bounding box center [1093, 23] width 179 height 45
click at [1137, 29] on div "Egypt" at bounding box center [1106, 23] width 123 height 20
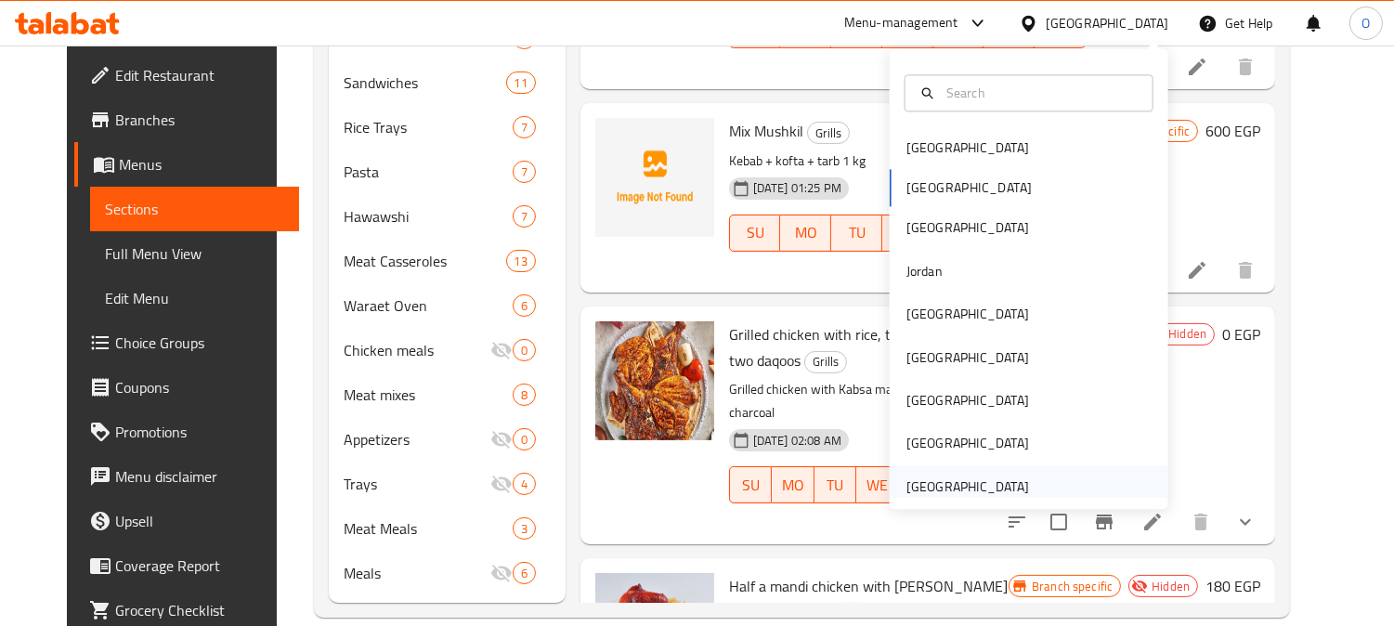
click at [960, 488] on div "United Arab Emirates" at bounding box center [967, 486] width 123 height 20
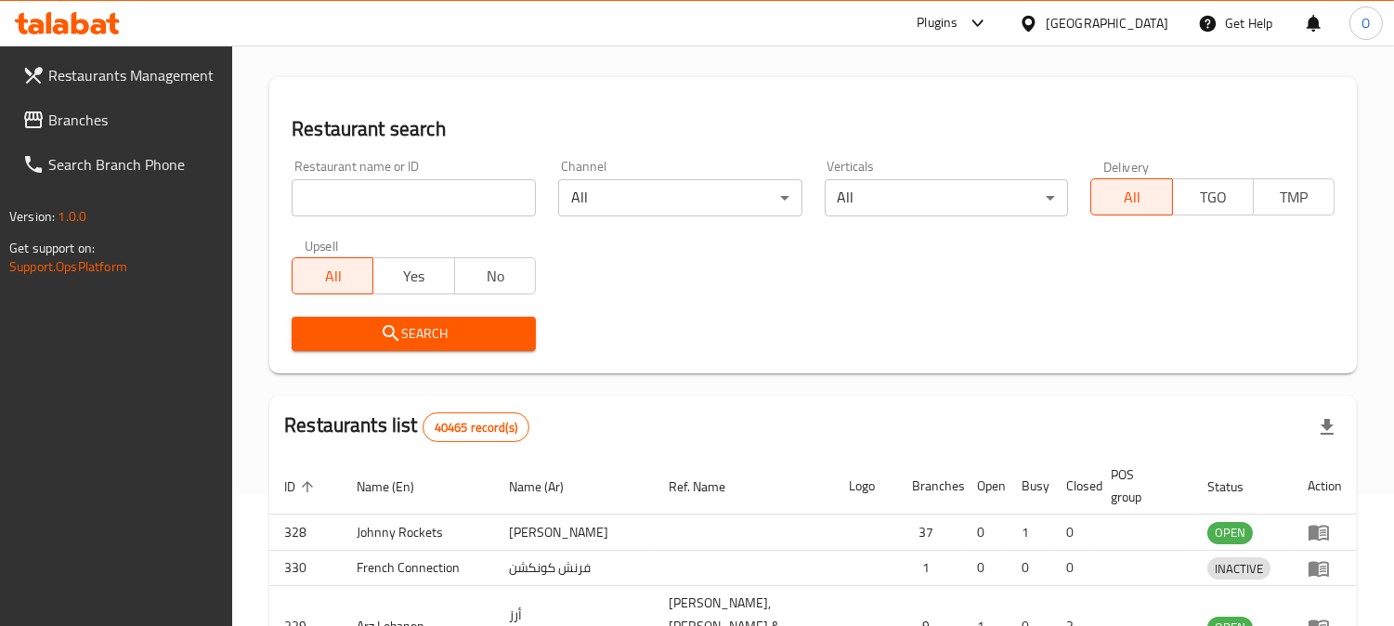
scroll to position [689, 0]
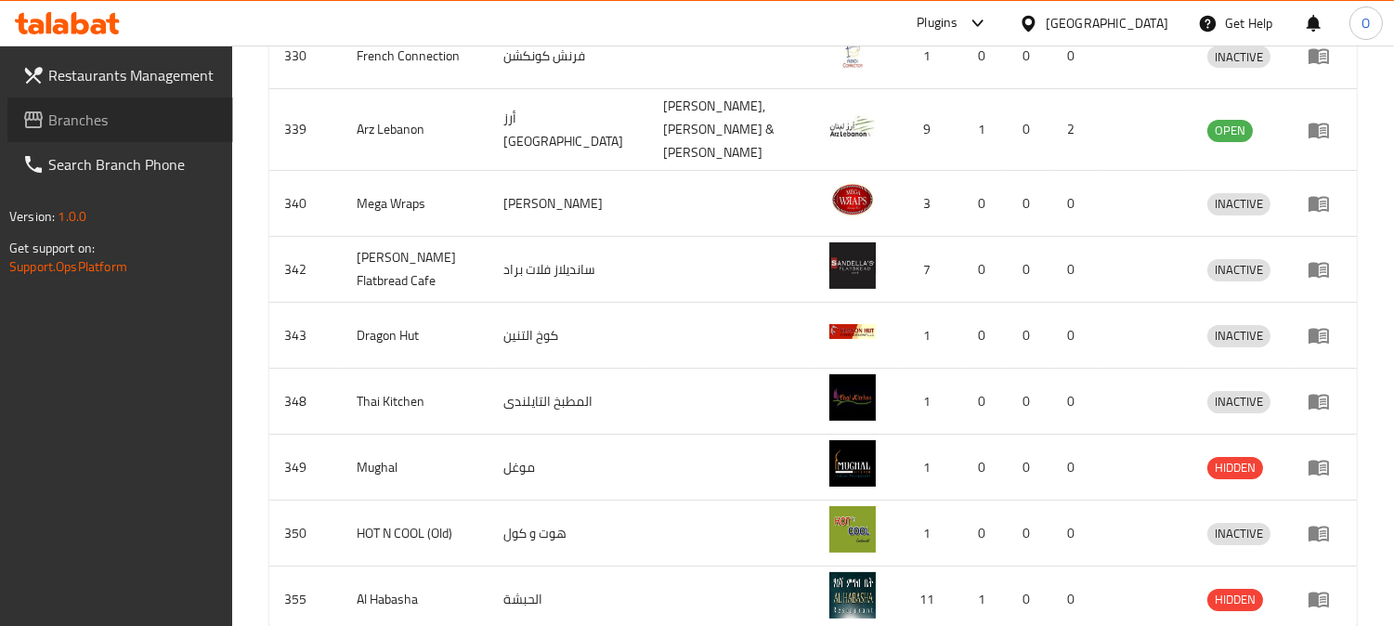
click at [79, 126] on span "Branches" at bounding box center [133, 120] width 170 height 22
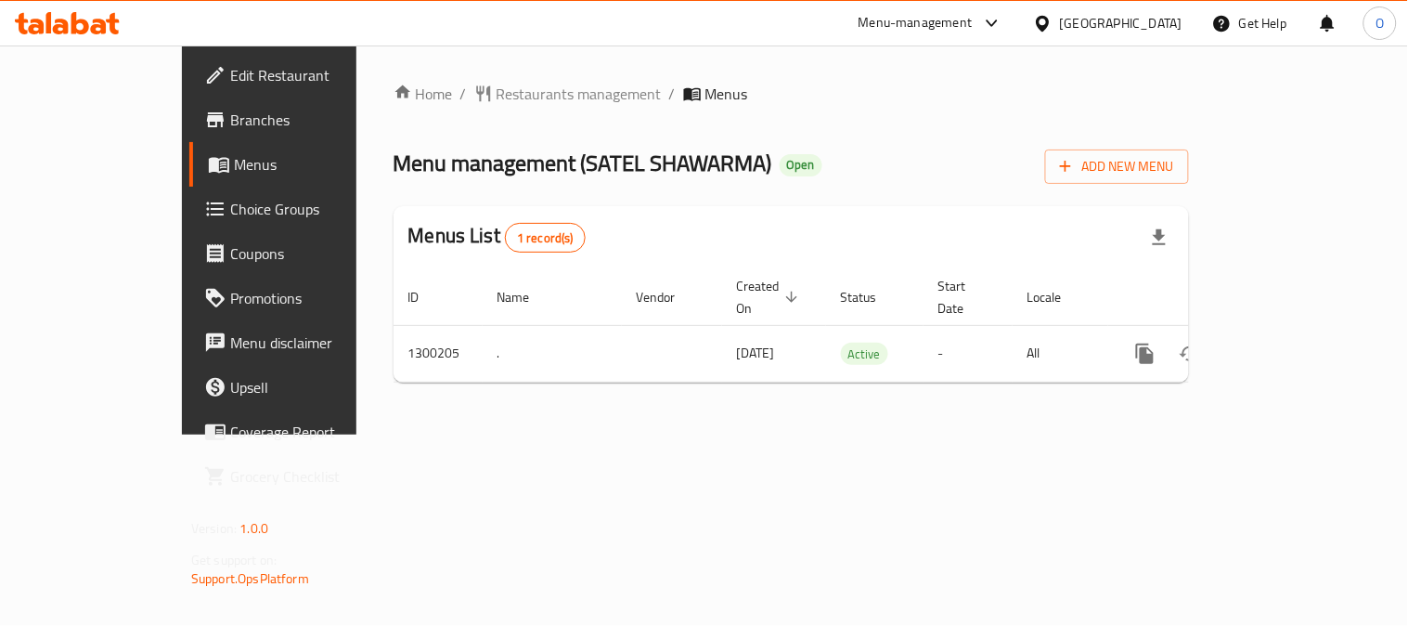
click at [230, 68] on span "Edit Restaurant" at bounding box center [316, 75] width 172 height 22
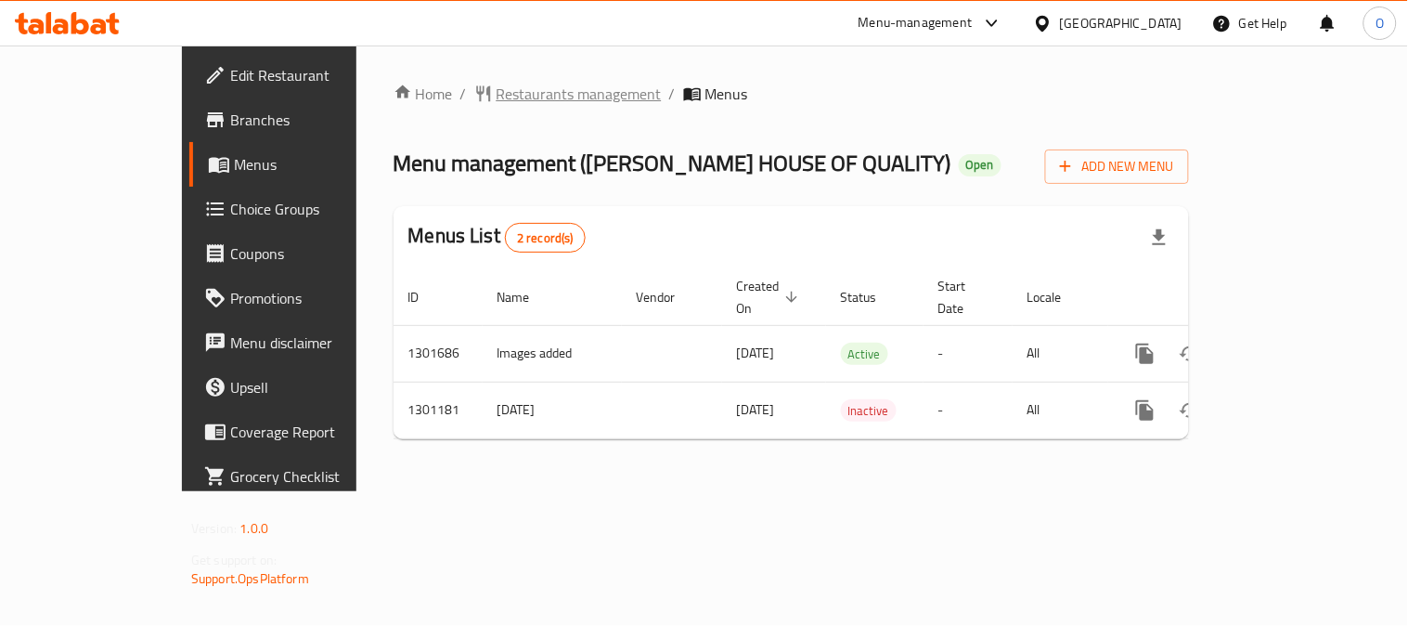
click at [507, 83] on span "Restaurants management" at bounding box center [579, 94] width 165 height 22
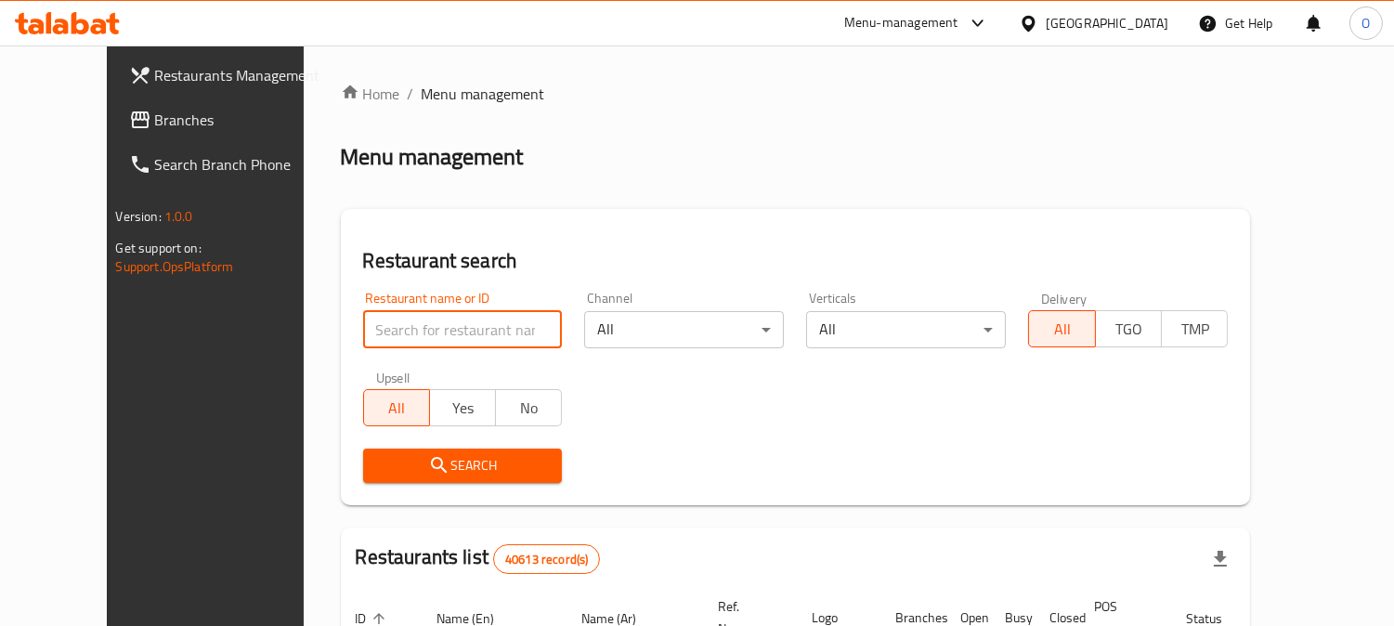
click at [409, 344] on input "search" at bounding box center [463, 329] width 200 height 37
paste input "701862"
type input "701862"
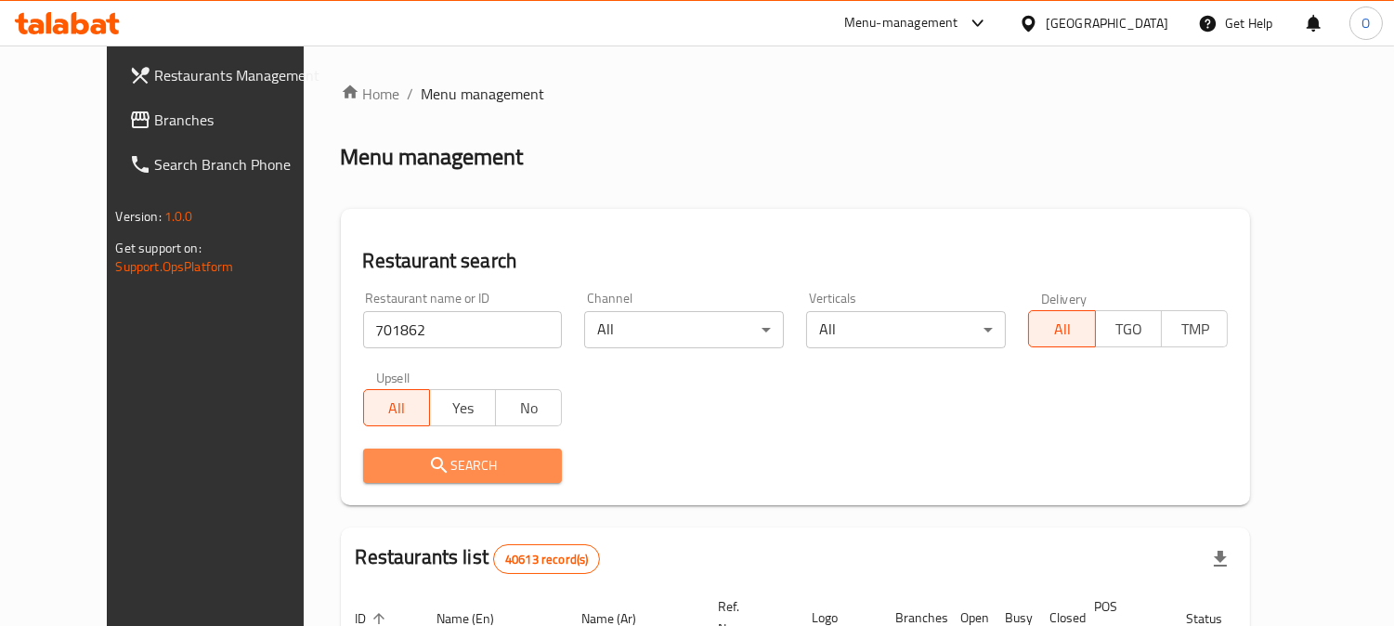
click at [428, 461] on icon "submit" at bounding box center [439, 465] width 22 height 22
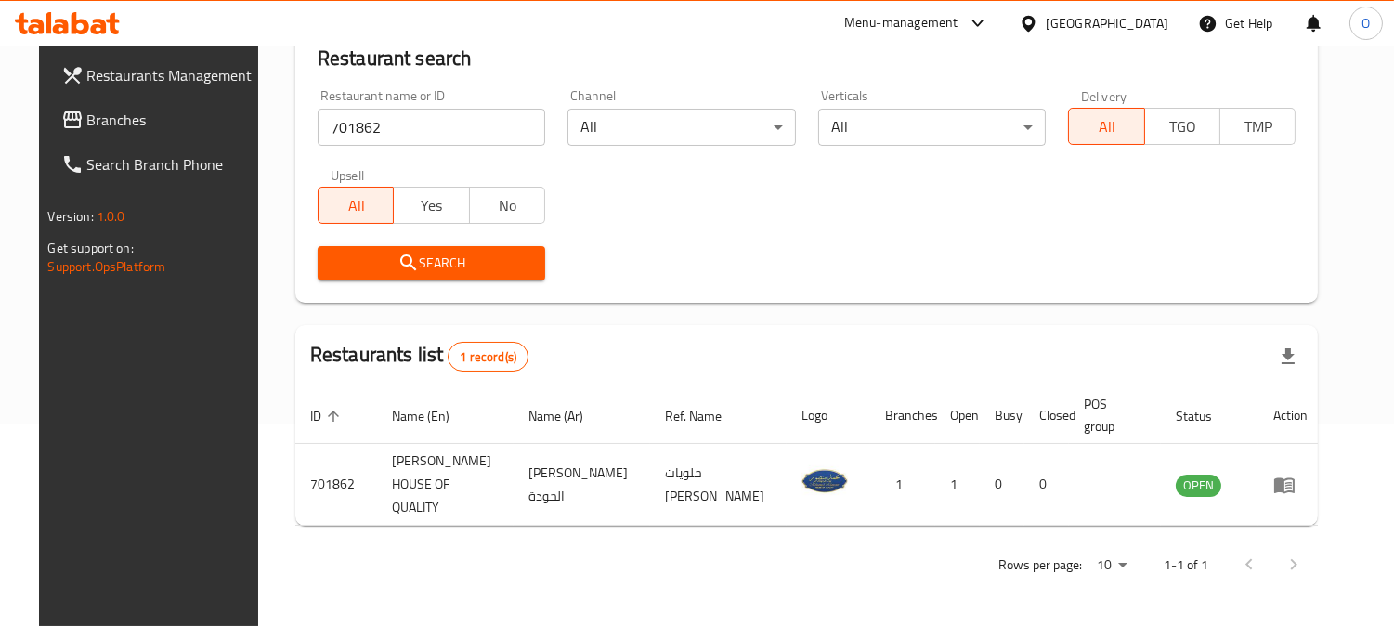
scroll to position [187, 0]
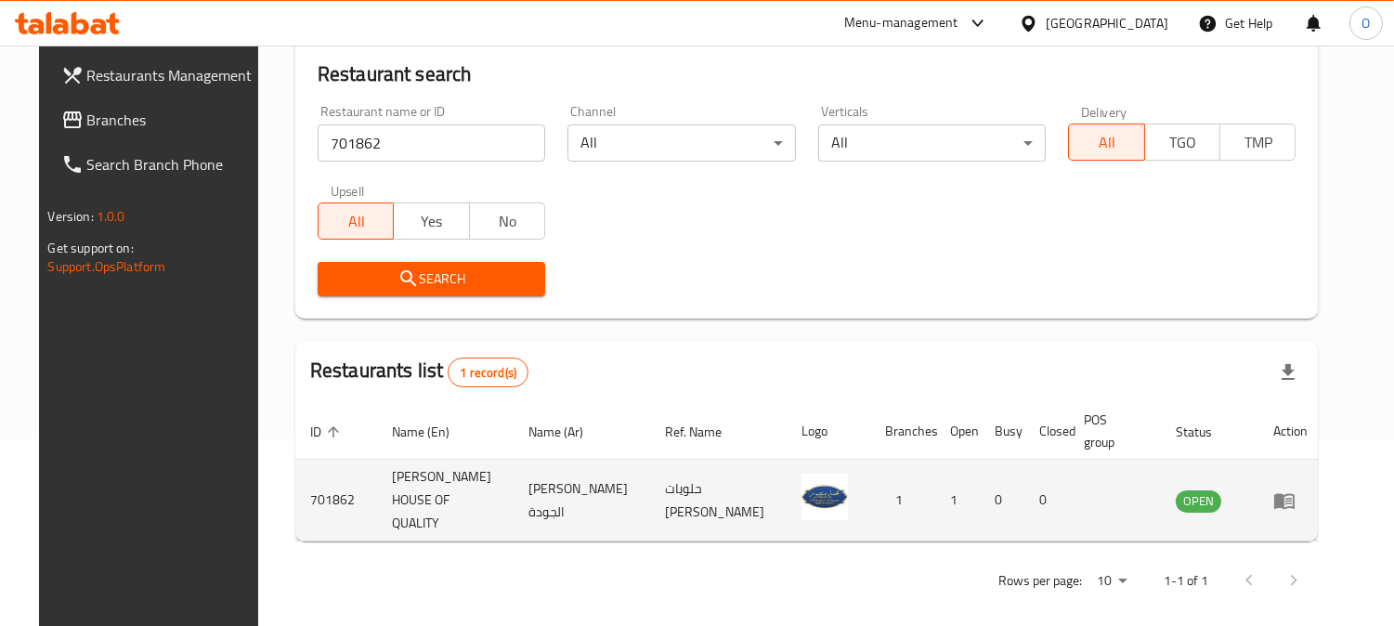
click at [1291, 498] on icon "enhanced table" at bounding box center [1288, 501] width 6 height 7
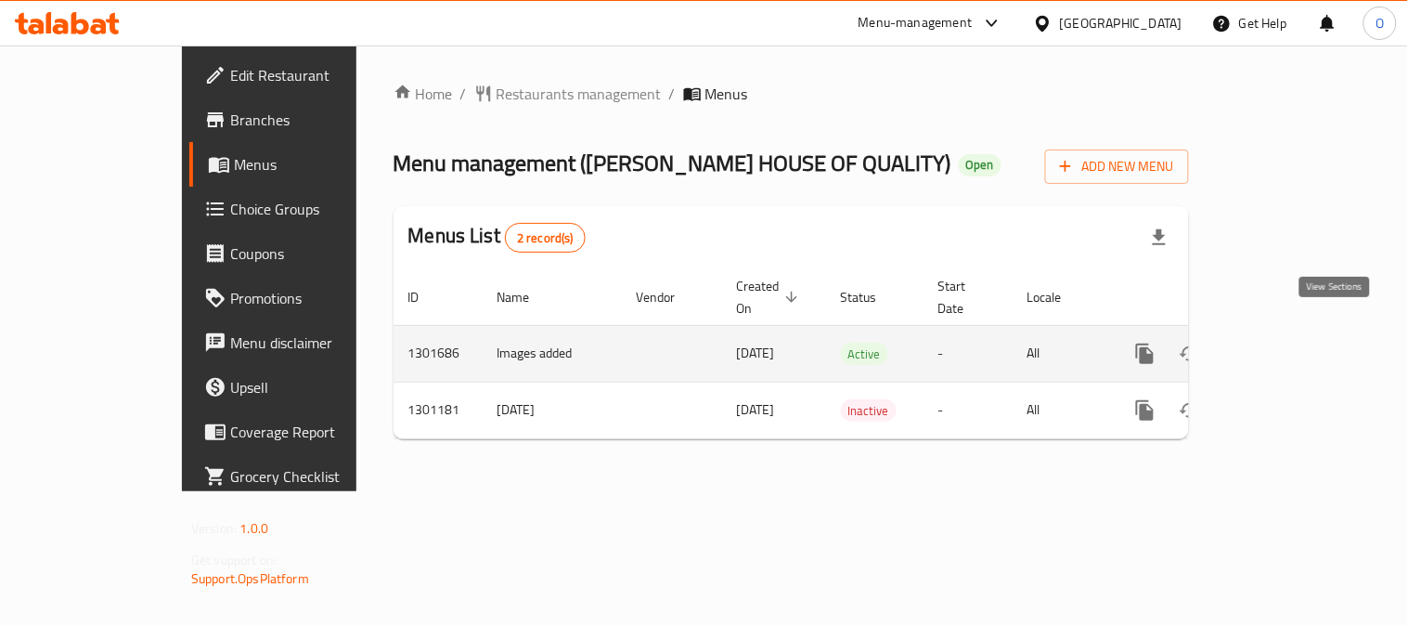
click at [1288, 345] on icon "enhanced table" at bounding box center [1279, 353] width 17 height 17
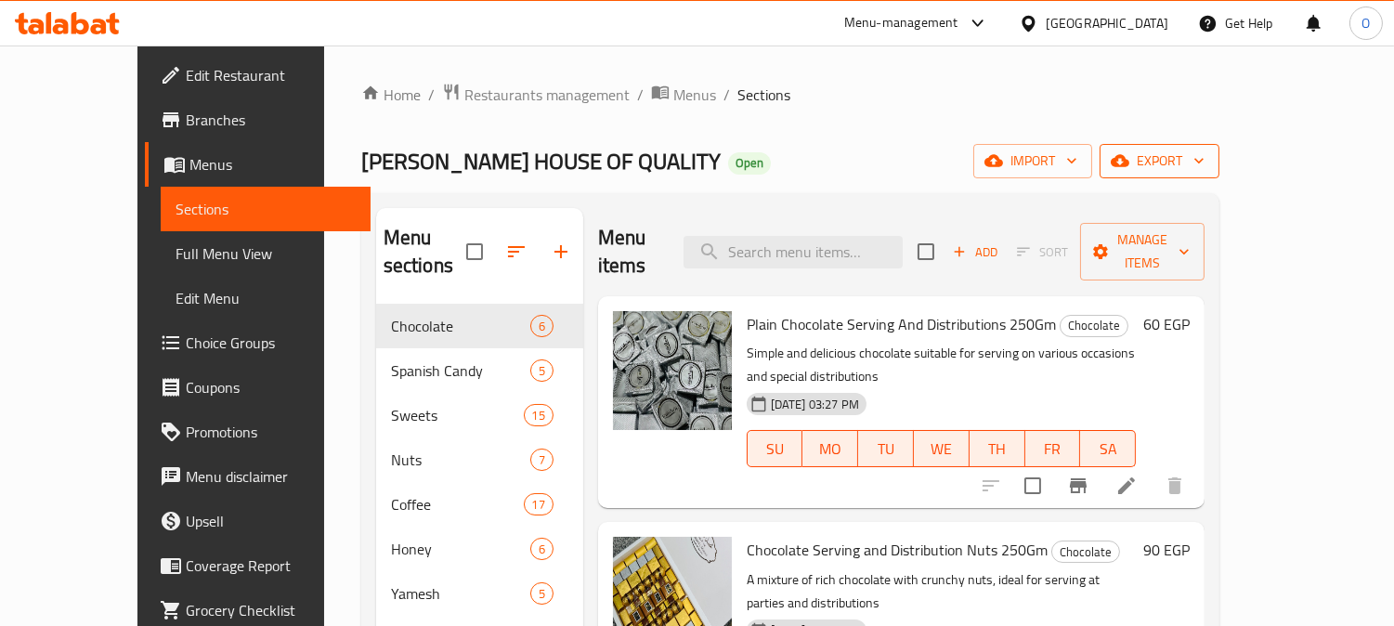
click at [1204, 162] on span "export" at bounding box center [1159, 160] width 90 height 23
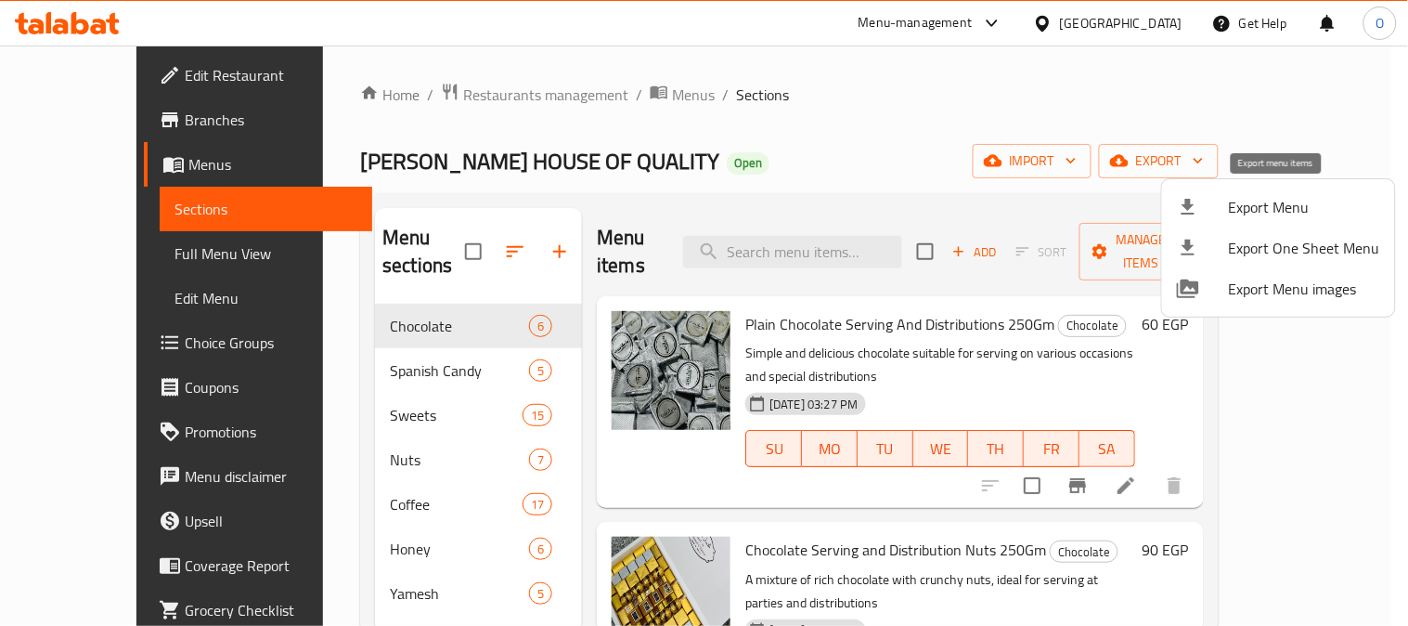
click at [1265, 196] on span "Export Menu" at bounding box center [1304, 207] width 151 height 22
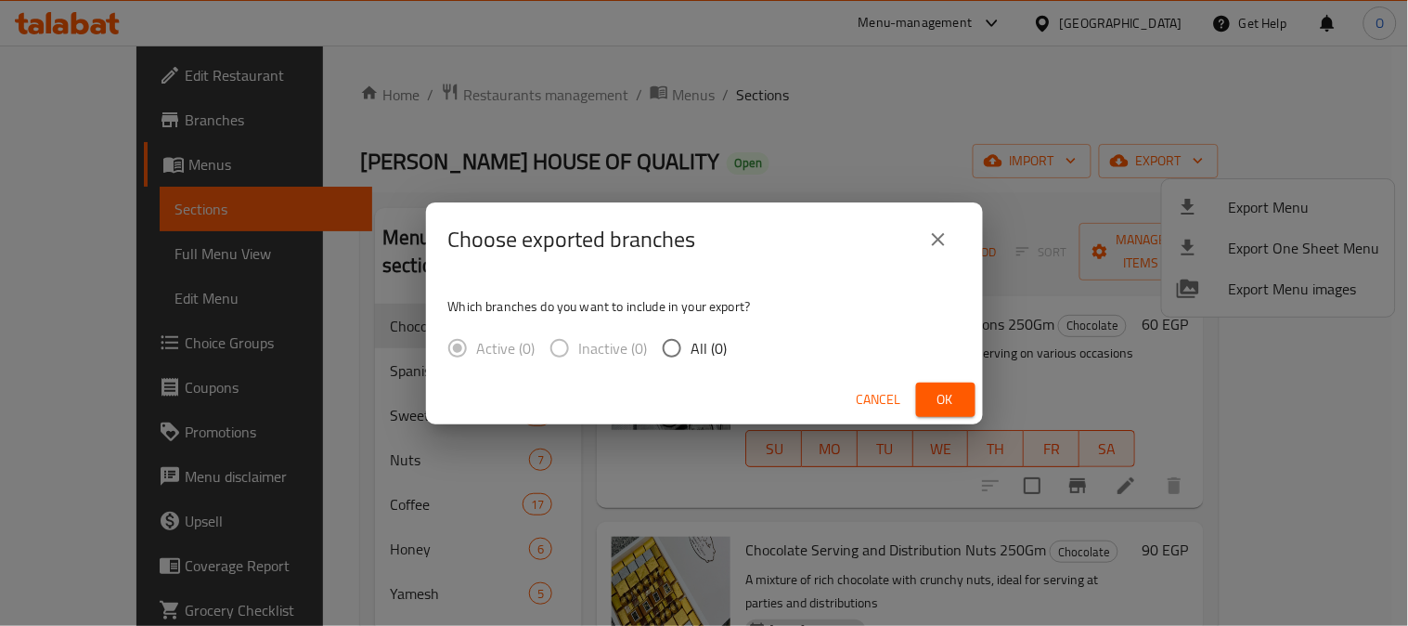
click at [949, 385] on button "Ok" at bounding box center [945, 400] width 59 height 34
click at [944, 393] on span "Ok" at bounding box center [946, 399] width 30 height 23
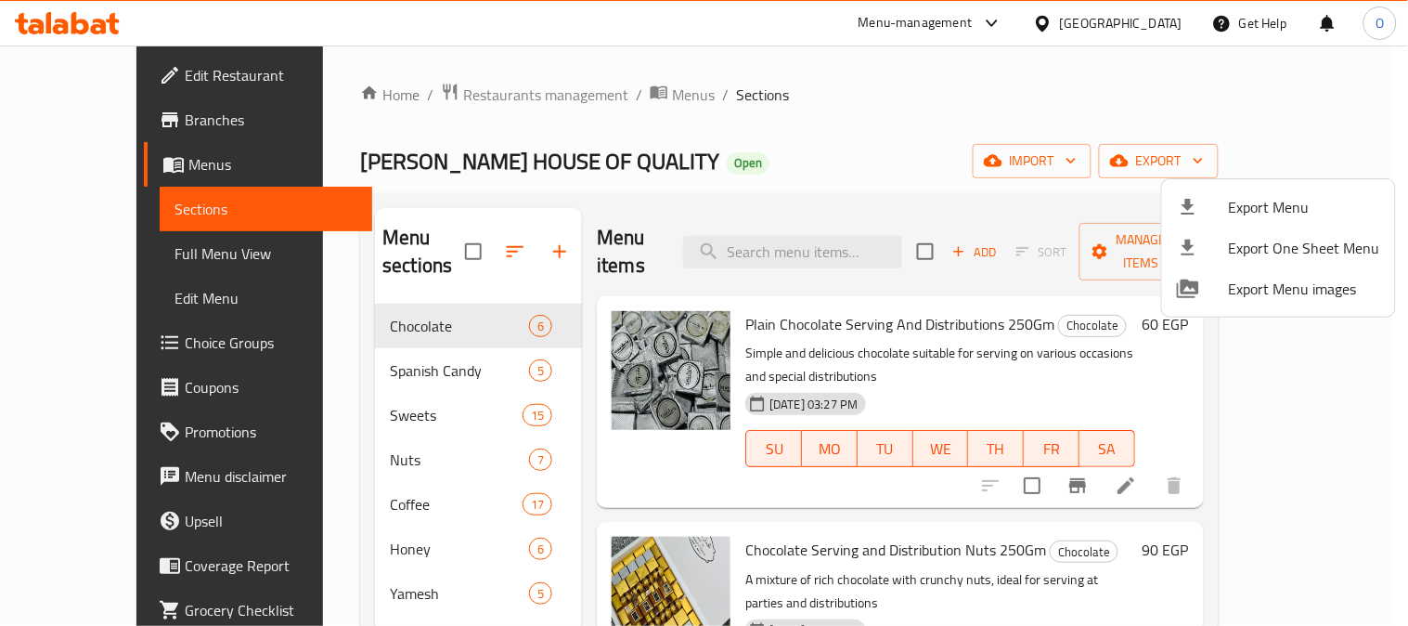
click at [662, 150] on div at bounding box center [704, 313] width 1408 height 626
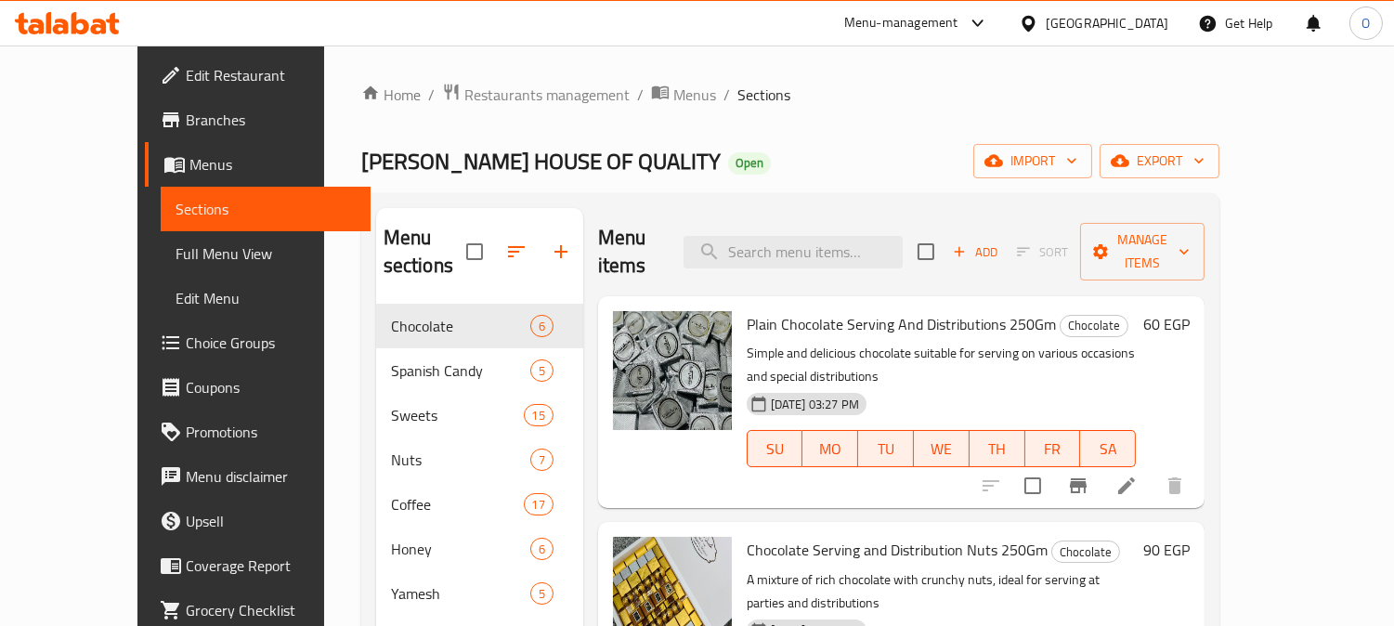
click at [743, 104] on ol "Home / Restaurants management / Menus / Sections" at bounding box center [790, 95] width 858 height 24
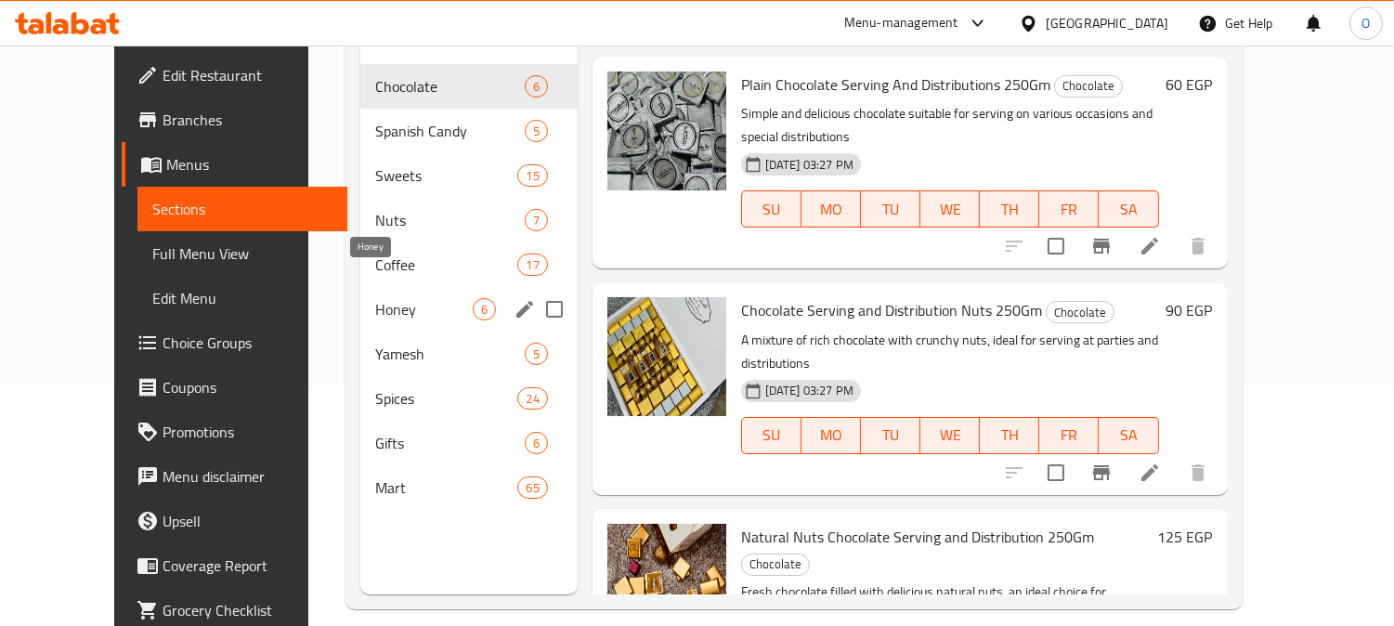
scroll to position [260, 0]
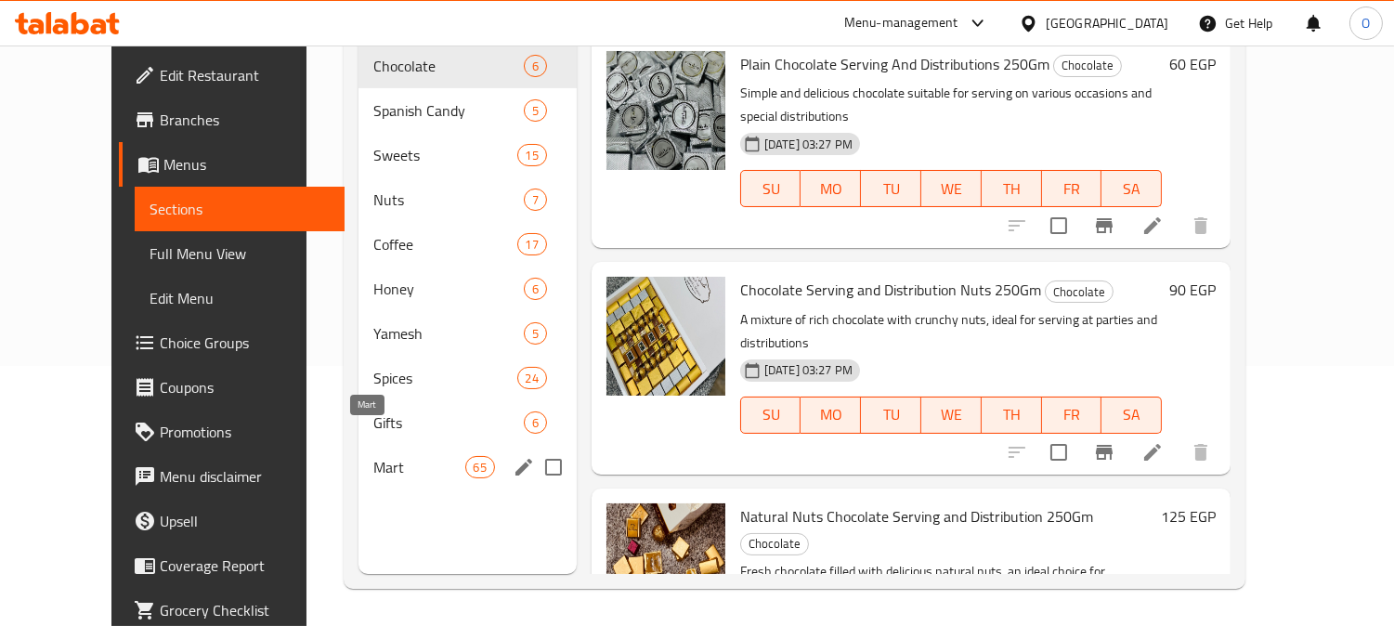
click at [373, 456] on span "Mart" at bounding box center [418, 467] width 91 height 22
click at [373, 411] on span "Gifts" at bounding box center [448, 422] width 150 height 22
click at [373, 367] on span "Spices" at bounding box center [444, 378] width 143 height 22
click at [358, 311] on div "Yamesh 5" at bounding box center [467, 333] width 218 height 45
click at [373, 233] on span "Coffee" at bounding box center [444, 244] width 143 height 22
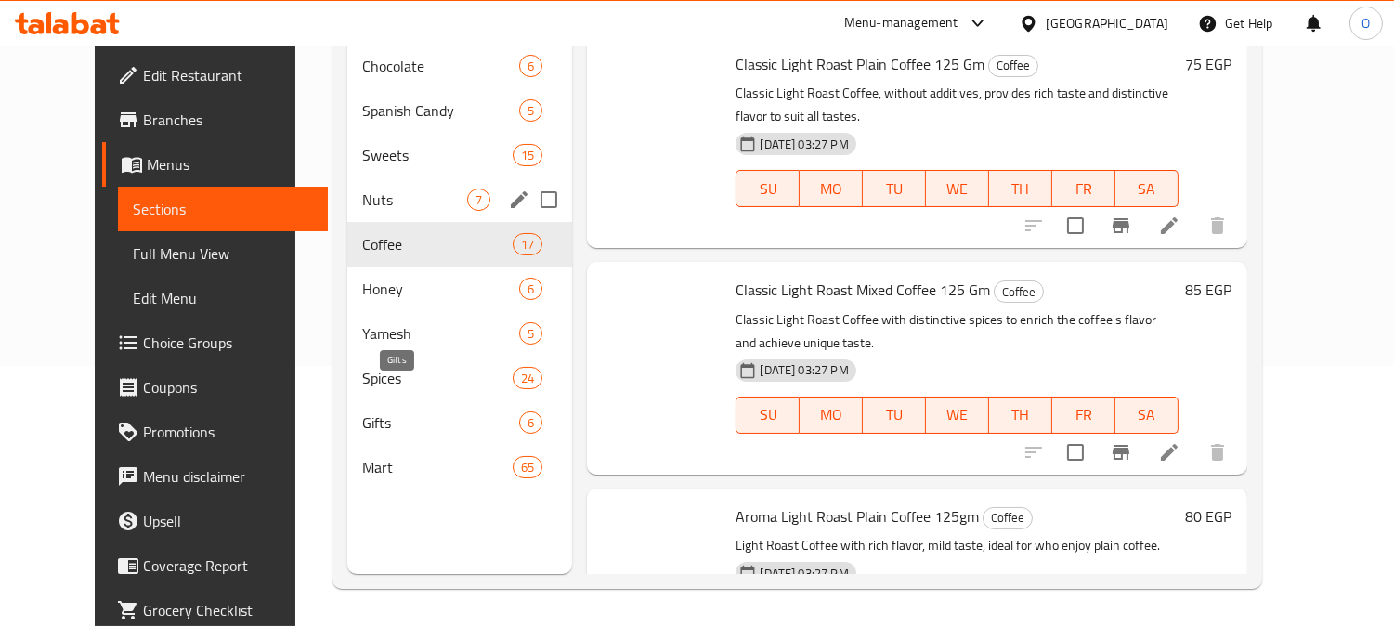
click at [362, 188] on span "Nuts" at bounding box center [414, 199] width 105 height 22
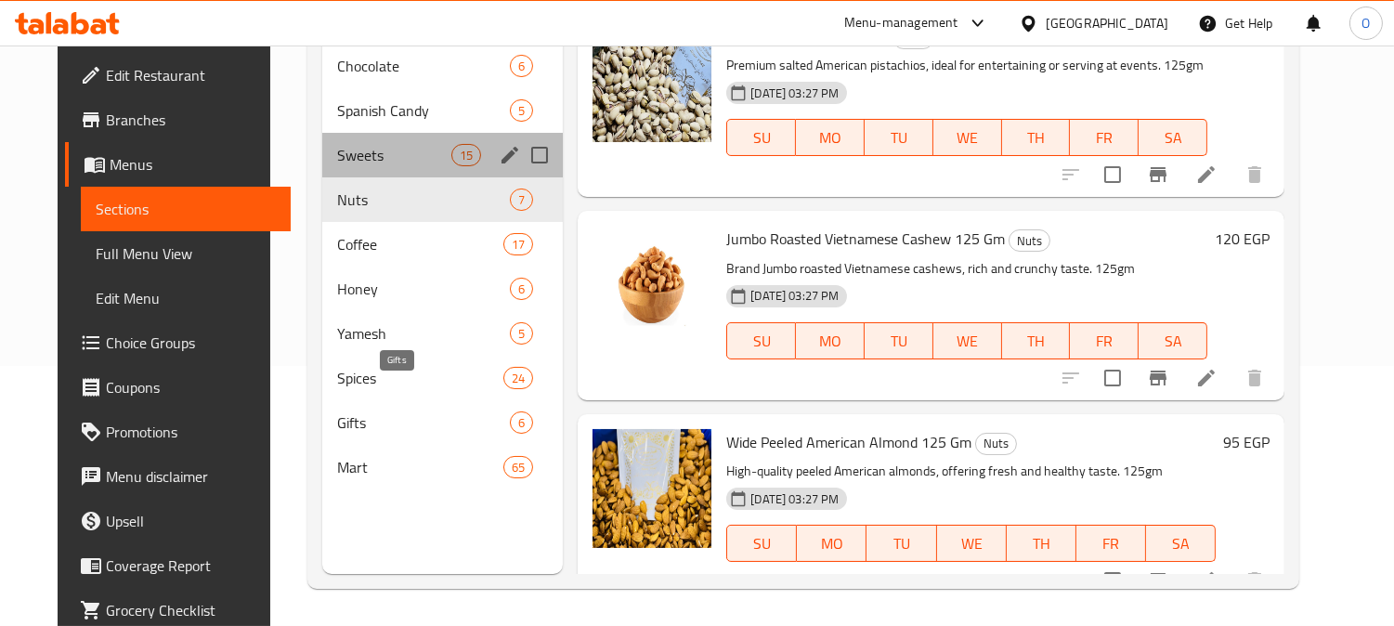
drag, startPoint x: 342, startPoint y: 135, endPoint x: 357, endPoint y: 81, distance: 56.1
click at [342, 144] on span "Sweets" at bounding box center [394, 155] width 114 height 22
click at [357, 99] on span "Spanish Candy" at bounding box center [423, 110] width 173 height 22
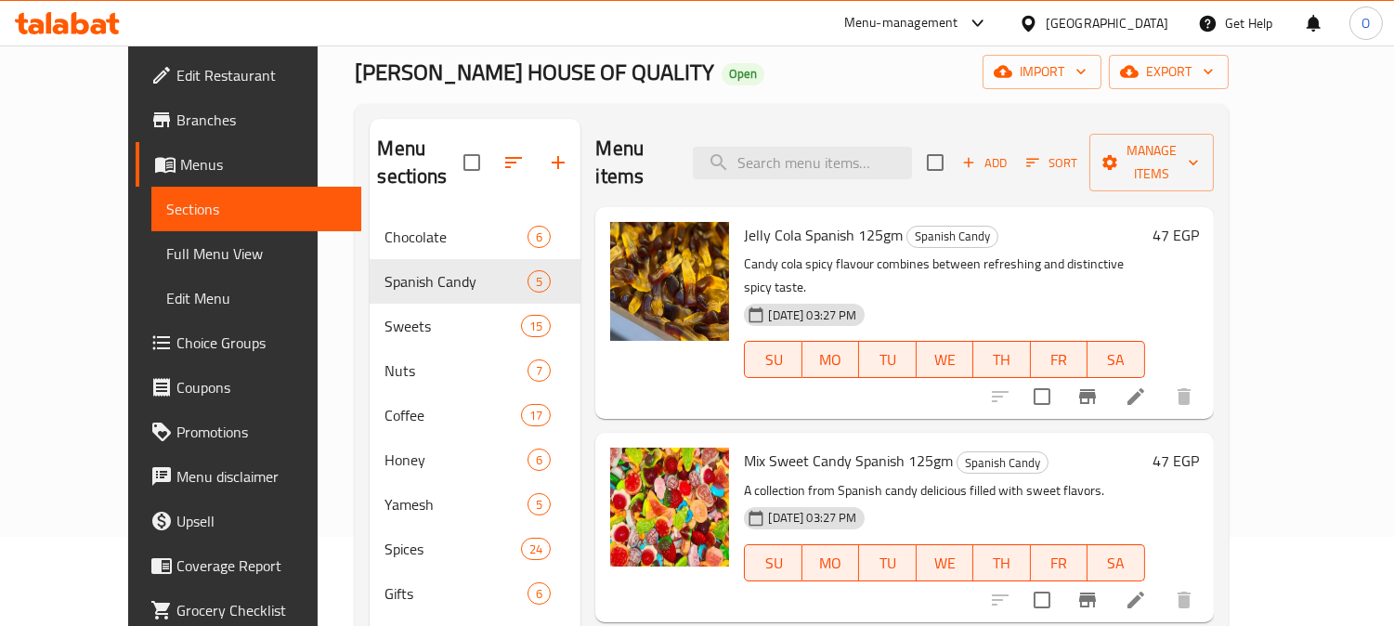
scroll to position [53, 0]
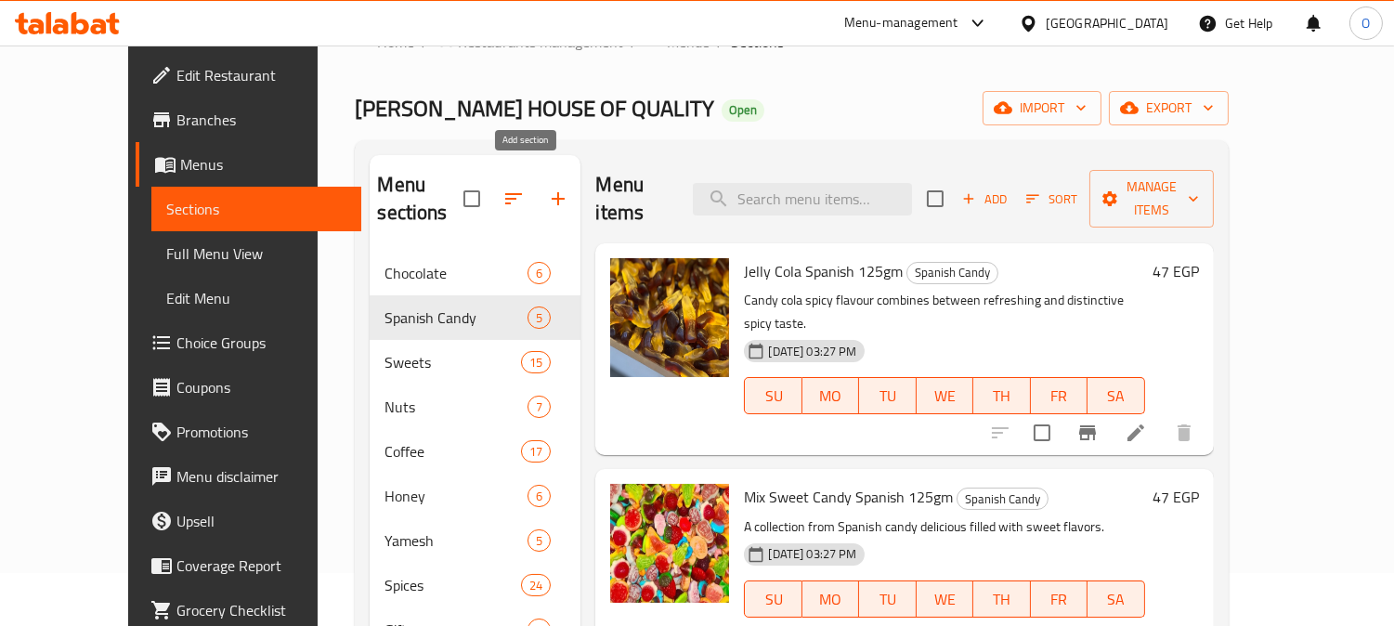
click at [542, 177] on button "button" at bounding box center [558, 198] width 45 height 45
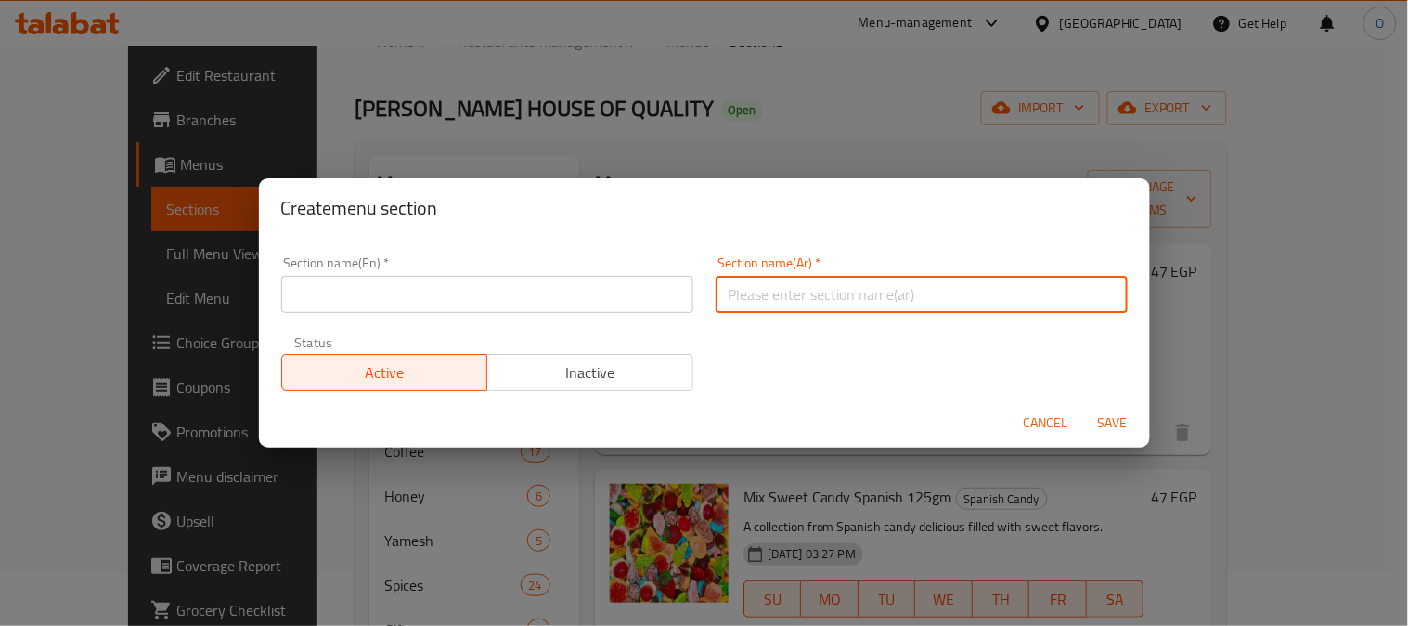
click at [837, 286] on input "text" at bounding box center [922, 294] width 412 height 37
paste input "حلوي المولد"
type input "حلوي المولد"
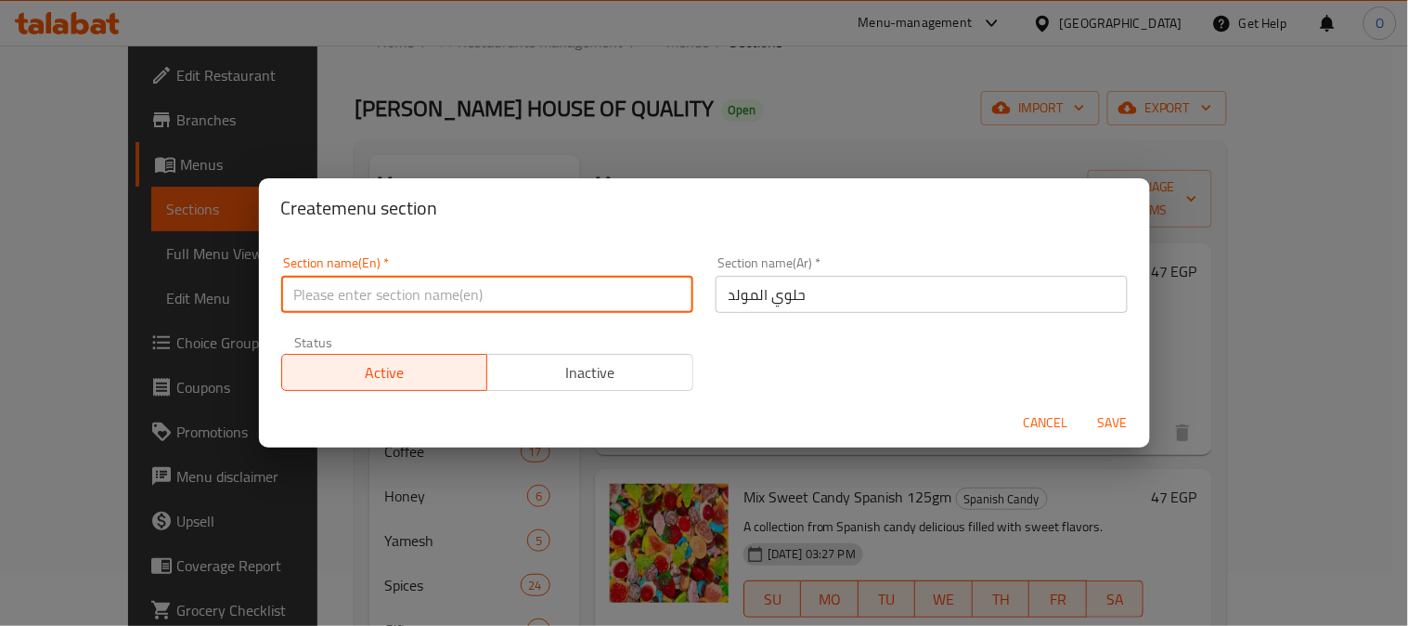
click at [413, 300] on input "text" at bounding box center [487, 294] width 412 height 37
paste input "Mawlid Sweets"
type input "Mawlid Sweets"
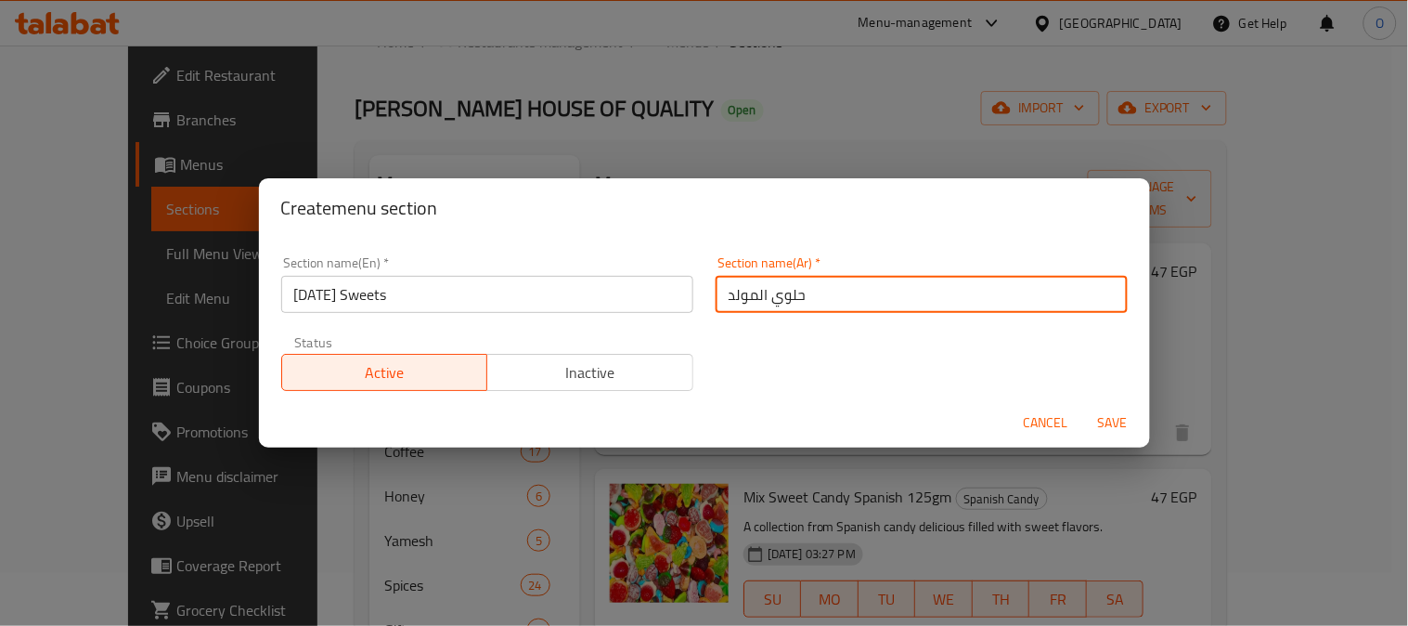
click at [810, 288] on input "حلوي المولد" at bounding box center [922, 294] width 412 height 37
drag, startPoint x: 798, startPoint y: 299, endPoint x: 874, endPoint y: 290, distance: 75.8
click at [874, 290] on input "حلوي المولد" at bounding box center [922, 294] width 412 height 37
drag, startPoint x: 795, startPoint y: 301, endPoint x: 863, endPoint y: 303, distance: 68.7
click at [863, 303] on input "حلوي المولد" at bounding box center [922, 294] width 412 height 37
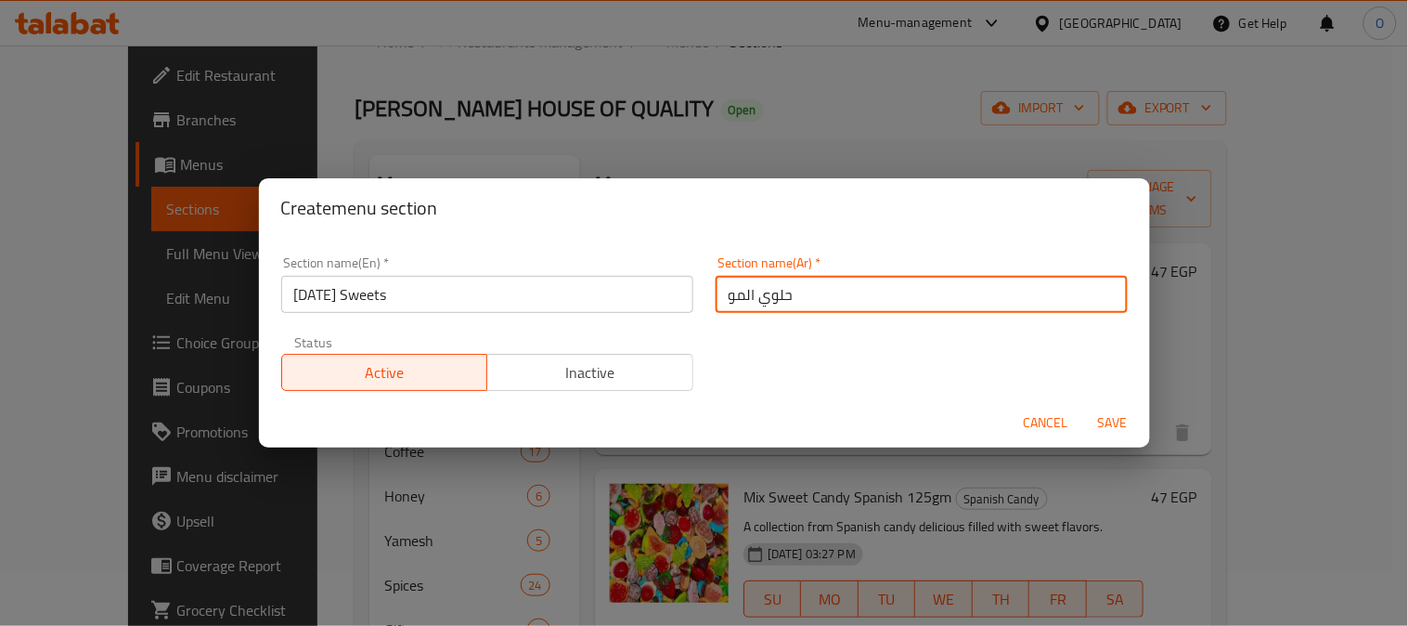
type input "حلوي المولد"
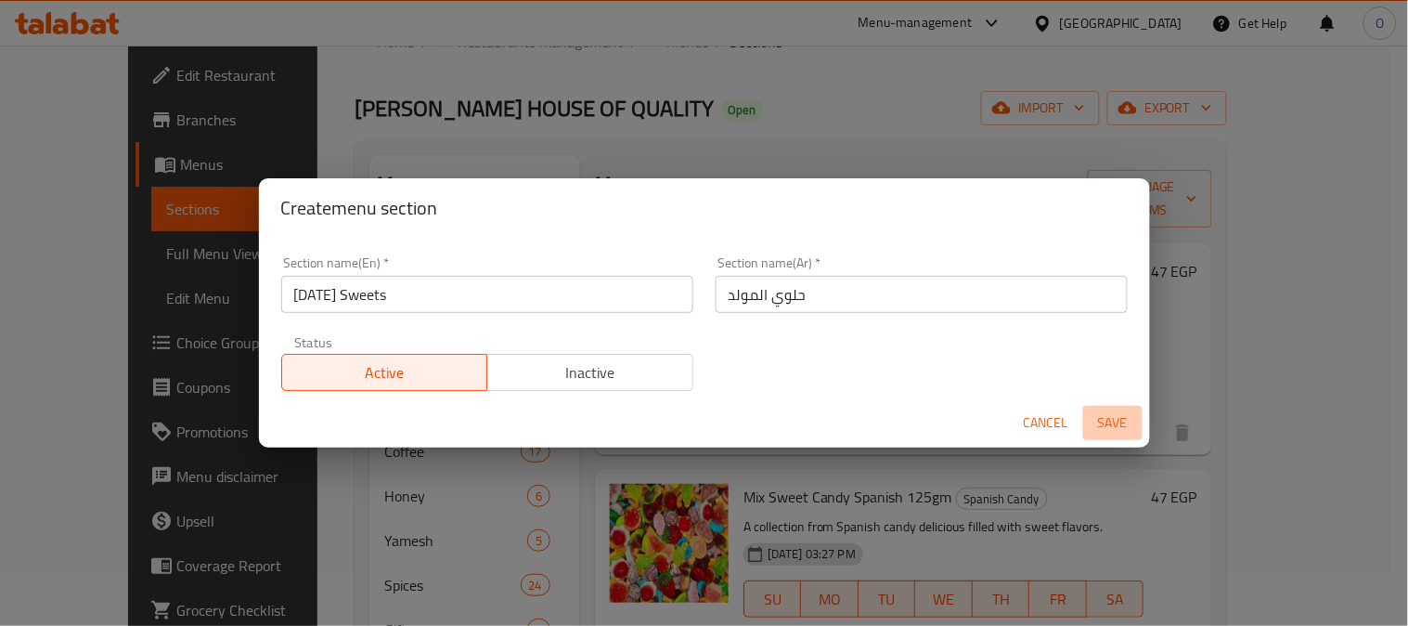
click at [1092, 420] on span "Save" at bounding box center [1113, 422] width 45 height 23
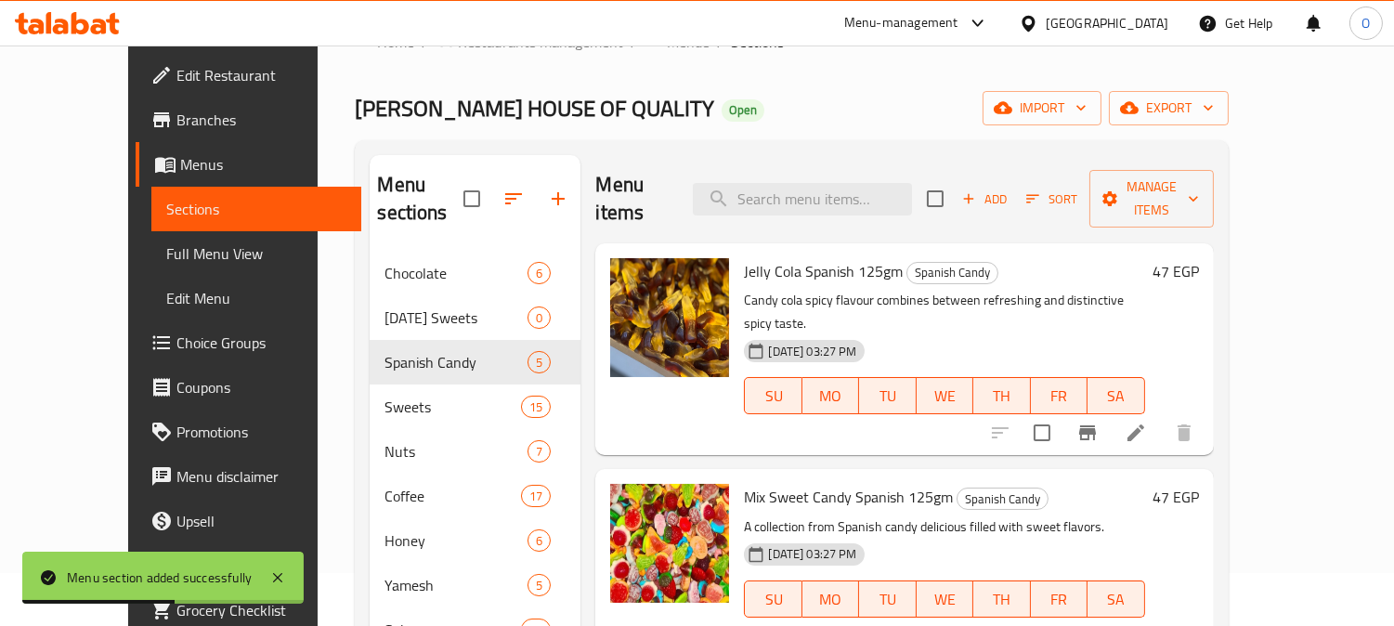
scroll to position [260, 0]
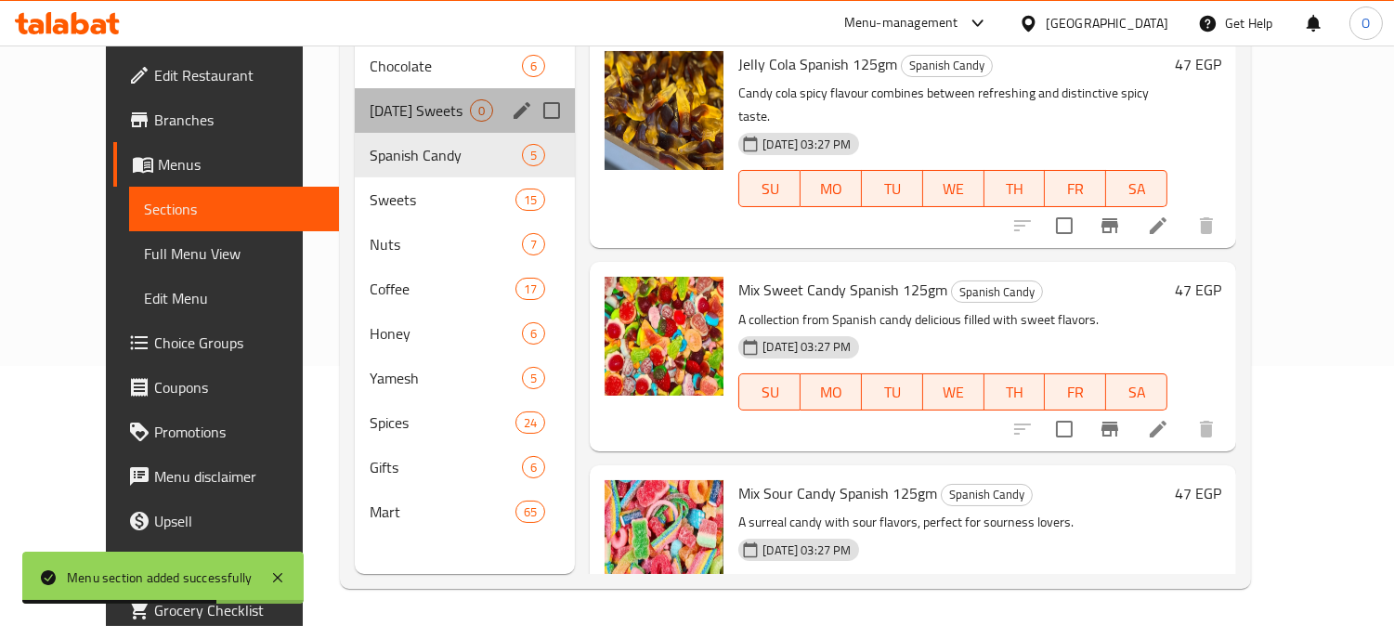
click at [375, 99] on span "Mawlid Sweets" at bounding box center [420, 110] width 100 height 22
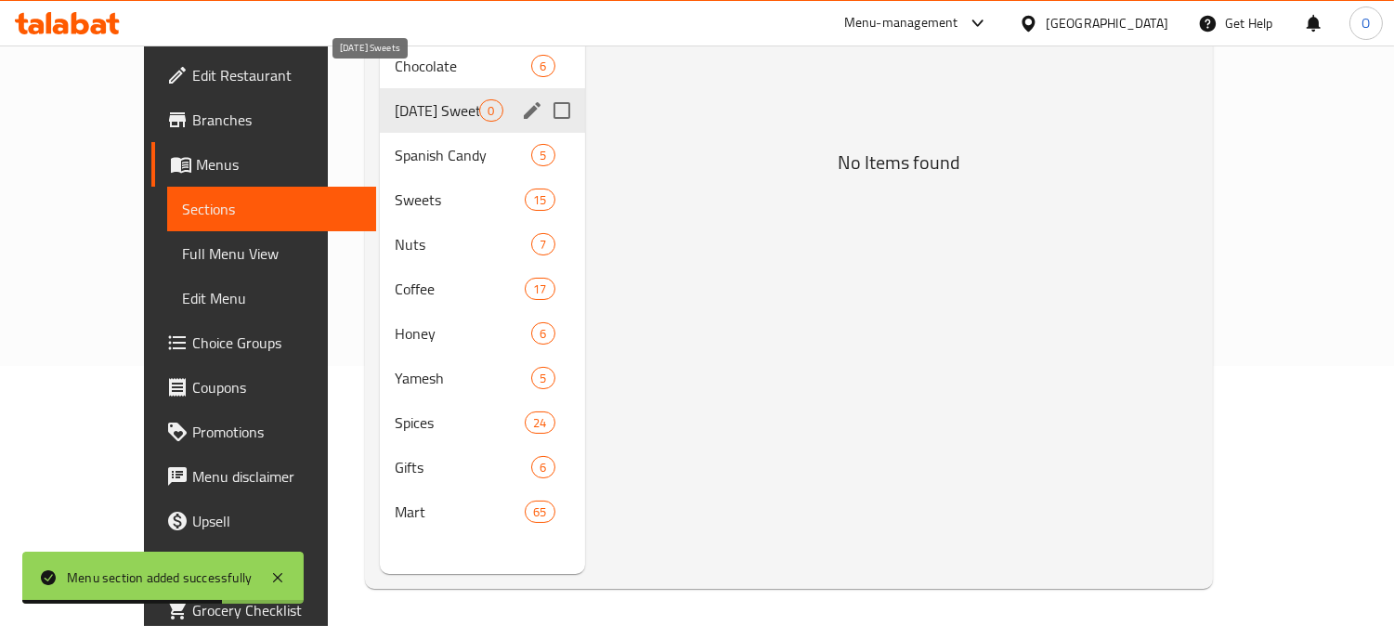
click at [395, 99] on span "Mawlid Sweets" at bounding box center [437, 110] width 84 height 22
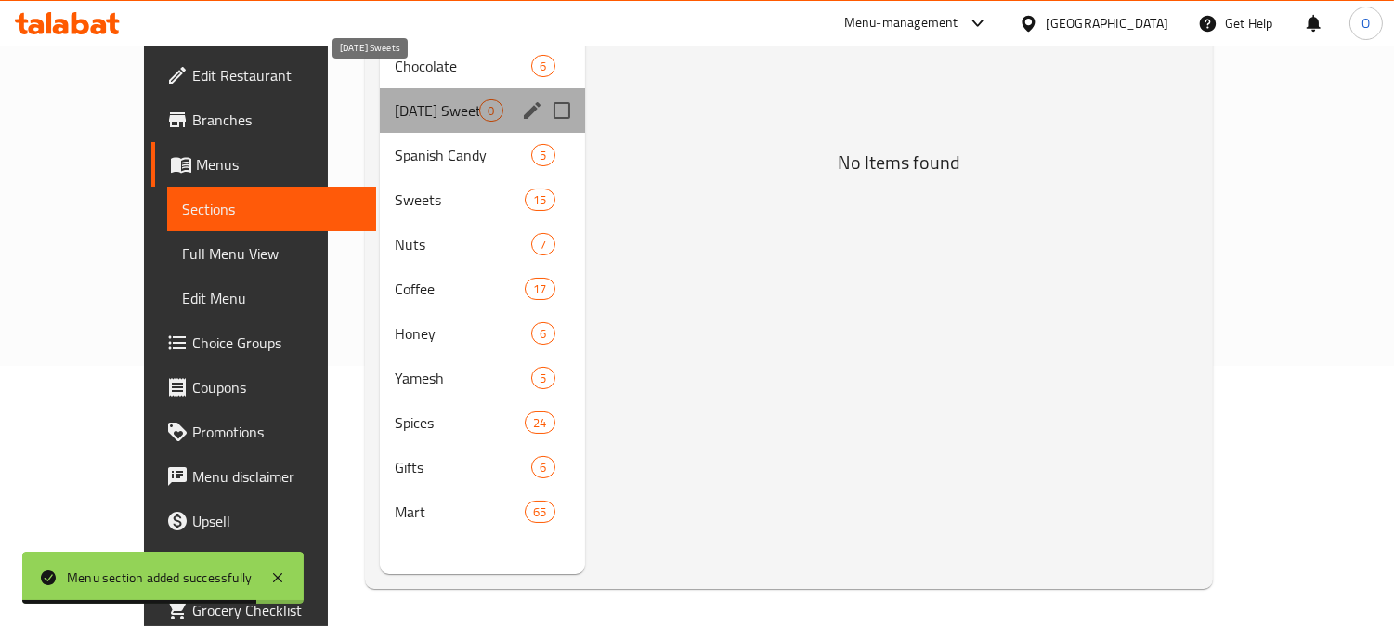
click at [406, 99] on span "Mawlid Sweets" at bounding box center [437, 110] width 84 height 22
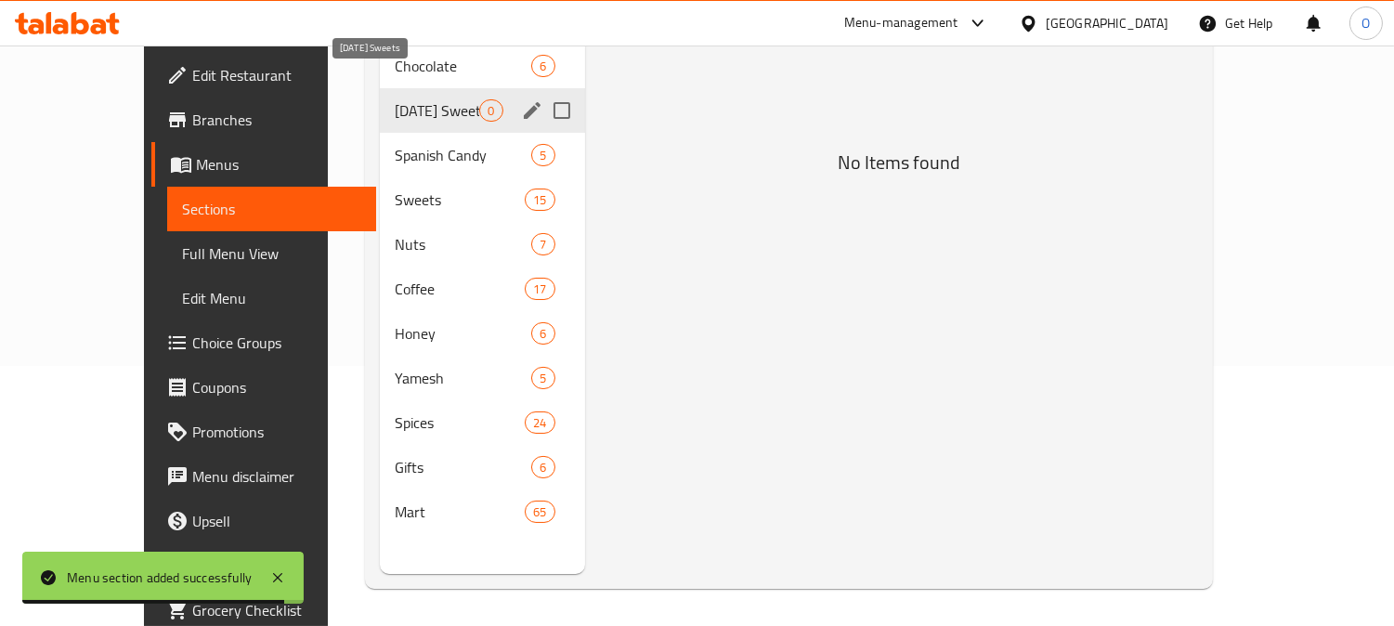
click at [409, 99] on span "Mawlid Sweets" at bounding box center [437, 110] width 84 height 22
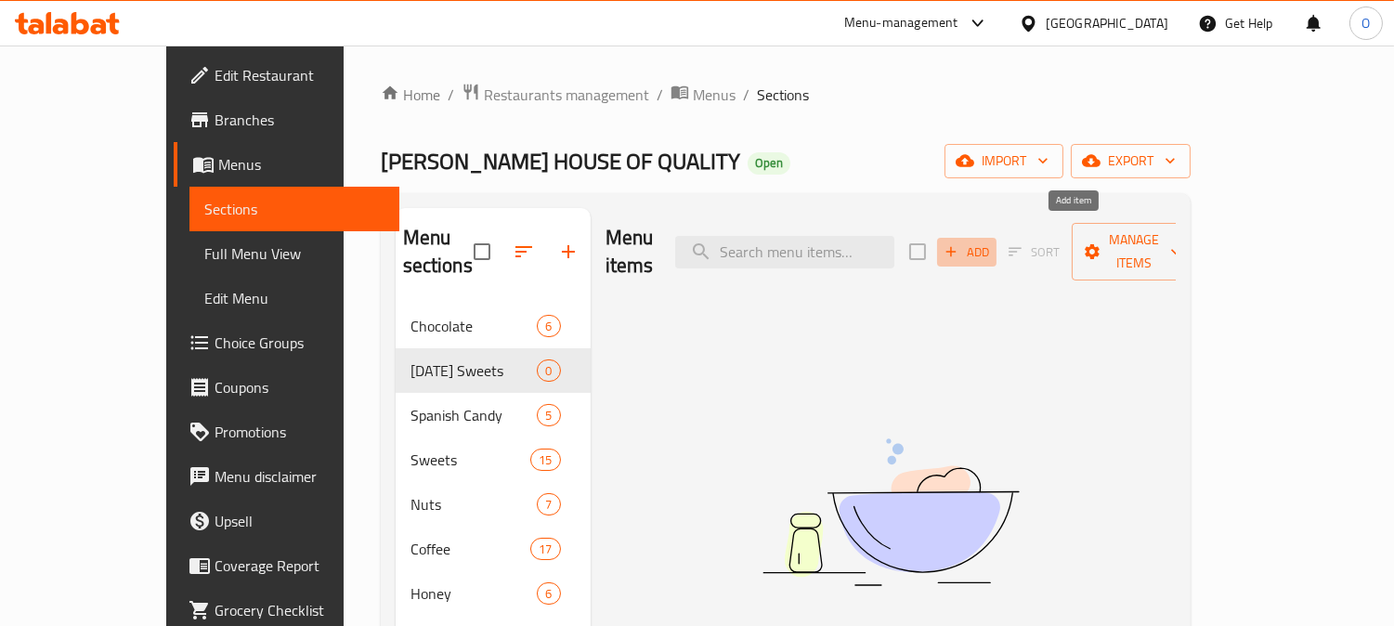
click at [992, 241] on span "Add" at bounding box center [966, 251] width 50 height 21
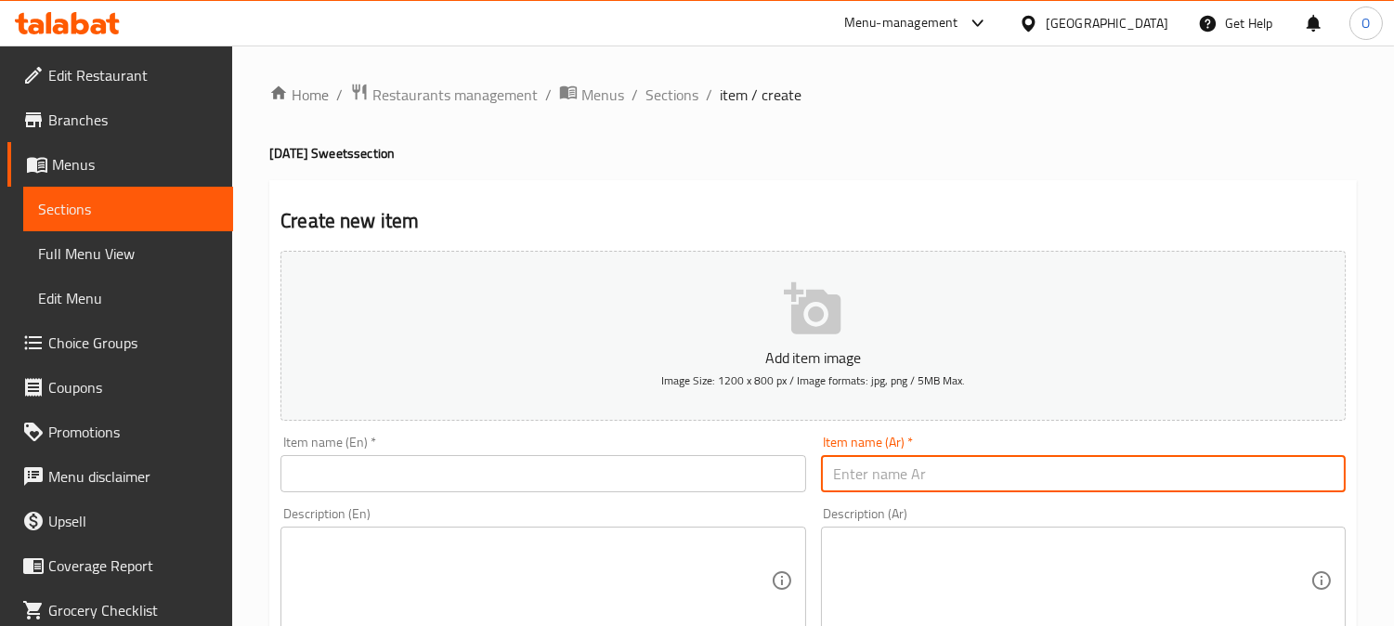
click at [951, 475] on input "text" at bounding box center [1083, 473] width 525 height 37
paste input "بوكس الفرحة"
drag, startPoint x: 915, startPoint y: 481, endPoint x: 988, endPoint y: 483, distance: 72.4
click at [988, 483] on input "بوكس الفرحة" at bounding box center [1083, 473] width 525 height 37
type input "بوكس الفرحة"
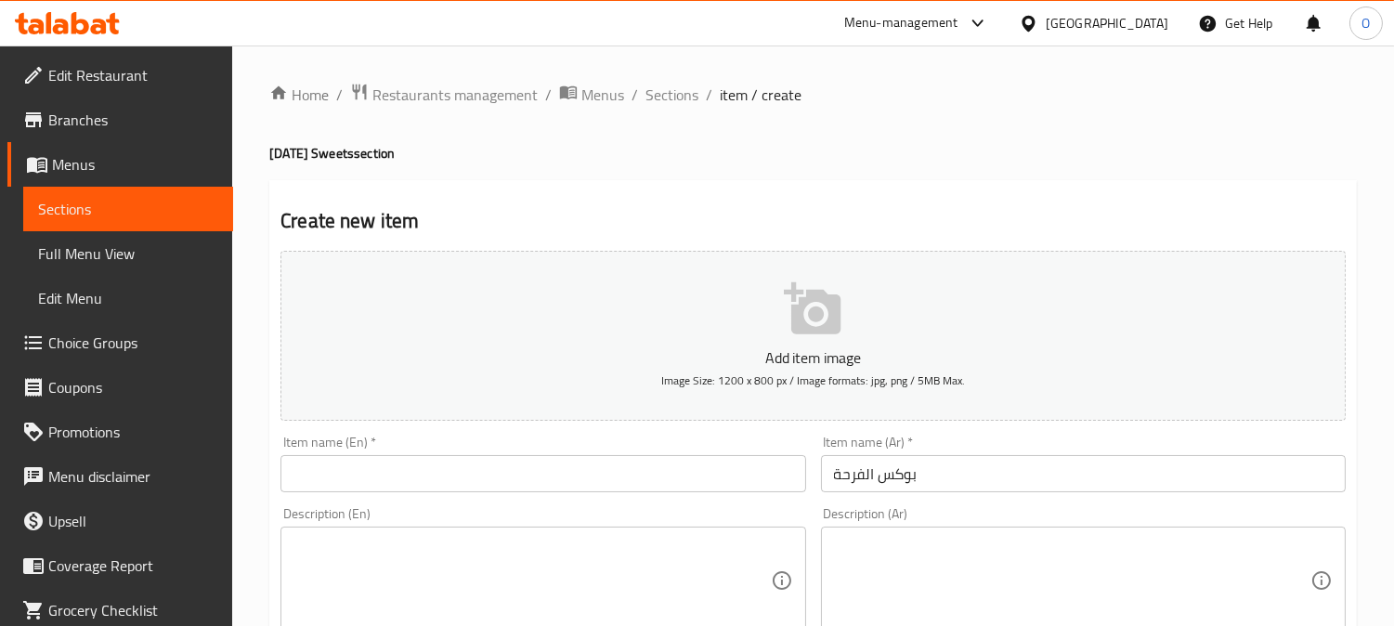
click at [428, 497] on div "Item name (En)   * Item name (En) *" at bounding box center [542, 463] width 539 height 71
click at [418, 488] on input "text" at bounding box center [542, 473] width 525 height 37
paste input "Joy Box"
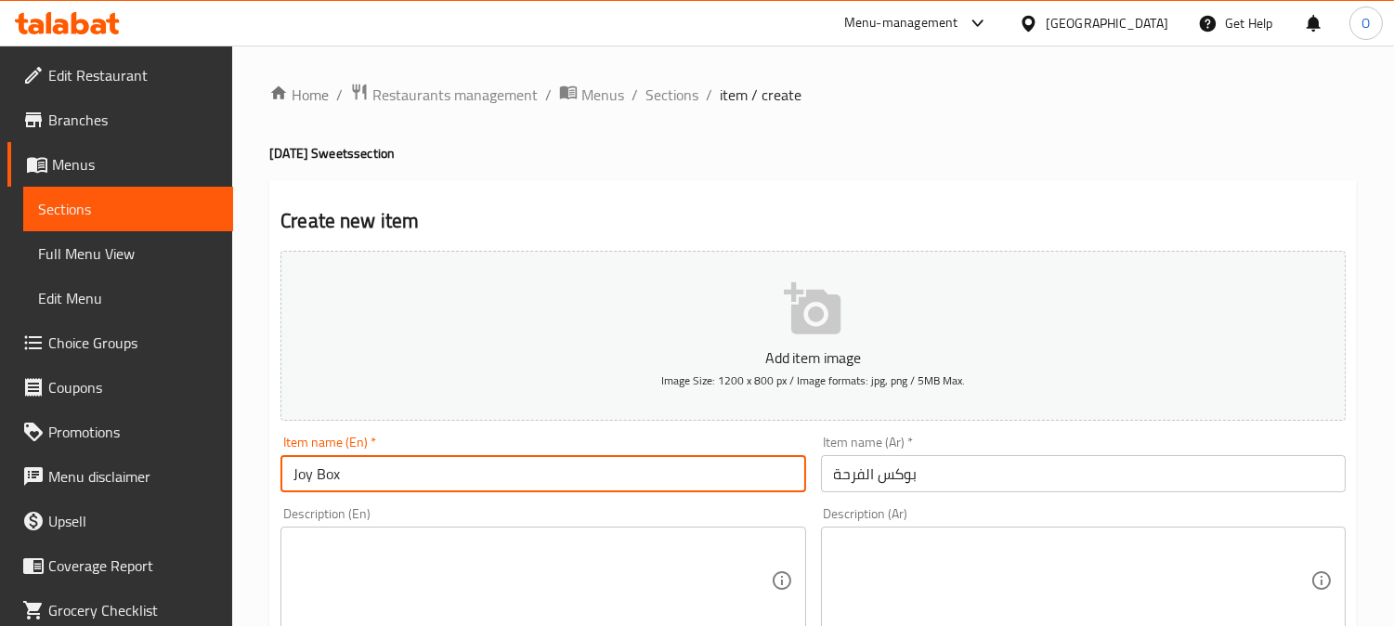
type input "Joy Box"
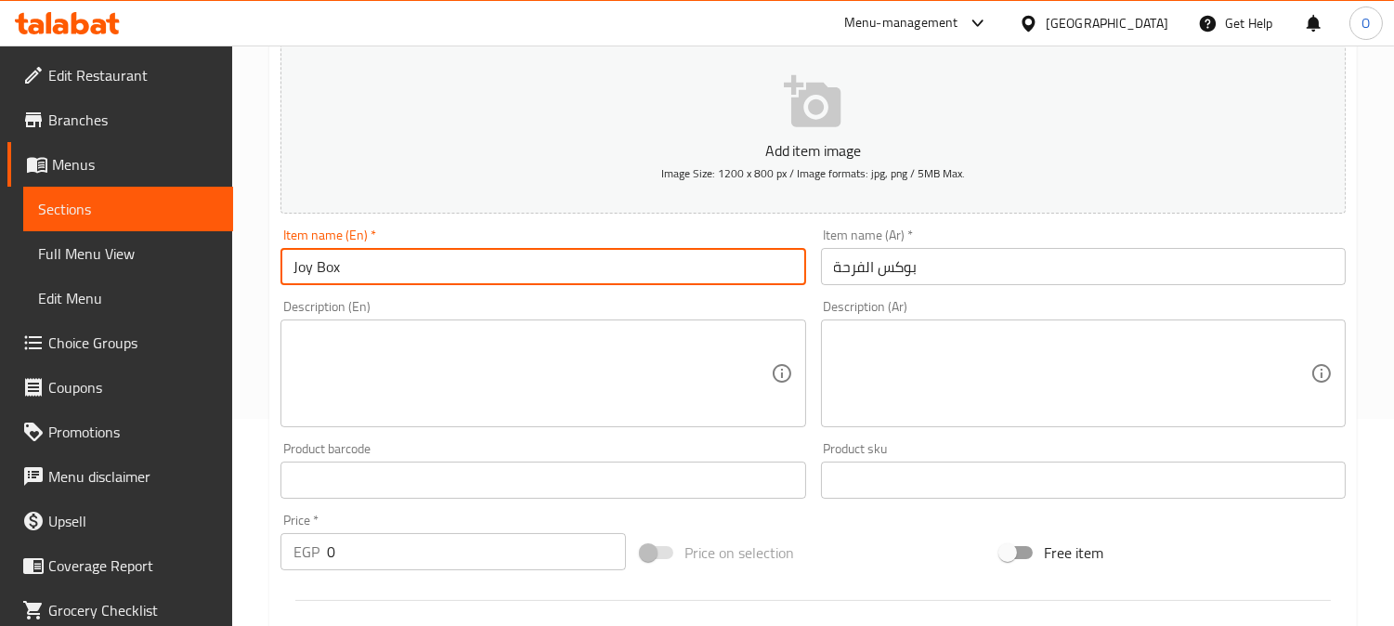
scroll to position [309, 0]
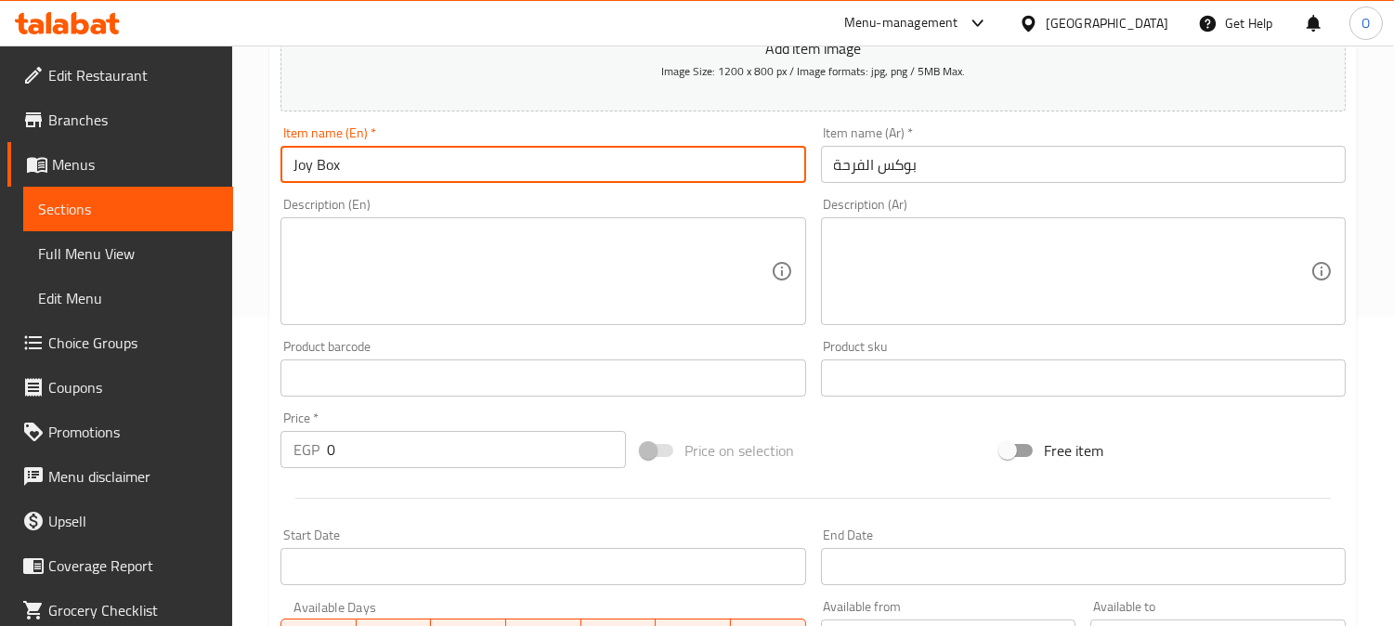
drag, startPoint x: 341, startPoint y: 449, endPoint x: 276, endPoint y: 475, distance: 70.0
click at [281, 474] on div "Price   * EGP 0 Price *" at bounding box center [453, 439] width 360 height 71
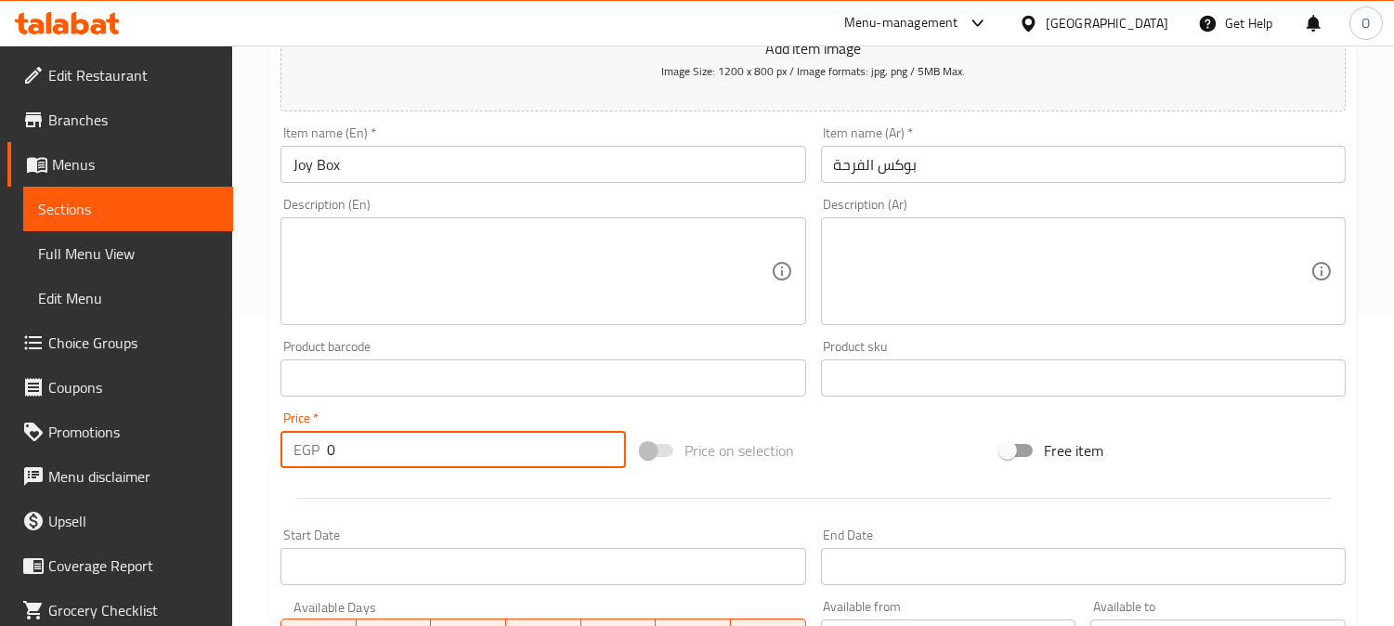
paste input "14"
type input "140"
click at [375, 514] on div at bounding box center [813, 497] width 1080 height 45
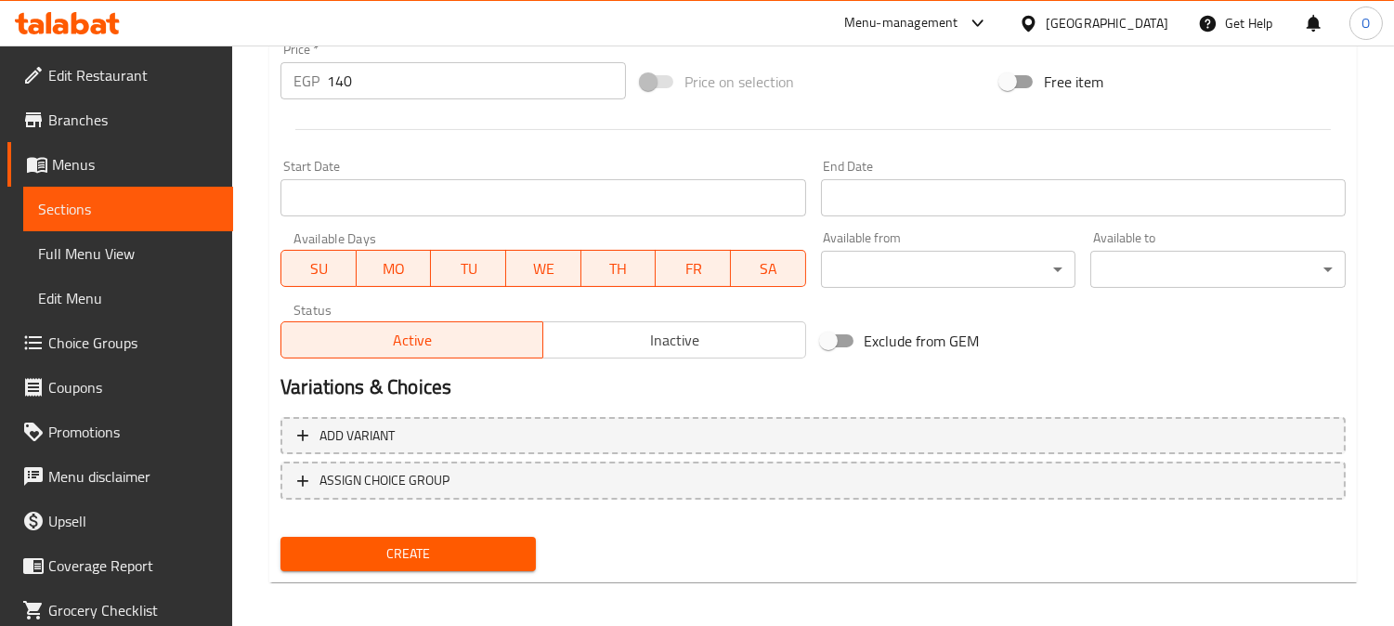
scroll to position [682, 0]
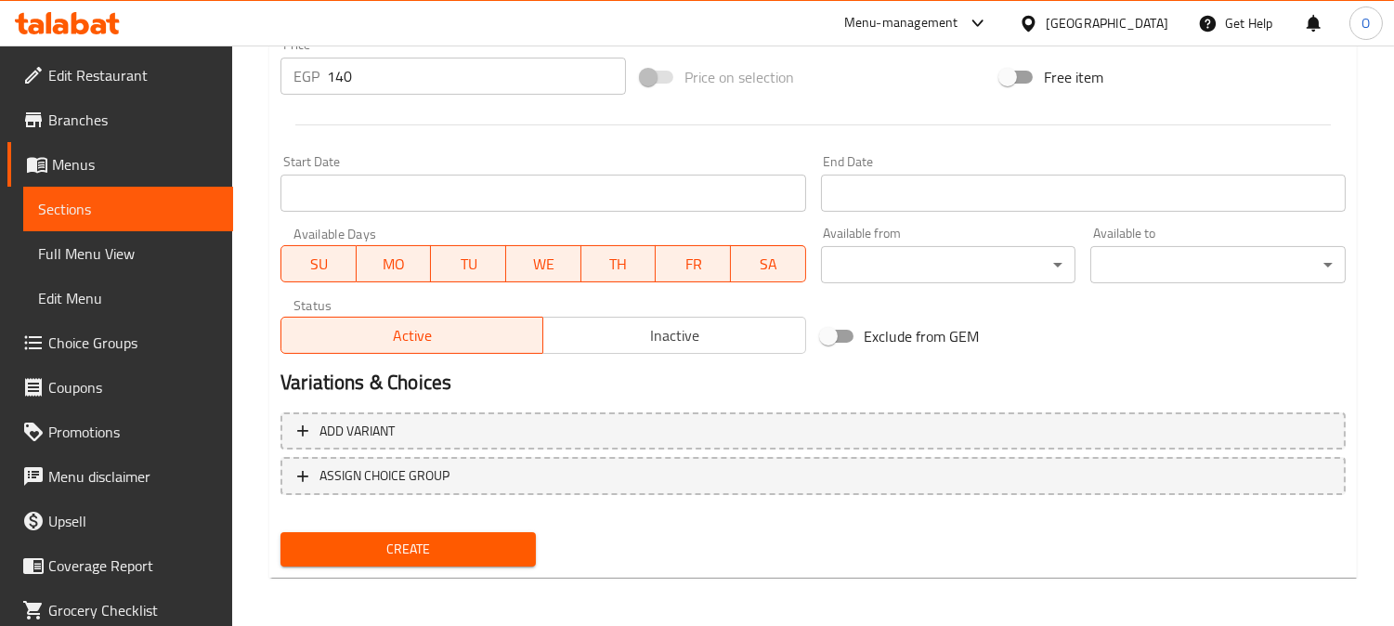
click at [399, 543] on span "Create" at bounding box center [408, 549] width 226 height 23
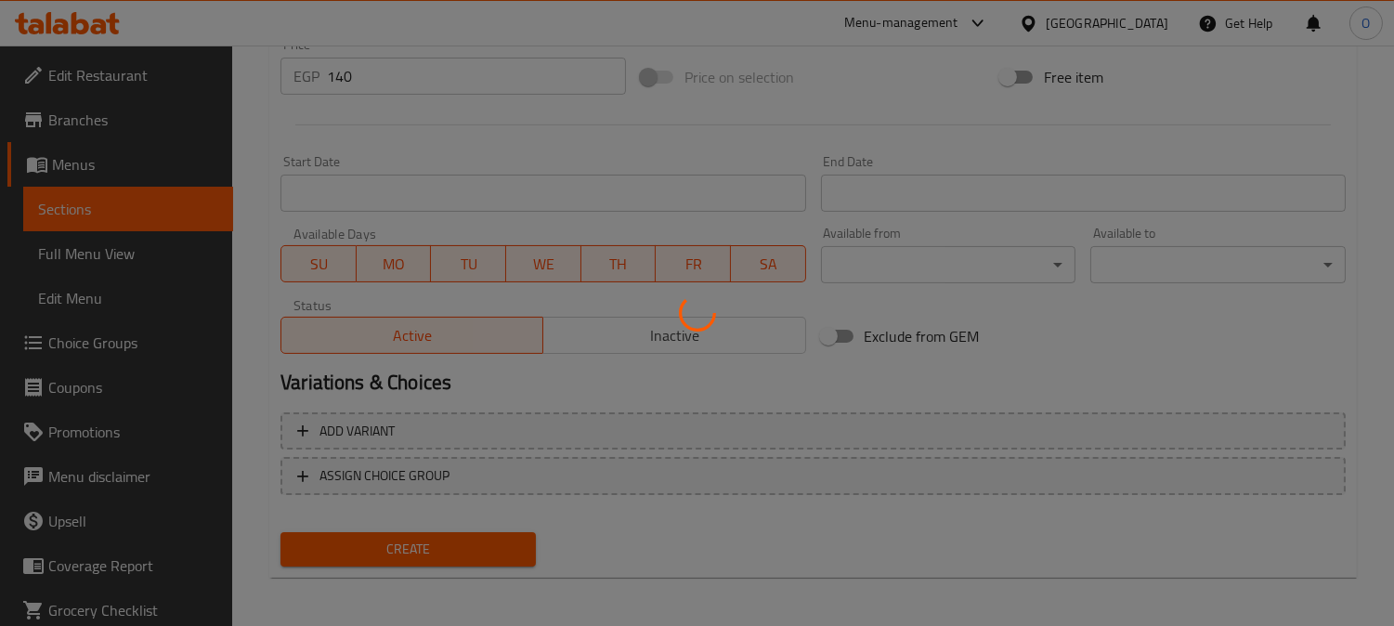
type input "0"
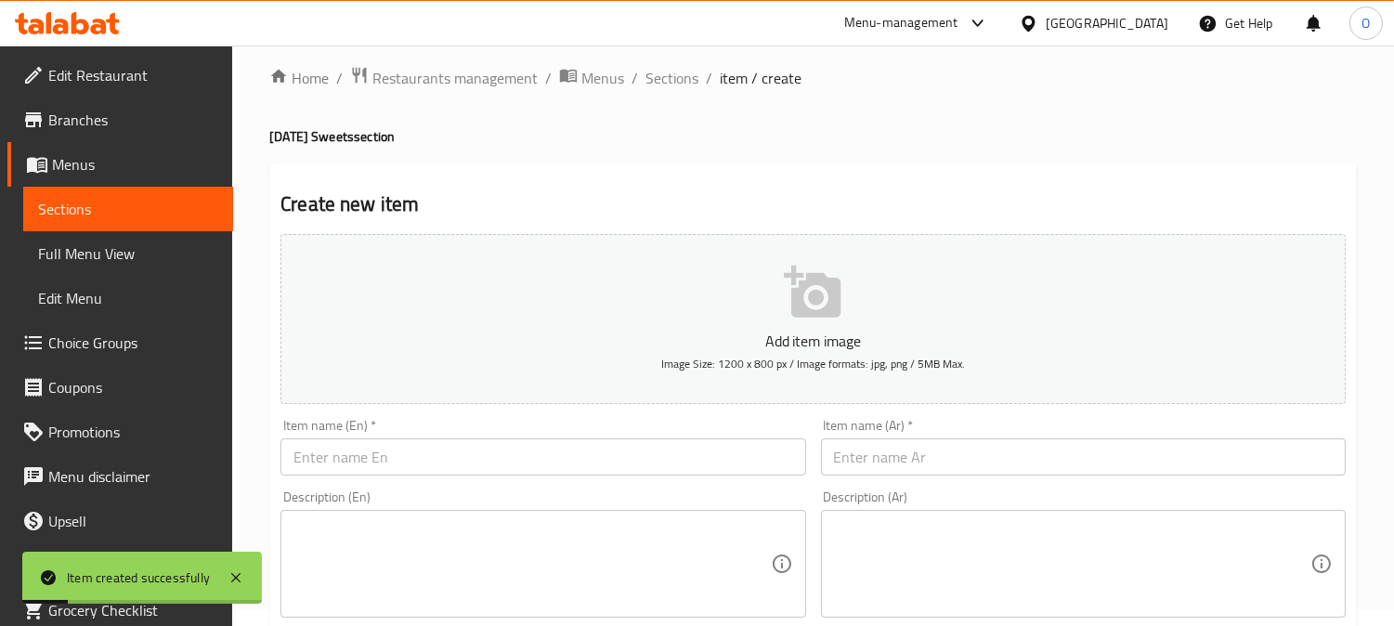
scroll to position [0, 0]
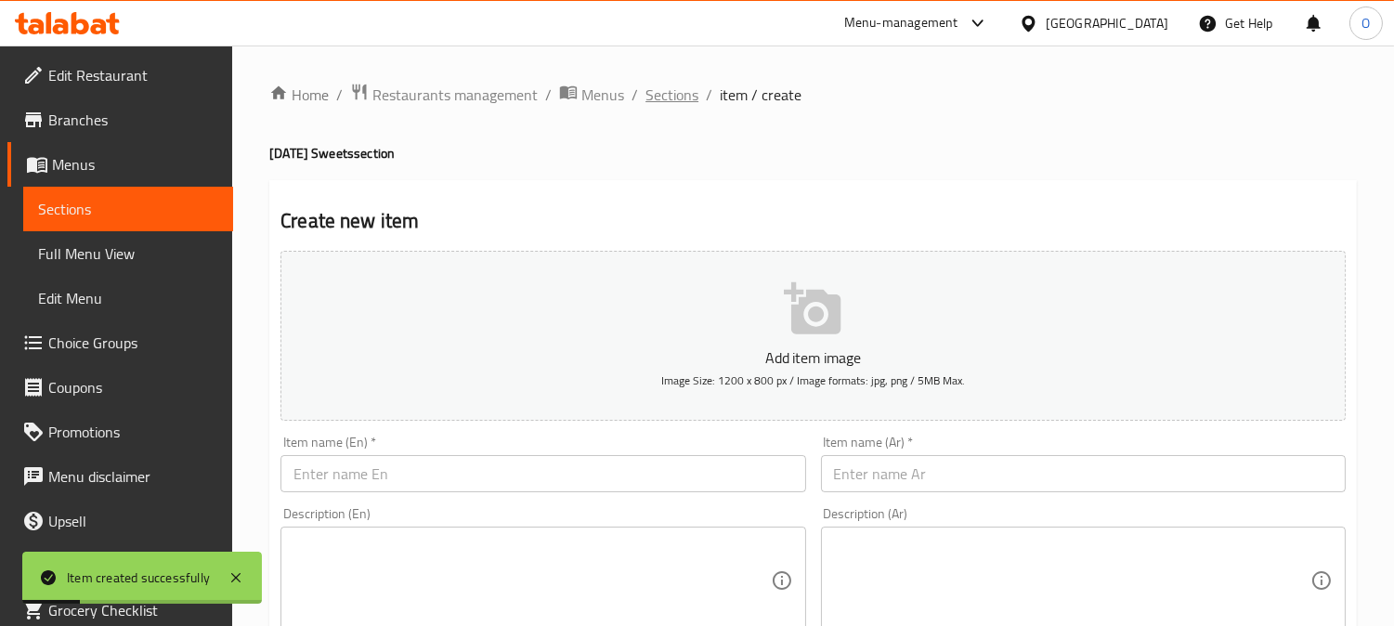
click at [652, 95] on span "Sections" at bounding box center [671, 95] width 53 height 22
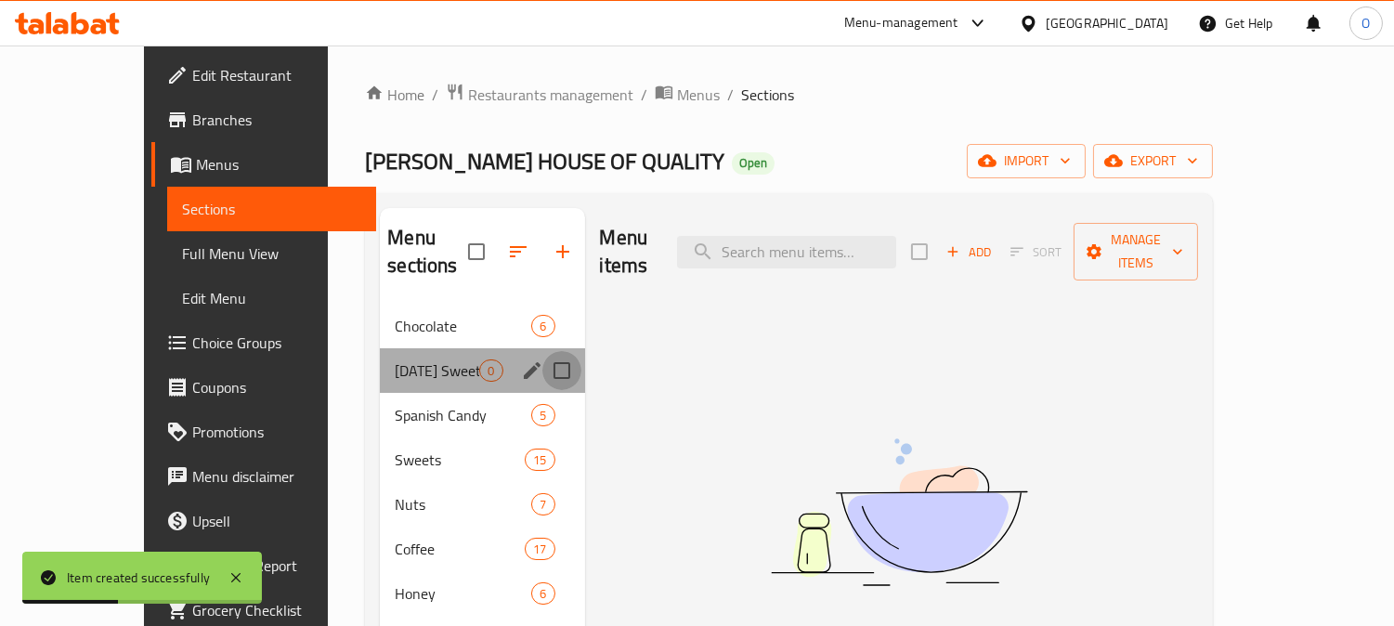
click at [542, 351] on input "Menu sections" at bounding box center [561, 370] width 39 height 39
checkbox input "true"
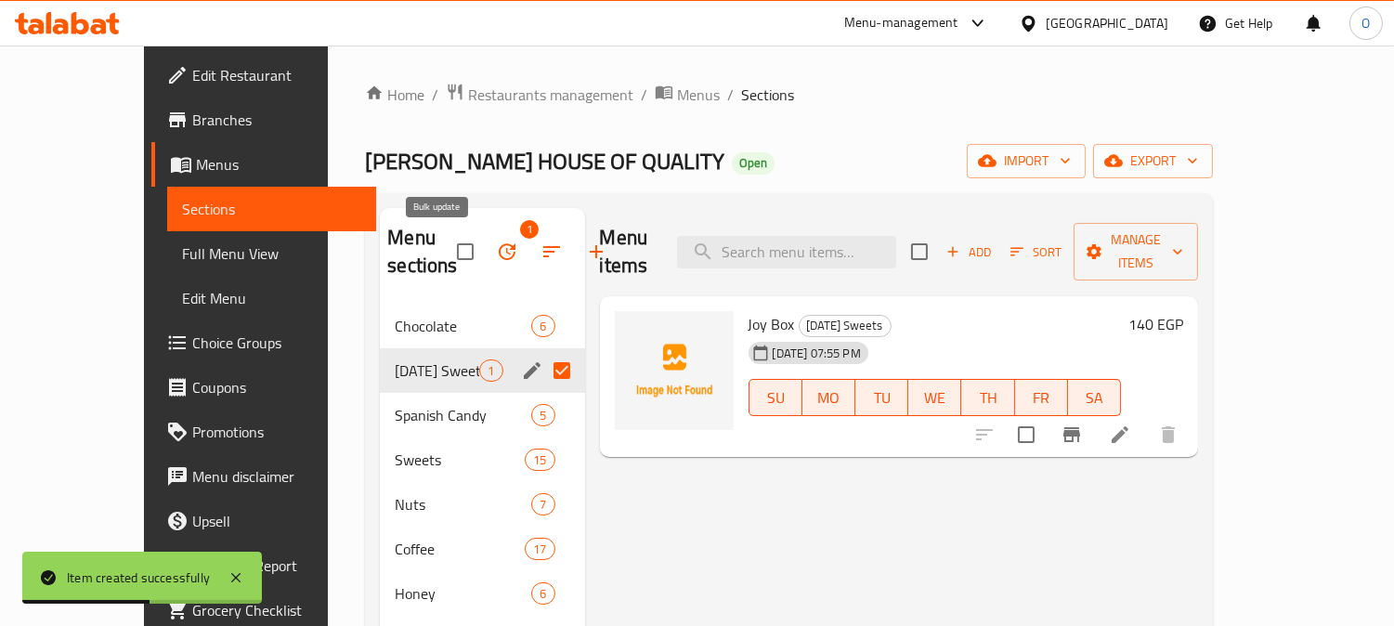
click at [485, 232] on button "button" at bounding box center [507, 251] width 45 height 45
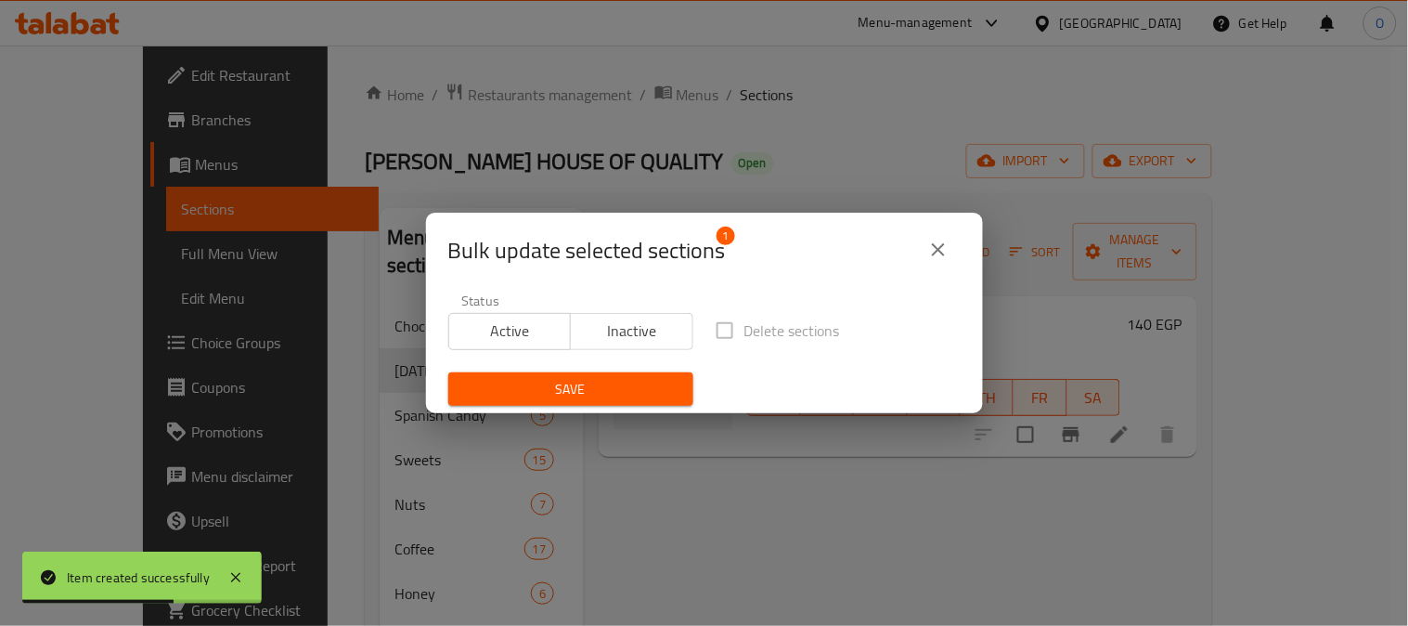
click at [607, 328] on span "Inactive" at bounding box center [632, 331] width 108 height 27
click at [536, 382] on span "Save" at bounding box center [570, 389] width 215 height 23
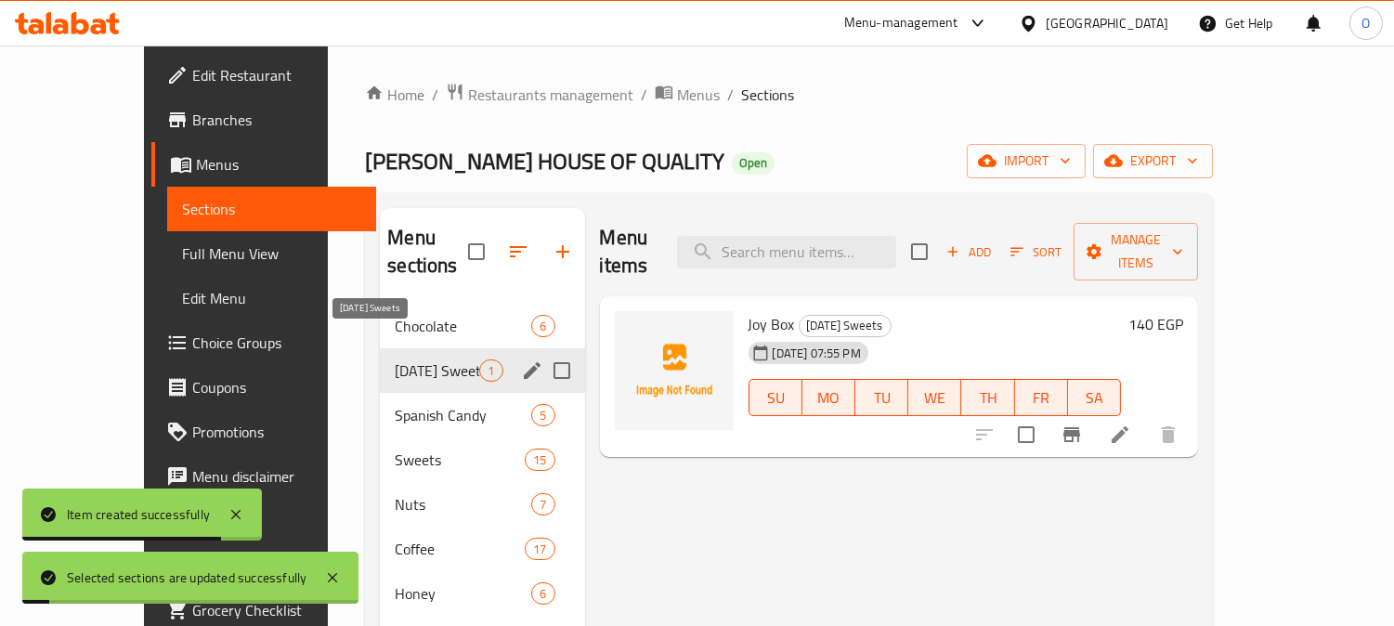
click at [420, 359] on span "Mawlid Sweets" at bounding box center [437, 370] width 84 height 22
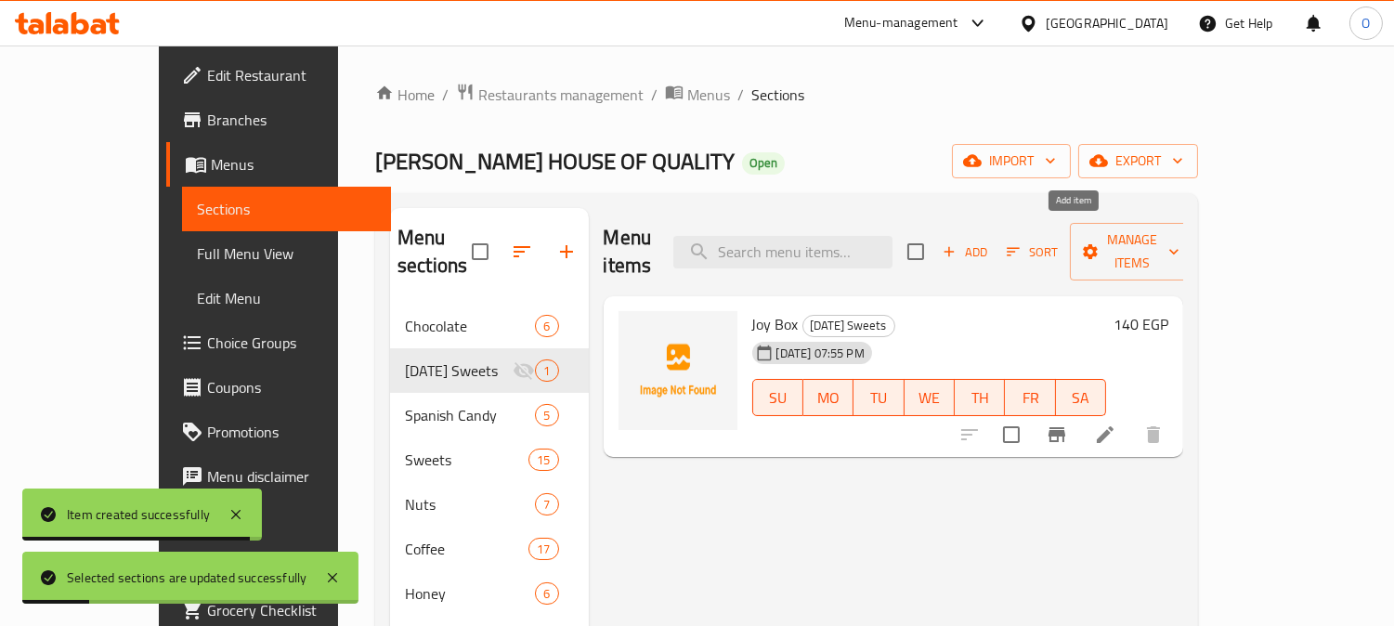
click at [990, 241] on span "Add" at bounding box center [965, 251] width 50 height 21
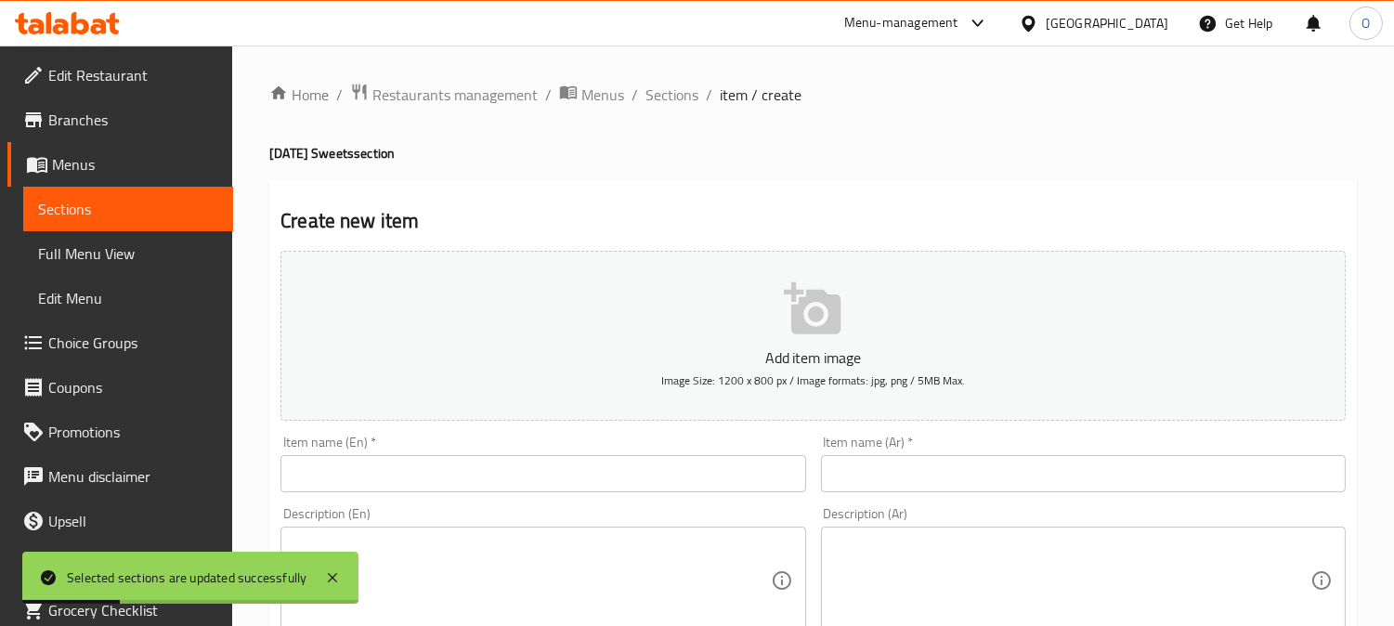
click at [972, 471] on input "text" at bounding box center [1083, 473] width 525 height 37
paste input "بوكس اللمة"
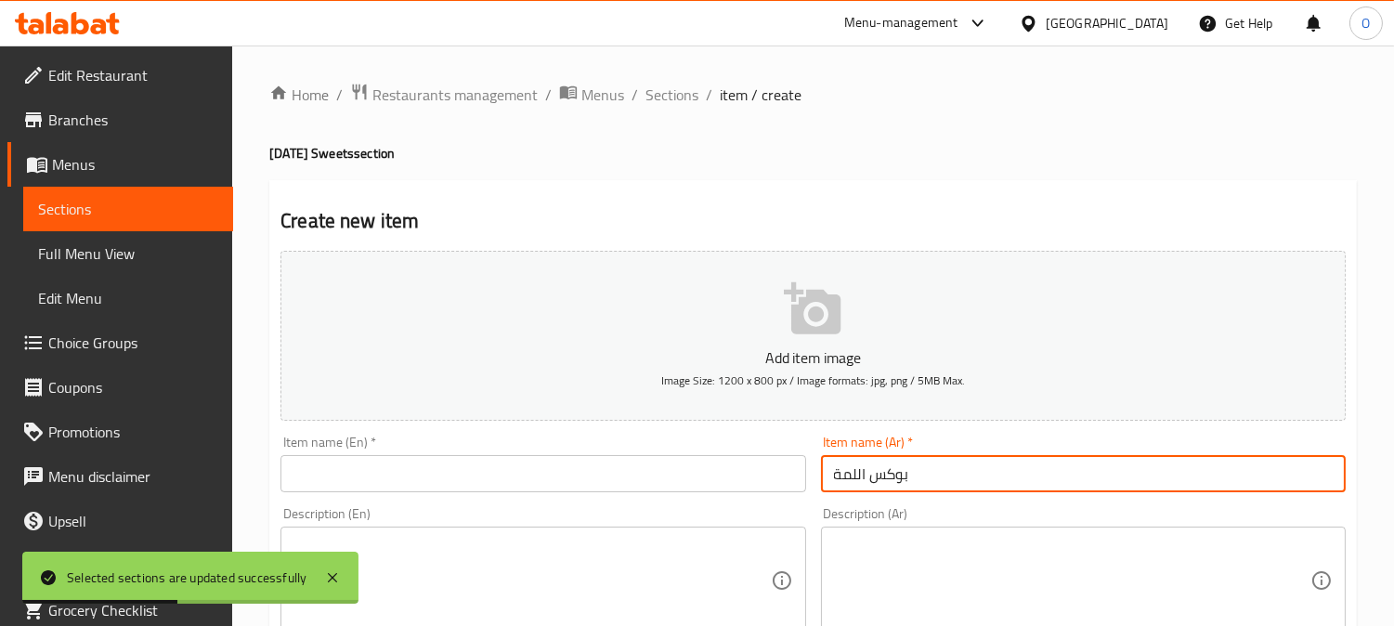
type input "بوكس اللمة"
click at [400, 486] on input "text" at bounding box center [542, 473] width 525 height 37
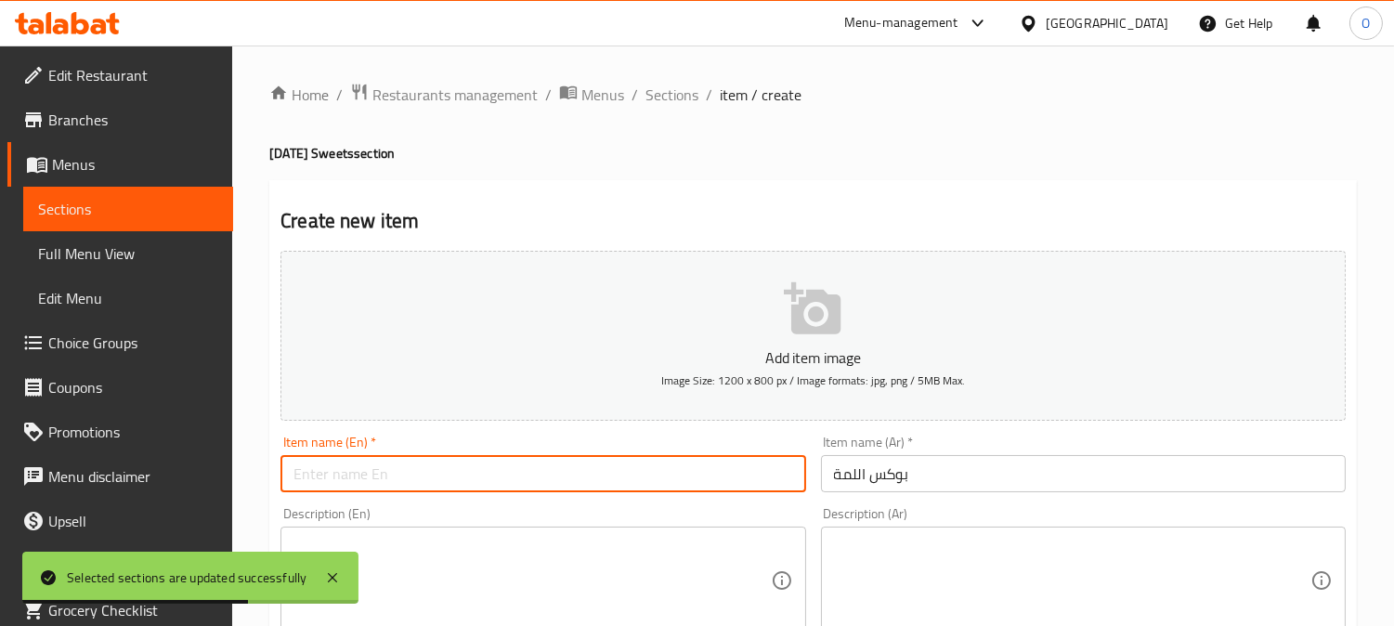
paste input "Gathering Box"
type input "Gathering Box"
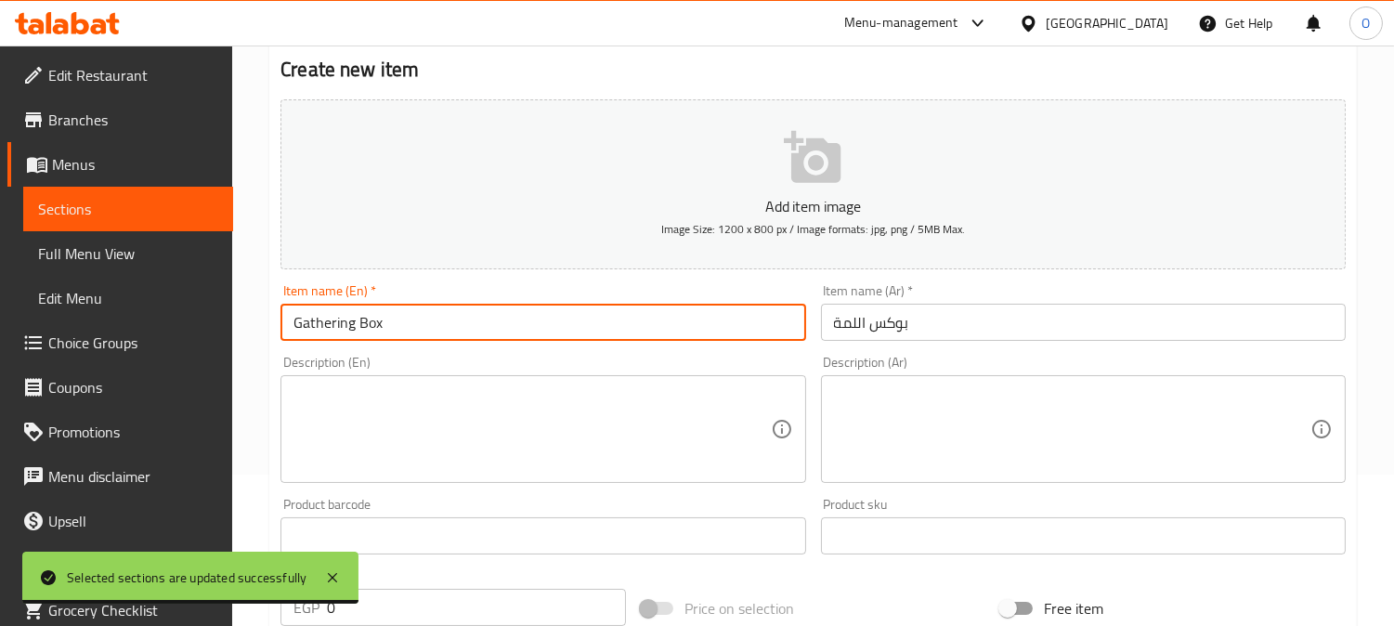
scroll to position [412, 0]
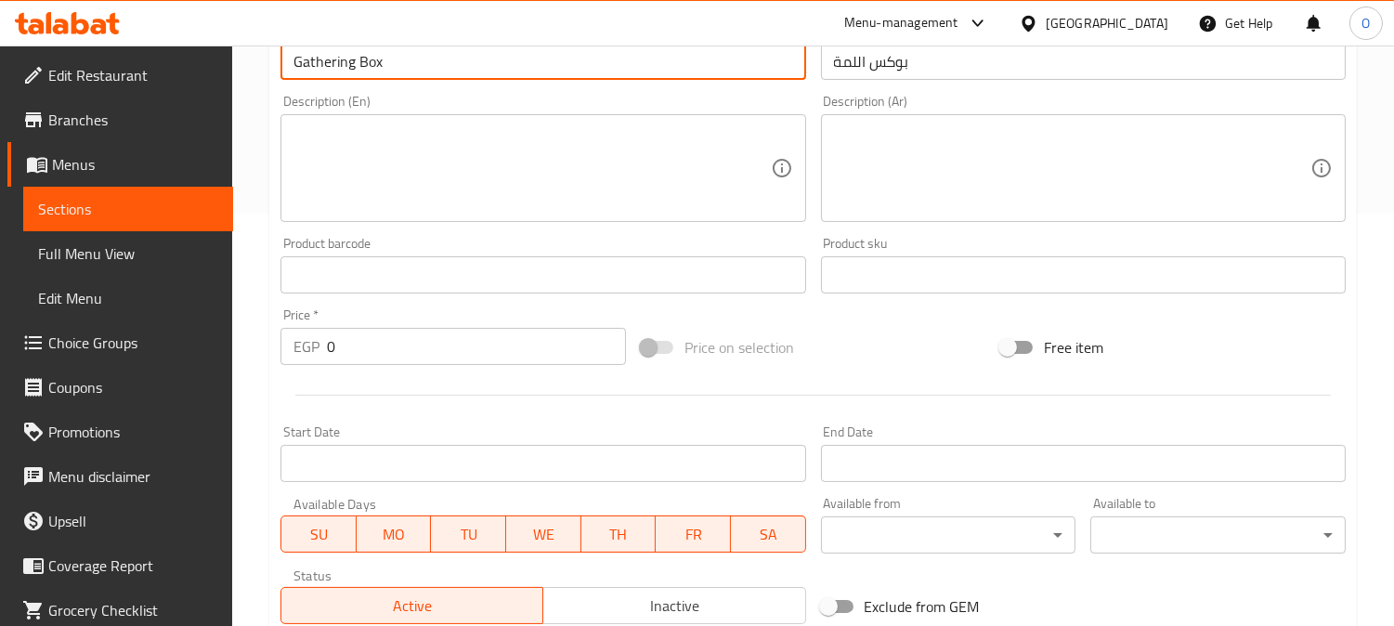
drag, startPoint x: 331, startPoint y: 349, endPoint x: 311, endPoint y: 359, distance: 22.8
click at [313, 358] on div "EGP 0 Price *" at bounding box center [452, 346] width 345 height 37
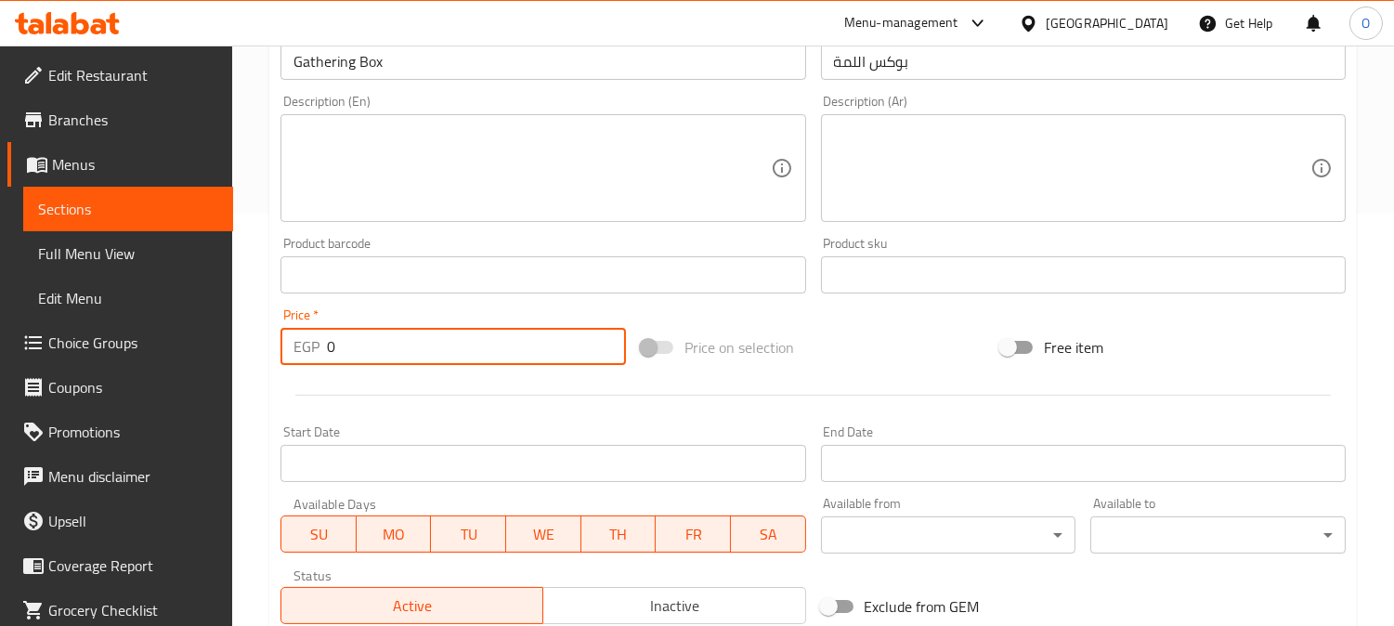
paste input "28"
type input "280"
click at [369, 383] on div at bounding box center [813, 394] width 1080 height 45
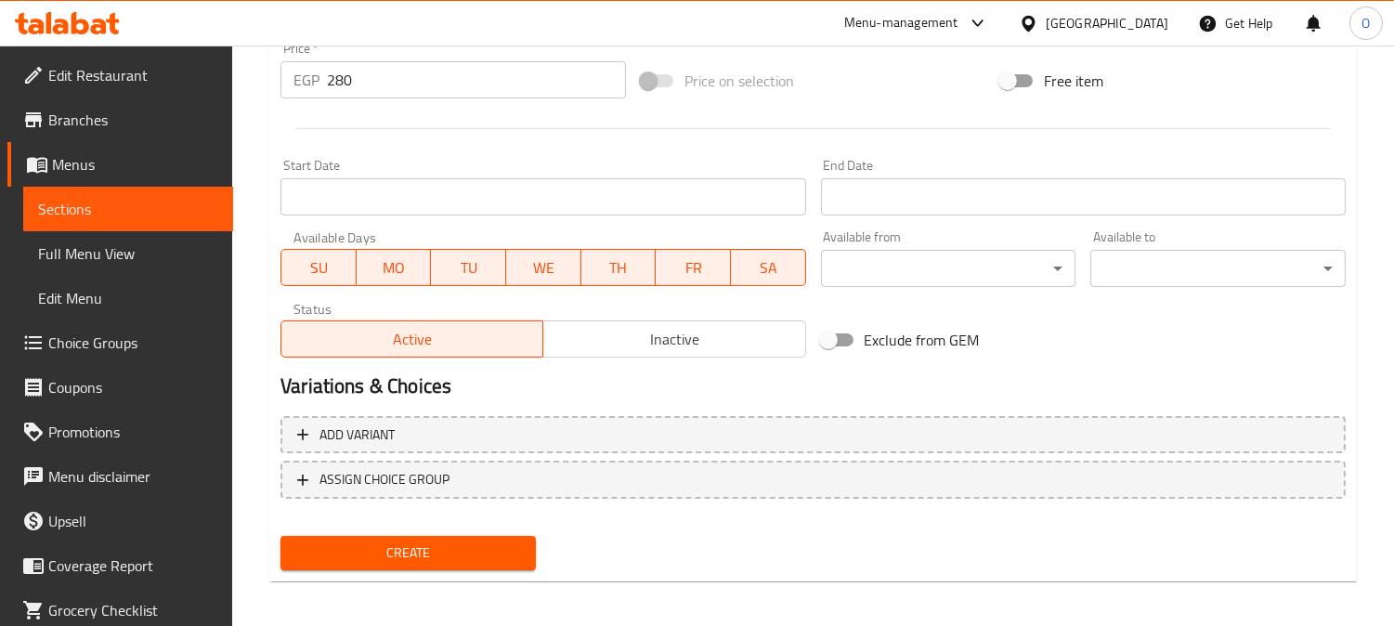
scroll to position [682, 0]
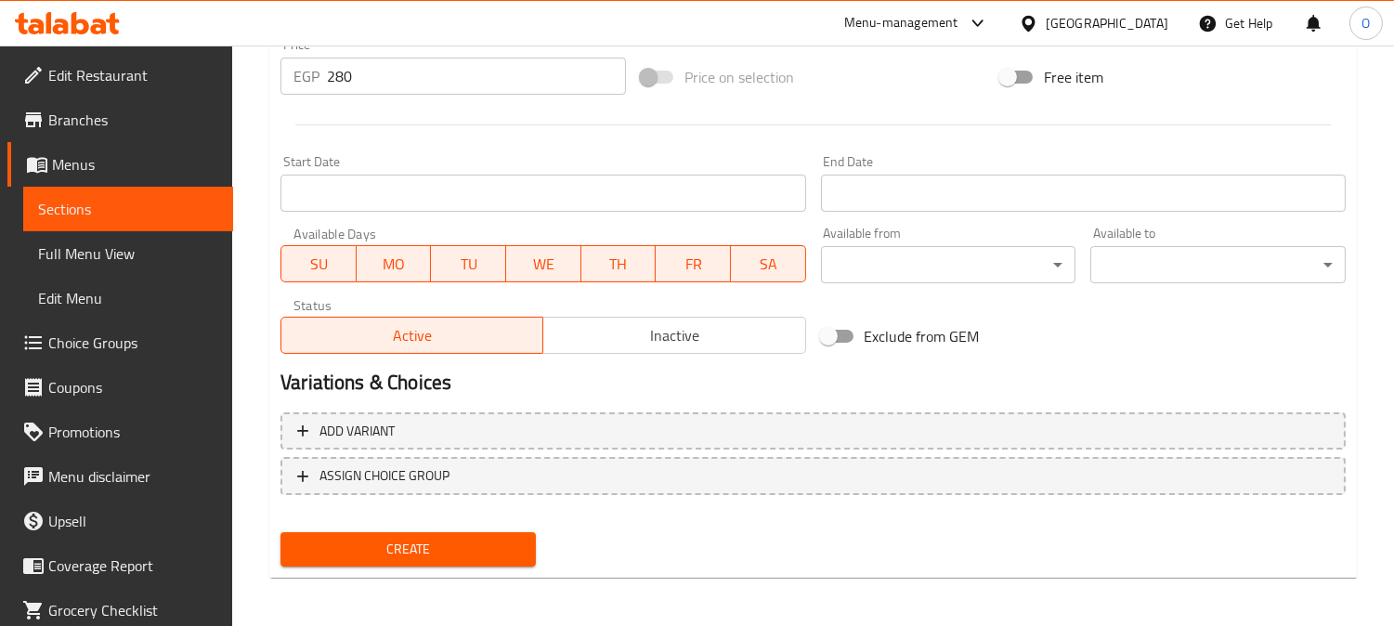
click at [392, 540] on span "Create" at bounding box center [408, 549] width 226 height 23
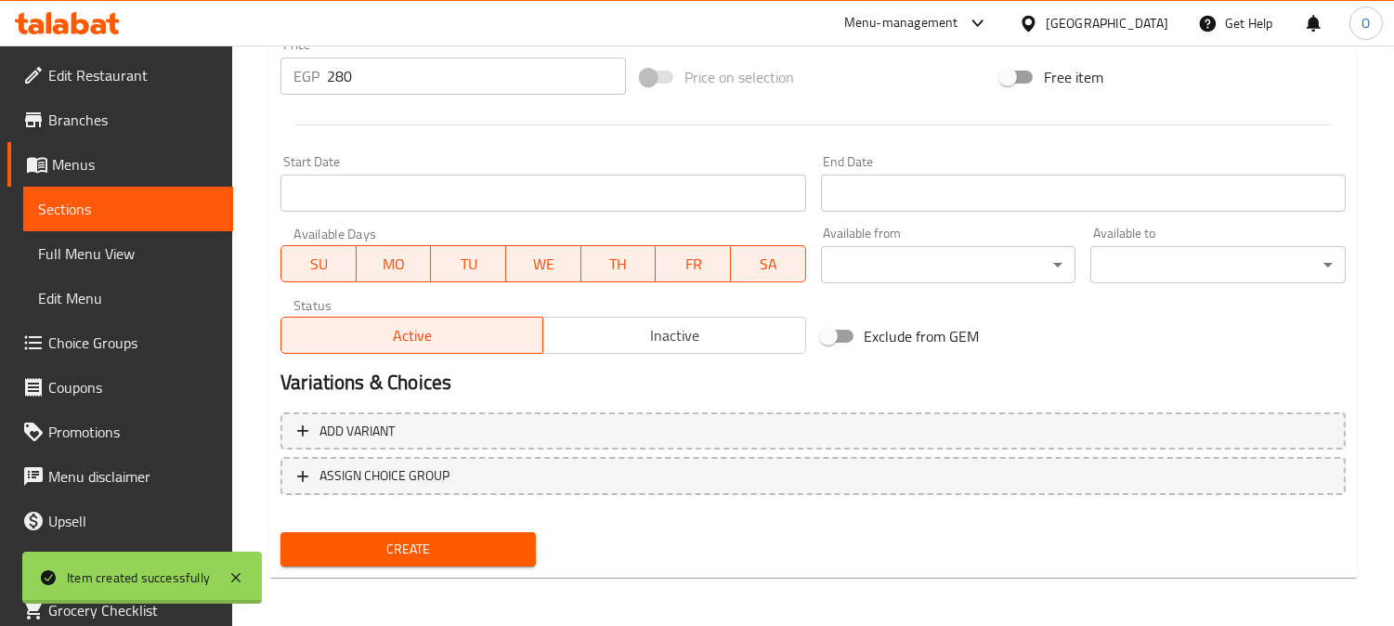
type input "0"
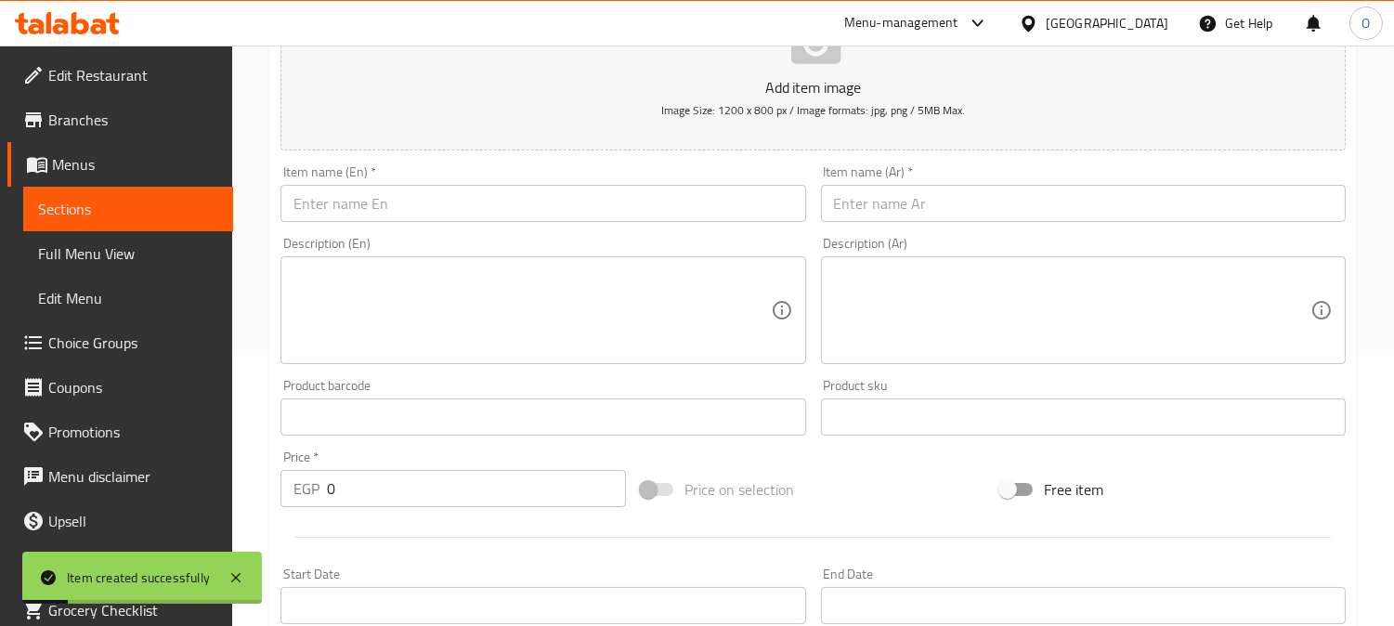
click at [1004, 206] on input "text" at bounding box center [1083, 203] width 525 height 37
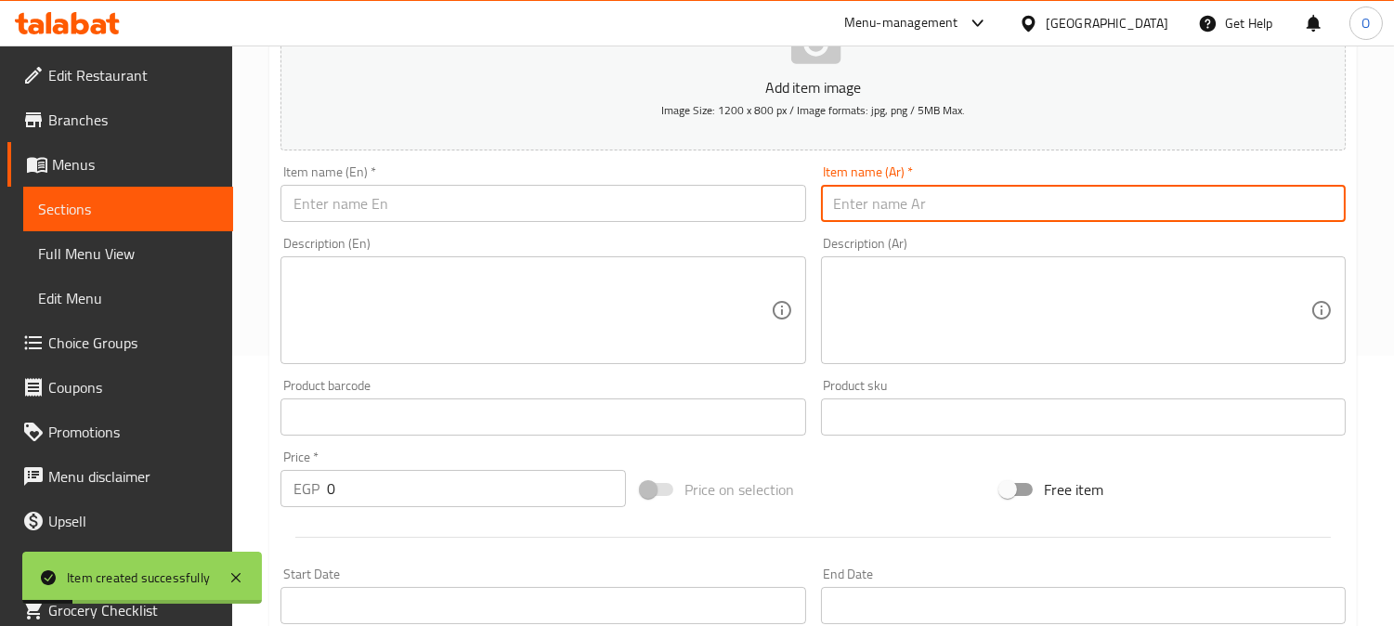
paste input "بوكس العروسة"
type input "بوكس العروسة"
click at [354, 209] on input "text" at bounding box center [542, 203] width 525 height 37
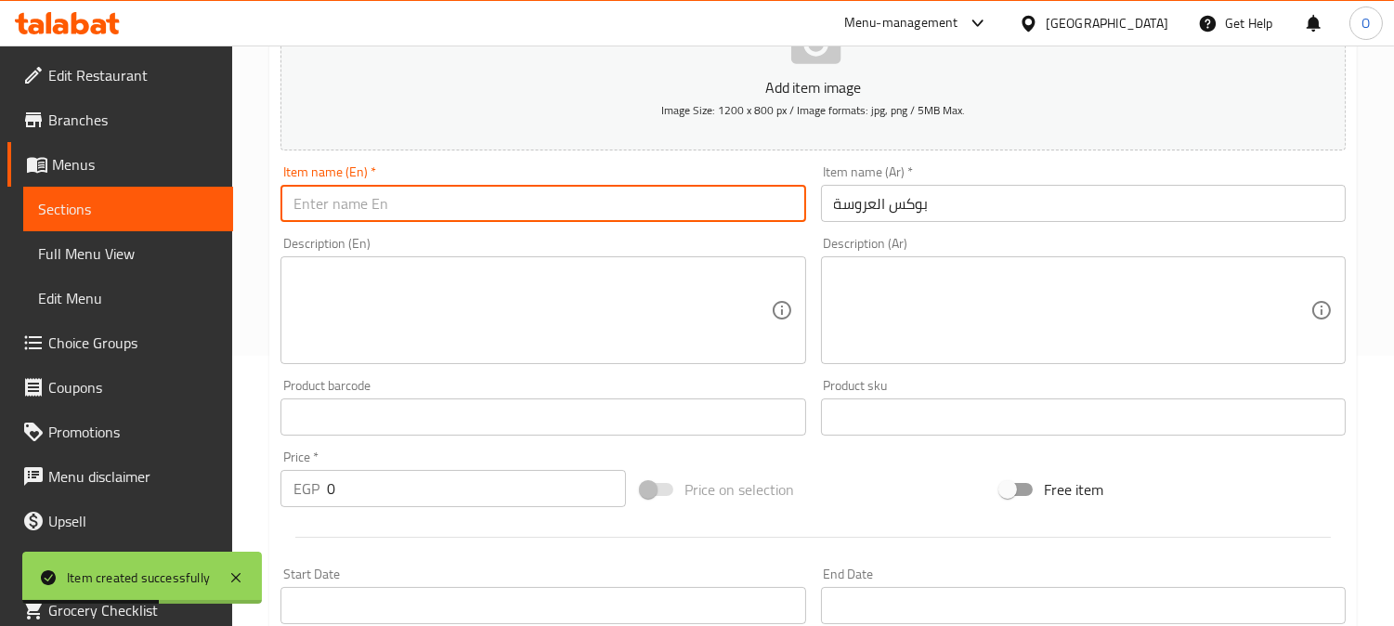
paste input "Bride's Box"
type input "Bride's Box"
drag, startPoint x: 337, startPoint y: 499, endPoint x: 233, endPoint y: 520, distance: 106.2
click at [266, 513] on div "Home / Restaurants management / Menus / Sections / item / create Mawlid Sweets …" at bounding box center [812, 408] width 1161 height 1266
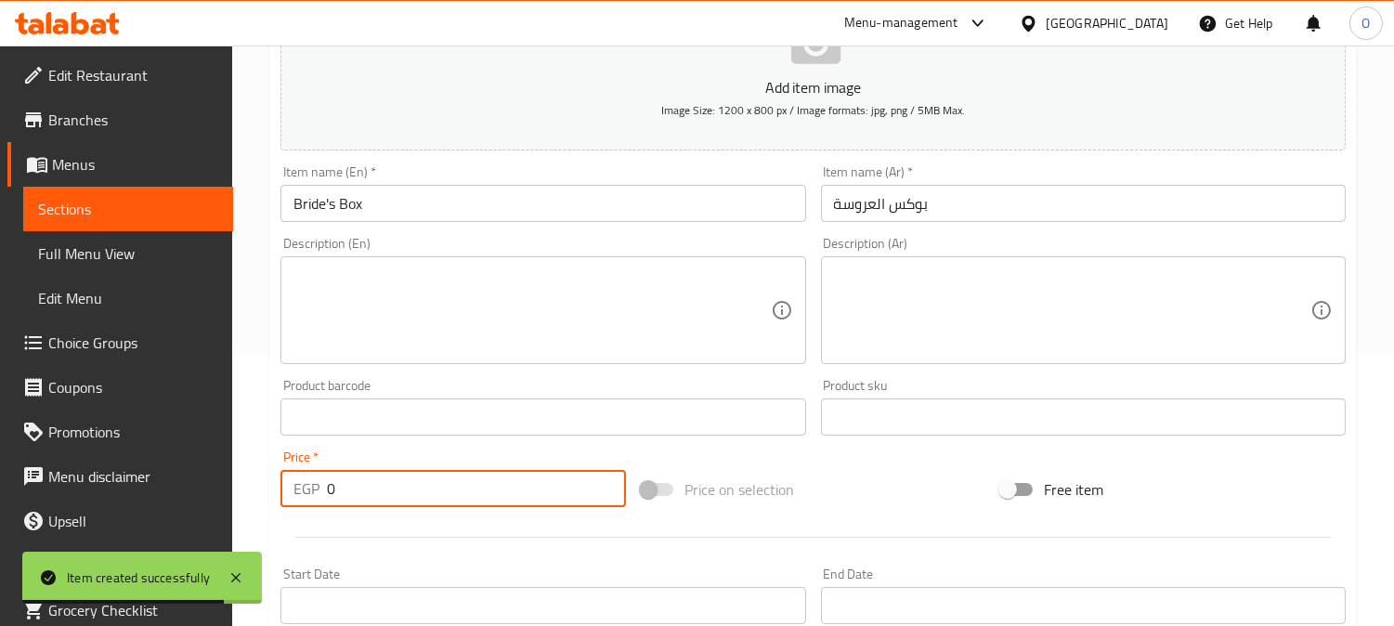
paste input "75"
type input "750"
click at [350, 544] on div at bounding box center [813, 536] width 1080 height 45
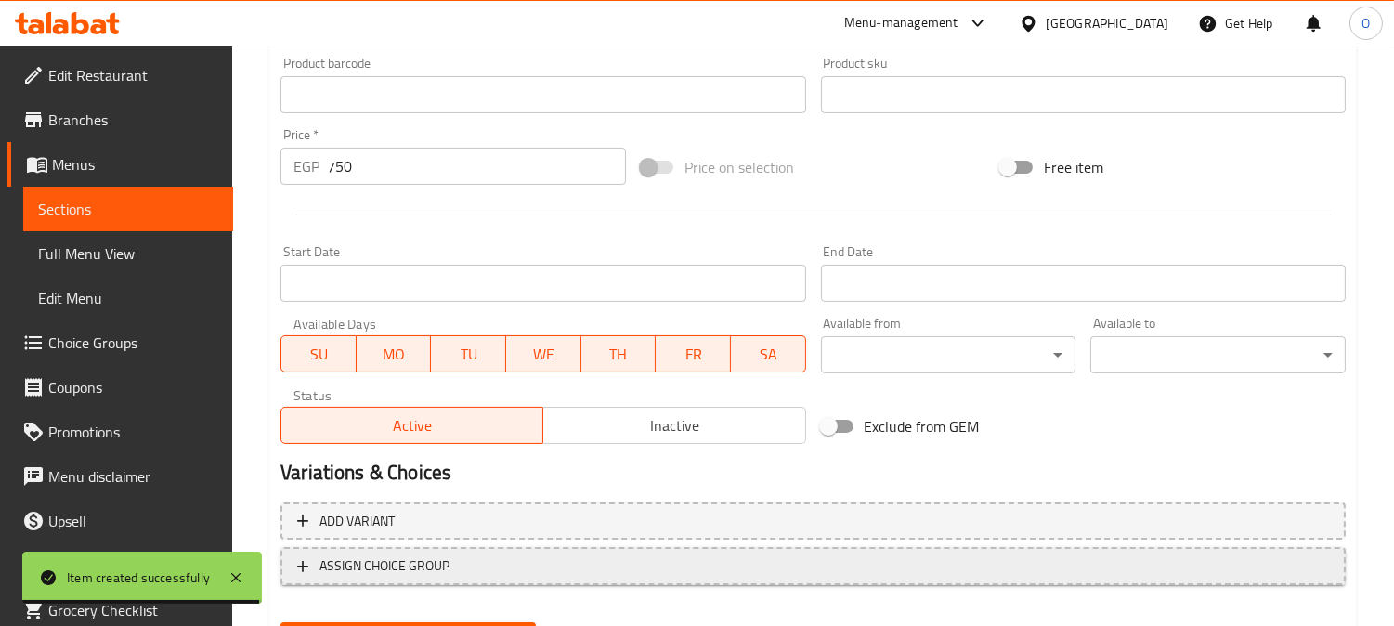
scroll to position [682, 0]
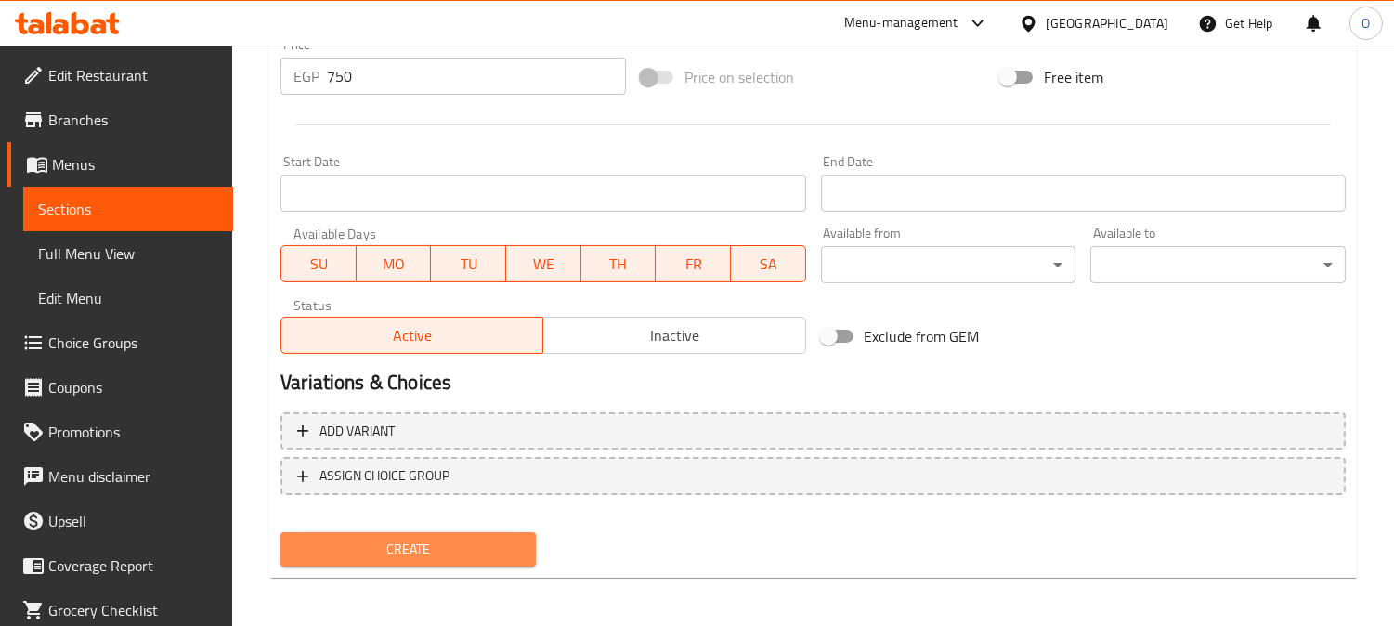
click at [381, 538] on span "Create" at bounding box center [408, 549] width 226 height 23
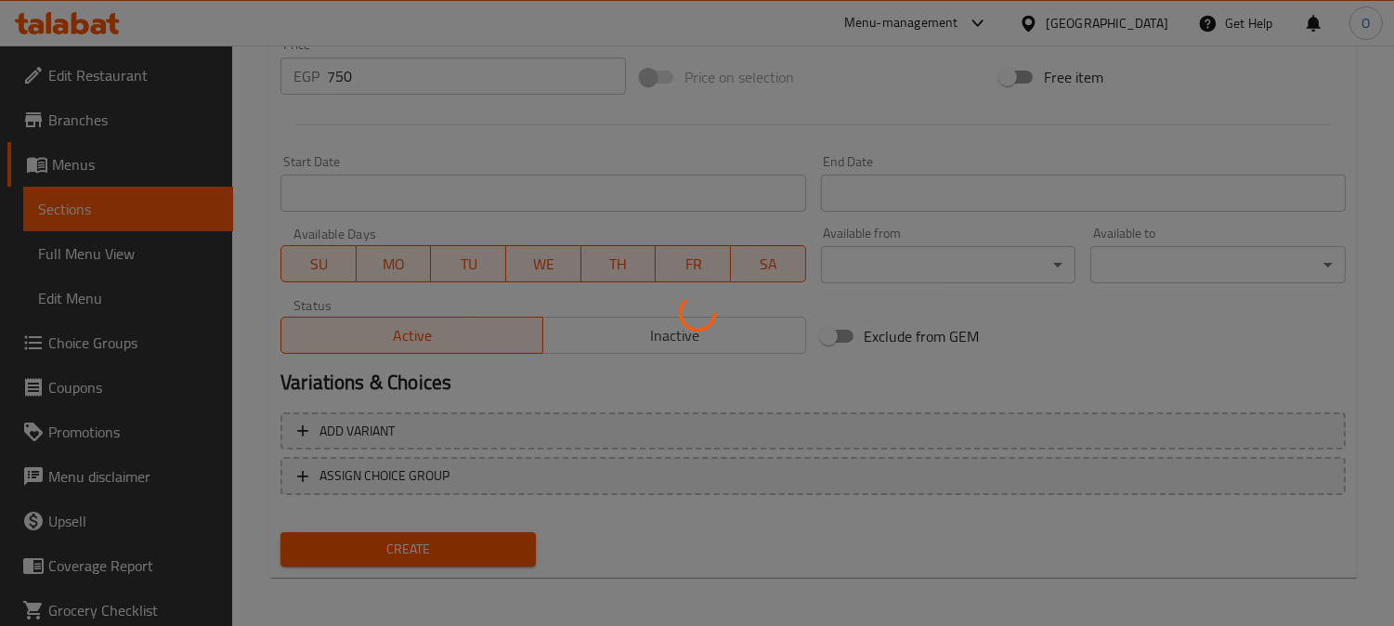
type input "0"
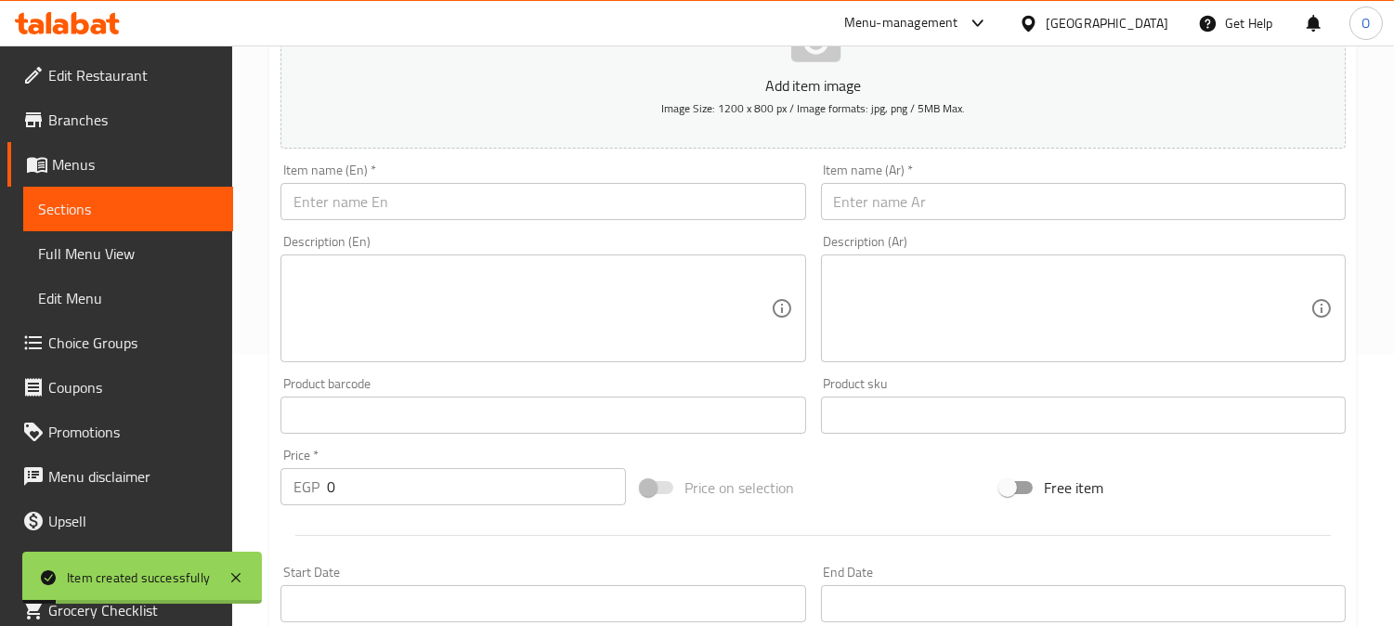
scroll to position [270, 0]
click at [982, 204] on input "text" at bounding box center [1083, 203] width 525 height 37
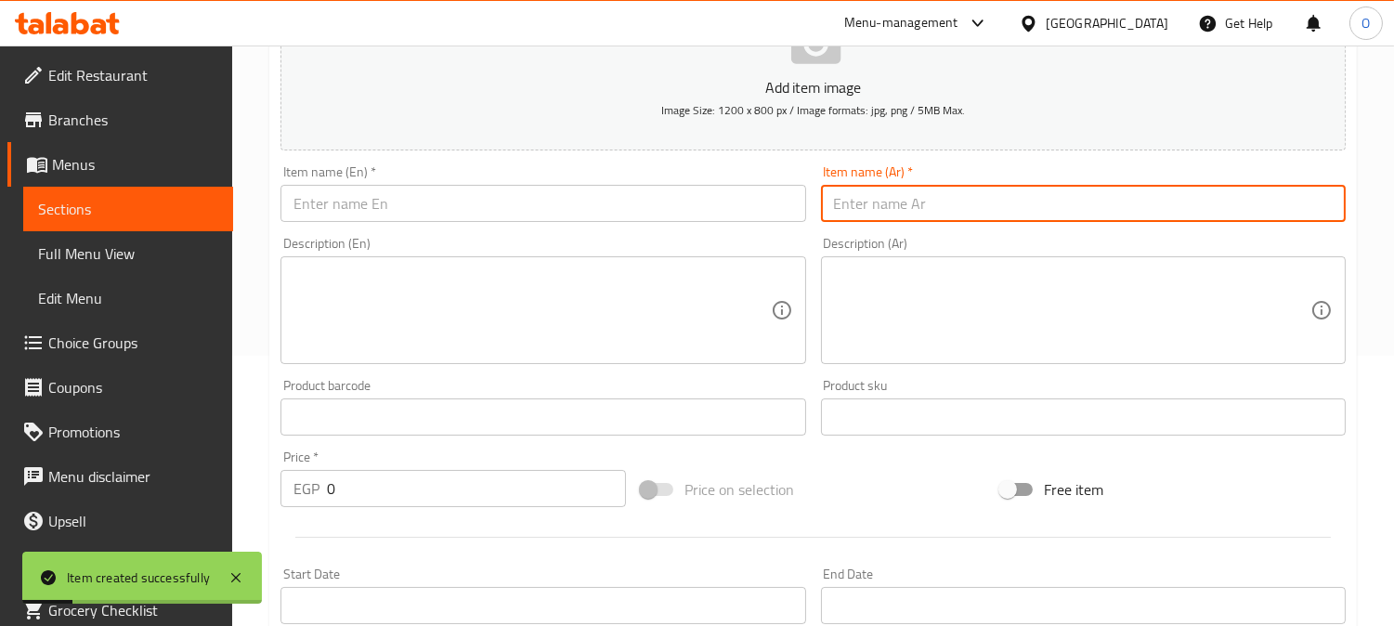
paste input "بوكس الدلع بزيادة"
drag, startPoint x: 947, startPoint y: 209, endPoint x: 1070, endPoint y: 206, distance: 122.6
click at [1070, 206] on input "بوكس الدلع بزيادة" at bounding box center [1083, 203] width 525 height 37
click at [913, 200] on input "بوكس الدلع بزيادة" at bounding box center [1083, 203] width 525 height 37
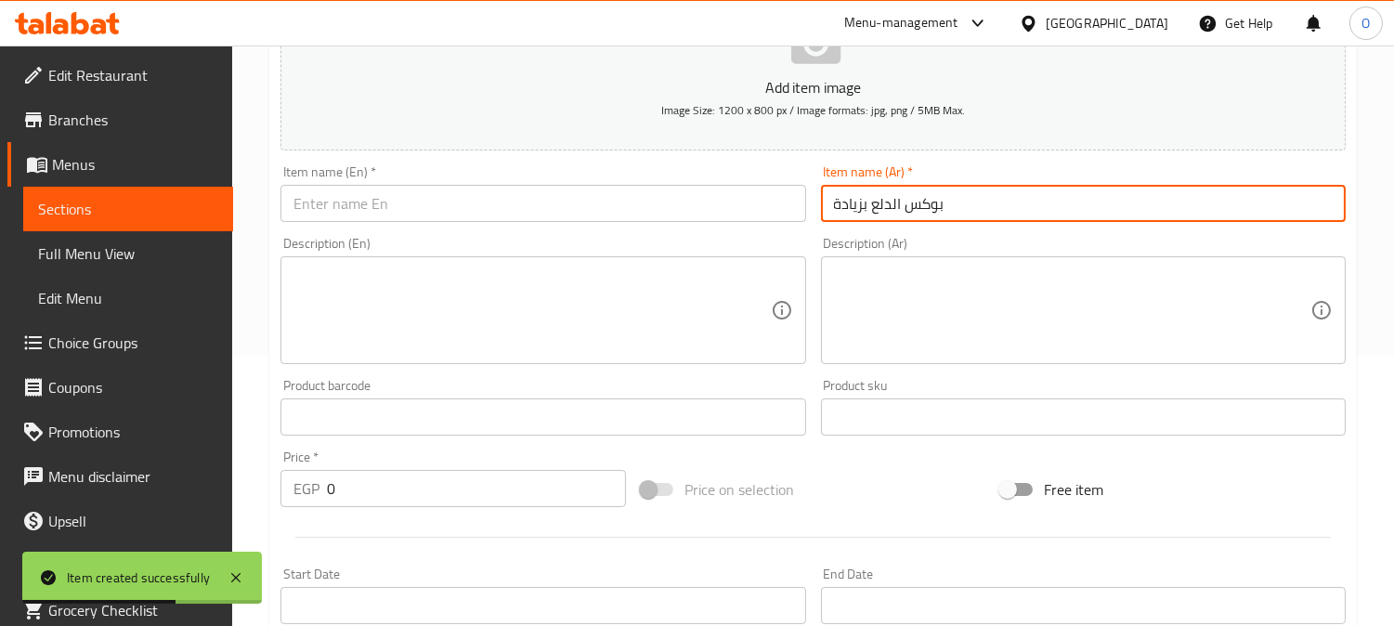
click at [913, 200] on input "بوكس الدلع بزيادة" at bounding box center [1083, 203] width 525 height 37
type input "بوكس الدلع بزيادة"
click at [451, 214] on input "text" at bounding box center [542, 203] width 525 height 37
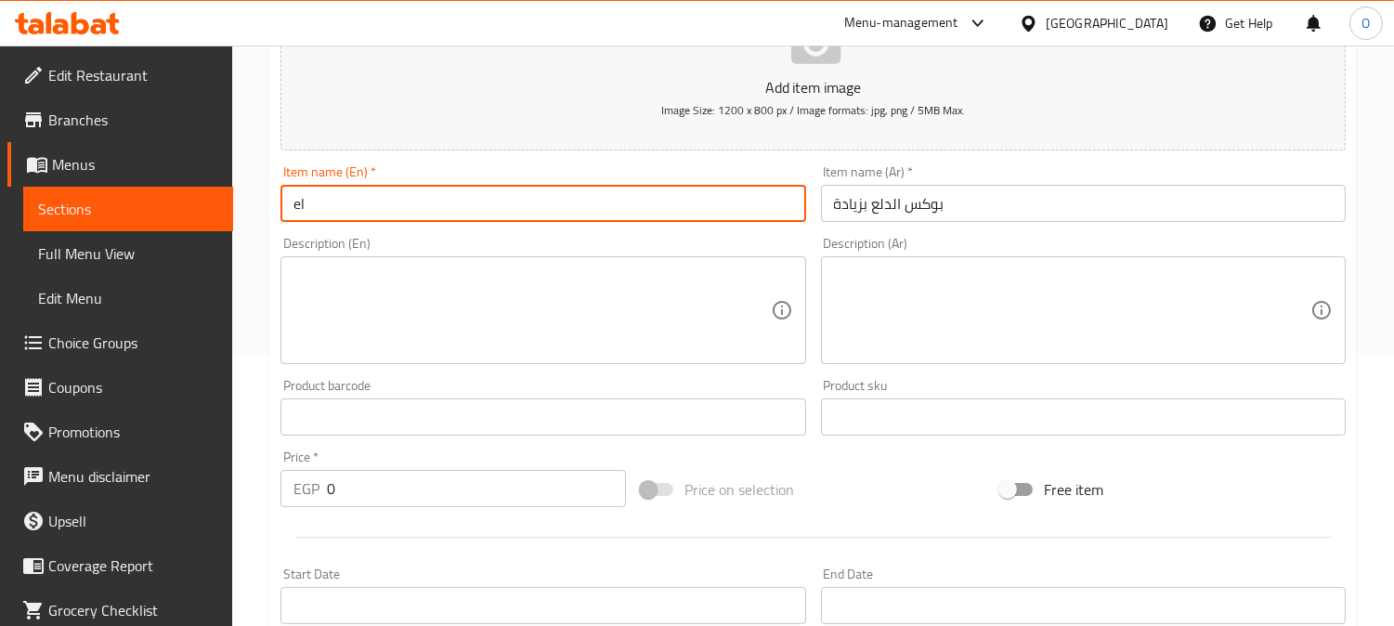
type input "e"
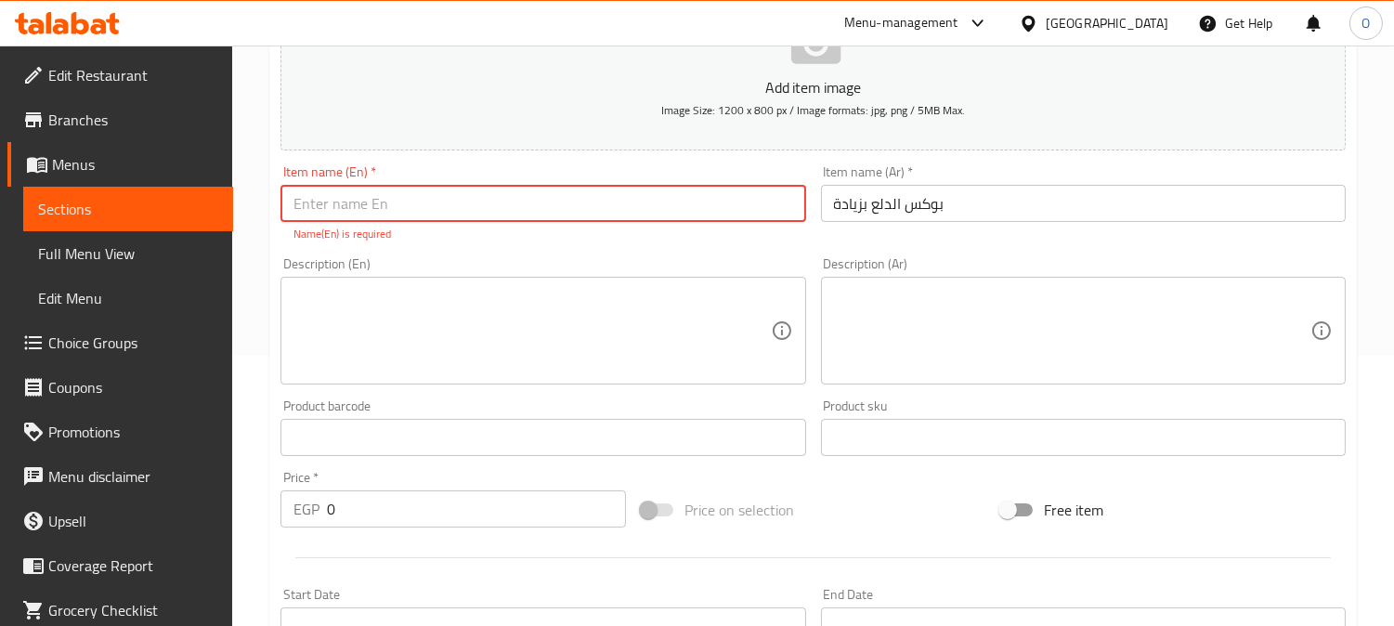
type input "R"
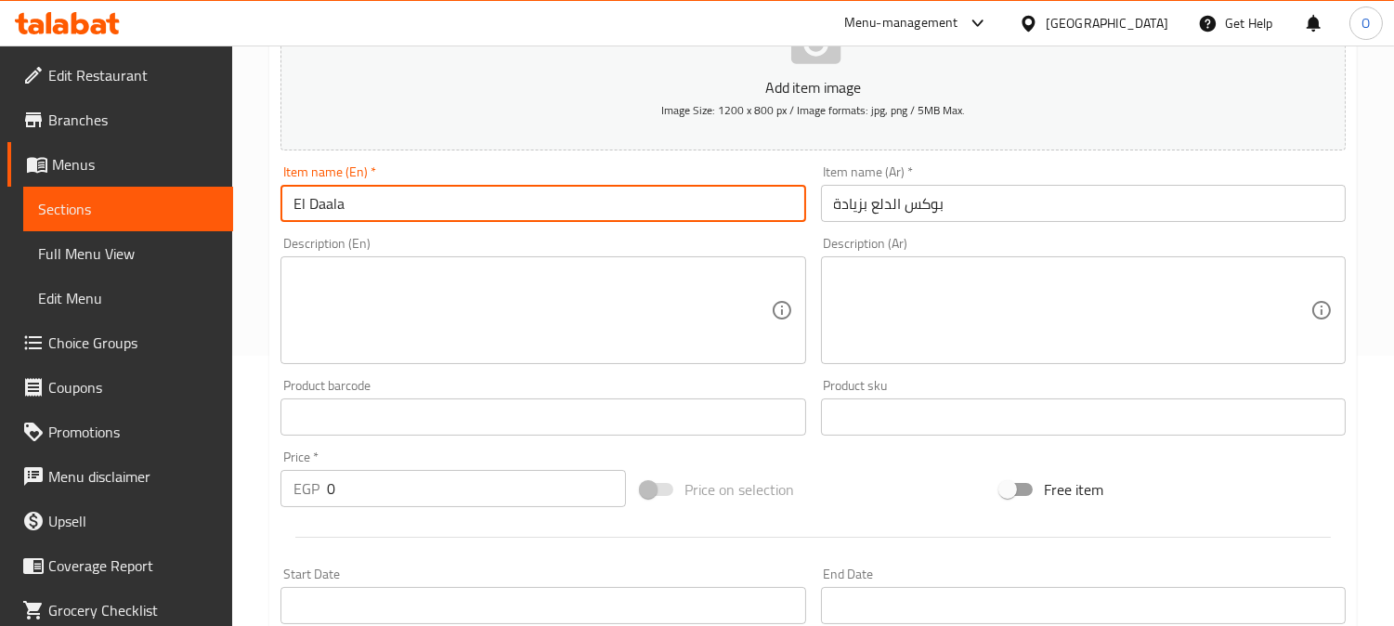
click at [298, 207] on input "El Daala" at bounding box center [542, 203] width 525 height 37
click at [292, 206] on input "El Daala" at bounding box center [542, 203] width 525 height 37
click at [435, 205] on input "Extra El Daala" at bounding box center [542, 203] width 525 height 37
type input "Extra El Daala Box"
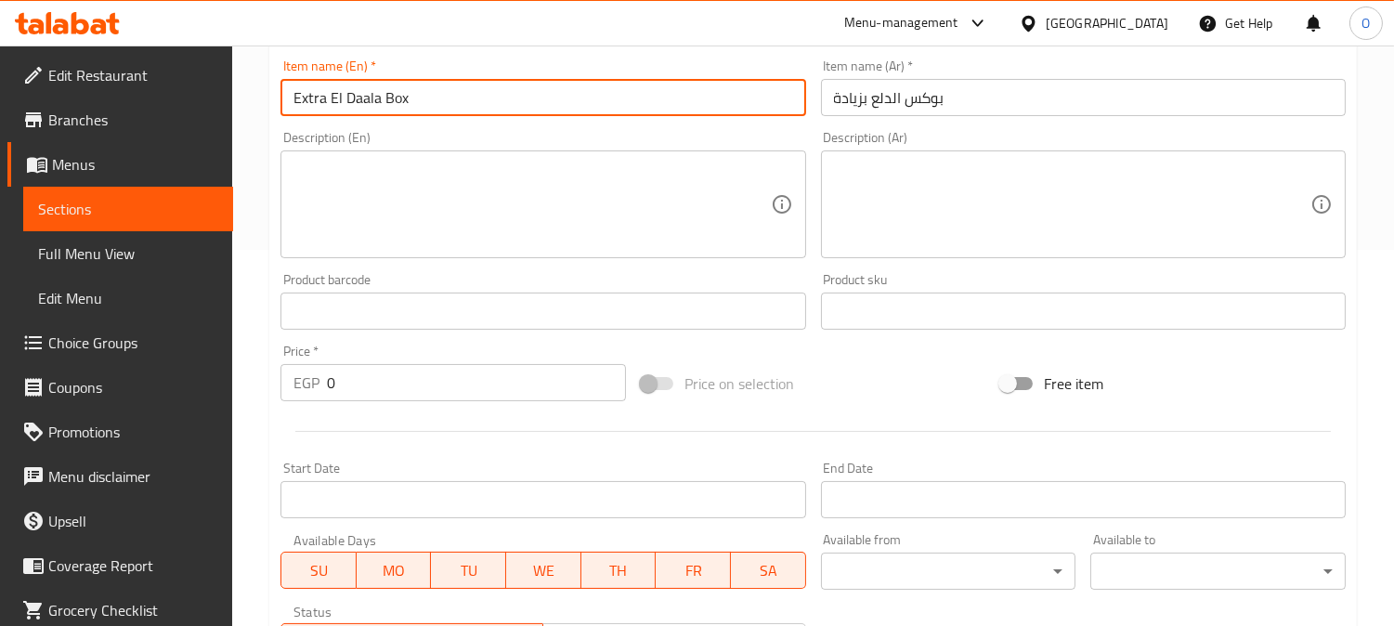
scroll to position [476, 0]
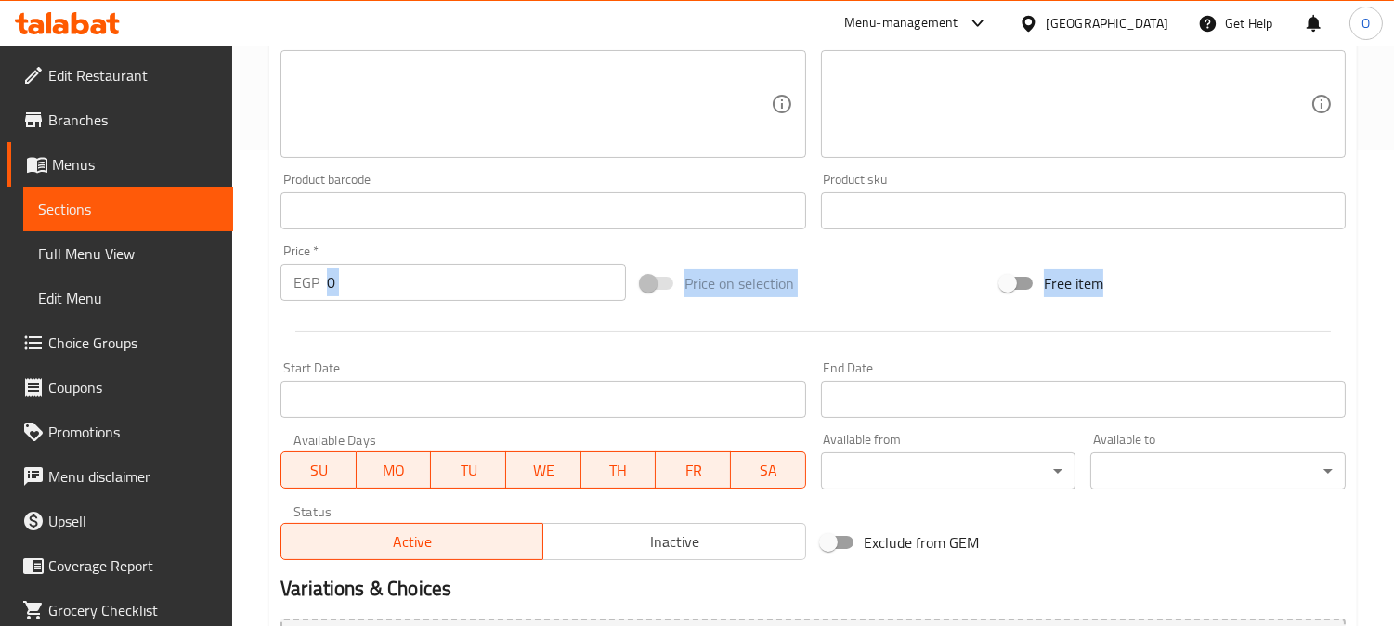
drag, startPoint x: 318, startPoint y: 307, endPoint x: 305, endPoint y: 310, distance: 13.3
click at [305, 310] on div "Add item image Image Size: 1200 x 800 px / Image formats: jpg, png / 5MB Max. I…" at bounding box center [813, 167] width 1080 height 800
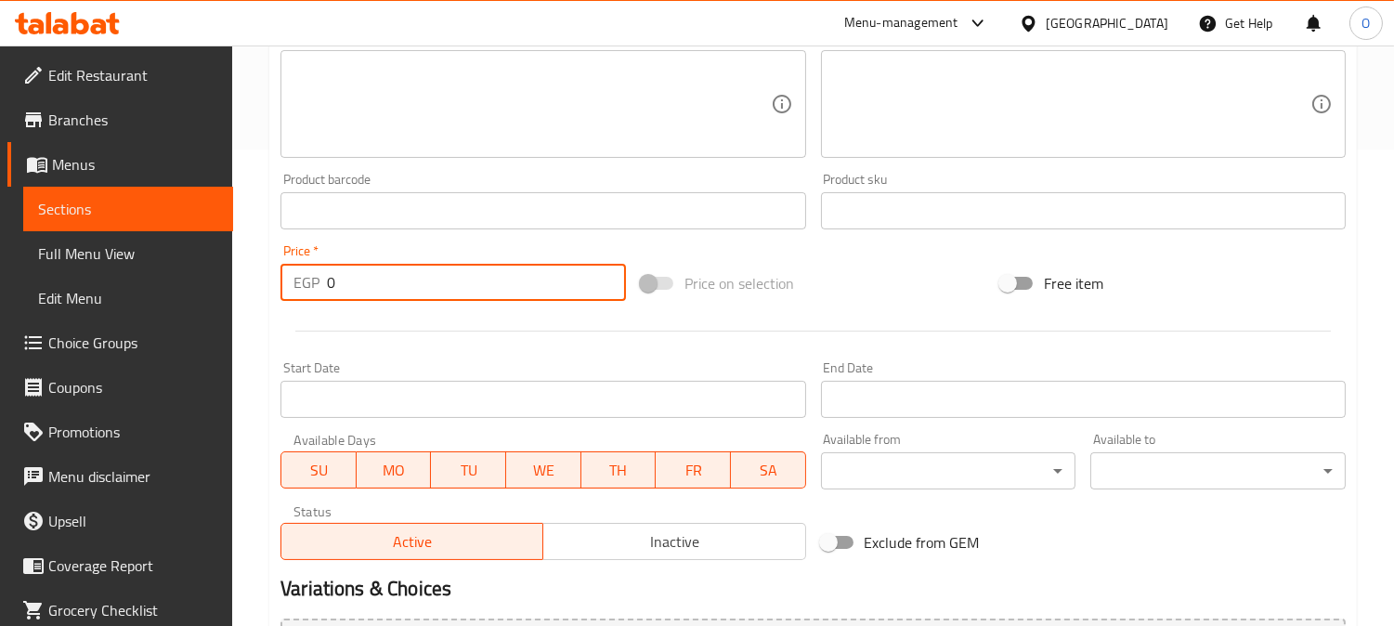
drag, startPoint x: 341, startPoint y: 280, endPoint x: 310, endPoint y: 285, distance: 31.0
click at [310, 284] on div "EGP 0 Price *" at bounding box center [452, 282] width 345 height 37
paste input "49"
type input "490"
click at [364, 328] on div at bounding box center [813, 330] width 1080 height 45
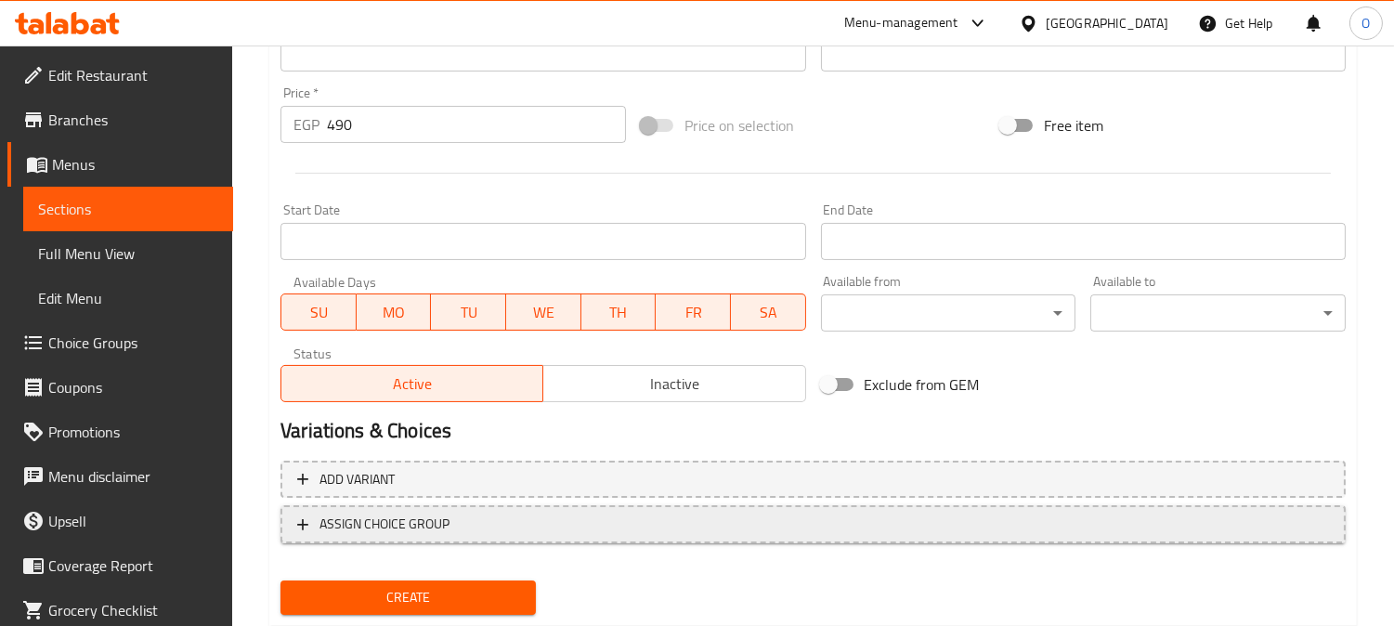
scroll to position [682, 0]
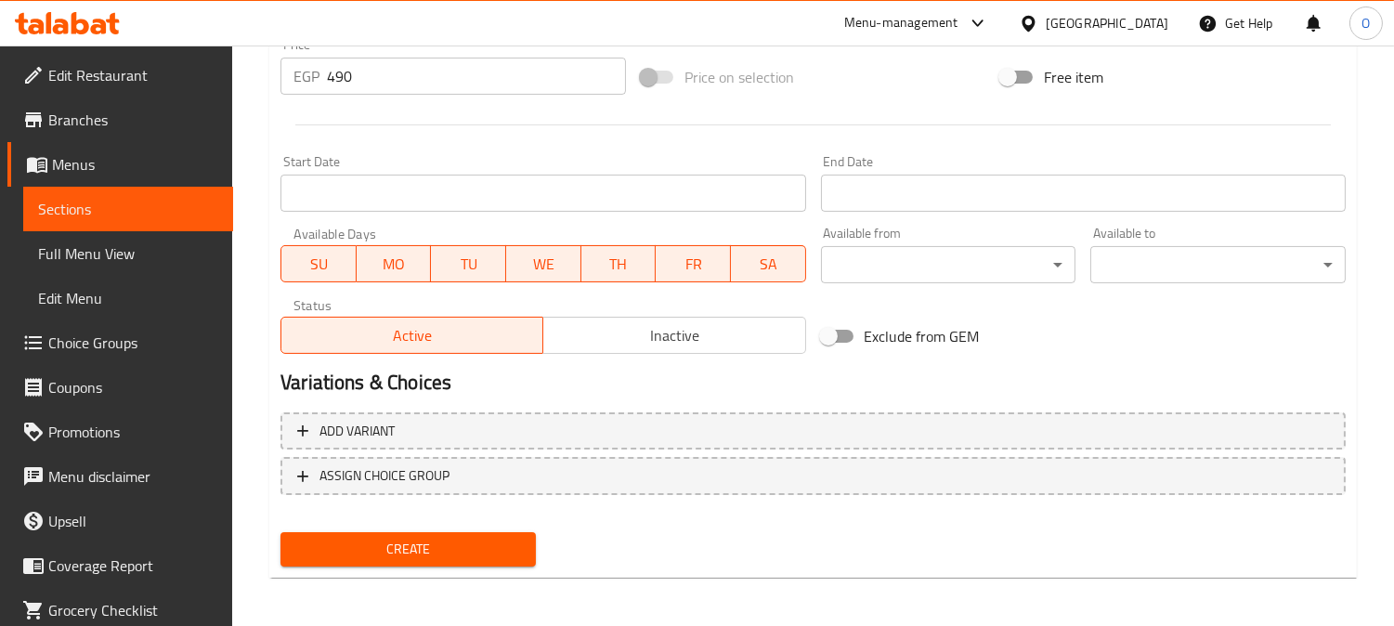
click at [427, 543] on span "Create" at bounding box center [408, 549] width 226 height 23
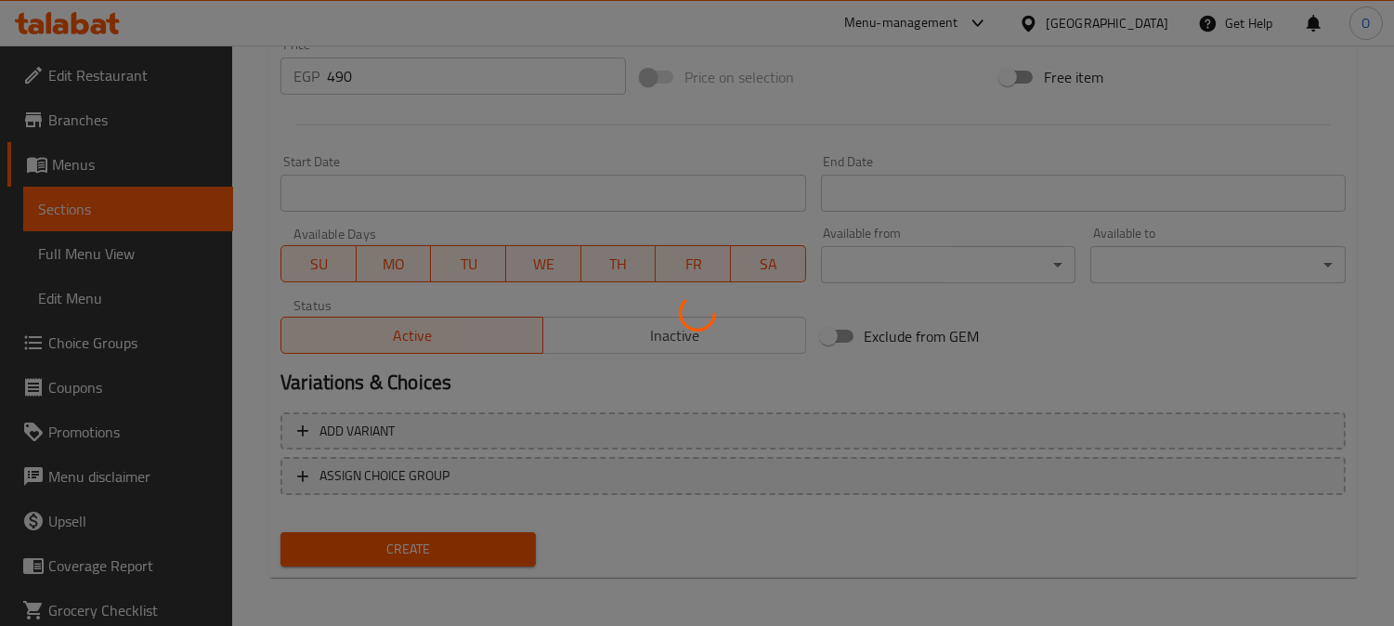
type input "0"
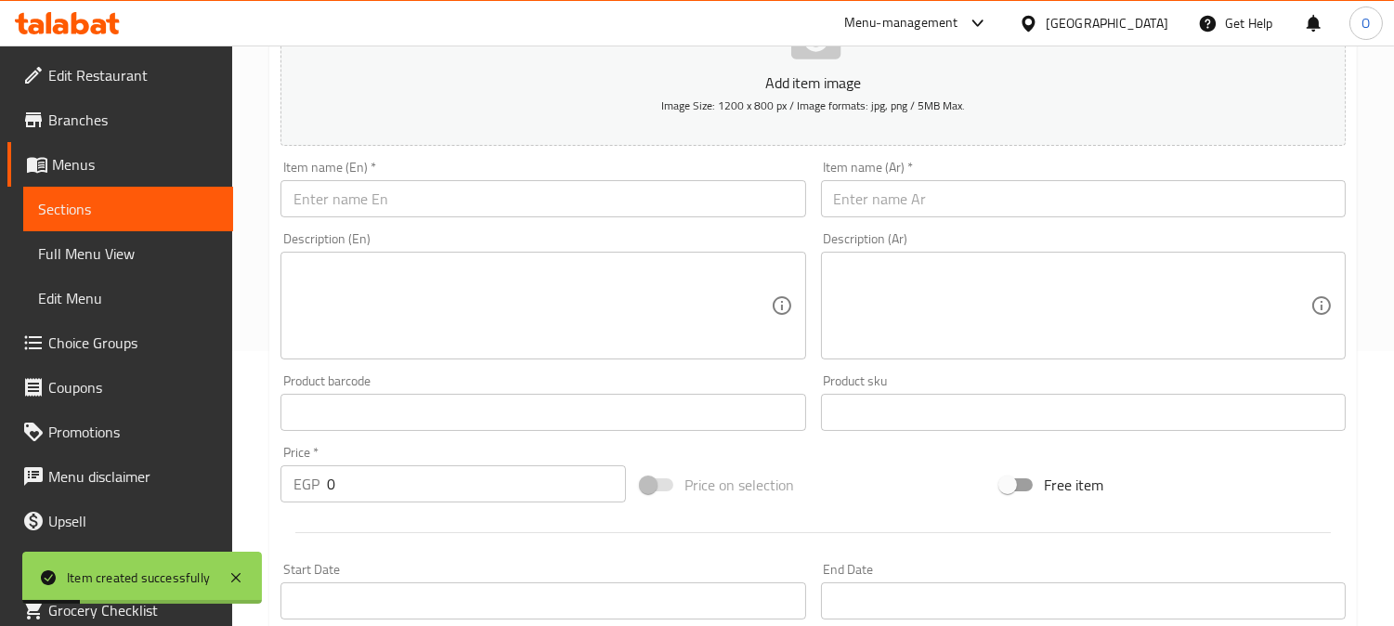
scroll to position [270, 0]
click at [1040, 193] on input "text" at bounding box center [1083, 203] width 525 height 37
paste input "بوكس العيلة"
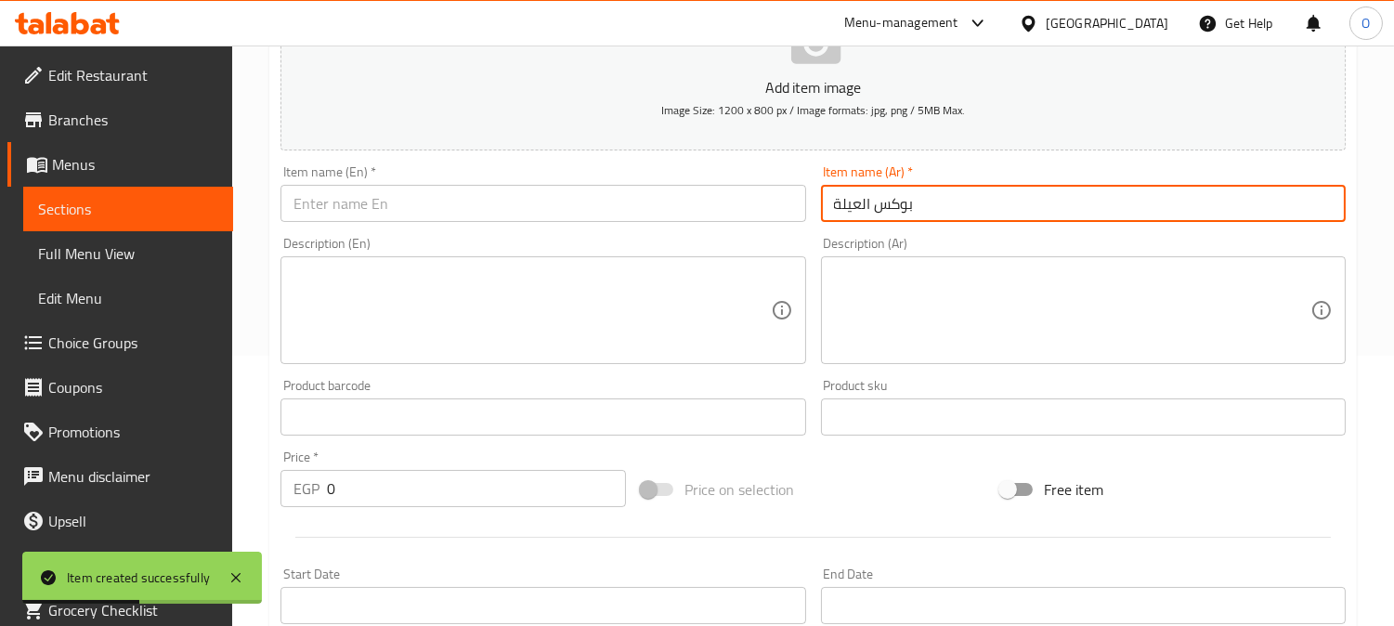
drag, startPoint x: 917, startPoint y: 205, endPoint x: 1034, endPoint y: 201, distance: 117.0
click at [1034, 201] on input "بوكس العيلة" at bounding box center [1083, 203] width 525 height 37
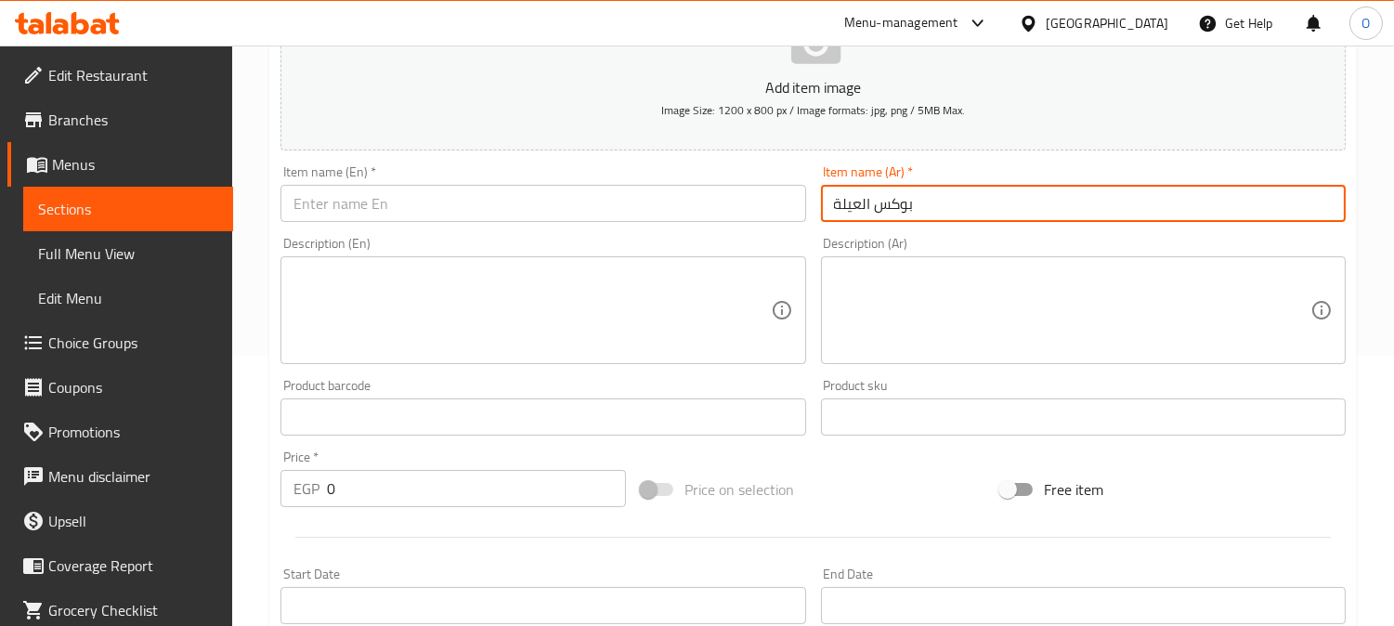
click at [874, 211] on input "بوكس العيلة" at bounding box center [1083, 203] width 525 height 37
type input "بوكس العيلة"
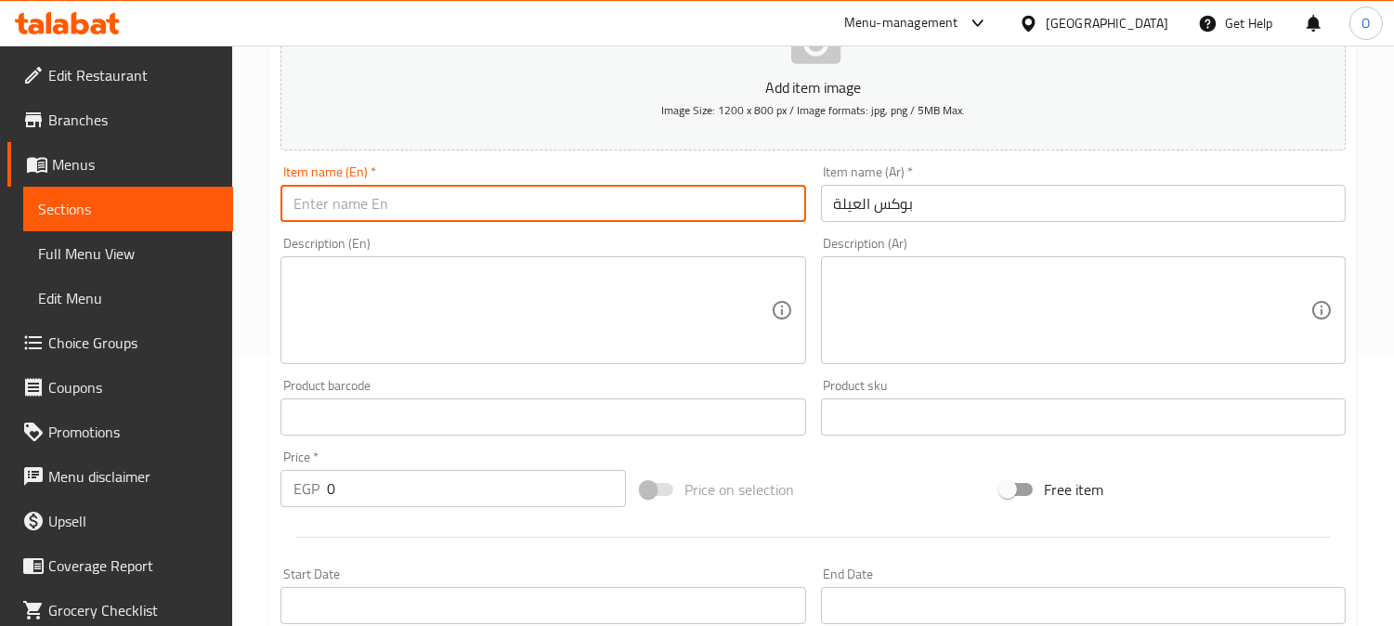
click at [353, 212] on input "text" at bounding box center [542, 203] width 525 height 37
paste input "Family Box"
type input "Family Box"
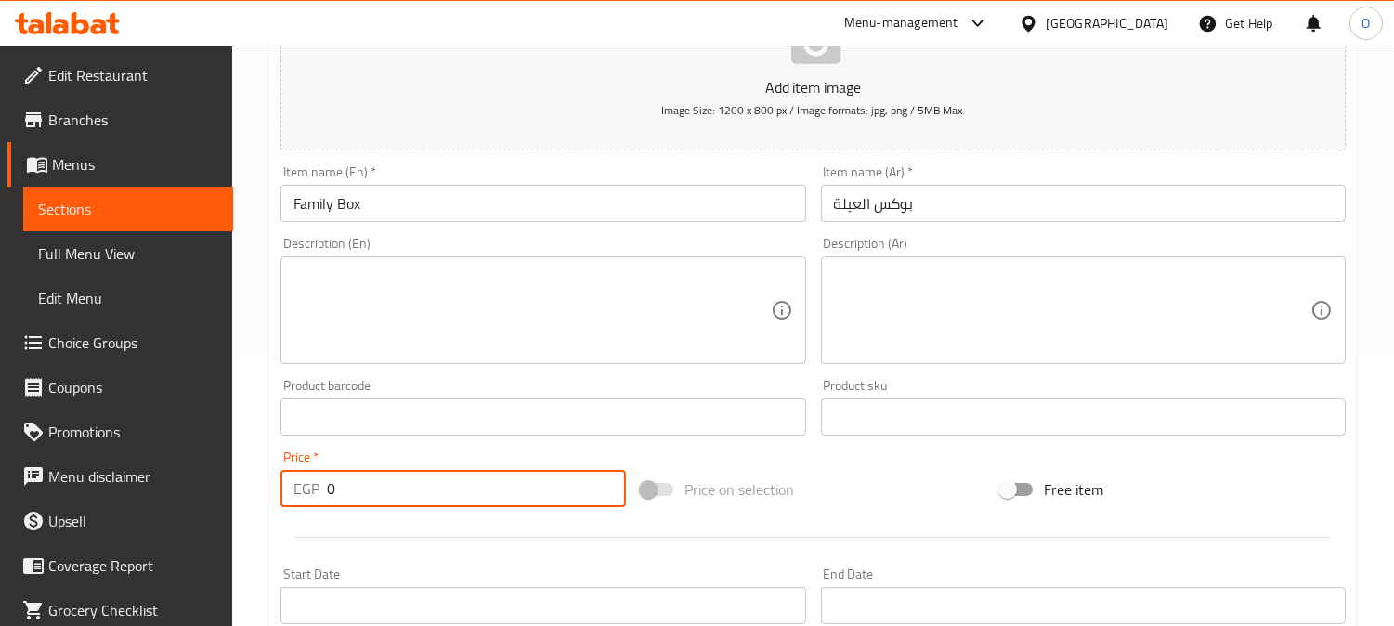
drag, startPoint x: 331, startPoint y: 496, endPoint x: 310, endPoint y: 502, distance: 21.4
click at [311, 502] on div "EGP 0 Price *" at bounding box center [452, 488] width 345 height 37
paste input "42"
type input "420"
click at [331, 539] on div at bounding box center [813, 536] width 1080 height 45
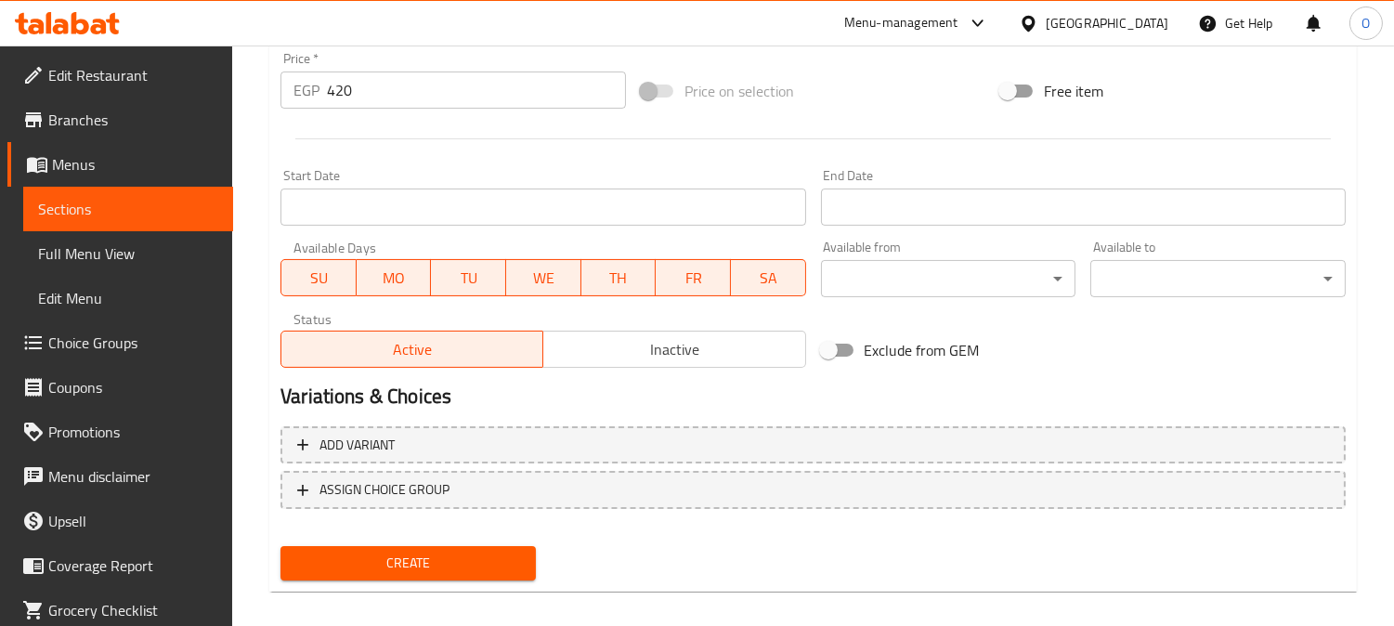
scroll to position [682, 0]
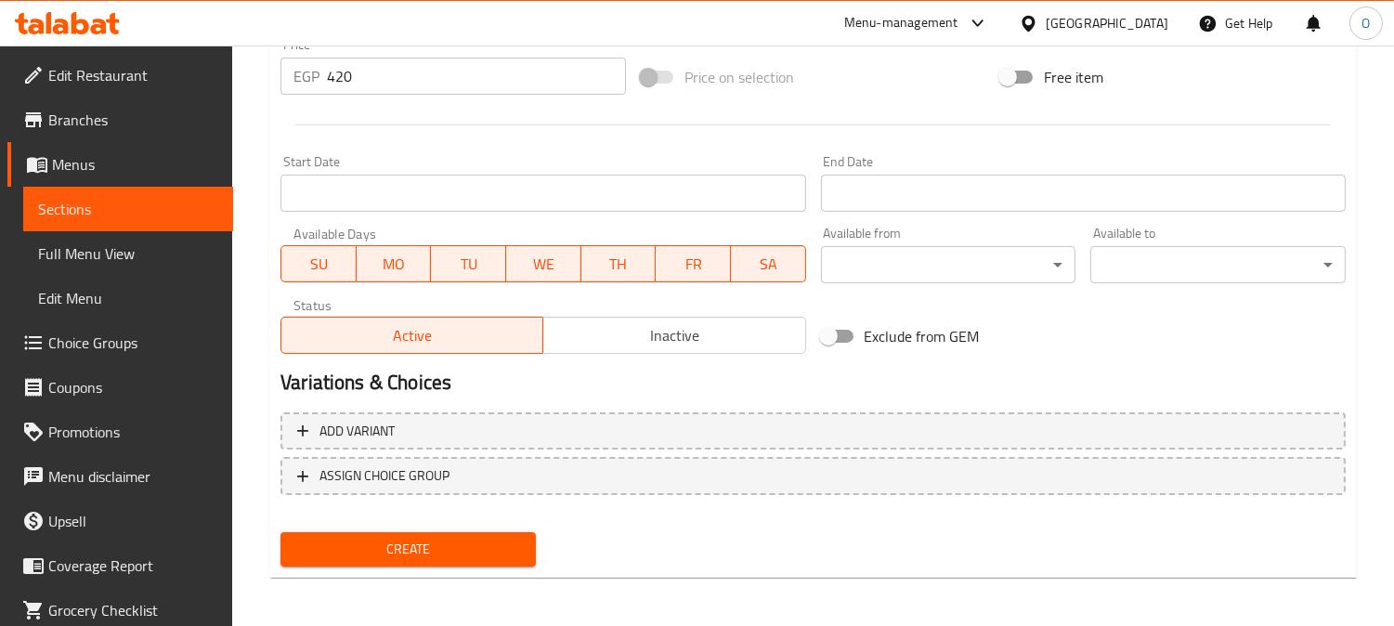
click at [399, 542] on span "Create" at bounding box center [408, 549] width 226 height 23
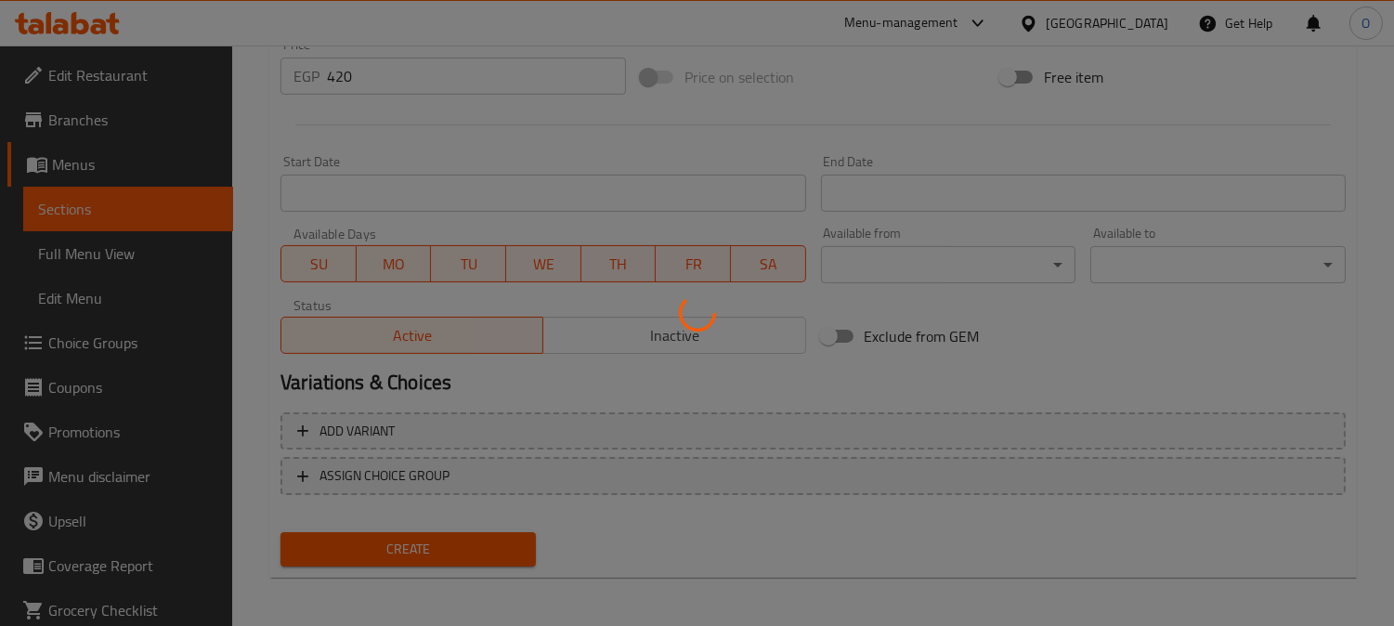
type input "0"
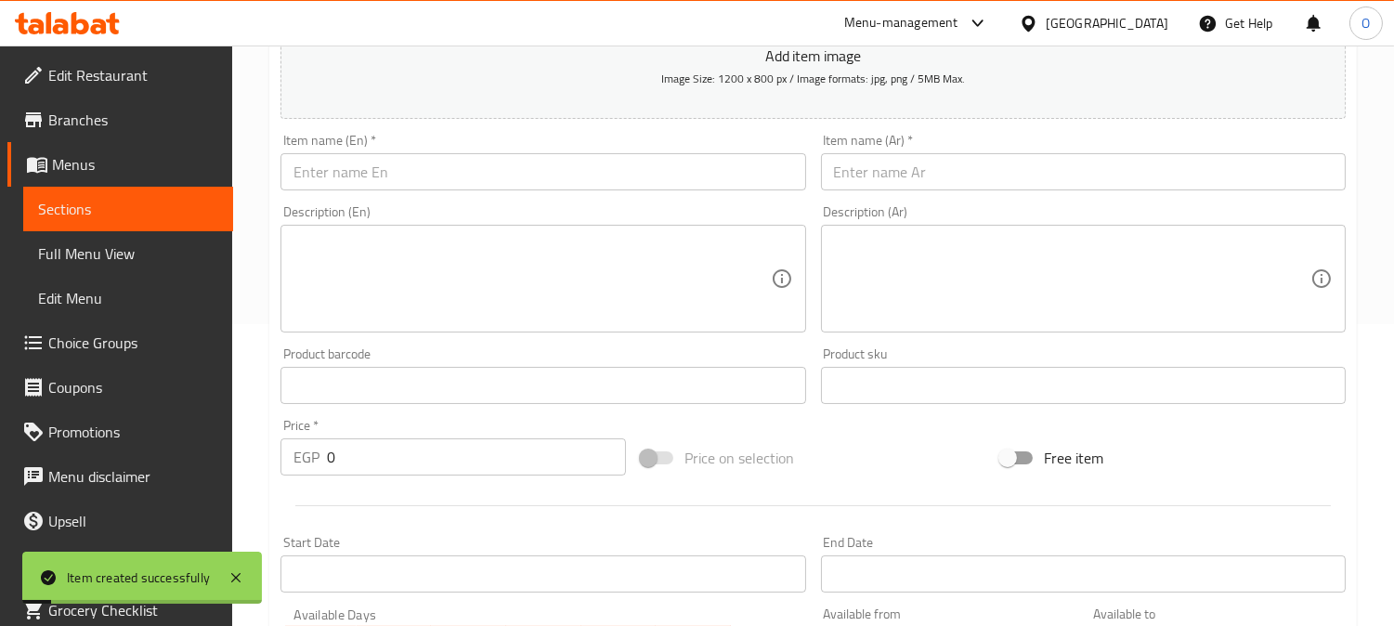
scroll to position [270, 0]
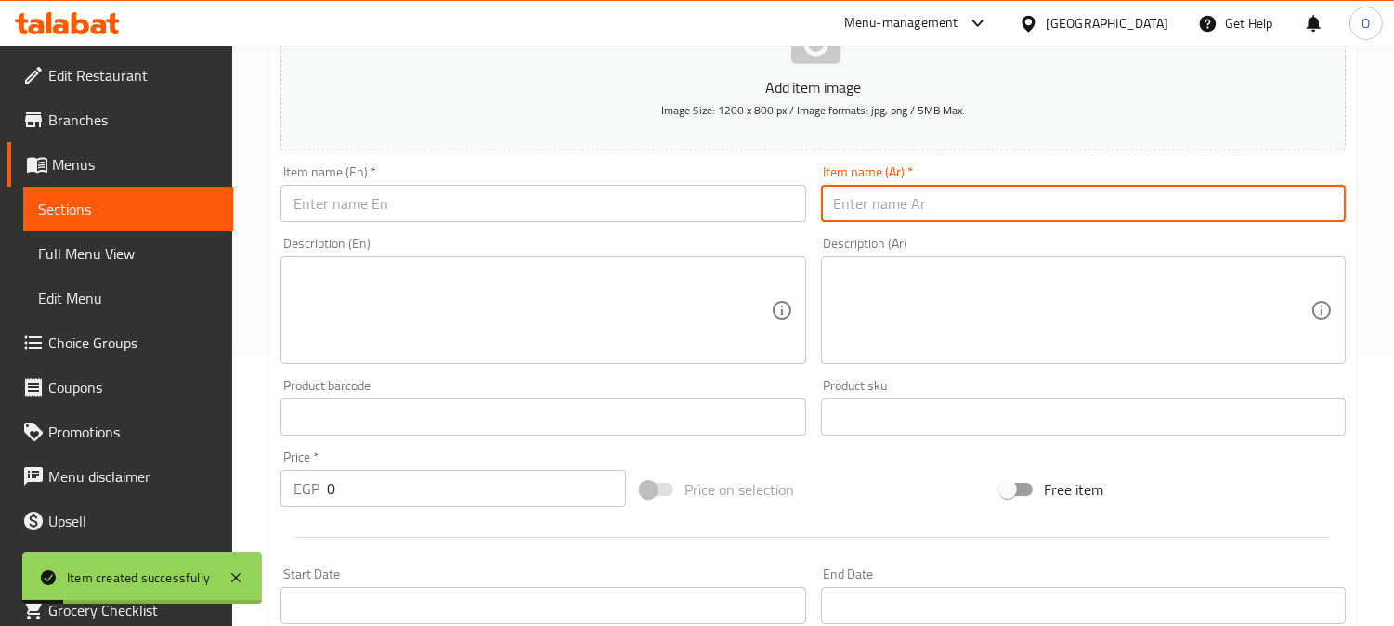
click at [951, 193] on input "text" at bounding box center [1083, 203] width 525 height 37
paste input "بوكس الدلع"
type input "بوكس الدلع"
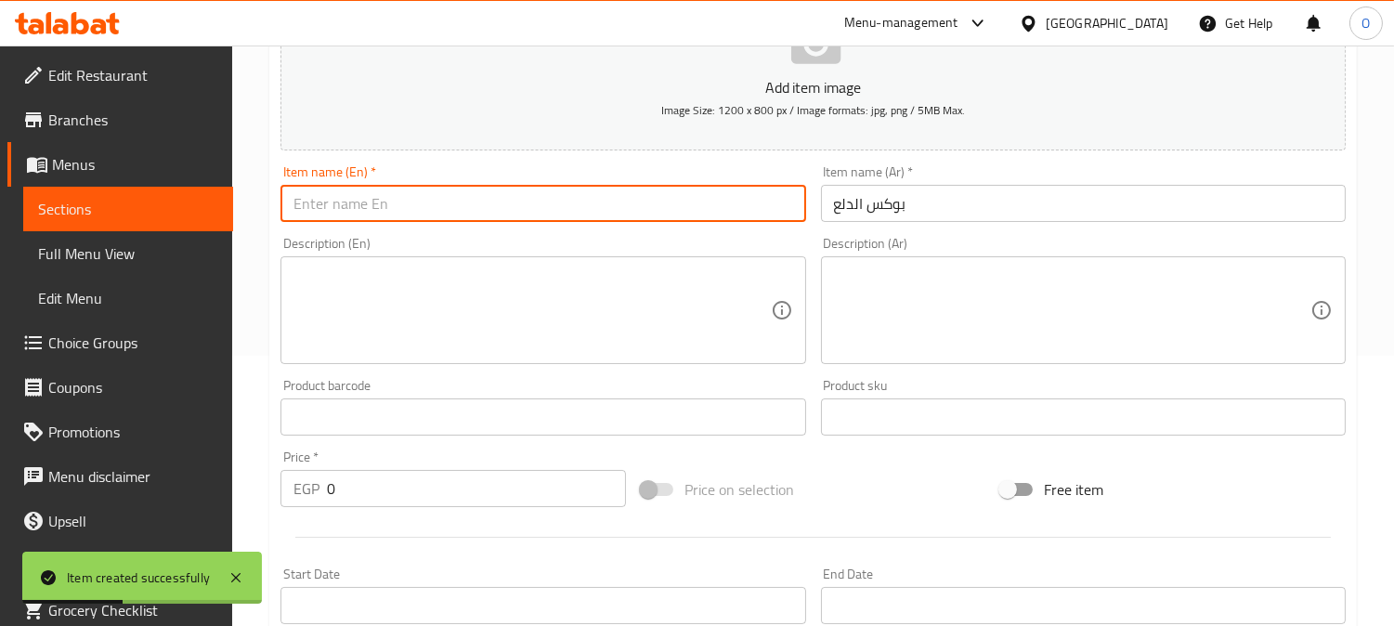
click at [359, 189] on input "text" at bounding box center [542, 203] width 525 height 37
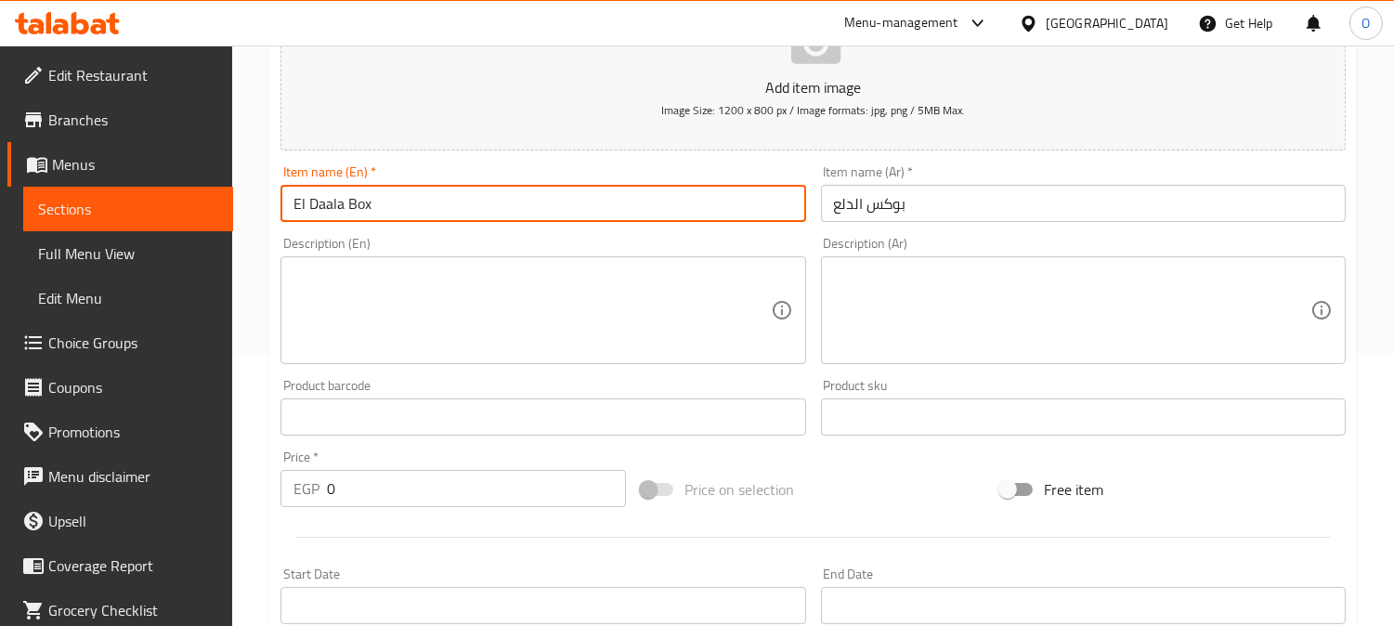
type input "El Daala Box"
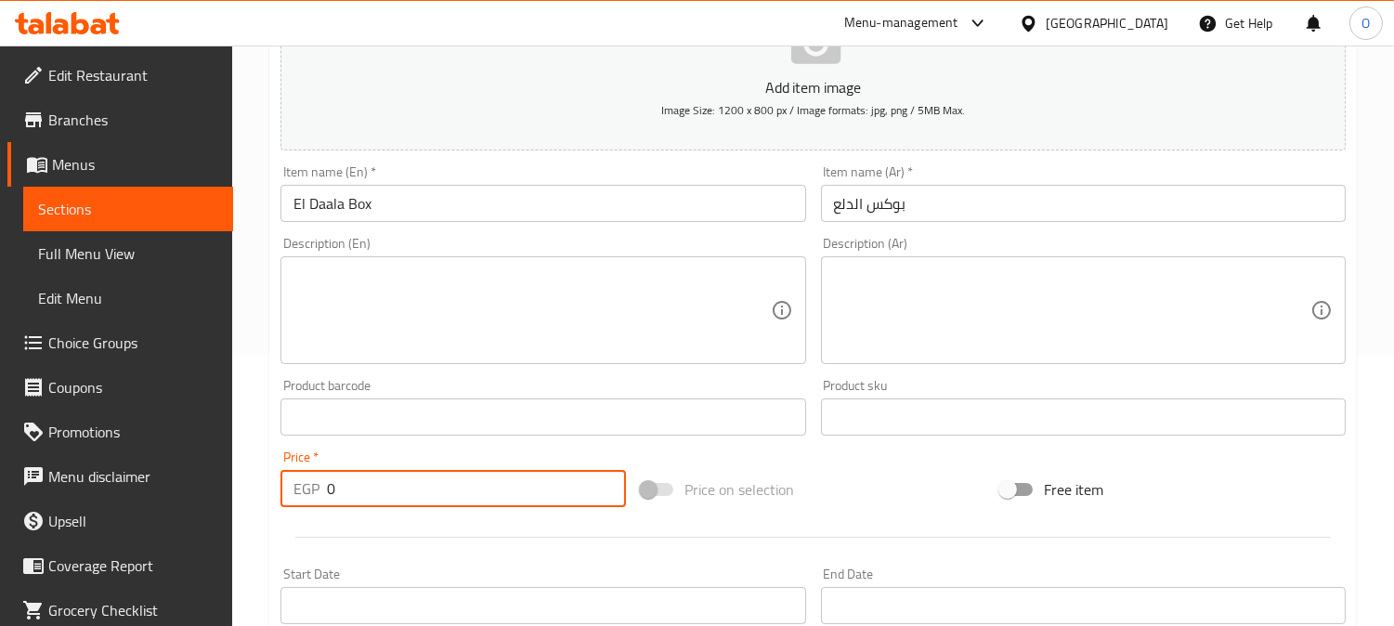
drag, startPoint x: 345, startPoint y: 489, endPoint x: 293, endPoint y: 502, distance: 53.6
click at [293, 502] on div "EGP 0 Price *" at bounding box center [452, 488] width 345 height 37
paste input "38"
type input "380"
click at [385, 537] on hr at bounding box center [812, 537] width 1035 height 1
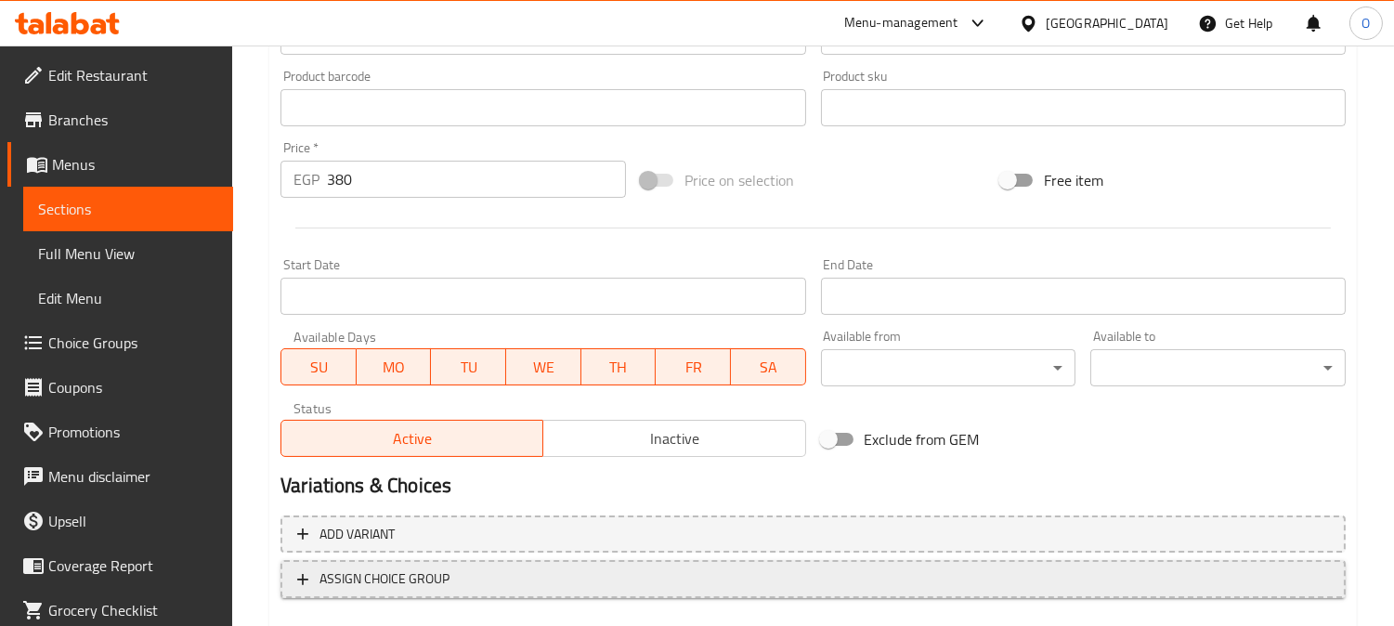
scroll to position [682, 0]
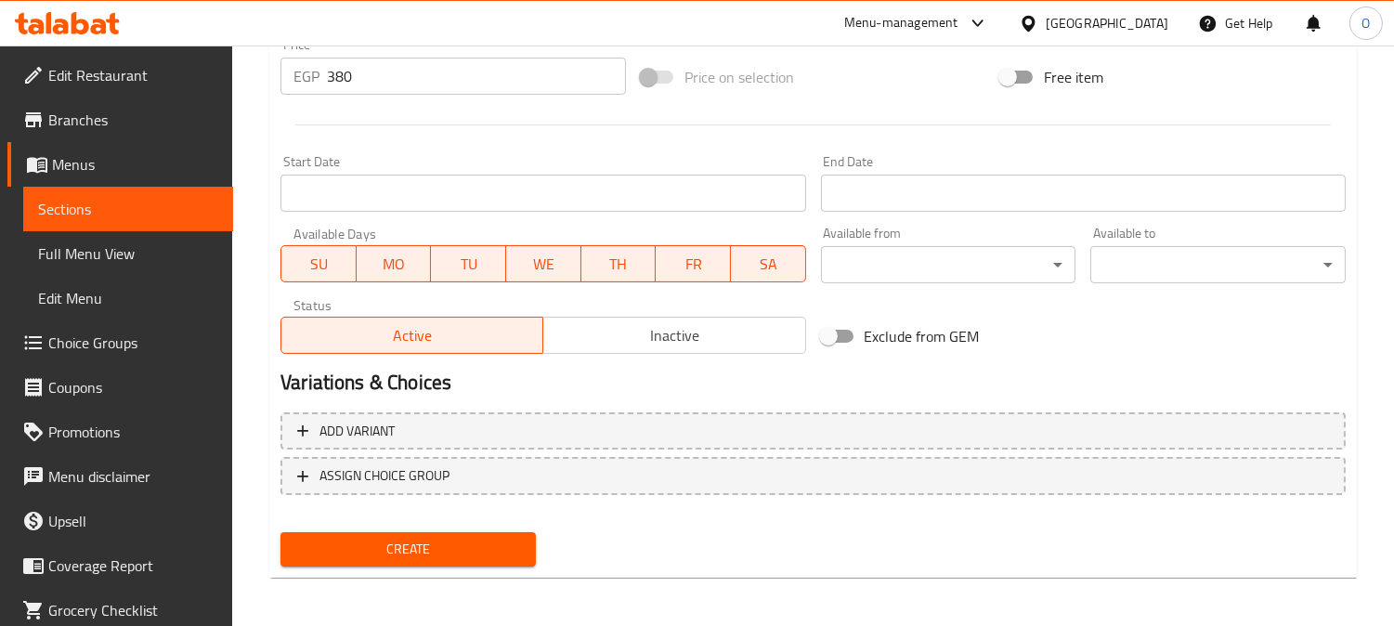
click at [415, 563] on div "Create" at bounding box center [408, 549] width 270 height 49
click at [419, 544] on span "Create" at bounding box center [408, 549] width 226 height 23
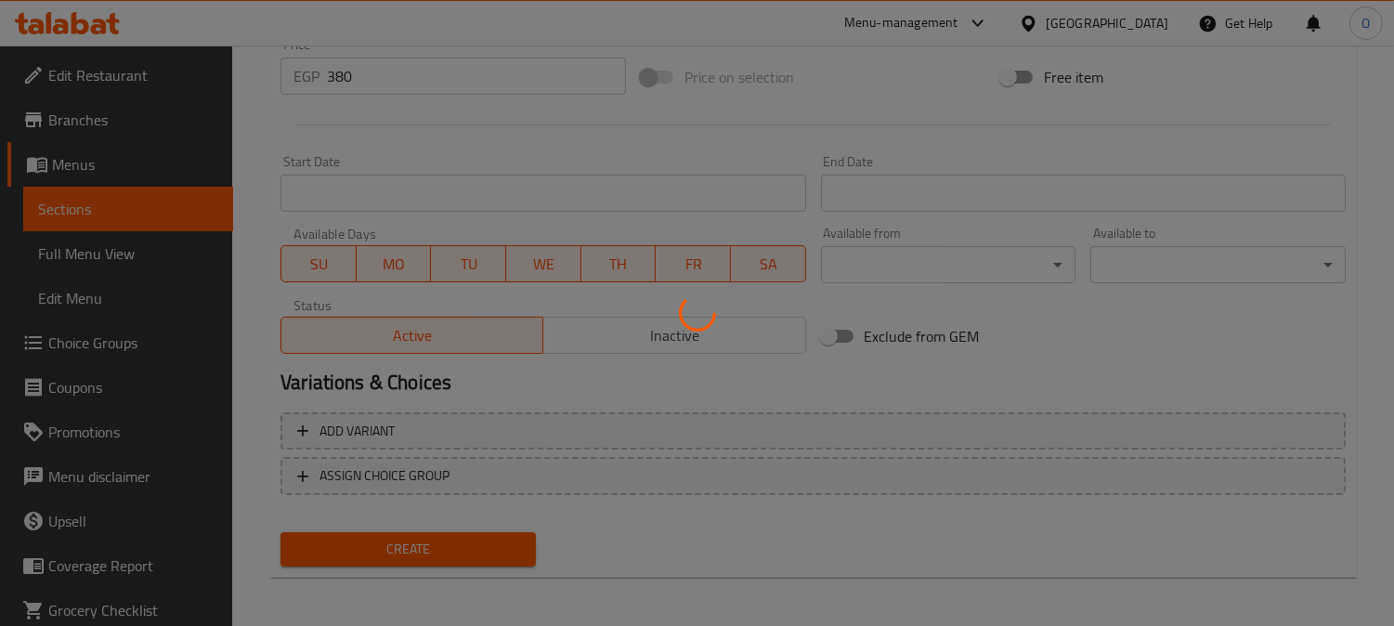
type input "0"
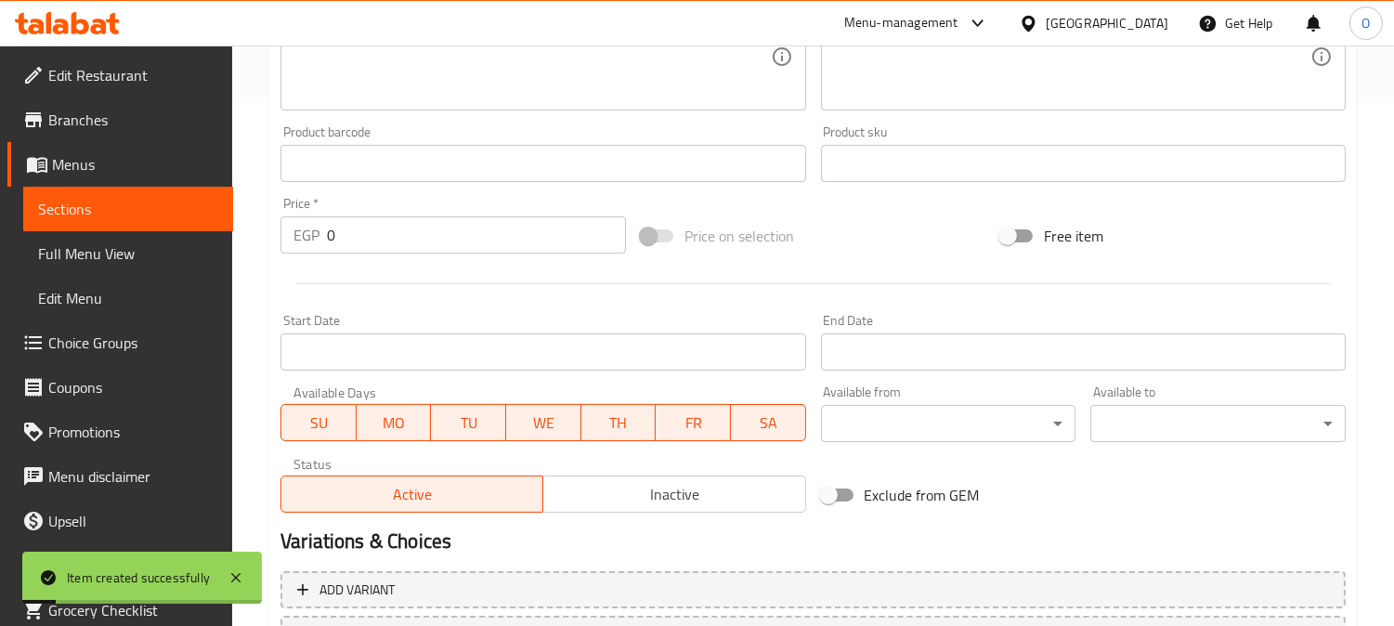
scroll to position [270, 0]
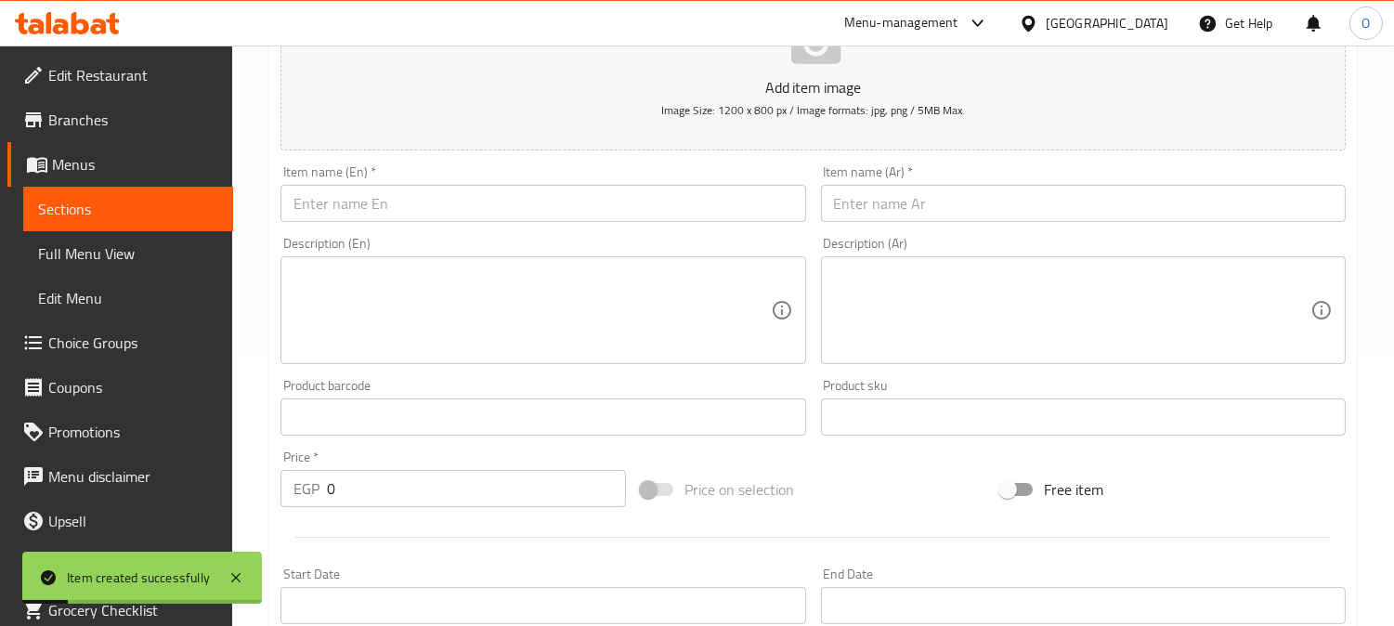
click at [962, 205] on input "text" at bounding box center [1083, 203] width 525 height 37
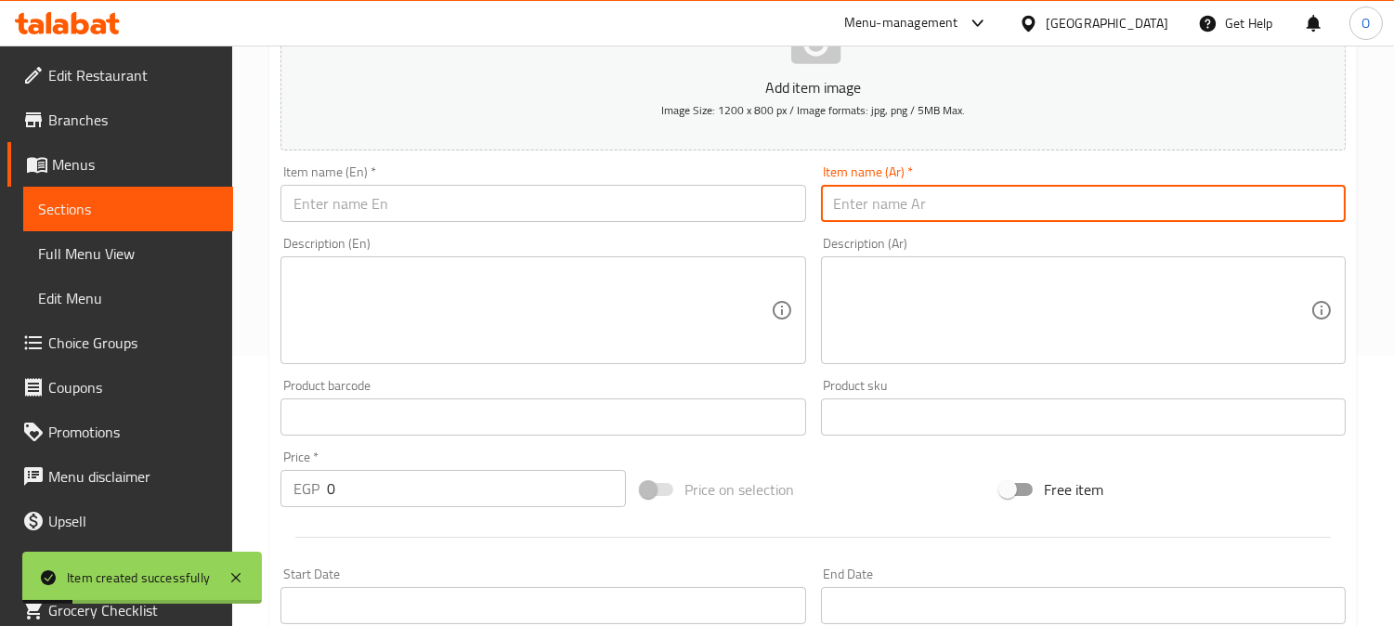
paste input "بوكس السعادة"
type input "بوكس السعادة"
click at [450, 206] on input "text" at bounding box center [542, 203] width 525 height 37
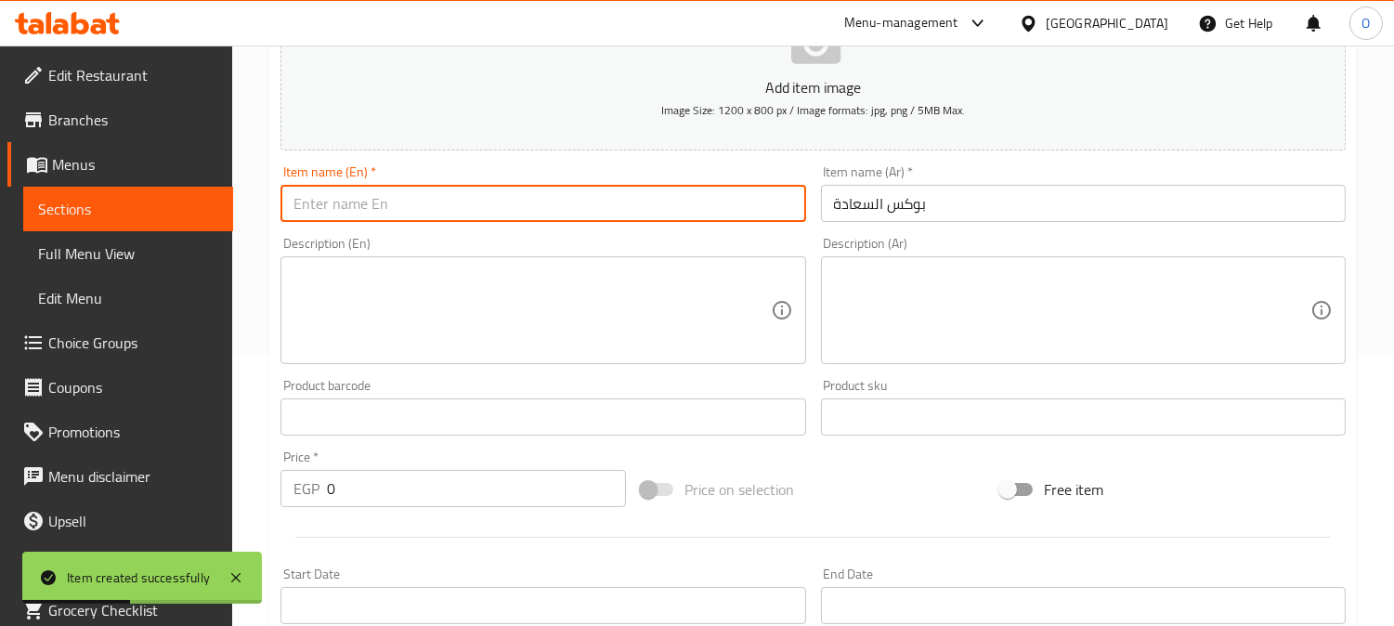
paste input "Happiness Box"
type input "Happiness Box"
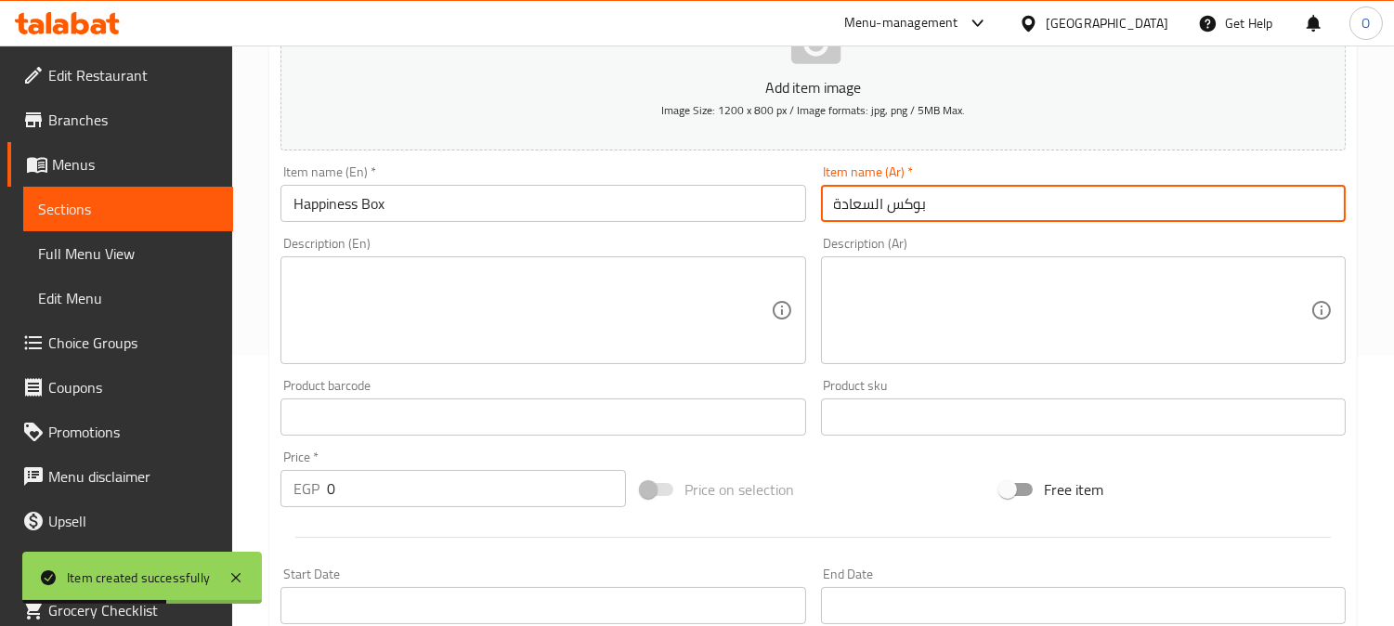
drag, startPoint x: 930, startPoint y: 204, endPoint x: 1101, endPoint y: 224, distance: 171.9
click at [1101, 224] on div "Item name (Ar)   * بوكس السعادة Item name (Ar) *" at bounding box center [1082, 193] width 539 height 71
type input "بوكس السعادة"
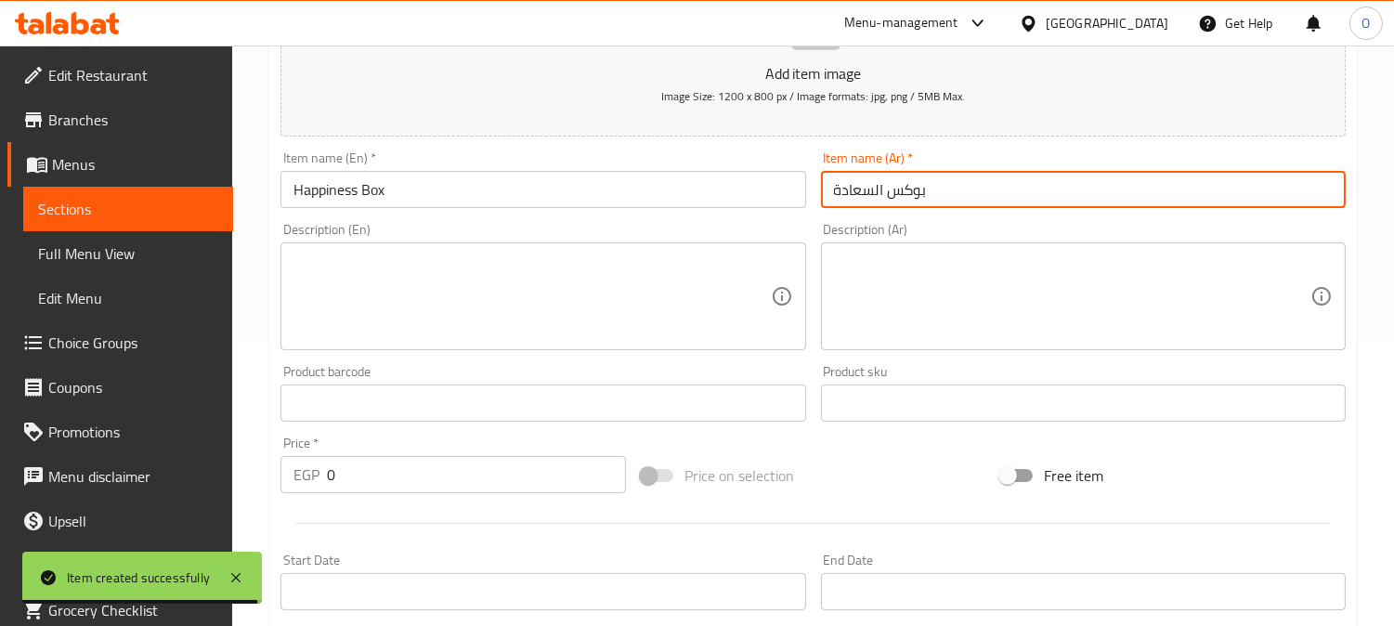
scroll to position [476, 0]
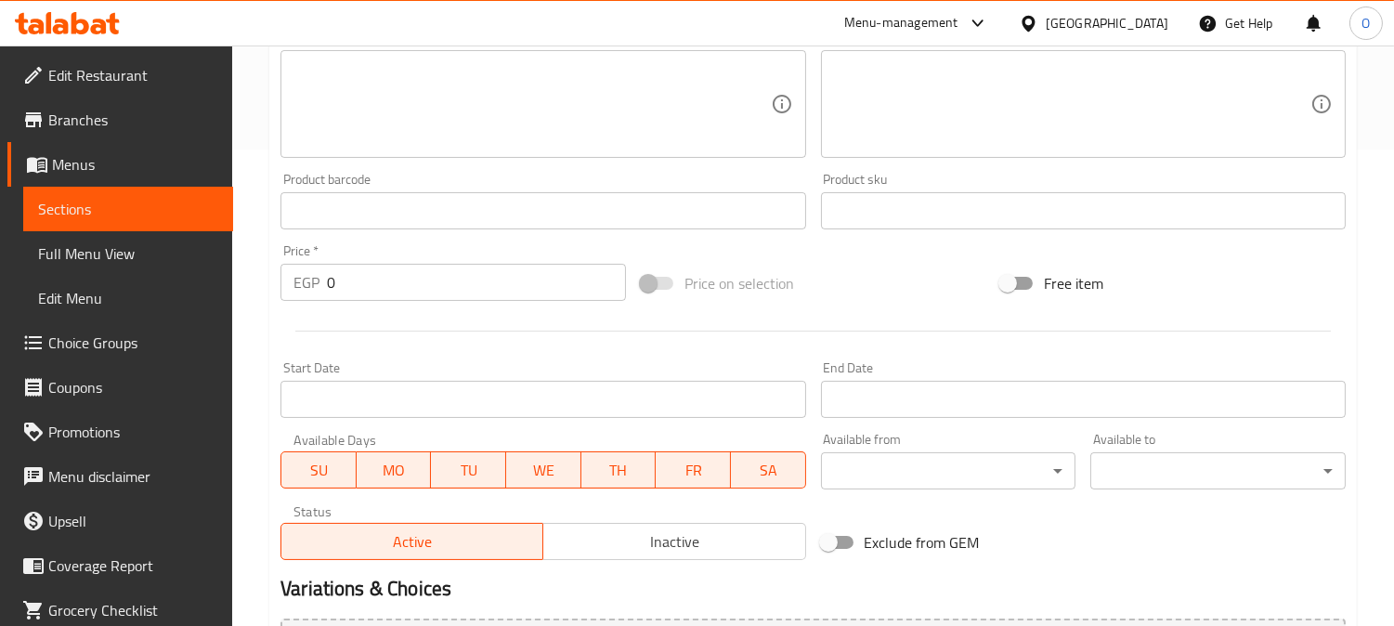
drag, startPoint x: 317, startPoint y: 267, endPoint x: 325, endPoint y: 279, distance: 13.9
click at [318, 272] on p "EGP" at bounding box center [306, 282] width 26 height 22
drag, startPoint x: 340, startPoint y: 283, endPoint x: 258, endPoint y: 311, distance: 86.3
click at [258, 311] on div "Home / Restaurants management / Menus / Sections / item / create Mawlid Sweets …" at bounding box center [812, 202] width 1161 height 1266
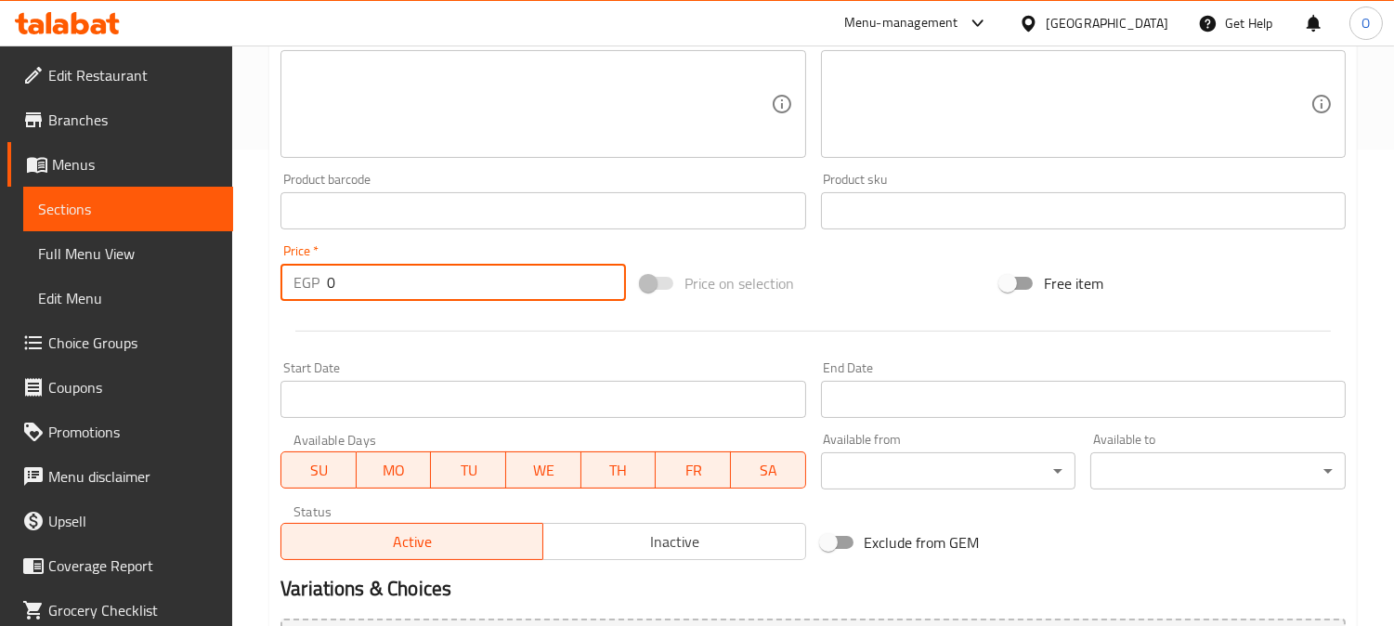
paste input "21"
type input "210"
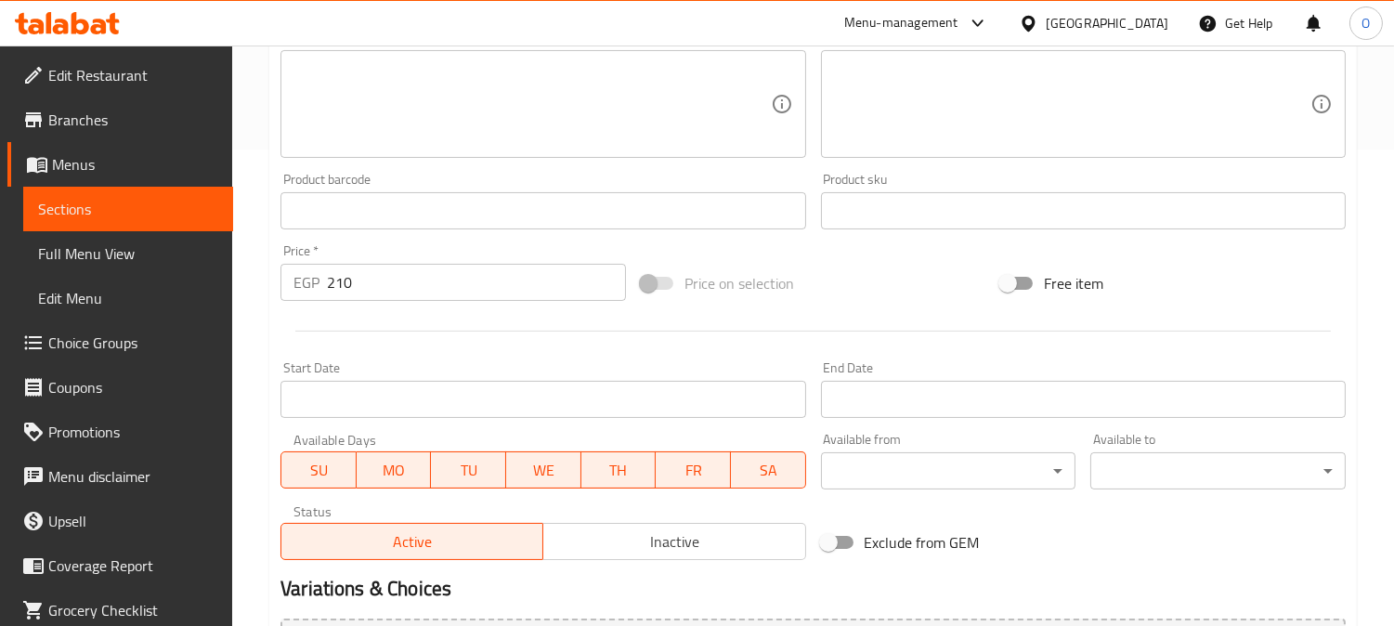
click at [357, 326] on div at bounding box center [813, 330] width 1080 height 45
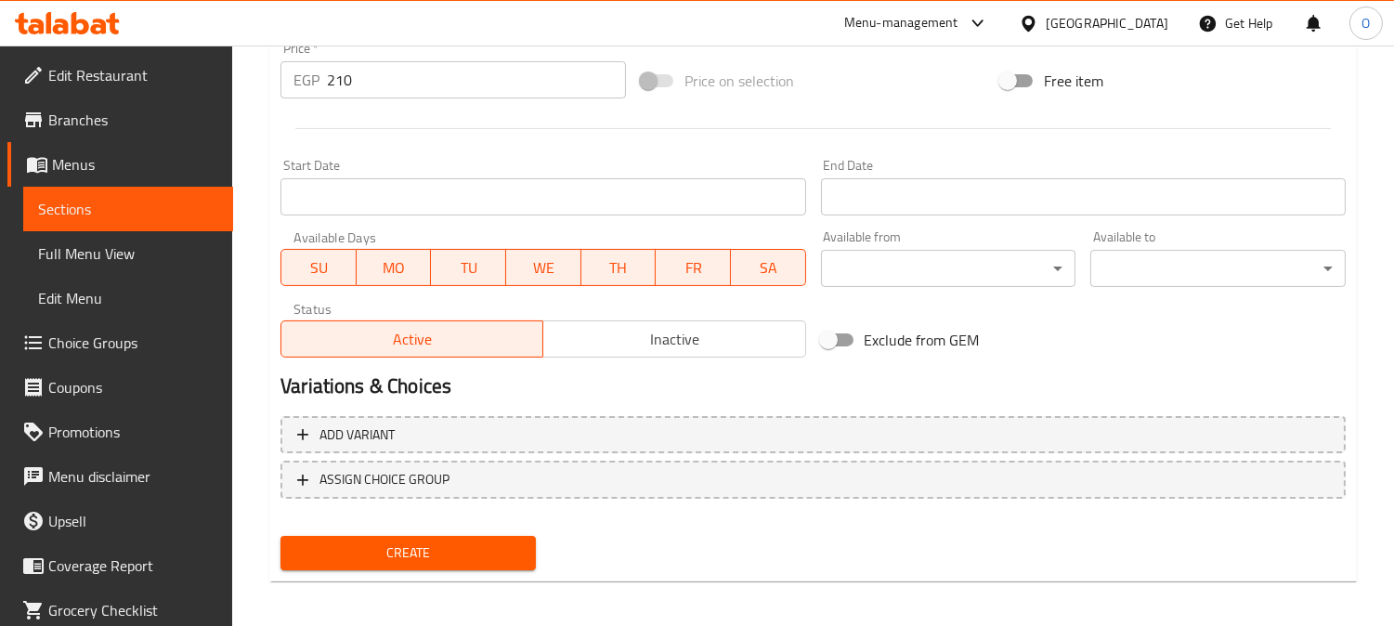
scroll to position [682, 0]
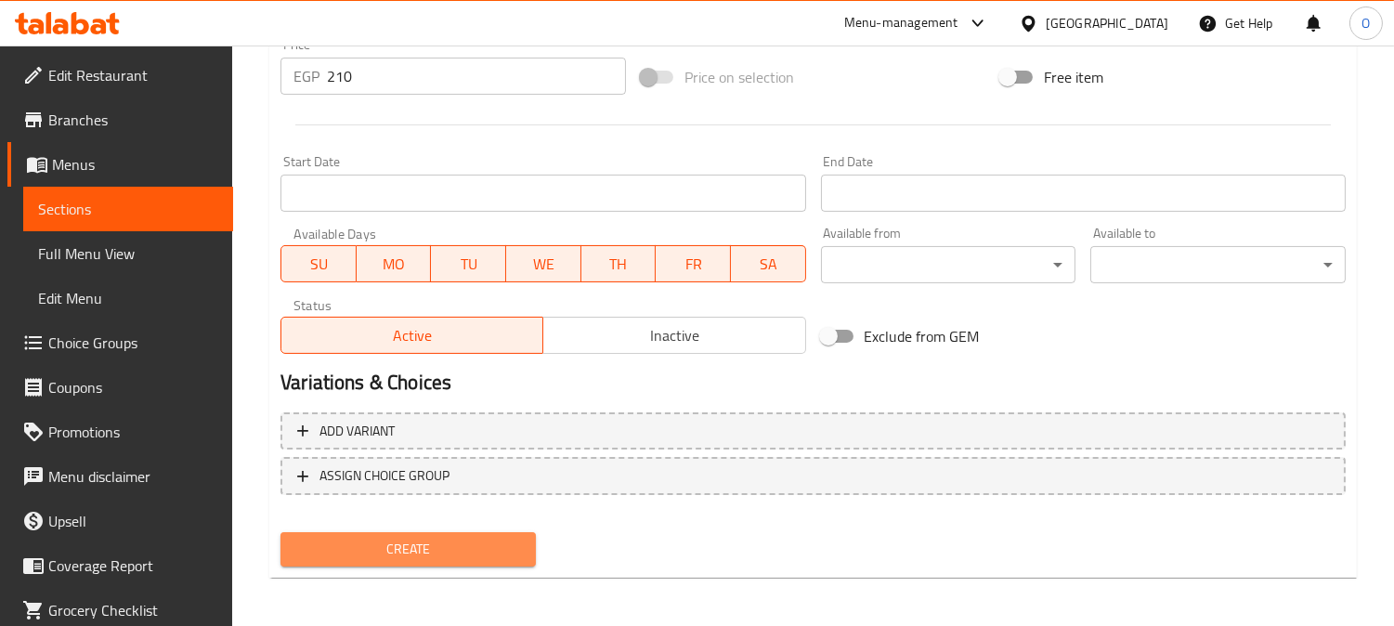
click at [391, 538] on span "Create" at bounding box center [408, 549] width 226 height 23
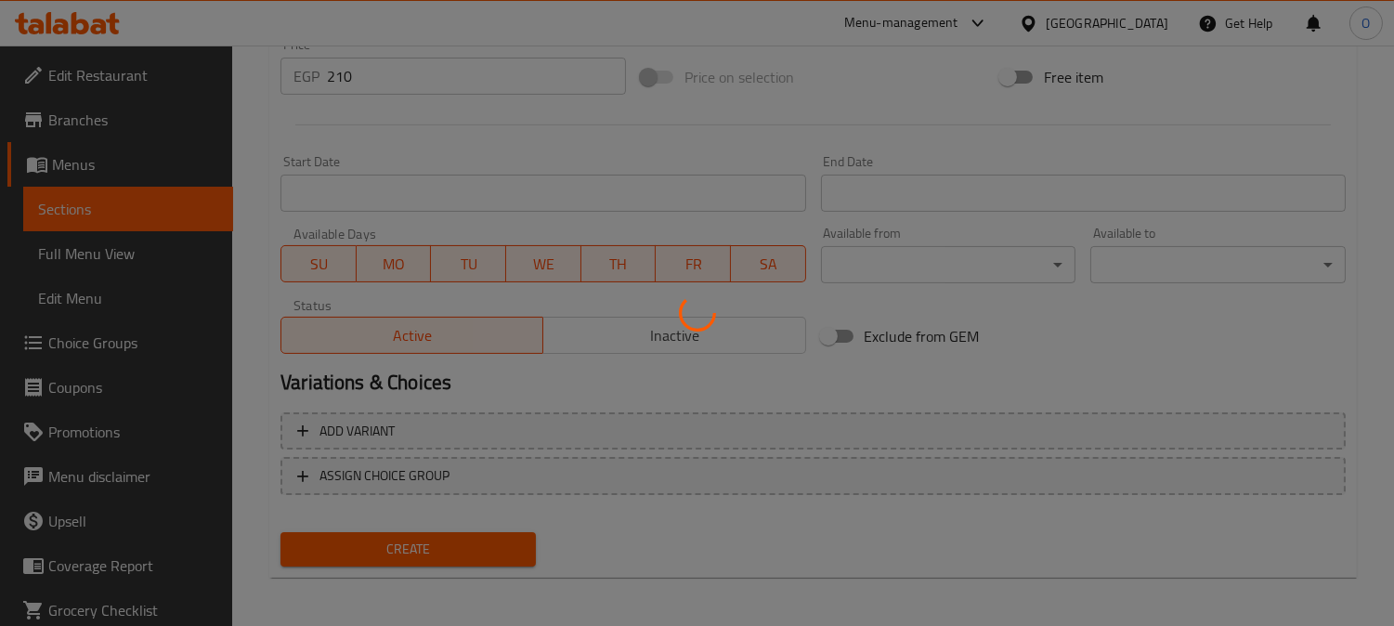
type input "0"
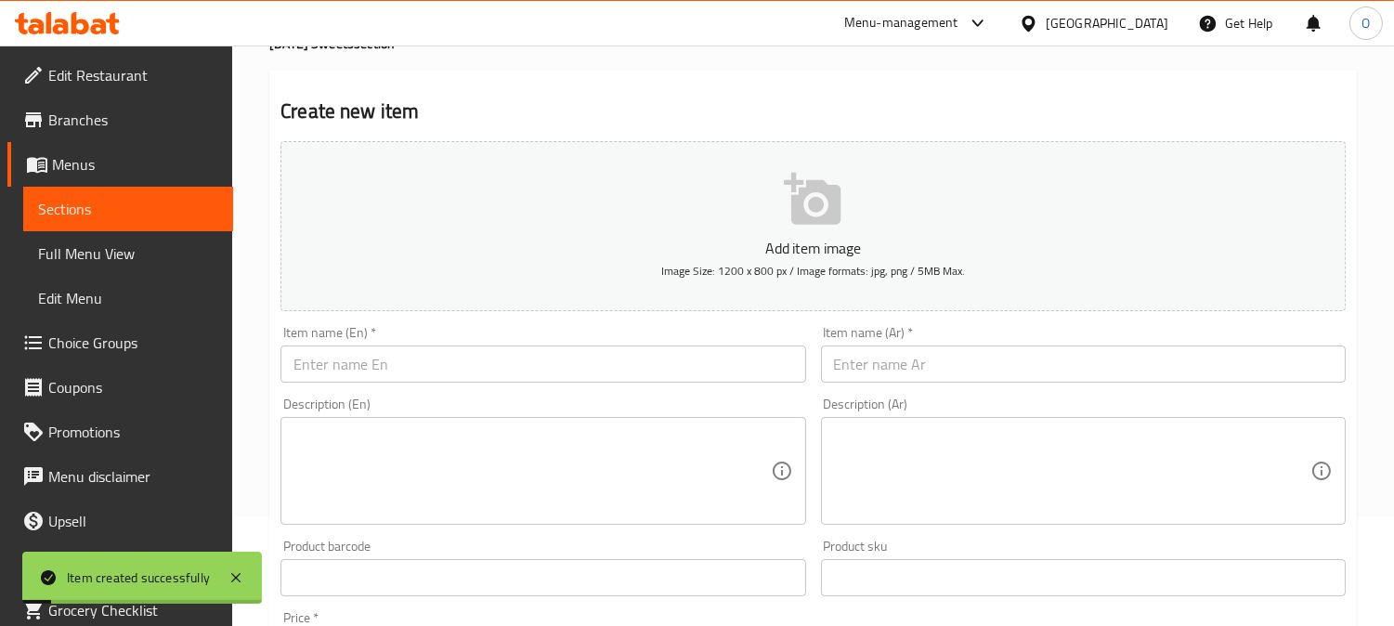
scroll to position [0, 0]
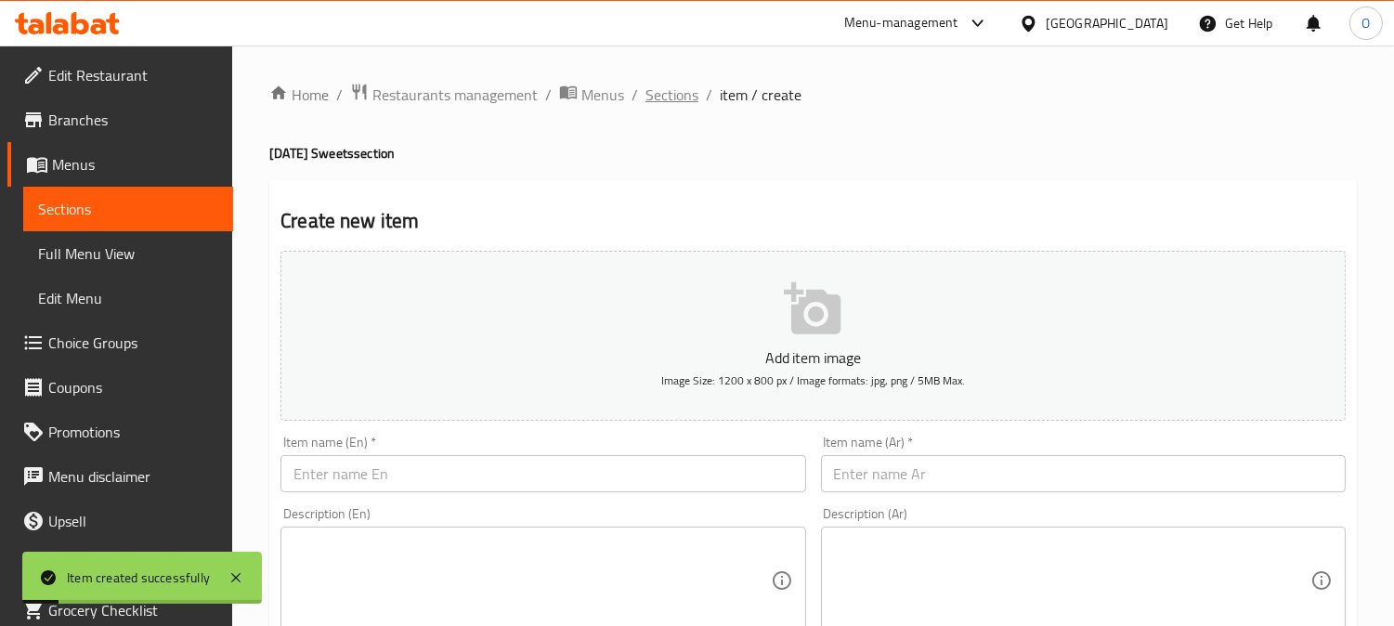
click at [684, 99] on span "Sections" at bounding box center [671, 95] width 53 height 22
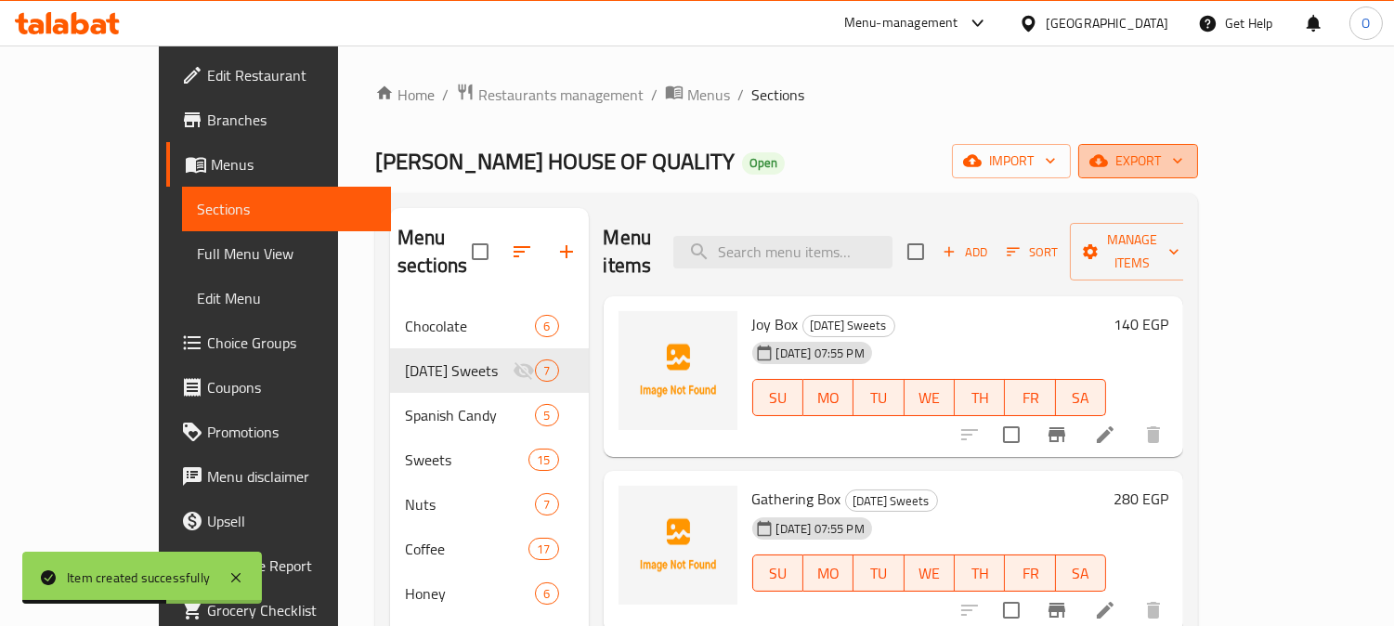
click at [1183, 152] on span "export" at bounding box center [1138, 160] width 90 height 23
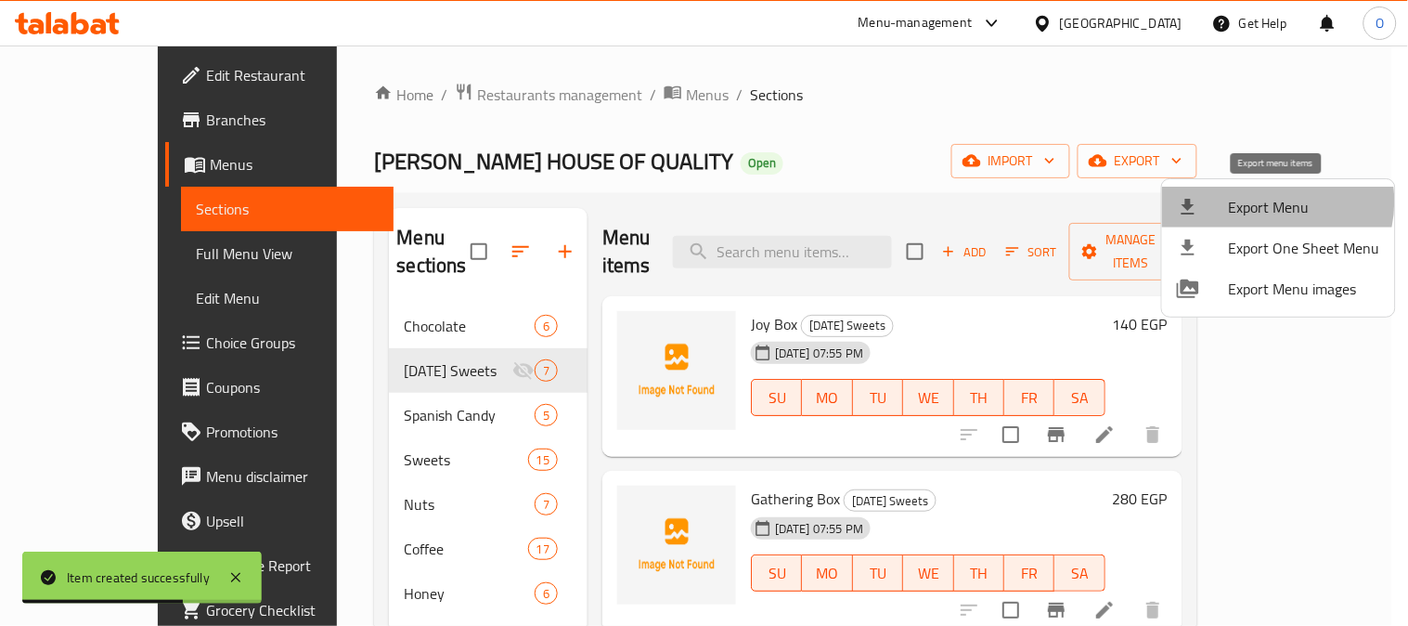
click at [1266, 201] on span "Export Menu" at bounding box center [1304, 207] width 151 height 22
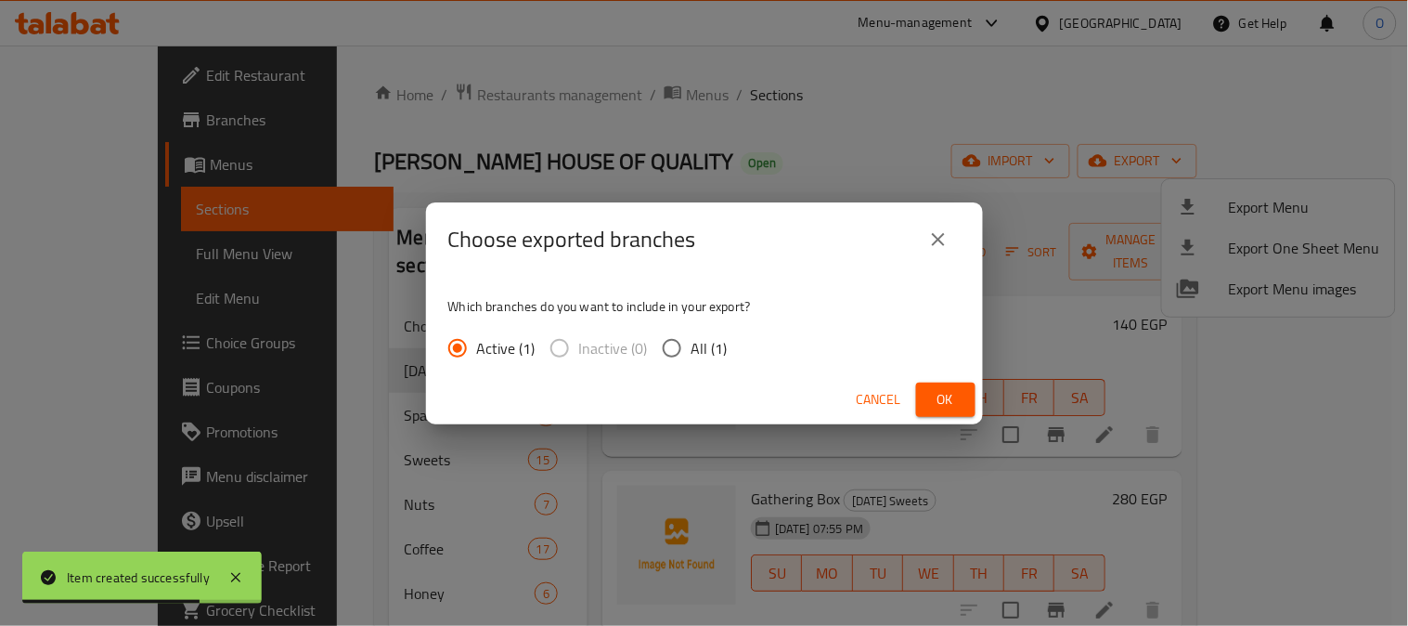
click at [943, 377] on div "Cancel Ok" at bounding box center [704, 399] width 557 height 49
click at [936, 395] on span "Ok" at bounding box center [946, 399] width 30 height 23
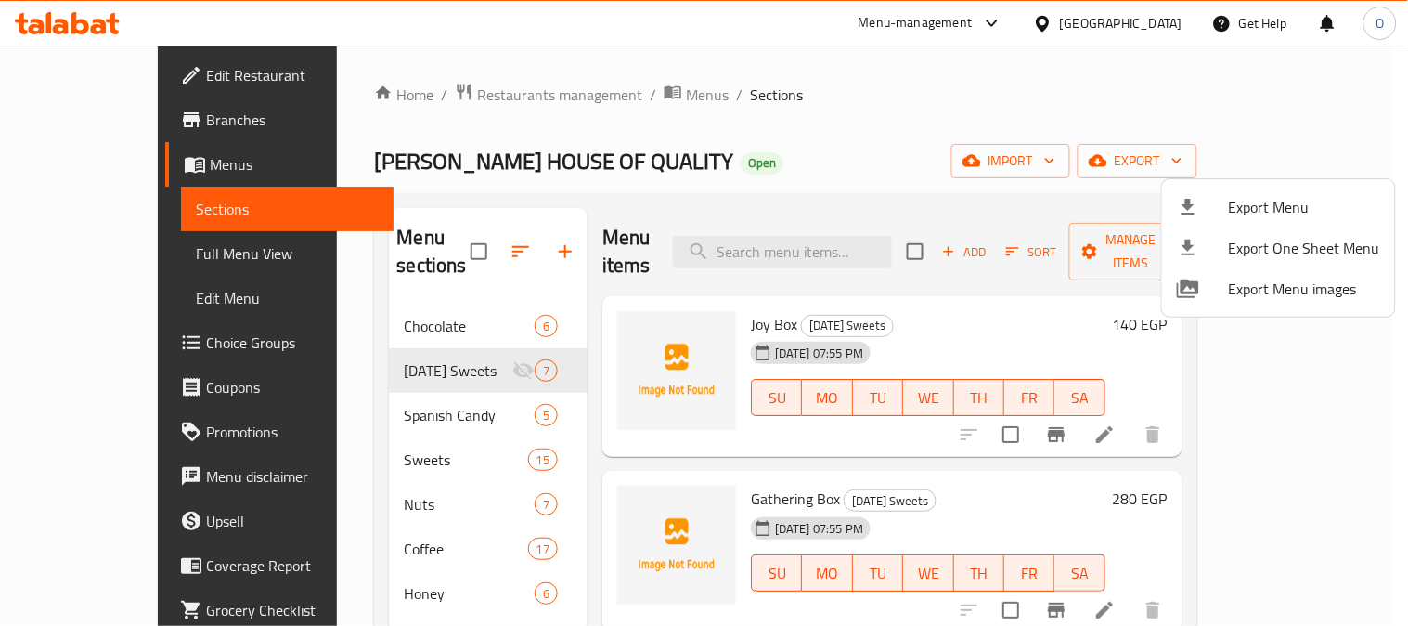
click at [1174, 16] on div at bounding box center [704, 313] width 1408 height 626
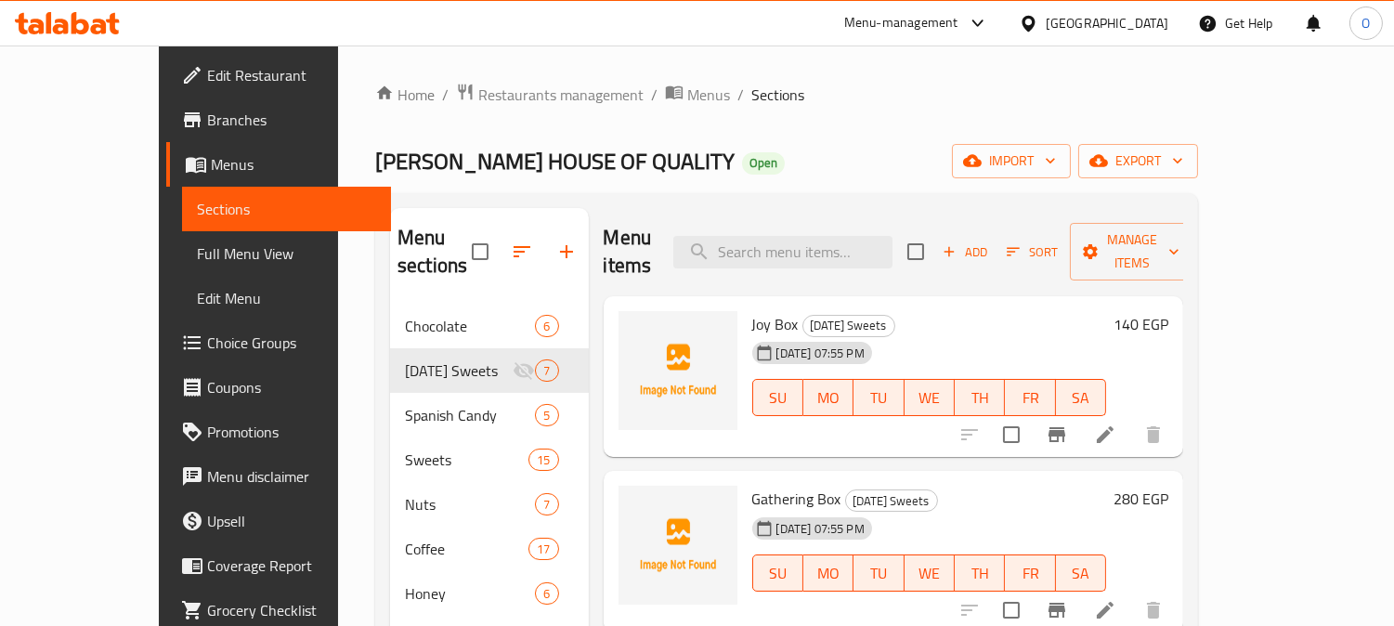
click at [1156, 26] on div "Egypt" at bounding box center [1106, 23] width 123 height 20
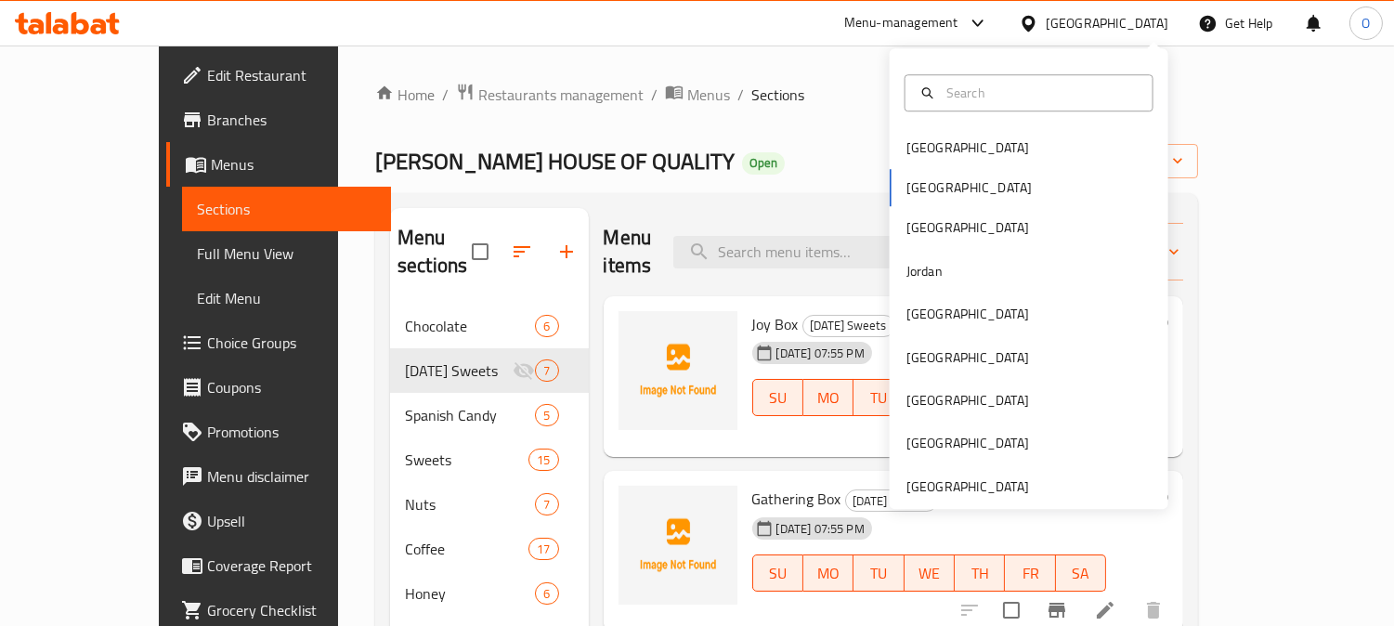
click at [949, 501] on div "Bahrain Egypt Iraq Jordan Kuwait Oman Qatar Saudi Arabia United Arab Emirates" at bounding box center [1028, 278] width 279 height 461
click at [952, 493] on div "United Arab Emirates" at bounding box center [967, 486] width 123 height 20
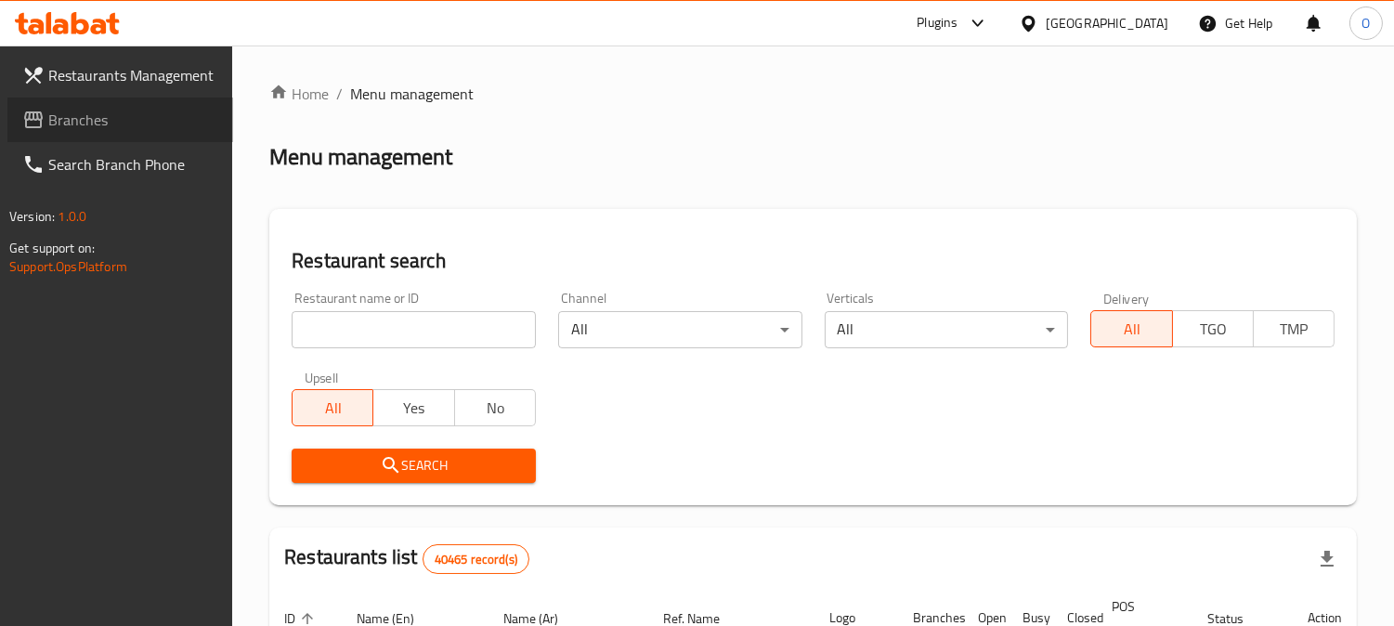
click at [168, 117] on span "Branches" at bounding box center [133, 120] width 170 height 22
